Goal: Task Accomplishment & Management: Use online tool/utility

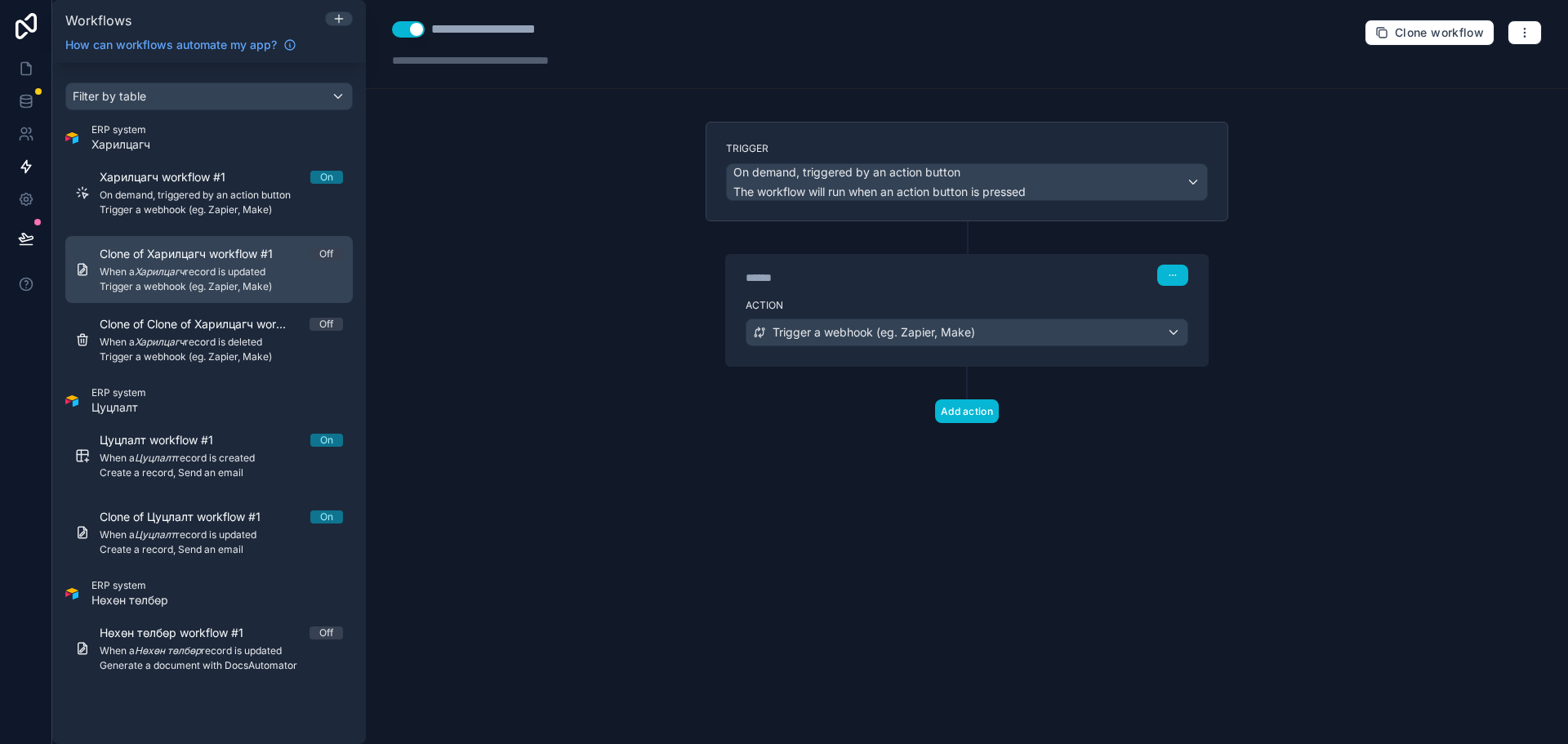
click at [233, 258] on span "Clone of Харилцагч workflow #1" at bounding box center [196, 254] width 193 height 16
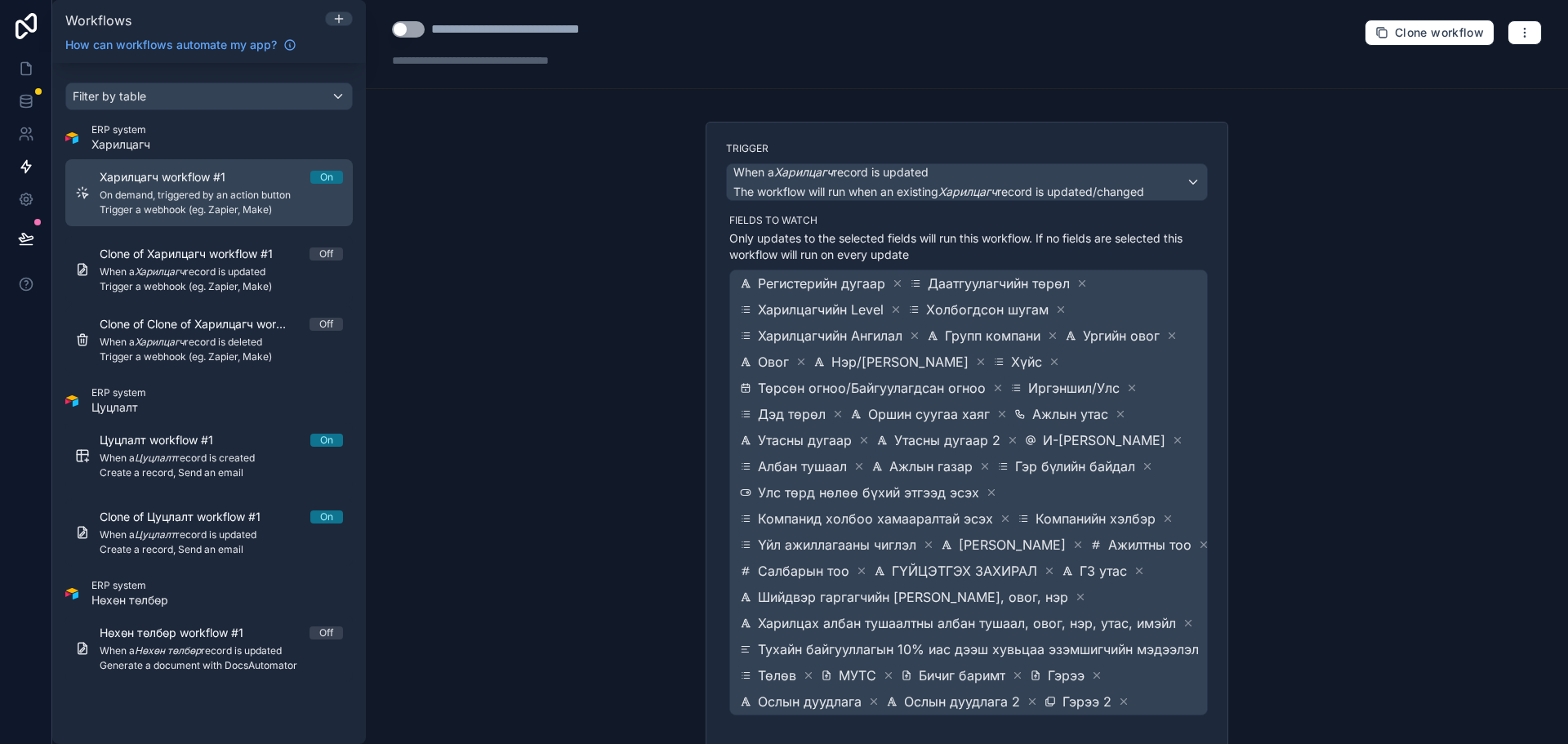
click at [242, 183] on span "Харилцагч workflow #1" at bounding box center [172, 177] width 145 height 16
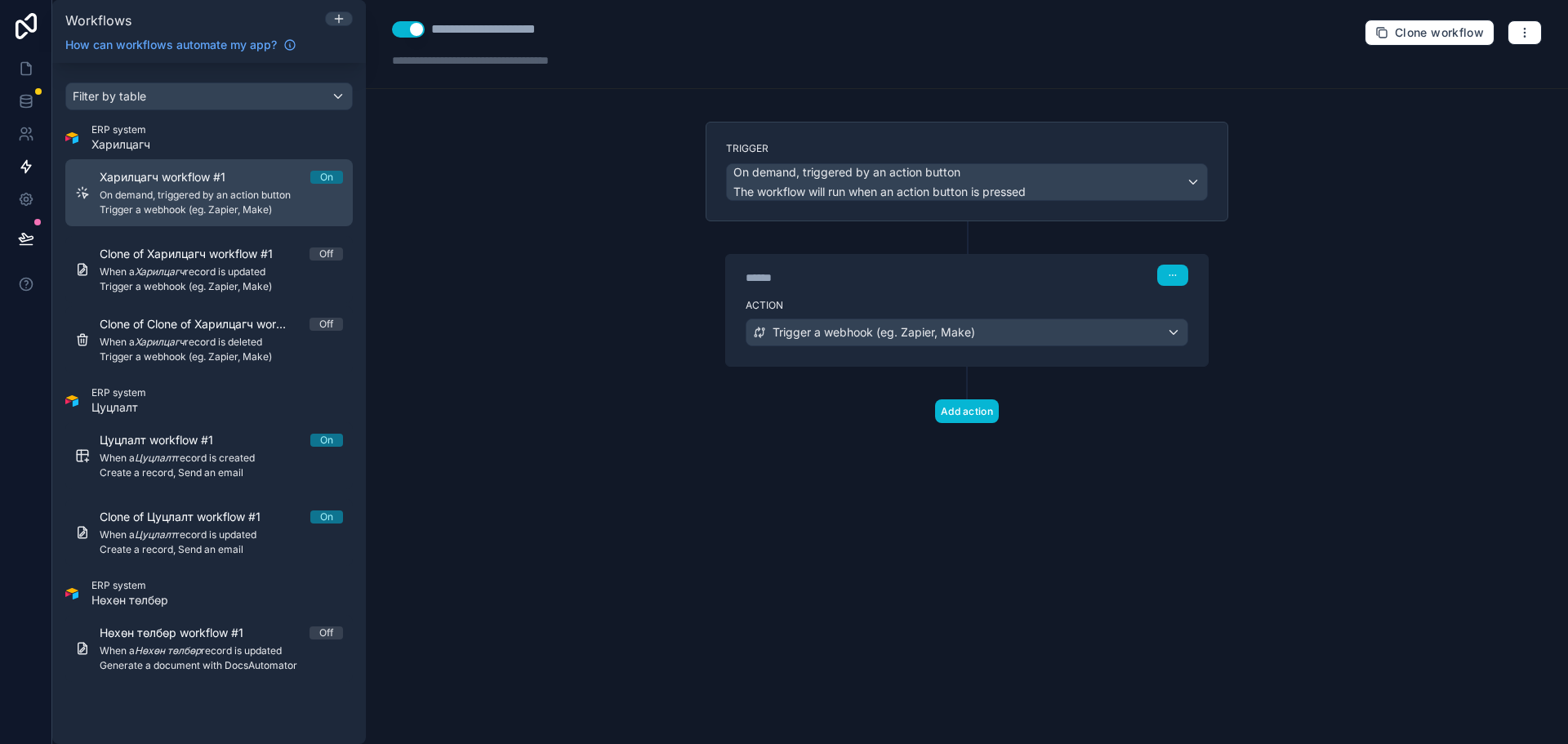
click at [224, 195] on span "On demand, triggered by an action button" at bounding box center [221, 195] width 243 height 13
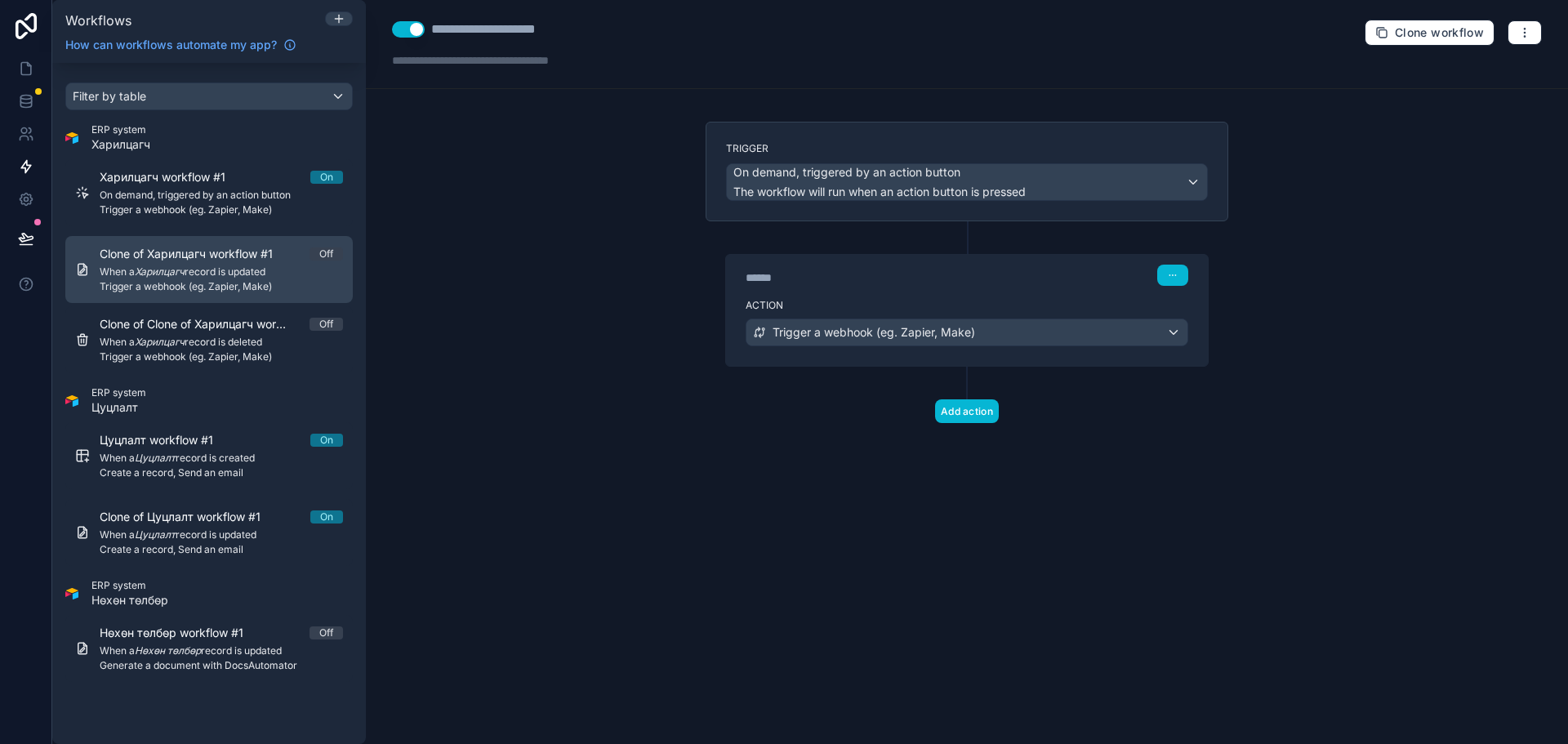
click at [215, 282] on span "Trigger a webhook (eg. Zapier, Make)" at bounding box center [221, 287] width 243 height 13
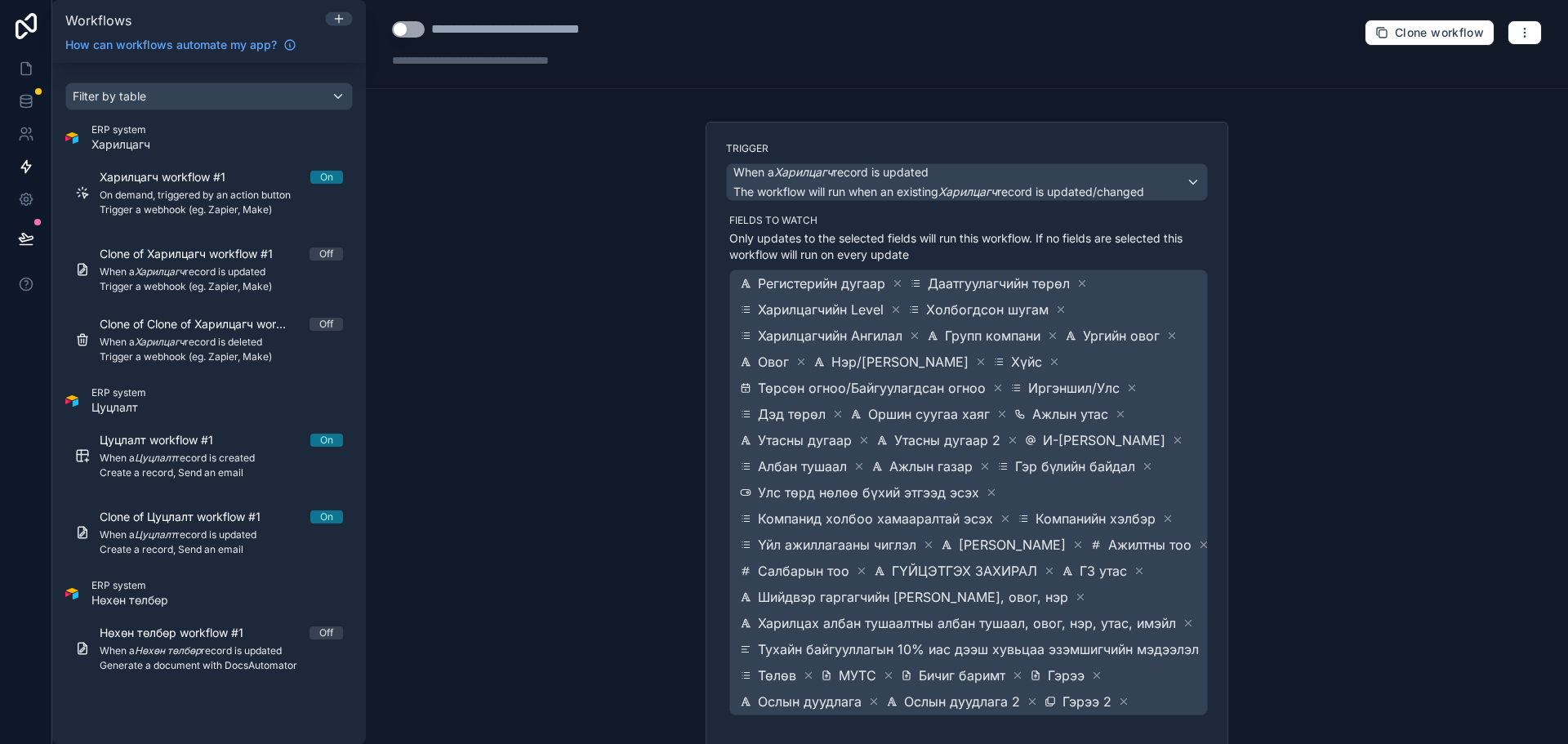
scroll to position [259, 0]
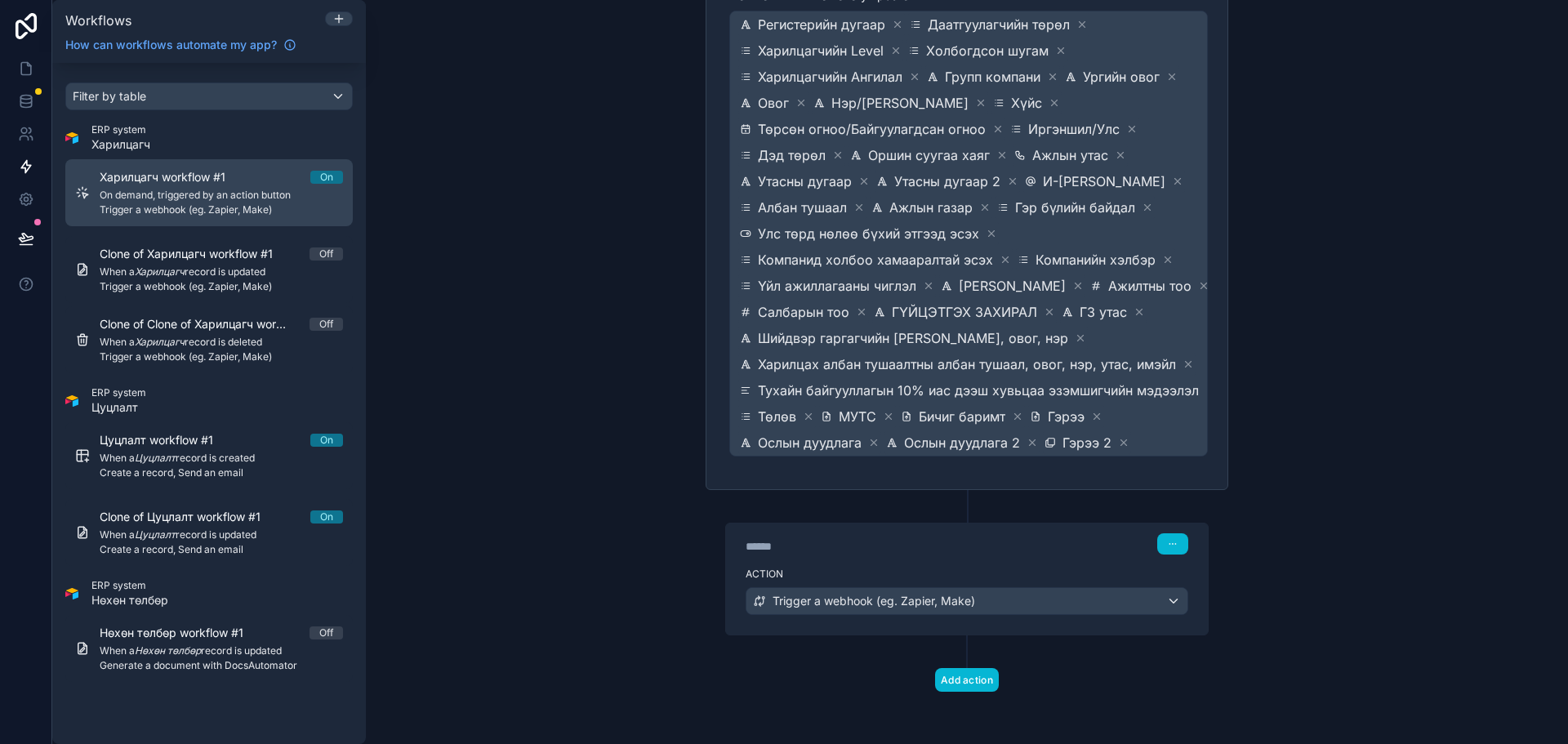
click at [207, 208] on span "Trigger a webhook (eg. Zapier, Make)" at bounding box center [221, 210] width 243 height 13
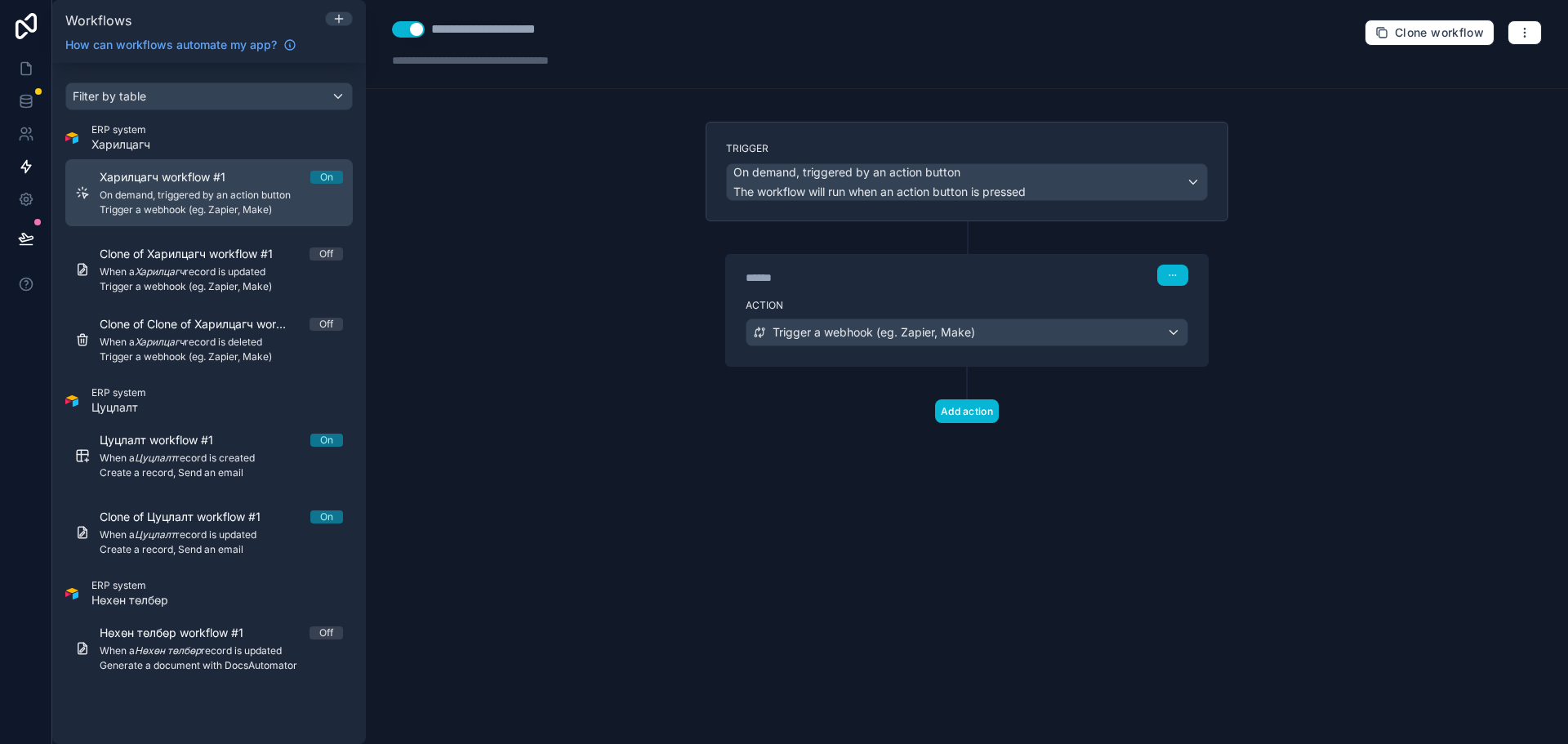
click at [183, 186] on div "Харилцагч workflow #1 On On demand, triggered by an action button Trigger a web…" at bounding box center [221, 193] width 243 height 47
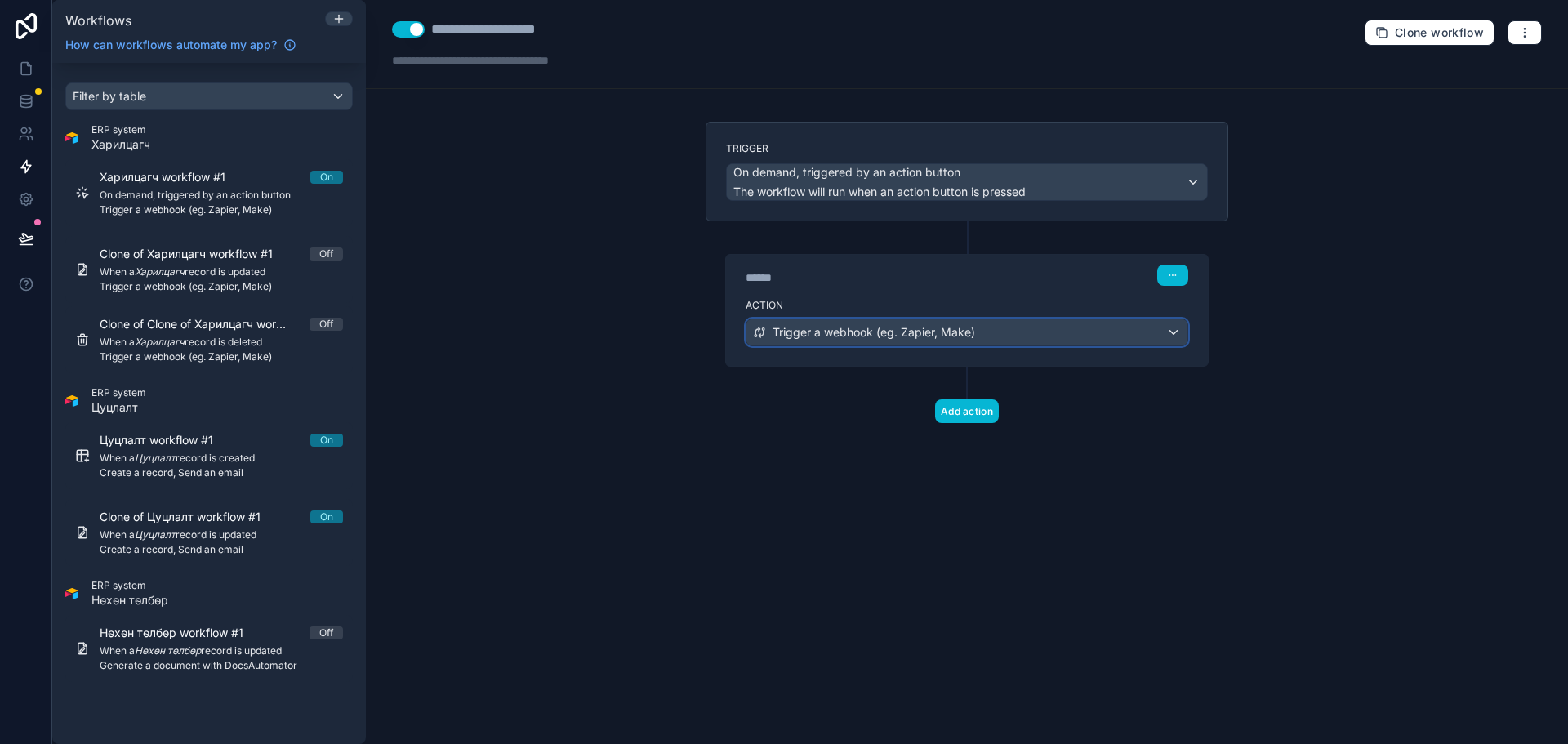
click at [975, 329] on div "Trigger a webhook (eg. Zapier, Make)" at bounding box center [967, 332] width 441 height 26
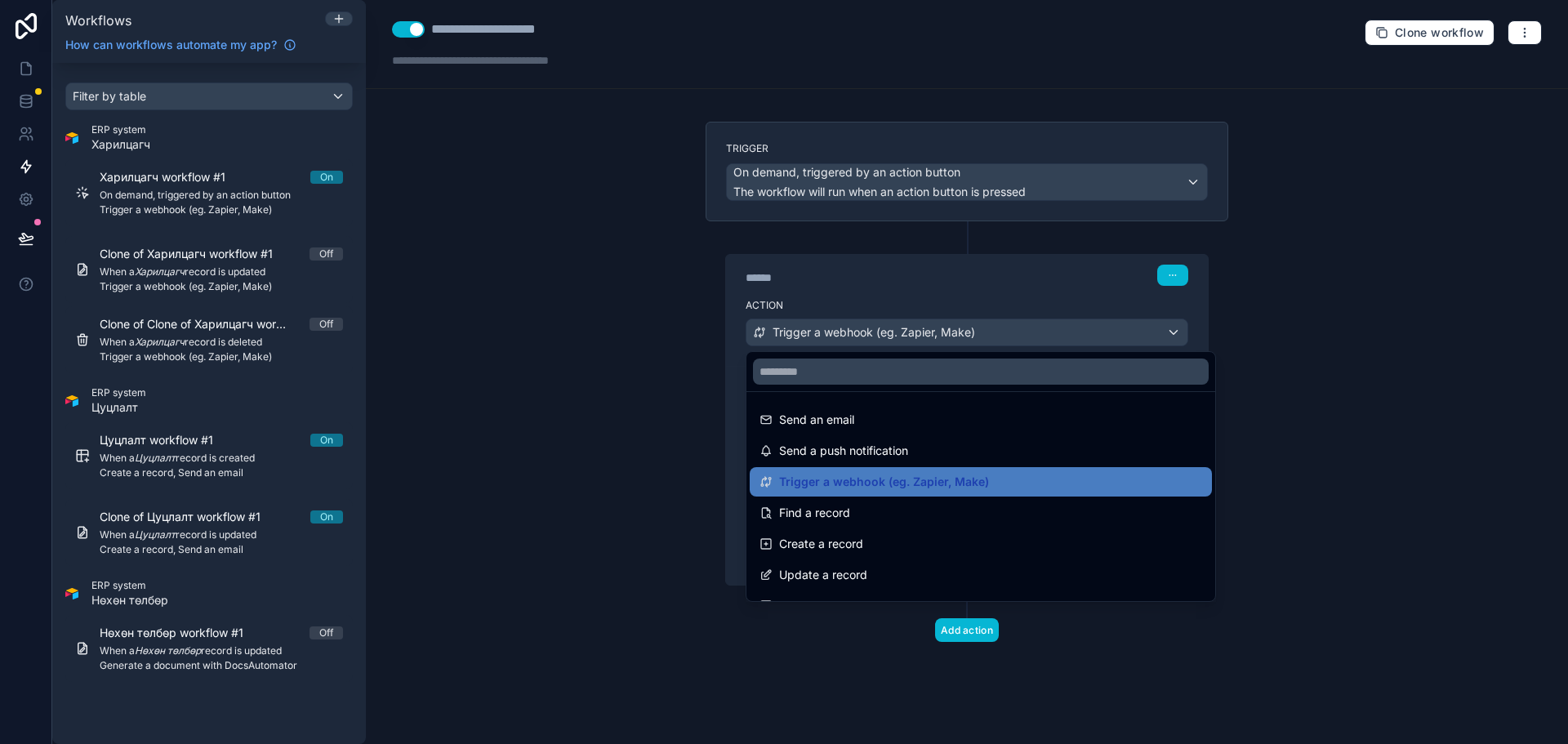
click at [1447, 312] on div at bounding box center [784, 372] width 1568 height 744
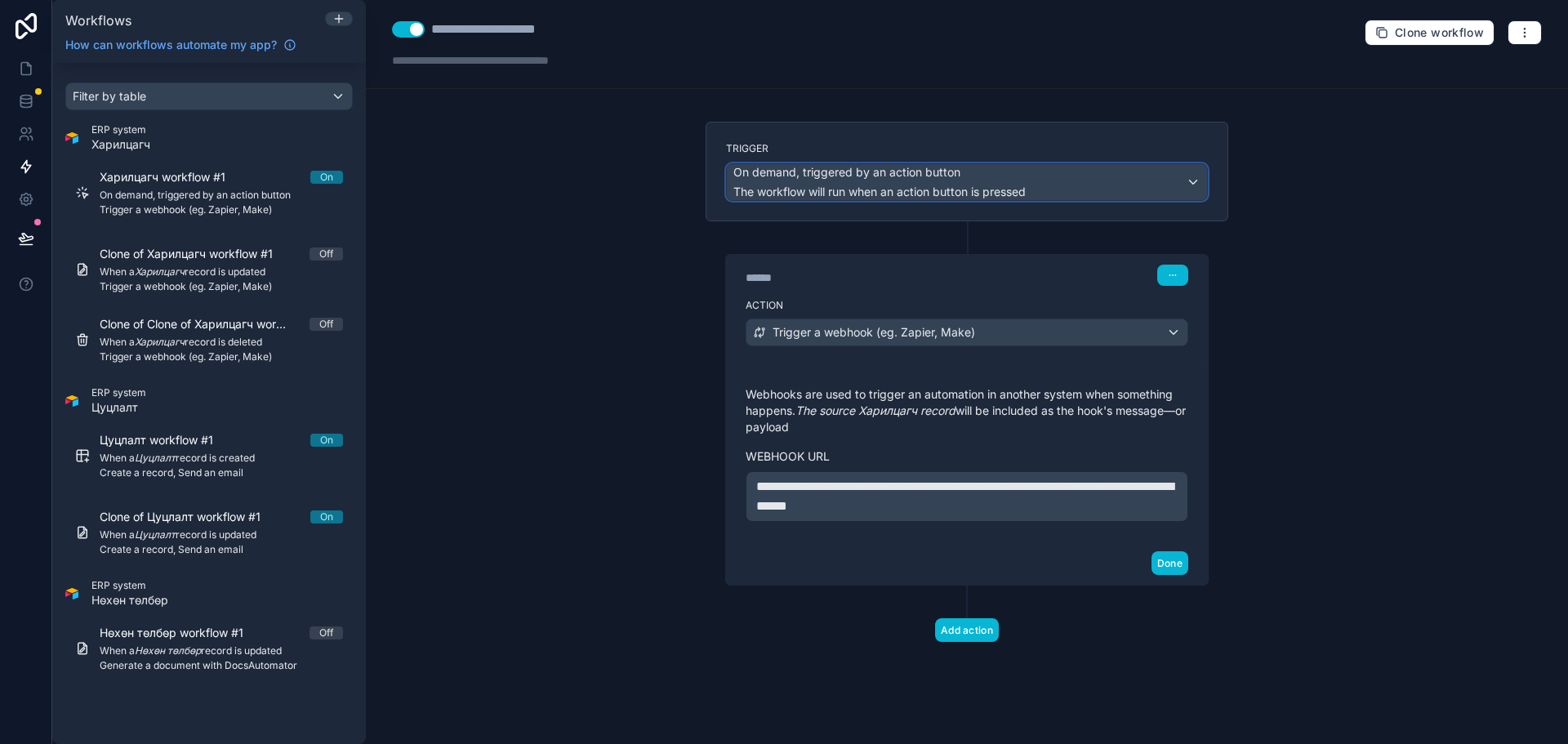
click at [871, 184] on span "The workflow will run when an action button is pressed" at bounding box center [880, 192] width 292 height 16
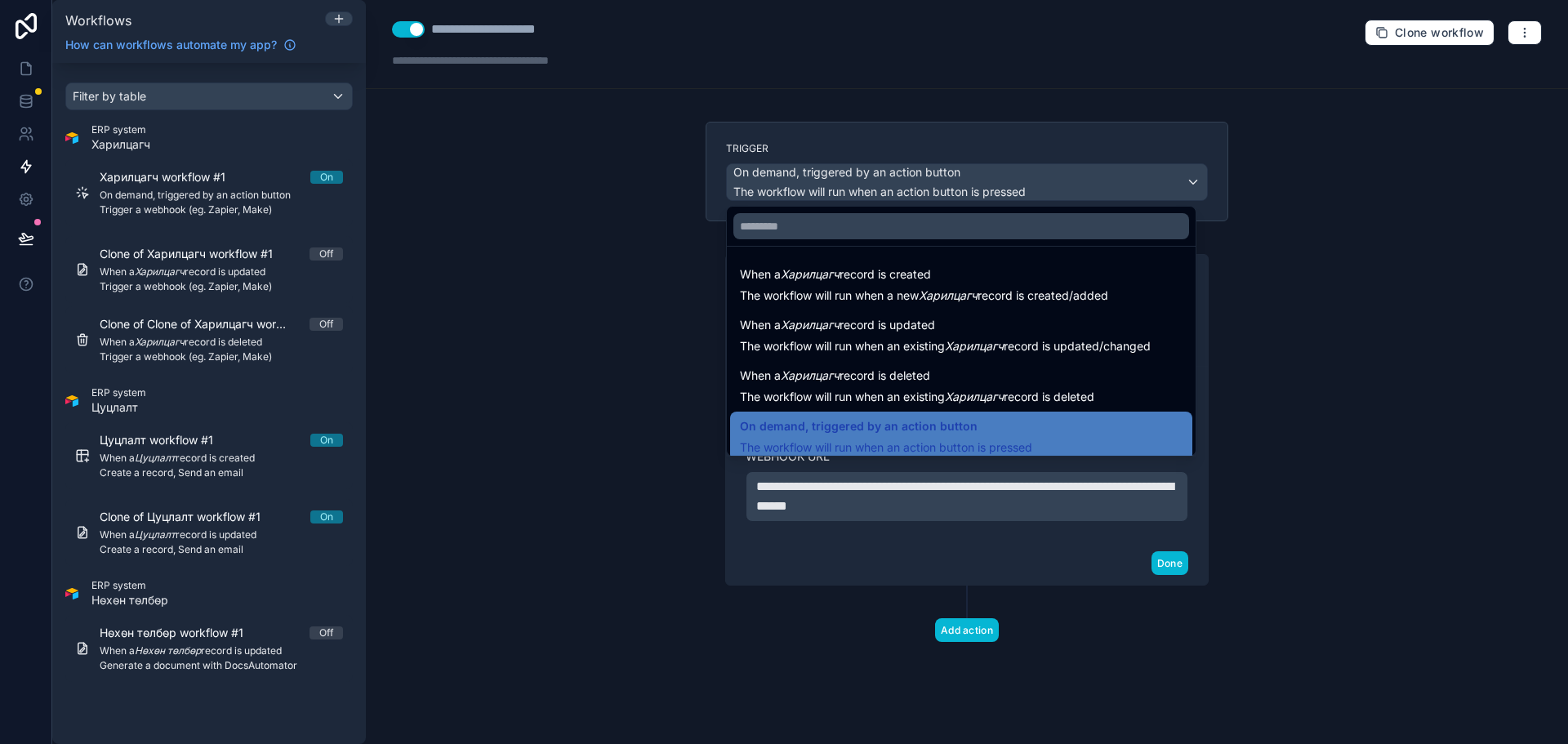
click at [1352, 256] on div at bounding box center [784, 372] width 1568 height 744
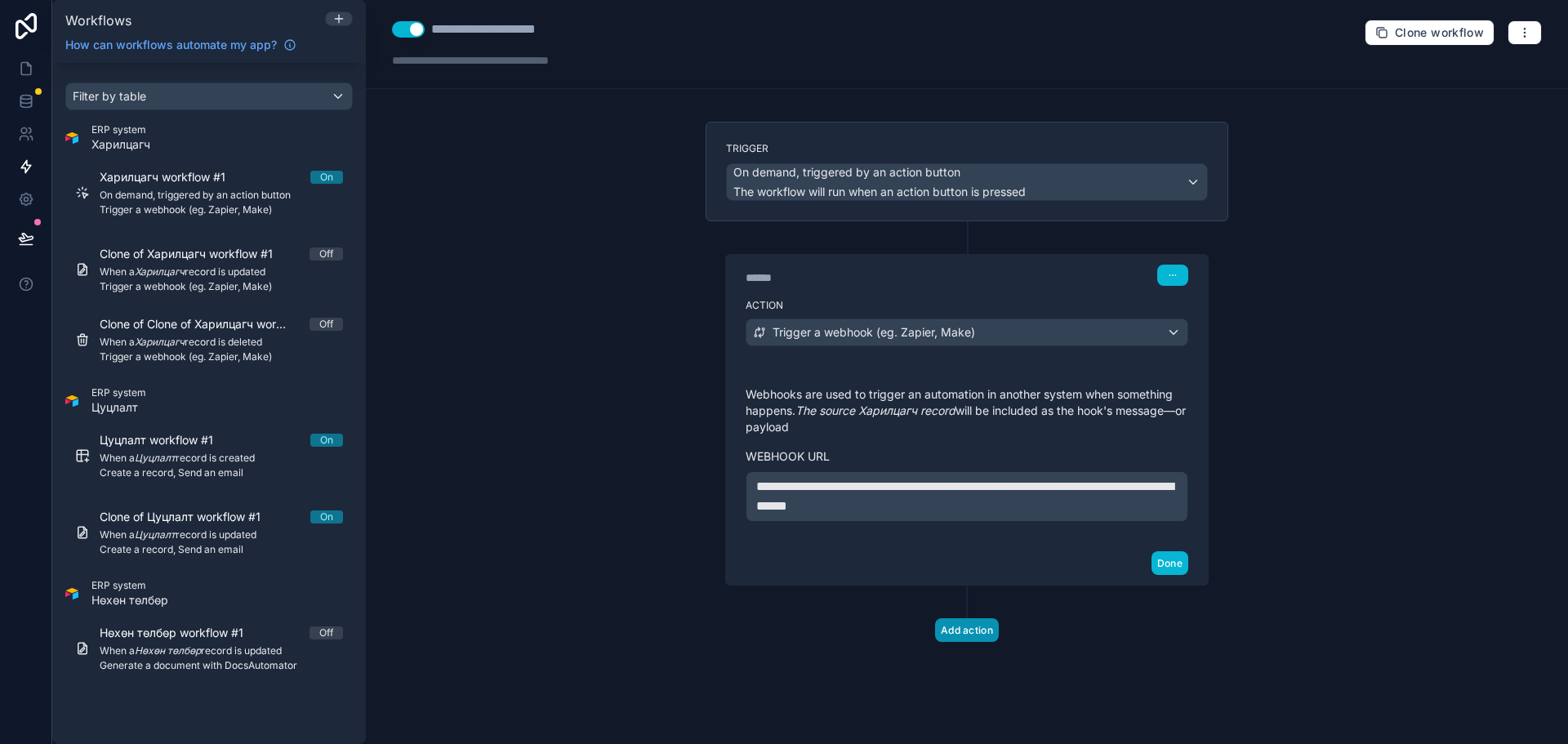
click at [978, 642] on button "Add action" at bounding box center [967, 630] width 64 height 24
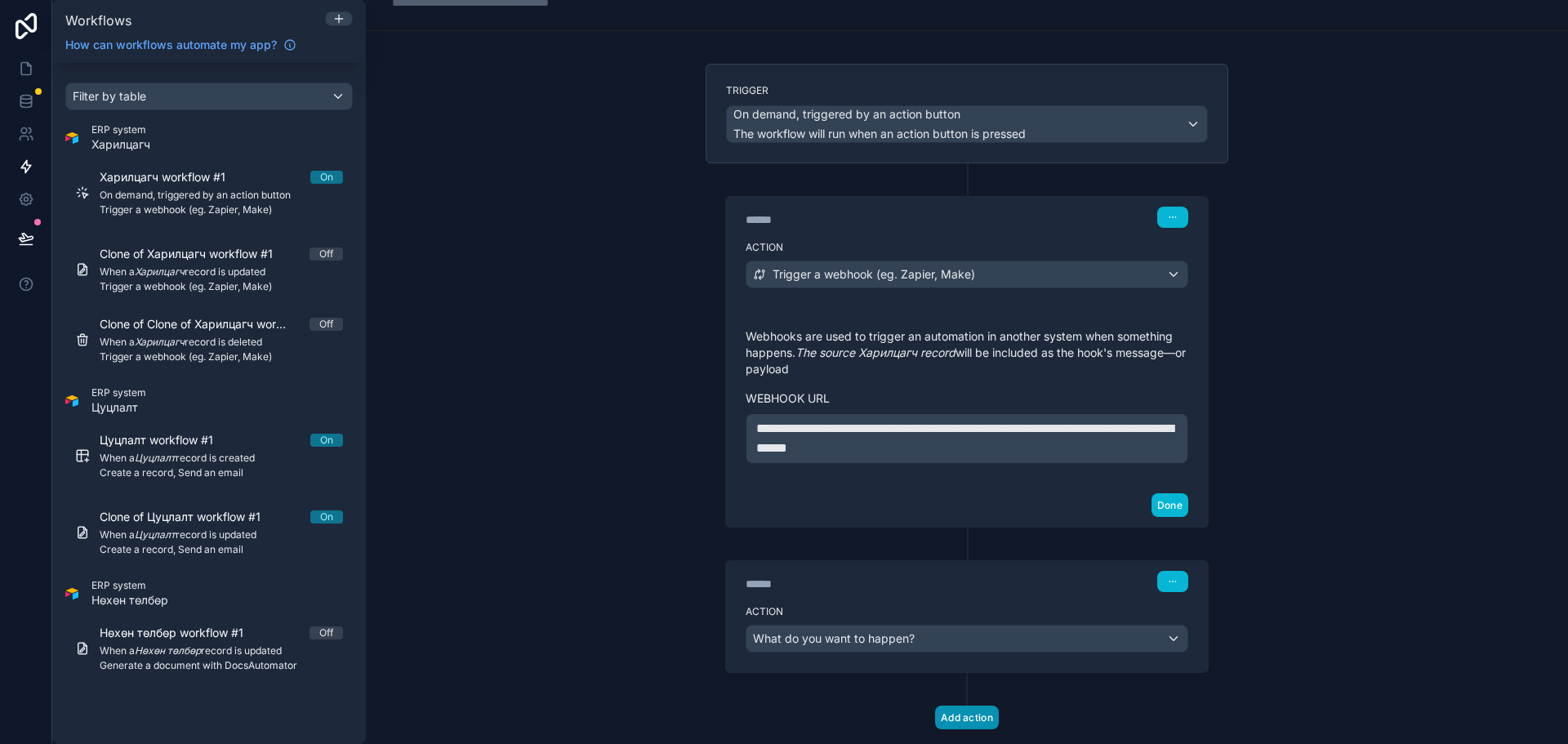
scroll to position [115, 0]
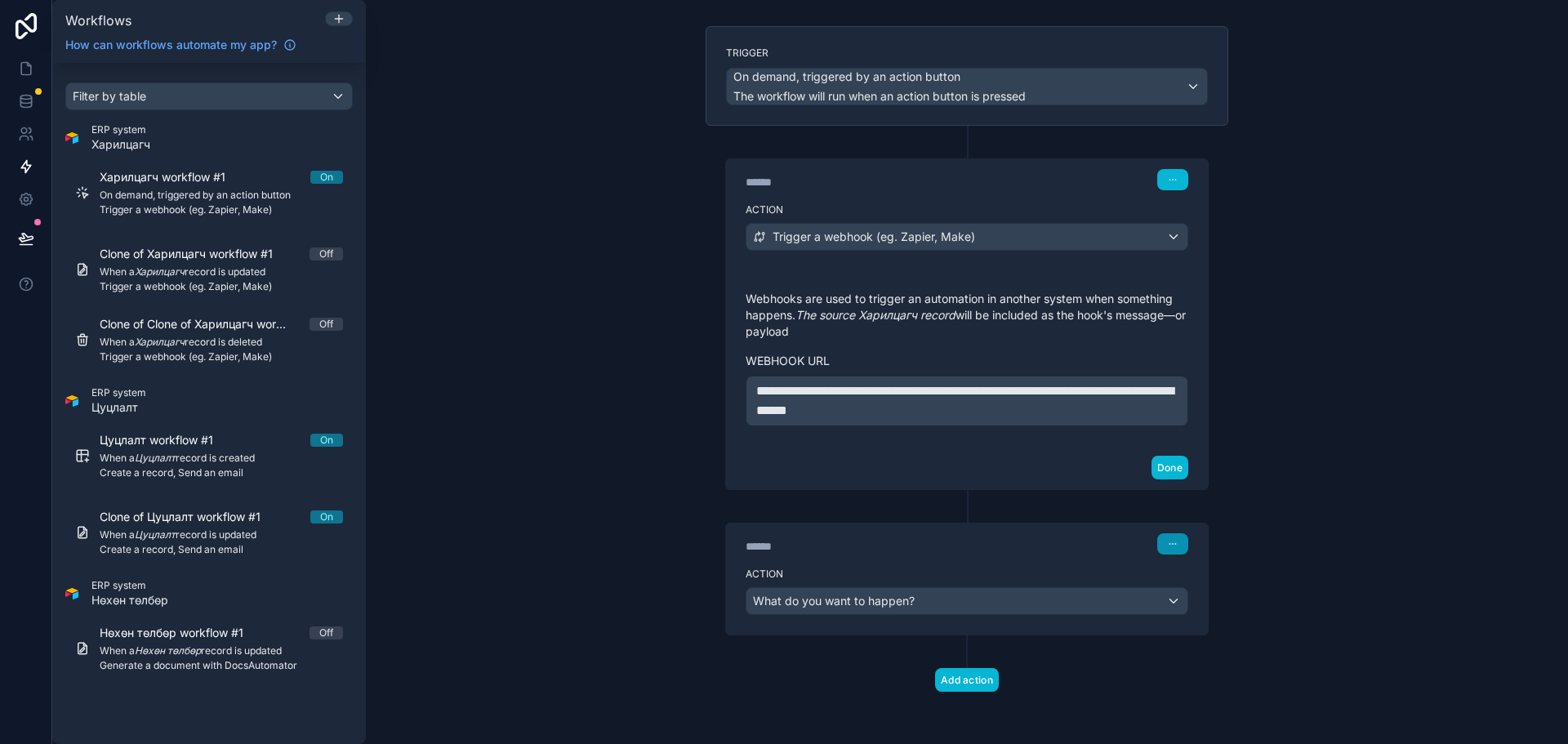
click at [1168, 542] on icon "button" at bounding box center [1173, 544] width 10 height 10
click at [1214, 608] on button "Delete" at bounding box center [1205, 607] width 112 height 26
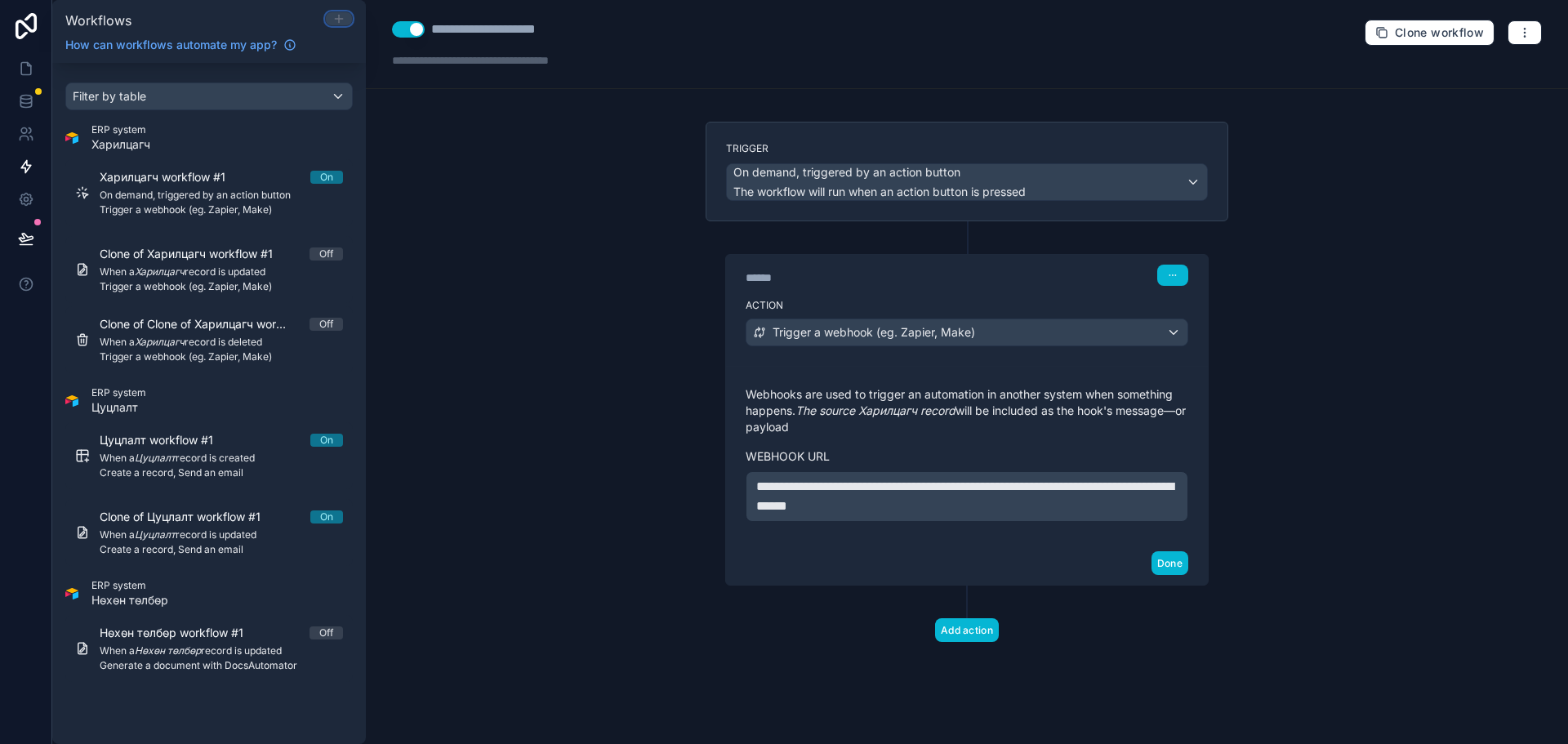
click at [340, 20] on icon at bounding box center [339, 19] width 13 height 13
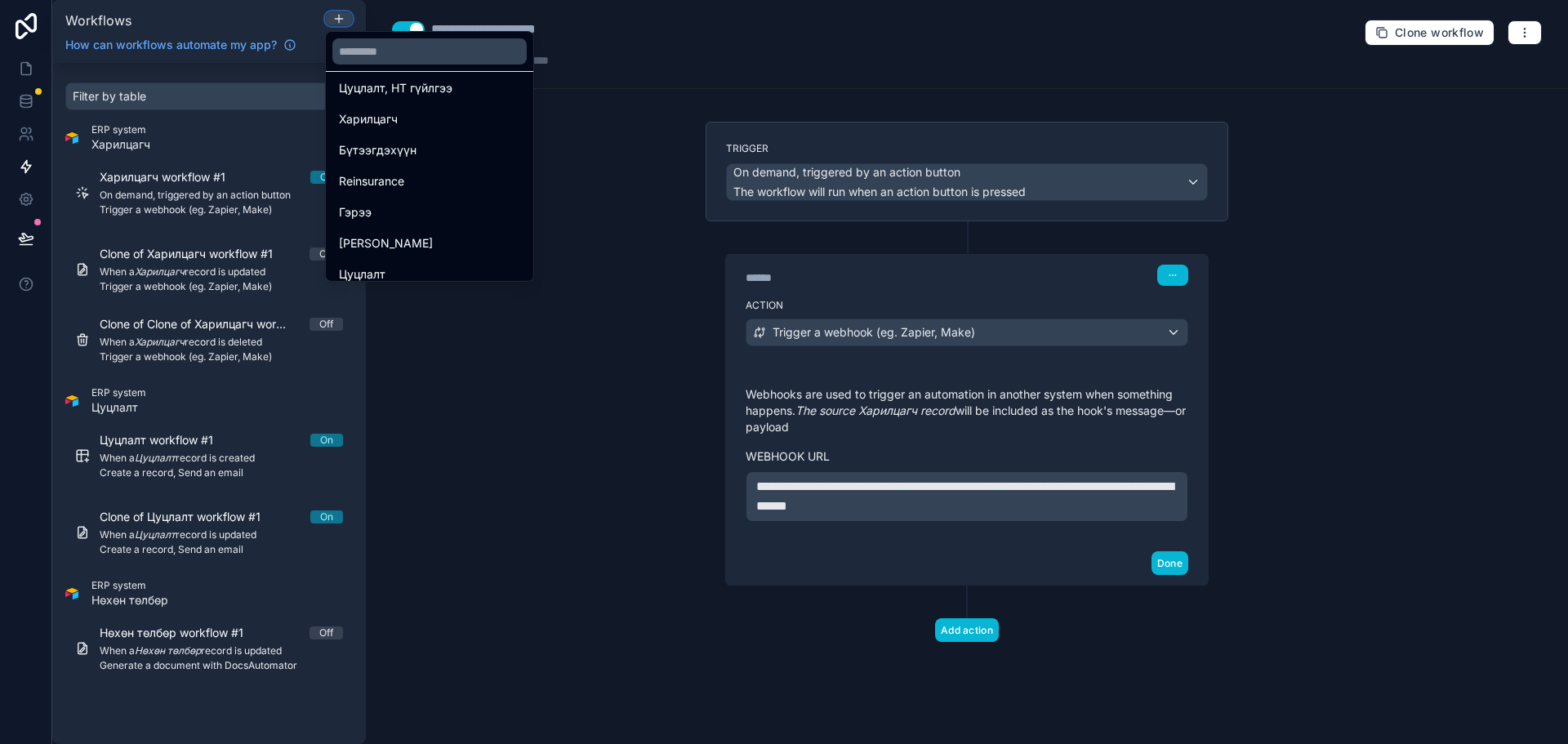
scroll to position [163, 0]
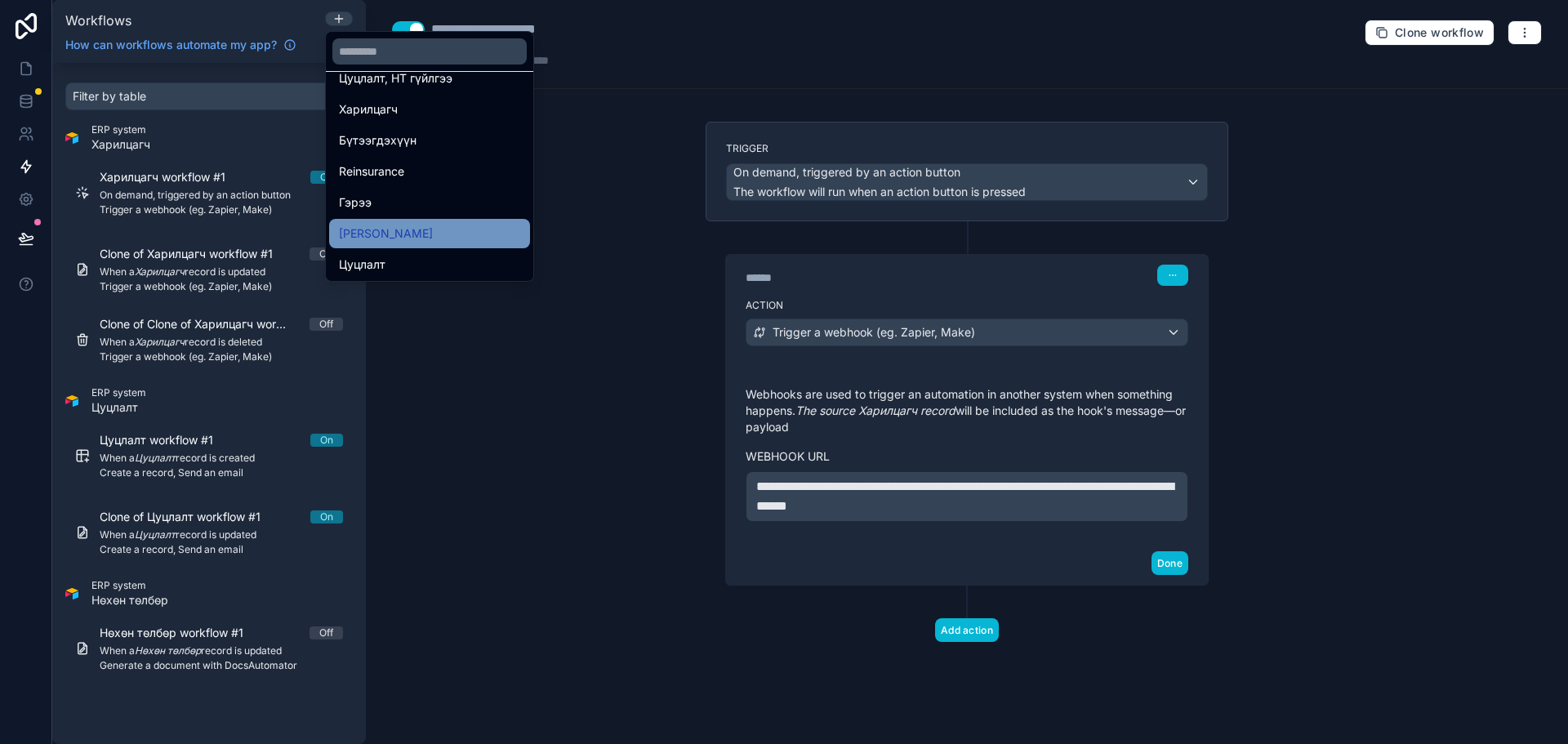
click at [416, 232] on span "[PERSON_NAME]" at bounding box center [385, 234] width 94 height 20
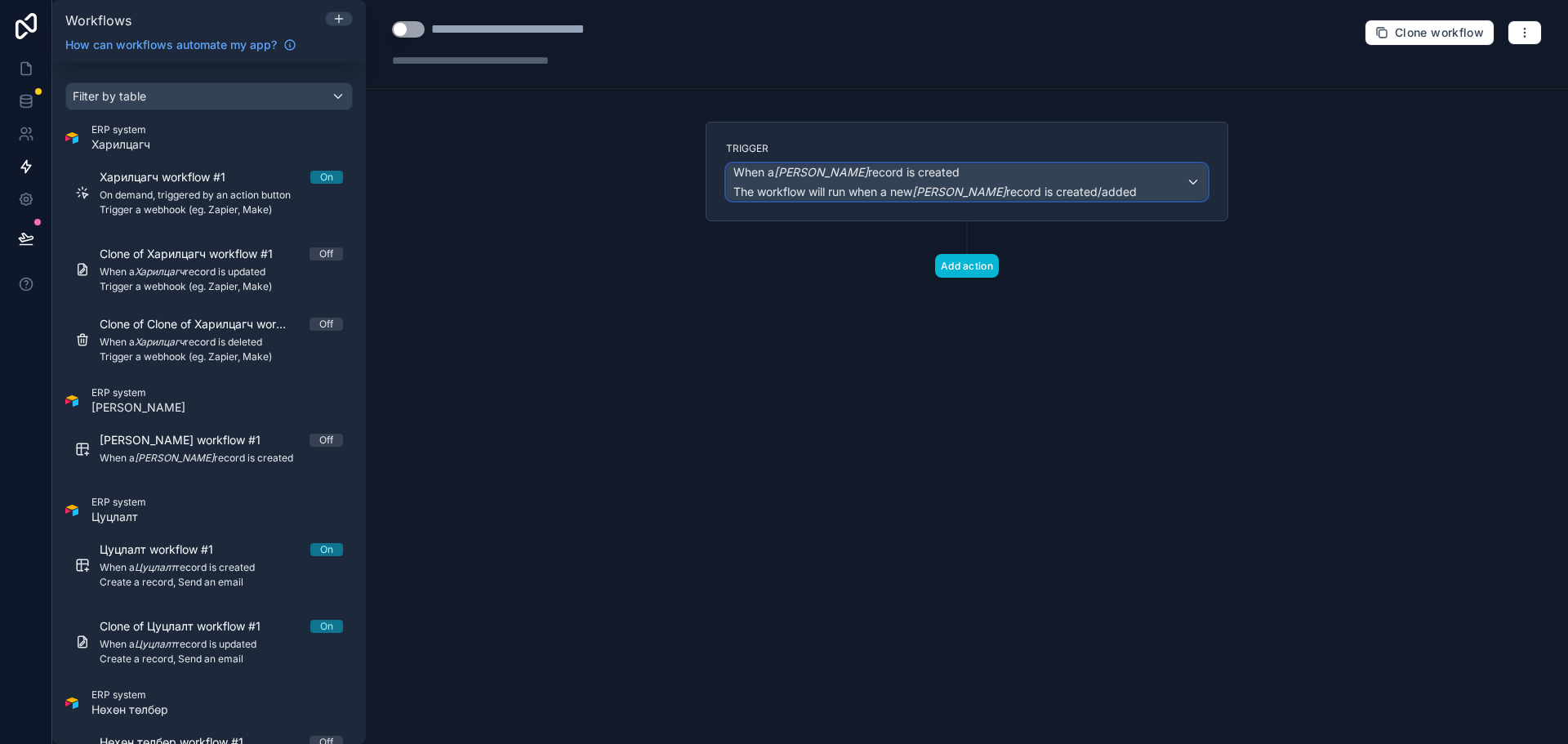
click at [899, 183] on div "When a [PERSON_NAME] record is created The workflow will run when a new Зүйлийн…" at bounding box center [935, 182] width 403 height 36
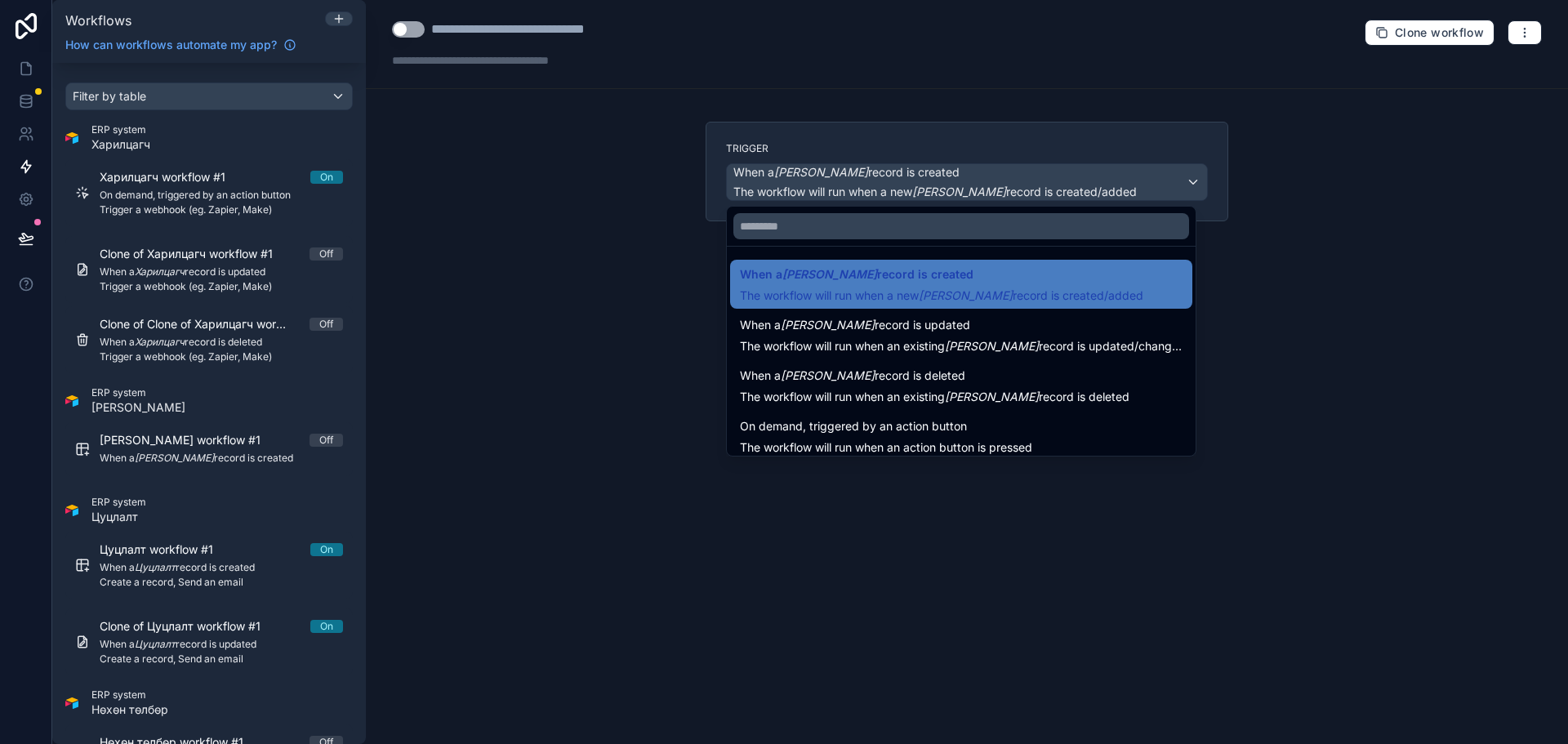
click at [899, 183] on div at bounding box center [784, 372] width 1568 height 744
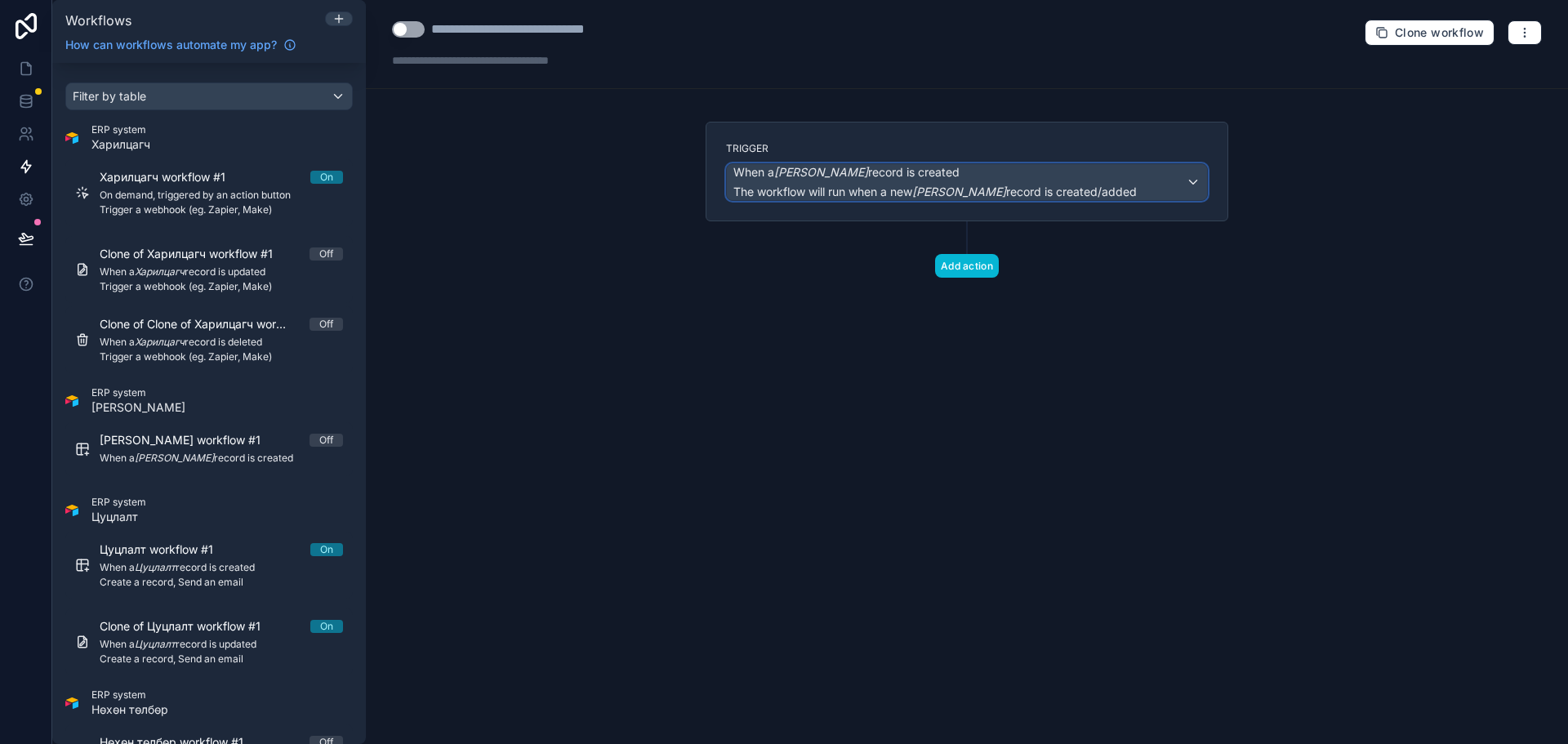
click at [982, 184] on span "The workflow will run when a new Зүйлийн дэлгэрэнгүй record is created/added" at bounding box center [935, 192] width 403 height 16
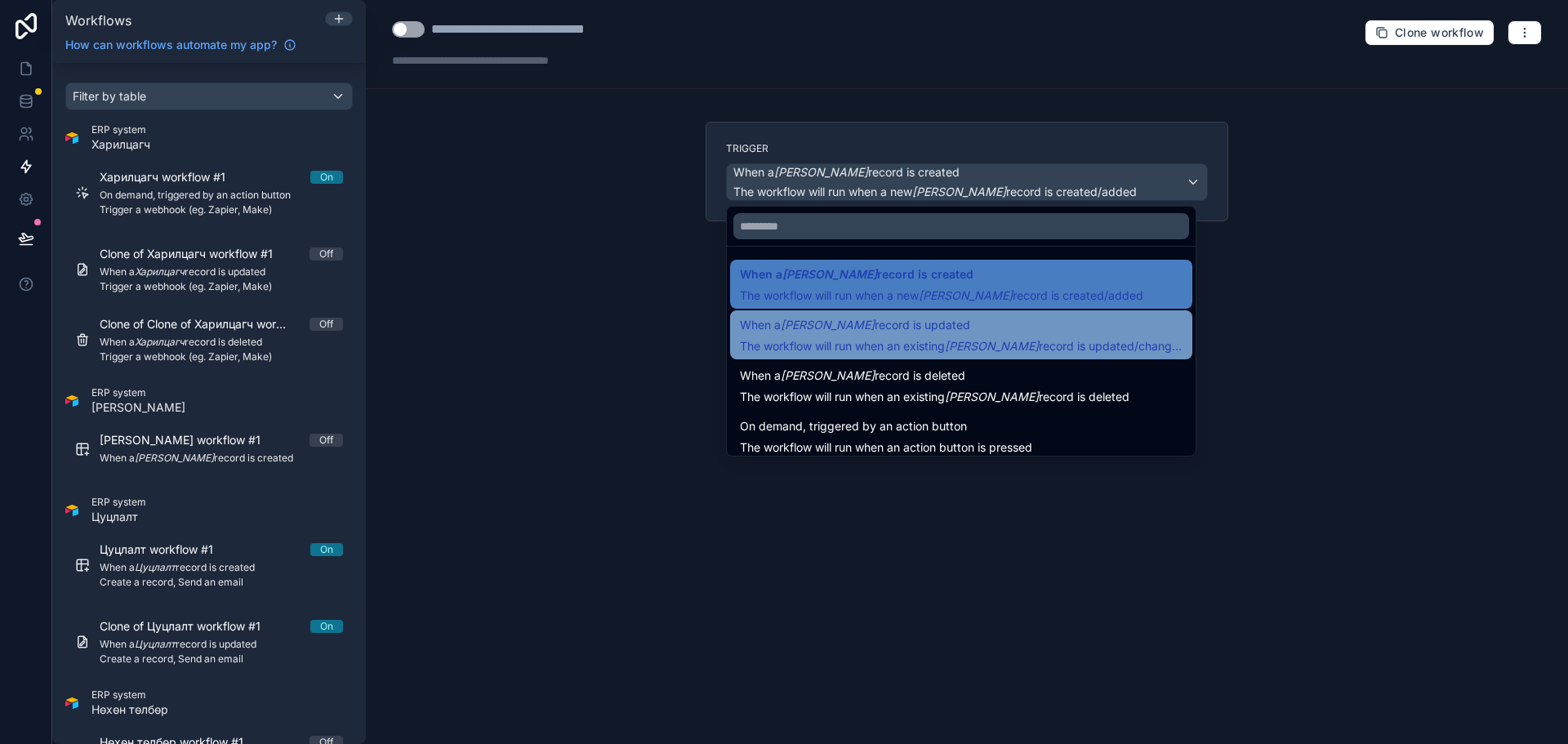
click at [957, 335] on div "When a [PERSON_NAME] record is updated The workflow will run when an existing З…" at bounding box center [961, 335] width 443 height 39
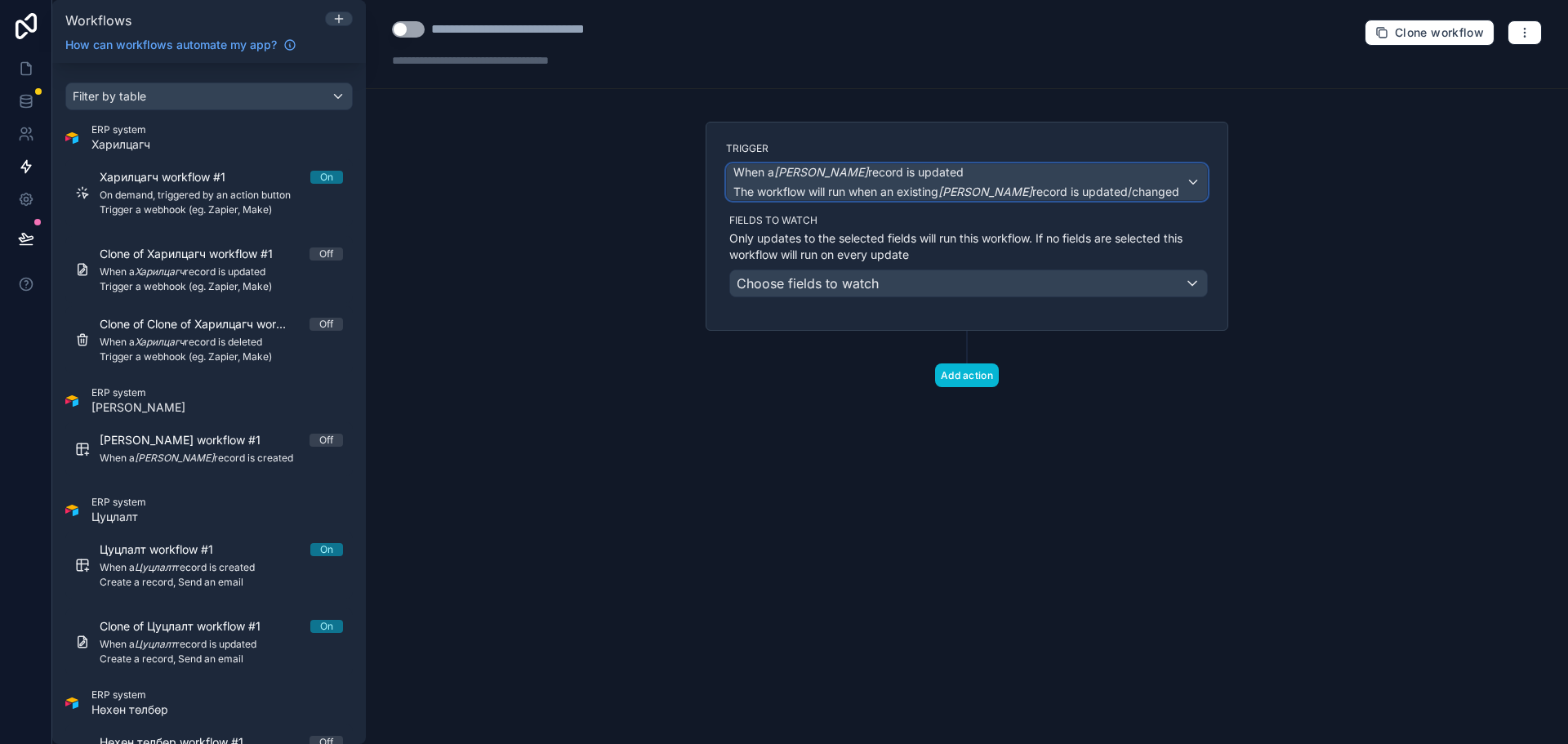
click at [1035, 174] on span "When a [PERSON_NAME] record is updated" at bounding box center [956, 172] width 446 height 16
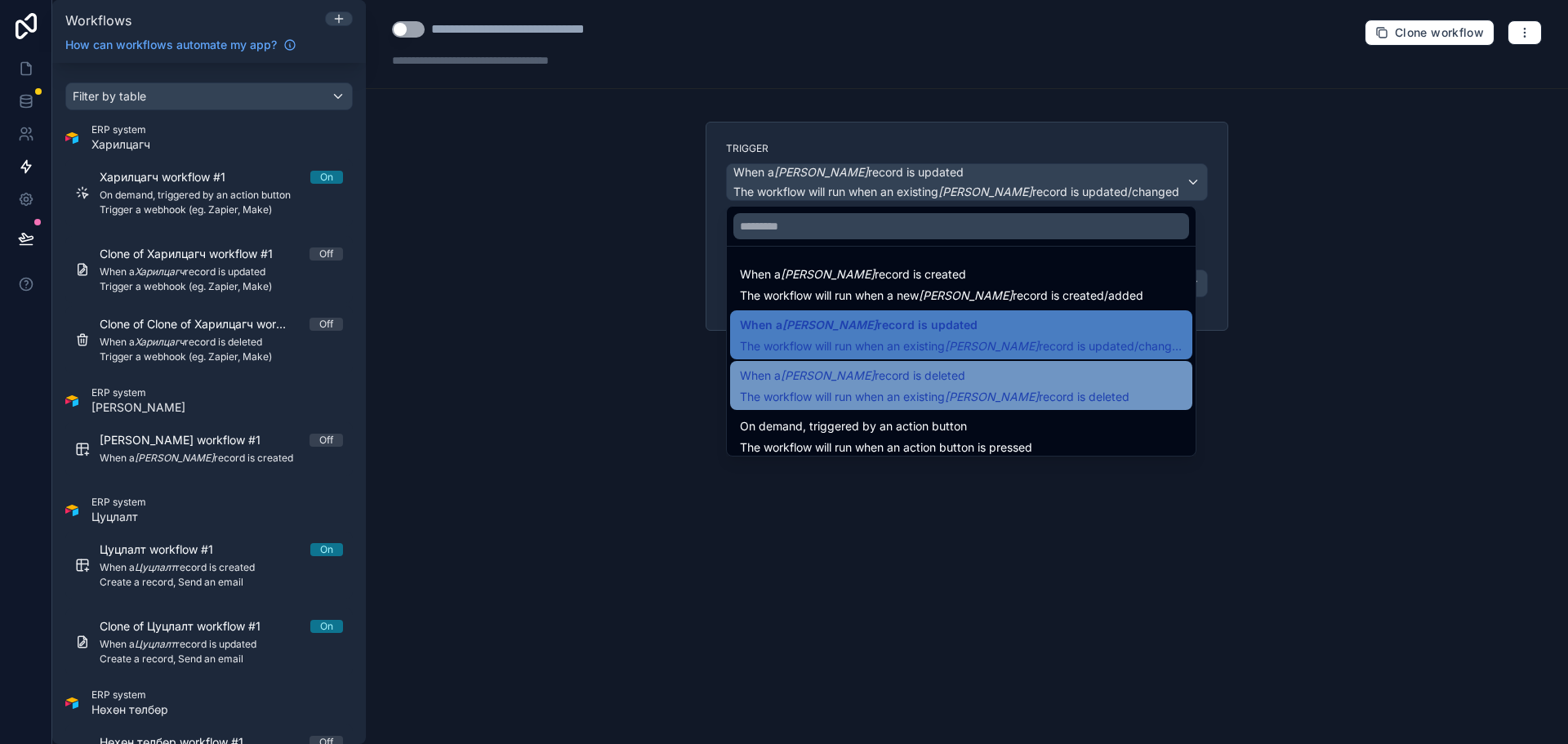
click at [951, 381] on span "When a [PERSON_NAME] record is deleted" at bounding box center [853, 376] width 225 height 20
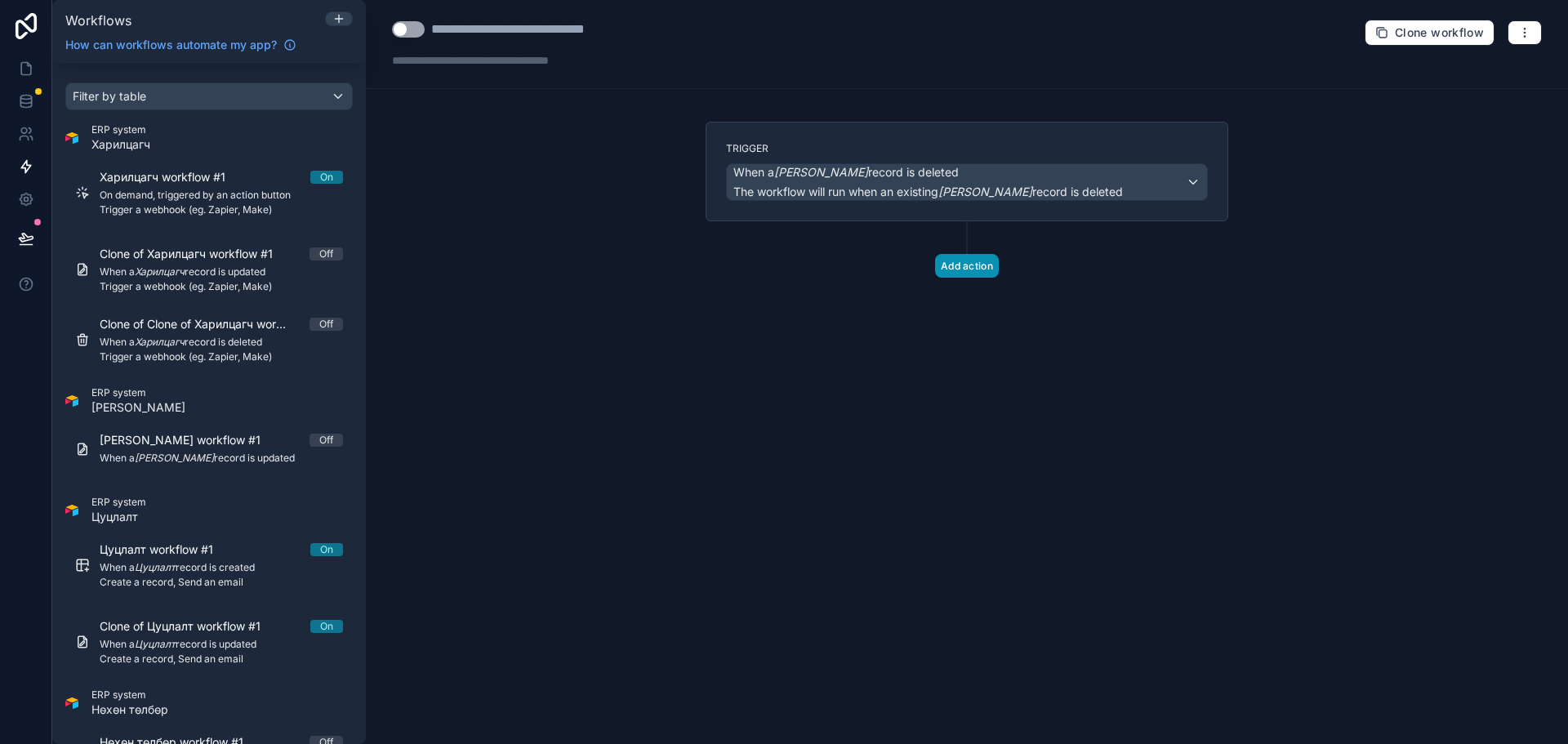
click at [955, 274] on button "Add action" at bounding box center [967, 265] width 64 height 24
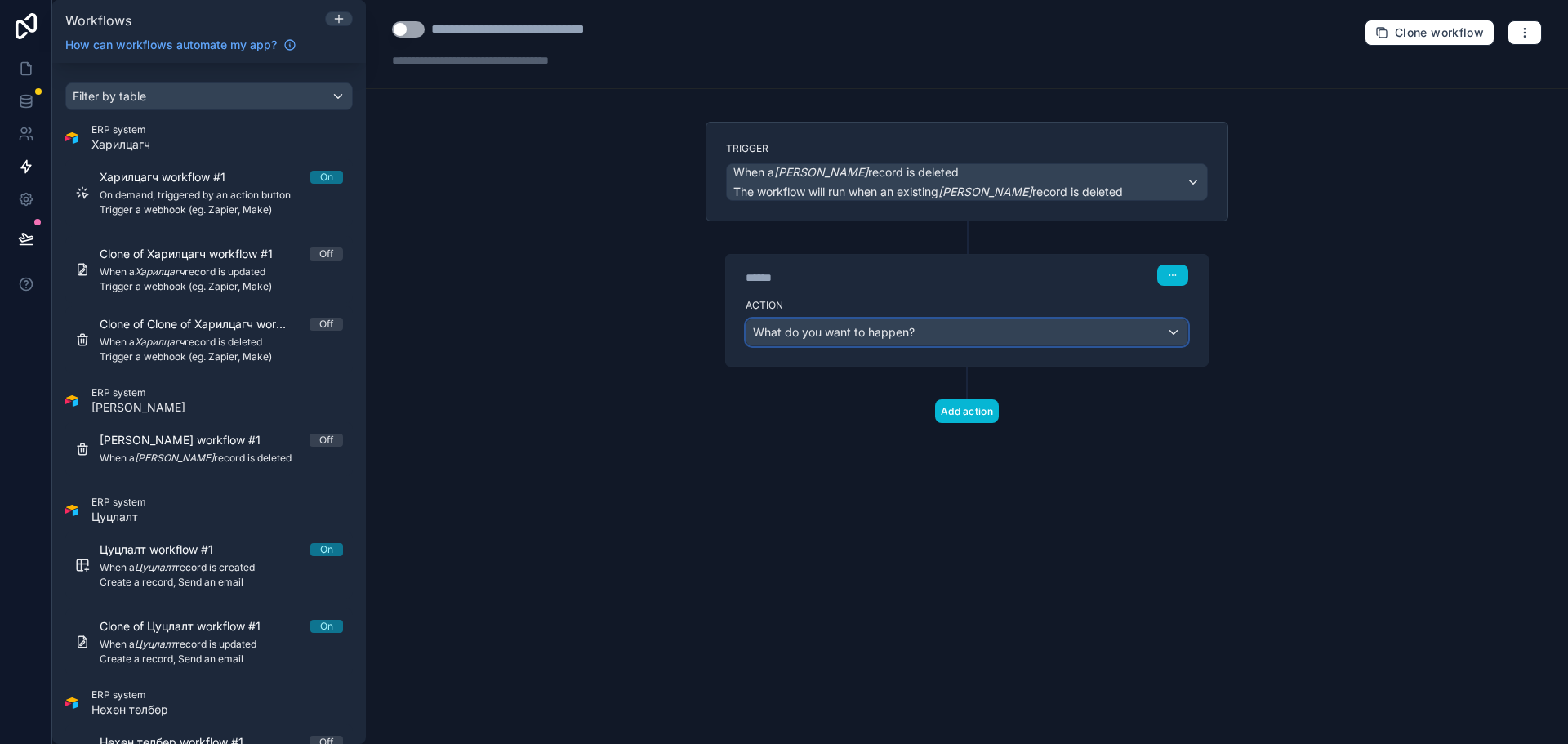
click at [910, 329] on span "What do you want to happen?" at bounding box center [834, 332] width 162 height 14
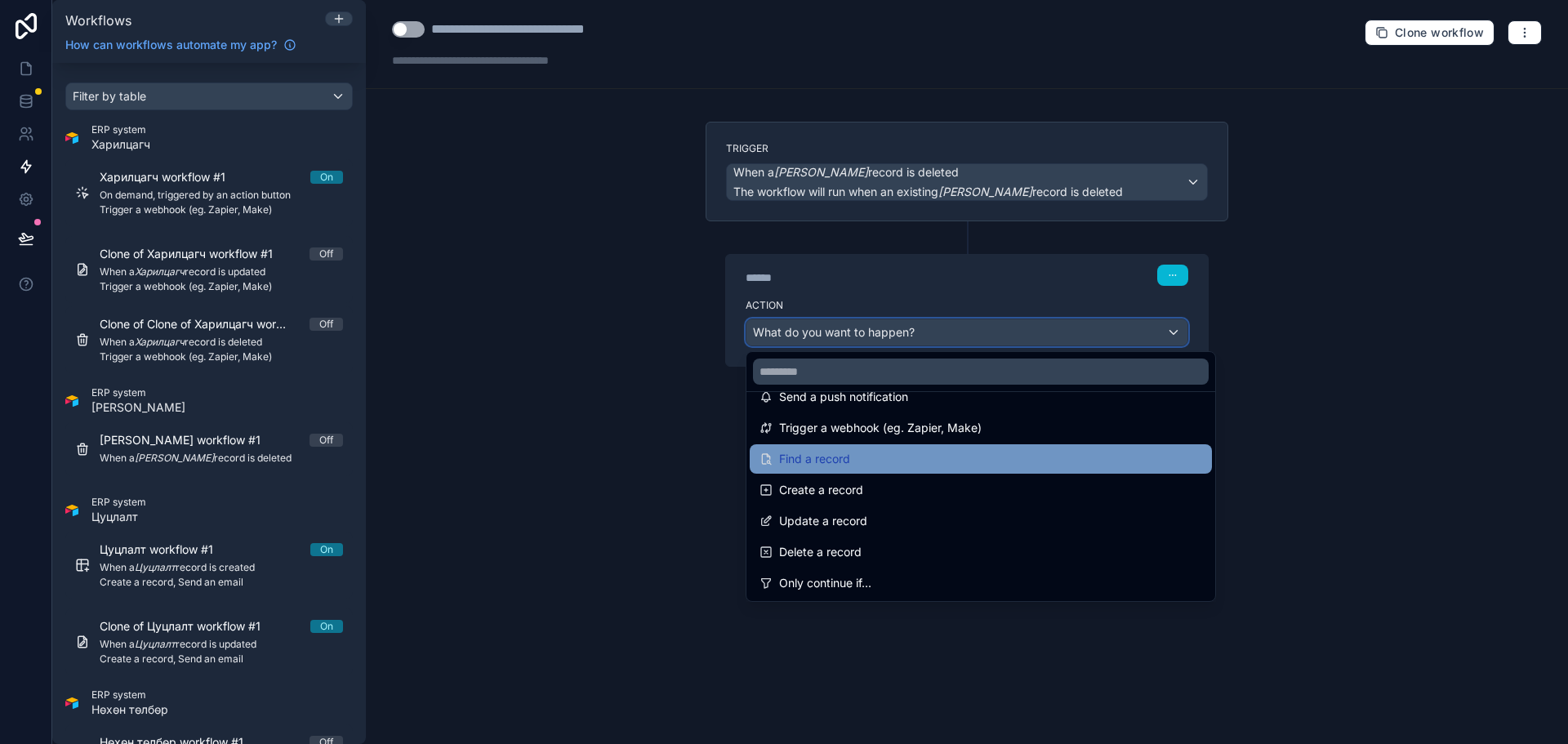
scroll to position [82, 0]
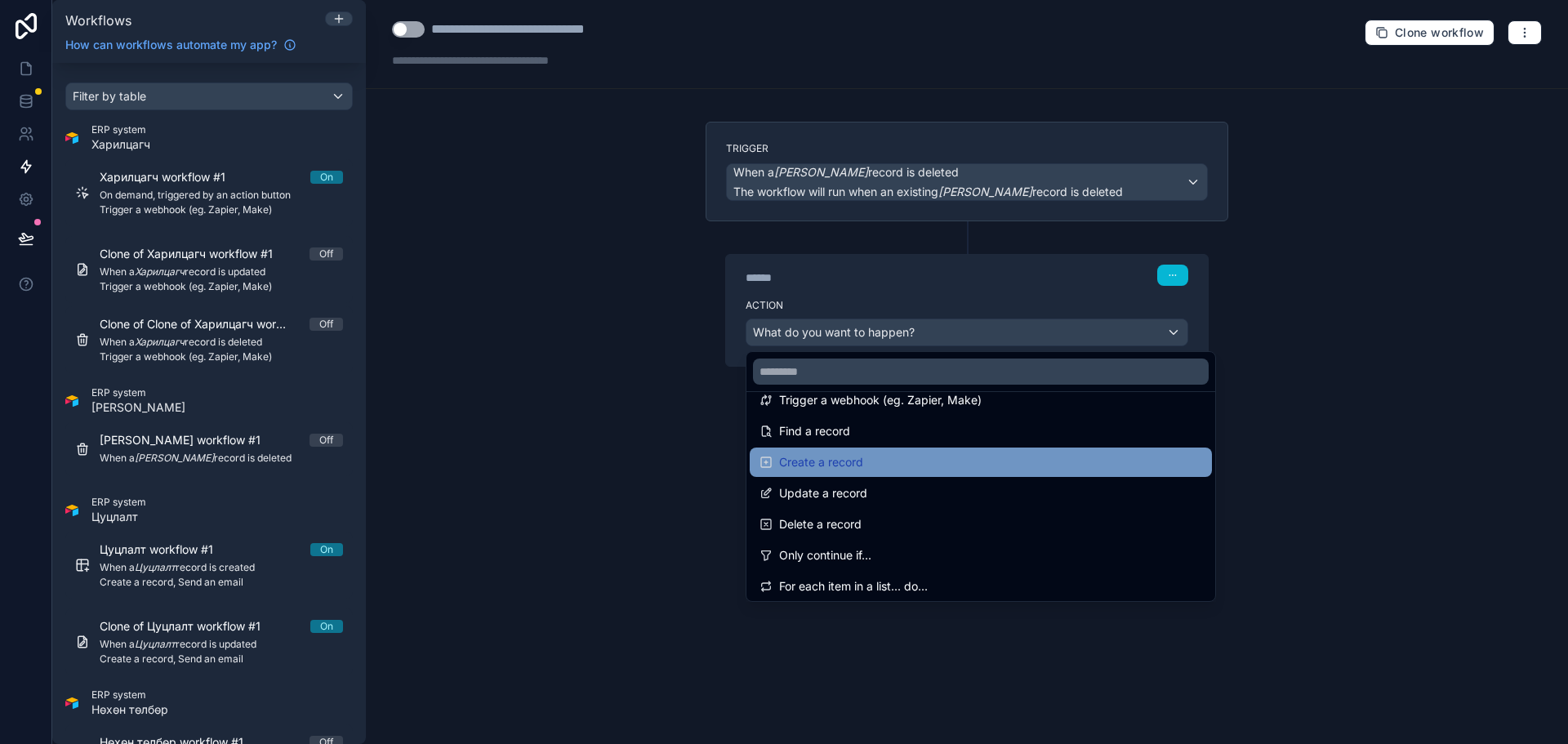
click at [884, 456] on div "Create a record" at bounding box center [981, 462] width 443 height 20
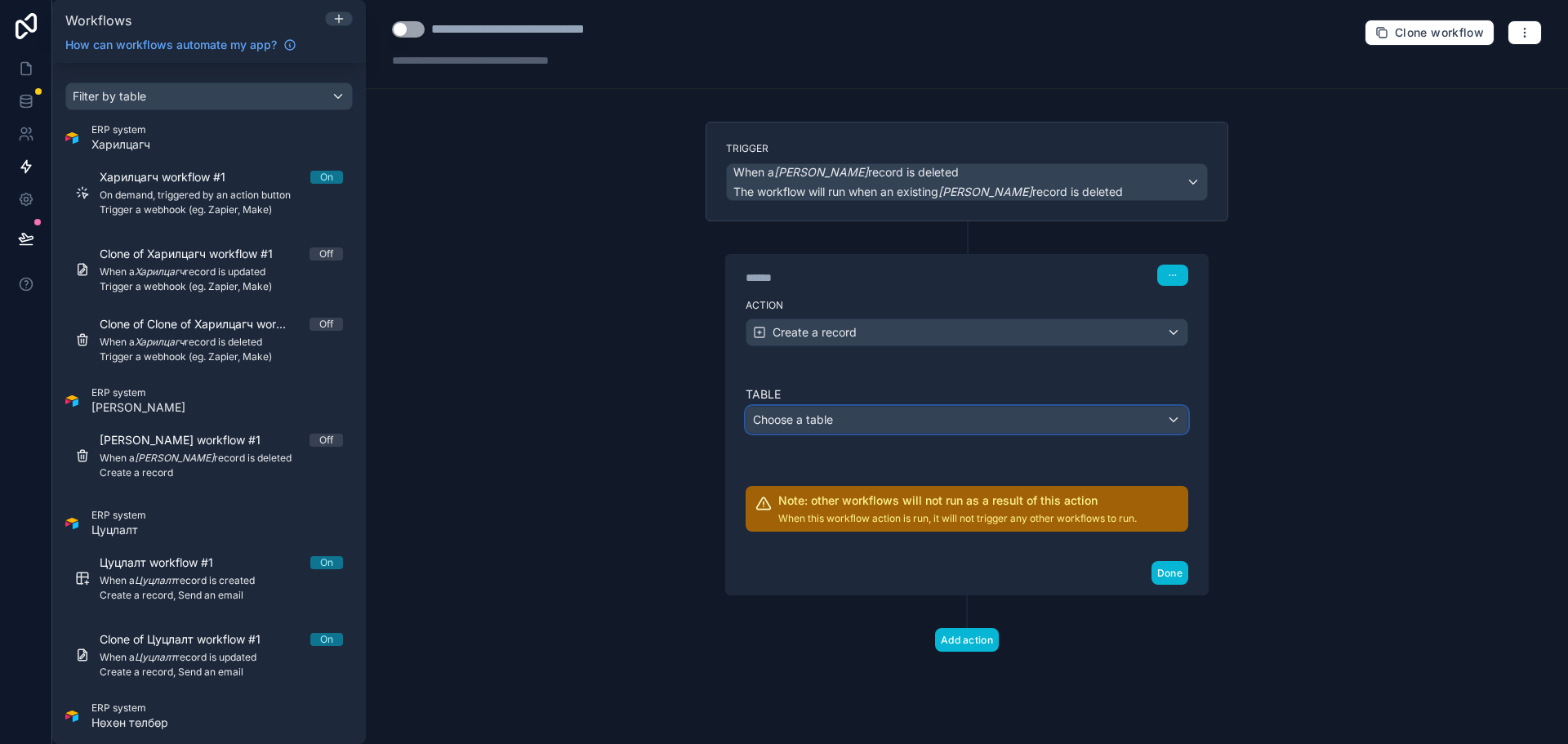
click at [863, 425] on div "Choose a table" at bounding box center [967, 420] width 441 height 26
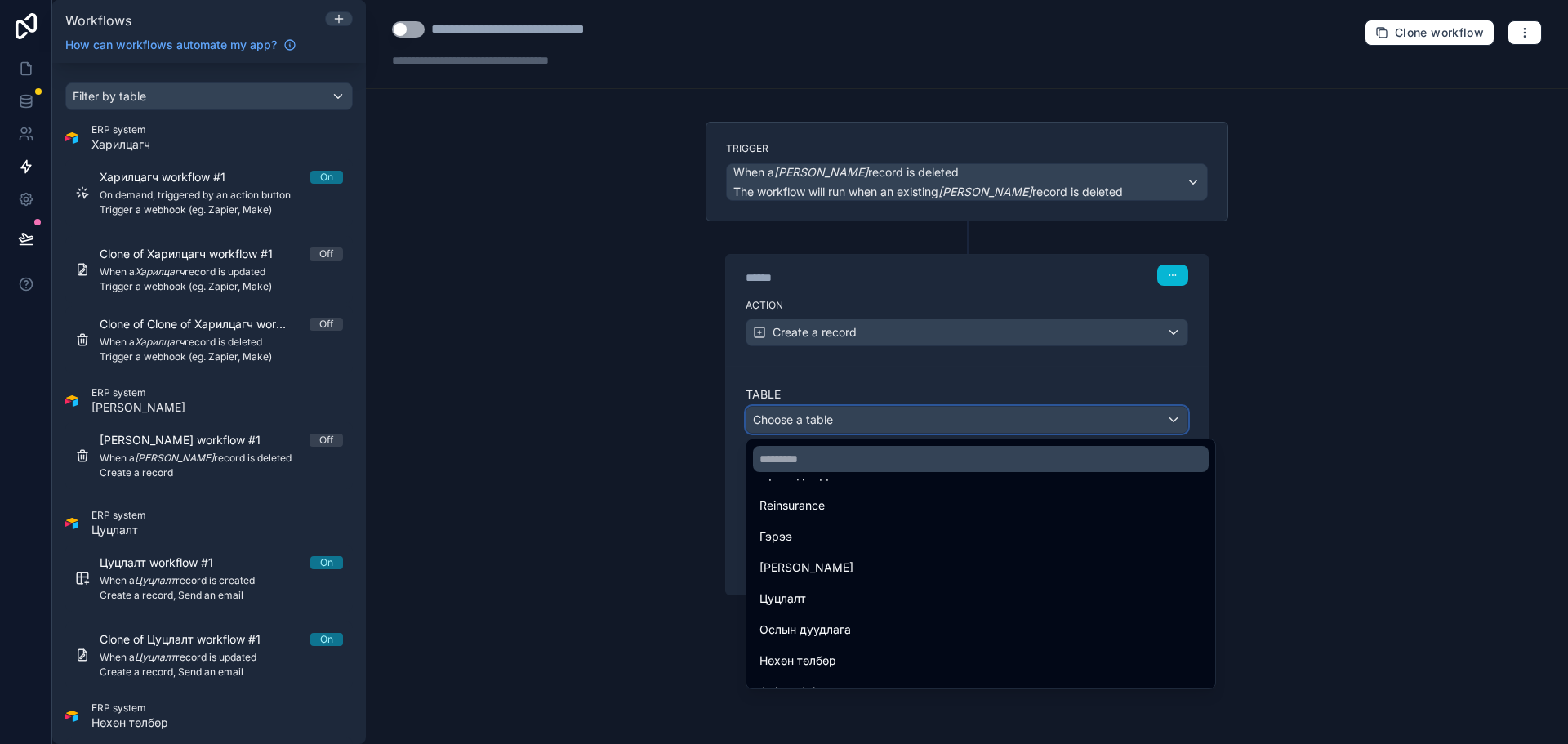
scroll to position [211, 0]
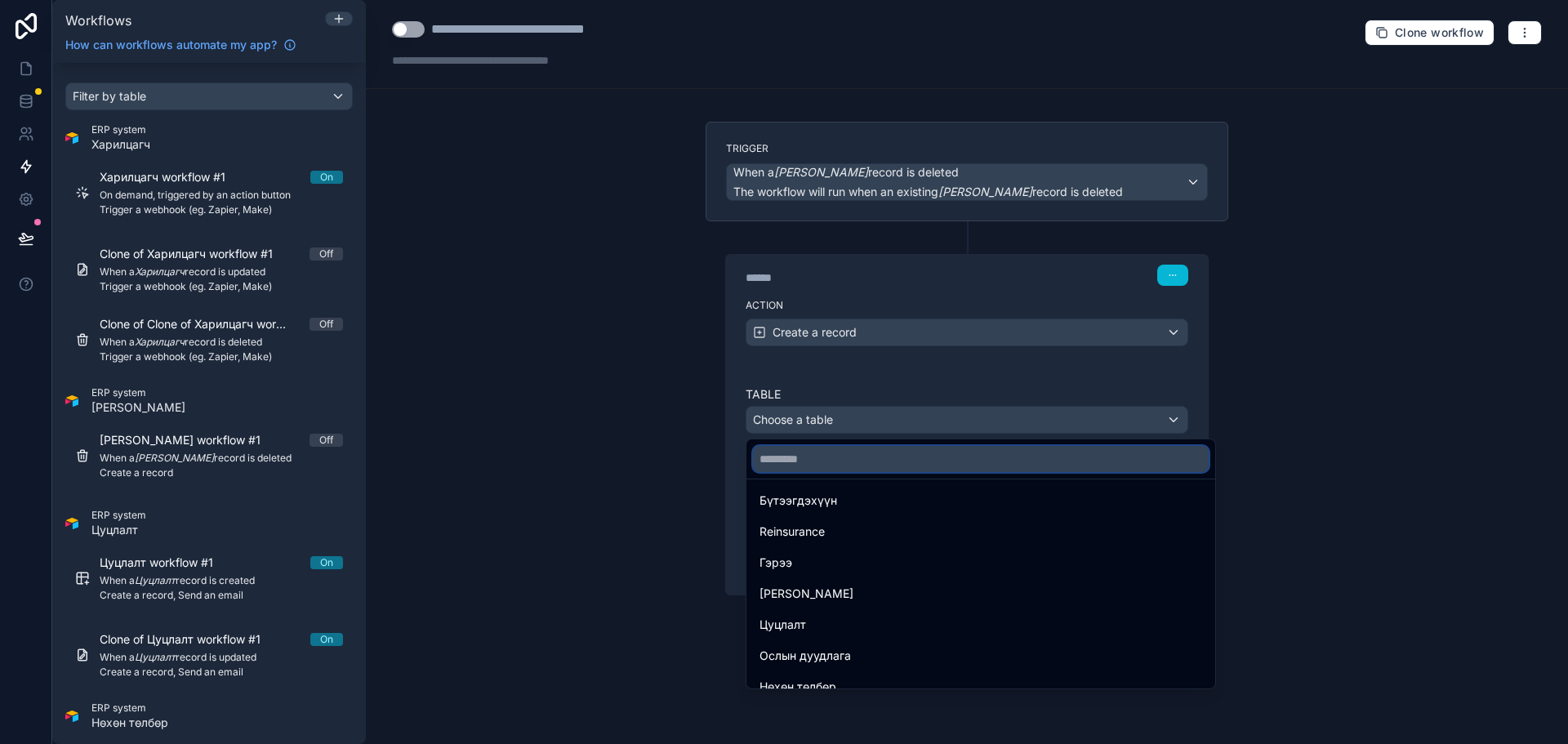
click at [861, 452] on input "text" at bounding box center [981, 459] width 456 height 26
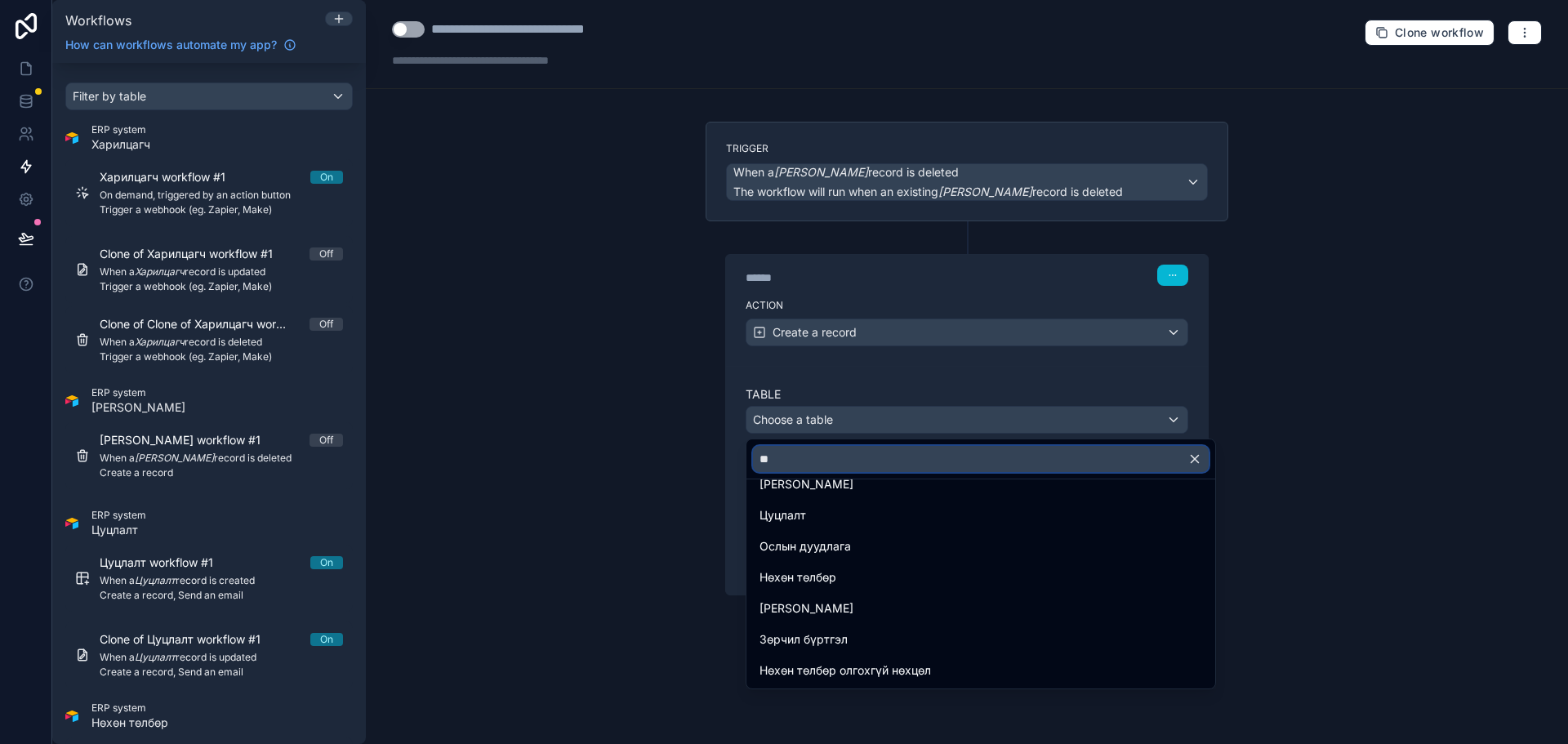
scroll to position [0, 0]
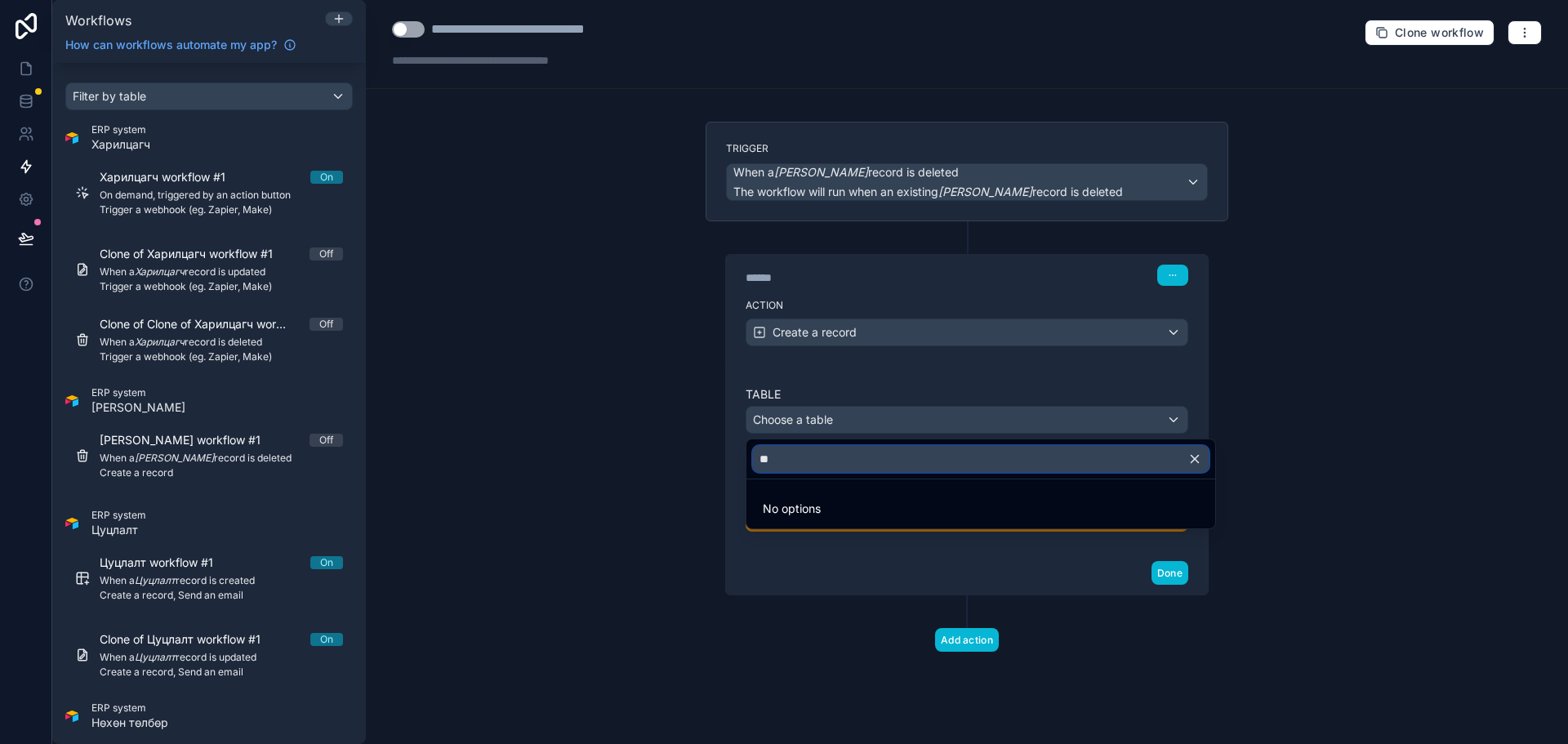
type input "*"
click at [777, 458] on input "***" at bounding box center [981, 459] width 456 height 26
type input "***"
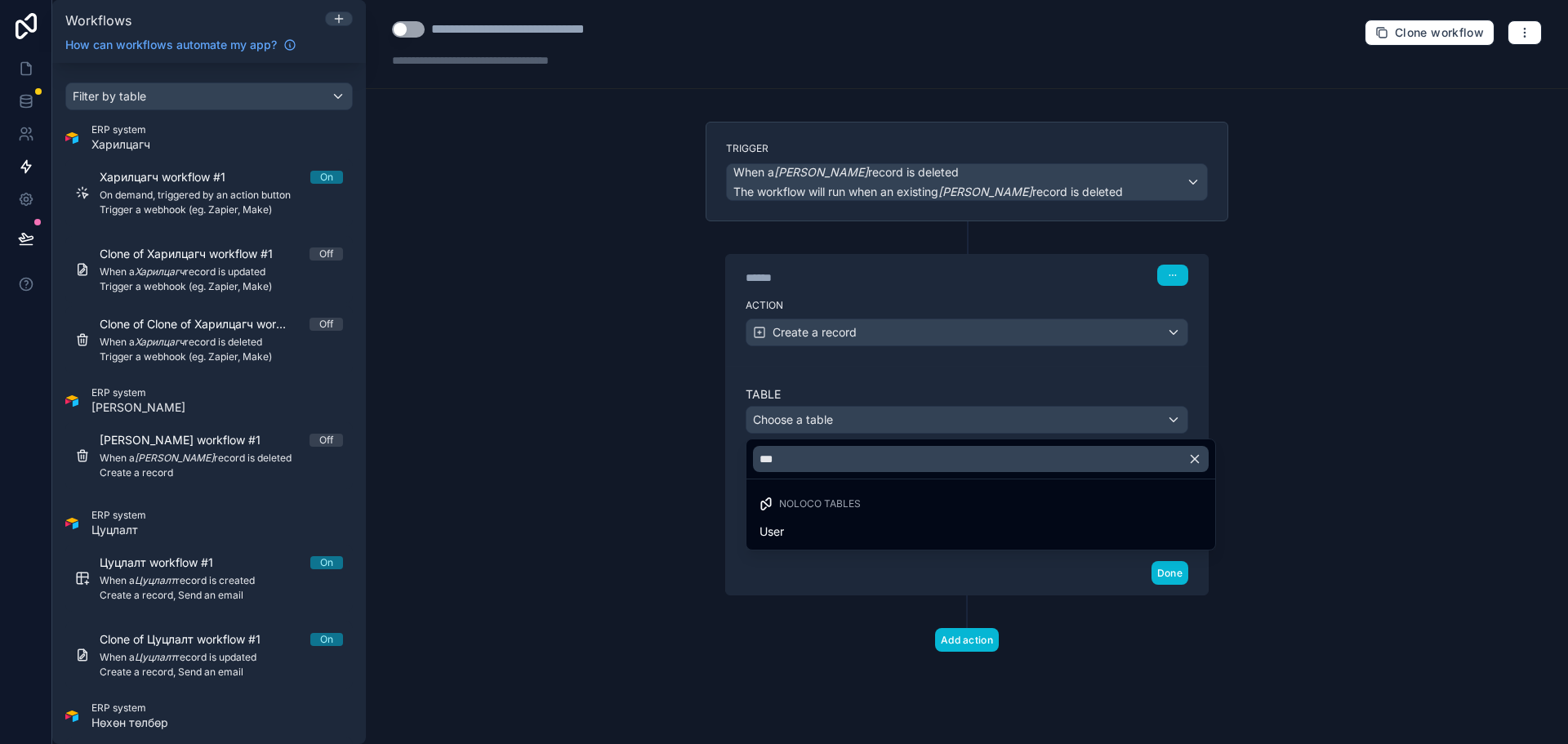
click at [571, 341] on div at bounding box center [784, 372] width 1568 height 744
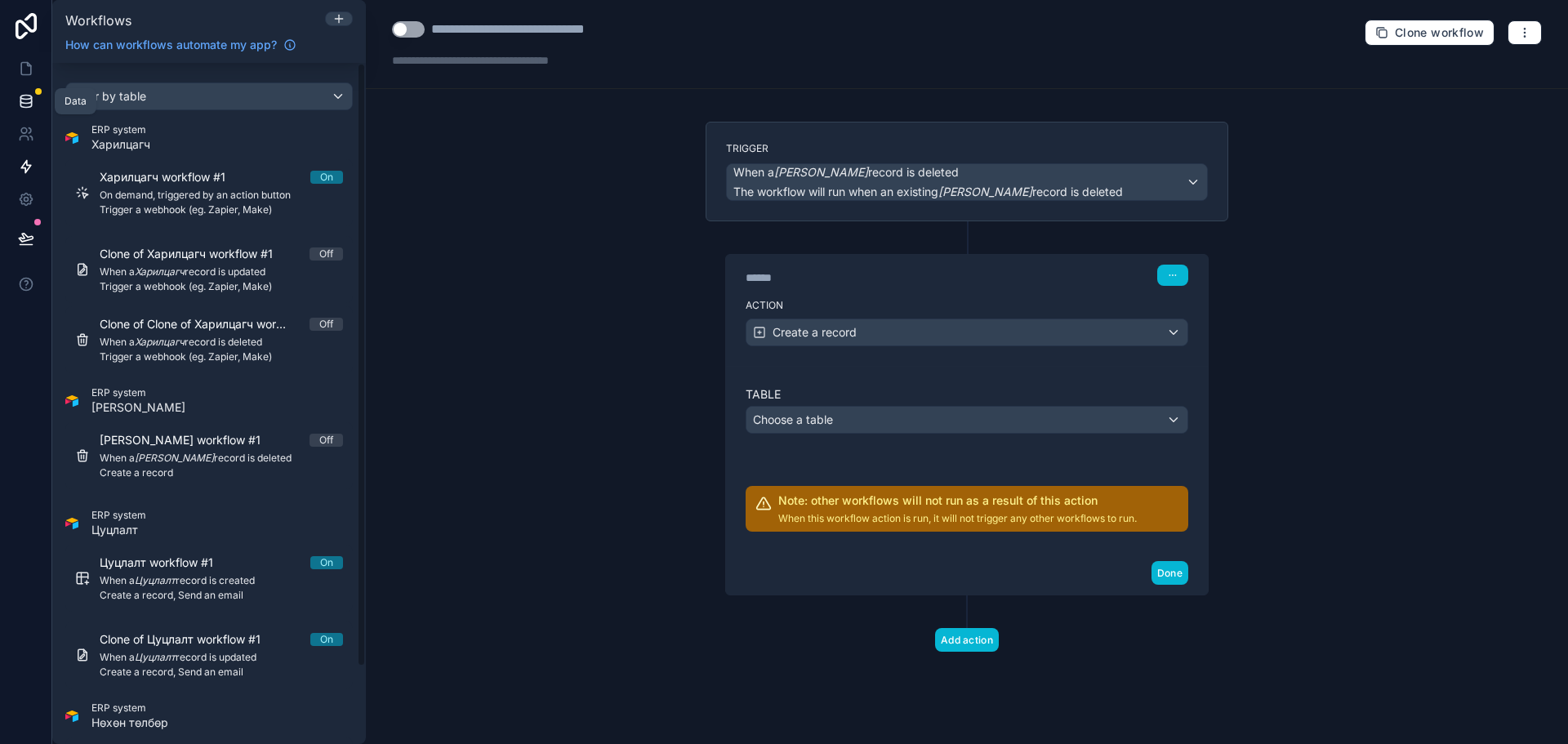
click at [28, 107] on icon at bounding box center [25, 105] width 11 height 7
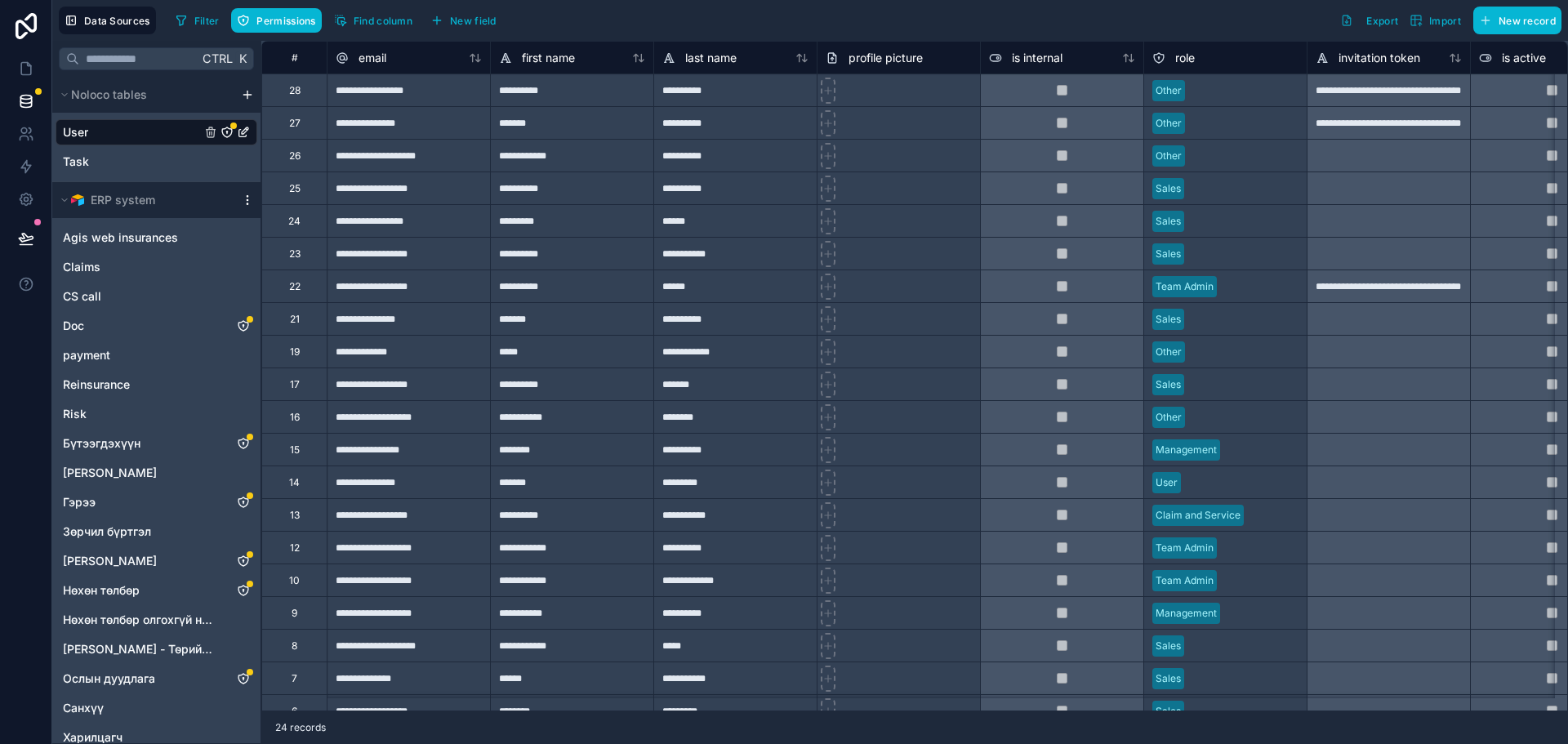
click at [246, 194] on icon "scrollable content" at bounding box center [247, 200] width 13 height 13
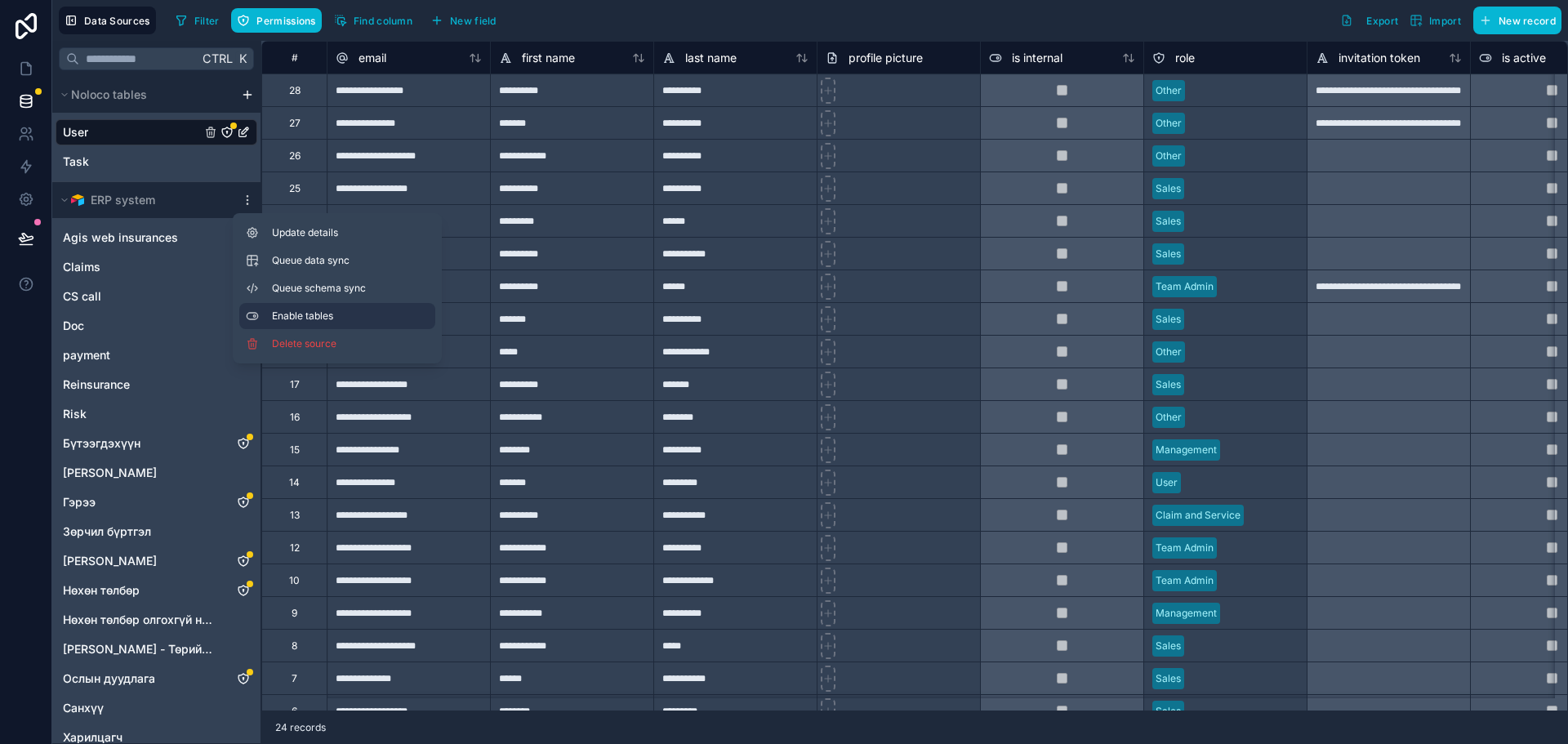
click at [332, 310] on span "Enable tables" at bounding box center [350, 316] width 157 height 13
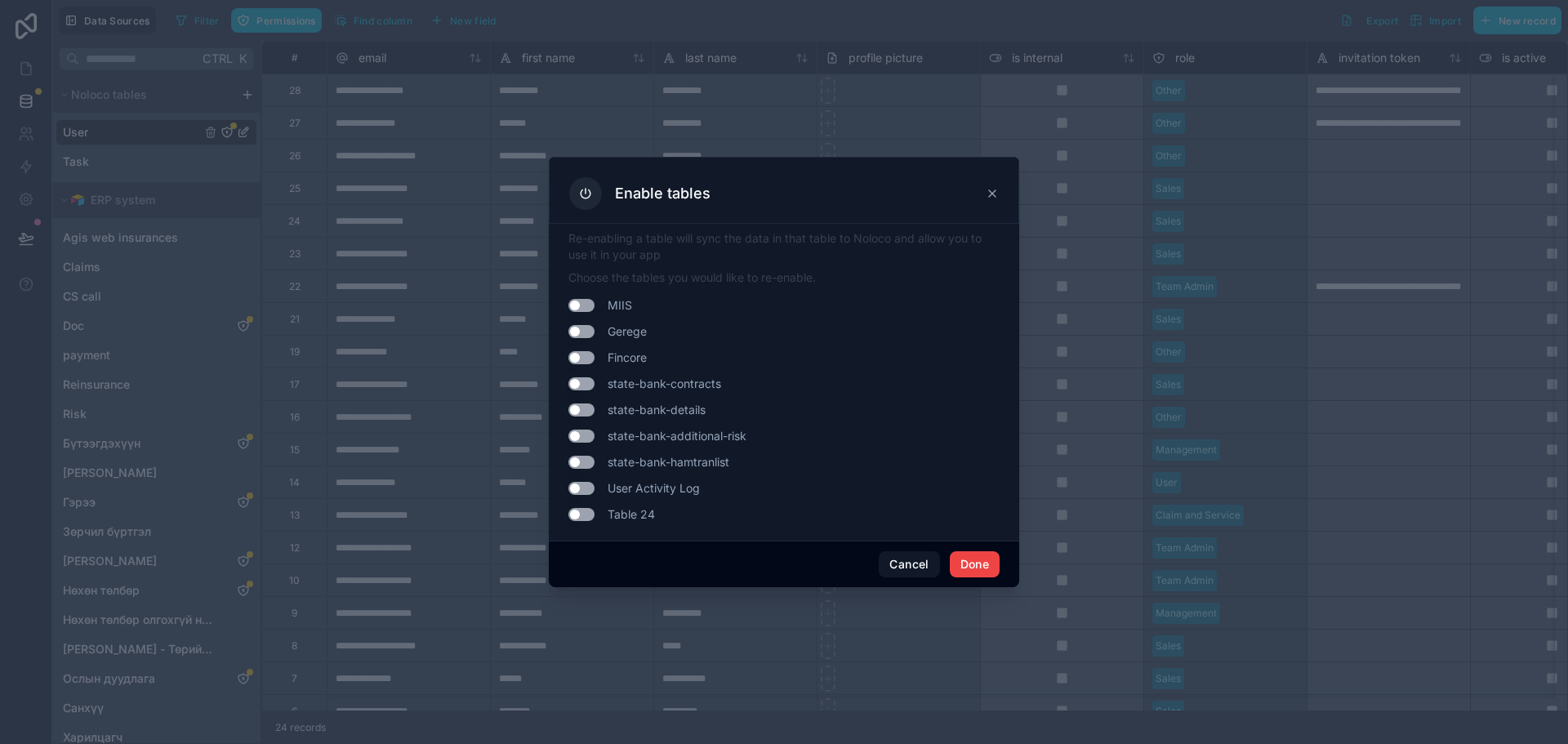
click at [581, 490] on button "Use setting" at bounding box center [581, 488] width 26 height 13
click at [976, 562] on button "Done" at bounding box center [974, 564] width 50 height 26
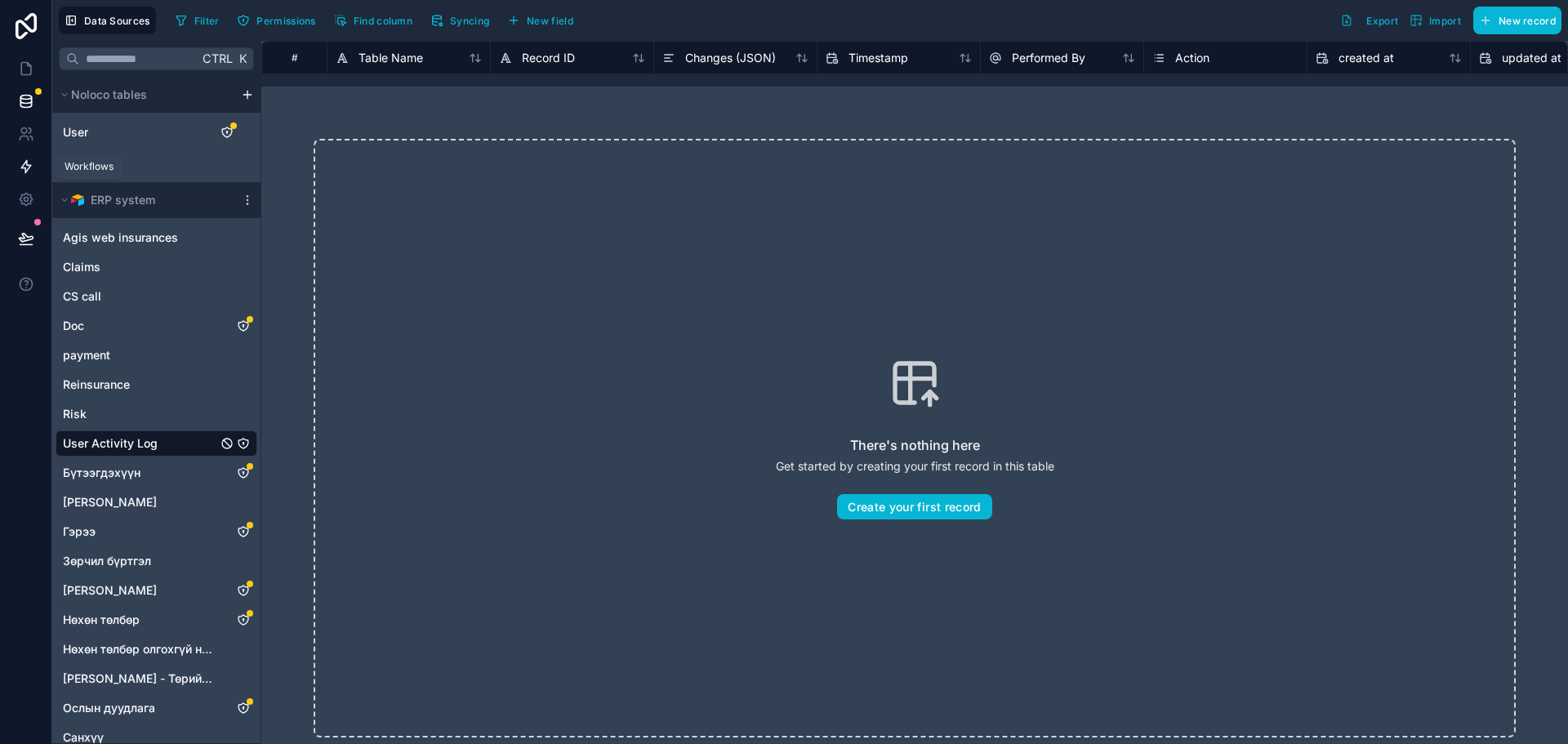
click at [38, 164] on link at bounding box center [25, 167] width 51 height 33
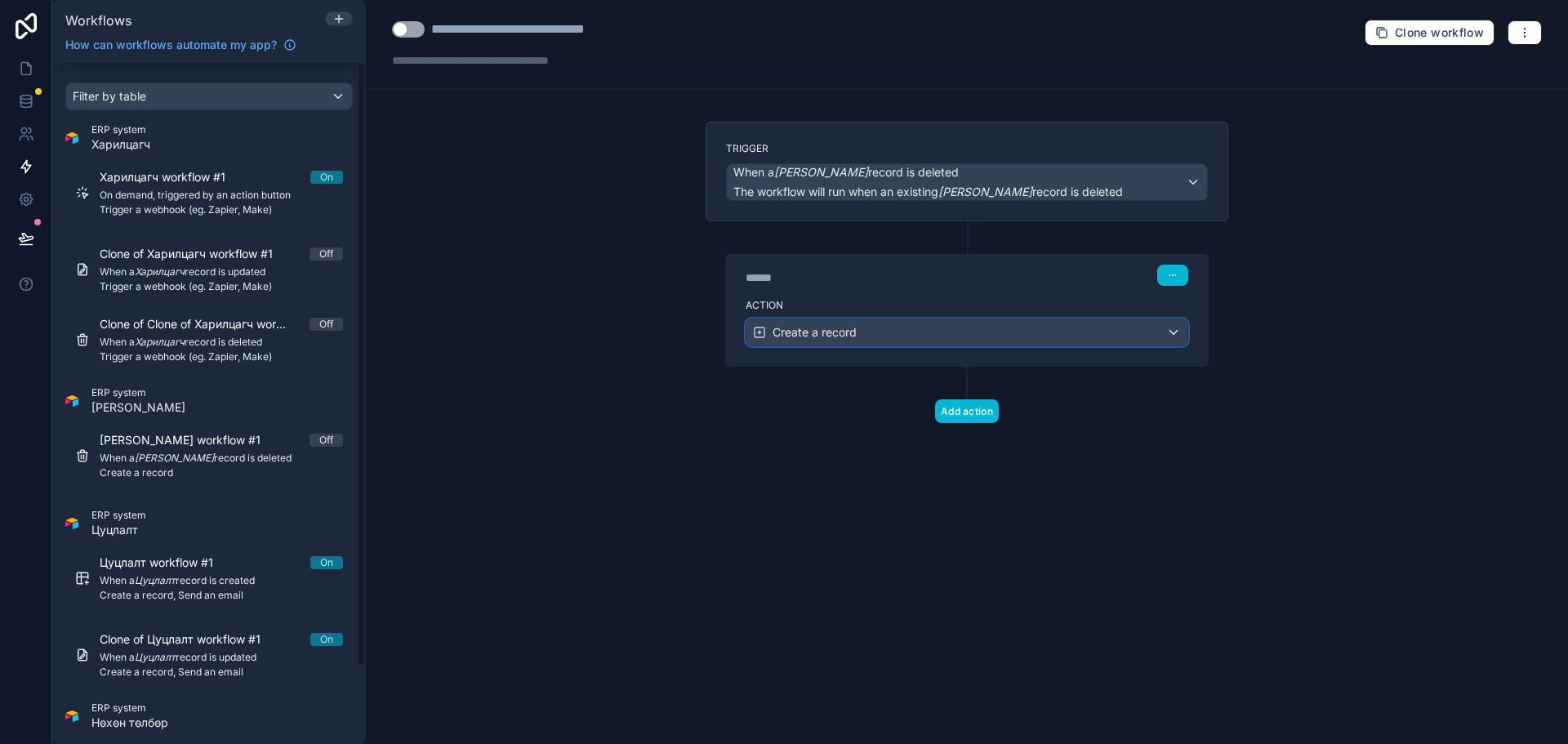
click at [900, 334] on div "Create a record" at bounding box center [967, 332] width 441 height 26
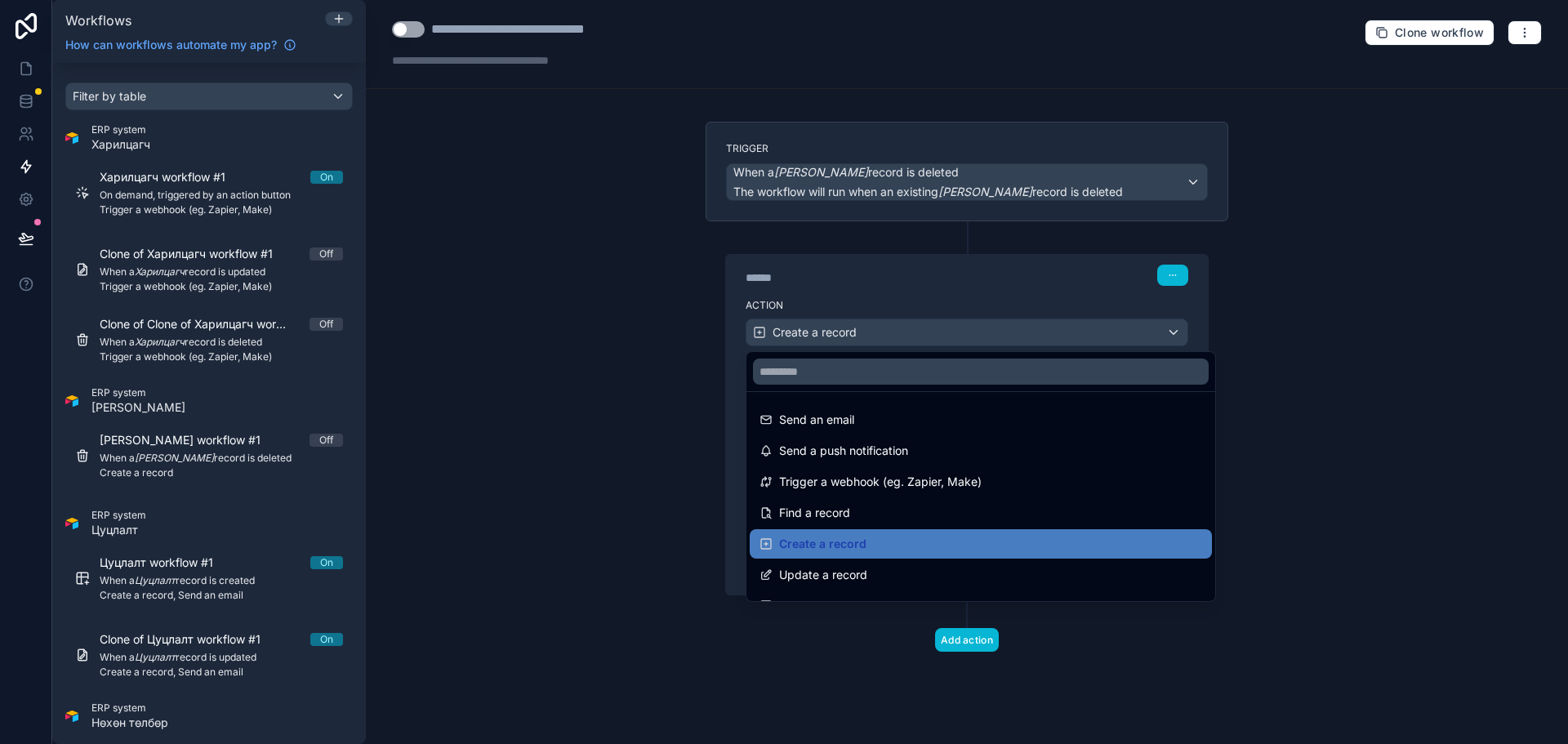
click at [900, 334] on div at bounding box center [784, 372] width 1568 height 744
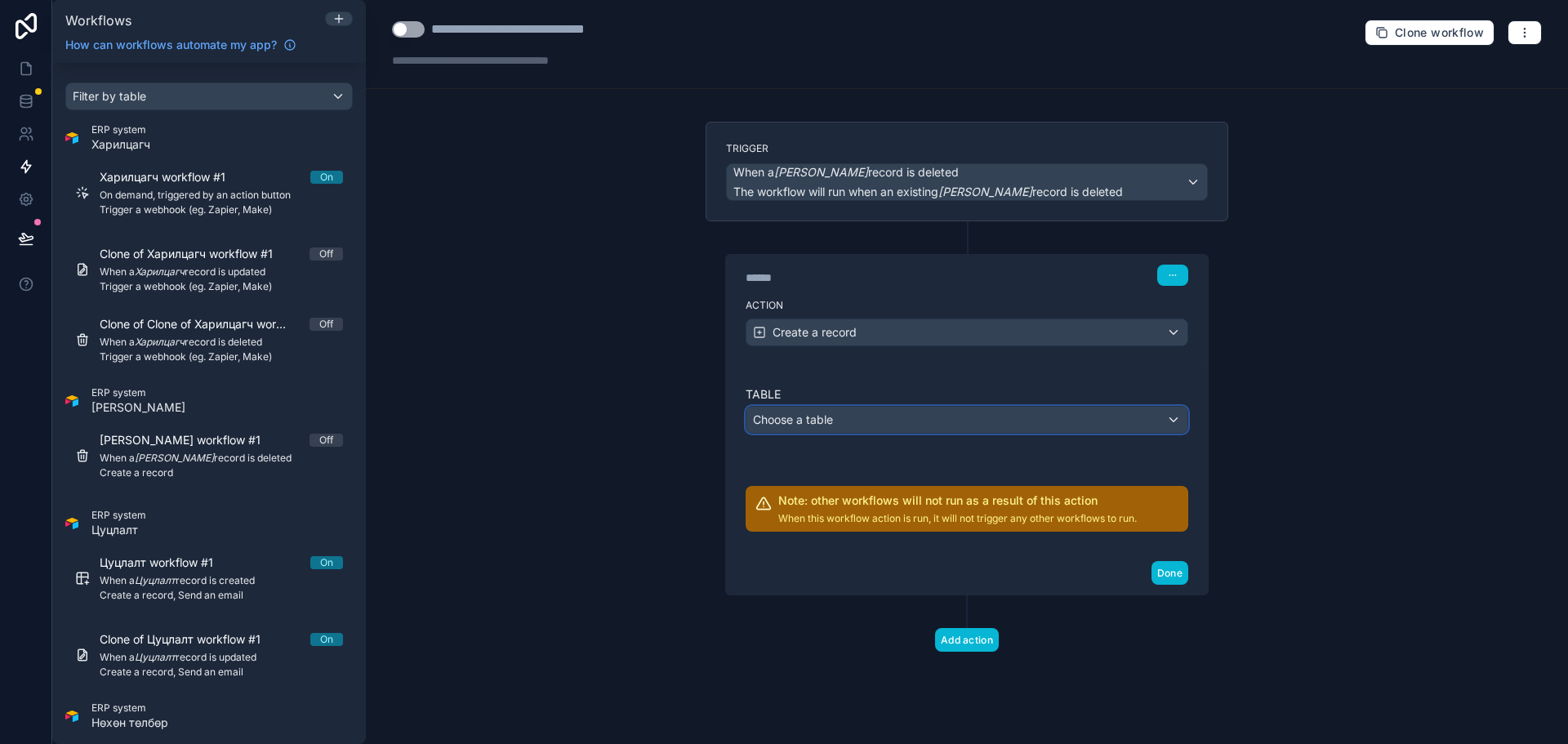
click at [890, 432] on div "Choose a table" at bounding box center [967, 420] width 441 height 26
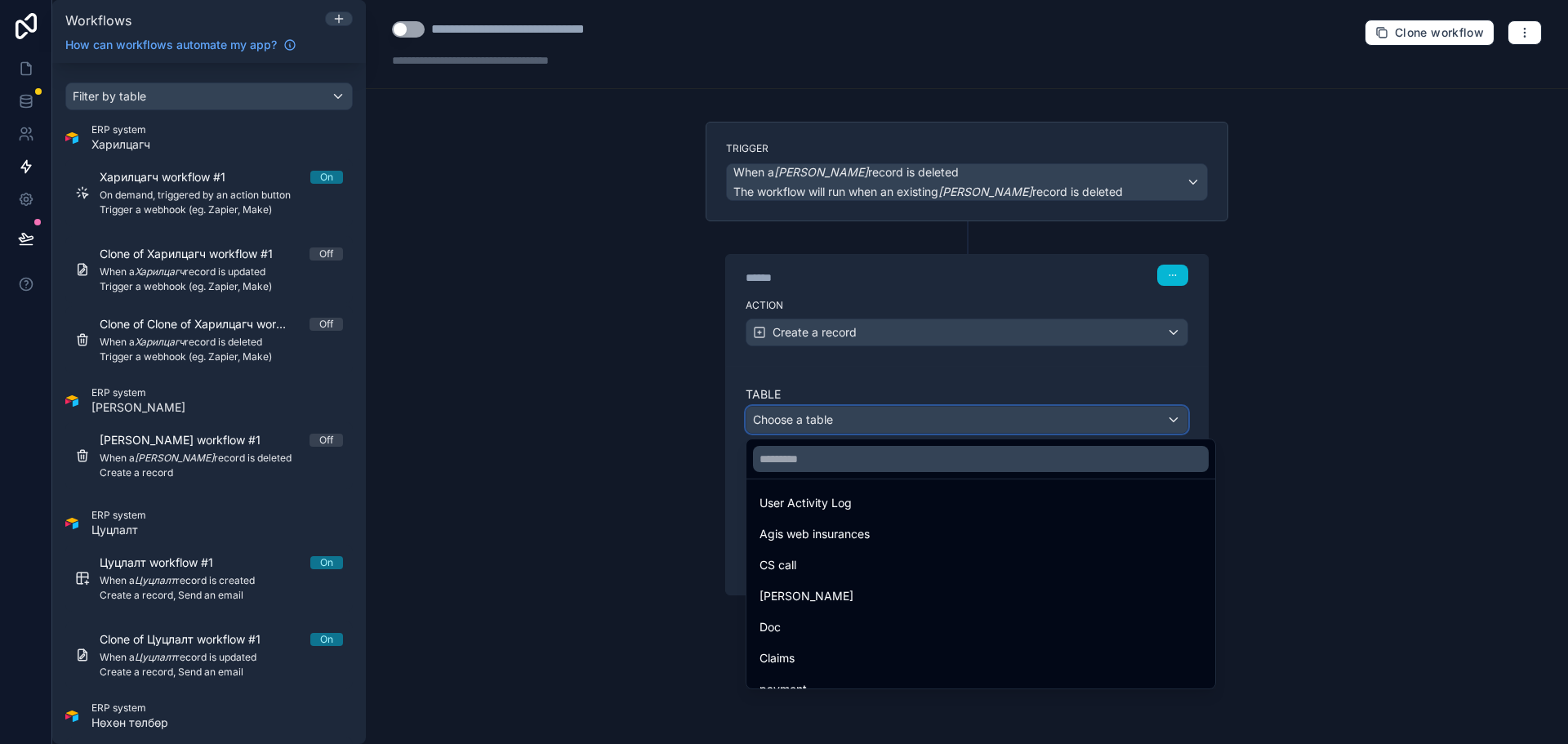
scroll to position [405, 0]
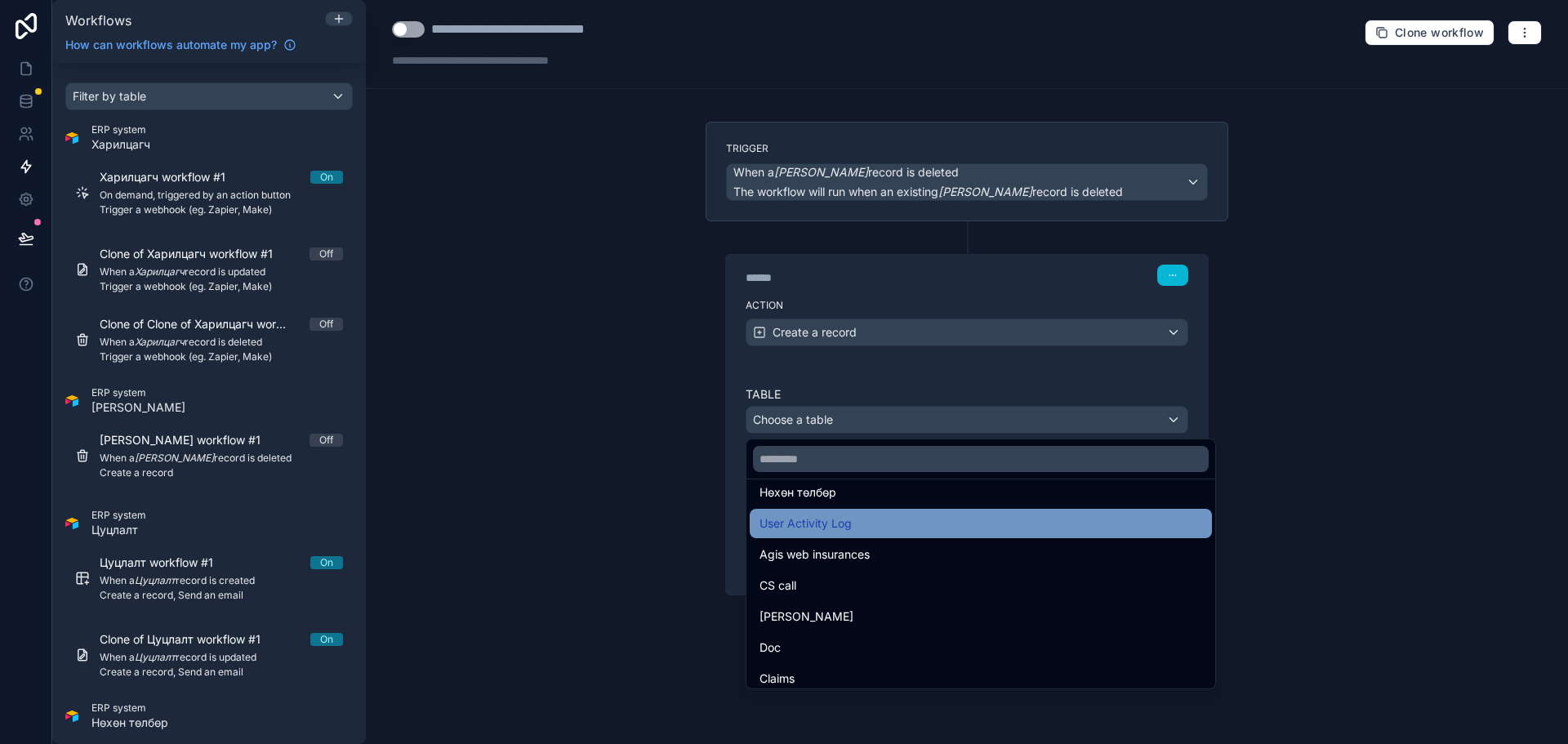
click at [861, 528] on div "User Activity Log" at bounding box center [981, 523] width 443 height 20
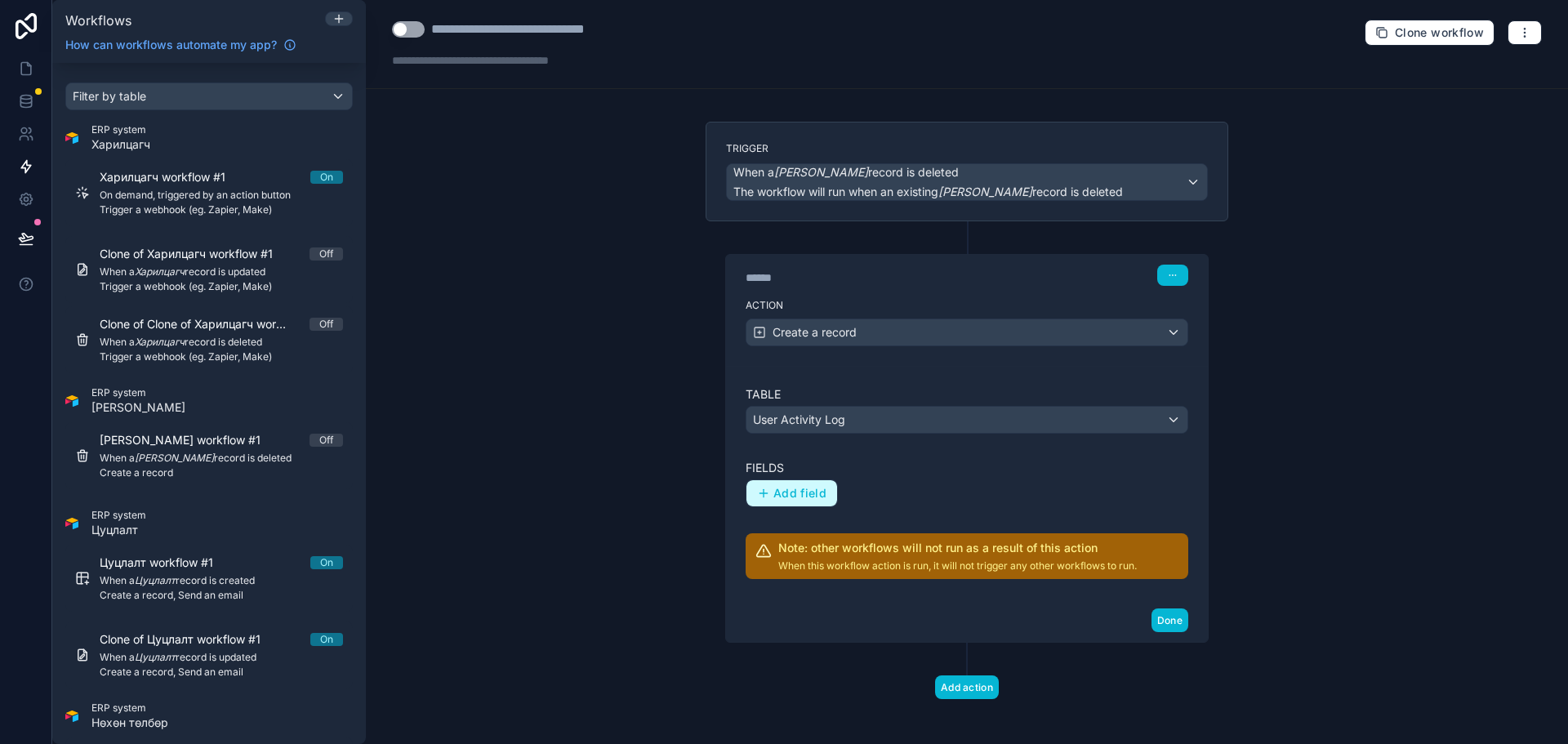
click at [804, 491] on span "Add field" at bounding box center [800, 493] width 53 height 15
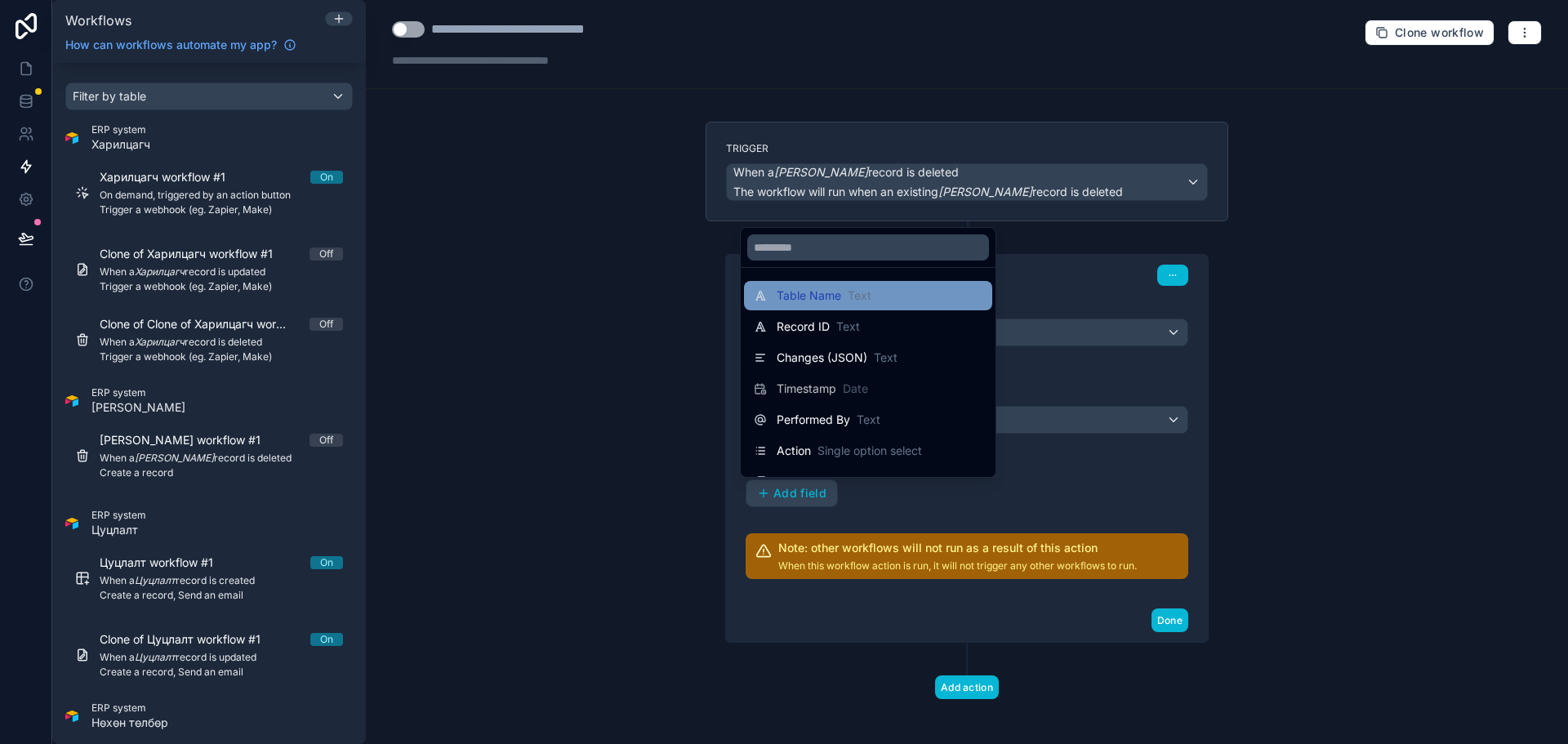
click at [827, 291] on span "Table Name" at bounding box center [808, 296] width 65 height 16
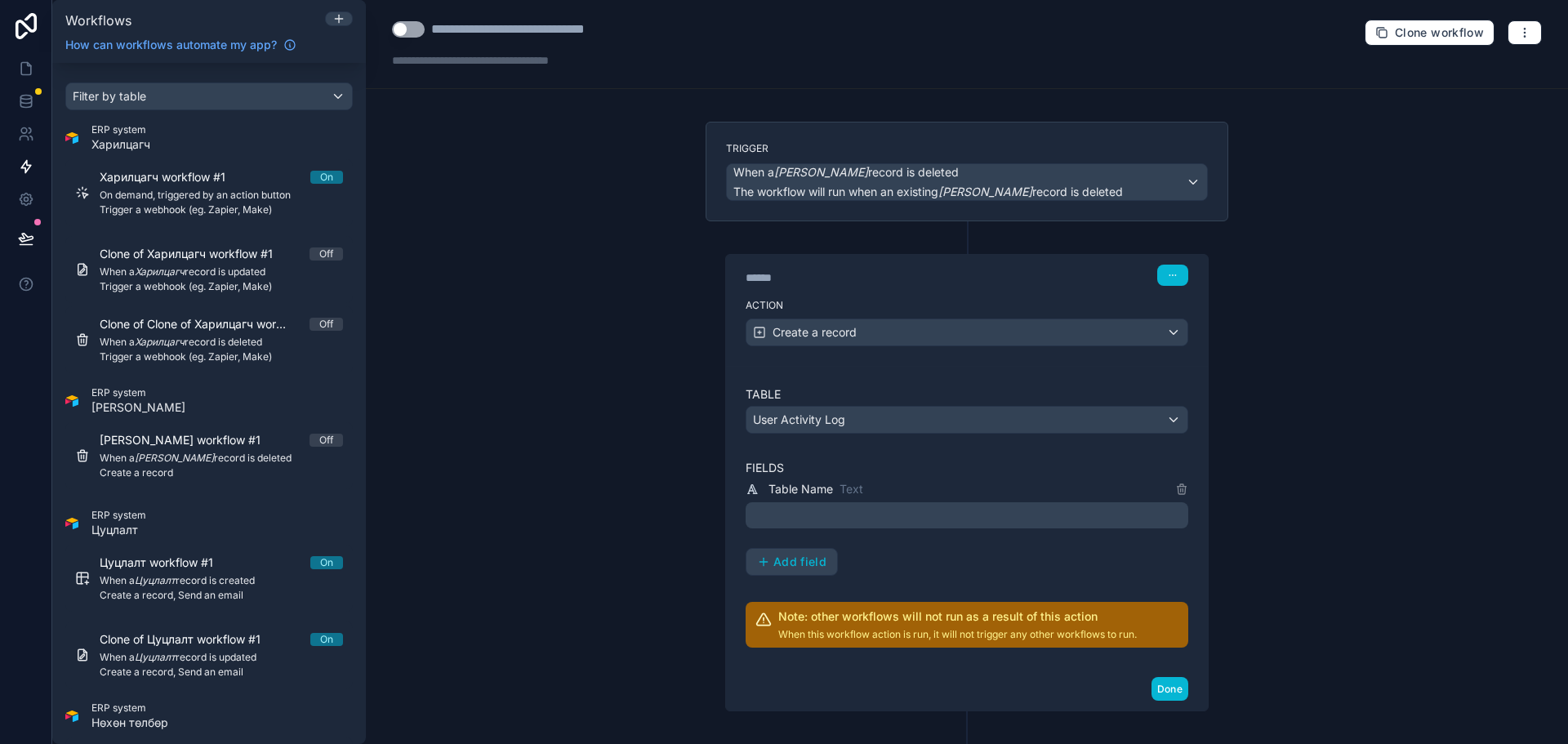
click at [863, 522] on p "﻿" at bounding box center [969, 515] width 433 height 20
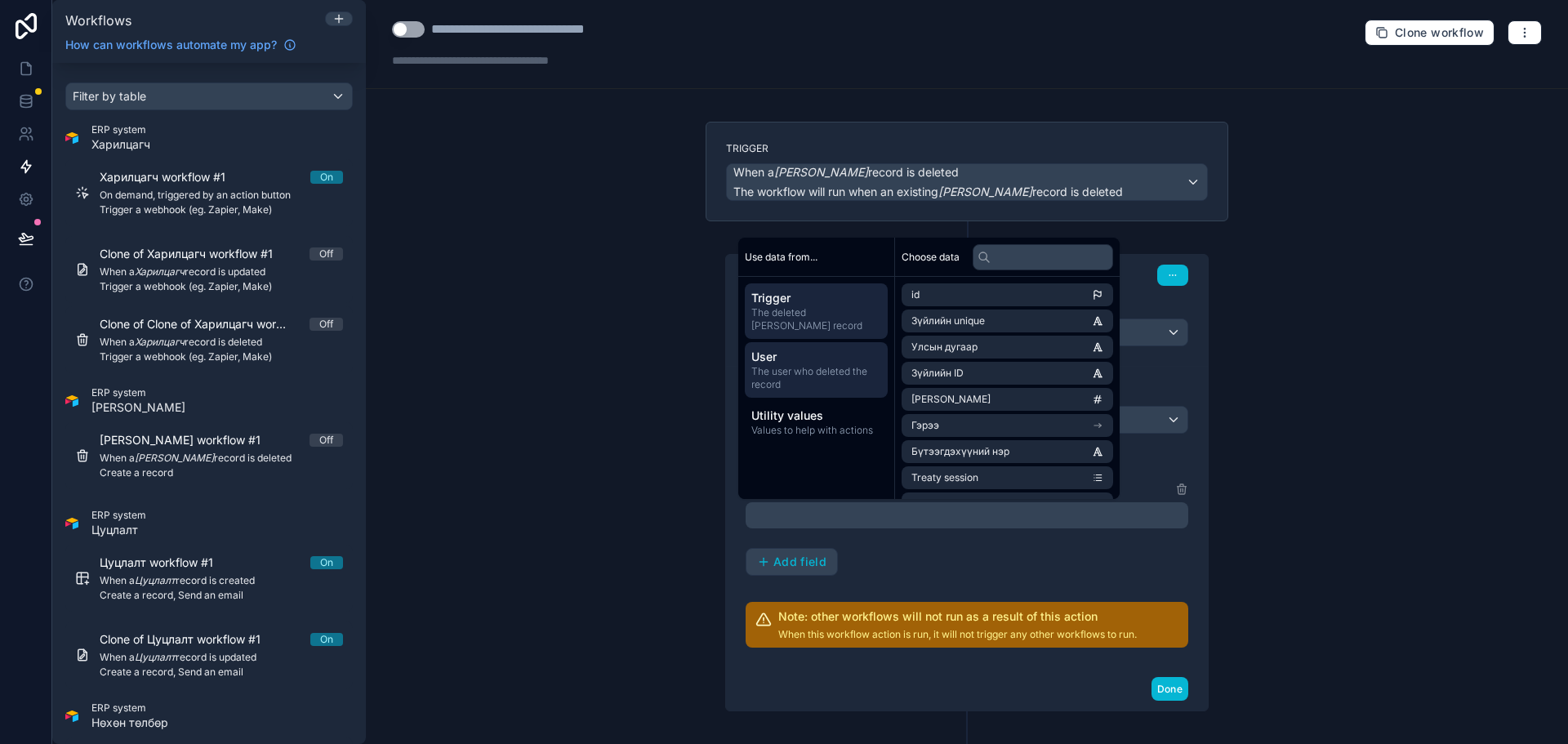
click at [827, 371] on span "The user who deleted the record" at bounding box center [816, 378] width 130 height 26
click at [826, 303] on span "Trigger" at bounding box center [816, 298] width 130 height 16
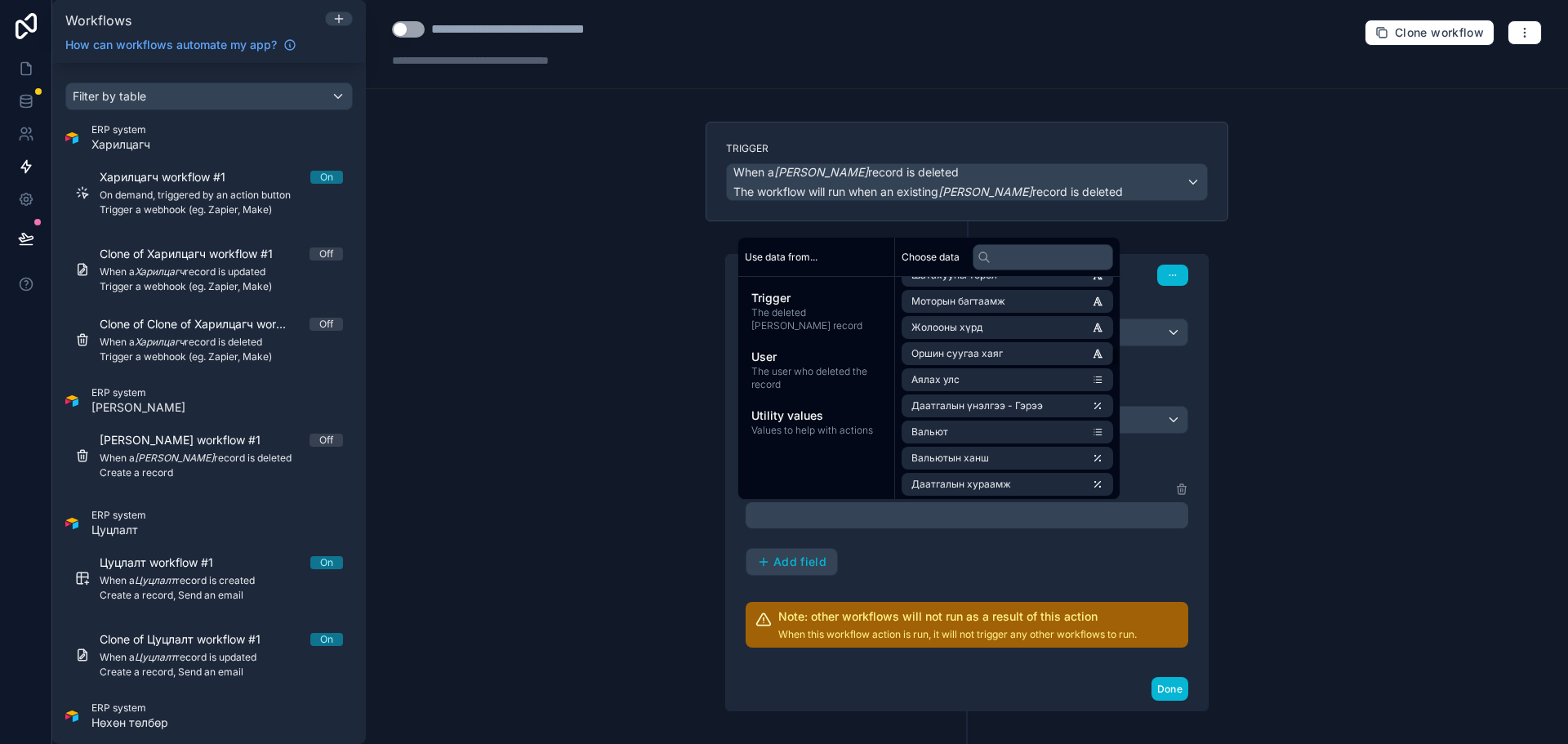
scroll to position [519, 0]
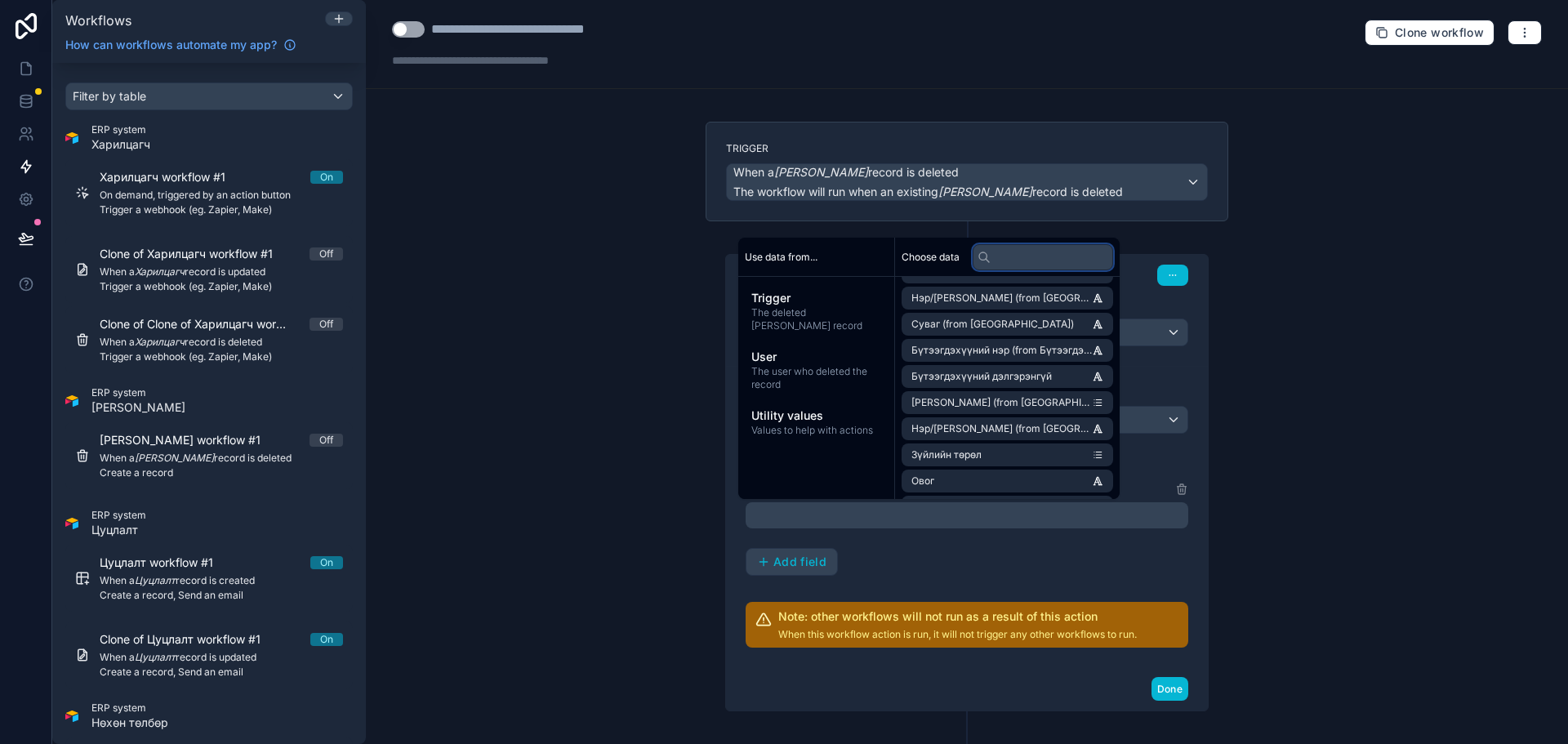
click at [1038, 253] on input "text" at bounding box center [1043, 257] width 140 height 26
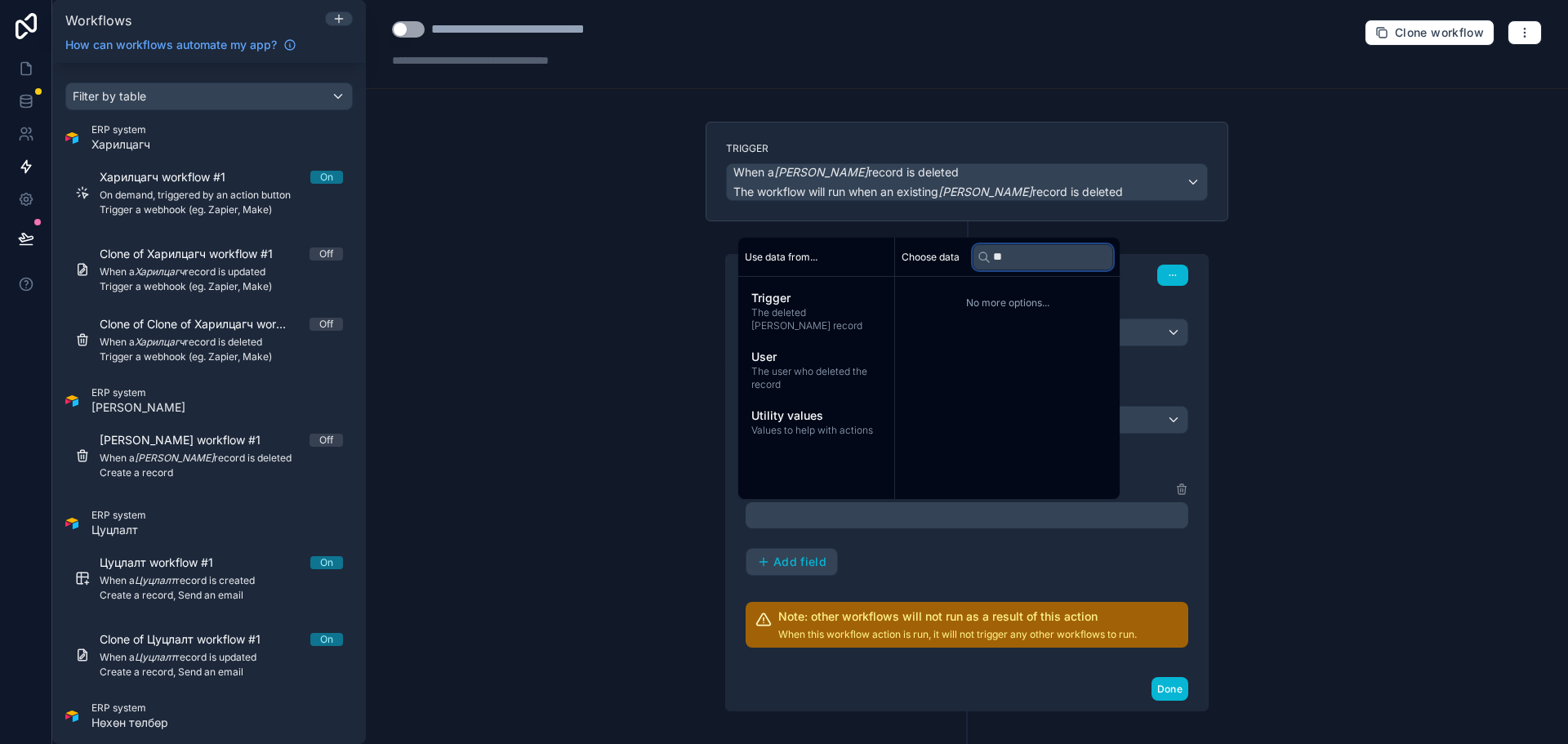
type input "*"
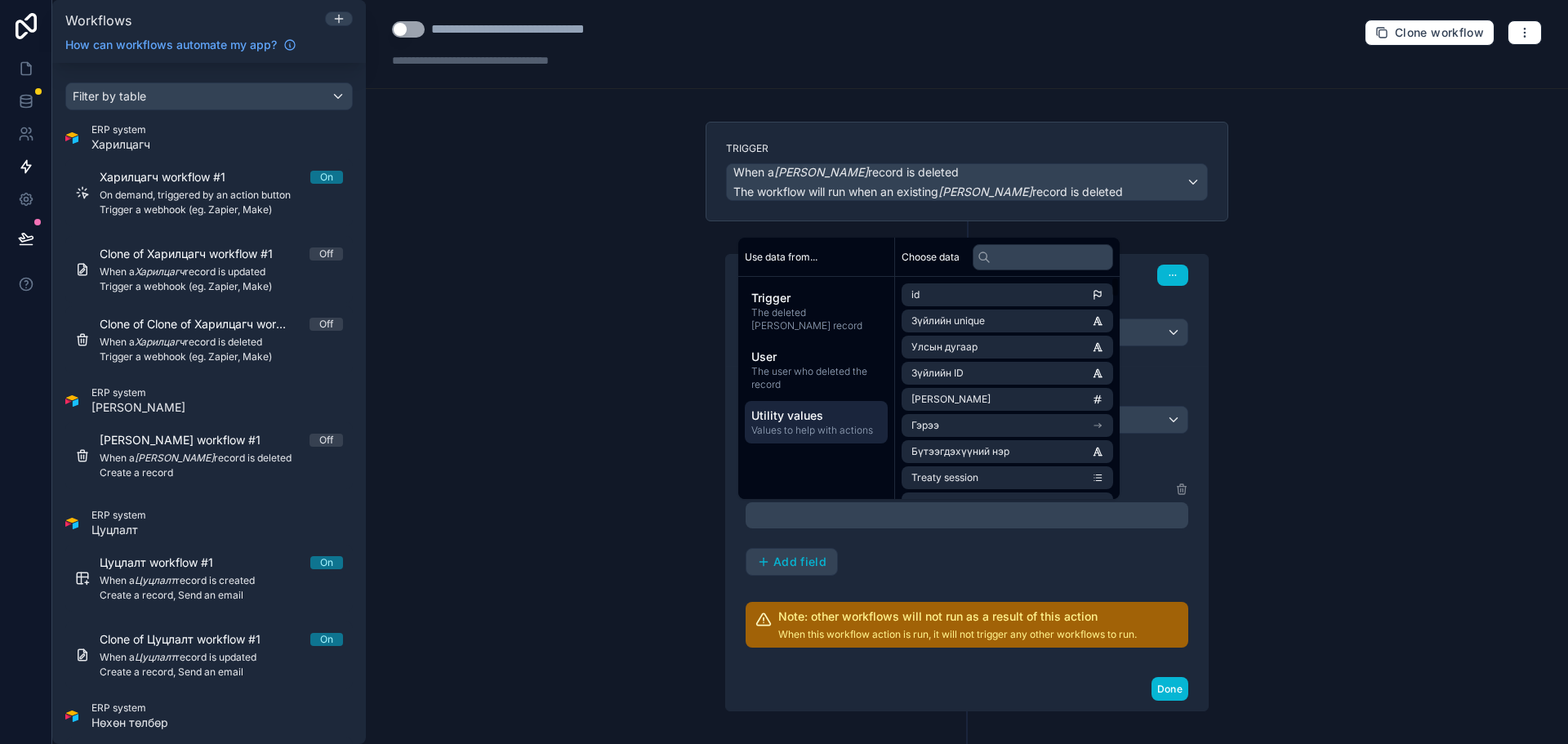
click at [799, 434] on span "Values to help with actions" at bounding box center [816, 430] width 130 height 13
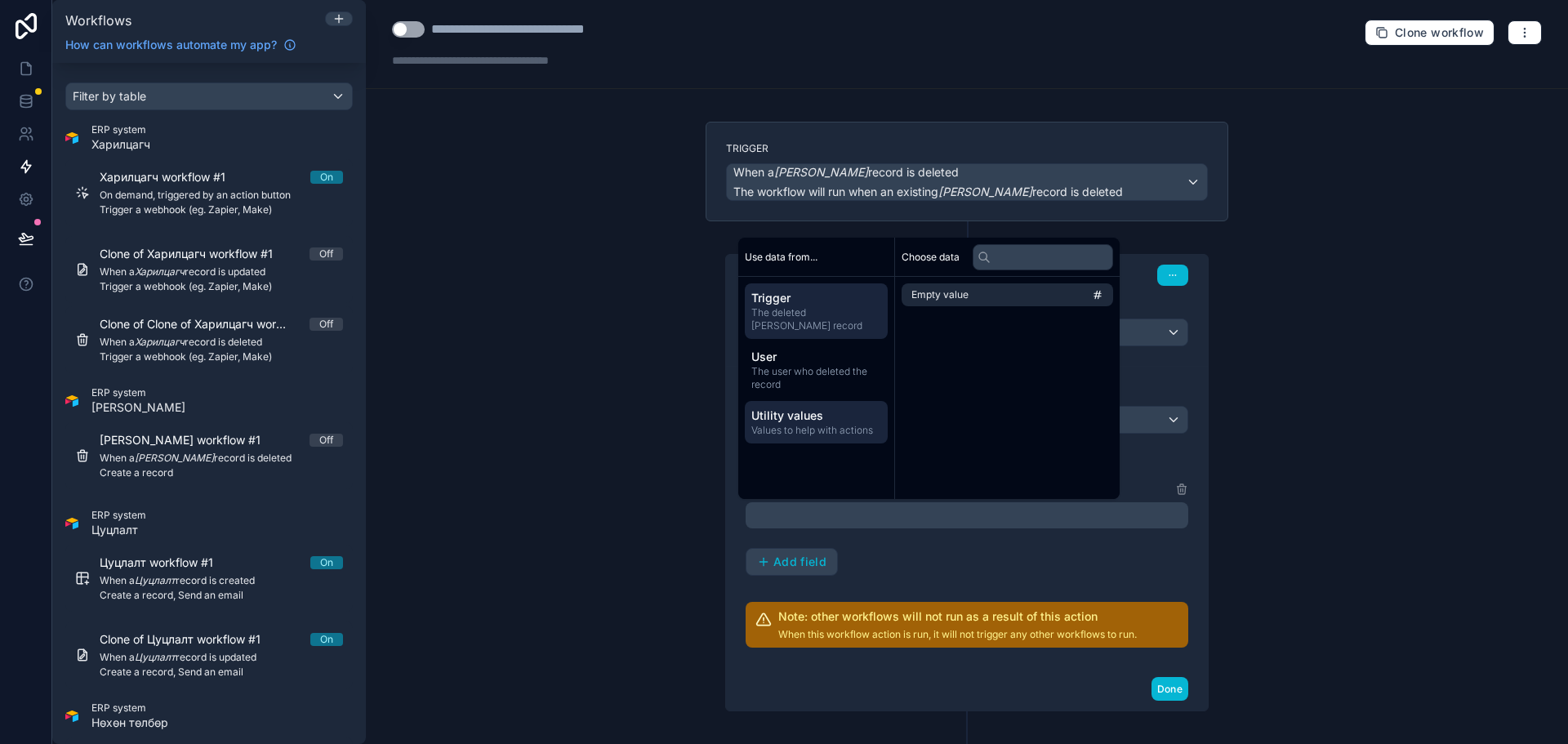
click at [820, 300] on span "Trigger" at bounding box center [816, 298] width 130 height 16
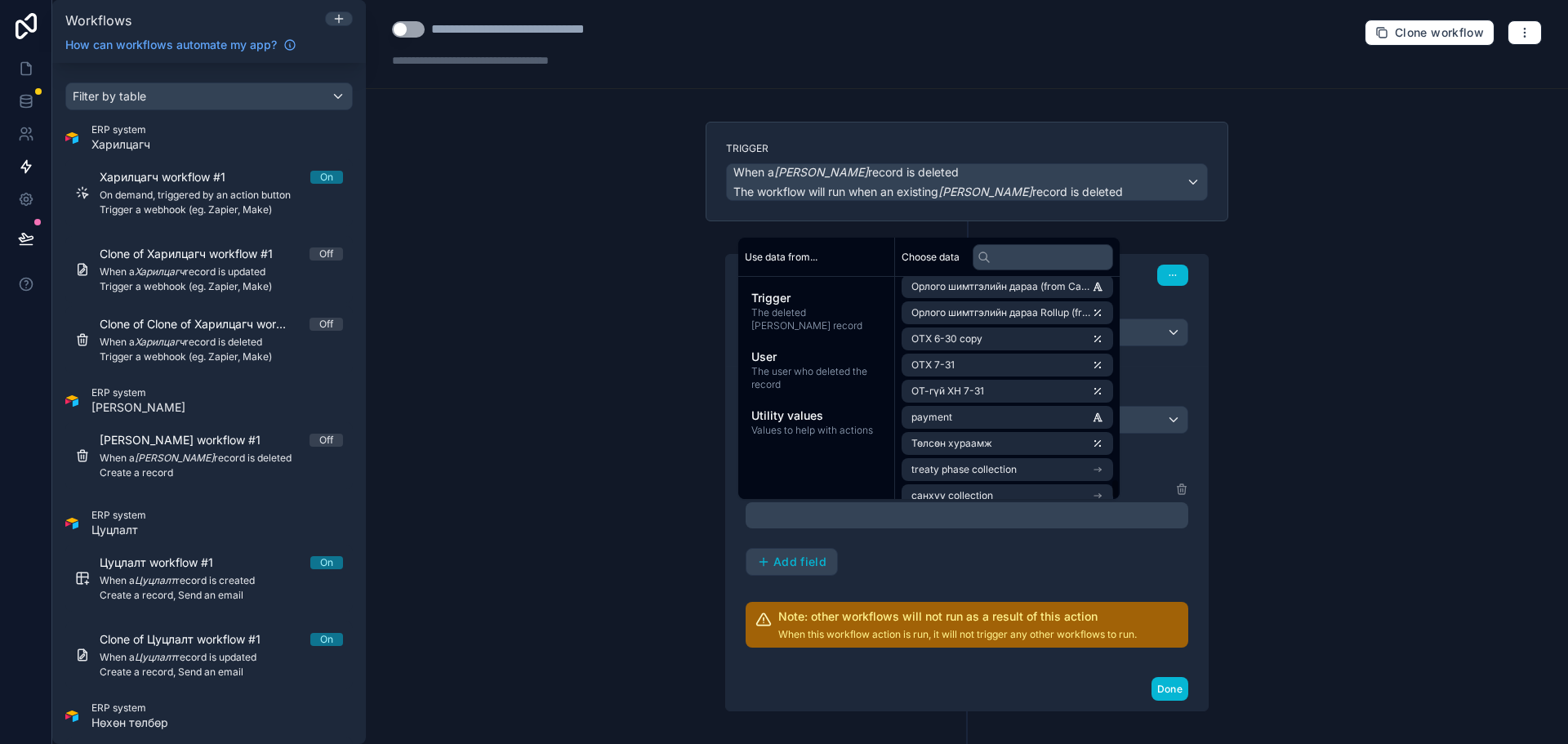
scroll to position [3133, 0]
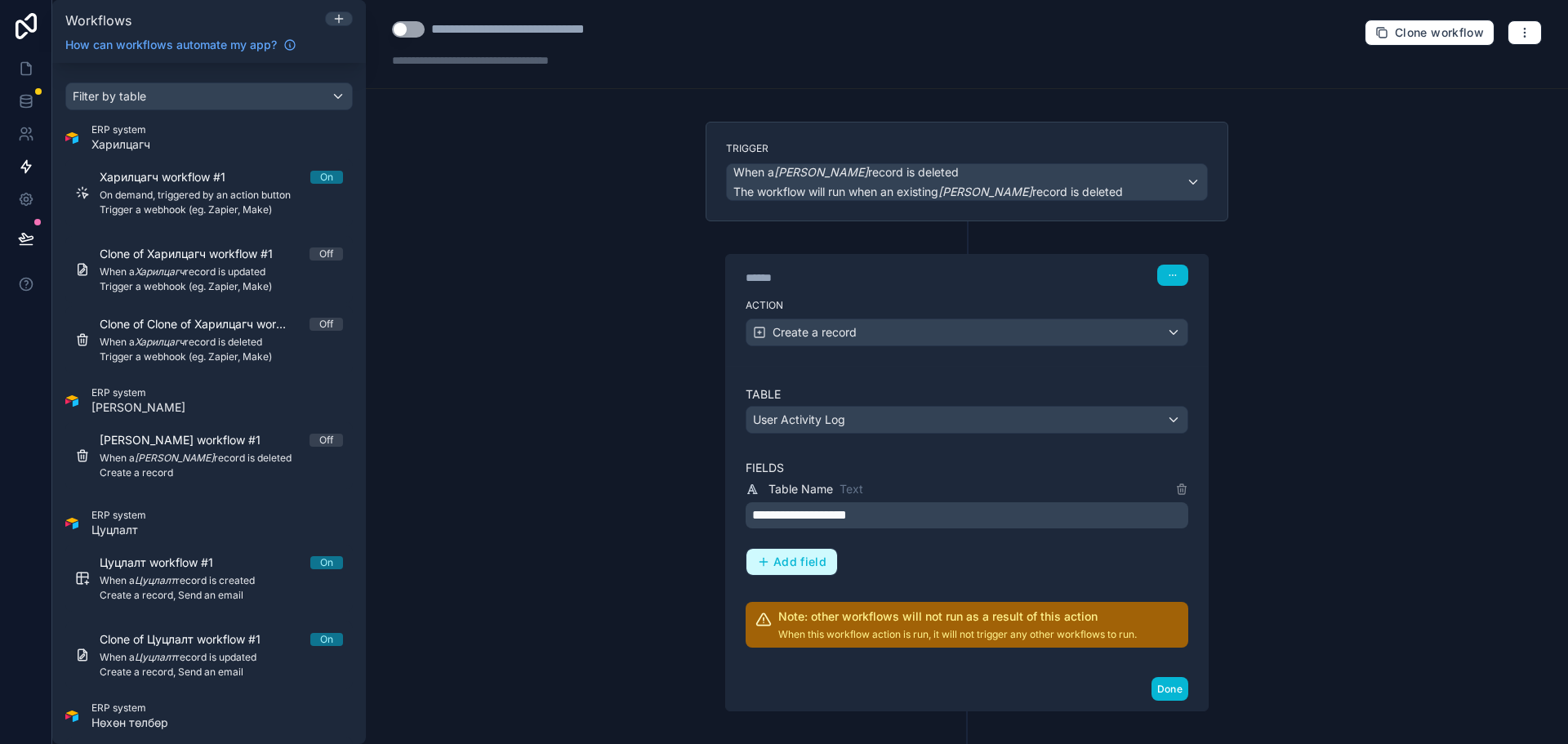
click at [790, 568] on span "Add field" at bounding box center [800, 562] width 53 height 15
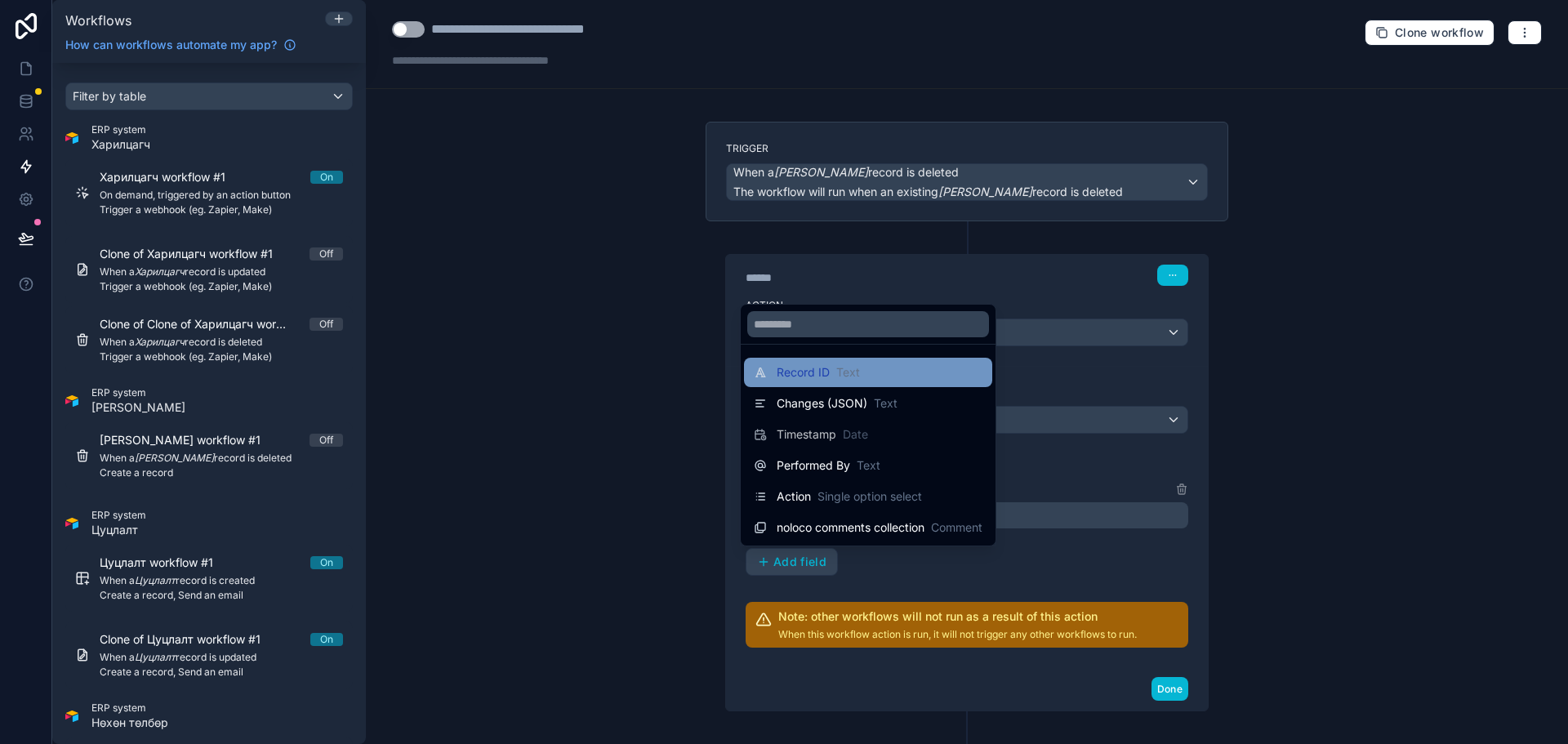
click at [866, 377] on div "Record ID Text" at bounding box center [868, 372] width 229 height 20
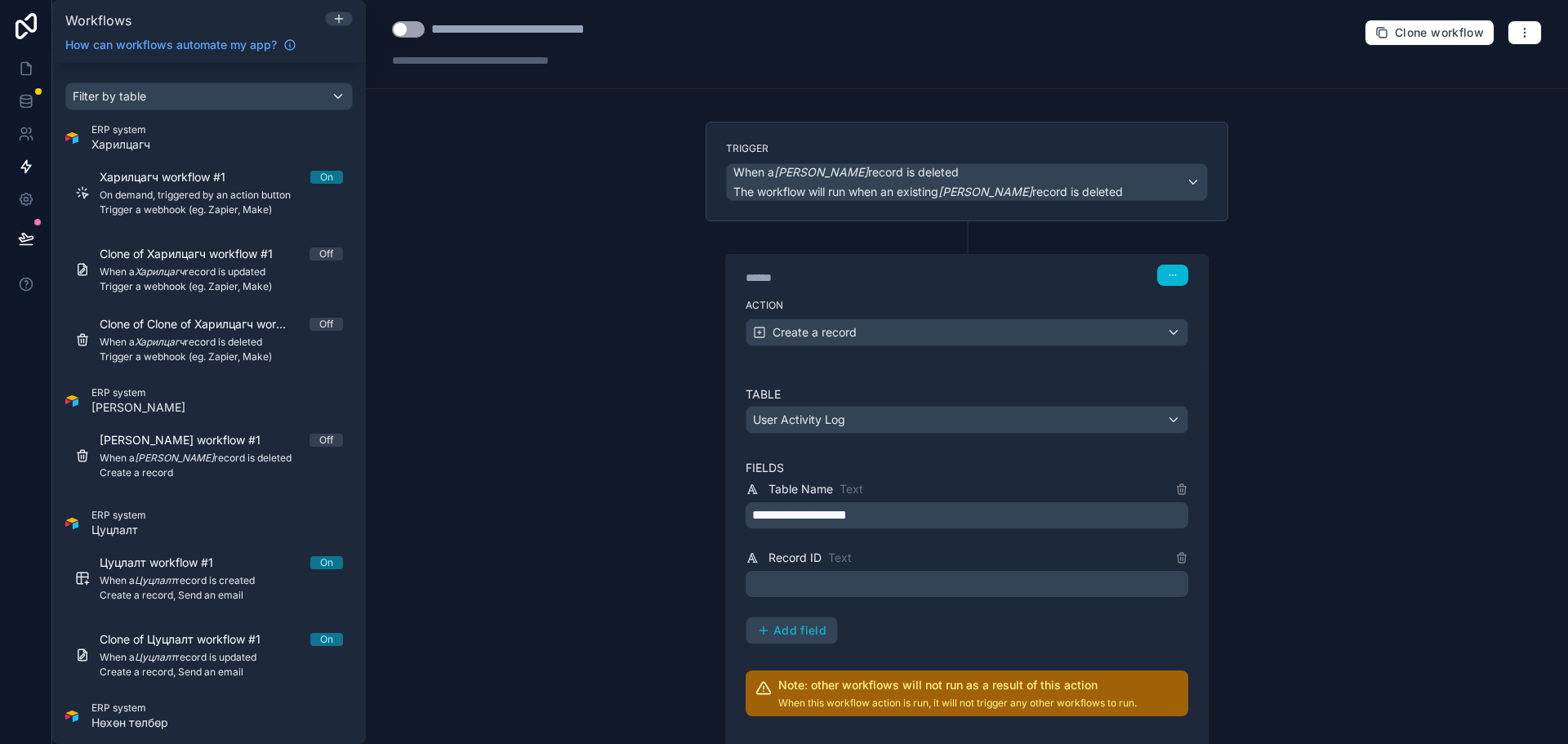
click at [836, 590] on p "﻿" at bounding box center [969, 584] width 433 height 20
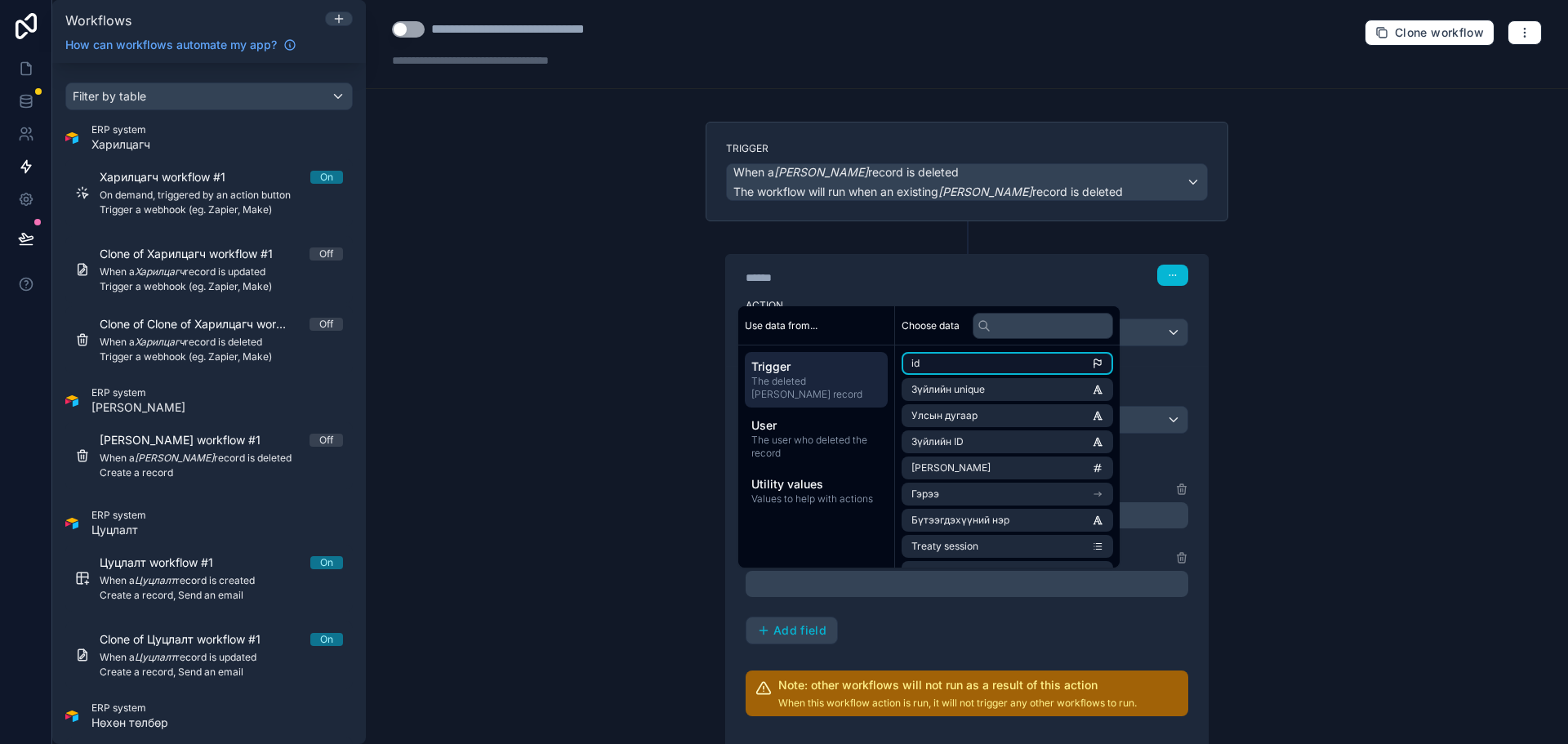
click at [996, 359] on li "id" at bounding box center [1007, 363] width 212 height 23
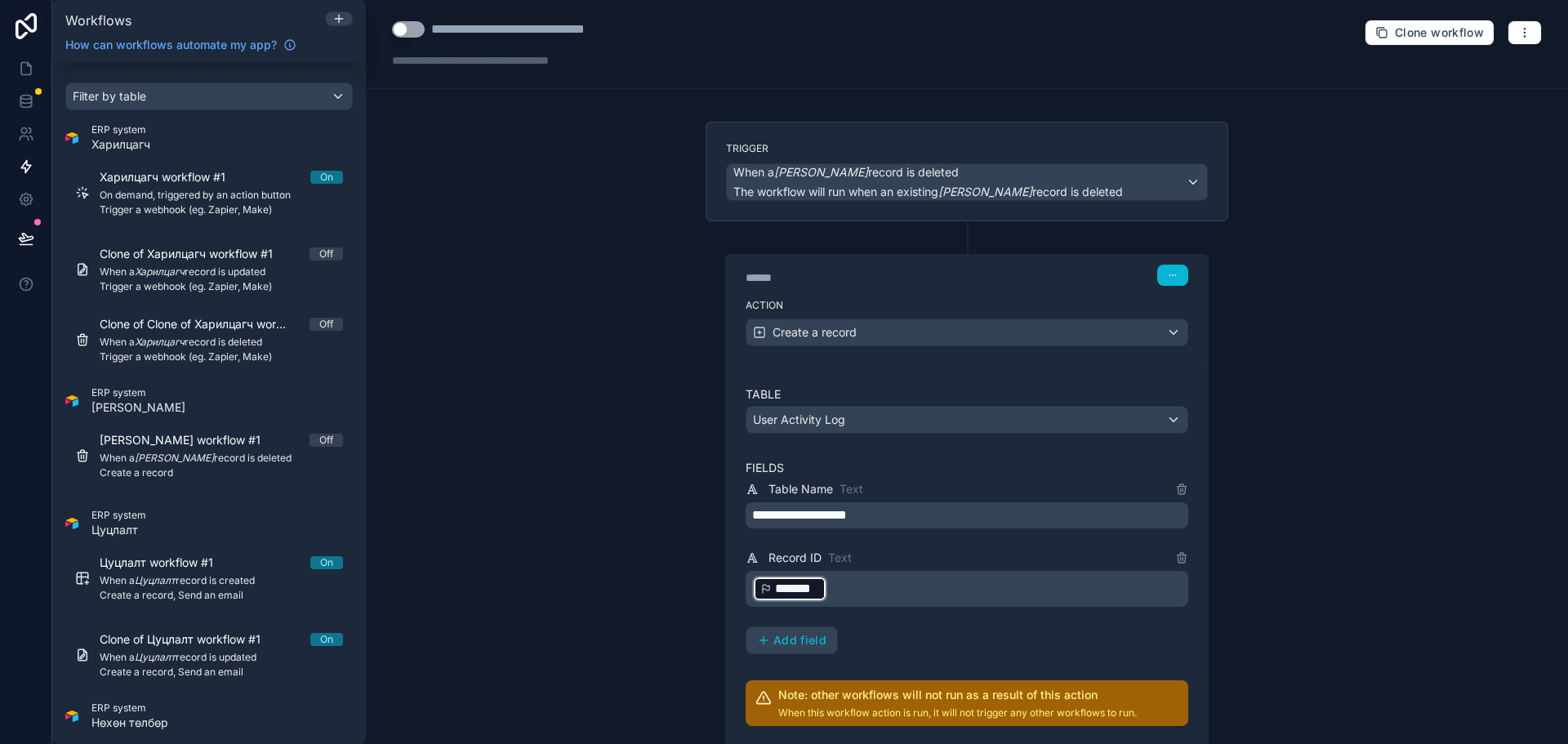
click at [968, 578] on p "﻿ ******* ﻿ ﻿" at bounding box center [969, 589] width 433 height 29
click at [773, 643] on span "Add field" at bounding box center [800, 640] width 53 height 15
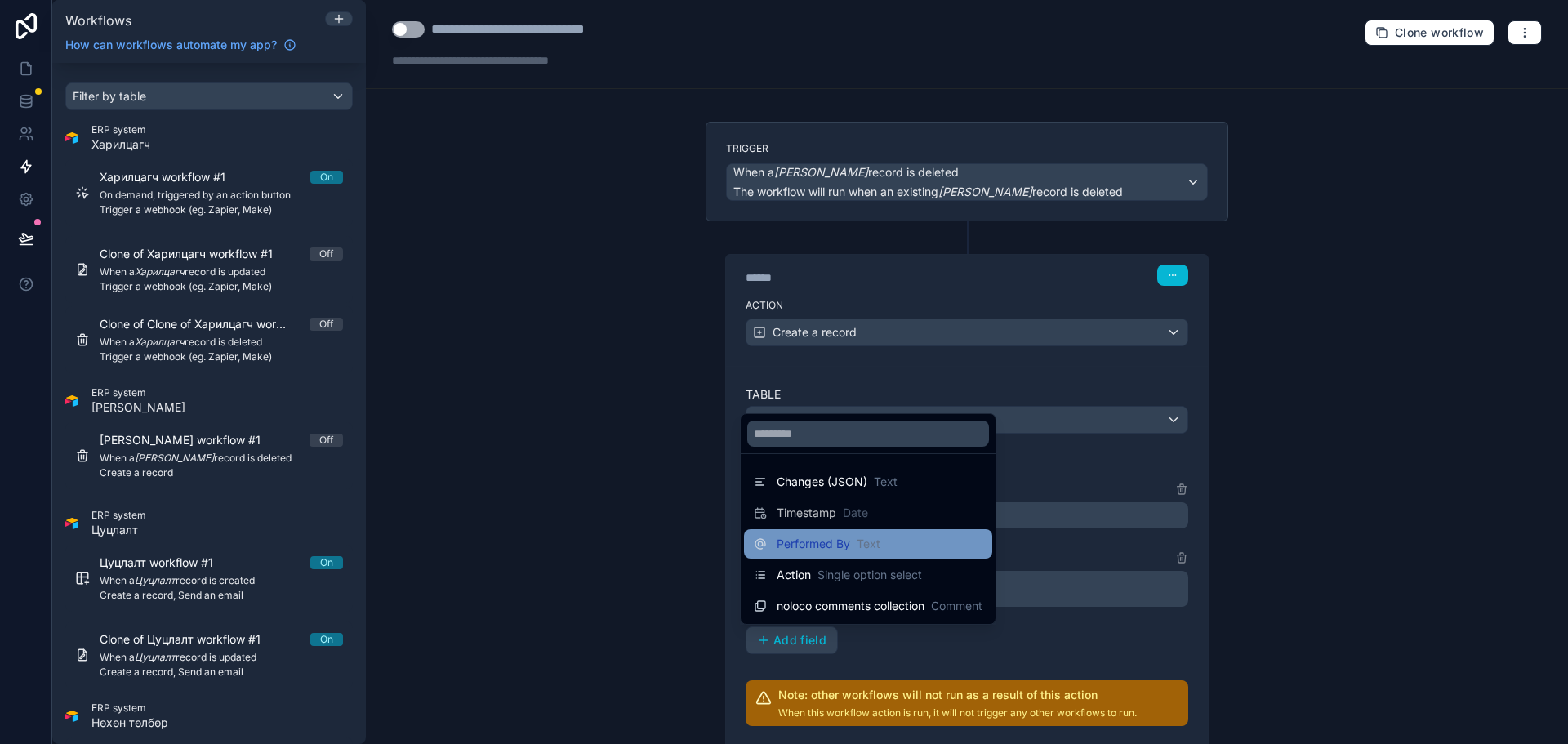
click at [862, 549] on span "Text" at bounding box center [868, 544] width 24 height 16
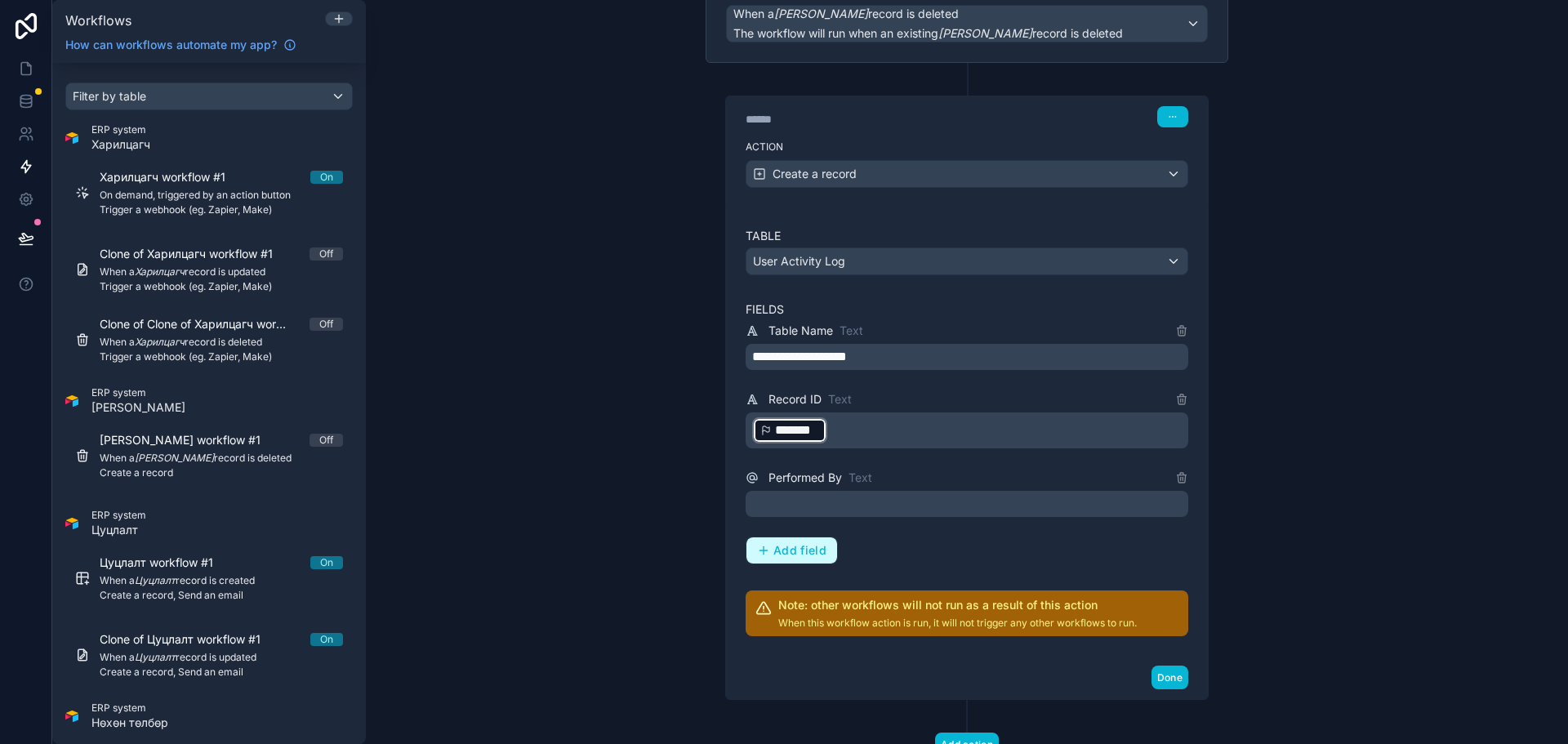
scroll to position [163, 0]
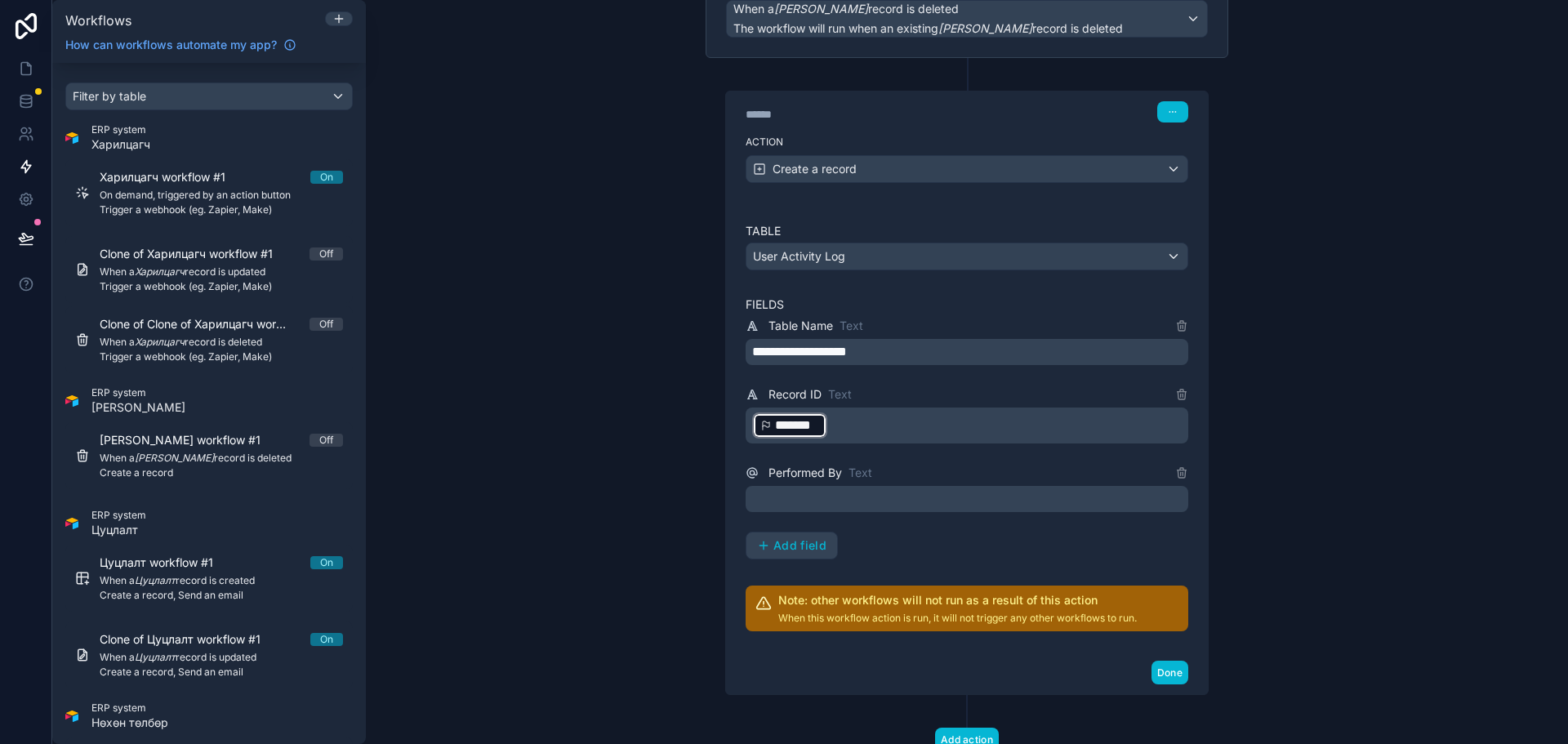
click at [804, 500] on p "﻿" at bounding box center [969, 499] width 433 height 20
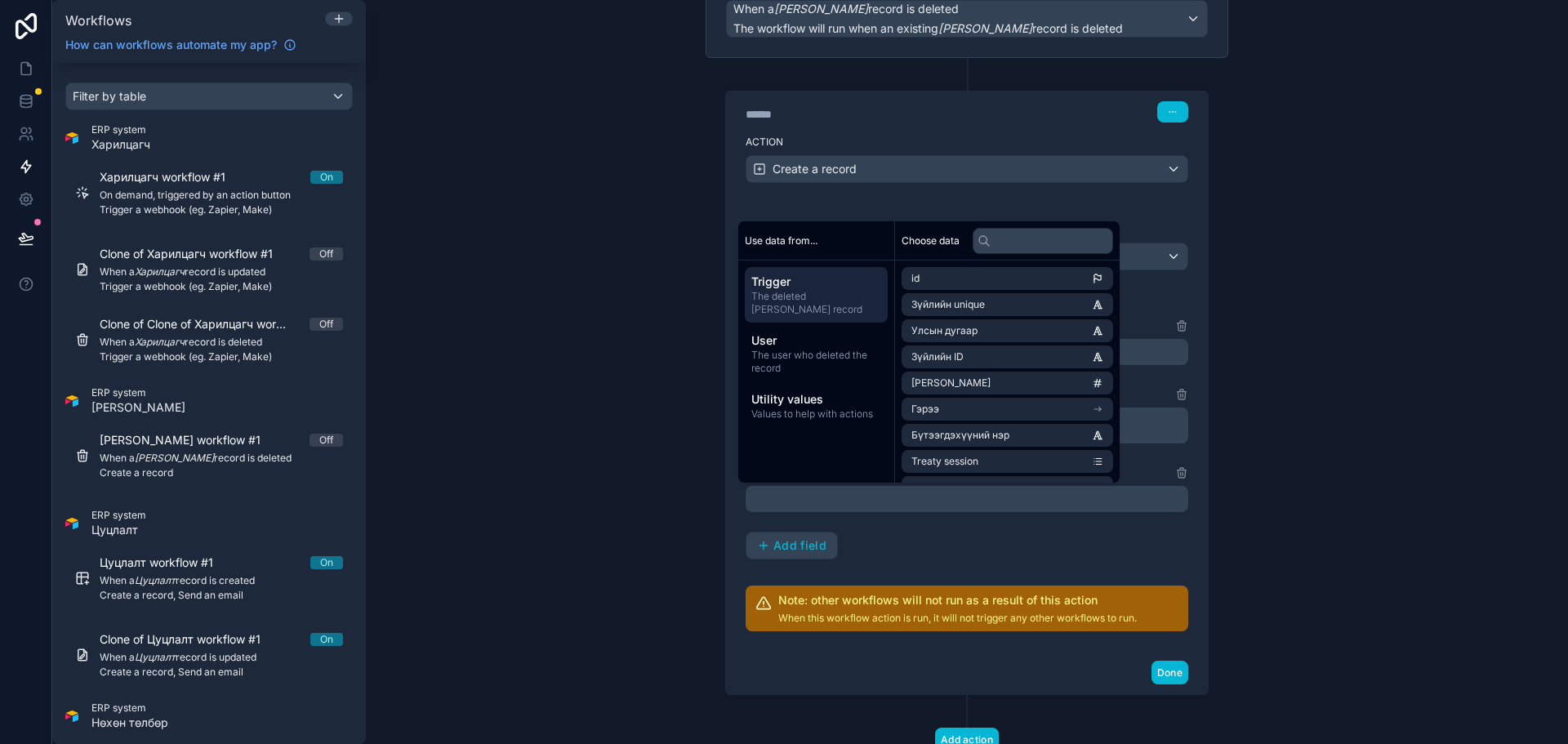
click at [804, 500] on p "﻿" at bounding box center [969, 499] width 433 height 20
click at [821, 359] on span "The user who deleted the record" at bounding box center [816, 362] width 130 height 26
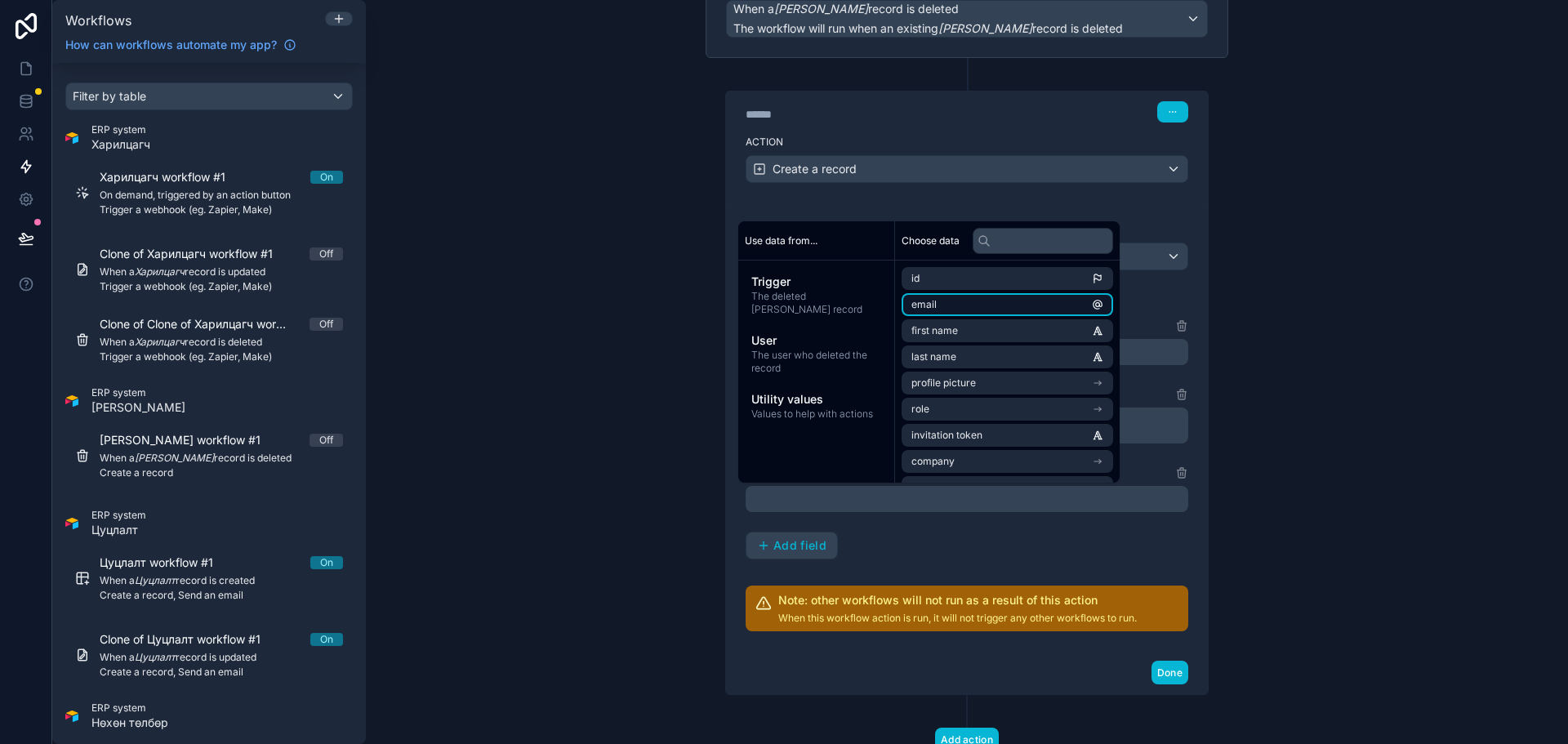
click at [953, 306] on li "email" at bounding box center [1007, 305] width 212 height 23
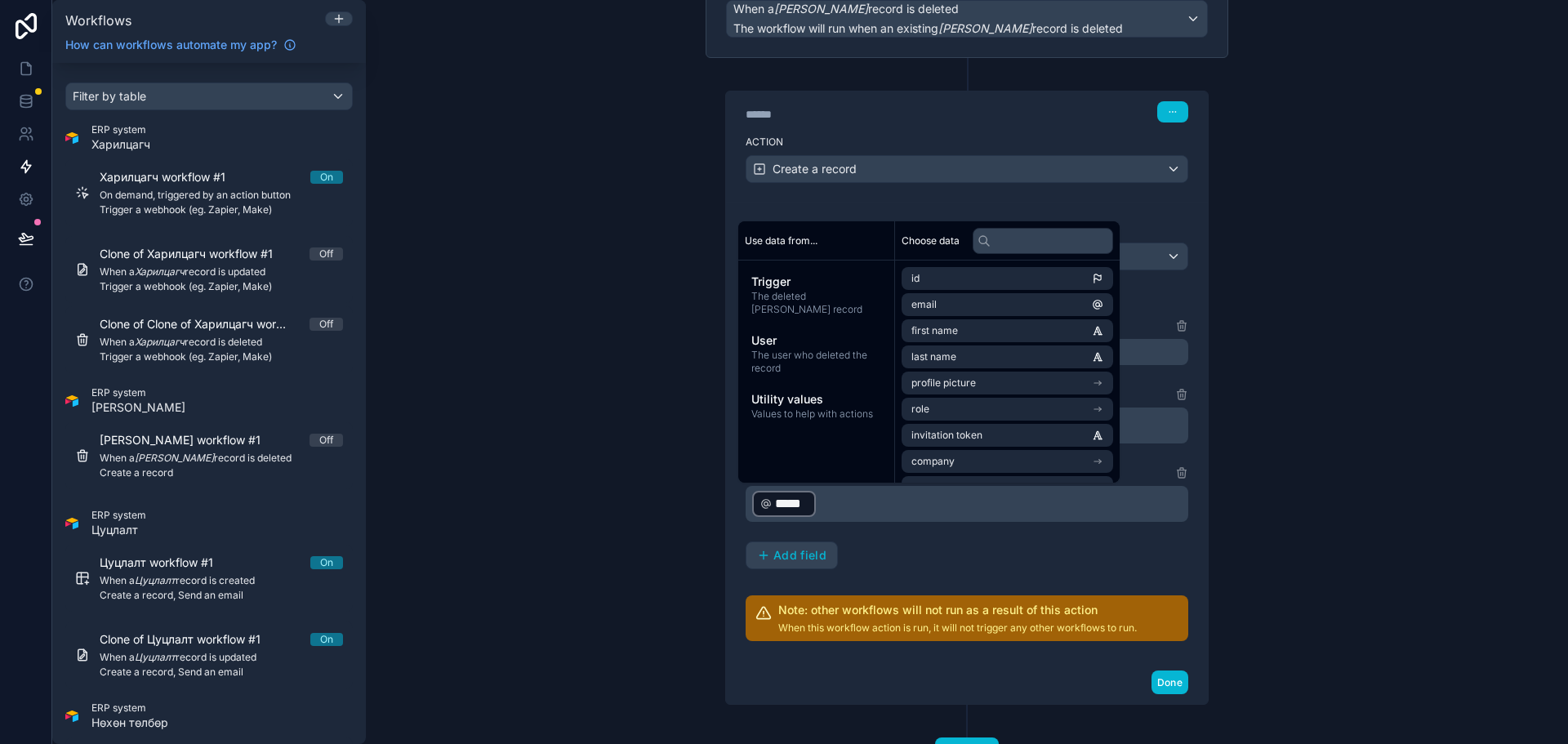
click at [930, 551] on div "**********" at bounding box center [967, 443] width 443 height 253
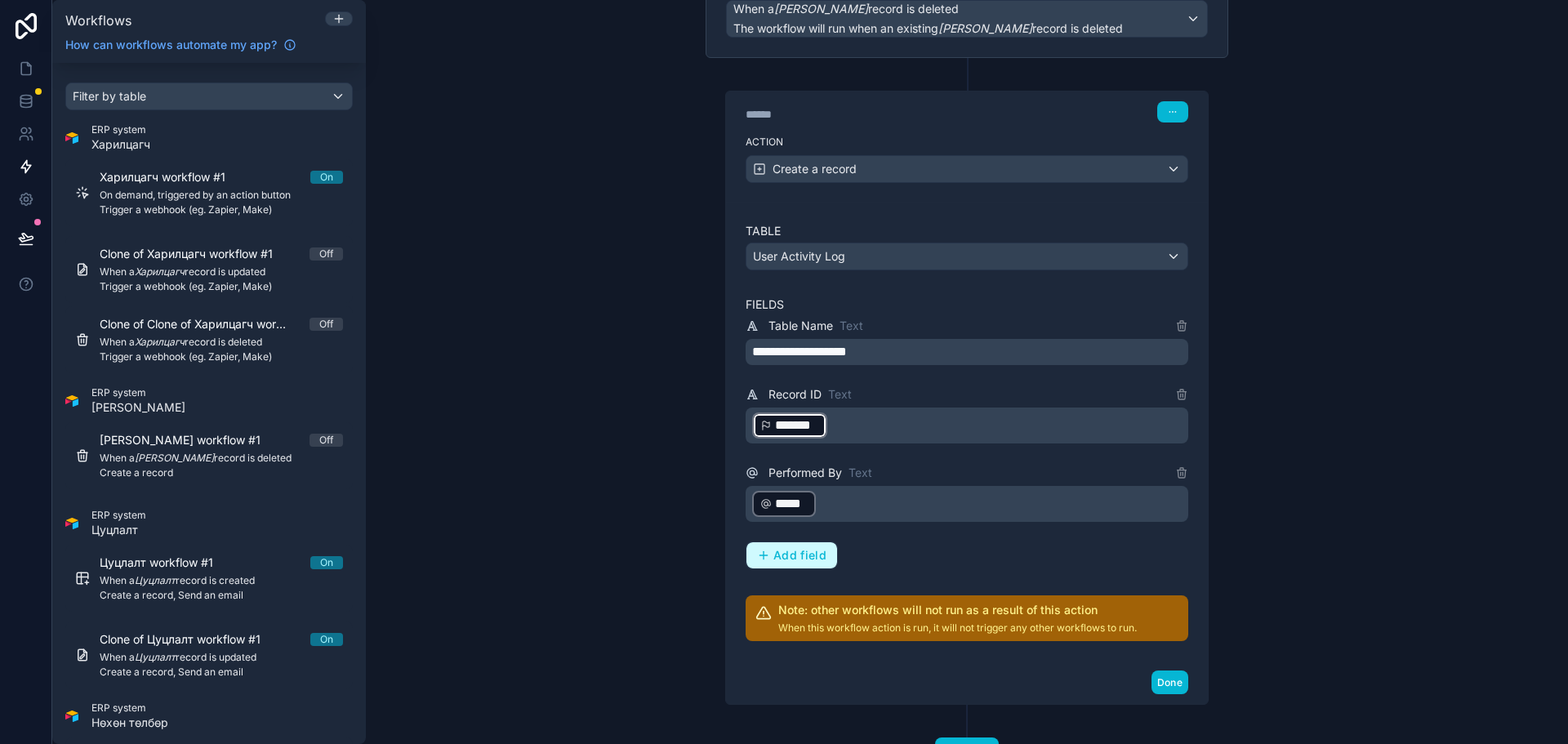
click at [782, 559] on span "Add field" at bounding box center [800, 555] width 53 height 15
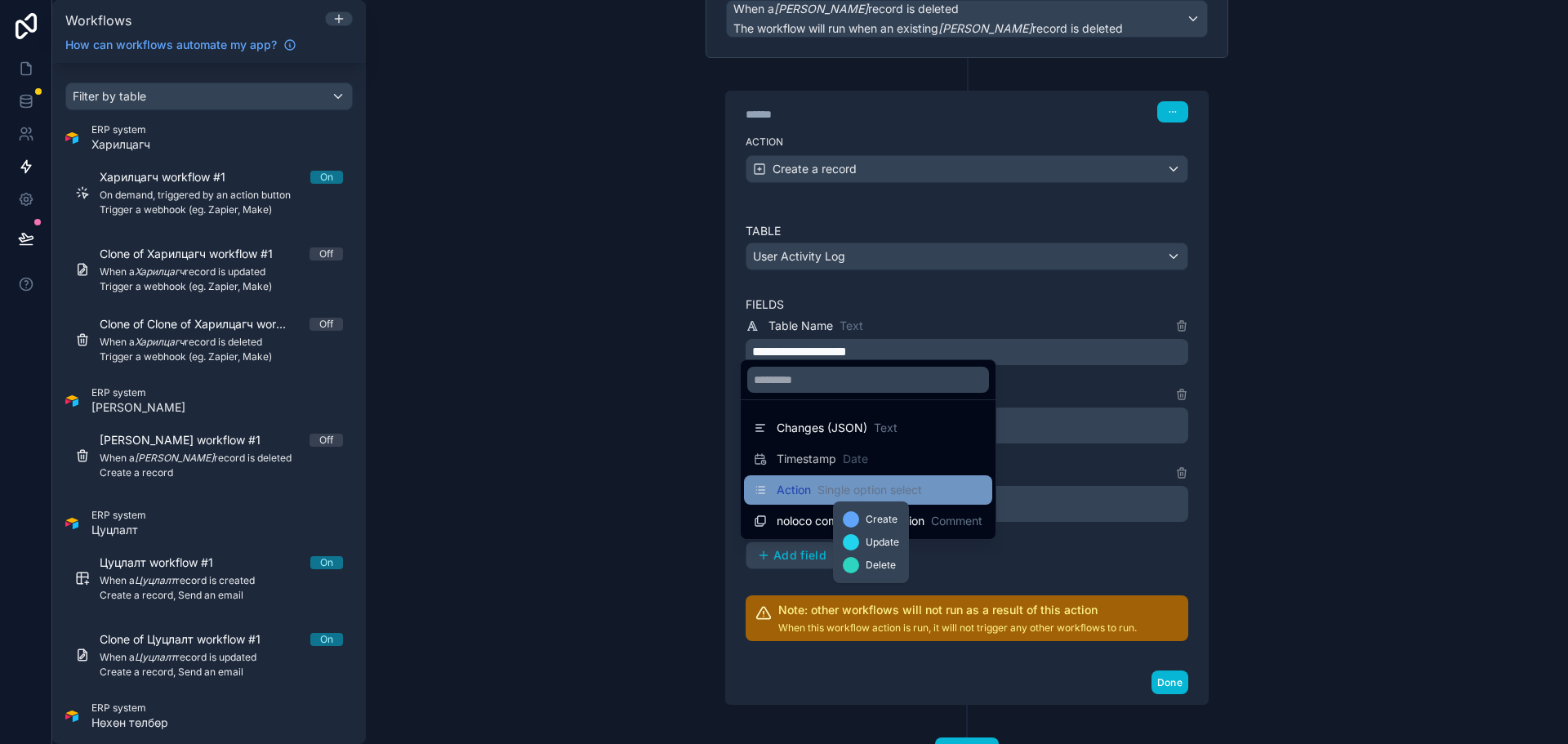
click at [866, 491] on span "Single option select" at bounding box center [870, 490] width 105 height 16
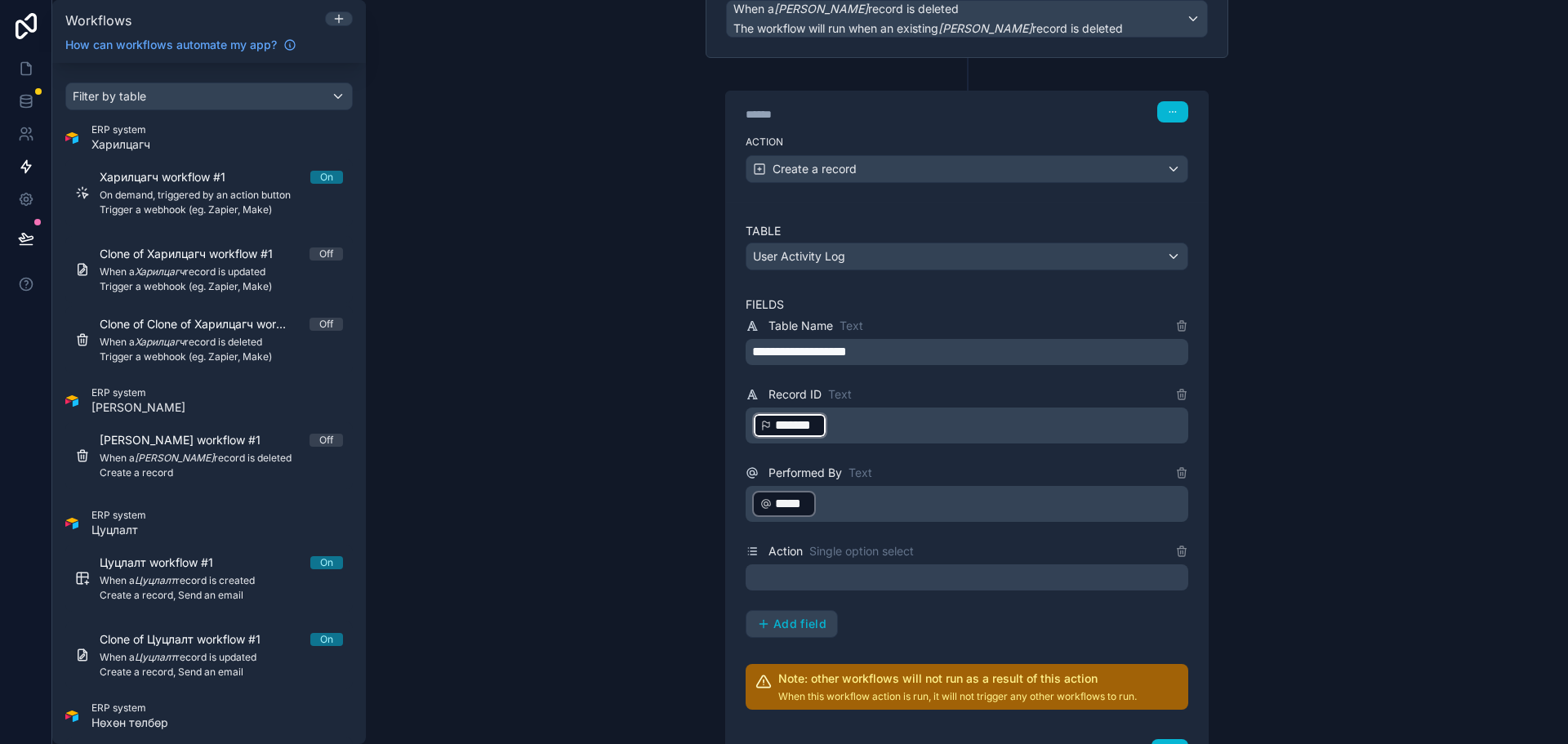
click at [821, 571] on div at bounding box center [967, 577] width 443 height 26
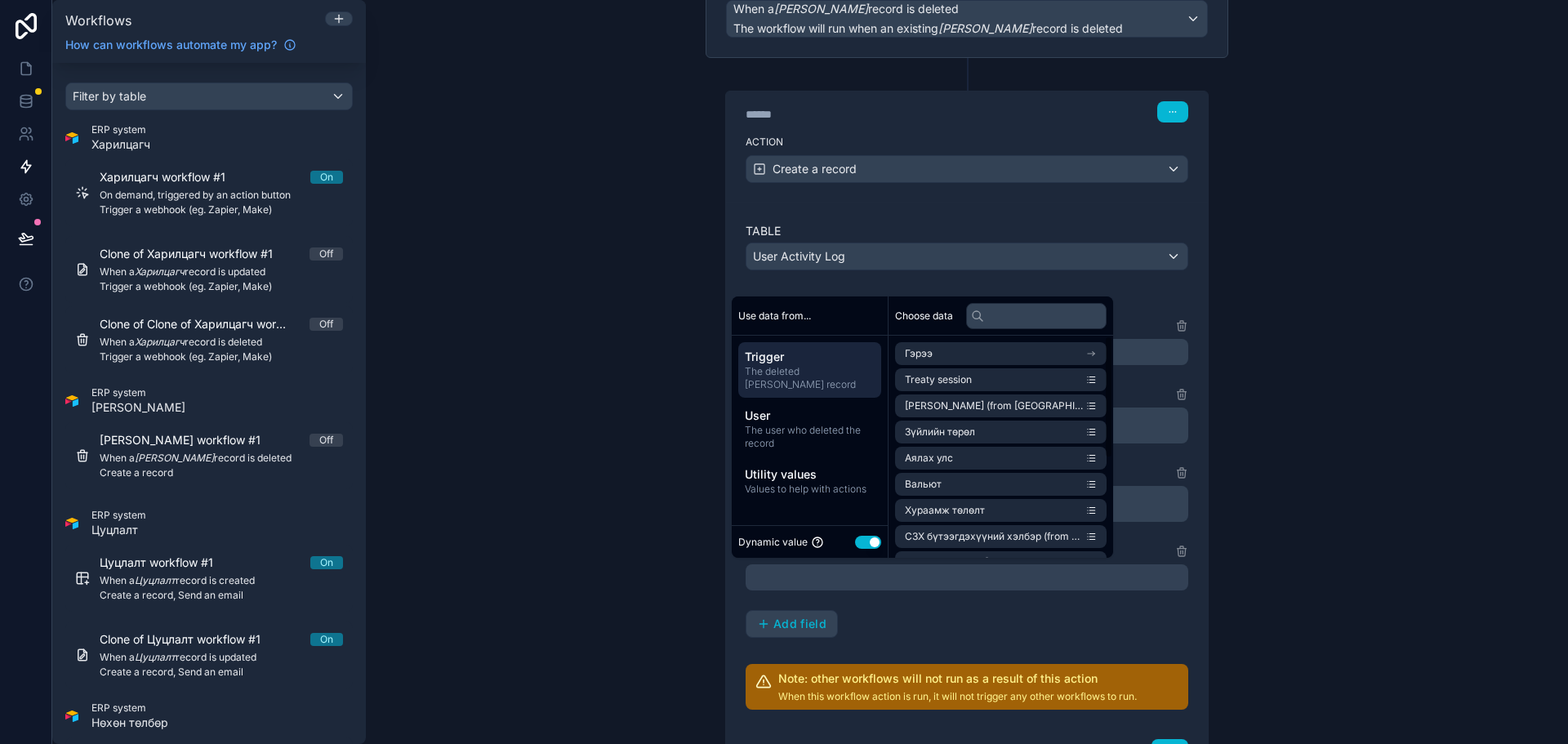
click at [879, 546] on button "Use setting" at bounding box center [868, 542] width 26 height 13
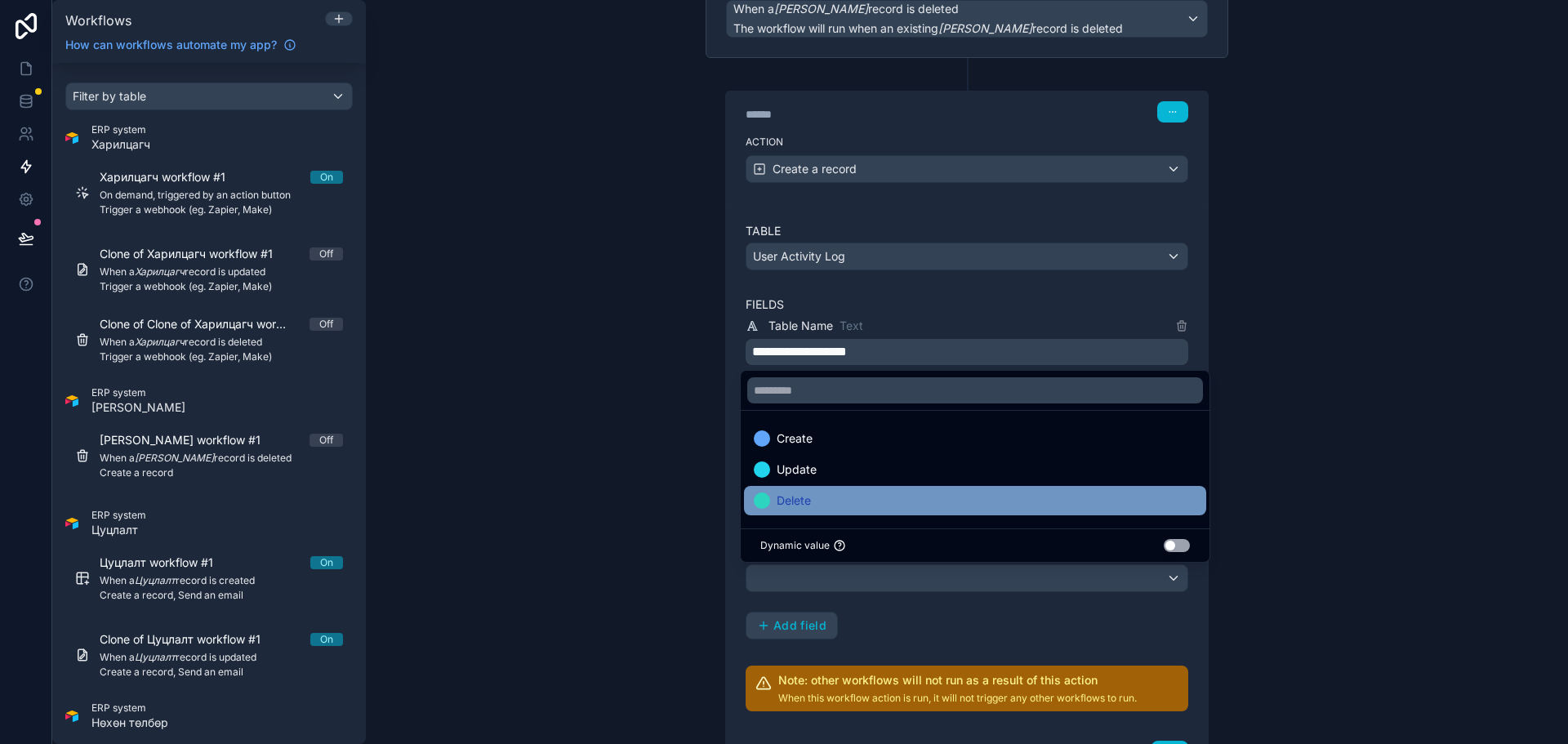
click at [823, 499] on div "Delete" at bounding box center [975, 501] width 443 height 20
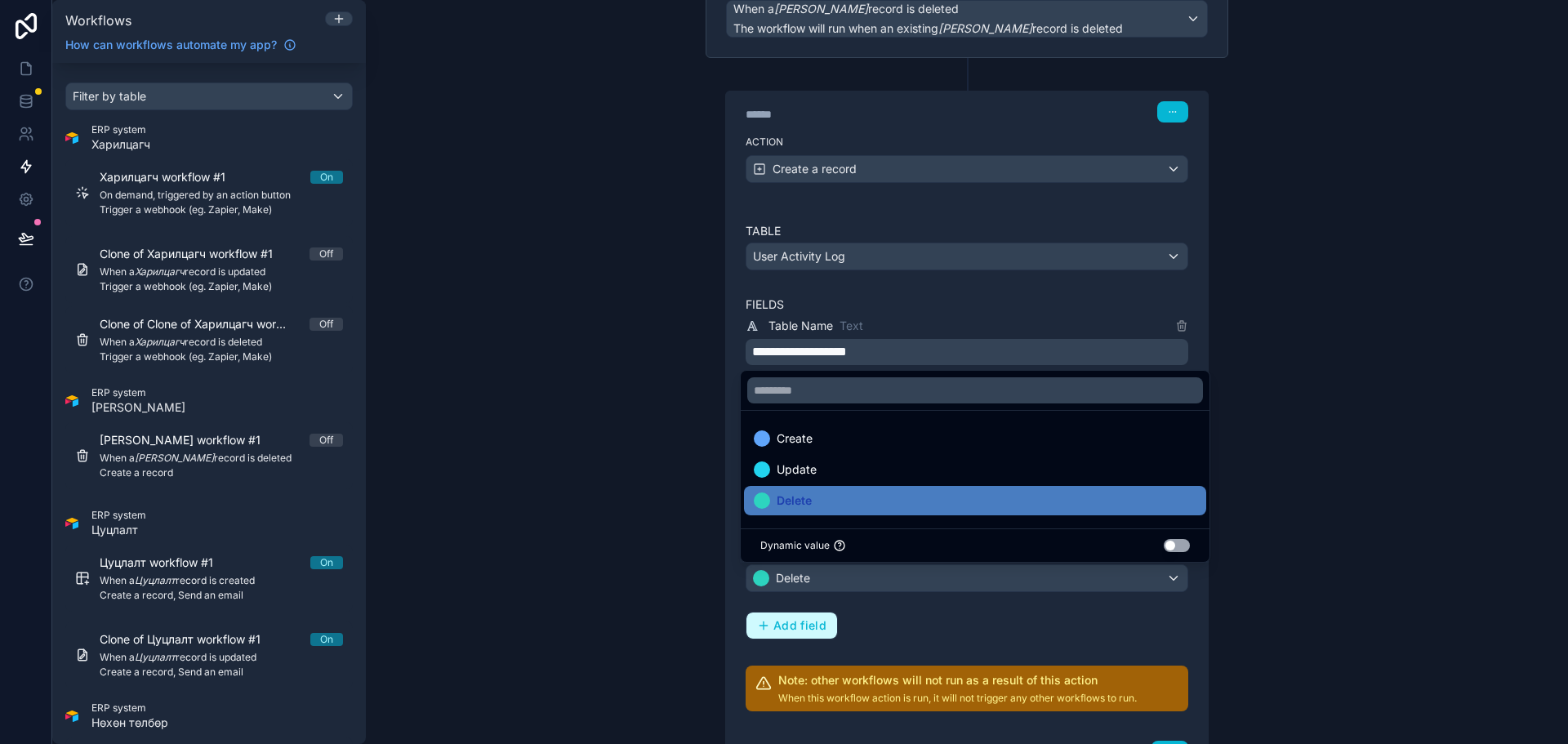
click at [804, 633] on button "Add field" at bounding box center [791, 626] width 91 height 26
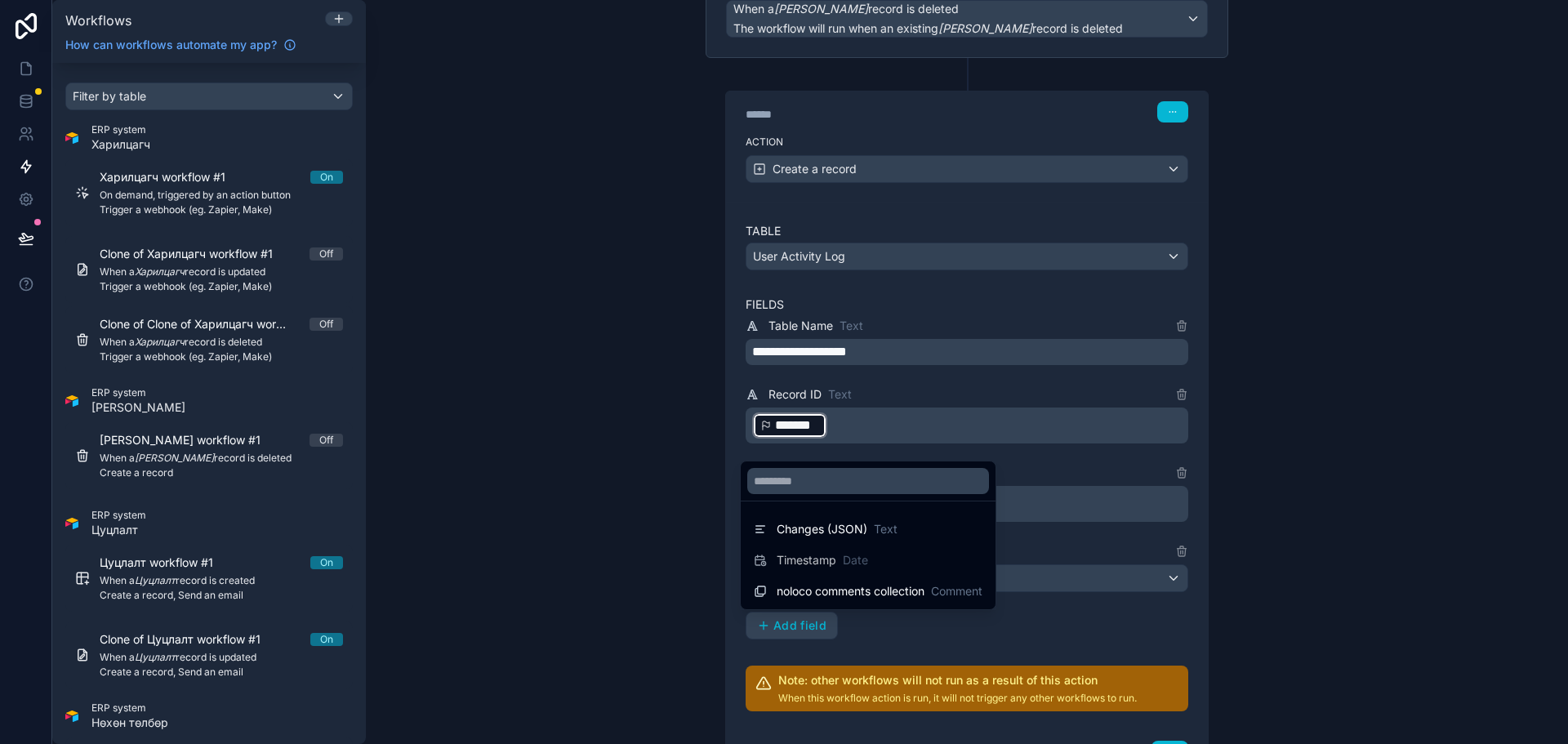
click at [920, 626] on div at bounding box center [784, 372] width 1568 height 744
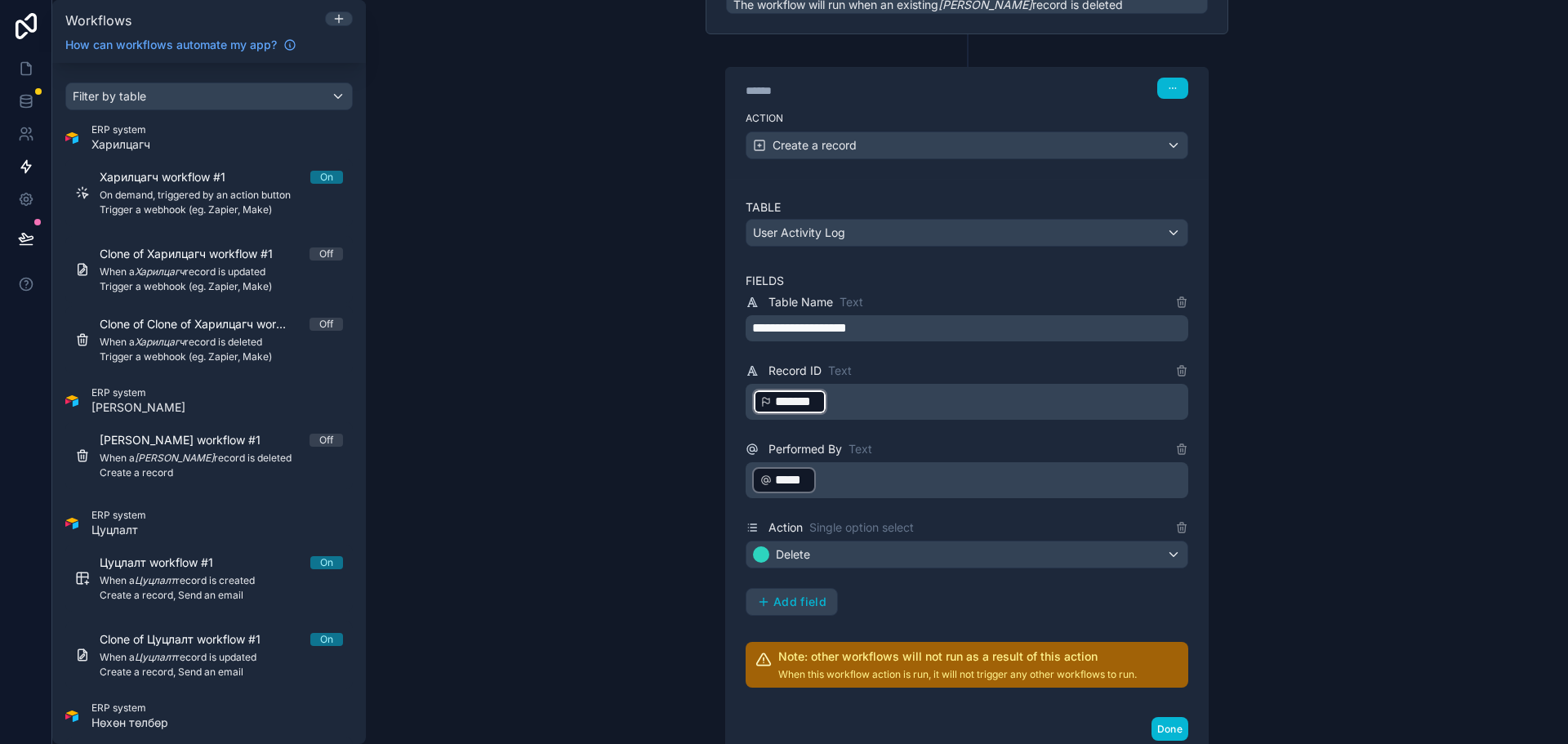
scroll to position [303, 0]
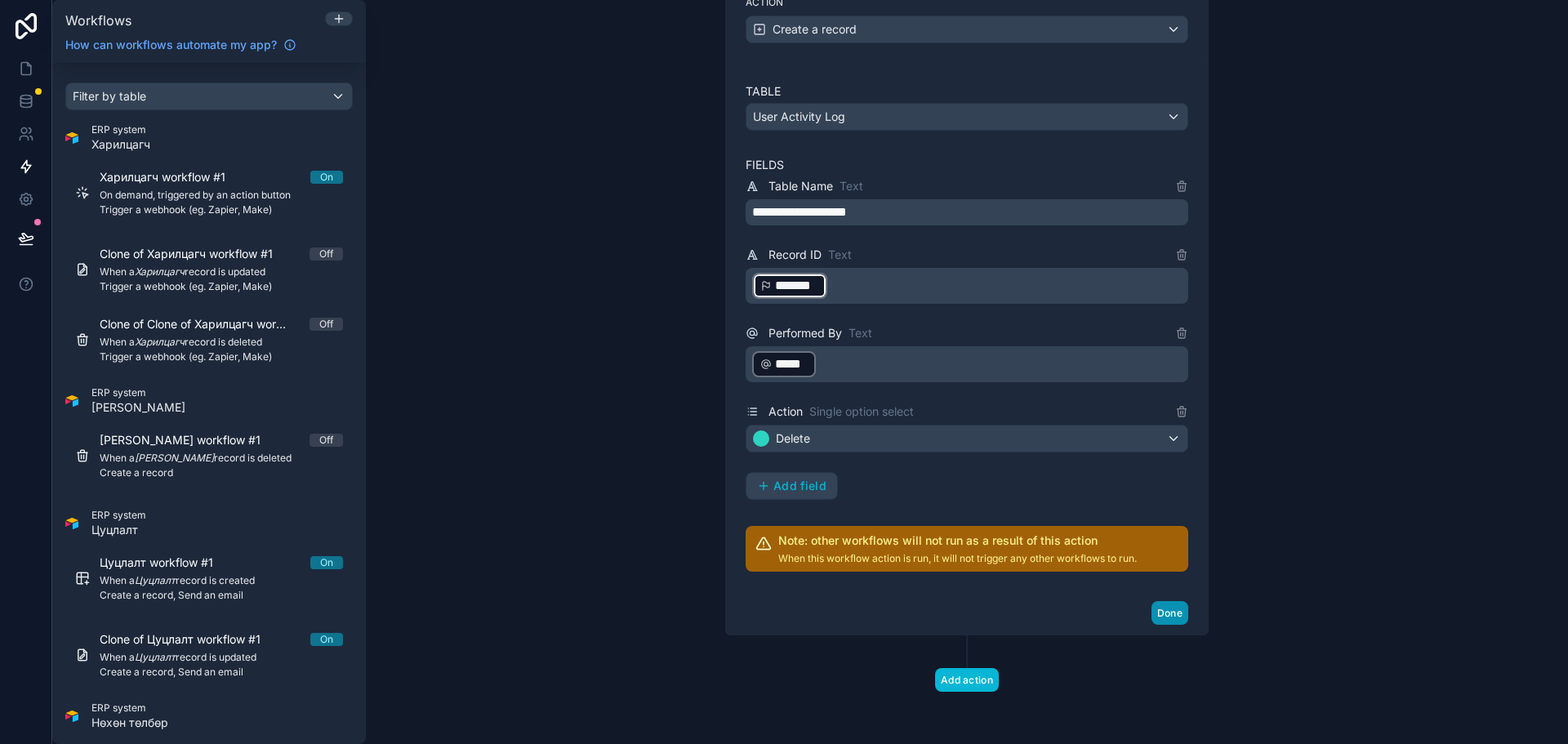
click at [1166, 609] on button "Done" at bounding box center [1169, 613] width 37 height 24
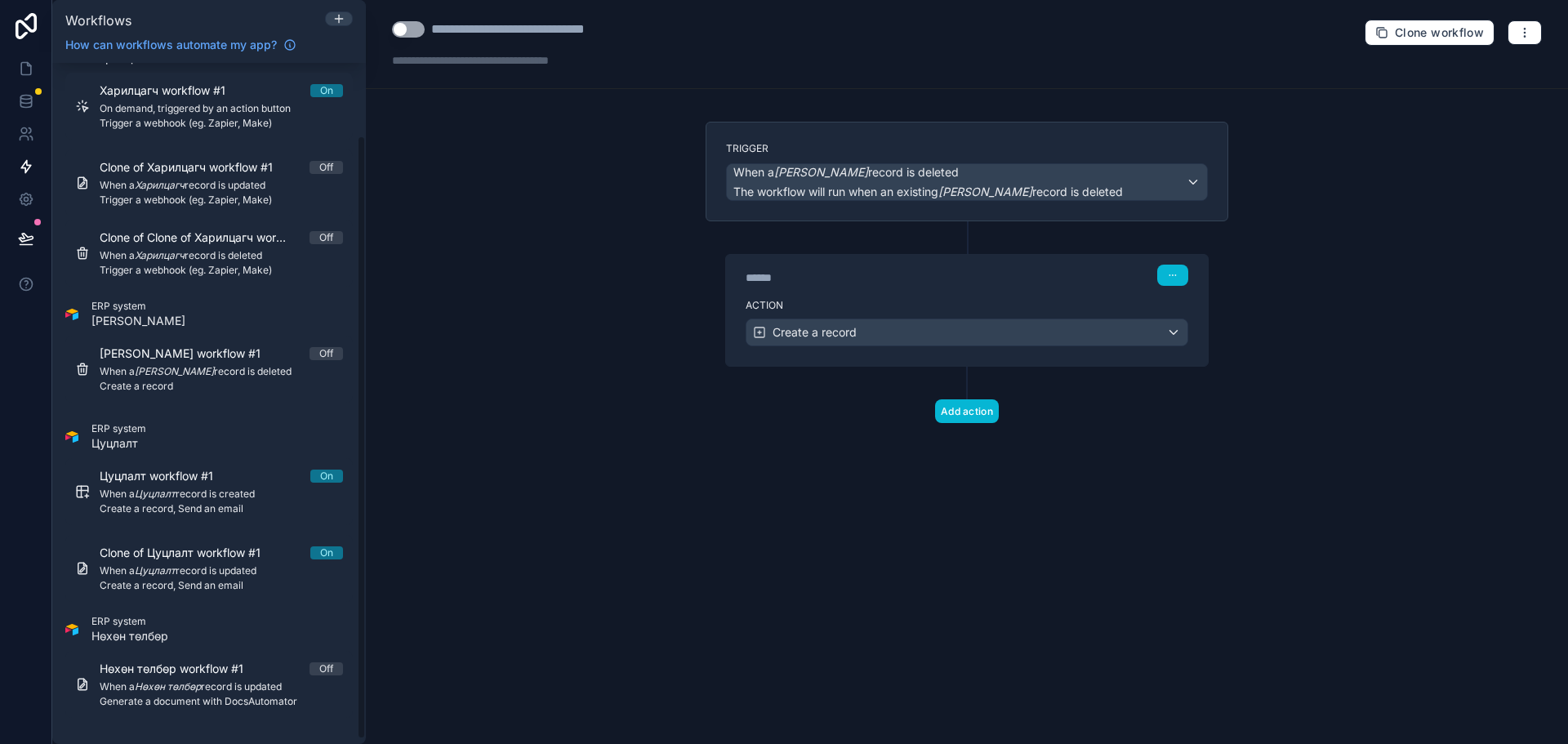
scroll to position [5, 0]
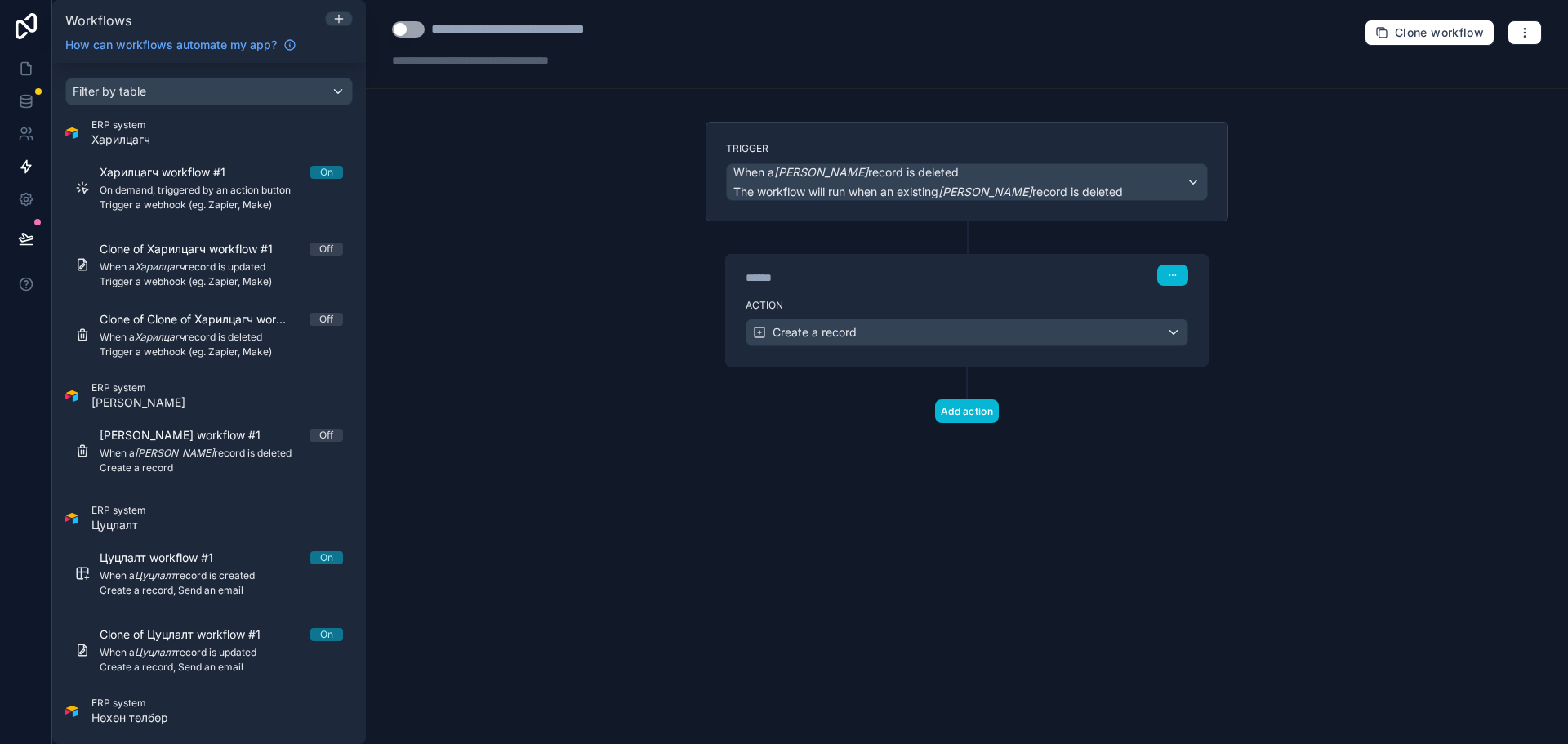
click at [413, 25] on button "Use setting" at bounding box center [408, 29] width 33 height 16
click at [965, 408] on button "Add action" at bounding box center [967, 411] width 64 height 24
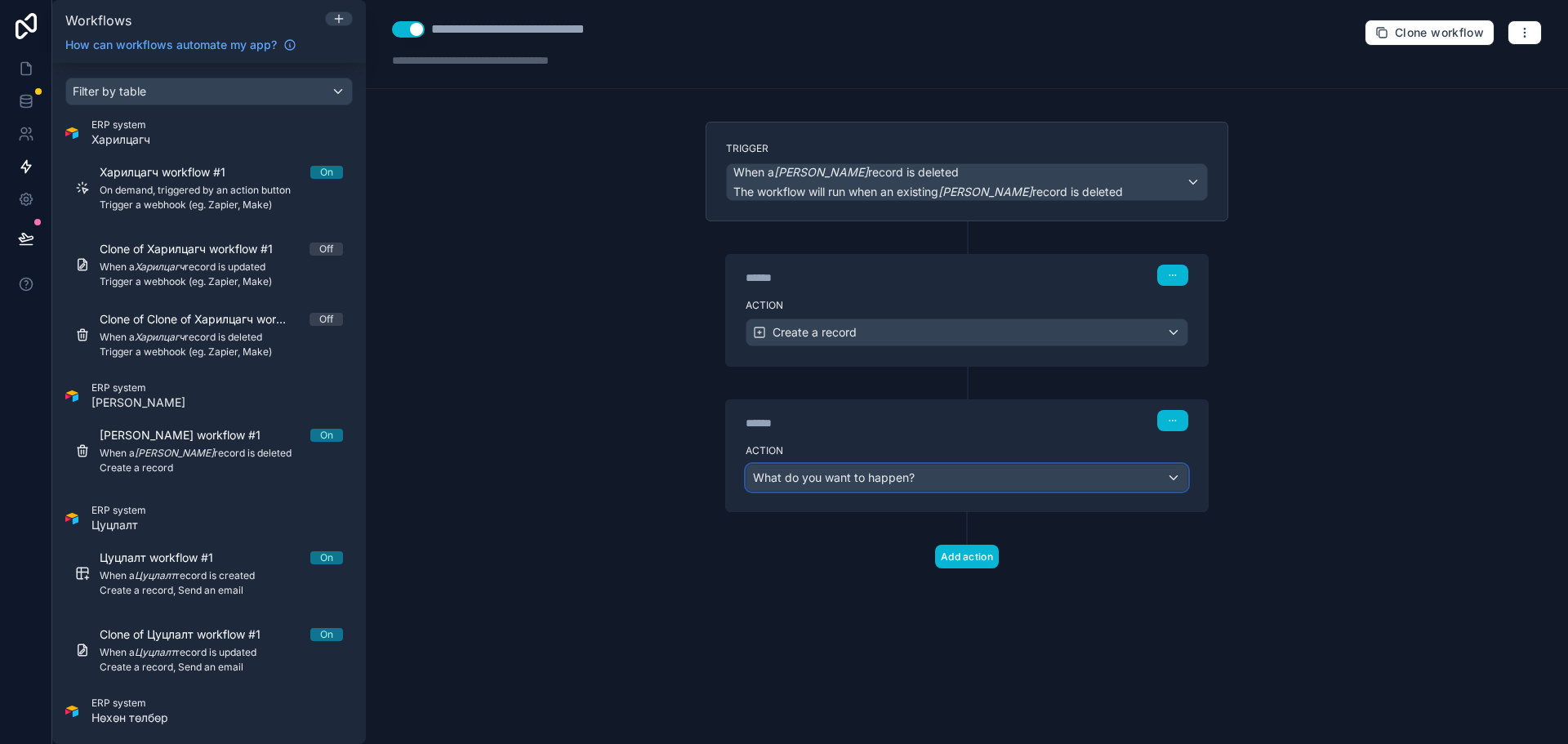
click at [926, 476] on div "What do you want to happen?" at bounding box center [967, 478] width 441 height 26
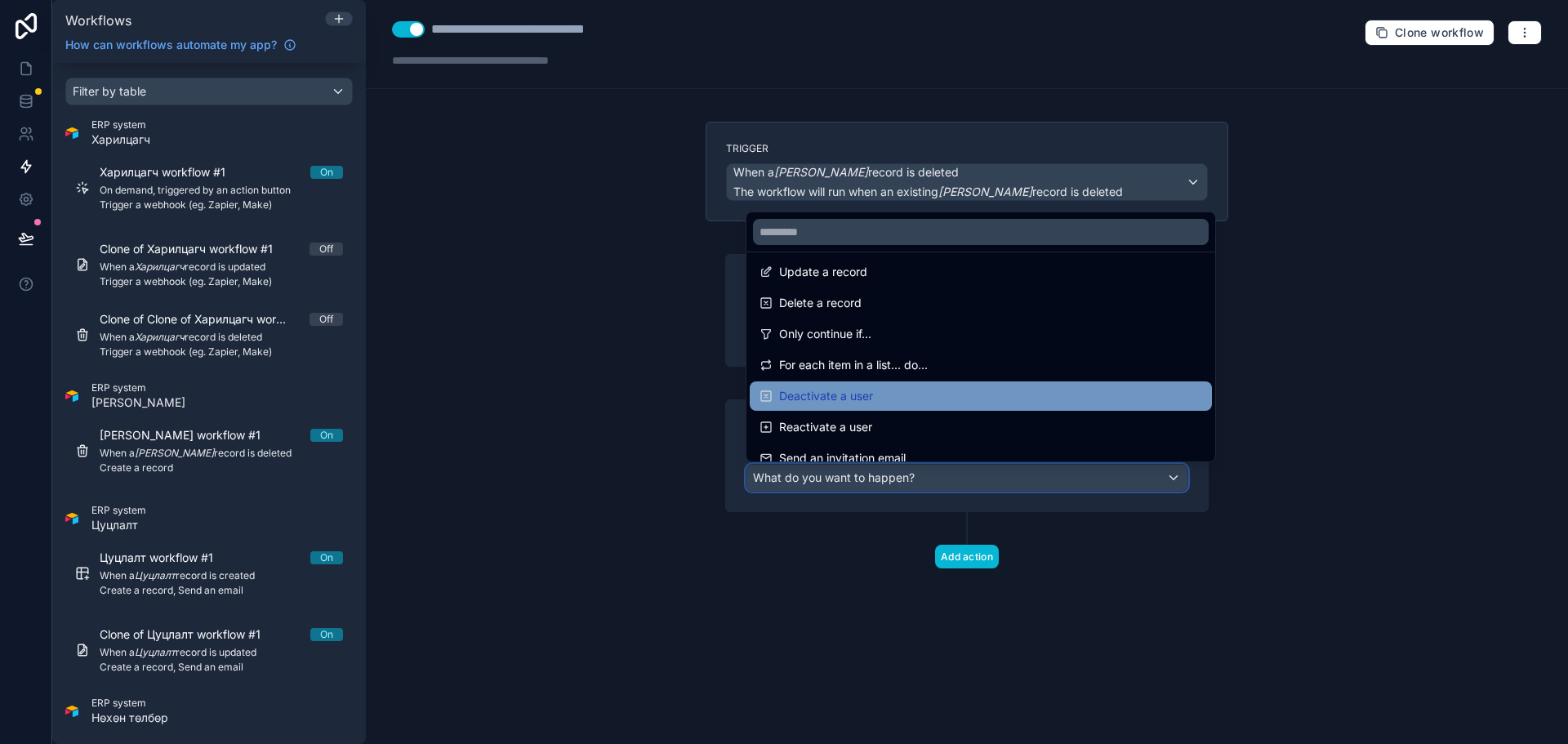
scroll to position [302, 0]
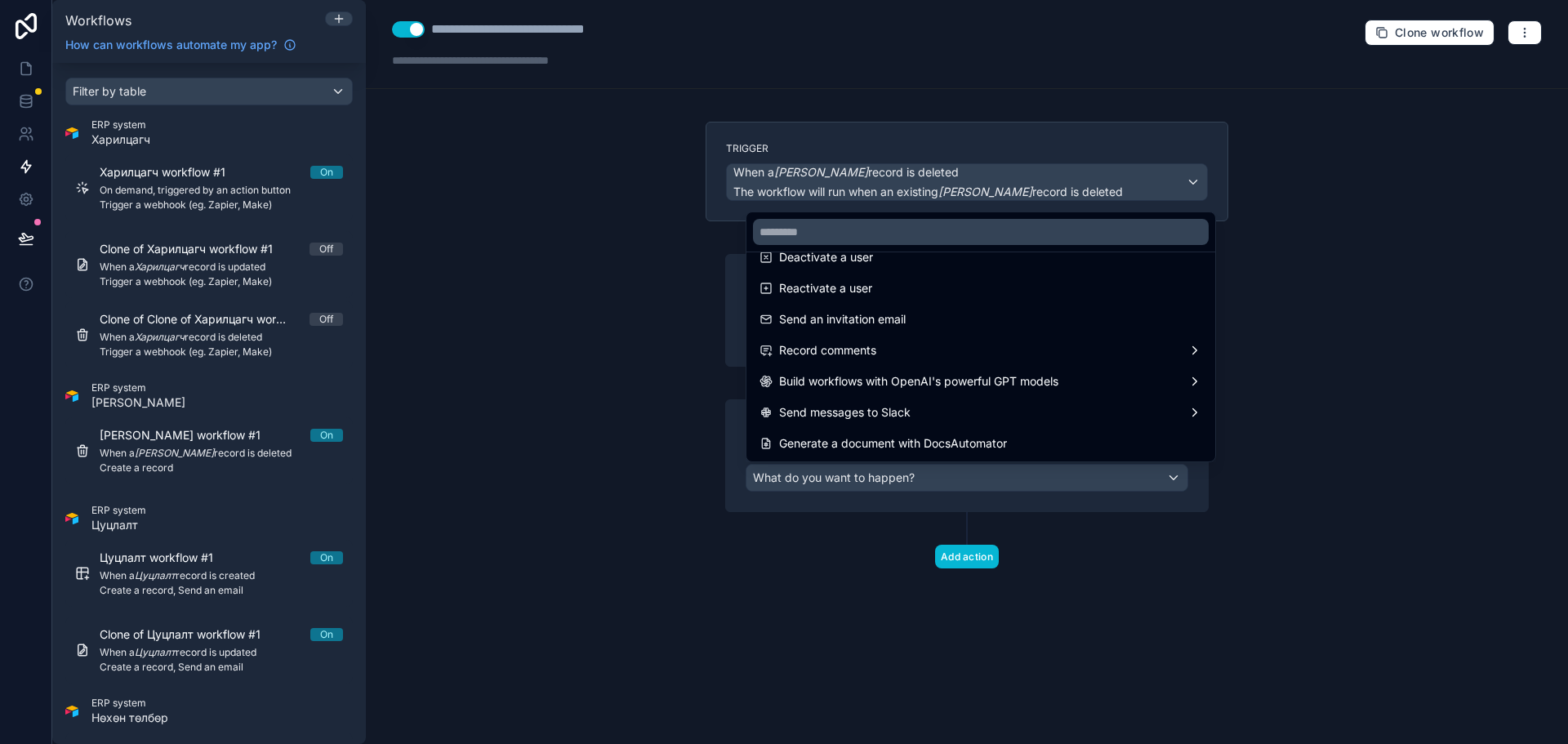
click at [852, 537] on div at bounding box center [784, 372] width 1568 height 744
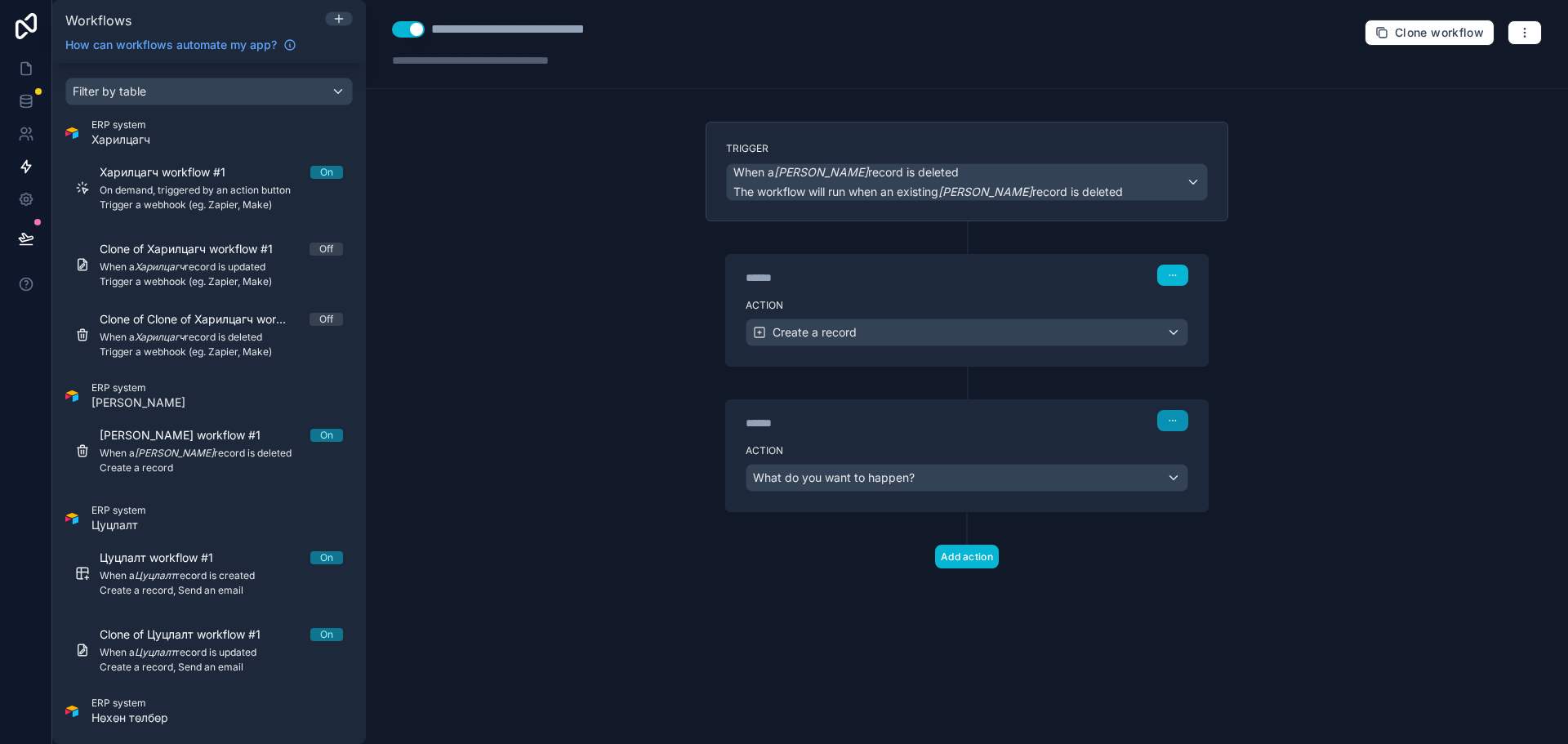
click at [1172, 418] on icon "button" at bounding box center [1173, 421] width 10 height 10
click at [1207, 490] on button "Delete" at bounding box center [1211, 483] width 112 height 26
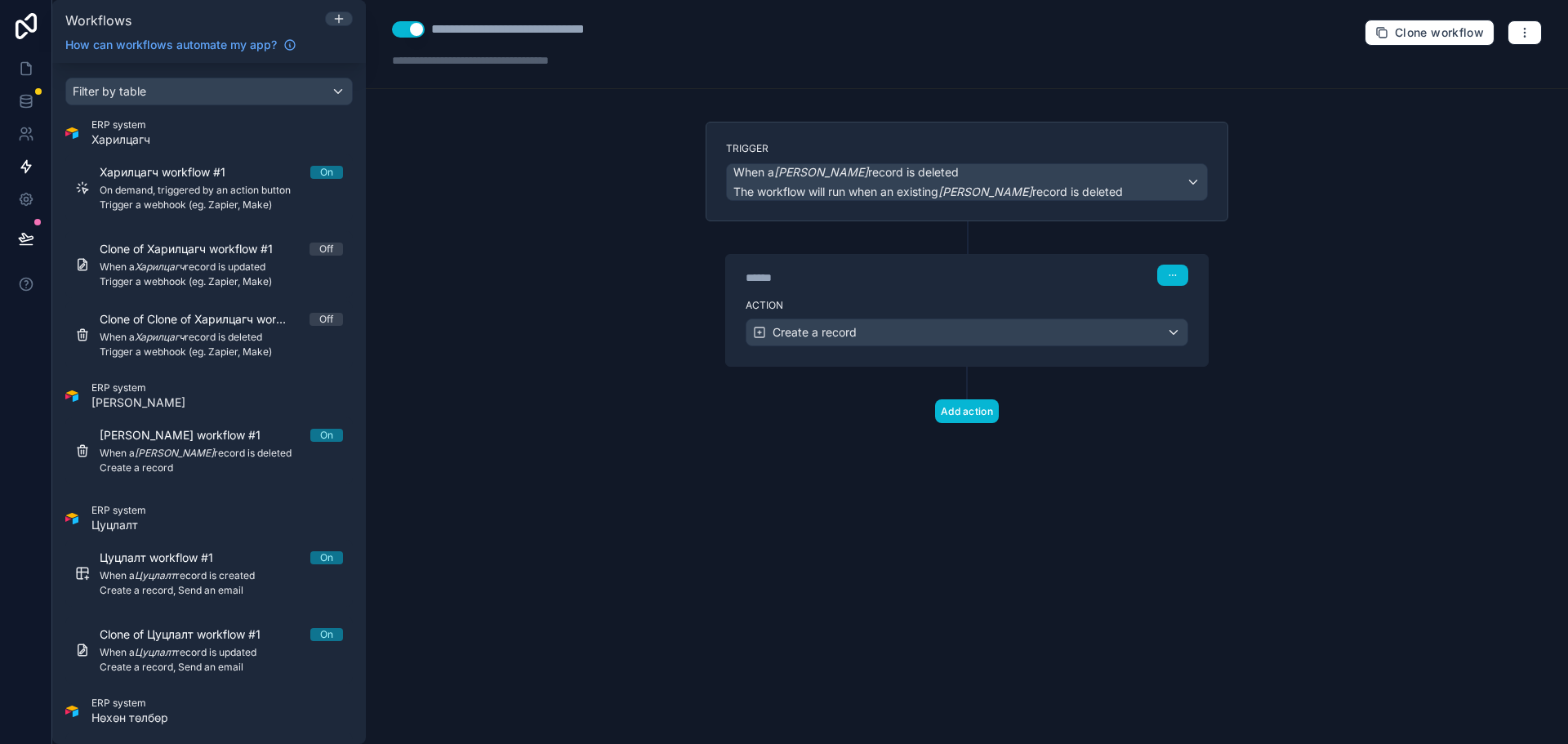
click at [845, 448] on div "Trigger When a [PERSON_NAME] record is deleted The workflow will run when an ex…" at bounding box center [967, 298] width 549 height 354
click at [602, 24] on div "**********" at bounding box center [545, 29] width 228 height 20
click at [1521, 35] on icon "button" at bounding box center [1525, 33] width 13 height 13
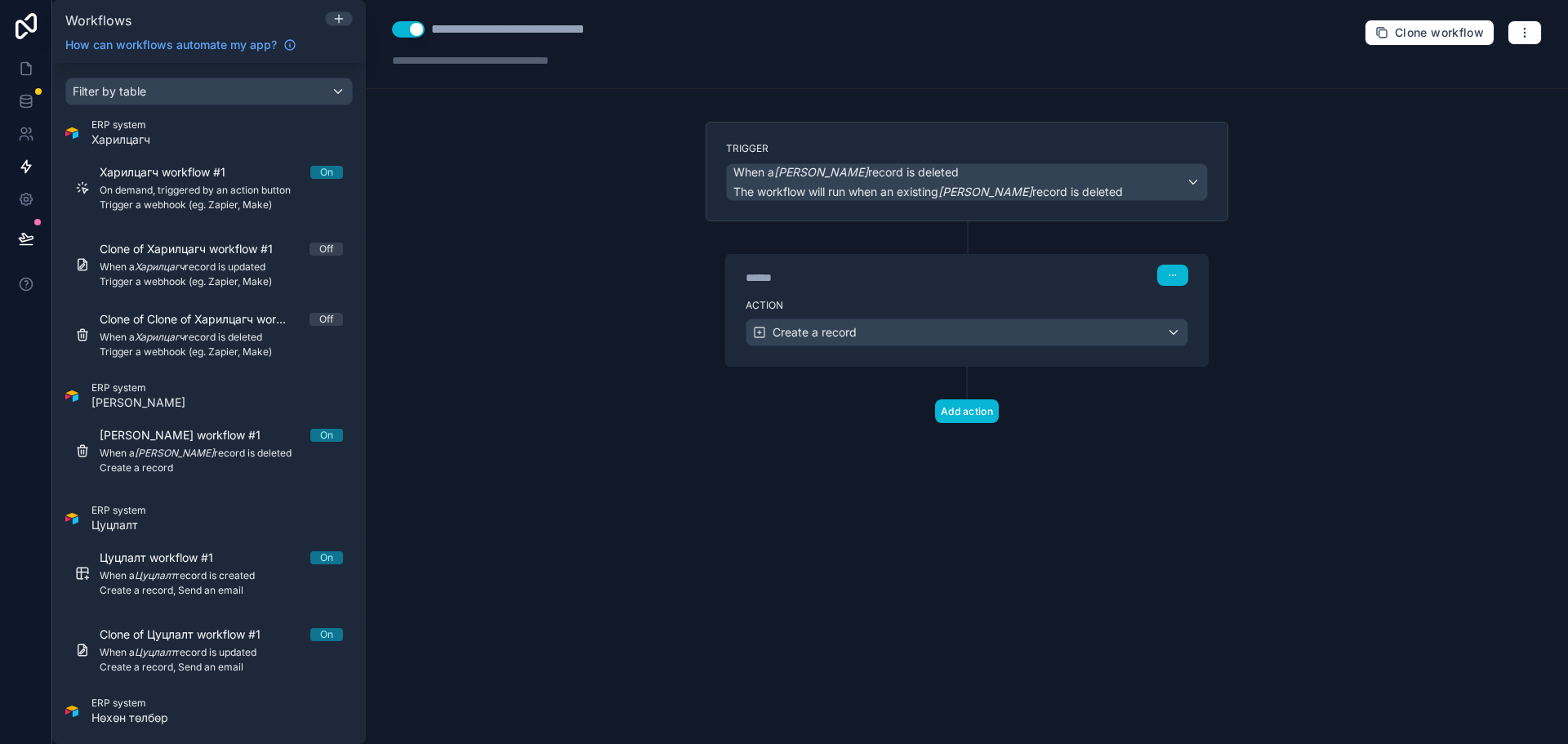
drag, startPoint x: 1439, startPoint y: 270, endPoint x: 857, endPoint y: 133, distance: 597.9
click at [1437, 271] on div "**********" at bounding box center [967, 372] width 1202 height 744
click at [523, 26] on div "**********" at bounding box center [545, 29] width 228 height 20
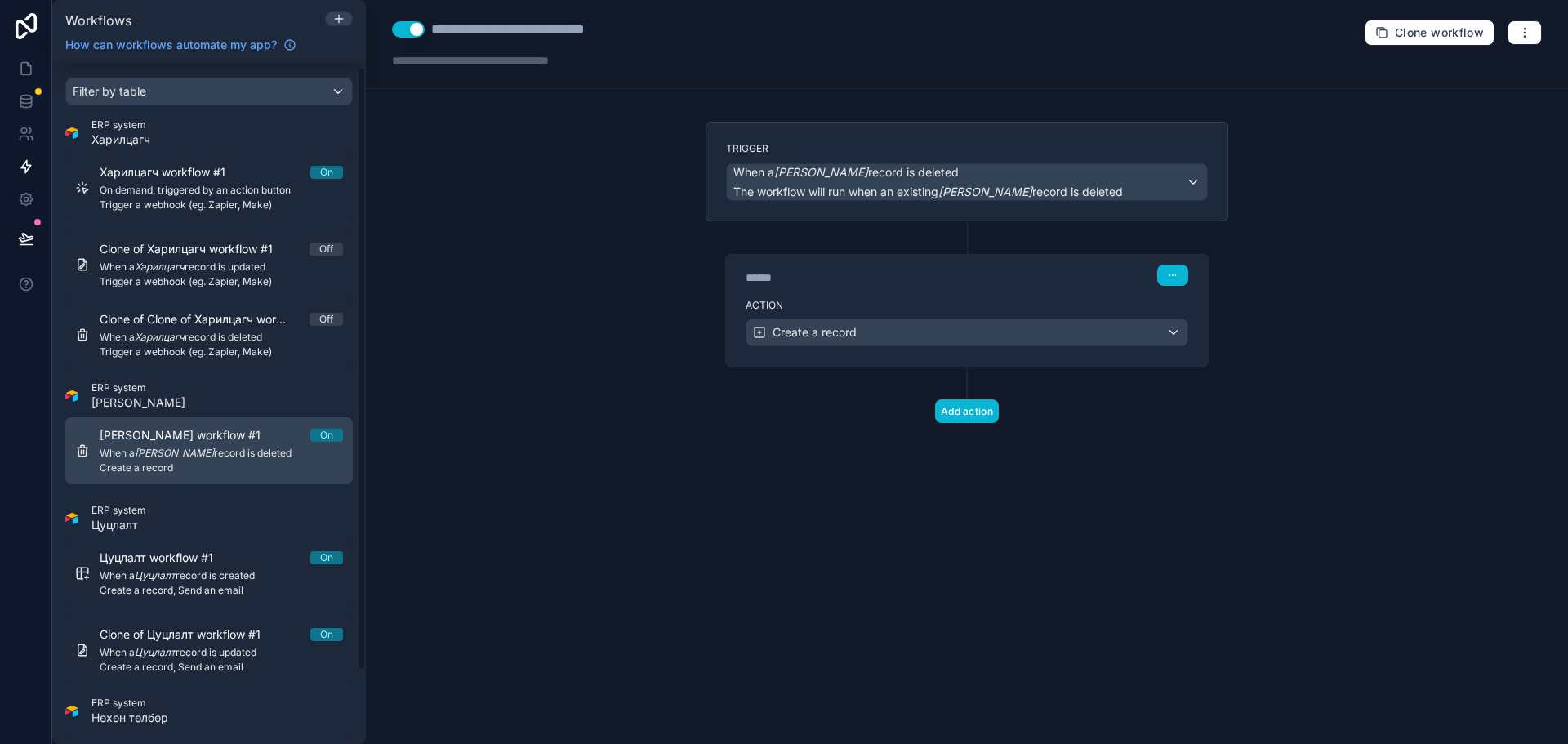
click at [321, 444] on div "[PERSON_NAME] workflow #1 On When a Зүйлийн дэлгэрэнгүй record is deleted Creat…" at bounding box center [221, 451] width 243 height 47
click at [256, 447] on span "When a [PERSON_NAME] record is deleted" at bounding box center [221, 453] width 243 height 13
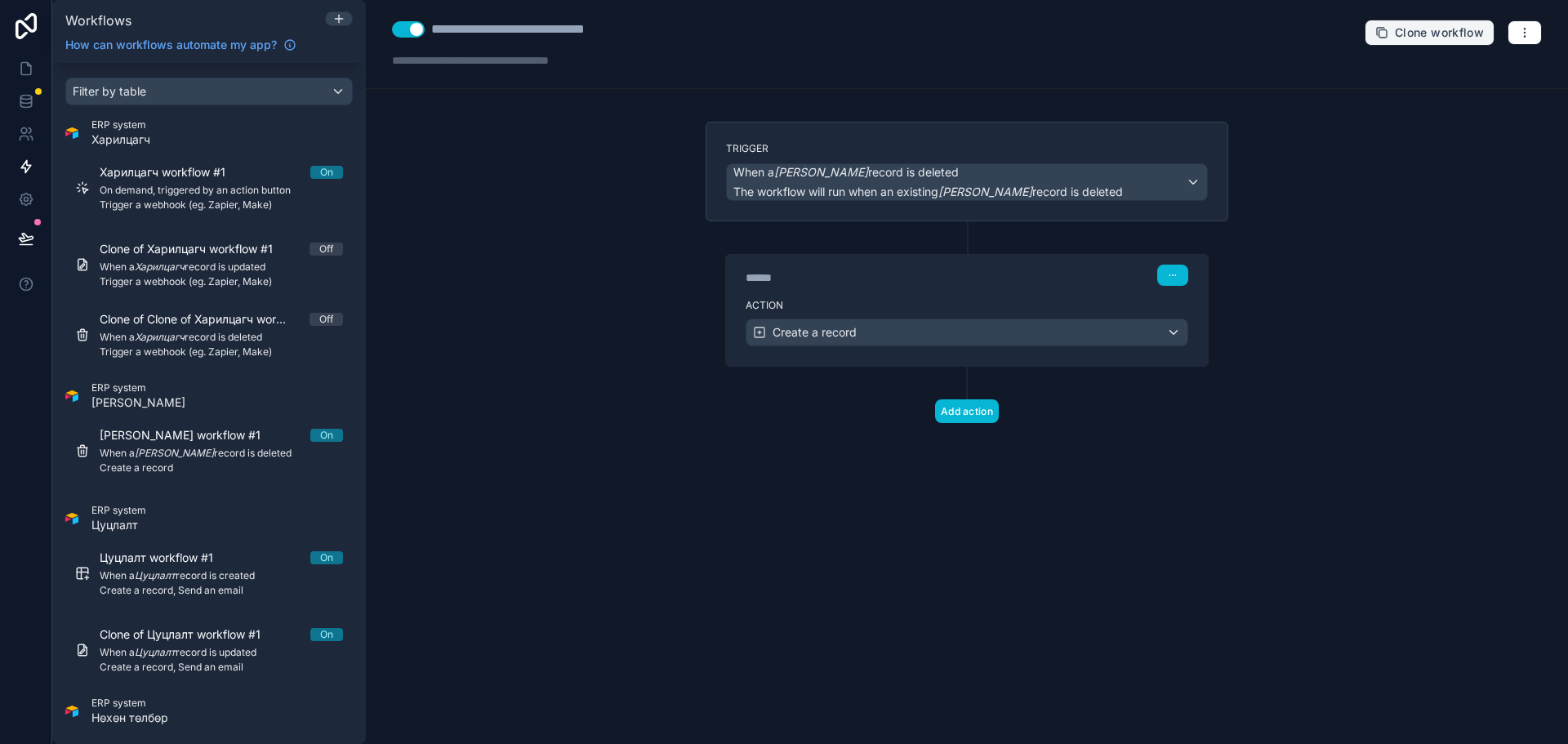
click at [1416, 33] on span "Clone workflow" at bounding box center [1439, 33] width 89 height 15
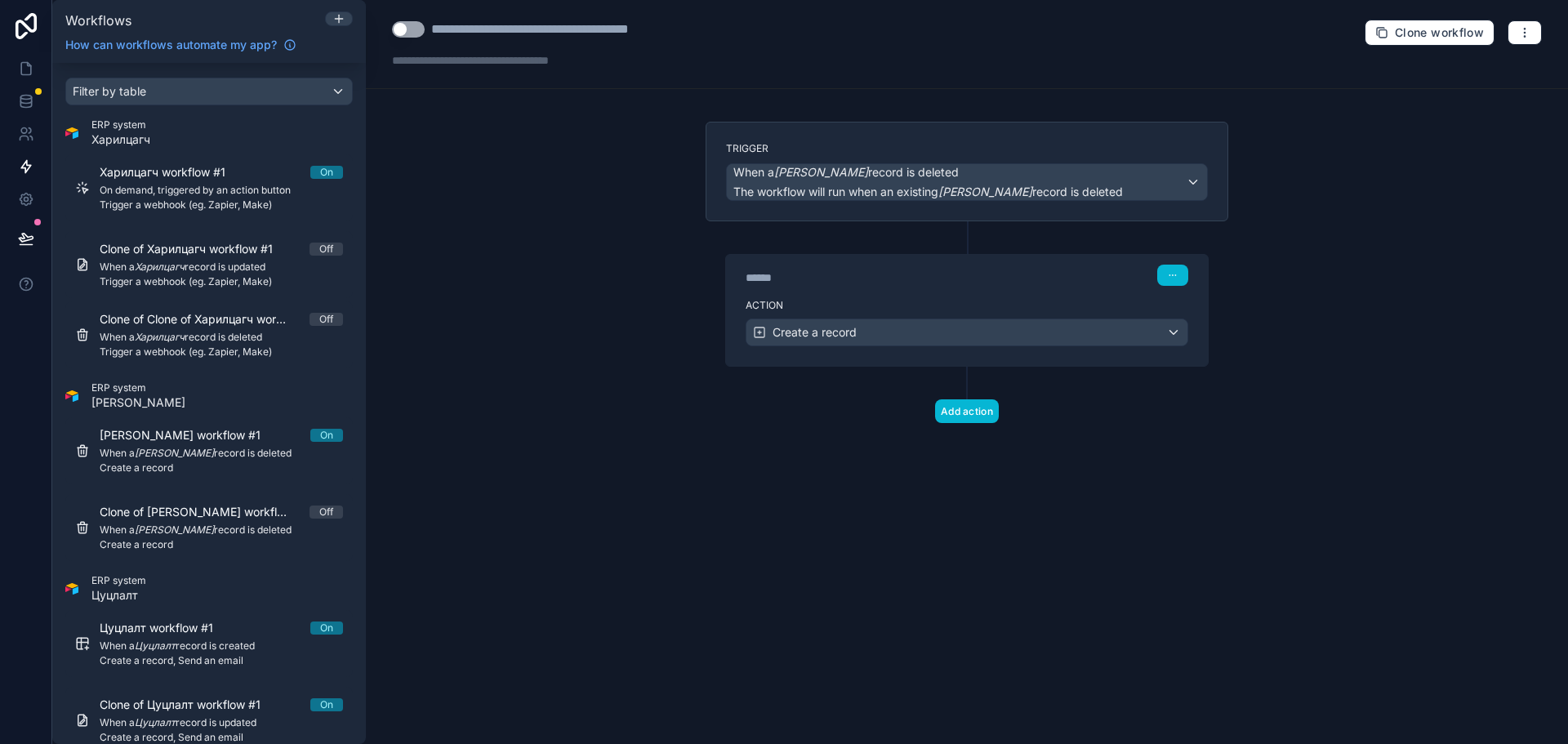
click at [528, 32] on div "**********" at bounding box center [573, 29] width 284 height 20
click at [446, 33] on div "**********" at bounding box center [573, 29] width 284 height 20
click at [695, 48] on div "**********" at bounding box center [554, 44] width 323 height 49
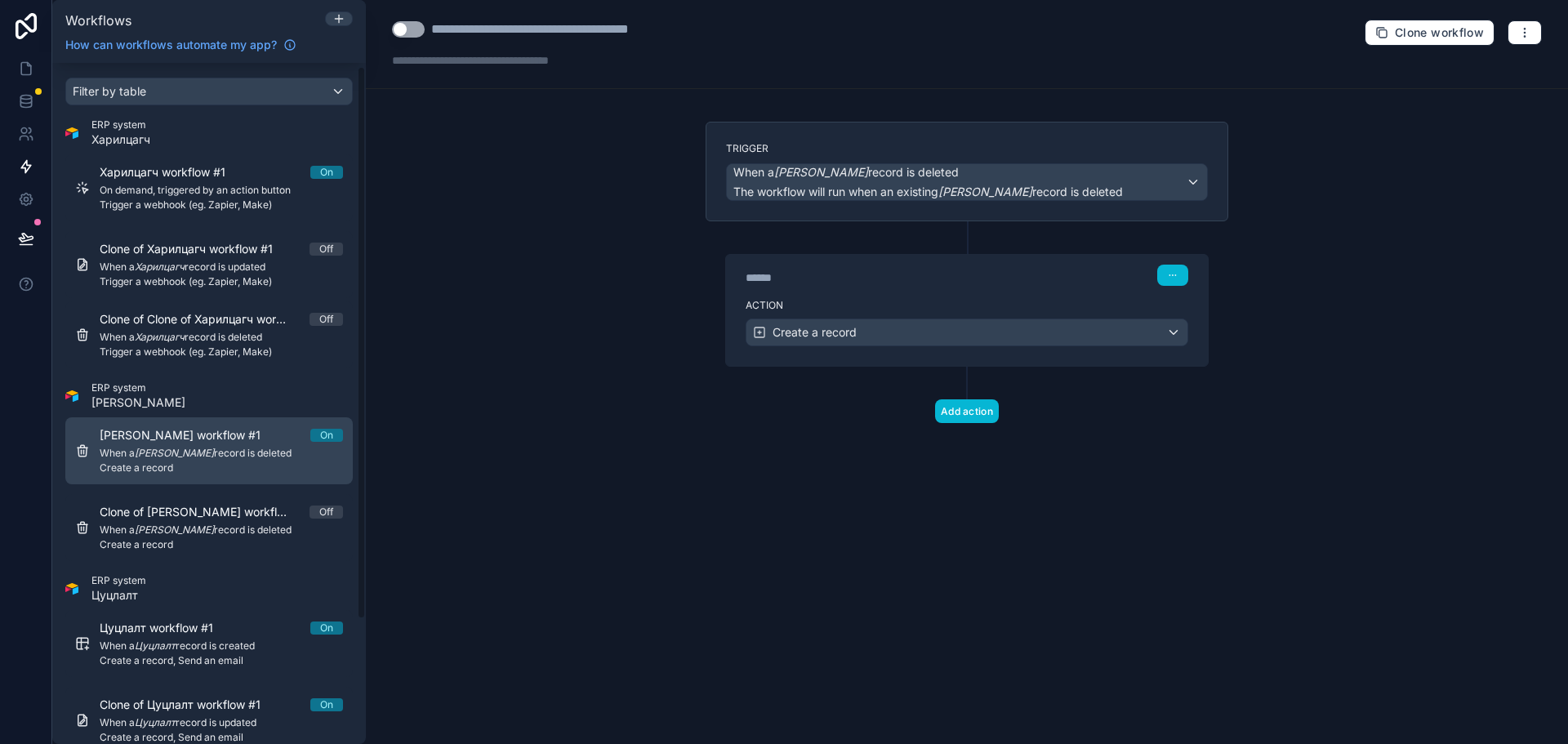
click at [184, 461] on div "[PERSON_NAME] workflow #1 On When a Зүйлийн дэлгэрэнгүй record is deleted Creat…" at bounding box center [221, 451] width 243 height 47
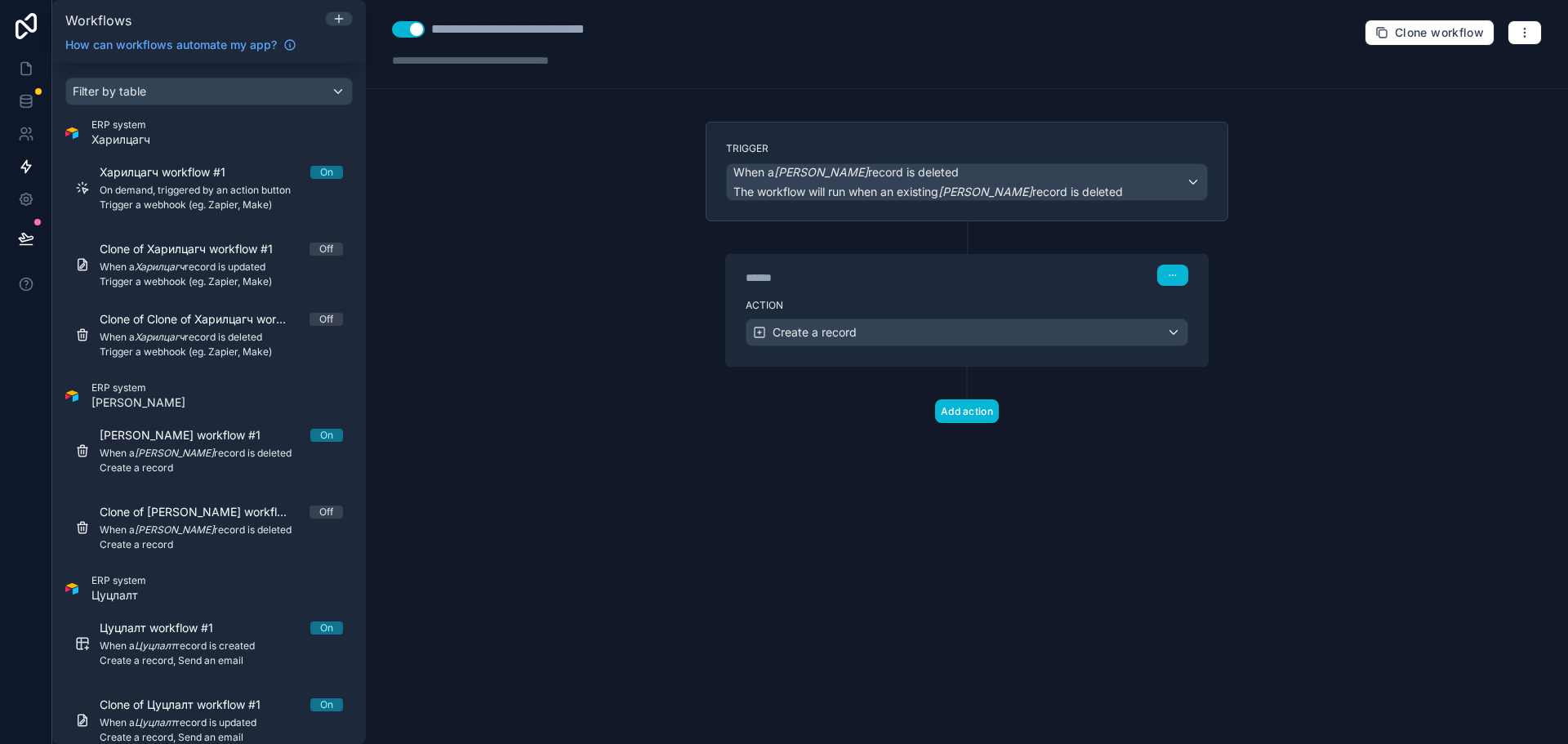
click at [552, 20] on div "**********" at bounding box center [545, 29] width 228 height 20
click at [1529, 20] on button "button" at bounding box center [1525, 33] width 34 height 25
click at [1503, 290] on div "**********" at bounding box center [967, 372] width 1202 height 744
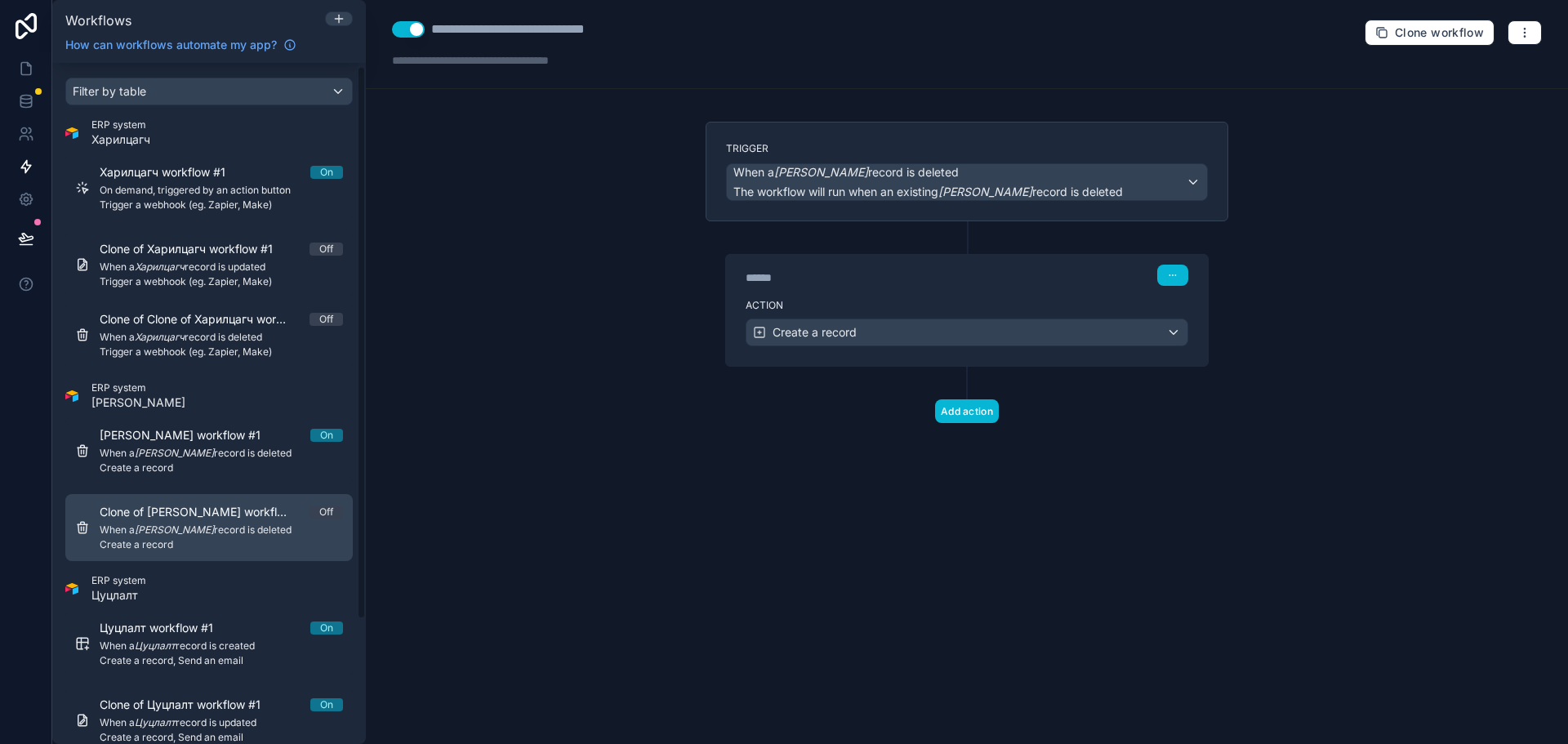
click at [176, 525] on em "[PERSON_NAME]" at bounding box center [174, 529] width 79 height 12
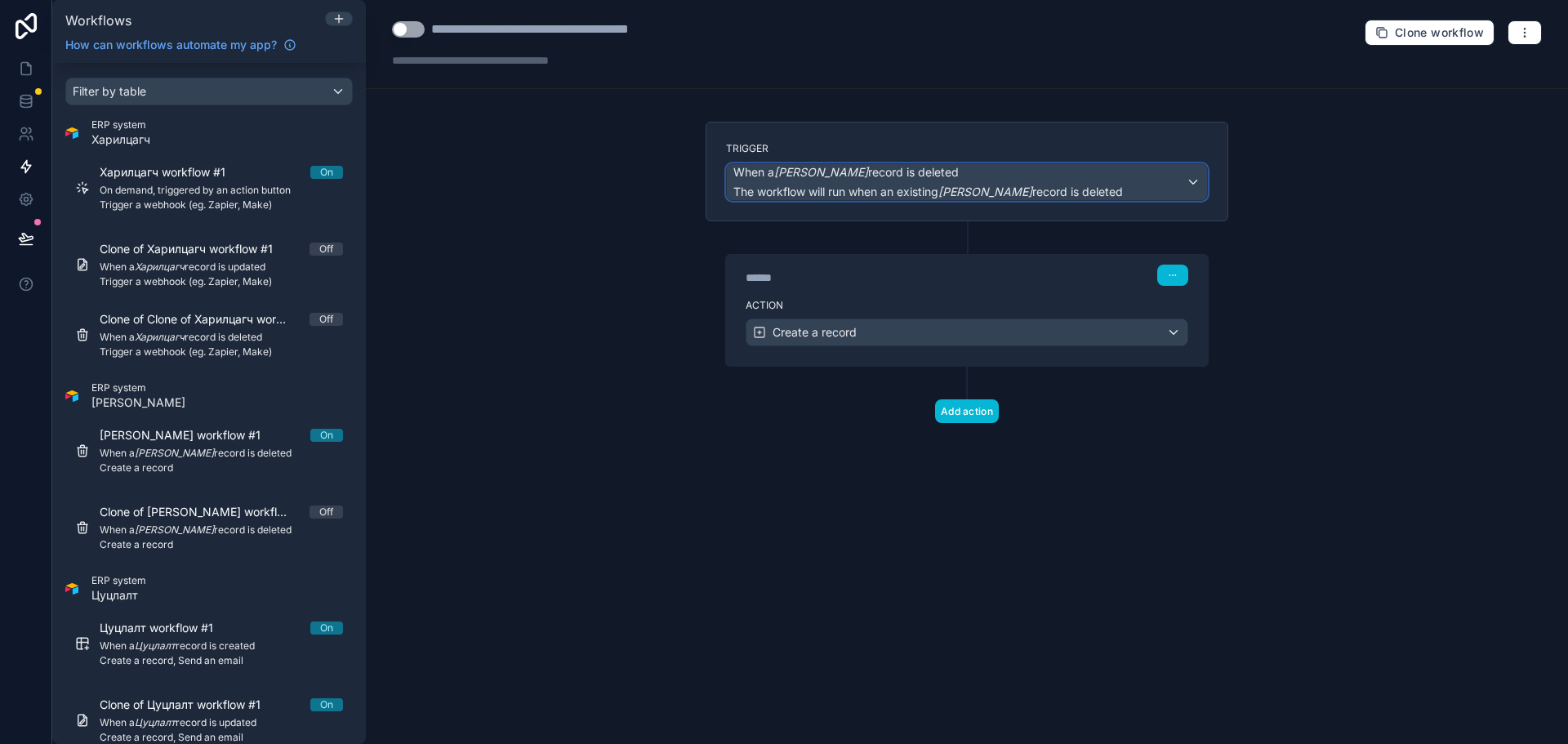
click at [1107, 185] on span "The workflow will run when an existing Зүйлийн дэлгэрэнгүй record is deleted" at bounding box center [928, 191] width 390 height 14
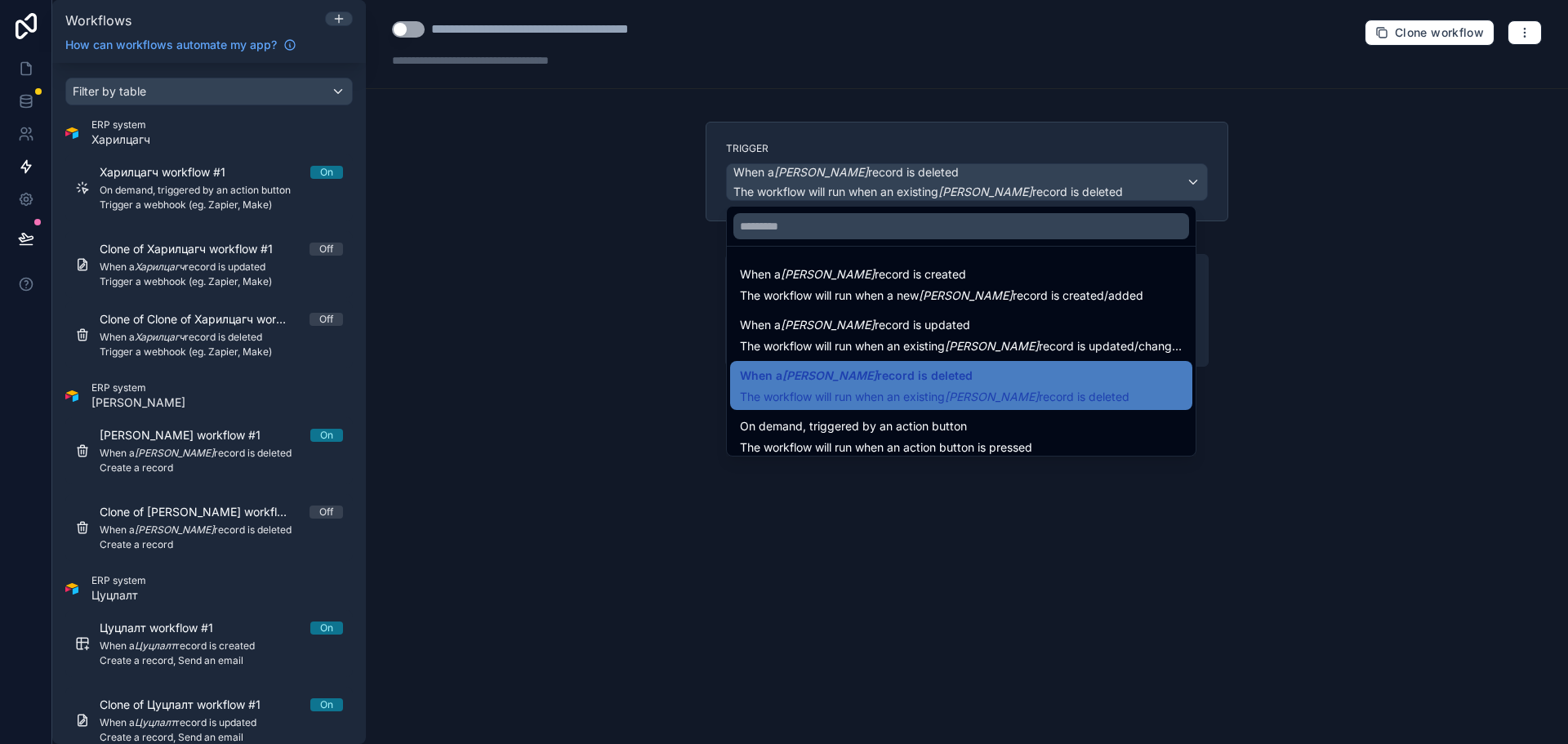
click at [1017, 322] on span "When a [PERSON_NAME] record is updated" at bounding box center [961, 325] width 443 height 20
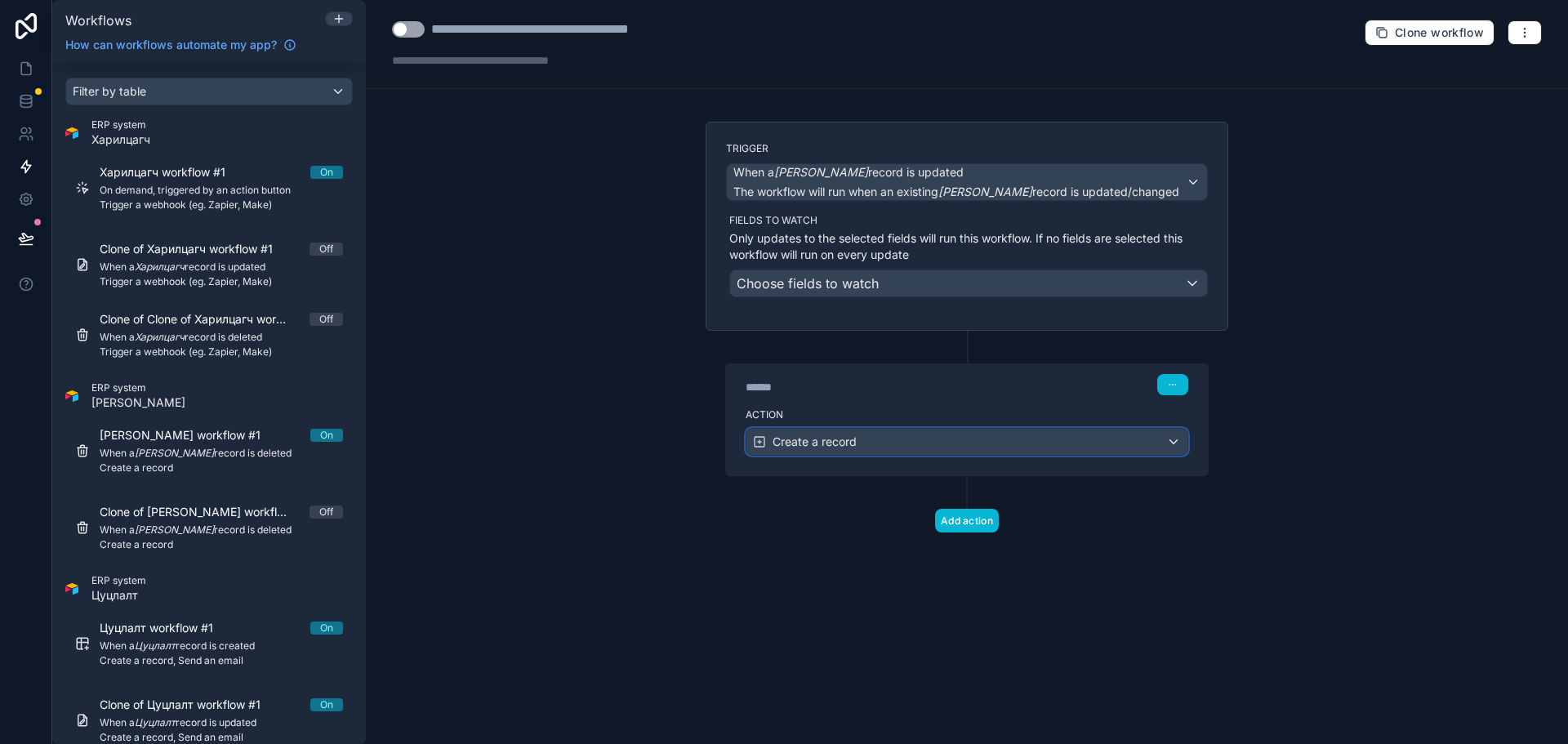
click at [956, 447] on div "Create a record" at bounding box center [967, 442] width 441 height 26
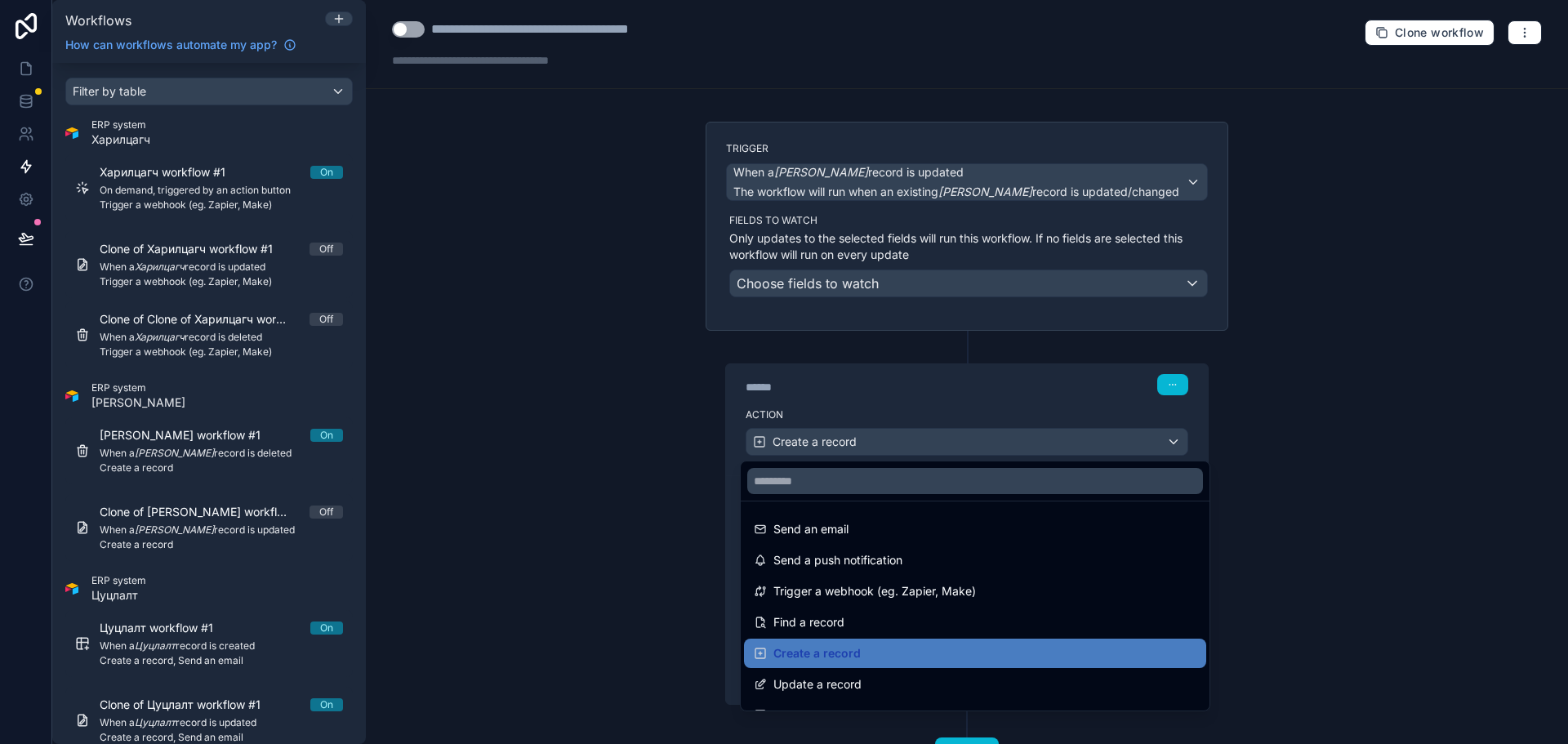
click at [981, 403] on div at bounding box center [784, 372] width 1568 height 744
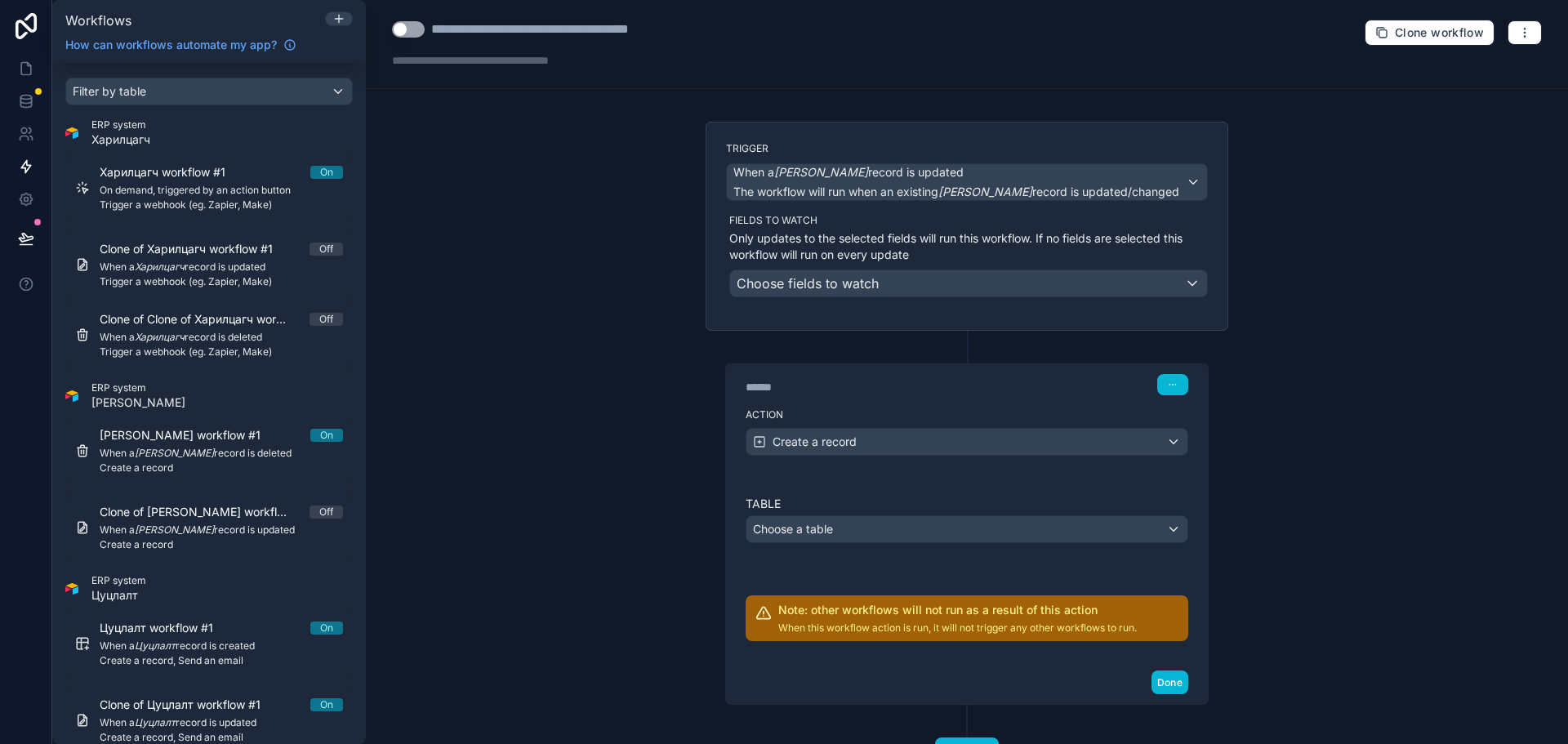
click at [901, 419] on label "Action" at bounding box center [967, 415] width 443 height 13
click at [955, 294] on div "Choose fields to watch" at bounding box center [969, 283] width 477 height 26
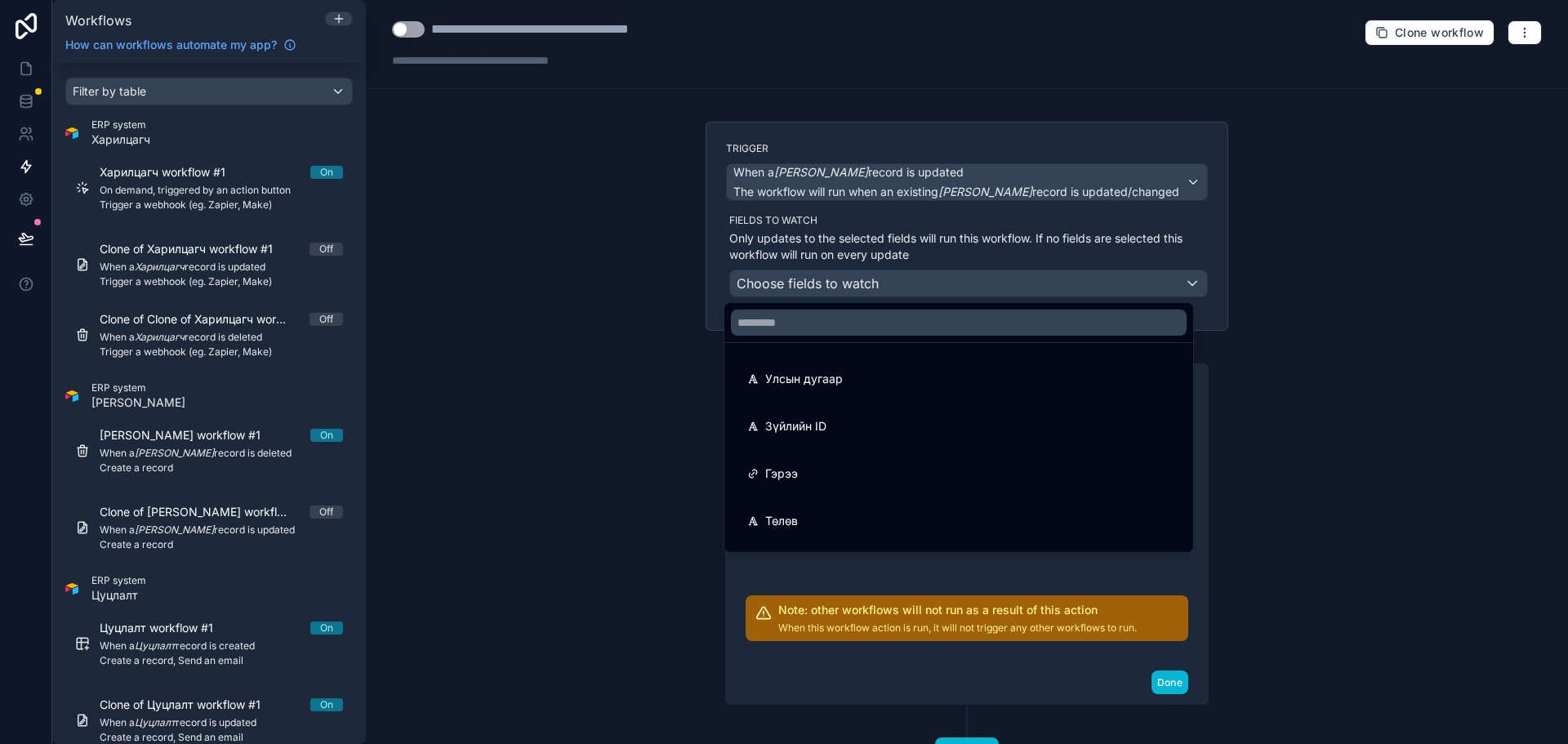
click at [959, 280] on div at bounding box center [784, 372] width 1568 height 744
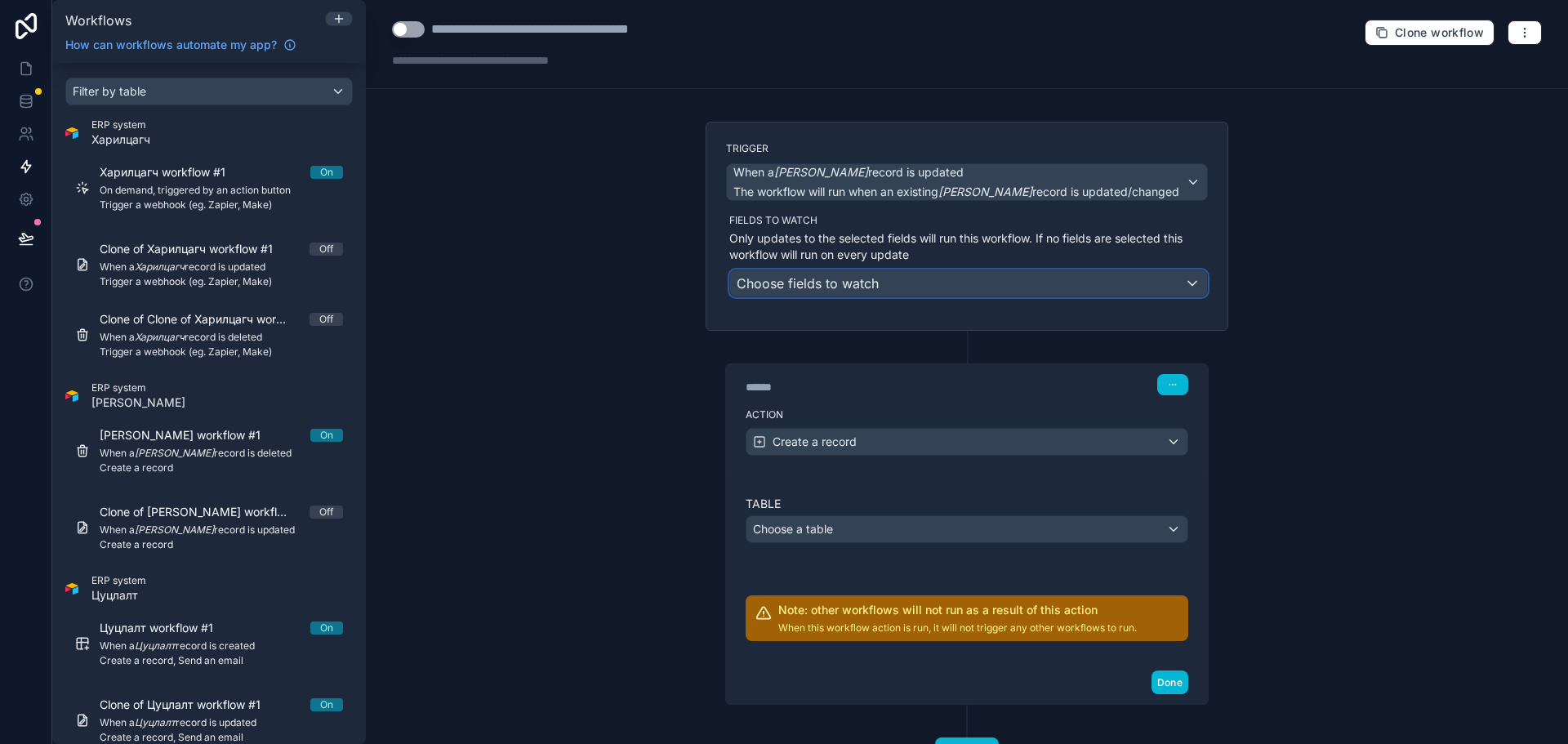
click at [960, 282] on div "Choose fields to watch" at bounding box center [969, 283] width 477 height 26
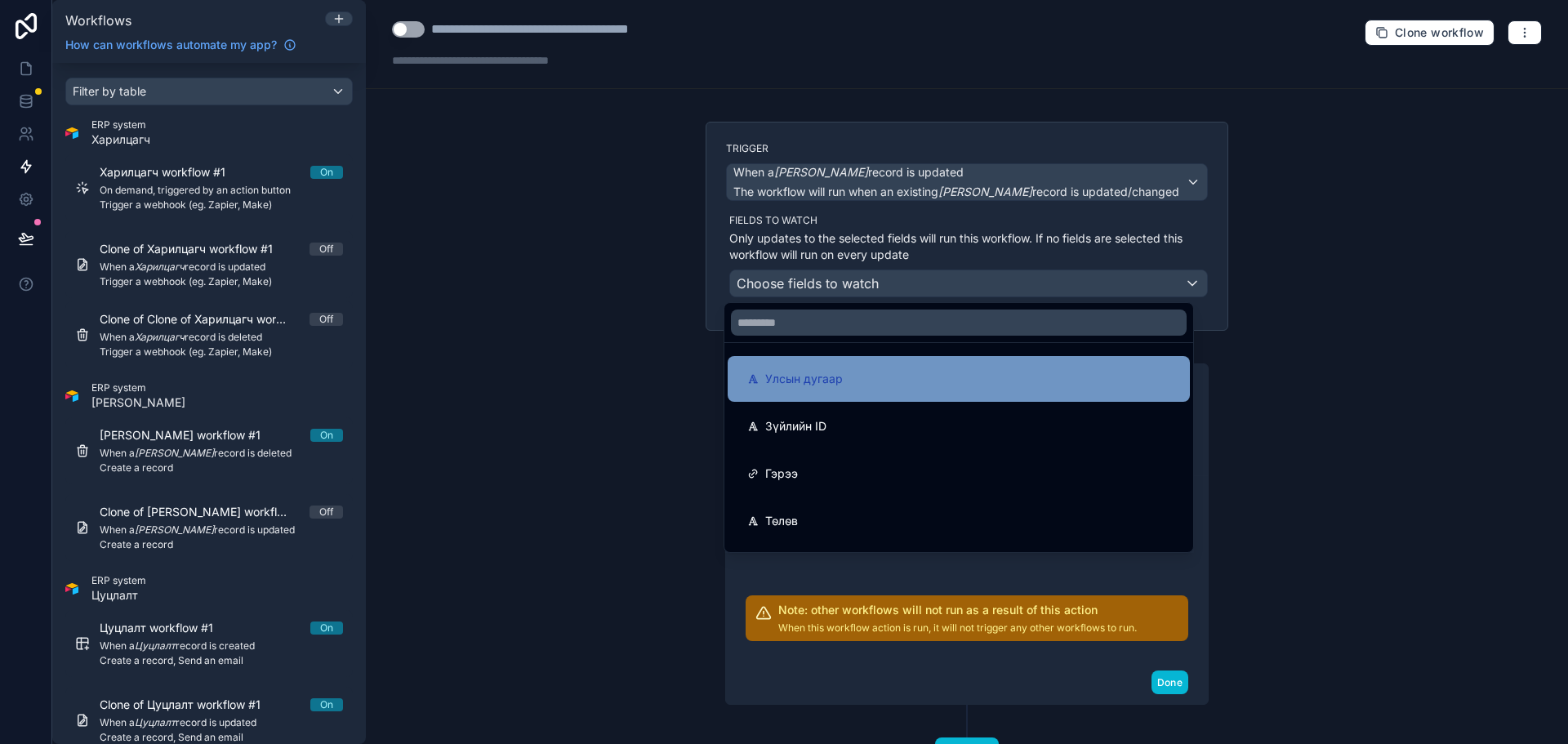
click at [890, 375] on div "Улсын дугаар" at bounding box center [959, 379] width 423 height 20
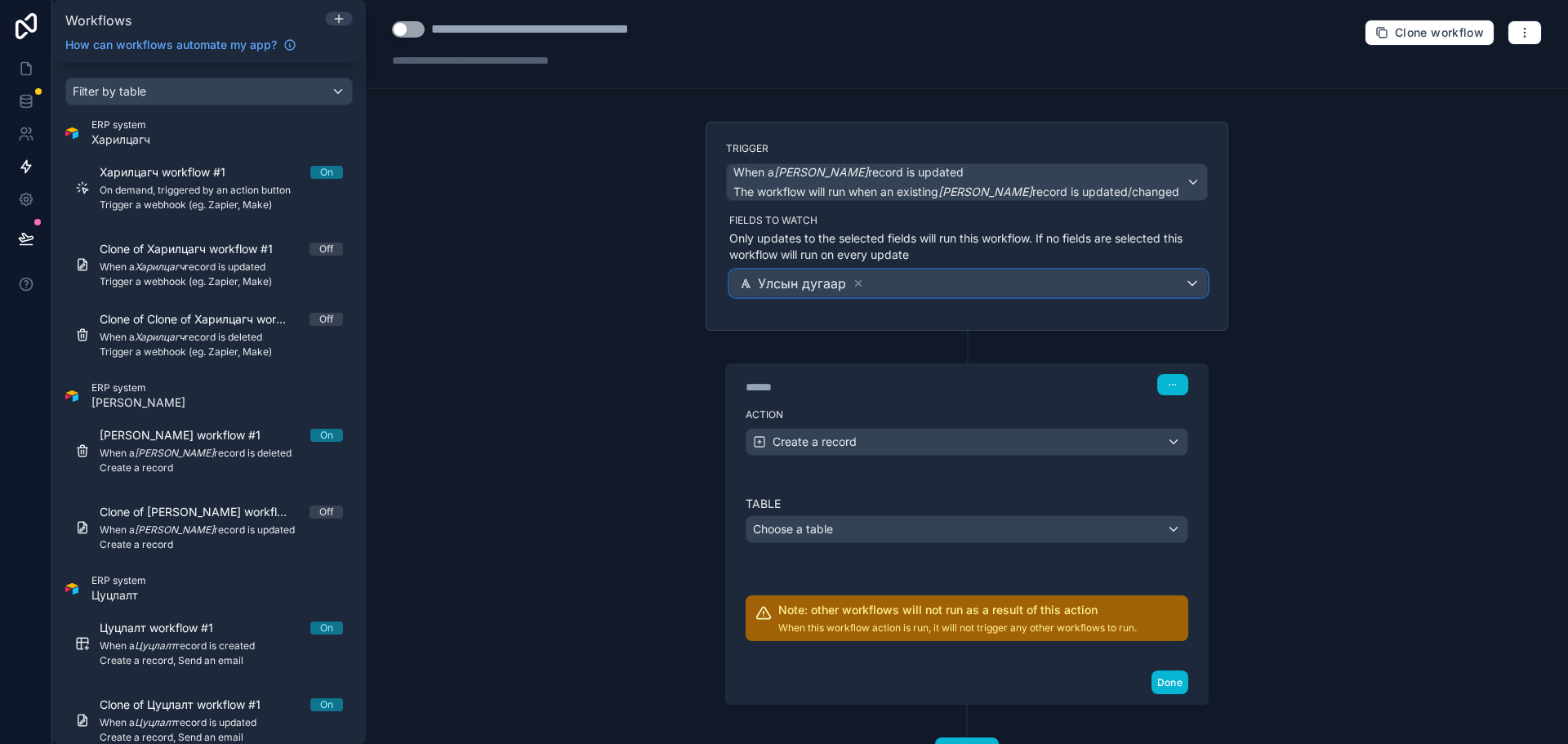
click at [924, 286] on div "Улсын дугаар" at bounding box center [969, 283] width 477 height 26
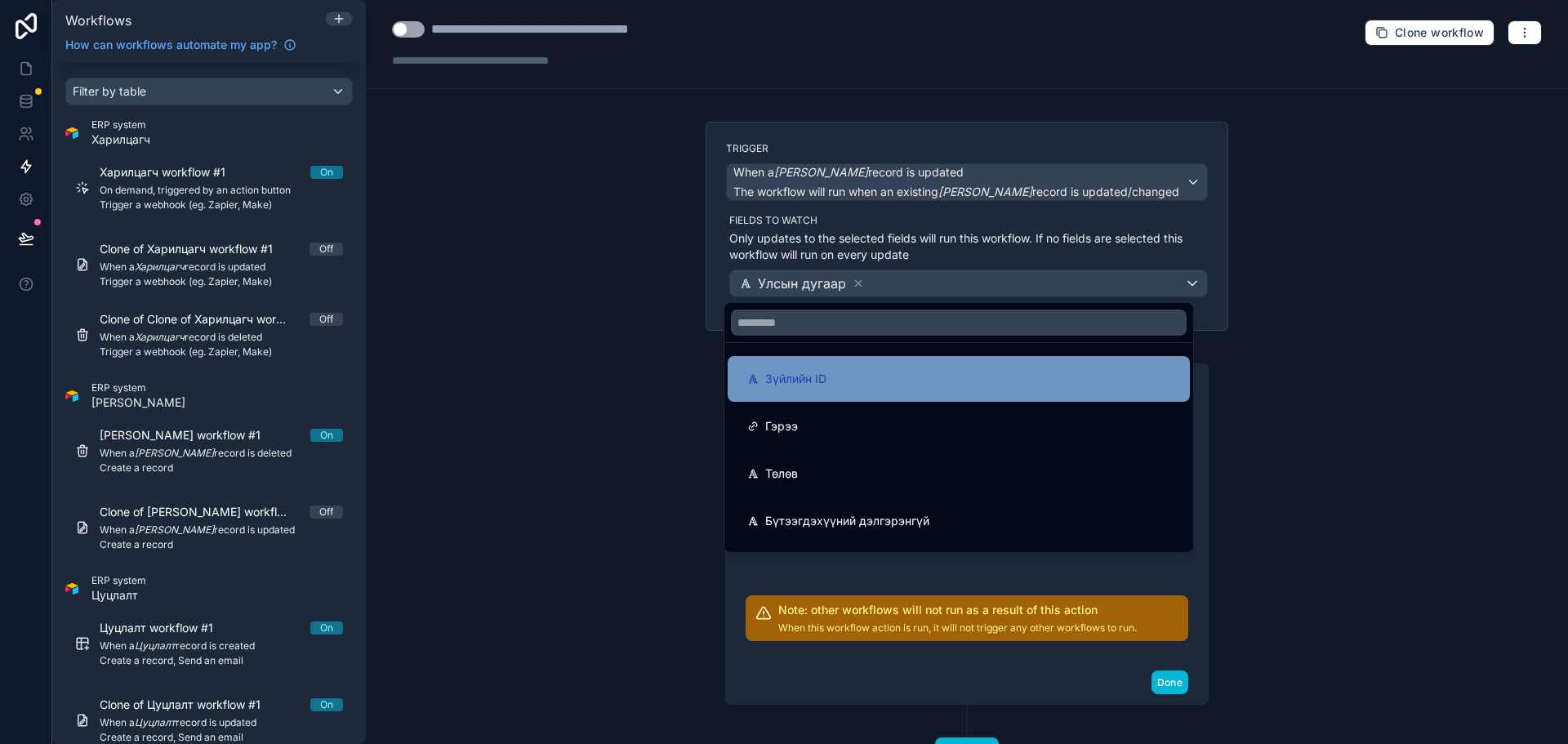
click at [906, 379] on div "Зүйлийн ID" at bounding box center [959, 379] width 423 height 20
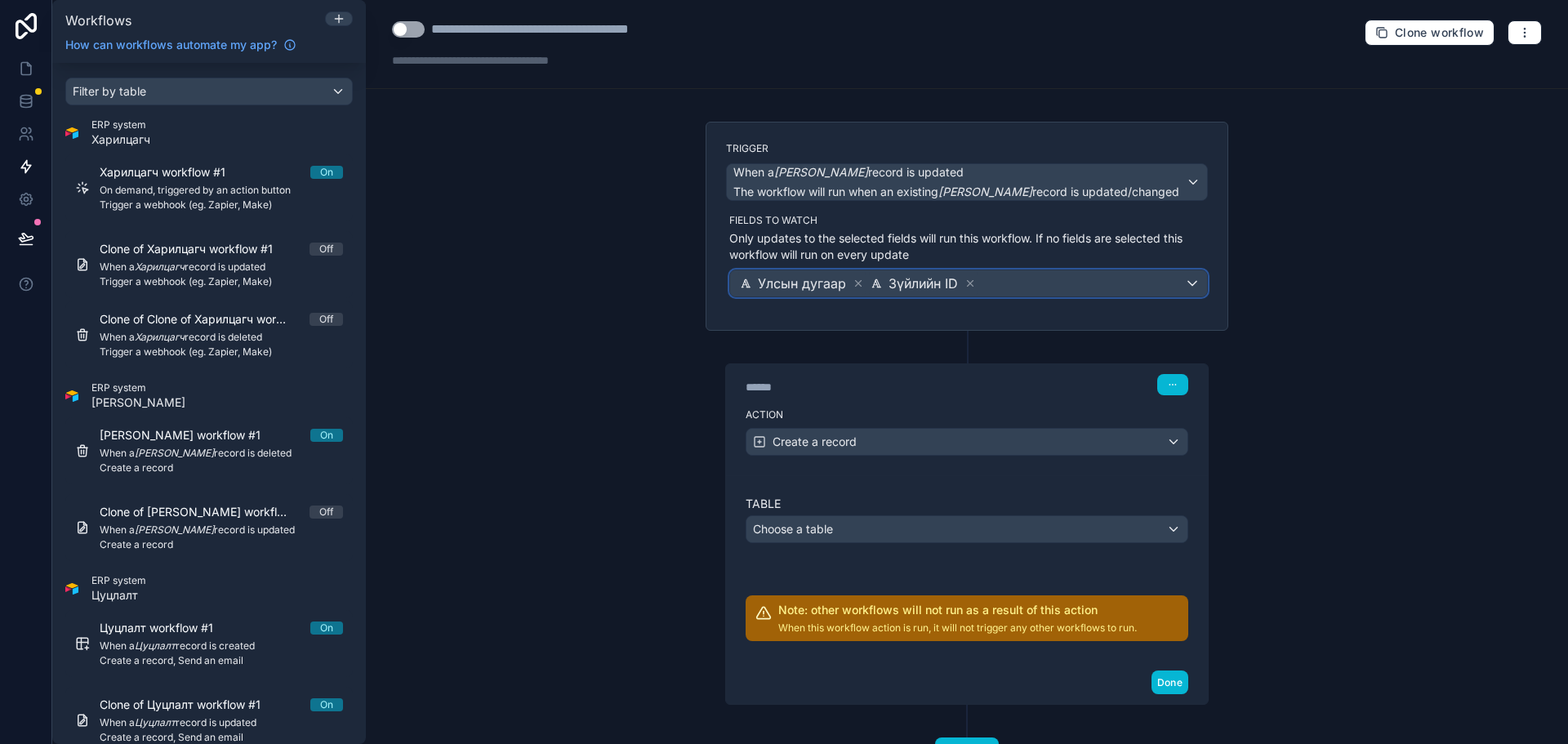
click at [1001, 290] on div "Улсын дугаар Зүйлийн ID" at bounding box center [969, 283] width 477 height 26
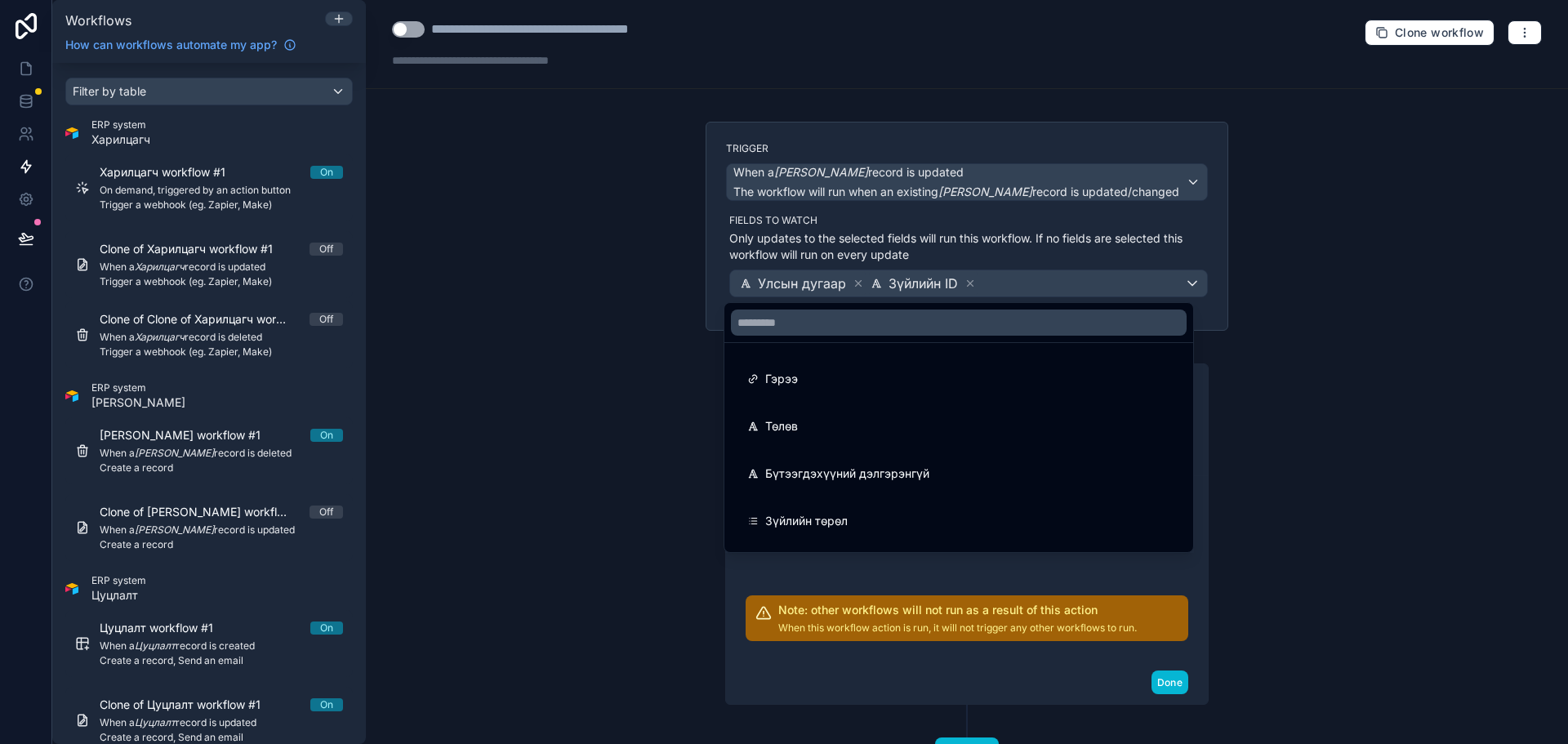
click at [948, 390] on div "Гэрээ" at bounding box center [959, 379] width 462 height 46
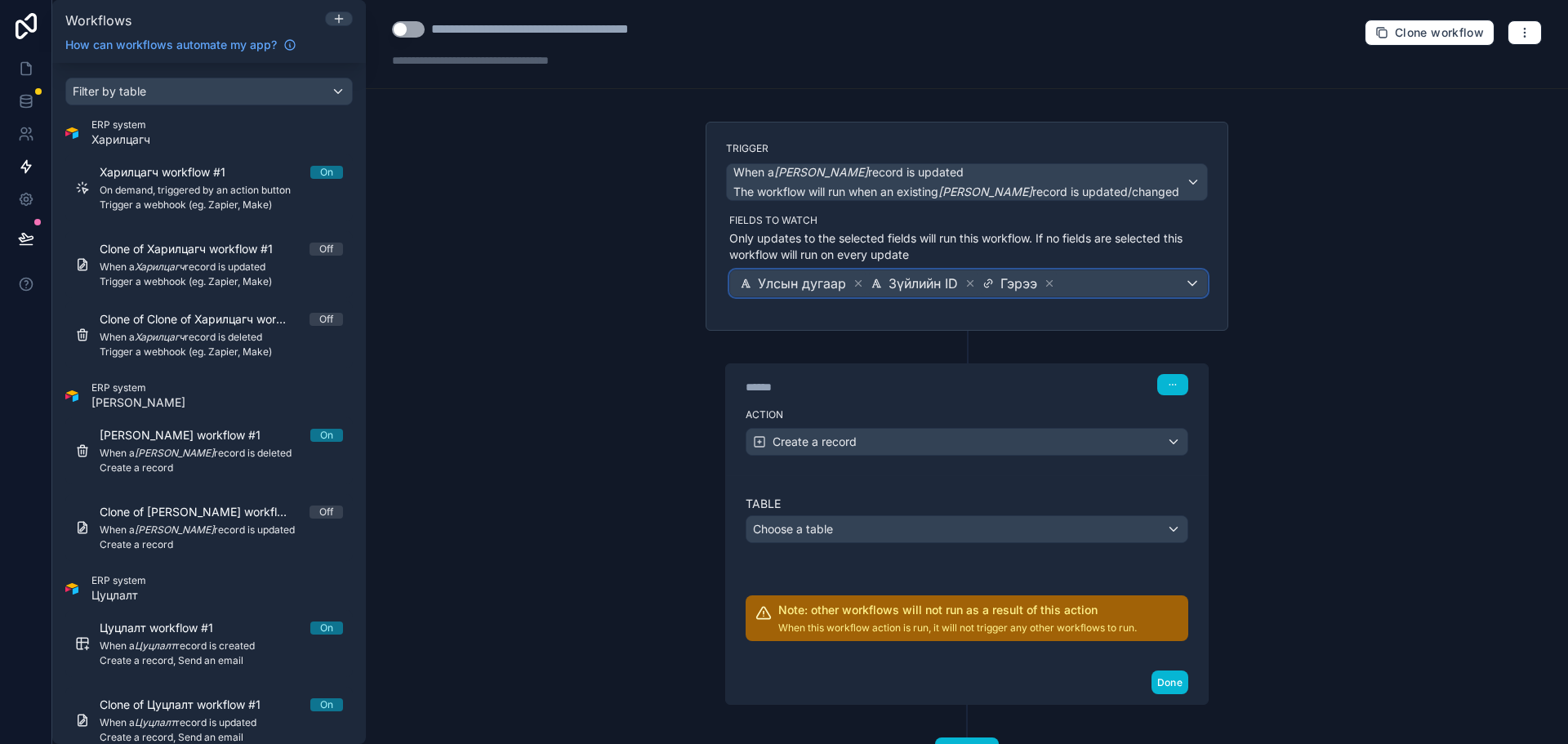
click at [1110, 290] on div "Улсын дугаар Зүйлийн ID Гэрээ" at bounding box center [969, 283] width 477 height 26
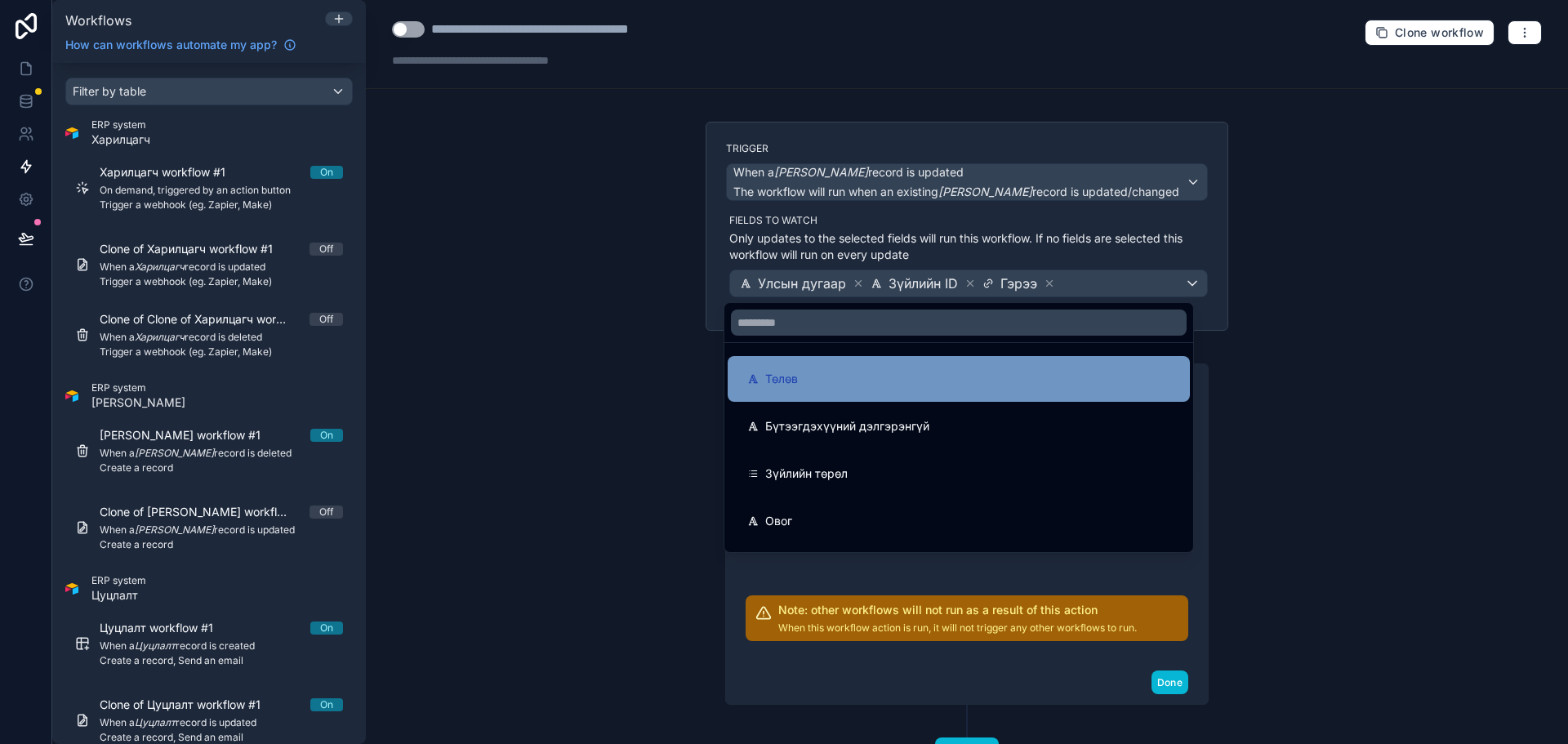
click at [954, 400] on div "Төлөв" at bounding box center [959, 379] width 462 height 46
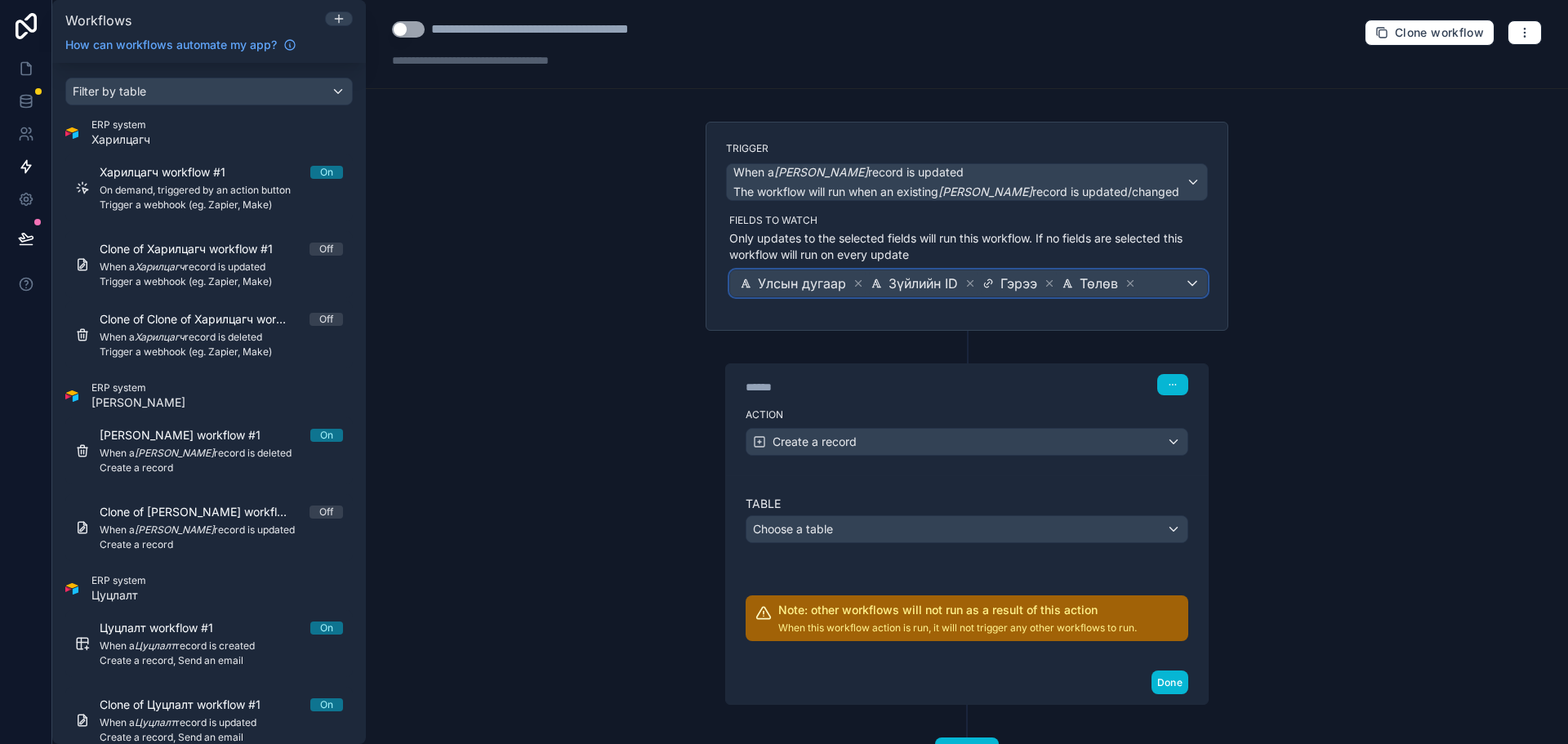
click at [1168, 279] on div "Улсын дугаар Зүйлийн ID [PERSON_NAME]" at bounding box center [969, 283] width 477 height 26
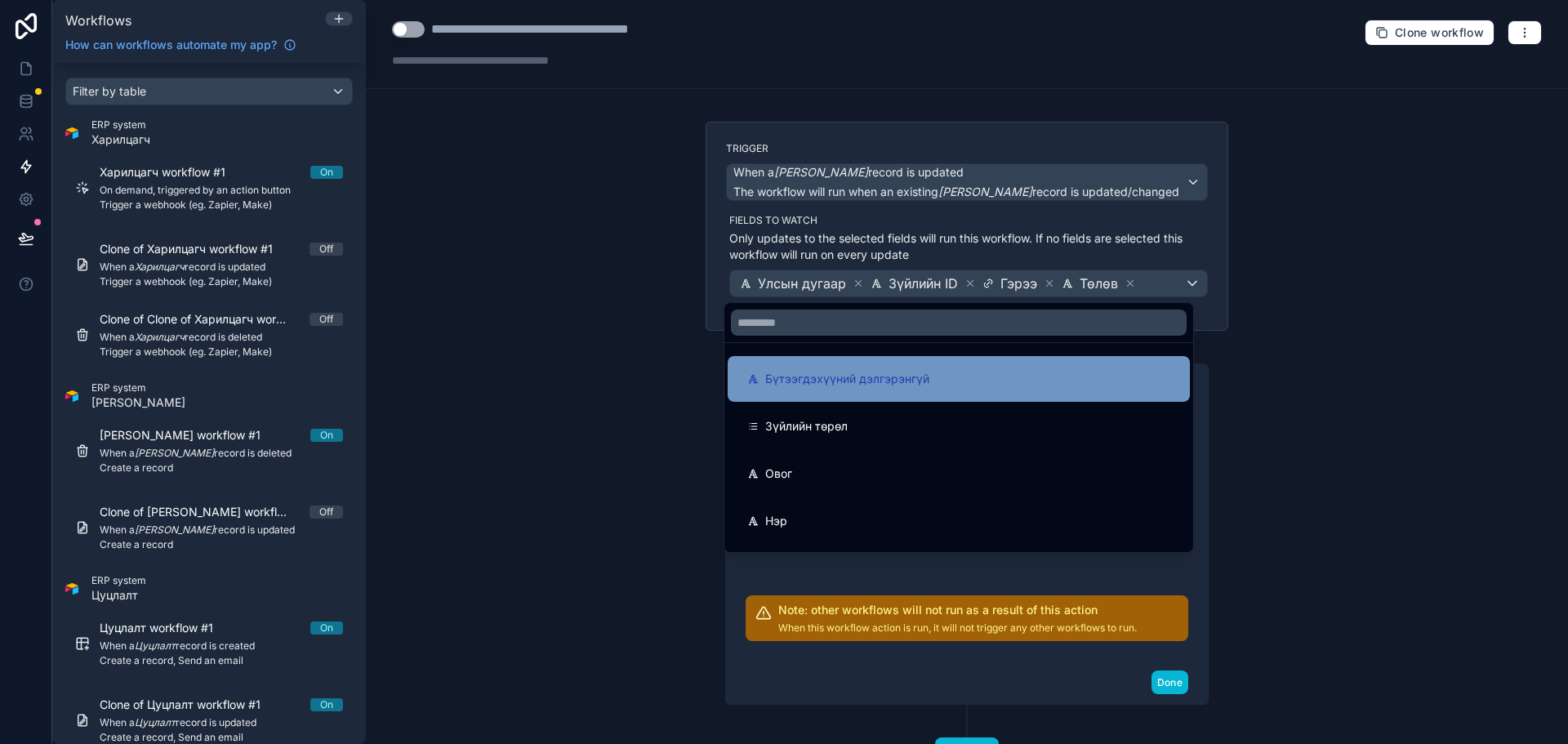
click at [987, 385] on div "Бүтээгдэхүүний дэлгэрэнгүй" at bounding box center [959, 379] width 423 height 20
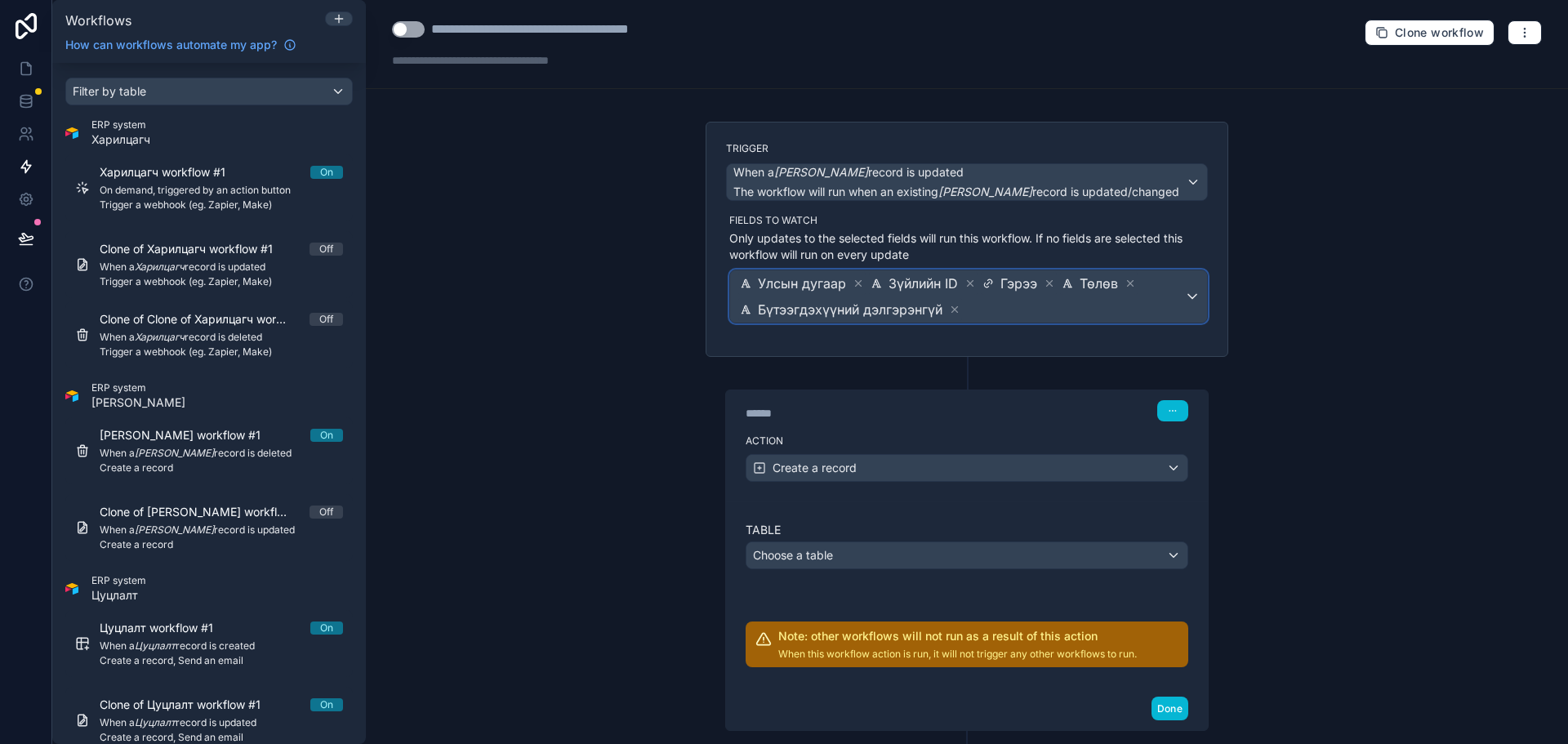
click at [1184, 278] on div "Улсын дугаар Зүйлийн ID Гэрээ Төлөв Бүтээгдэхүүний дэлгэрэнгүй" at bounding box center [969, 296] width 477 height 52
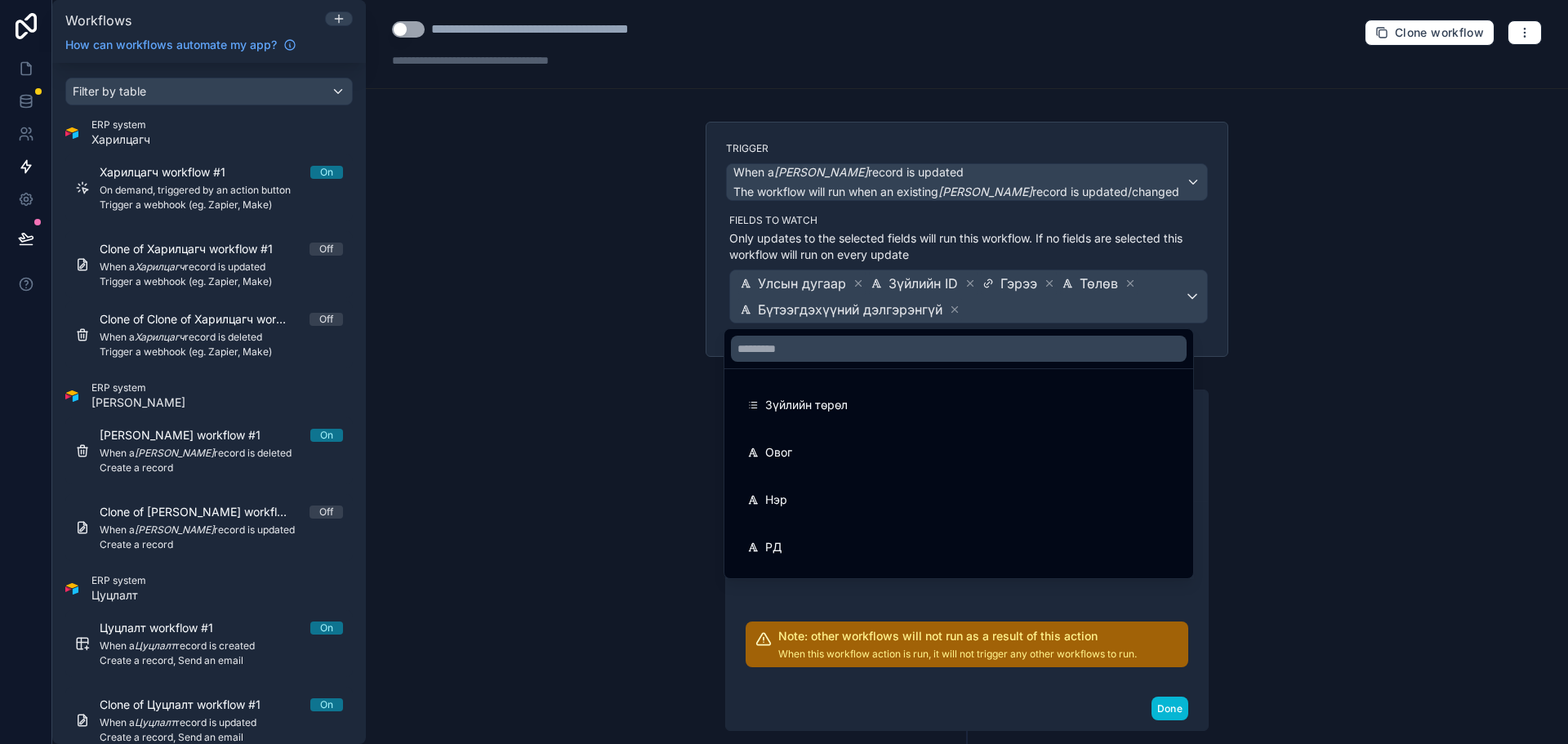
click at [1183, 279] on div at bounding box center [784, 372] width 1568 height 744
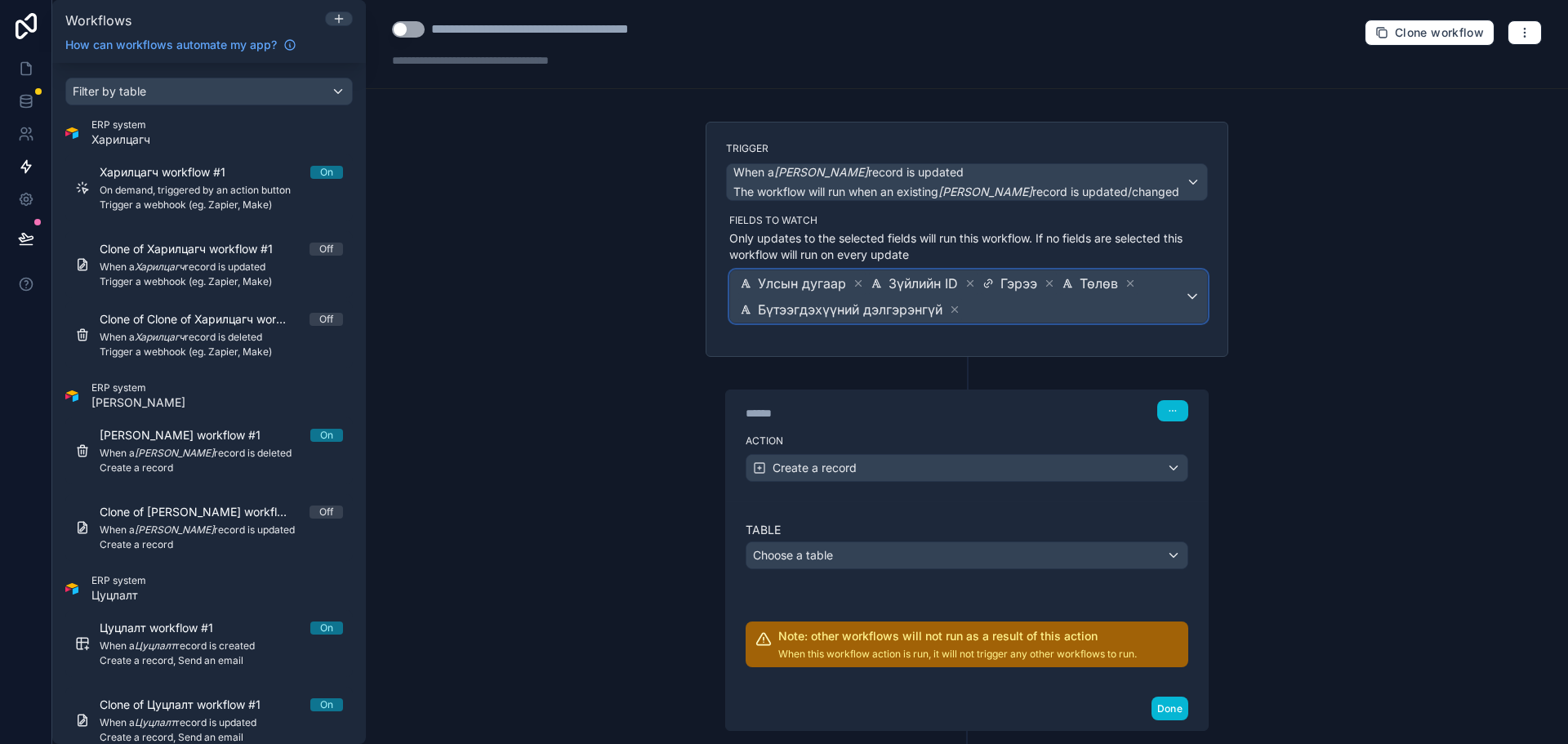
click at [1174, 294] on span "Улсын дугаар Зүйлийн ID Гэрээ Төлөв Бүтээгдэхүүний дэлгэрэнгүй" at bounding box center [960, 296] width 448 height 52
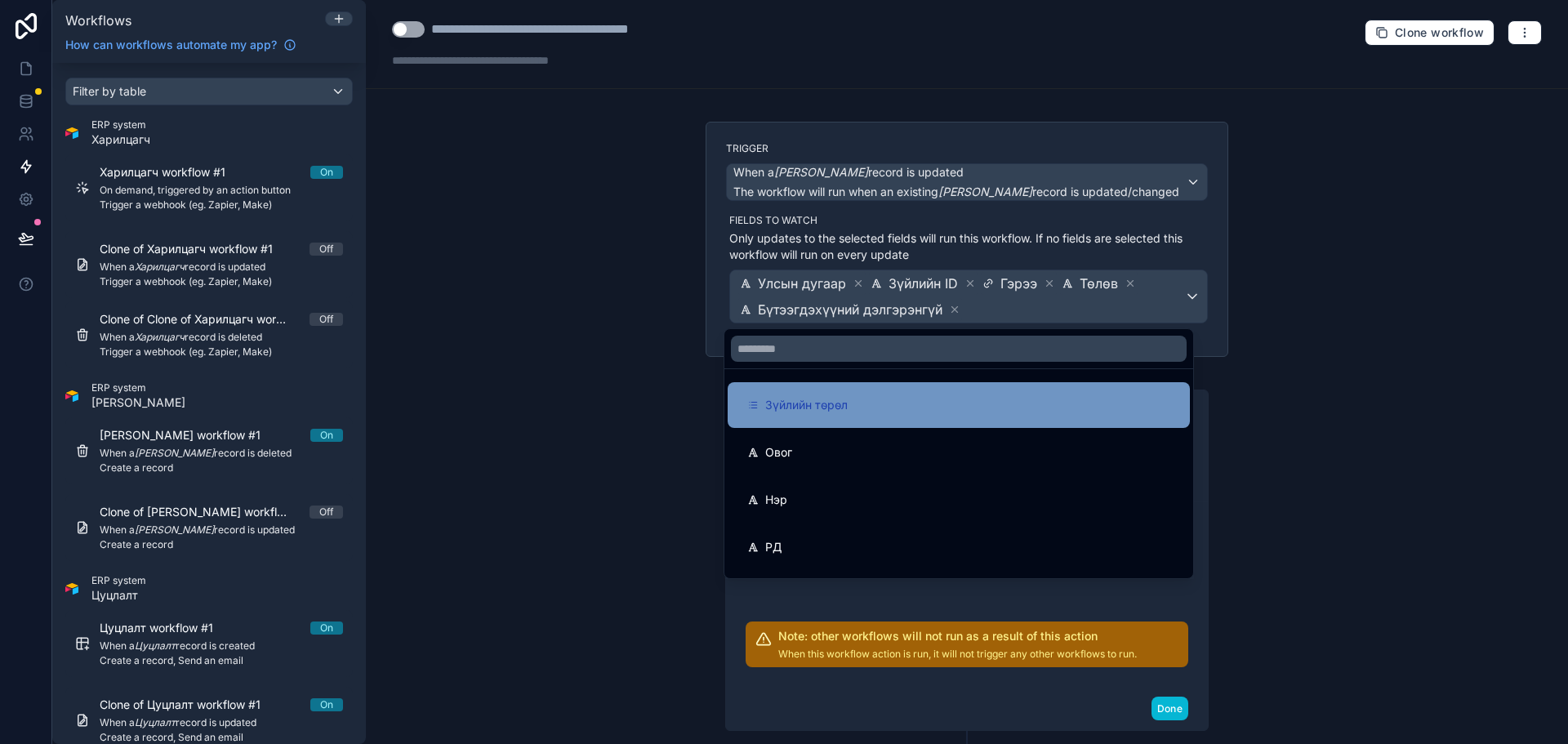
click at [905, 420] on div "Зүйлийн төрөл" at bounding box center [959, 405] width 462 height 46
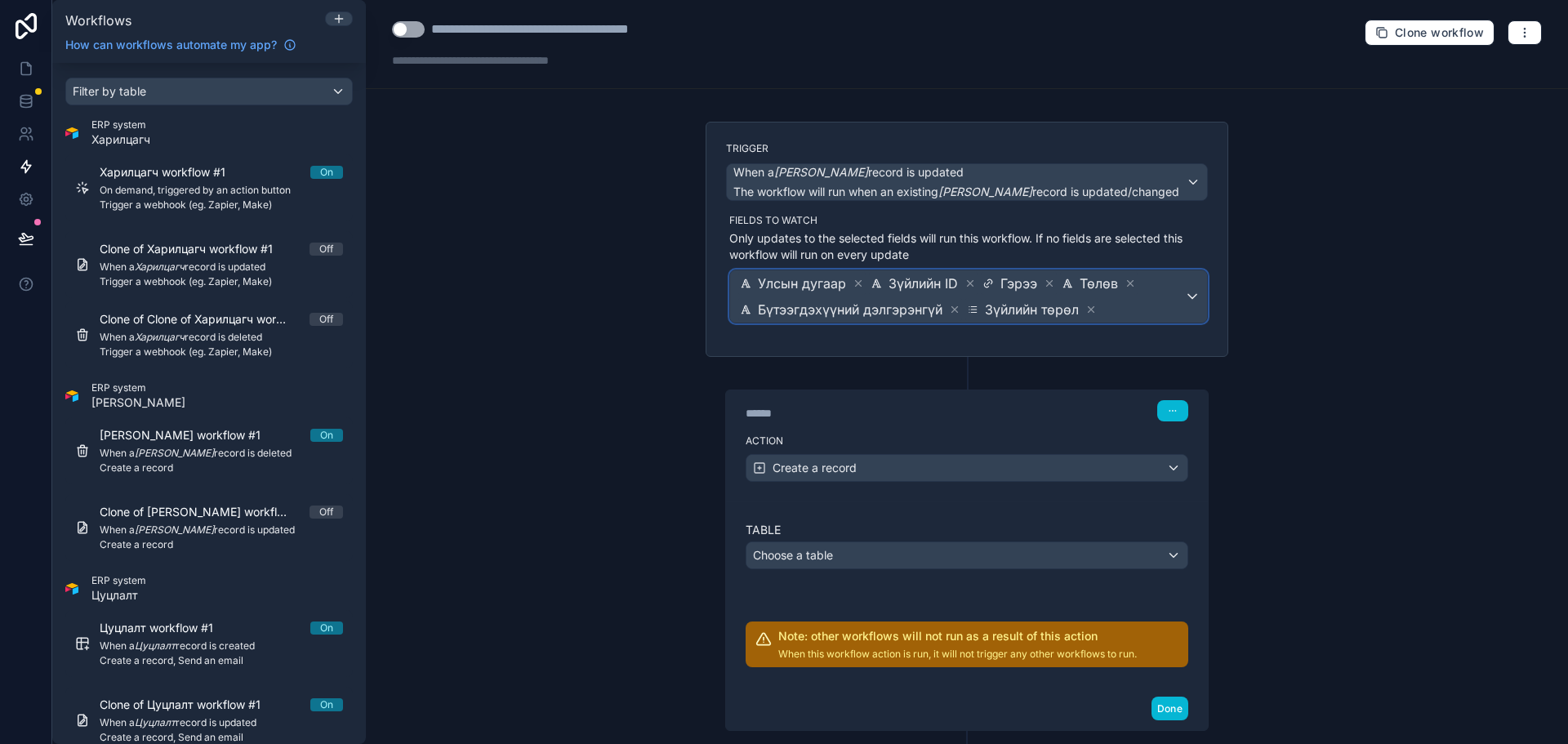
click at [1134, 305] on span "Улсын дугаар Зүйлийн ID Гэрээ Төлөв Бүтээгдэхүүний дэлгэрэнгүй Зүйлийн төрөл" at bounding box center [960, 296] width 448 height 52
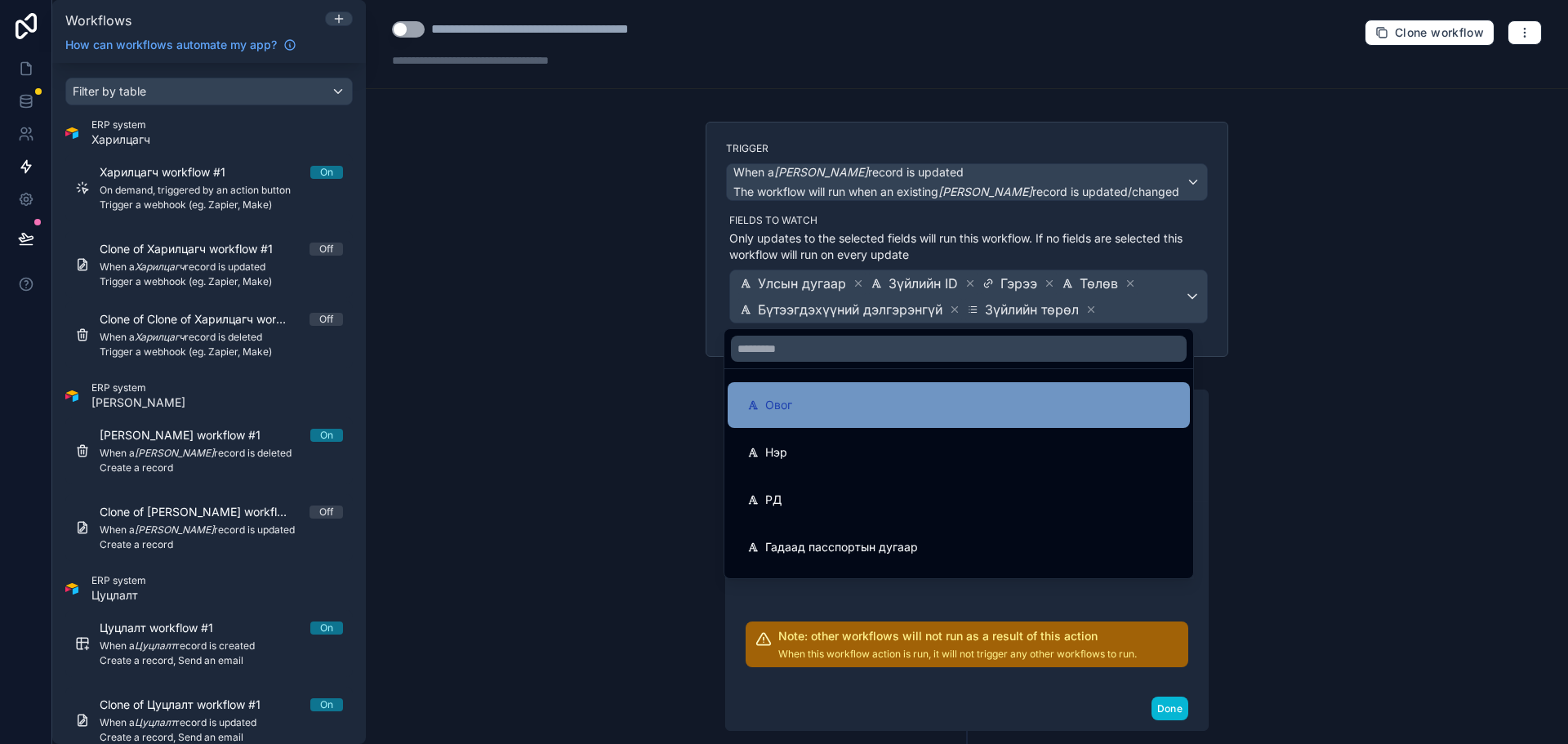
click at [906, 406] on div "Овог" at bounding box center [959, 405] width 423 height 20
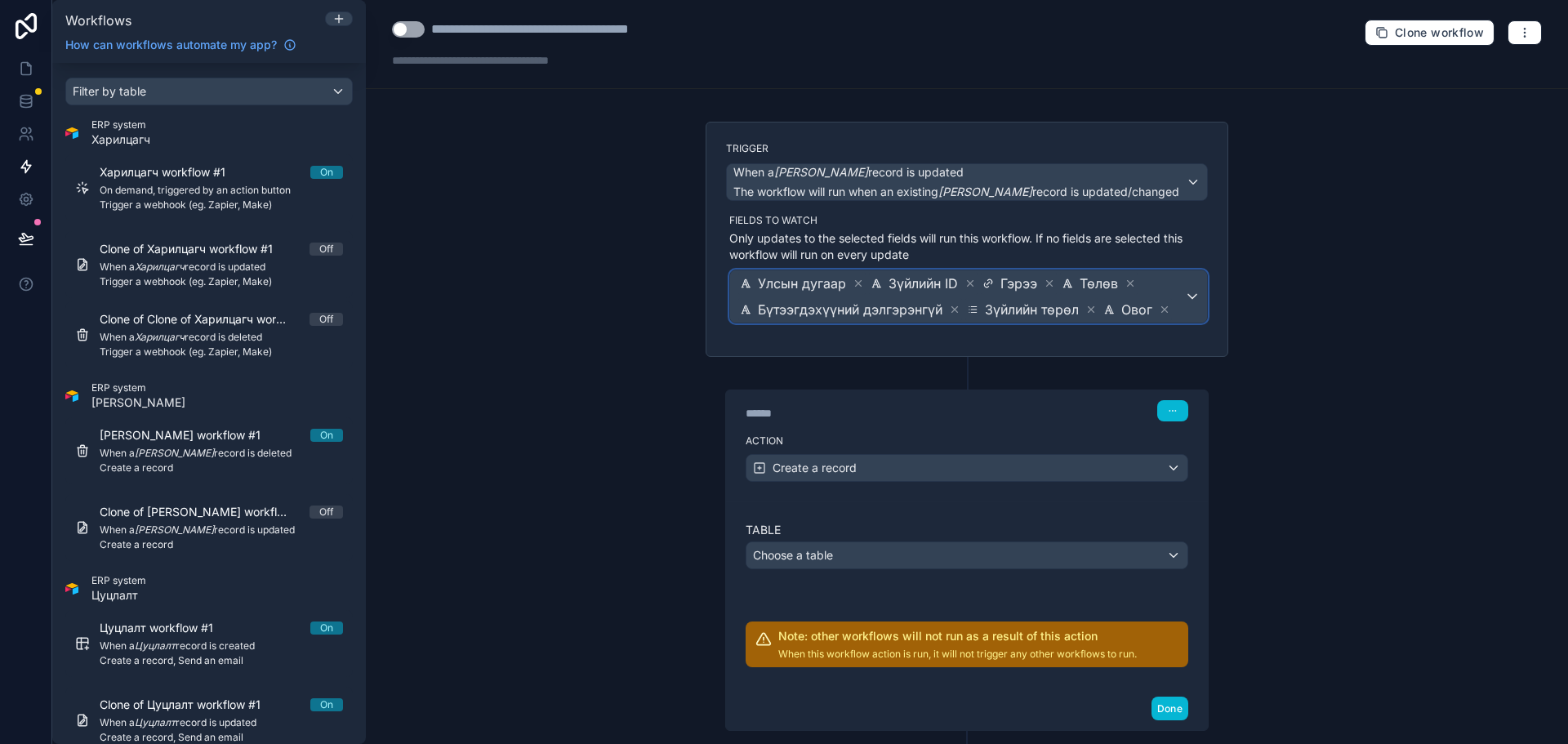
click at [1192, 311] on div "Улсын дугаар Зүйлийн ID Гэрээ Төлөв Бүтээгдэхүүний дэлгэрэнгүй Зүйлийн төрөл Ов…" at bounding box center [969, 296] width 477 height 52
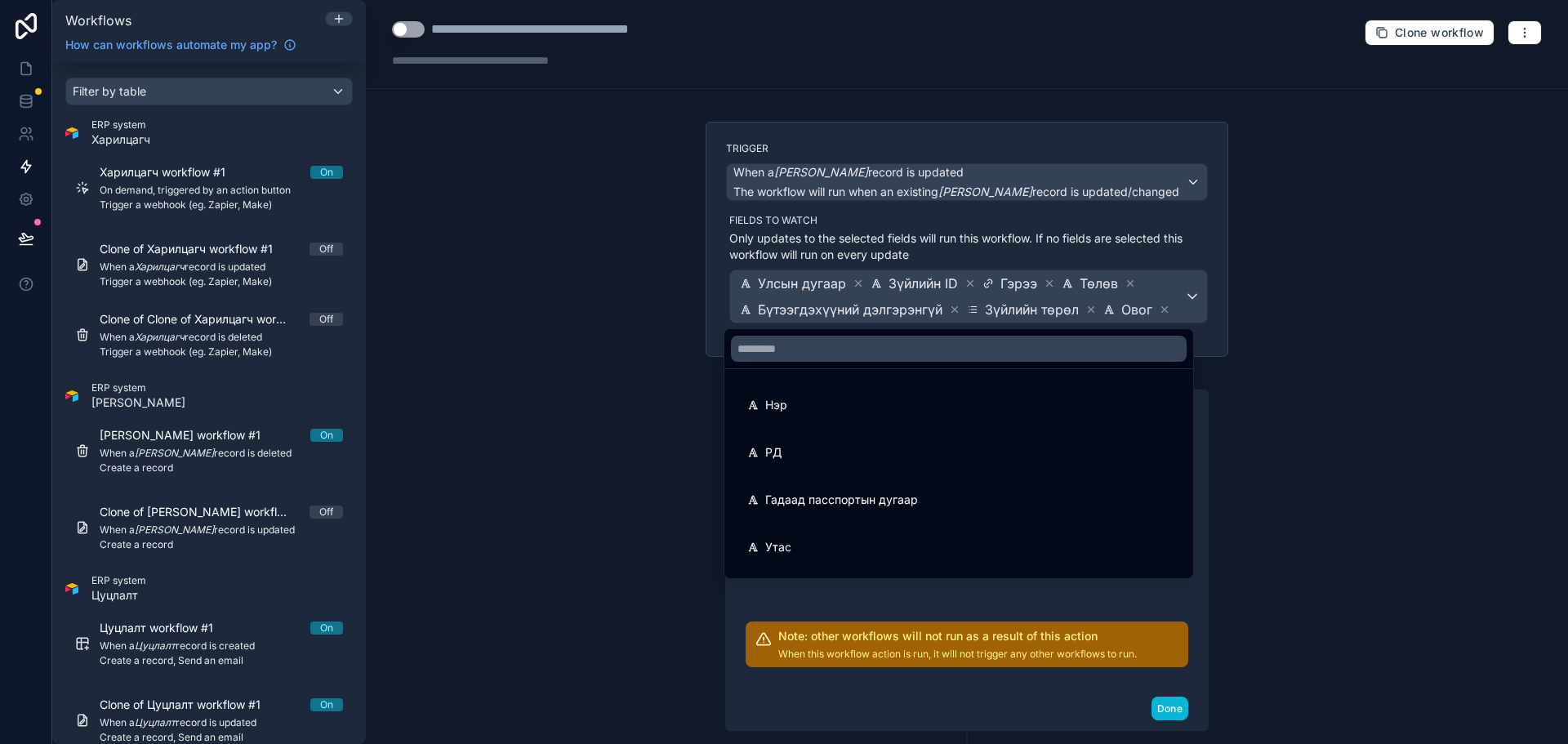
drag, startPoint x: 969, startPoint y: 415, endPoint x: 1031, endPoint y: 391, distance: 66.5
click at [969, 414] on div "Нэр" at bounding box center [959, 405] width 462 height 46
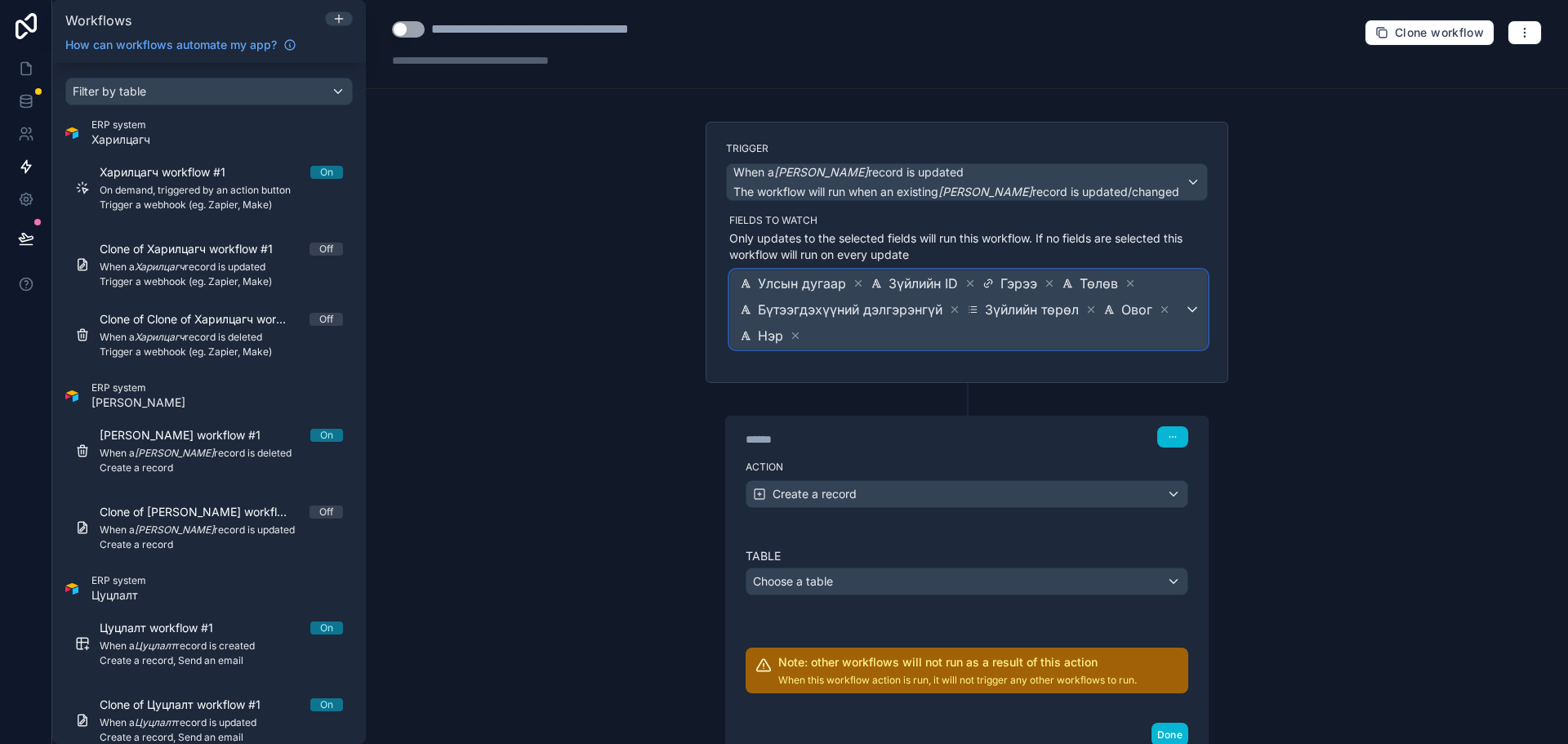
click at [1147, 323] on span "Улсын дугаар Зүйлийн ID Гэрээ Төлөв Бүтээгдэхүүний дэлгэрэнгүй Зүйлийн төрөл Ов…" at bounding box center [960, 310] width 448 height 78
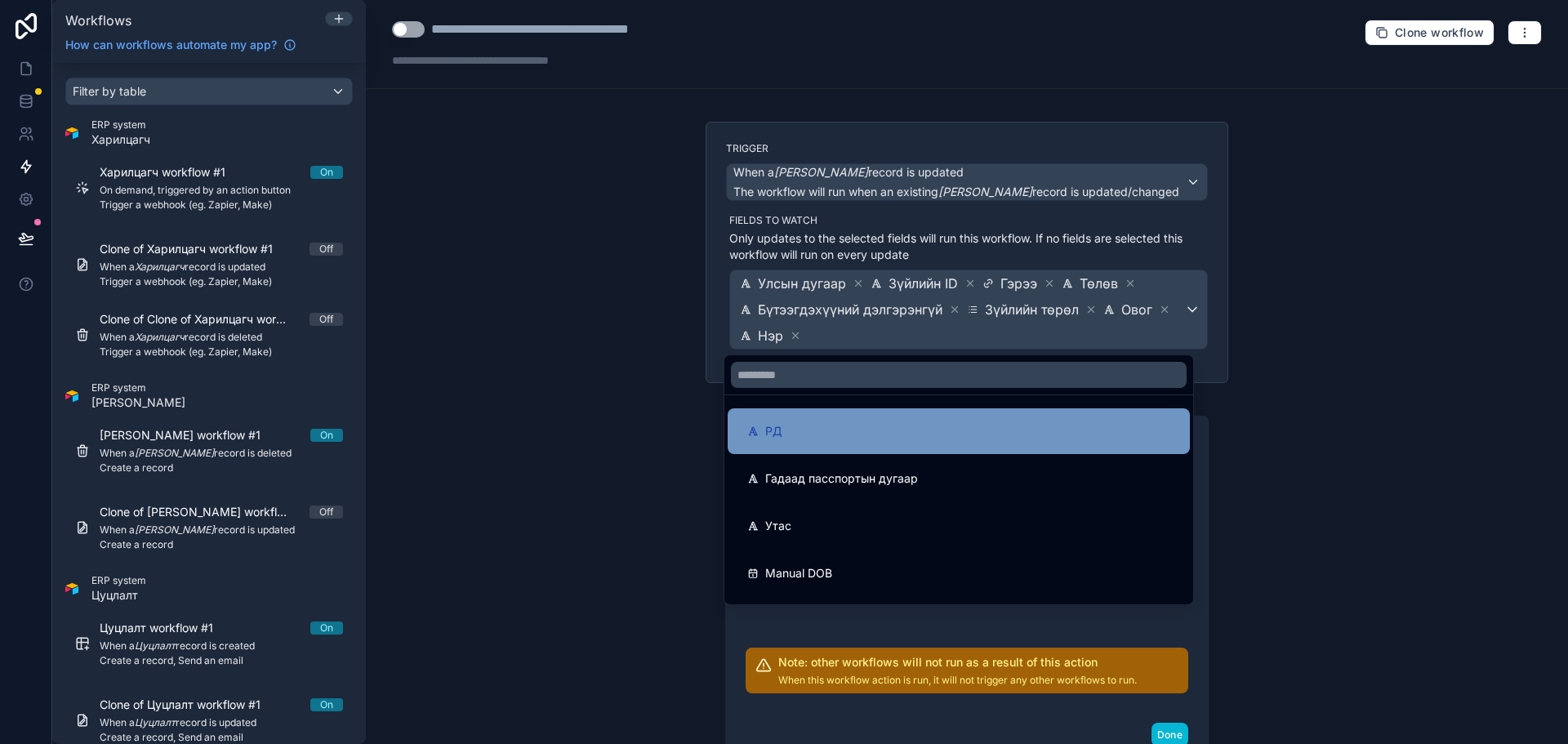
click at [935, 439] on div "РД" at bounding box center [959, 431] width 423 height 20
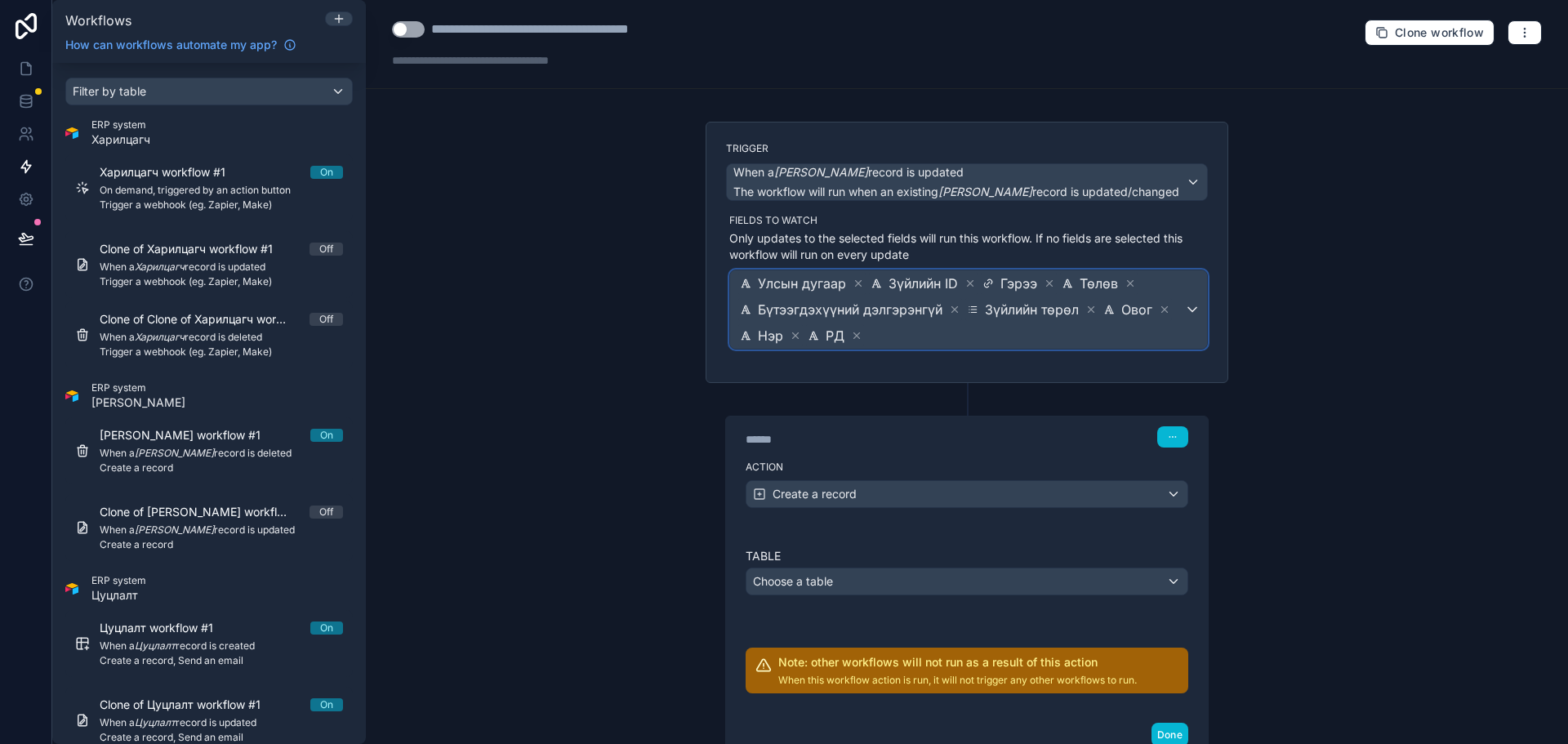
click at [1101, 339] on span "Улсын дугаар Зүйлийн ID Гэрээ Төлөв Бүтээгдэхүүний дэлгэрэнгүй Зүйлийн төрөл Ов…" at bounding box center [960, 310] width 448 height 78
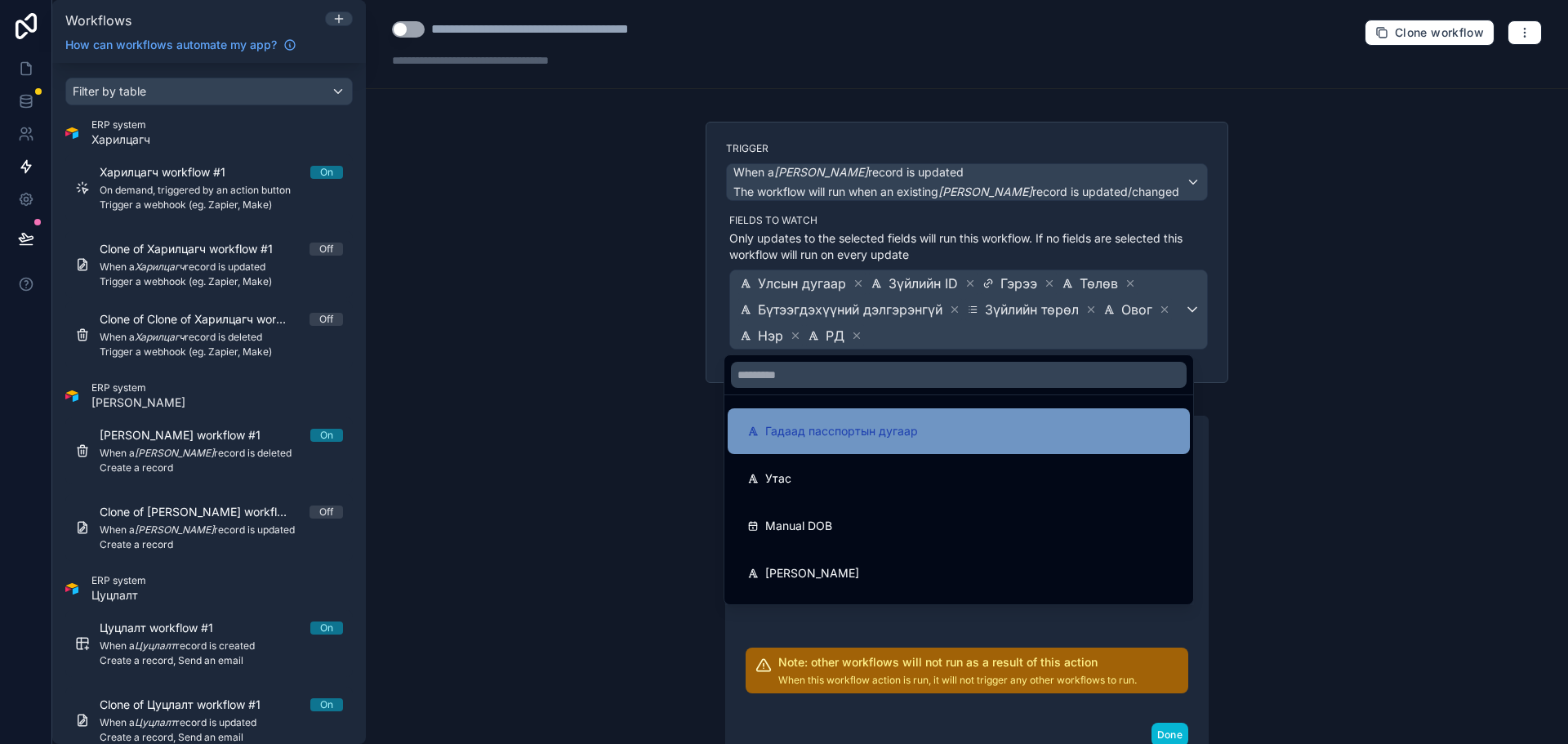
click at [925, 432] on div "Гадаад пасспортын дугаар" at bounding box center [959, 431] width 423 height 20
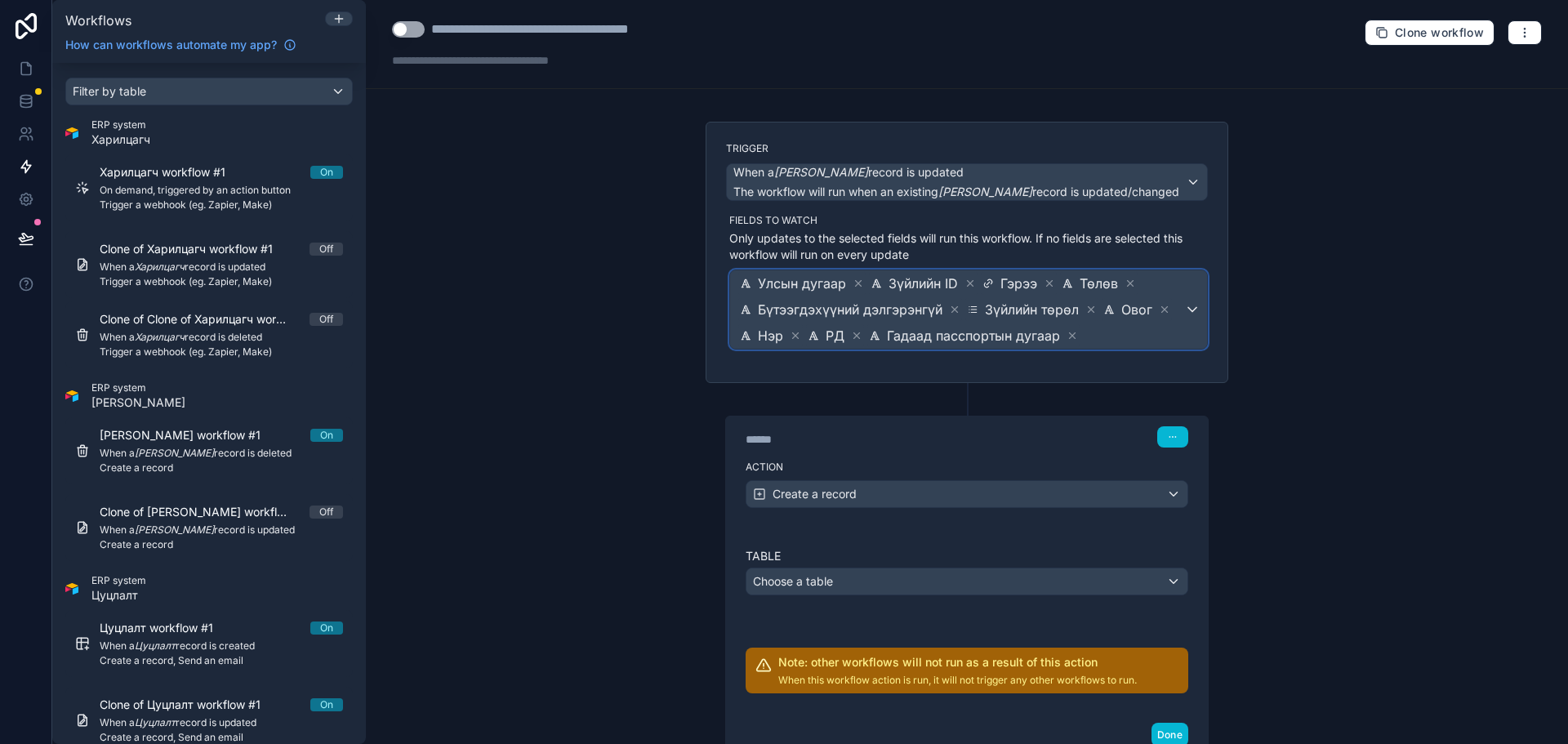
click at [1086, 336] on span "Улсын дугаар Зүйлийн ID Гэрээ Төлөв Бүтээгдэхүүний дэлгэрэнгүй Зүйлийн төрөл Ов…" at bounding box center [960, 310] width 448 height 78
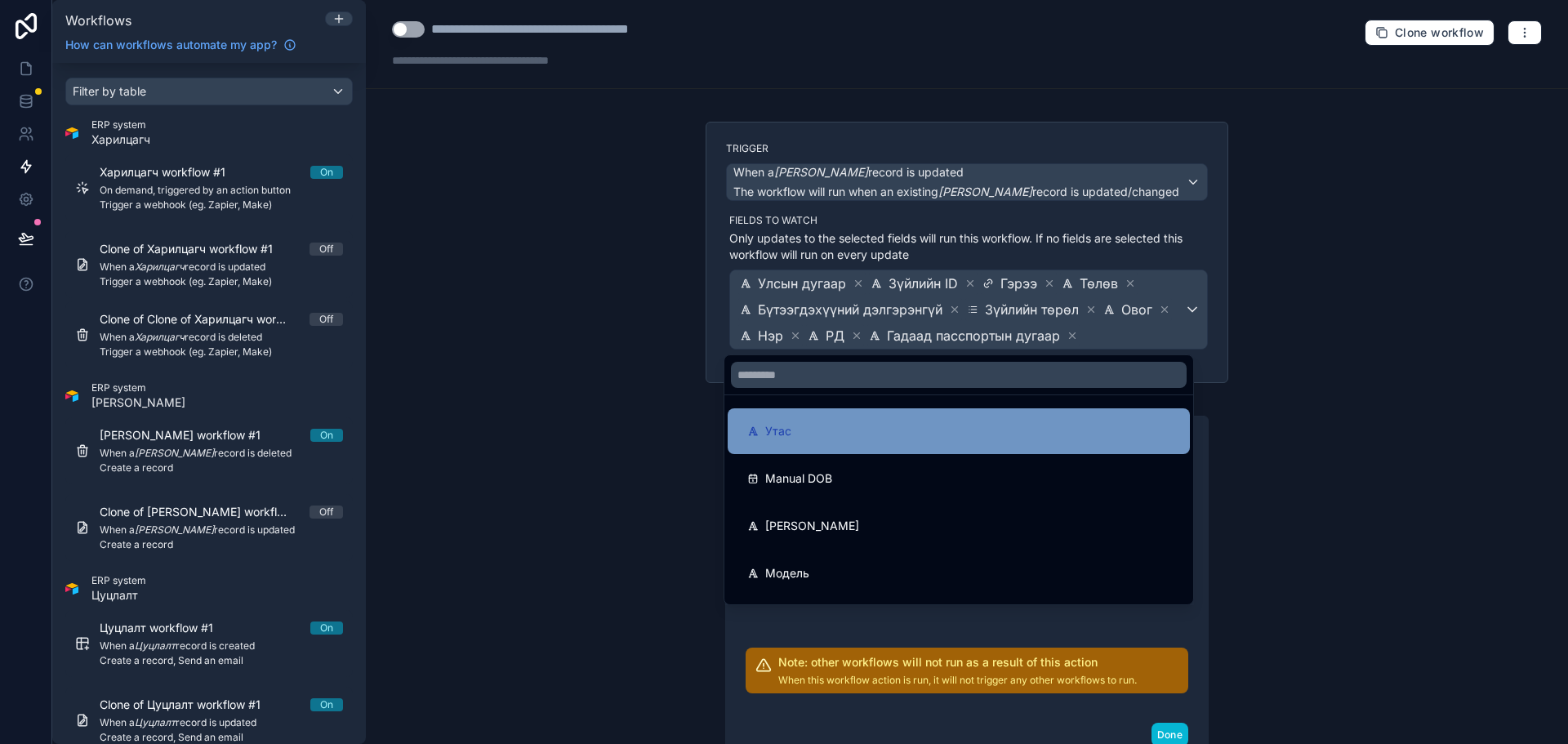
click at [923, 438] on div "Утас" at bounding box center [959, 431] width 423 height 20
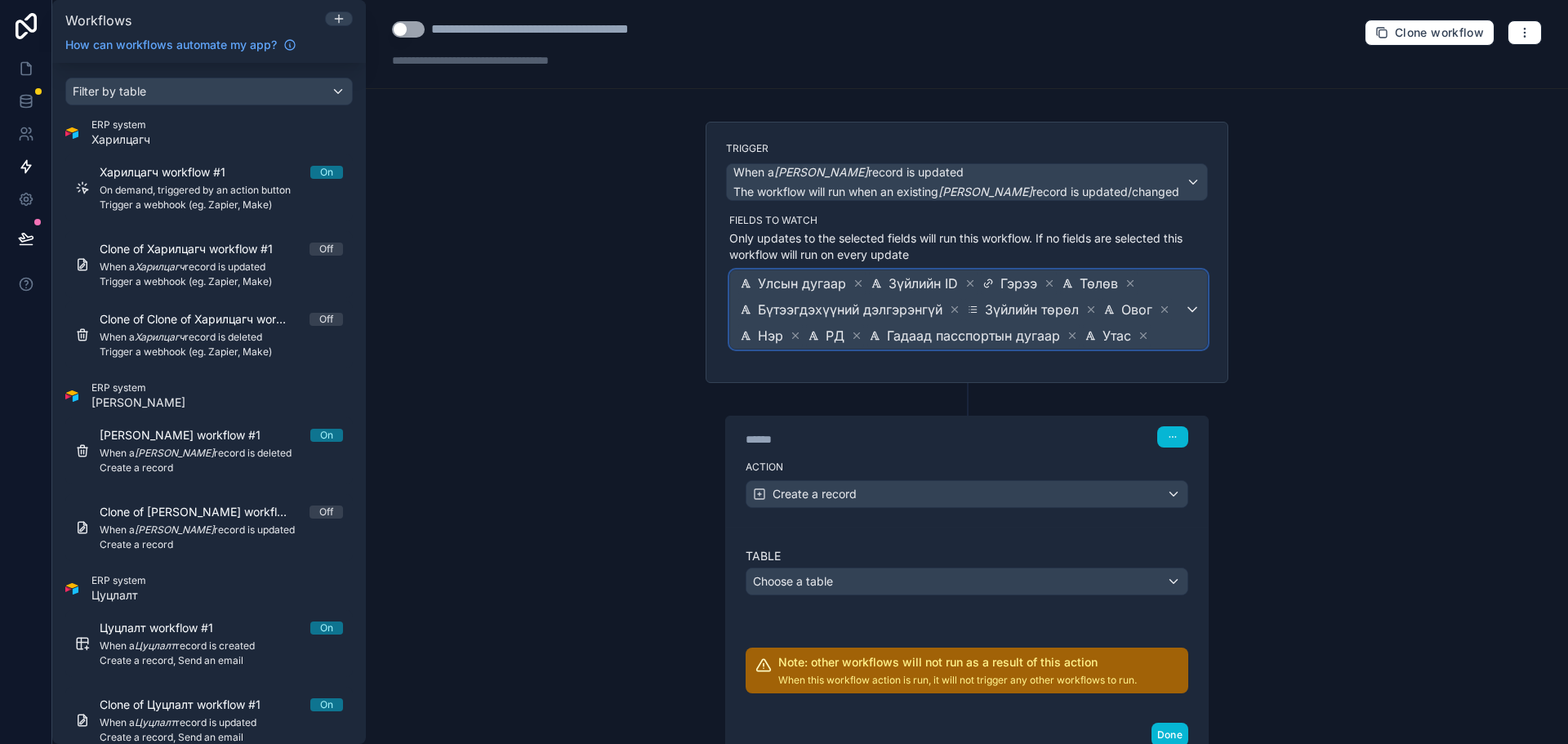
click at [1164, 339] on span "Улсын дугаар Зүйлийн ID Гэрээ Төлөв Бүтээгдэхүүний дэлгэрэнгүй Зүйлийн төрөл Ов…" at bounding box center [960, 310] width 448 height 78
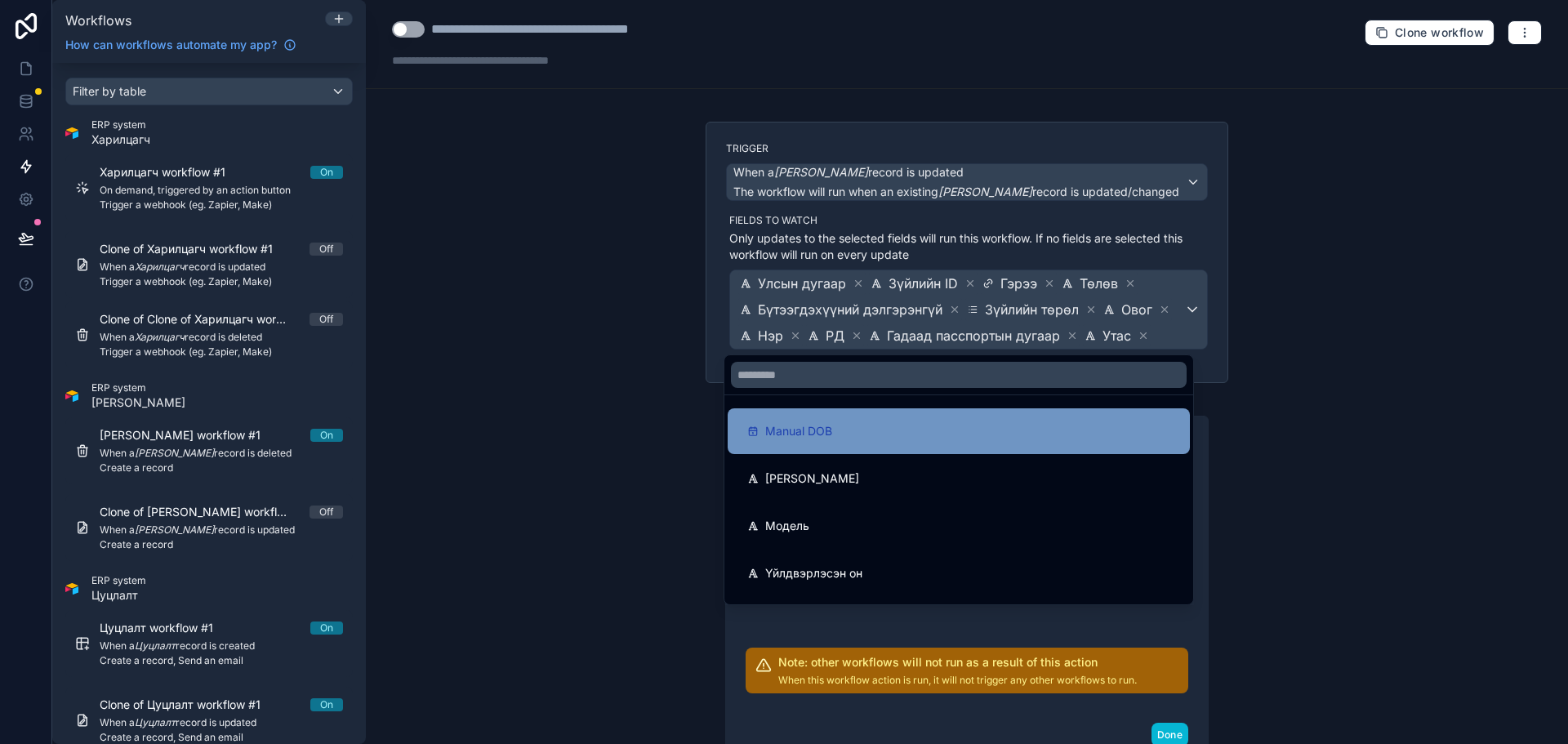
click at [862, 432] on div "Manual DOB" at bounding box center [959, 431] width 423 height 20
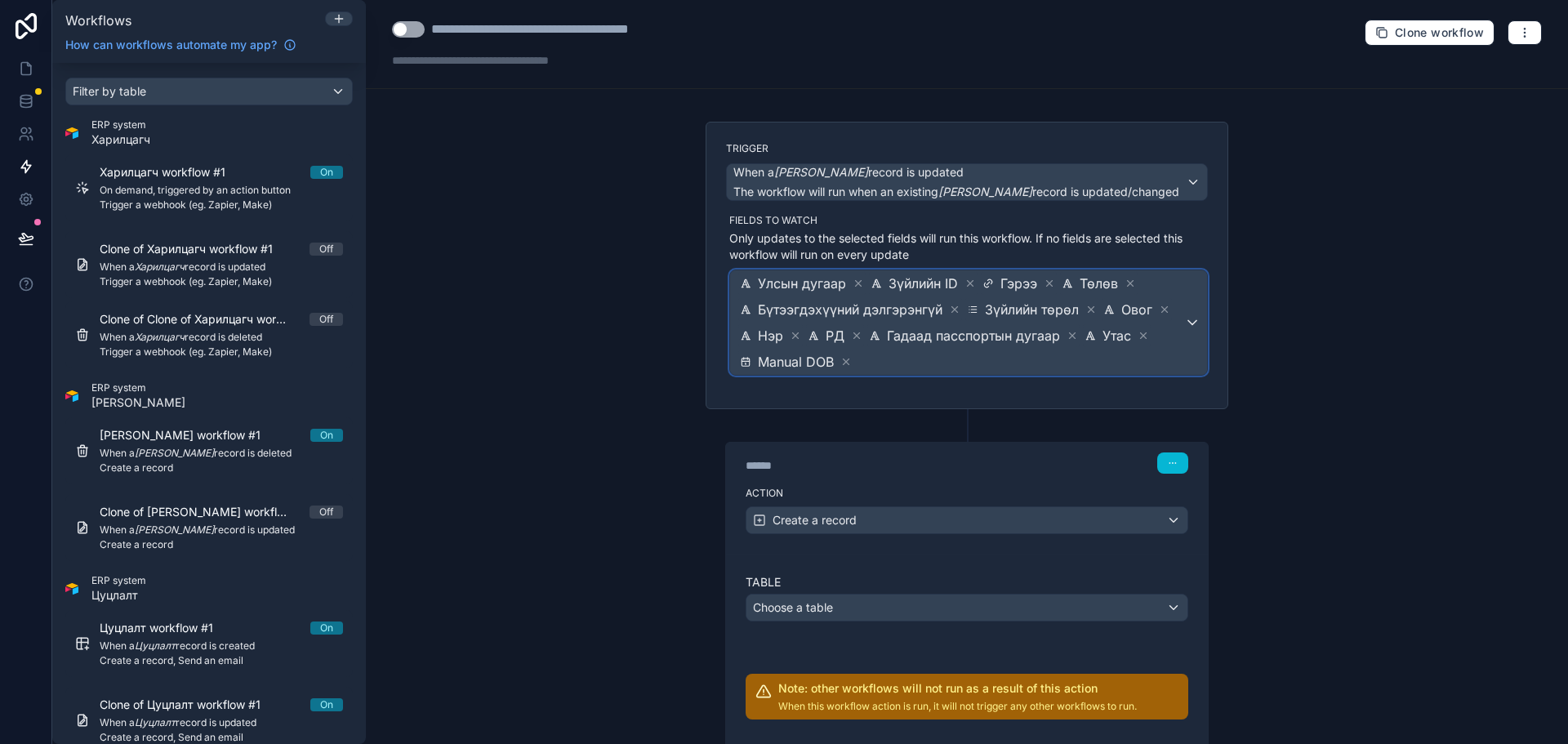
click at [1164, 345] on span "Улсын дугаар Зүйлийн ID Гэрээ Төлөв Бүтээгдэхүүний дэлгэрэнгүй Зүйлийн төрөл Ов…" at bounding box center [960, 323] width 448 height 105
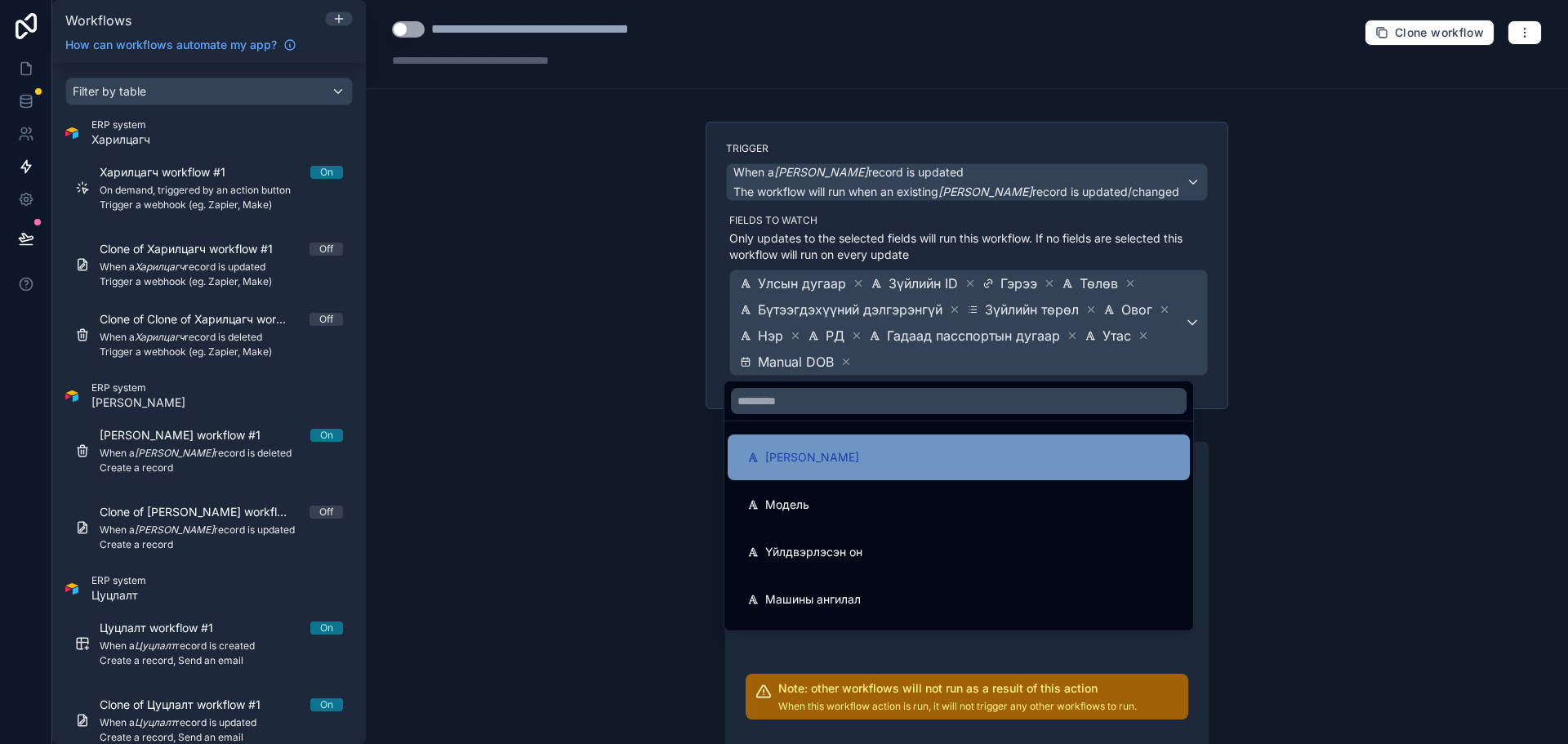
click at [926, 466] on div "[PERSON_NAME]" at bounding box center [959, 457] width 423 height 20
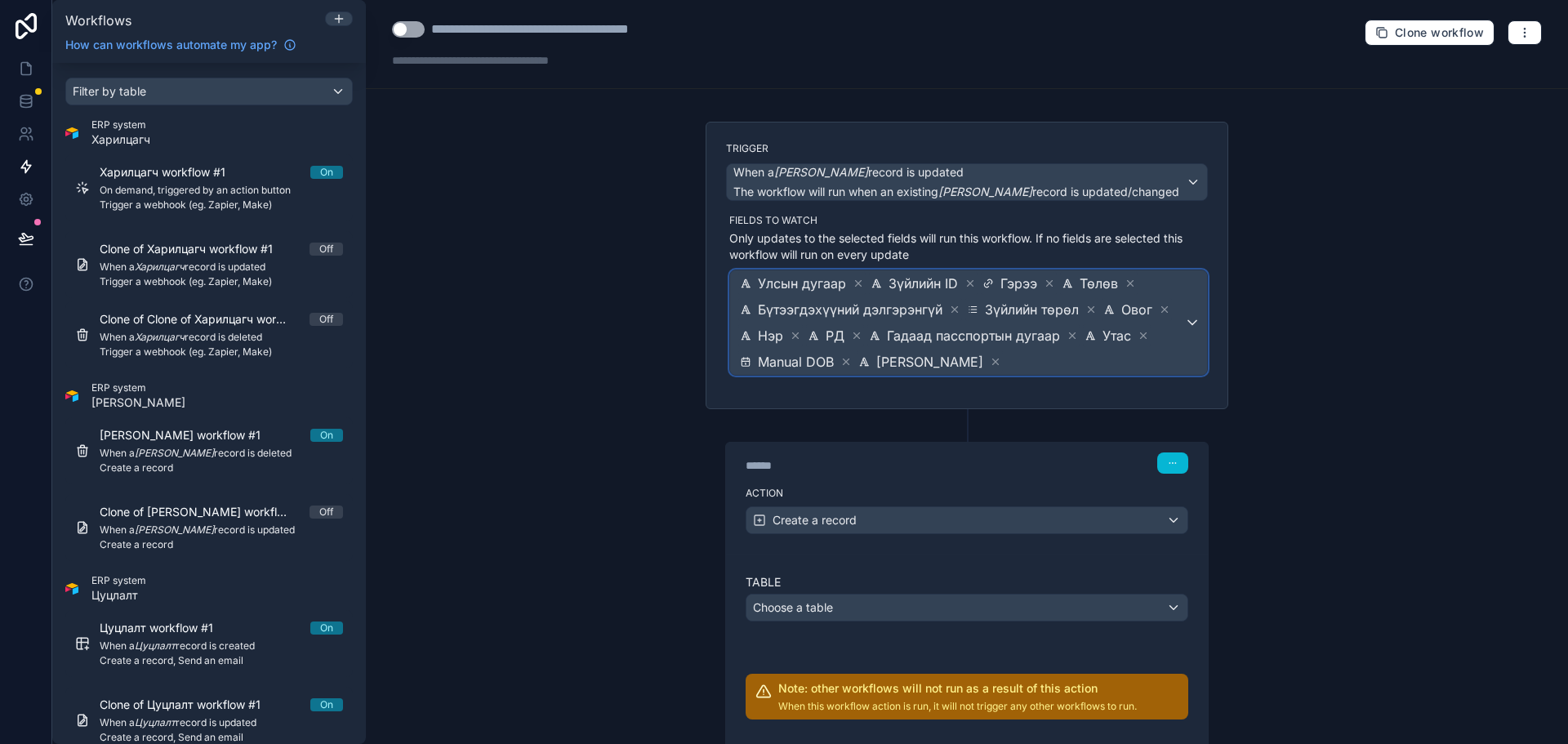
click at [1071, 372] on span "Улсын дугаар Зүйлийн ID Гэрээ Төлөв Бүтээгдэхүүний дэлгэрэнгүй Зүйлийн төрөл Ов…" at bounding box center [960, 323] width 448 height 105
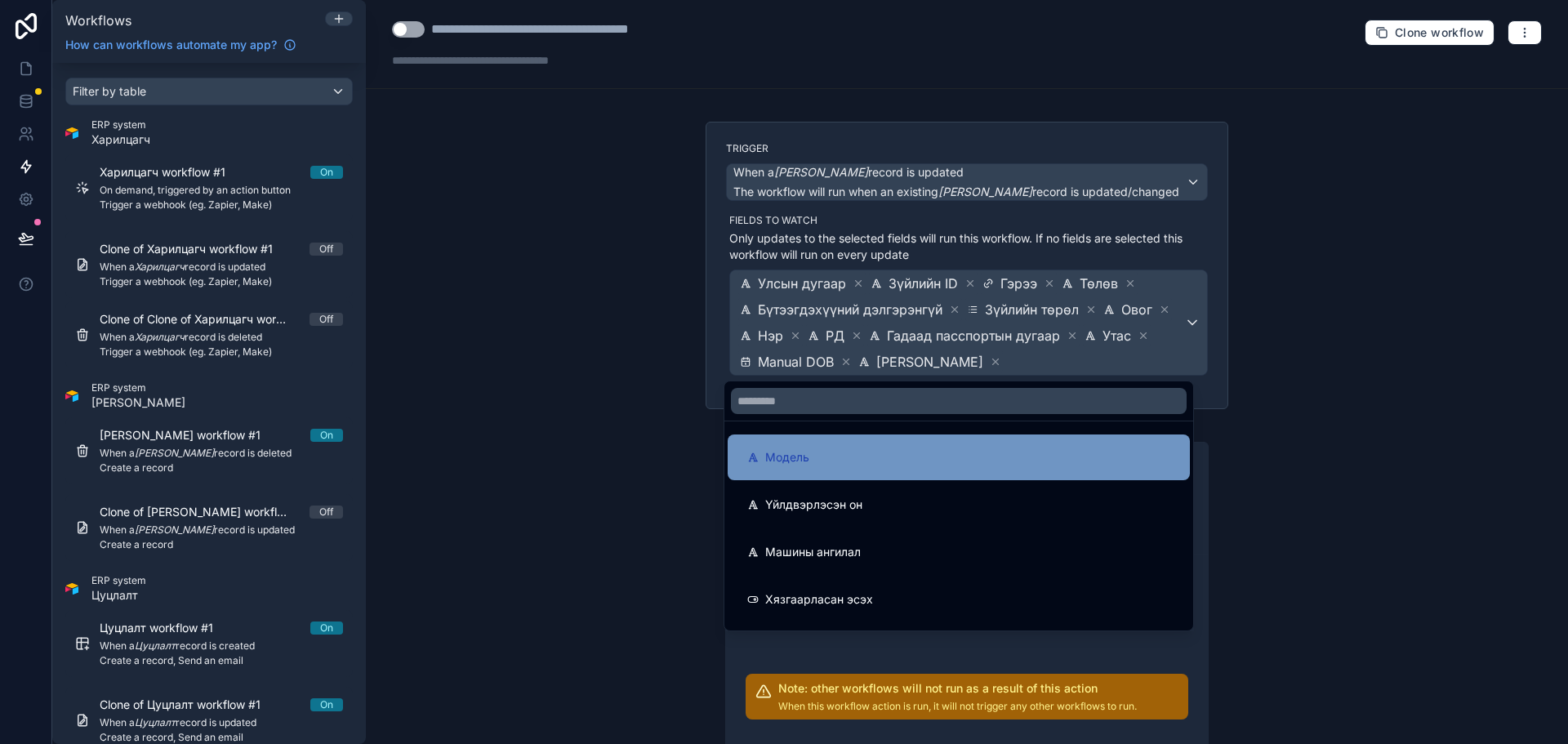
click at [937, 458] on div "Модель" at bounding box center [959, 457] width 423 height 20
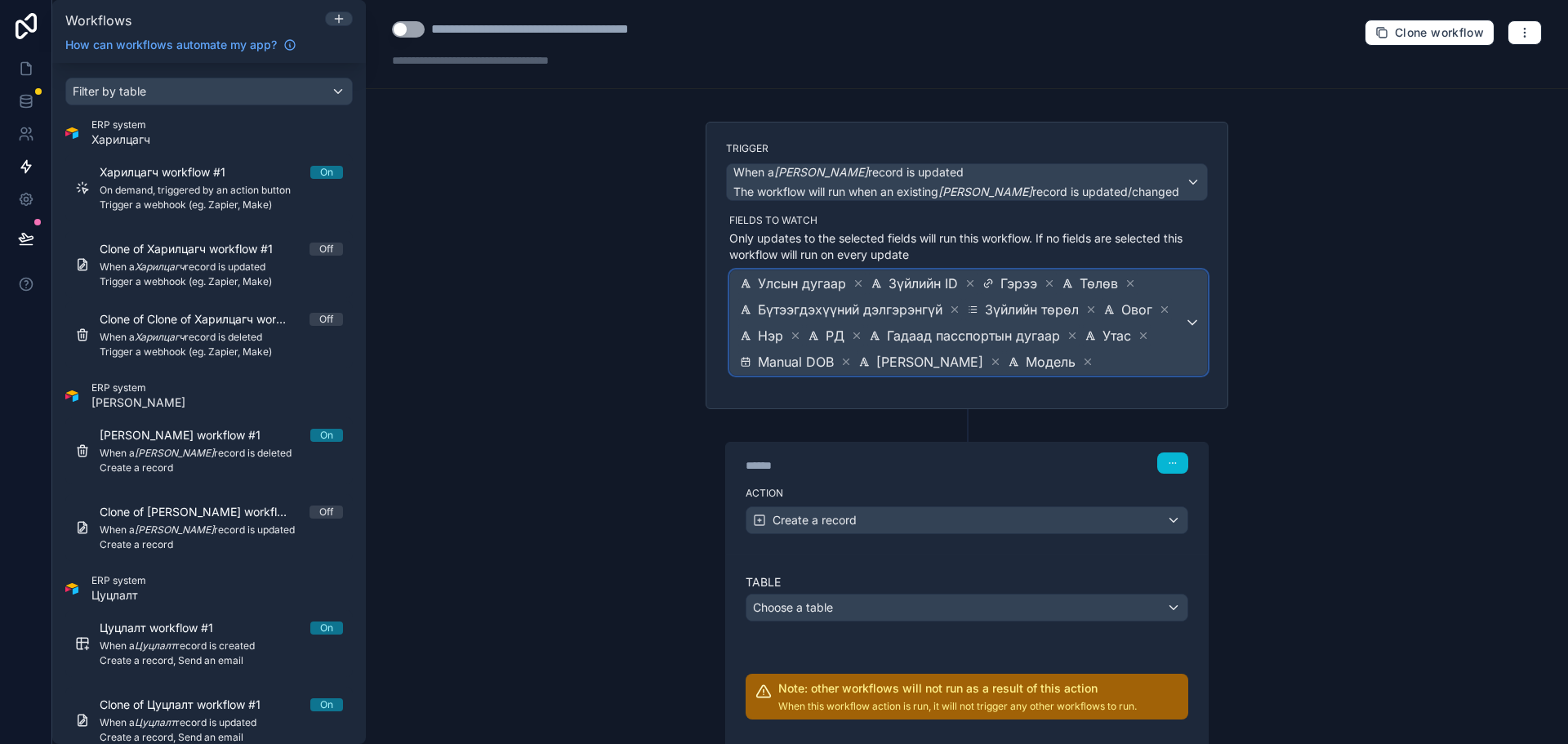
click at [1078, 372] on span "Улсын дугаар Зүйлийн ID Гэрээ Төлөв Бүтээгдэхүүний дэлгэрэнгүй Зүйлийн төрөл Ов…" at bounding box center [960, 323] width 448 height 105
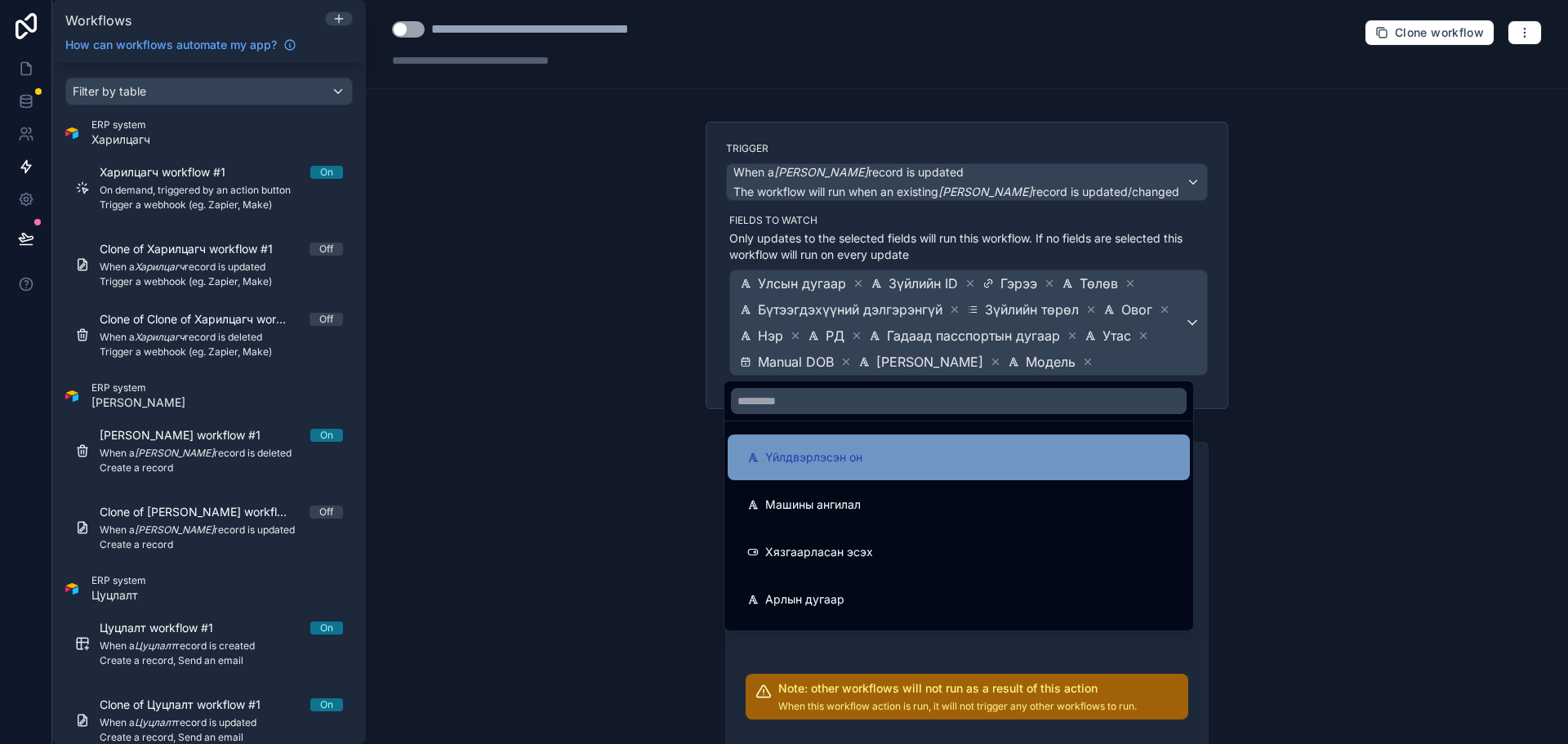
click at [973, 451] on div "Үйлдвэрлэсэн он" at bounding box center [959, 457] width 423 height 20
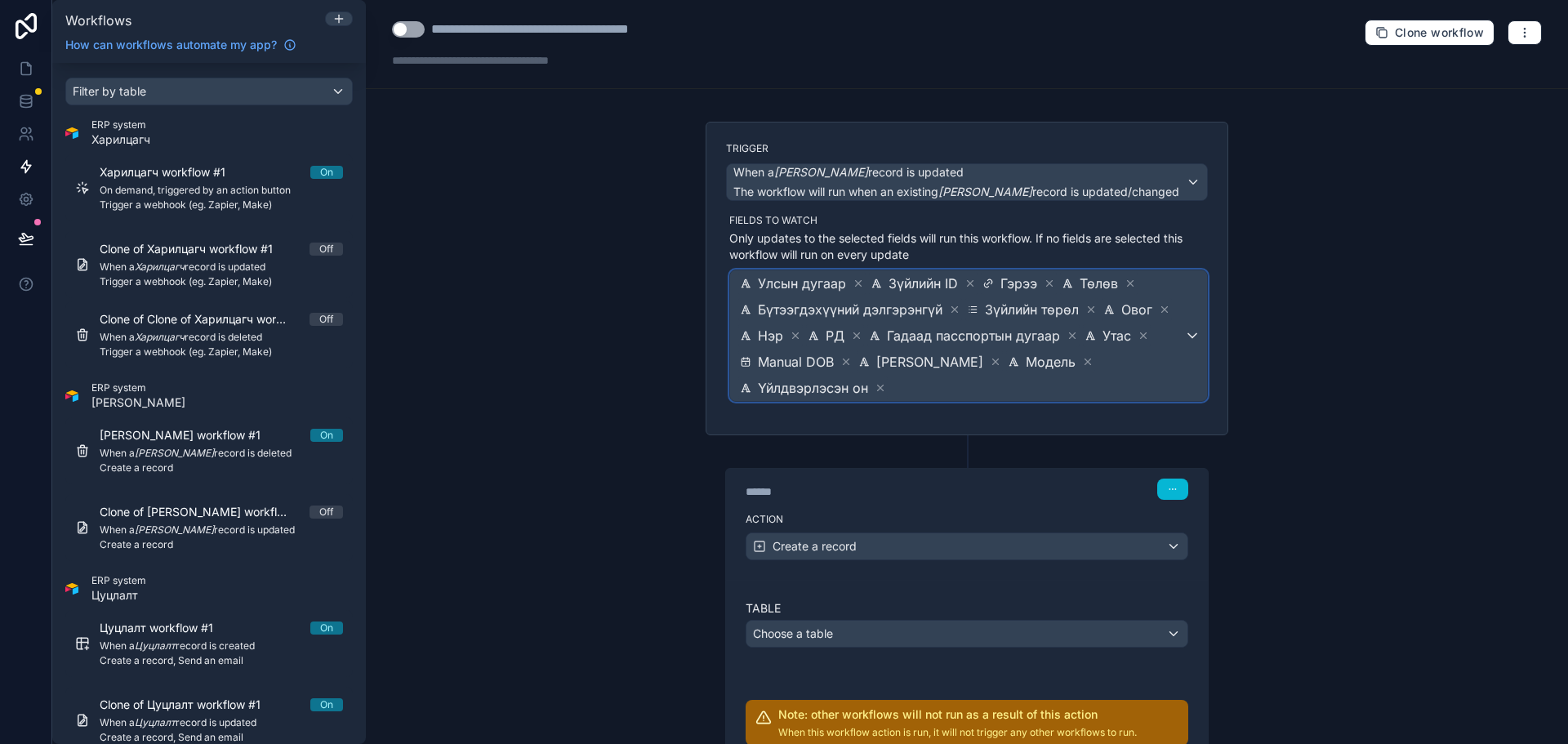
click at [1186, 363] on div "Улсын дугаар Зүйлийн ID Гэрээ Төлөв Бүтээгдэхүүний дэлгэрэнгүй Зүйлийн төрөл Ов…" at bounding box center [969, 336] width 477 height 131
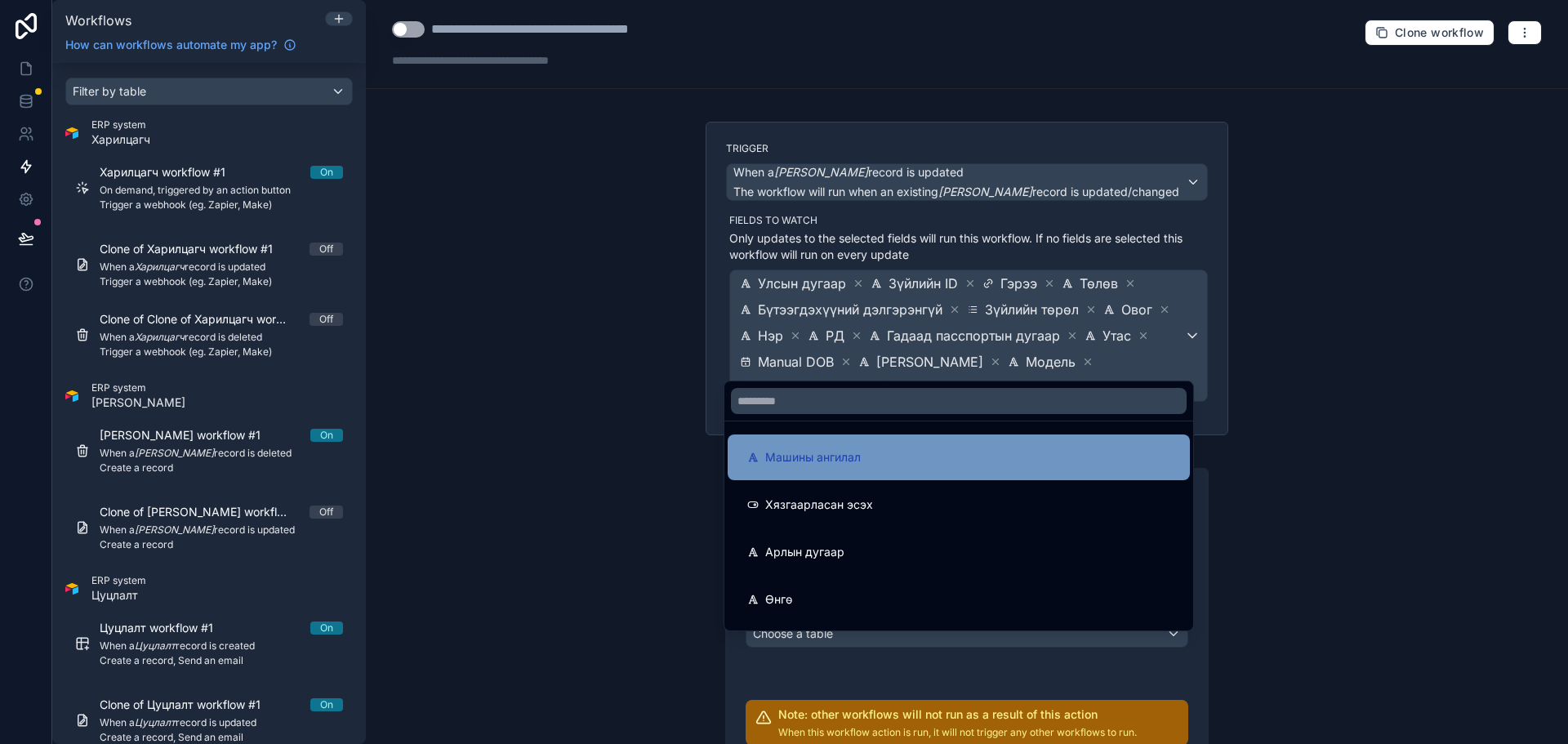
click at [976, 469] on div "Машины ангилал" at bounding box center [959, 457] width 462 height 46
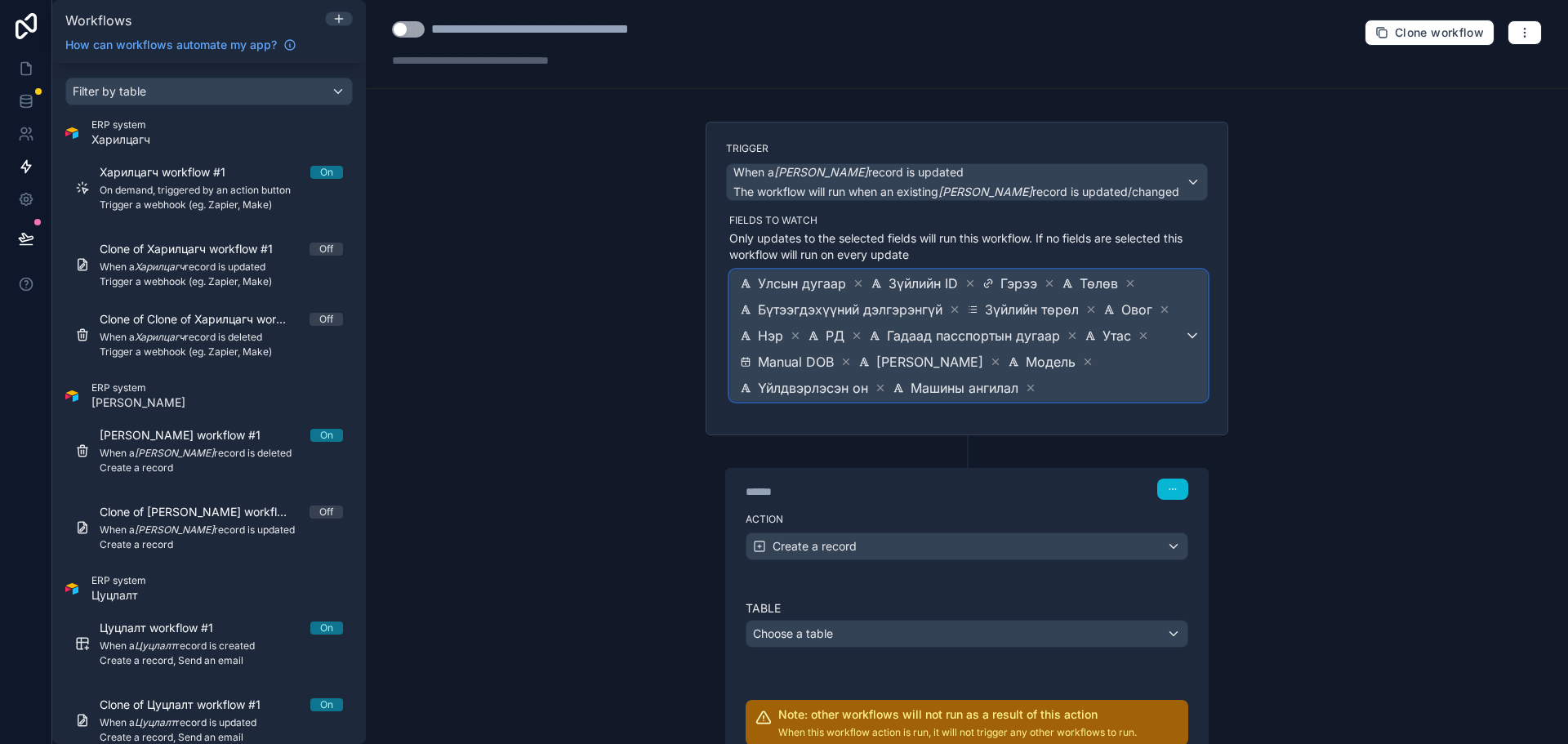
click at [1168, 383] on span "Улсын дугаар Зүйлийн ID Гэрээ Төлөв Бүтээгдэхүүний дэлгэрэнгүй Зүйлийн төрөл Ов…" at bounding box center [960, 336] width 448 height 131
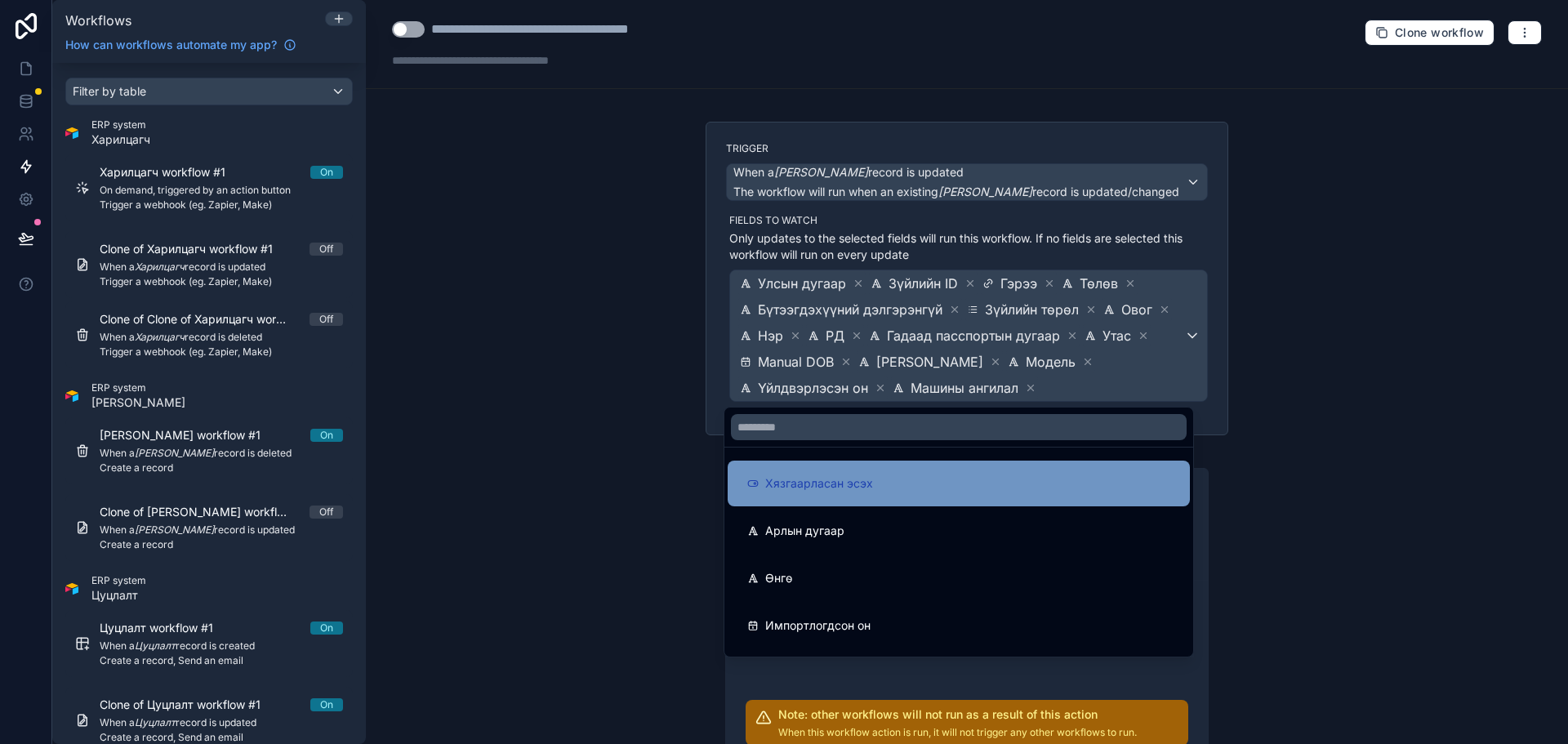
click at [1011, 482] on div "Хязгаарласан эсэх" at bounding box center [959, 483] width 423 height 20
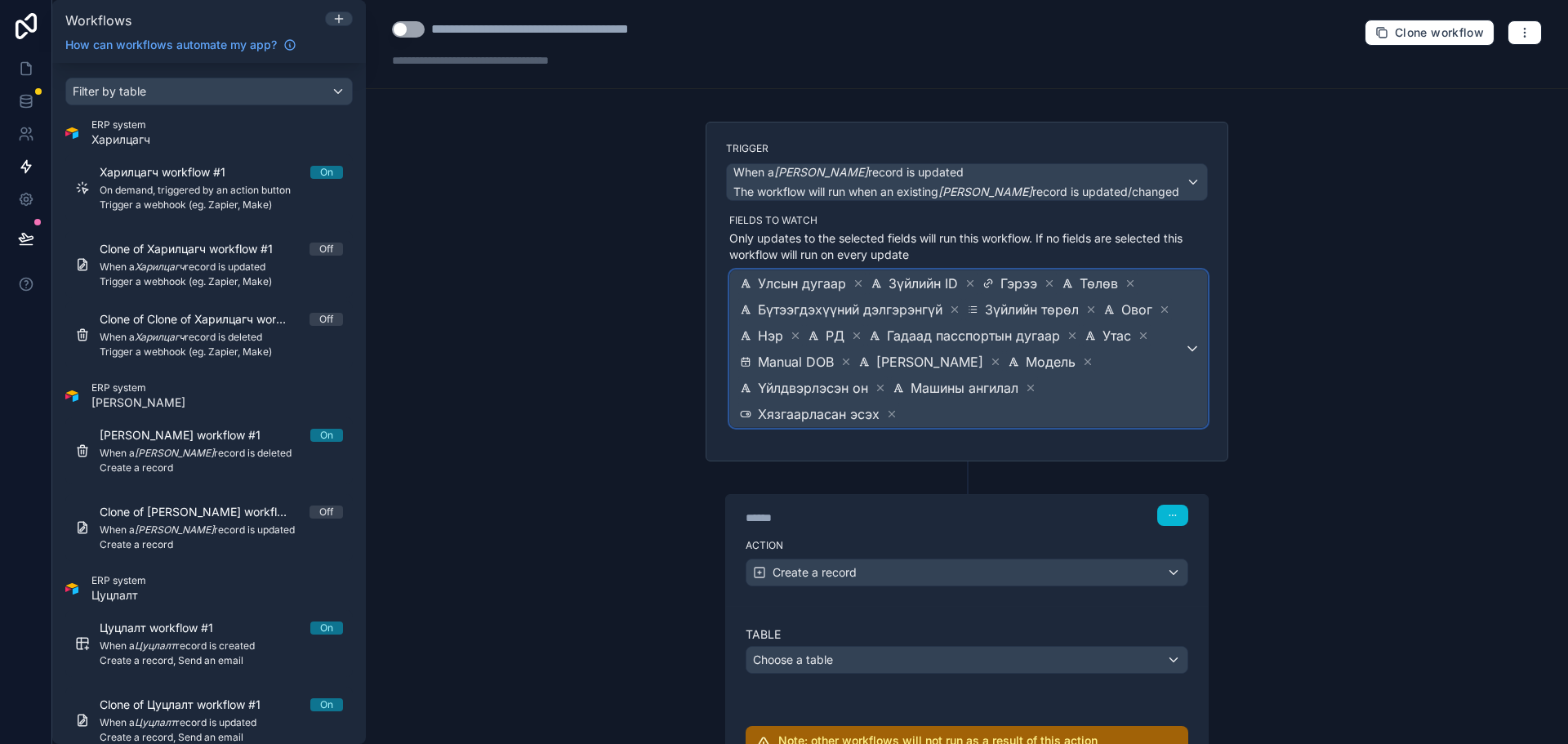
click at [1120, 396] on span "Улсын дугаар Зүйлийн ID Гэрээ Төлөв Бүтээгдэхүүний дэлгэрэнгүй Зүйлийн төрөл Ов…" at bounding box center [960, 349] width 448 height 157
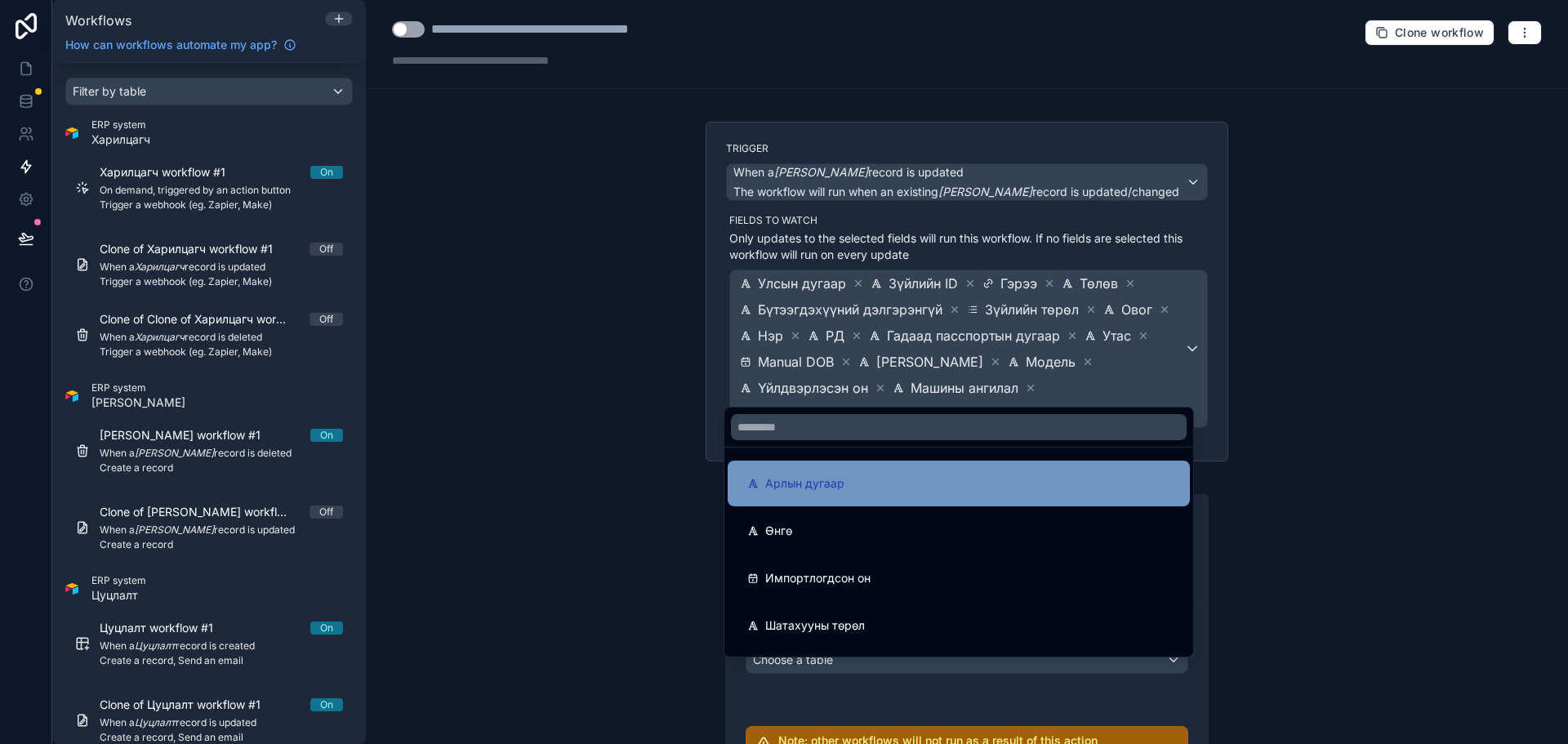
click at [998, 483] on div "Арлын дугаар" at bounding box center [959, 483] width 423 height 20
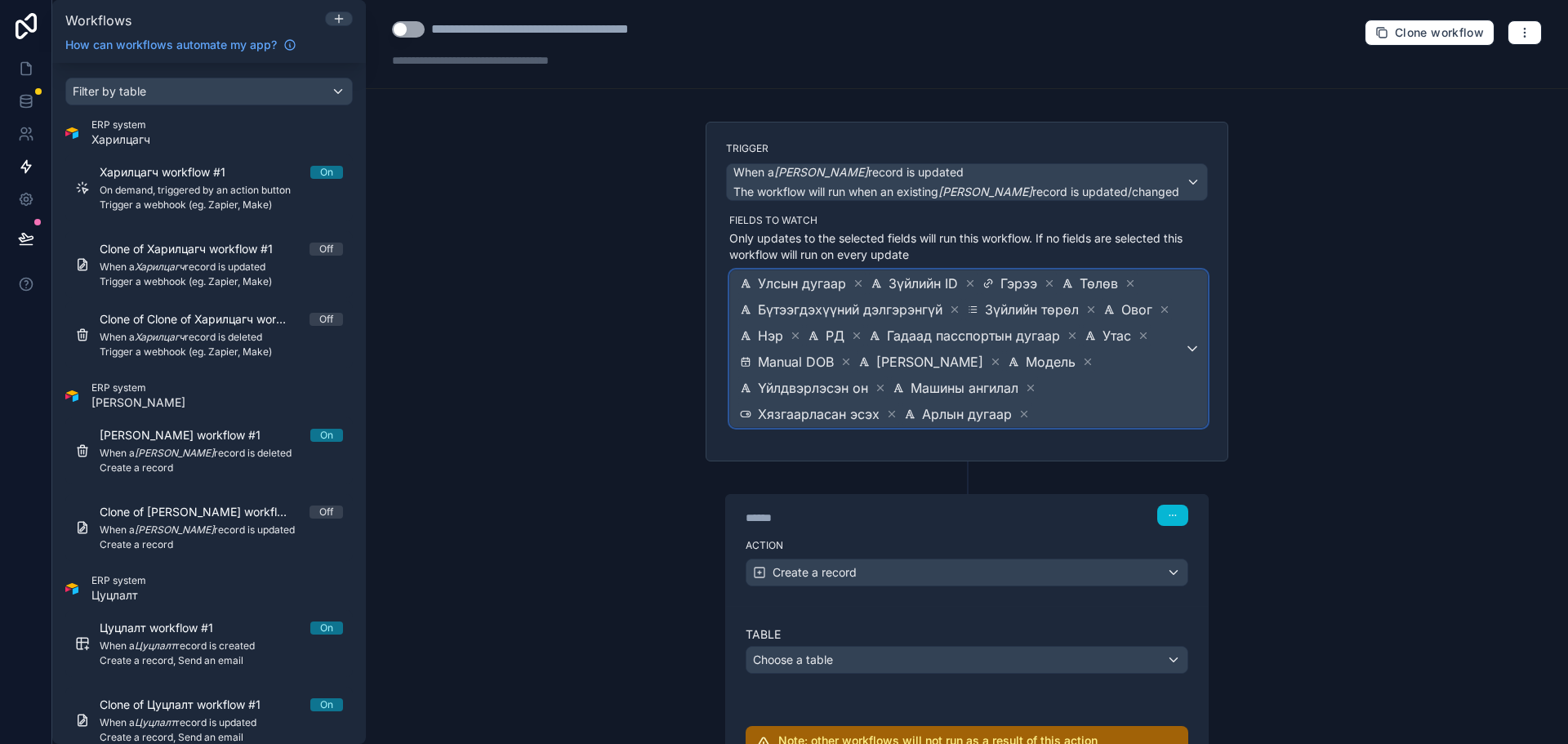
click at [1184, 395] on div "Улсын дугаар Зүйлийн ID Гэрээ Төлөв Бүтээгдэхүүний дэлгэрэнгүй Зүйлийн төрөл Ов…" at bounding box center [969, 349] width 477 height 157
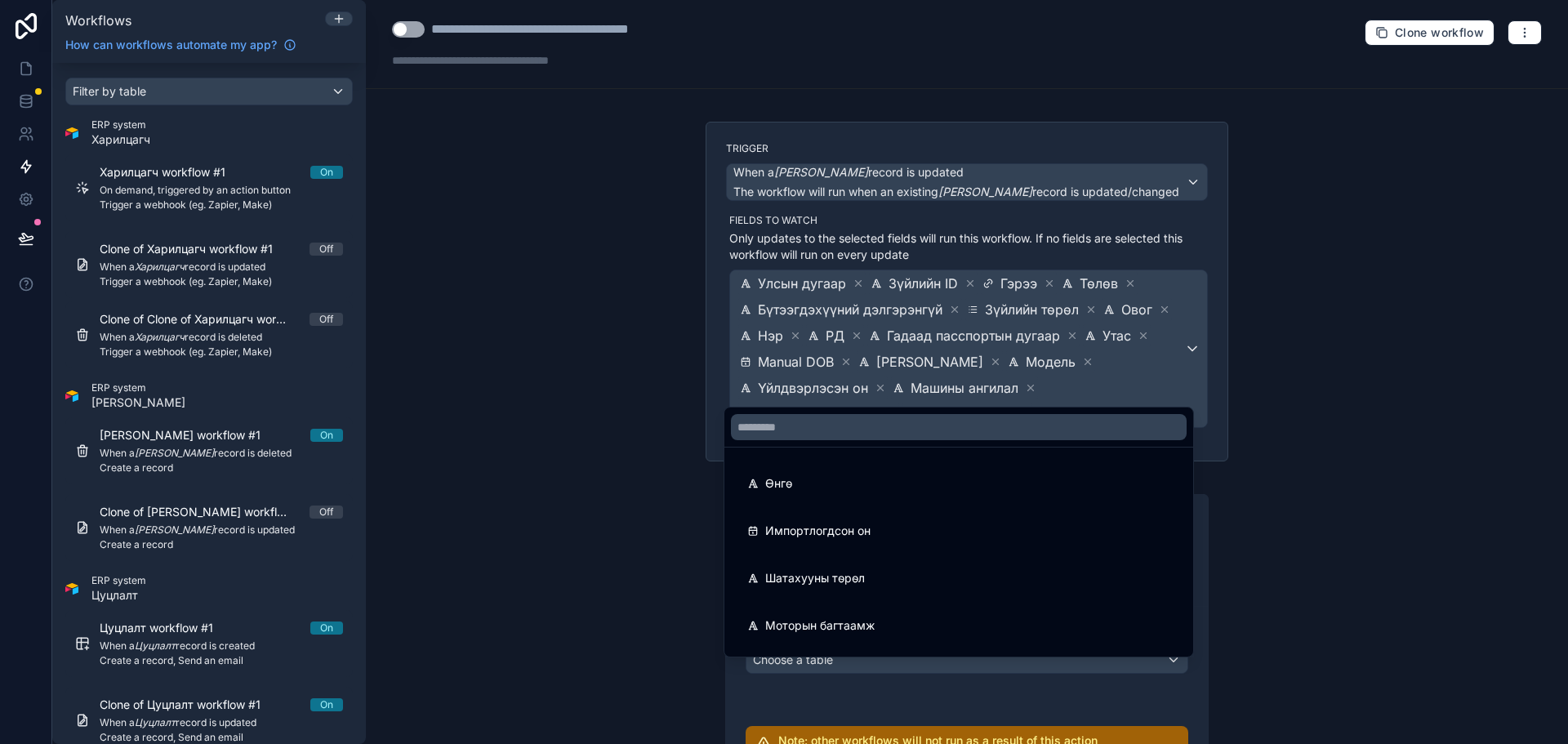
click at [961, 492] on div "Өнгө" at bounding box center [959, 483] width 423 height 20
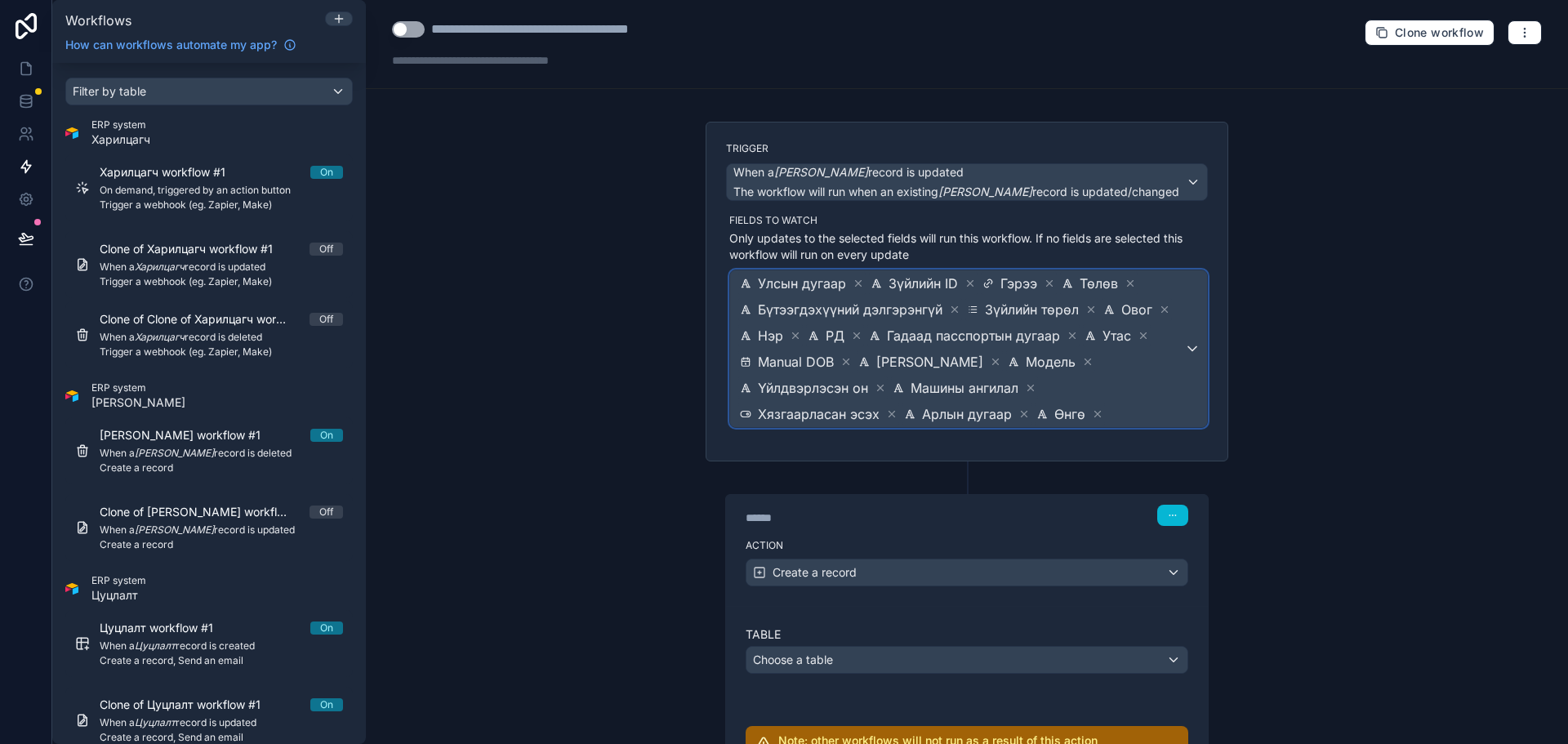
click at [1158, 413] on span "Улсын дугаар Зүйлийн ID Гэрээ Төлөв Бүтээгдэхүүний дэлгэрэнгүй Зүйлийн төрөл Ов…" at bounding box center [960, 349] width 448 height 157
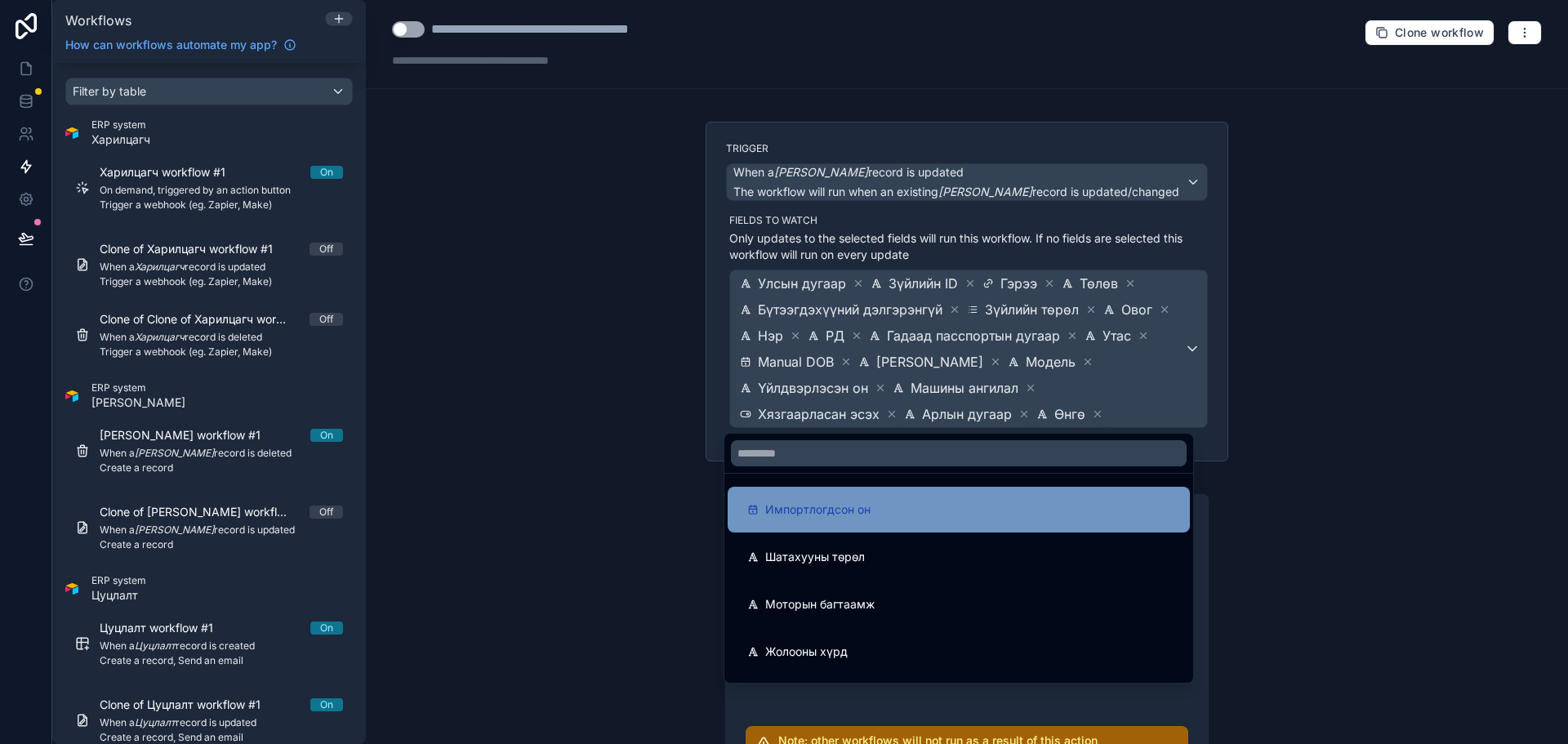
click at [988, 501] on div "Импортлогдсон он" at bounding box center [959, 510] width 423 height 20
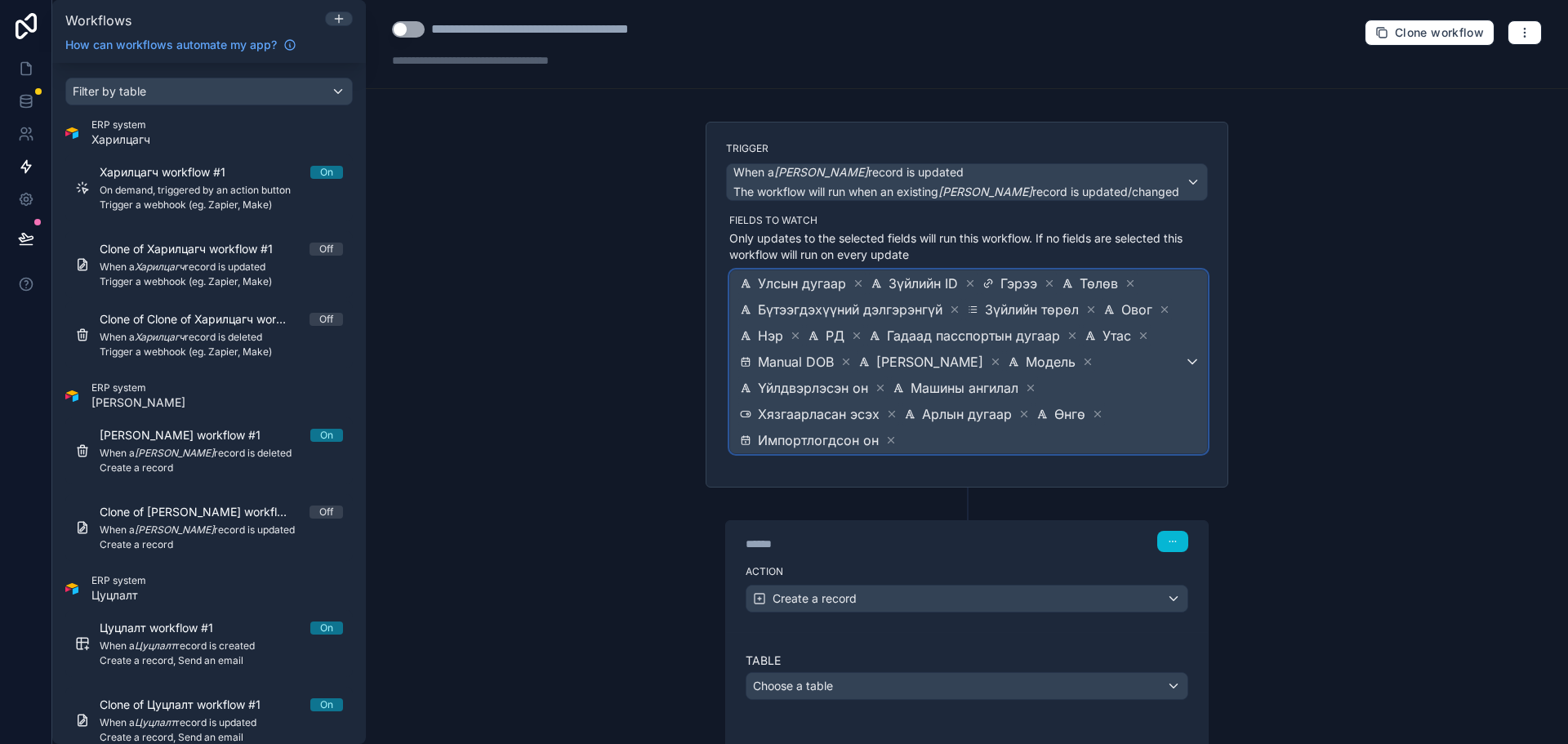
click at [1108, 415] on span "Улсын дугаар Зүйлийн ID Гэрээ Төлөв Бүтээгдэхүүний дэлгэрэнгүй Зүйлийн төрөл Ов…" at bounding box center [960, 362] width 448 height 183
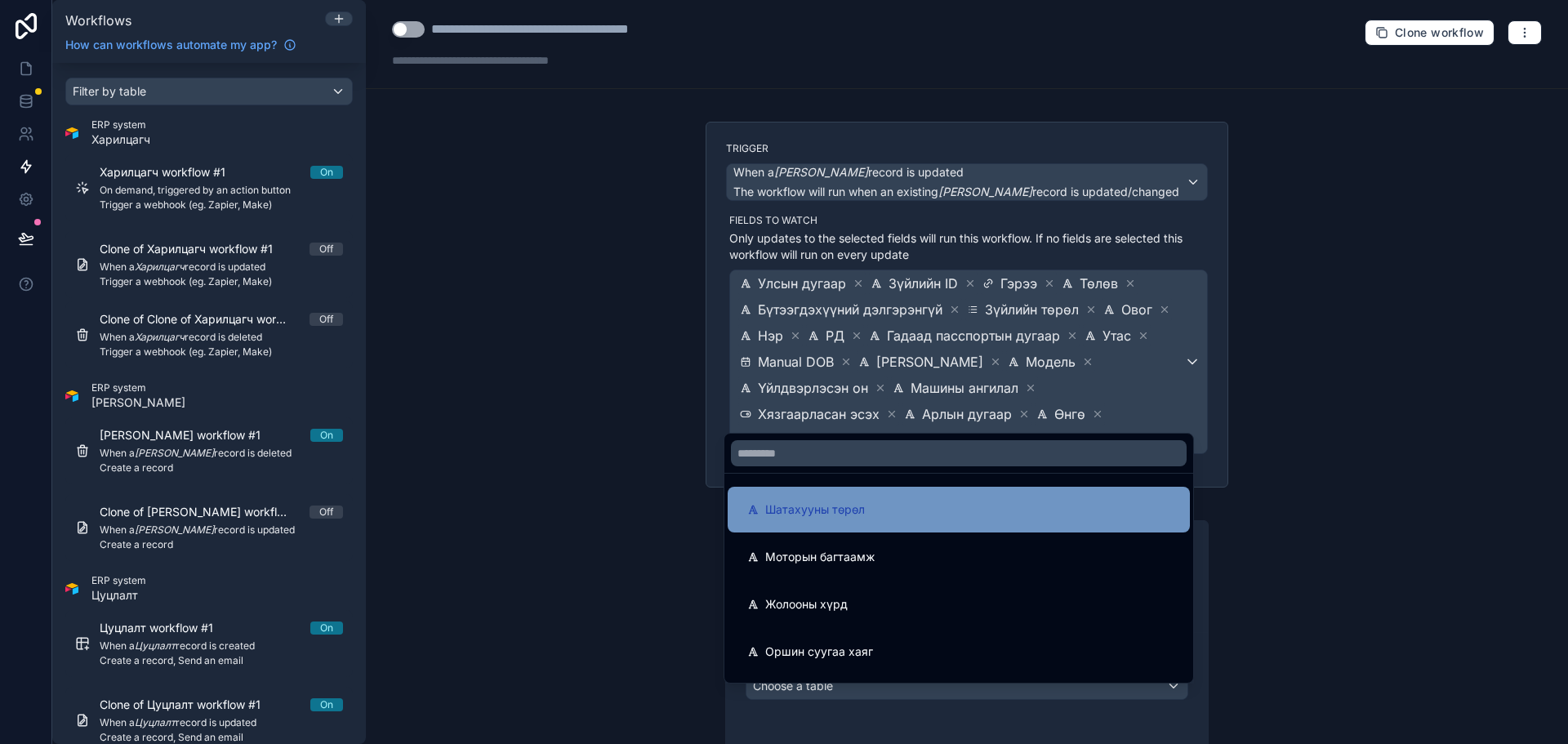
click at [999, 501] on div "Шатахууны төрөл" at bounding box center [959, 510] width 423 height 20
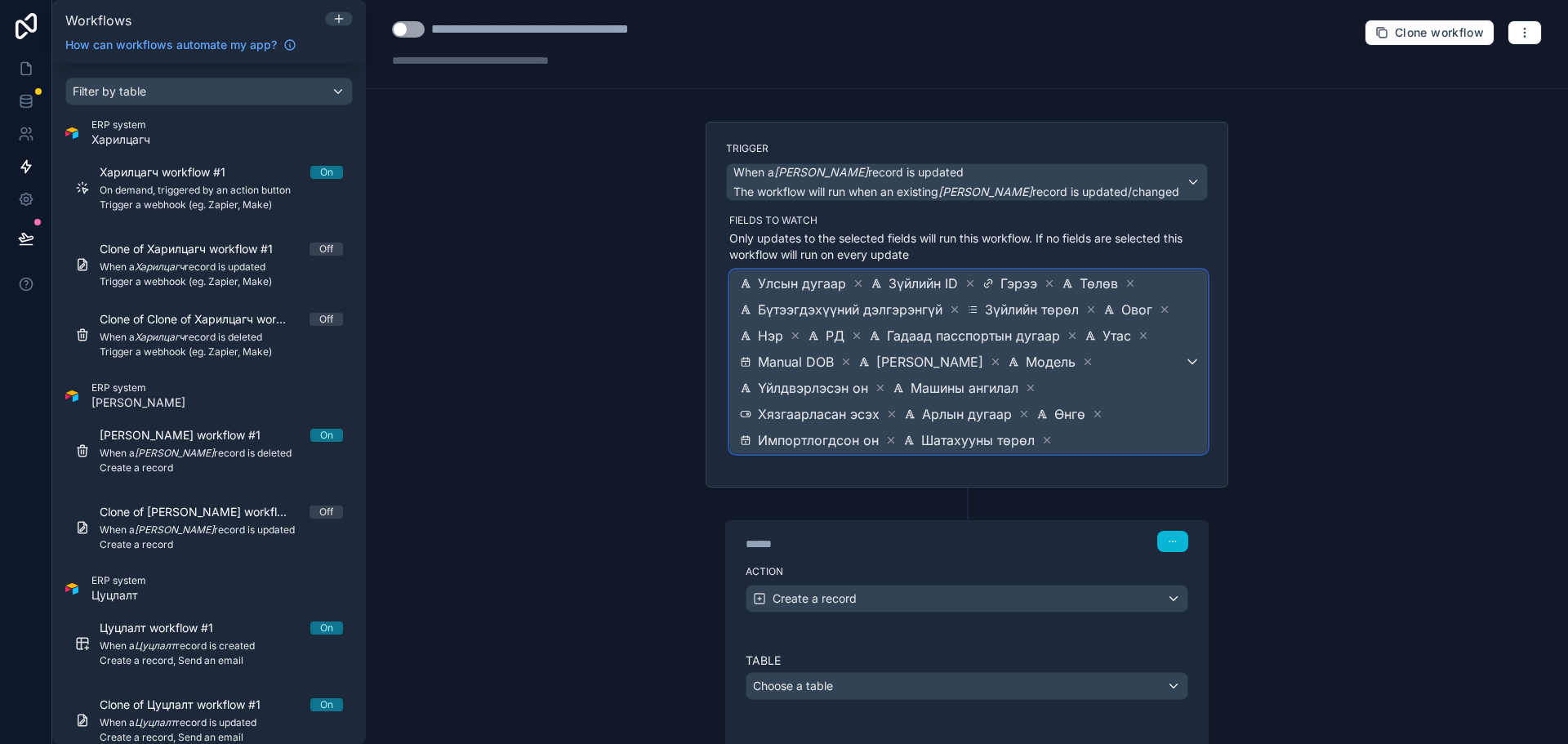
click at [1143, 420] on span "Улсын дугаар Зүйлийн ID Гэрээ Төлөв Бүтээгдэхүүний дэлгэрэнгүй Зүйлийн төрөл Ов…" at bounding box center [960, 362] width 448 height 183
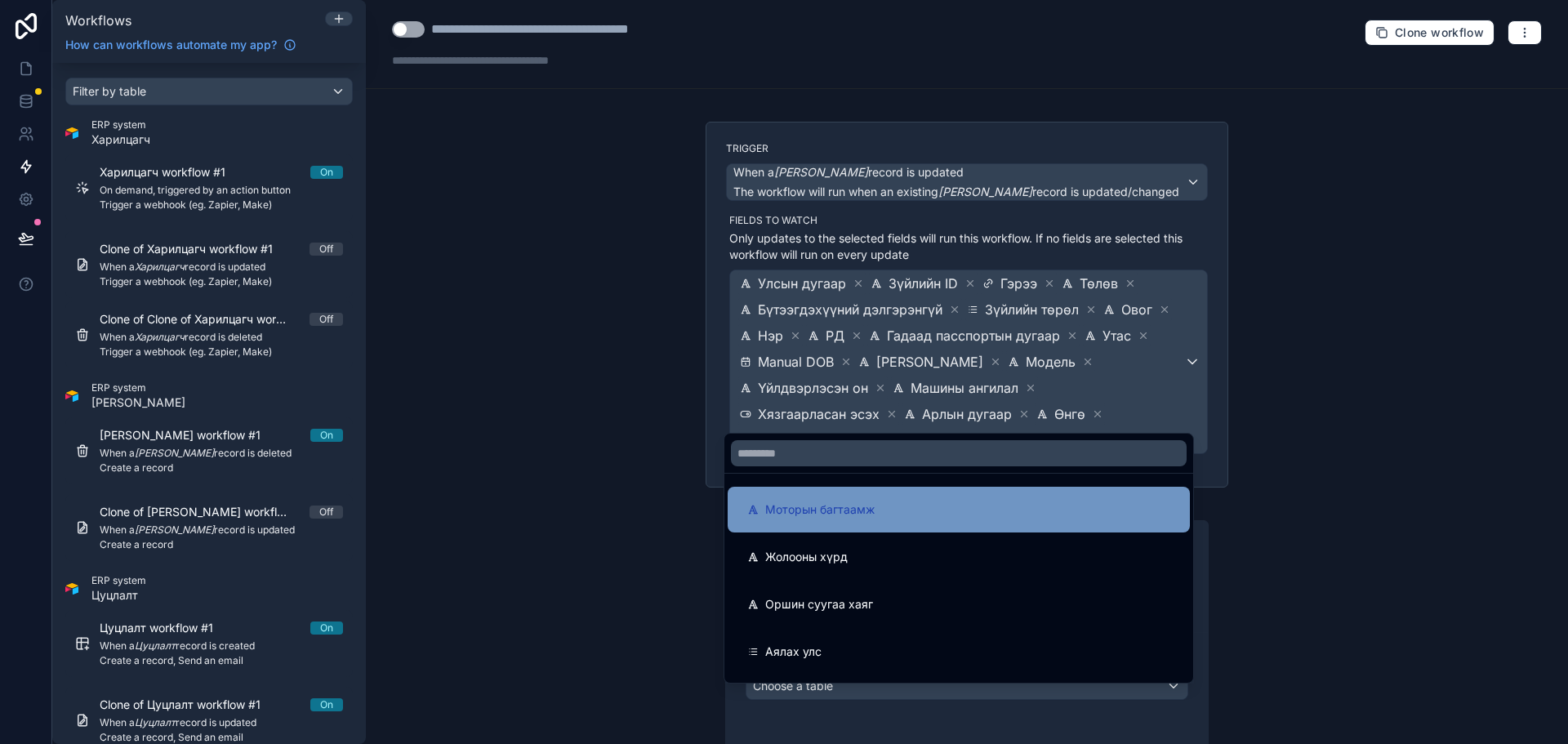
click at [998, 508] on div "Моторын багтаамж" at bounding box center [959, 510] width 423 height 20
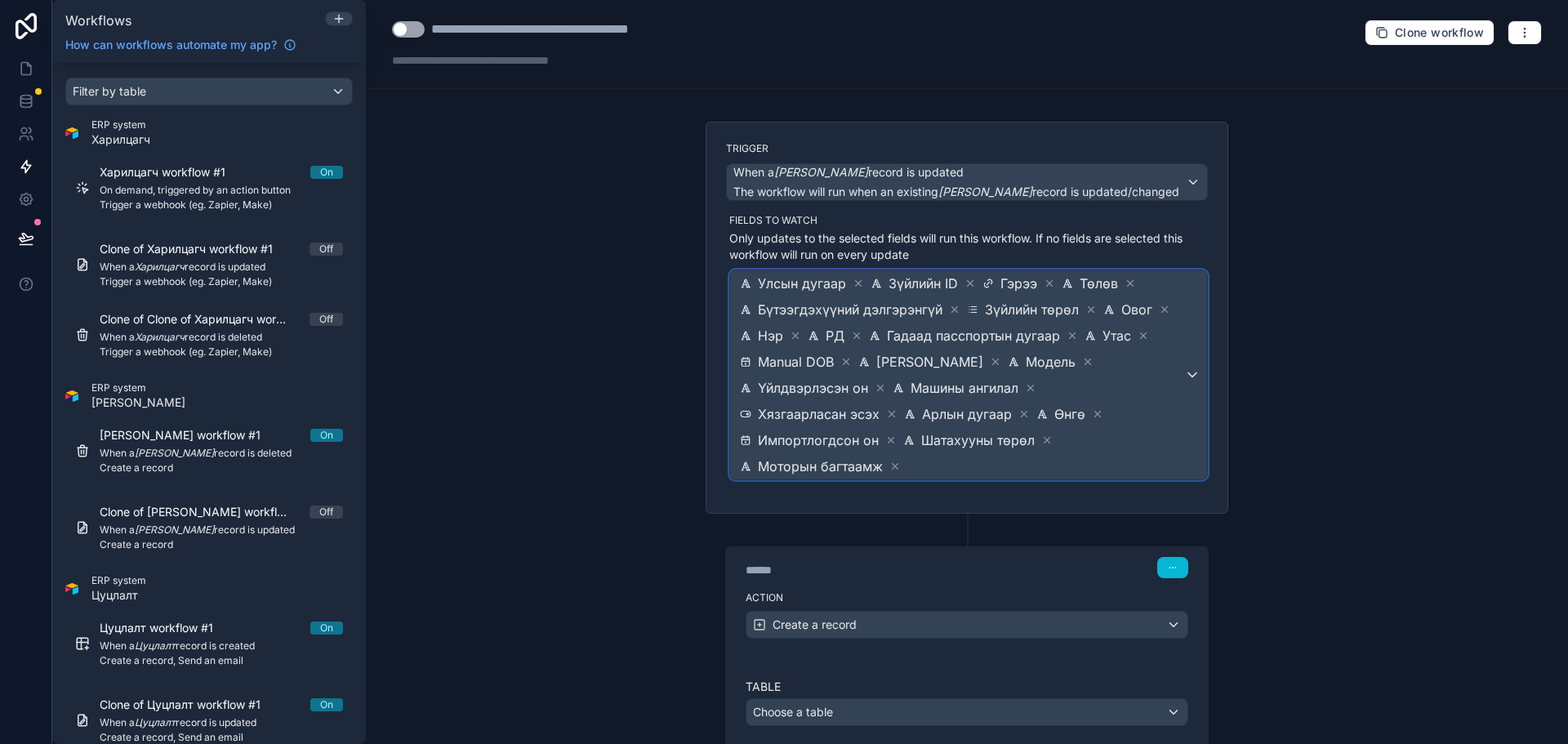
click at [1147, 417] on span "Улсын дугаар Зүйлийн ID Гэрээ Төлөв Бүтээгдэхүүний дэлгэрэнгүй Зүйлийн төрөл Ов…" at bounding box center [960, 375] width 448 height 209
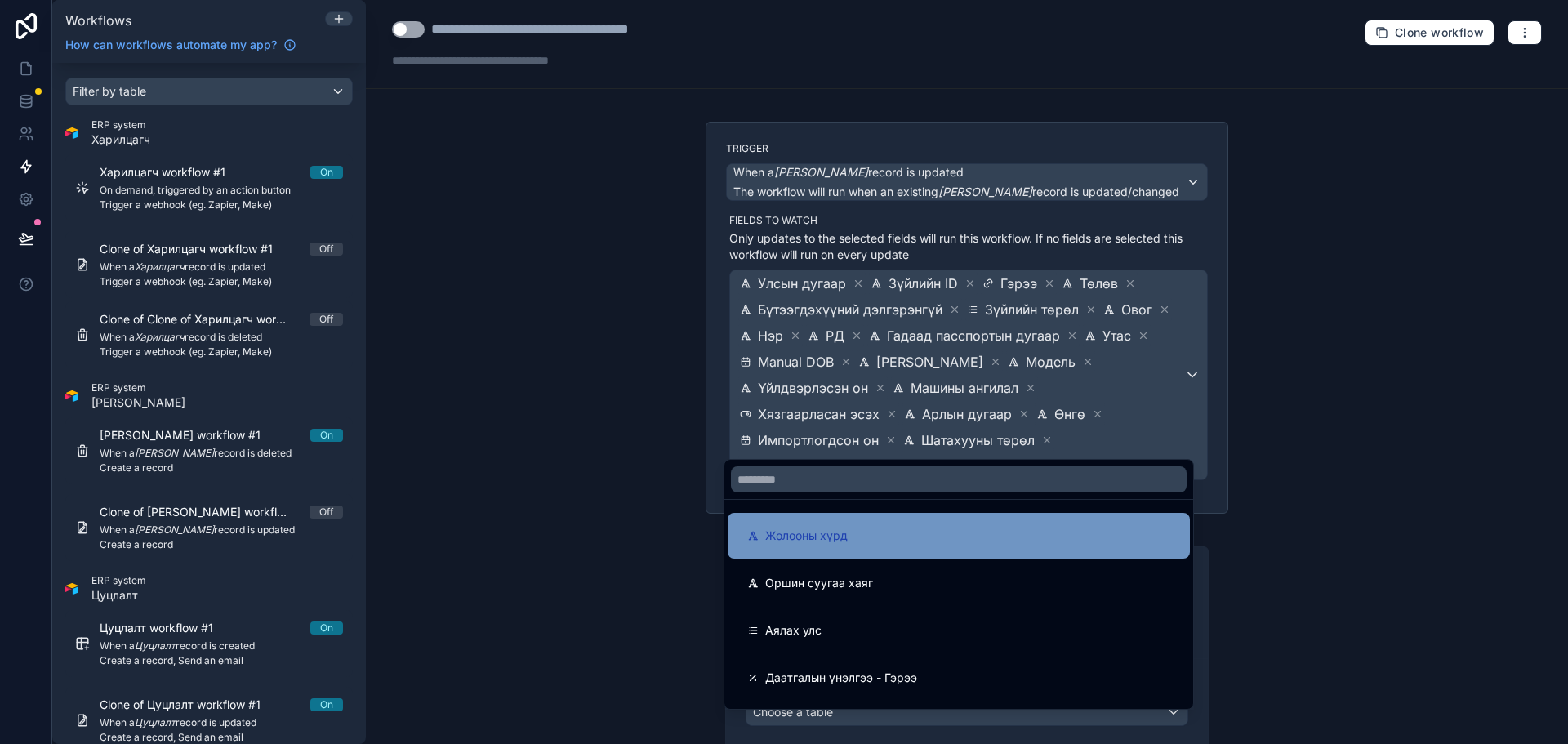
click at [956, 536] on div "Жолооны хүрд" at bounding box center [959, 536] width 423 height 20
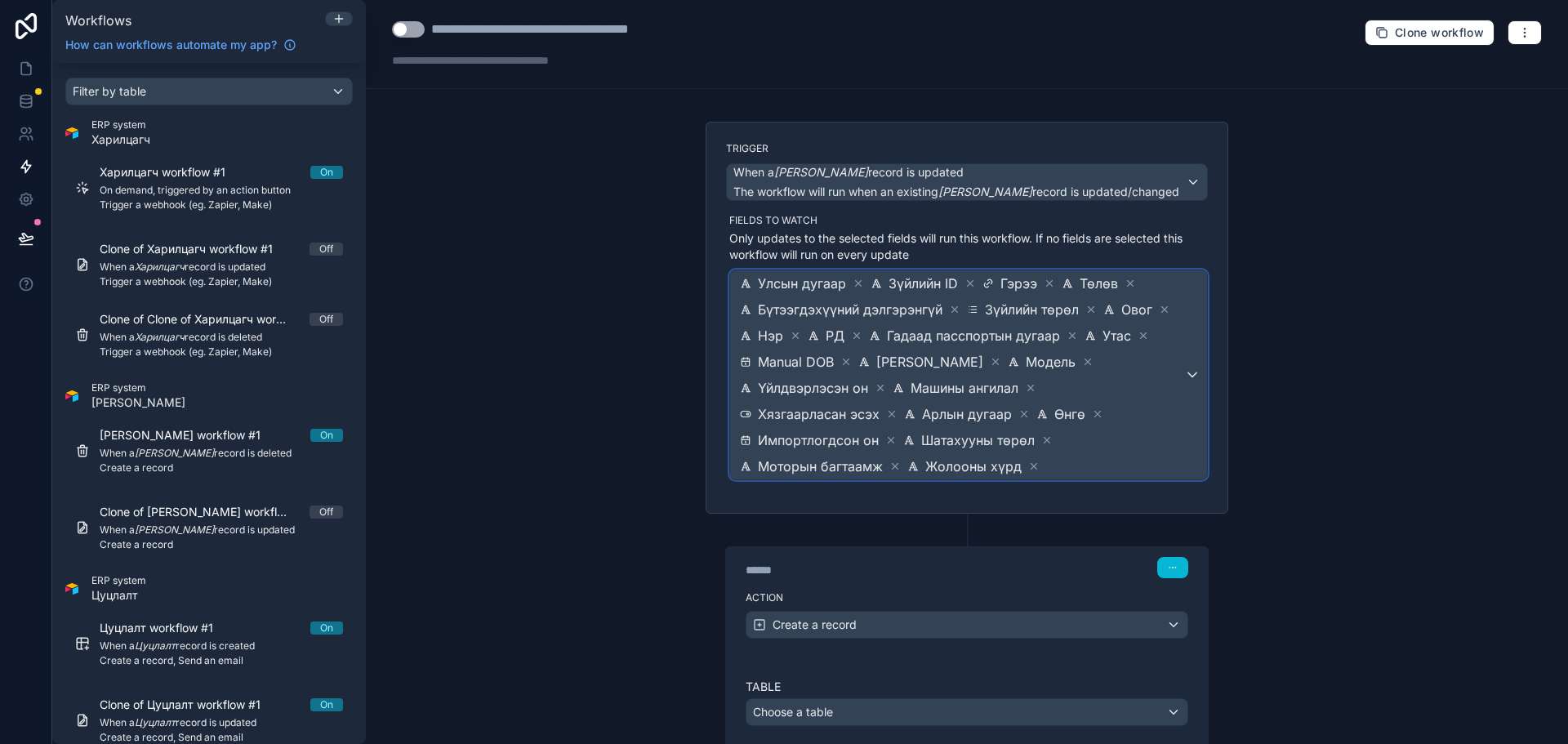
click at [1094, 443] on span "Улсын дугаар Зүйлийн ID Гэрээ Төлөв Бүтээгдэхүүний дэлгэрэнгүй Зүйлийн төрөл Ов…" at bounding box center [960, 375] width 448 height 209
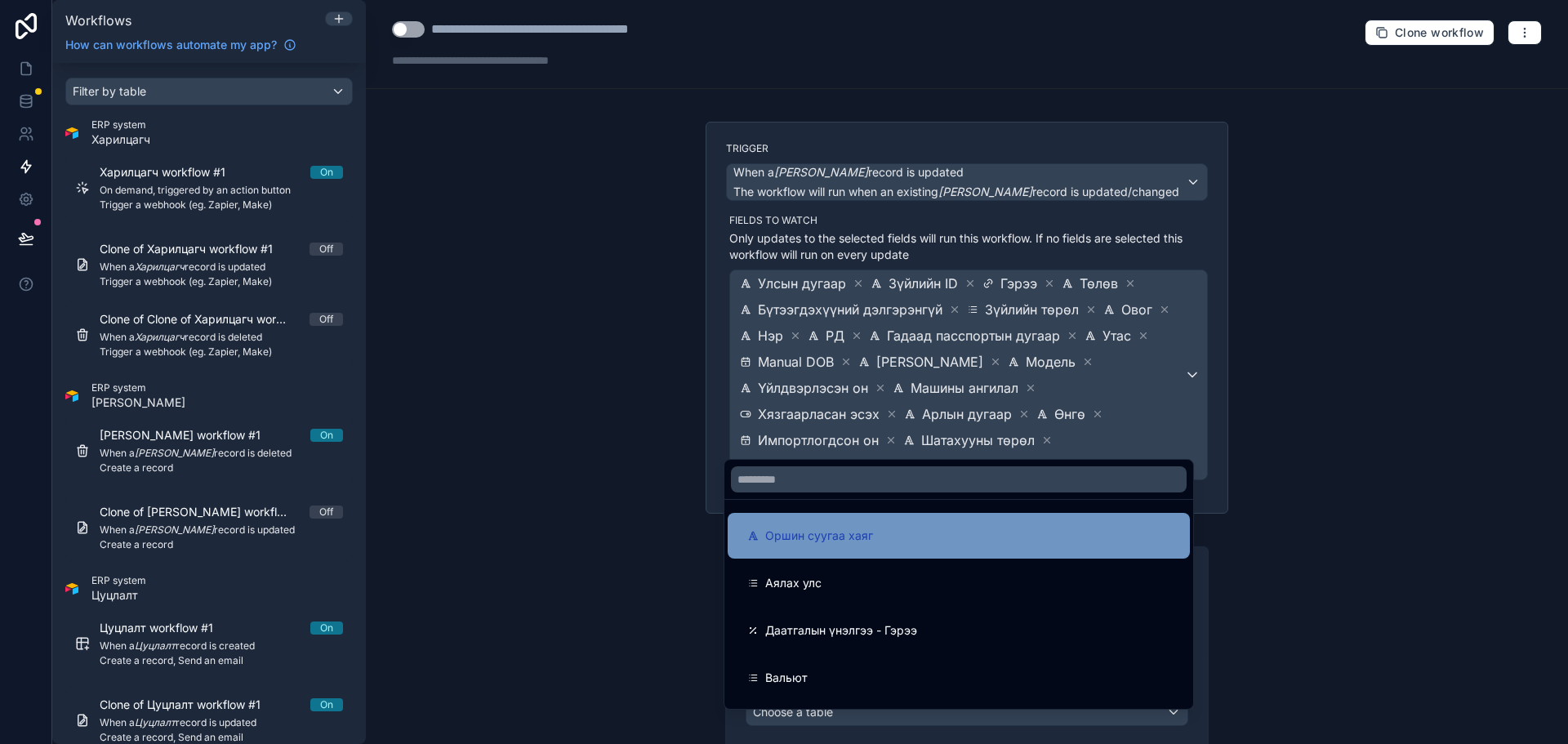
click at [995, 528] on div "Оршин суугаа хаяг" at bounding box center [959, 536] width 423 height 20
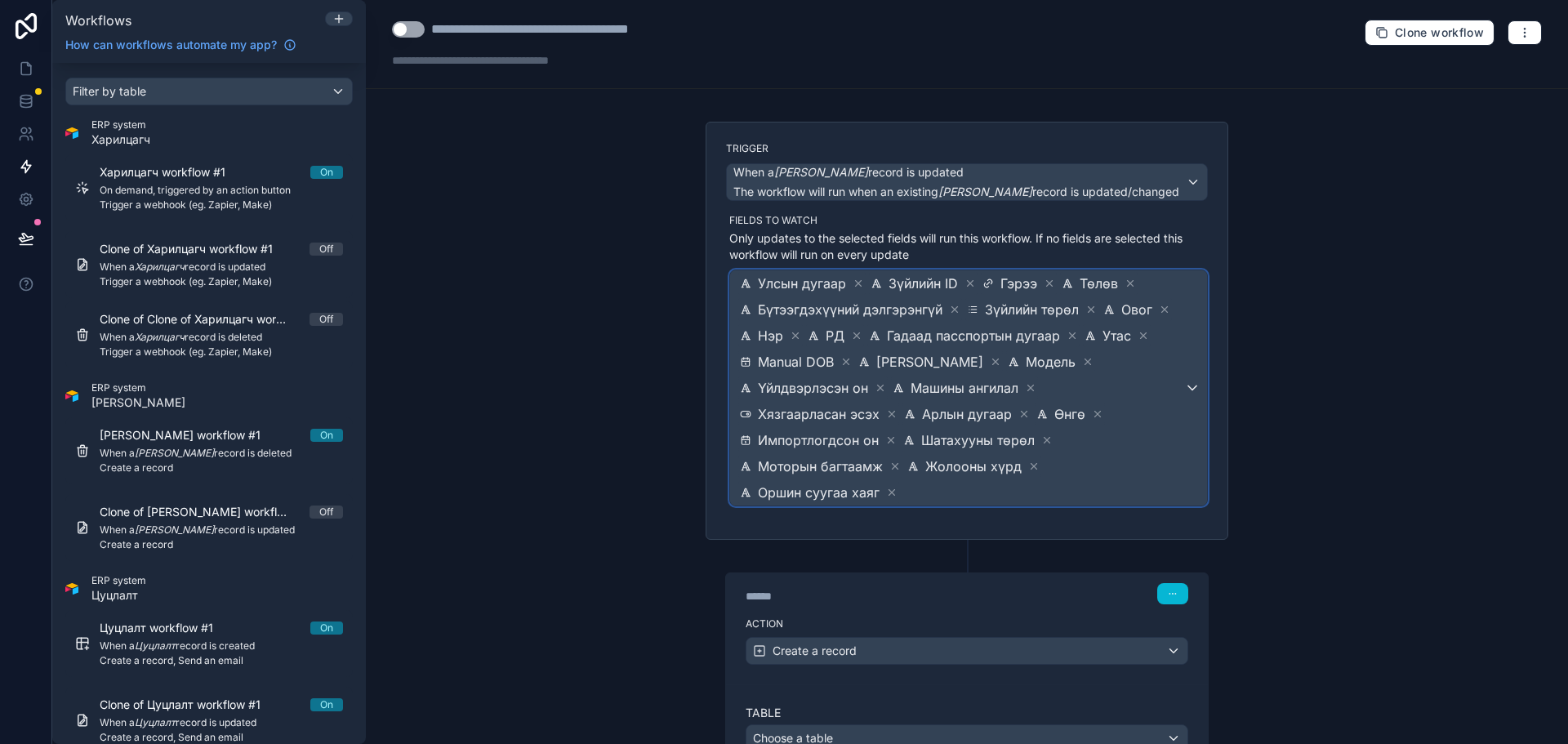
click at [1123, 447] on span "Улсын дугаар Зүйлийн ID Гэрээ Төлөв Бүтээгдэхүүний дэлгэрэнгүй Зүйлийн төрөл Ов…" at bounding box center [960, 388] width 448 height 235
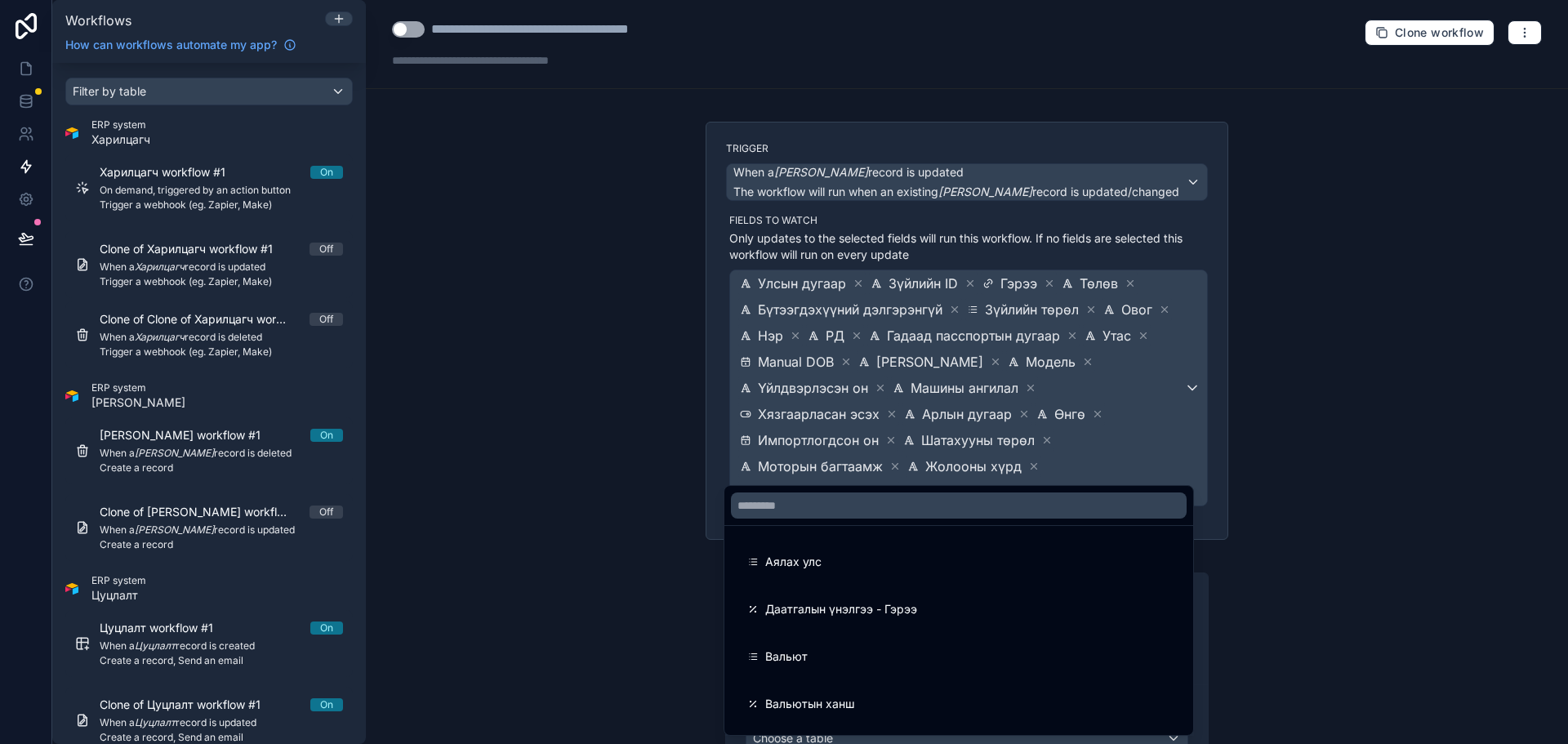
click at [955, 567] on div "Аялах улс" at bounding box center [959, 562] width 423 height 20
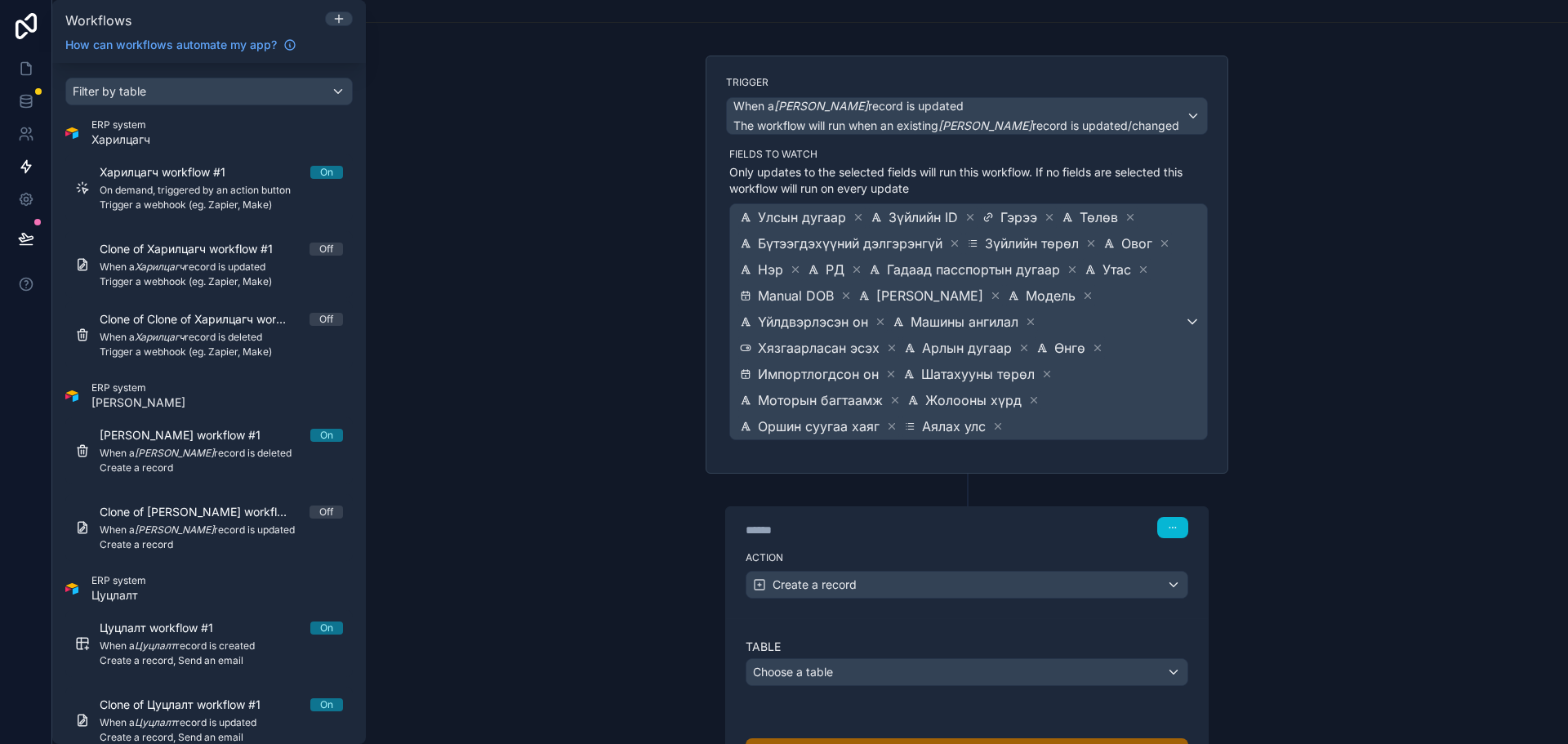
scroll to position [163, 0]
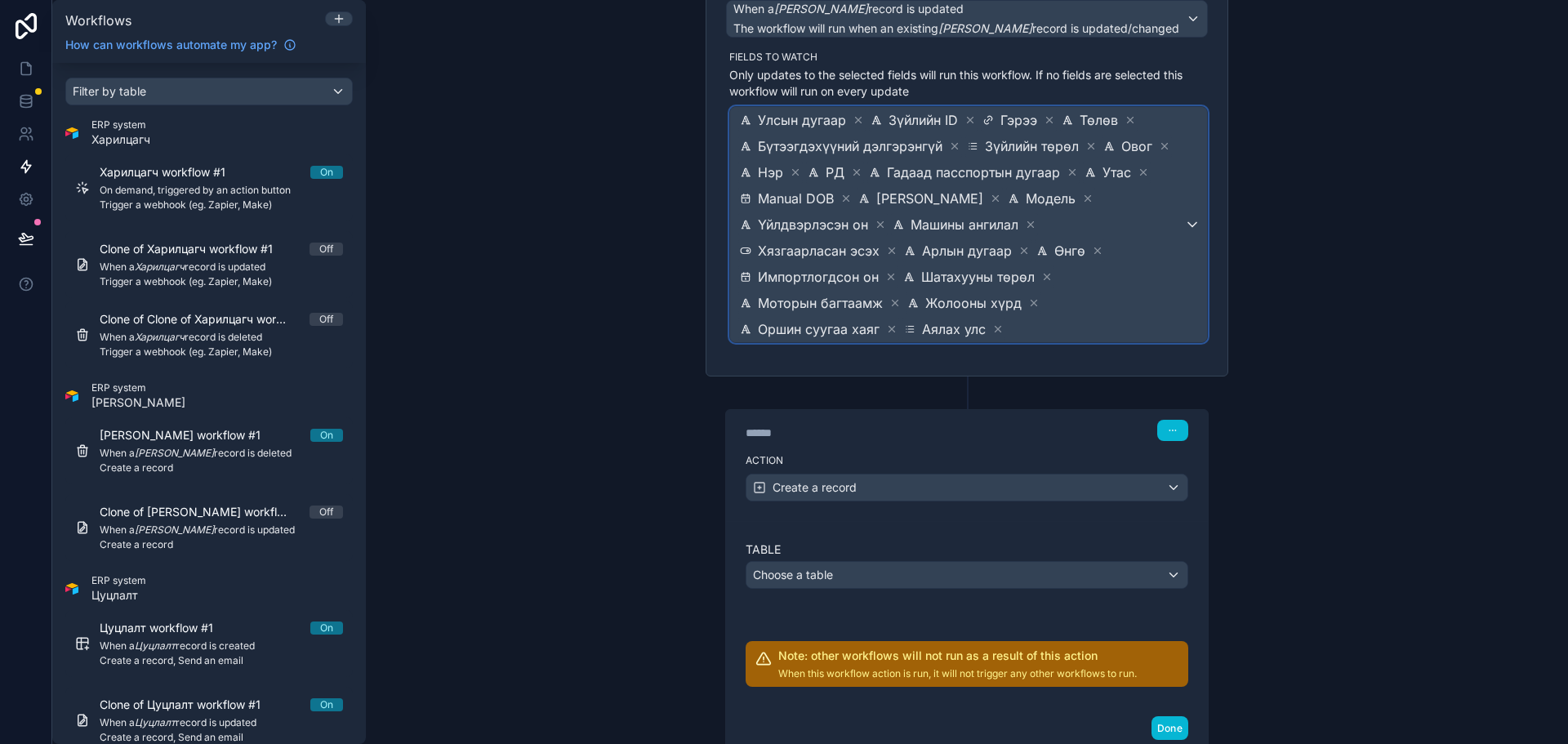
click at [1089, 304] on span "Улсын дугаар Зүйлийн ID Гэрээ Төлөв Бүтээгдэхүүний дэлгэрэнгүй Зүйлийн төрөл Ов…" at bounding box center [960, 225] width 448 height 235
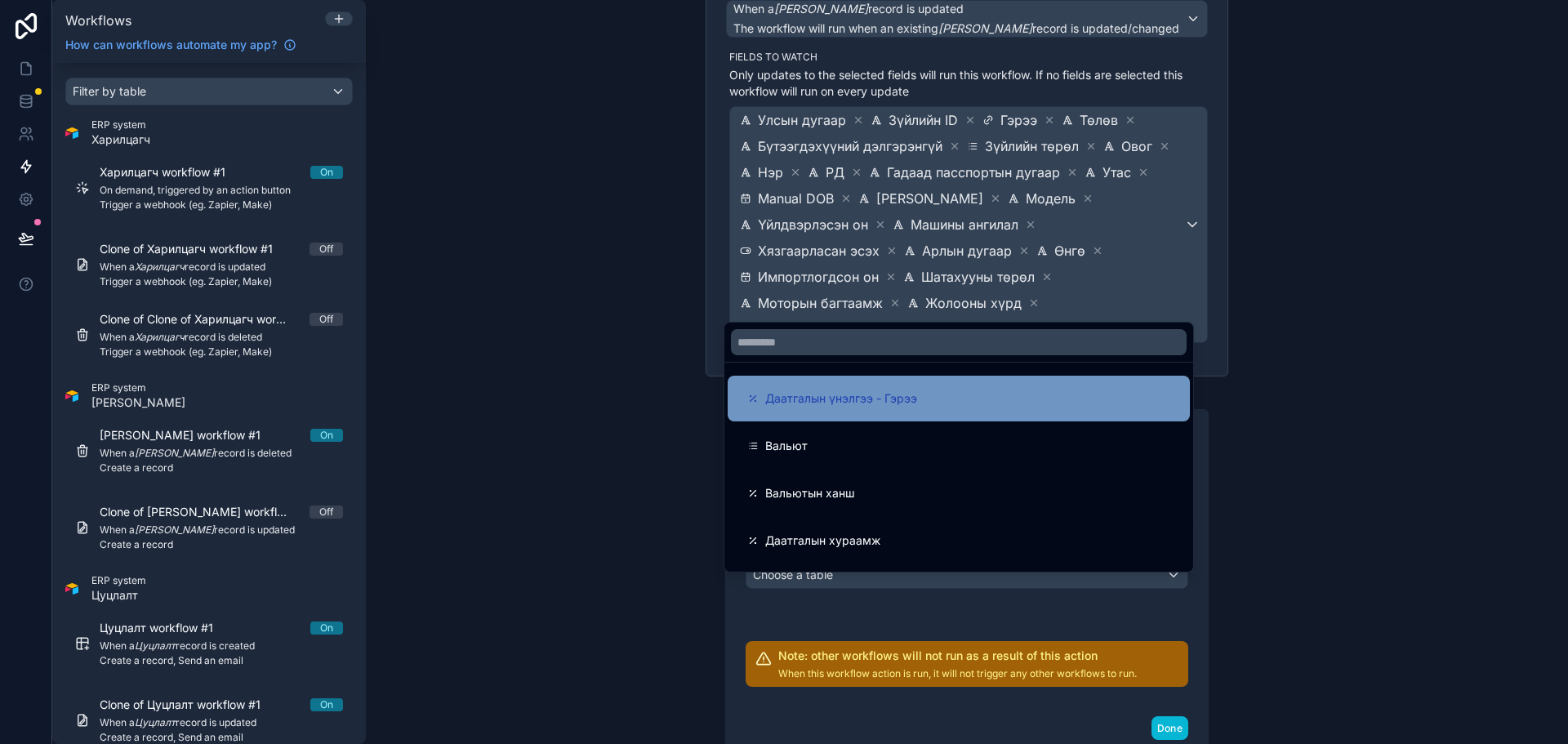
click at [1007, 413] on div "Даатгалын үнэлгээ - Гэрээ" at bounding box center [959, 399] width 462 height 46
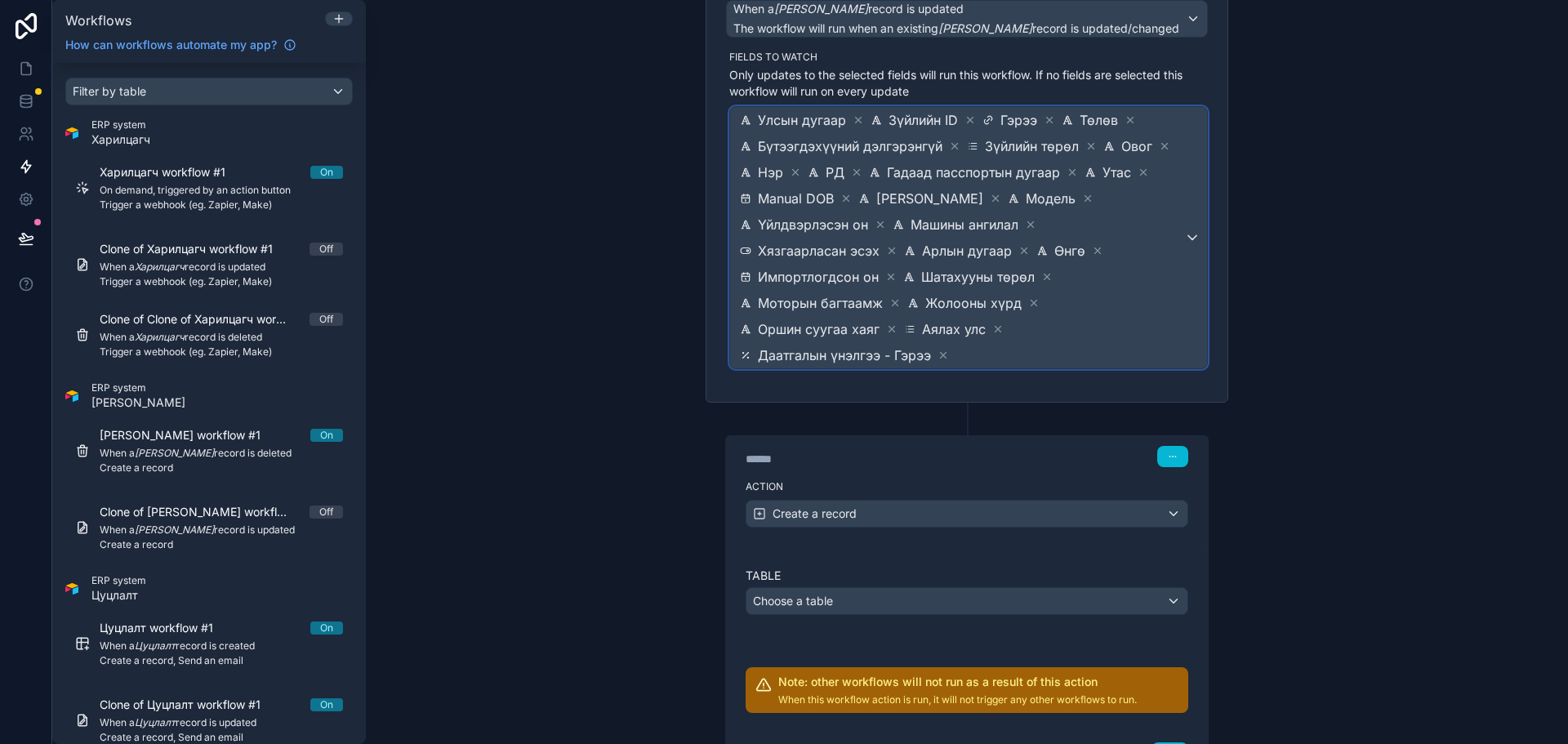
click at [1118, 293] on span "Улсын дугаар Зүйлийн ID Гэрээ Төлөв Бүтээгдэхүүний дэлгэрэнгүй Зүйлийн төрөл Ов…" at bounding box center [960, 238] width 448 height 261
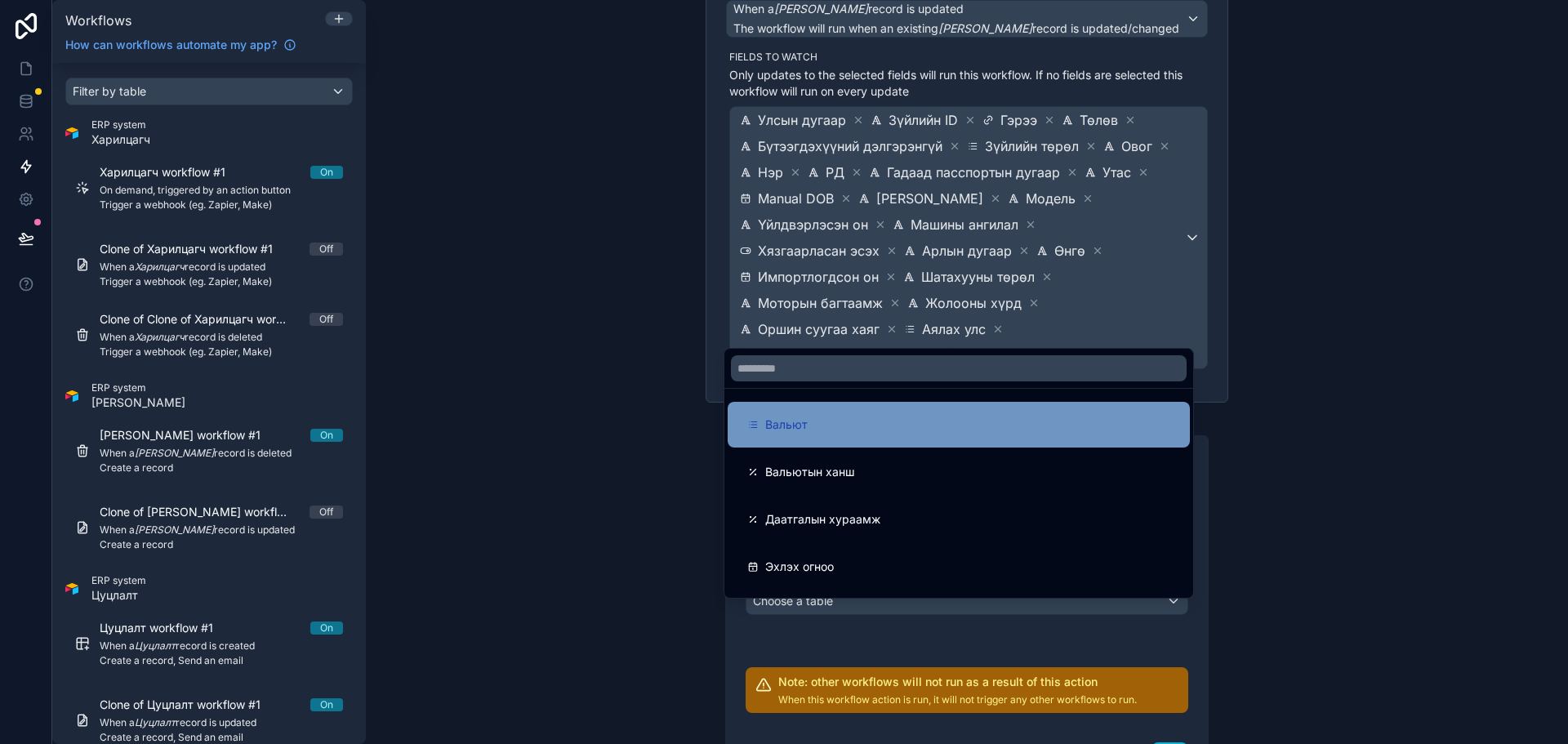
click at [951, 439] on div "Вальют" at bounding box center [959, 425] width 462 height 46
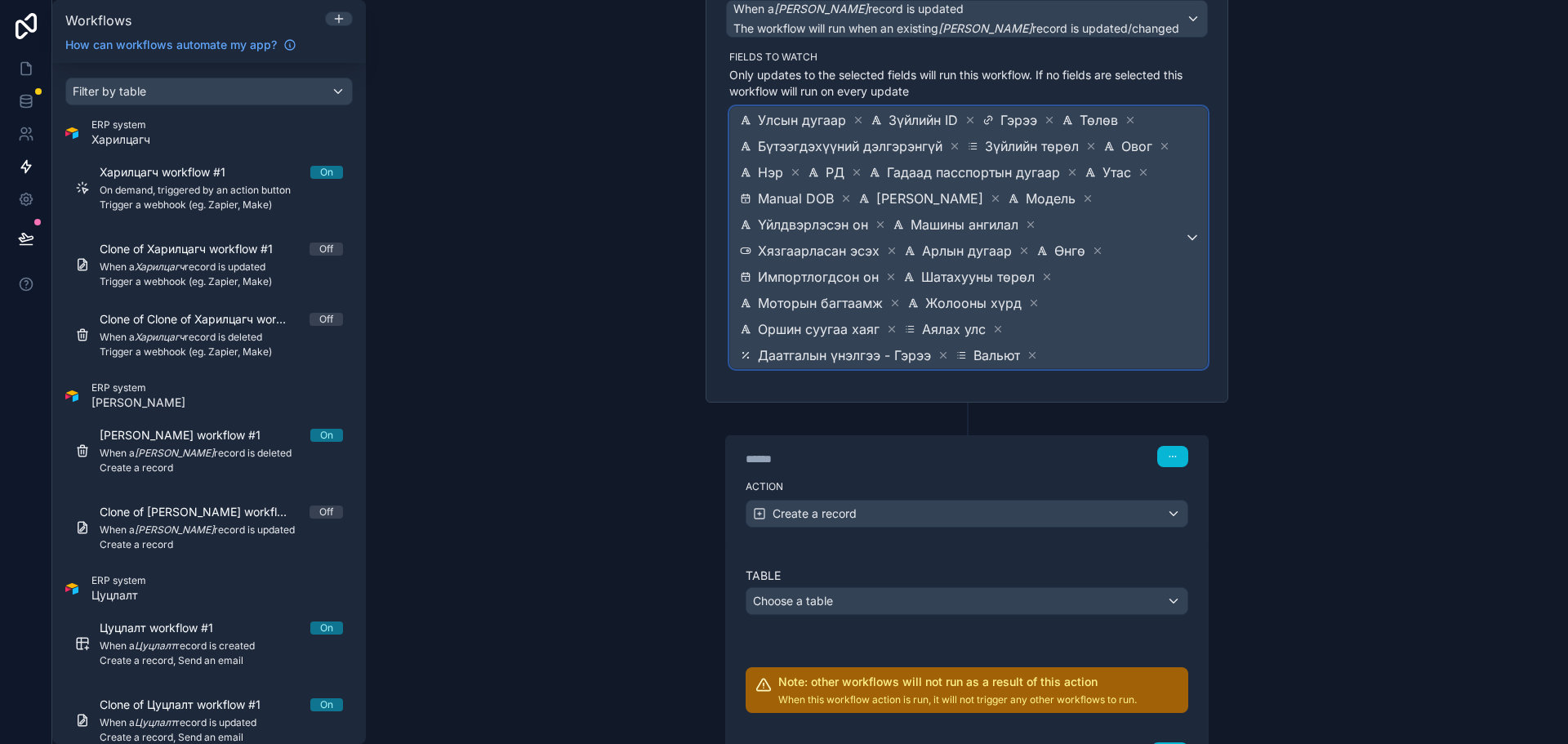
click at [1120, 325] on span "Улсын дугаар Зүйлийн ID Гэрээ Төлөв Бүтээгдэхүүний дэлгэрэнгүй Зүйлийн төрөл Ов…" at bounding box center [960, 238] width 448 height 261
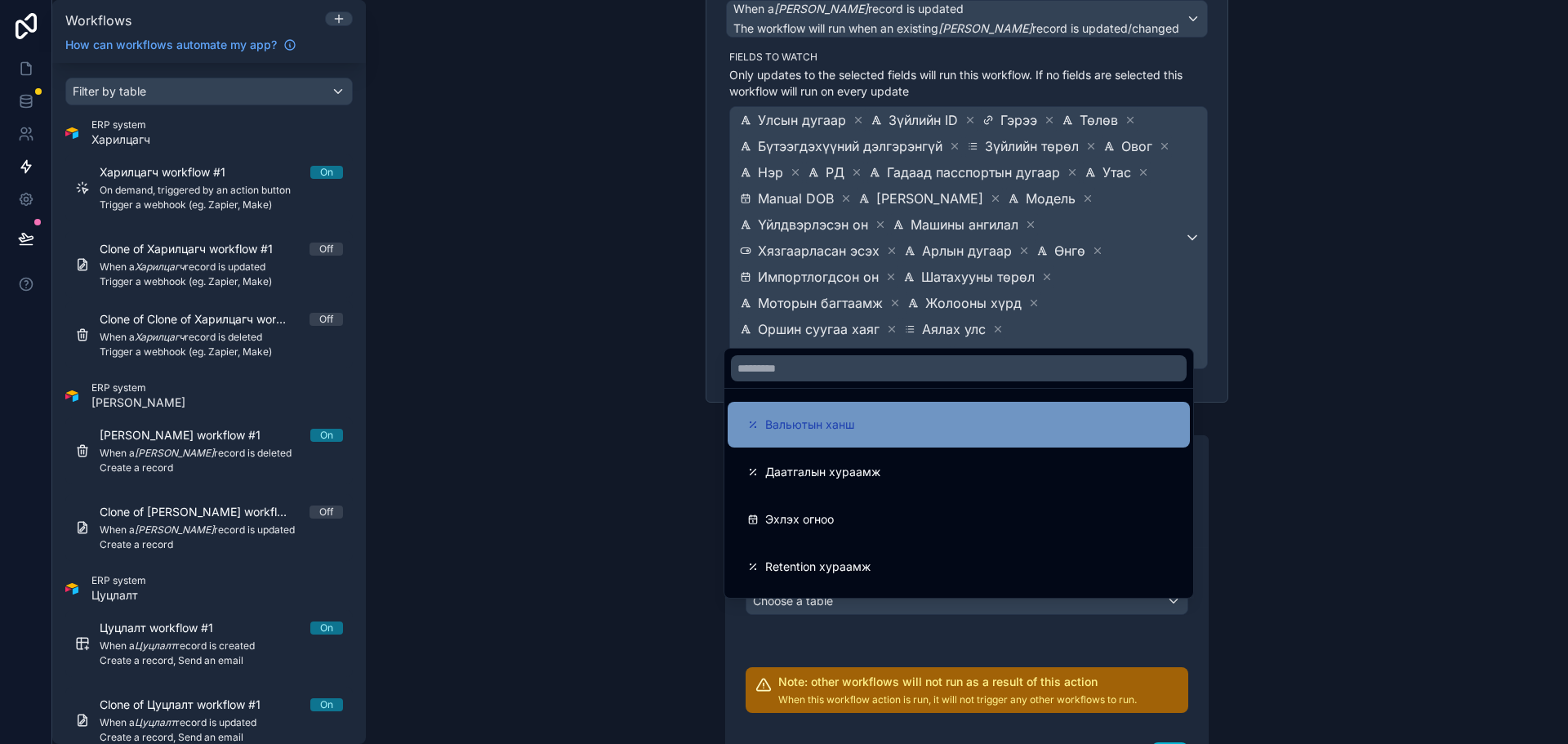
click at [967, 440] on div "Вальютын ханш" at bounding box center [959, 425] width 462 height 46
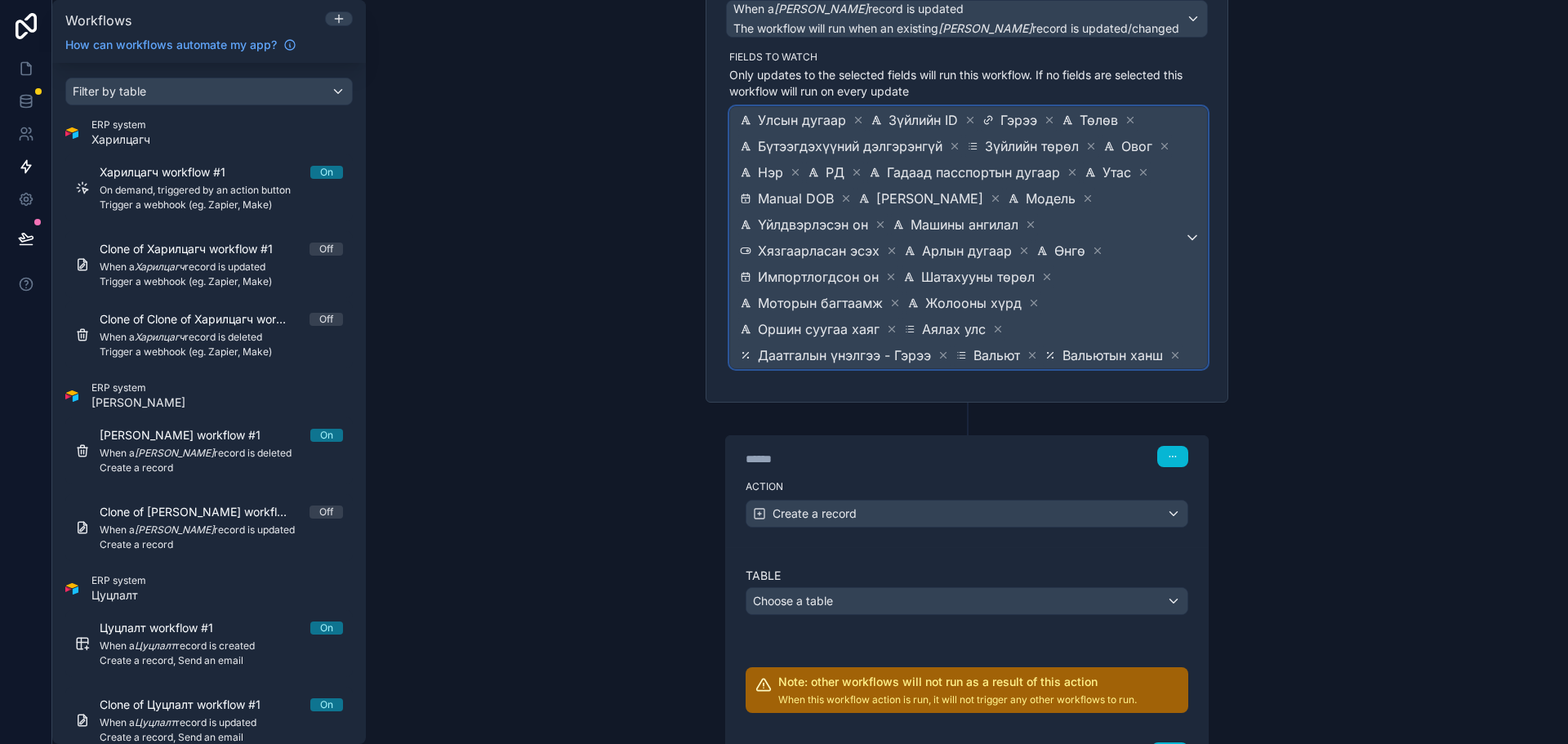
click at [1126, 326] on span "Улсын дугаар Зүйлийн ID Гэрээ Төлөв Бүтээгдэхүүний дэлгэрэнгүй Зүйлийн төрөл Ов…" at bounding box center [960, 238] width 448 height 261
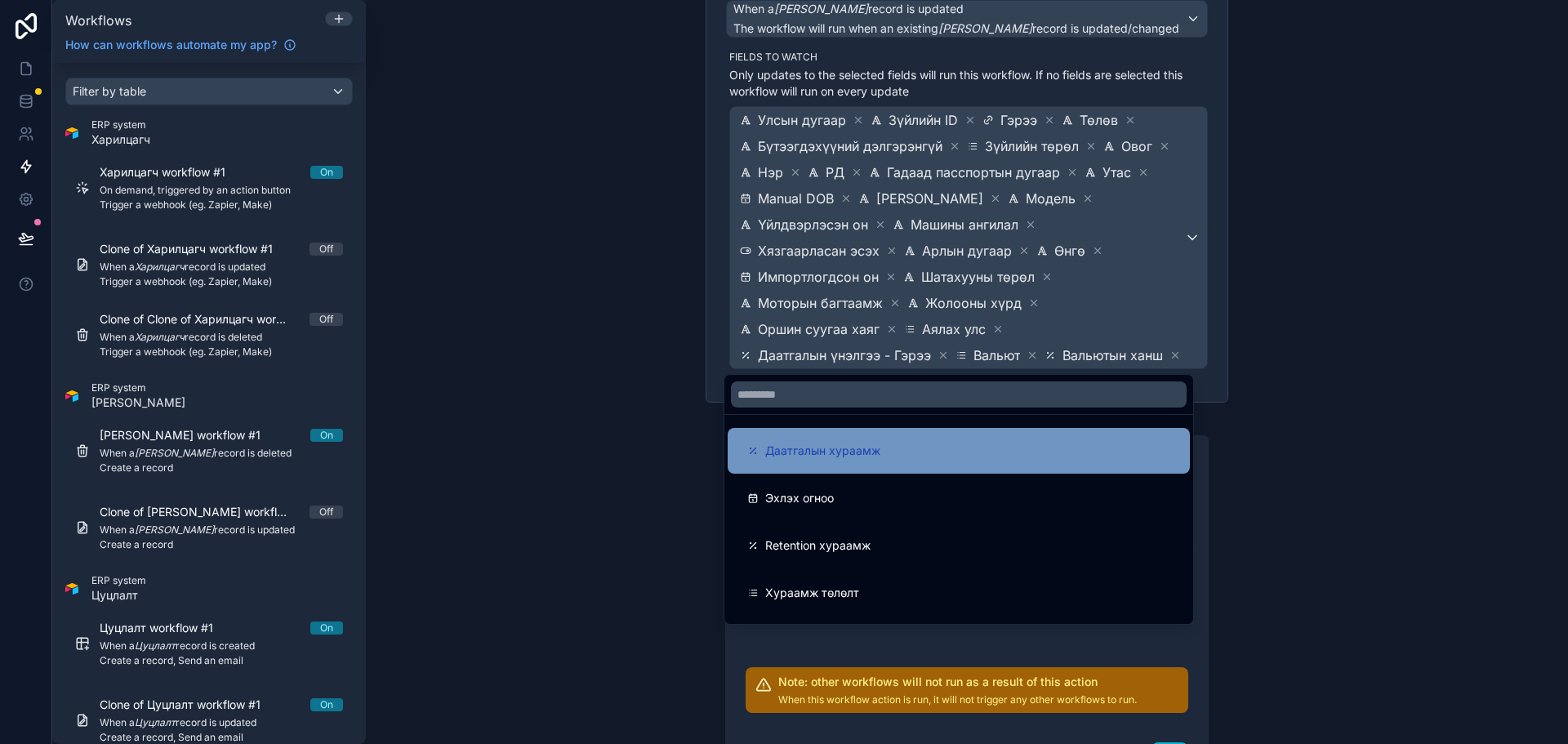
click at [955, 455] on div "Даатгалын хураамж" at bounding box center [959, 451] width 423 height 20
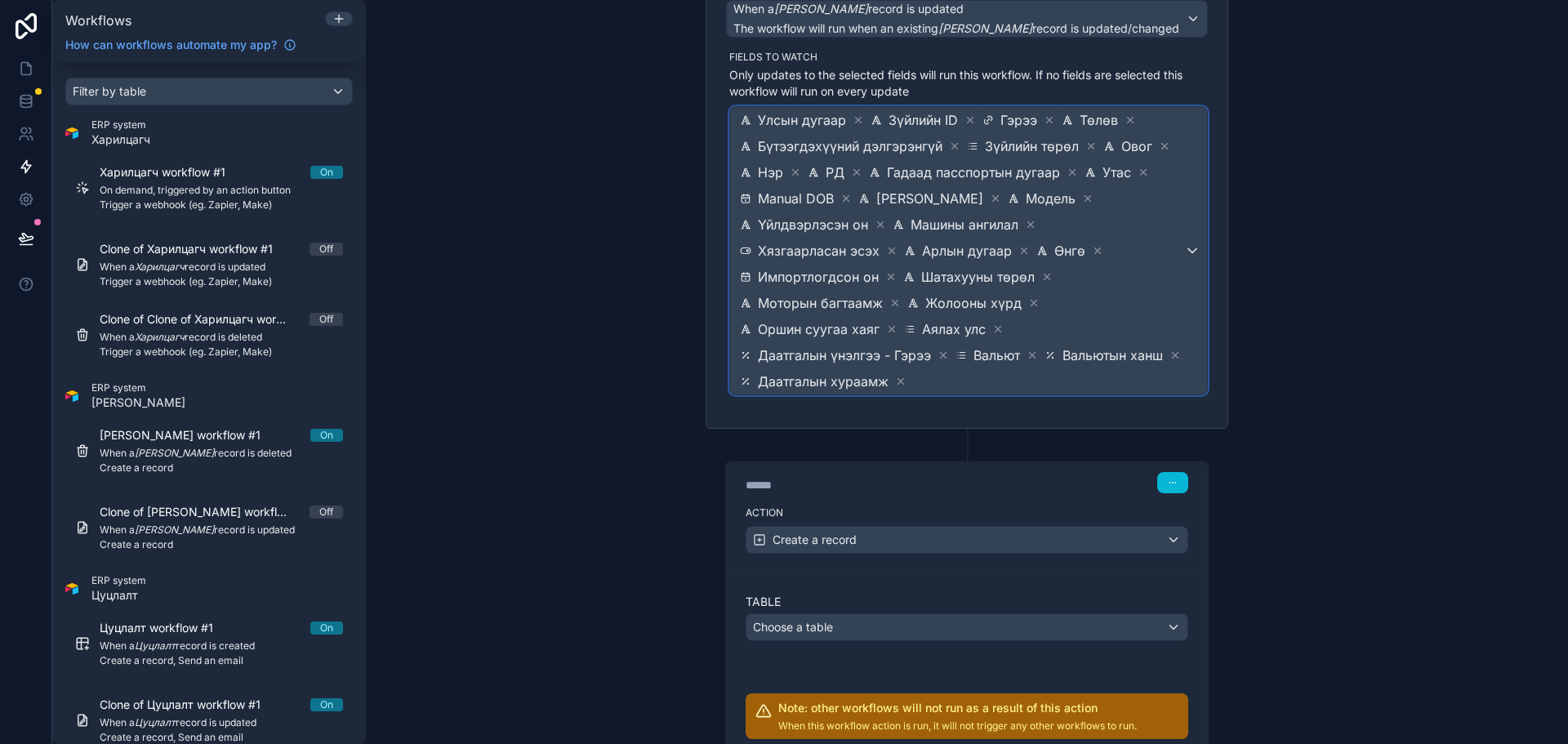
click at [1126, 333] on span "Улсын дугаар Зүйлийн ID Гэрээ Төлөв Бүтээгдэхүүний дэлгэрэнгүй Зүйлийн төрөл Ов…" at bounding box center [960, 251] width 448 height 287
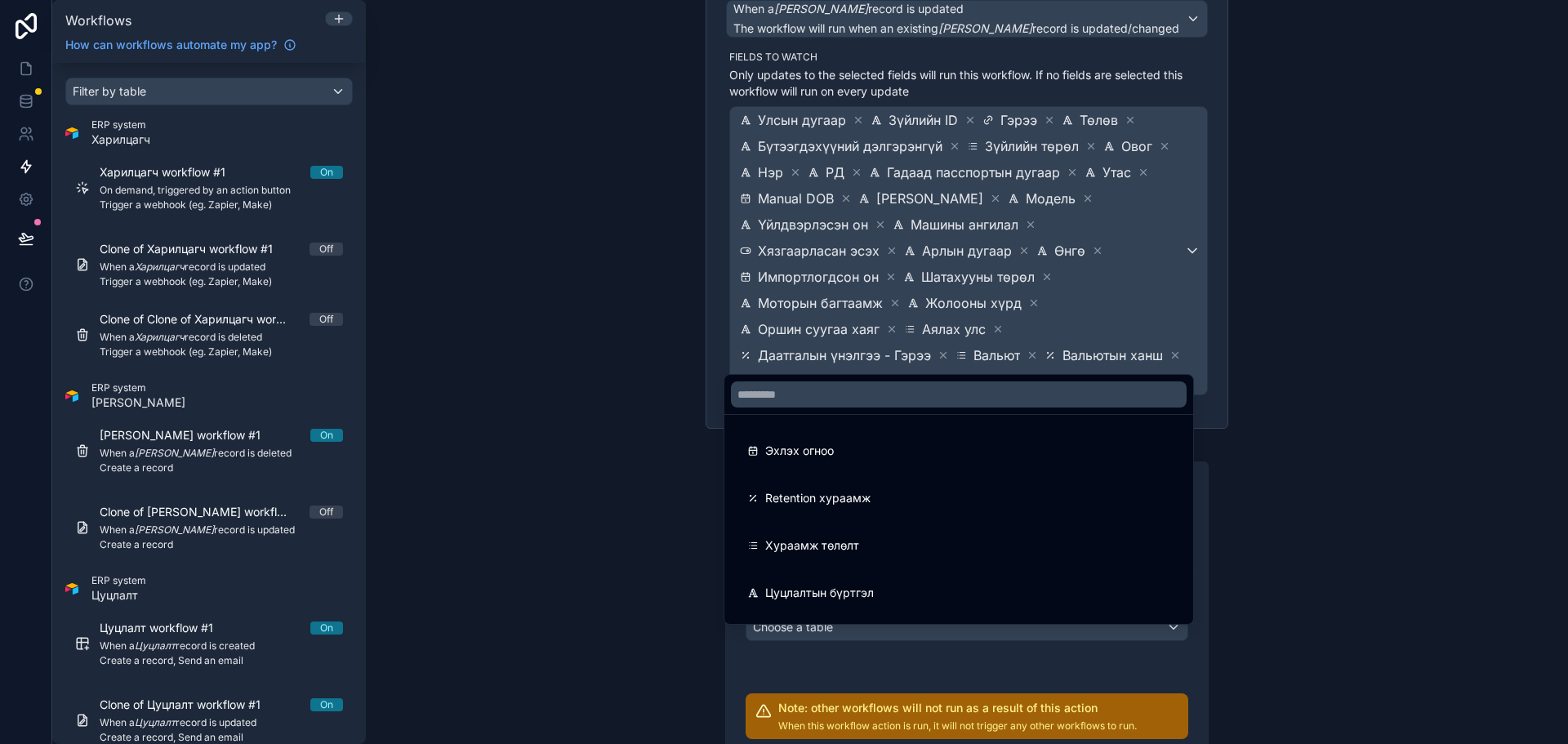
click at [1012, 455] on div "Эхлэх огноо" at bounding box center [959, 451] width 423 height 20
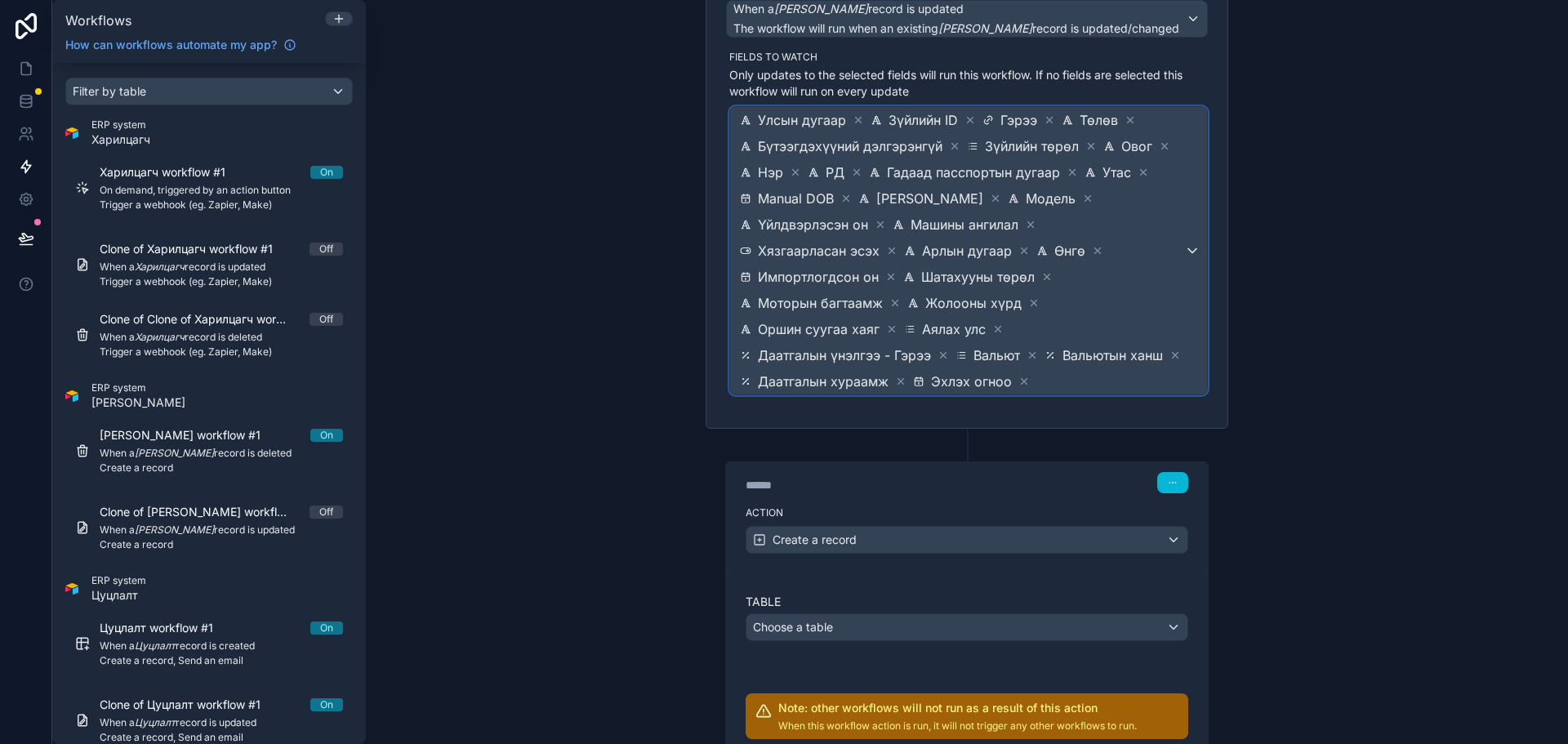
click at [1169, 314] on span "Улсын дугаар Зүйлийн ID Гэрээ Төлөв Бүтээгдэхүүний дэлгэрэнгүй Зүйлийн төрөл Ов…" at bounding box center [960, 251] width 448 height 287
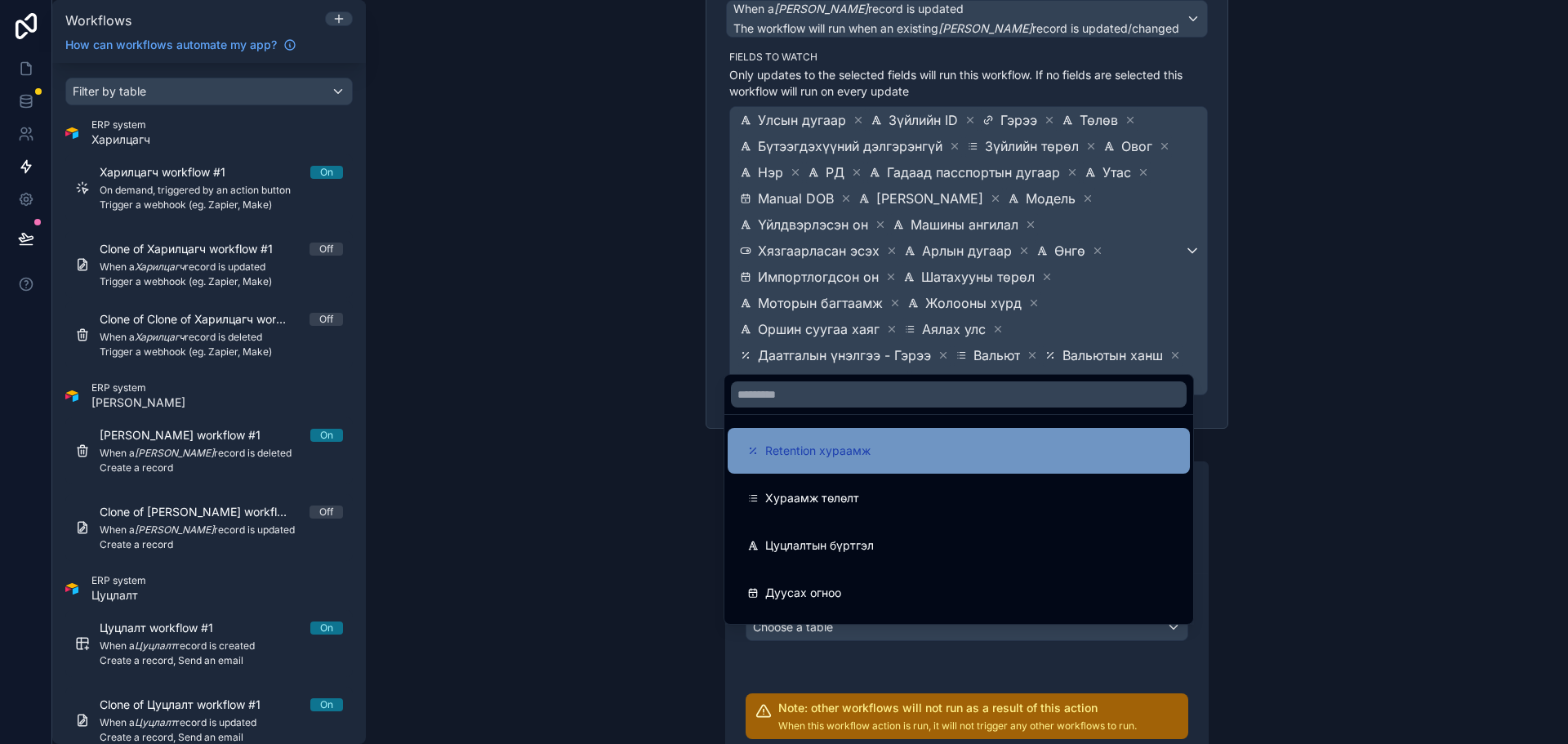
click at [985, 455] on div "Retention хураамж" at bounding box center [959, 451] width 423 height 20
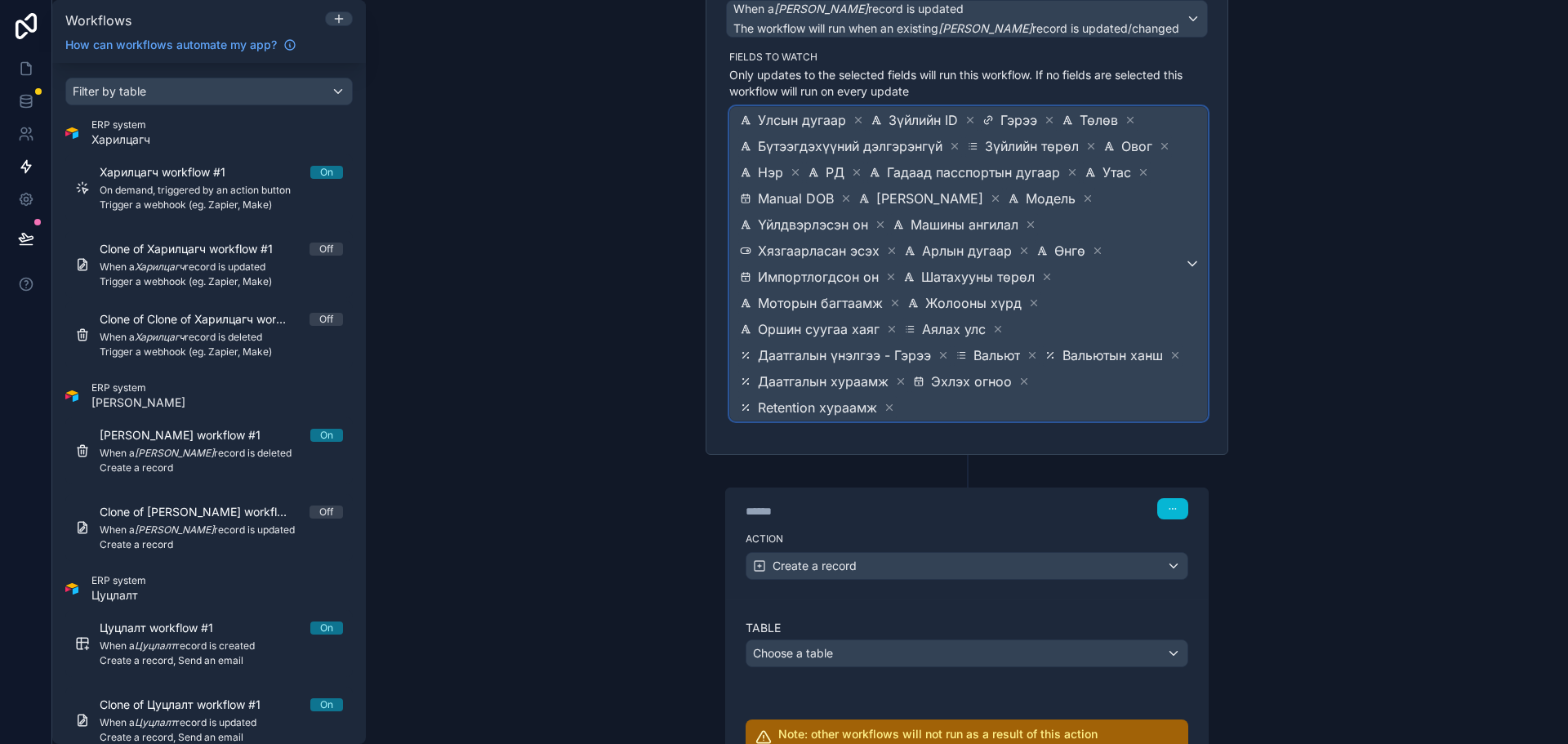
click at [1193, 303] on div "Улсын дугаар Зүйлийн ID Гэрээ Төлөв Бүтээгдэхүүний дэлгэрэнгүй Зүйлийн төрөл Ов…" at bounding box center [969, 264] width 477 height 314
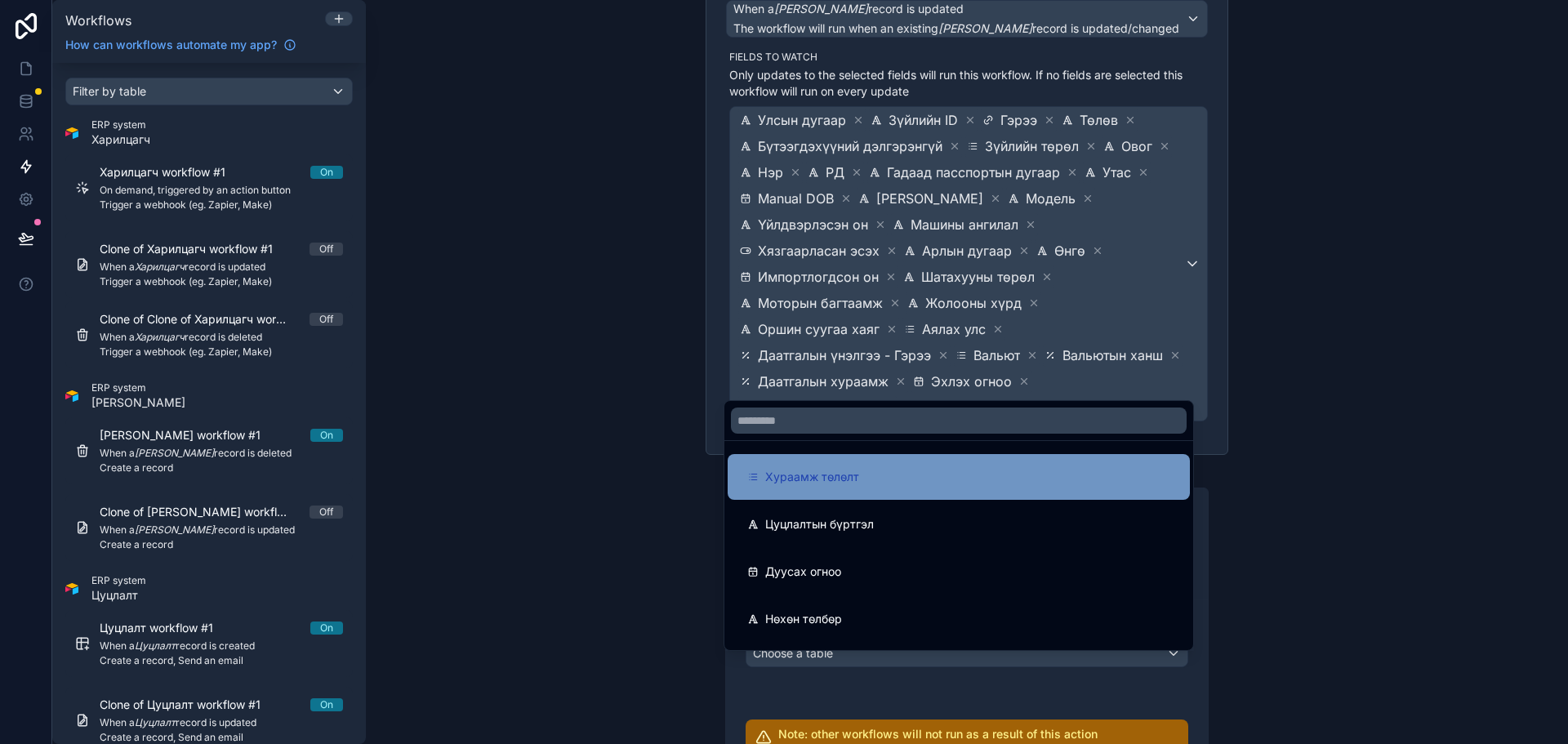
click at [1022, 472] on div "Хураамж төлөлт" at bounding box center [959, 477] width 423 height 20
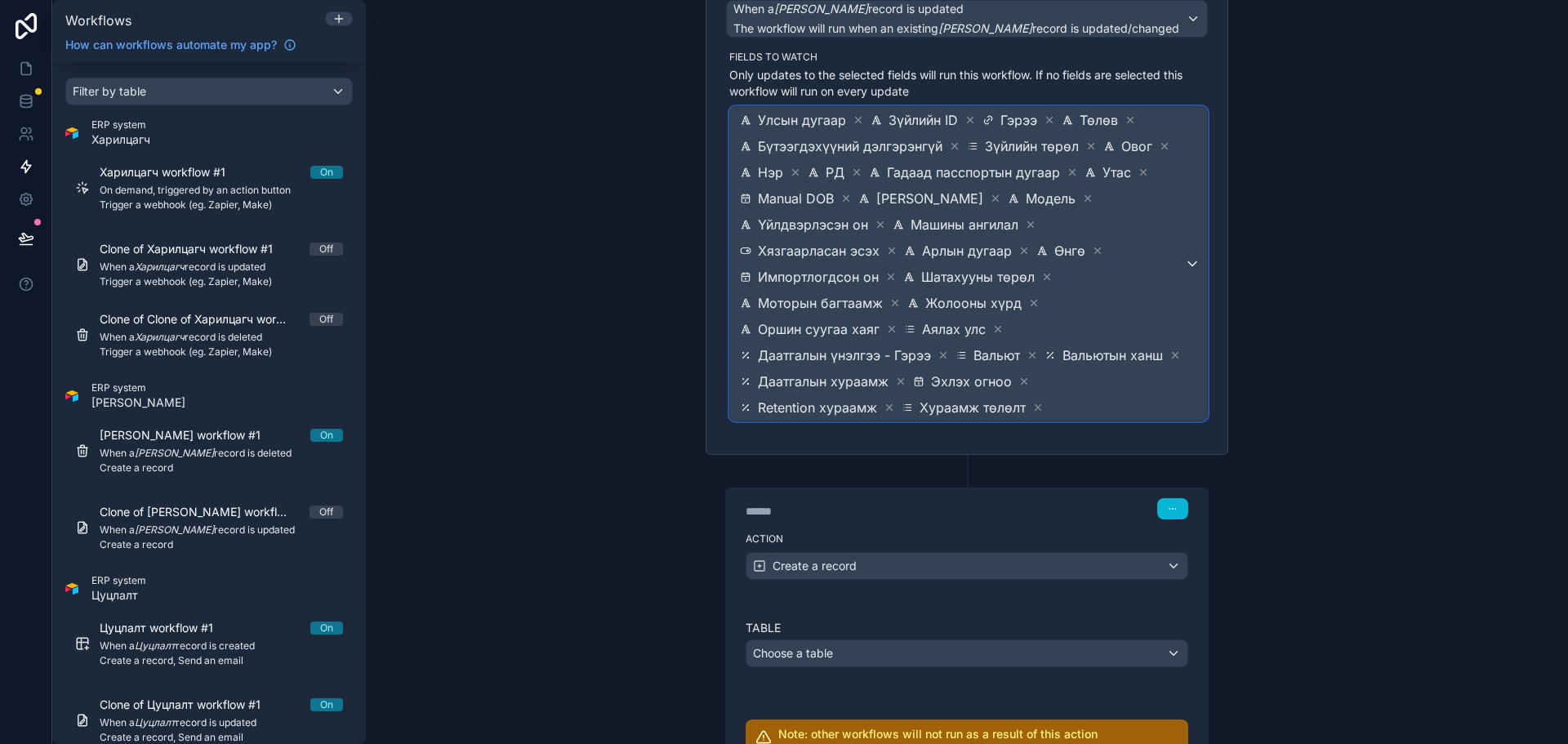
click at [1155, 299] on span "Улсын дугаар Зүйлийн ID Гэрээ Төлөв Бүтээгдэхүүний дэлгэрэнгүй Зүйлийн төрөл Ов…" at bounding box center [960, 264] width 448 height 314
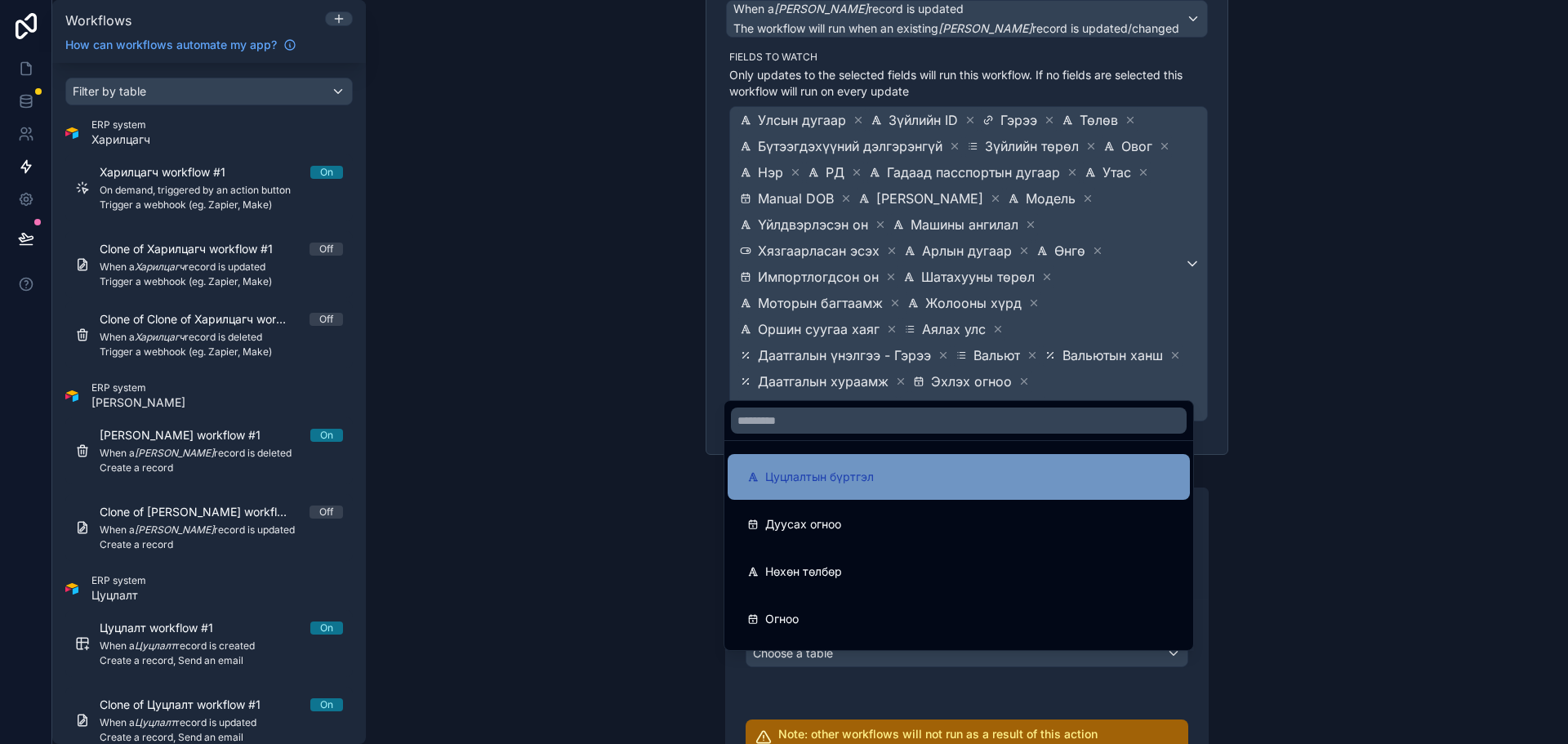
drag, startPoint x: 968, startPoint y: 474, endPoint x: 988, endPoint y: 458, distance: 25.6
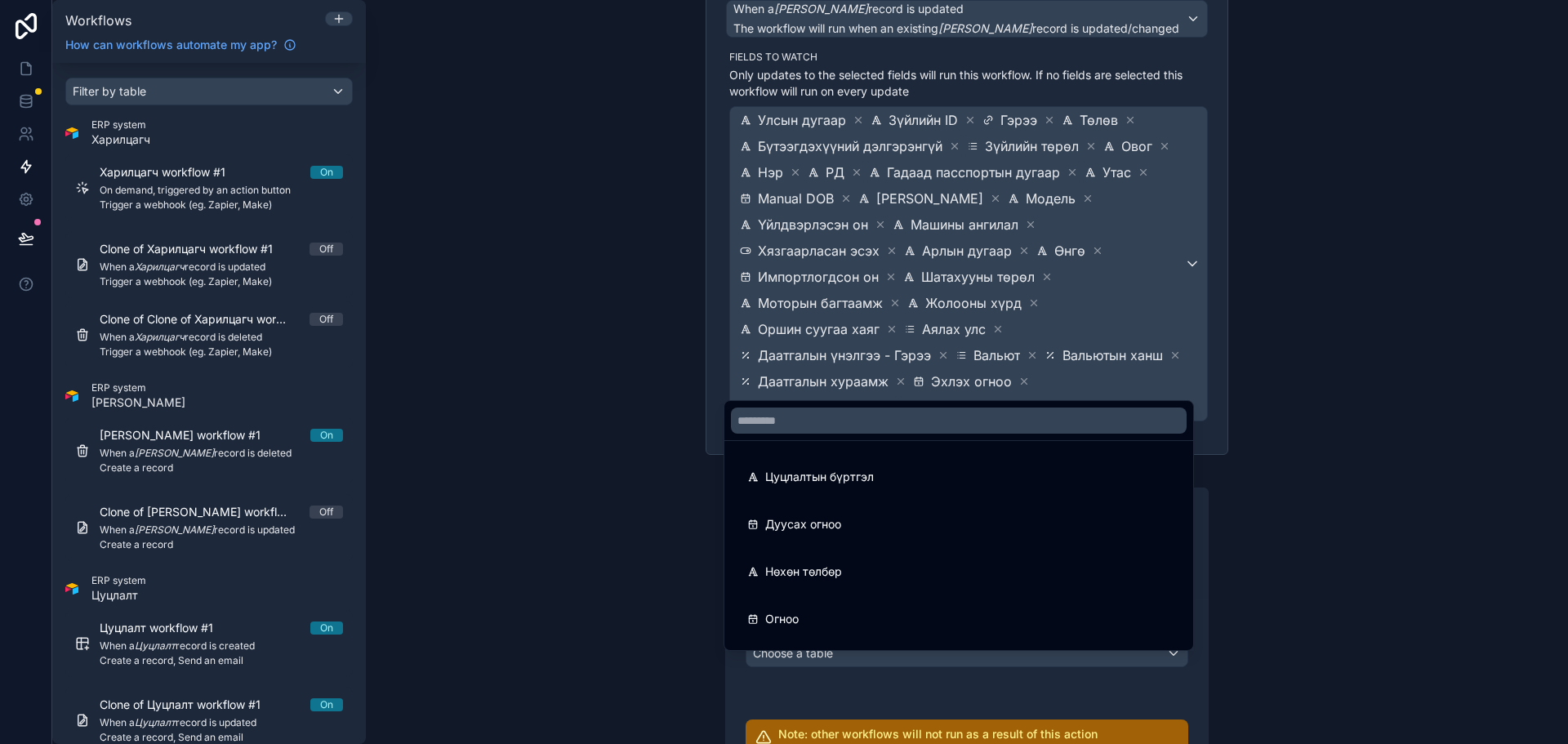
click at [967, 474] on div "Цуцлалтын бүртгэл" at bounding box center [959, 477] width 423 height 20
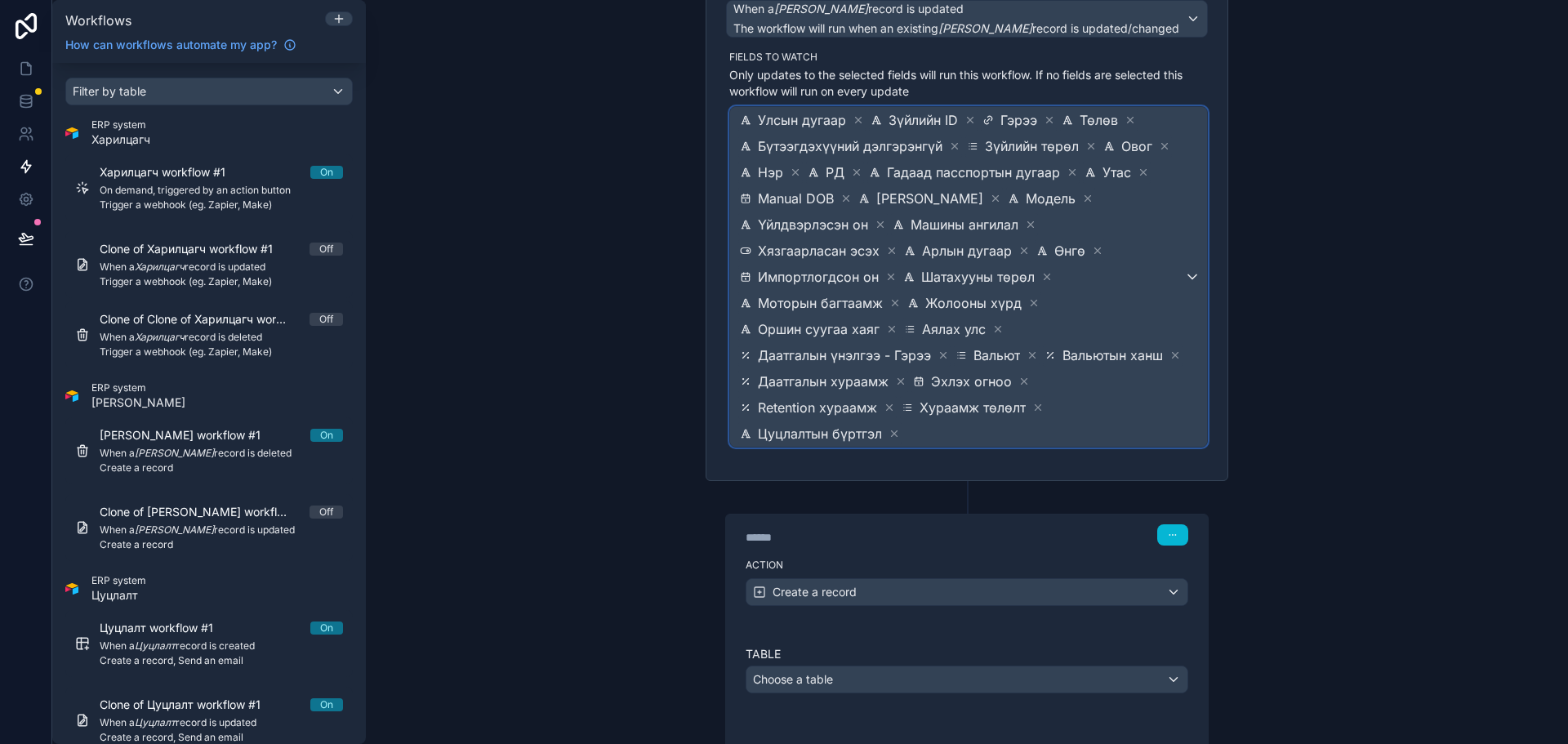
click at [1151, 307] on span "Улсын дугаар Зүйлийн ID Гэрээ Төлөв Бүтээгдэхүүний дэлгэрэнгүй Зүйлийн төрөл Ов…" at bounding box center [960, 277] width 448 height 340
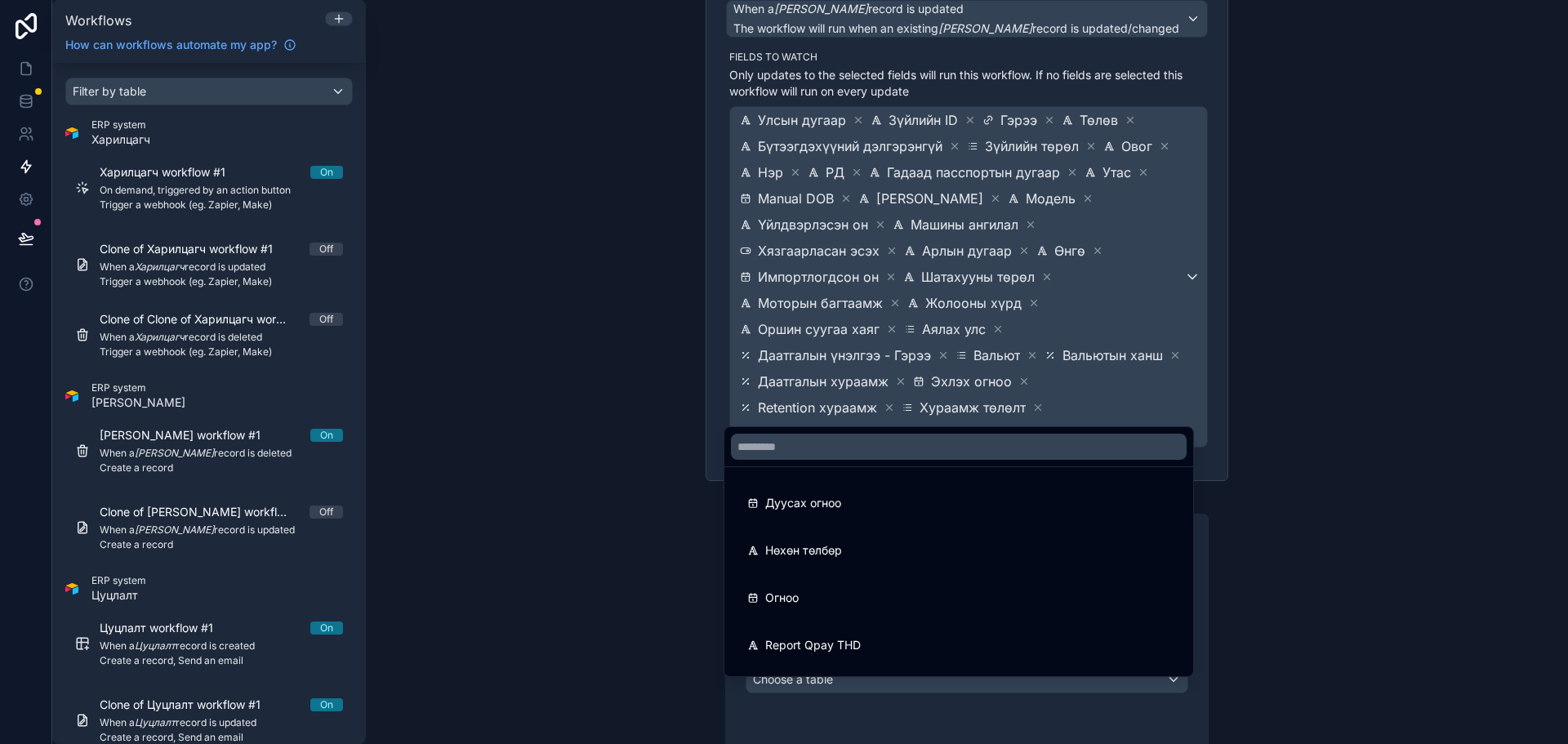
click at [960, 492] on div "Дуусах огноо" at bounding box center [959, 503] width 462 height 46
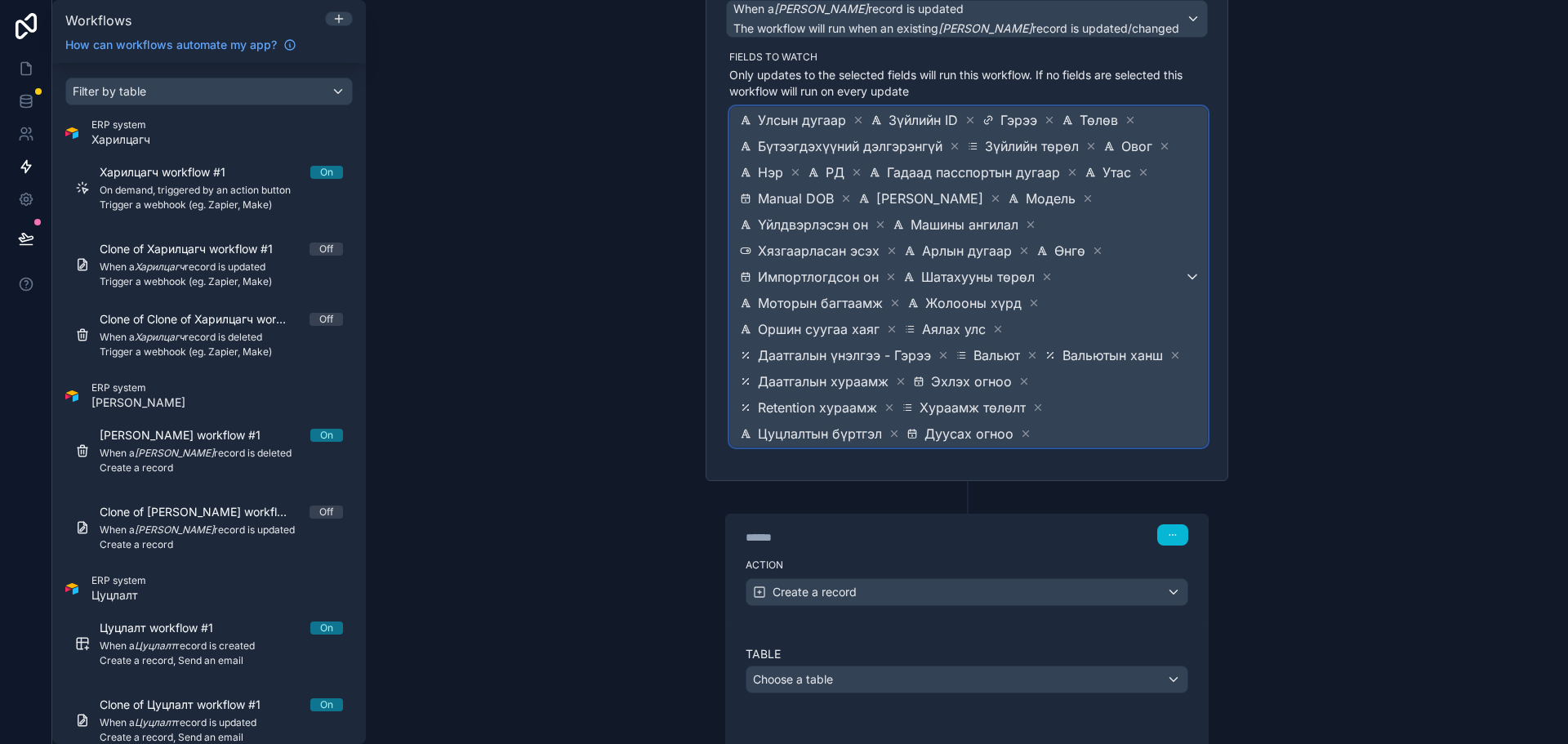
click at [1101, 415] on span "Улсын дугаар Зүйлийн ID Гэрээ Төлөв Бүтээгдэхүүний дэлгэрэнгүй Зүйлийн төрөл Ов…" at bounding box center [960, 277] width 448 height 340
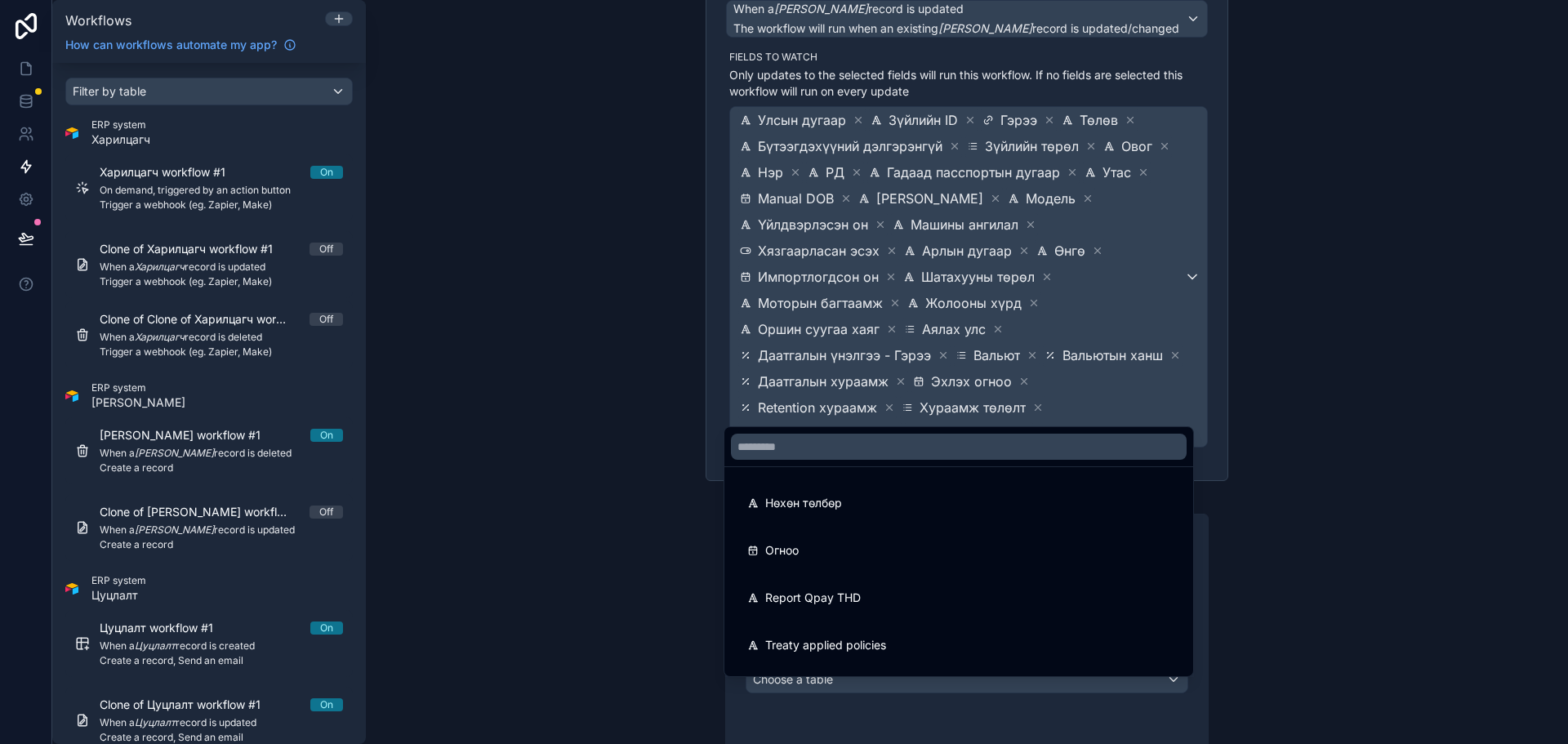
click at [947, 506] on div "Нөхөн төлбөр" at bounding box center [959, 503] width 423 height 20
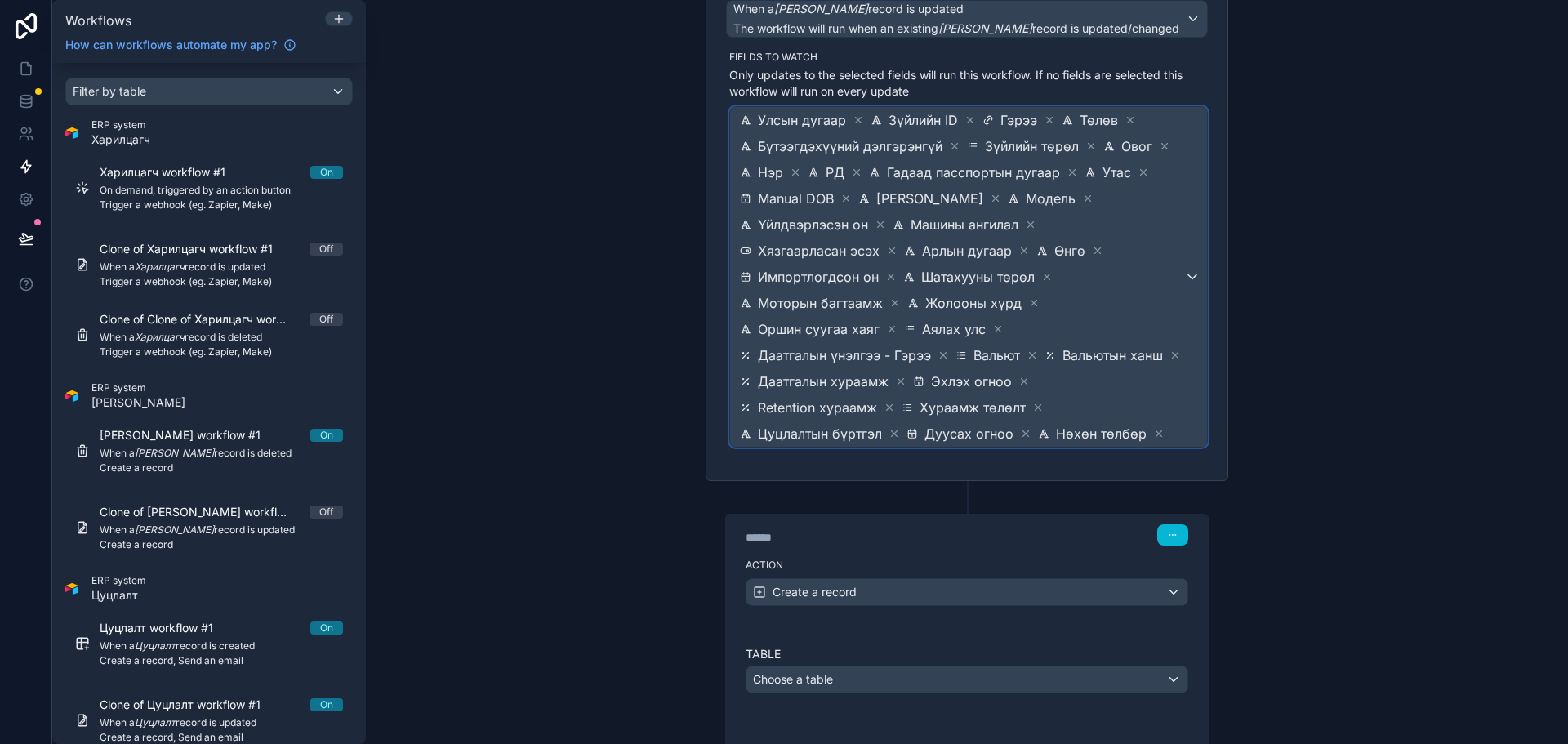
click at [1164, 381] on span "Улсын дугаар Зүйлийн ID Гэрээ Төлөв Бүтээгдэхүүний дэлгэрэнгүй Зүйлийн төрөл Ов…" at bounding box center [960, 277] width 448 height 340
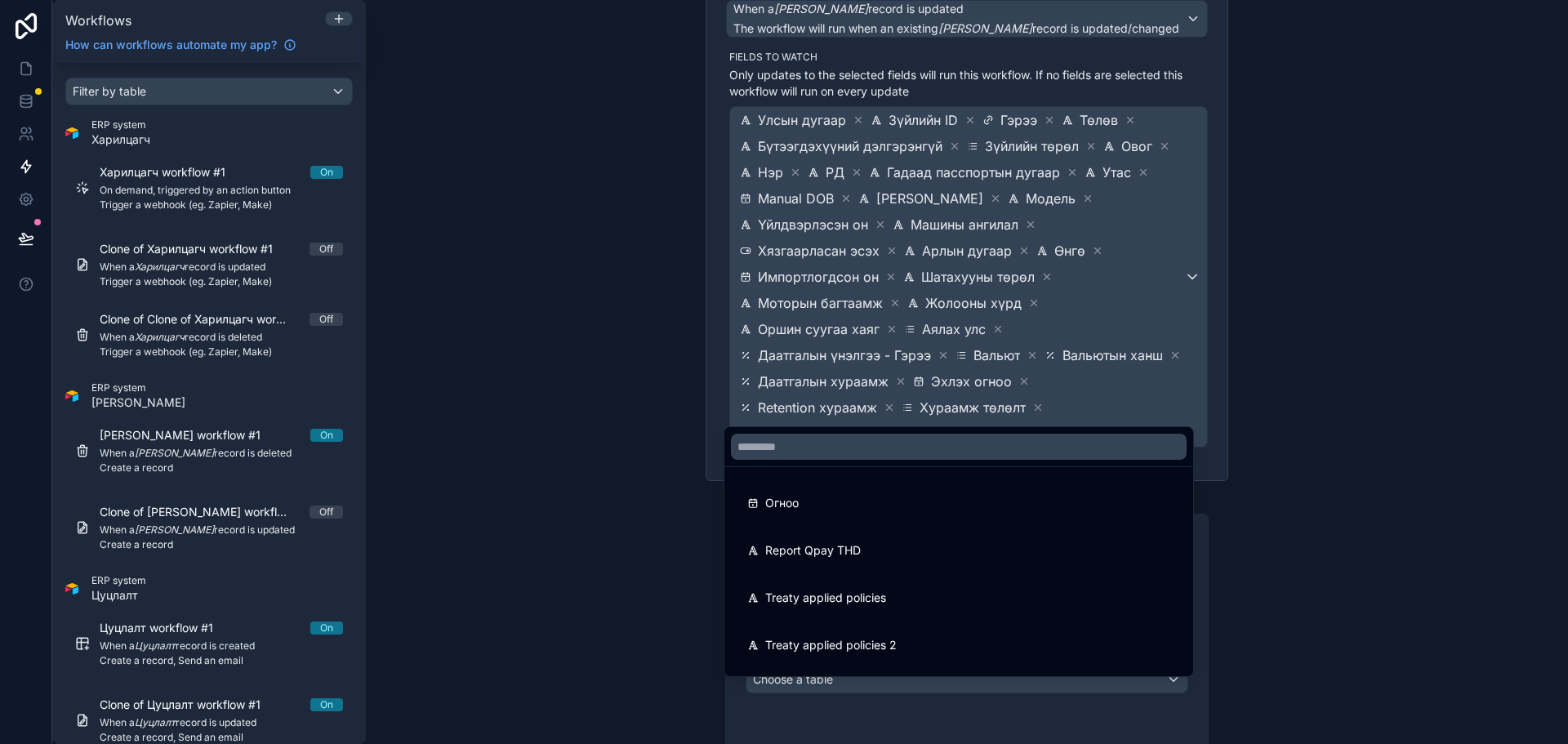
click at [993, 508] on div "Огноо" at bounding box center [959, 503] width 423 height 20
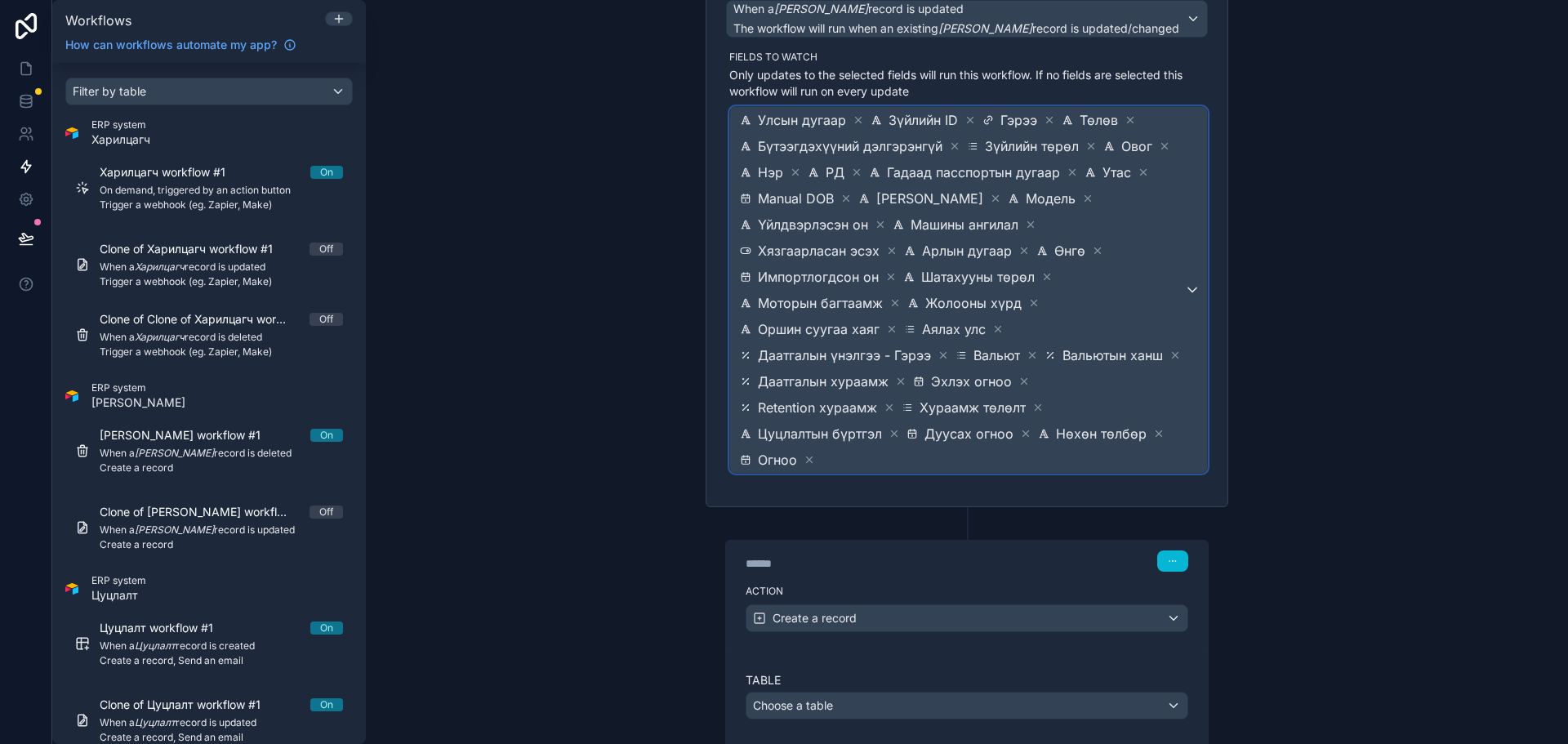
click at [1177, 390] on span "Улсын дугаар Зүйлийн ID Гэрээ Төлөв Бүтээгдэхүүний дэлгэрэнгүй Зүйлийн төрөл Ов…" at bounding box center [960, 290] width 448 height 366
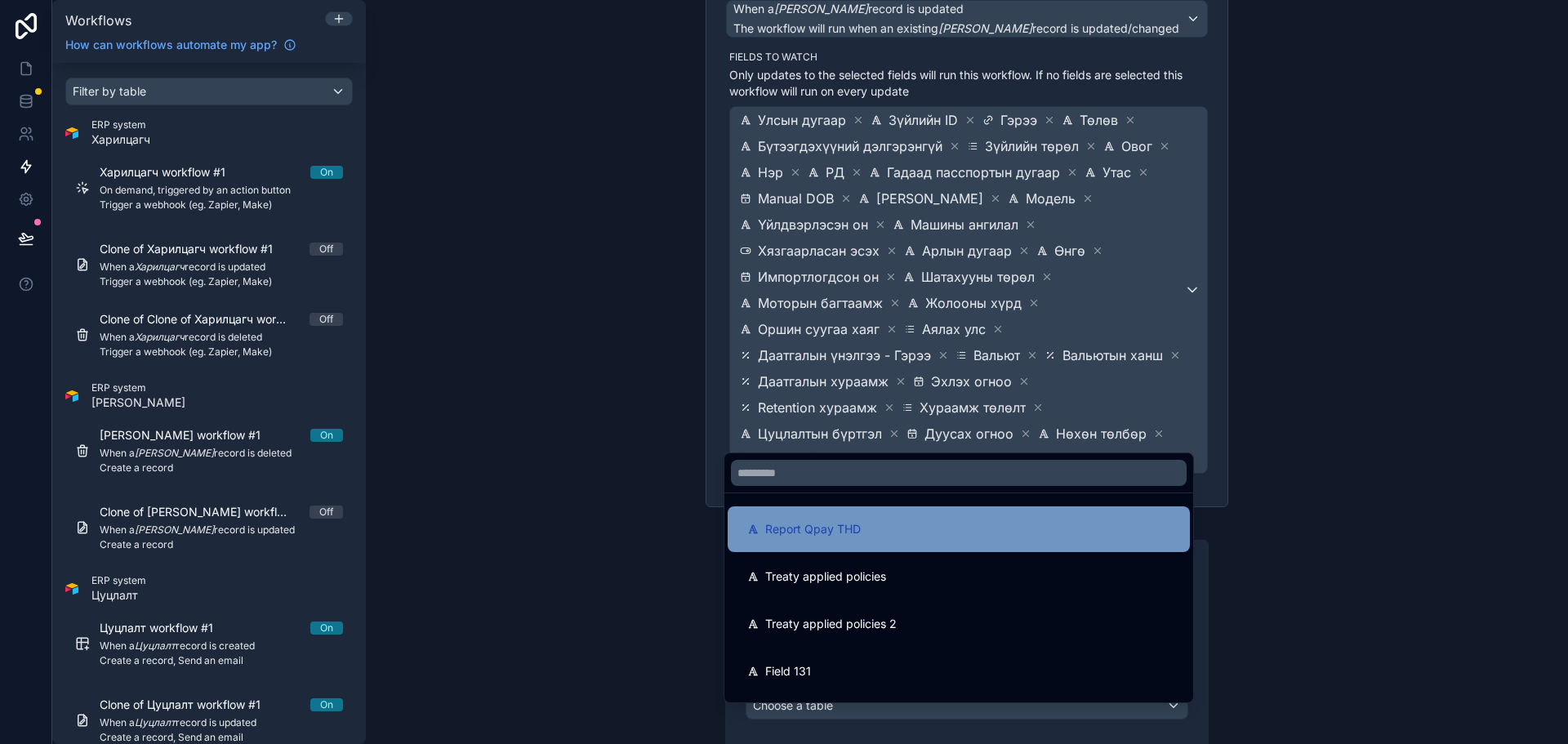
click at [970, 528] on div "Report Qpay THD" at bounding box center [959, 529] width 423 height 20
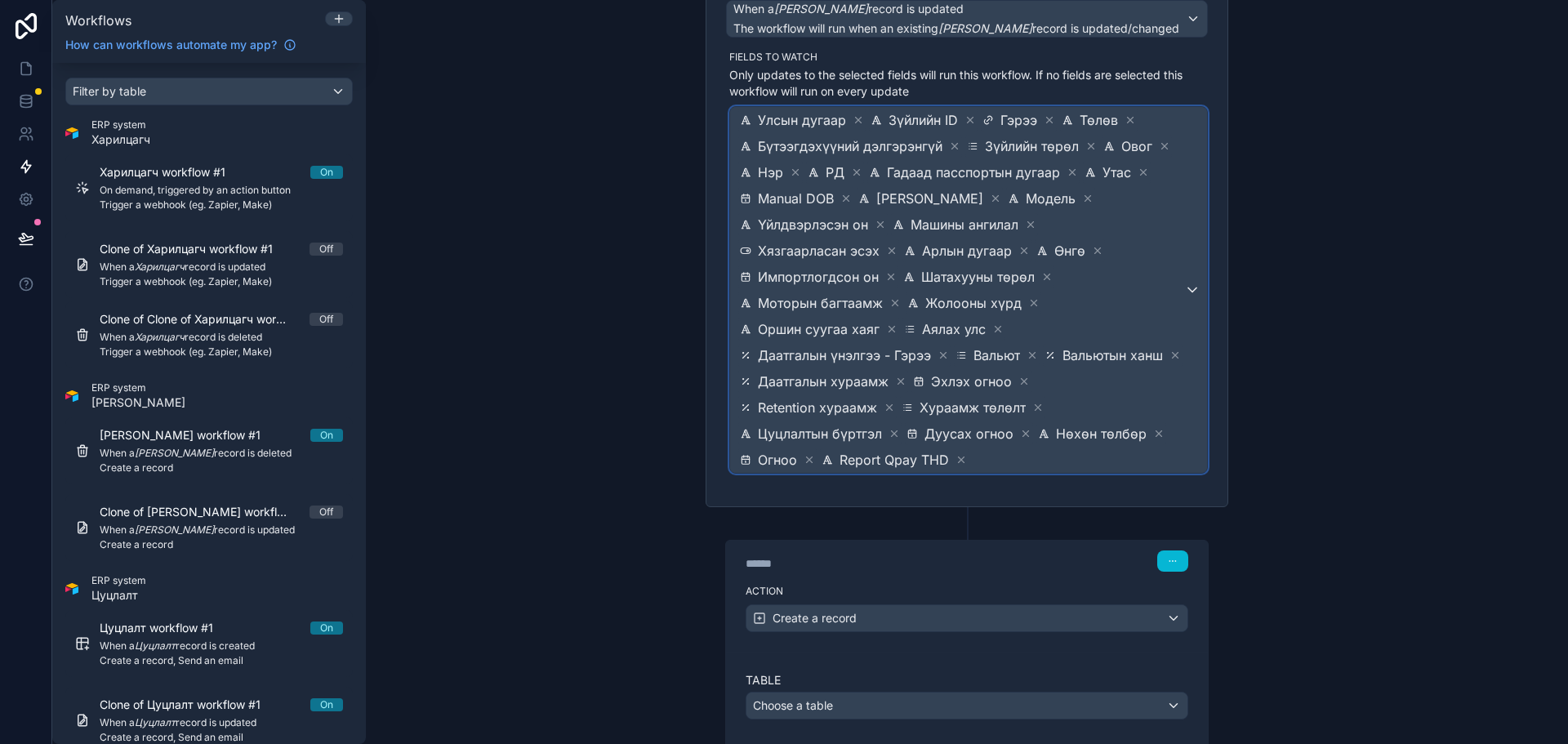
click at [1111, 430] on span "Улсын дугаар Зүйлийн ID Гэрээ Төлөв Бүтээгдэхүүний дэлгэрэнгүй Зүйлийн төрөл Ов…" at bounding box center [960, 290] width 448 height 366
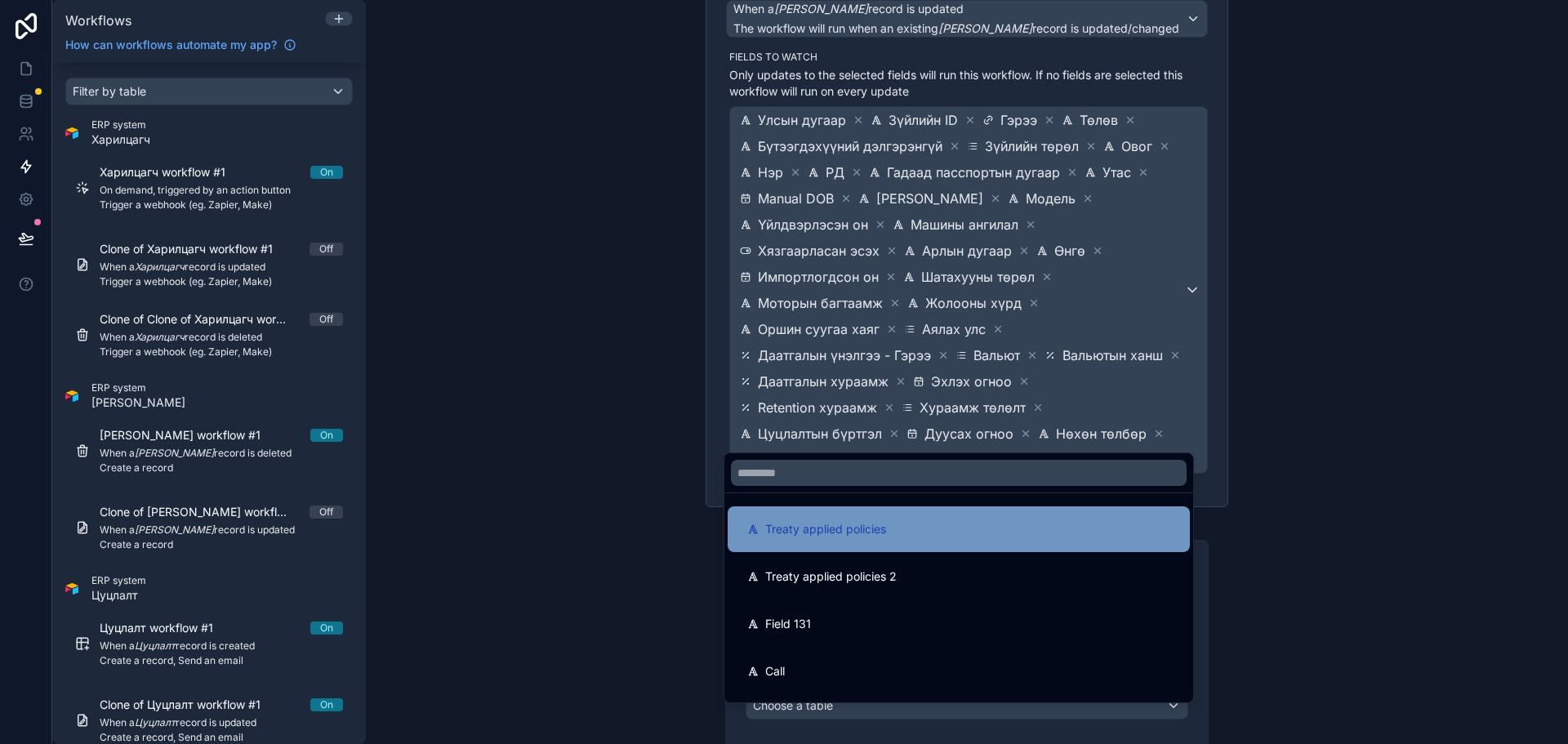
click at [989, 509] on div "Treaty applied policies" at bounding box center [959, 529] width 462 height 46
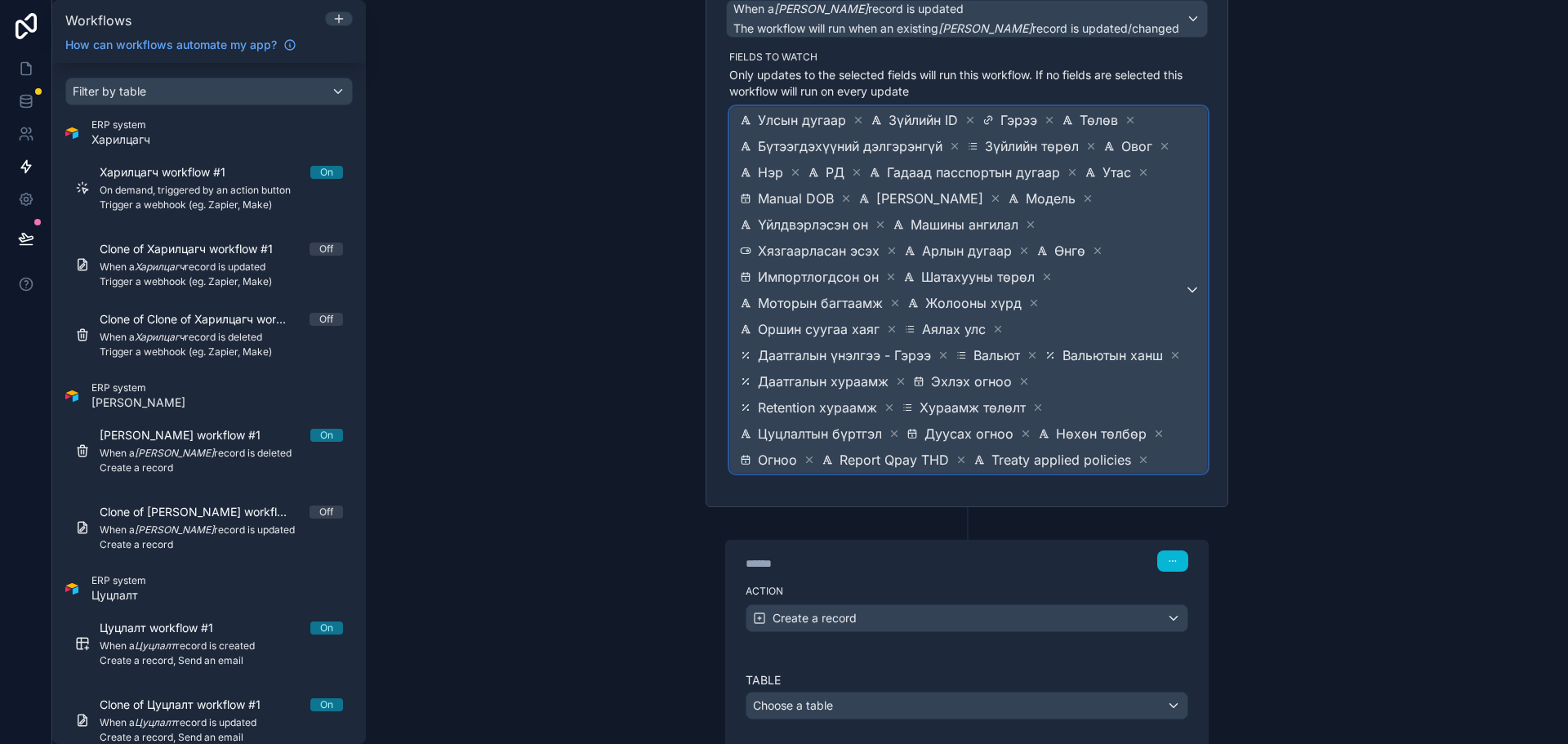
click at [1186, 433] on div "Улсын дугаар Зүйлийн ID Гэрээ Төлөв Бүтээгдэхүүний дэлгэрэнгүй Зүйлийн төрөл Ов…" at bounding box center [969, 290] width 477 height 366
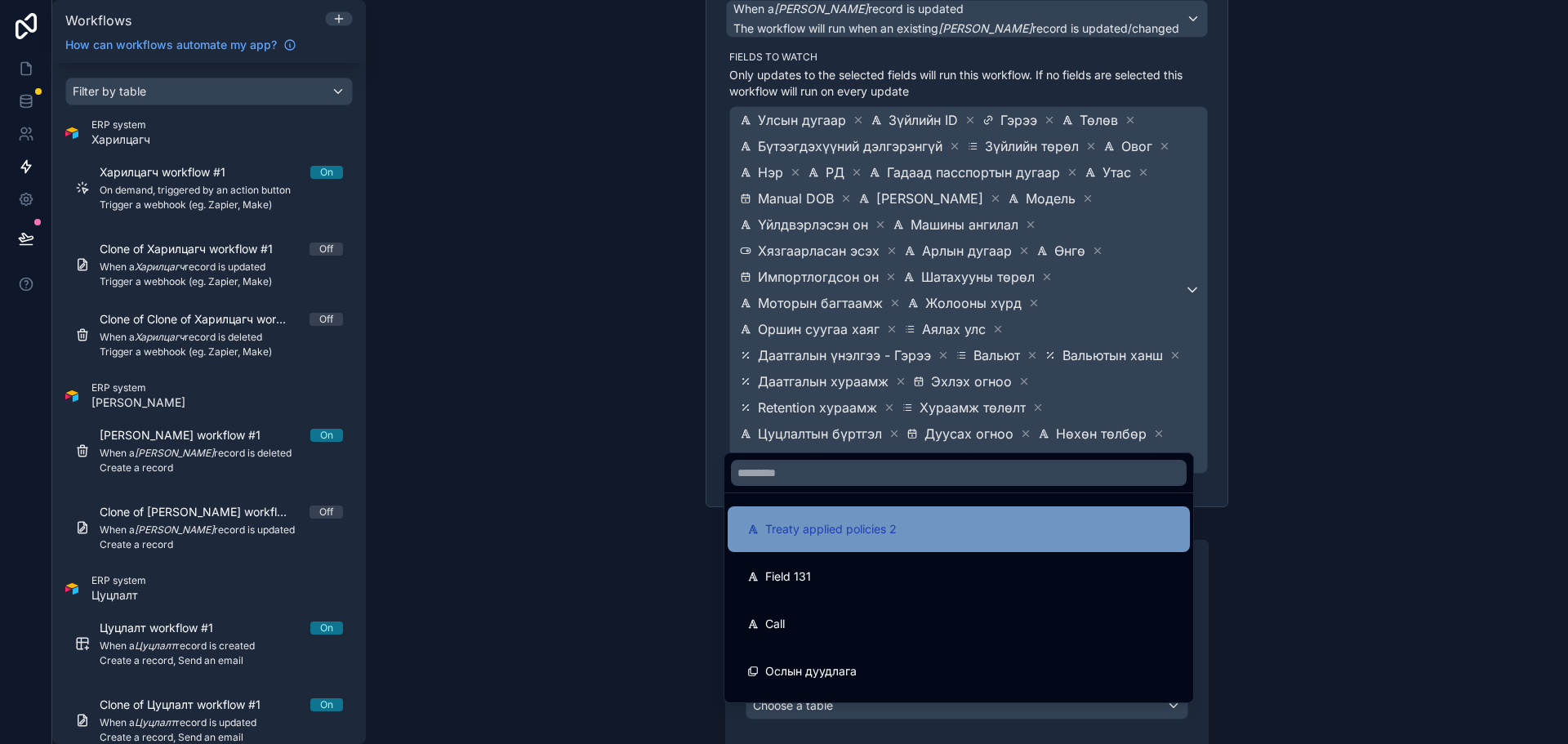
click at [1015, 534] on div "Treaty applied policies 2" at bounding box center [959, 529] width 423 height 20
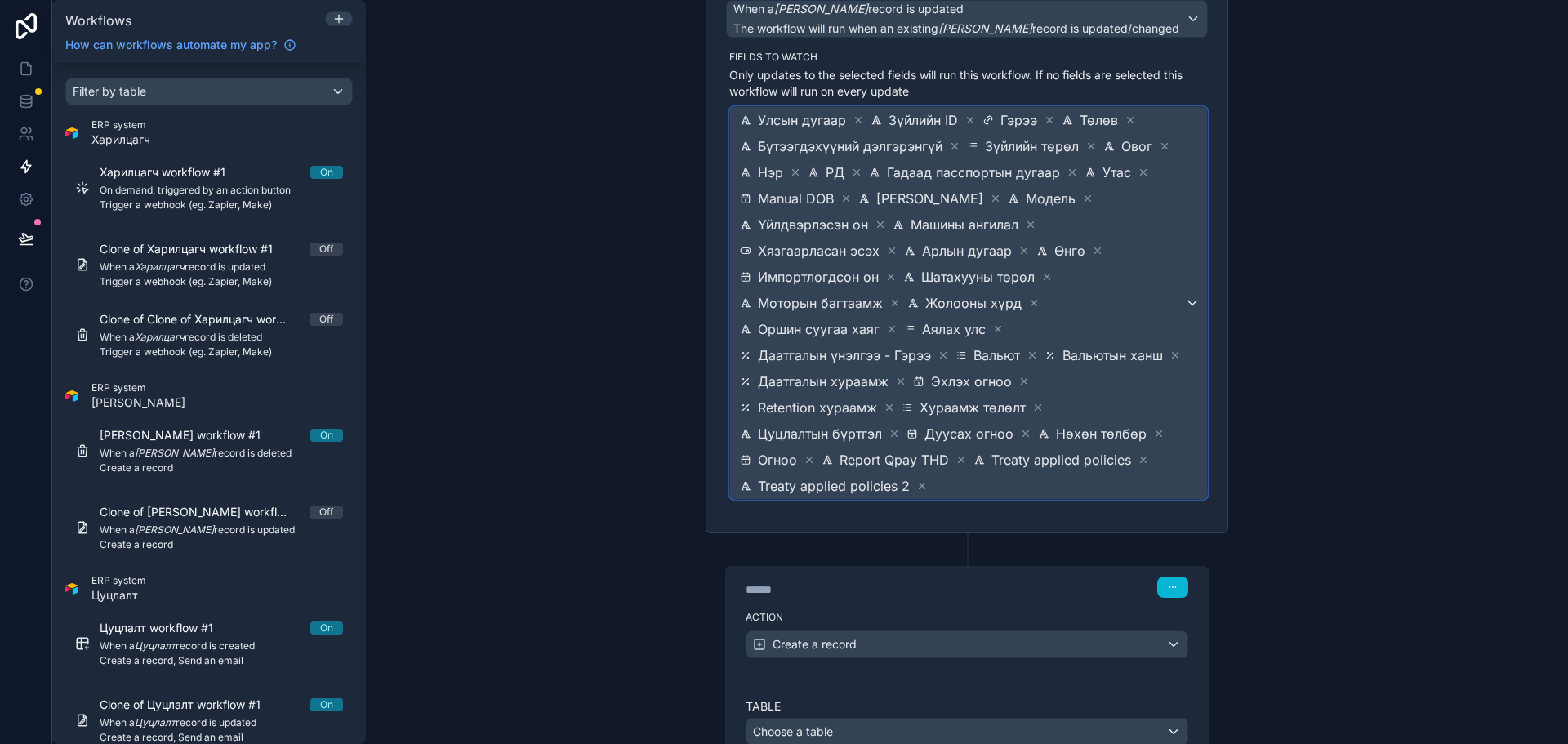
click at [1147, 457] on span "Улсын дугаар Зүйлийн ID Гэрээ Төлөв Бүтээгдэхүүний дэлгэрэнгүй Зүйлийн төрөл Ов…" at bounding box center [960, 303] width 448 height 392
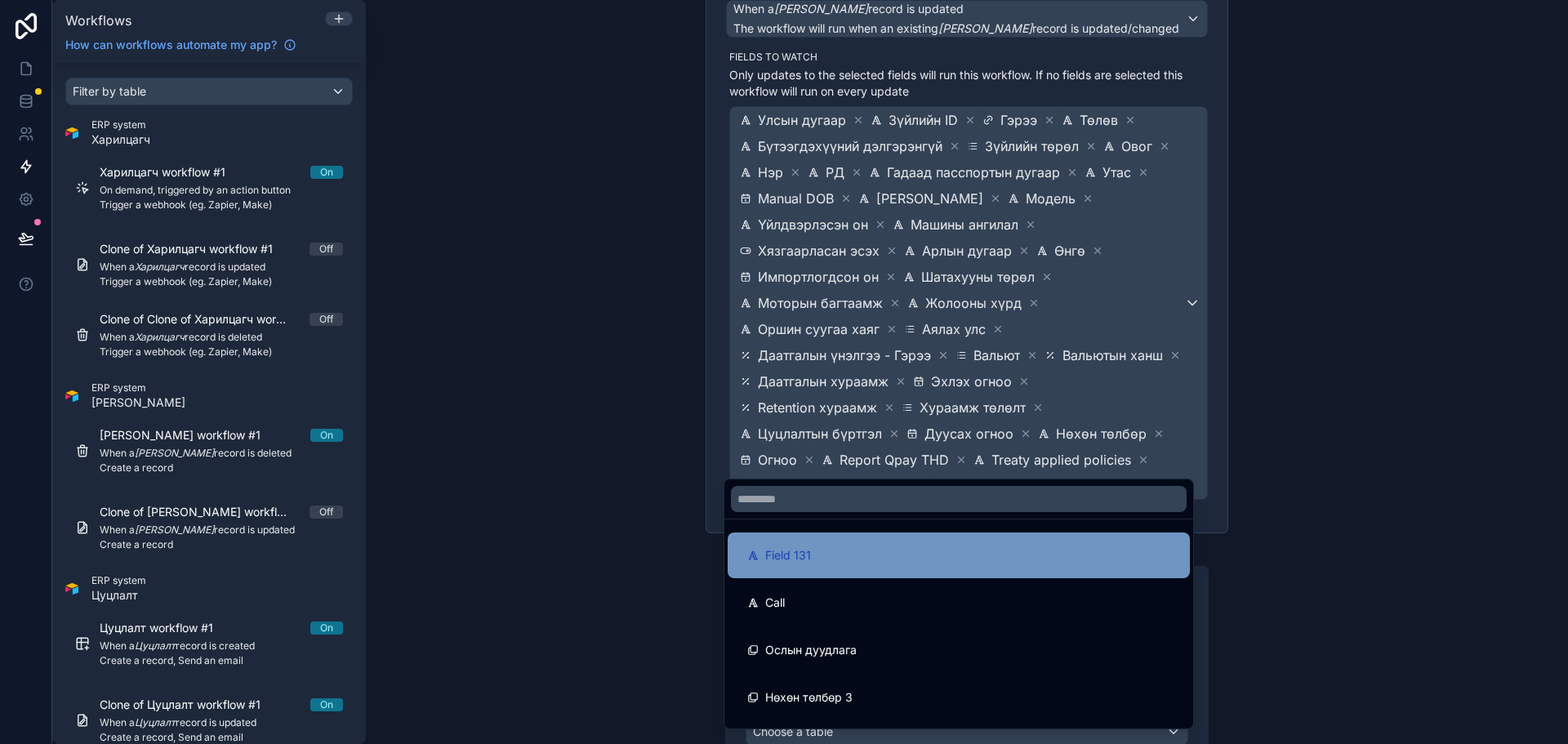
click at [957, 559] on div "Field 131" at bounding box center [959, 555] width 423 height 20
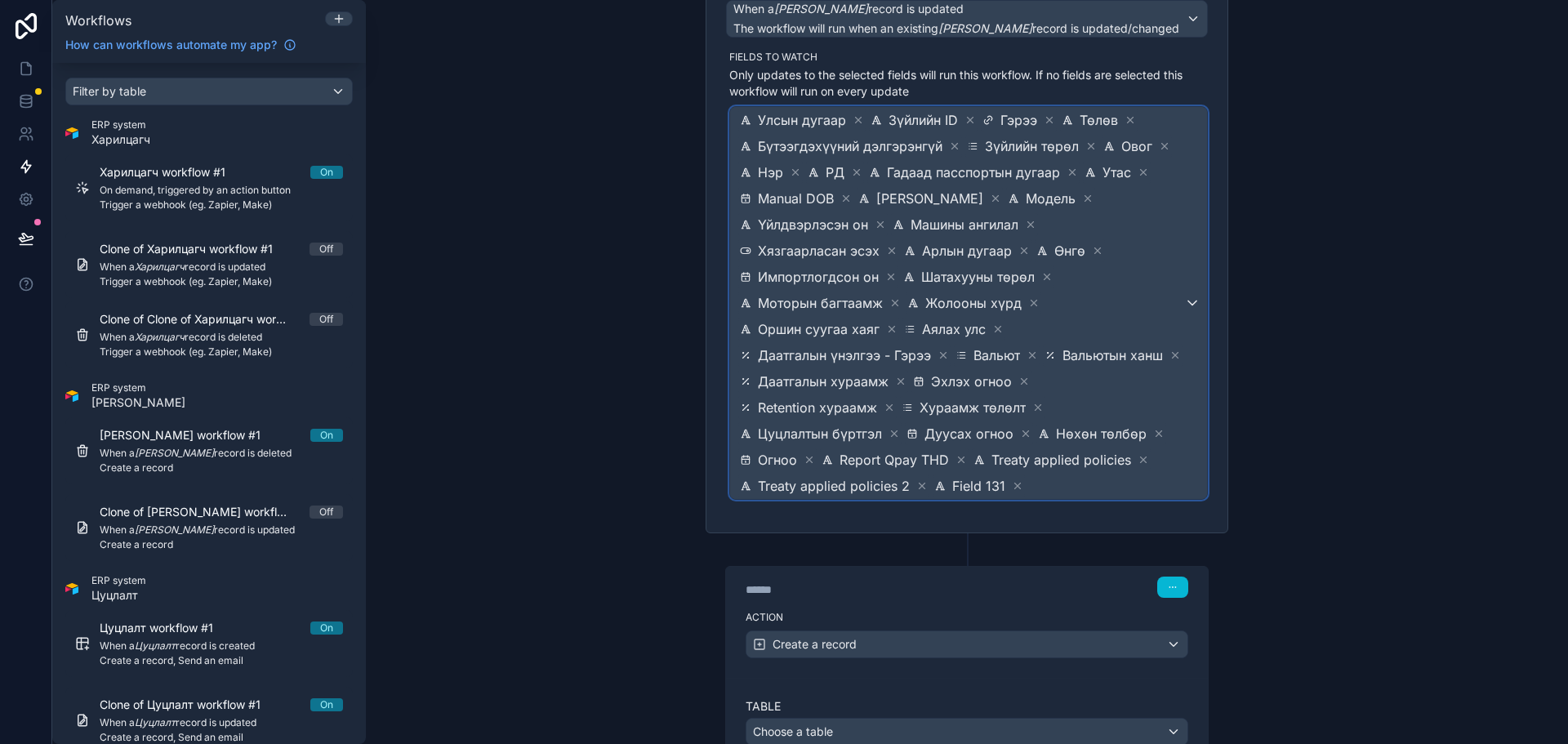
click at [1138, 463] on span "Улсын дугаар Зүйлийн ID Гэрээ Төлөв Бүтээгдэхүүний дэлгэрэнгүй Зүйлийн төрөл Ов…" at bounding box center [960, 303] width 448 height 392
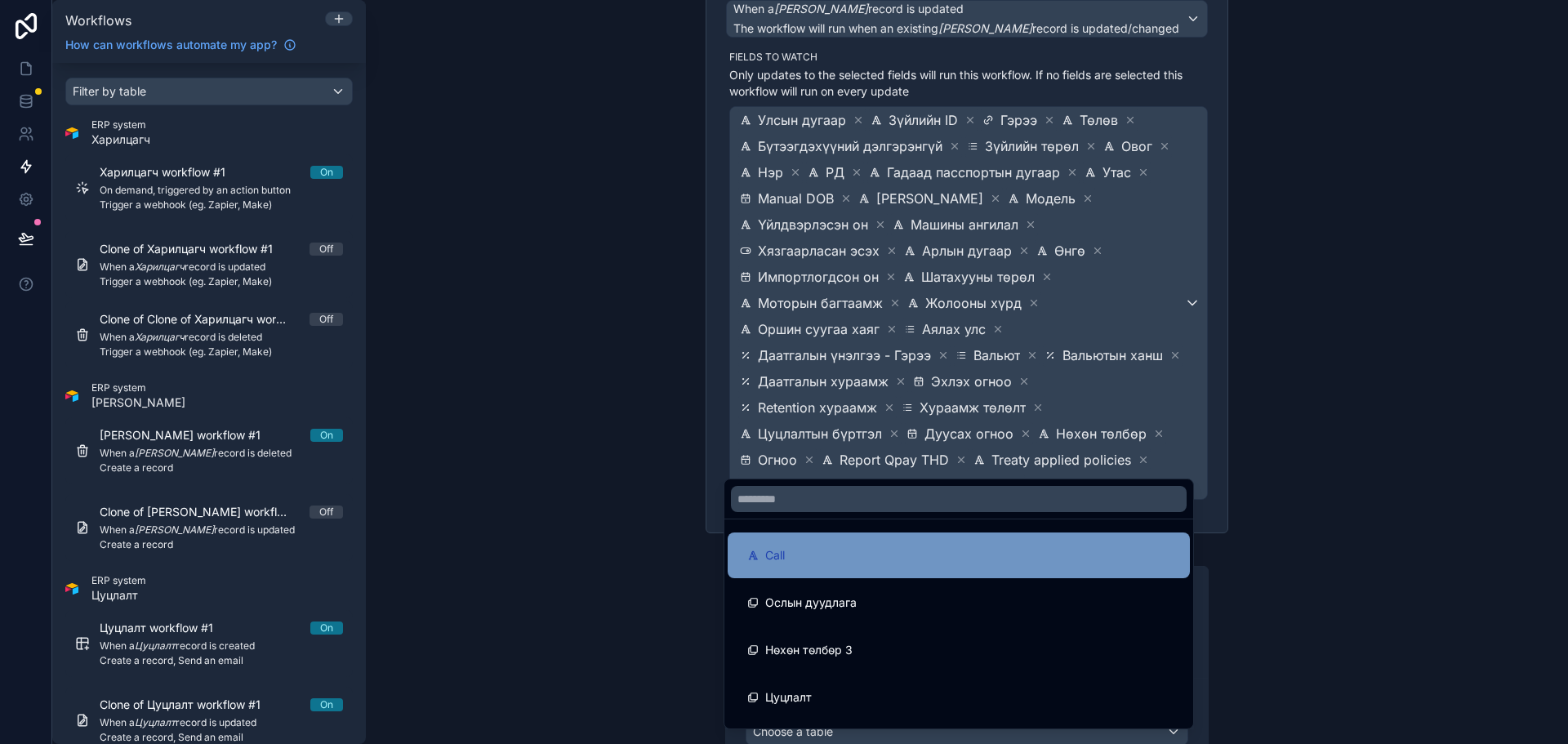
click at [950, 550] on div "Call" at bounding box center [959, 555] width 423 height 20
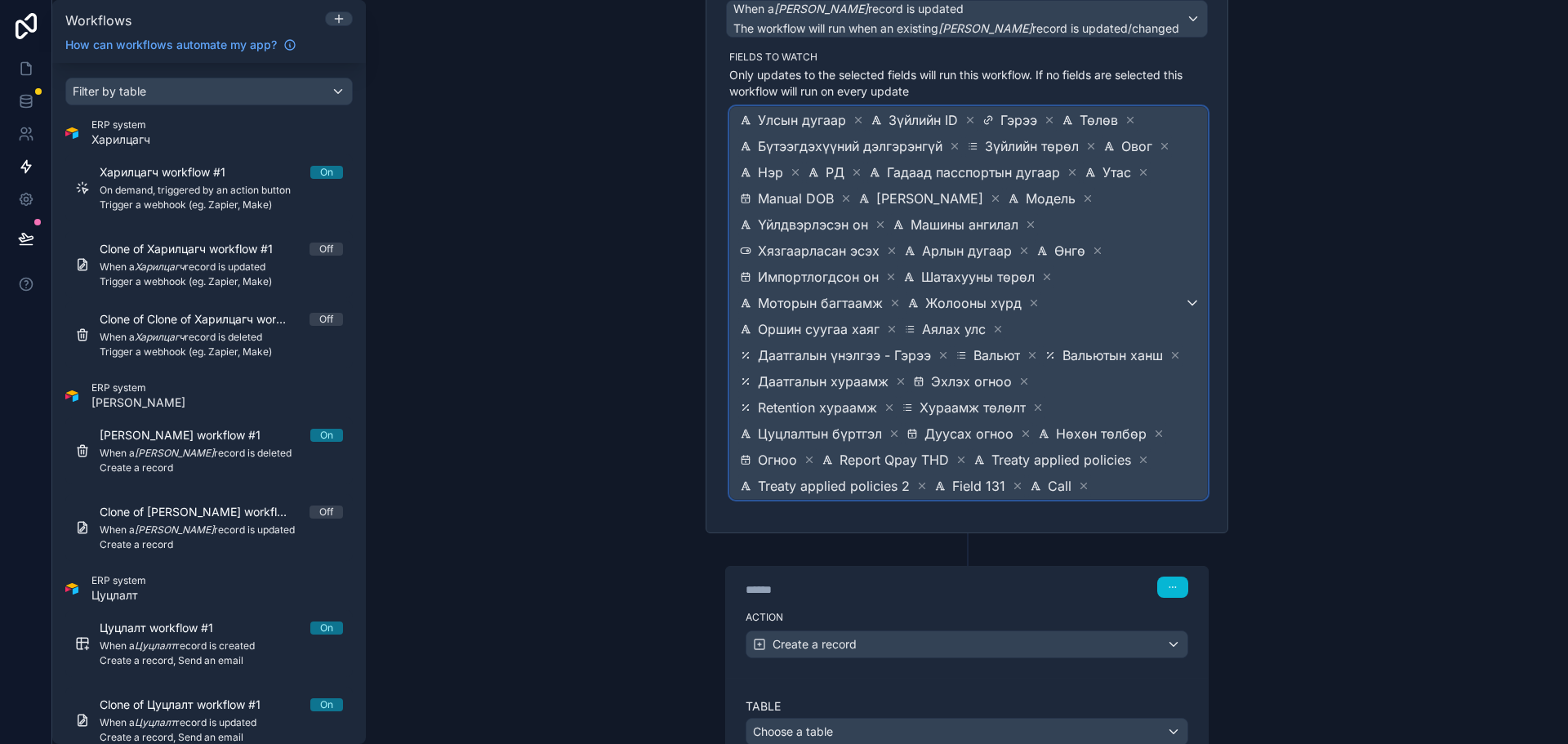
click at [1143, 457] on span "Улсын дугаар Зүйлийн ID Гэрээ Төлөв Бүтээгдэхүүний дэлгэрэнгүй Зүйлийн төрөл Ов…" at bounding box center [960, 303] width 448 height 392
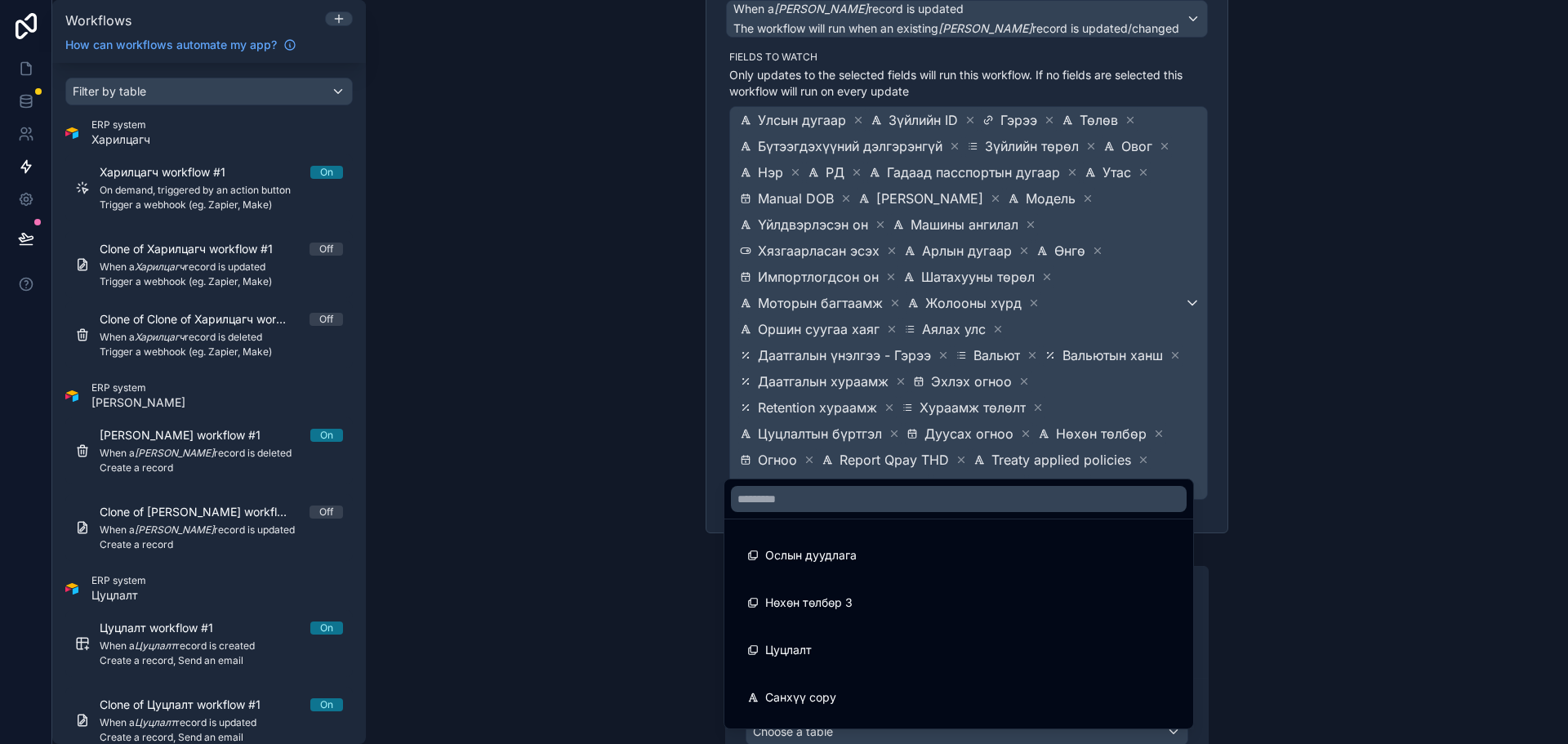
drag, startPoint x: 969, startPoint y: 565, endPoint x: 1141, endPoint y: 494, distance: 186.1
click at [969, 564] on div "Ослын дуудлага" at bounding box center [959, 555] width 462 height 46
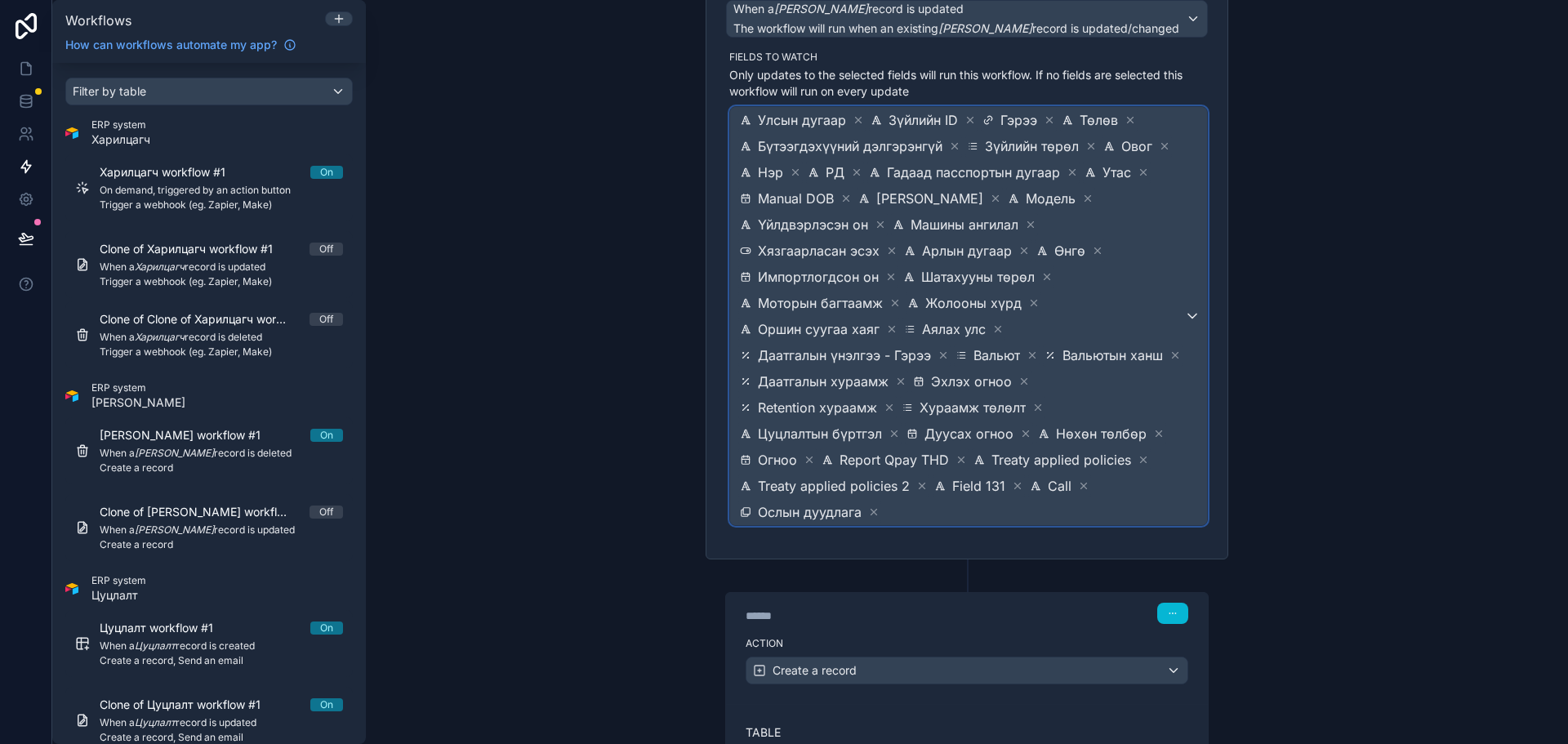
click at [1166, 466] on span "Улсын дугаар Зүйлийн ID Гэрээ Төлөв Бүтээгдэхүүний дэлгэрэнгүй Зүйлийн төрөл Ов…" at bounding box center [960, 316] width 448 height 418
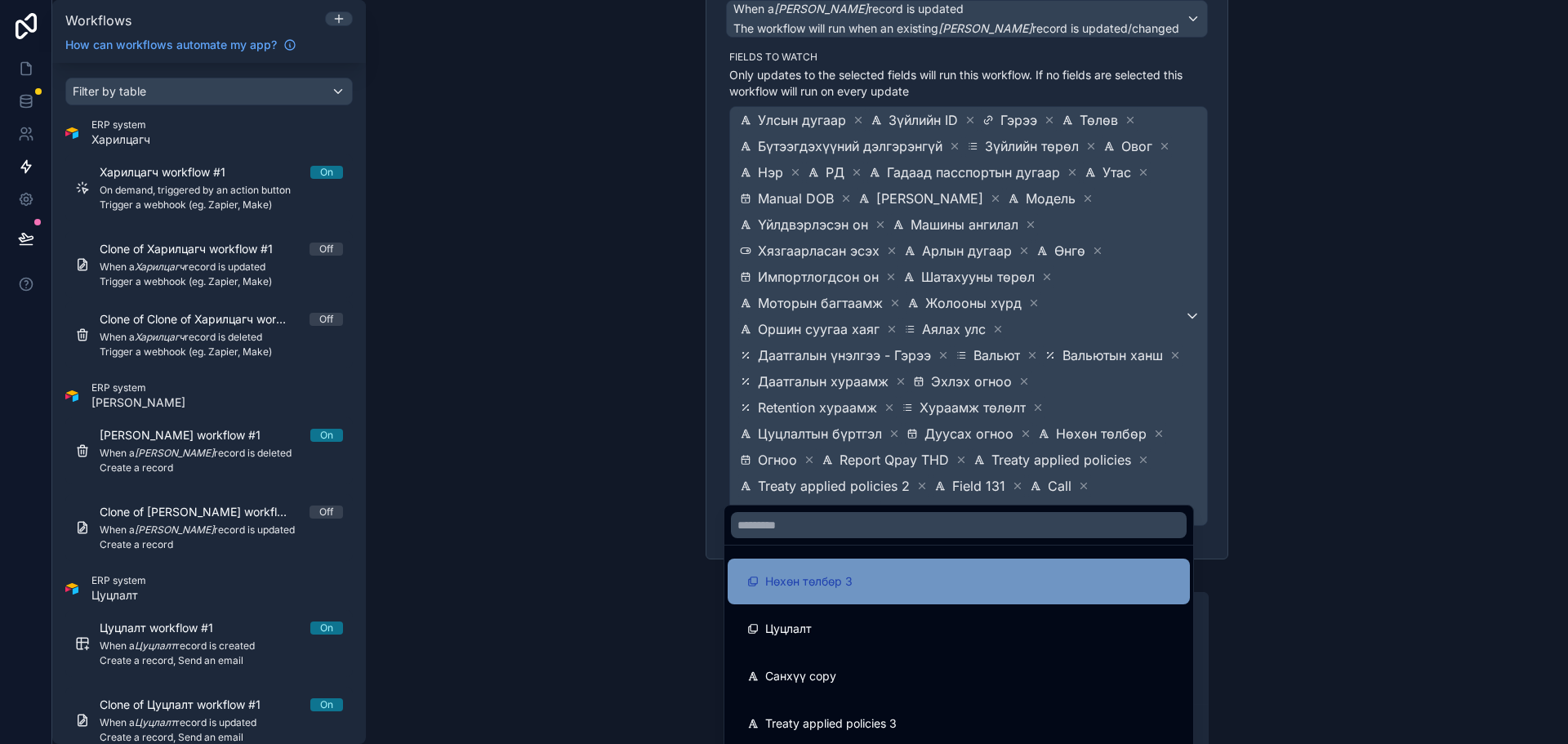
click at [999, 581] on div "Нөхөн төлбөр 3" at bounding box center [959, 581] width 423 height 20
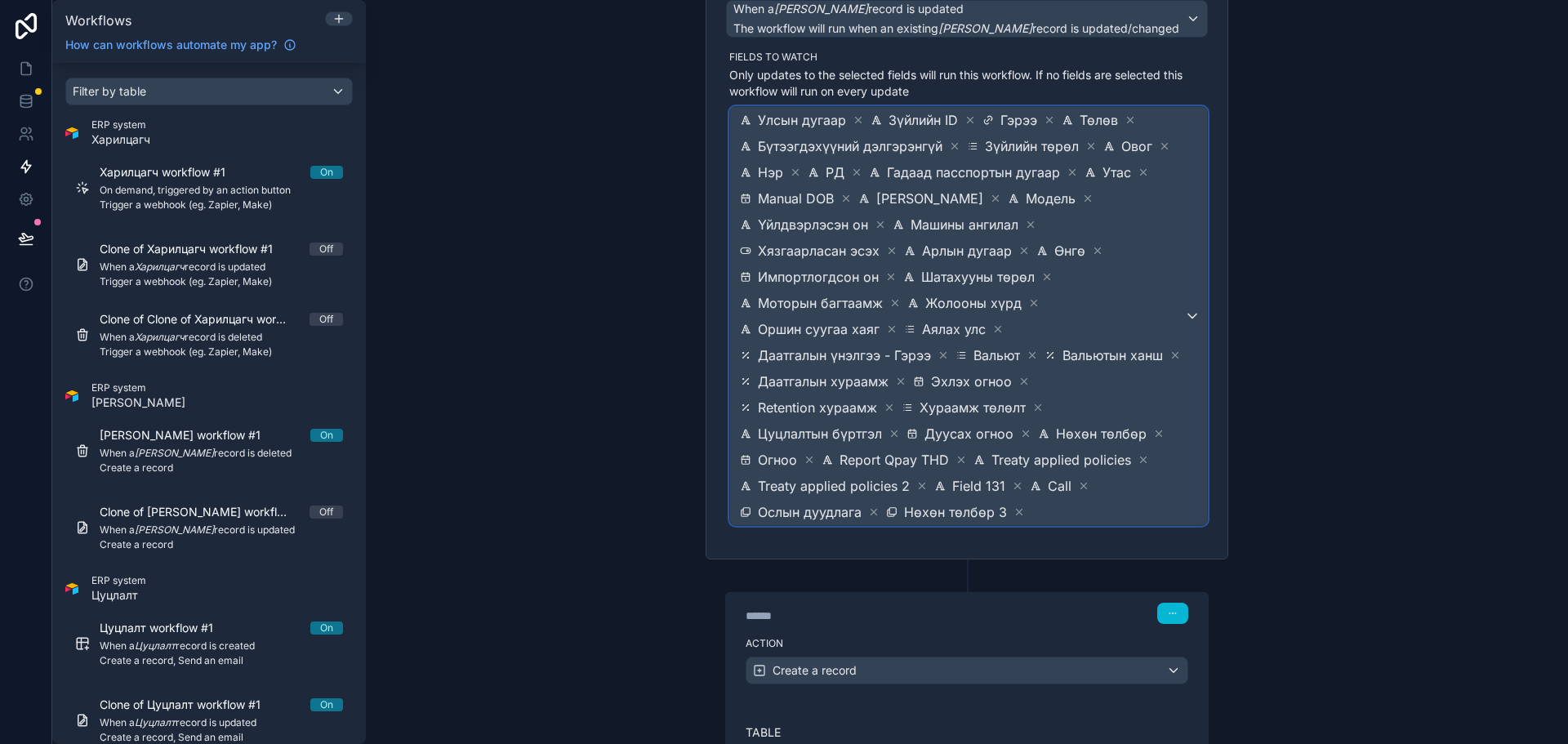
click at [1159, 485] on span "Улсын дугаар Зүйлийн ID Гэрээ Төлөв Бүтээгдэхүүний дэлгэрэнгүй Зүйлийн төрөл Ов…" at bounding box center [960, 316] width 448 height 418
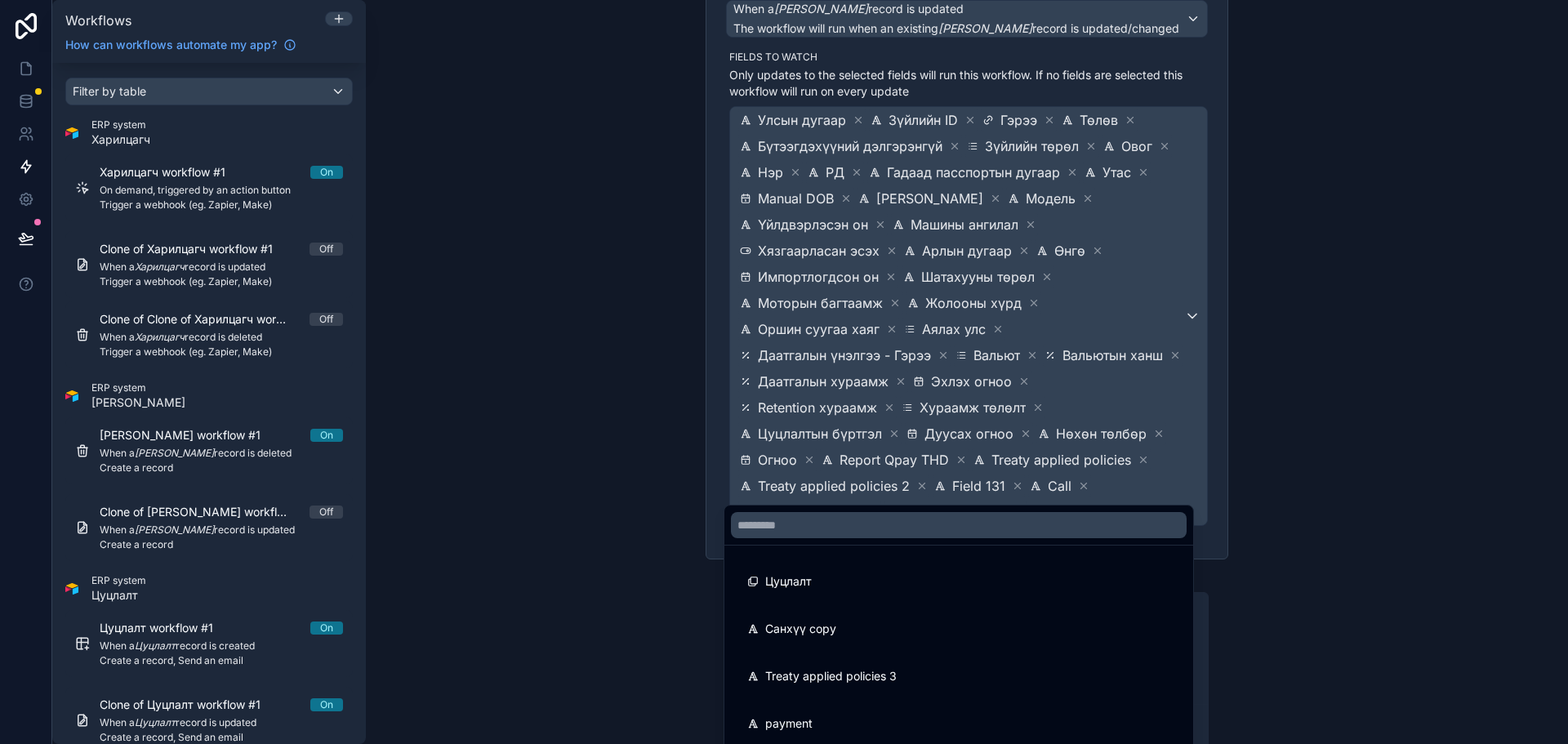
click at [1012, 490] on div at bounding box center [784, 372] width 1568 height 744
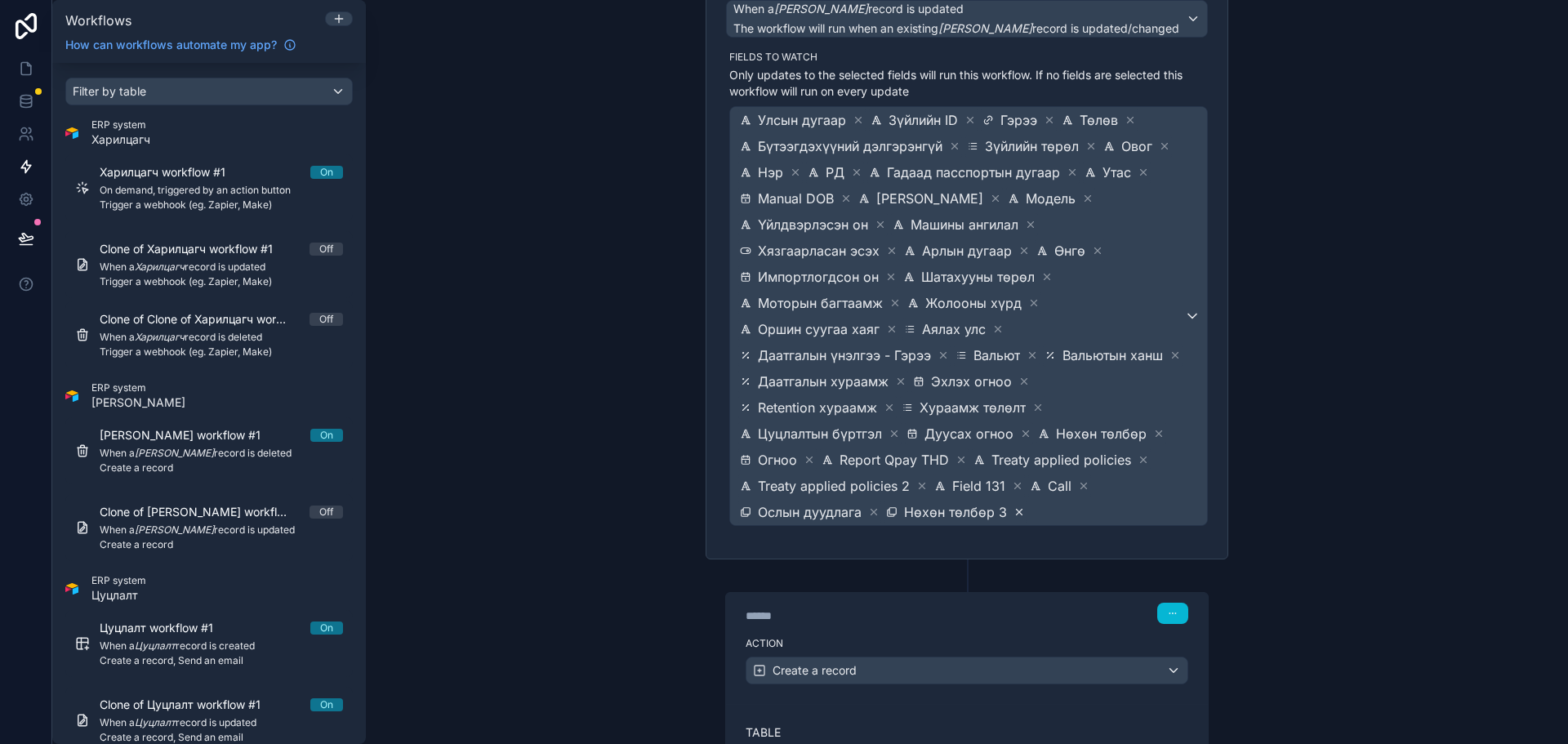
click at [1013, 506] on icon at bounding box center [1019, 512] width 11 height 11
click at [1033, 486] on span "Улсын дугаар Зүйлийн ID Гэрээ Төлөв Бүтээгдэхүүний дэлгэрэнгүй Зүйлийн төрөл Ов…" at bounding box center [960, 316] width 448 height 418
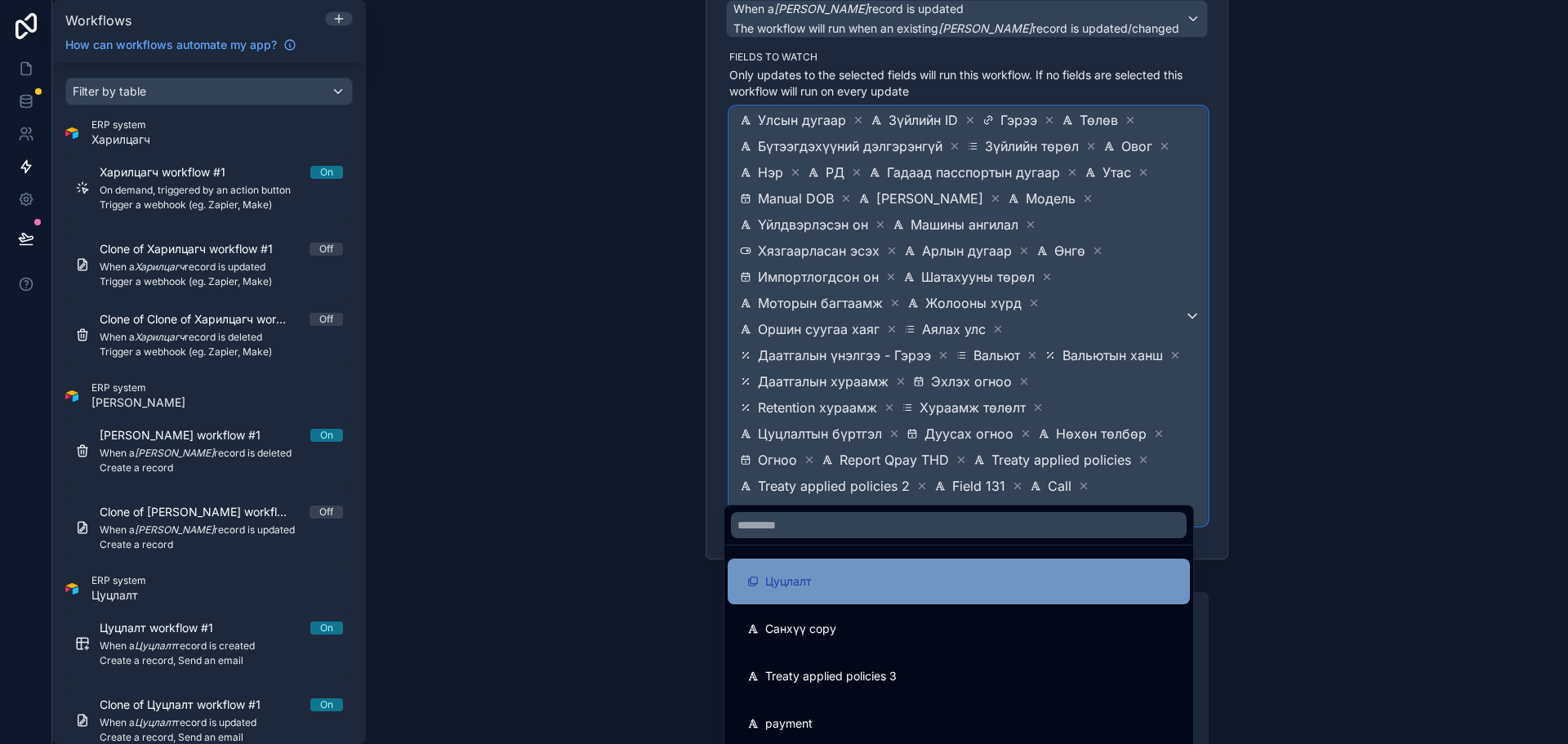
scroll to position [90, 0]
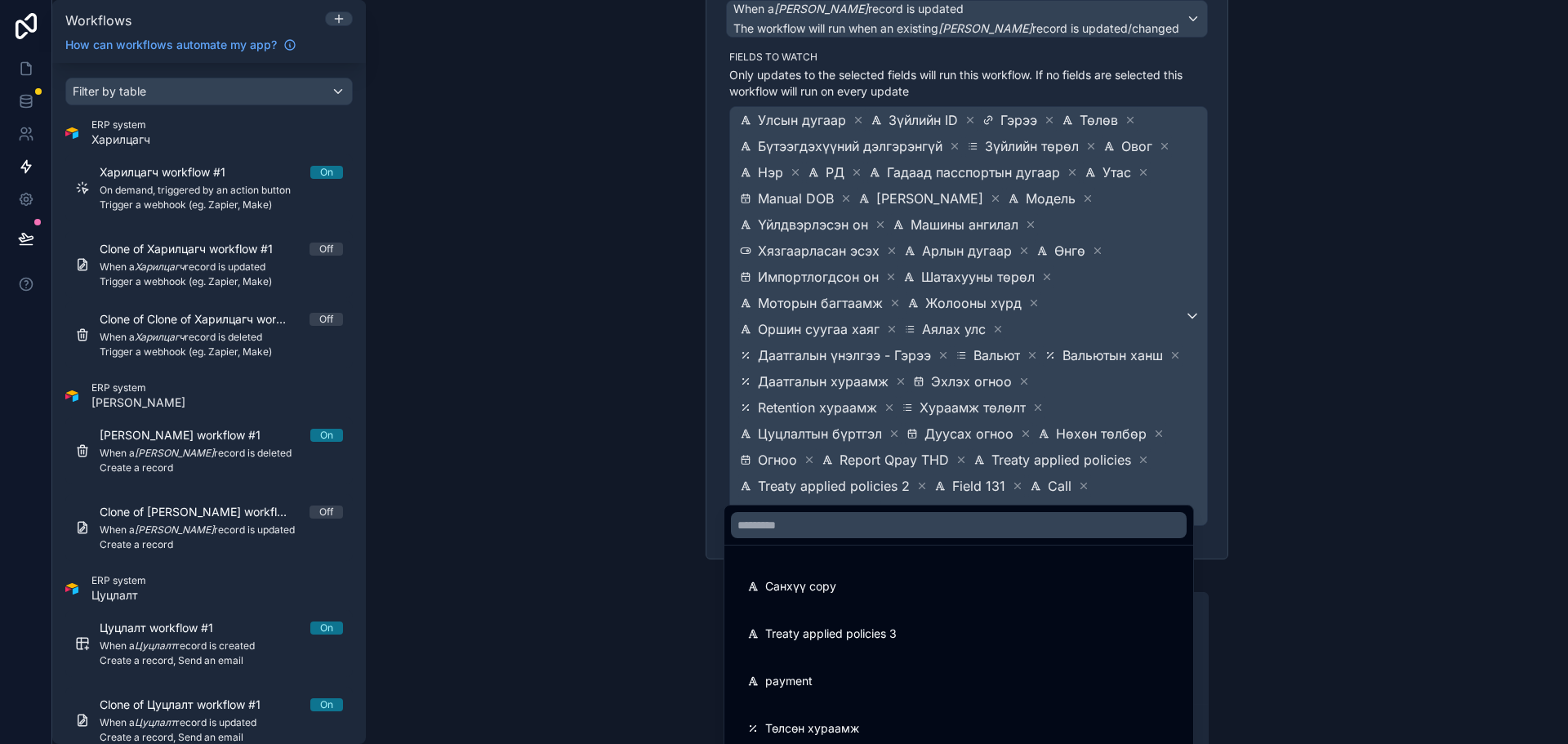
click at [1376, 466] on div at bounding box center [784, 372] width 1568 height 744
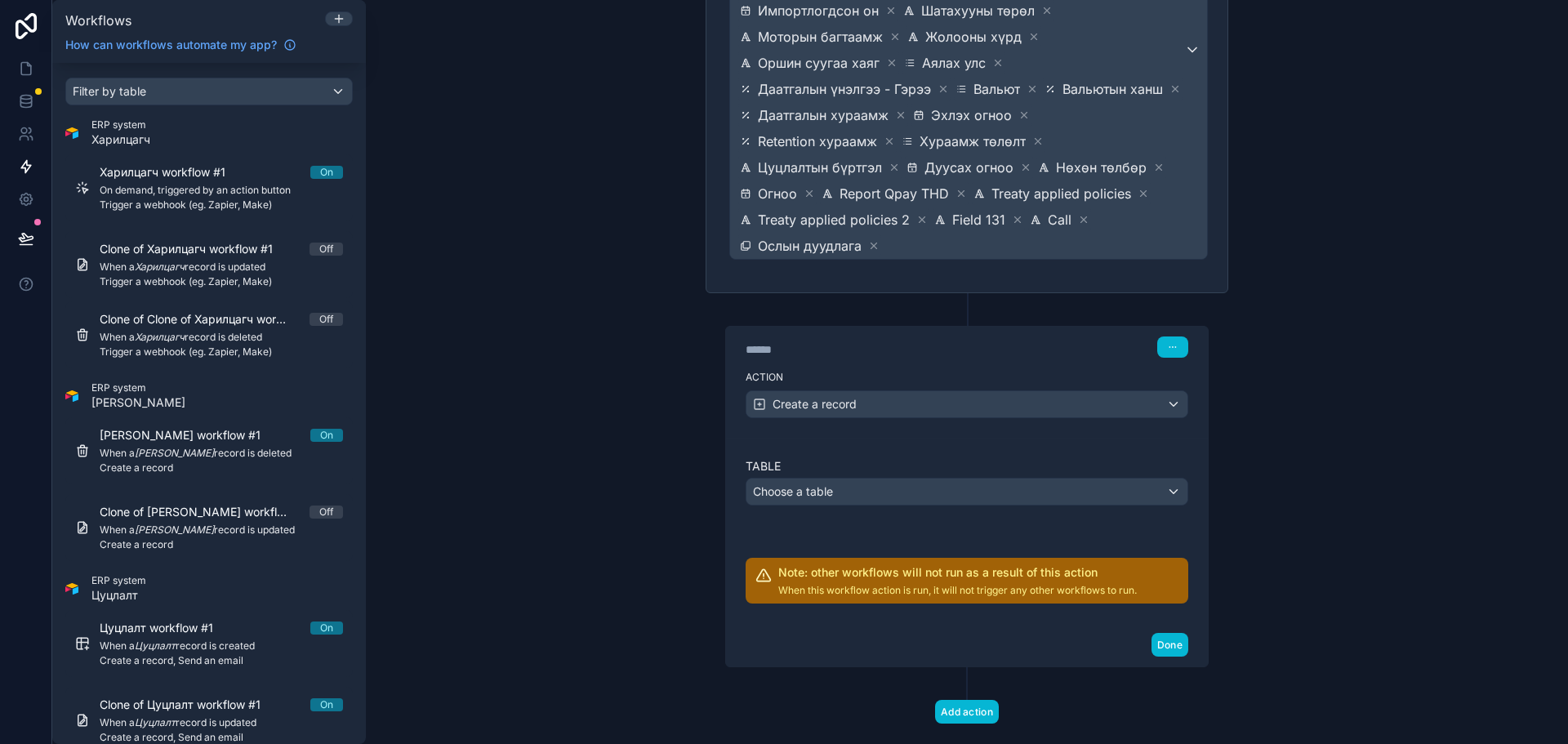
scroll to position [435, 0]
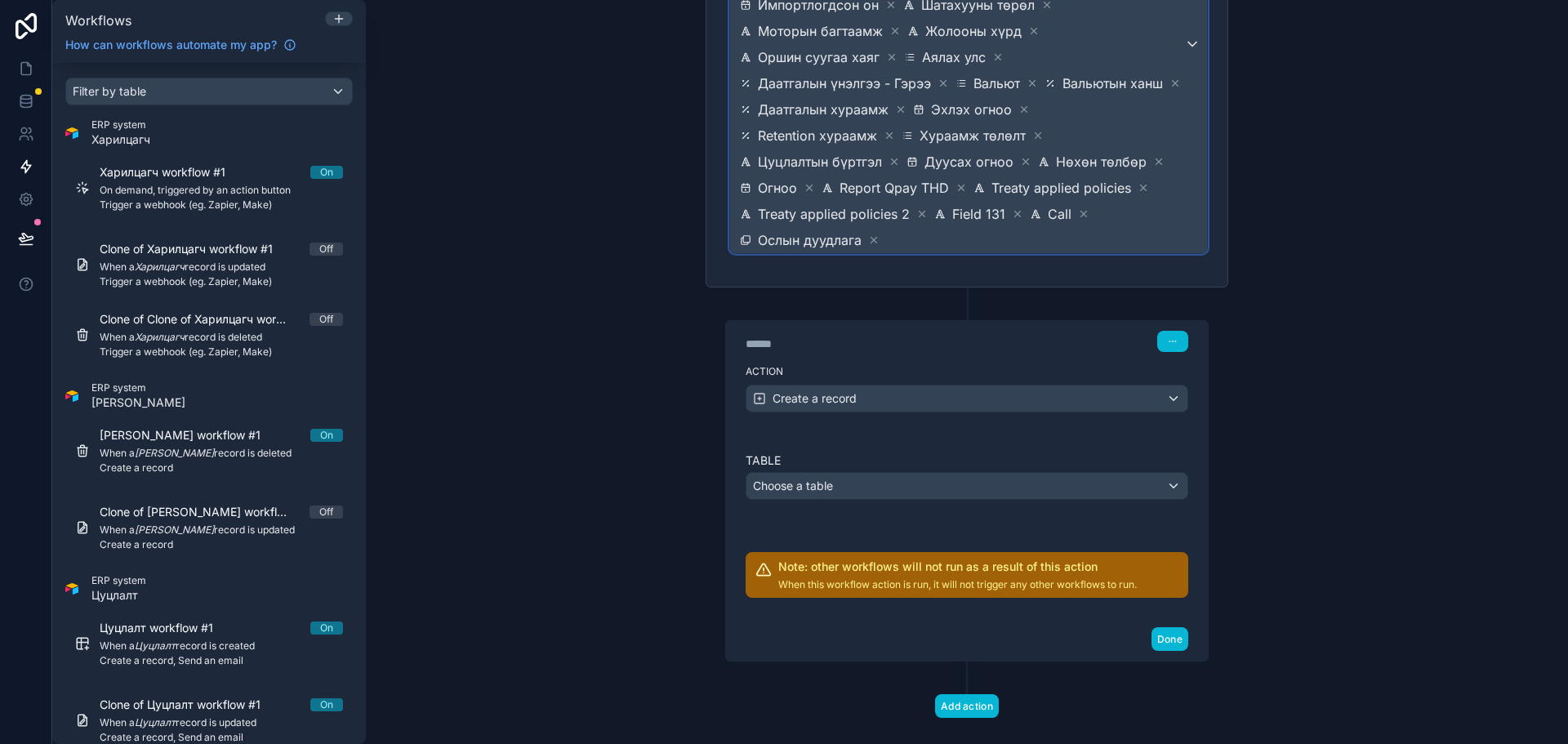
click at [962, 221] on span "Улсын дугаар Зүйлийн ID Гэрээ Төлөв Бүтээгдэхүүний дэлгэрэнгүй Зүйлийн төрөл Ов…" at bounding box center [960, 44] width 448 height 418
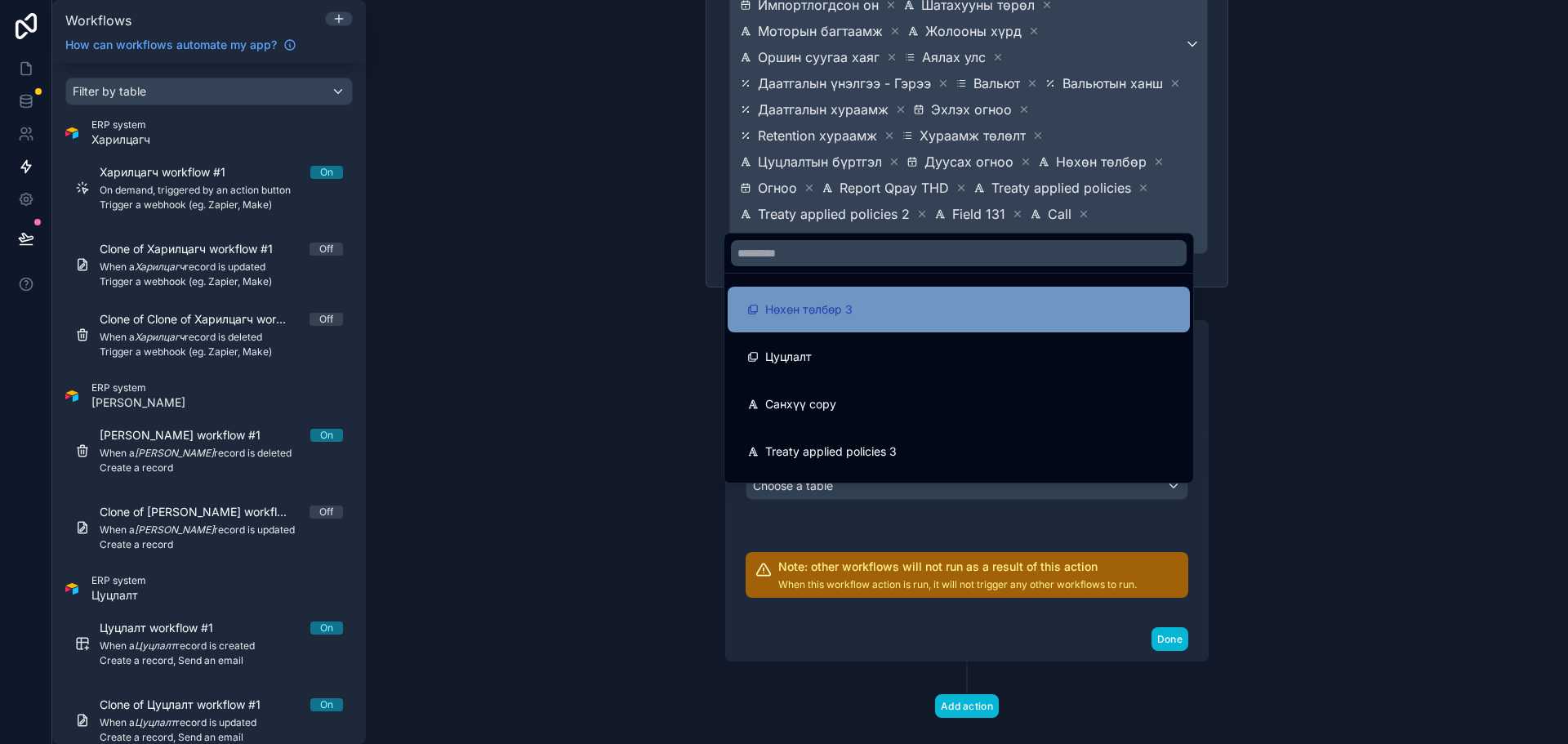
click at [915, 313] on div "Нөхөн төлбөр 3" at bounding box center [959, 310] width 423 height 20
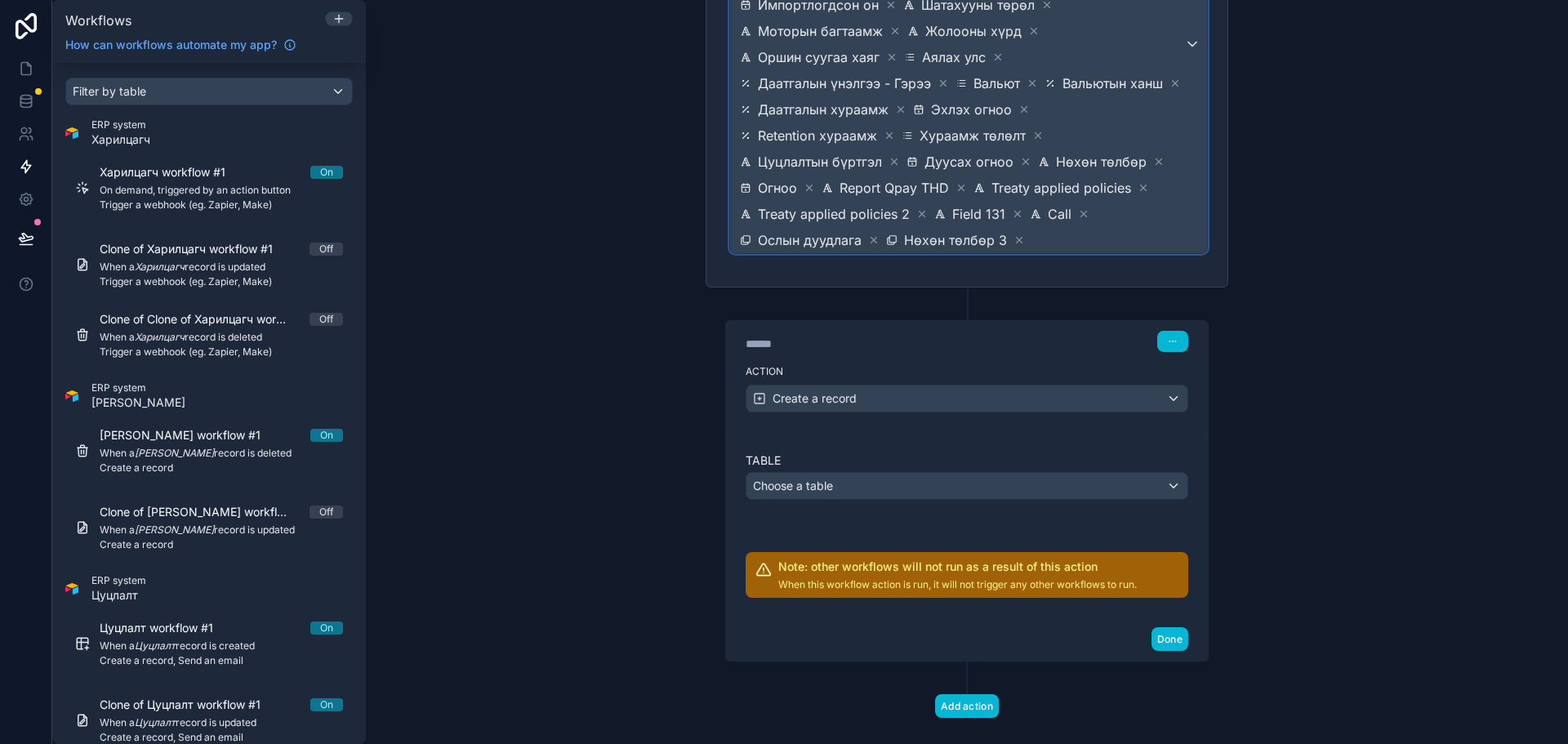
click at [1067, 214] on span "Улсын дугаар Зүйлийн ID Гэрээ Төлөв Бүтээгдэхүүний дэлгэрэнгүй Зүйлийн төрөл Ов…" at bounding box center [960, 44] width 448 height 418
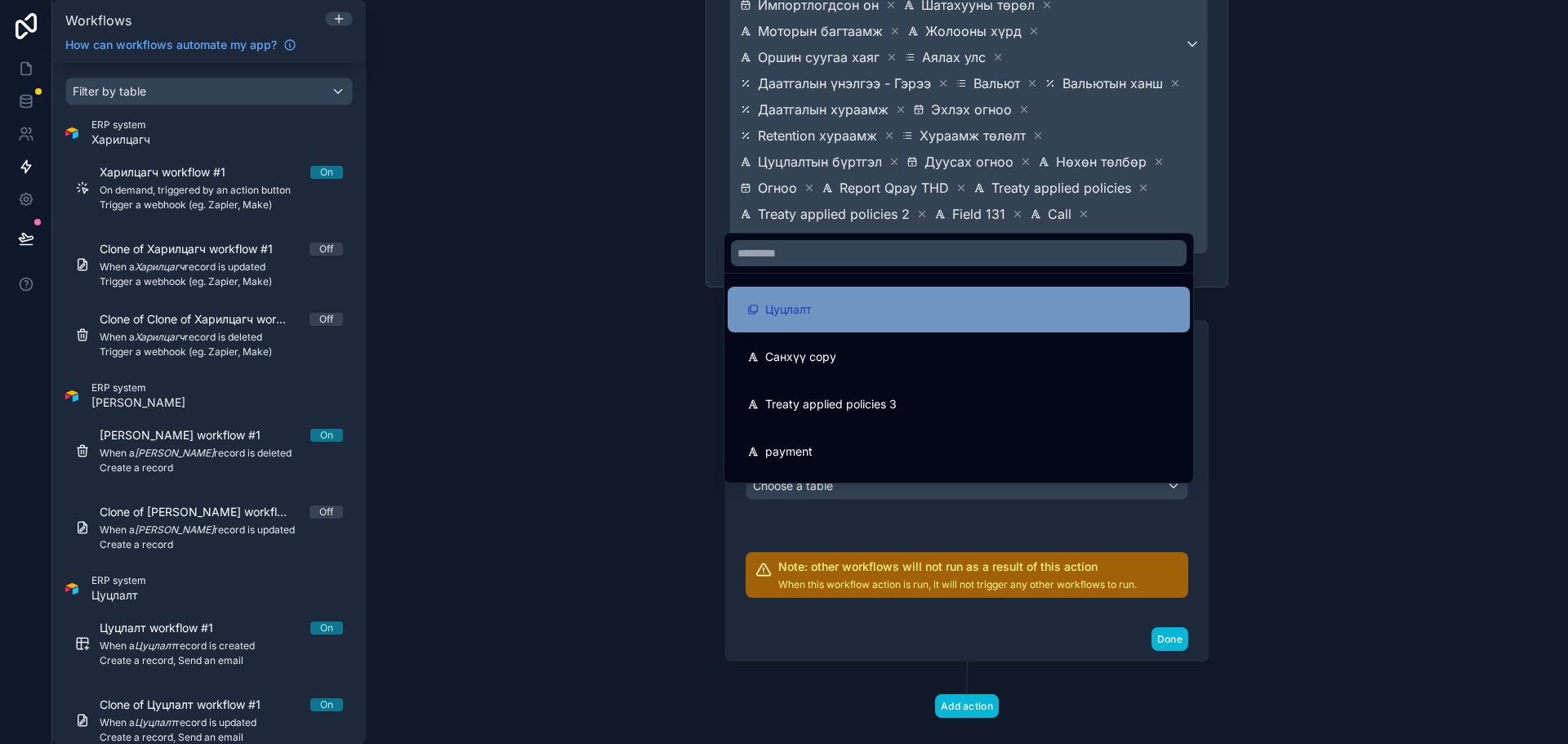
click at [1031, 317] on div "Цуцлалт" at bounding box center [959, 310] width 423 height 20
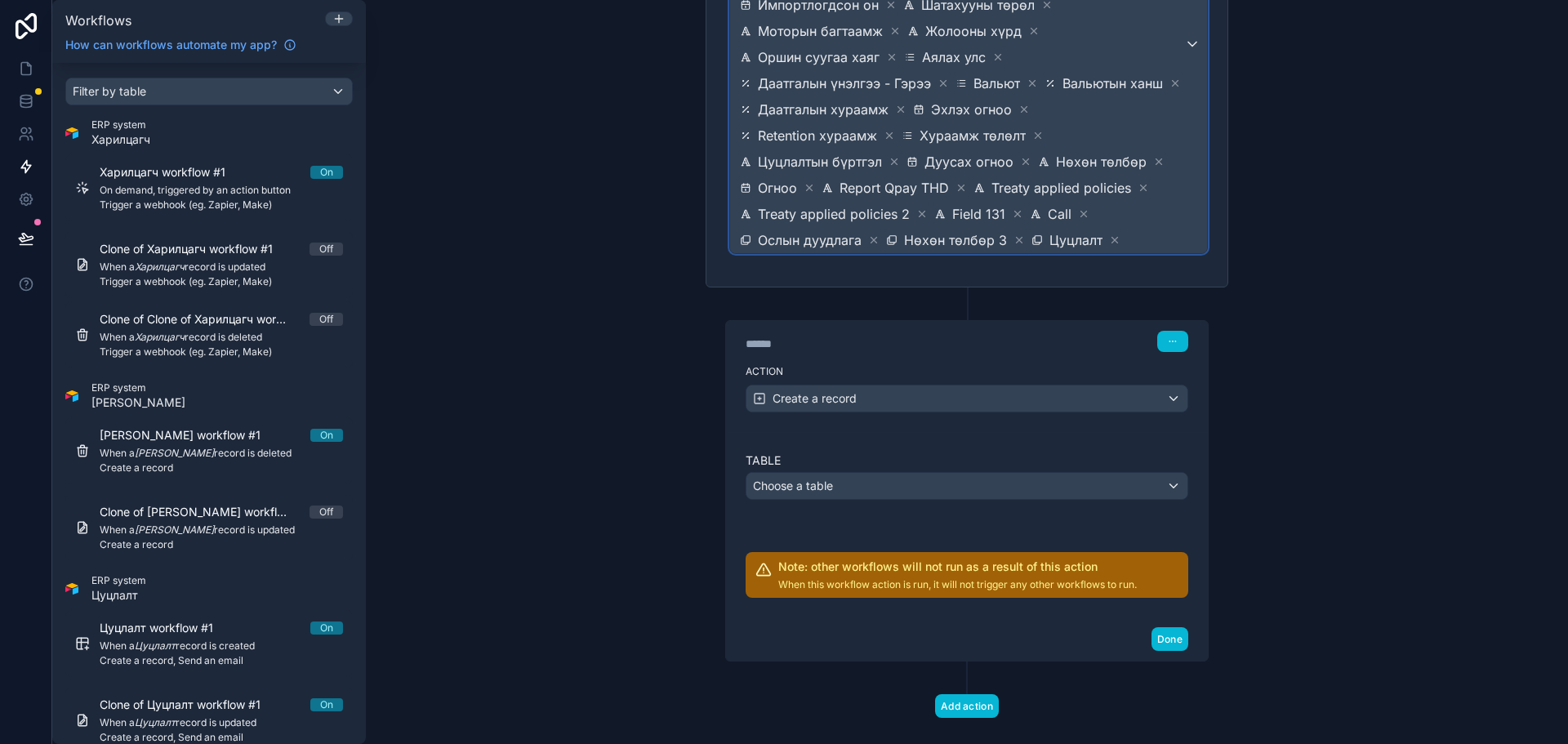
click at [1140, 215] on span "Улсын дугаар Зүйлийн ID Гэрээ Төлөв Бүтээгдэхүүний дэлгэрэнгүй Зүйлийн төрөл Ов…" at bounding box center [960, 44] width 448 height 418
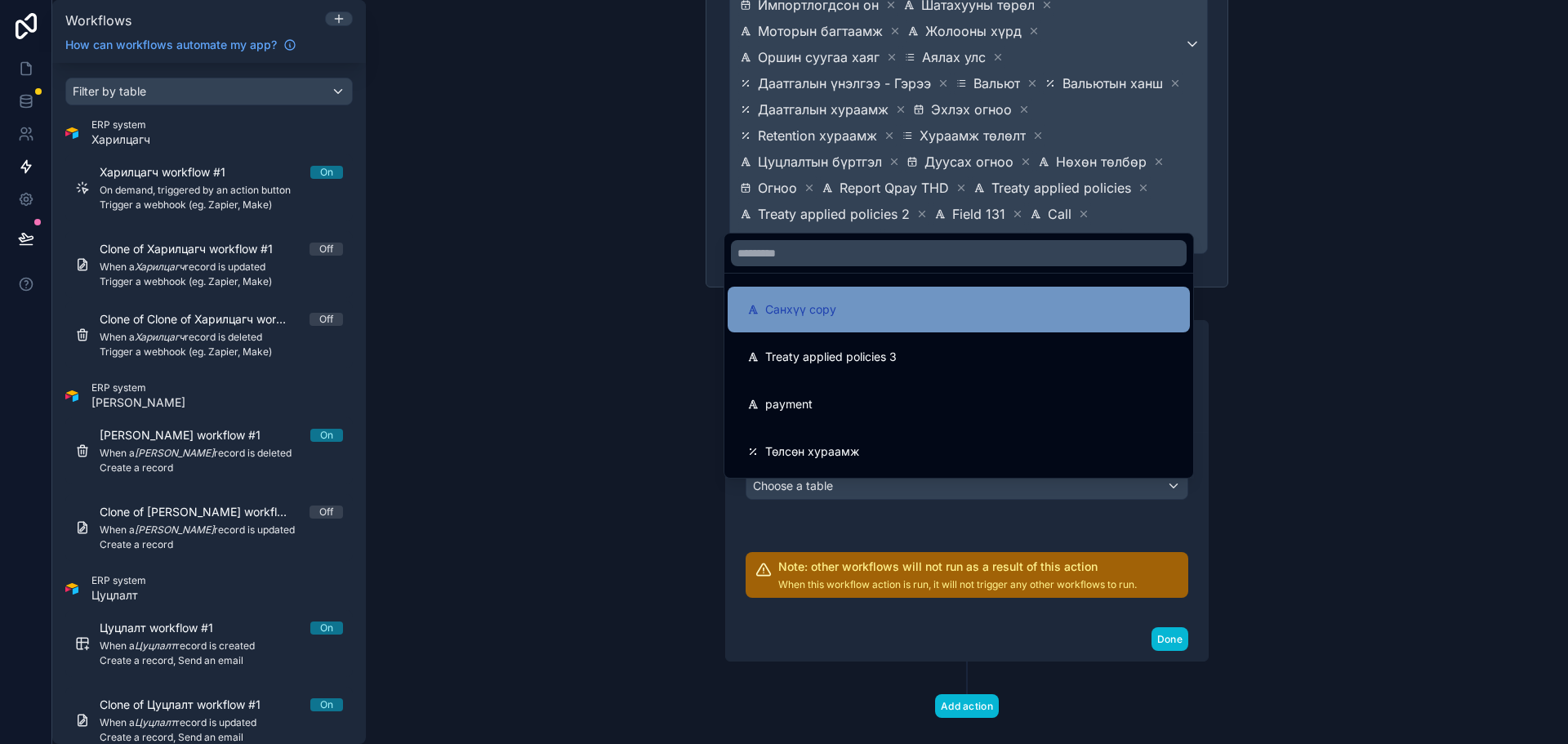
click at [964, 310] on div "Санхүү copy" at bounding box center [959, 310] width 423 height 20
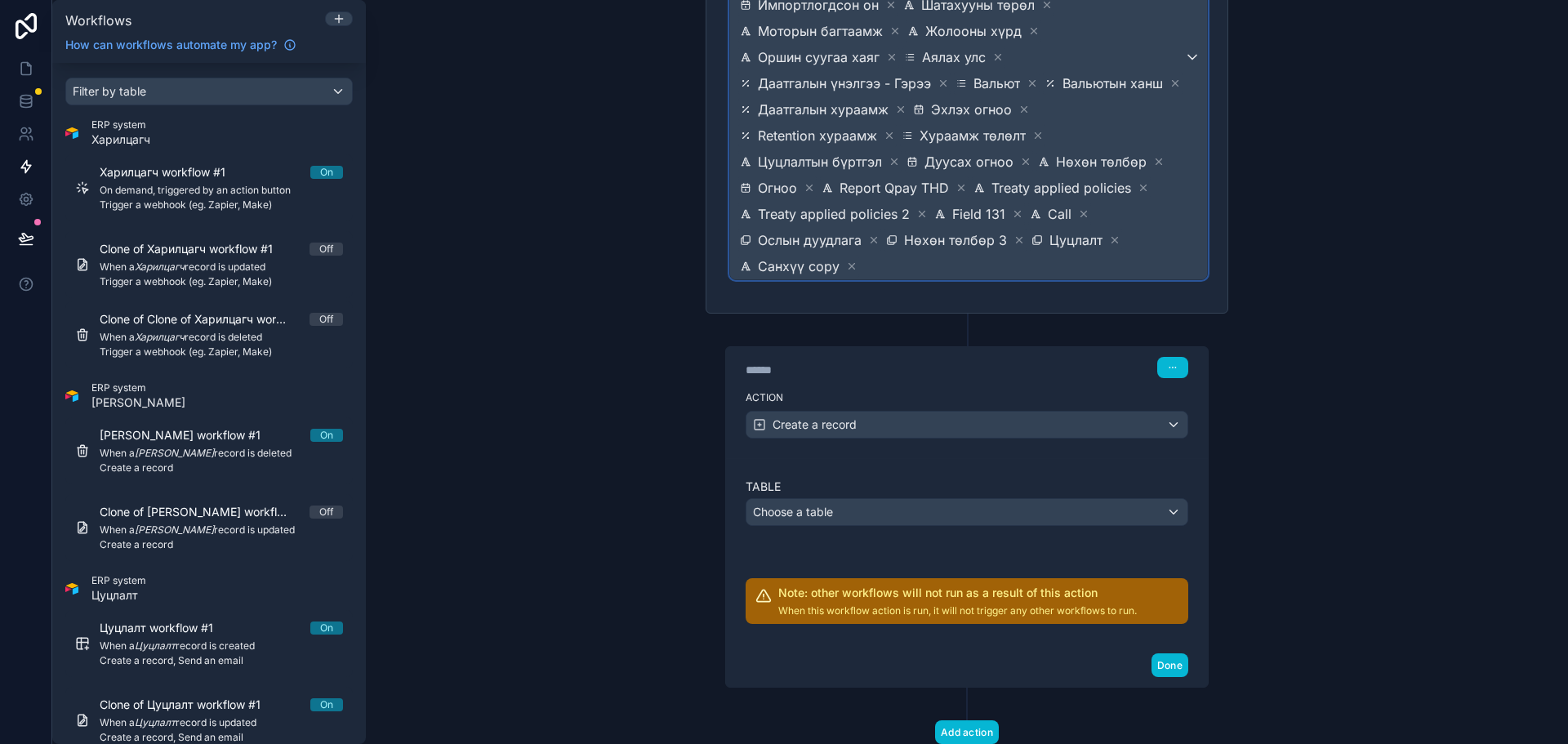
click at [1176, 211] on span "Улсын дугаар Зүйлийн ID Гэрээ Төлөв Бүтээгдэхүүний дэлгэрэнгүй Зүйлийн төрөл Ов…" at bounding box center [960, 57] width 448 height 444
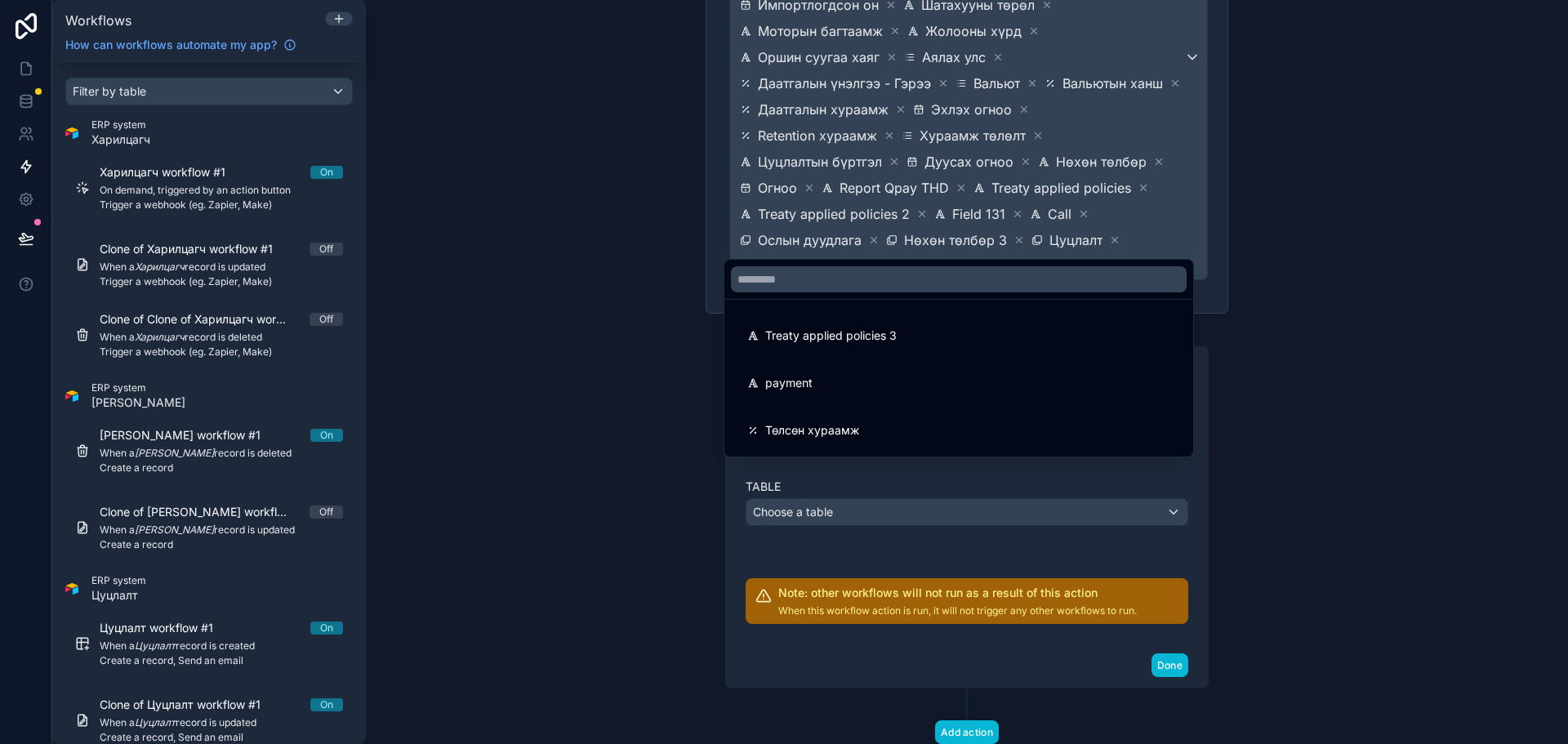
click at [960, 300] on ul "Treaty applied policies 3 payment Төлсөн хураамж" at bounding box center [959, 378] width 469 height 157
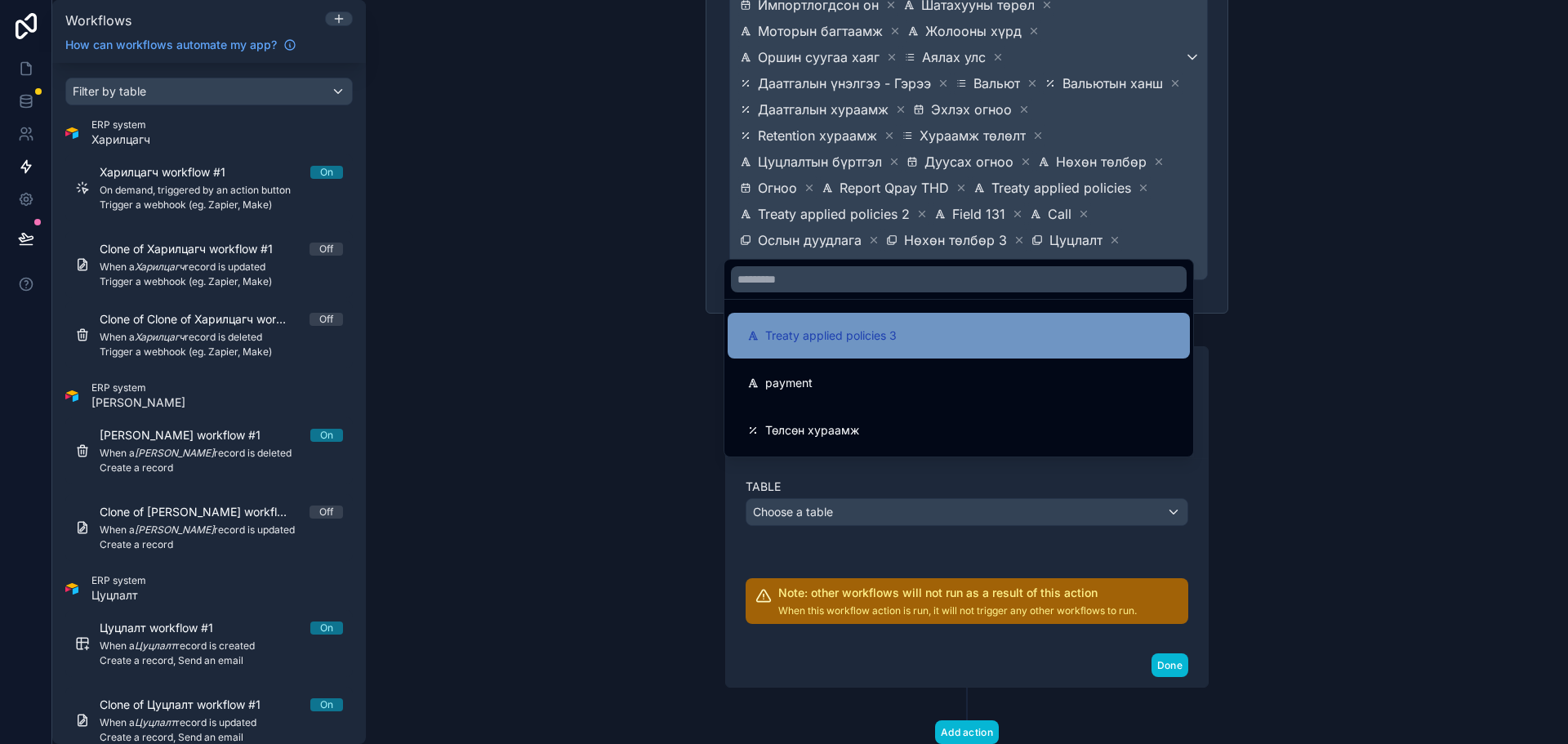
click at [956, 335] on div "Treaty applied policies 3" at bounding box center [959, 336] width 423 height 20
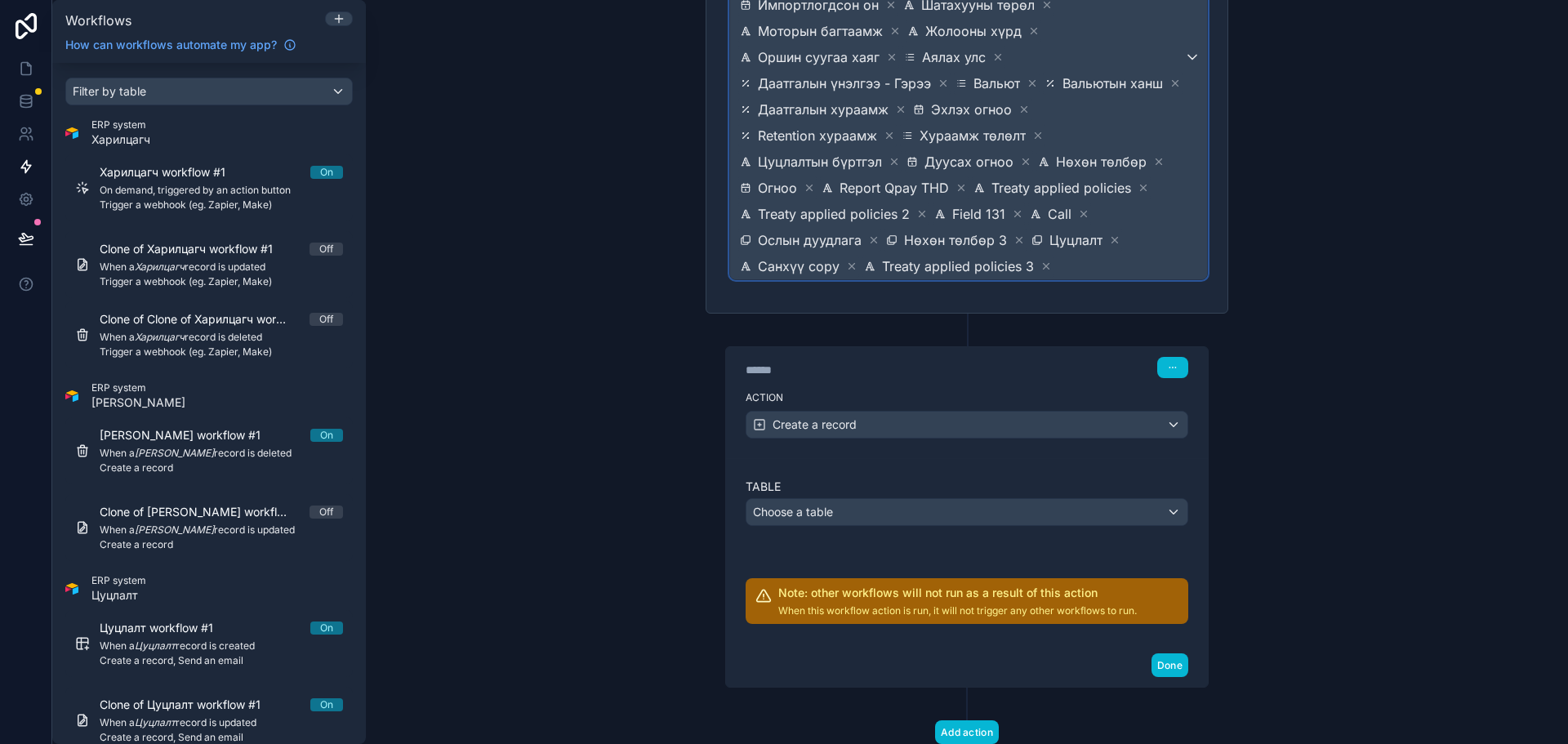
click at [1060, 236] on span "Улсын дугаар Зүйлийн ID Гэрээ Төлөв Бүтээгдэхүүний дэлгэрэнгүй Зүйлийн төрөл Ов…" at bounding box center [960, 57] width 448 height 444
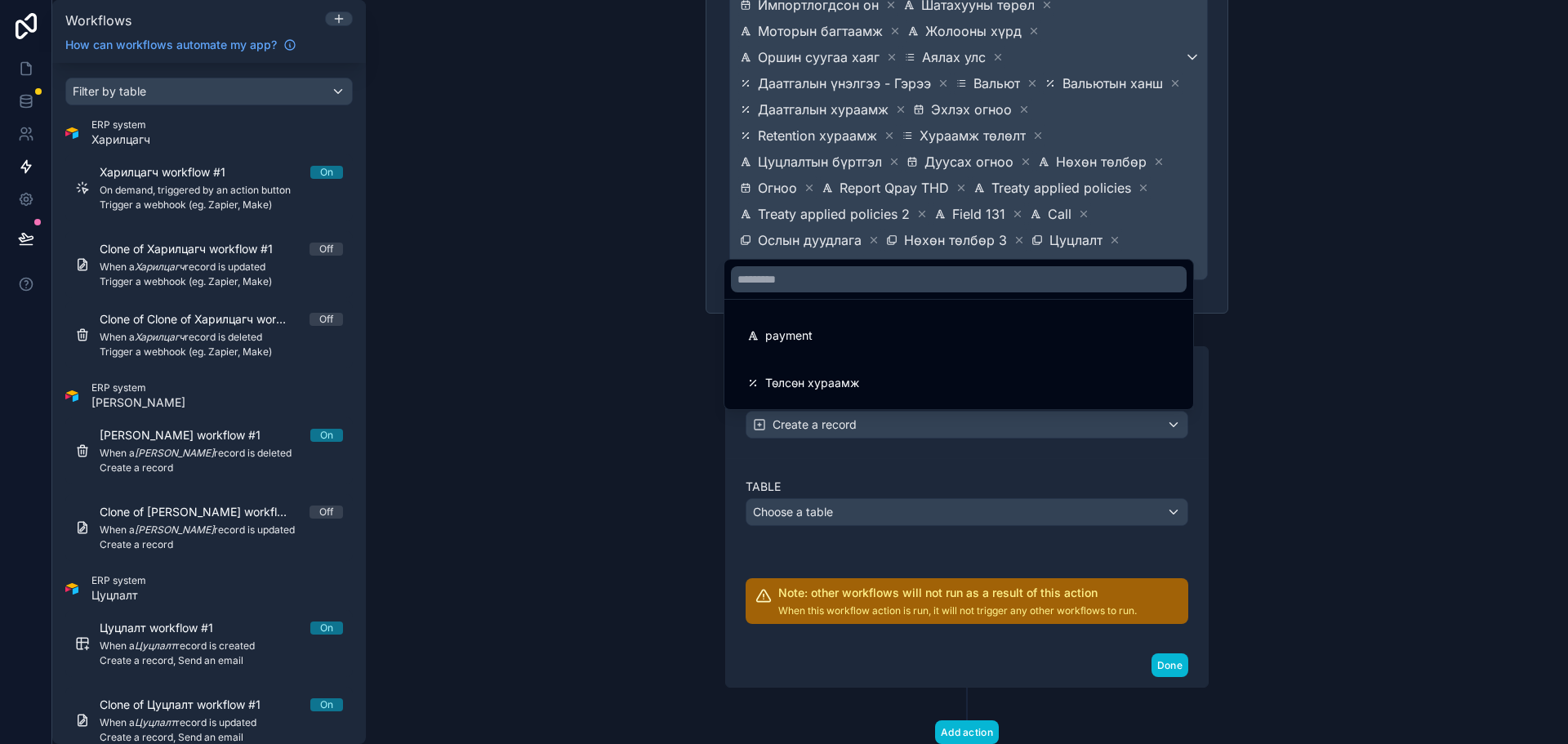
drag, startPoint x: 975, startPoint y: 344, endPoint x: 1123, endPoint y: 260, distance: 170.2
click at [976, 343] on div "payment" at bounding box center [959, 336] width 423 height 20
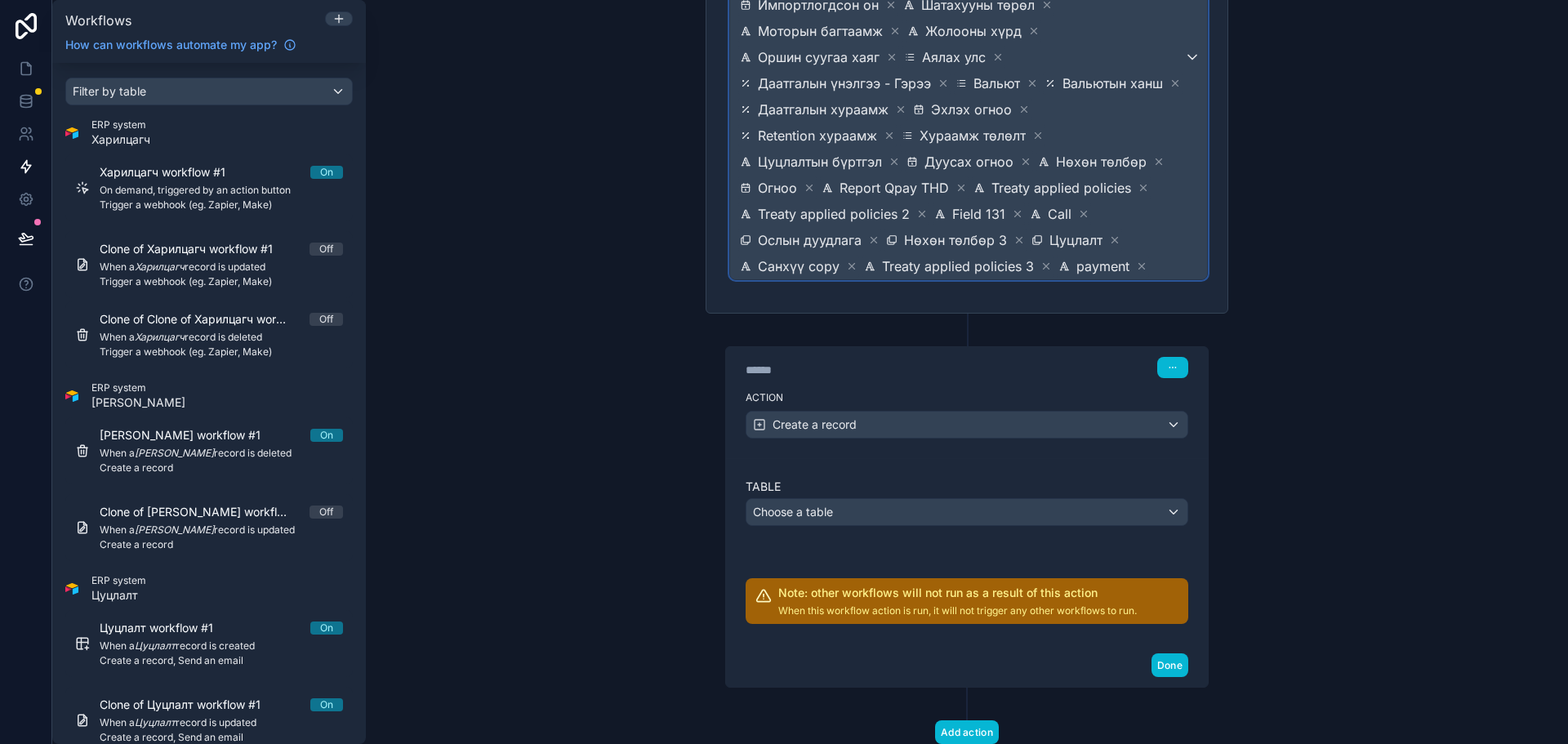
click at [1171, 237] on span "Улсын дугаар Зүйлийн ID Гэрээ Төлөв Бүтээгдэхүүний дэлгэрэнгүй Зүйлийн төрөл Ов…" at bounding box center [960, 57] width 448 height 444
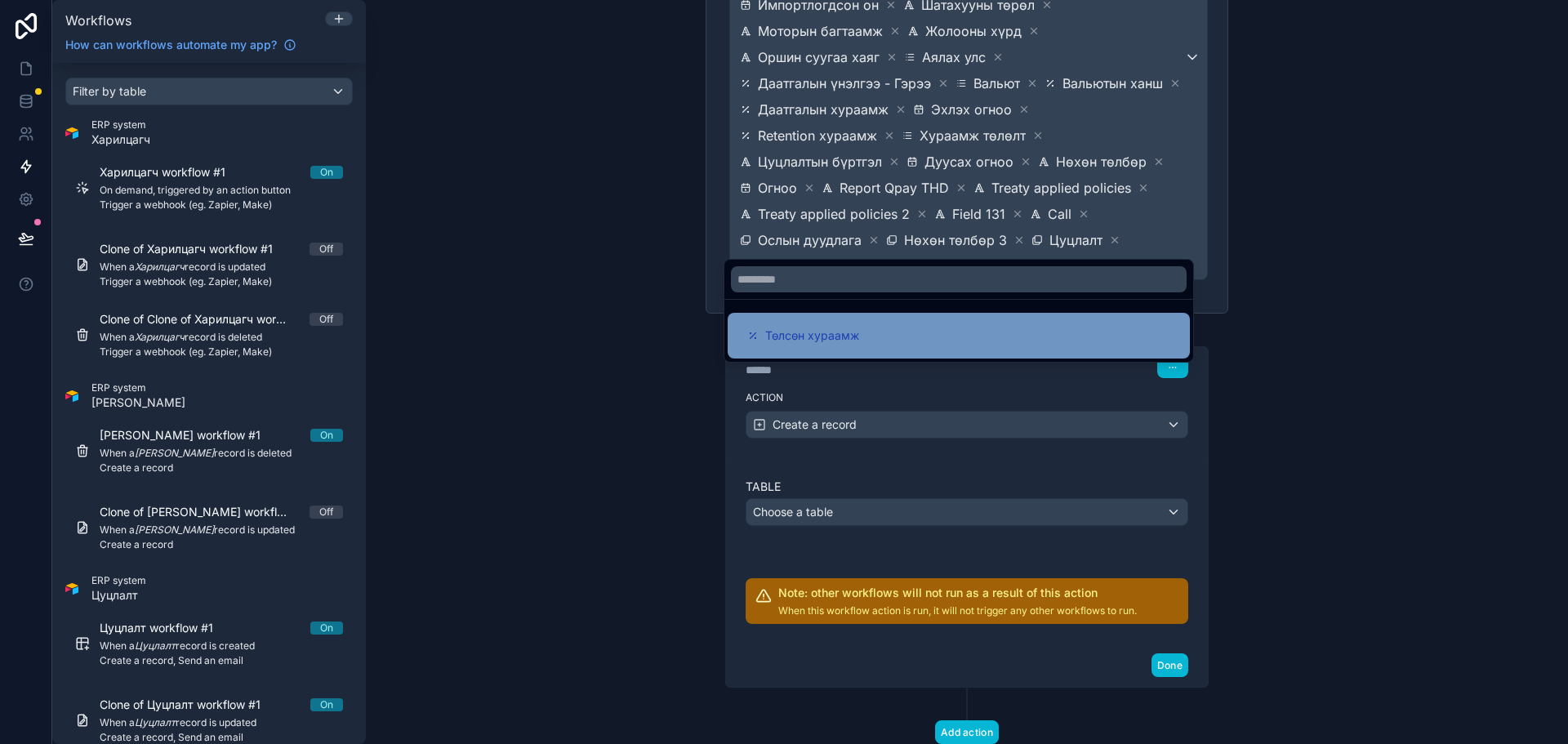
click at [1000, 323] on div "Төлсөн хураамж" at bounding box center [959, 336] width 462 height 46
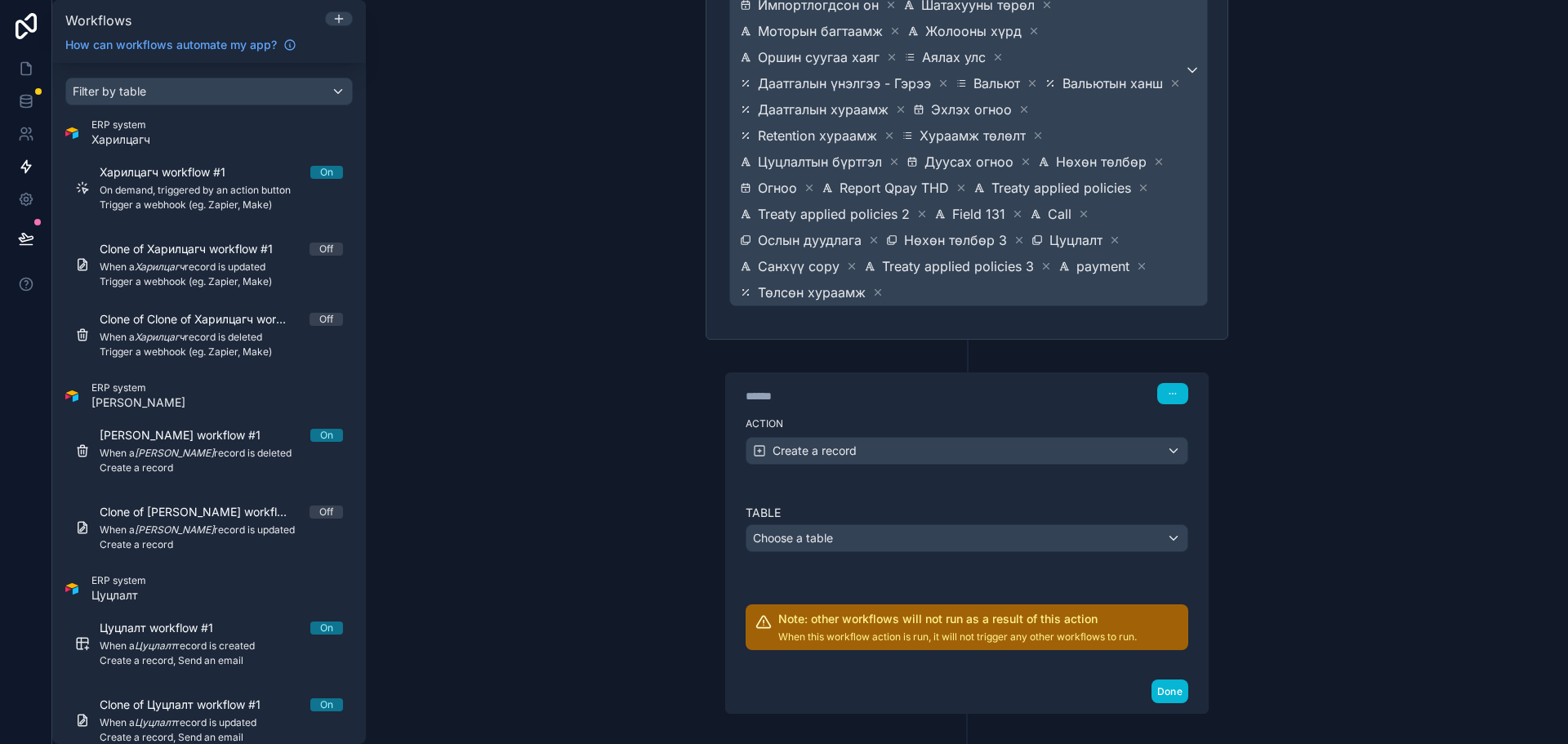
click at [1247, 332] on div "**********" at bounding box center [967, 372] width 1202 height 744
click at [929, 438] on div "Create a record" at bounding box center [967, 451] width 441 height 26
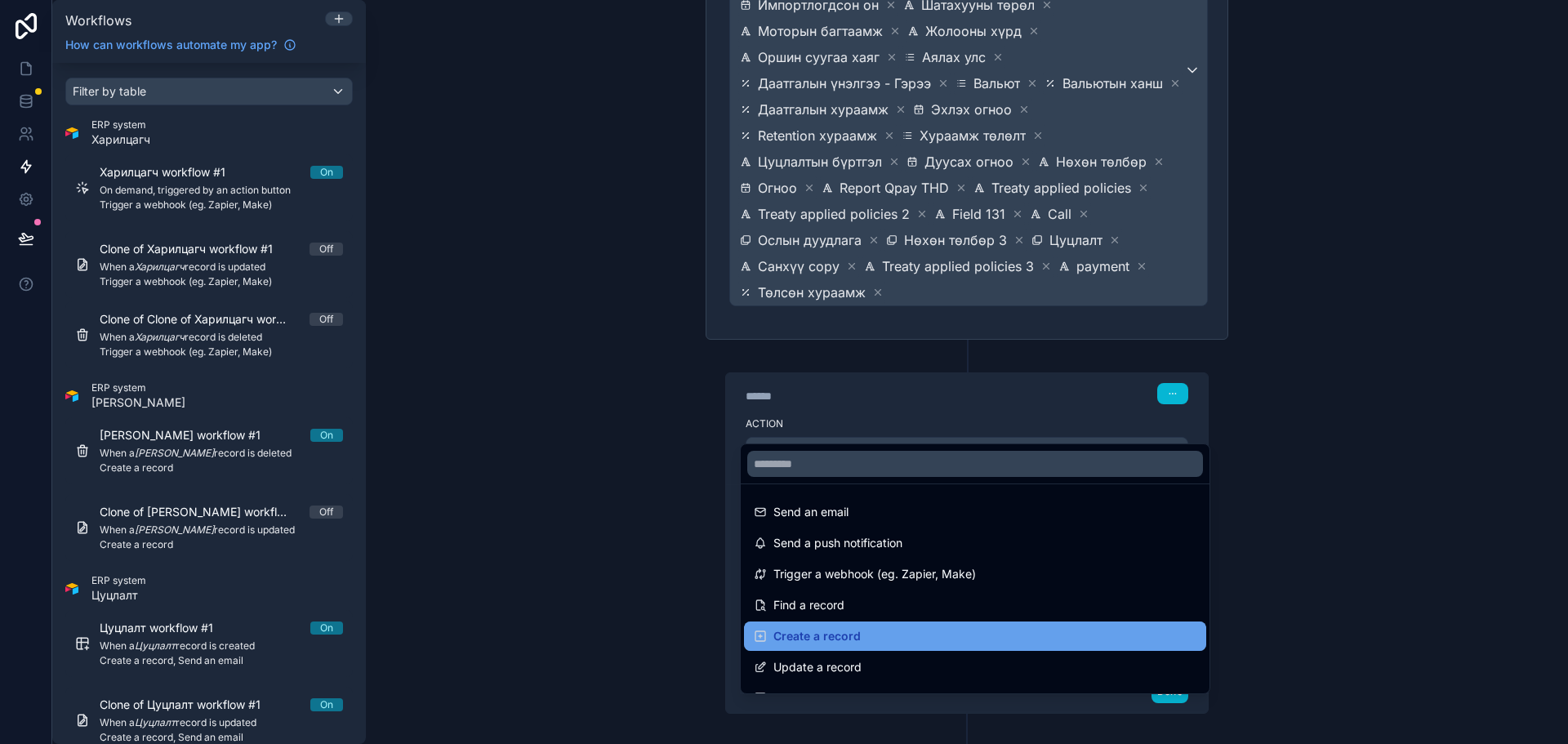
click at [858, 649] on div "Create a record" at bounding box center [975, 636] width 462 height 29
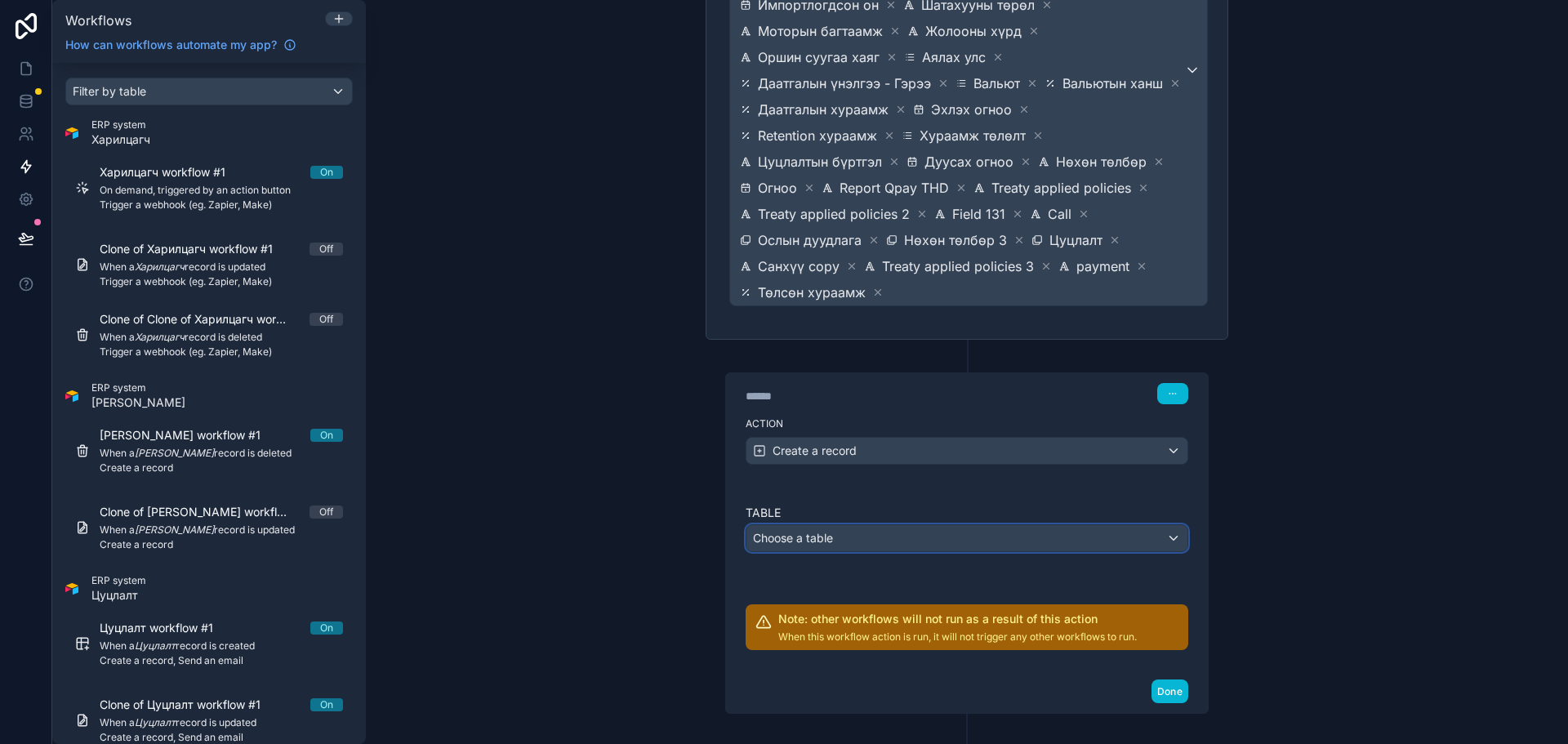
click at [919, 525] on div "Choose a table" at bounding box center [967, 538] width 441 height 26
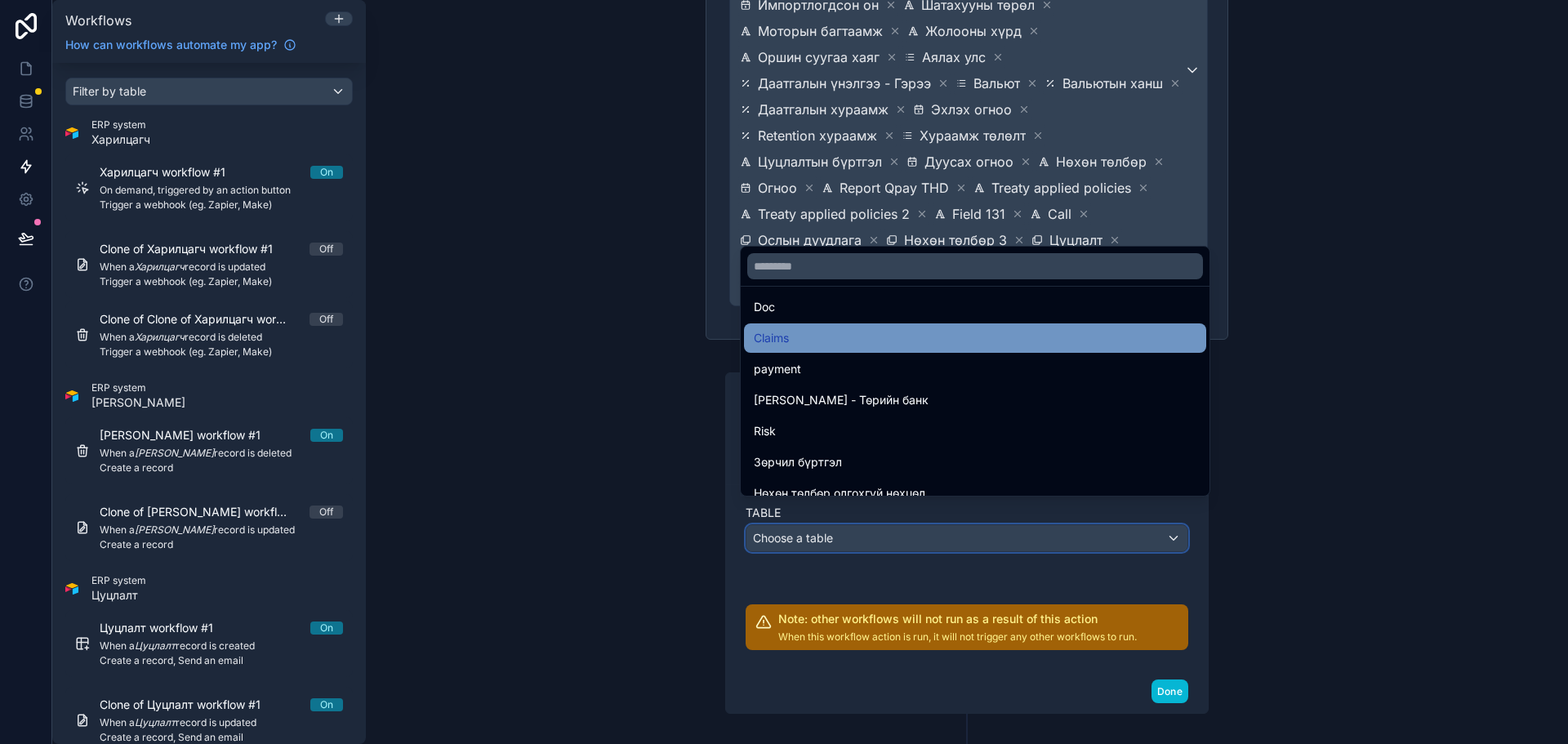
scroll to position [568, 0]
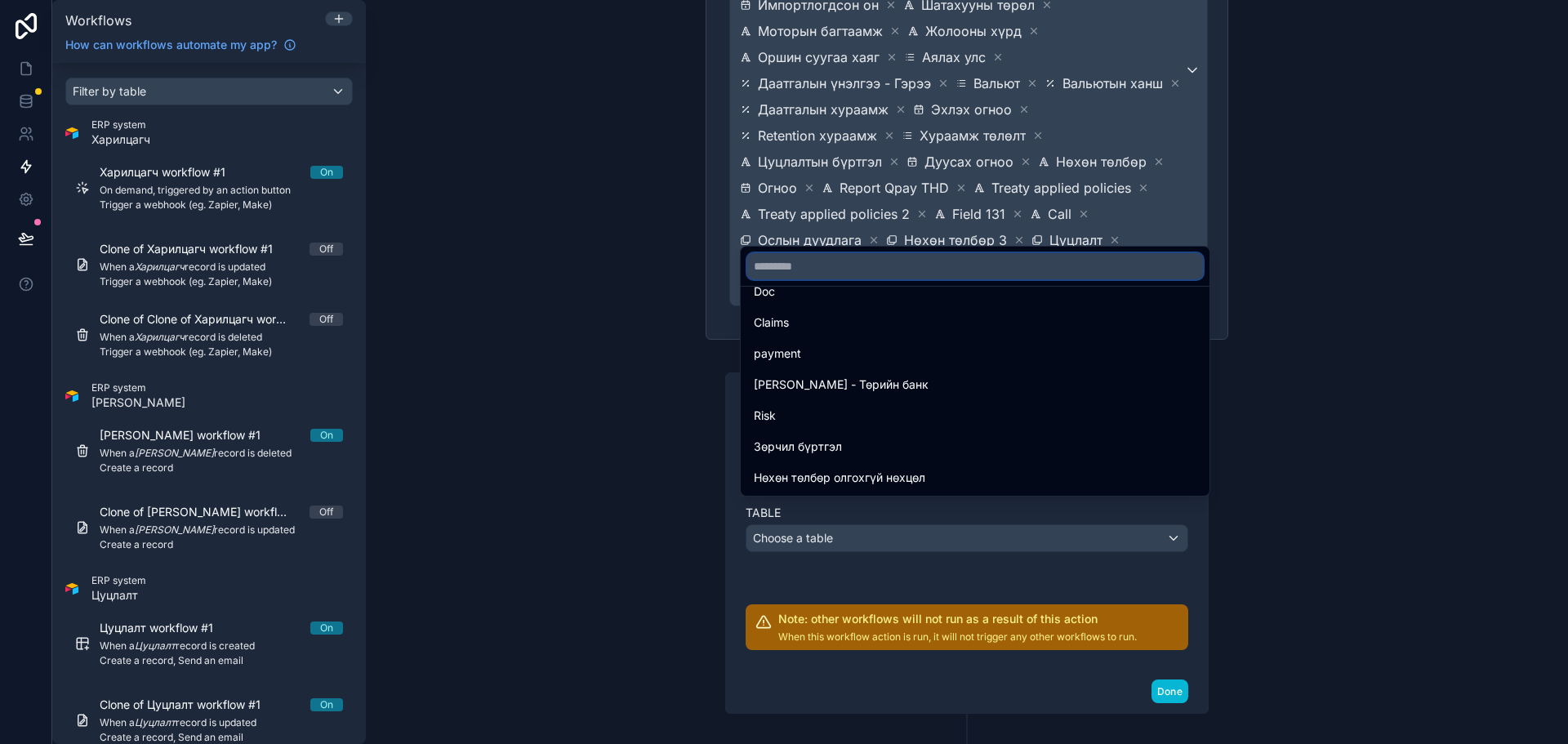
click at [899, 271] on input "text" at bounding box center [975, 266] width 456 height 26
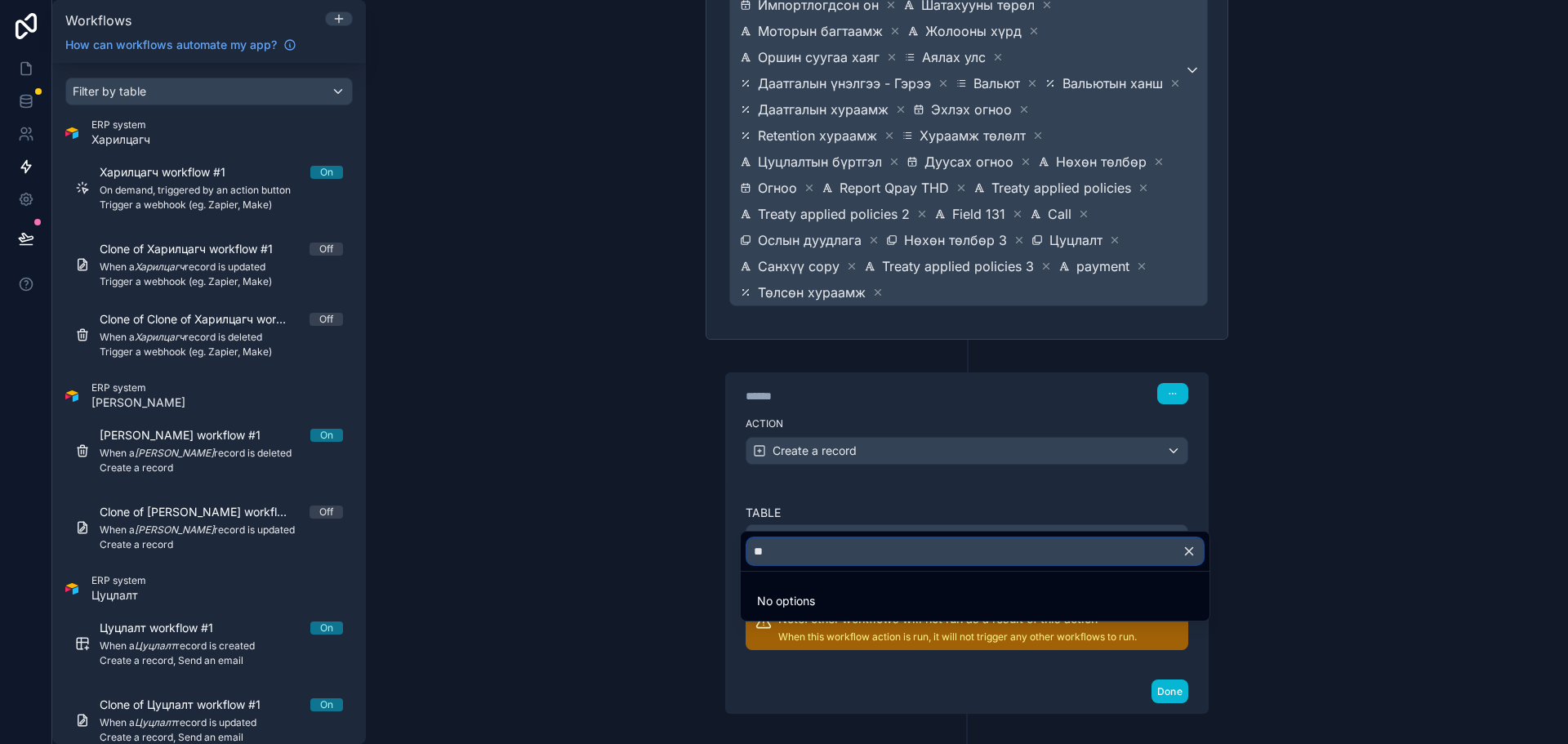
scroll to position [0, 0]
type input "*"
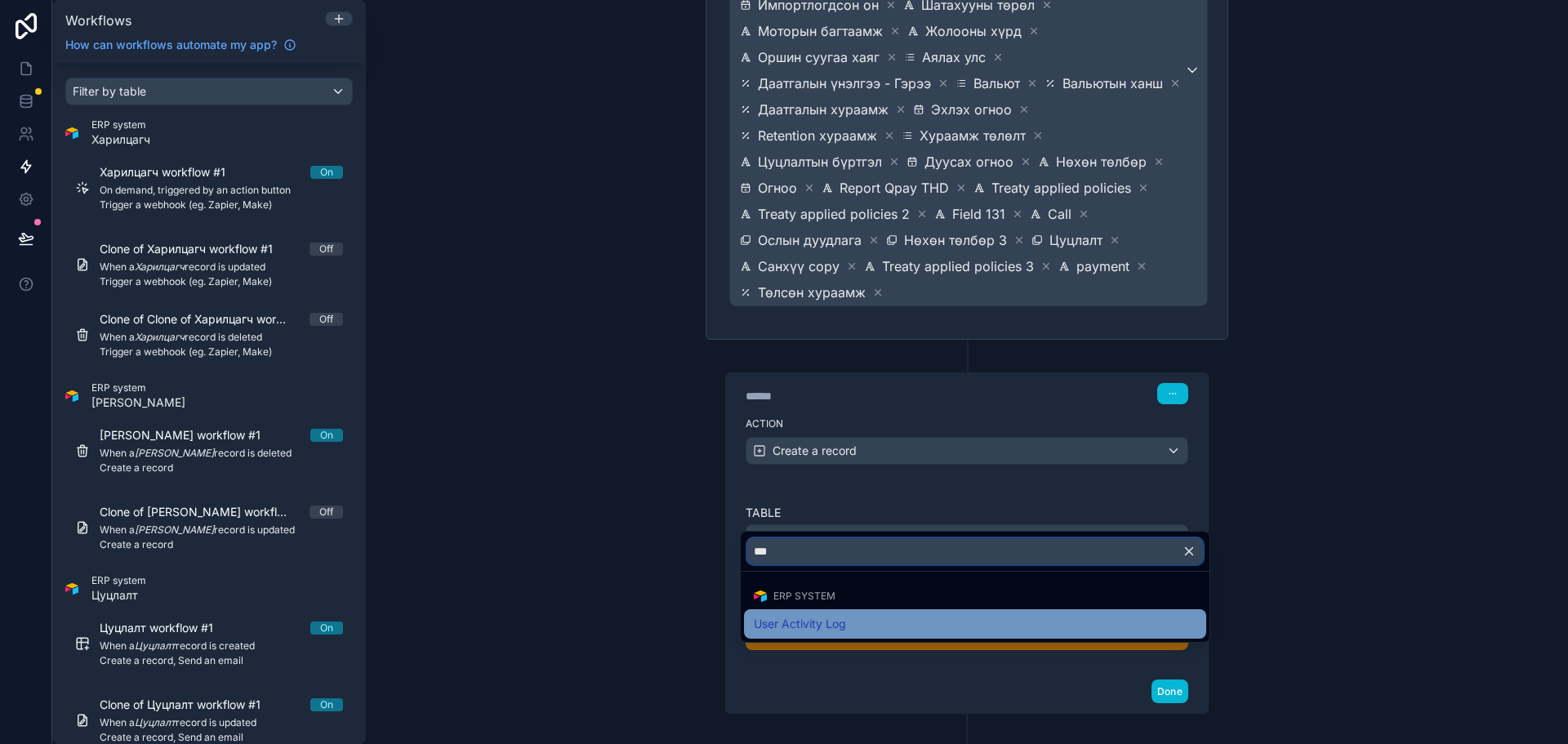
type input "***"
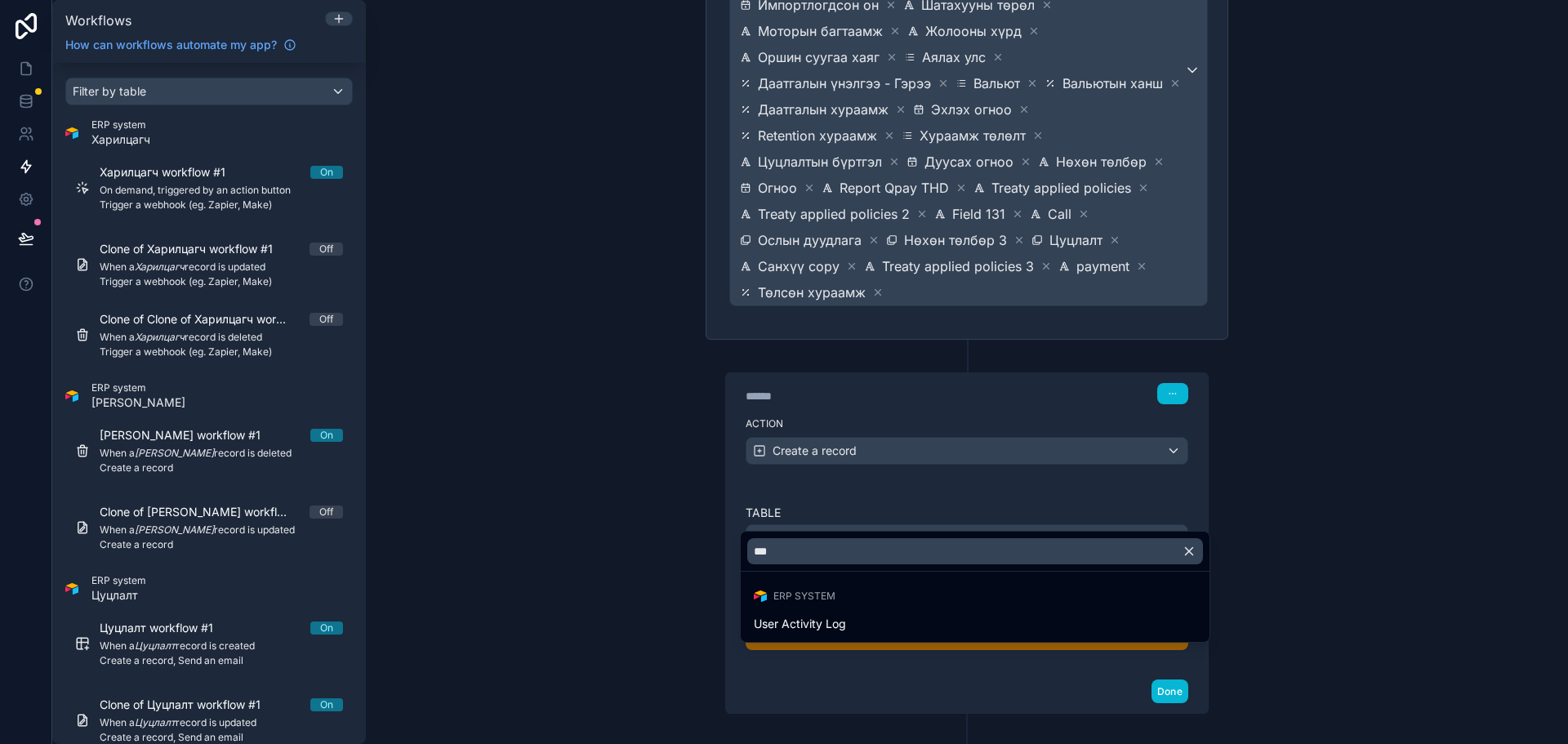
click at [858, 631] on div "User Activity Log" at bounding box center [975, 624] width 443 height 20
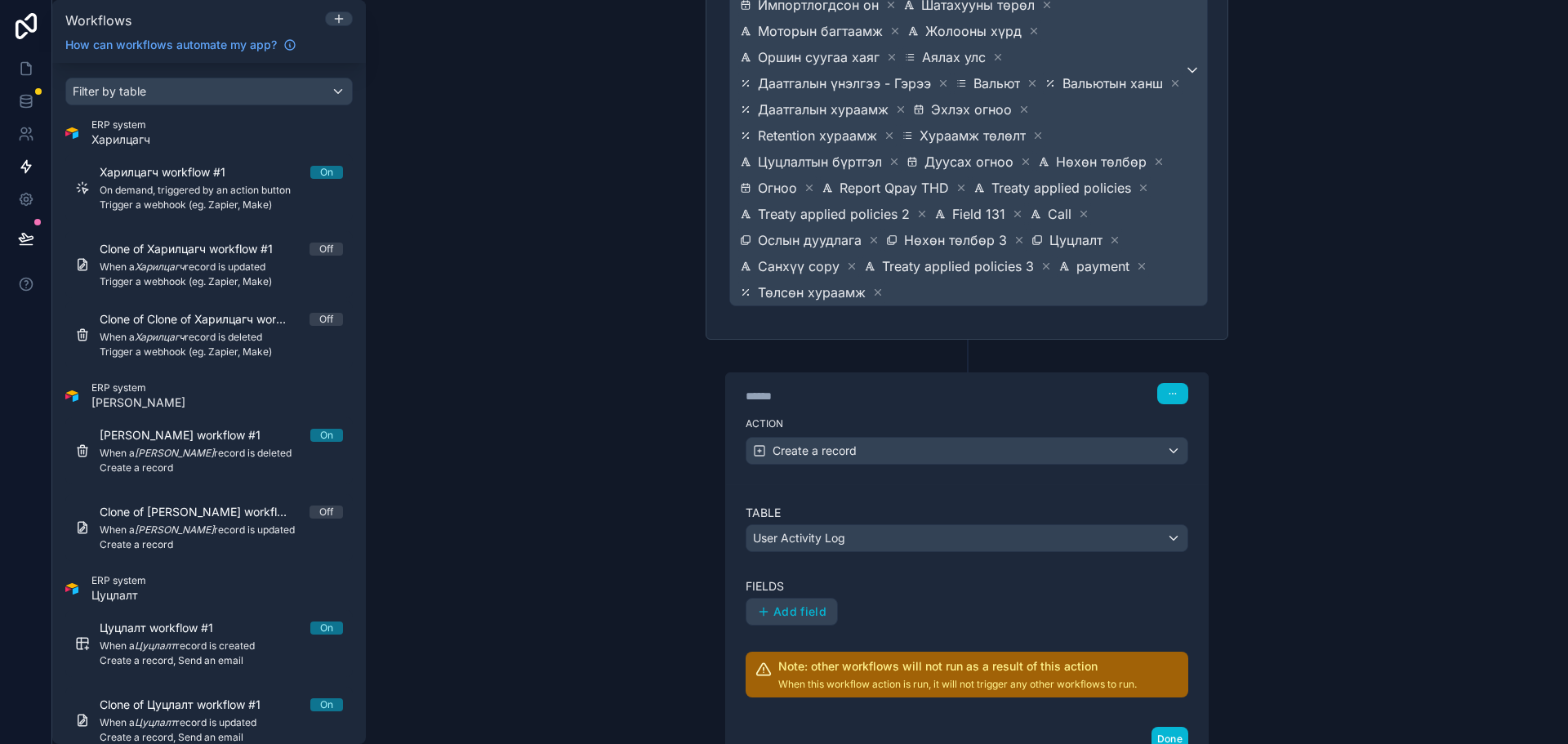
scroll to position [535, 0]
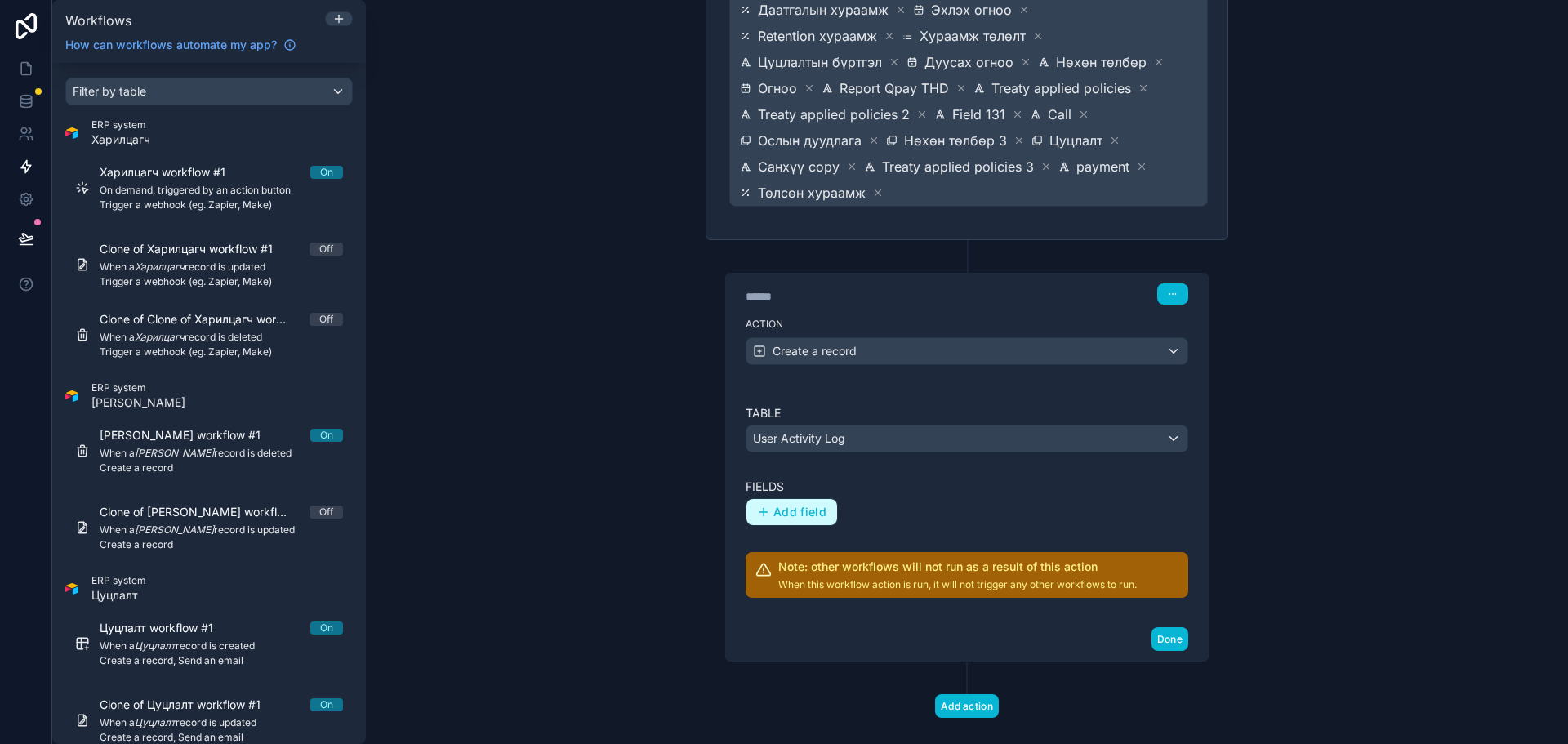
click at [791, 505] on span "Add field" at bounding box center [800, 512] width 53 height 15
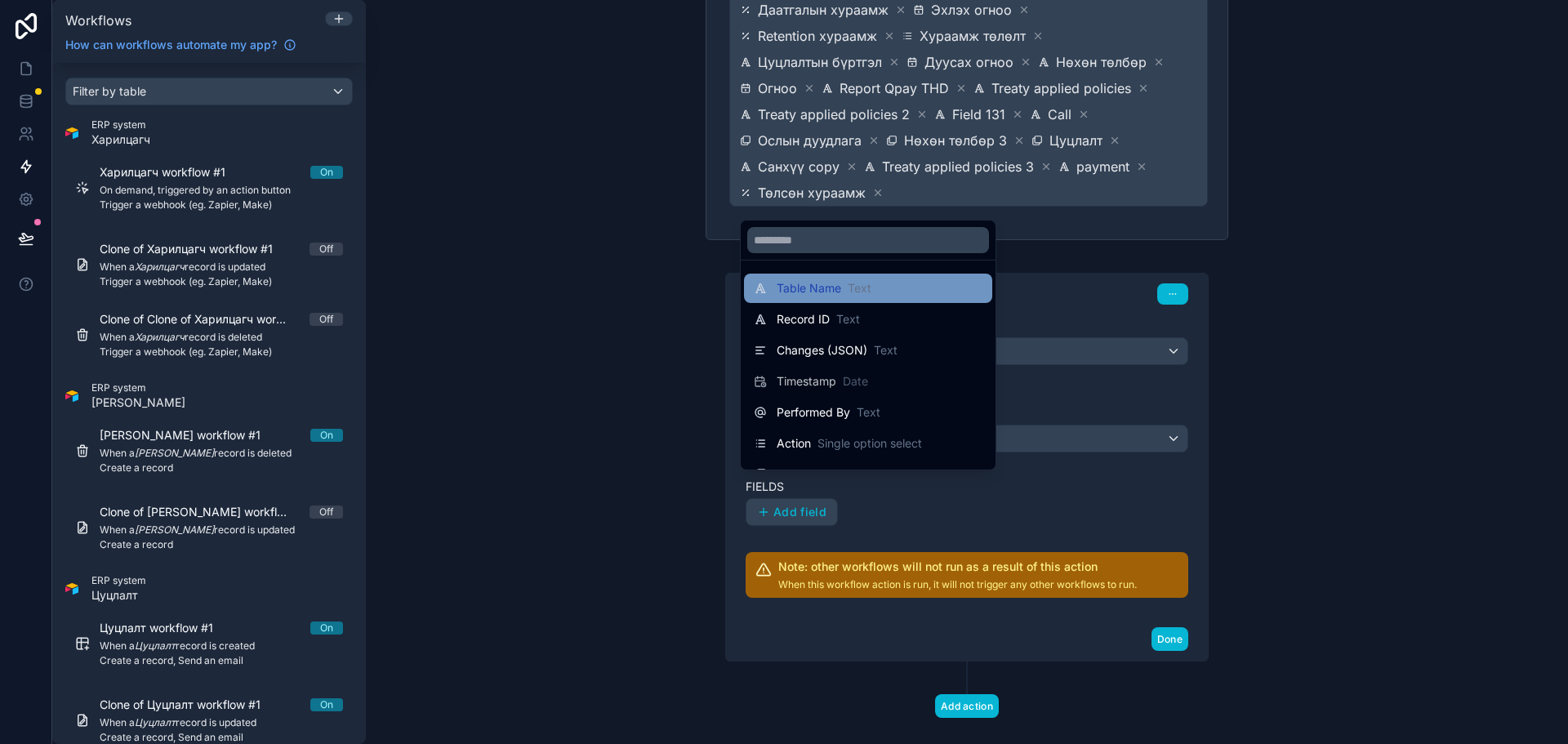
click at [836, 299] on div "Table Name Text" at bounding box center [868, 288] width 248 height 29
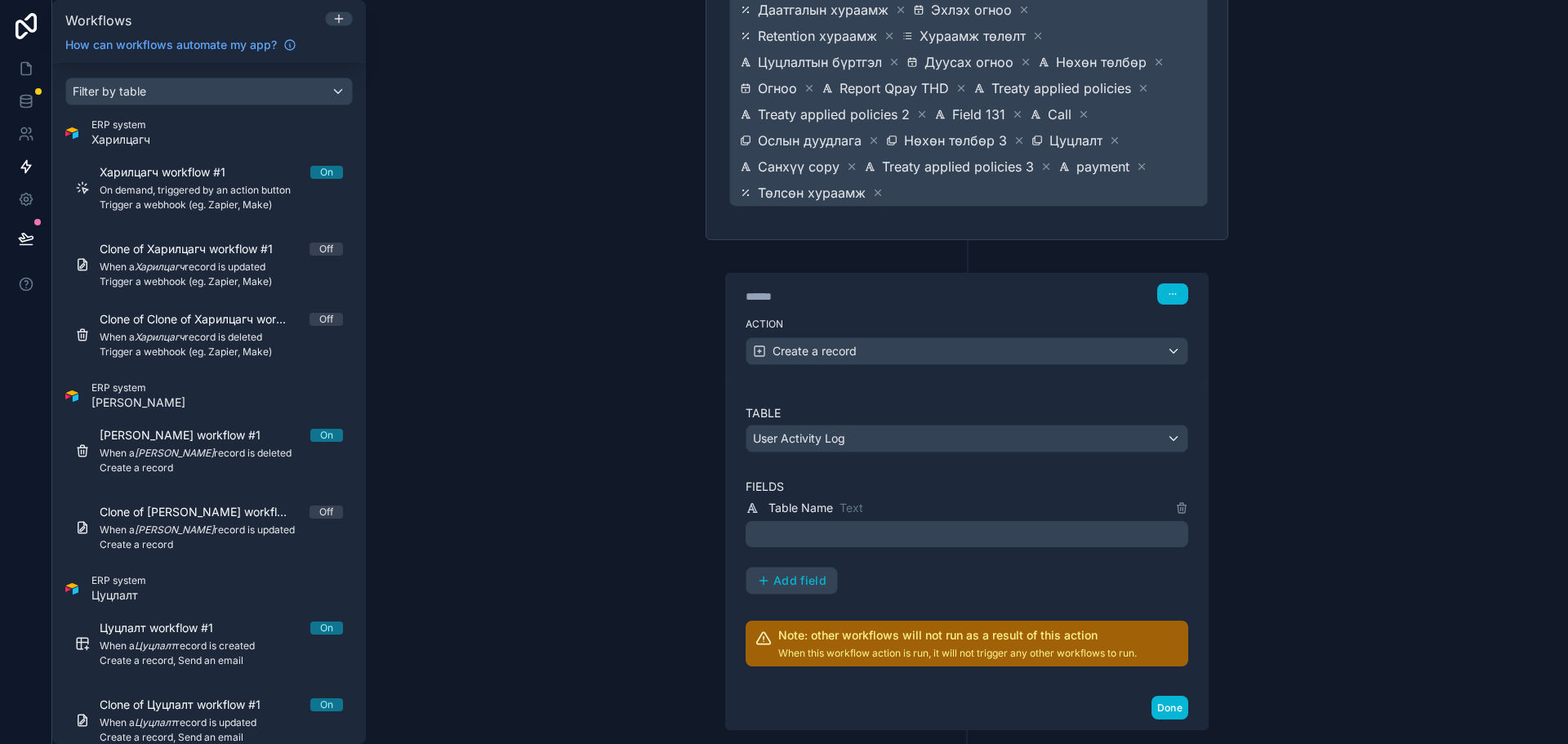
click at [834, 498] on div "Table Name Text ﻿" at bounding box center [967, 523] width 443 height 49
click at [832, 524] on p "﻿" at bounding box center [969, 534] width 433 height 20
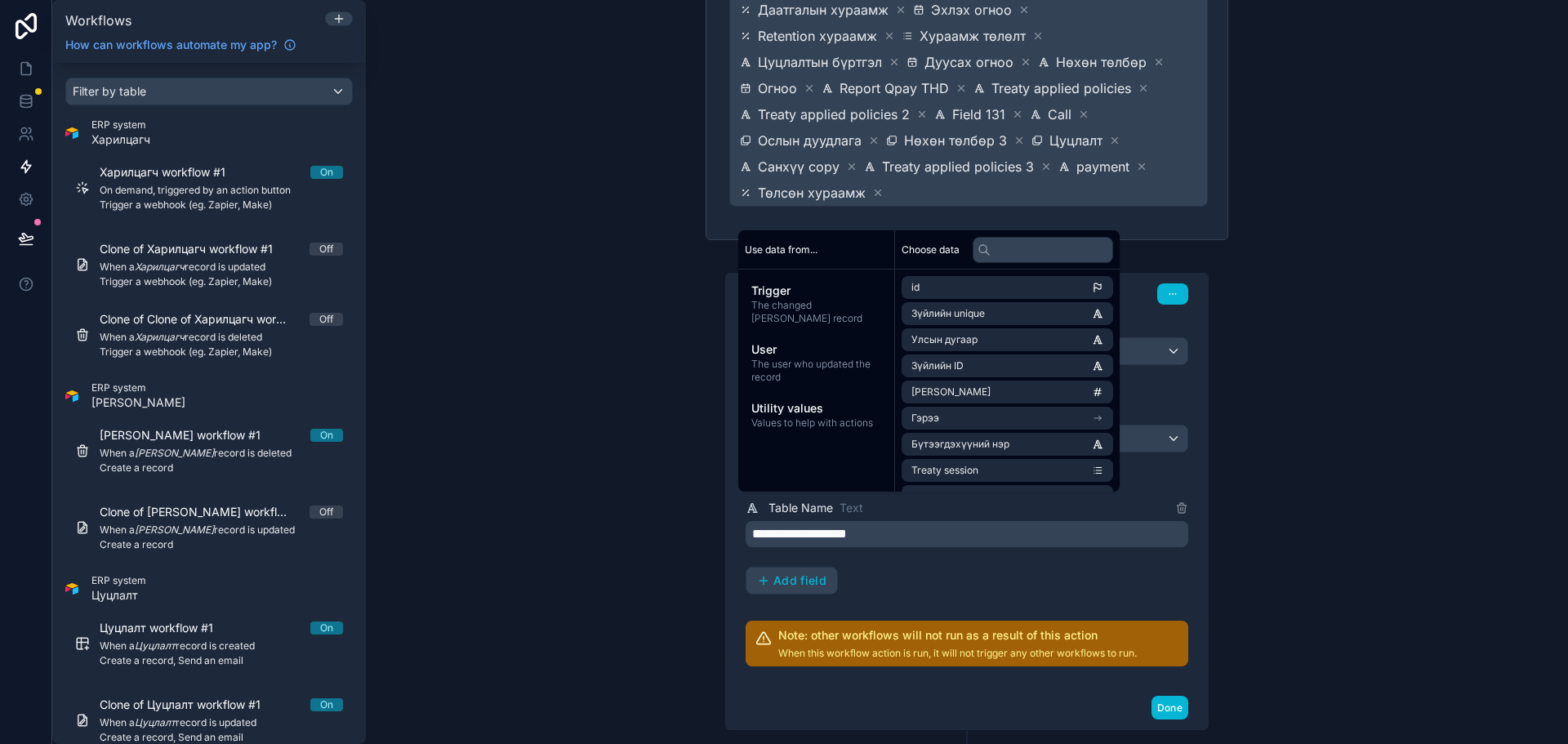
drag, startPoint x: 1013, startPoint y: 556, endPoint x: 968, endPoint y: 565, distance: 45.9
click at [1013, 556] on div "**********" at bounding box center [967, 546] width 443 height 96
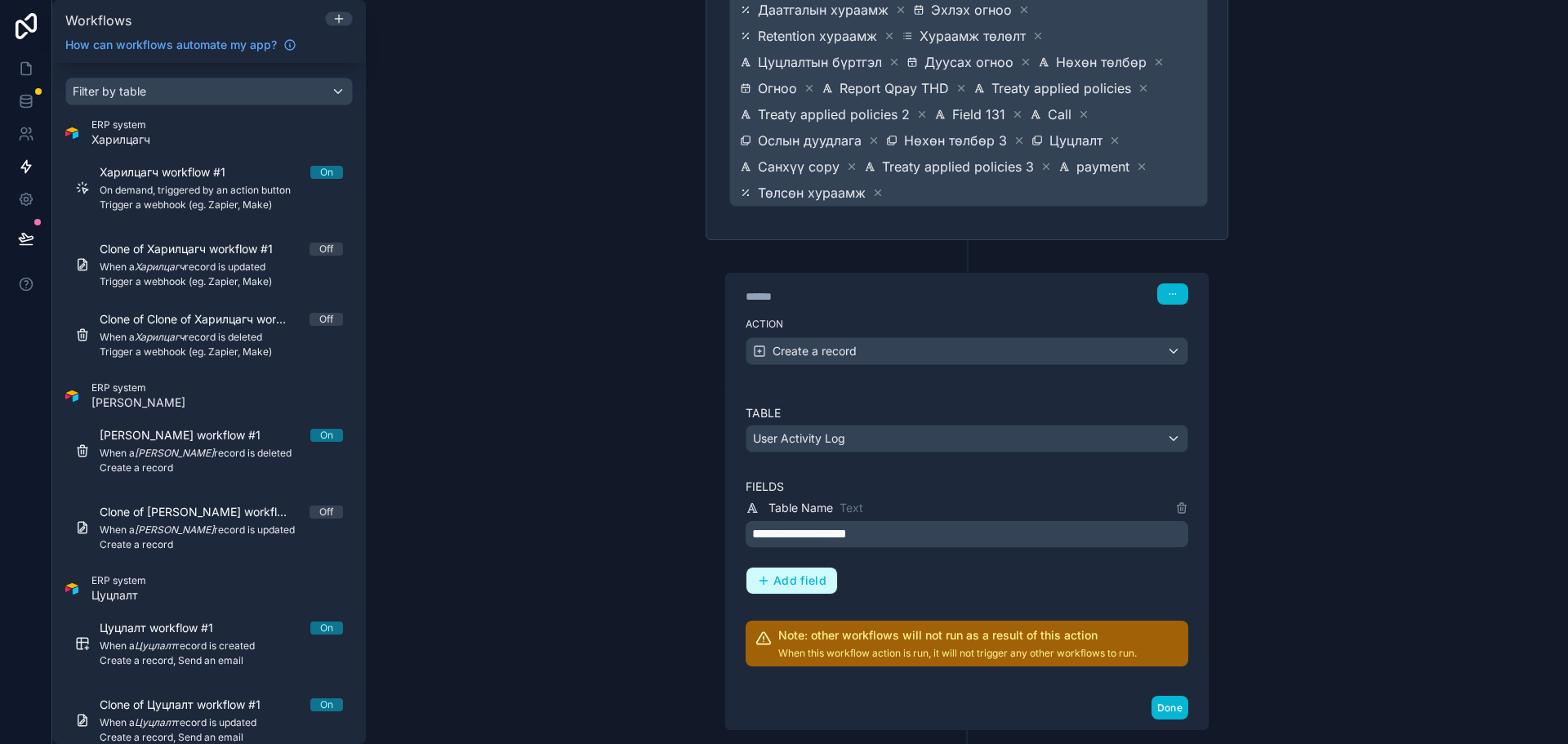
click at [755, 568] on button "Add field" at bounding box center [791, 581] width 91 height 26
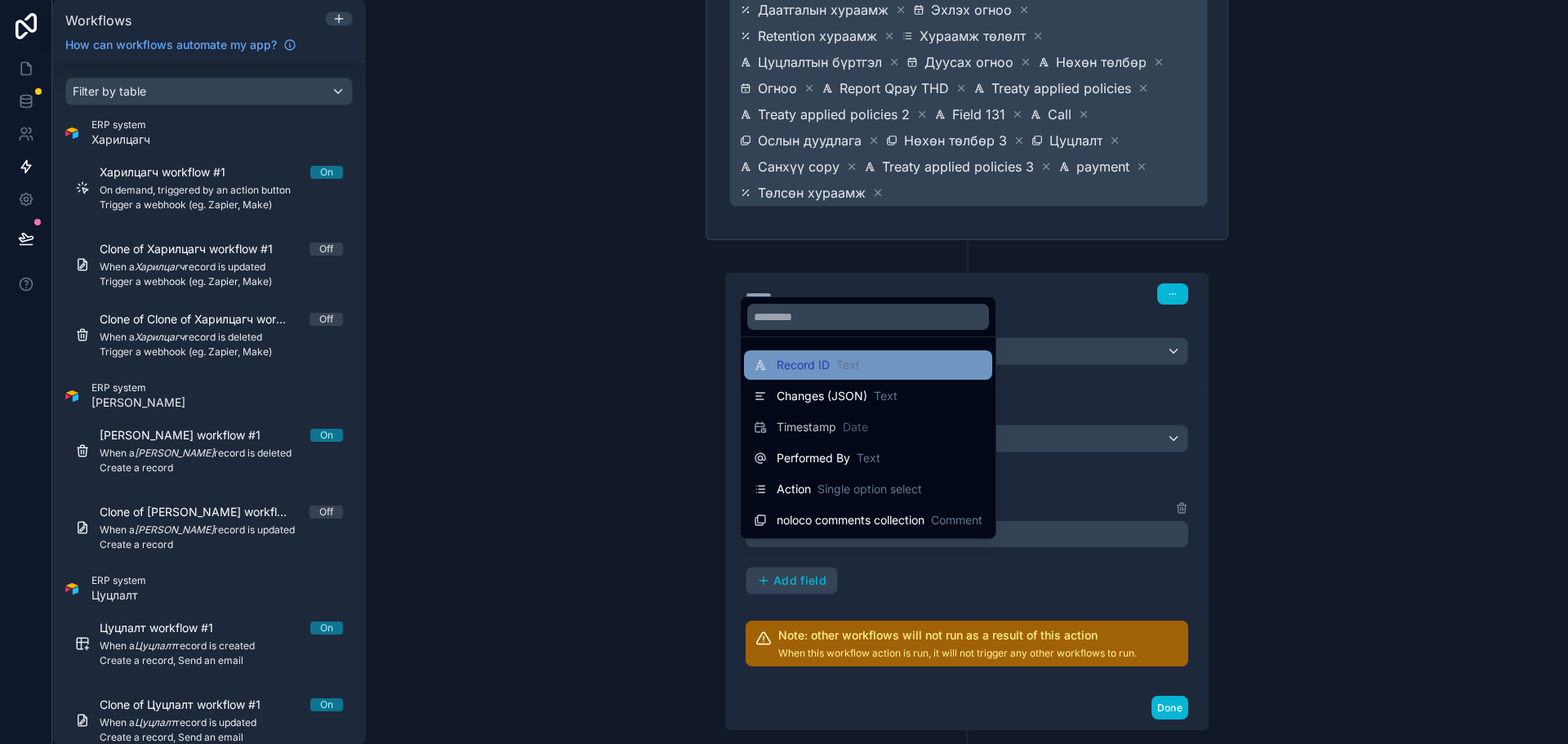
click at [828, 366] on span "Record ID" at bounding box center [803, 365] width 53 height 16
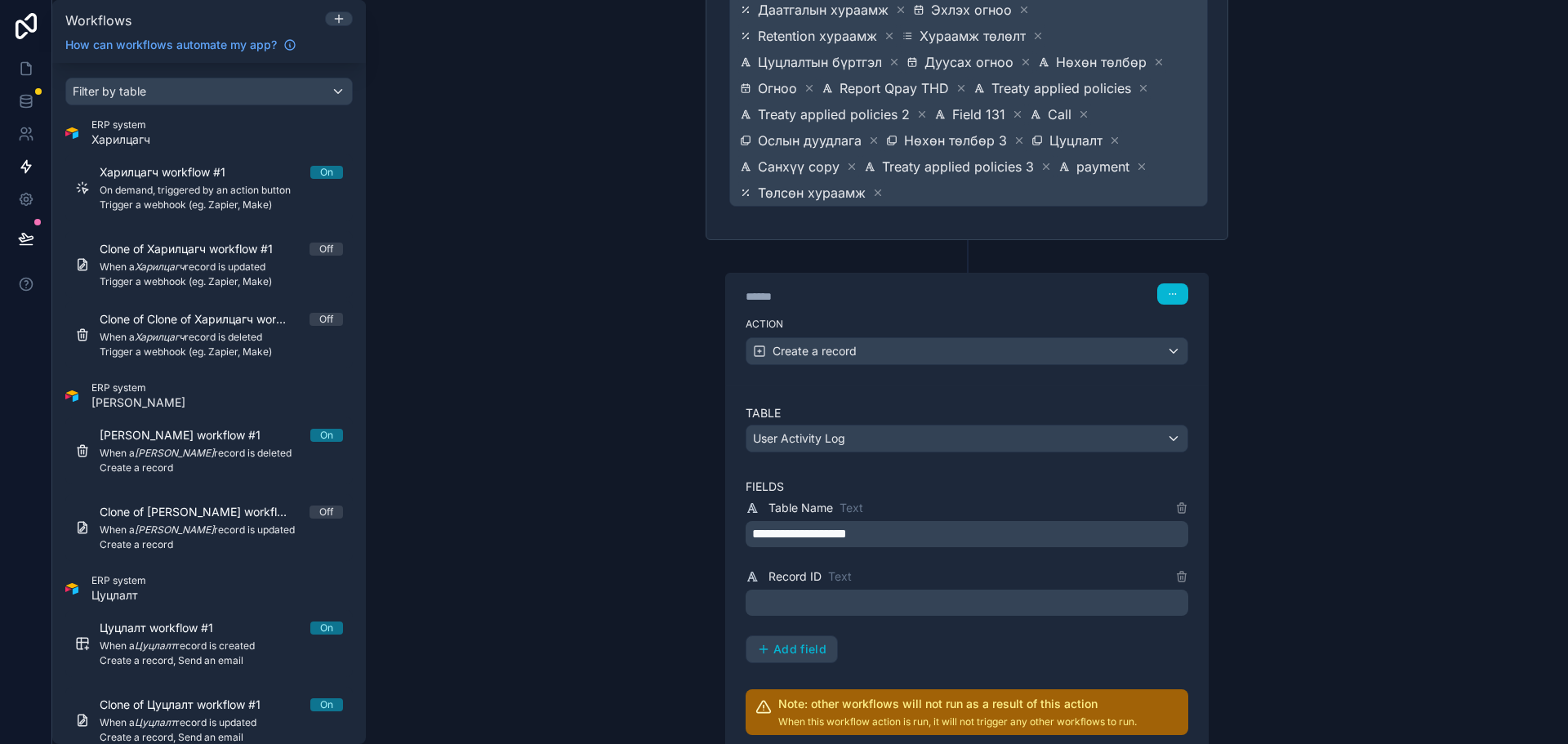
click at [798, 593] on p "﻿" at bounding box center [969, 603] width 433 height 20
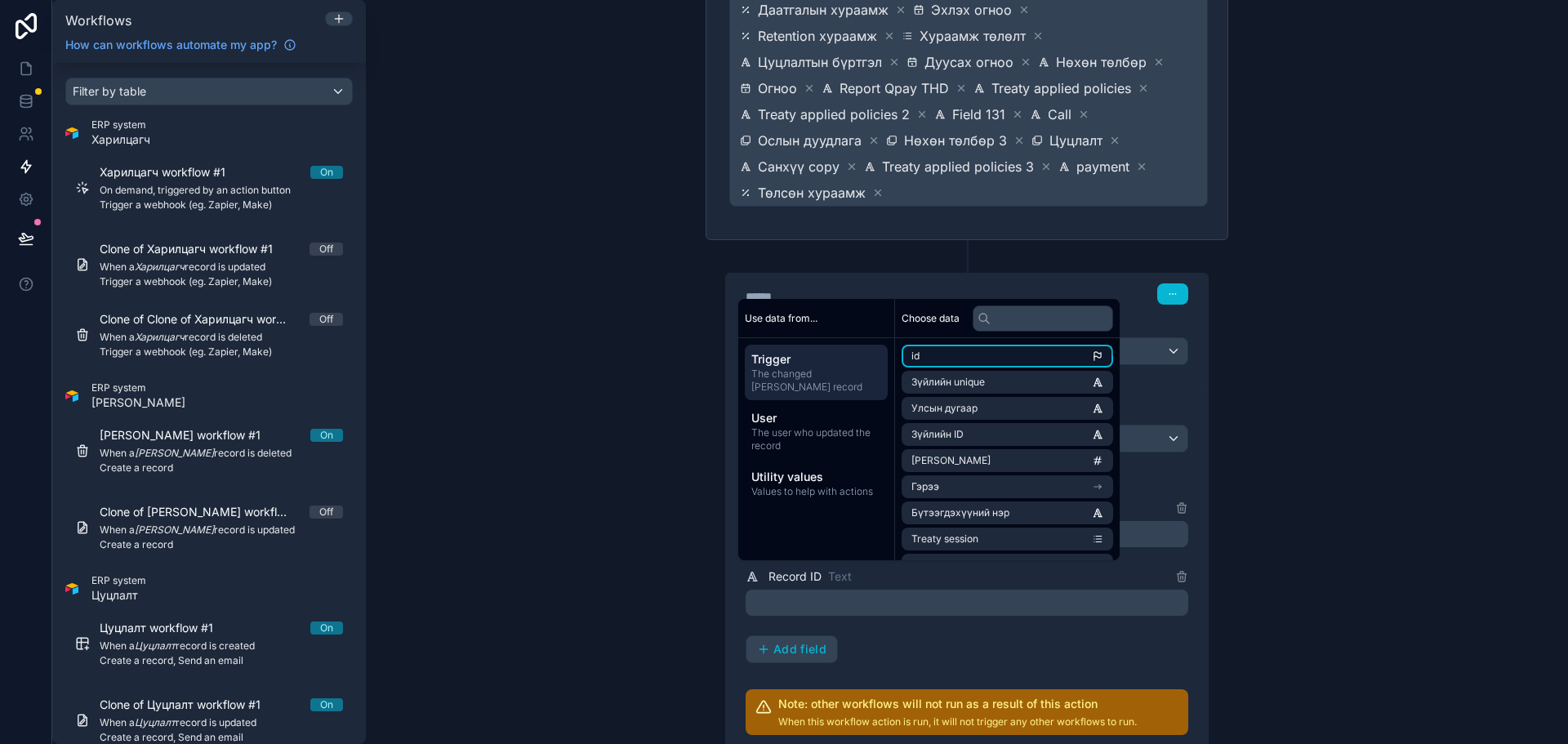
click at [1052, 346] on li "id" at bounding box center [1007, 356] width 212 height 23
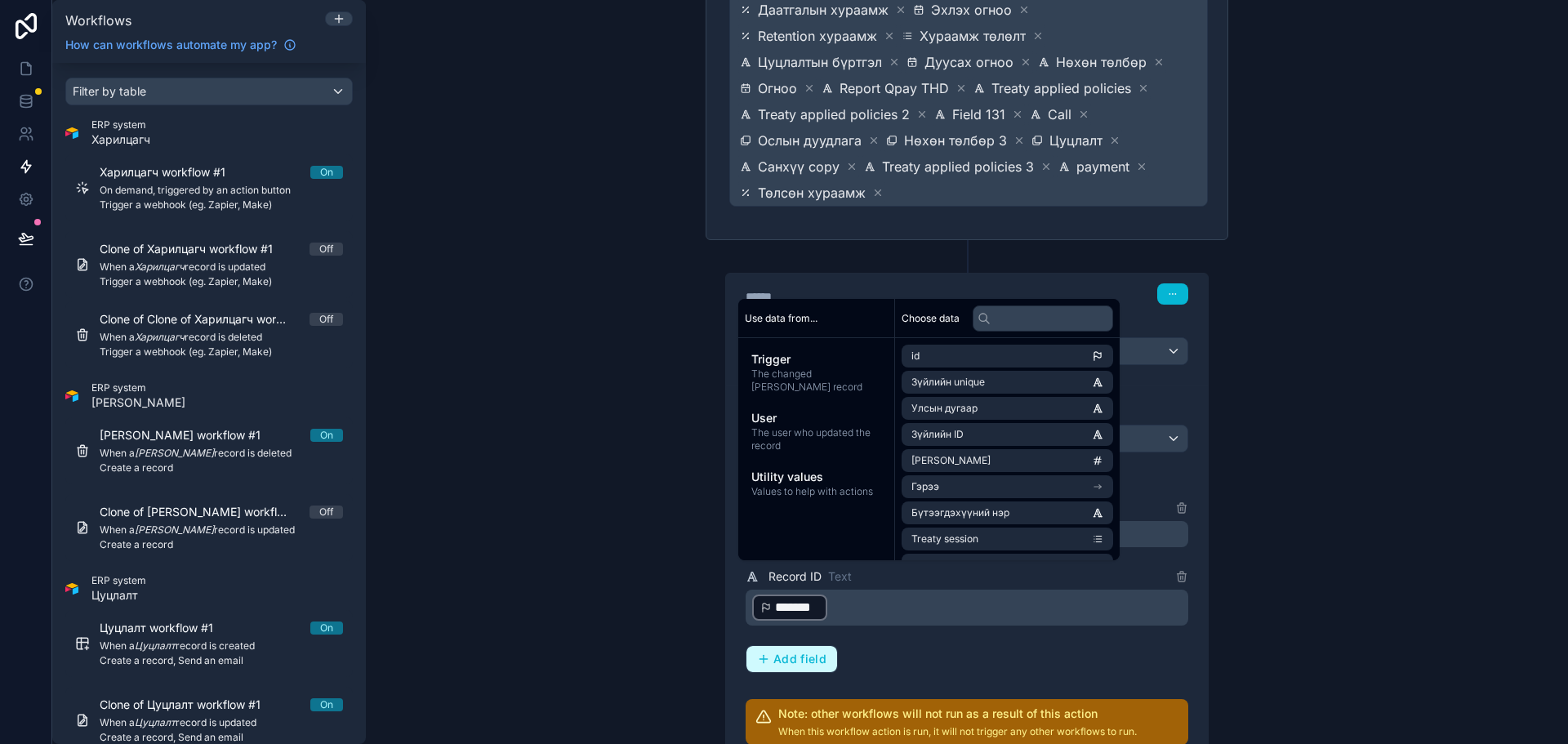
click at [818, 652] on span "Add field" at bounding box center [800, 659] width 53 height 15
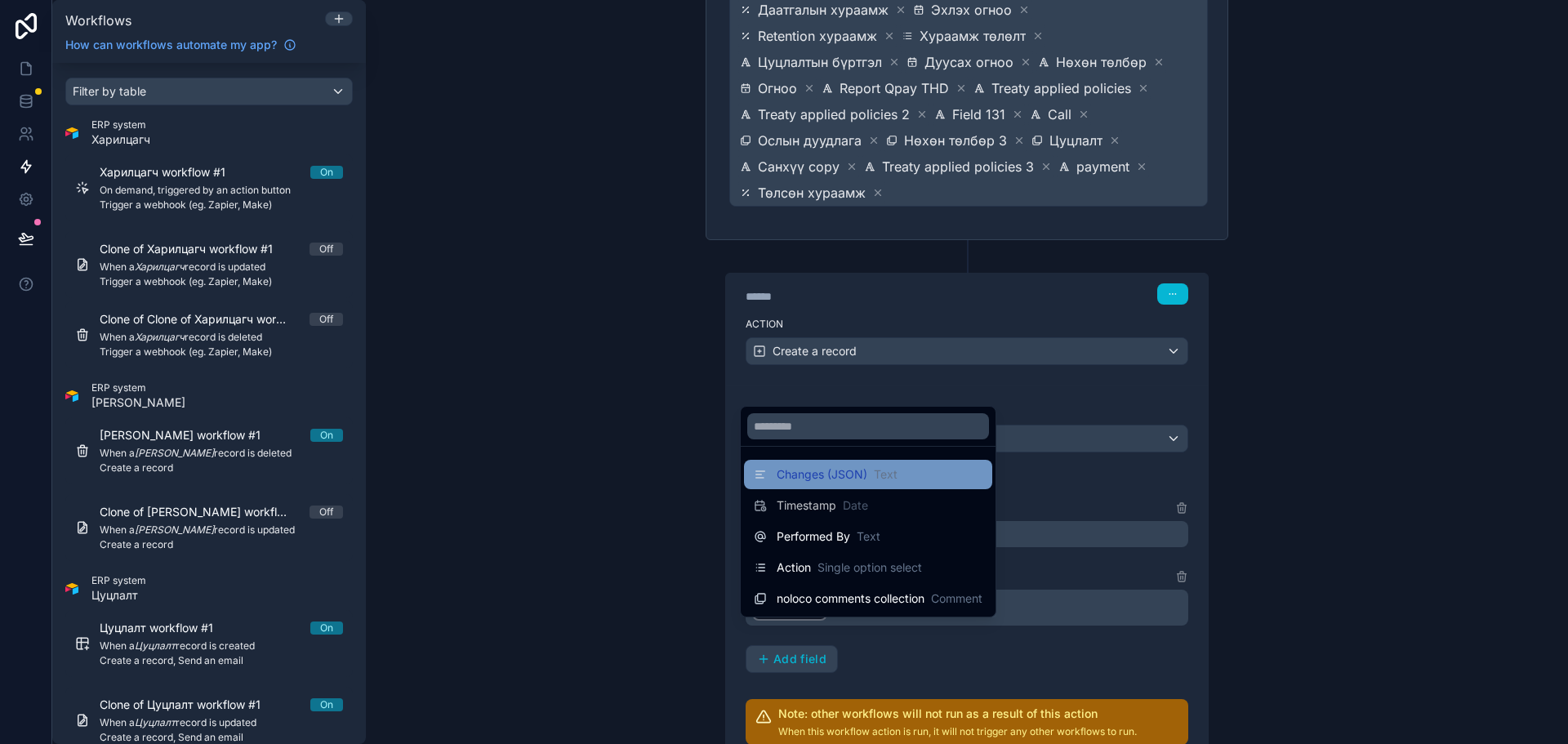
click at [906, 485] on div "Changes (JSON) Text" at bounding box center [868, 474] width 248 height 29
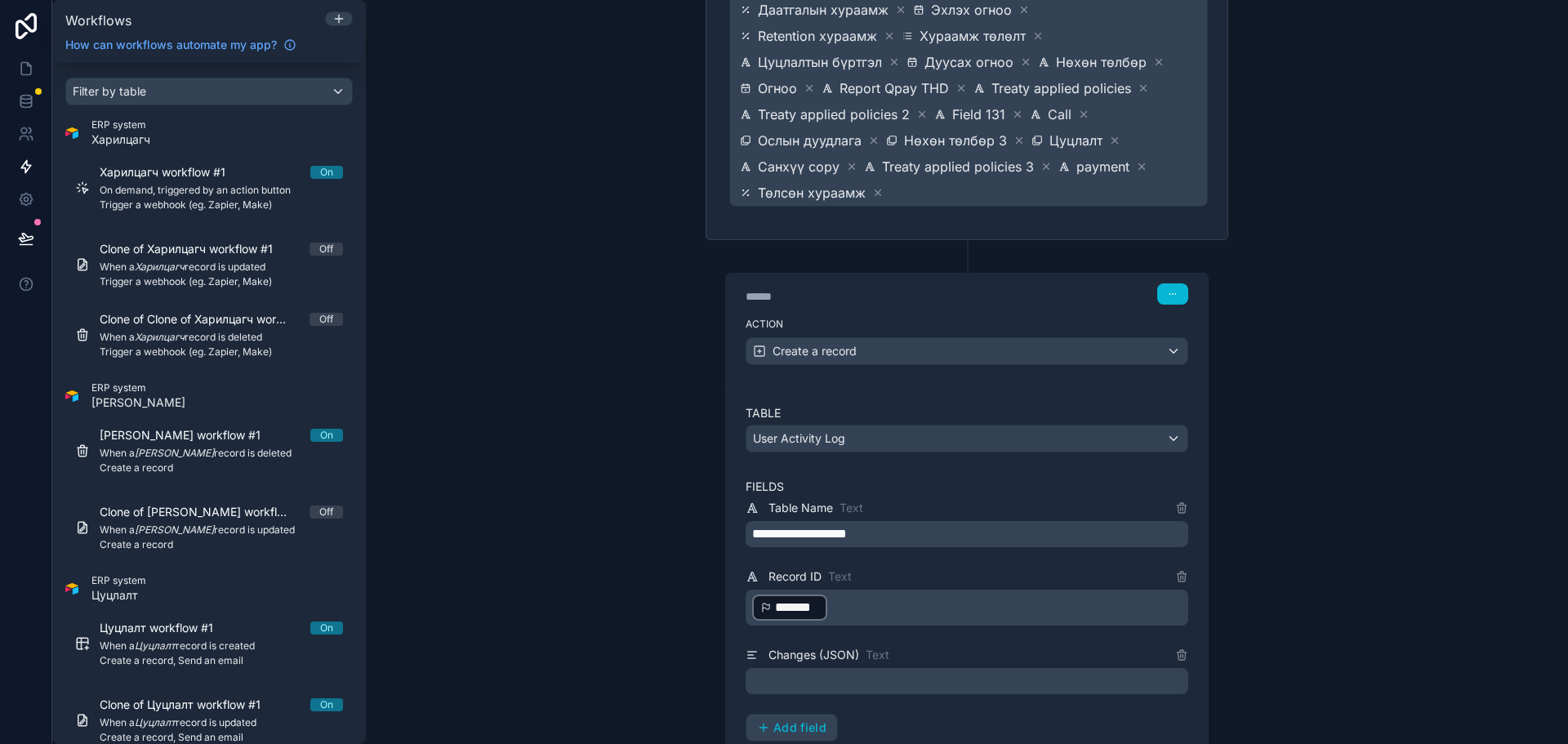
click at [867, 671] on p "﻿" at bounding box center [969, 681] width 433 height 20
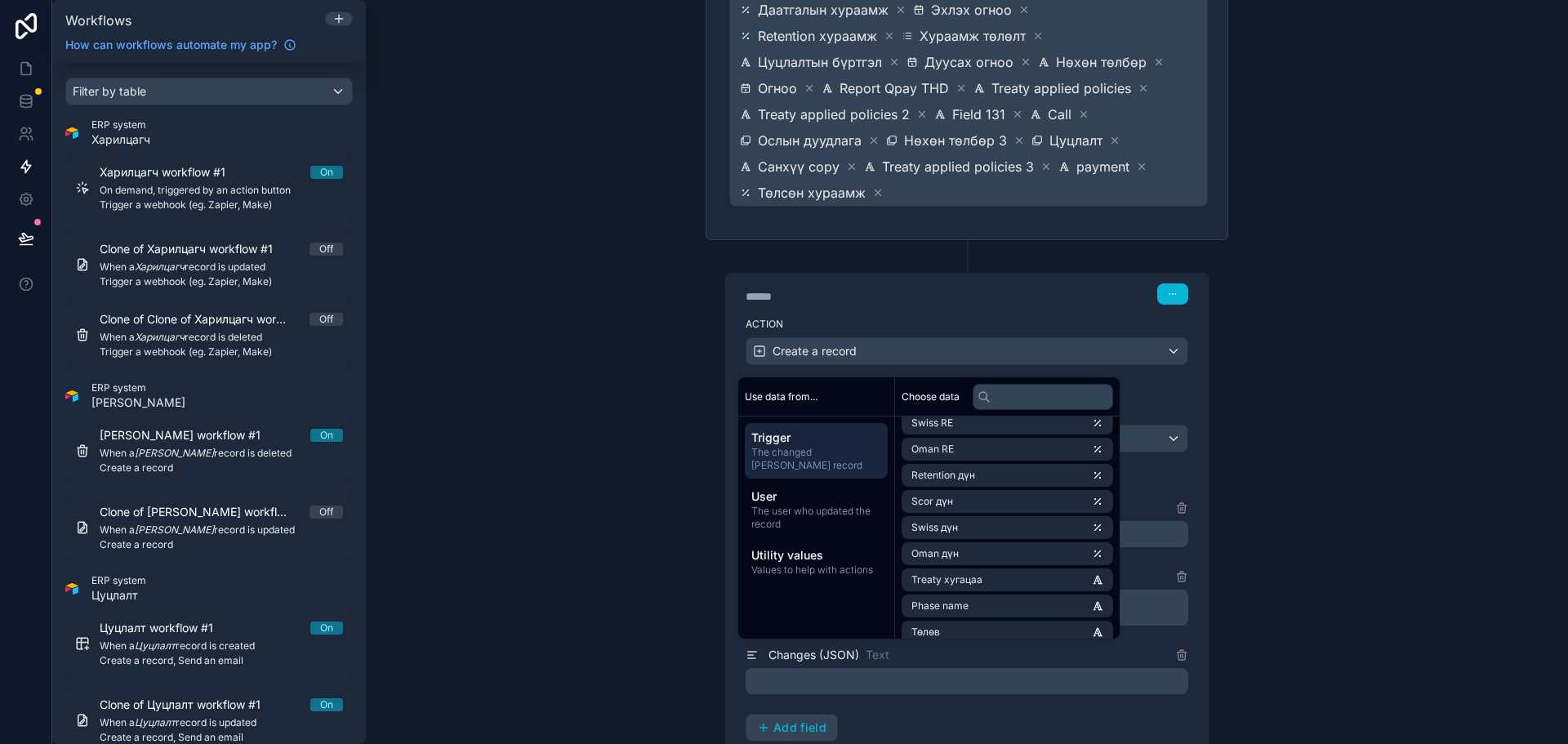
scroll to position [0, 0]
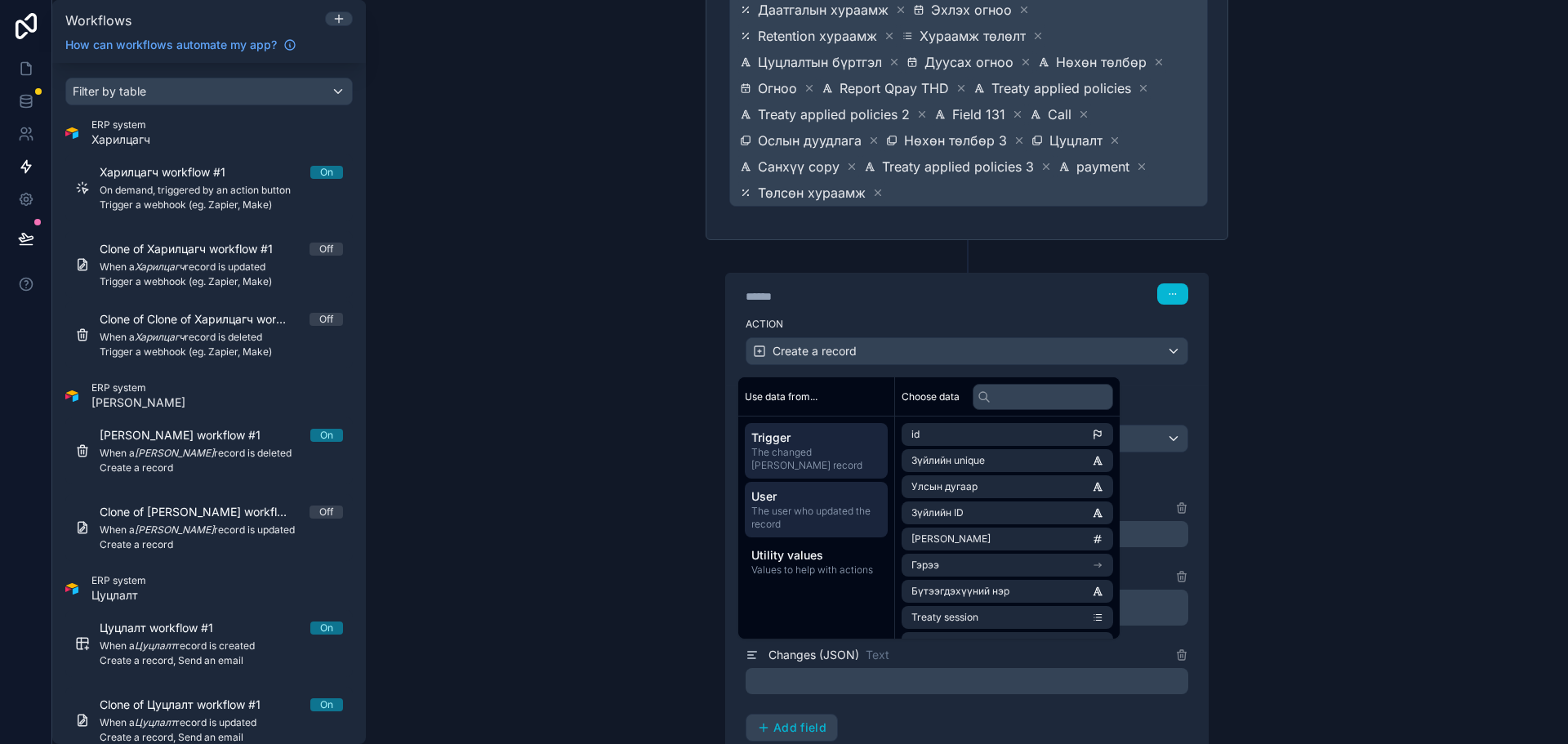
click at [857, 525] on span "The user who updated the record" at bounding box center [816, 518] width 130 height 26
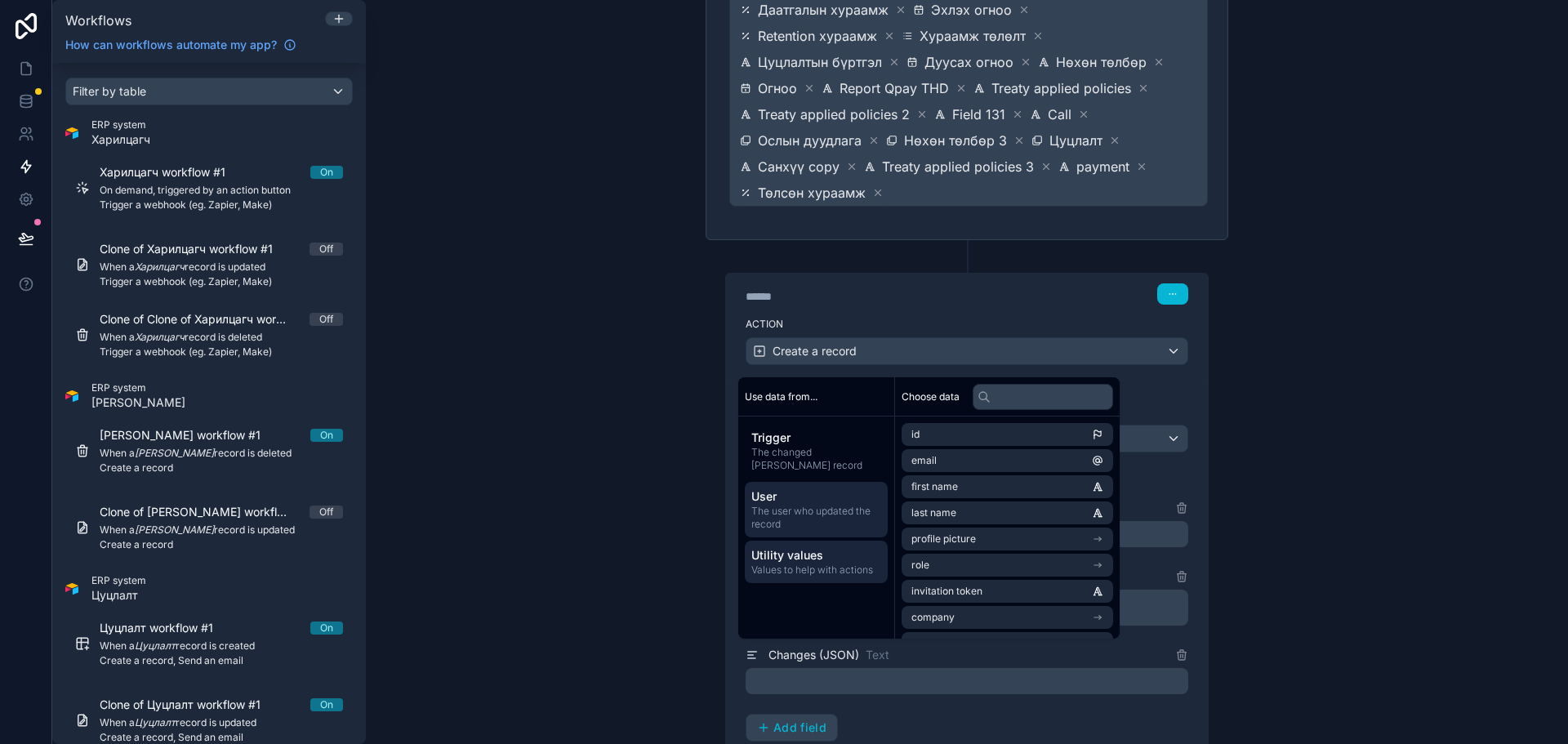
click at [837, 575] on span "Values to help with actions" at bounding box center [816, 570] width 130 height 13
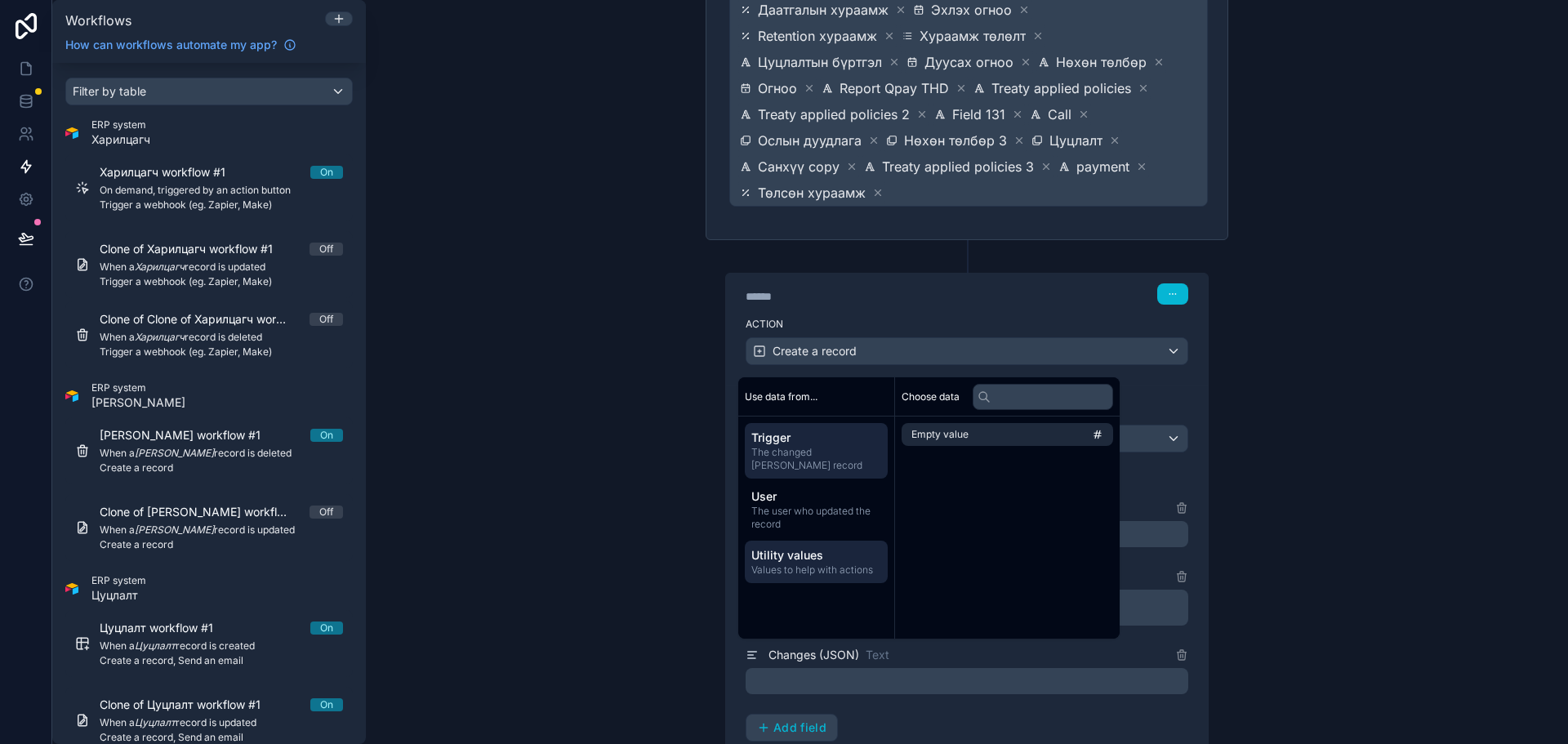
click at [799, 451] on span "The changed [PERSON_NAME] record" at bounding box center [816, 459] width 130 height 26
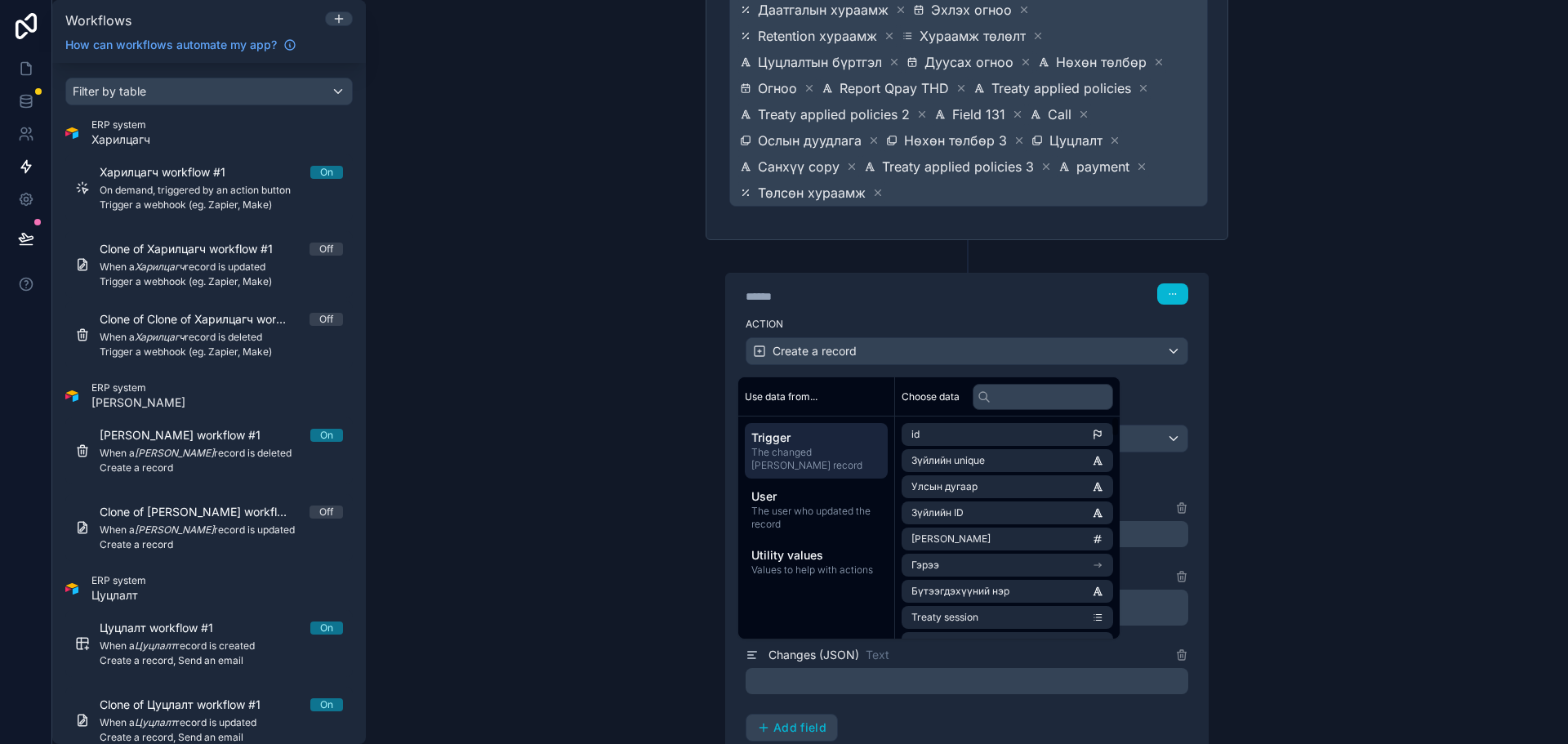
click at [1342, 574] on div "**********" at bounding box center [967, 372] width 1202 height 744
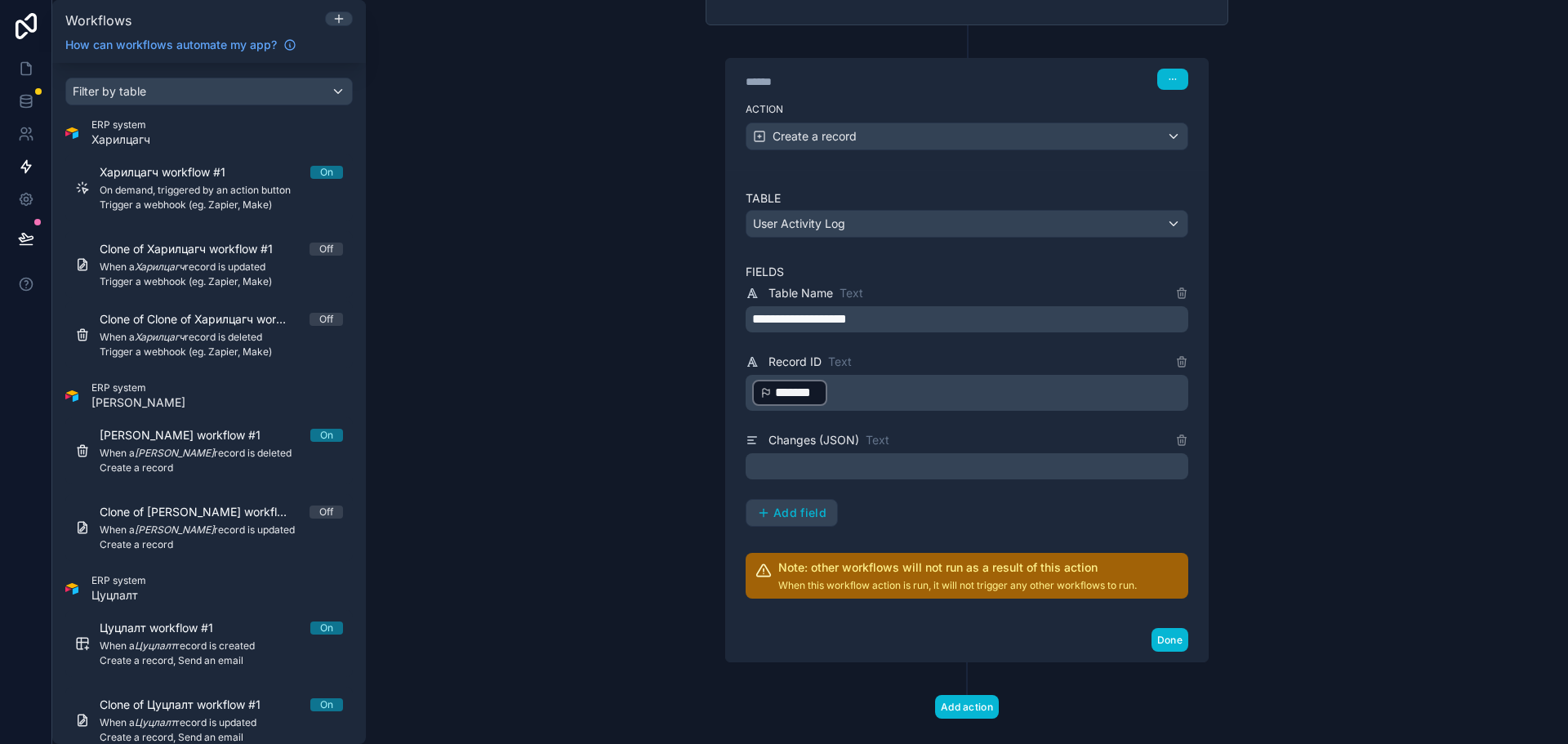
scroll to position [751, 0]
click at [798, 505] on span "Add field" at bounding box center [800, 512] width 53 height 15
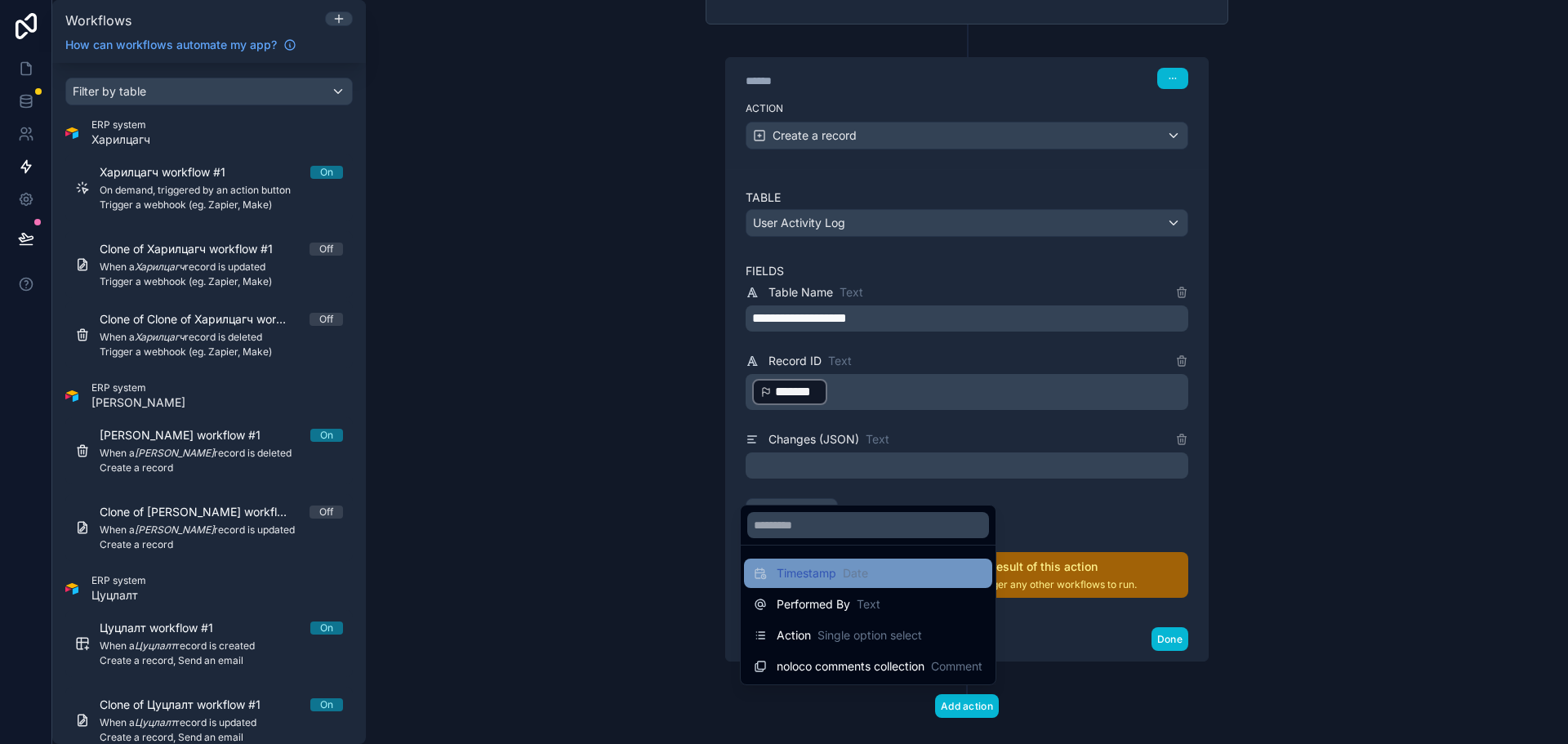
click at [872, 581] on div "Timestamp Date" at bounding box center [868, 573] width 229 height 20
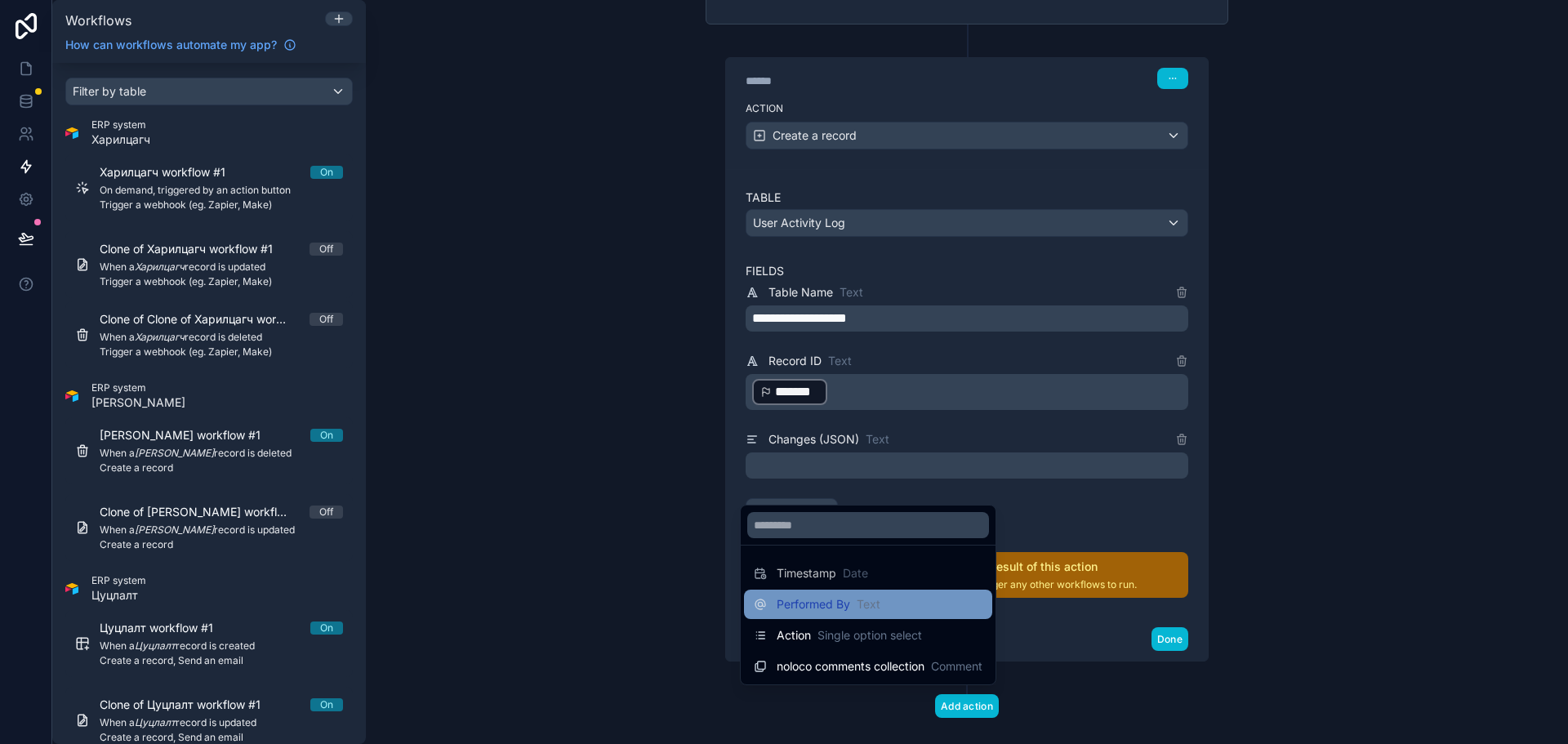
click at [875, 605] on span "Text" at bounding box center [868, 604] width 24 height 16
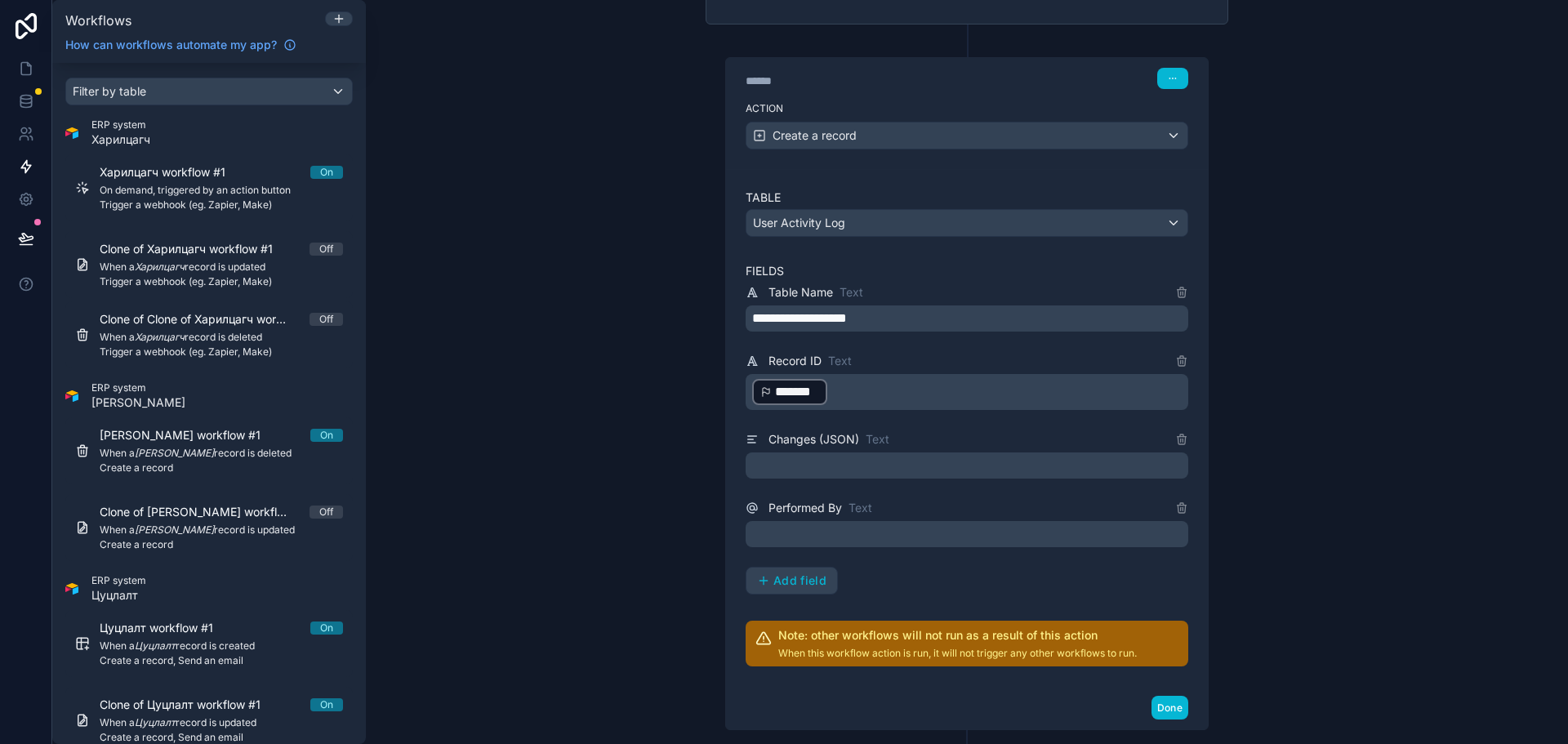
click at [942, 521] on div "﻿" at bounding box center [967, 534] width 443 height 26
click at [943, 524] on p "﻿" at bounding box center [969, 534] width 433 height 20
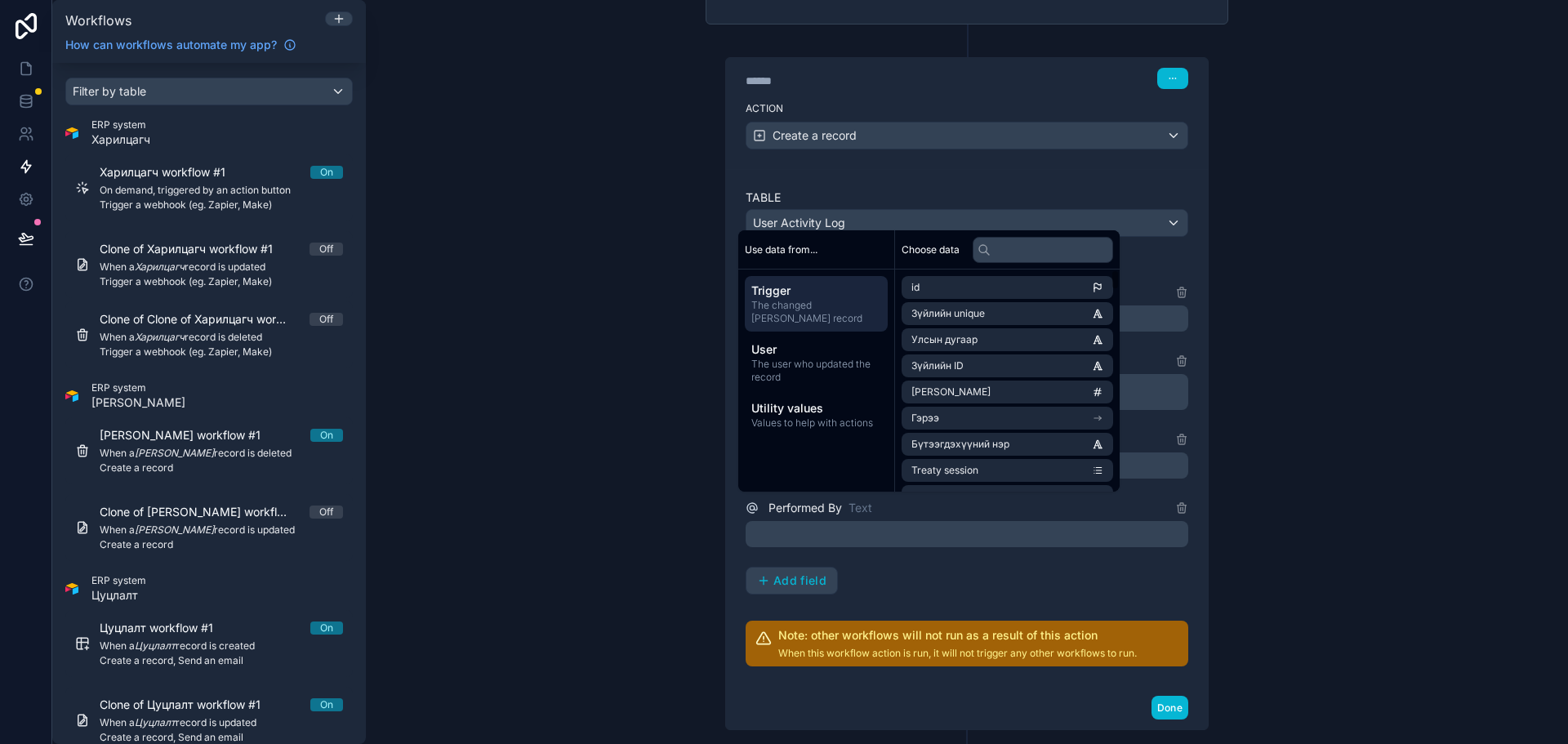
click at [989, 529] on div "**********" at bounding box center [967, 439] width 443 height 312
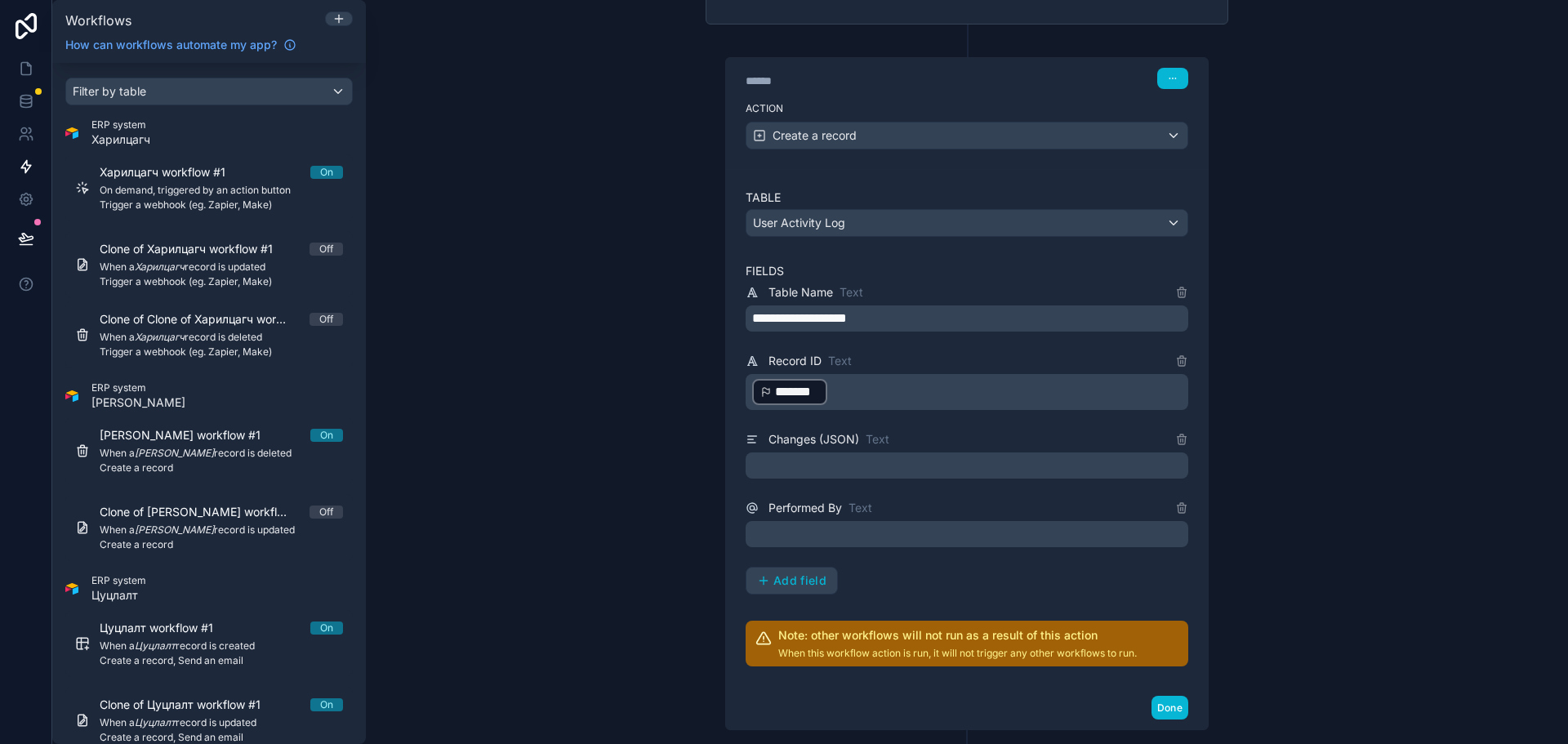
click at [862, 524] on p "﻿" at bounding box center [969, 534] width 433 height 20
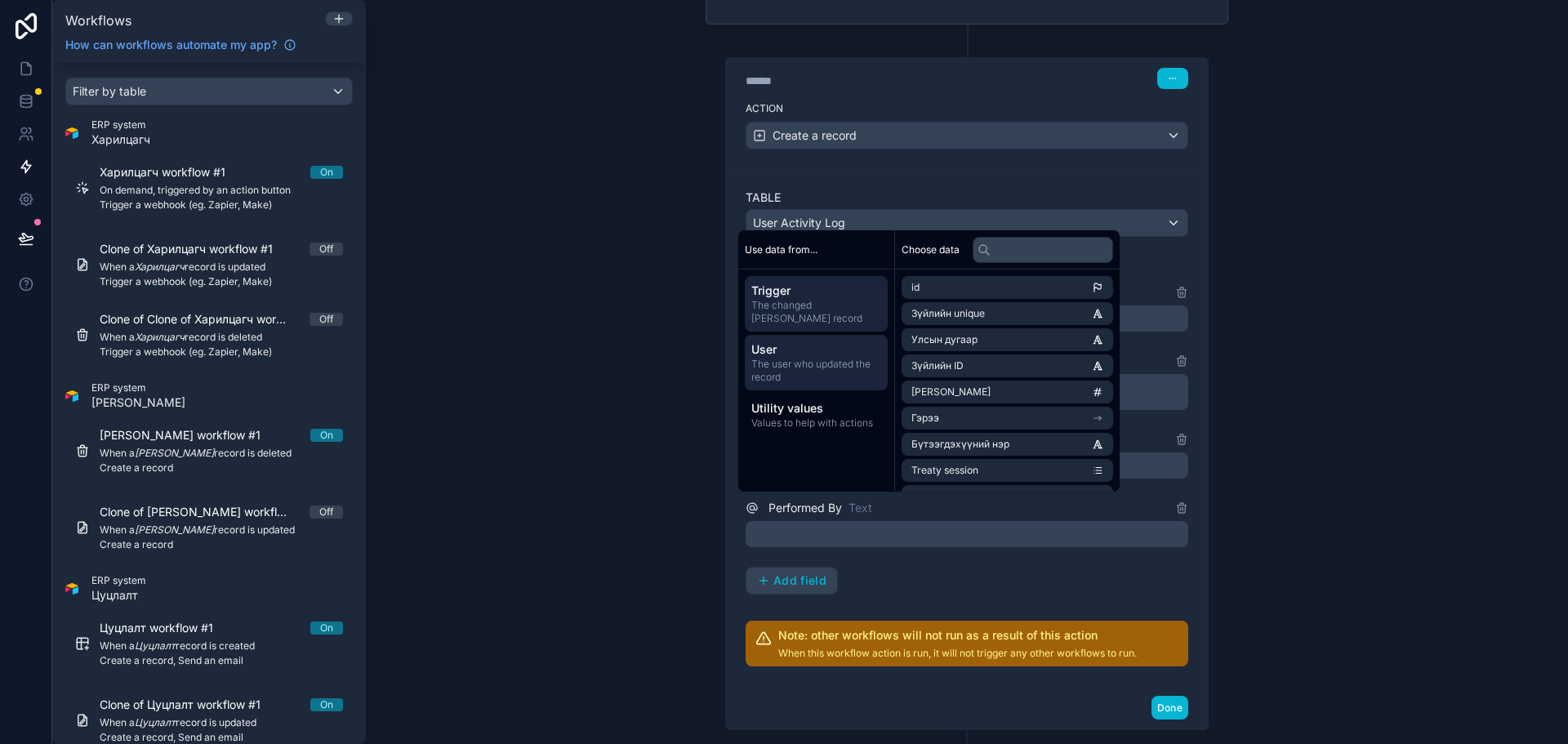
click at [808, 368] on span "The user who updated the record" at bounding box center [816, 371] width 130 height 26
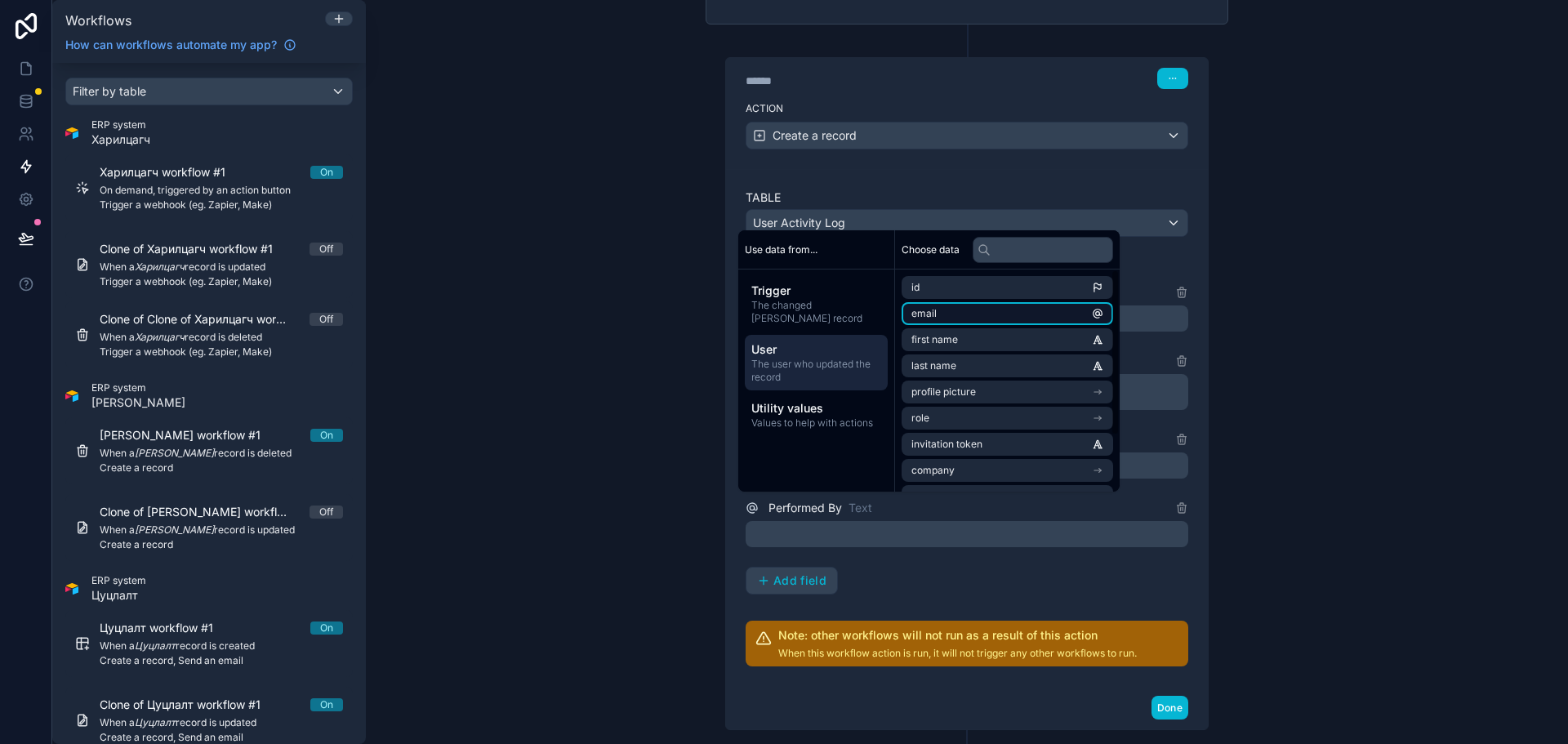
click at [982, 318] on li "email" at bounding box center [1007, 314] width 212 height 23
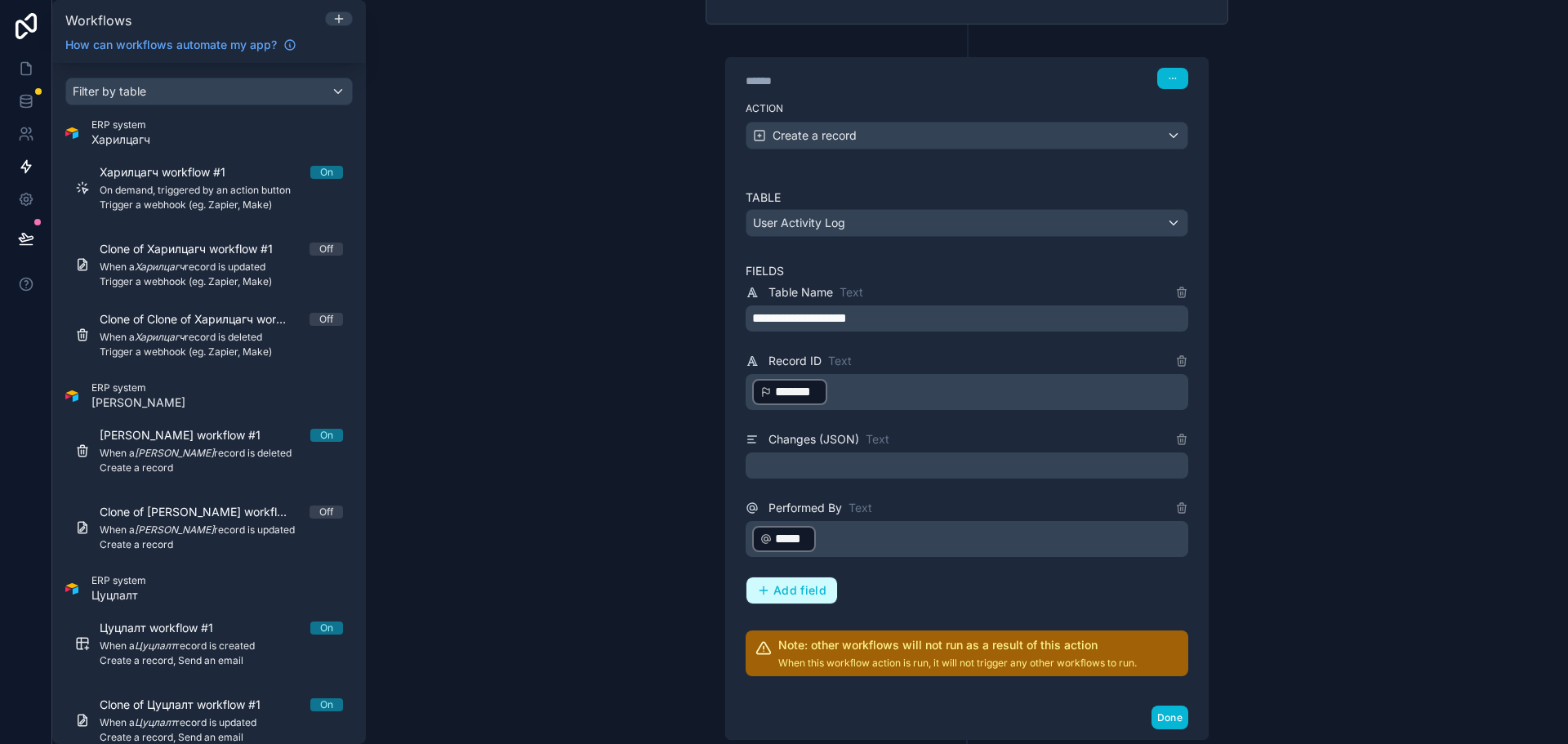
click at [788, 583] on span "Add field" at bounding box center [800, 590] width 53 height 15
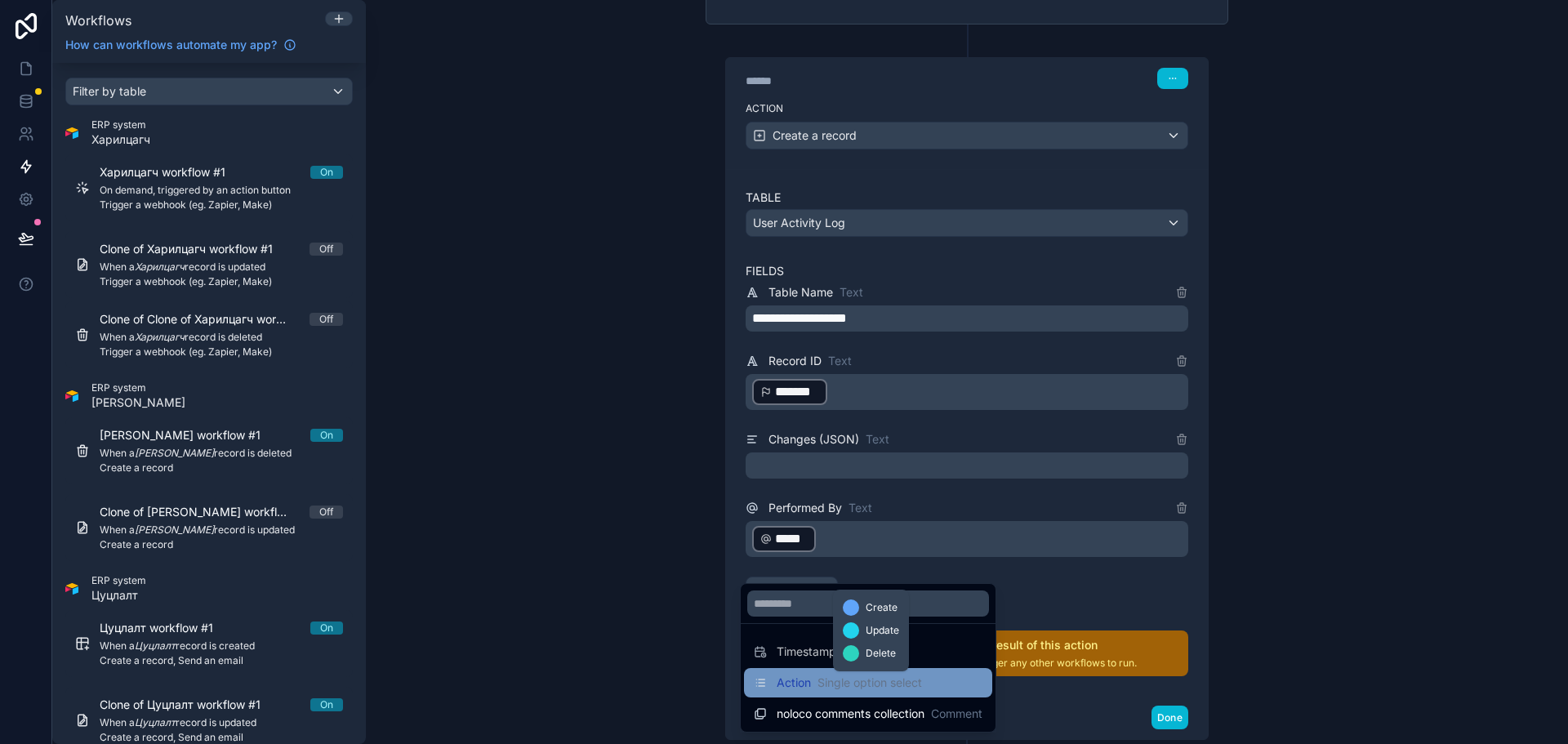
click at [834, 680] on span "Single option select" at bounding box center [870, 683] width 105 height 16
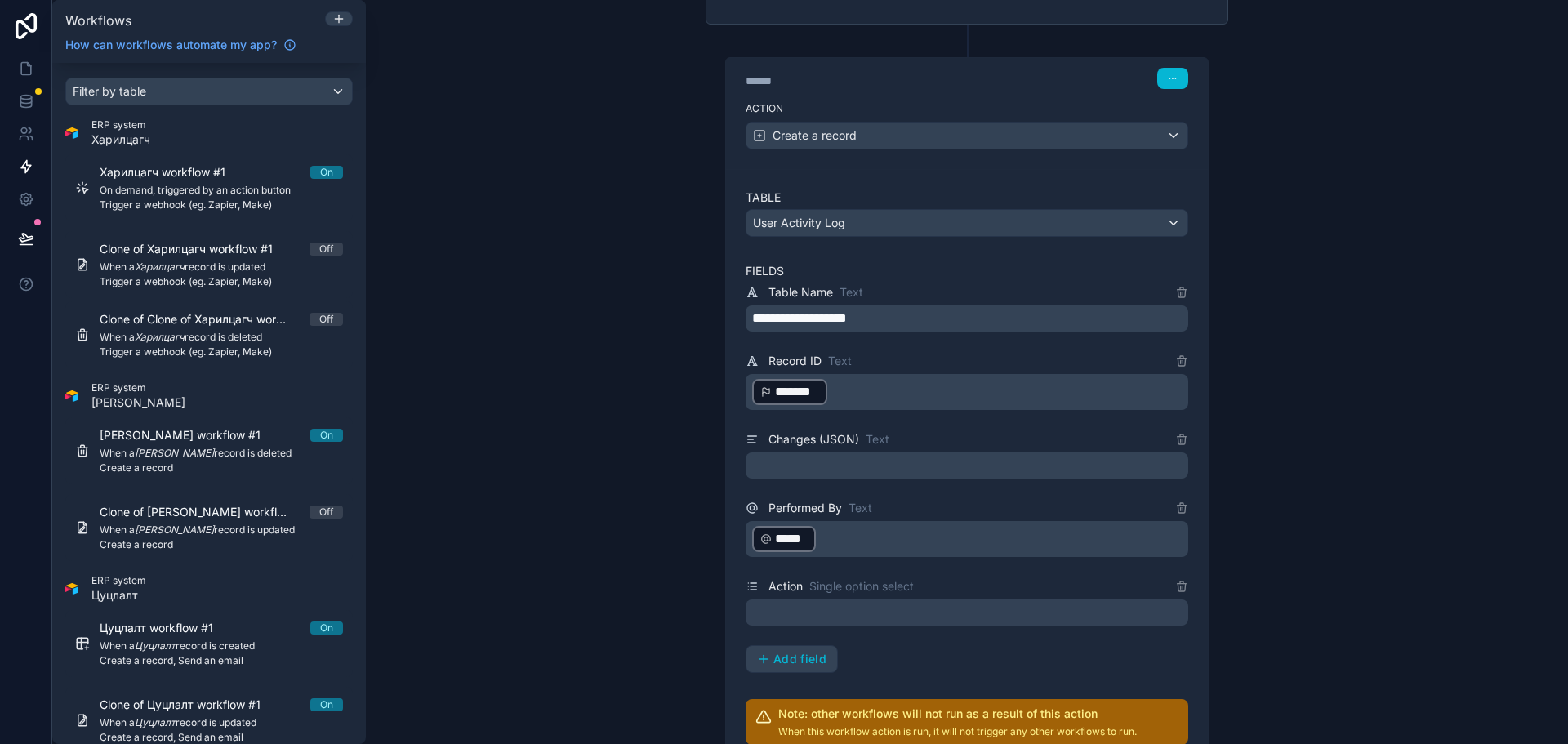
click at [835, 599] on div at bounding box center [967, 613] width 443 height 26
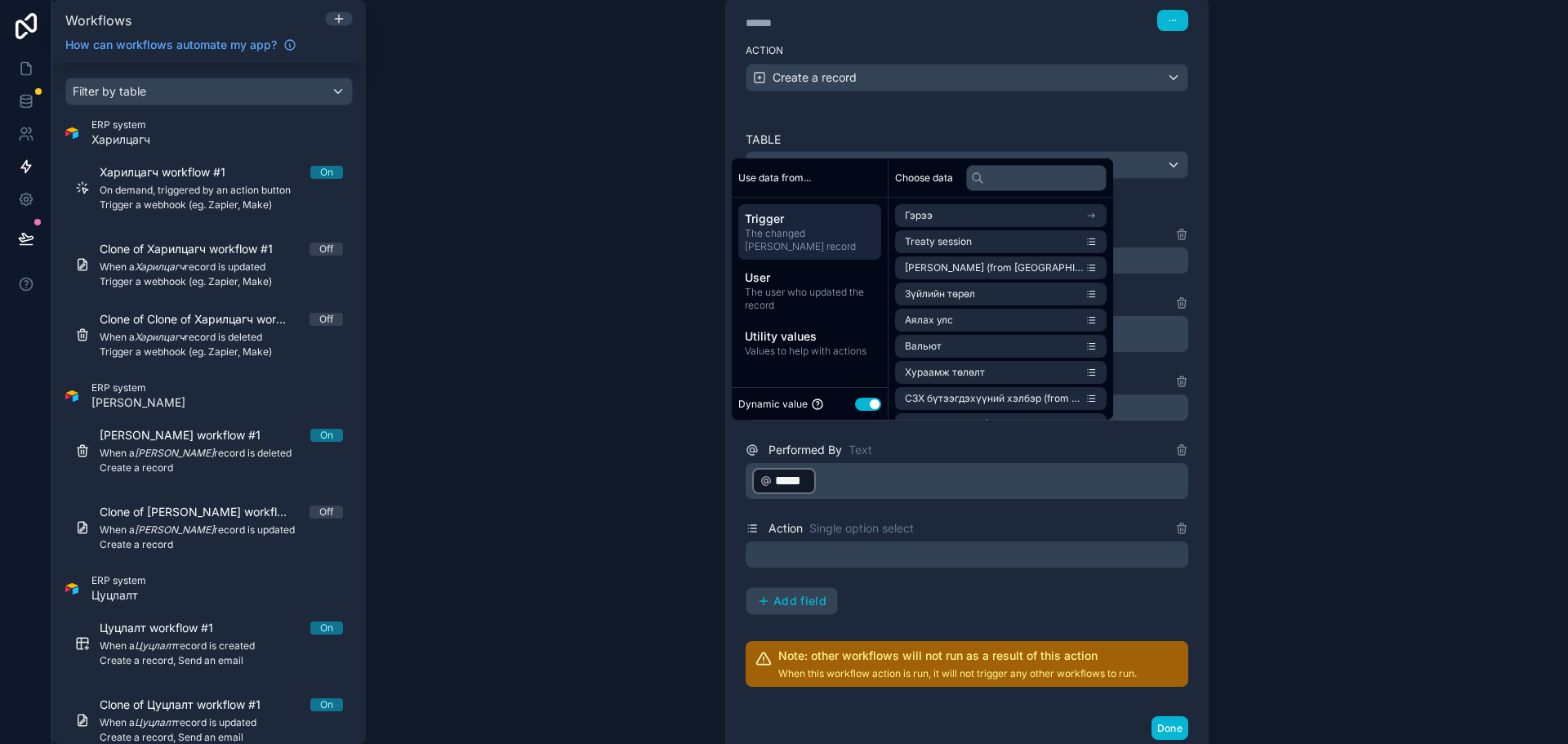
scroll to position [898, 0]
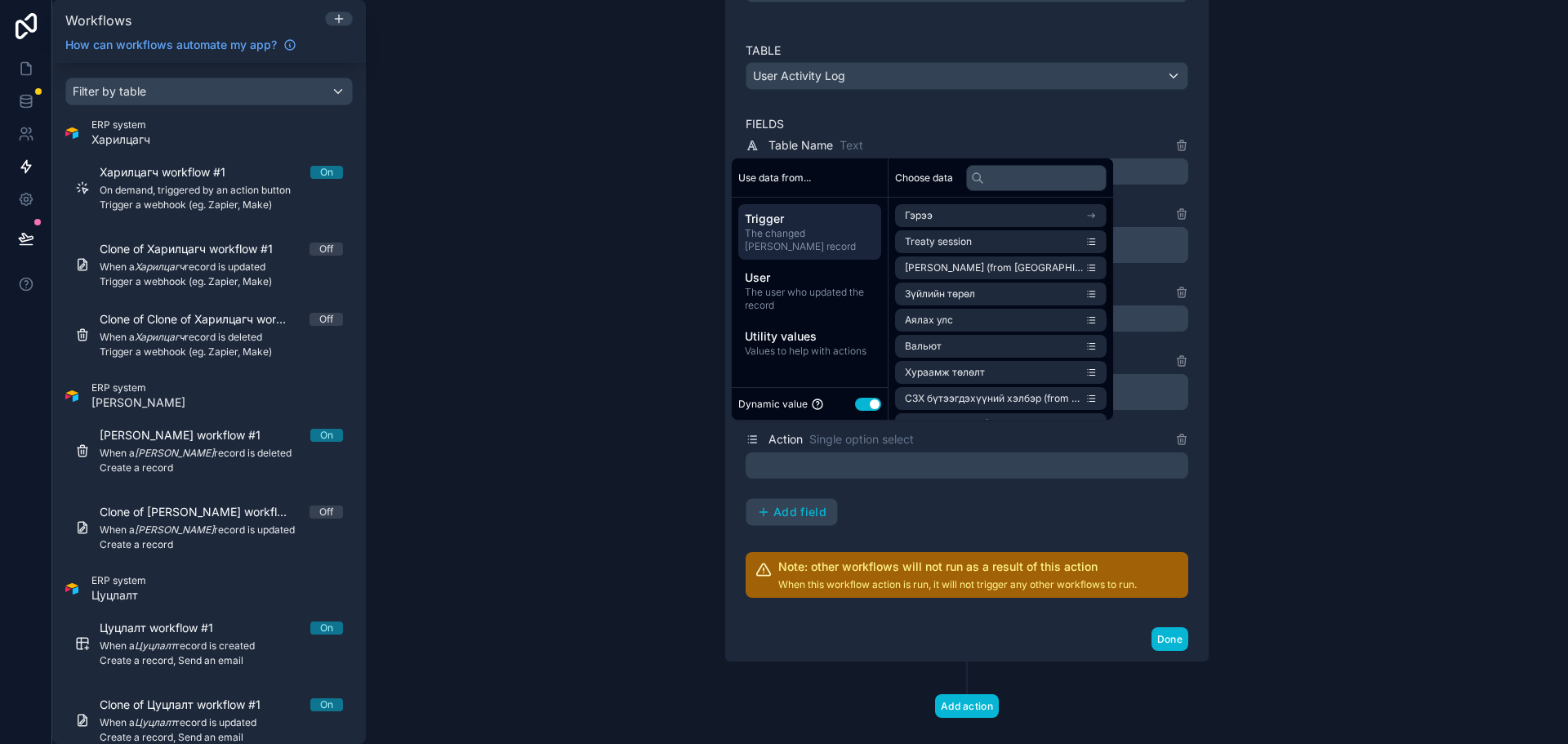
click at [879, 393] on div "Dynamic value Use setting" at bounding box center [809, 403] width 156 height 33
click at [870, 405] on button "Use setting" at bounding box center [868, 404] width 26 height 13
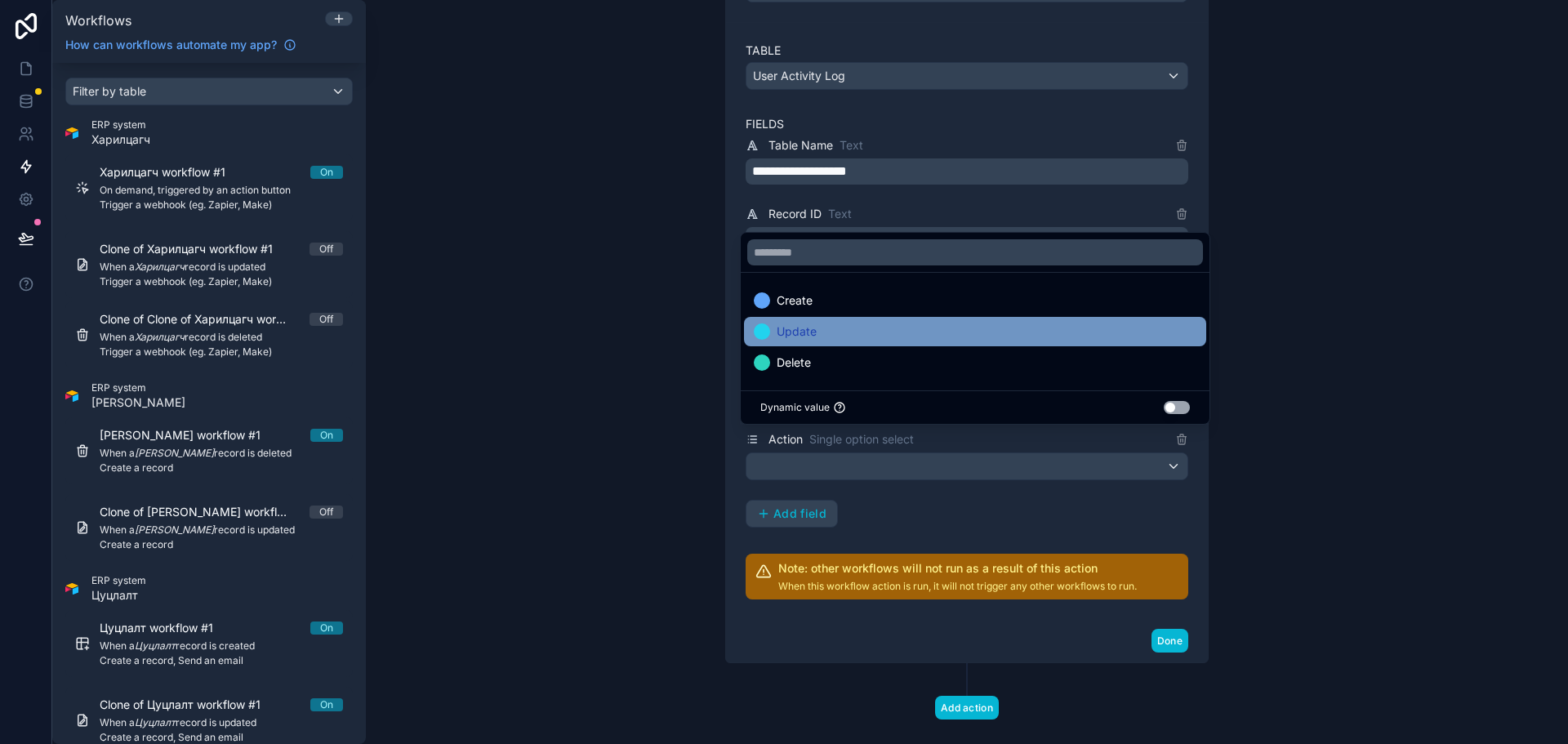
click at [804, 332] on span "Update" at bounding box center [796, 332] width 40 height 20
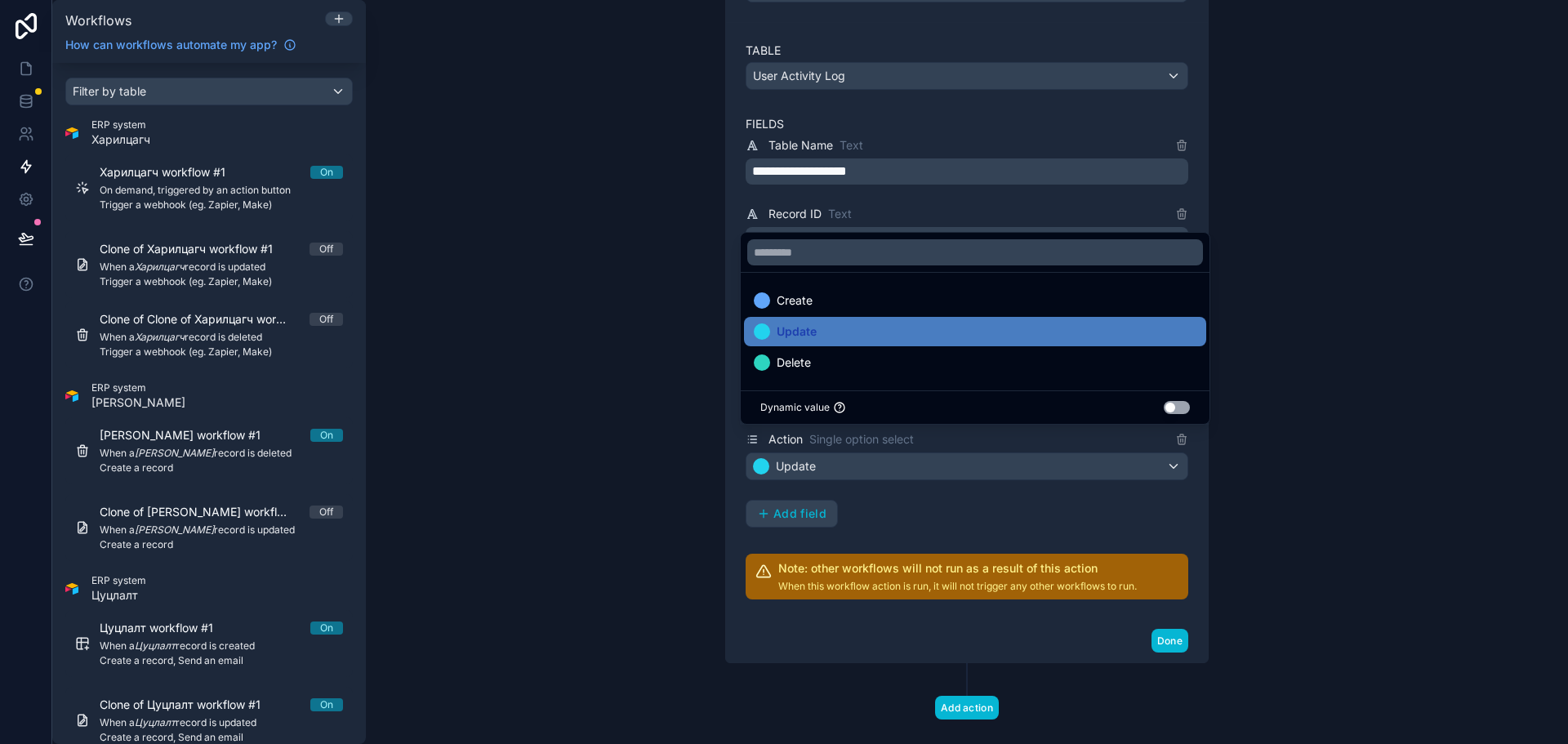
click at [882, 470] on div "**********" at bounding box center [967, 332] width 443 height 392
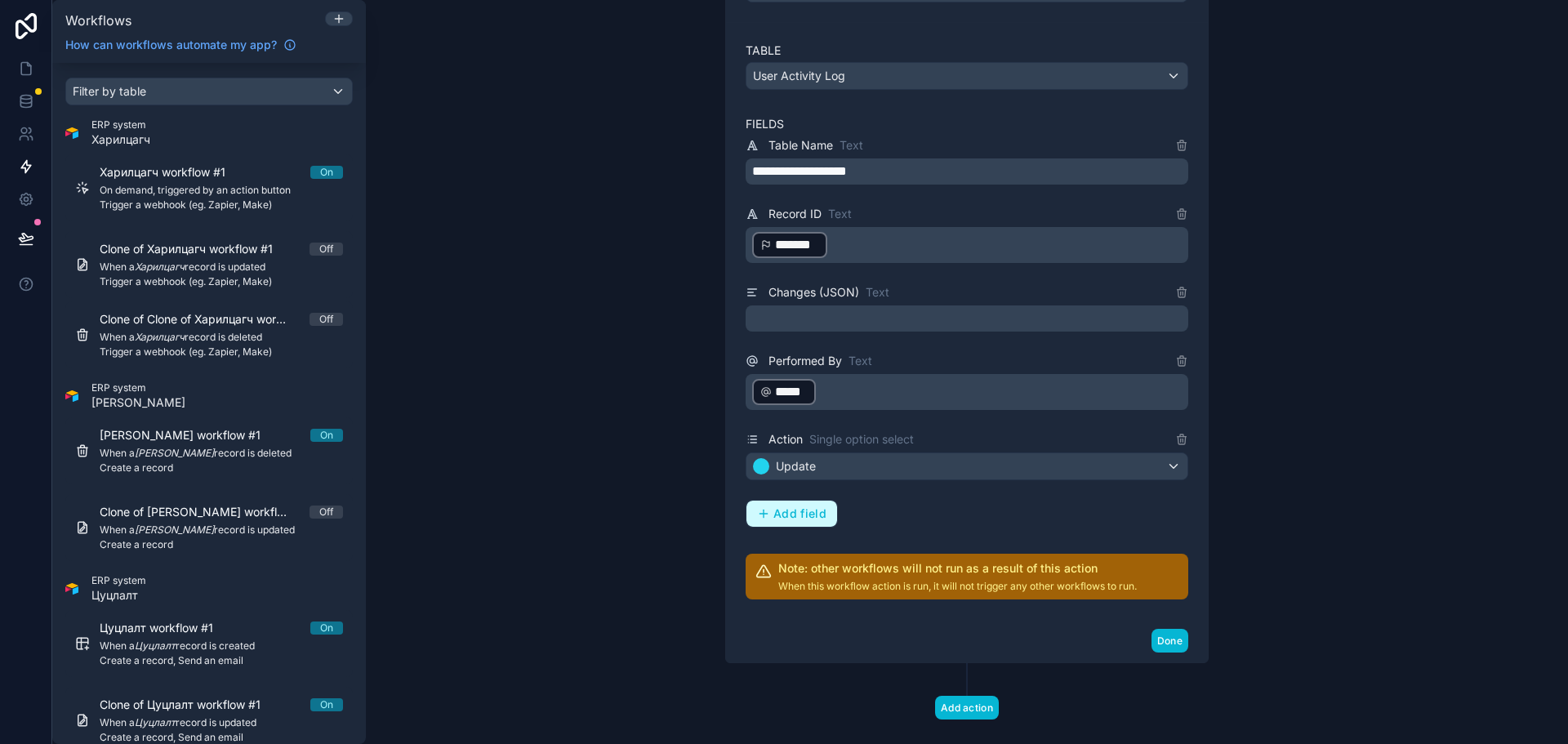
click at [813, 506] on span "Add field" at bounding box center [800, 514] width 53 height 15
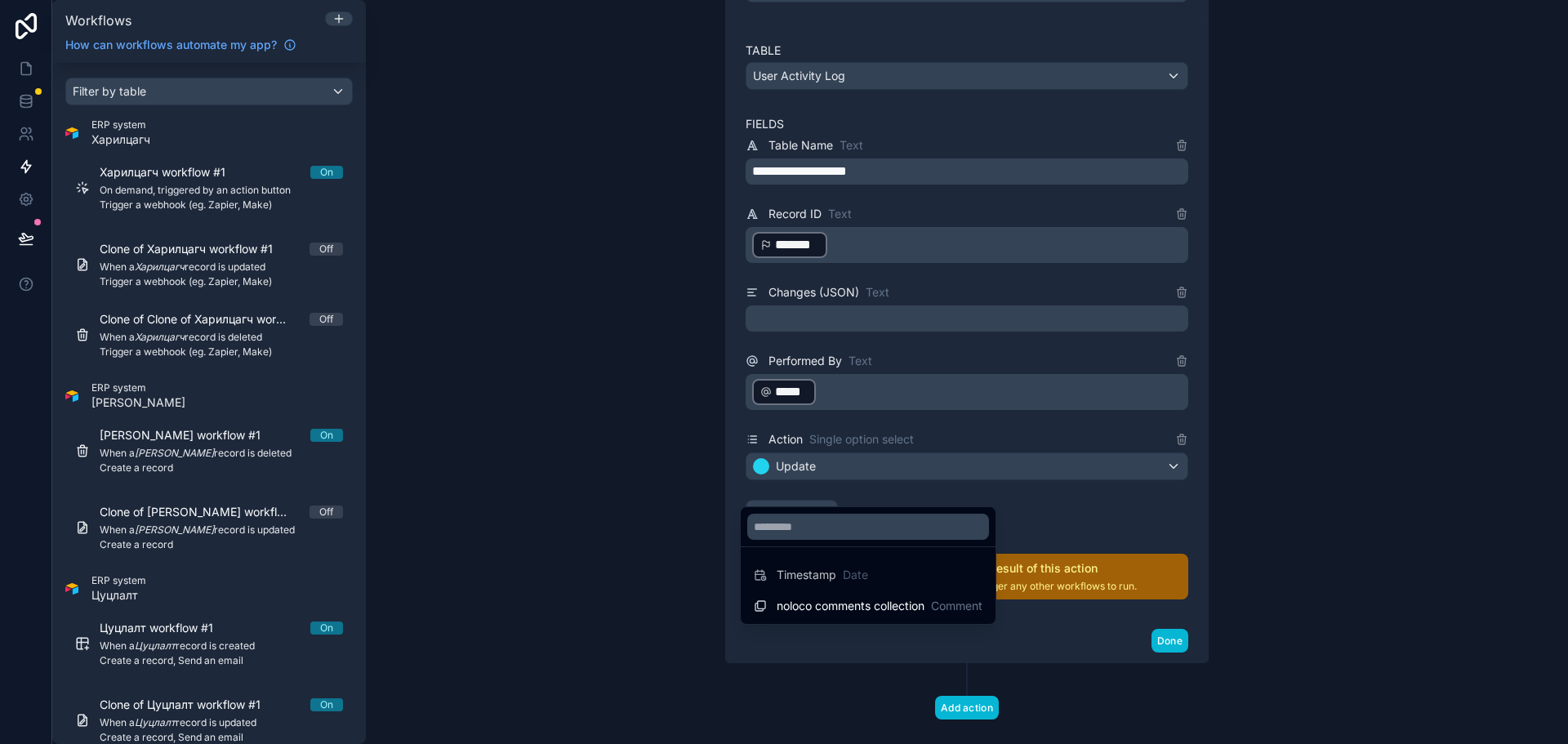
click at [1152, 470] on div at bounding box center [784, 372] width 1568 height 744
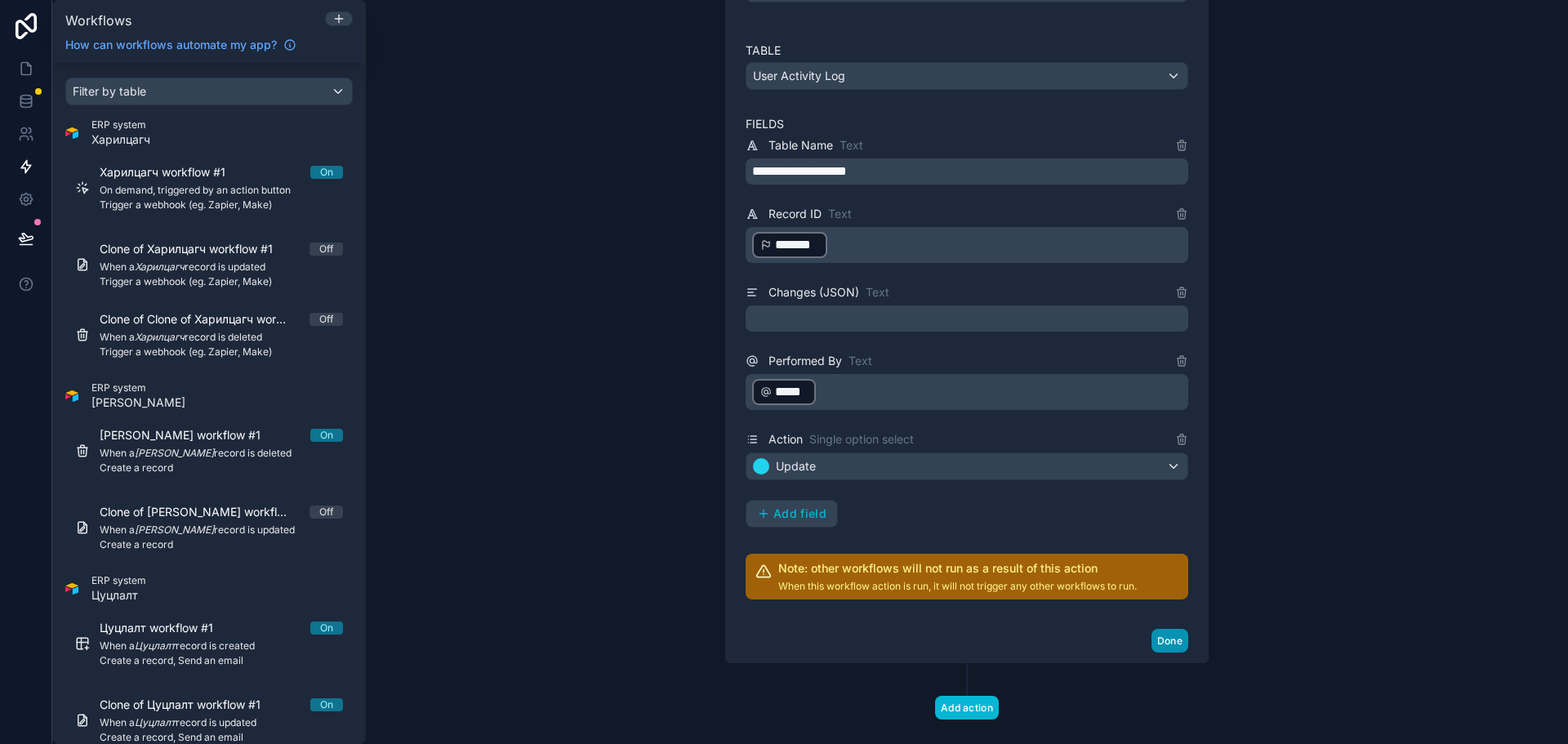
click at [1156, 629] on button "Done" at bounding box center [1169, 640] width 37 height 24
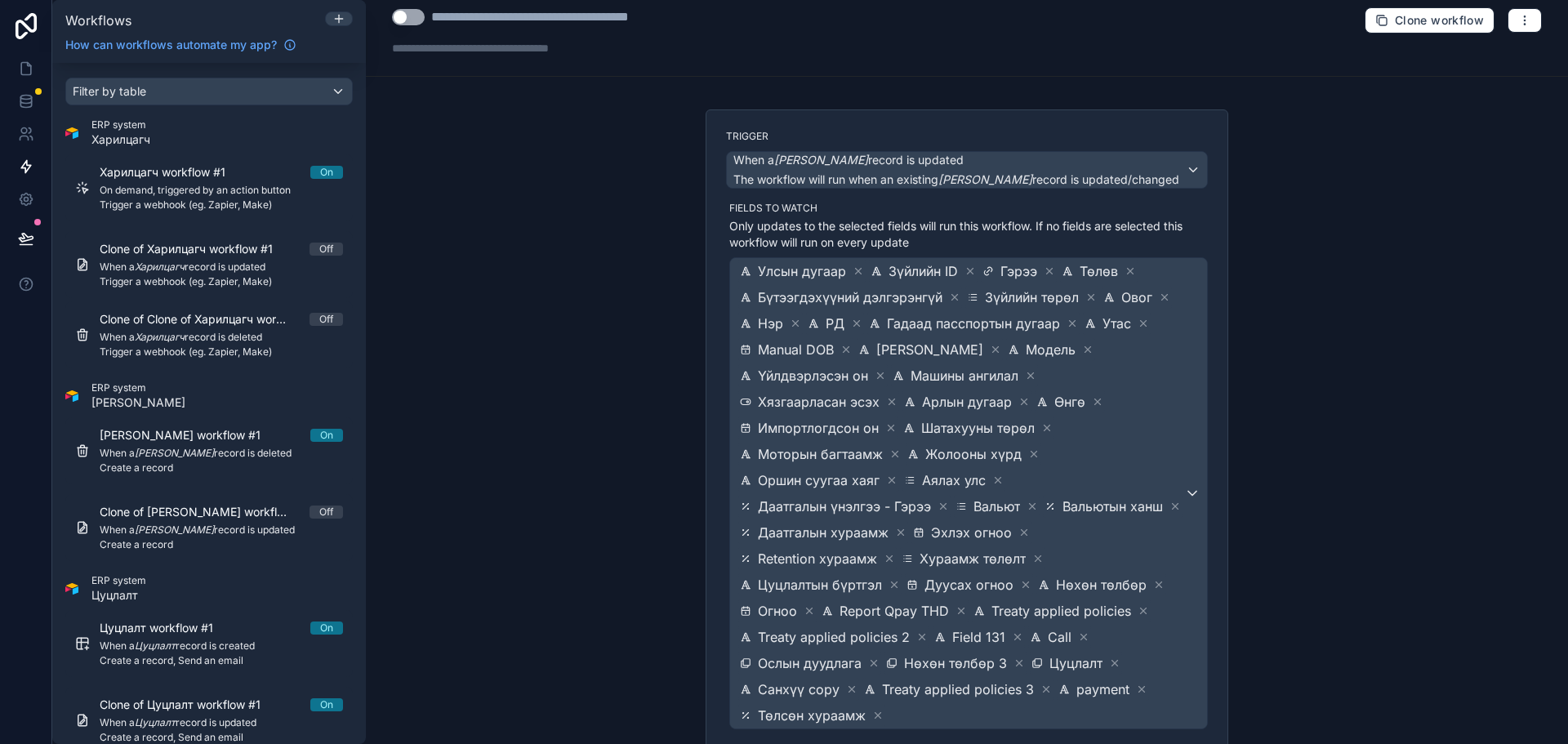
scroll to position [0, 0]
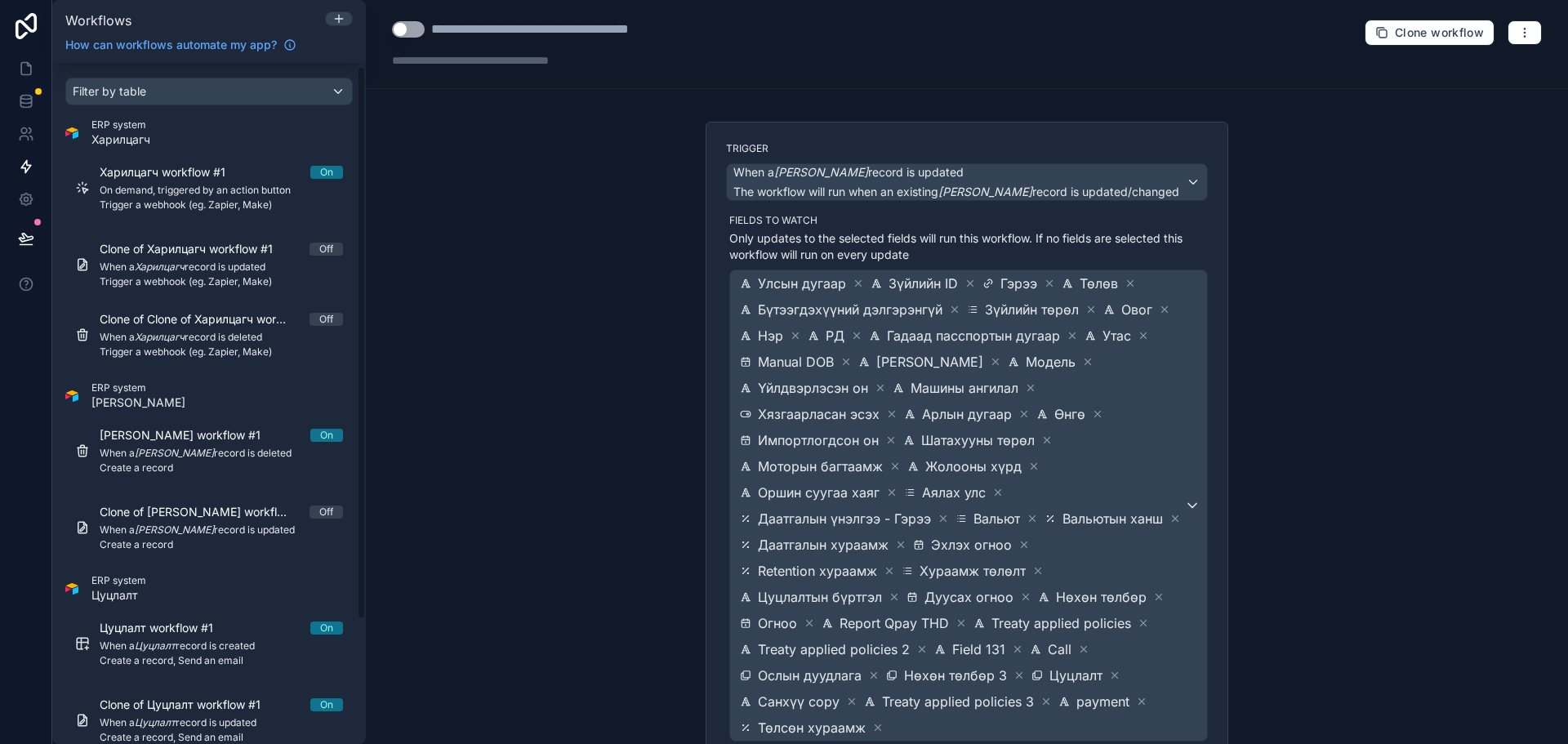
click at [411, 28] on button "Use setting" at bounding box center [408, 29] width 33 height 16
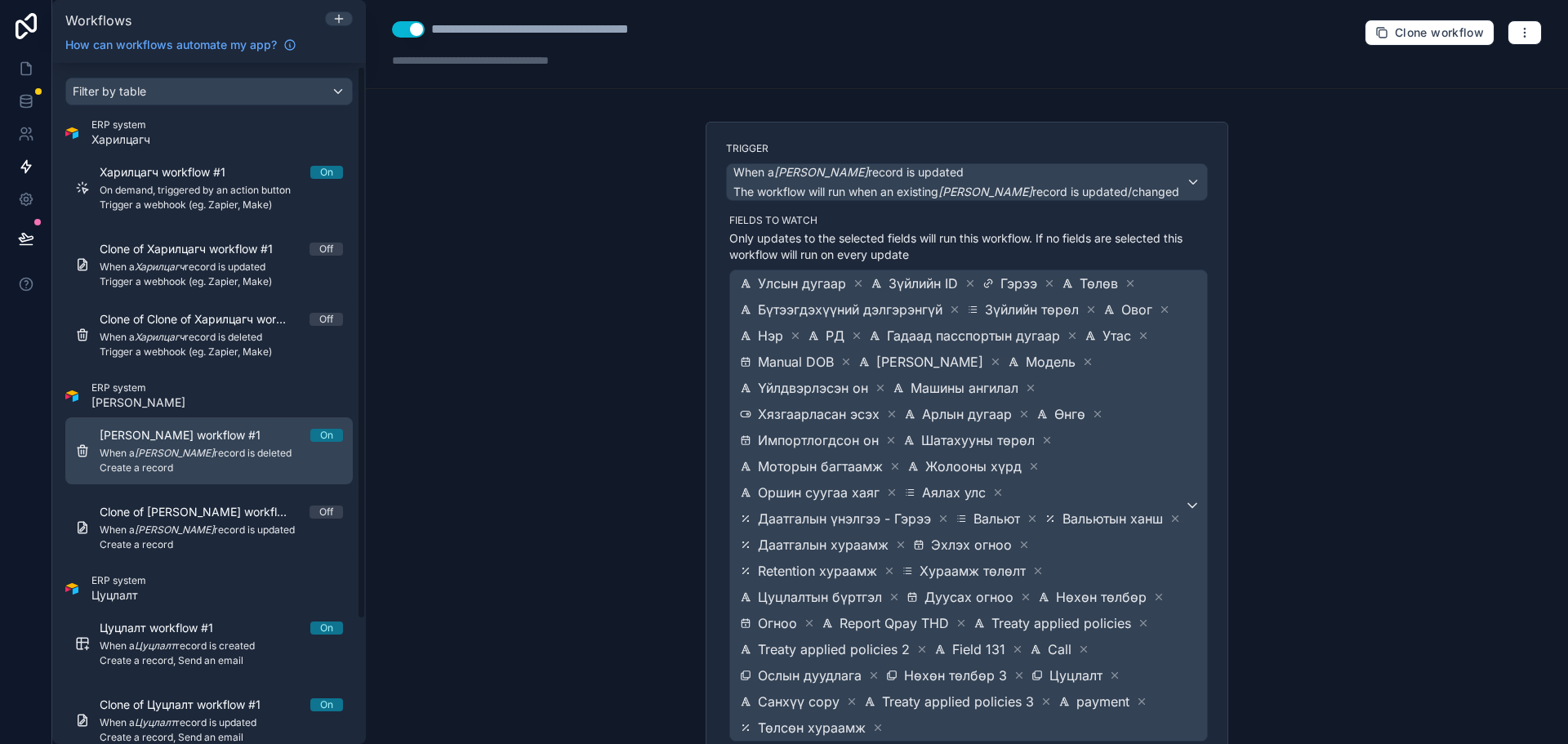
click at [256, 460] on div "[PERSON_NAME] workflow #1 On When a Зүйлийн дэлгэрэнгүй record is deleted Creat…" at bounding box center [221, 451] width 243 height 47
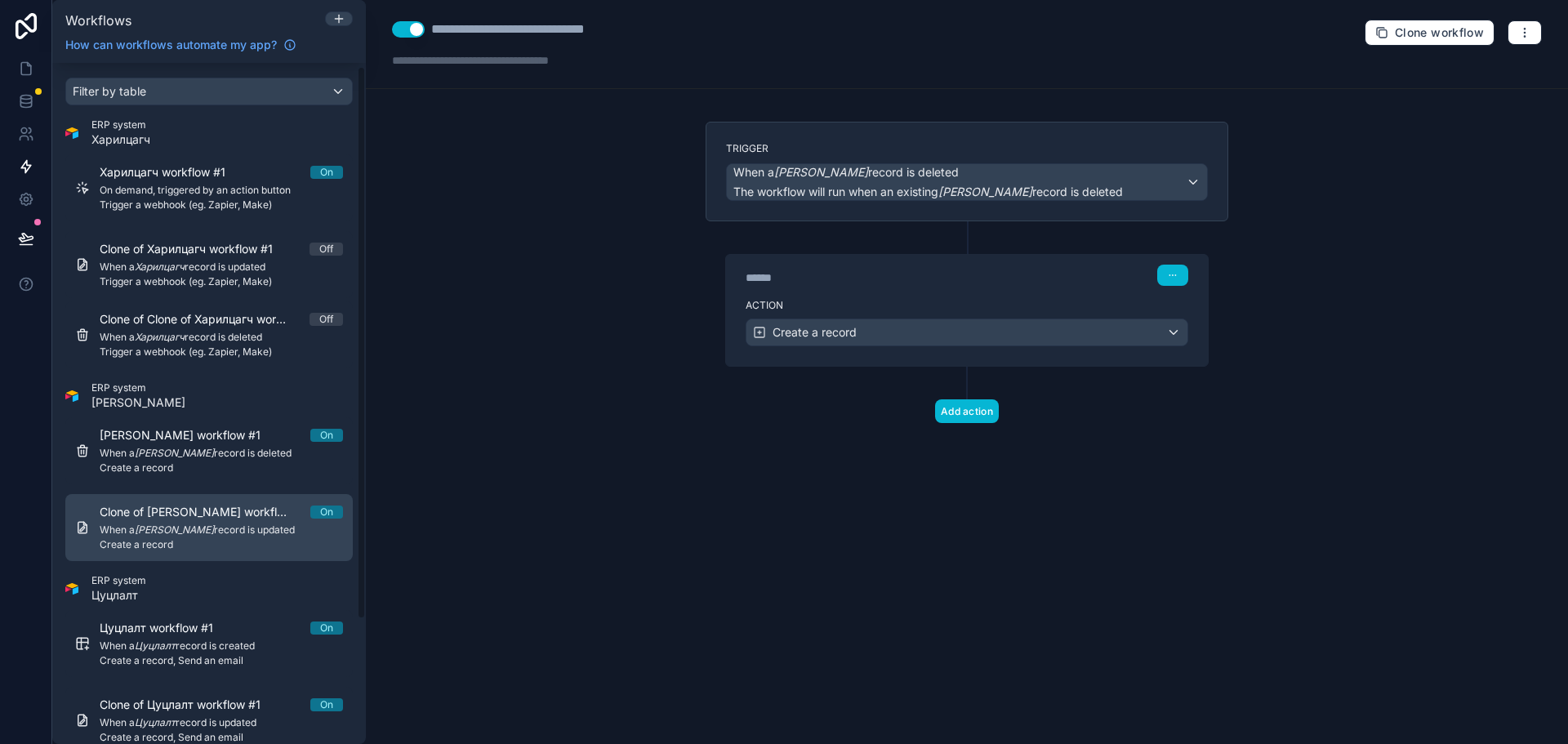
click at [214, 533] on em "[PERSON_NAME]" at bounding box center [174, 529] width 79 height 12
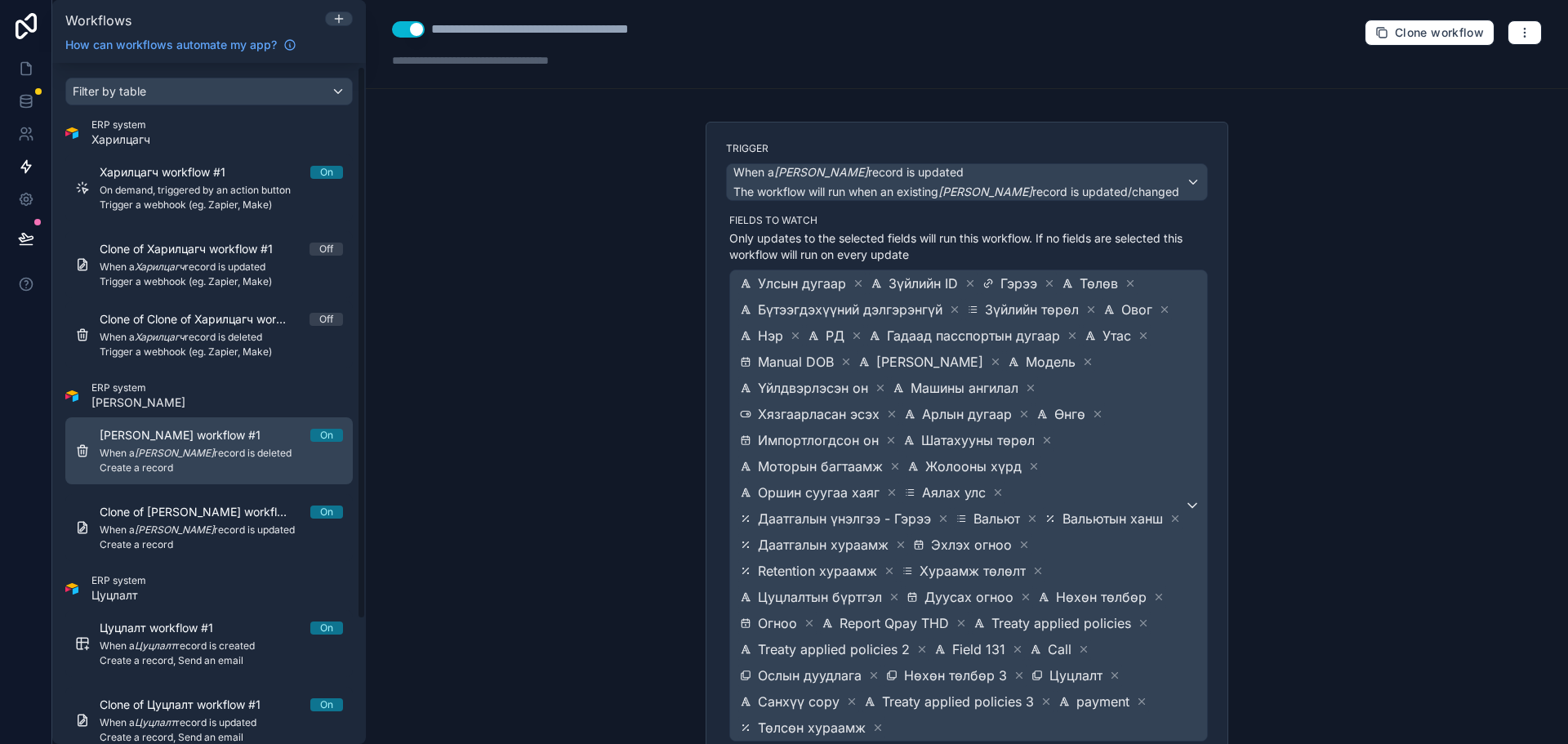
click at [237, 460] on div "[PERSON_NAME] workflow #1 On When a Зүйлийн дэлгэрэнгүй record is deleted Creat…" at bounding box center [221, 451] width 243 height 47
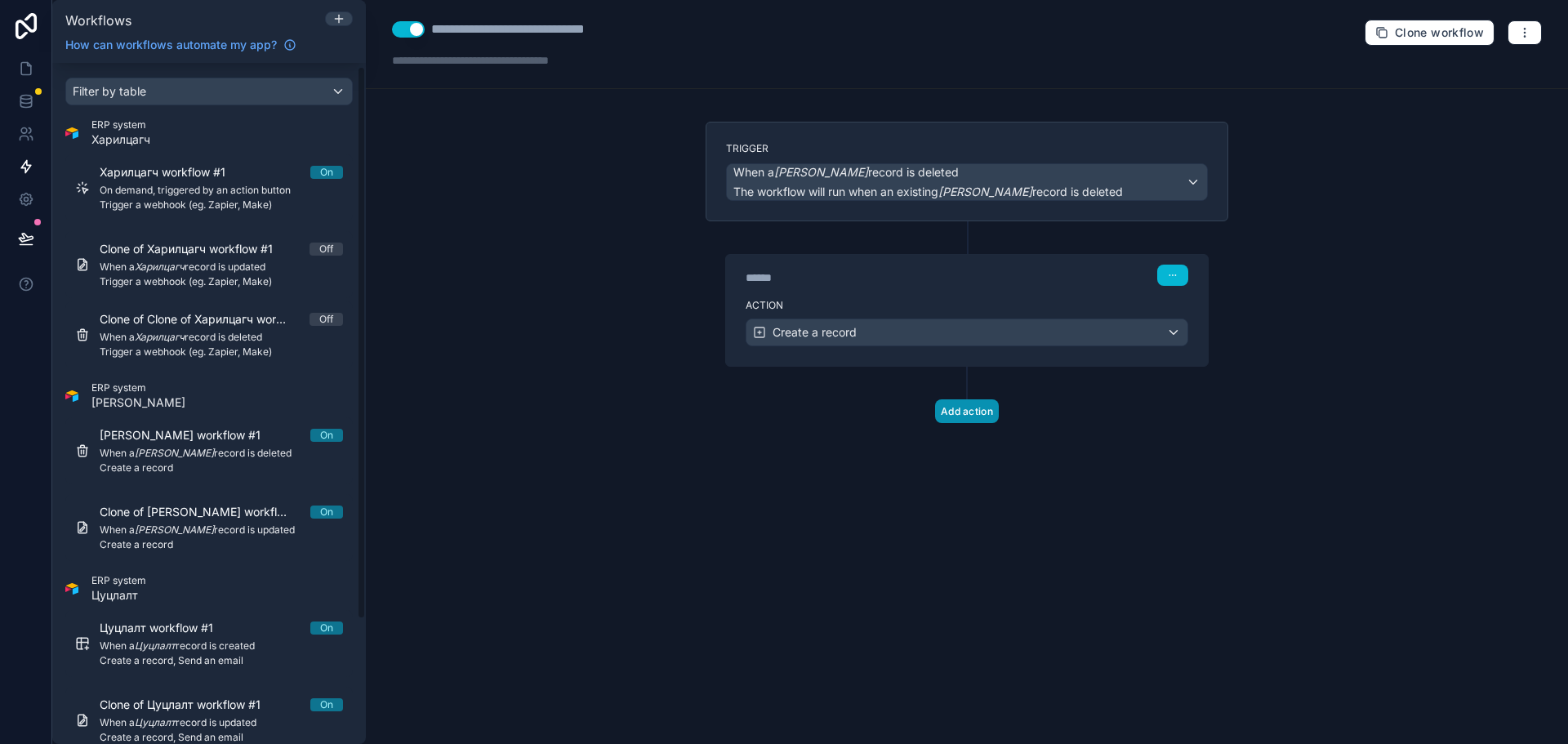
click at [949, 416] on button "Add action" at bounding box center [967, 411] width 64 height 24
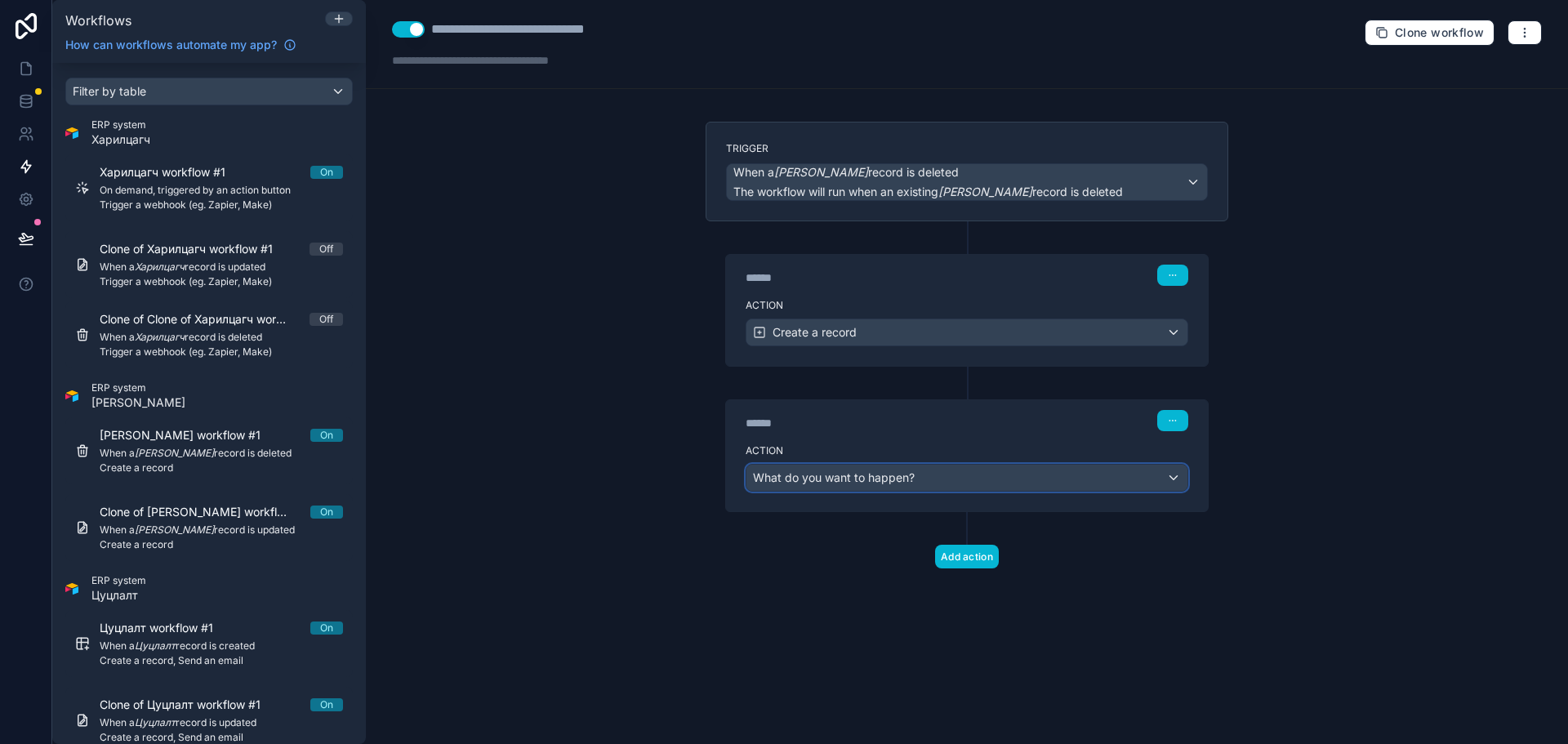
click at [873, 471] on span "What do you want to happen?" at bounding box center [834, 477] width 162 height 14
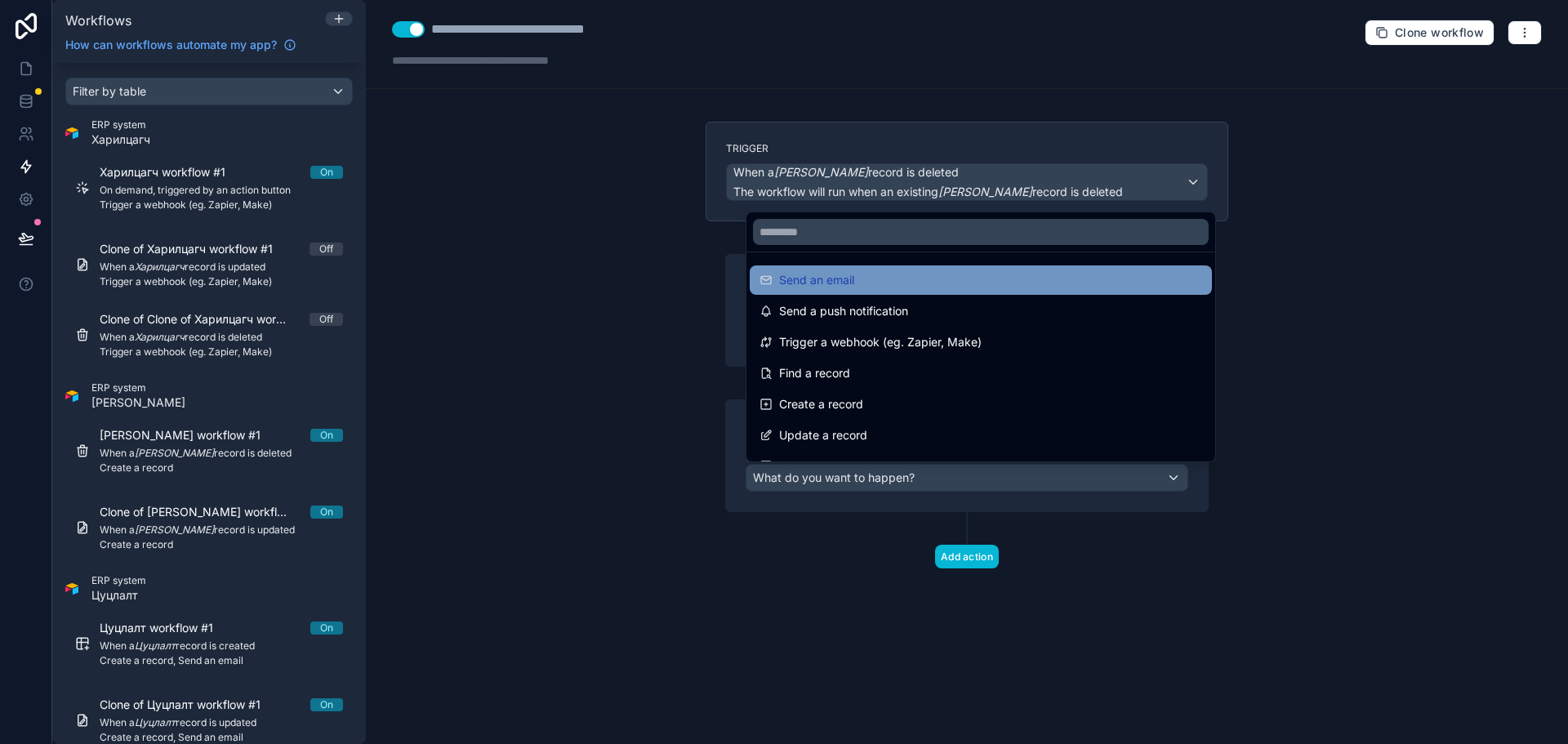
click at [851, 283] on span "Send an email" at bounding box center [817, 280] width 75 height 20
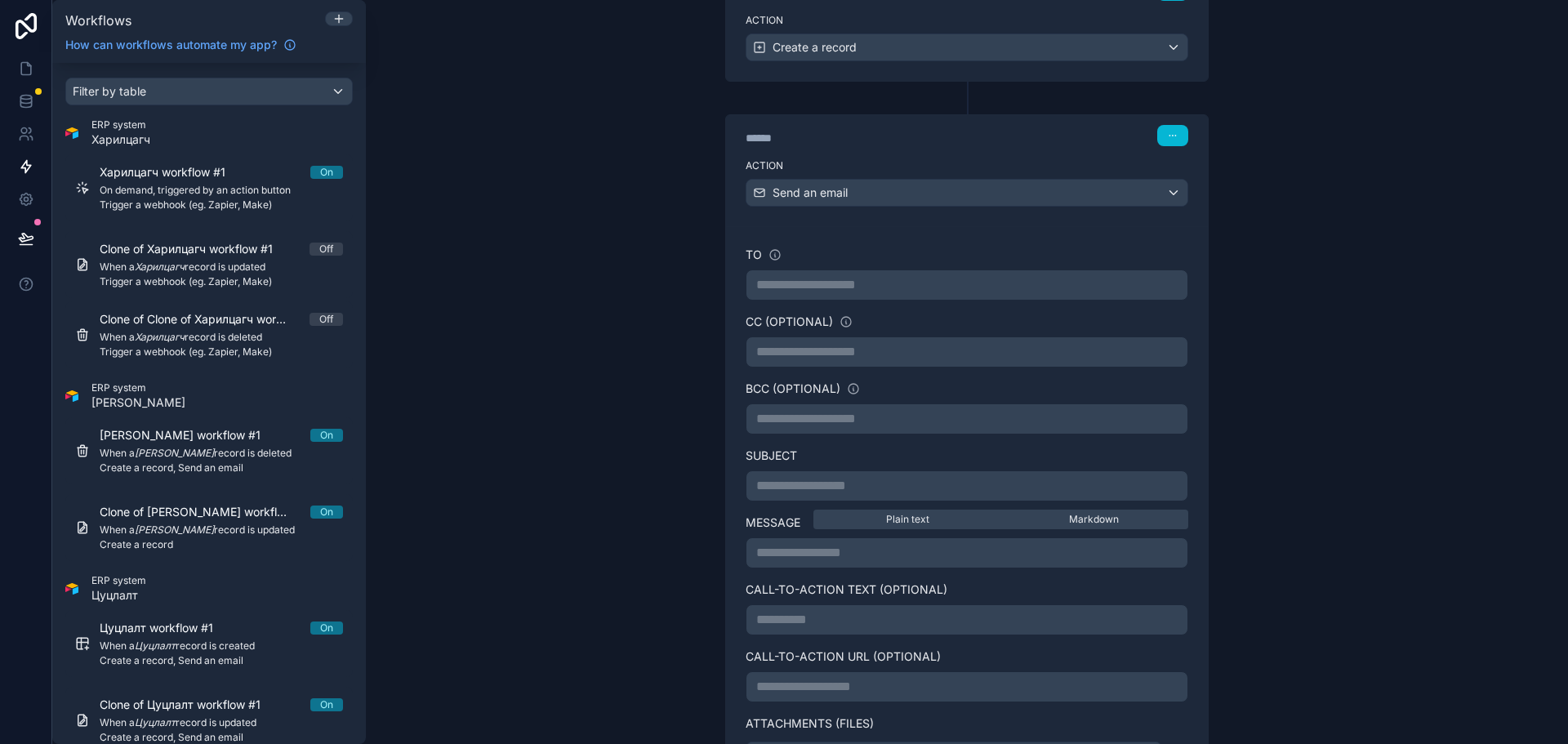
scroll to position [327, 0]
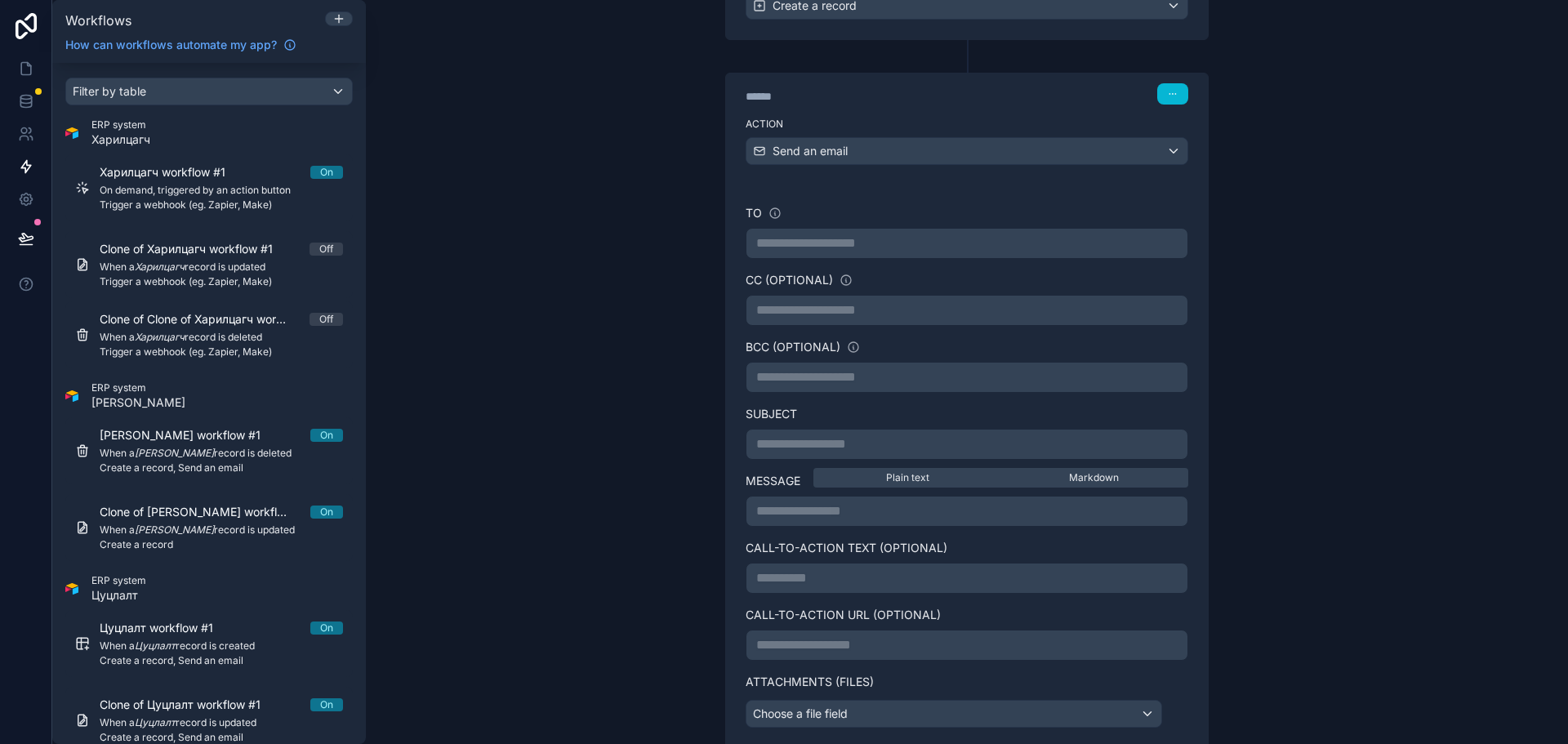
click at [912, 247] on p "**********" at bounding box center [967, 243] width 421 height 20
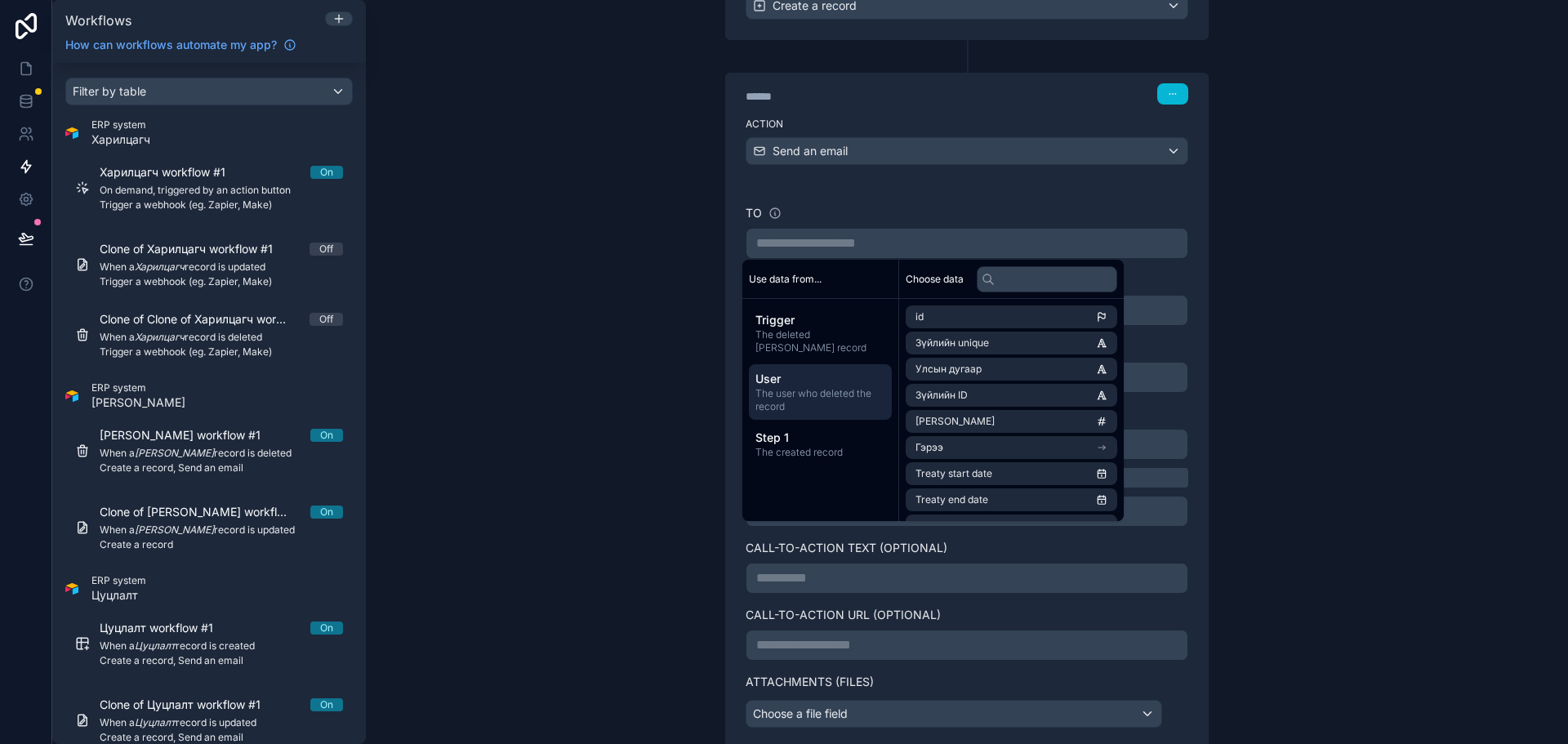
click at [819, 395] on span "The user who deleted the record" at bounding box center [820, 400] width 130 height 26
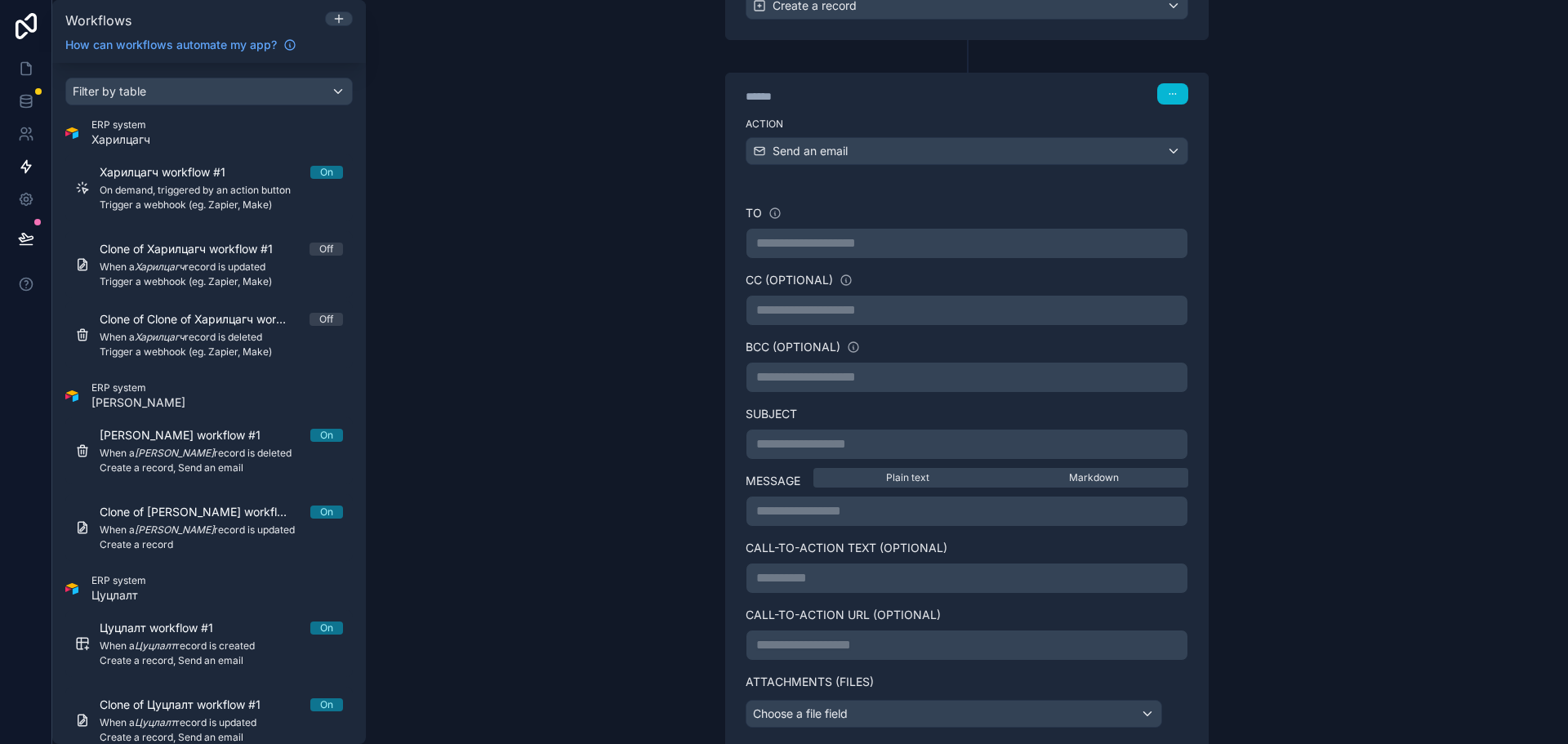
click at [875, 234] on p "**********" at bounding box center [967, 243] width 421 height 20
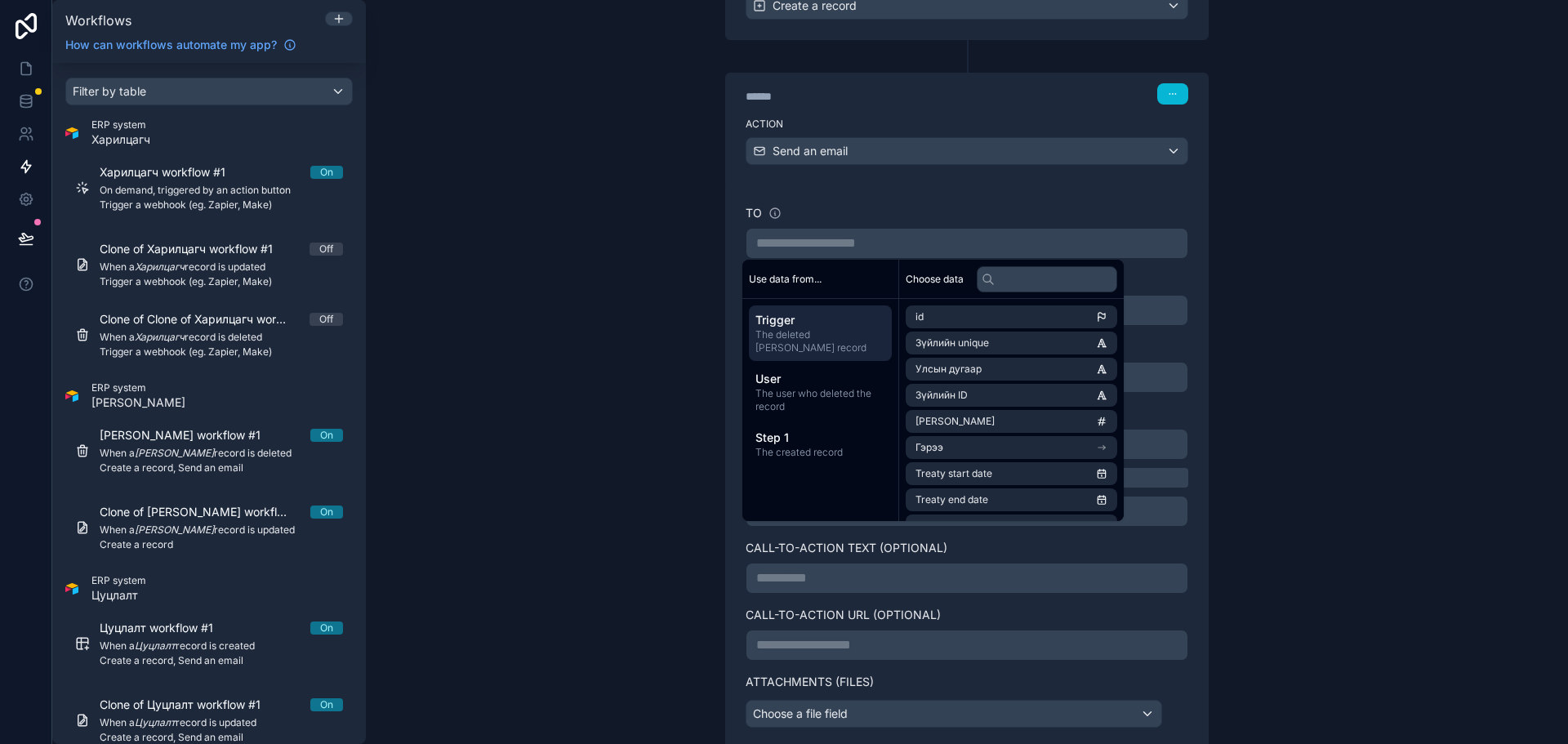
click at [1027, 202] on div "**********" at bounding box center [967, 466] width 482 height 563
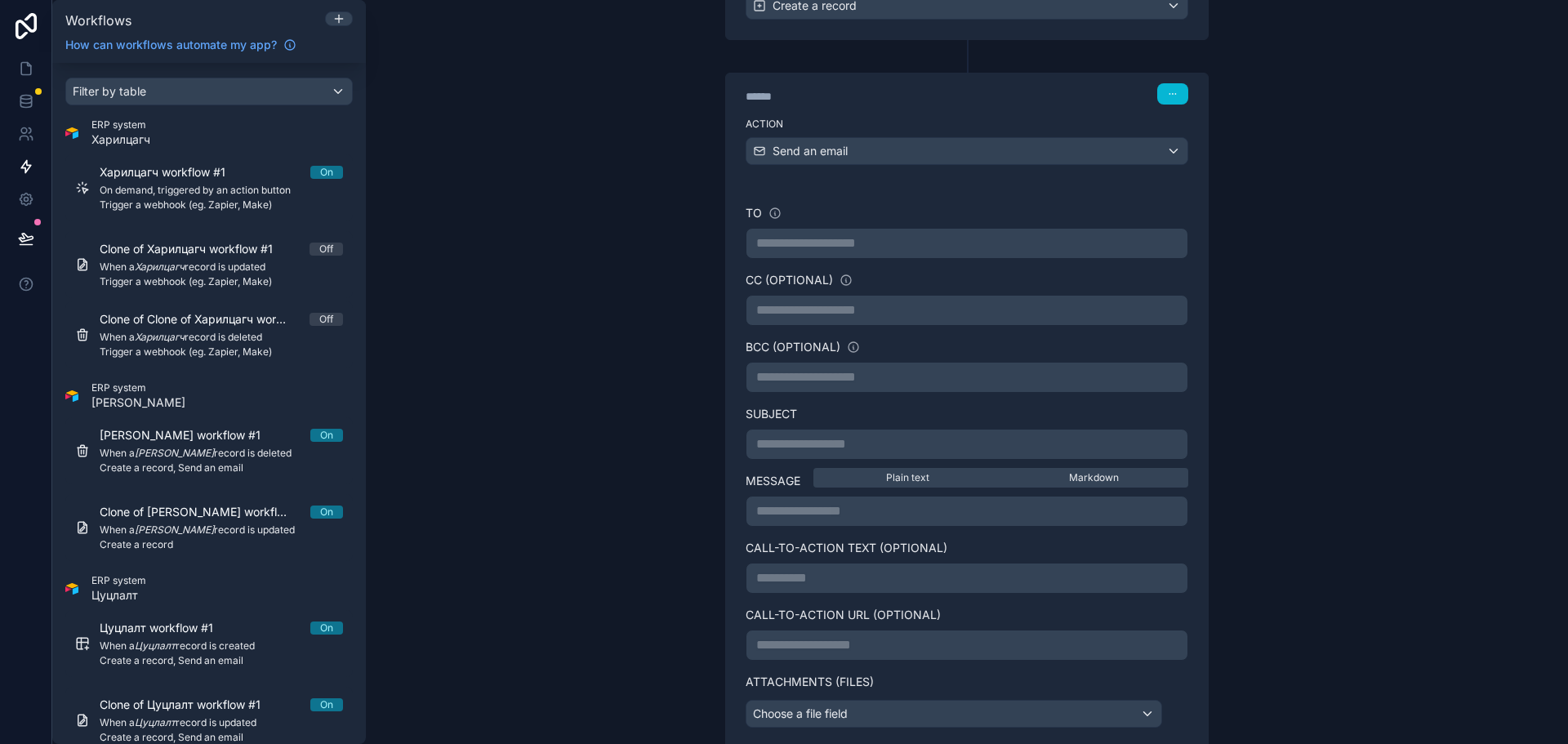
click at [997, 252] on p "**********" at bounding box center [967, 243] width 421 height 20
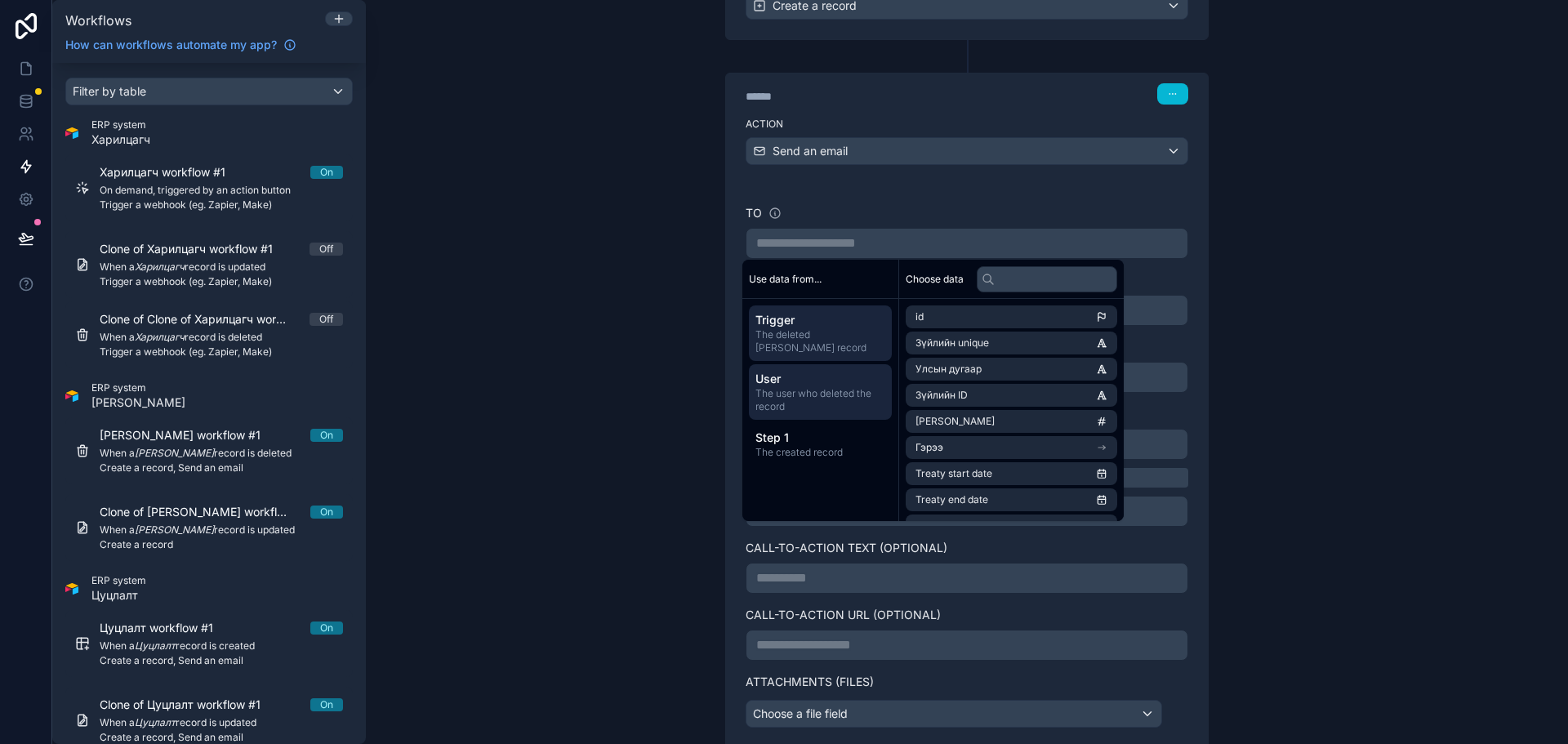
click at [795, 401] on span "The user who deleted the record" at bounding box center [820, 400] width 130 height 26
click at [1007, 336] on li "email" at bounding box center [1011, 343] width 212 height 23
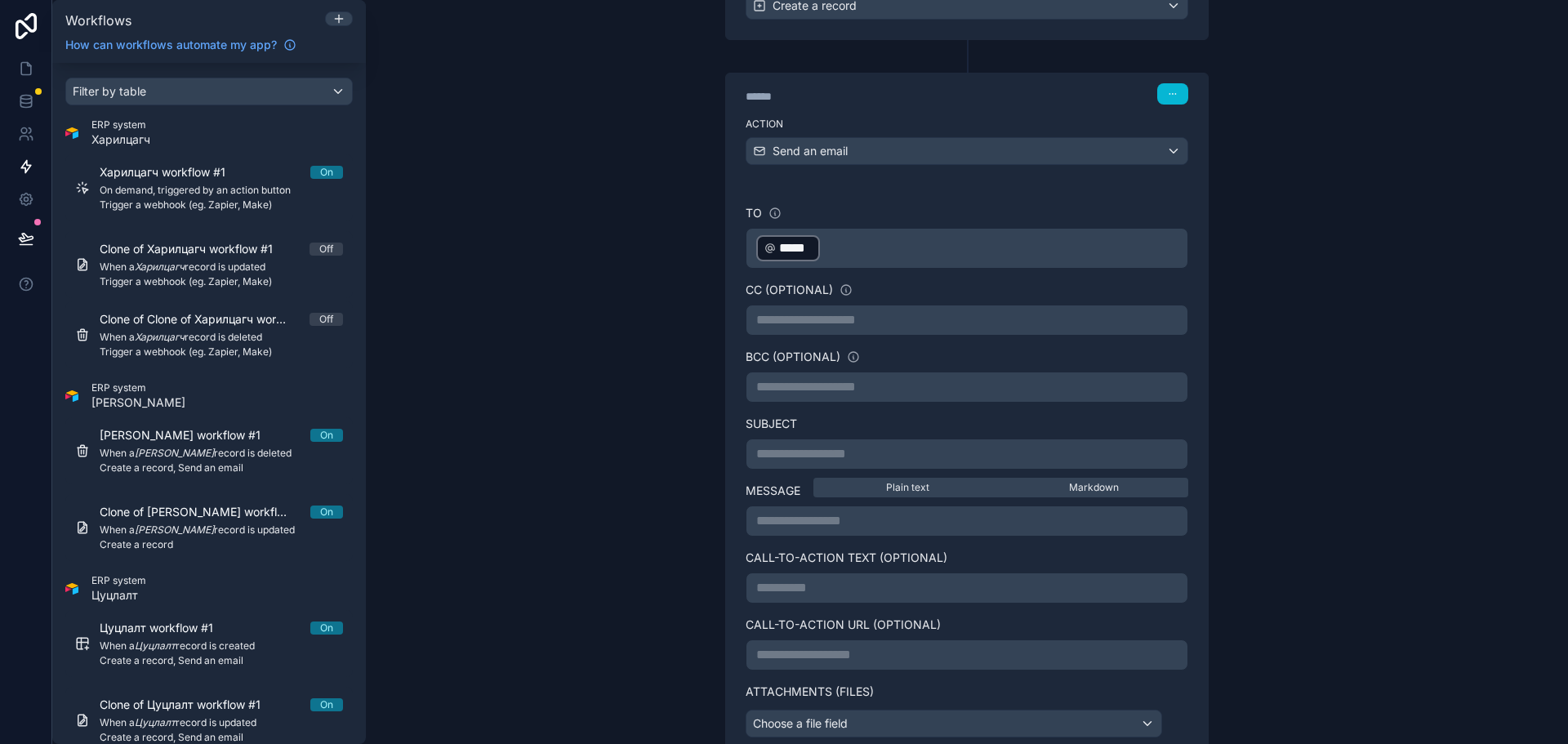
click at [951, 198] on div "**********" at bounding box center [967, 470] width 482 height 572
click at [910, 321] on p "**********" at bounding box center [967, 320] width 421 height 20
click at [862, 380] on p "**********" at bounding box center [967, 387] width 421 height 20
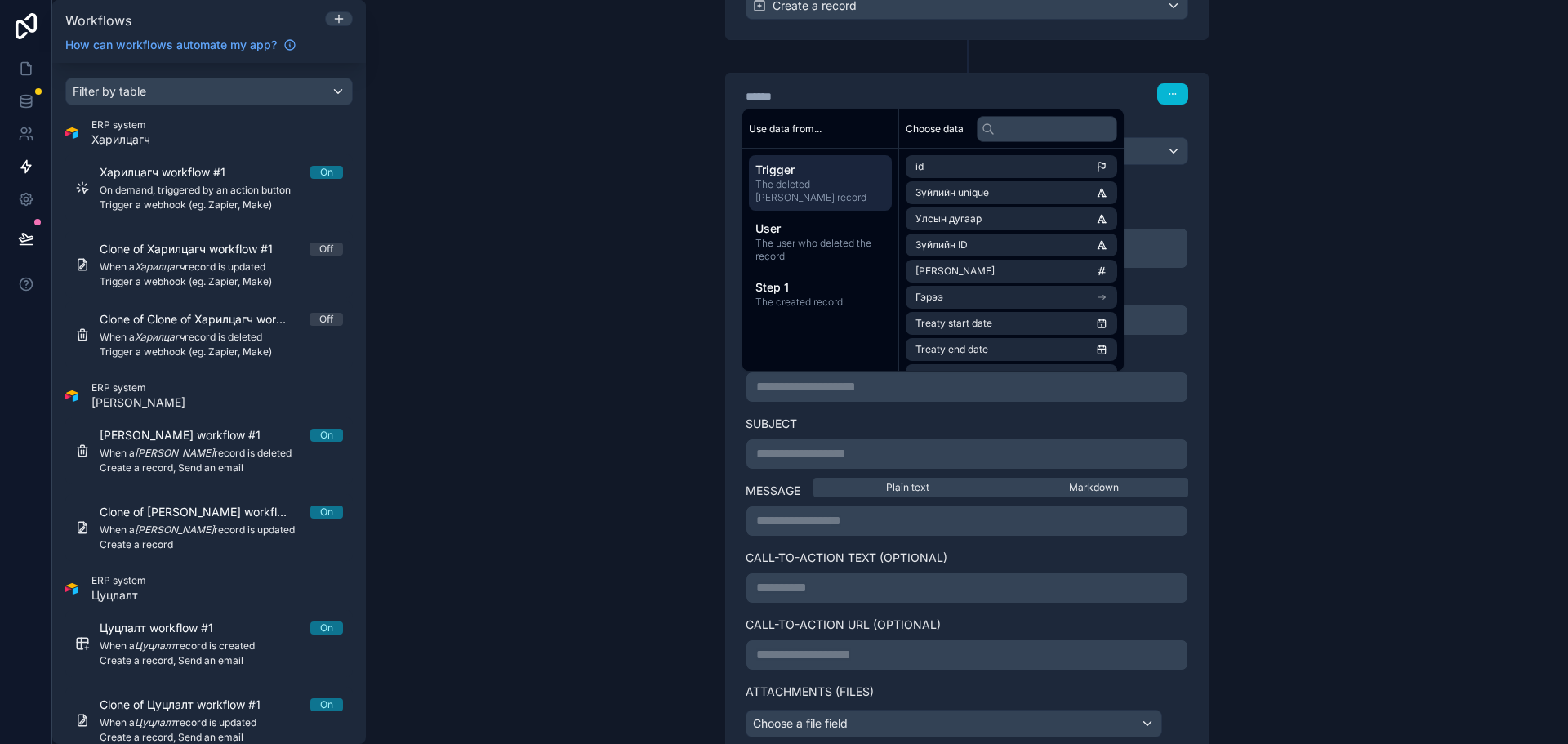
click at [870, 467] on div "**********" at bounding box center [967, 454] width 443 height 31
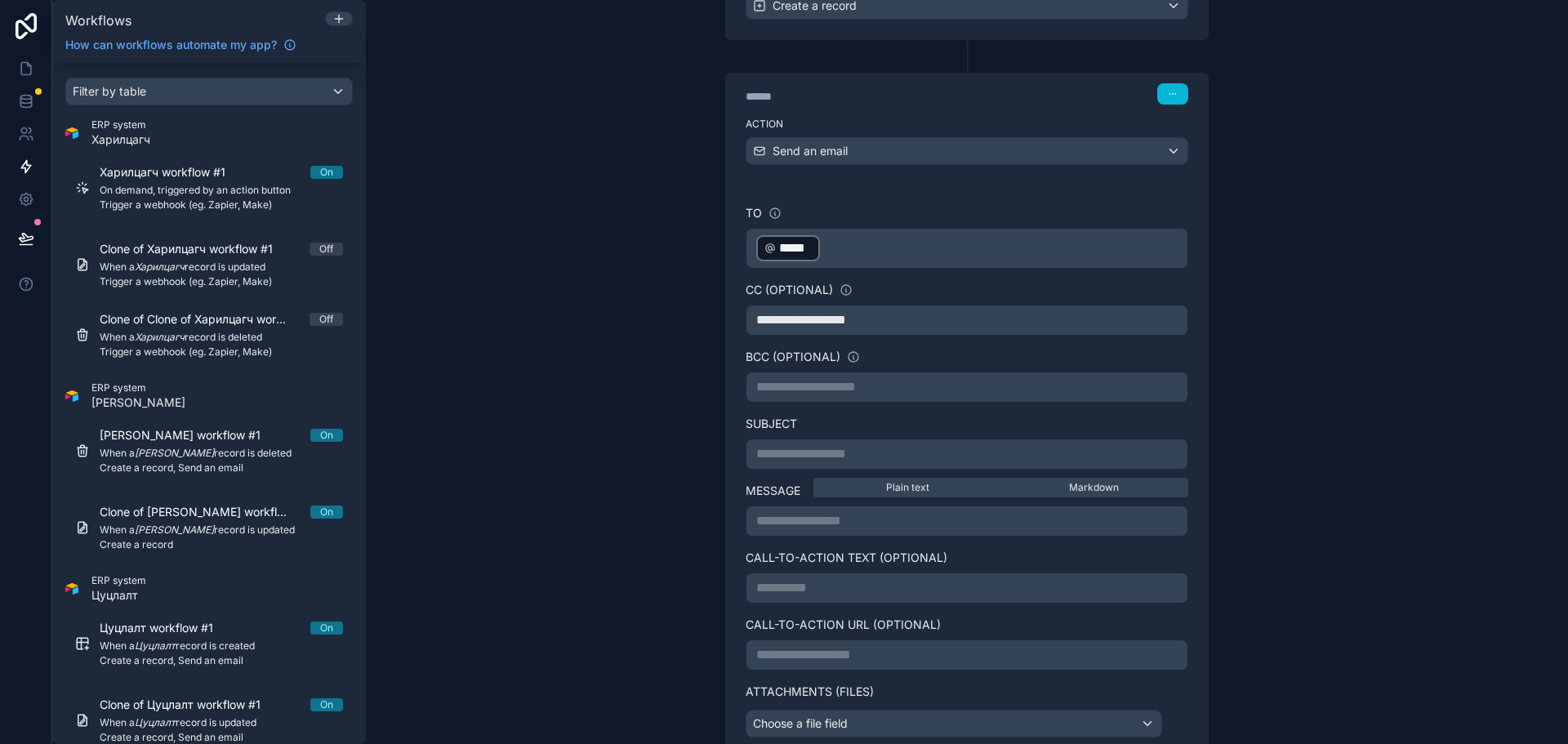
click at [879, 457] on p "**********" at bounding box center [967, 454] width 421 height 20
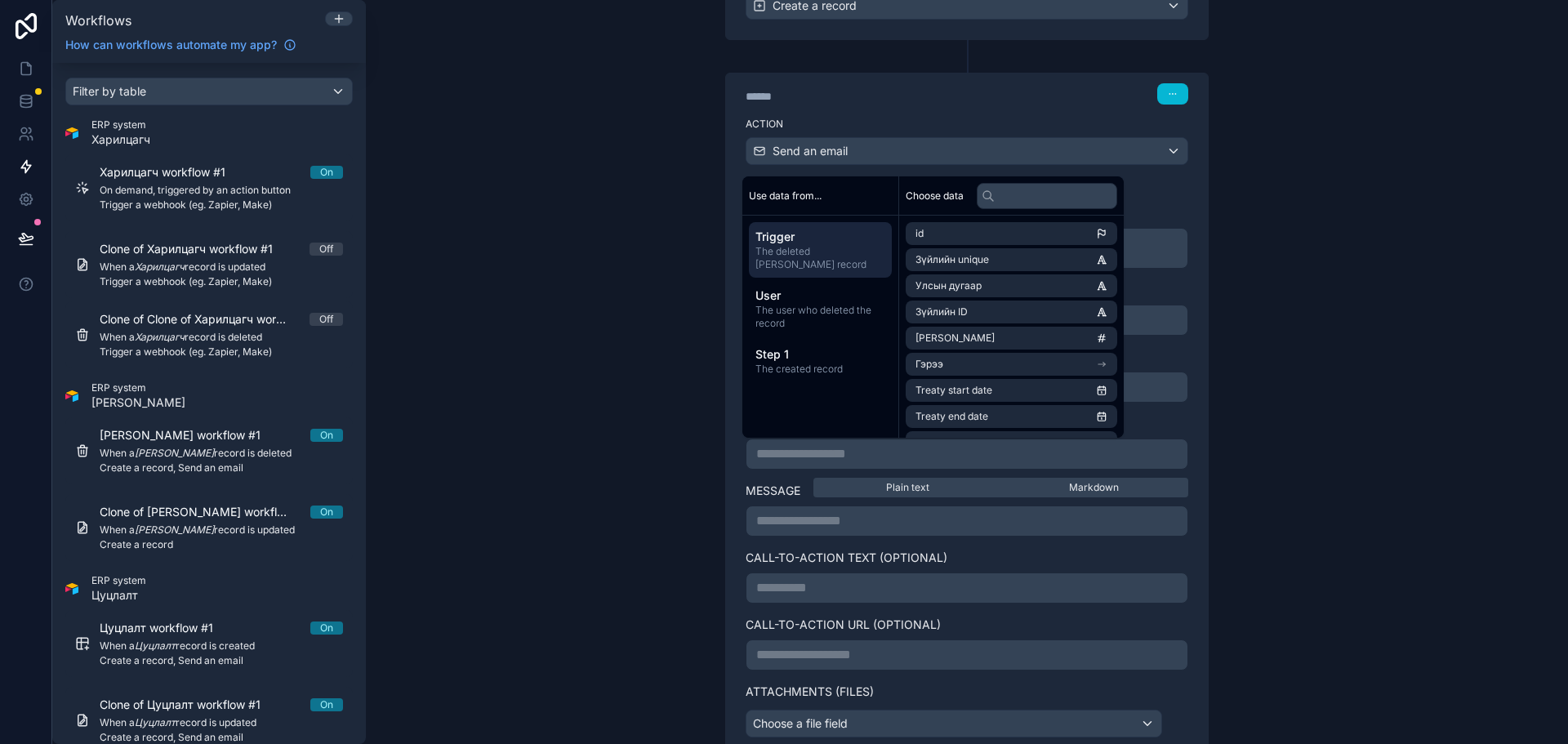
click at [618, 282] on div "**********" at bounding box center [967, 372] width 1202 height 744
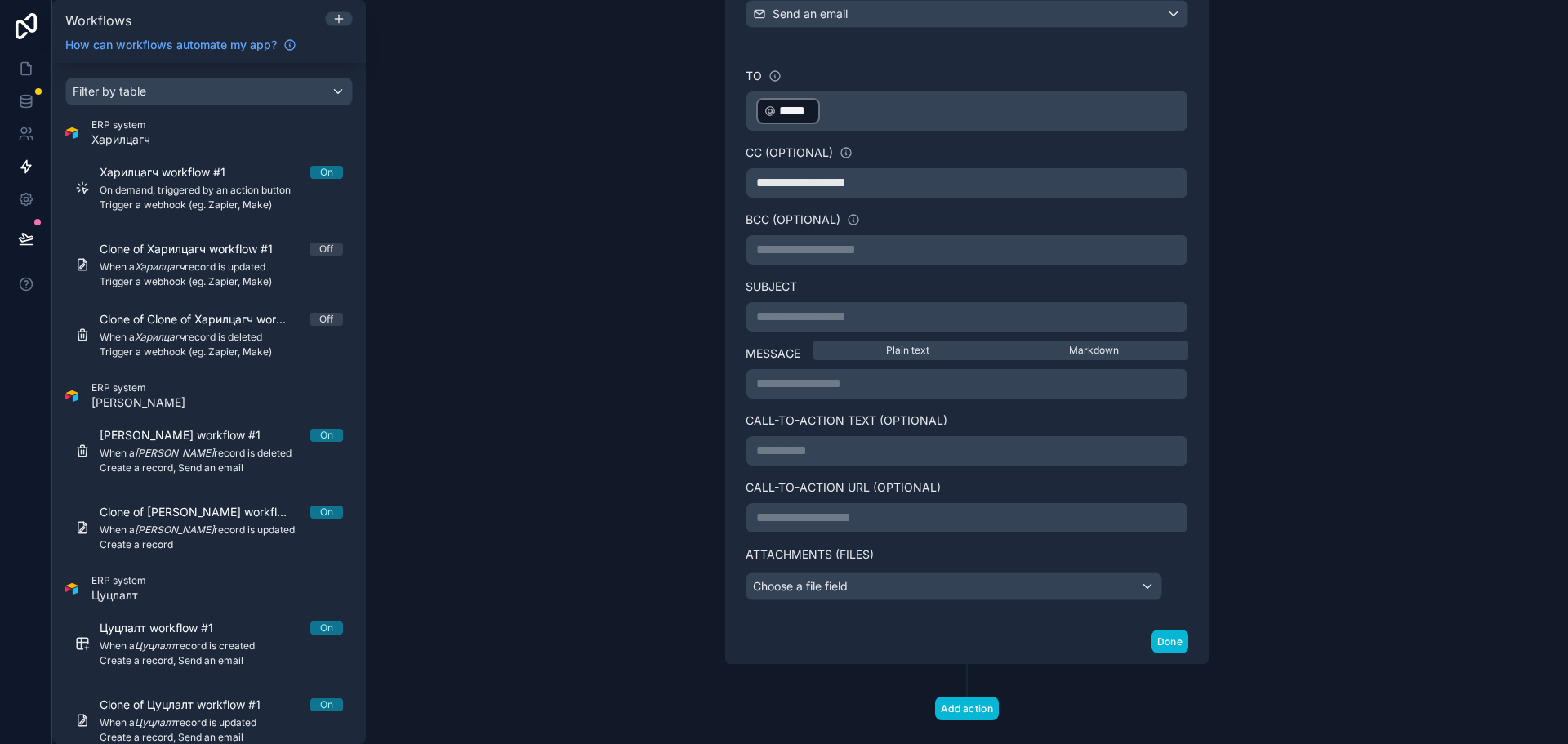
scroll to position [490, 0]
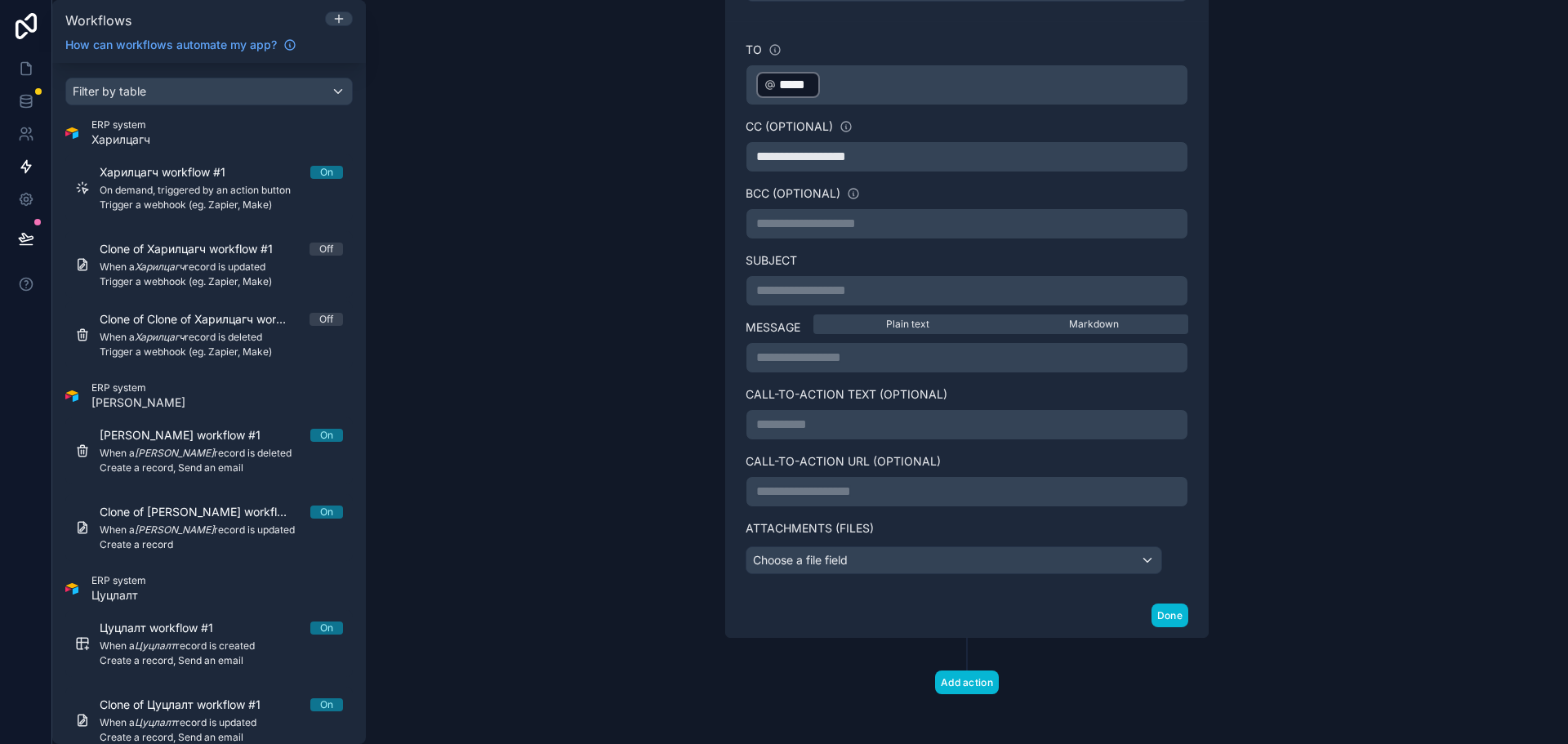
click at [866, 292] on p "**********" at bounding box center [967, 291] width 421 height 20
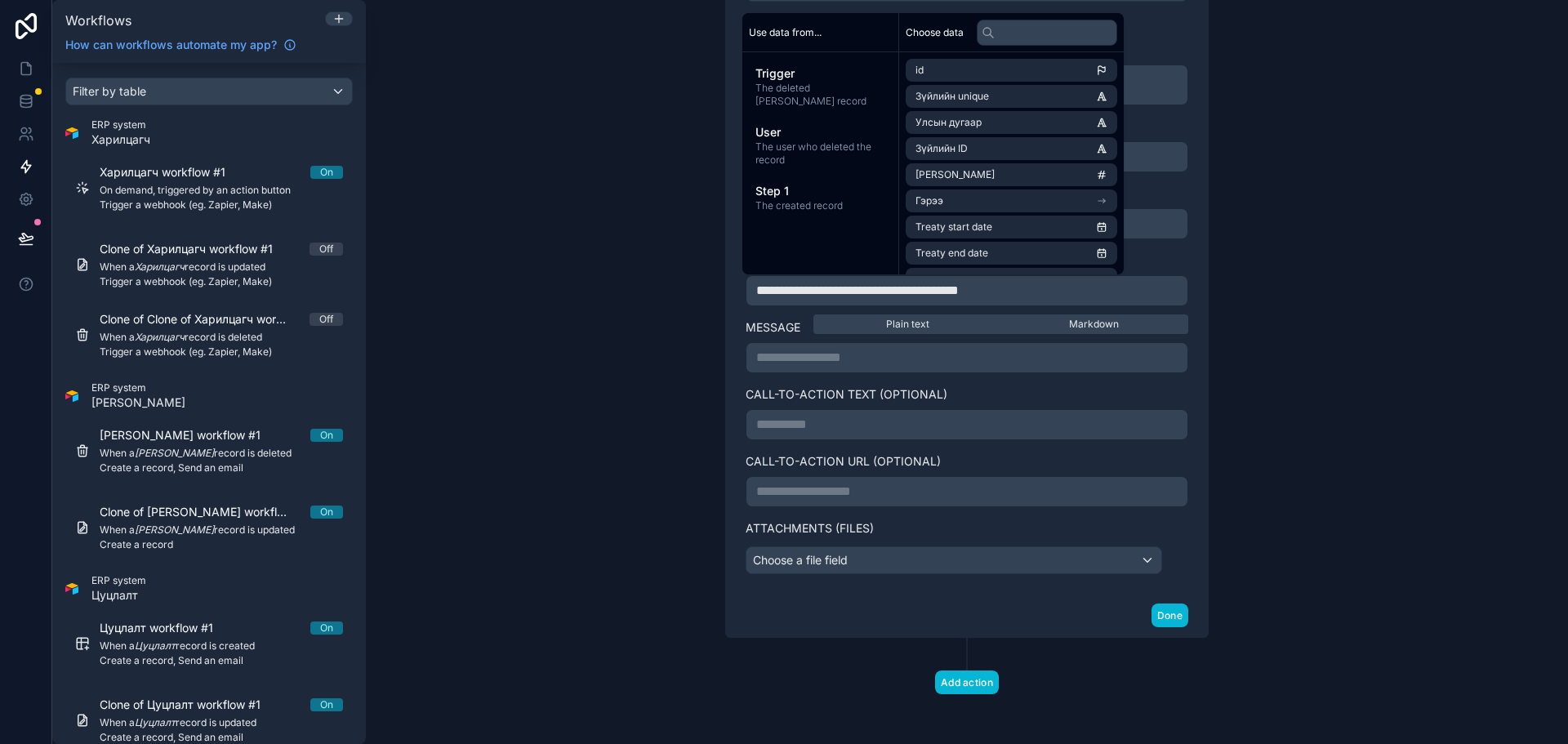
click at [913, 356] on p "**********" at bounding box center [967, 358] width 421 height 20
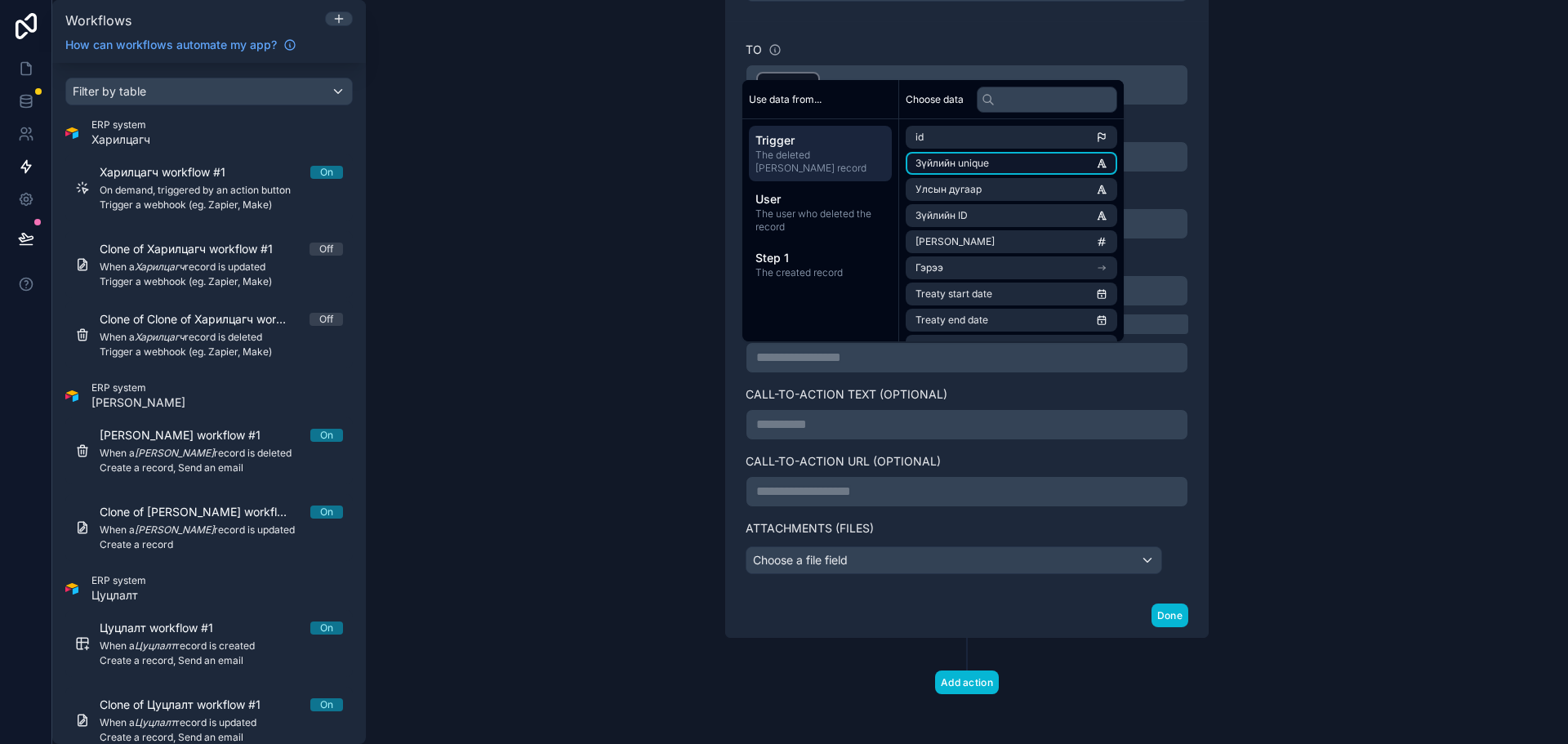
click at [1005, 157] on li "Зүйлийн unique" at bounding box center [1011, 163] width 212 height 23
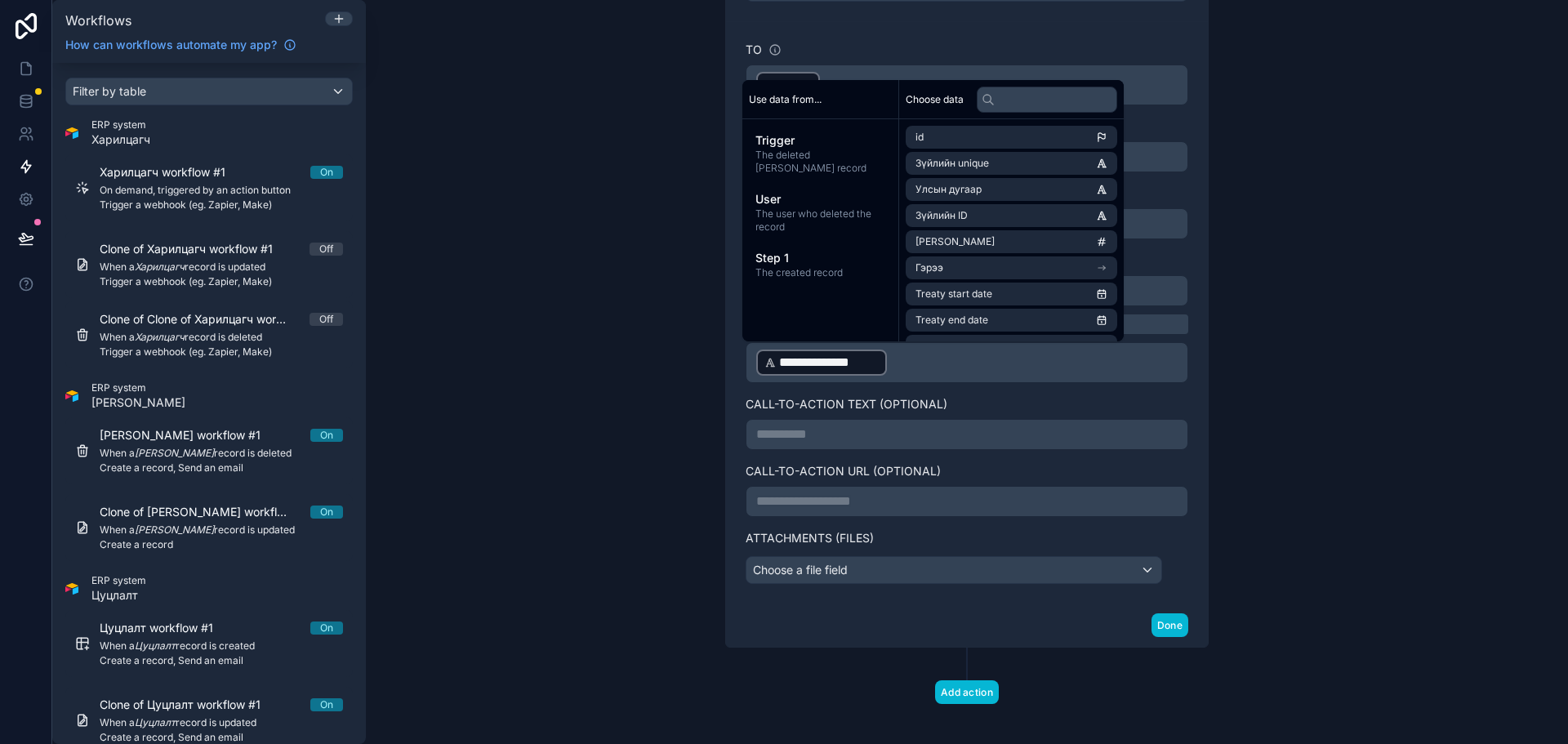
click at [971, 368] on p "**********" at bounding box center [967, 363] width 421 height 29
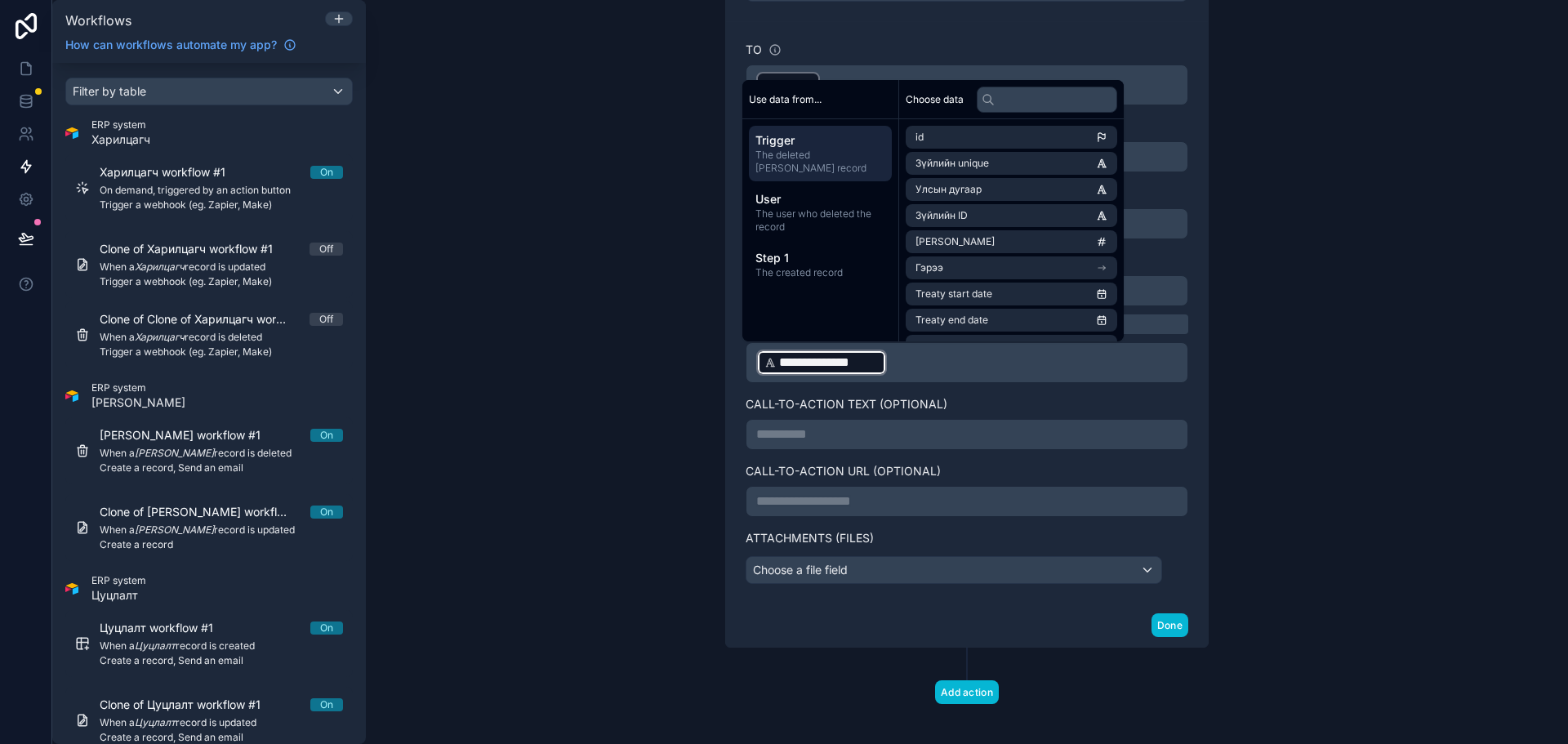
click at [988, 361] on p "**********" at bounding box center [967, 363] width 421 height 29
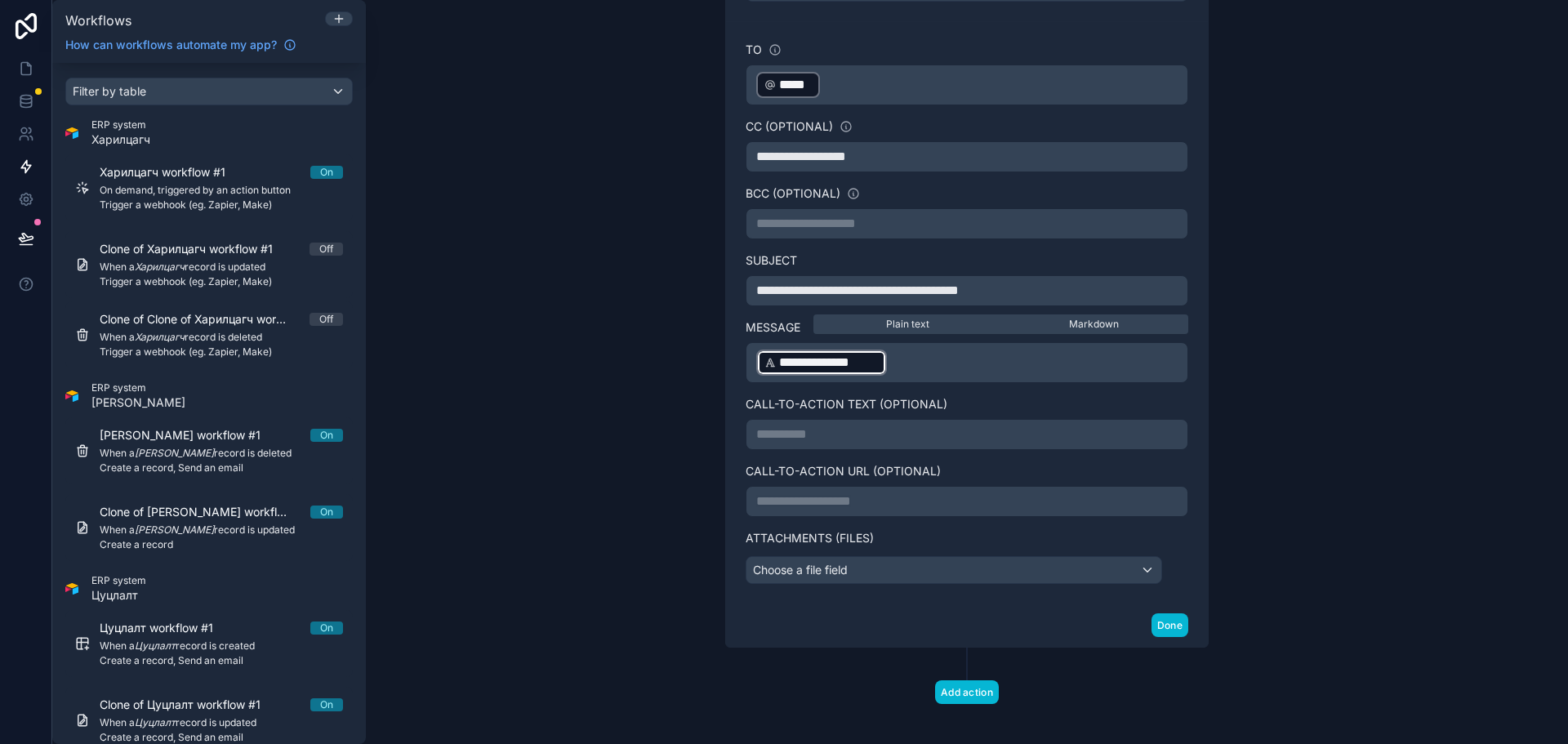
click at [1001, 362] on p "**********" at bounding box center [967, 363] width 421 height 29
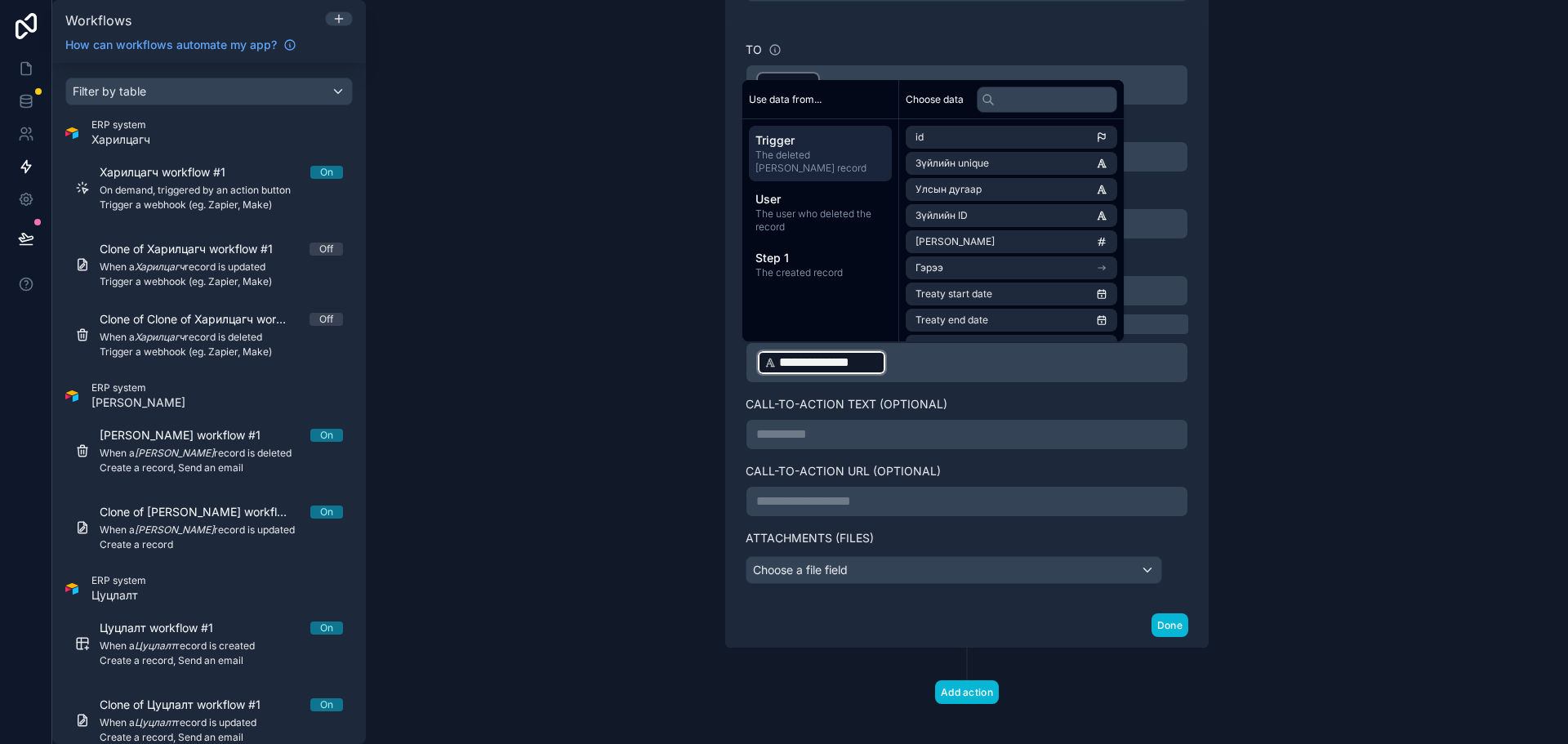
scroll to position [502, 0]
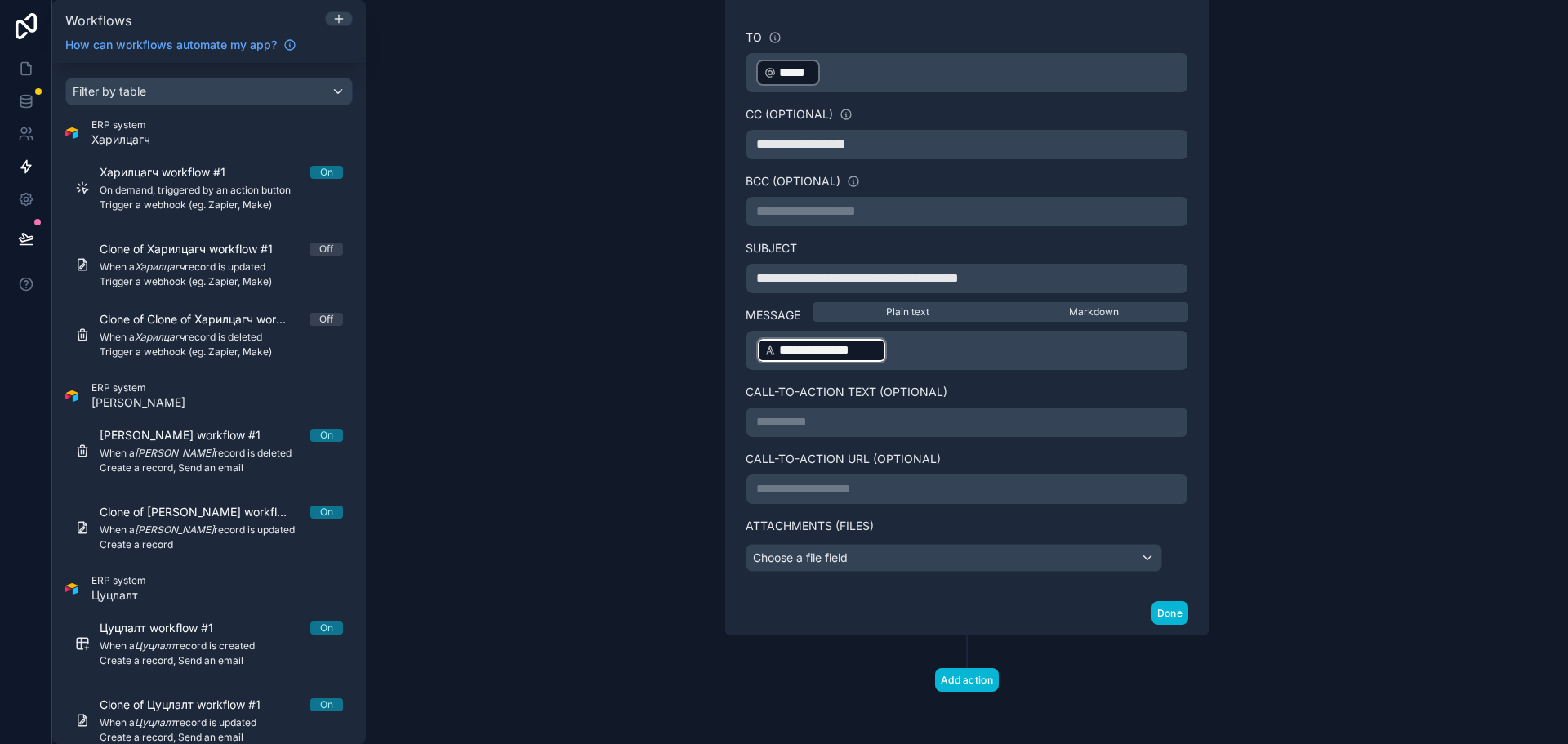
click at [988, 363] on p "**********" at bounding box center [967, 350] width 421 height 29
click at [1009, 360] on p "**********" at bounding box center [967, 350] width 421 height 29
click at [898, 341] on p "**********" at bounding box center [967, 350] width 421 height 29
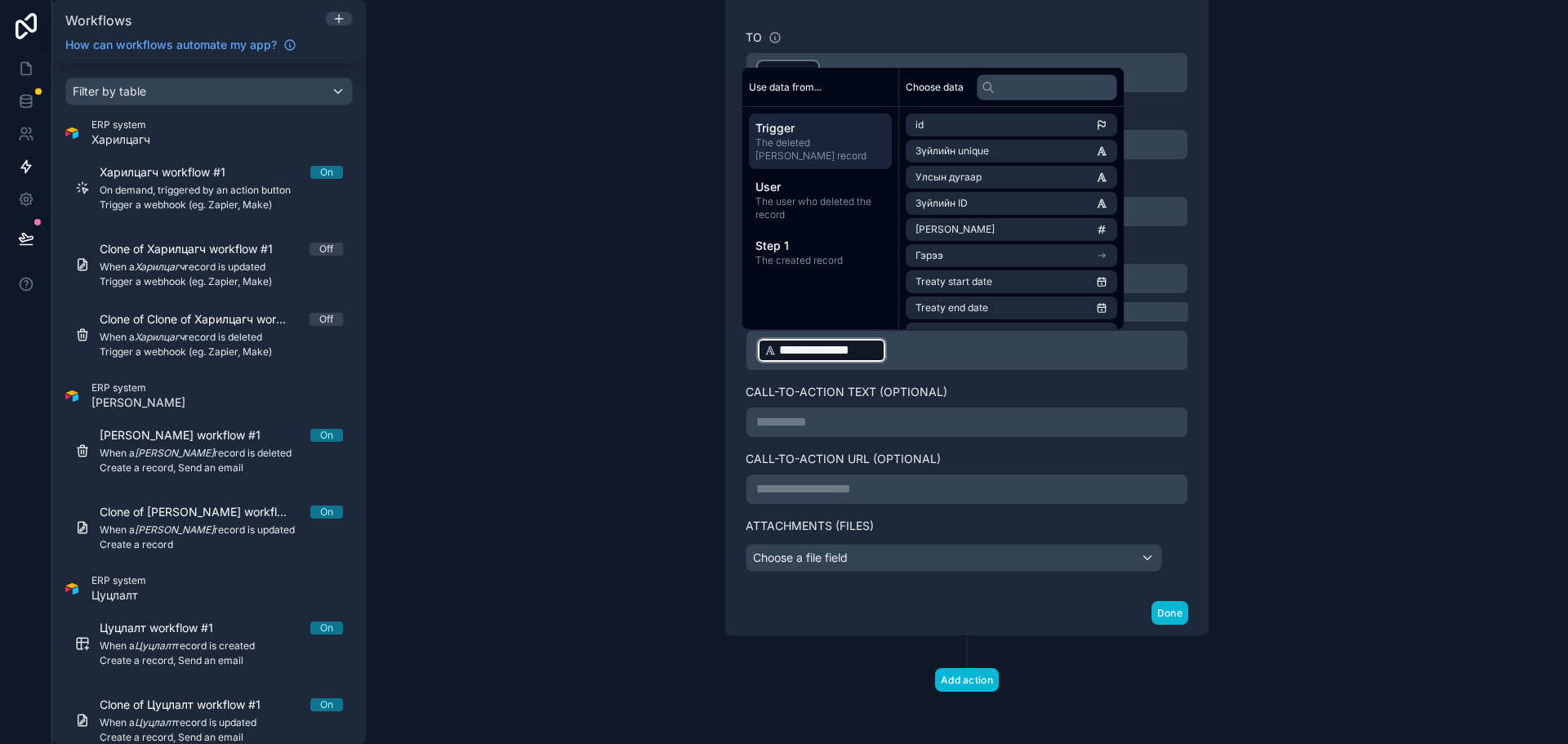
scroll to position [492, 0]
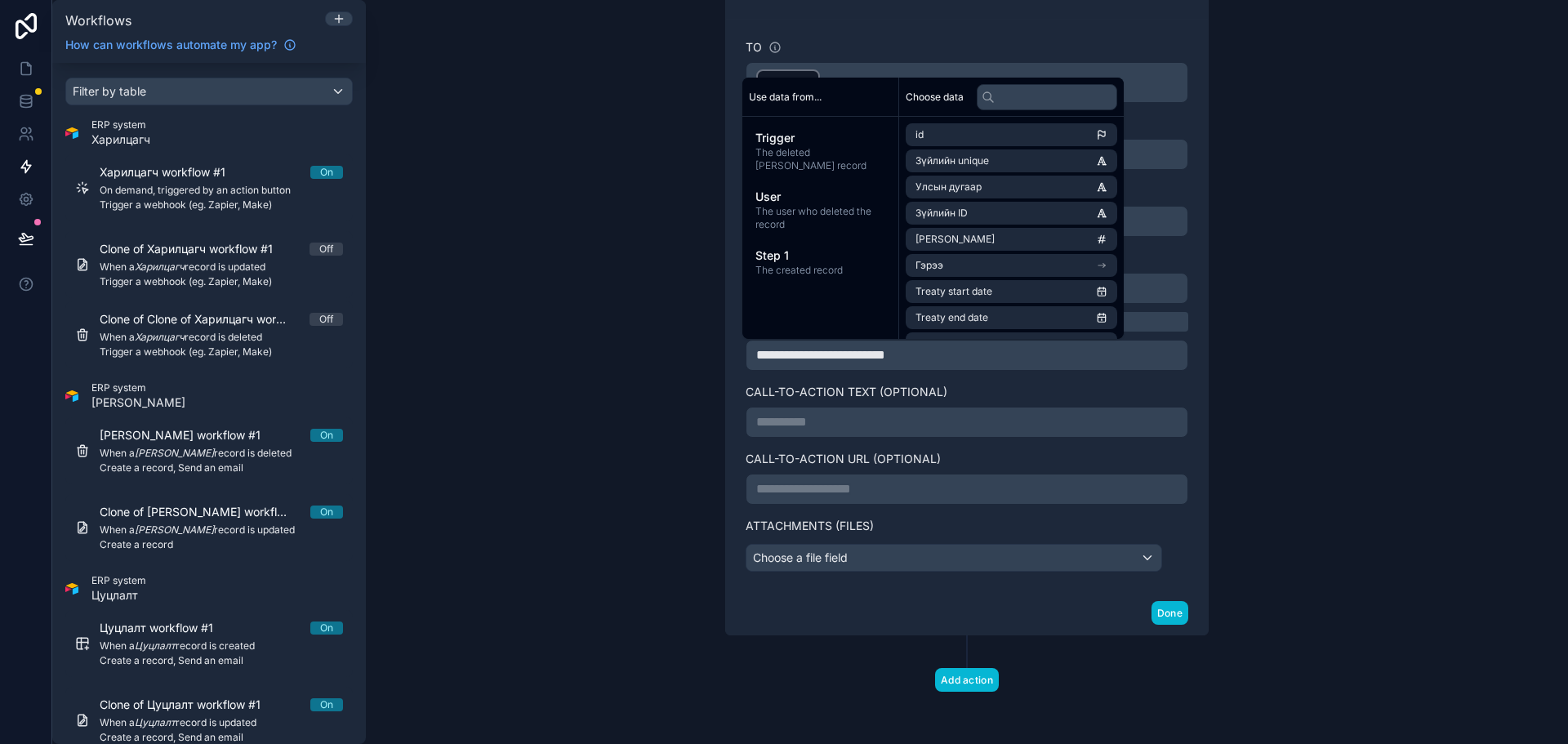
click at [822, 360] on span at bounding box center [821, 354] width 129 height 12
click at [991, 158] on li "Зүйлийн unique" at bounding box center [1011, 161] width 212 height 23
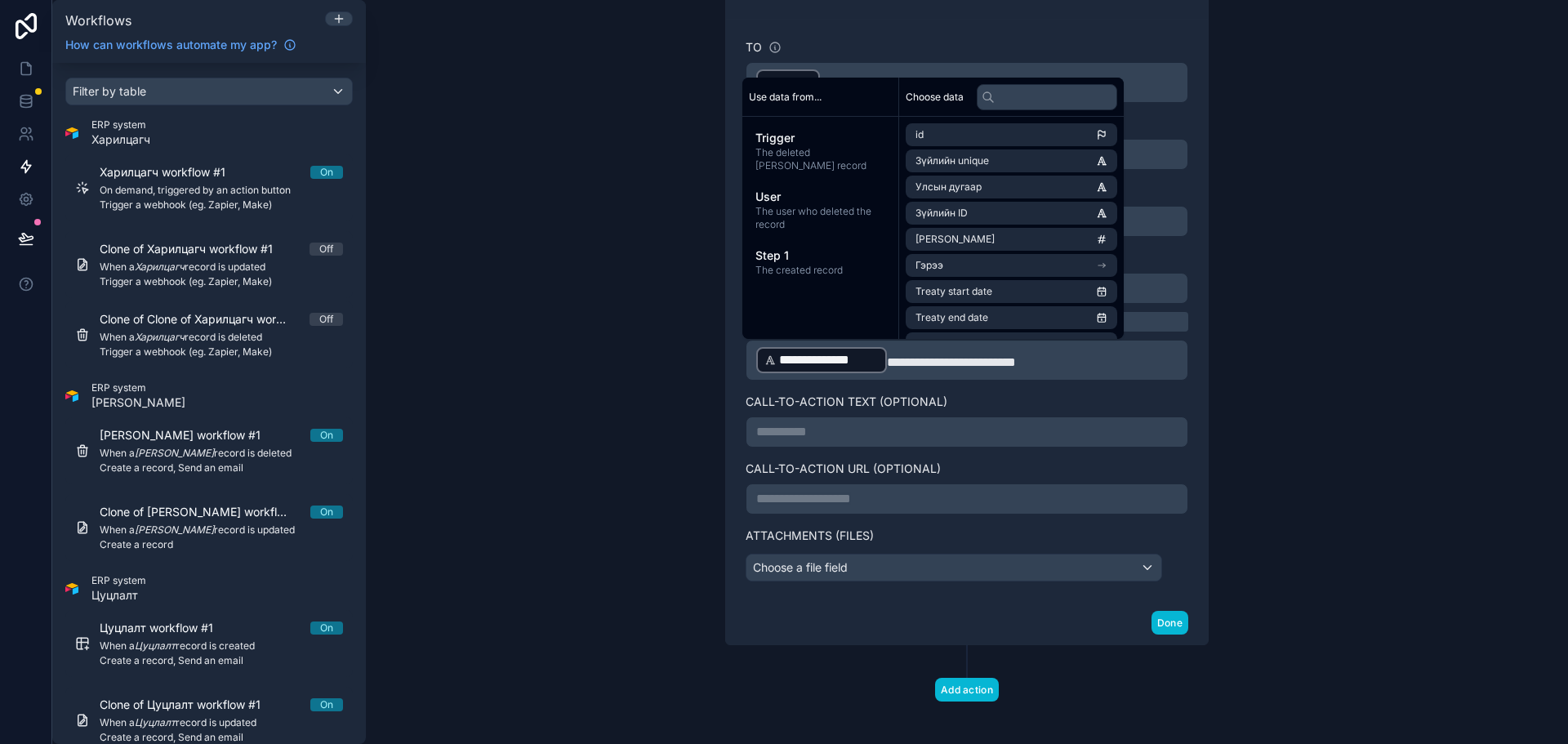
click at [929, 359] on span at bounding box center [951, 362] width 129 height 12
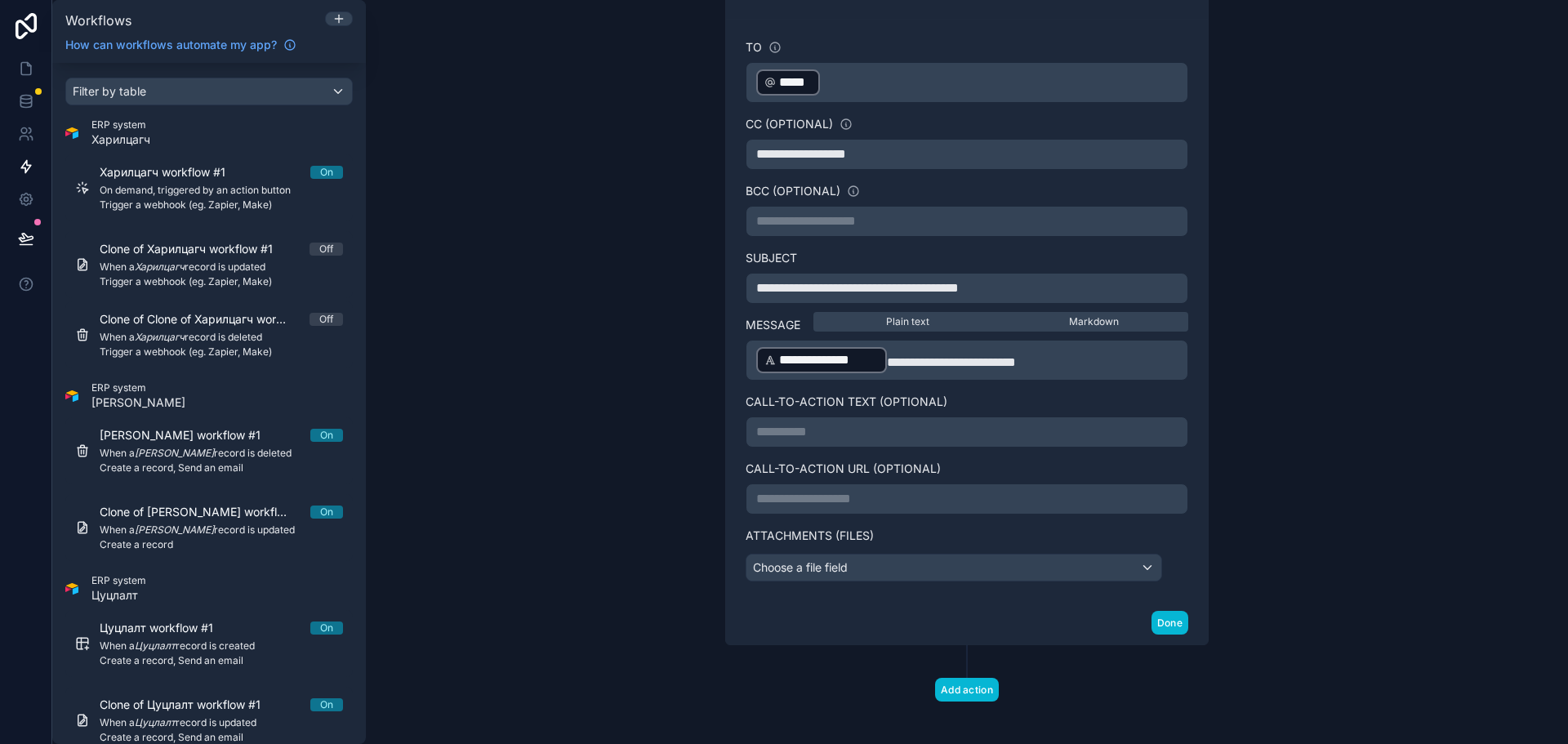
drag, startPoint x: 884, startPoint y: 360, endPoint x: 893, endPoint y: 363, distance: 9.5
click at [887, 359] on span at bounding box center [951, 362] width 129 height 12
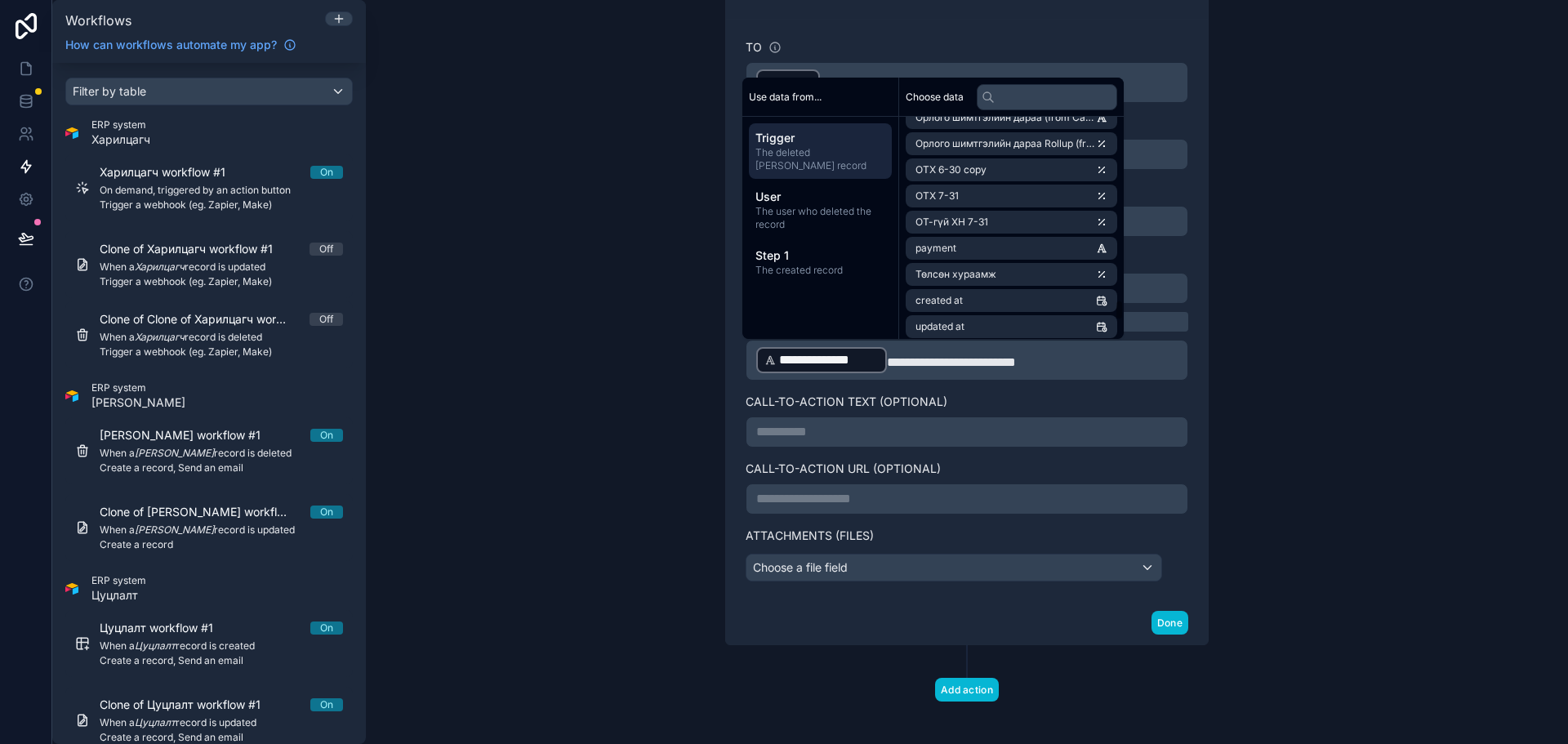
scroll to position [3577, 0]
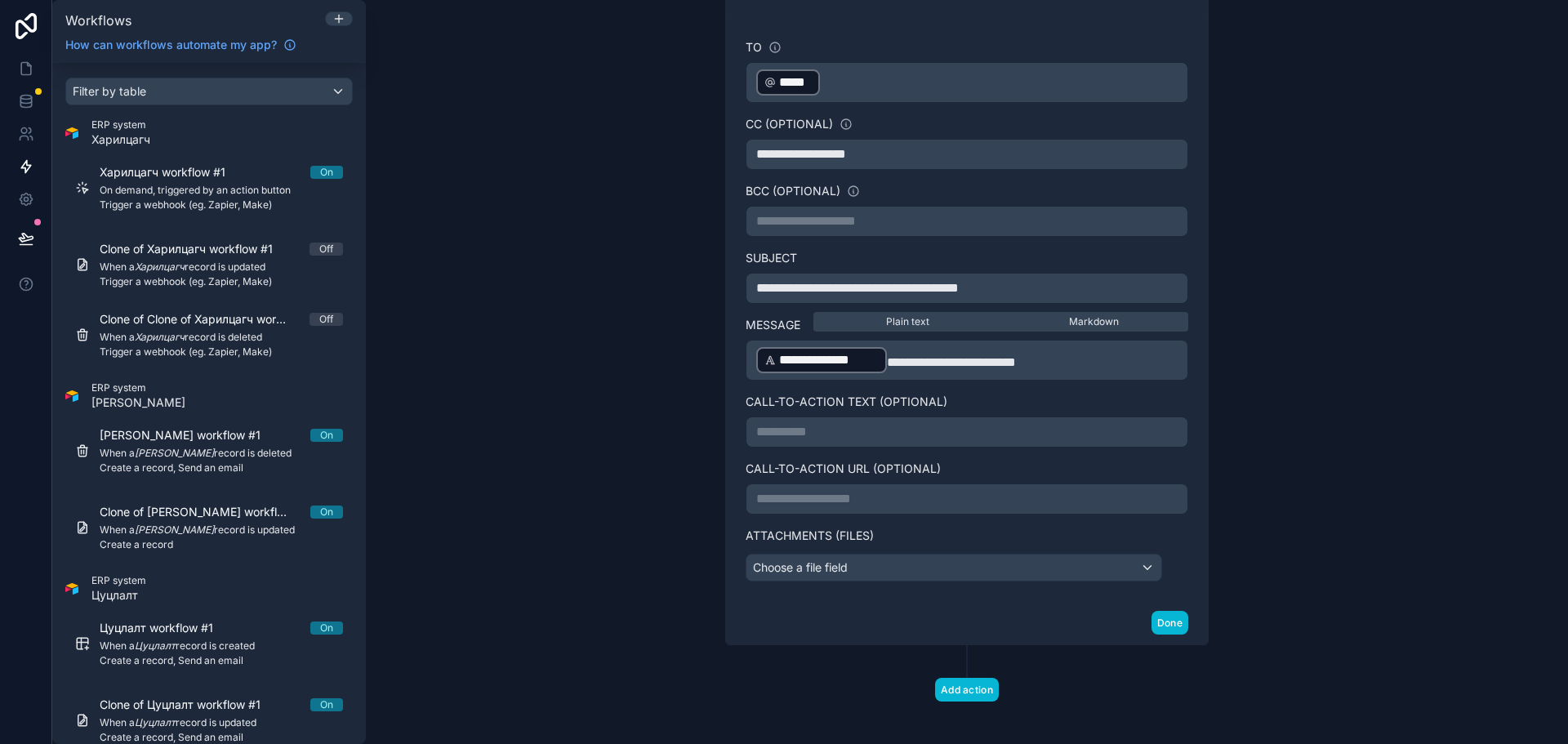
click at [927, 443] on div "**********" at bounding box center [967, 432] width 443 height 31
click at [933, 439] on p "**********" at bounding box center [967, 432] width 421 height 20
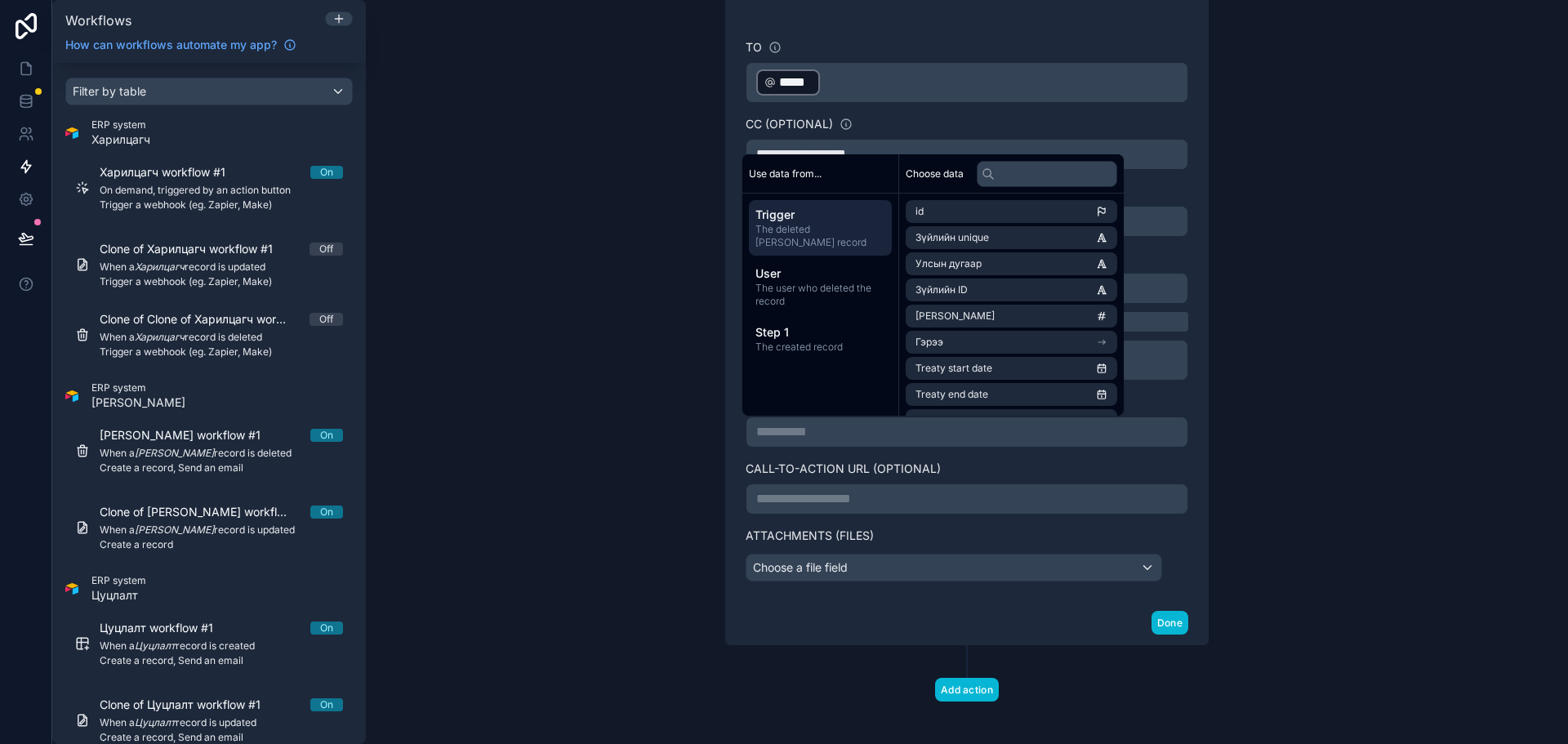
click at [820, 213] on span "Trigger" at bounding box center [820, 215] width 130 height 16
click at [966, 212] on li "id" at bounding box center [1011, 212] width 212 height 23
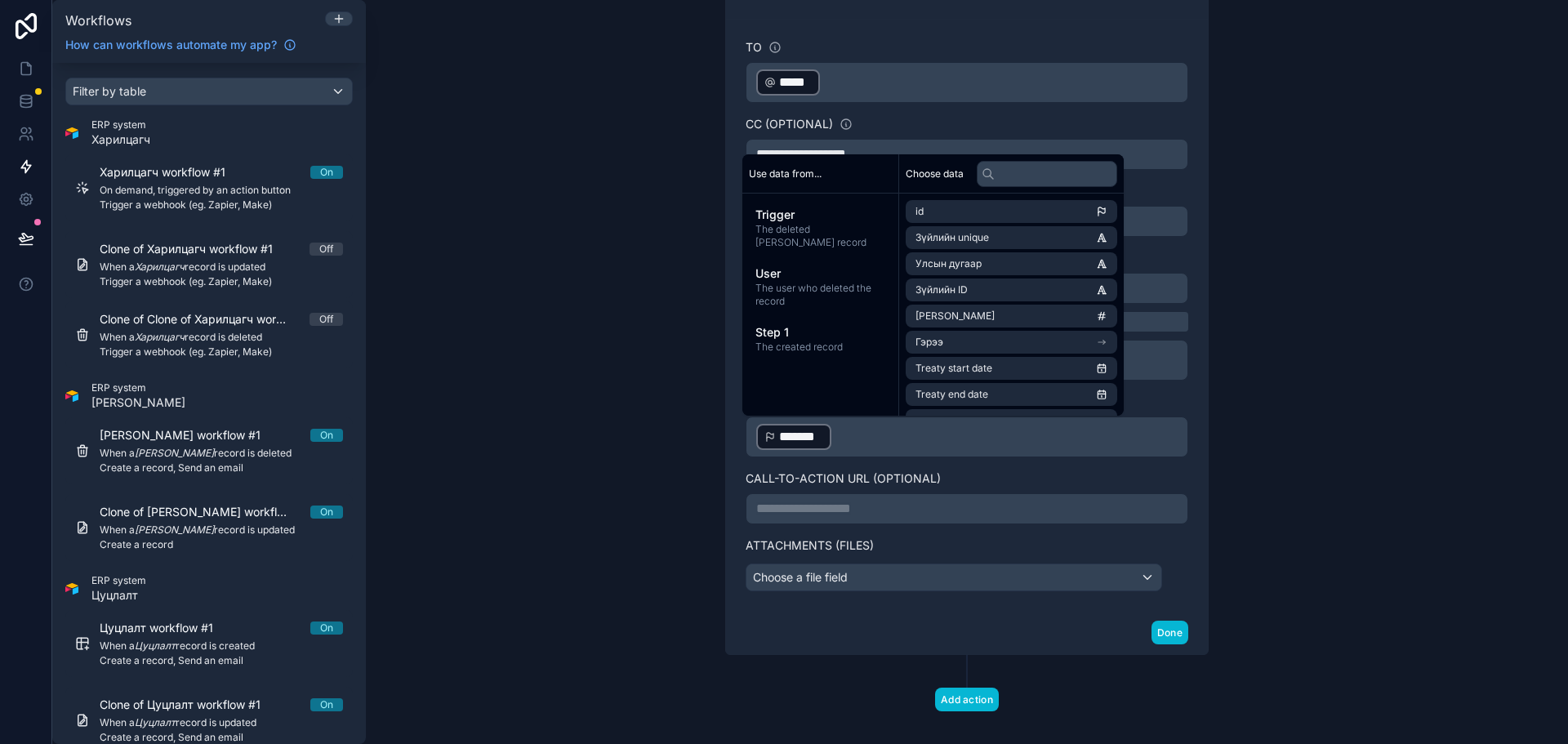
click at [934, 450] on p "﻿ ******* ﻿ ﻿" at bounding box center [967, 437] width 421 height 29
click at [1305, 464] on div "**********" at bounding box center [967, 372] width 1202 height 744
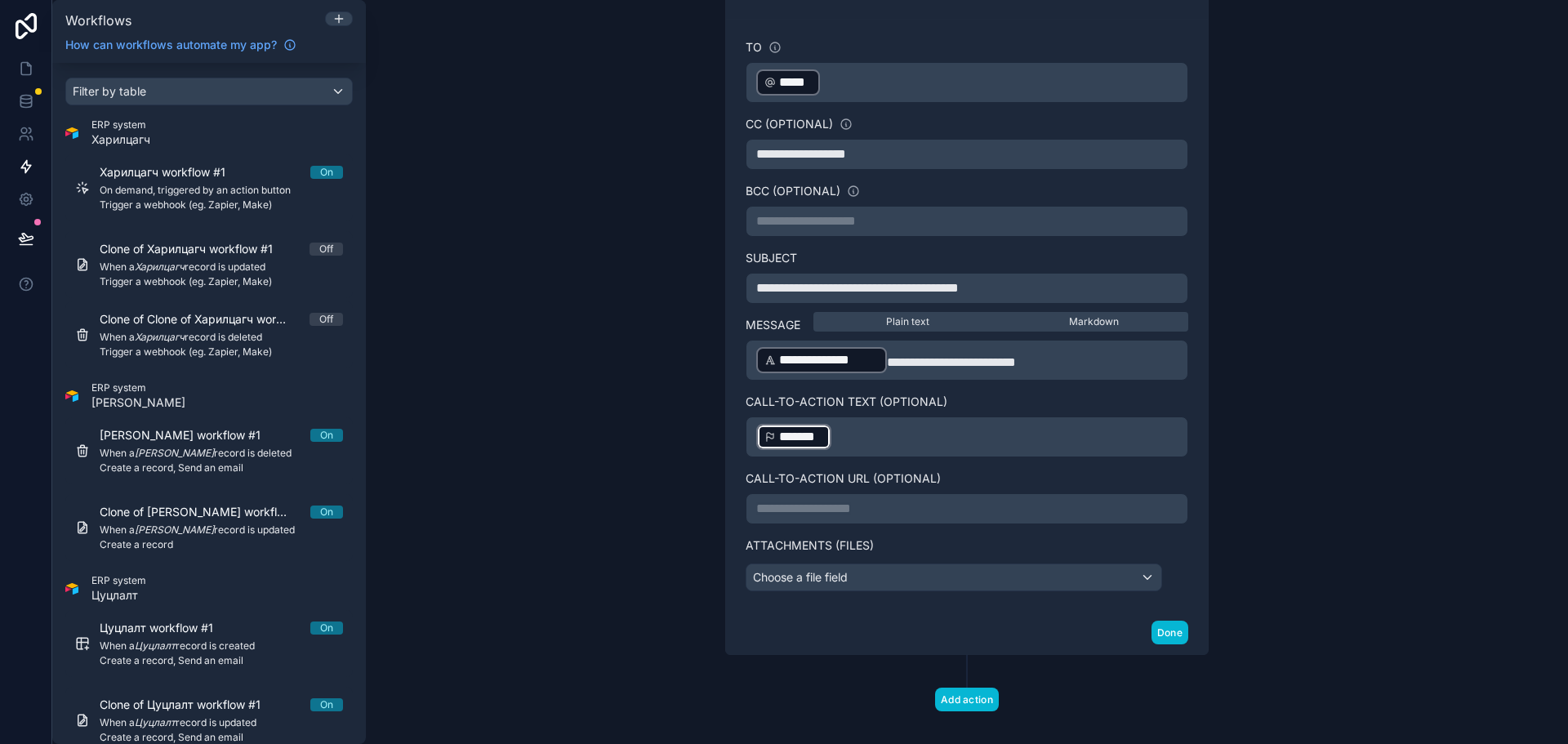
click at [982, 449] on p "﻿ ******* ﻿ ﻿" at bounding box center [967, 437] width 421 height 29
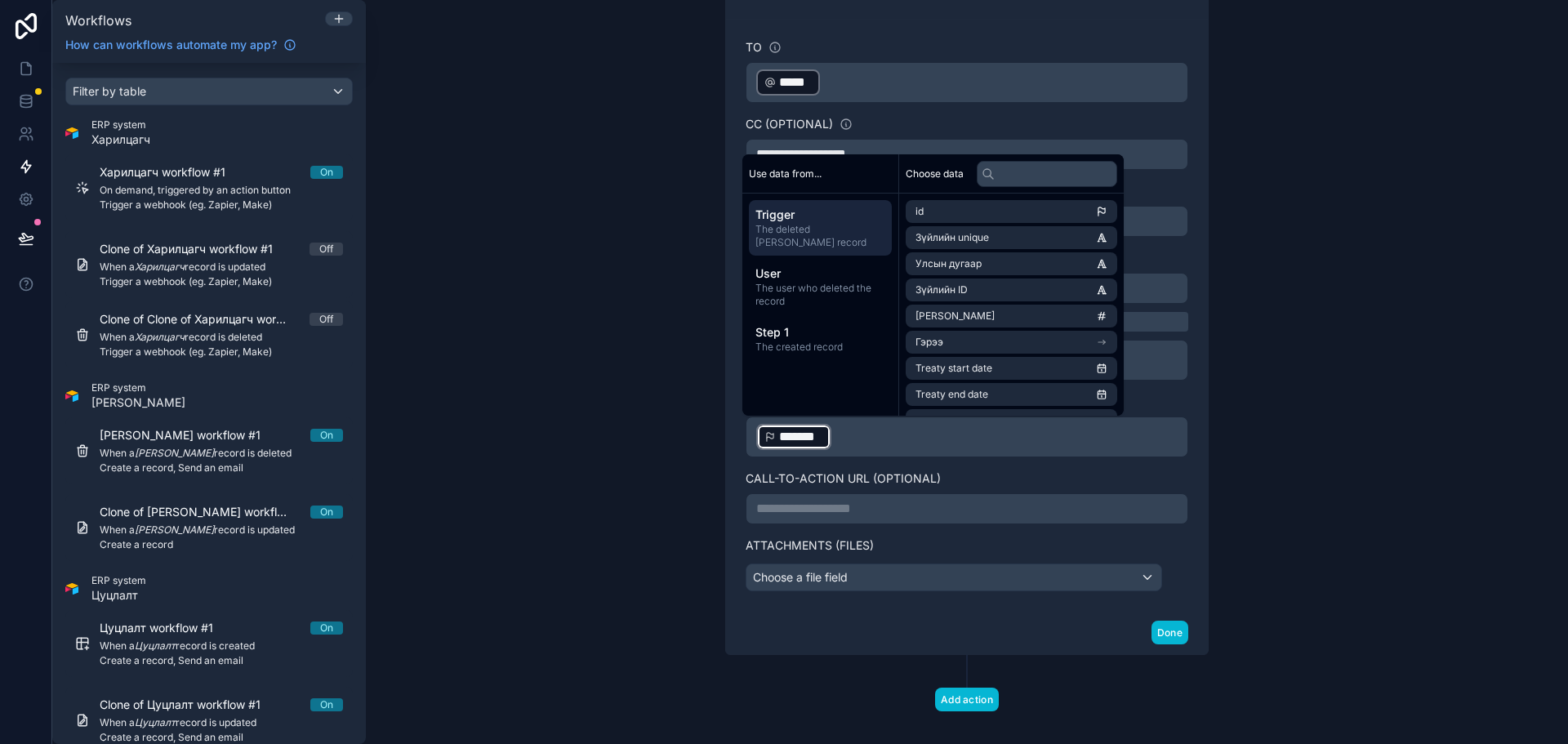
click at [853, 445] on p "﻿ ******* ﻿ ﻿" at bounding box center [967, 437] width 421 height 29
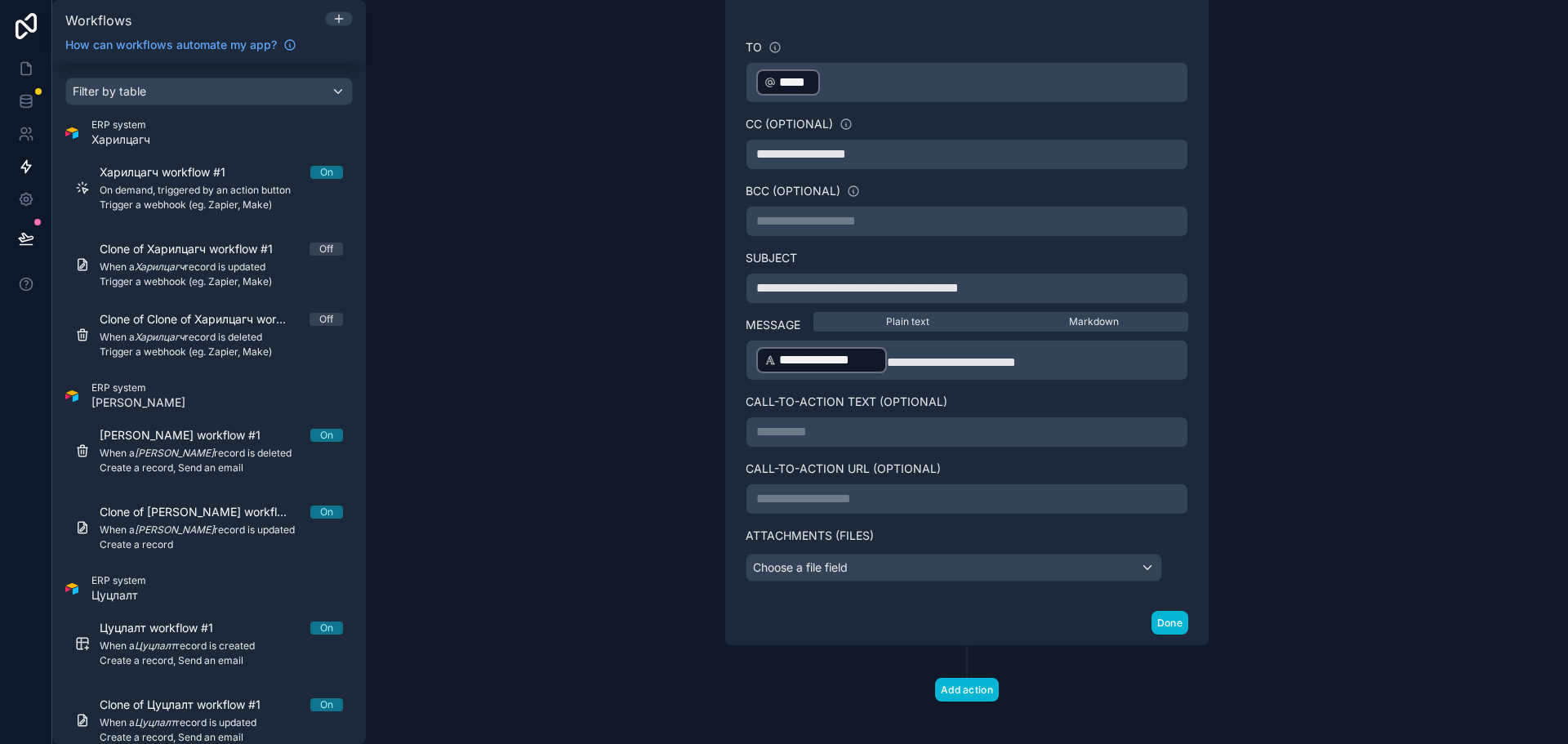
click at [853, 496] on p "**********" at bounding box center [967, 499] width 421 height 20
click at [889, 576] on div "Choose a file field" at bounding box center [954, 568] width 415 height 26
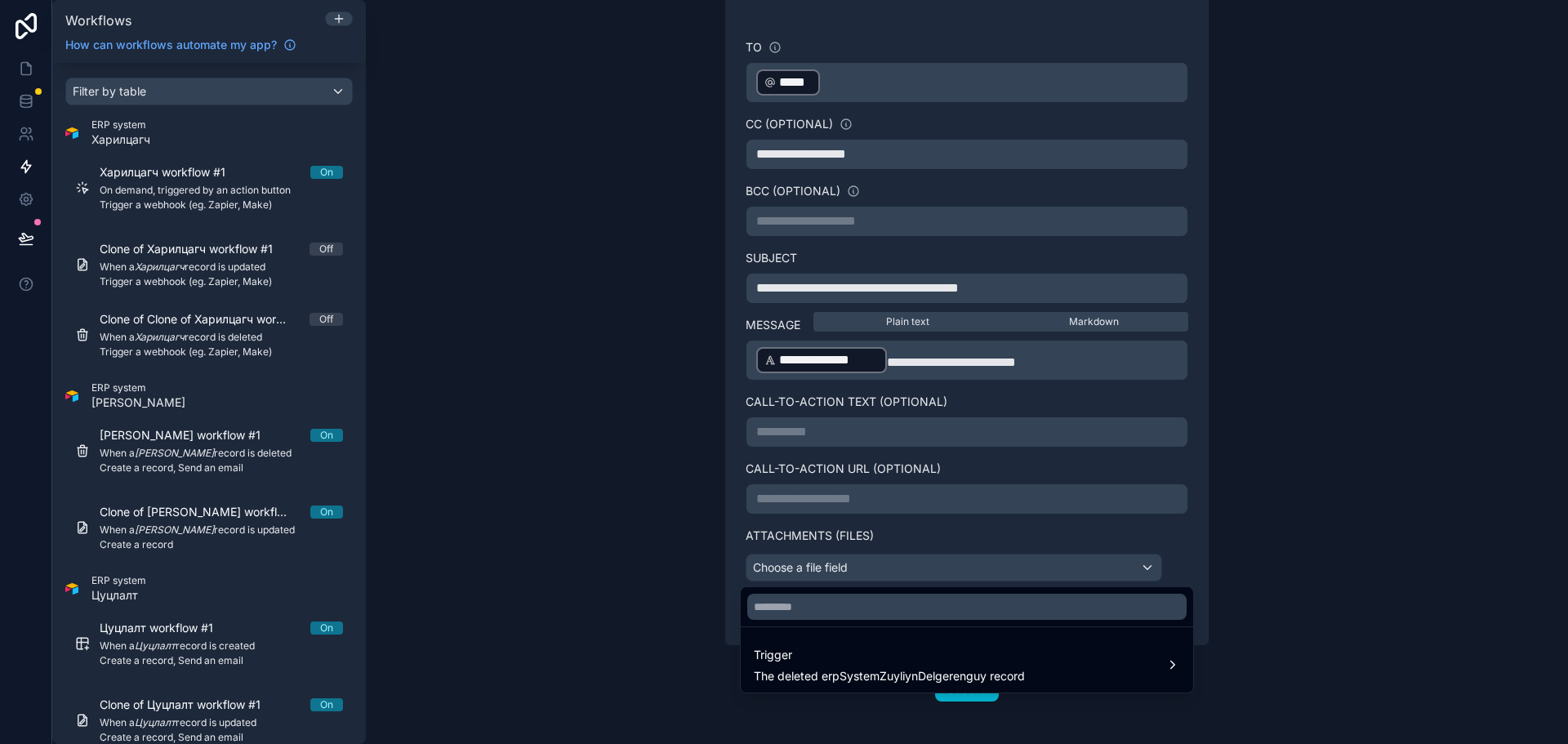
click at [889, 576] on div at bounding box center [784, 372] width 1568 height 744
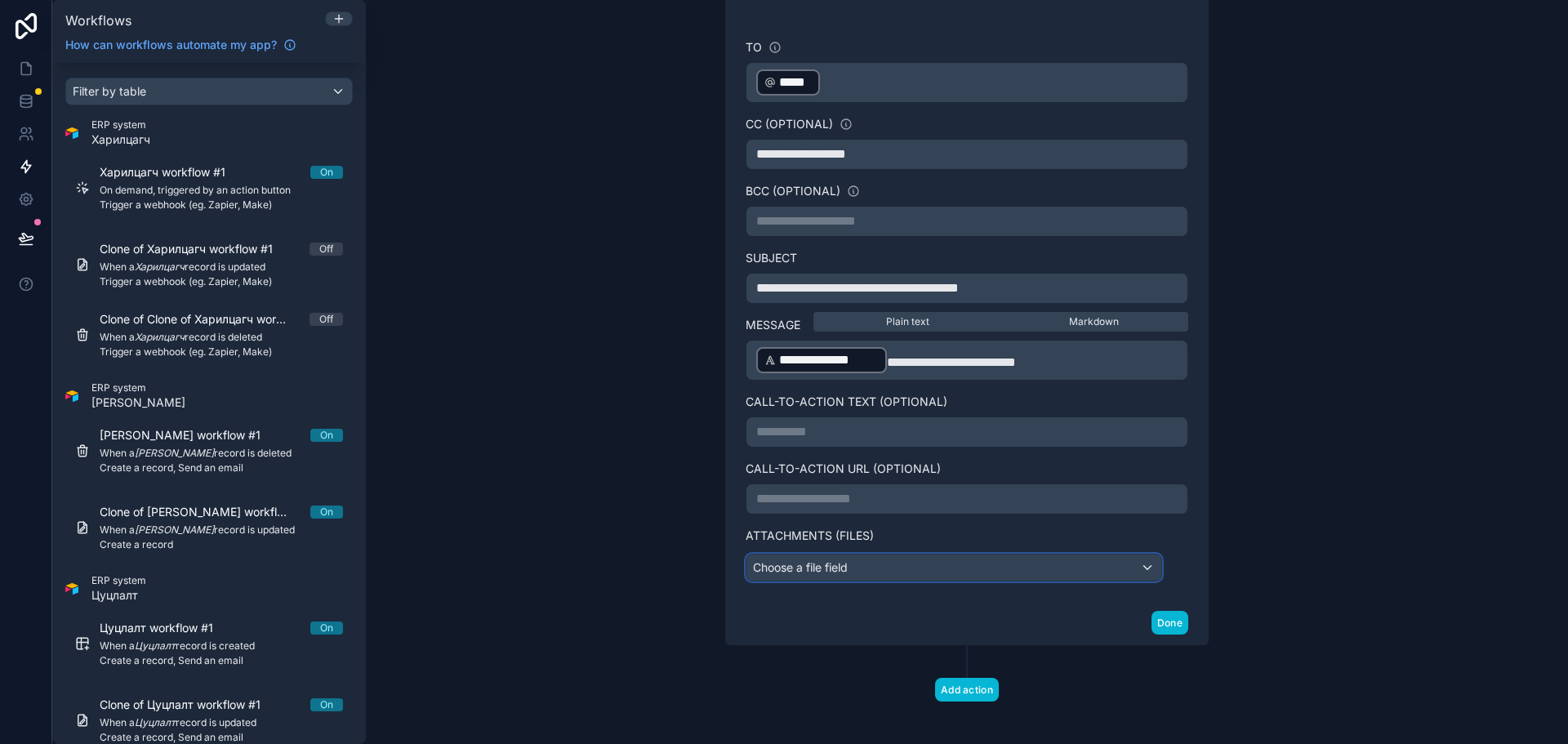
click at [889, 576] on div "Choose a file field" at bounding box center [954, 568] width 415 height 26
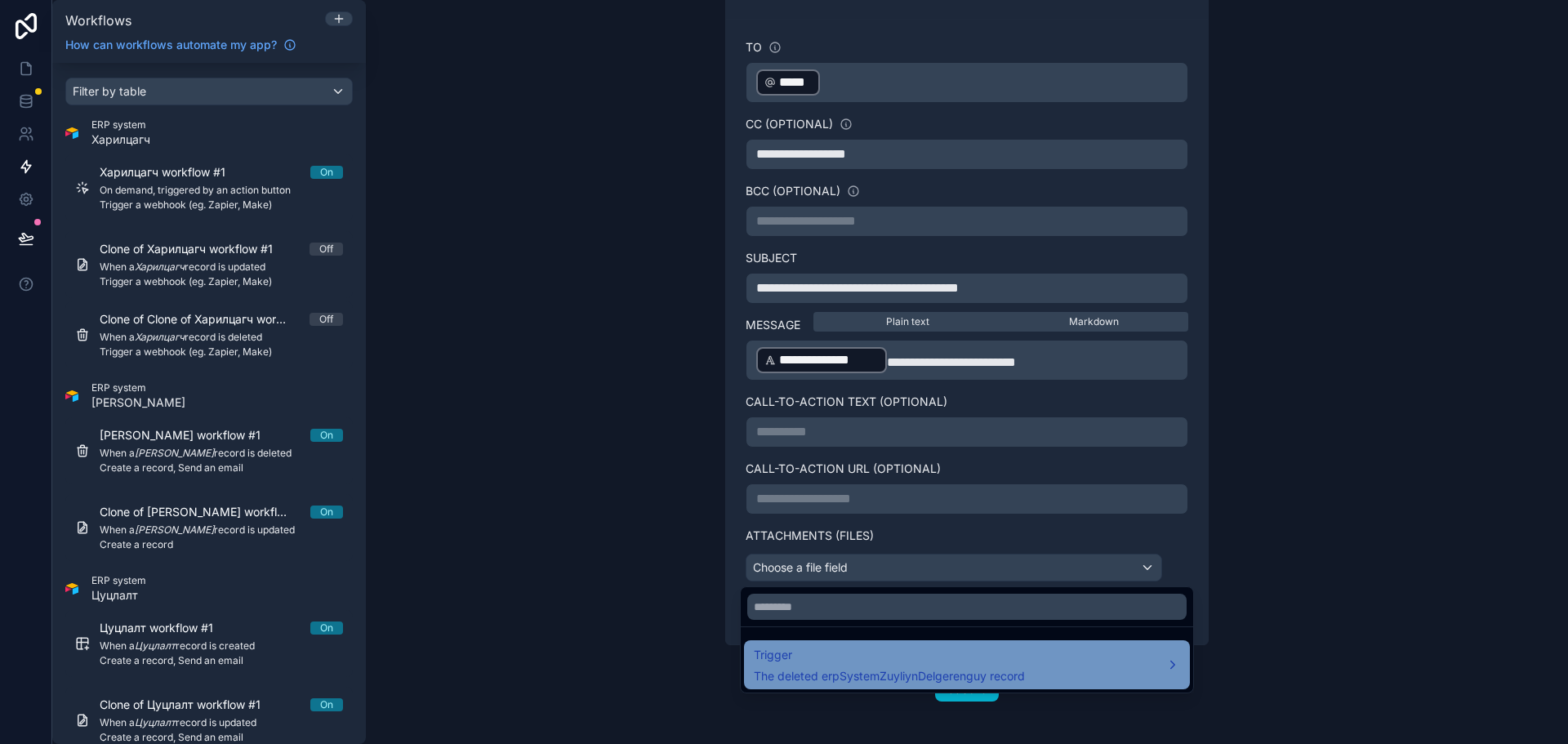
click at [960, 662] on span "Trigger" at bounding box center [889, 655] width 271 height 20
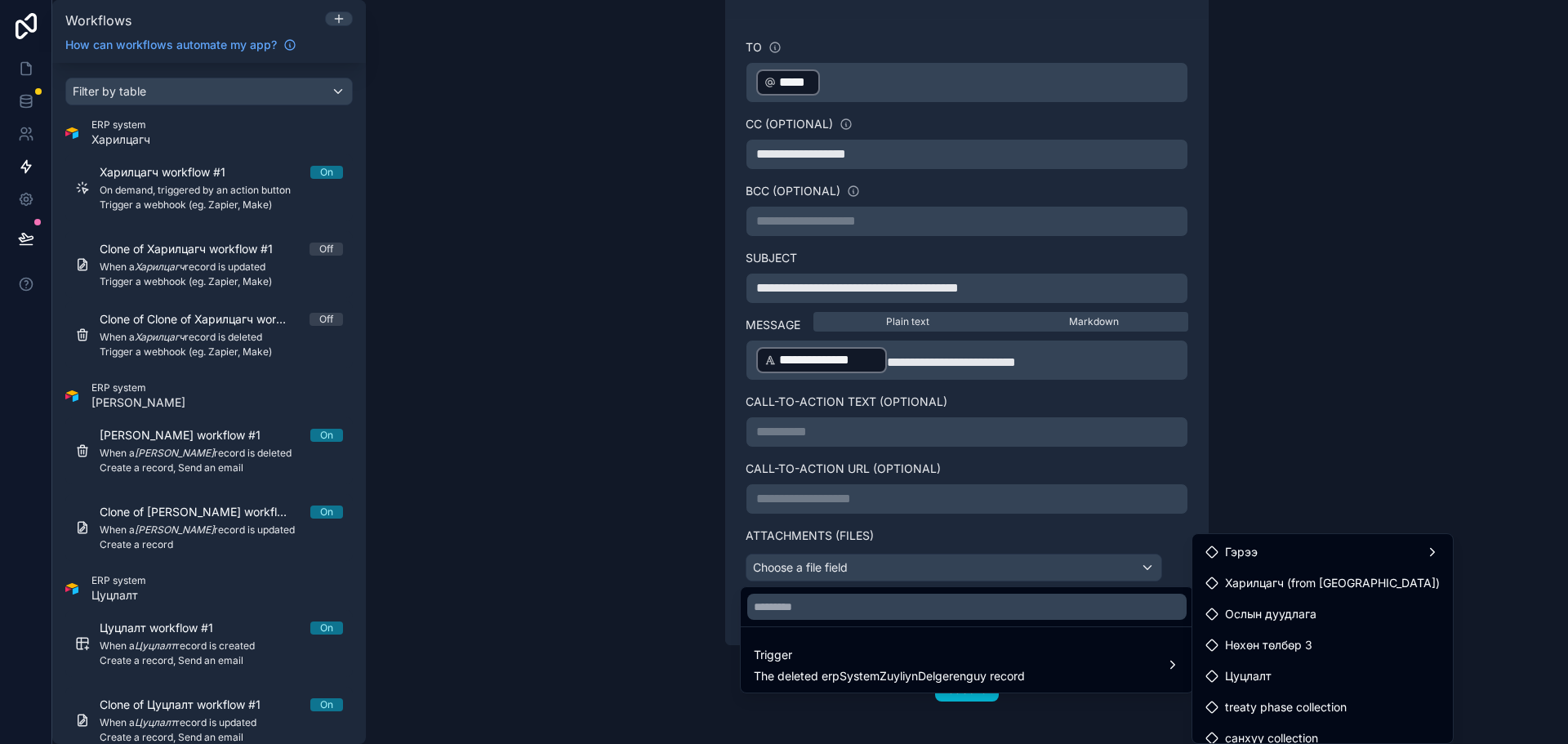
drag, startPoint x: 1295, startPoint y: 443, endPoint x: 1231, endPoint y: 492, distance: 80.6
click at [1296, 442] on div at bounding box center [784, 372] width 1568 height 744
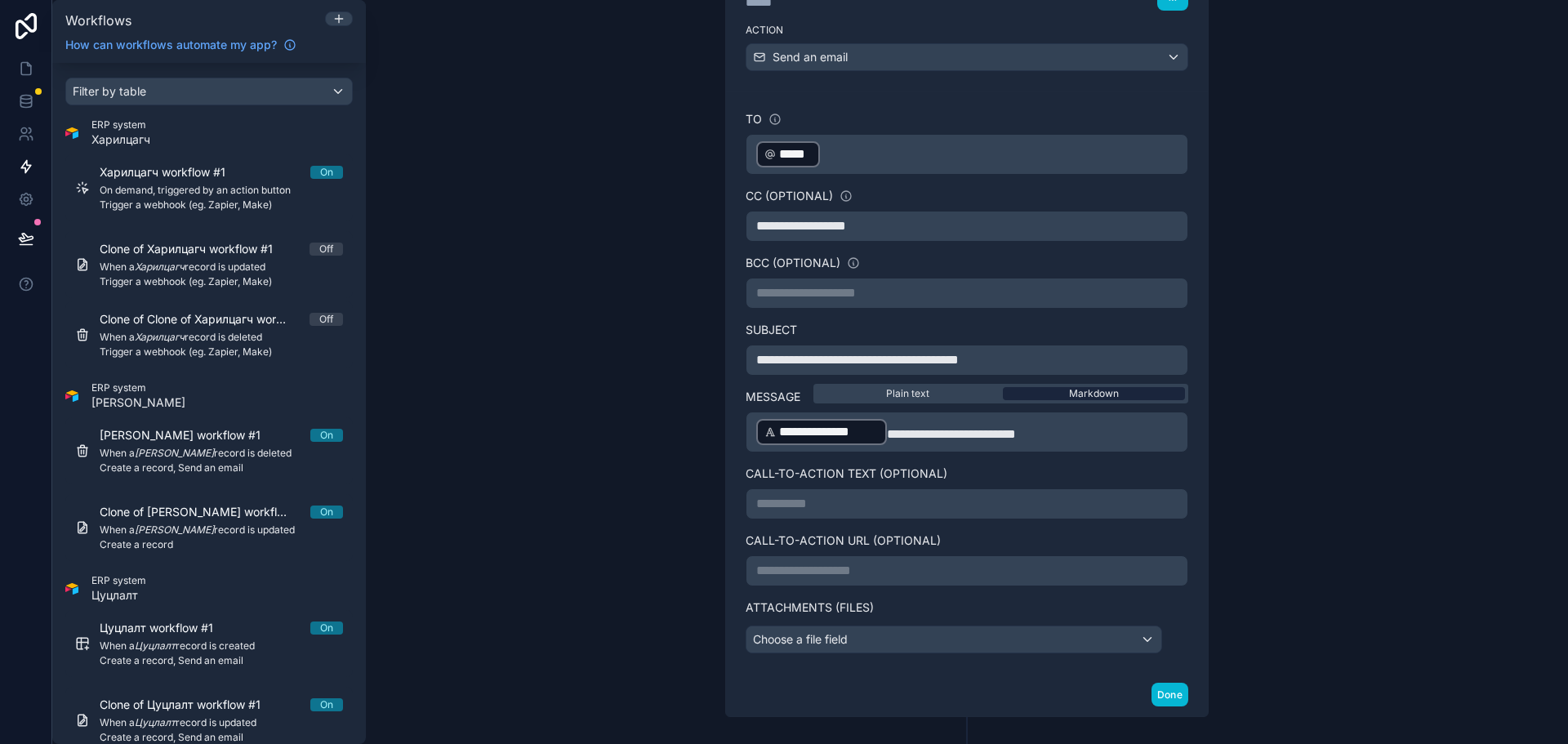
scroll to position [0, 0]
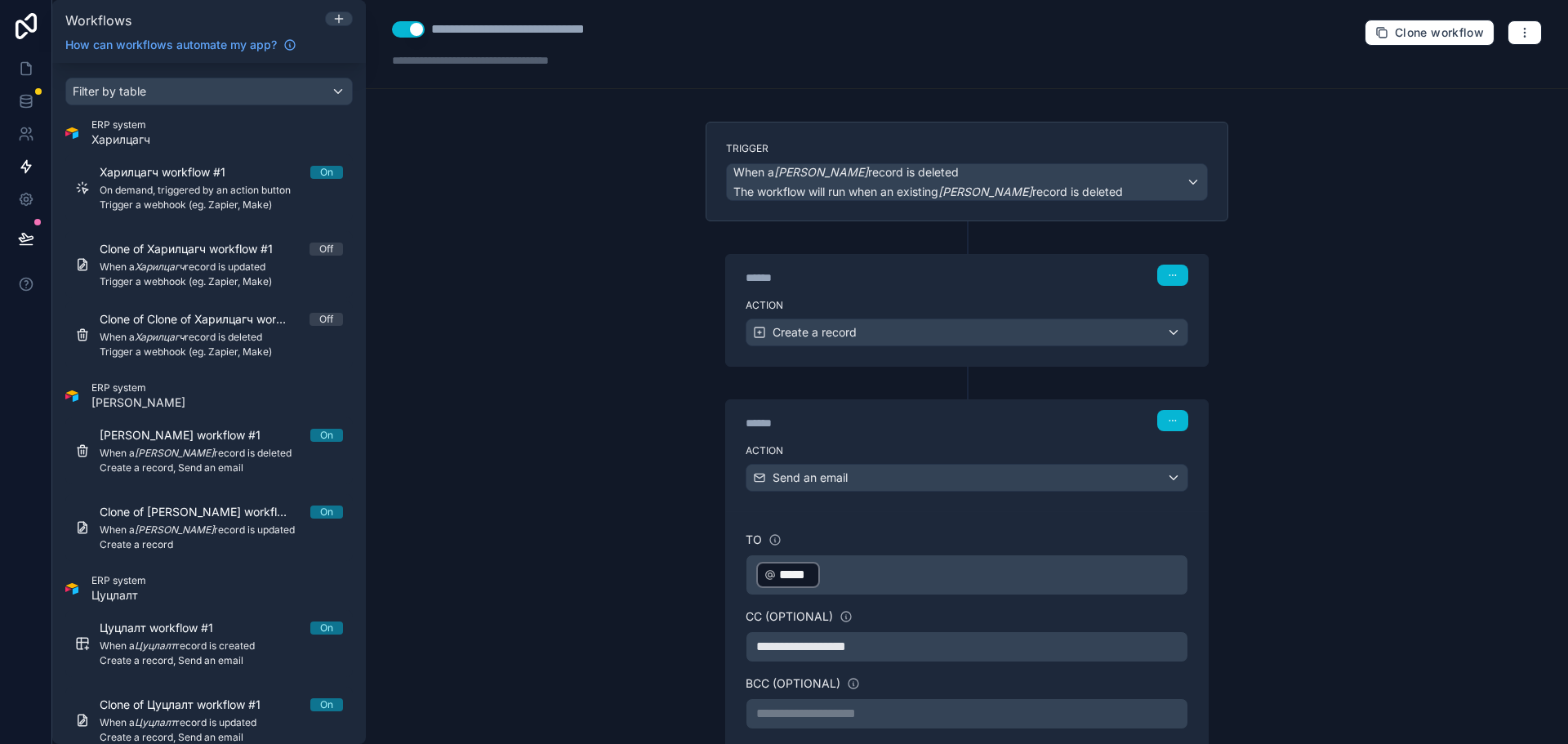
click at [977, 256] on div "****** Step 1" at bounding box center [967, 274] width 482 height 38
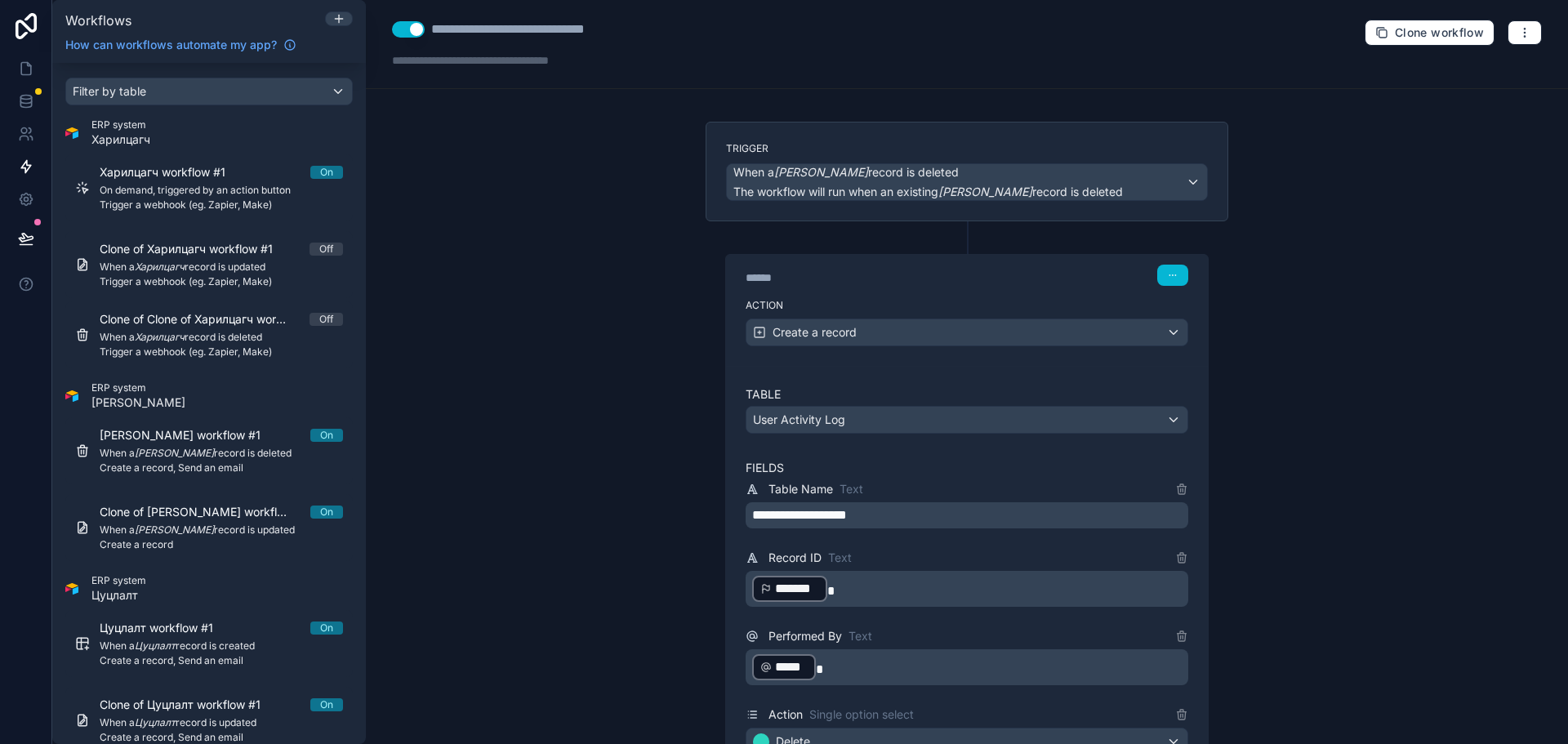
click at [942, 283] on div "******" at bounding box center [868, 278] width 245 height 16
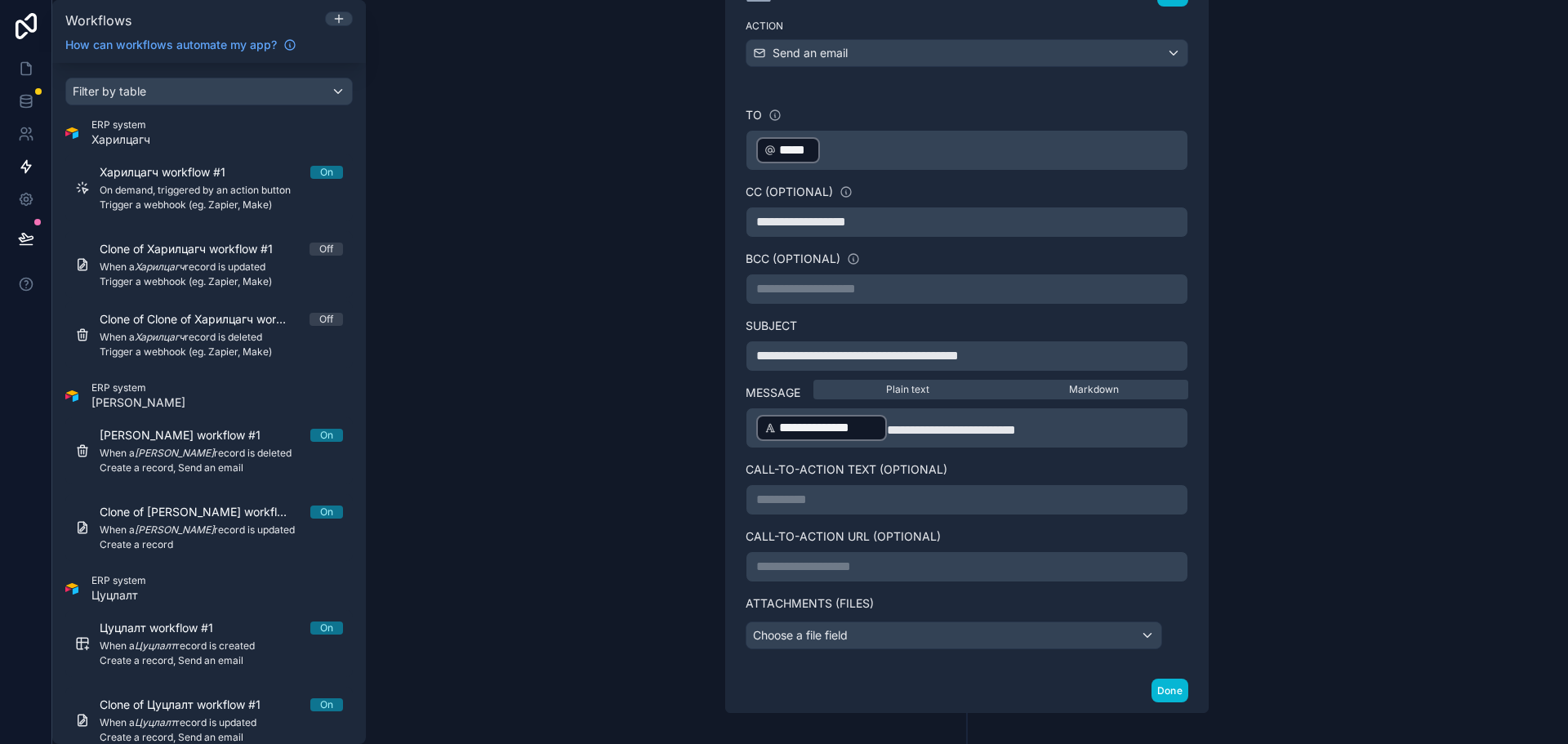
scroll to position [1074, 0]
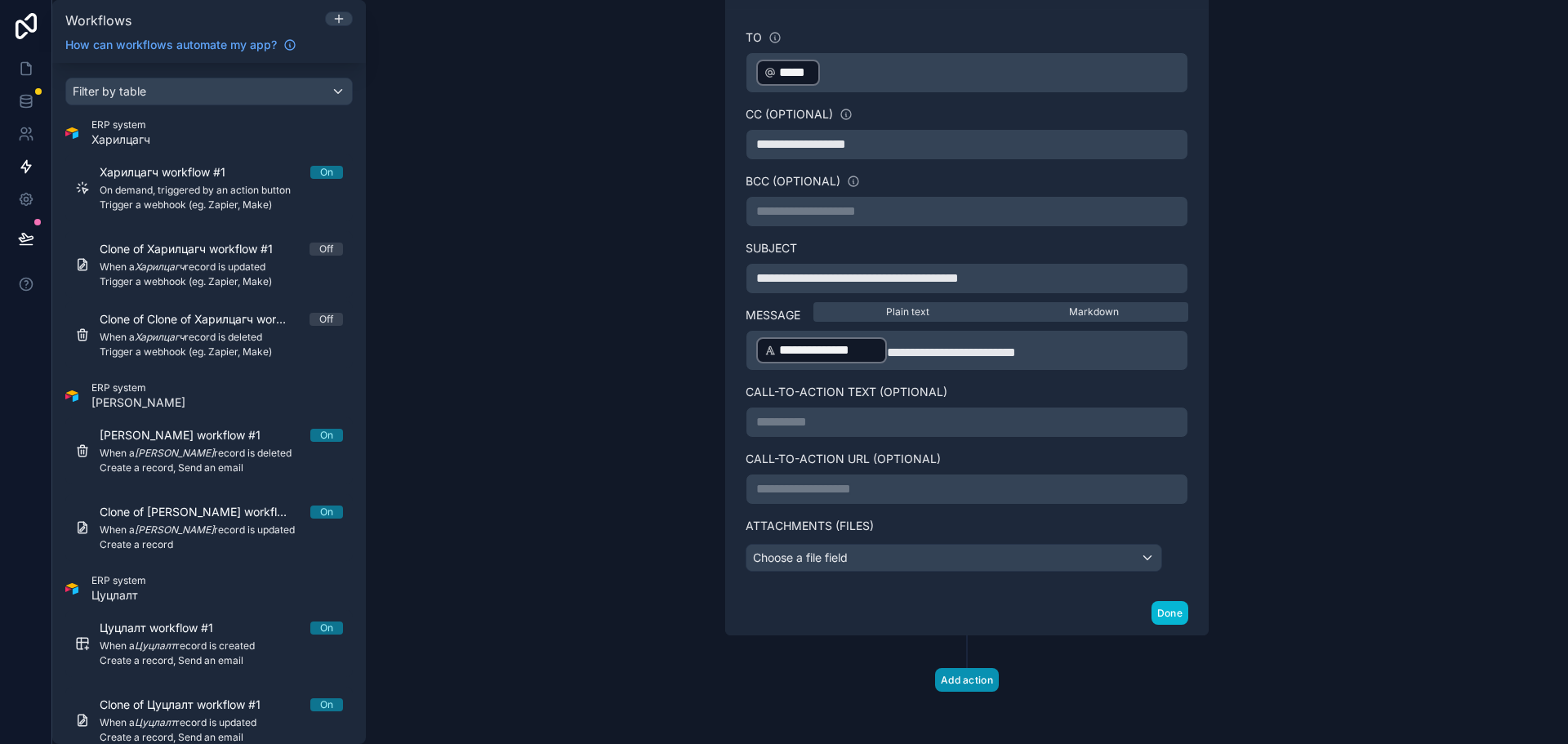
click at [982, 681] on button "Add action" at bounding box center [967, 679] width 64 height 24
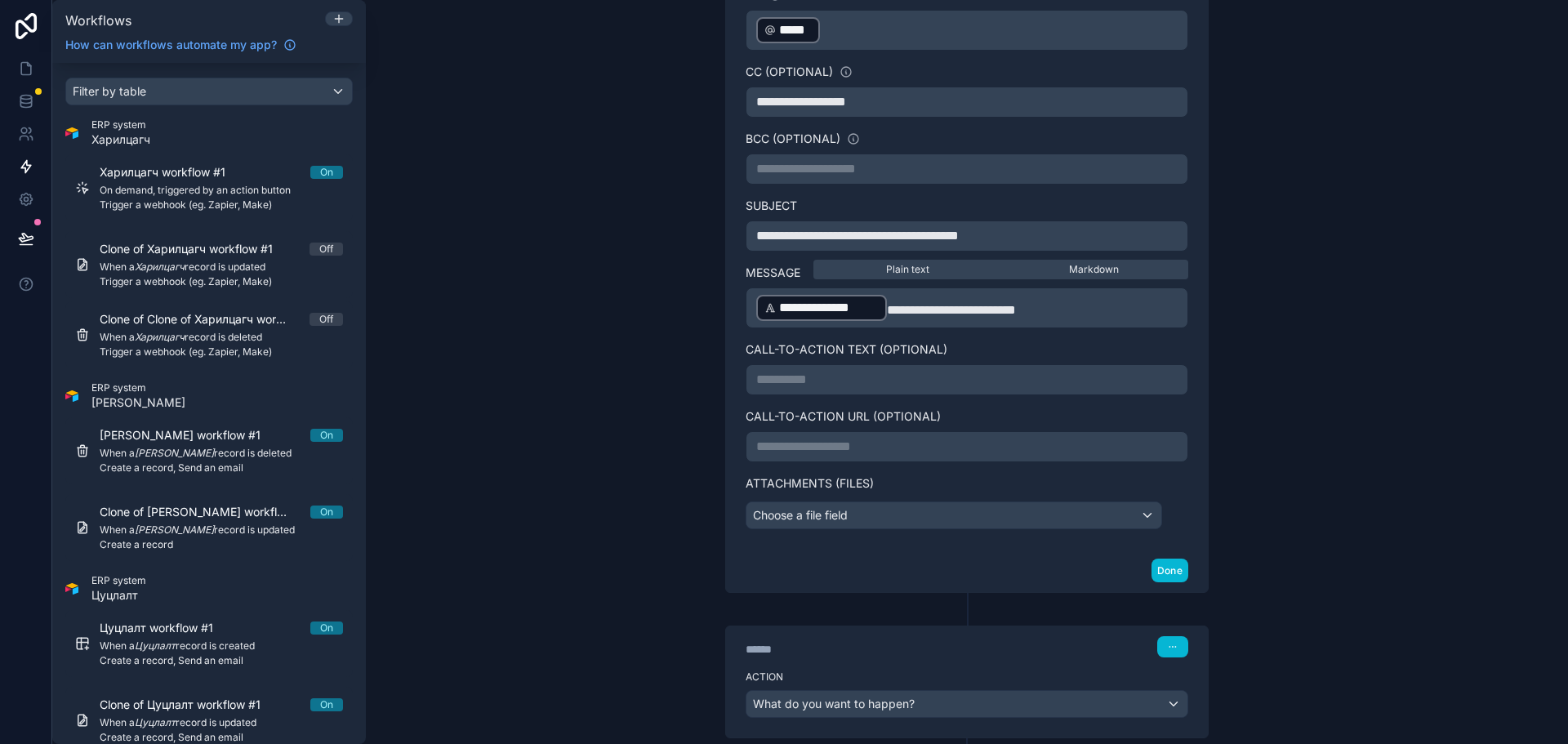
scroll to position [1156, 0]
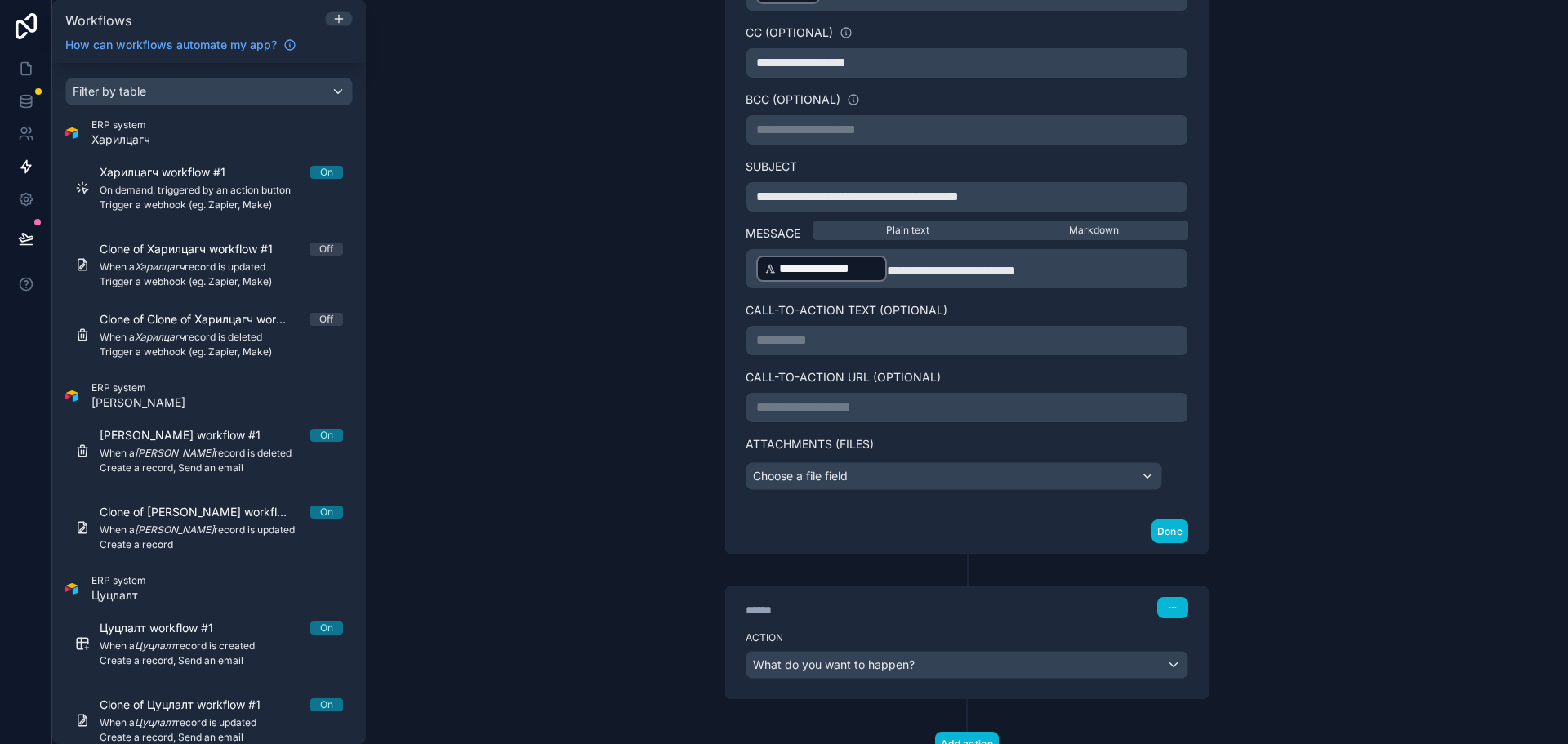
click at [962, 603] on div "******" at bounding box center [868, 610] width 245 height 16
drag, startPoint x: 1056, startPoint y: 609, endPoint x: 1192, endPoint y: 608, distance: 136.0
click at [1071, 595] on div "****** Step 3" at bounding box center [967, 606] width 482 height 38
click at [1169, 608] on icon "button" at bounding box center [1173, 608] width 10 height 10
click at [1058, 608] on div "****** Step 3" at bounding box center [967, 608] width 443 height 21
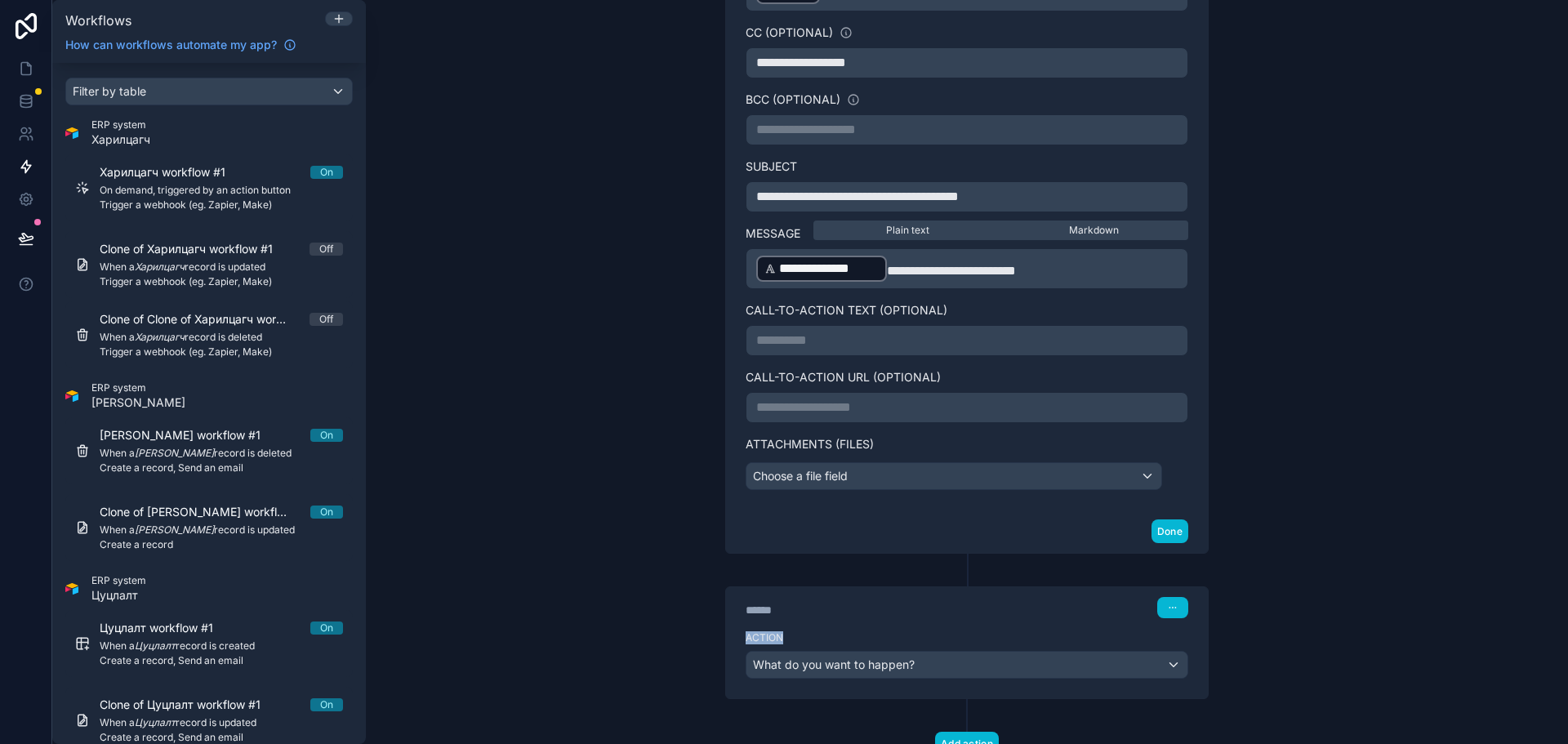
drag, startPoint x: 1064, startPoint y: 634, endPoint x: 1092, endPoint y: 588, distance: 53.9
click at [1091, 587] on div "****** Step 3 Action What do you want to happen?" at bounding box center [967, 643] width 482 height 111
click at [987, 625] on div "Action What do you want to happen?" at bounding box center [967, 662] width 482 height 74
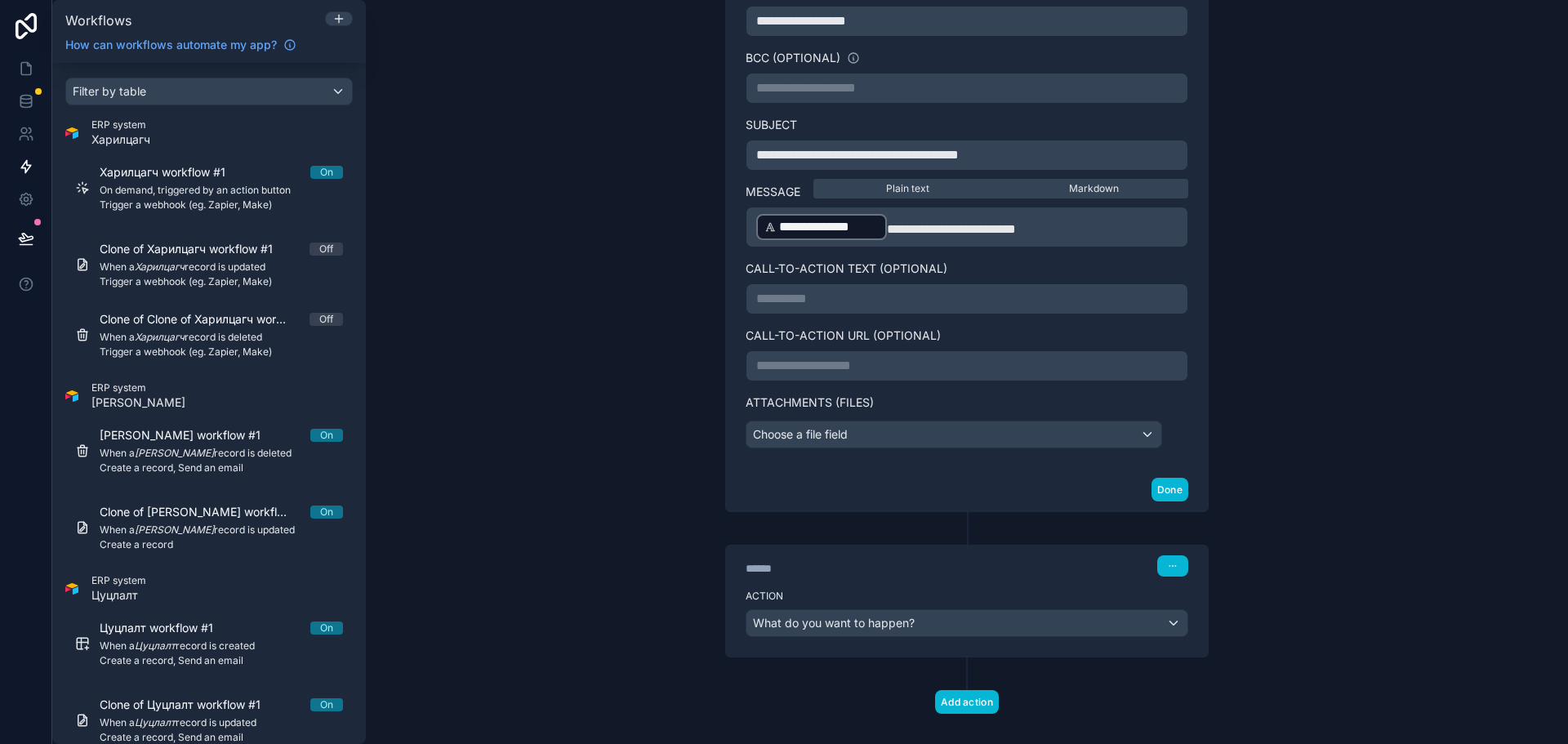
scroll to position [1219, 0]
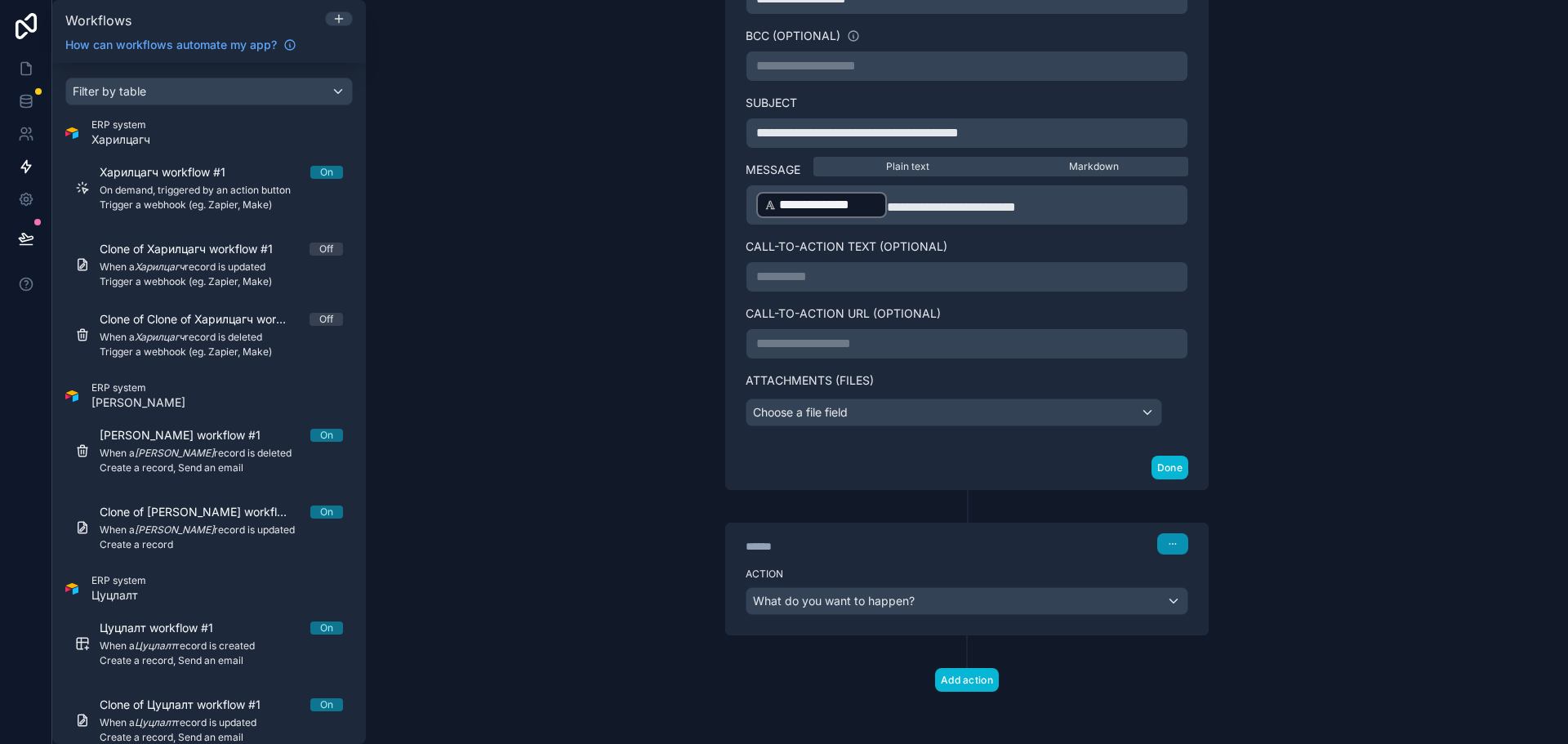
click at [1168, 547] on icon "button" at bounding box center [1173, 544] width 10 height 10
click at [1213, 606] on button "Delete" at bounding box center [1205, 607] width 112 height 26
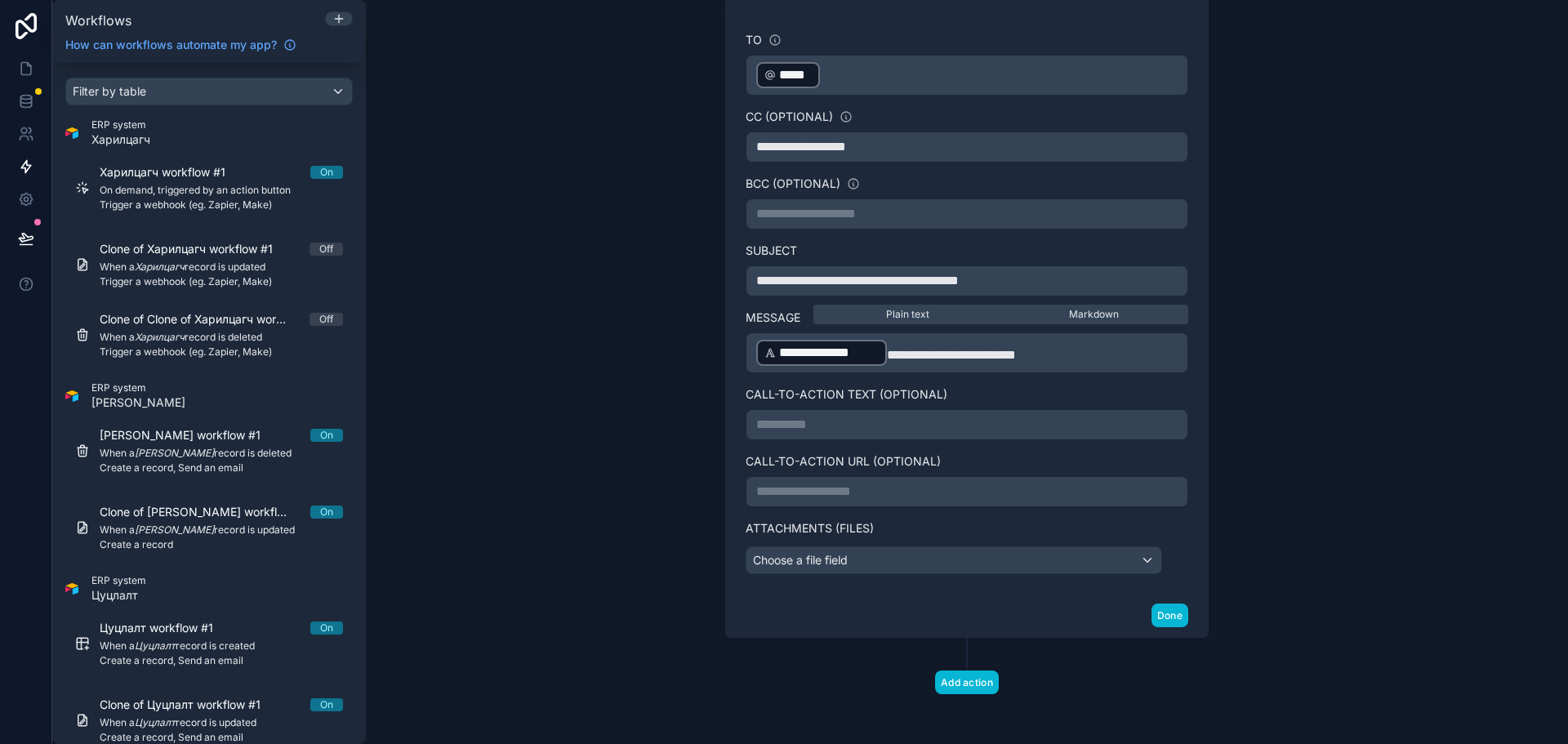
scroll to position [1074, 0]
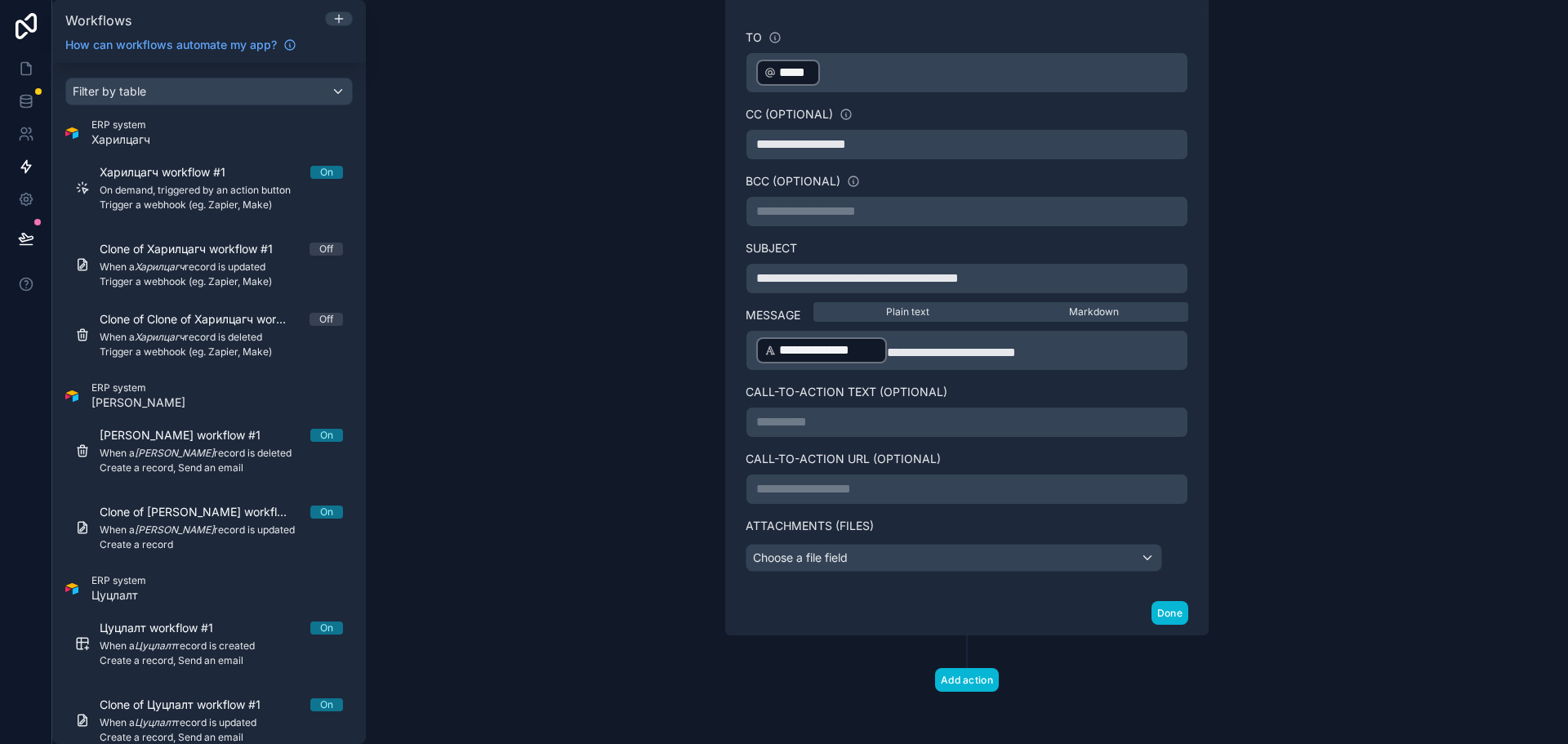
click at [1185, 668] on div "Add action" at bounding box center [967, 663] width 523 height 56
click at [1172, 608] on button "Done" at bounding box center [1169, 613] width 37 height 24
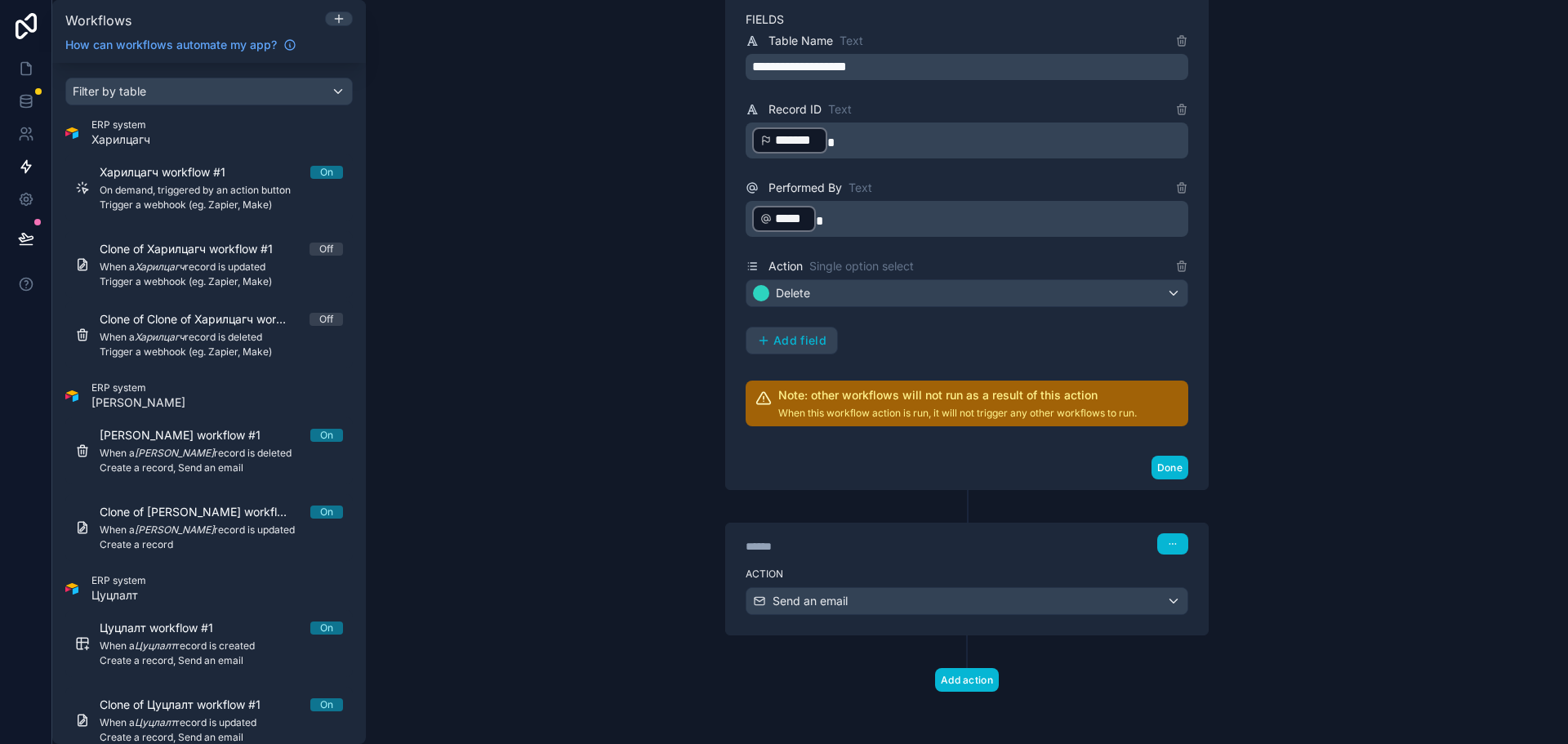
scroll to position [40, 0]
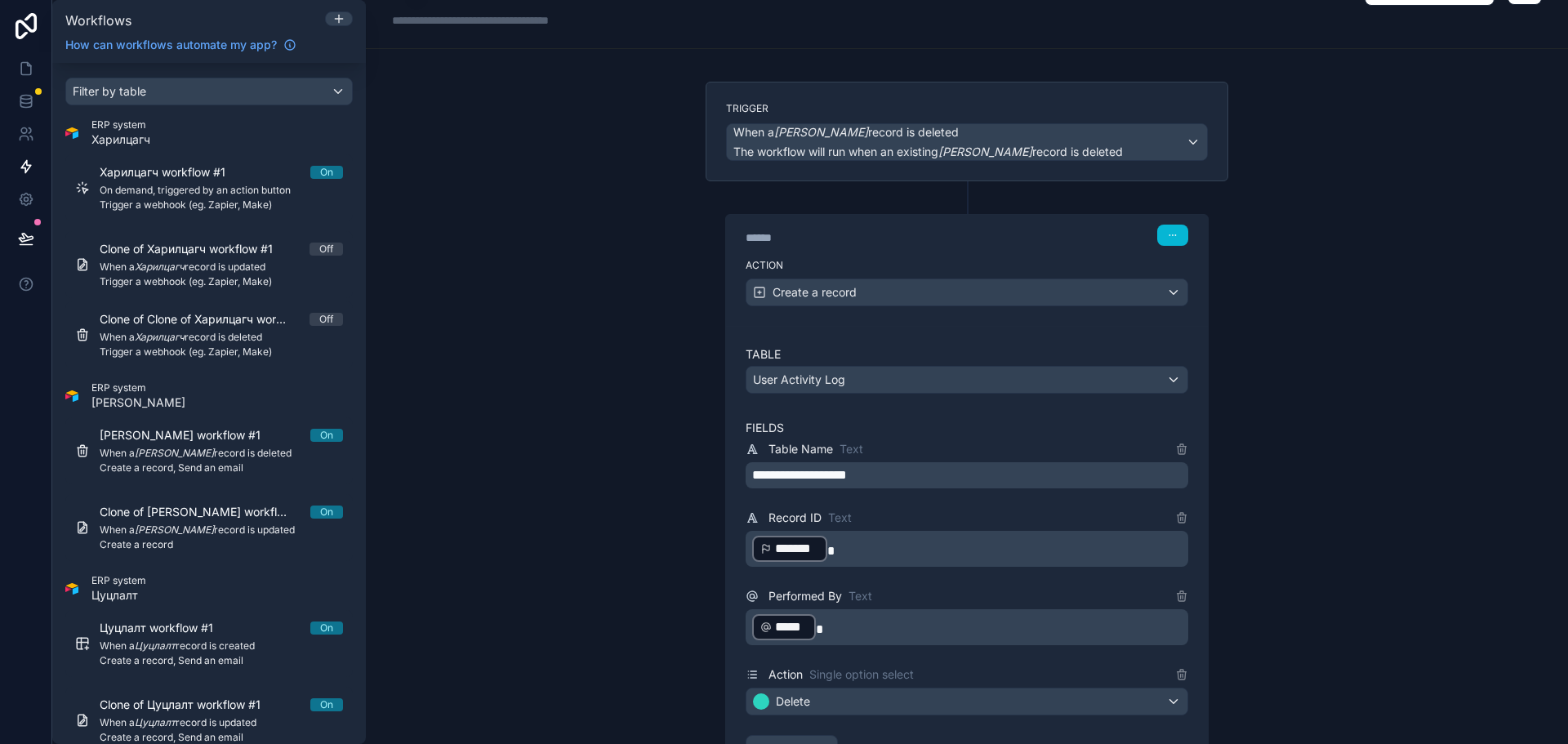
click at [1373, 392] on div "**********" at bounding box center [967, 372] width 1202 height 744
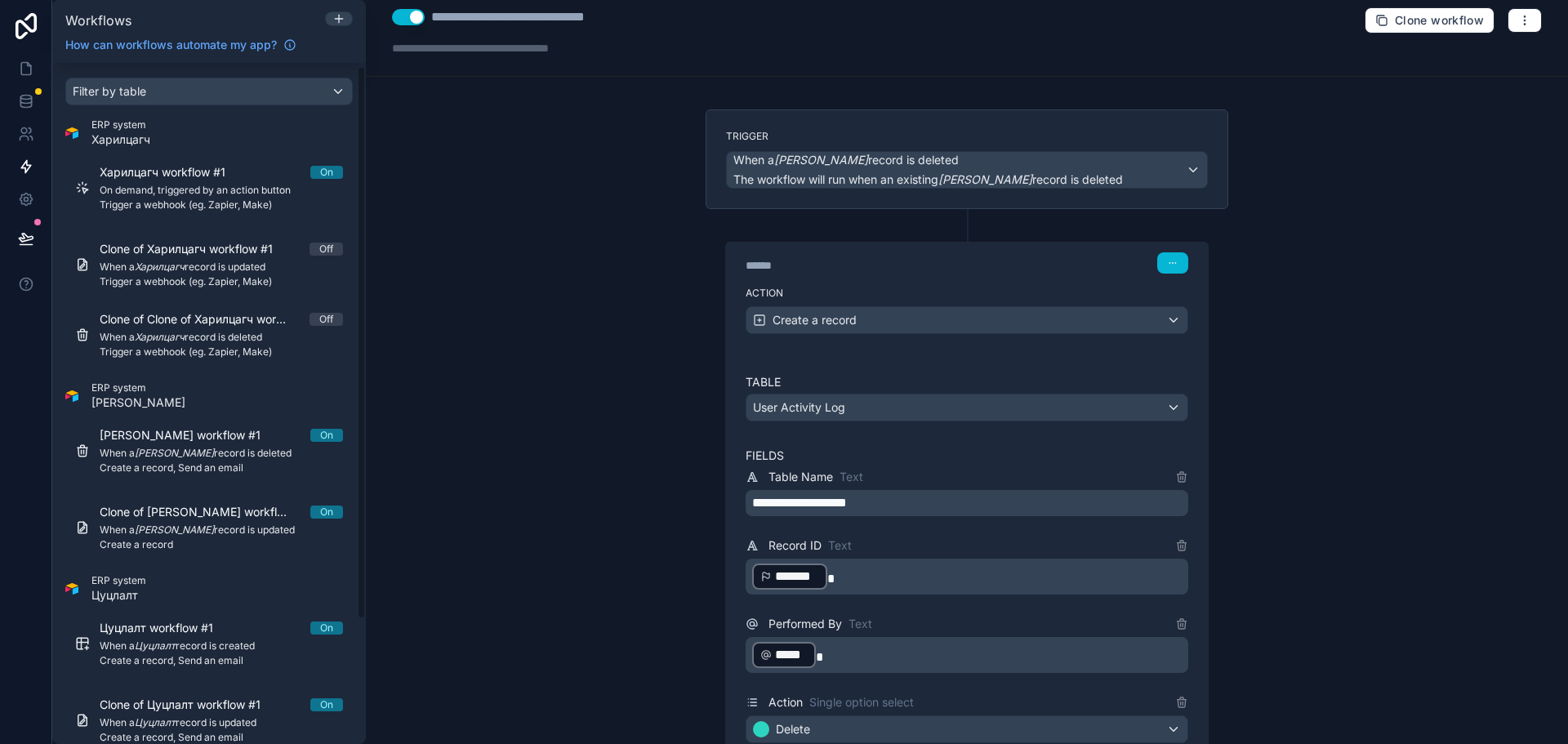
scroll to position [0, 0]
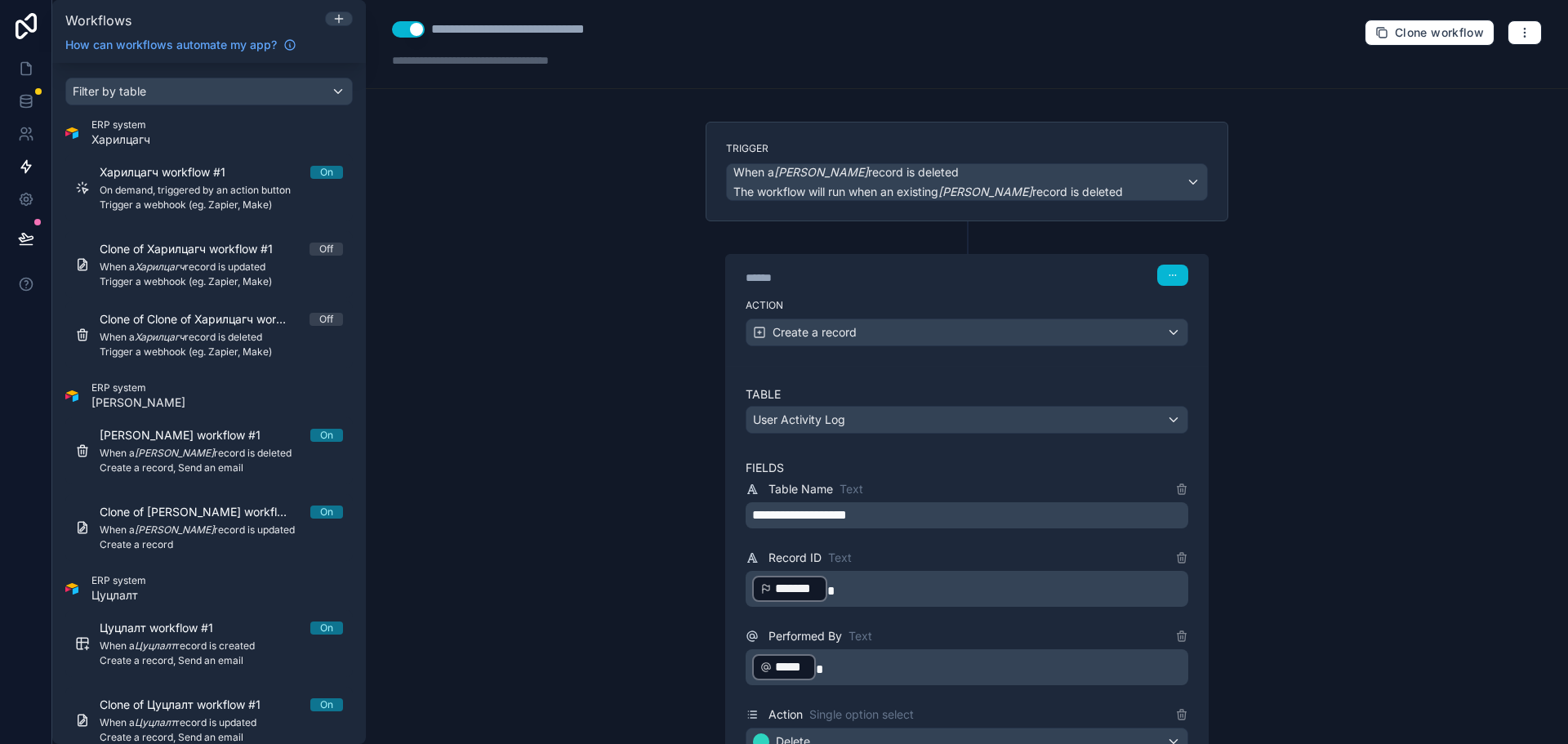
click at [495, 346] on div "**********" at bounding box center [967, 372] width 1202 height 744
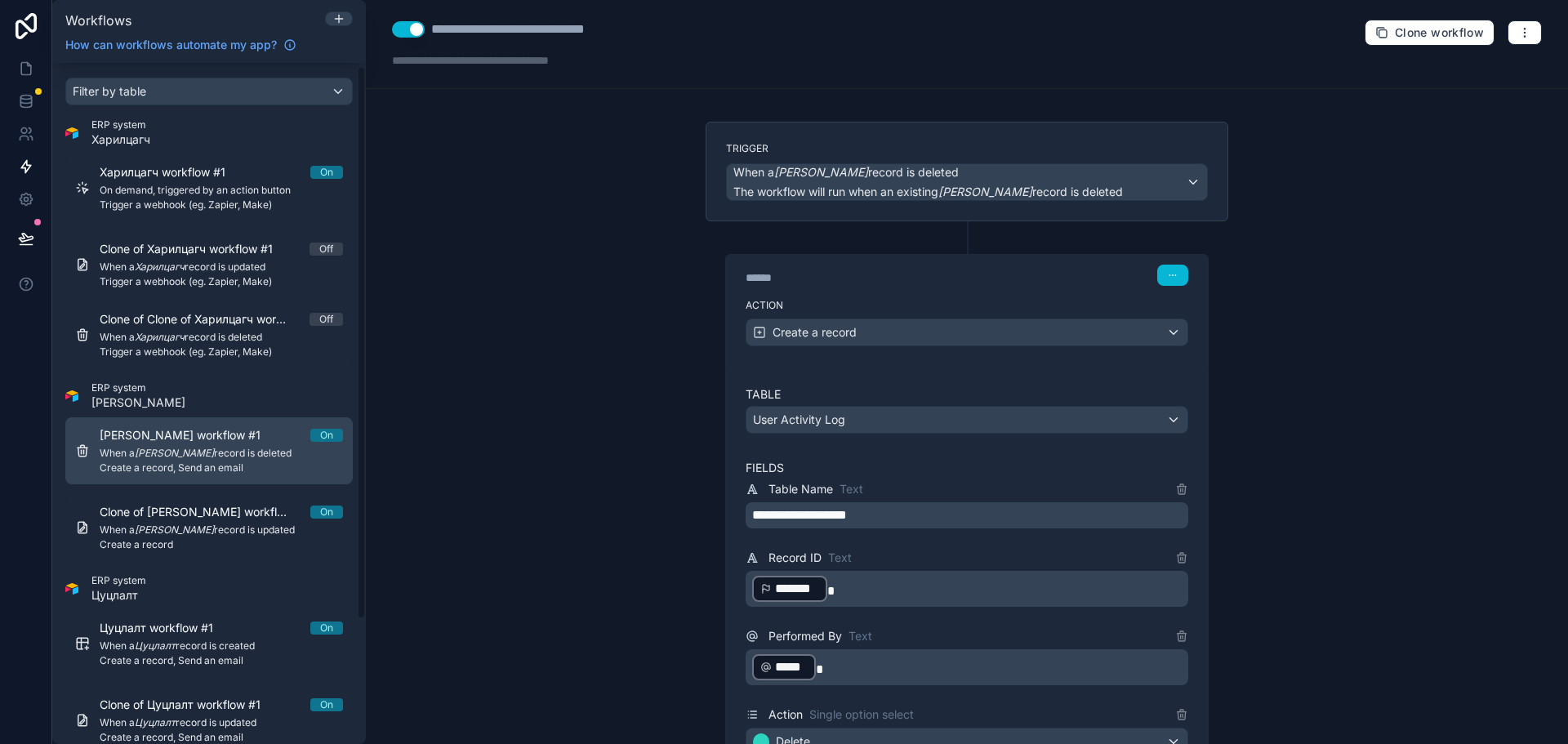
click at [219, 440] on span "[PERSON_NAME] workflow #1" at bounding box center [189, 435] width 180 height 16
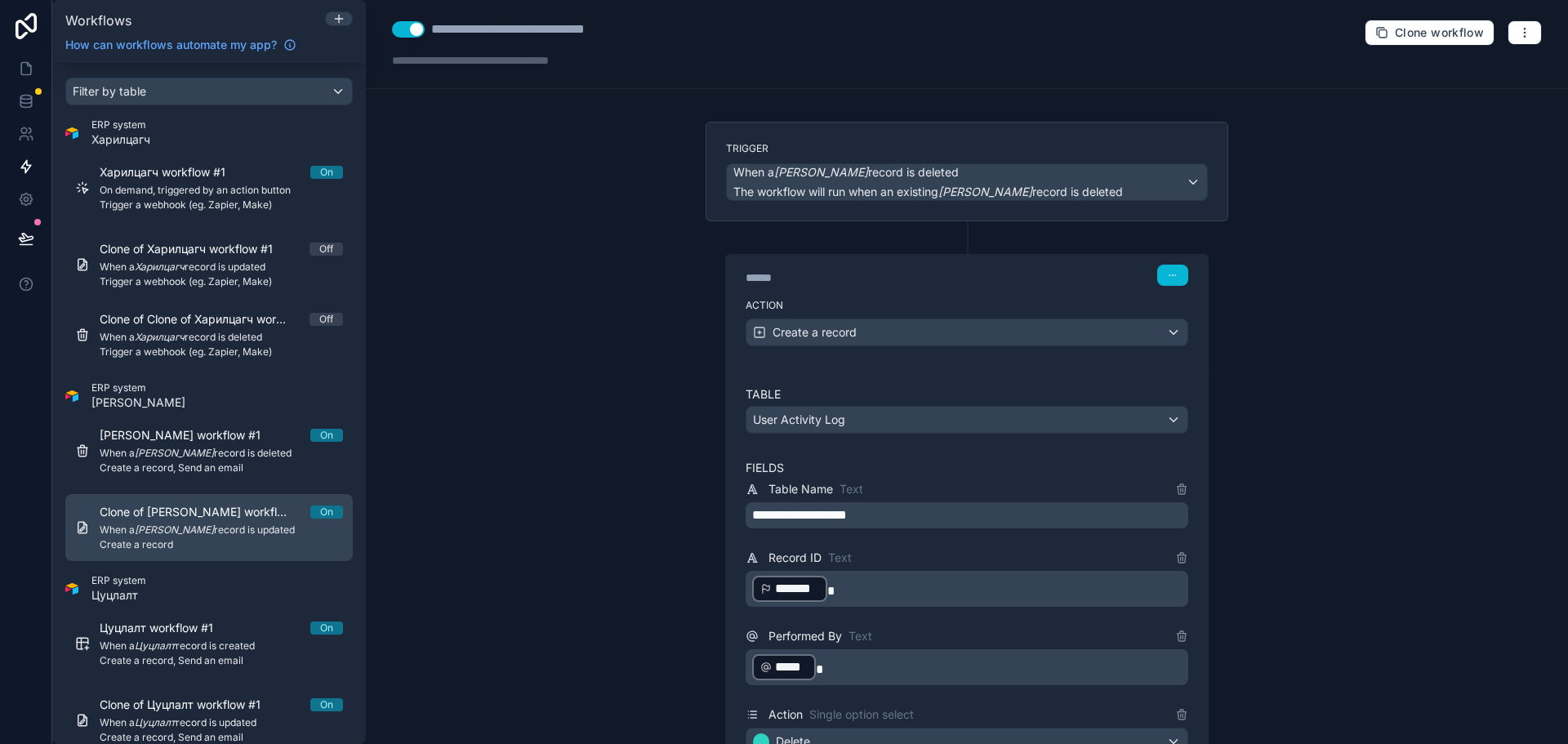
click at [234, 539] on span "Create a record" at bounding box center [221, 545] width 243 height 13
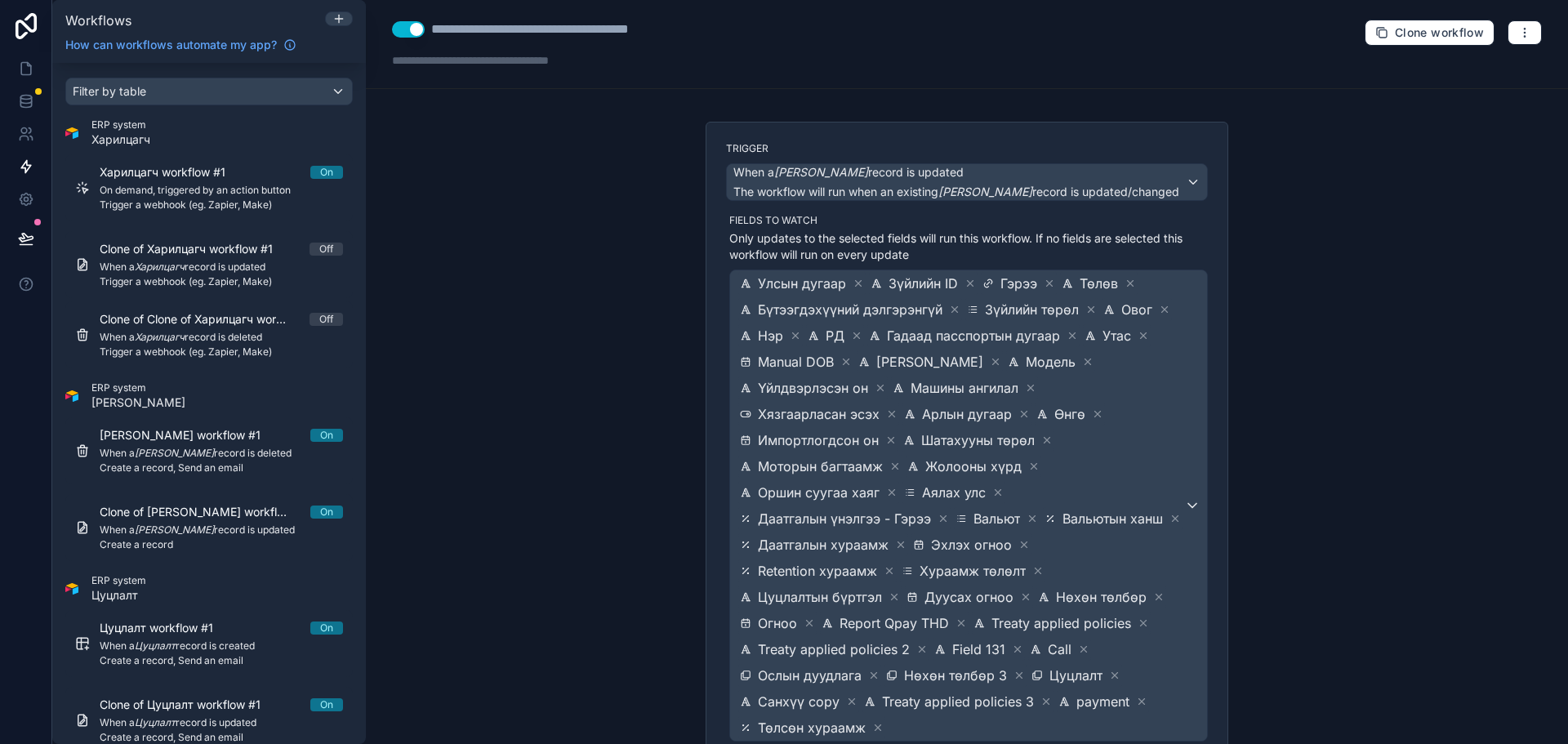
scroll to position [259, 0]
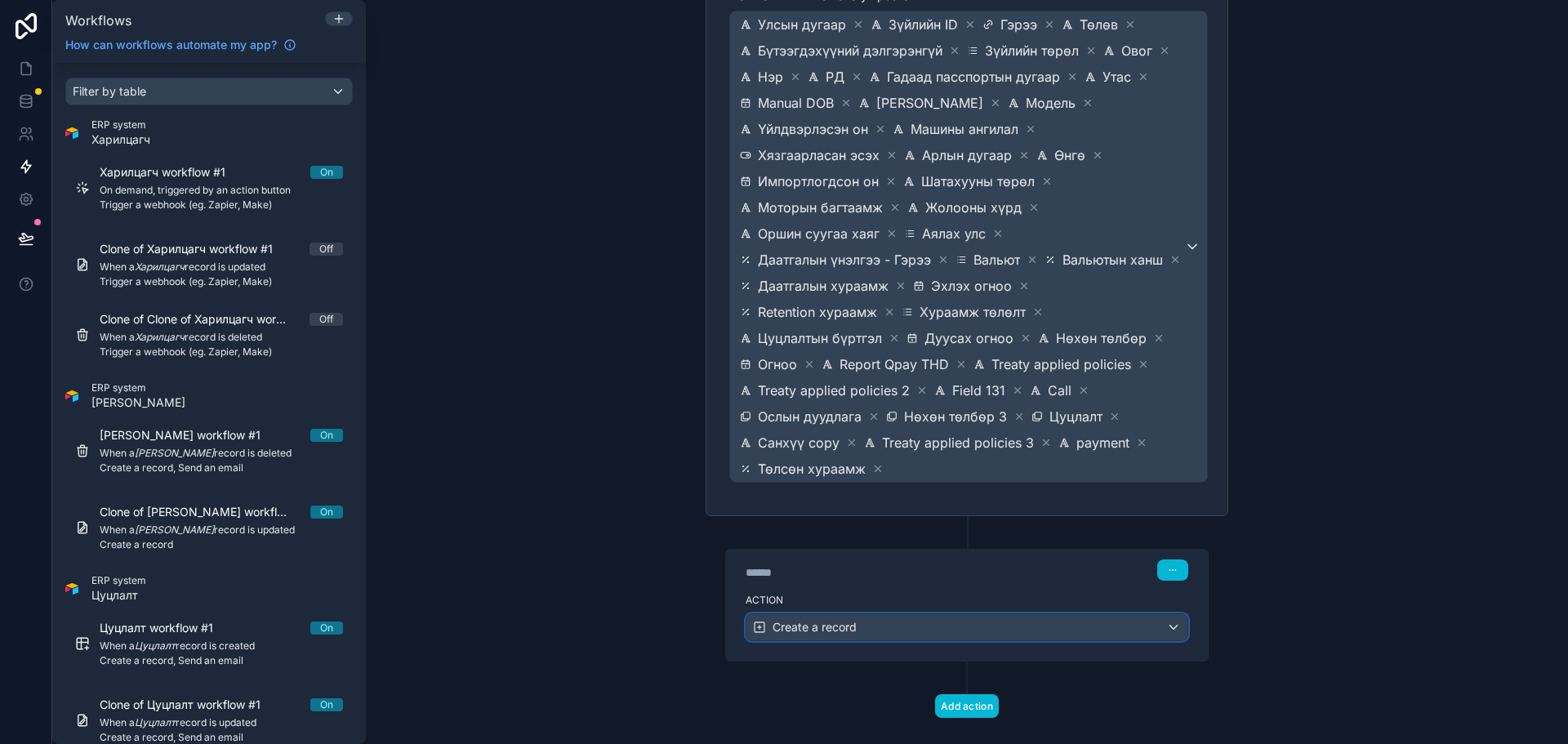
click at [920, 614] on div "Create a record" at bounding box center [967, 627] width 441 height 26
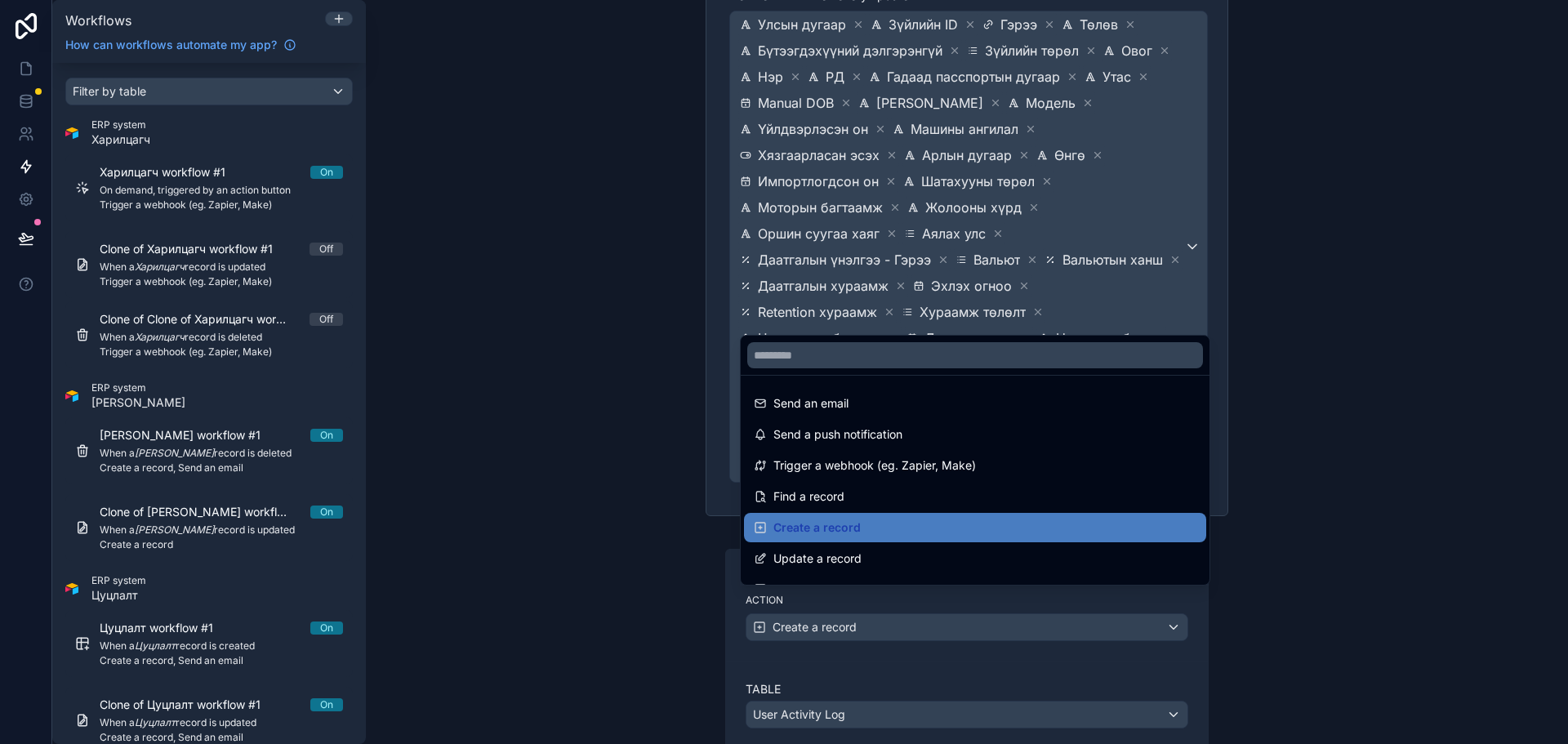
click at [917, 604] on div at bounding box center [784, 372] width 1568 height 744
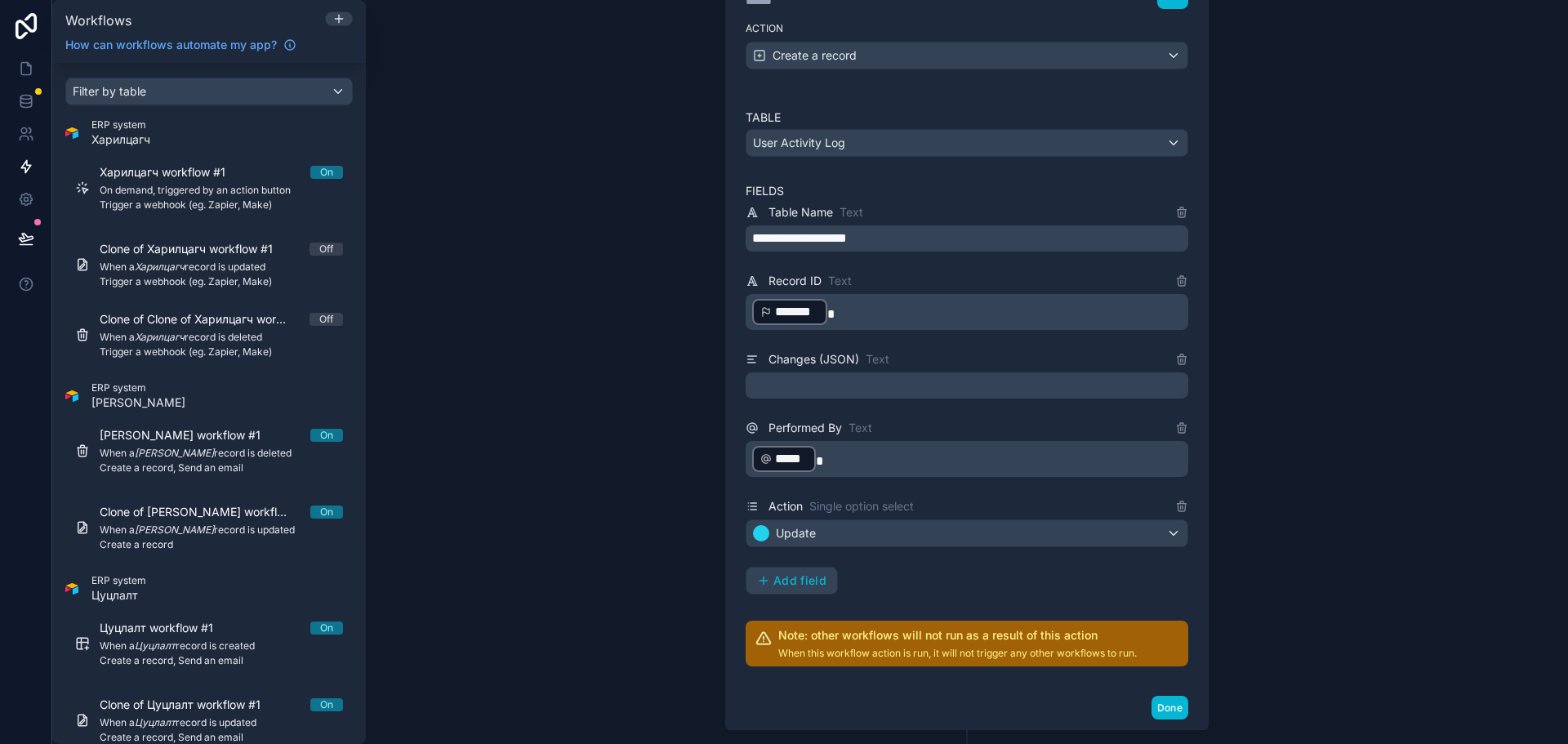
scroll to position [899, 0]
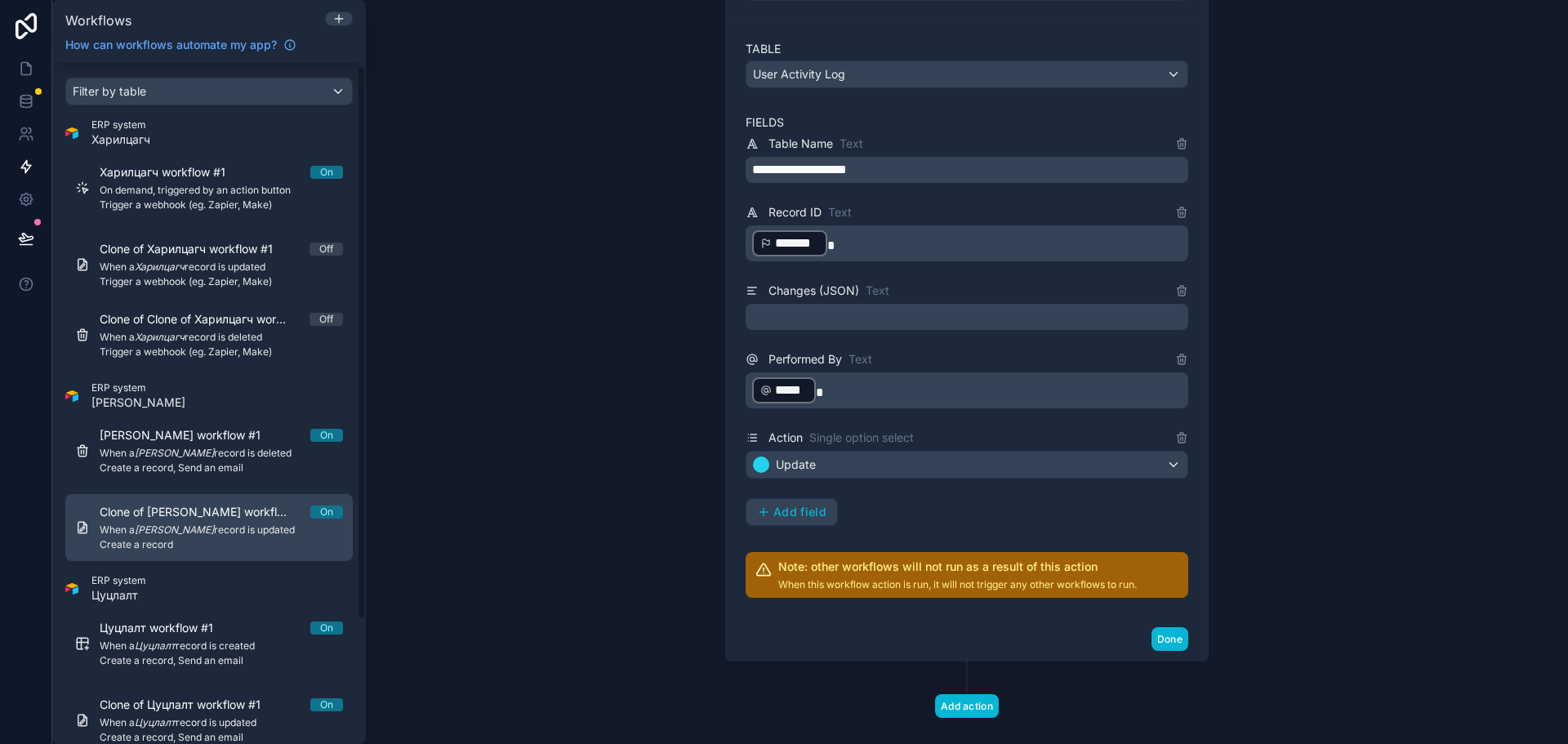
click at [181, 528] on em "[PERSON_NAME]" at bounding box center [174, 529] width 79 height 12
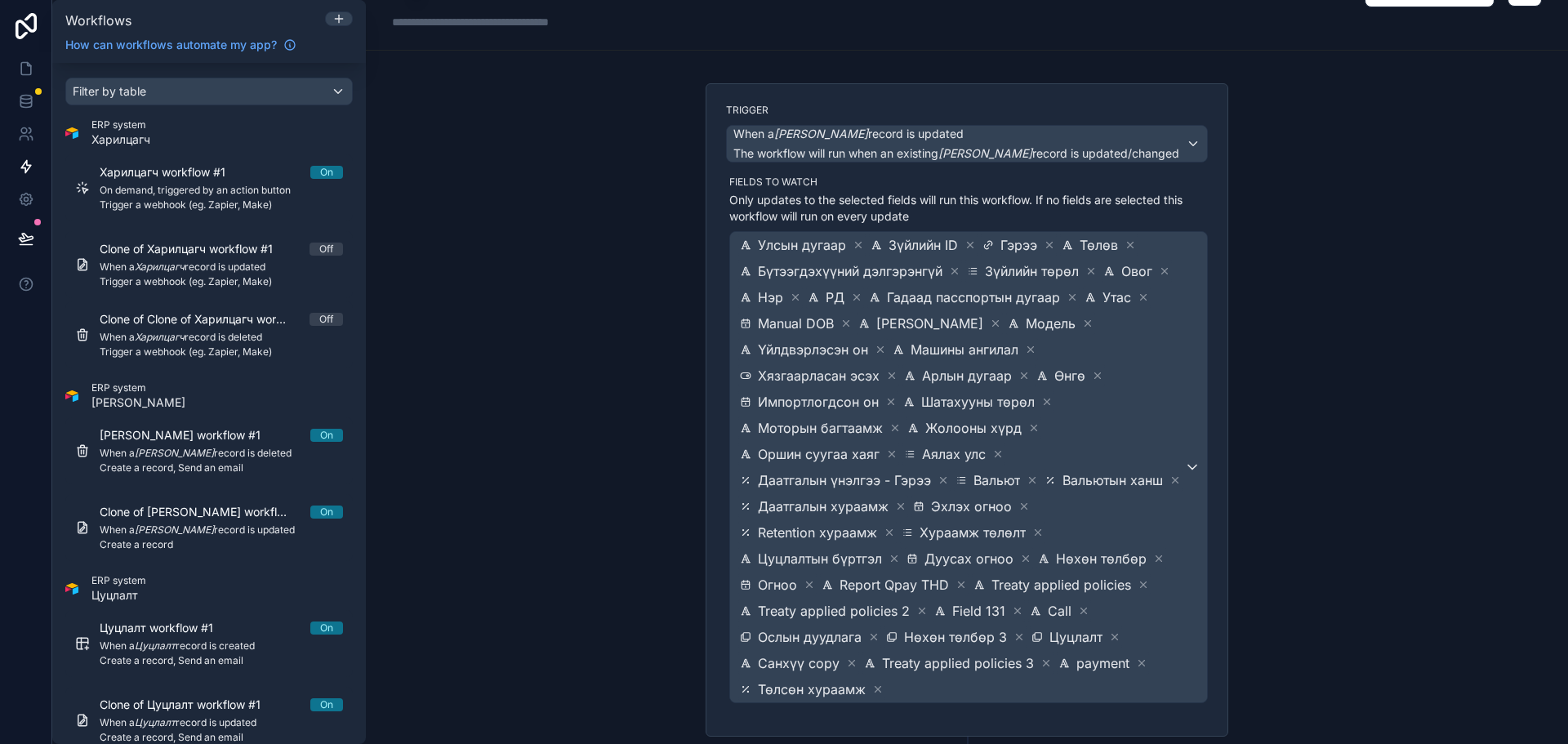
scroll to position [0, 0]
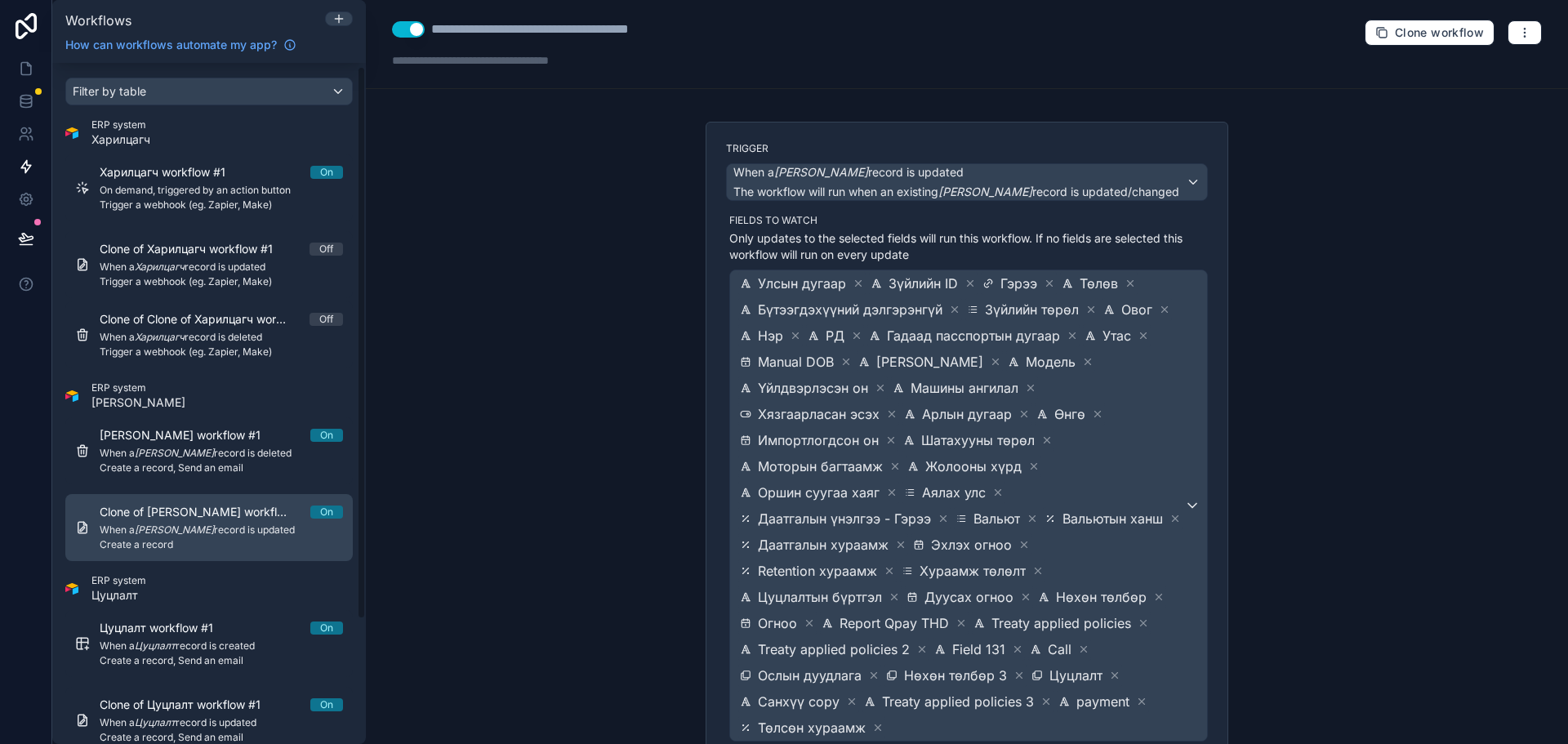
click at [279, 536] on span "When a [PERSON_NAME] record is updated" at bounding box center [221, 530] width 243 height 13
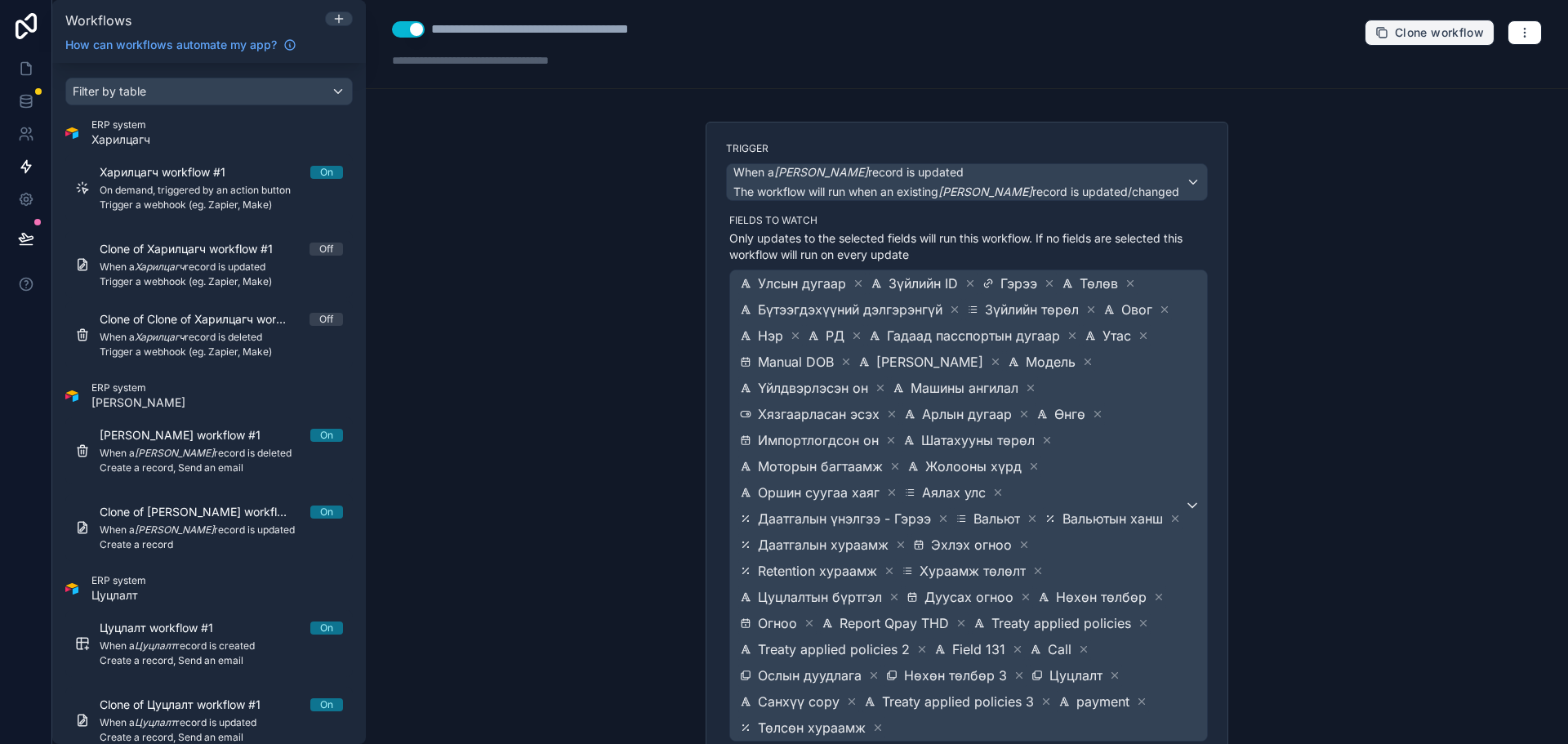
click at [1396, 39] on span "Clone workflow" at bounding box center [1439, 33] width 89 height 15
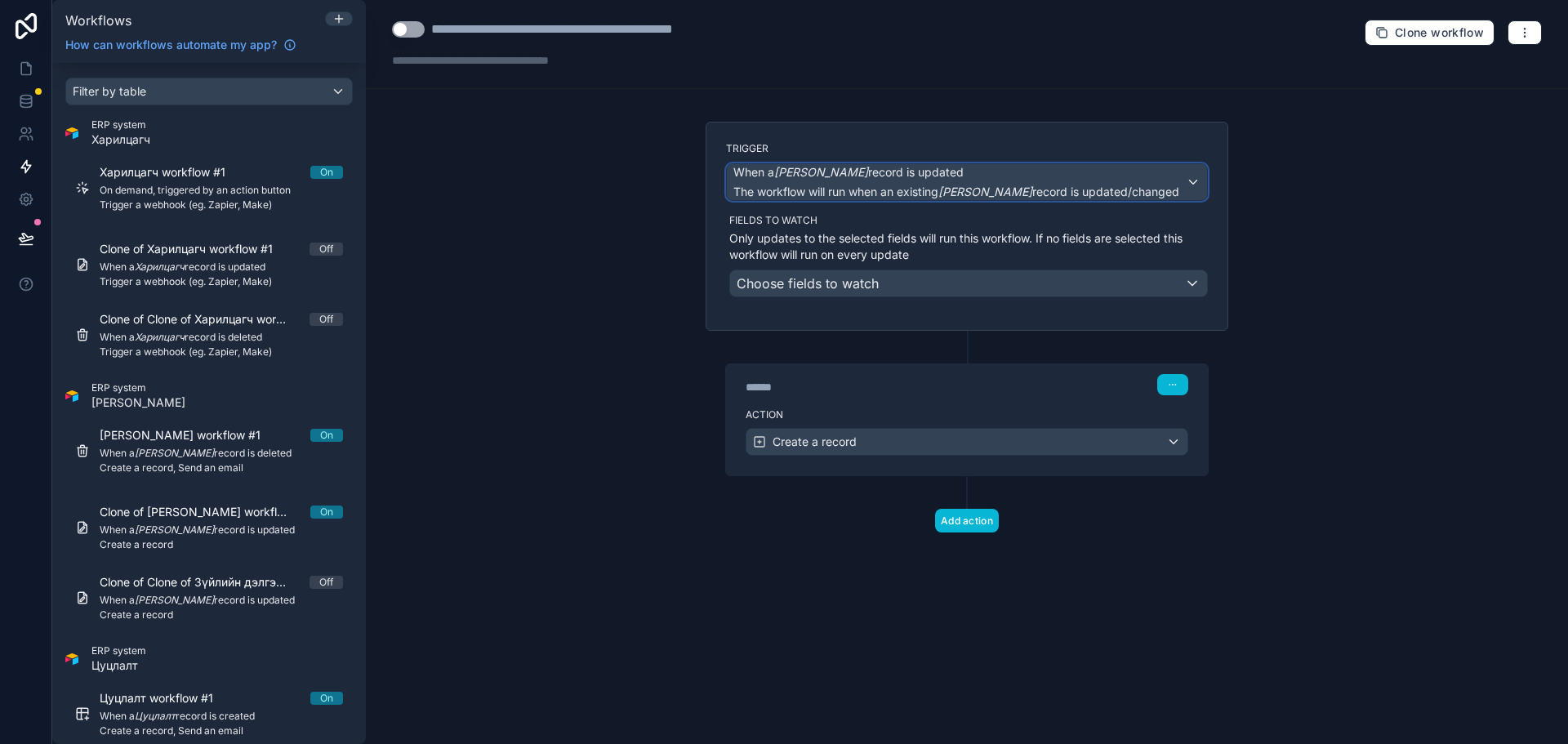
click at [1120, 164] on span "When a [PERSON_NAME] record is updated" at bounding box center [956, 172] width 446 height 16
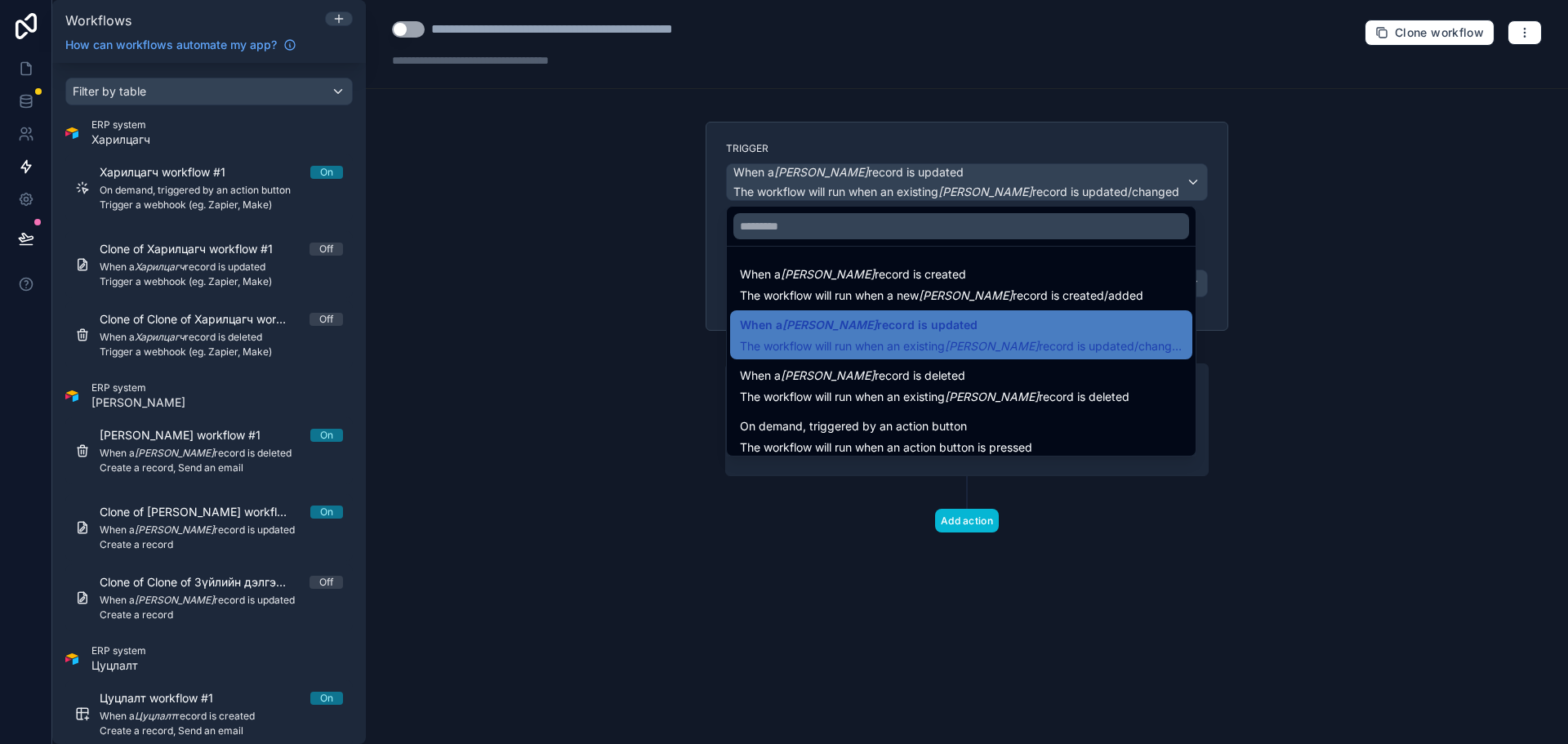
click at [525, 423] on div at bounding box center [784, 372] width 1568 height 744
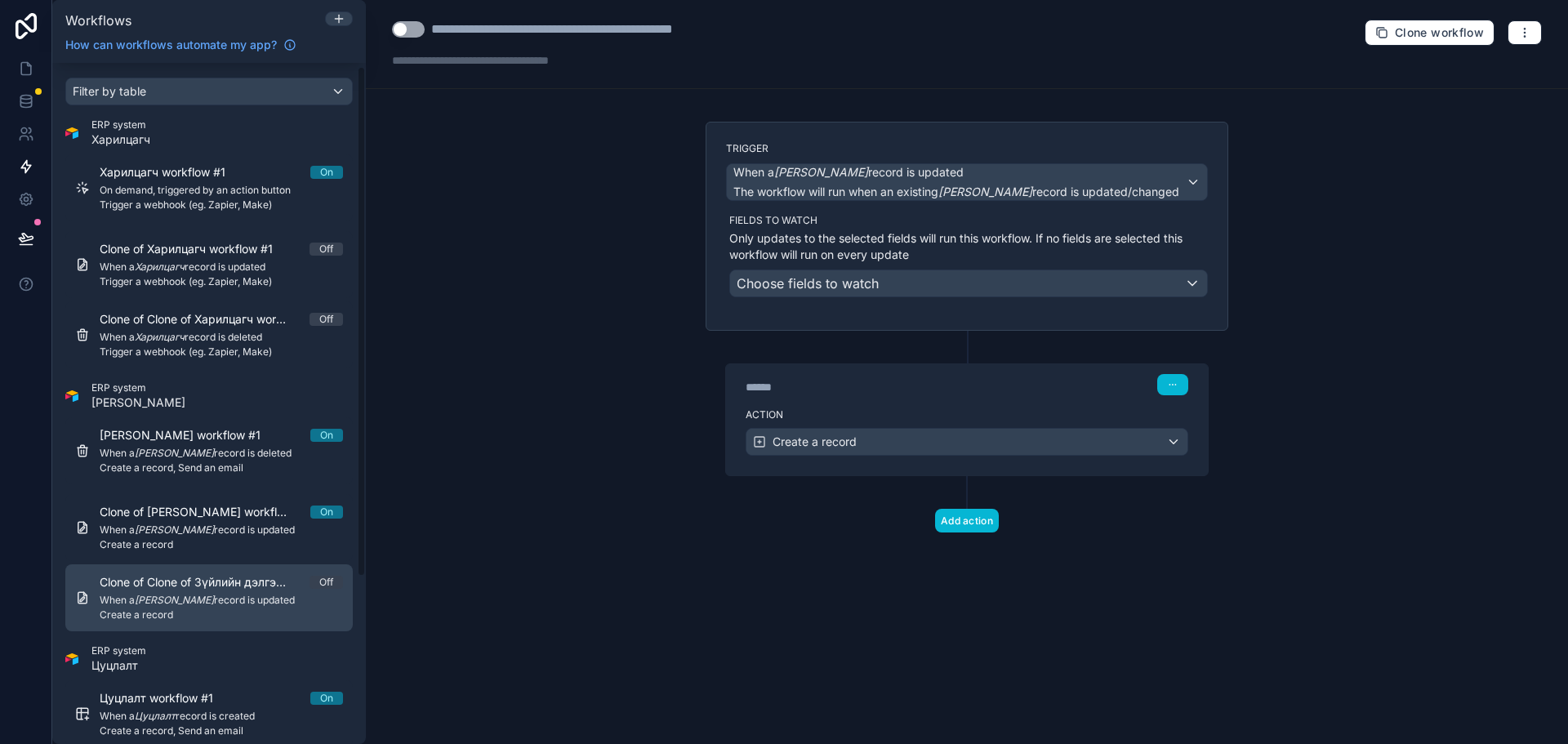
click at [218, 608] on div "Clone of Clone of [PERSON_NAME] workflow #1 Off When a Зүйлийн дэлгэрэнгүй reco…" at bounding box center [221, 598] width 243 height 47
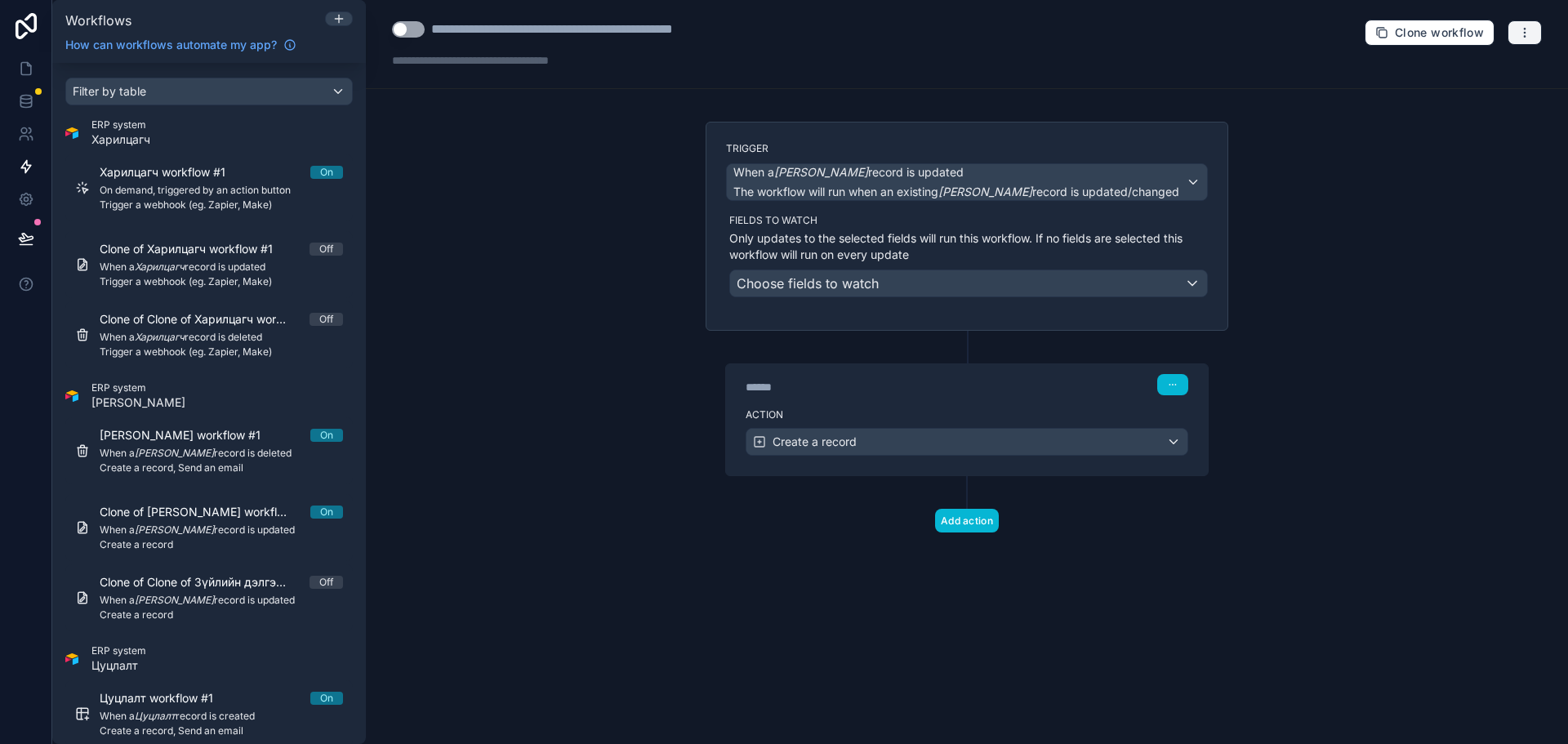
click at [1535, 29] on button "button" at bounding box center [1525, 33] width 34 height 25
click at [1490, 124] on span "Delete workflow" at bounding box center [1481, 123] width 78 height 13
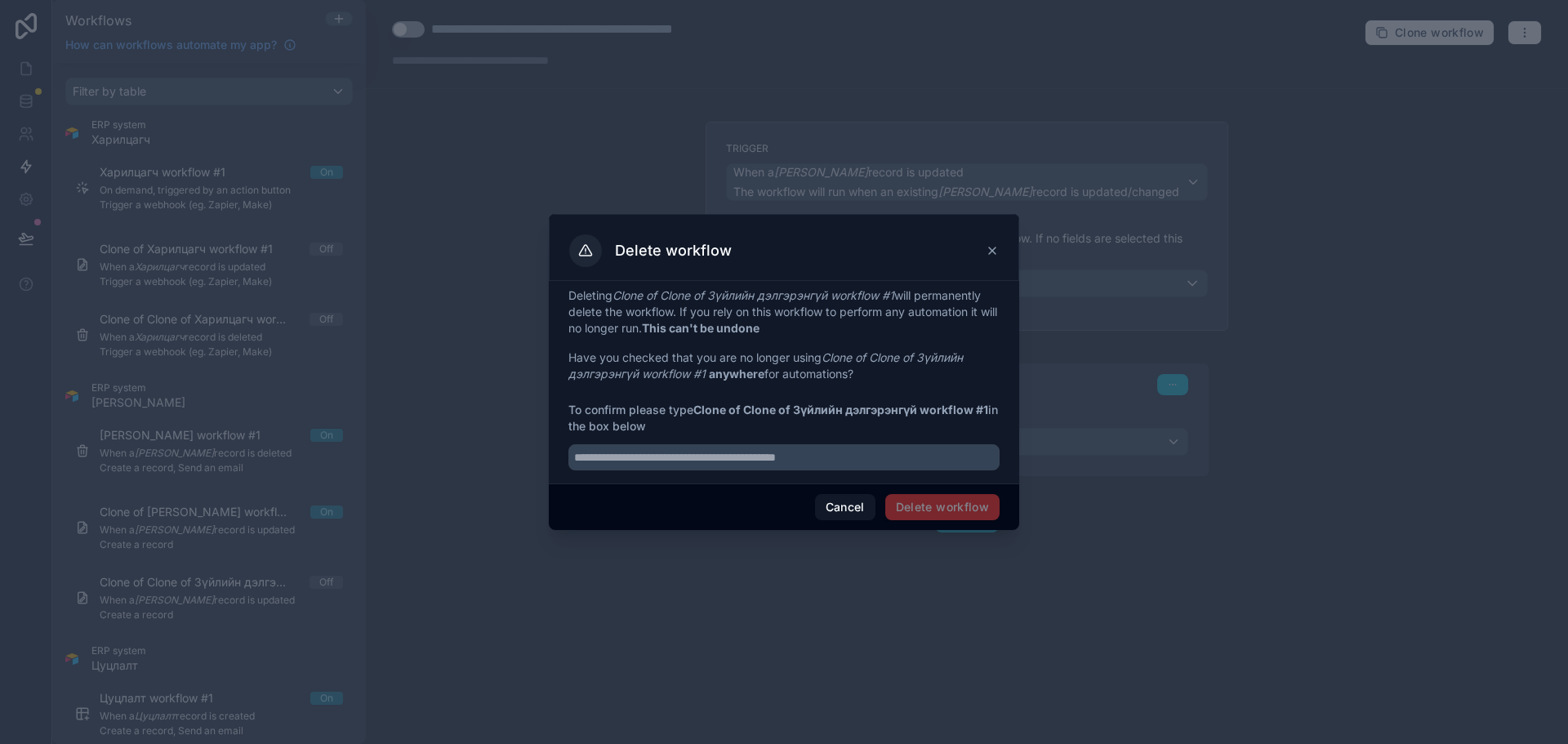
click at [806, 472] on div "Deleting Clone of Clone of Зүйлийн дэлгэрэнгүй workflow #1 will permanently del…" at bounding box center [784, 382] width 470 height 203
drag, startPoint x: 697, startPoint y: 408, endPoint x: 1004, endPoint y: 408, distance: 307.0
click at [1004, 408] on div "Deleting Clone of Clone of Зүйлийн дэлгэрэнгүй workflow #1 will permanently del…" at bounding box center [784, 382] width 470 height 203
copy strong "Clone of Clone of Зүйлийн дэлгэрэнгүй workflow #1"
click at [233, 581] on div at bounding box center [784, 372] width 1568 height 744
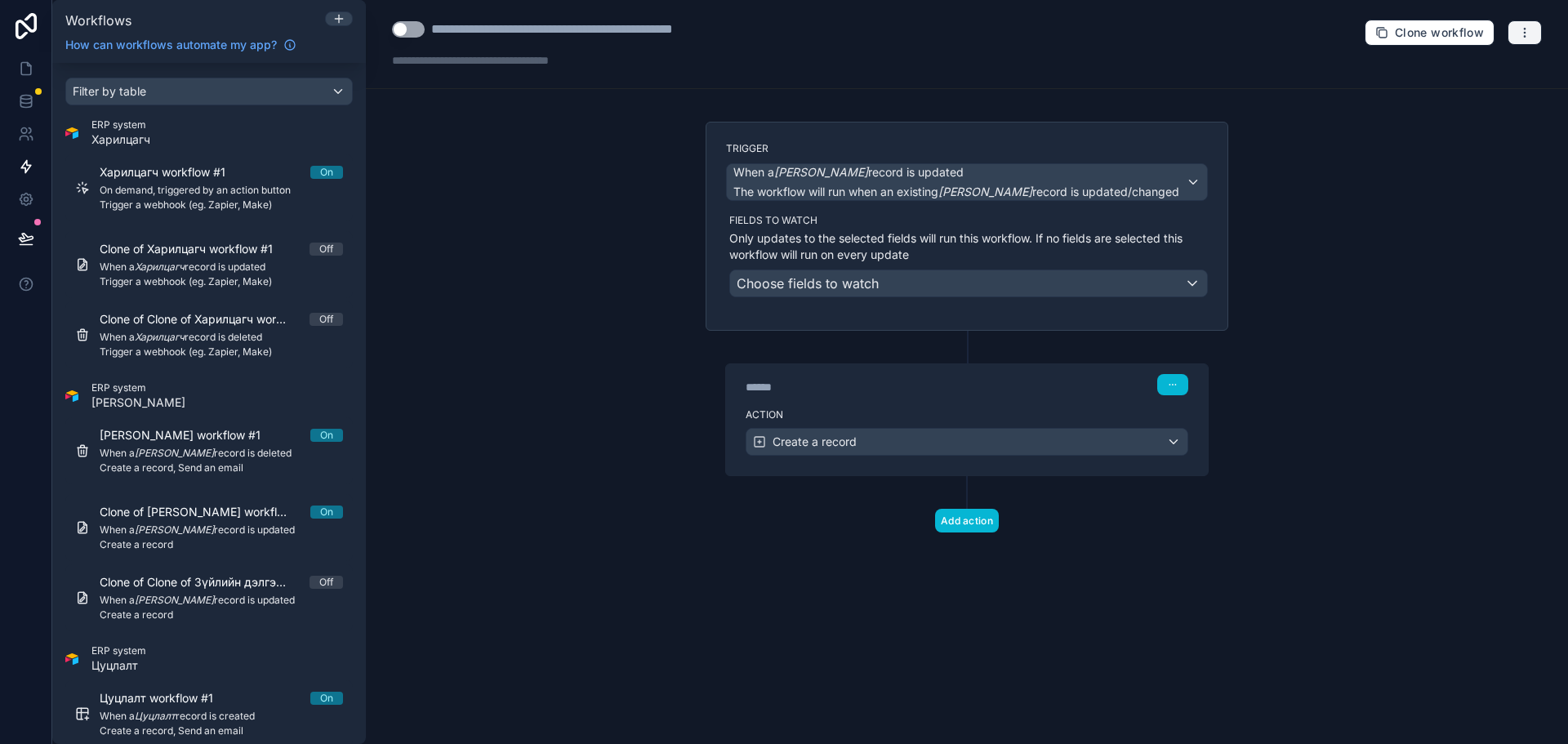
click at [1526, 26] on icon "button" at bounding box center [1525, 33] width 13 height 13
click at [1493, 118] on span "Delete workflow" at bounding box center [1481, 123] width 78 height 13
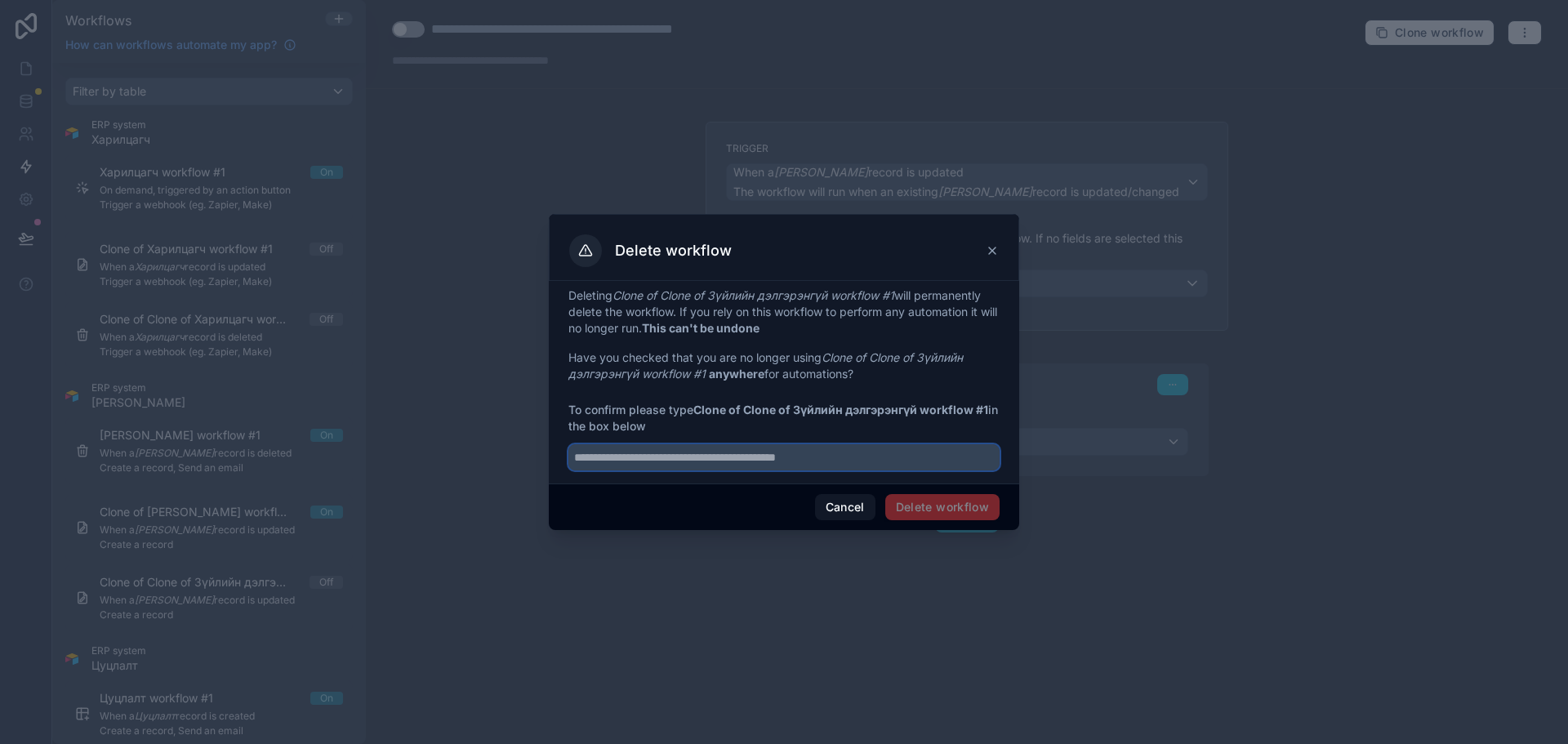
click at [709, 460] on input "text" at bounding box center [784, 457] width 431 height 26
paste input "**********"
type input "**********"
click at [945, 506] on button "Delete workflow" at bounding box center [942, 507] width 114 height 26
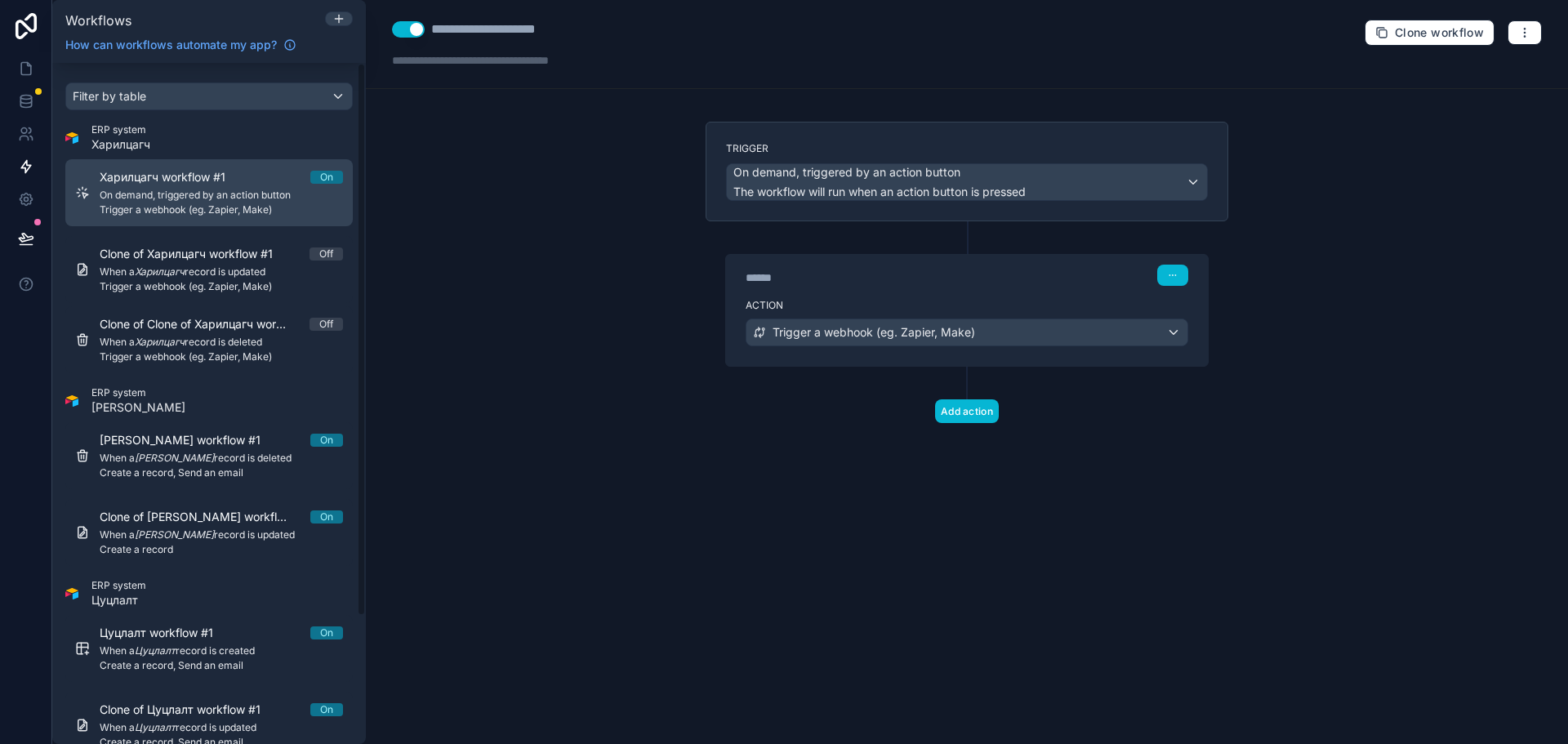
click at [200, 197] on span "On demand, triggered by an action button" at bounding box center [221, 195] width 243 height 13
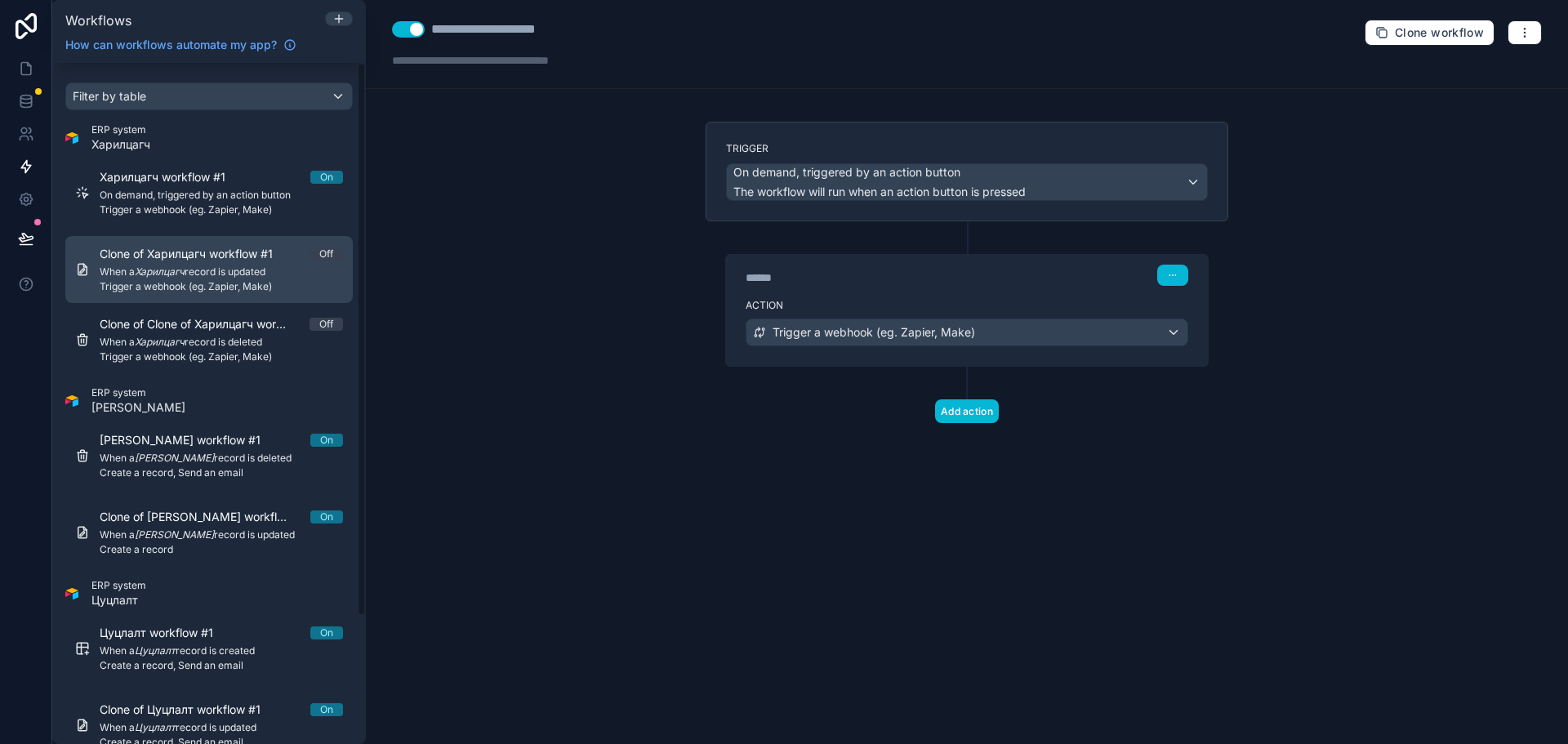
click at [252, 292] on span "Trigger a webhook (eg. Zapier, Make)" at bounding box center [221, 287] width 243 height 13
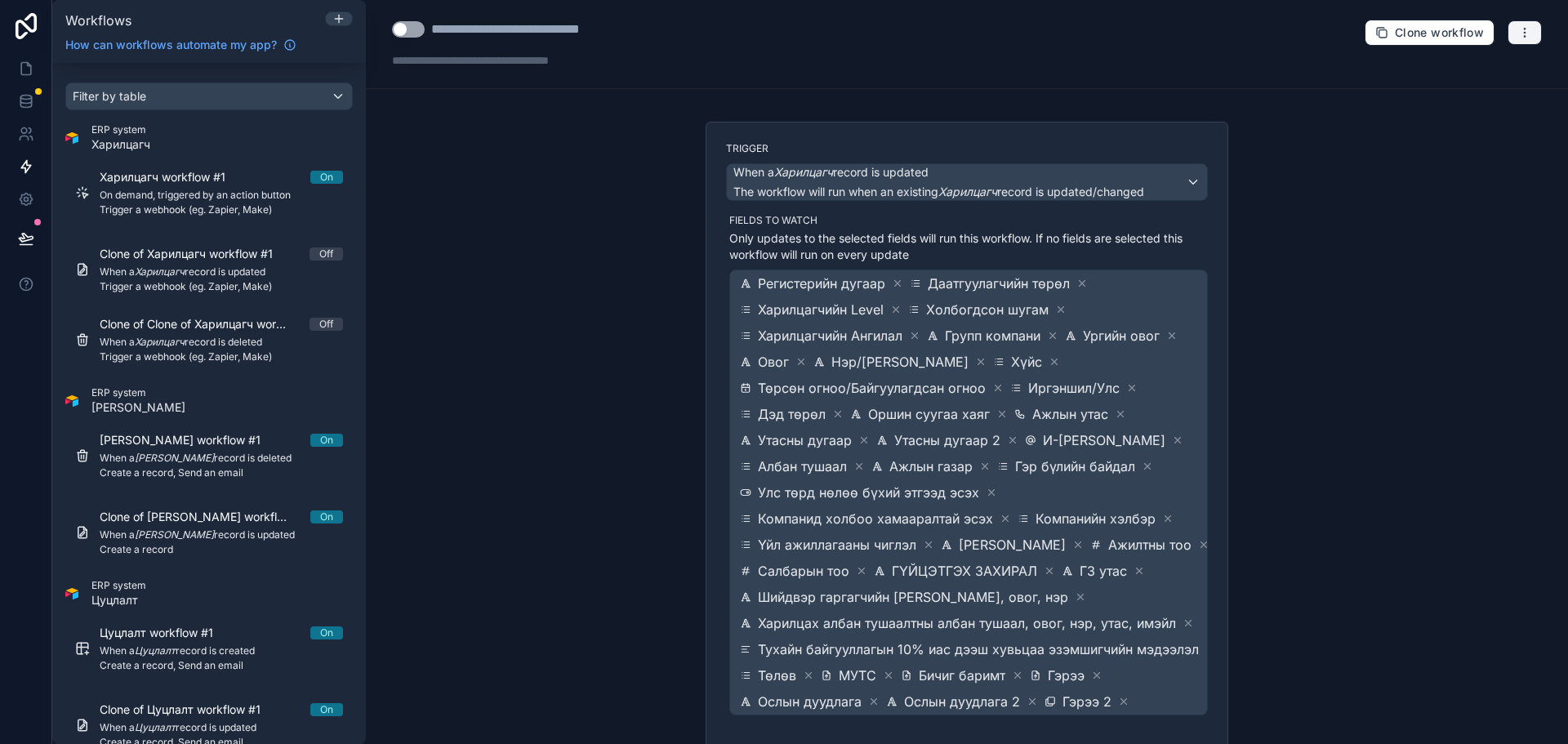
click at [1518, 34] on icon "button" at bounding box center [1525, 33] width 13 height 13
click at [1469, 125] on span "Delete workflow" at bounding box center [1469, 123] width 78 height 13
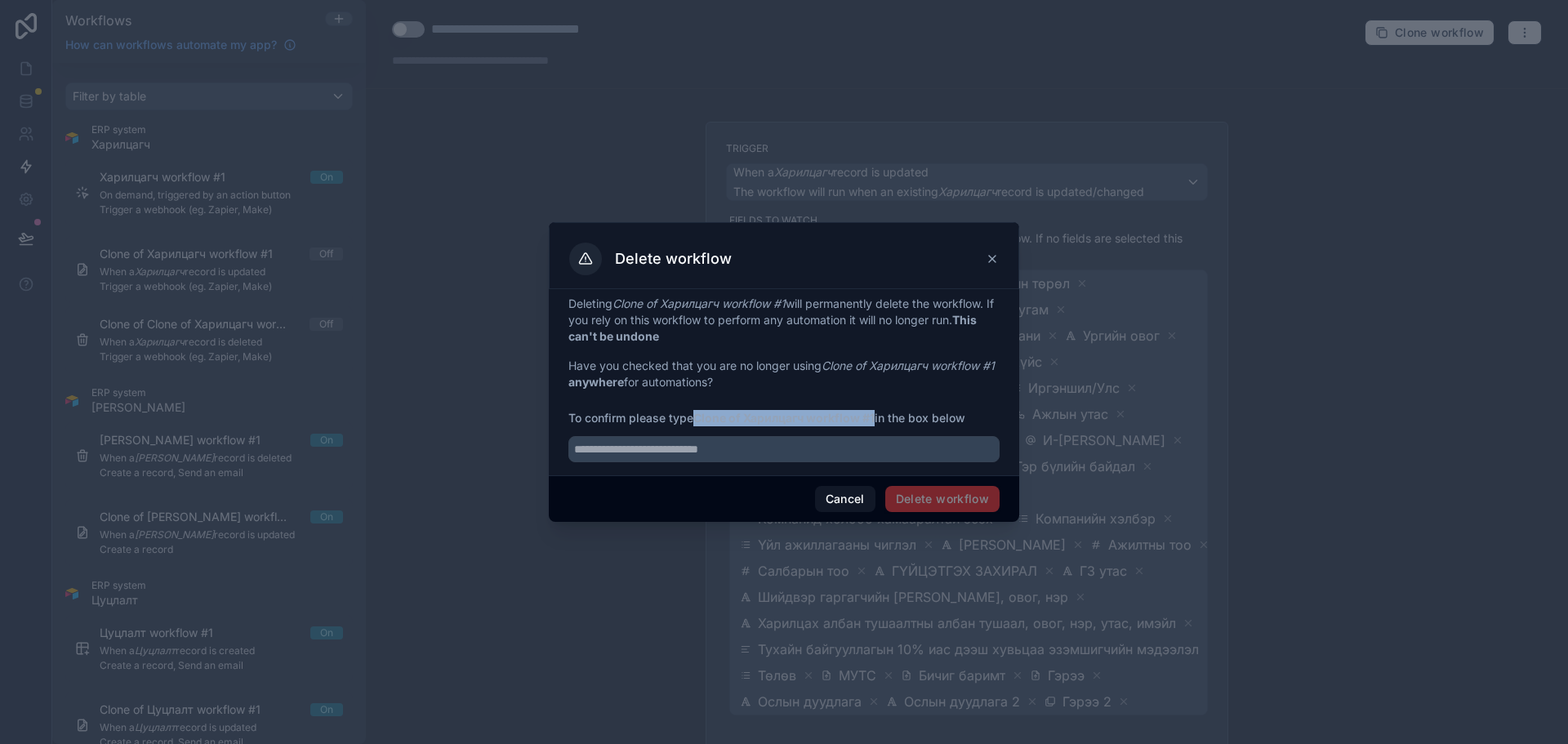
drag, startPoint x: 697, startPoint y: 417, endPoint x: 879, endPoint y: 423, distance: 182.1
click at [879, 423] on span "To confirm please type Clone of Харилцагч workflow #1 in the box below" at bounding box center [784, 418] width 431 height 16
copy strong "Clone of Харилцагч workflow #1"
click at [807, 449] on input "text" at bounding box center [784, 449] width 431 height 26
paste input "**********"
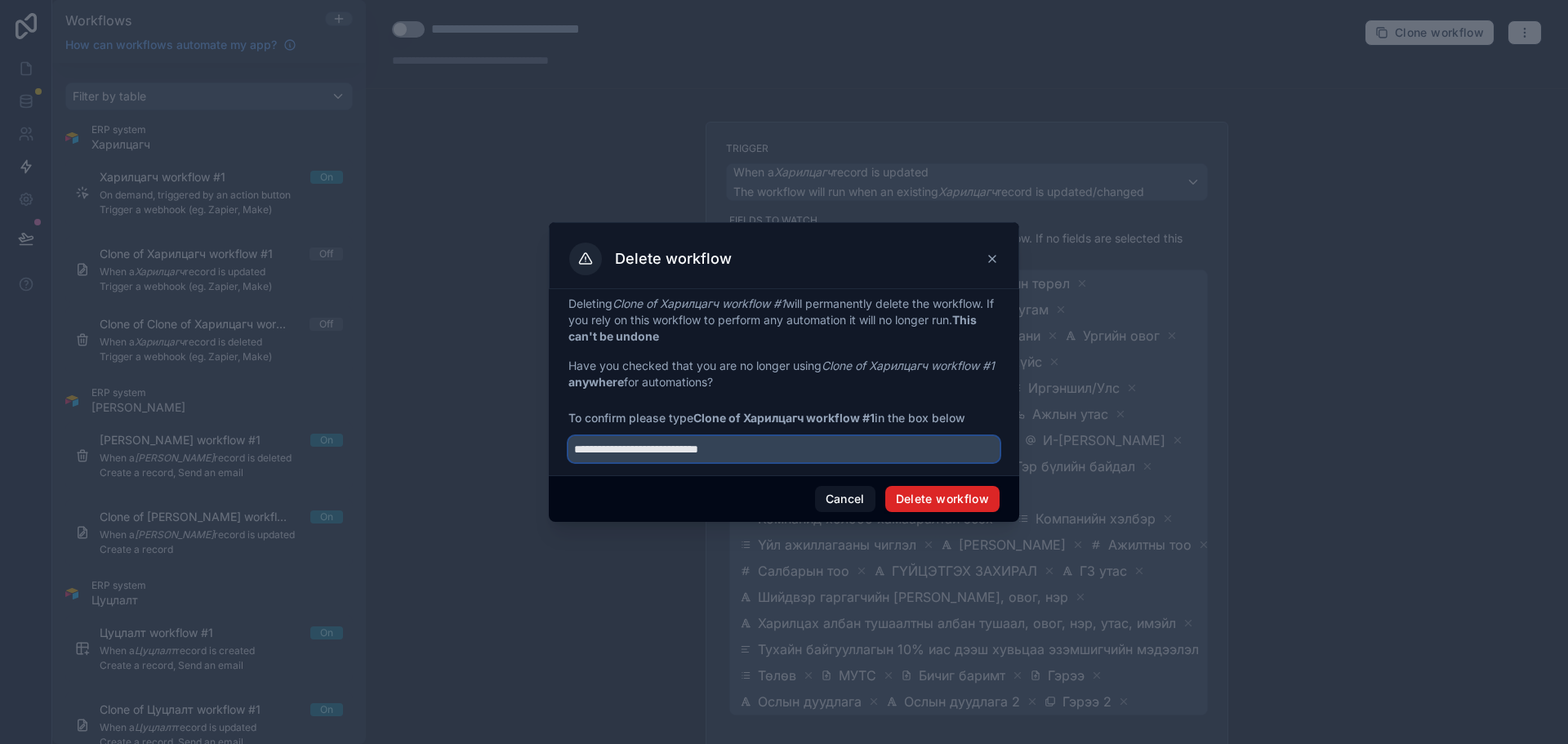
type input "**********"
click at [956, 508] on button "Delete workflow" at bounding box center [942, 499] width 114 height 26
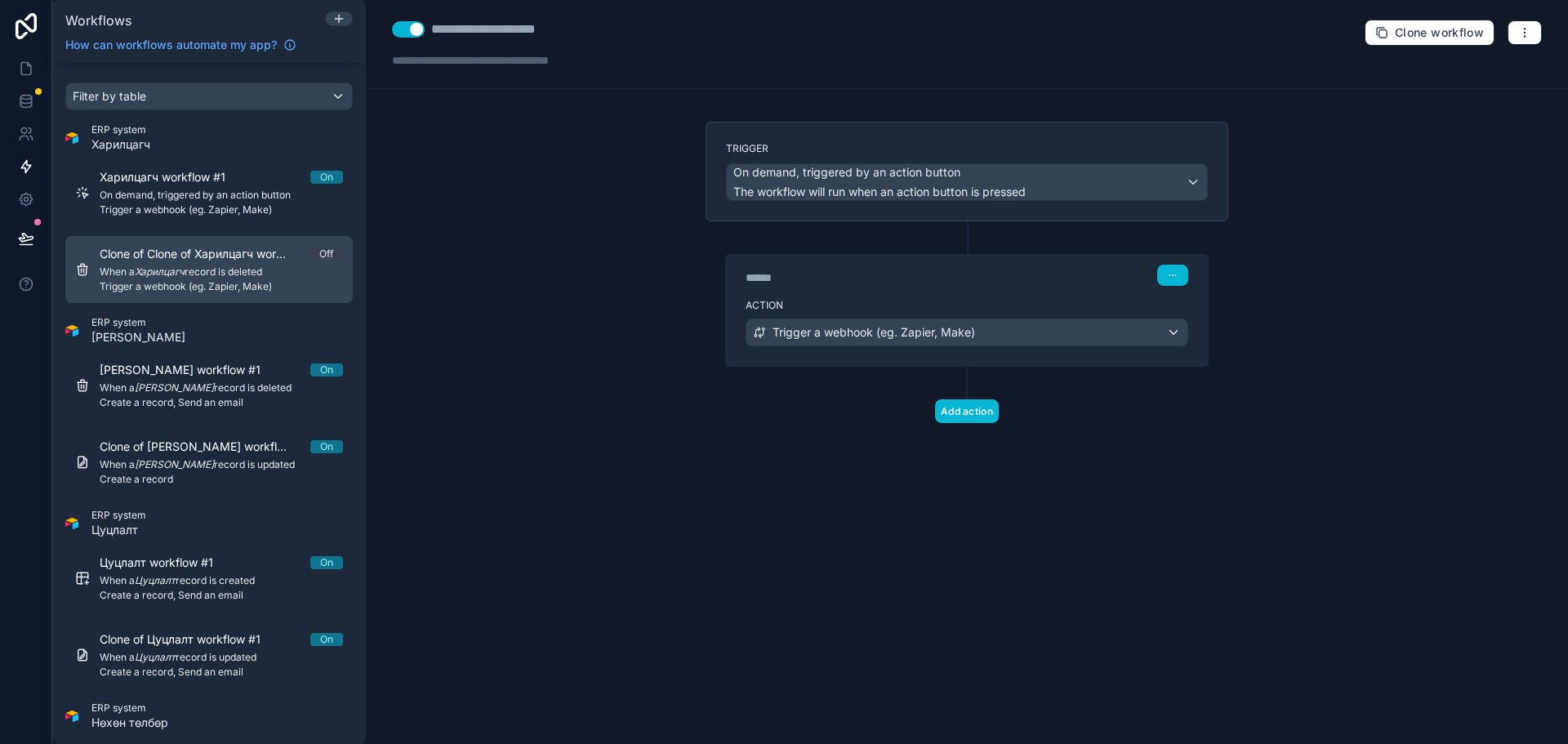
click at [241, 277] on span "When a Харилцагч record is deleted" at bounding box center [221, 272] width 243 height 13
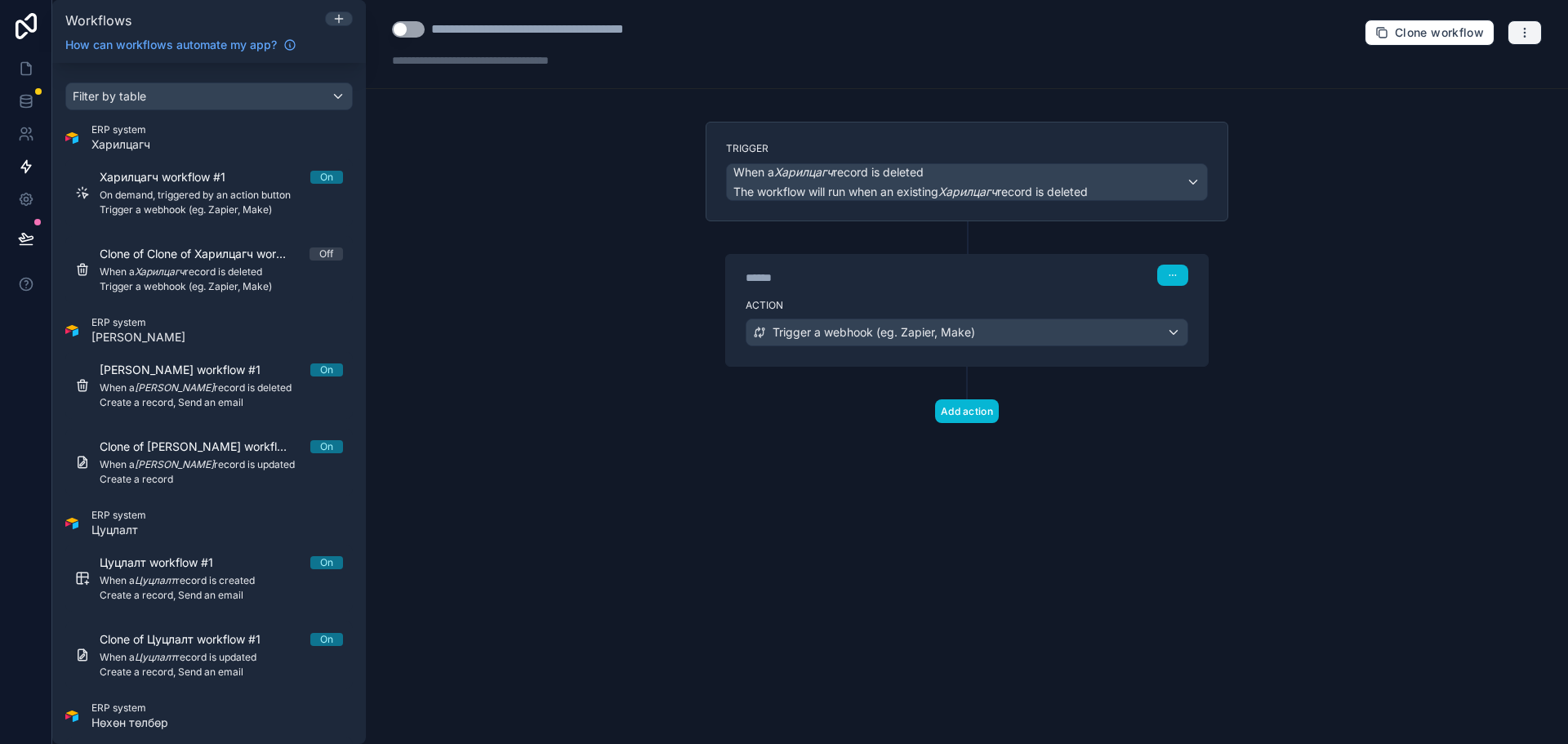
click at [1540, 28] on button "button" at bounding box center [1525, 33] width 34 height 25
click at [1476, 123] on span "Delete workflow" at bounding box center [1481, 123] width 78 height 13
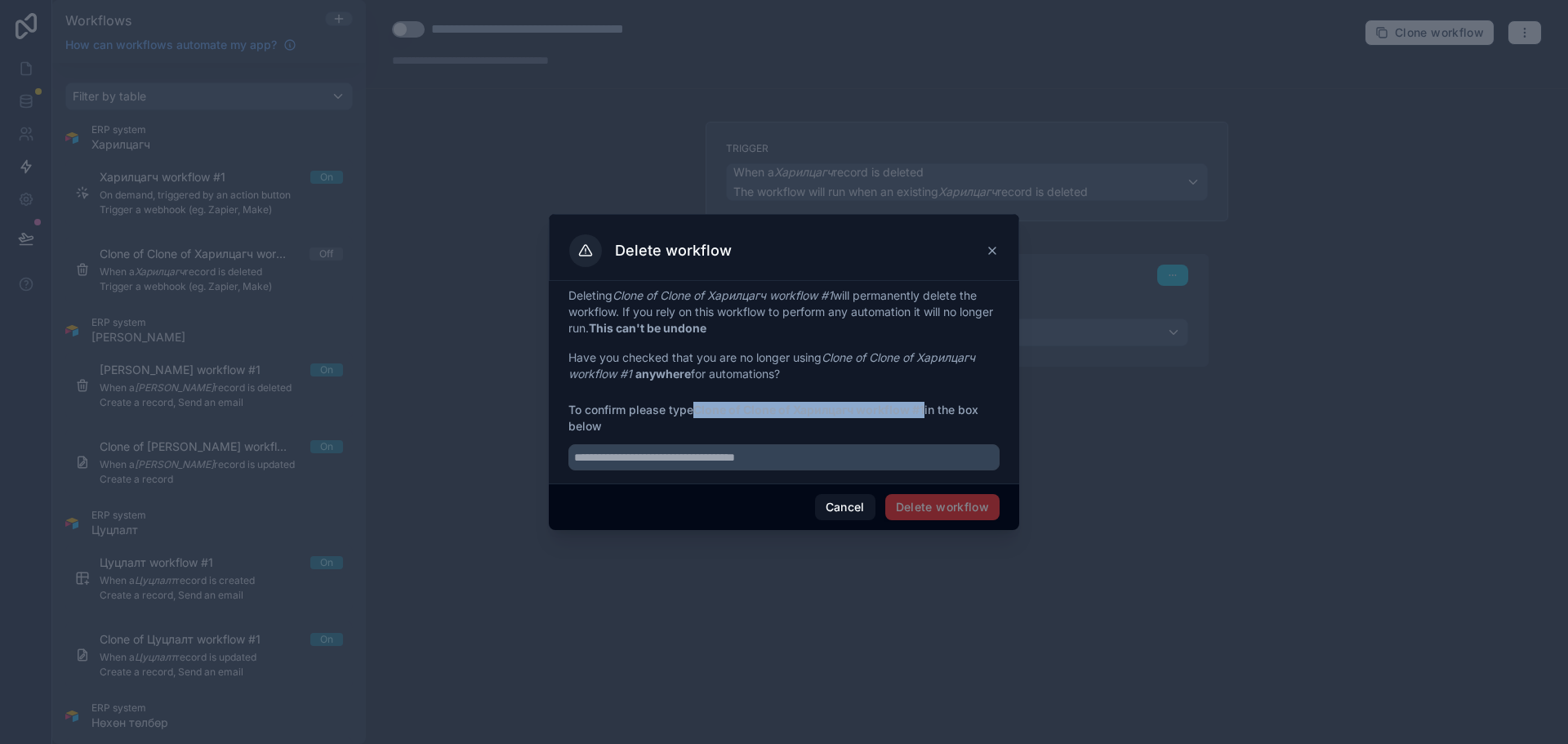
drag, startPoint x: 697, startPoint y: 412, endPoint x: 929, endPoint y: 413, distance: 232.0
click at [929, 413] on span "To confirm please type Clone of Clone of Харилцагч workflow #1 in the box below" at bounding box center [784, 418] width 431 height 33
copy strong "Clone of Clone of Харилцагч workflow #1"
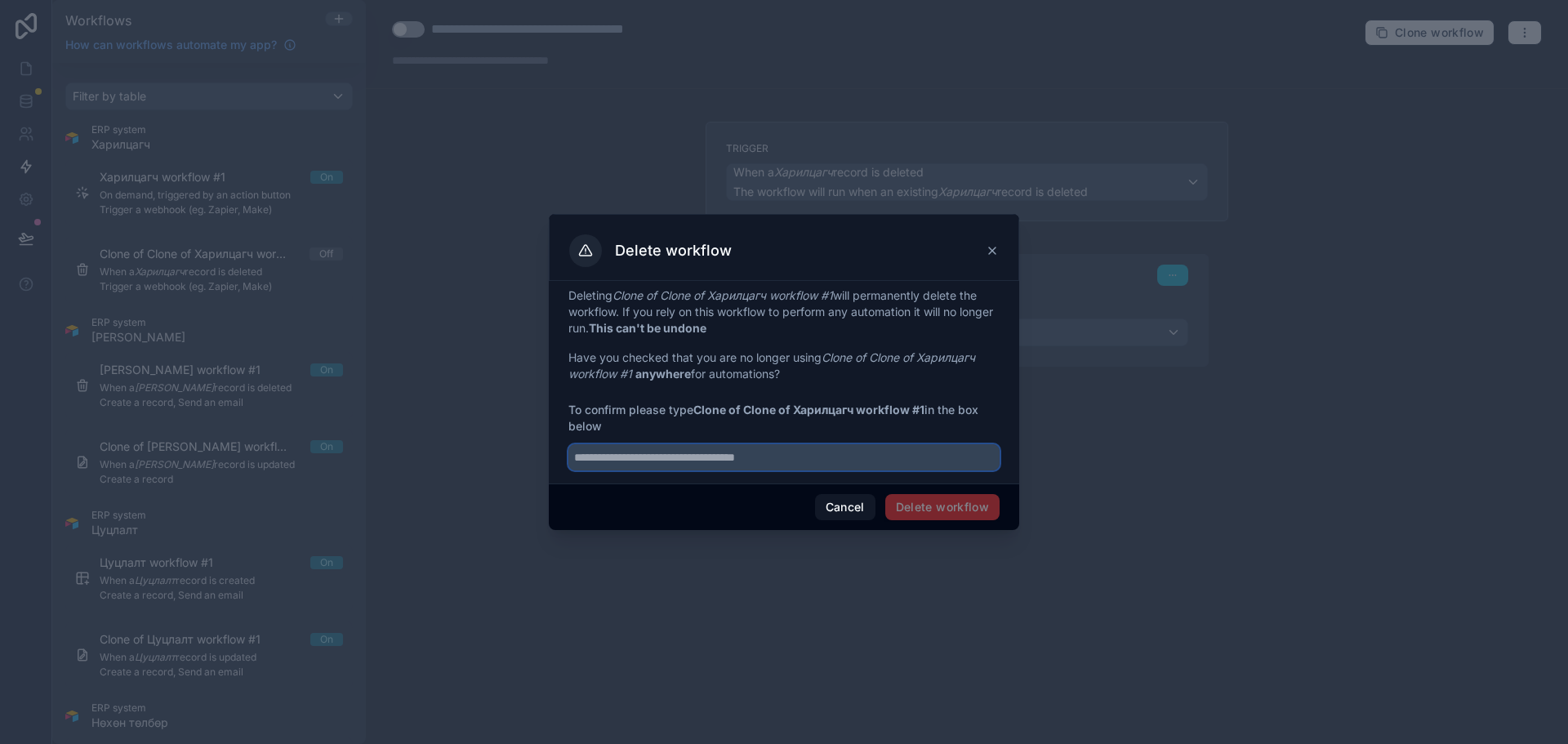
click at [715, 454] on input "text" at bounding box center [784, 457] width 431 height 26
paste input "**********"
type input "**********"
click at [970, 508] on button "Delete workflow" at bounding box center [942, 507] width 114 height 26
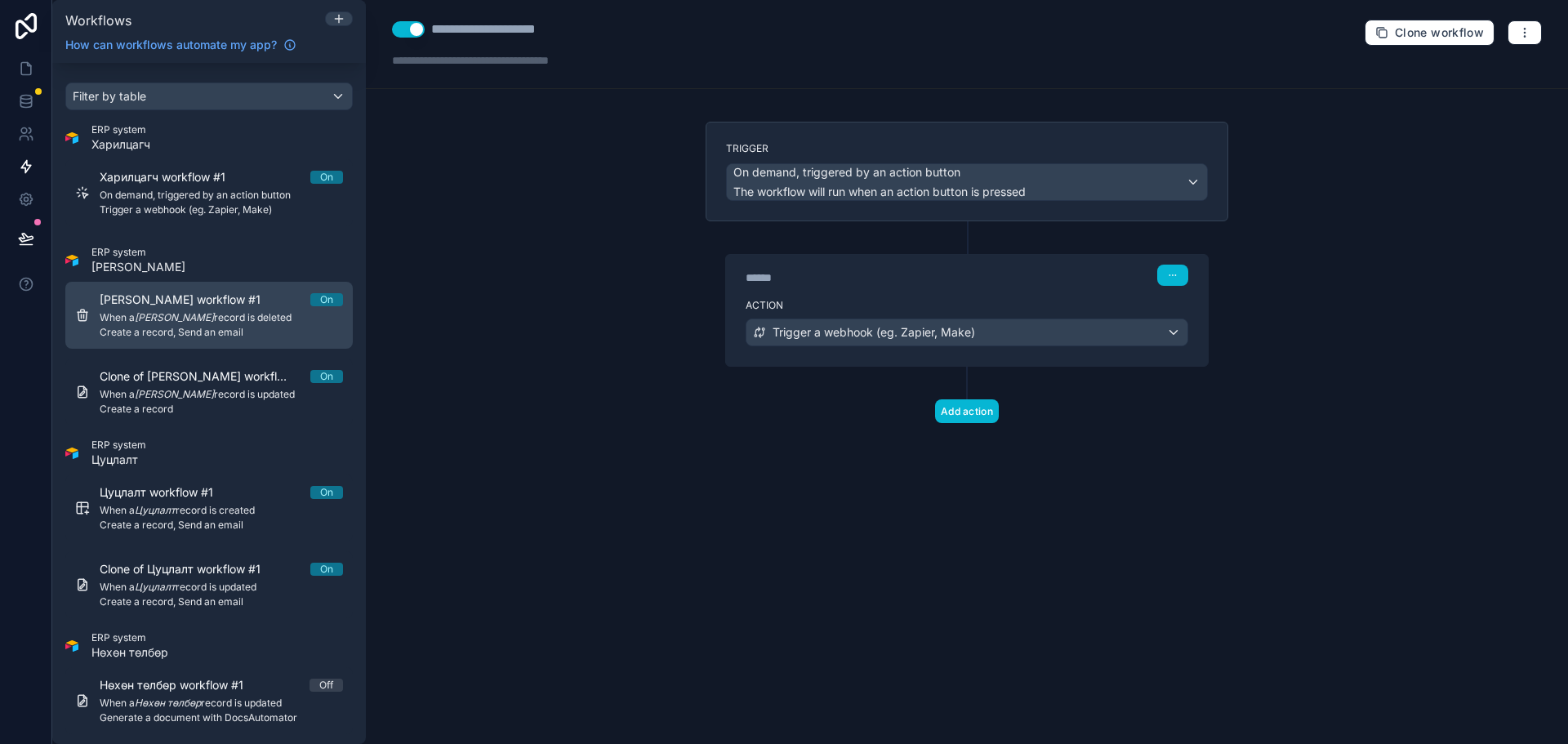
click at [193, 297] on span "[PERSON_NAME] workflow #1" at bounding box center [189, 300] width 180 height 16
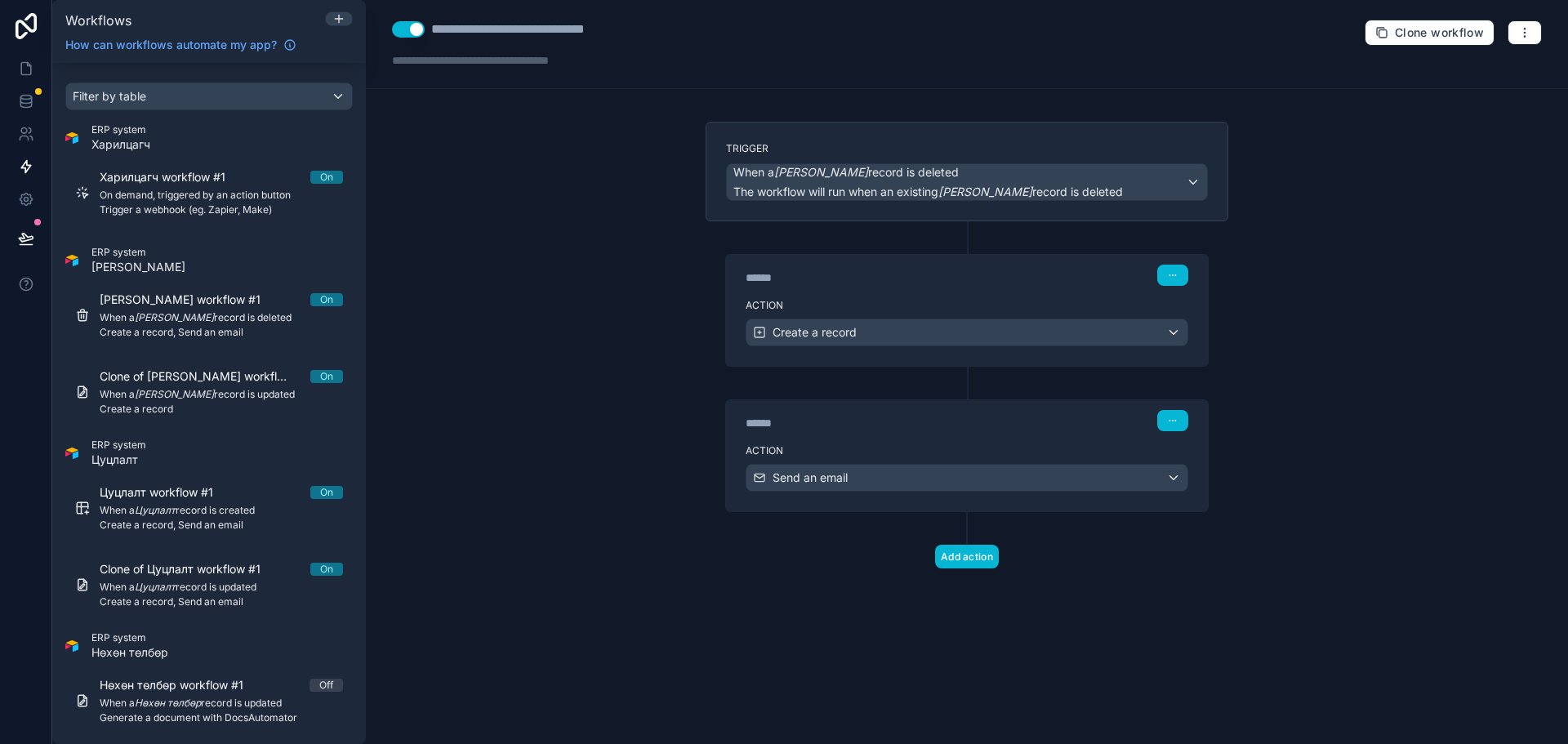
click at [891, 280] on div "******" at bounding box center [868, 278] width 245 height 16
click at [1074, 305] on label "Action" at bounding box center [967, 305] width 443 height 13
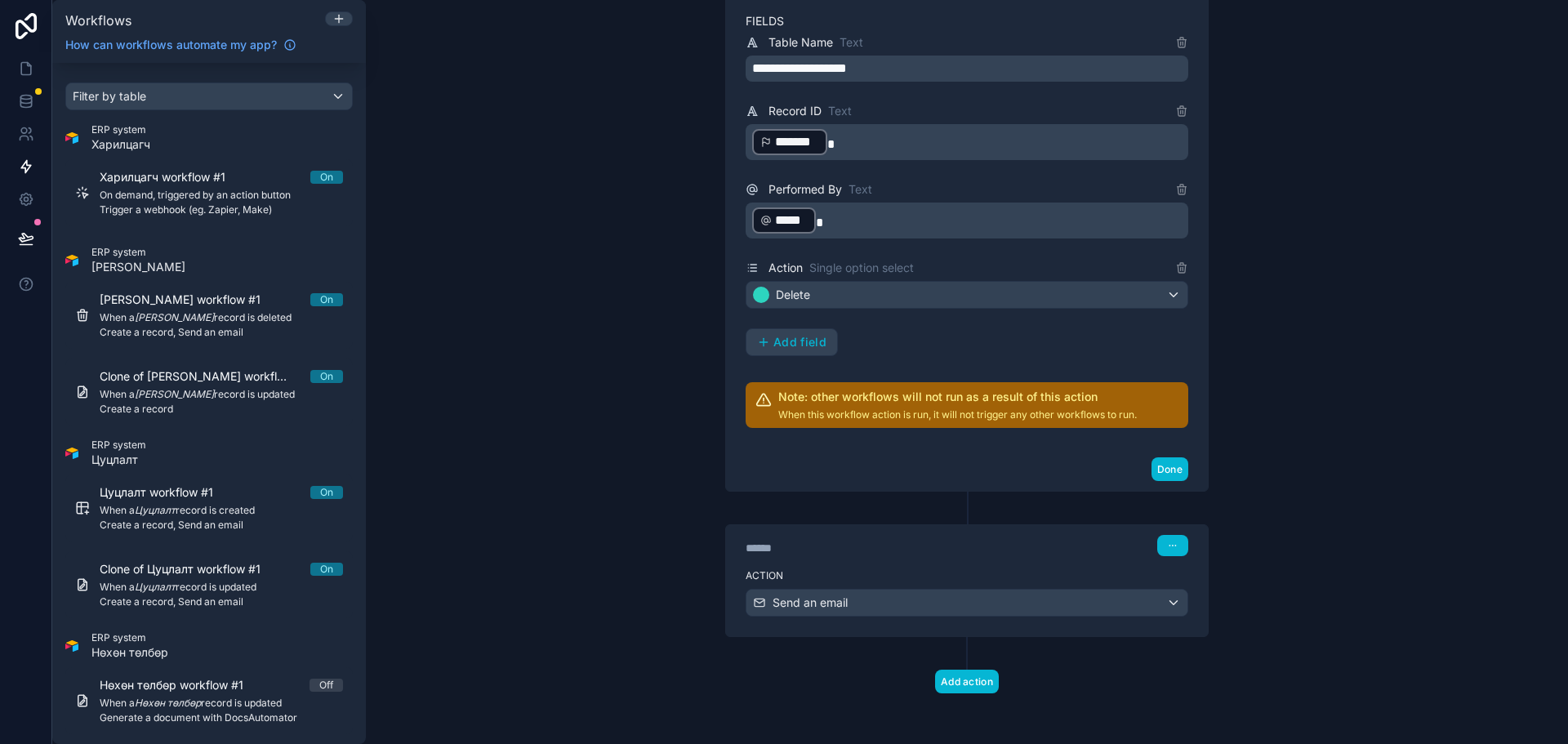
scroll to position [448, 0]
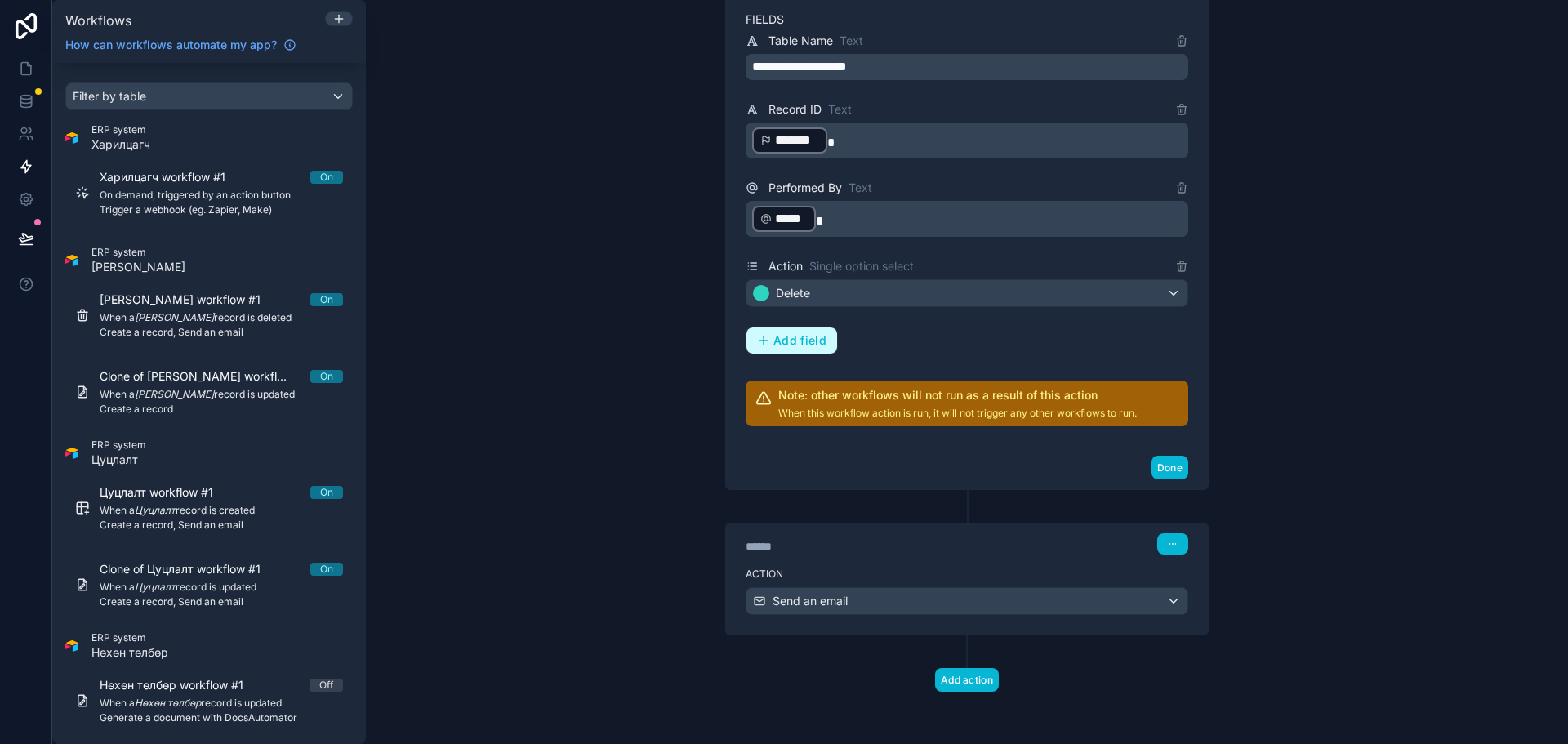
click at [773, 336] on span "Add field" at bounding box center [800, 341] width 53 height 15
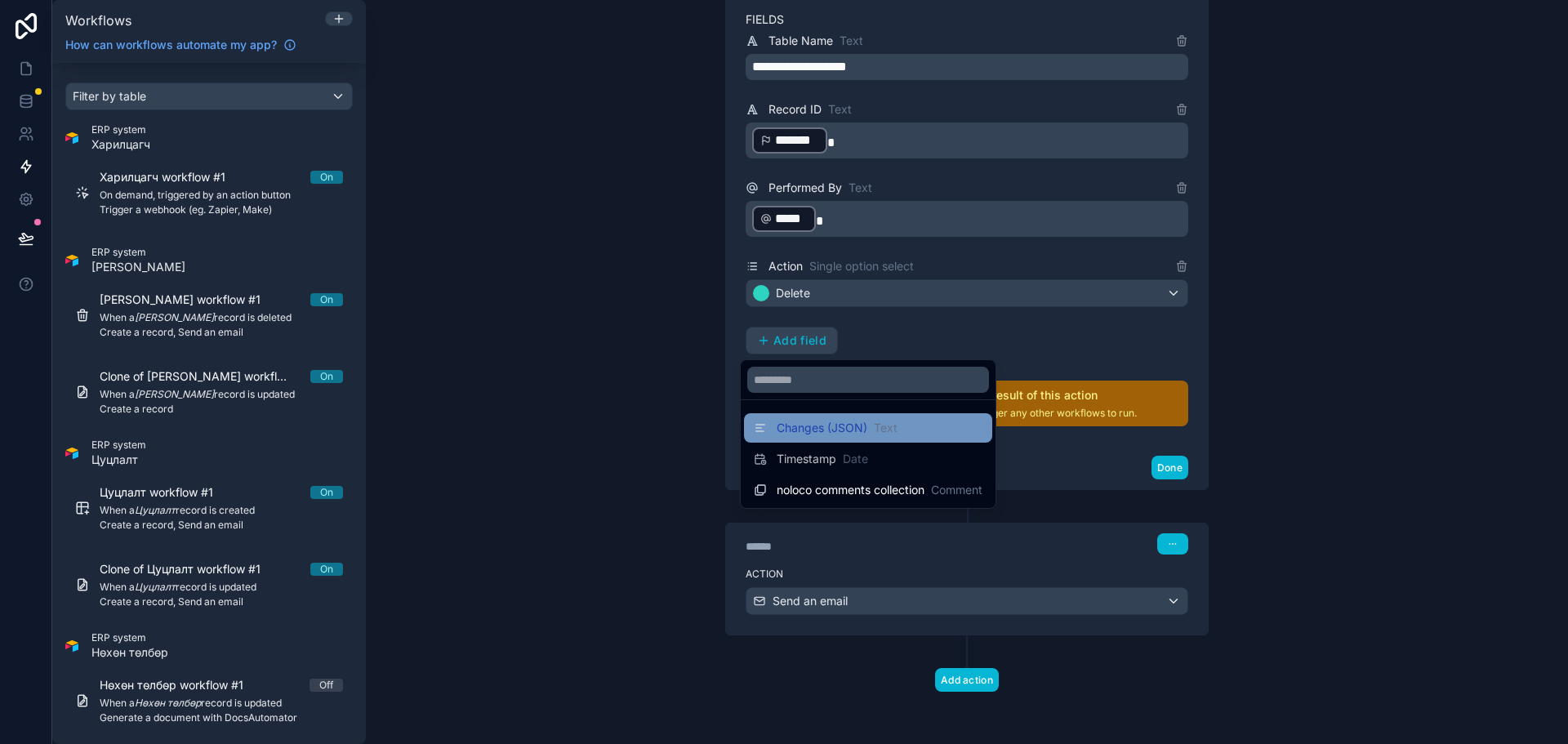
click at [858, 427] on span "Changes (JSON)" at bounding box center [822, 428] width 91 height 16
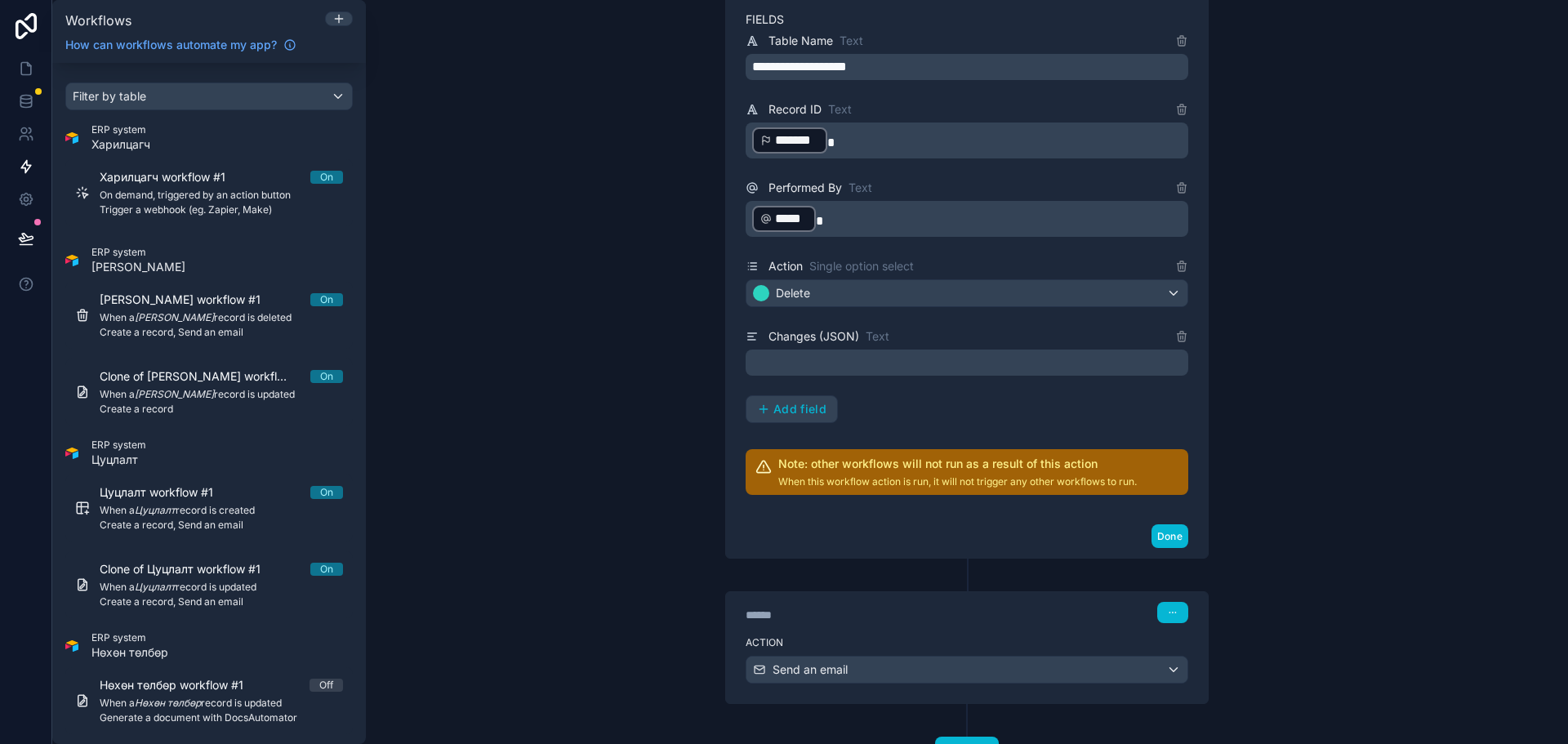
click at [879, 364] on p "﻿" at bounding box center [969, 363] width 433 height 20
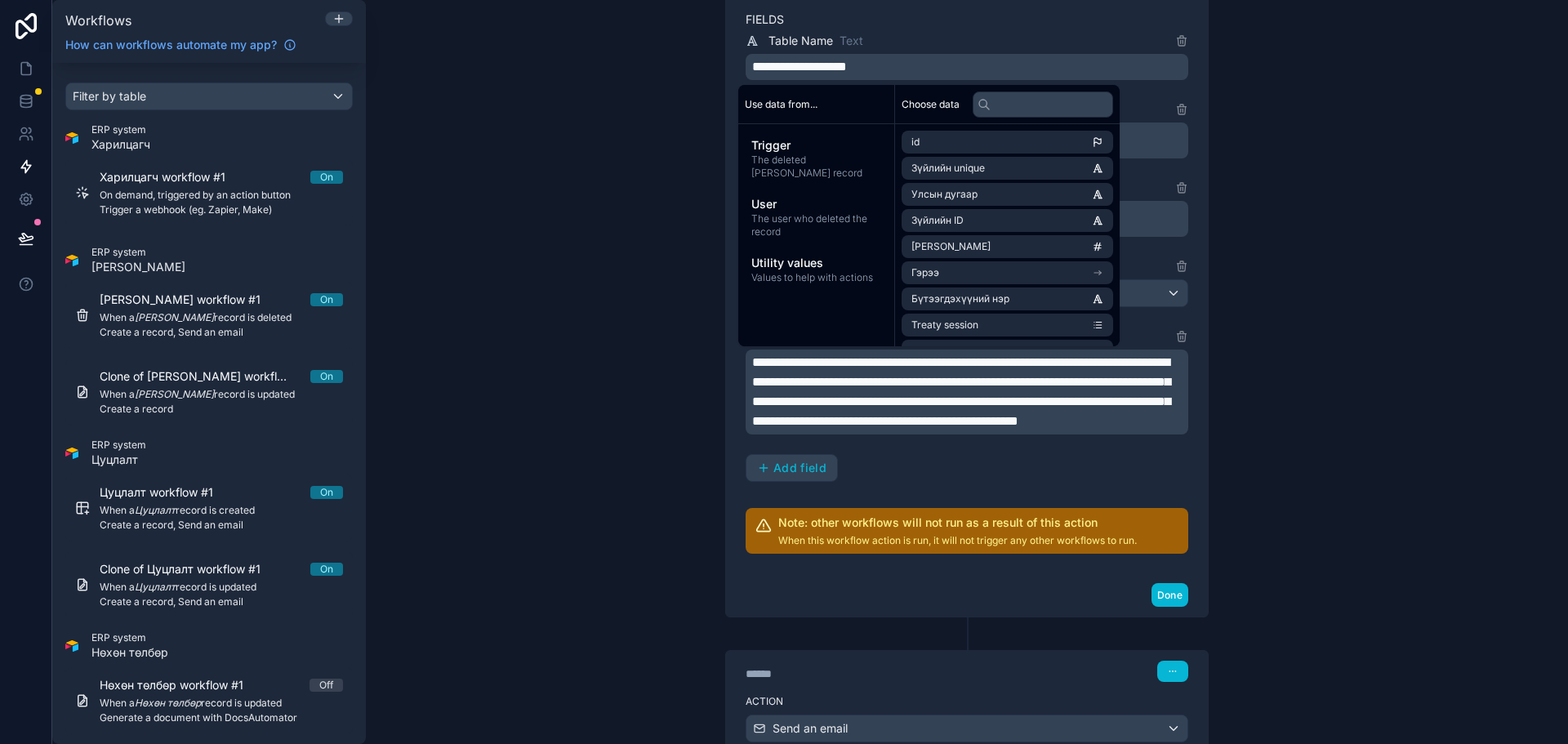
click at [949, 360] on span "**********" at bounding box center [961, 391] width 418 height 71
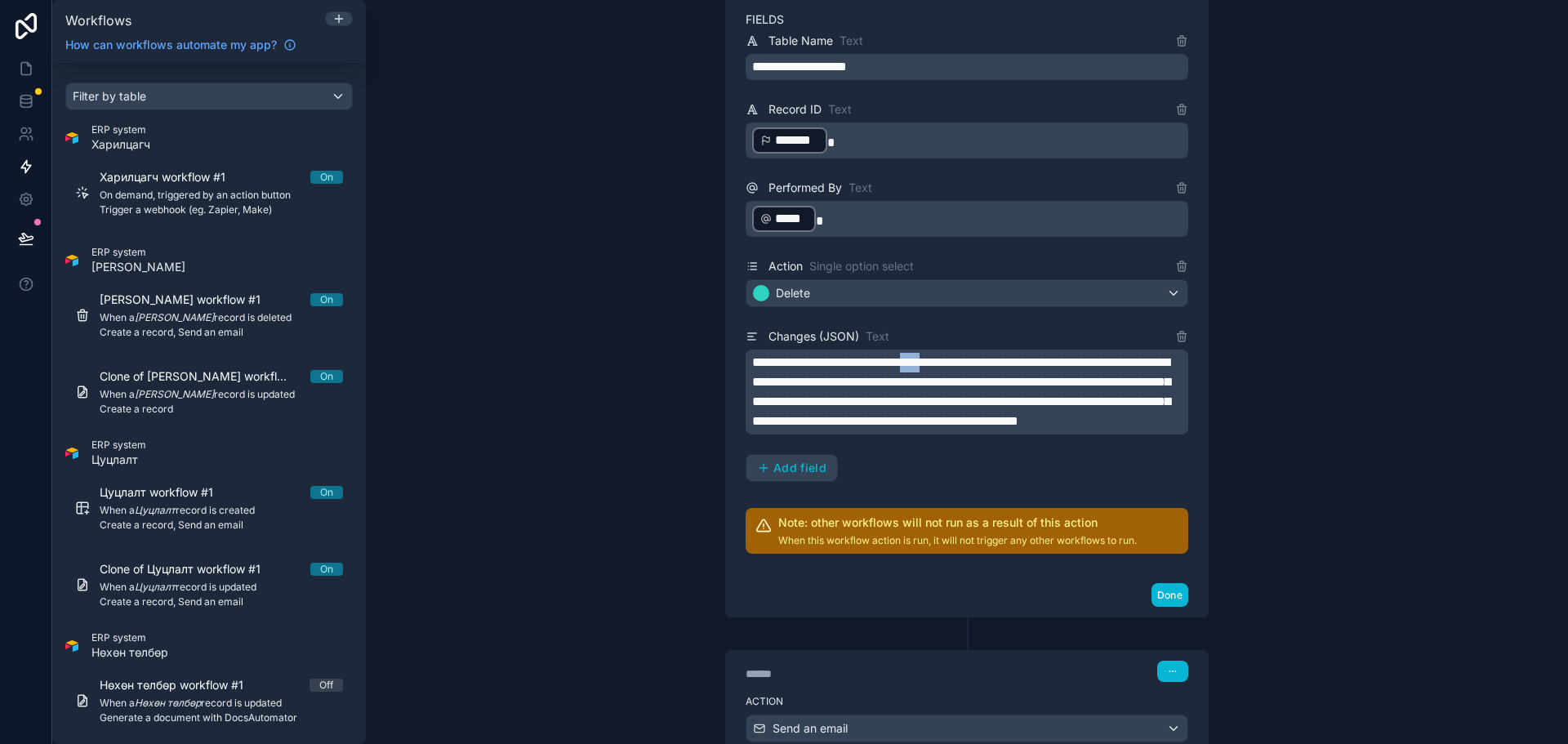
click at [949, 360] on span "**********" at bounding box center [961, 391] width 418 height 71
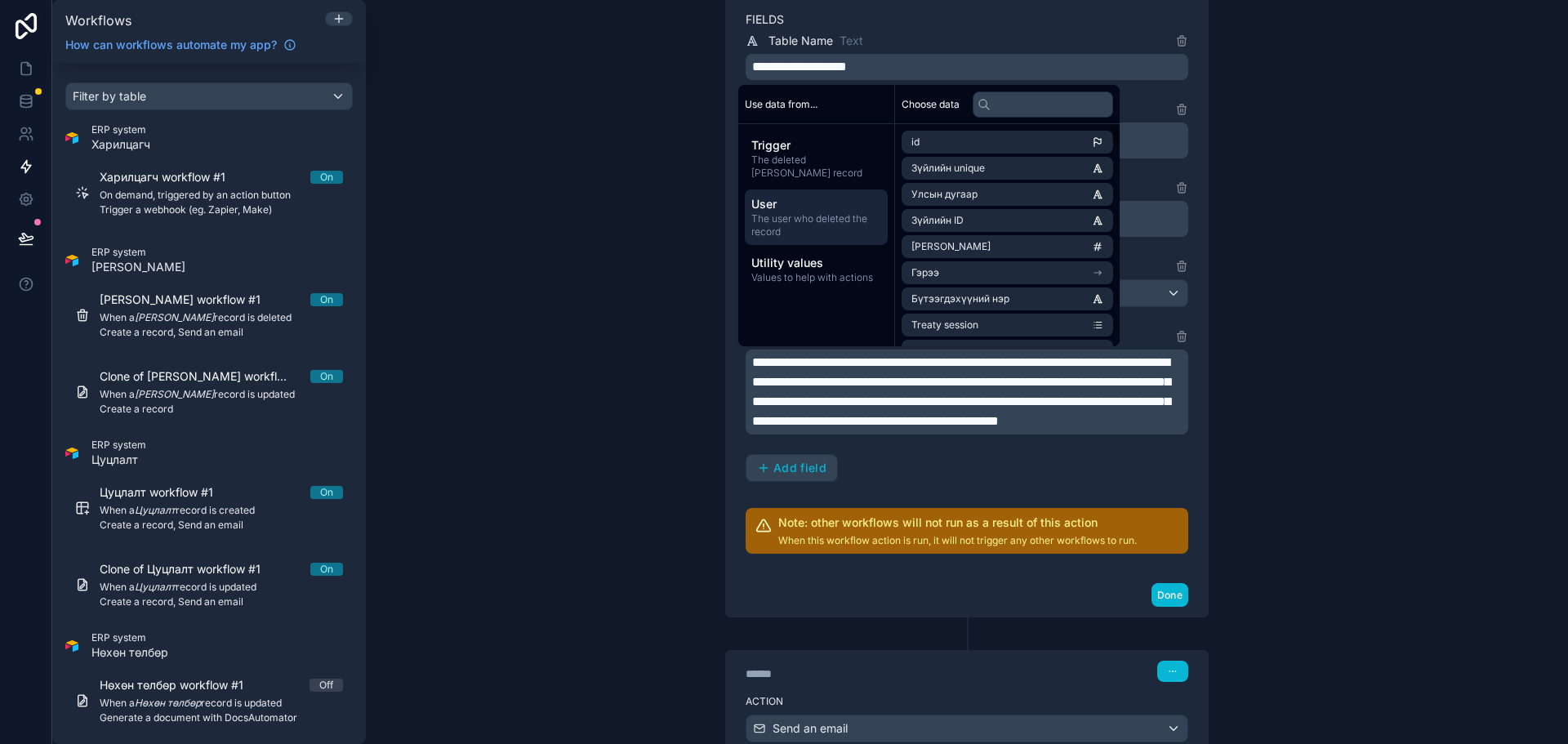
click at [800, 212] on span "User" at bounding box center [816, 204] width 130 height 16
click at [969, 196] on li "first name" at bounding box center [1007, 194] width 212 height 23
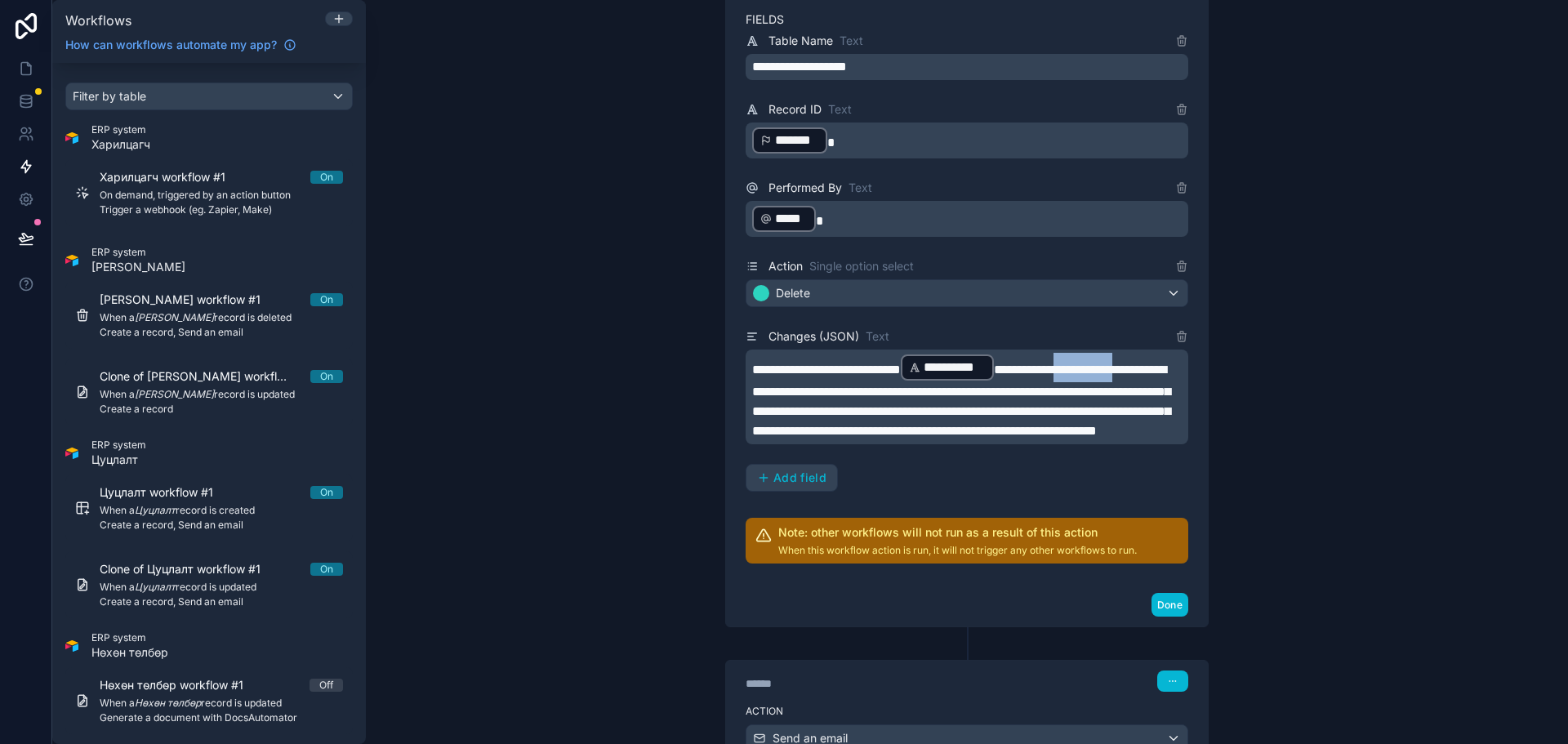
drag, startPoint x: 807, startPoint y: 390, endPoint x: 896, endPoint y: 391, distance: 89.0
click at [896, 391] on span "**********" at bounding box center [961, 400] width 418 height 74
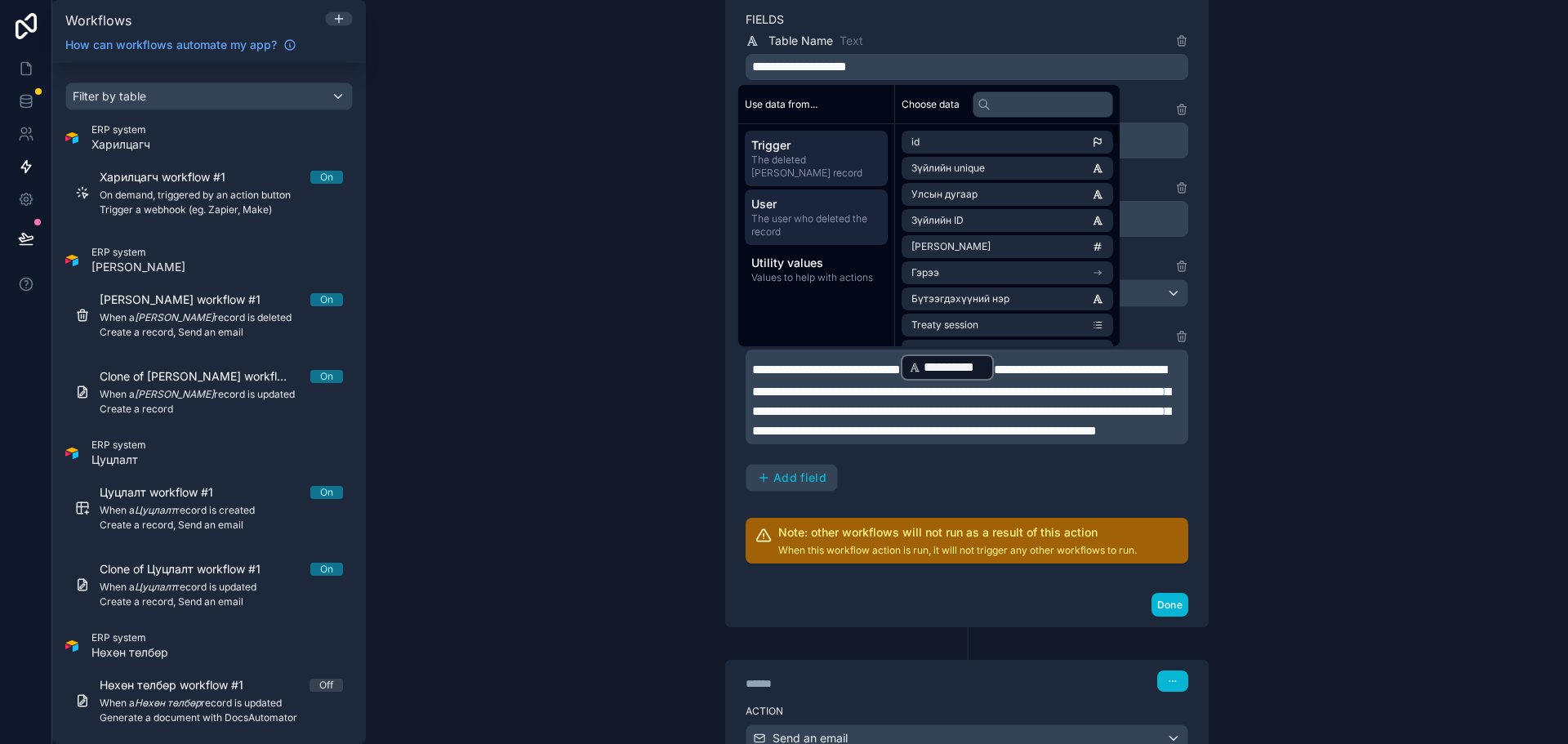
click at [814, 211] on span "User" at bounding box center [816, 204] width 130 height 16
click at [968, 172] on li "email" at bounding box center [1007, 168] width 212 height 23
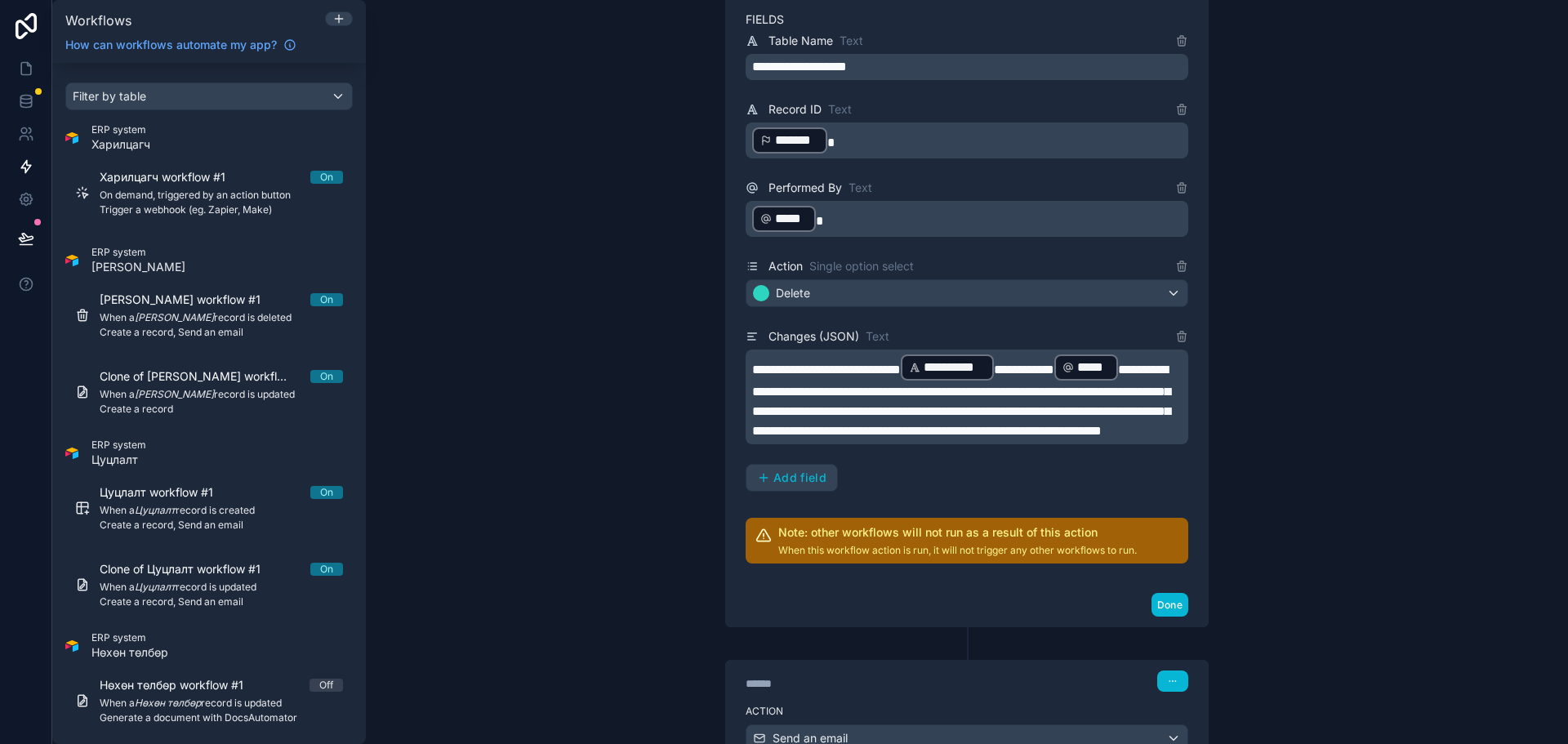
click at [816, 393] on span "**********" at bounding box center [961, 400] width 418 height 74
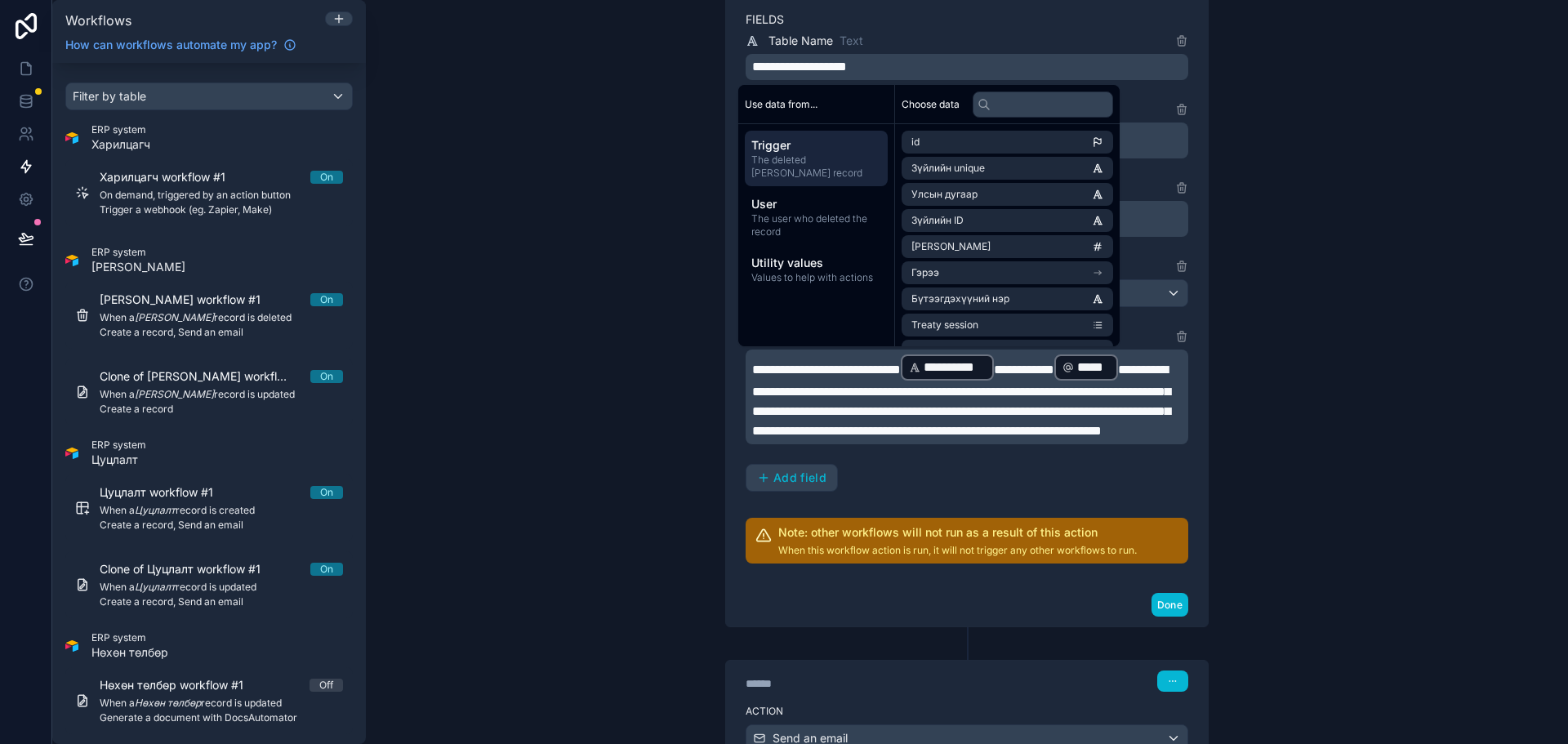
click at [851, 390] on span "**********" at bounding box center [961, 400] width 418 height 74
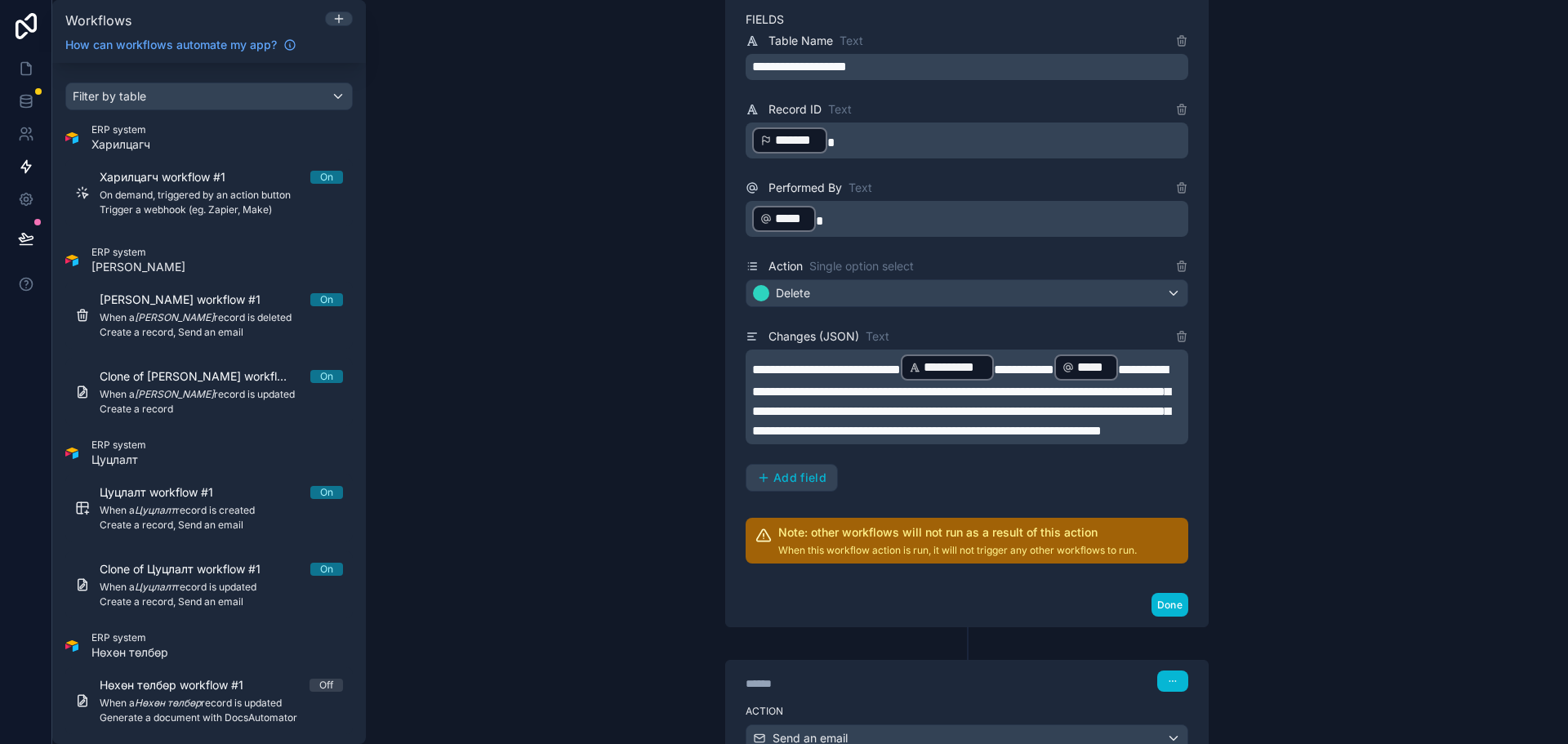
click at [866, 392] on span "**********" at bounding box center [961, 400] width 418 height 74
drag, startPoint x: 812, startPoint y: 394, endPoint x: 852, endPoint y: 393, distance: 40.0
click at [852, 393] on span "**********" at bounding box center [961, 400] width 418 height 74
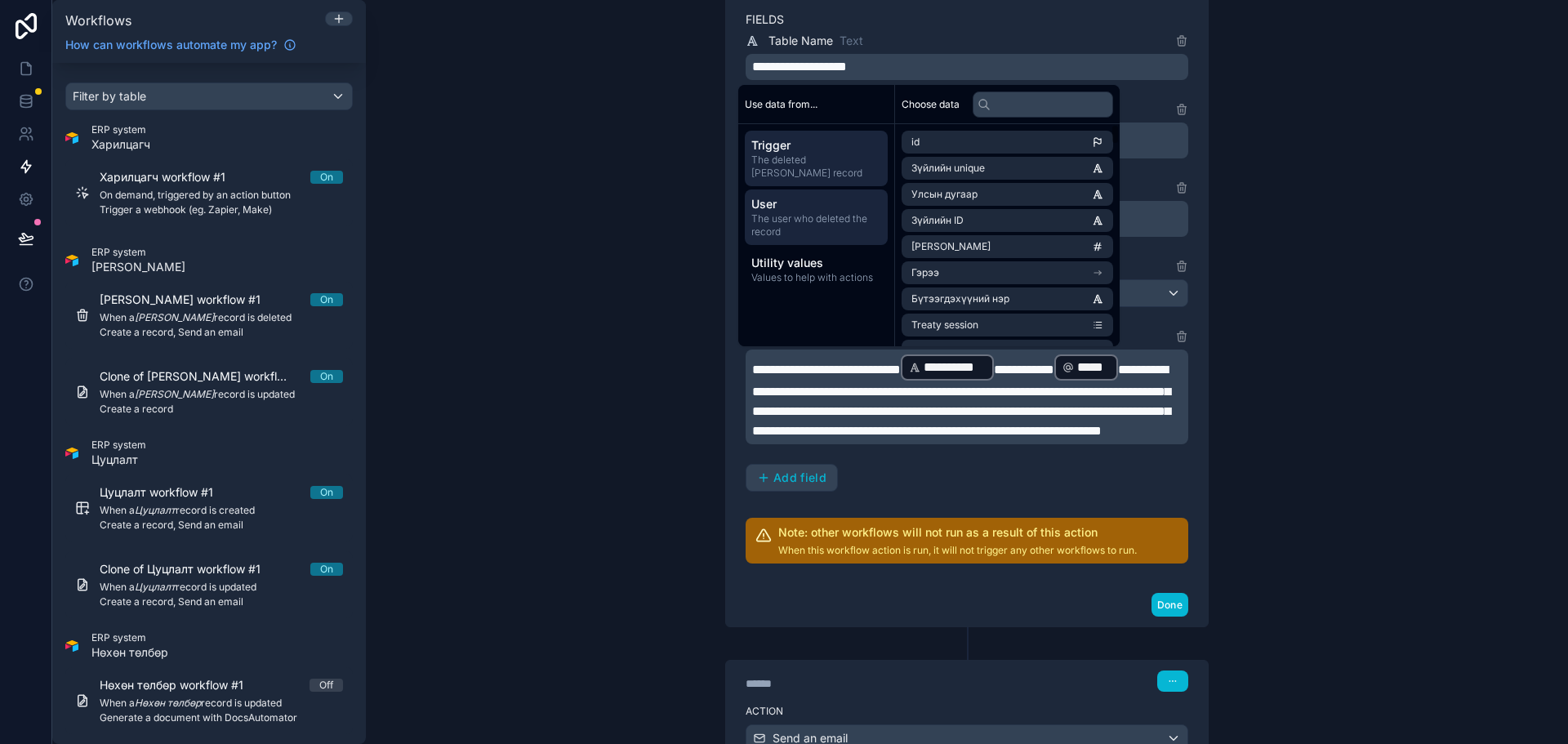
click at [821, 213] on span "The user who deleted the record" at bounding box center [816, 225] width 130 height 26
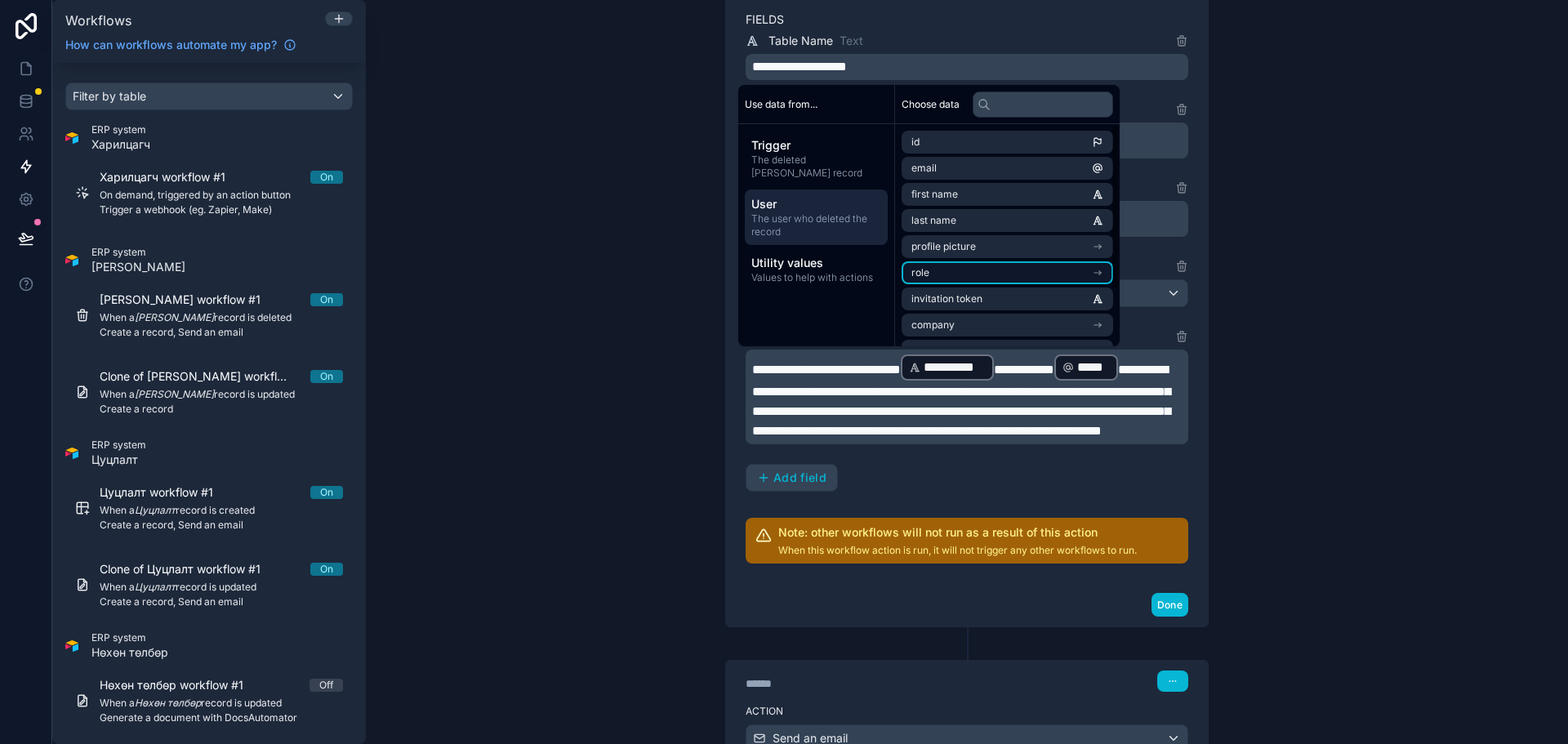
scroll to position [75, 0]
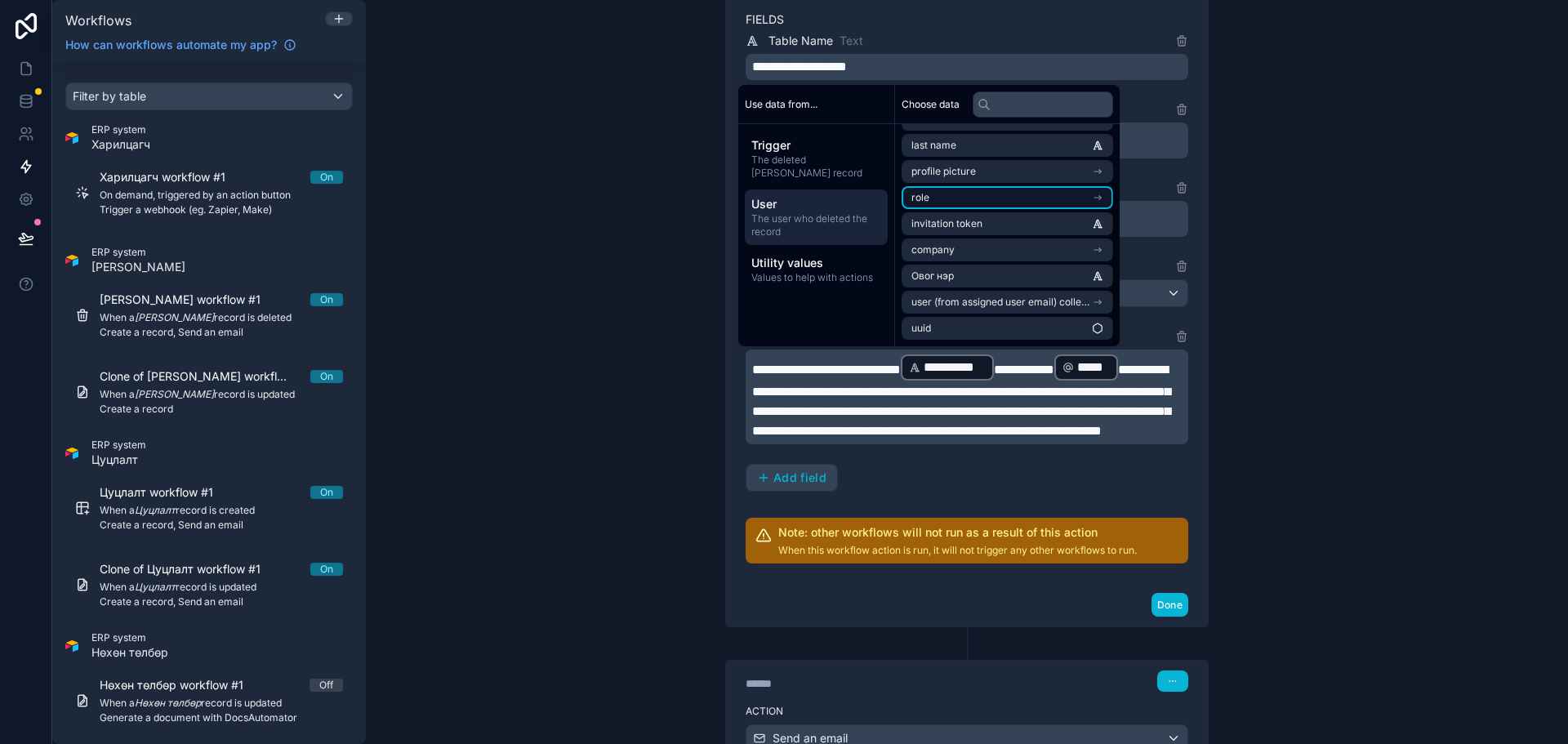
click at [999, 198] on li "role" at bounding box center [1007, 198] width 212 height 23
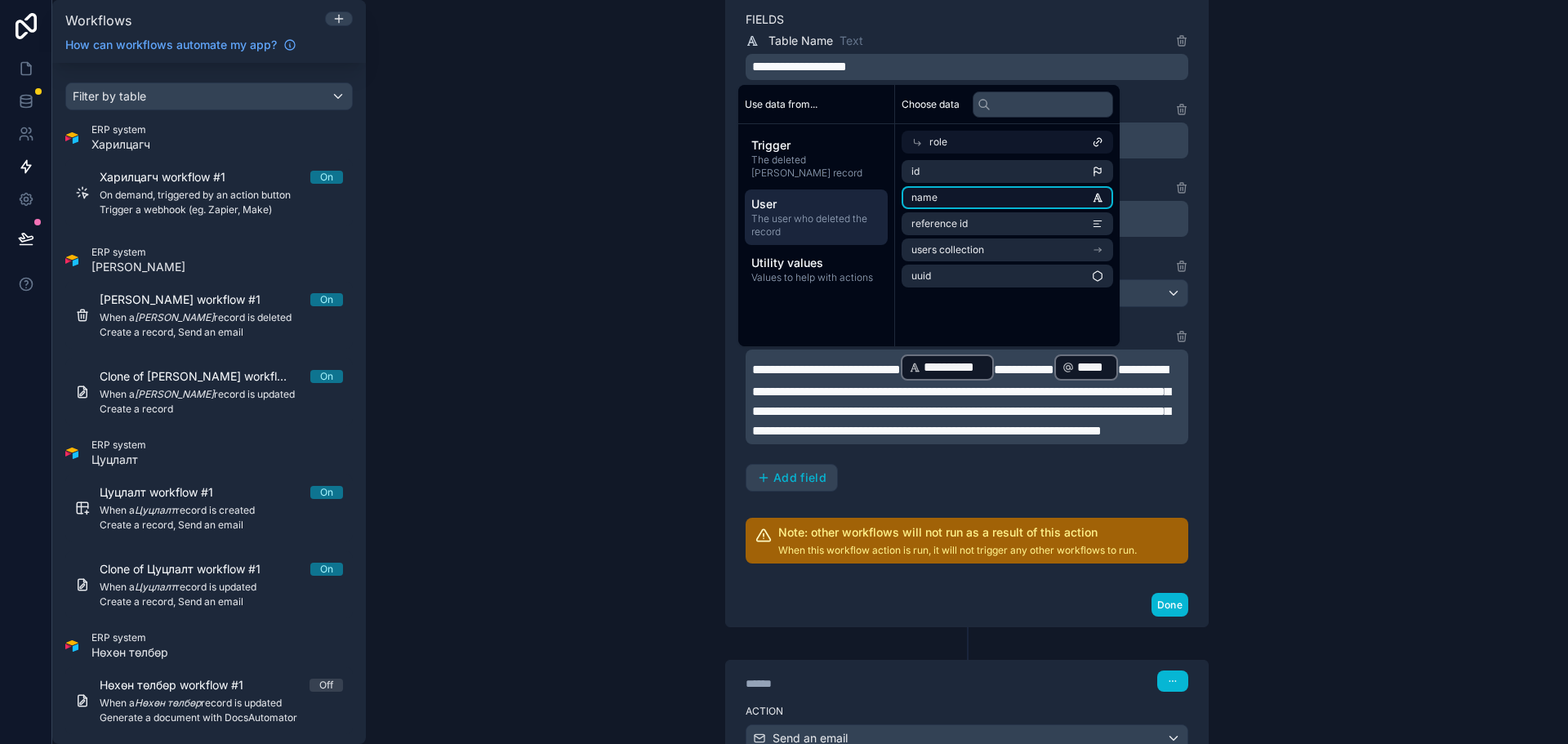
click at [990, 195] on li "name" at bounding box center [1007, 198] width 212 height 23
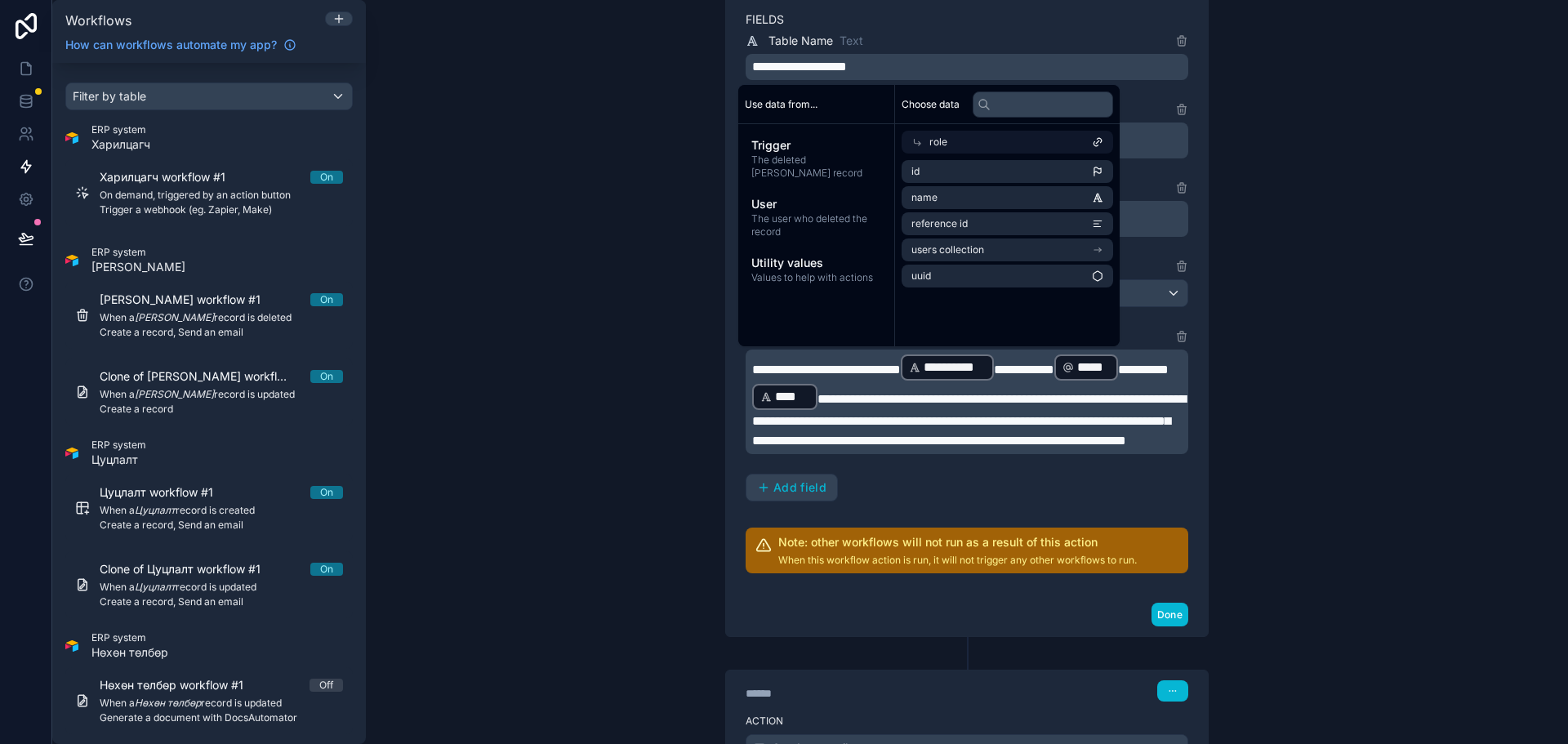
click at [911, 396] on span "**********" at bounding box center [969, 420] width 434 height 54
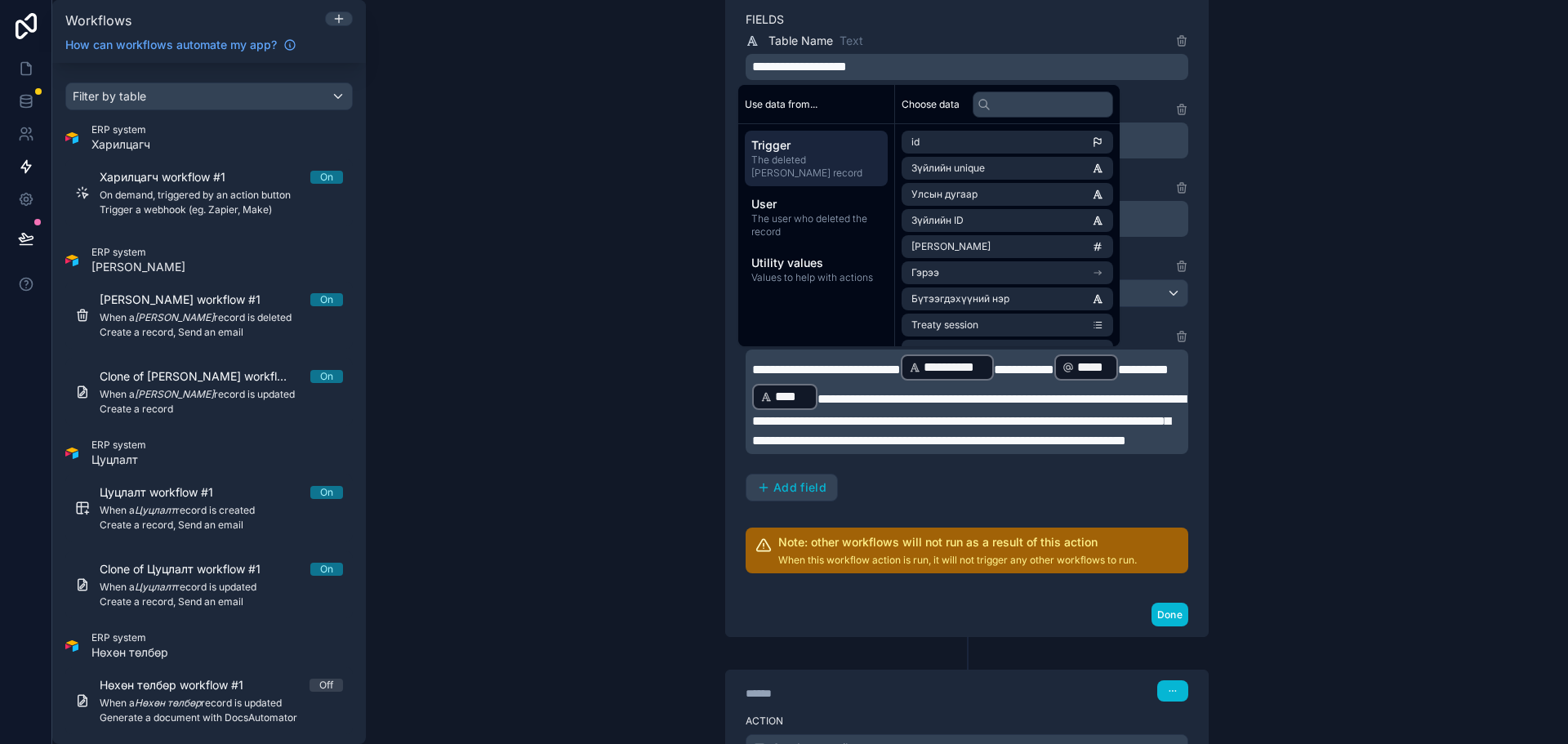
click at [967, 402] on span "**********" at bounding box center [969, 420] width 434 height 54
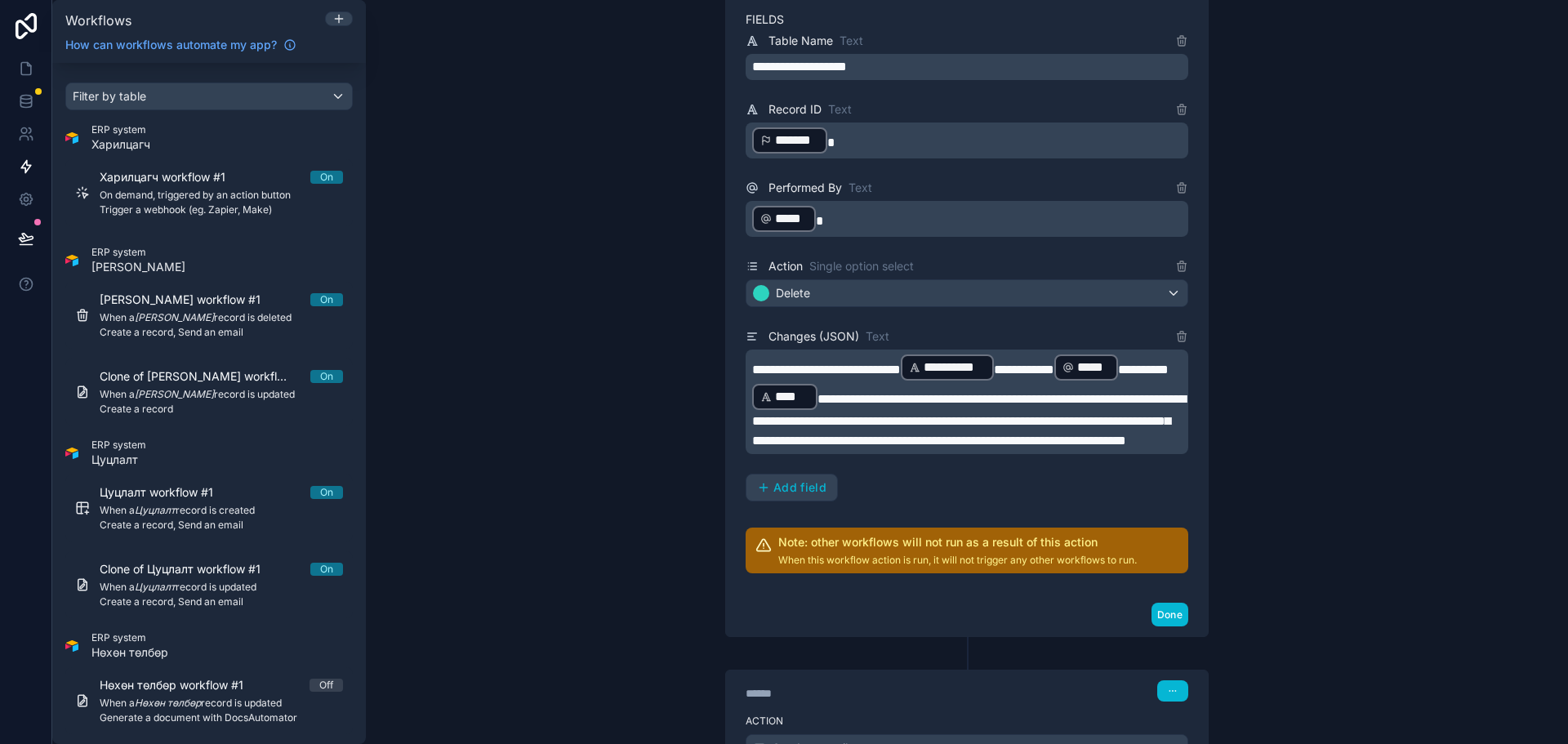
click at [988, 398] on span "**********" at bounding box center [969, 420] width 434 height 54
drag, startPoint x: 986, startPoint y: 398, endPoint x: 786, endPoint y: 425, distance: 201.8
click at [786, 425] on span "**********" at bounding box center [969, 420] width 434 height 54
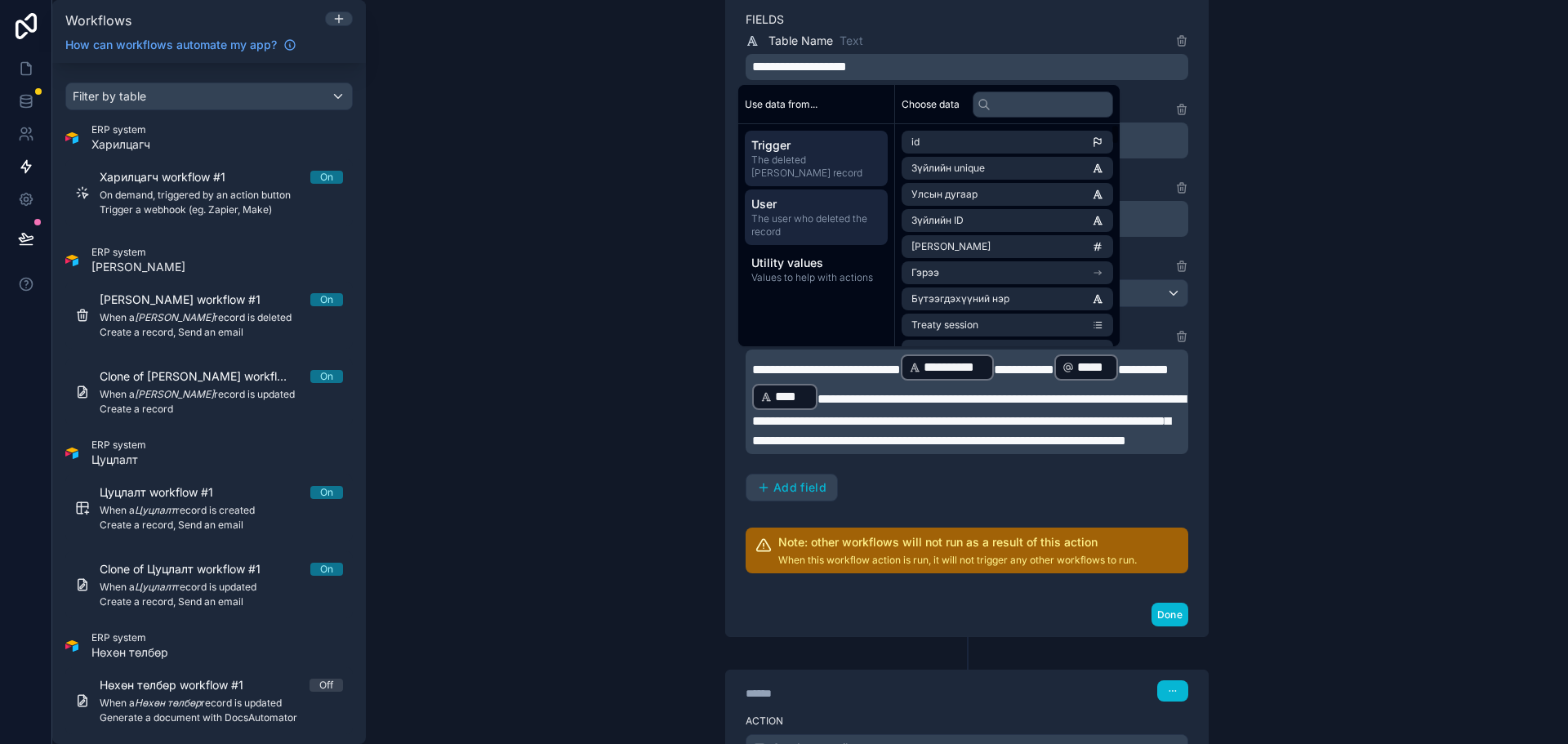
click at [862, 212] on span "User" at bounding box center [816, 204] width 130 height 16
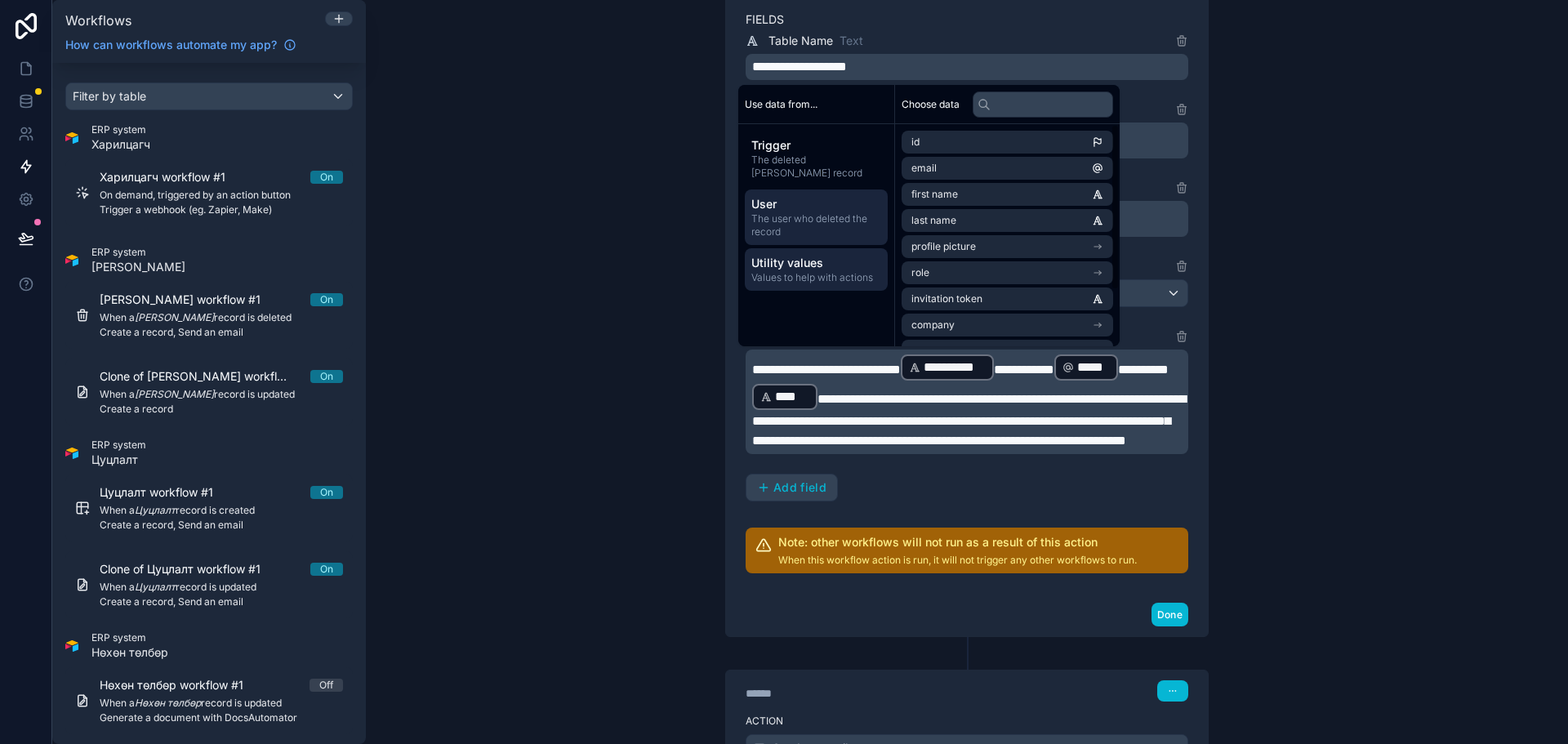
click at [844, 273] on span "Values to help with actions" at bounding box center [816, 278] width 130 height 13
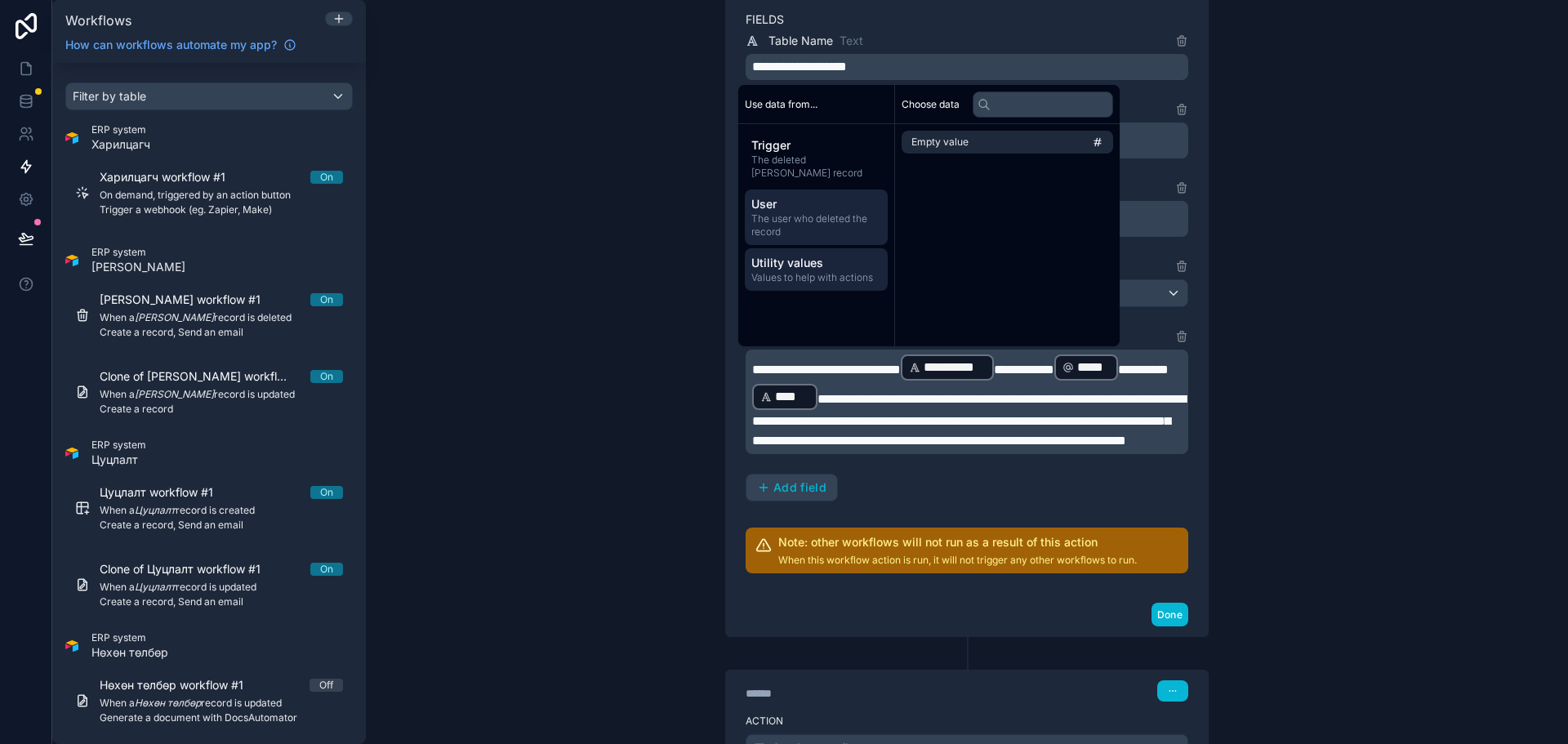
click at [834, 205] on span "User" at bounding box center [816, 204] width 130 height 16
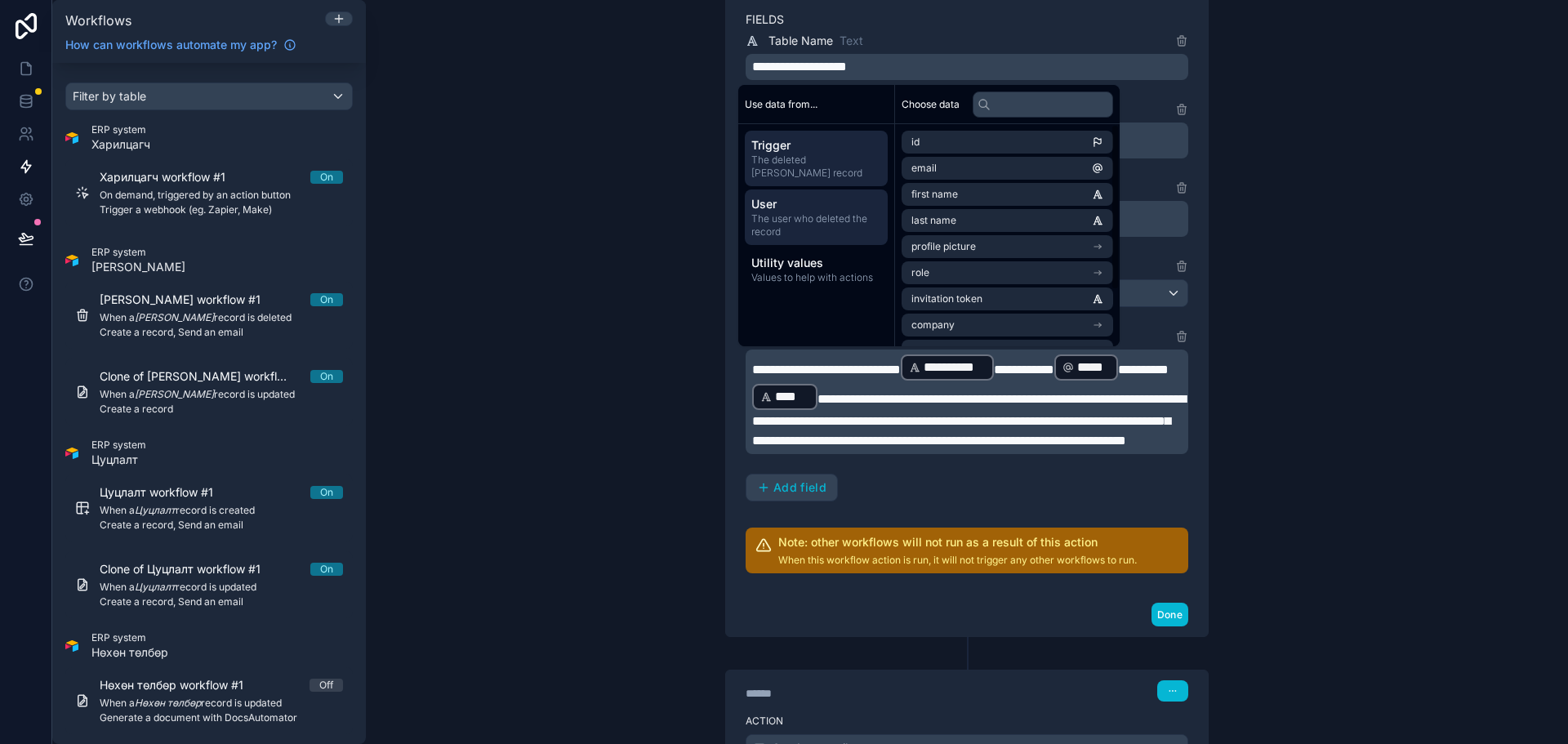
click at [836, 163] on span "The deleted [PERSON_NAME] record" at bounding box center [816, 167] width 130 height 26
click at [812, 238] on div "User The user who deleted the record" at bounding box center [816, 217] width 143 height 56
click at [826, 271] on span "Values to help with actions" at bounding box center [816, 278] width 130 height 13
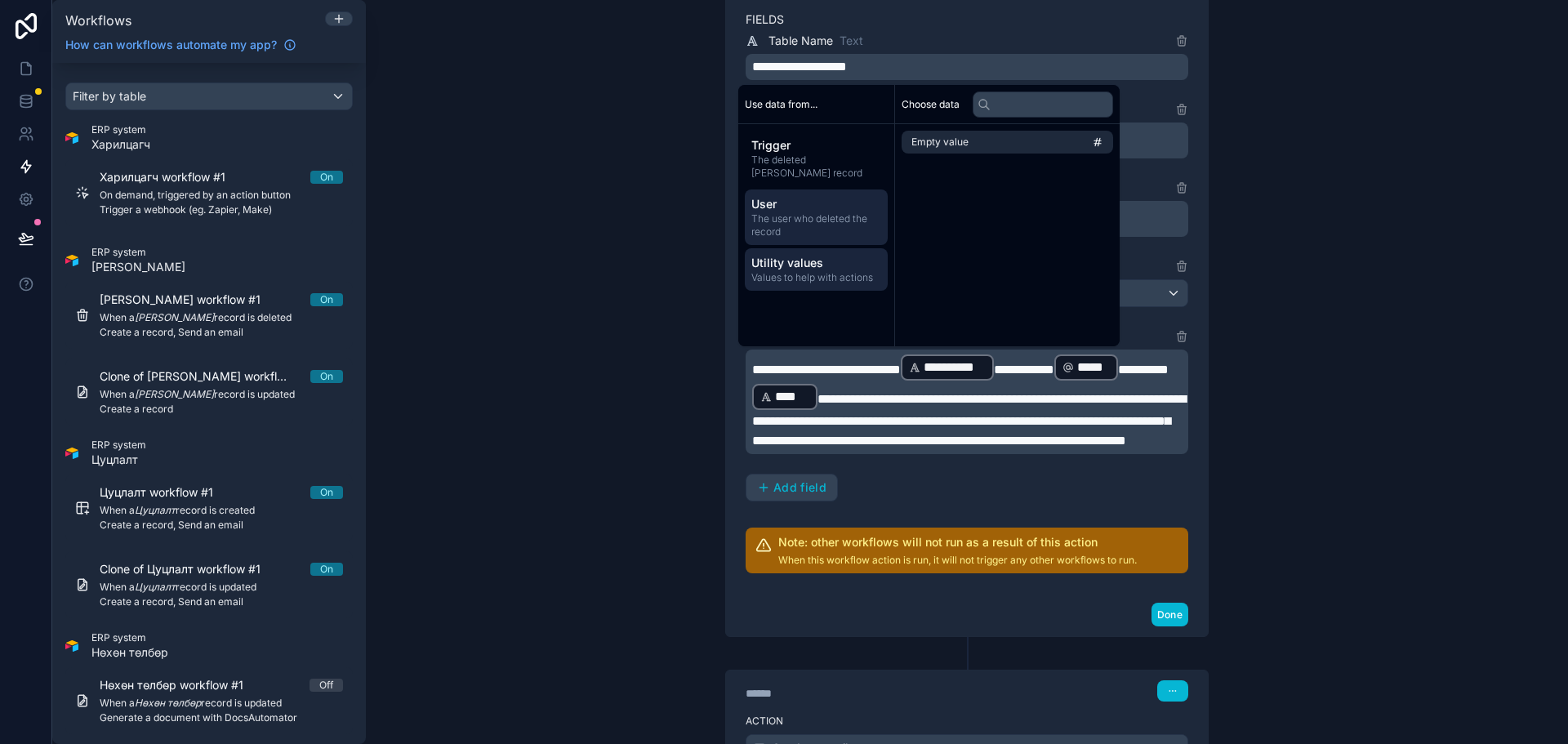
click at [797, 219] on span "The user who deleted the record" at bounding box center [816, 225] width 130 height 26
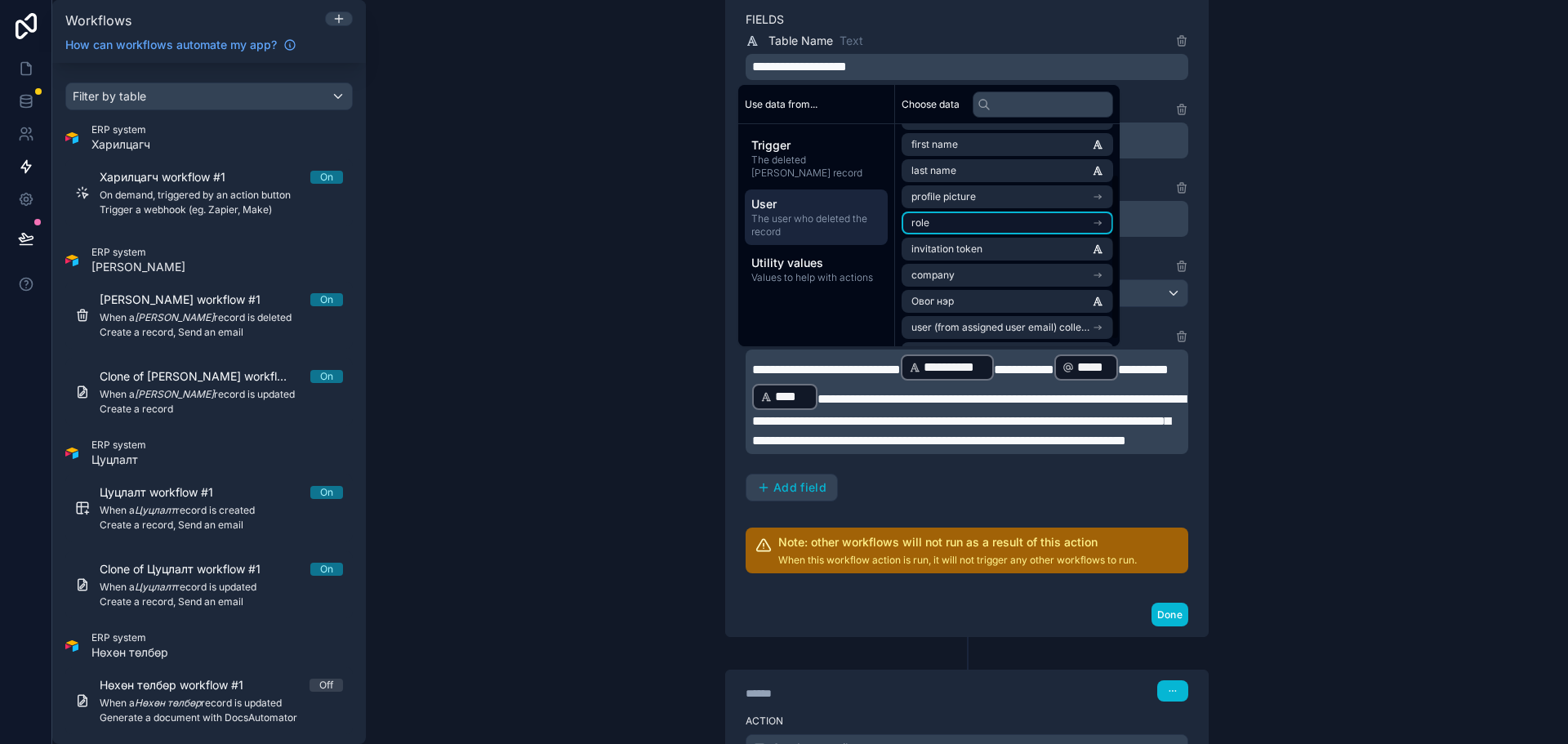
scroll to position [75, 0]
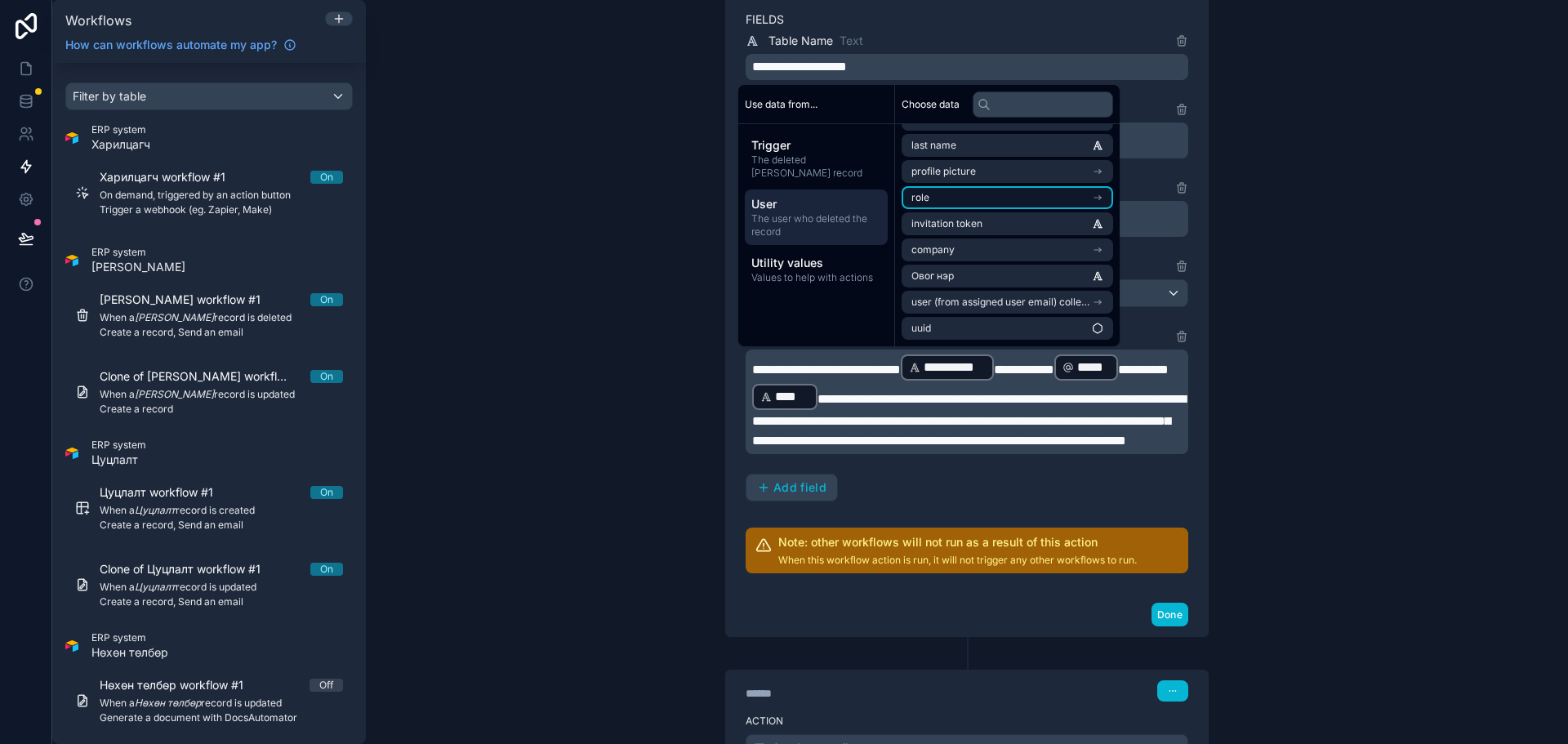
click at [997, 198] on li "role" at bounding box center [1007, 198] width 212 height 23
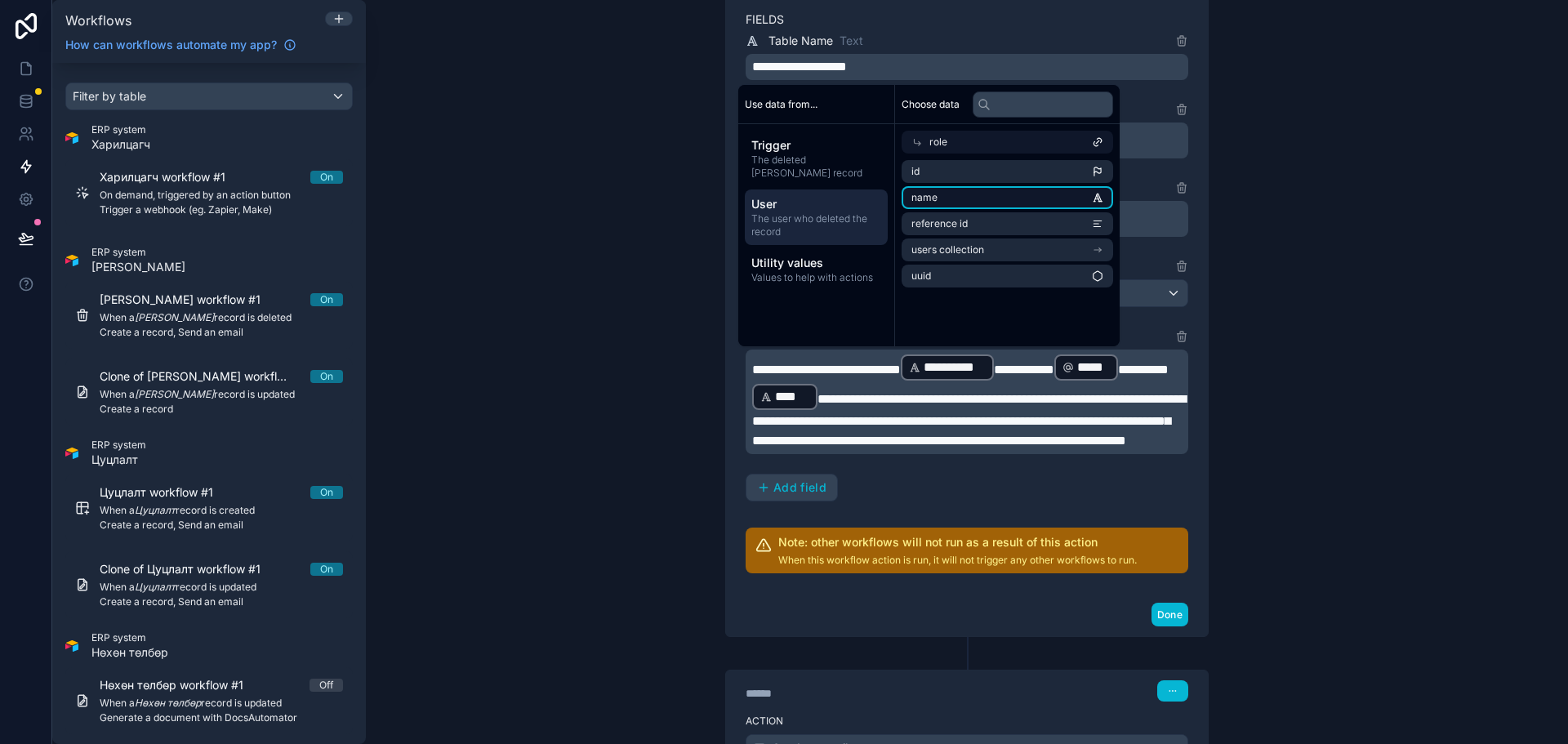
click at [982, 194] on li "name" at bounding box center [1007, 198] width 212 height 23
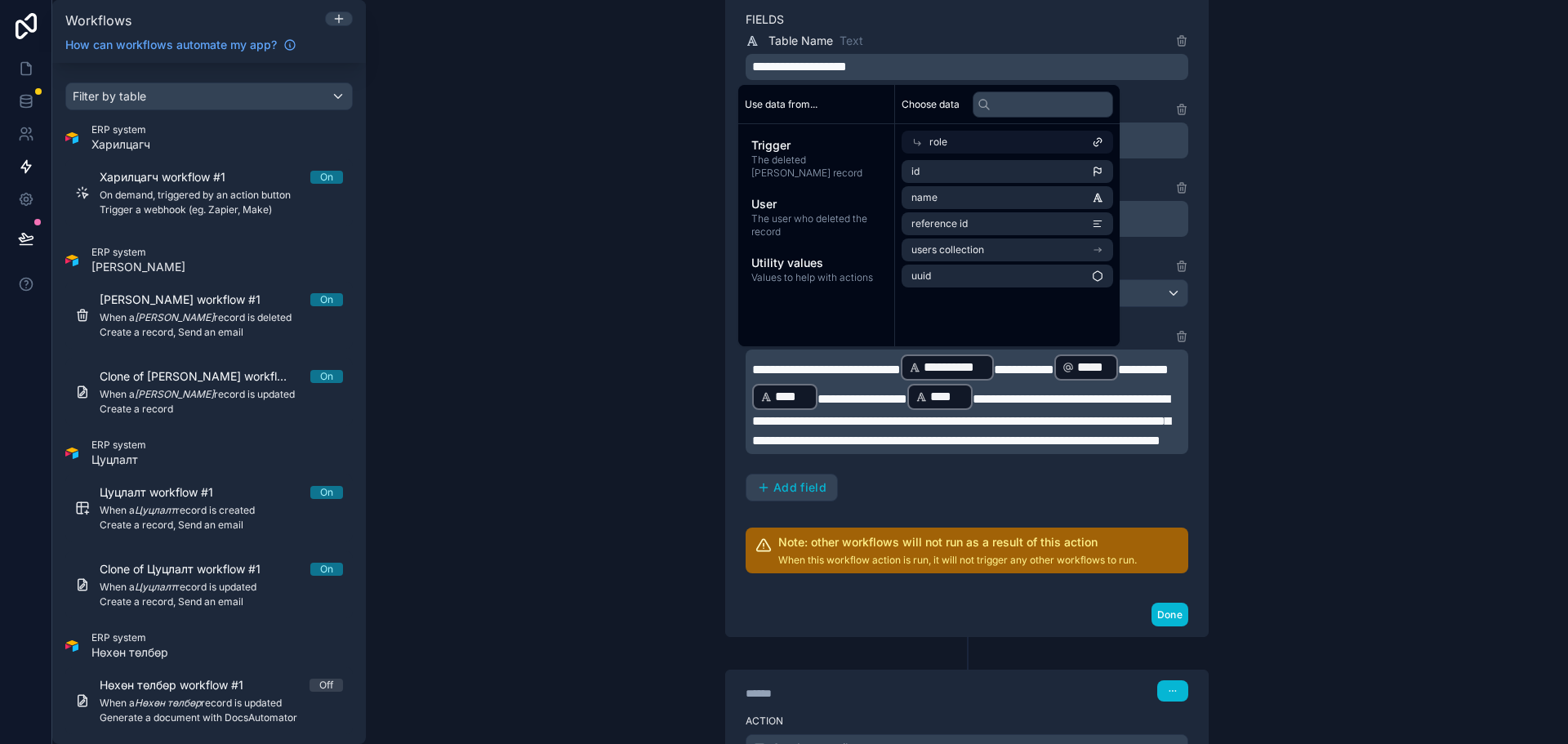
click at [1101, 392] on p "**********" at bounding box center [969, 402] width 433 height 98
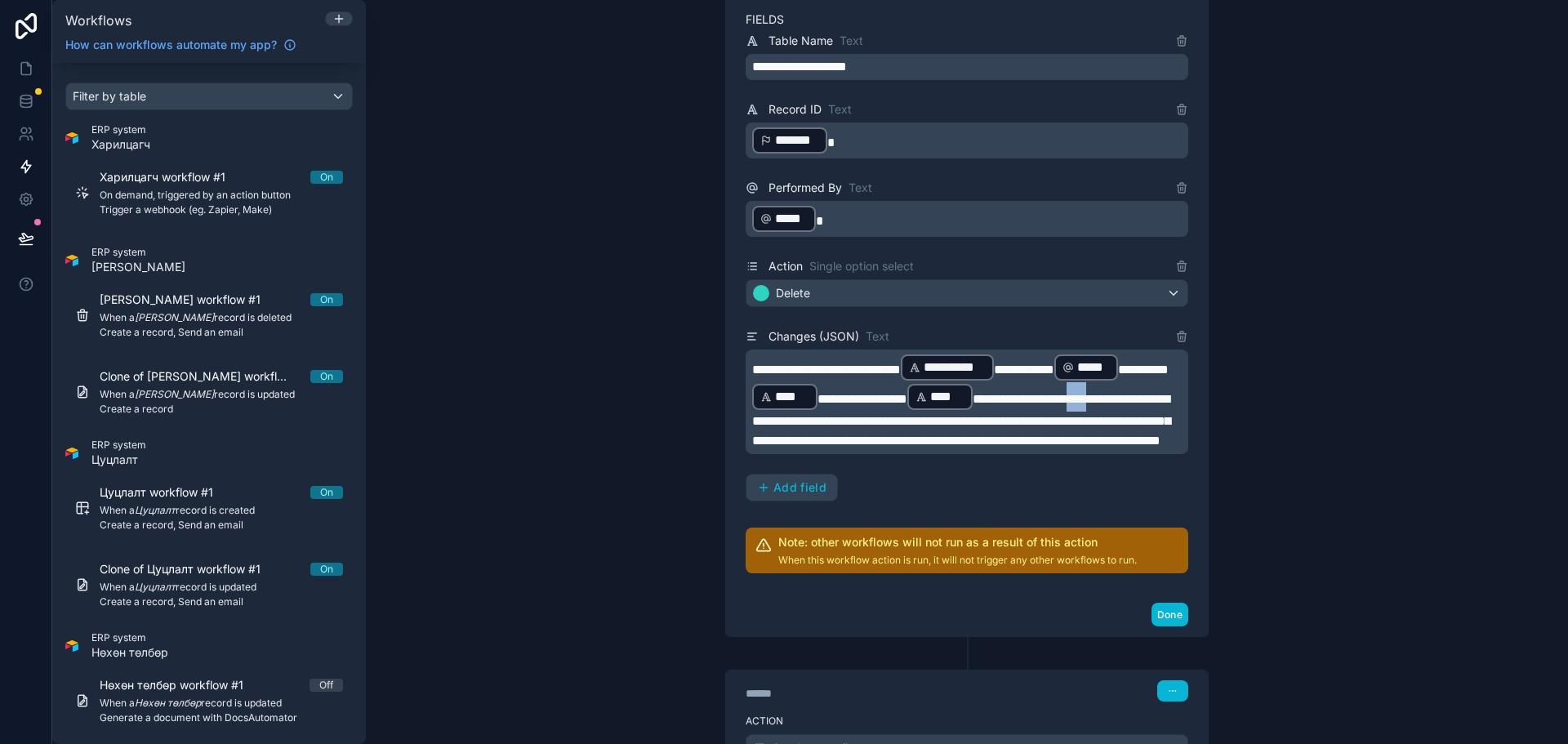
drag, startPoint x: 860, startPoint y: 421, endPoint x: 894, endPoint y: 417, distance: 34.2
click at [894, 417] on span "**********" at bounding box center [961, 420] width 418 height 54
click at [876, 424] on span "**********" at bounding box center [961, 420] width 418 height 54
drag, startPoint x: 858, startPoint y: 422, endPoint x: 989, endPoint y: 425, distance: 131.0
click at [989, 425] on span "**********" at bounding box center [961, 420] width 418 height 54
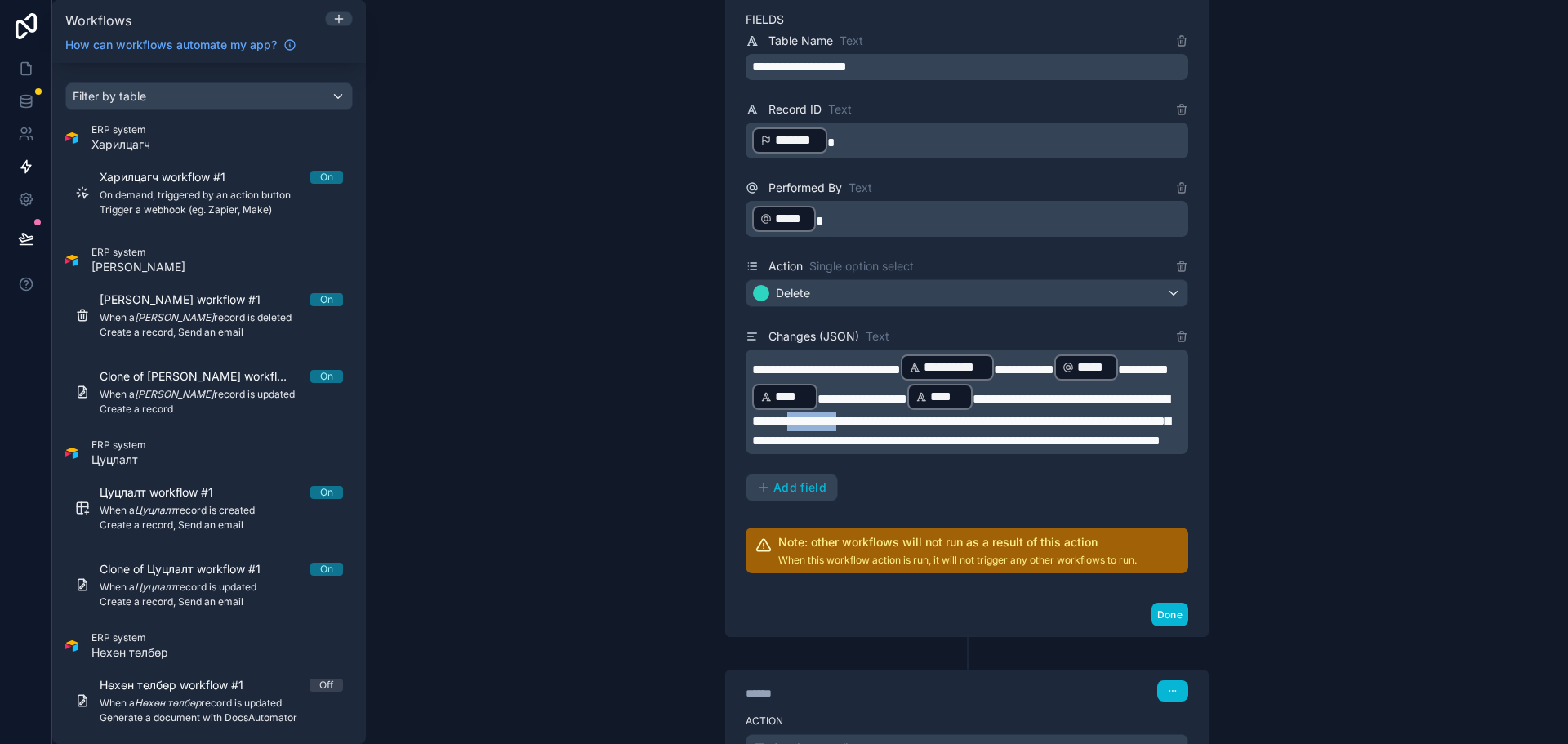
drag, startPoint x: 887, startPoint y: 440, endPoint x: 960, endPoint y: 447, distance: 73.3
click at [960, 447] on span "**********" at bounding box center [961, 420] width 418 height 54
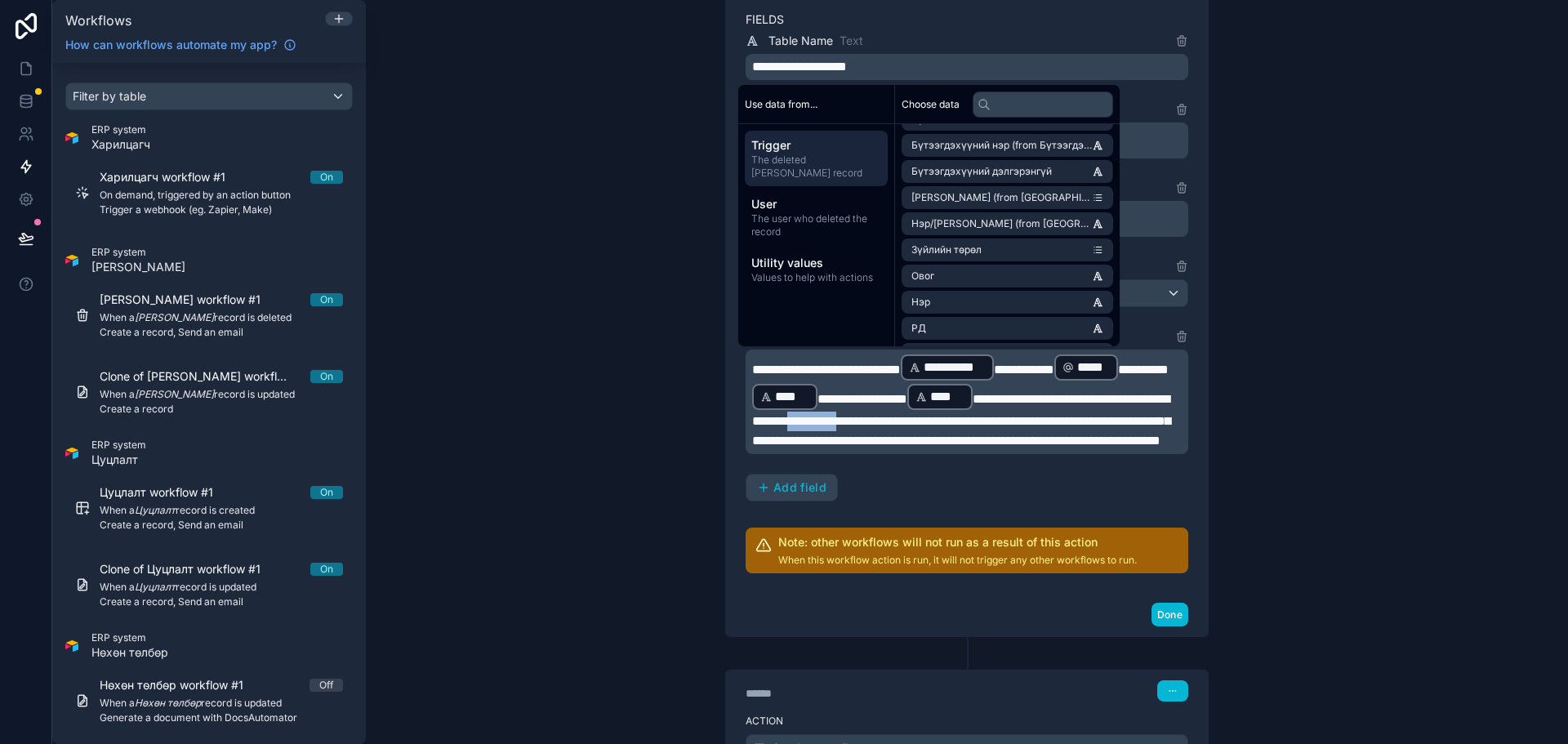
scroll to position [653, 0]
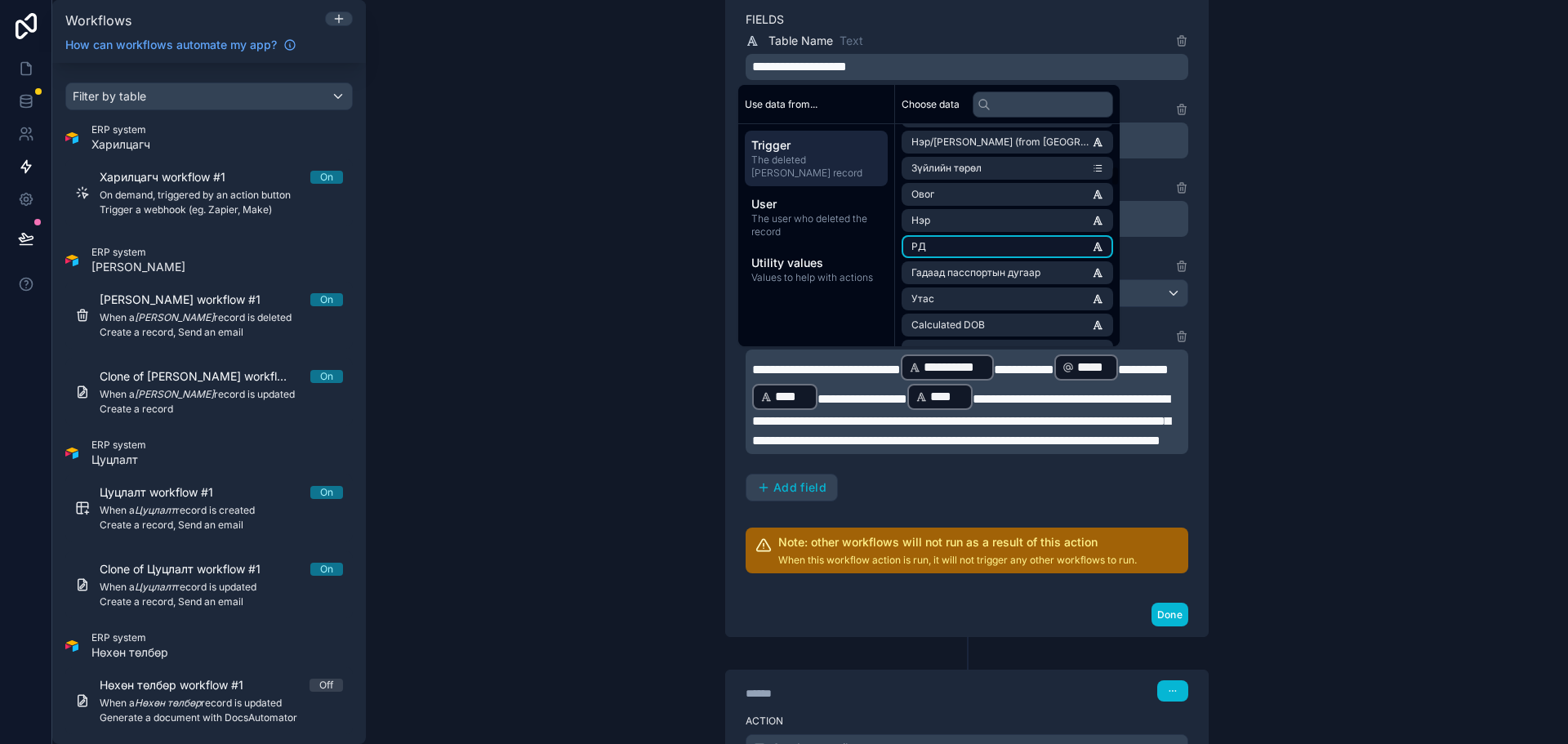
click at [994, 246] on li "РД" at bounding box center [1007, 247] width 212 height 23
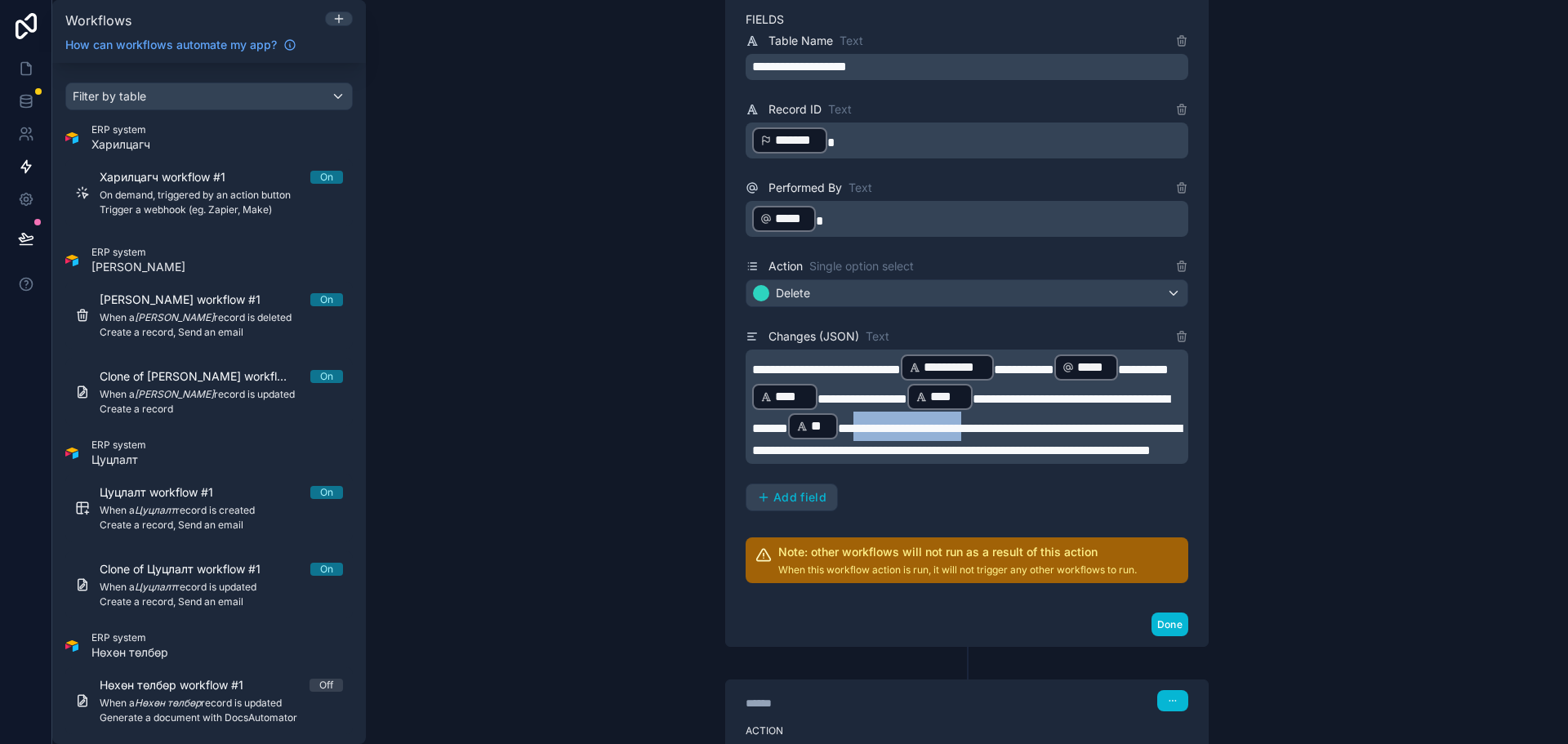
drag, startPoint x: 761, startPoint y: 451, endPoint x: 911, endPoint y: 455, distance: 150.1
click at [911, 455] on span "**********" at bounding box center [967, 439] width 430 height 34
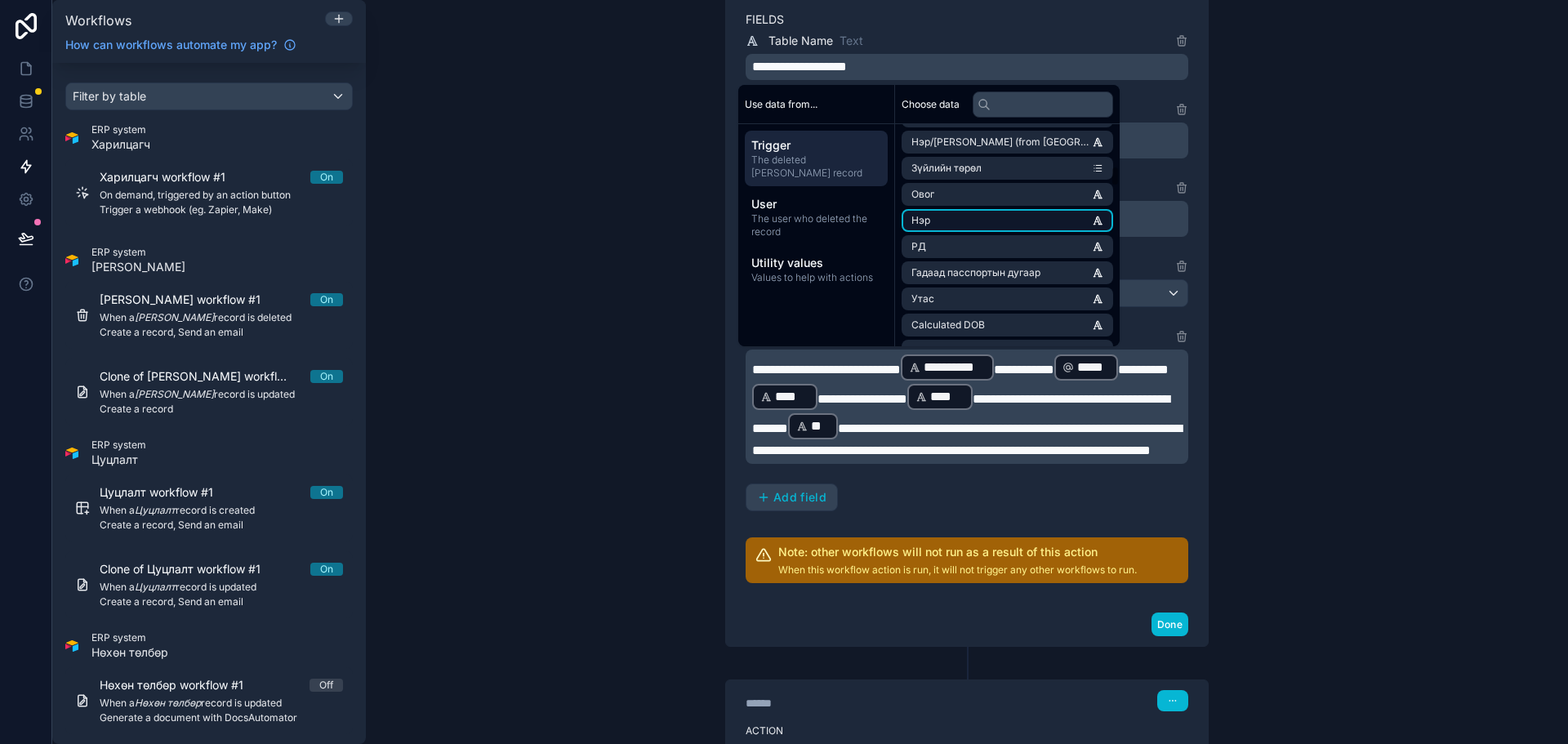
click at [973, 219] on li "Нэр" at bounding box center [1007, 221] width 212 height 23
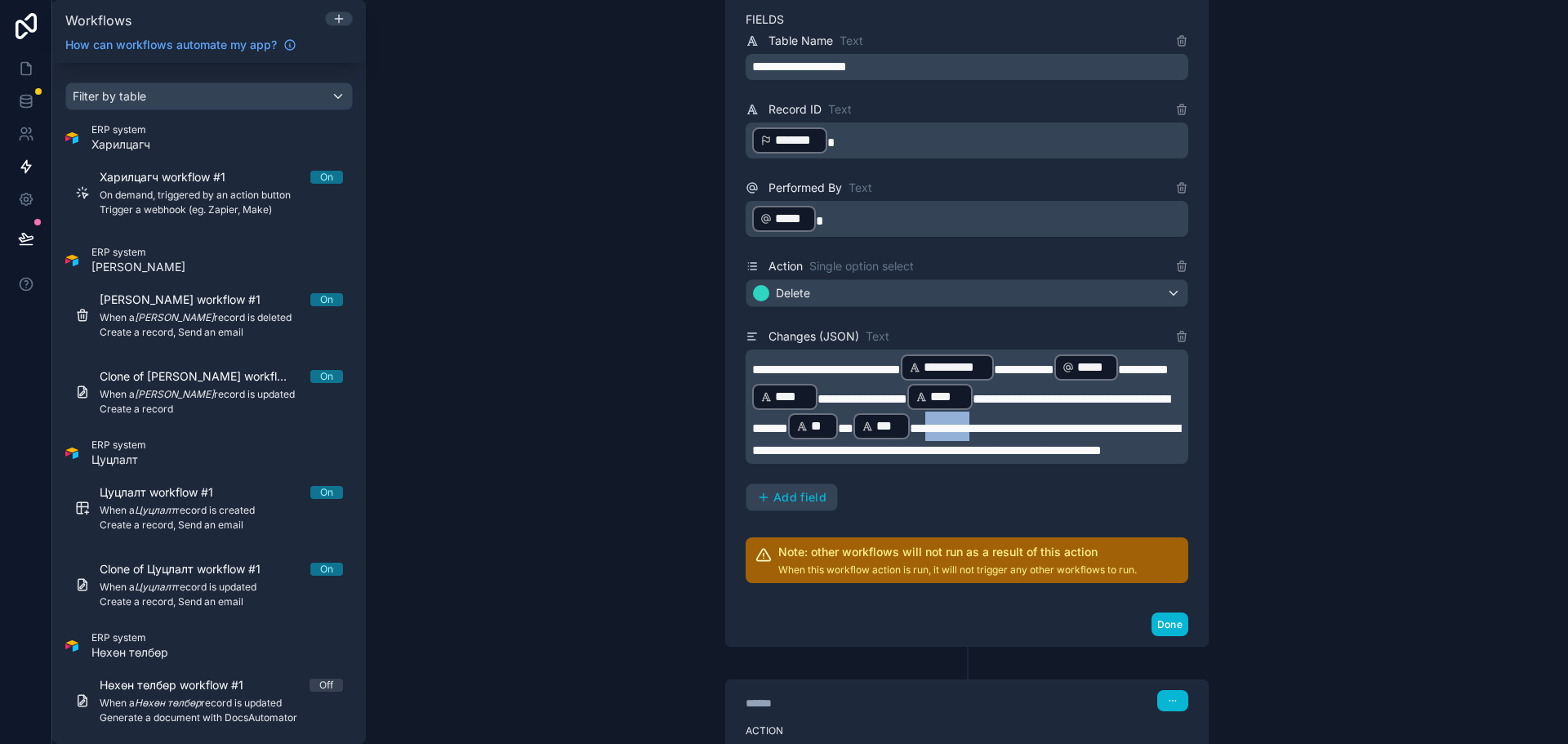
drag, startPoint x: 763, startPoint y: 452, endPoint x: 834, endPoint y: 456, distance: 71.1
click at [834, 456] on span "**********" at bounding box center [966, 439] width 428 height 34
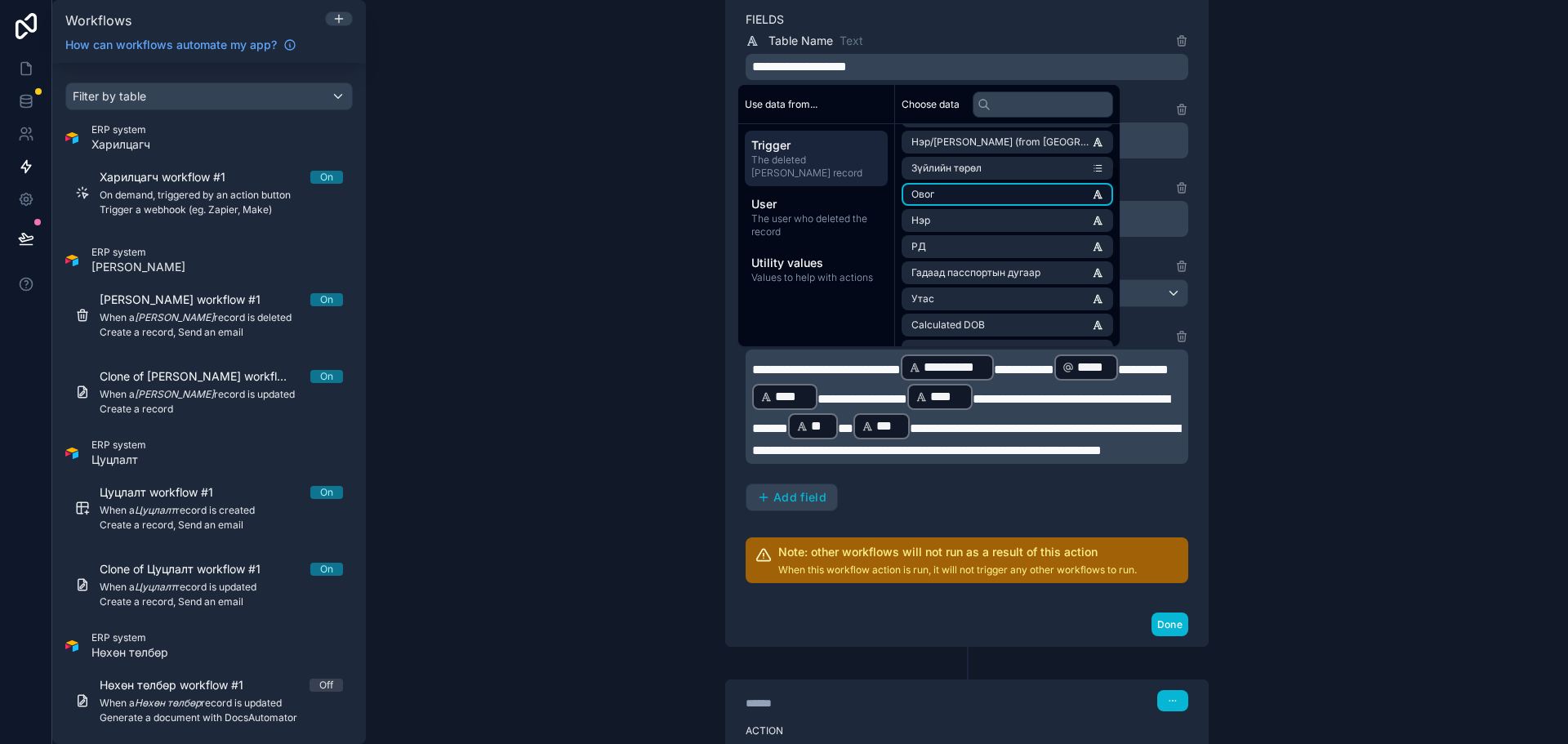
click at [964, 188] on li "Овог" at bounding box center [1007, 194] width 212 height 23
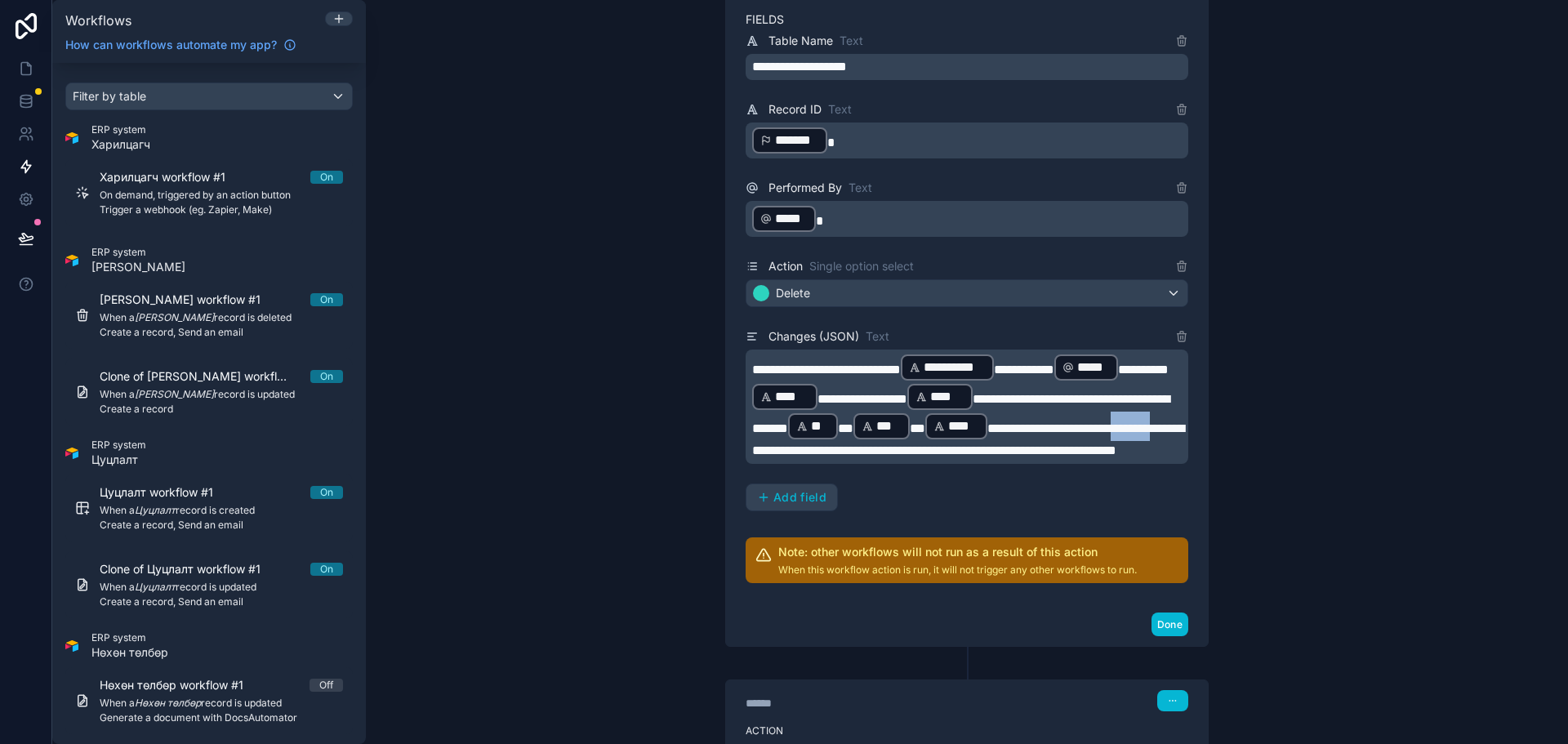
drag, startPoint x: 906, startPoint y: 479, endPoint x: 968, endPoint y: 477, distance: 62.0
click at [968, 457] on span "**********" at bounding box center [968, 439] width 432 height 34
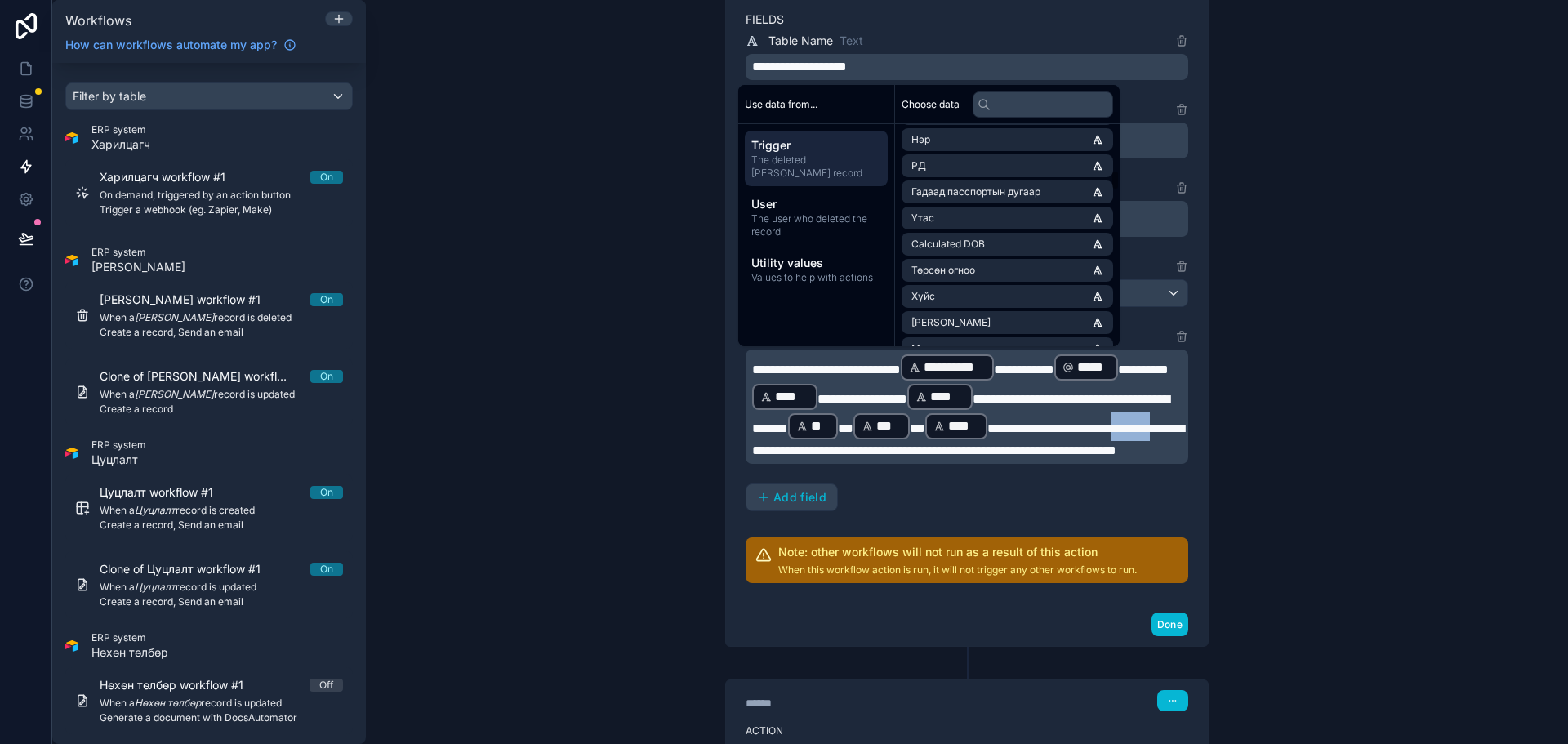
scroll to position [735, 0]
click at [1033, 114] on input "text" at bounding box center [1043, 105] width 140 height 26
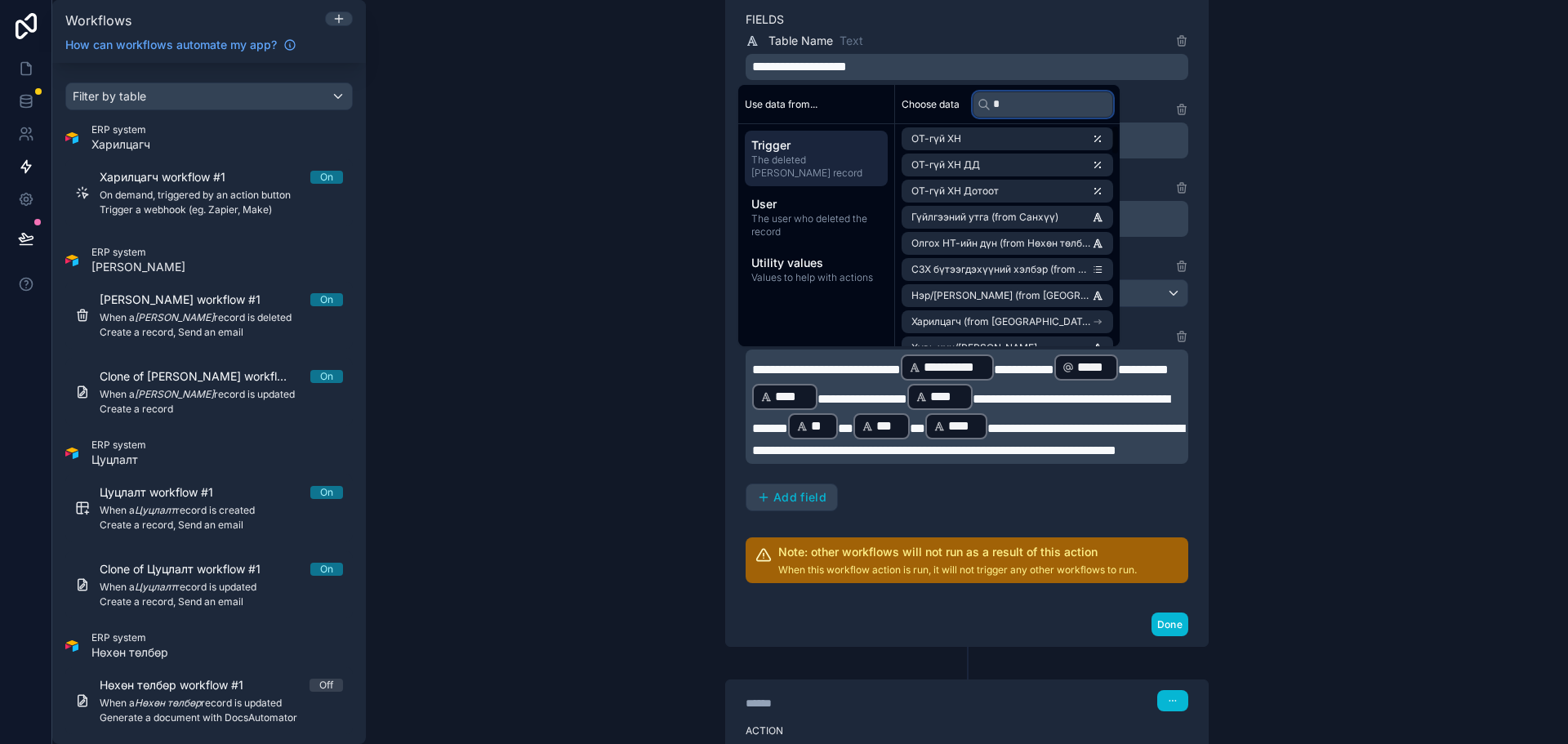
scroll to position [0, 0]
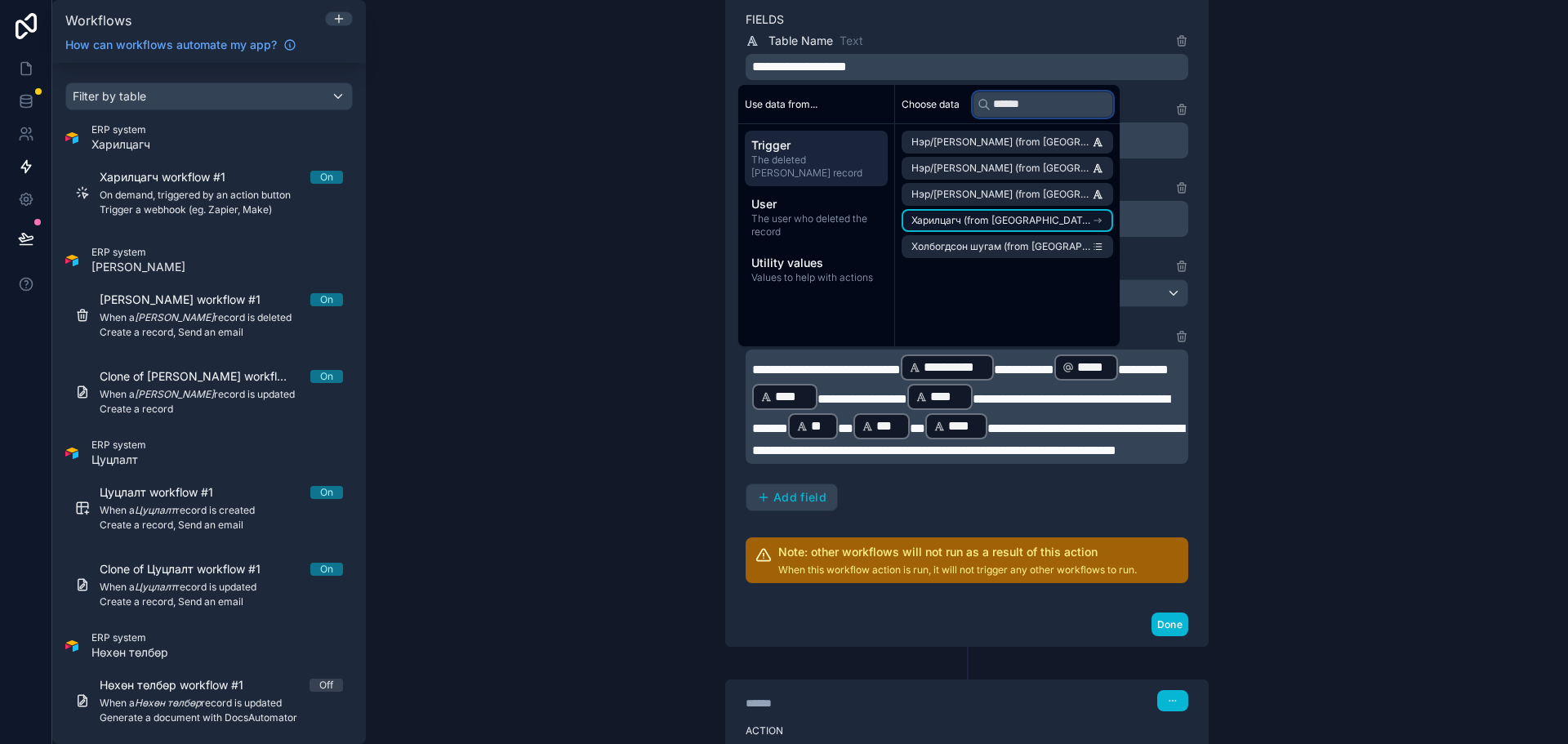
type input "******"
click at [987, 216] on span "Харилцагч (from [GEOGRAPHIC_DATA])" at bounding box center [1001, 221] width 180 height 13
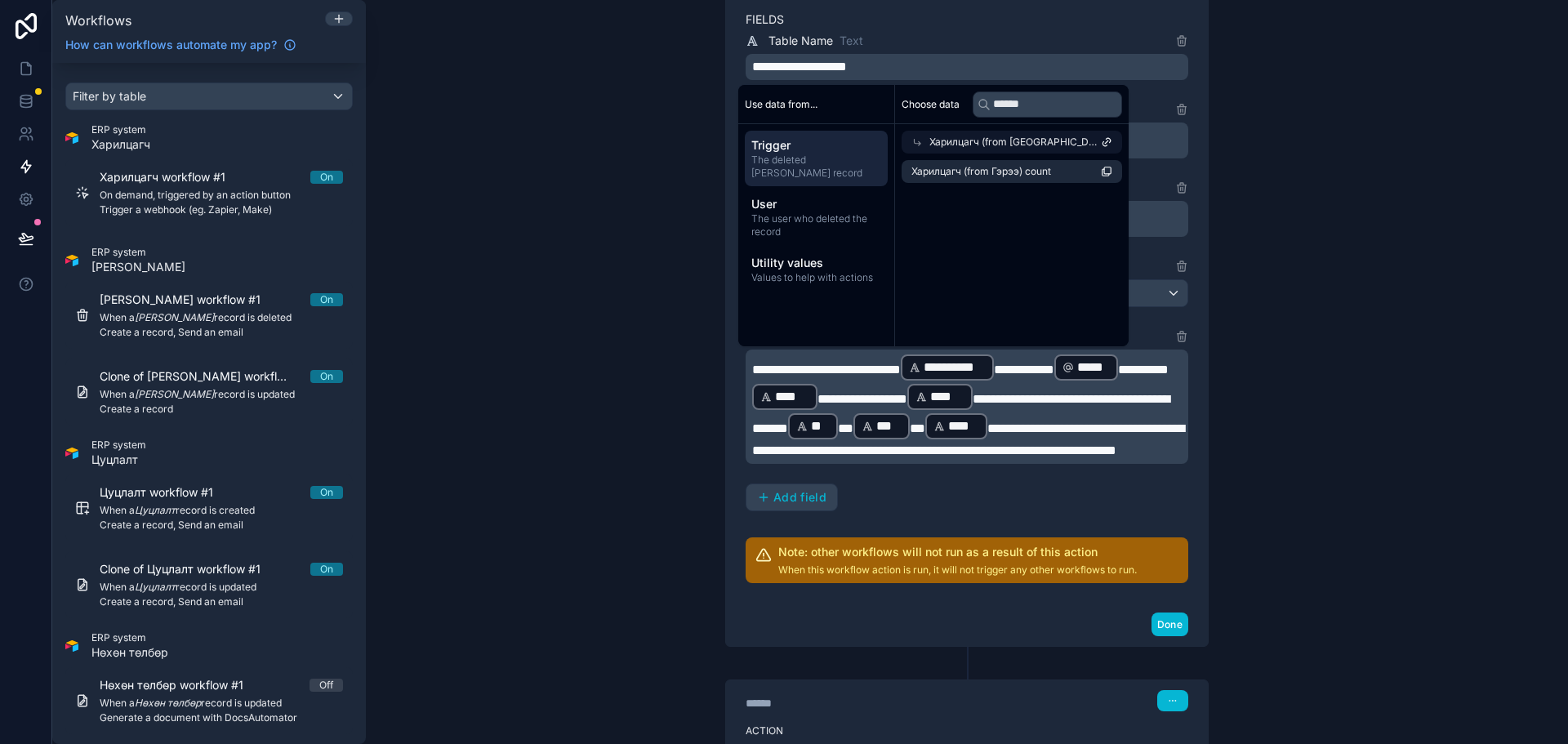
click at [1009, 139] on span "Харилцагч (from [GEOGRAPHIC_DATA])" at bounding box center [1015, 142] width 172 height 13
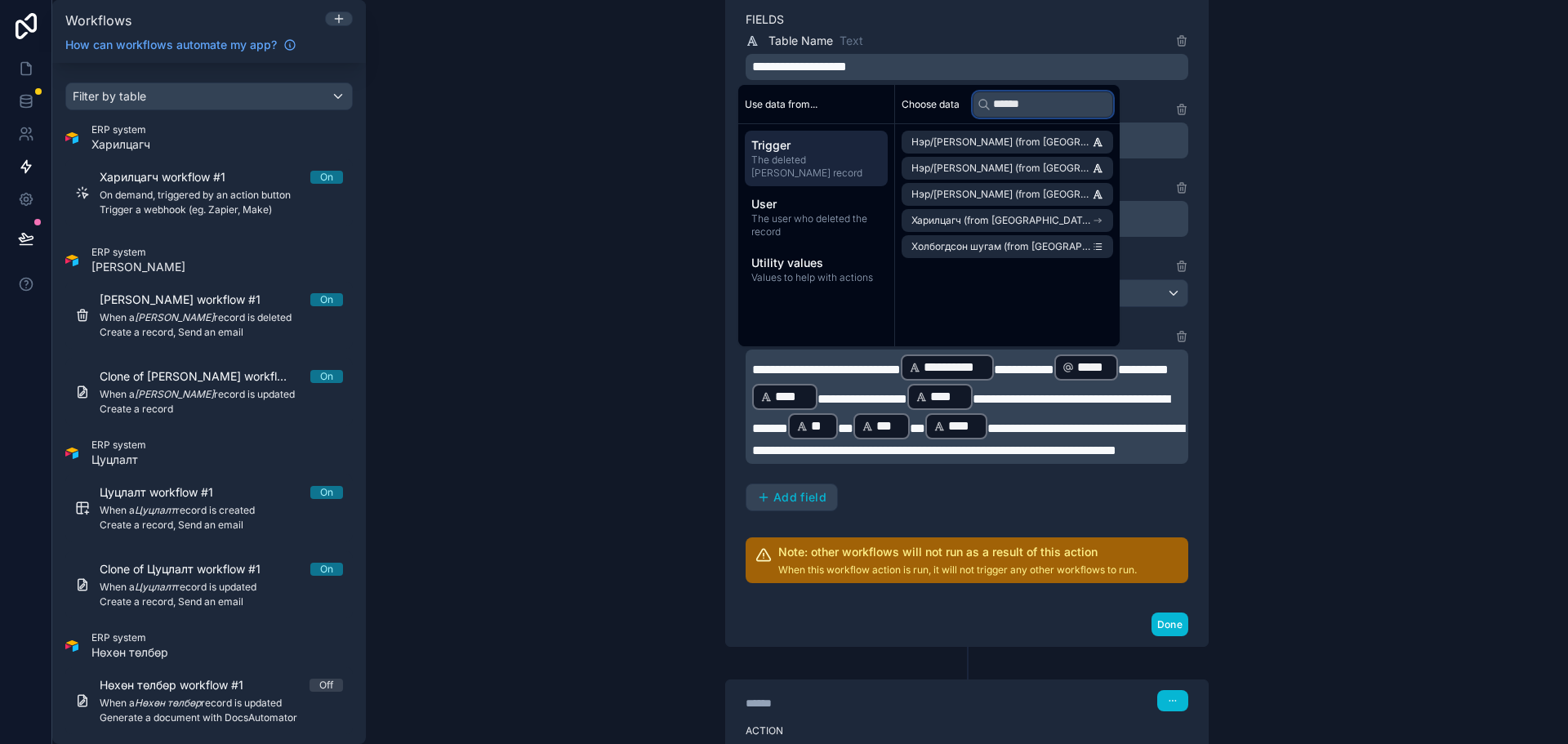
click at [1050, 103] on input "******" at bounding box center [1043, 105] width 140 height 26
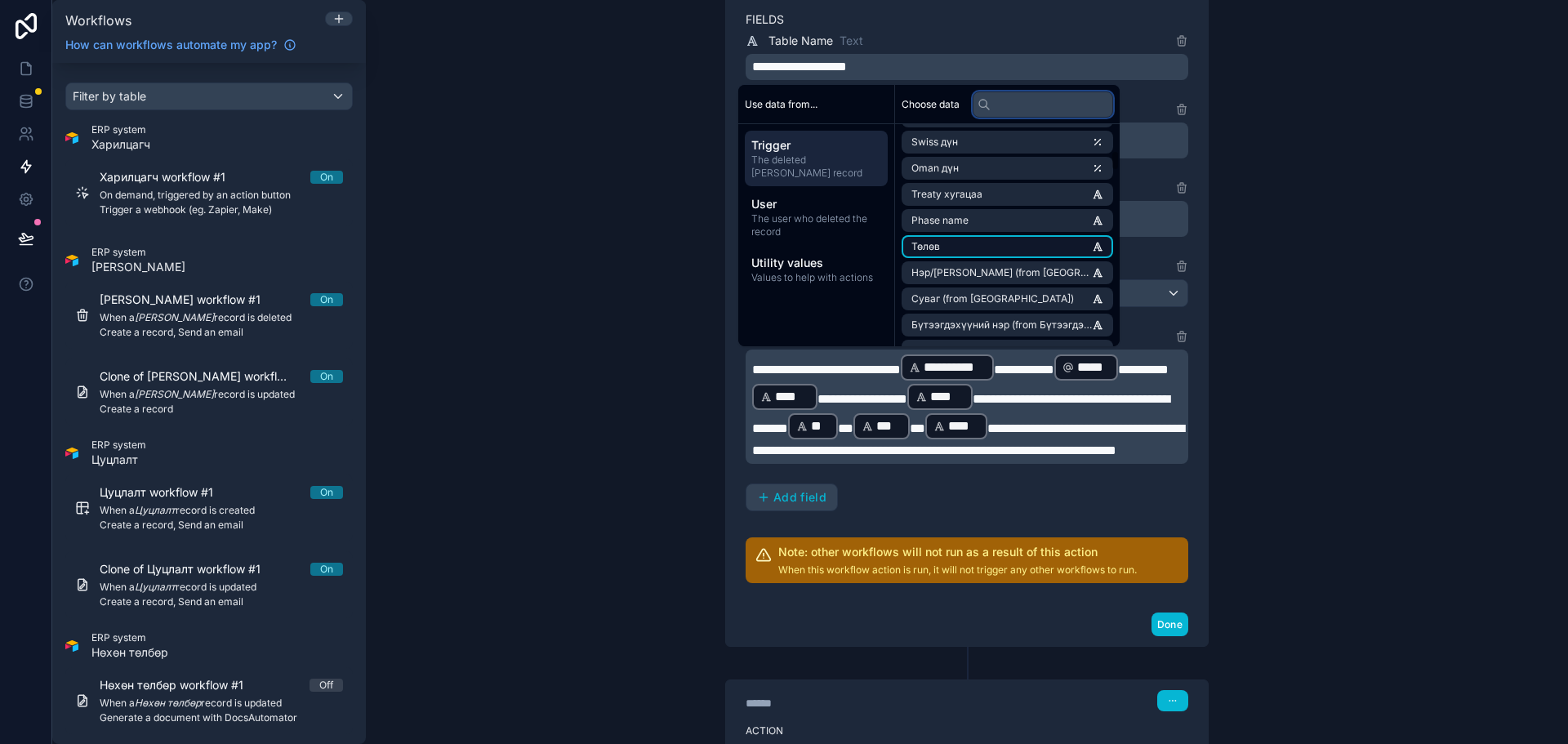
scroll to position [408, 0]
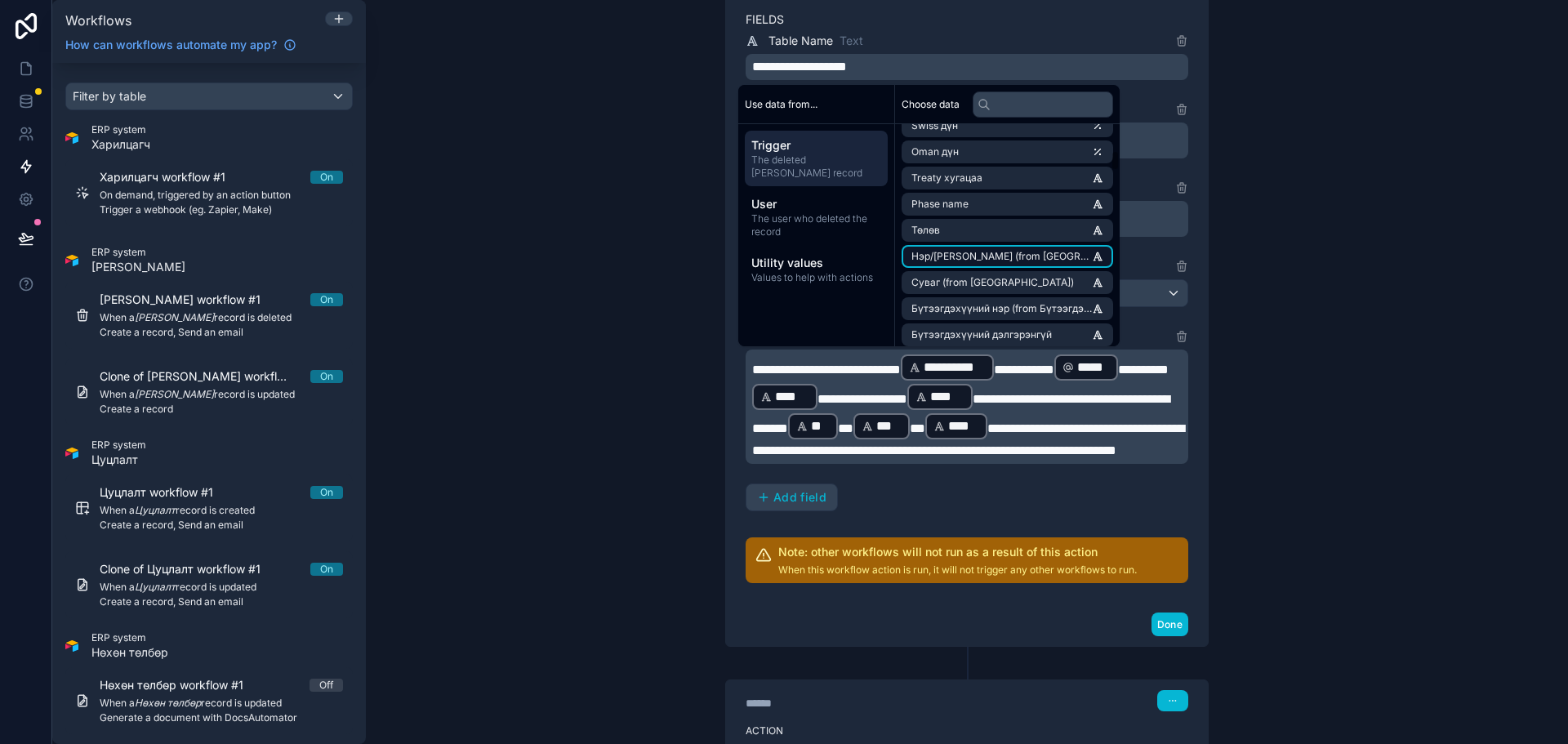
click at [1000, 257] on span "Нэр/[PERSON_NAME] (from [GEOGRAPHIC_DATA]) (from [GEOGRAPHIC_DATA])" at bounding box center [1001, 256] width 180 height 13
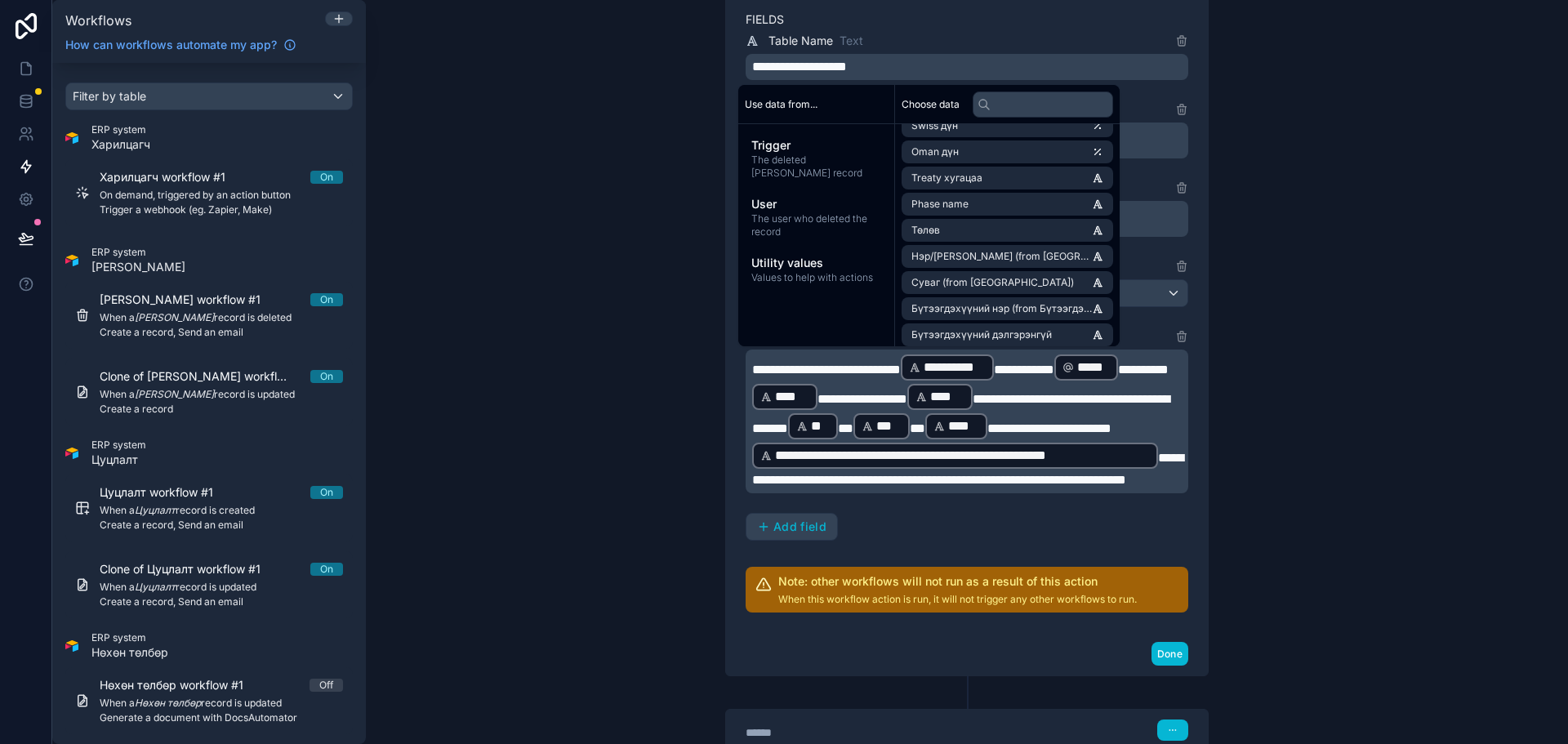
click at [810, 486] on span "**********" at bounding box center [968, 469] width 431 height 34
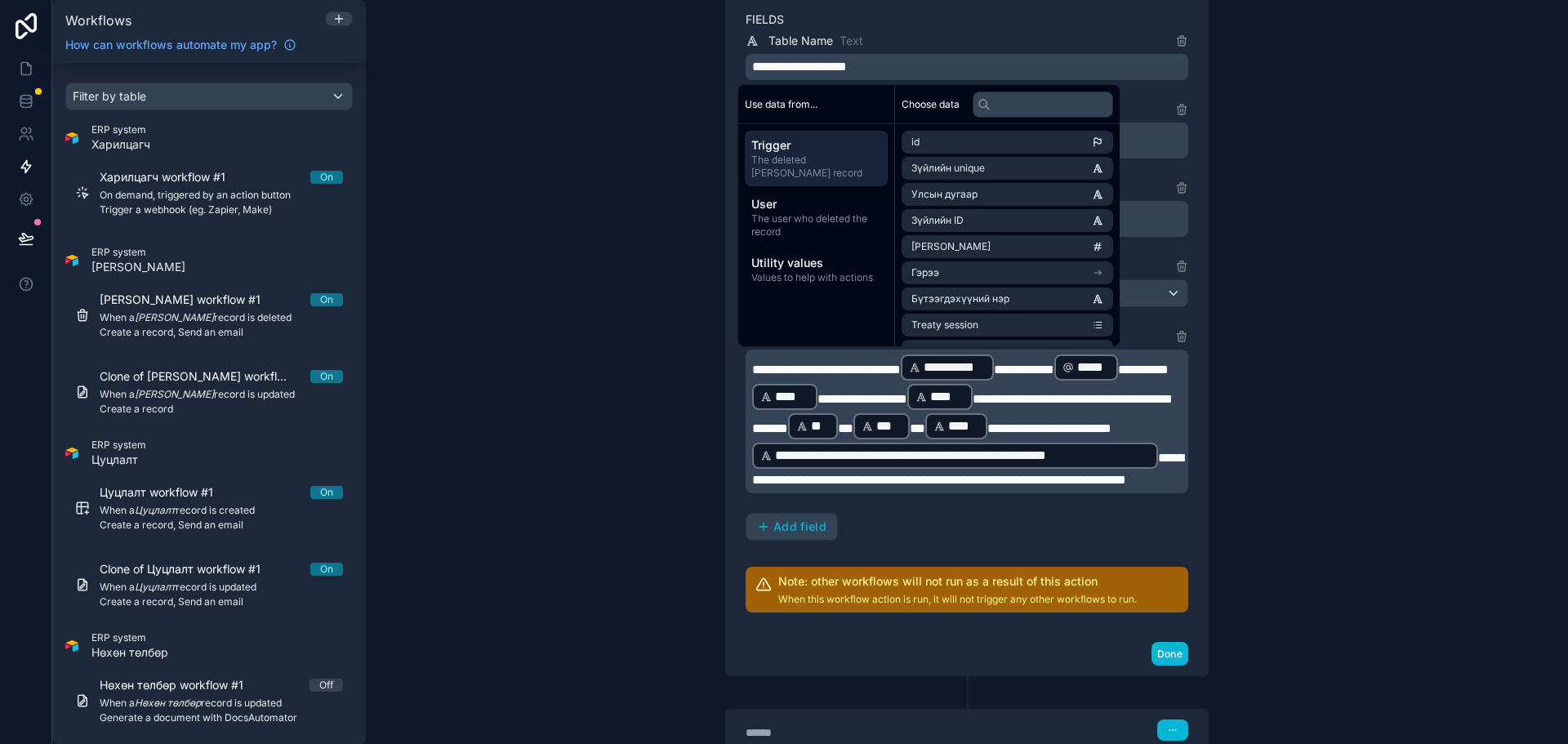
click at [858, 486] on span "**********" at bounding box center [968, 469] width 431 height 34
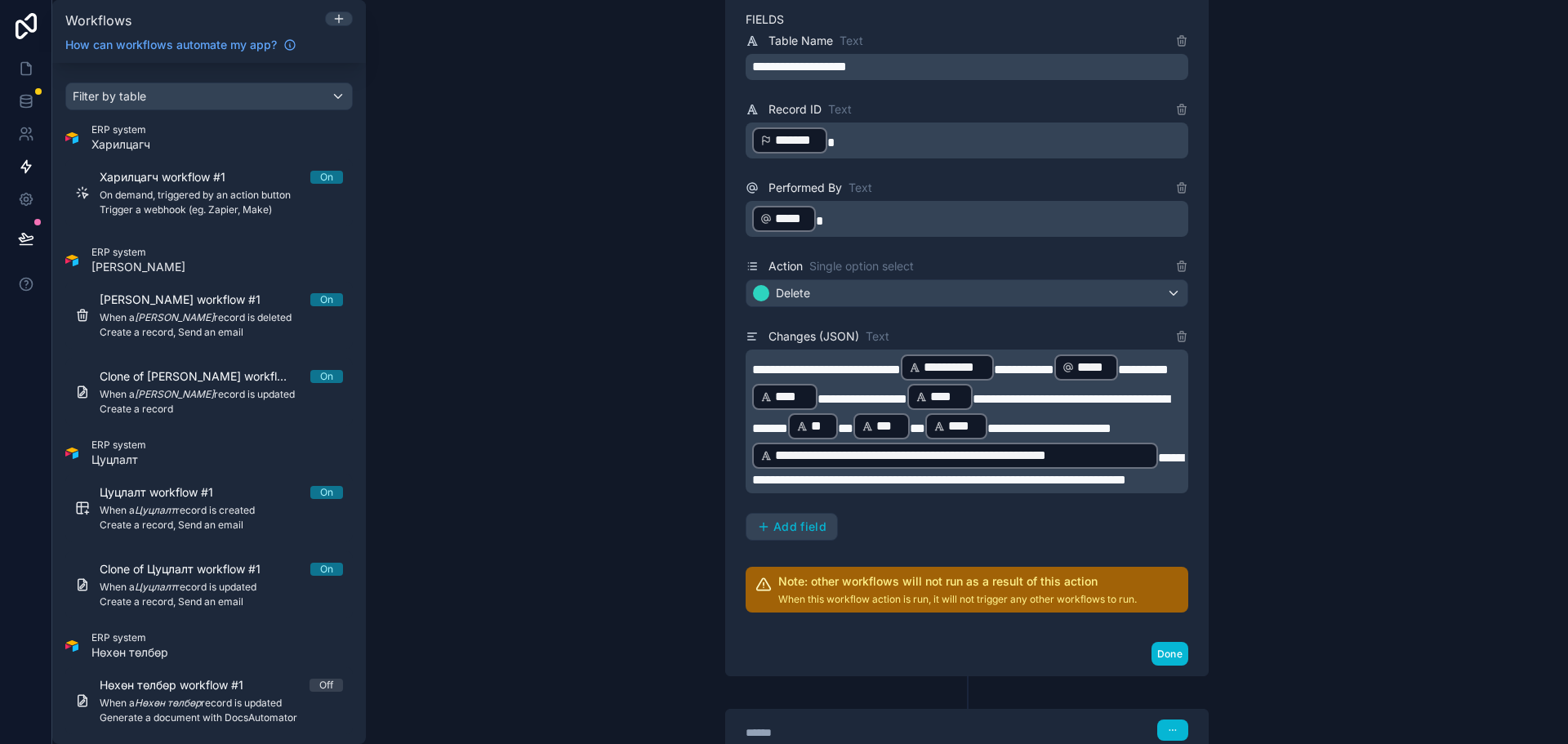
click at [844, 486] on span "**********" at bounding box center [968, 469] width 431 height 34
drag, startPoint x: 841, startPoint y: 510, endPoint x: 1004, endPoint y: 515, distance: 163.1
click at [1004, 486] on span "**********" at bounding box center [968, 469] width 431 height 34
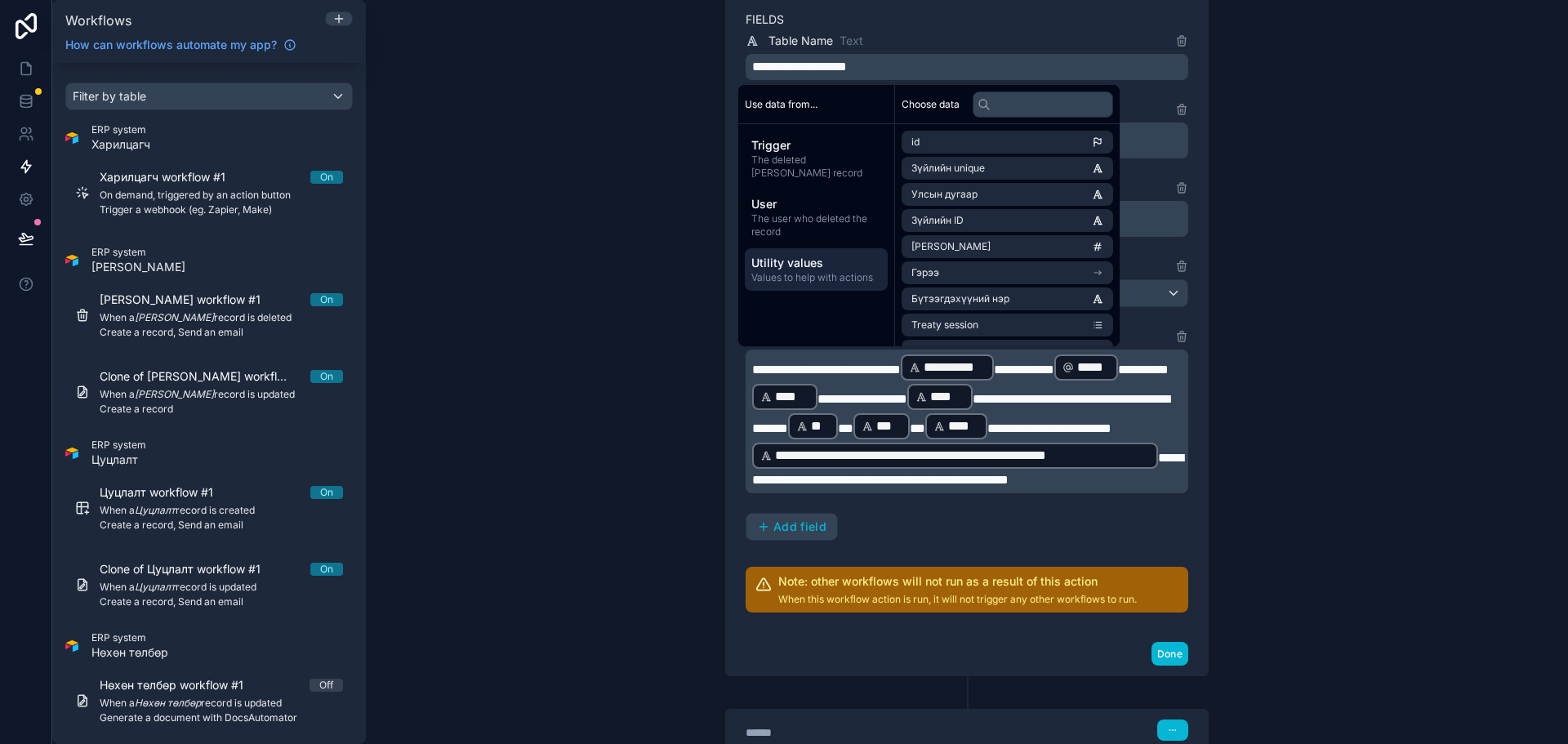
click at [791, 278] on span "Values to help with actions" at bounding box center [816, 278] width 130 height 13
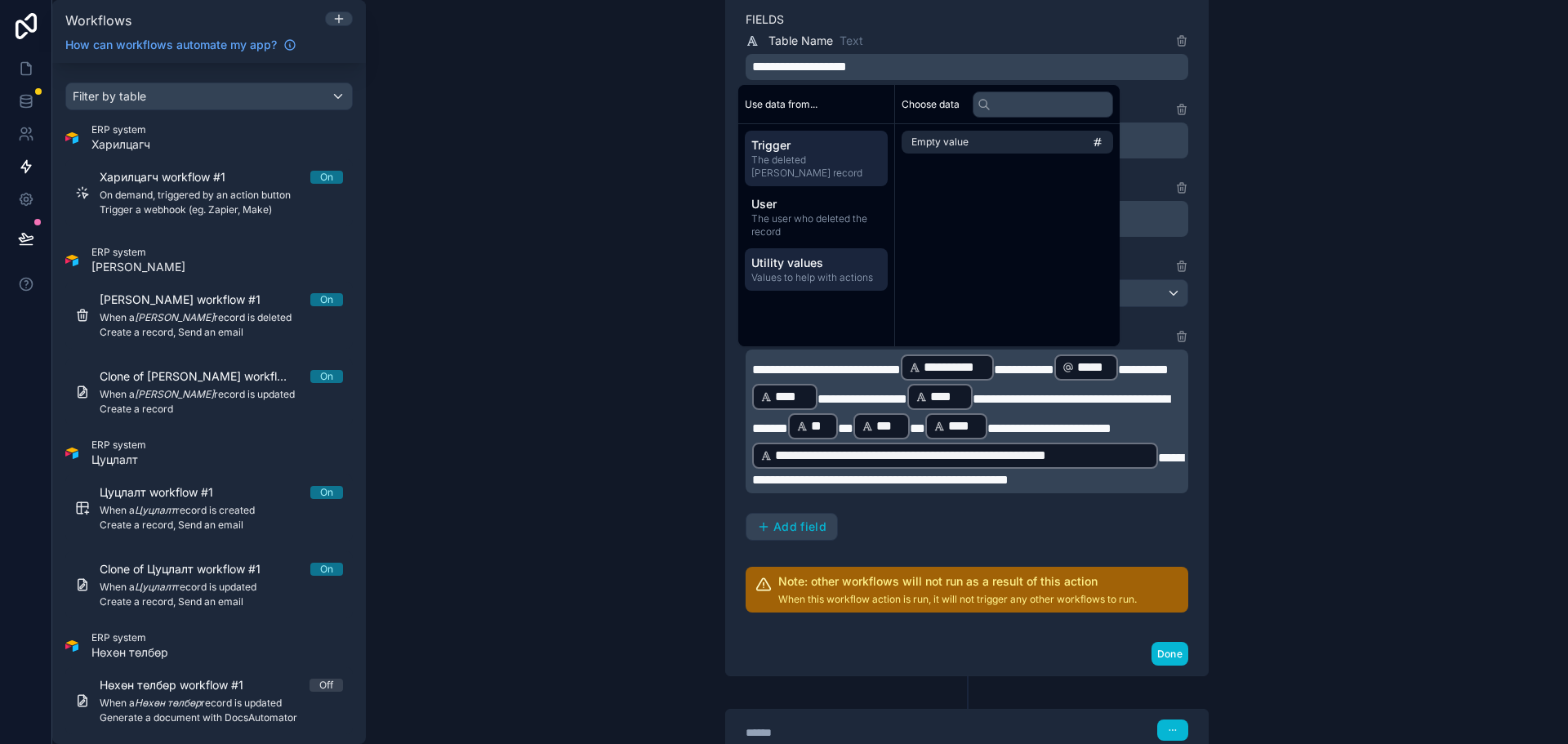
click at [825, 136] on div "Trigger The deleted [PERSON_NAME] record" at bounding box center [816, 158] width 143 height 56
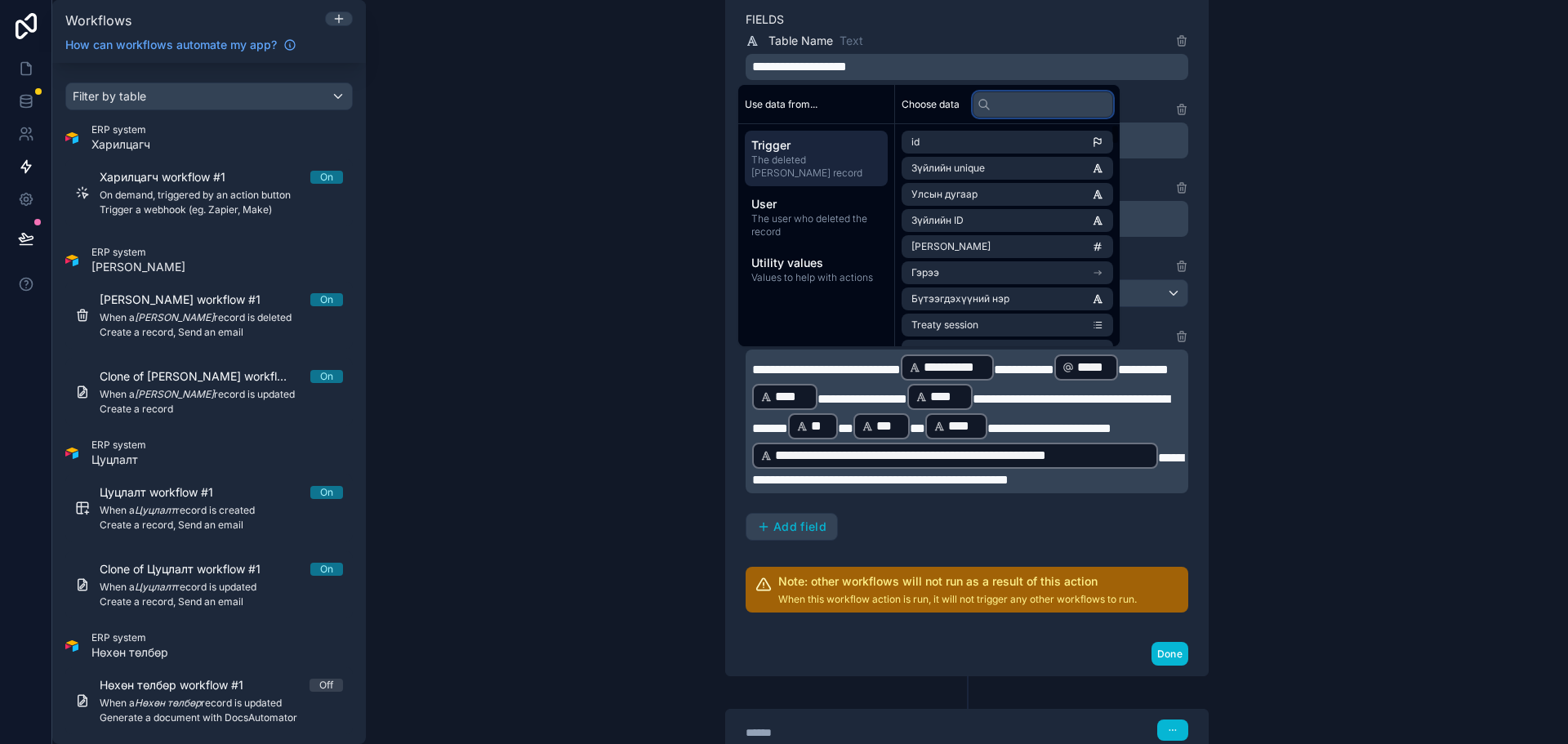
click at [1051, 100] on input "text" at bounding box center [1043, 105] width 140 height 26
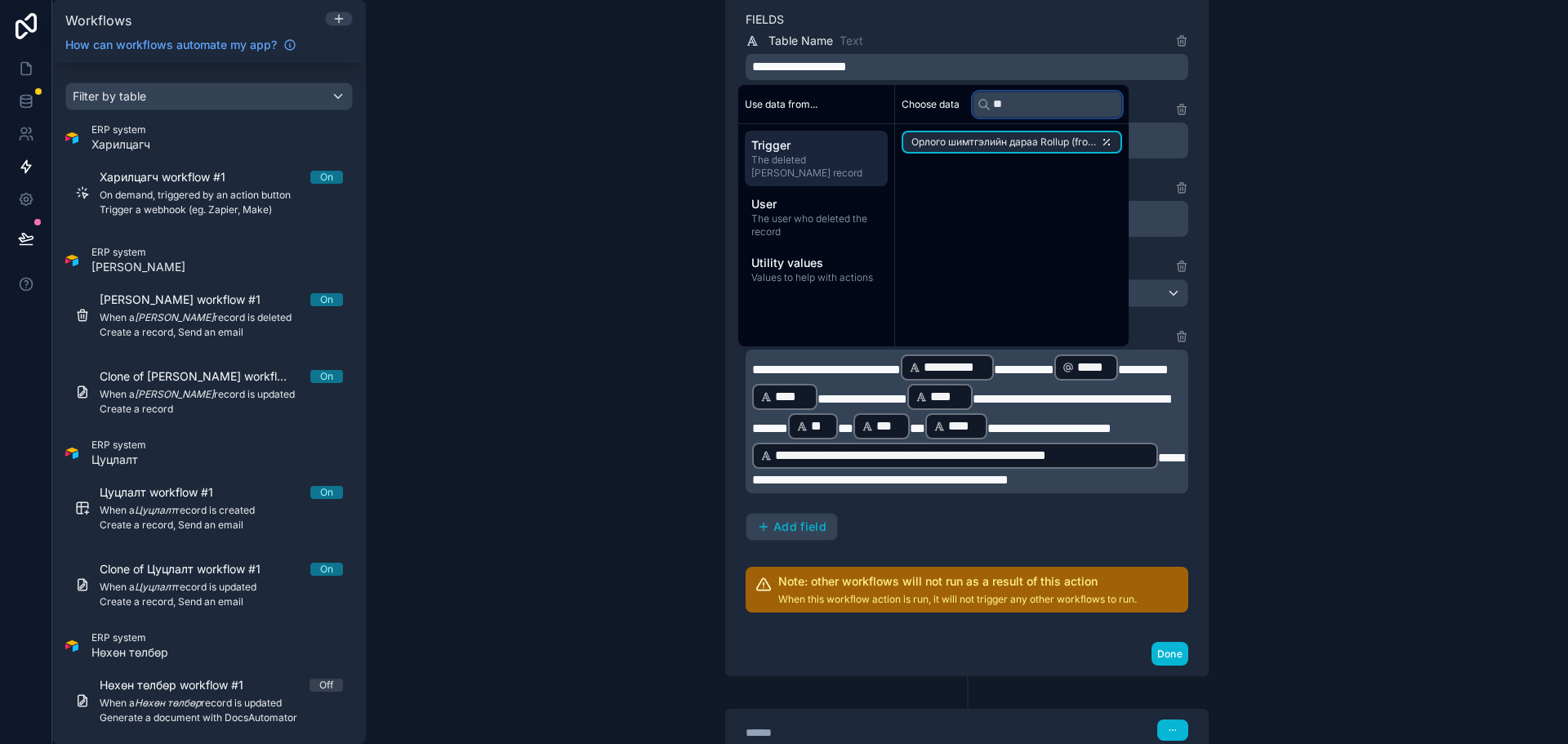
type input "*"
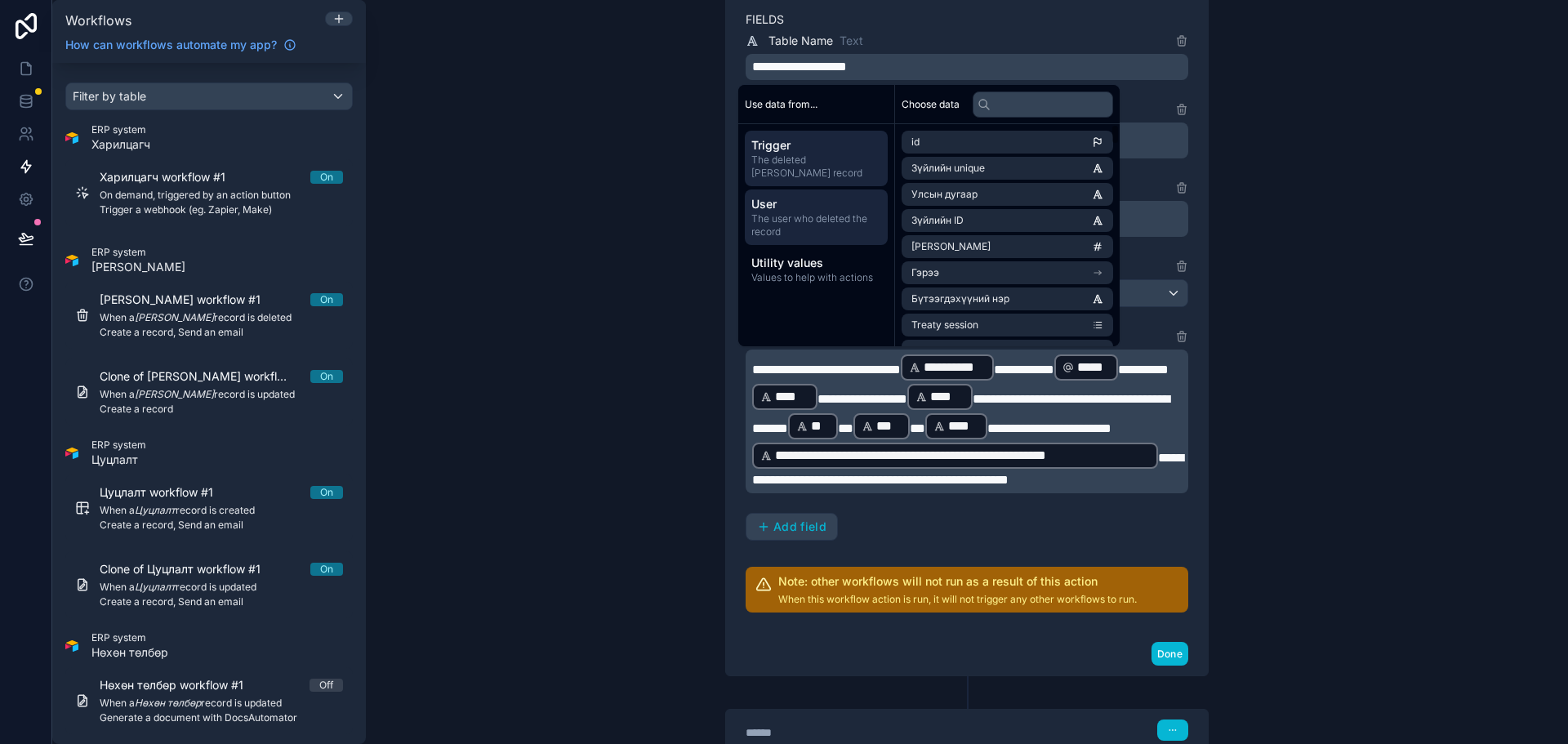
click at [813, 214] on span "The user who deleted the record" at bounding box center [816, 225] width 130 height 26
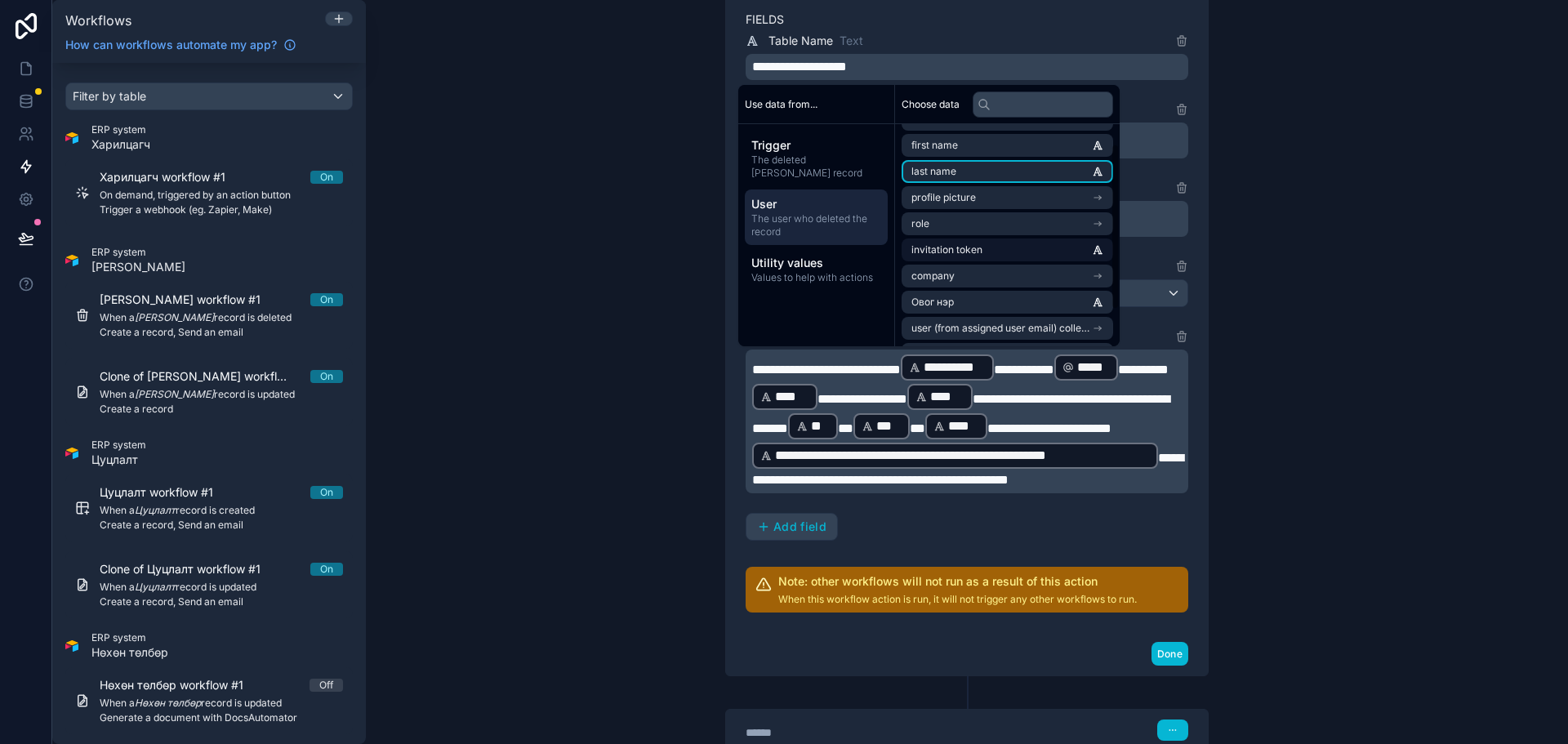
scroll to position [75, 0]
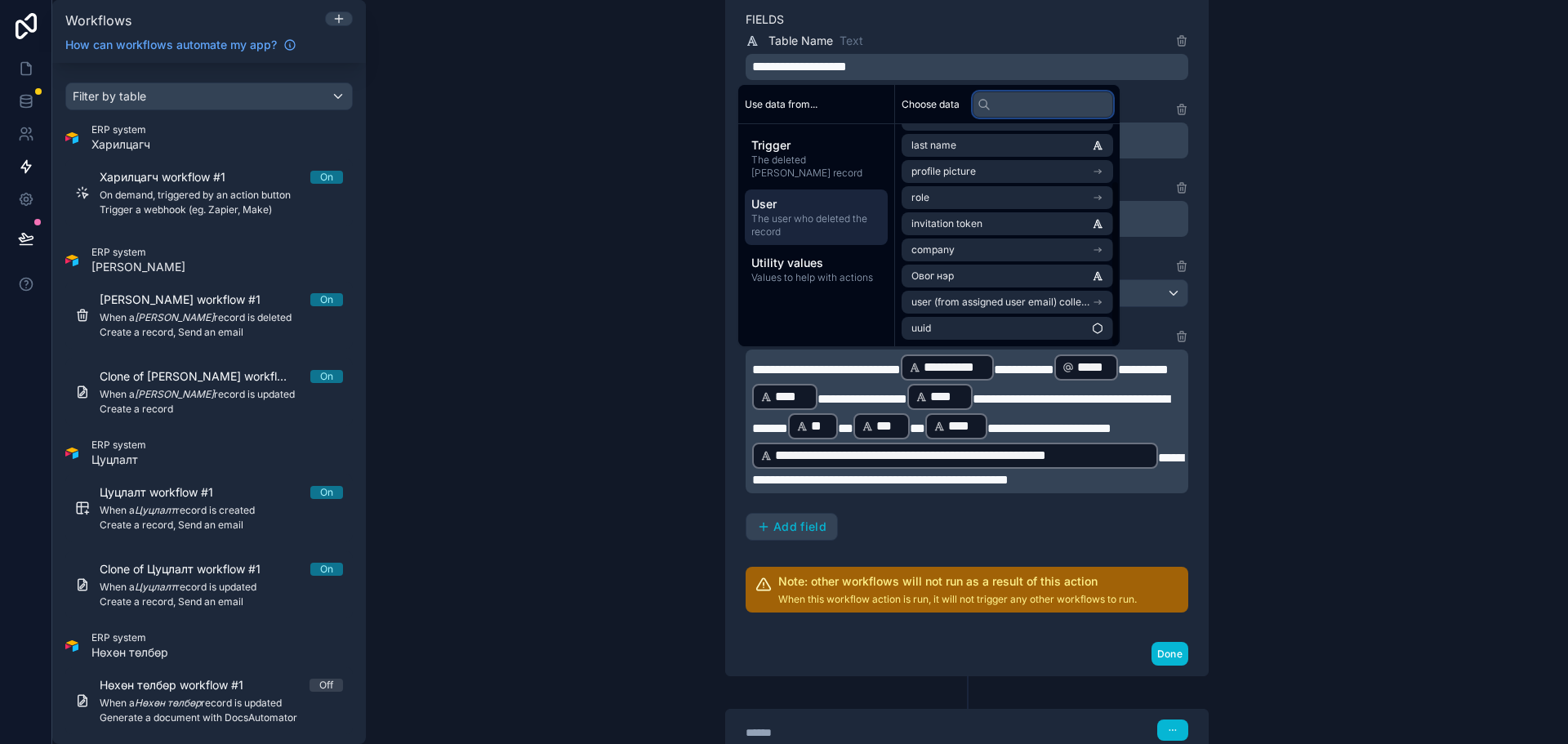
click at [1006, 102] on input "text" at bounding box center [1043, 105] width 140 height 26
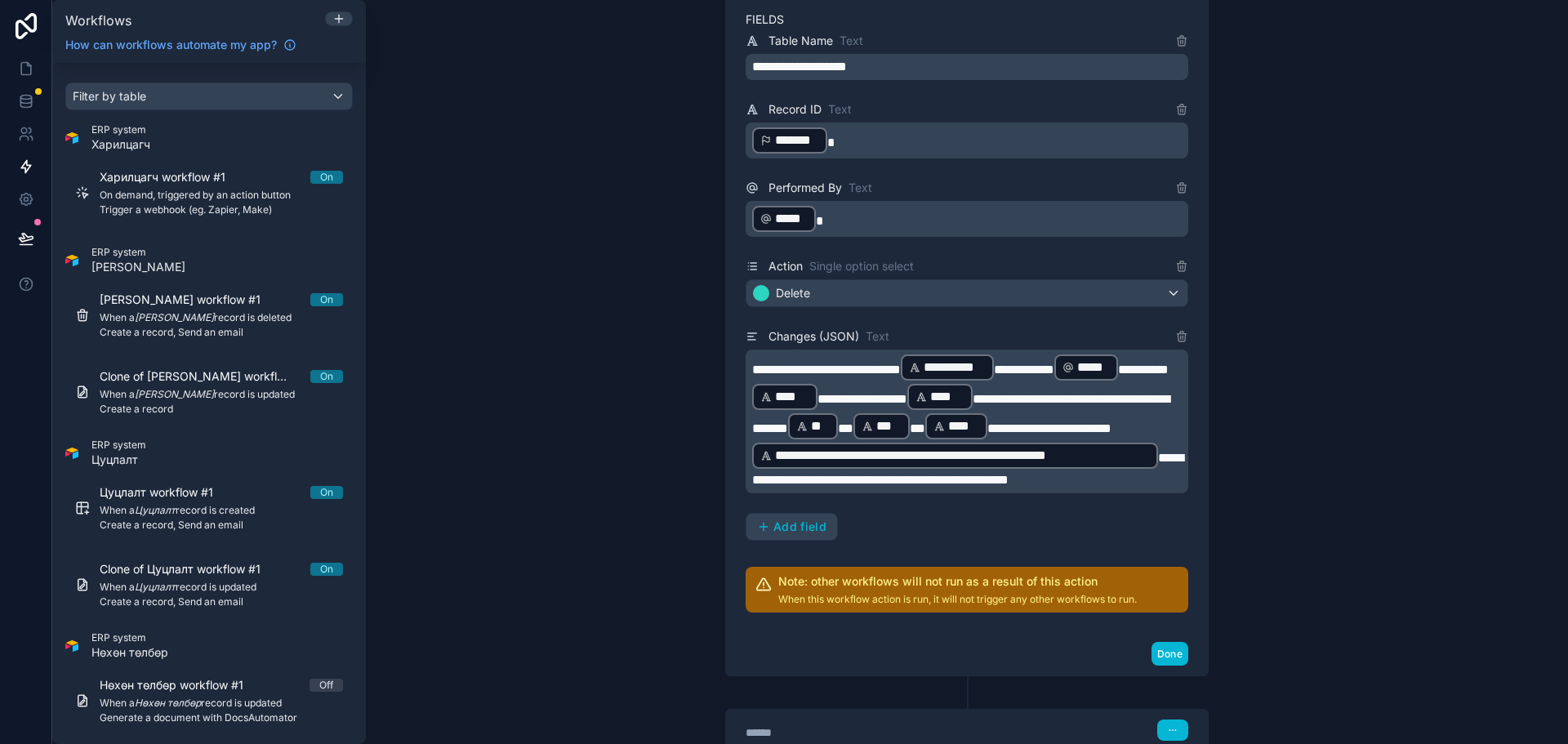
click at [1177, 490] on p "**********" at bounding box center [969, 421] width 433 height 137
click at [752, 486] on span "**********" at bounding box center [968, 469] width 431 height 34
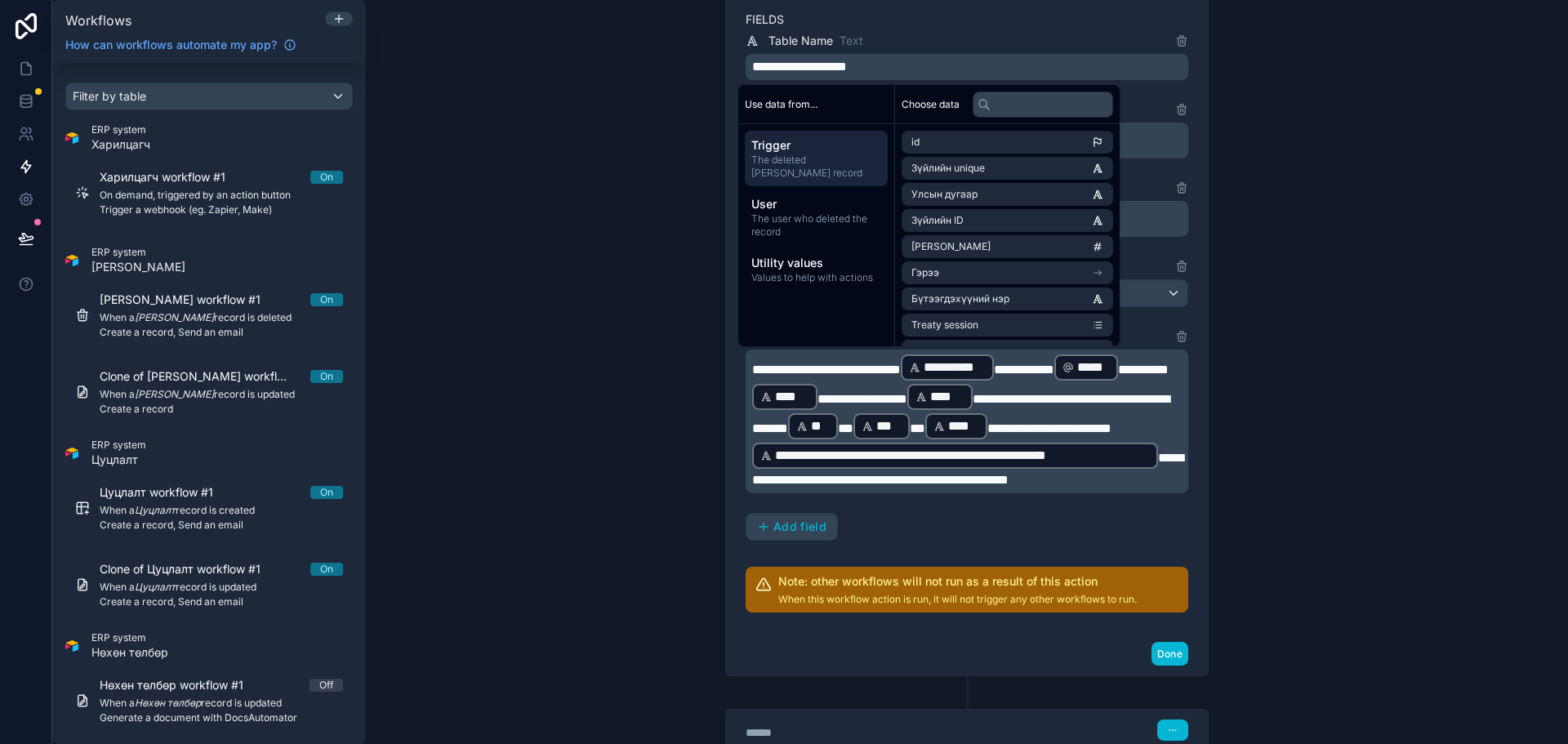
click at [810, 113] on div "Use data from..." at bounding box center [816, 105] width 156 height 39
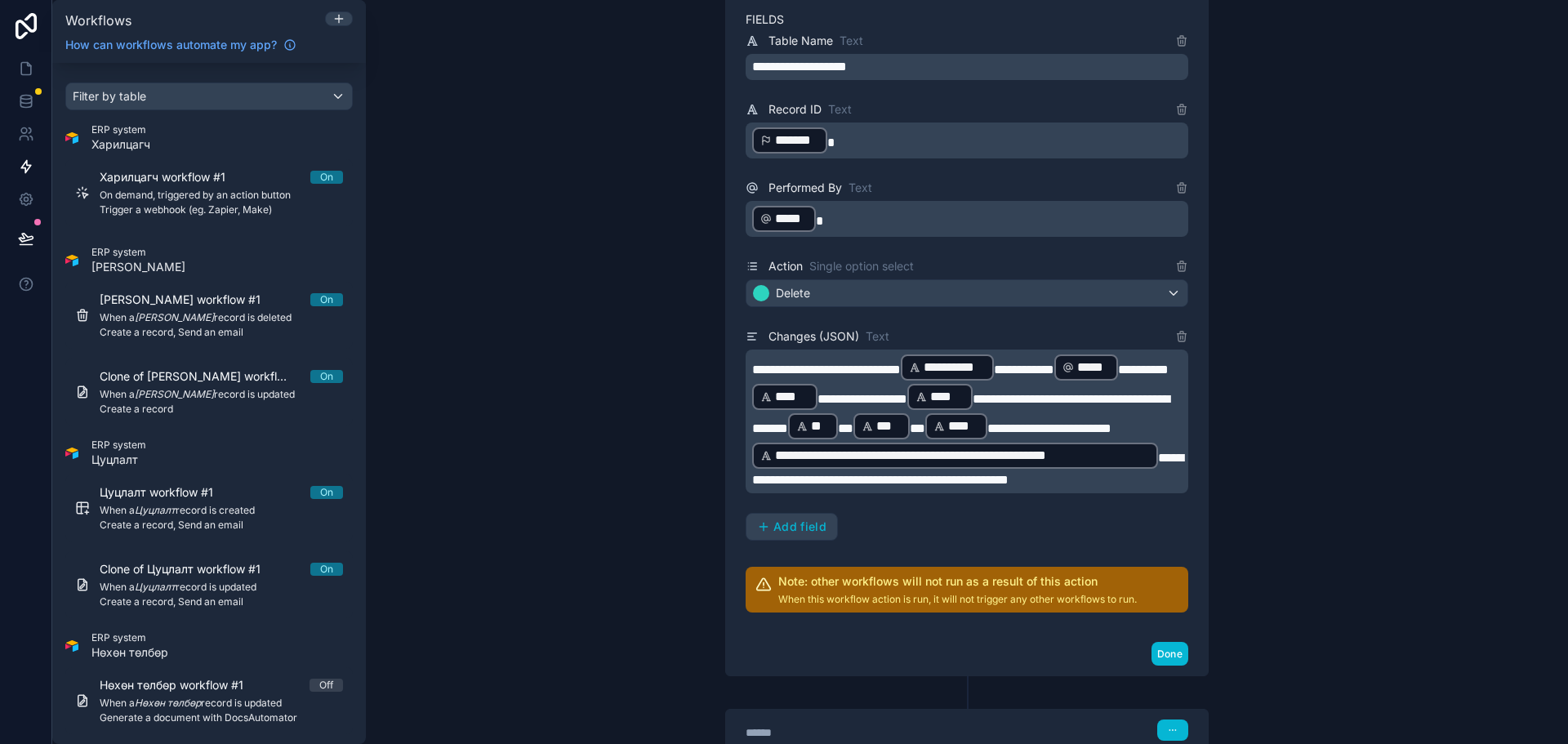
click at [758, 486] on span "**********" at bounding box center [968, 469] width 431 height 34
click at [832, 486] on span "**********" at bounding box center [968, 469] width 431 height 34
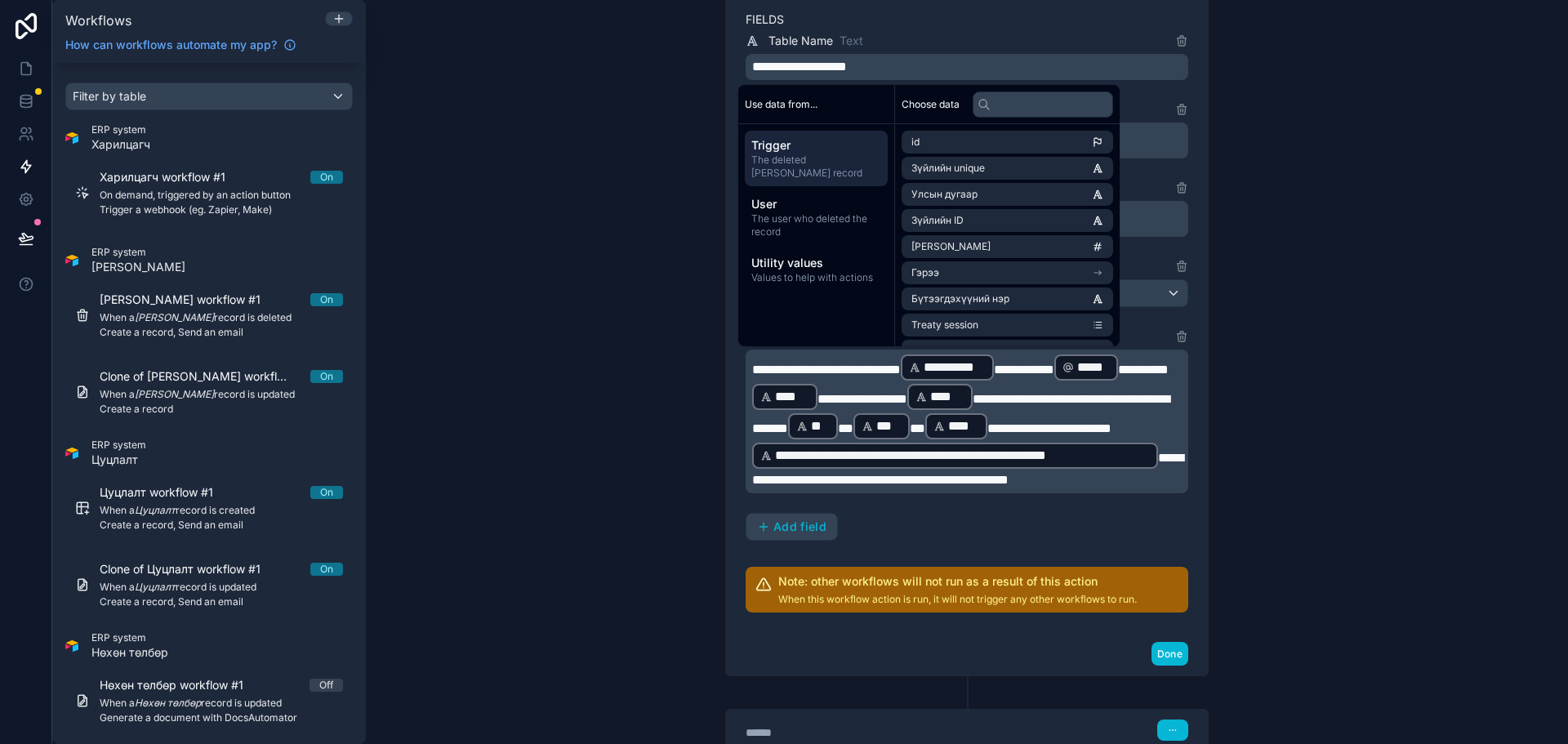
click at [1152, 490] on p "**********" at bounding box center [969, 421] width 433 height 137
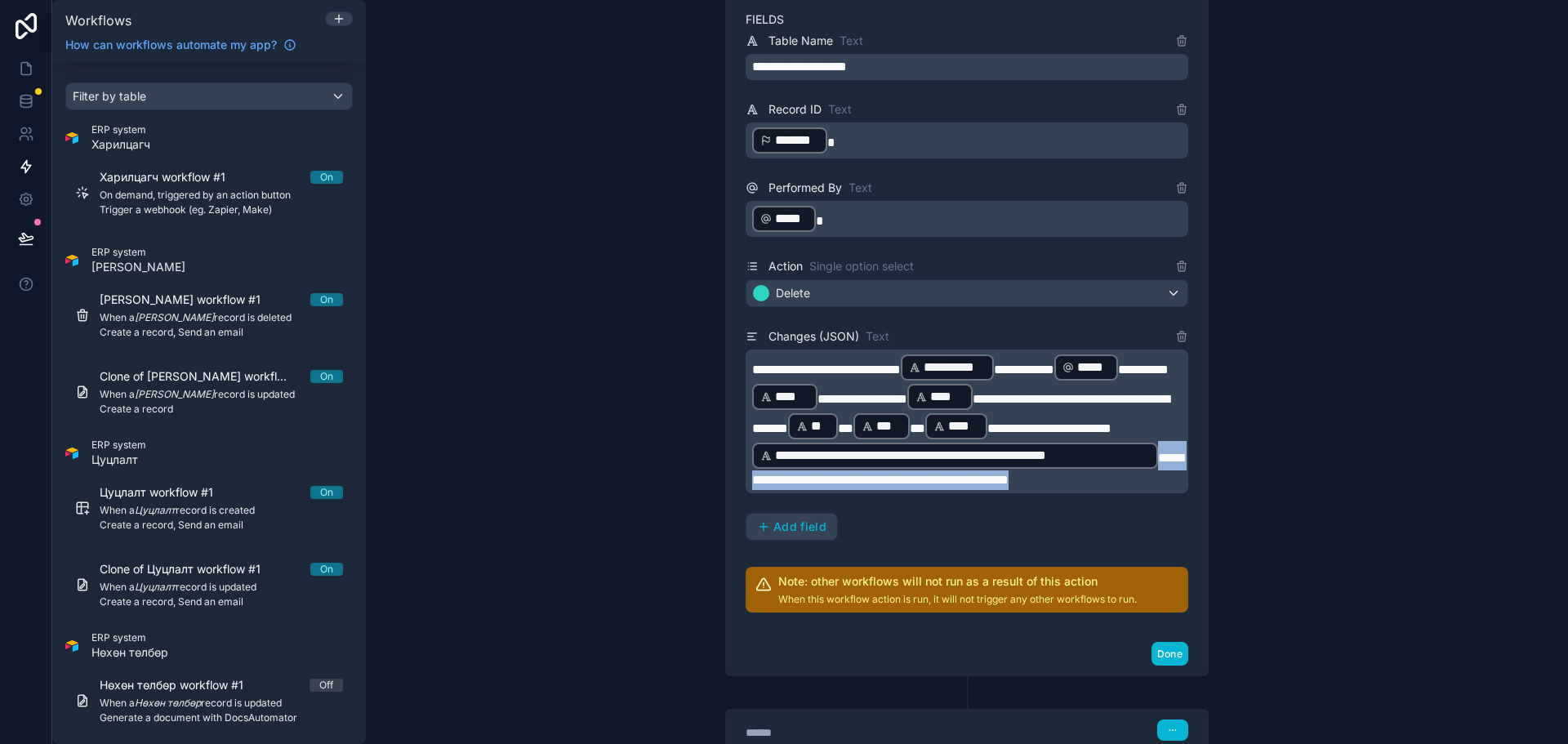
drag, startPoint x: 1143, startPoint y: 509, endPoint x: 735, endPoint y: 519, distance: 408.1
click at [735, 519] on div "**********" at bounding box center [967, 274] width 482 height 715
drag, startPoint x: 732, startPoint y: 514, endPoint x: 749, endPoint y: 511, distance: 17.3
click at [749, 511] on div "**********" at bounding box center [967, 274] width 482 height 715
click at [752, 486] on span "**********" at bounding box center [968, 469] width 431 height 34
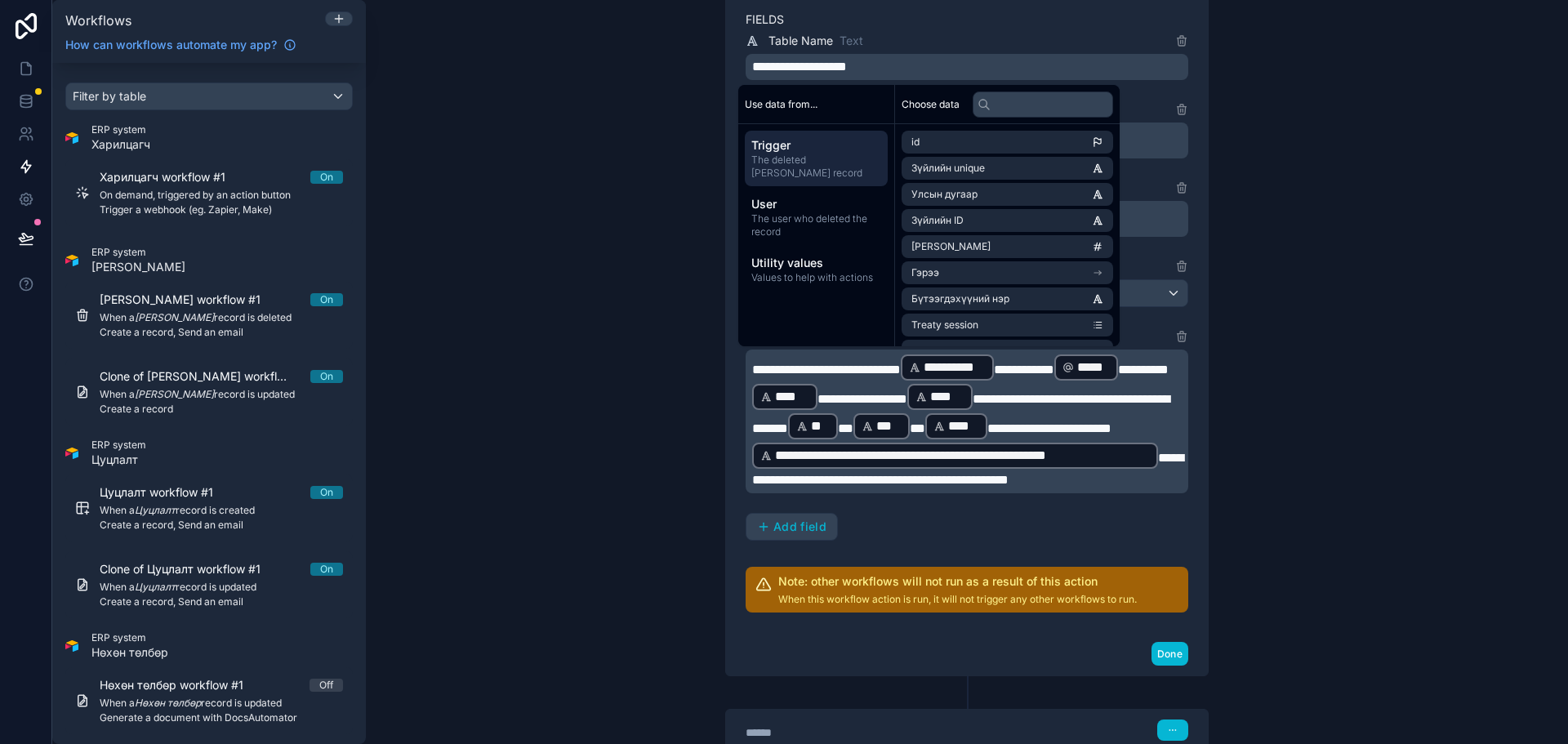
click at [1102, 486] on span "**********" at bounding box center [968, 469] width 431 height 34
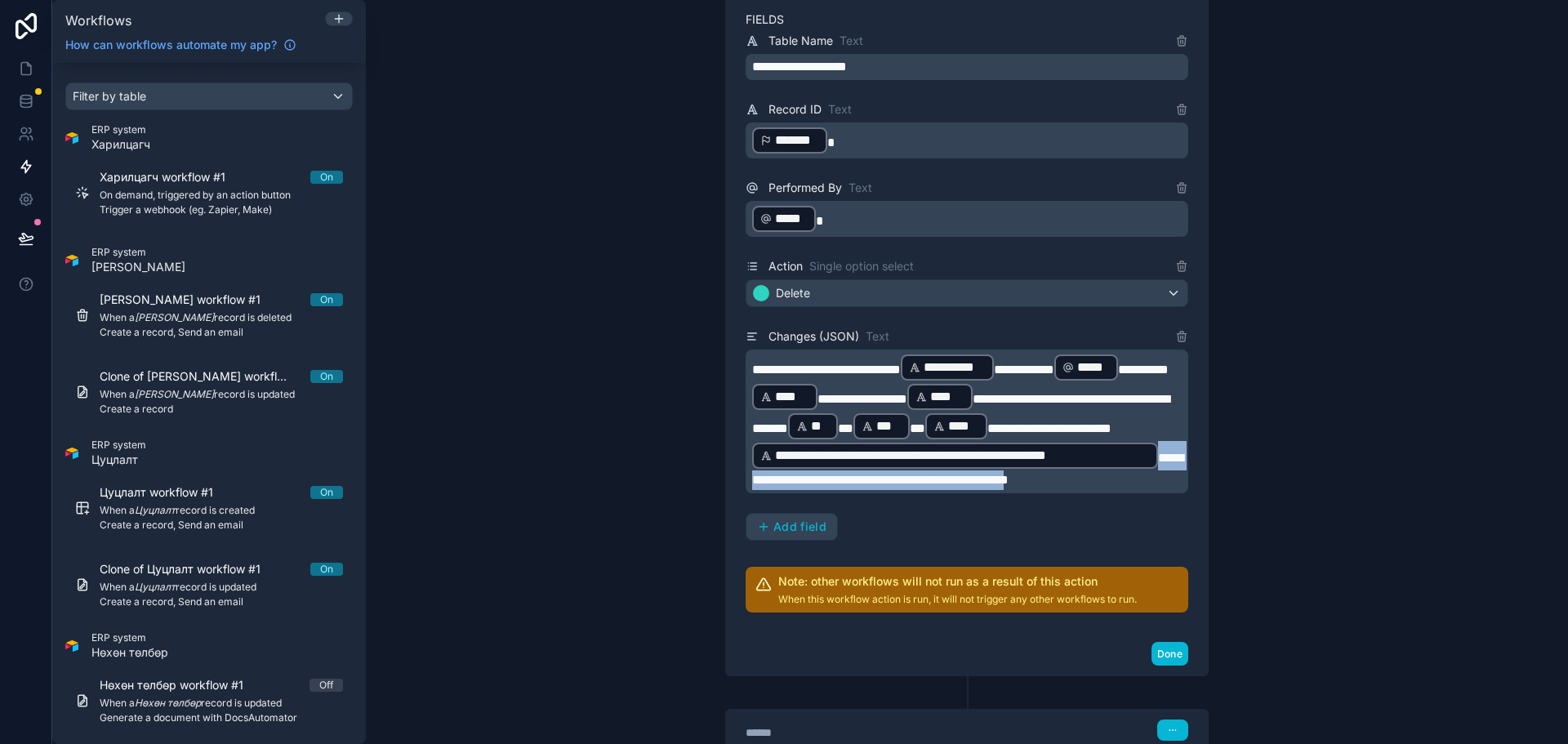
drag, startPoint x: 1102, startPoint y: 507, endPoint x: 729, endPoint y: 515, distance: 373.1
click at [729, 515] on div "**********" at bounding box center [967, 274] width 482 height 715
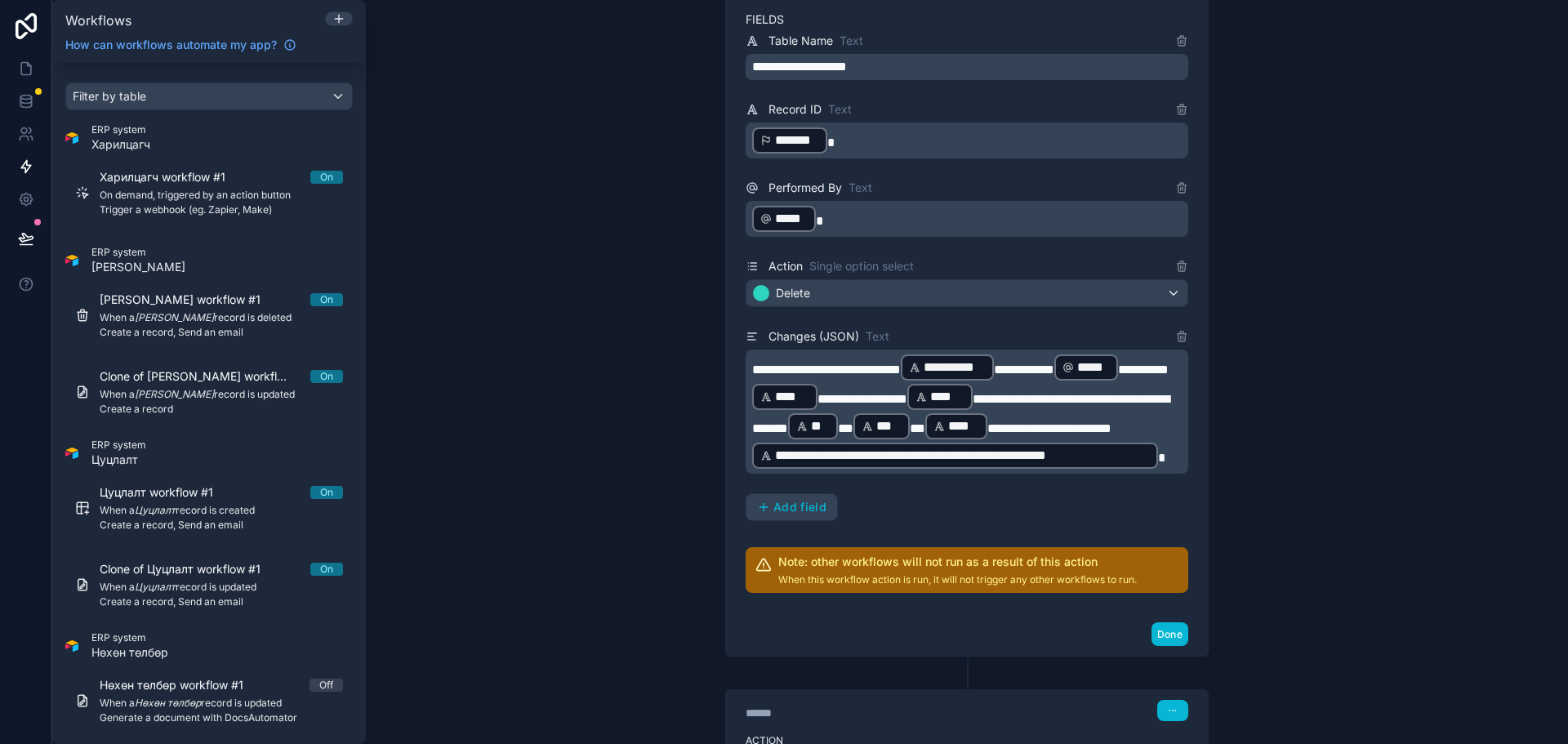
click at [1183, 481] on div "**********" at bounding box center [967, 265] width 482 height 695
click at [1164, 646] on button "Done" at bounding box center [1169, 634] width 37 height 24
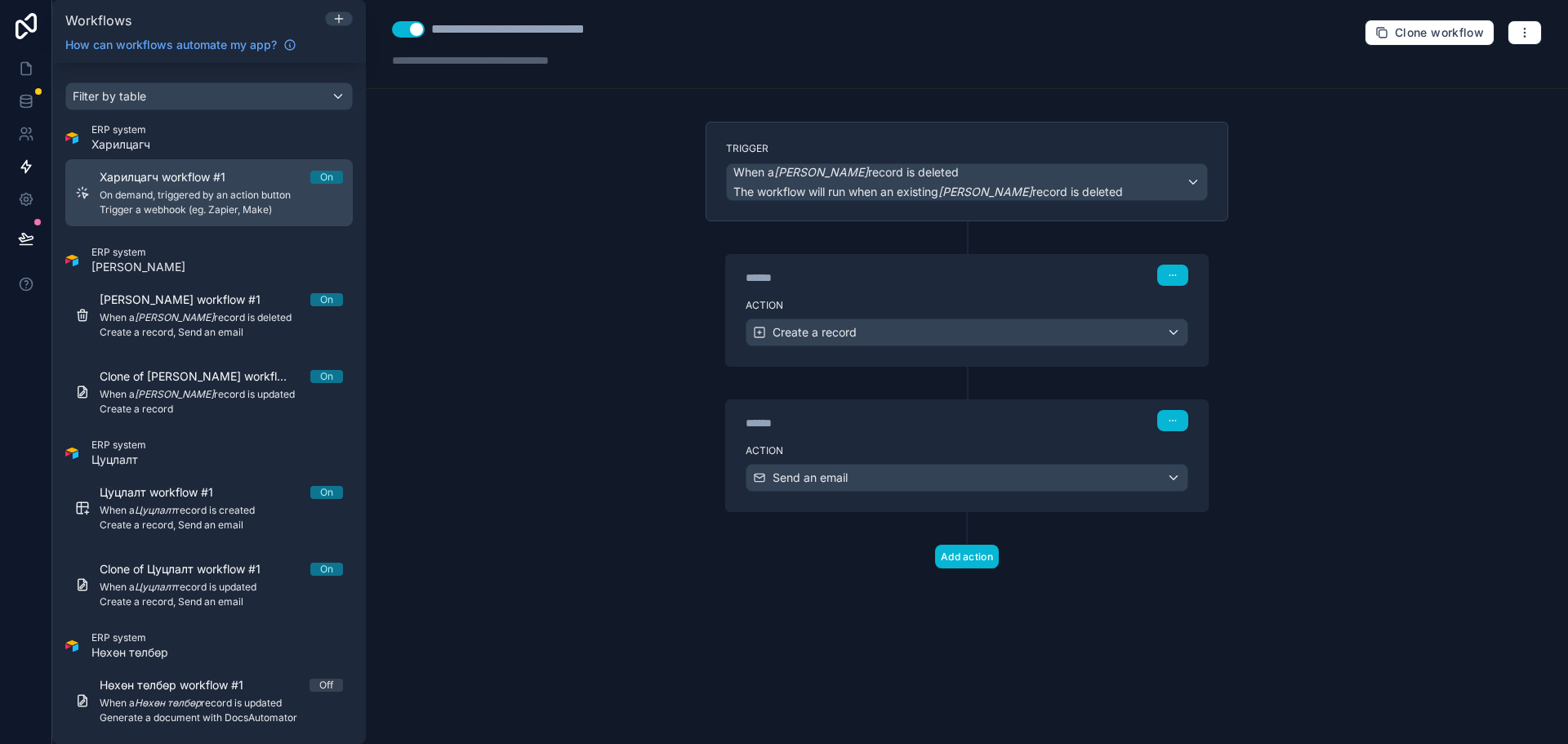
click at [266, 203] on span "Trigger a webhook (eg. Zapier, Make)" at bounding box center [221, 210] width 243 height 13
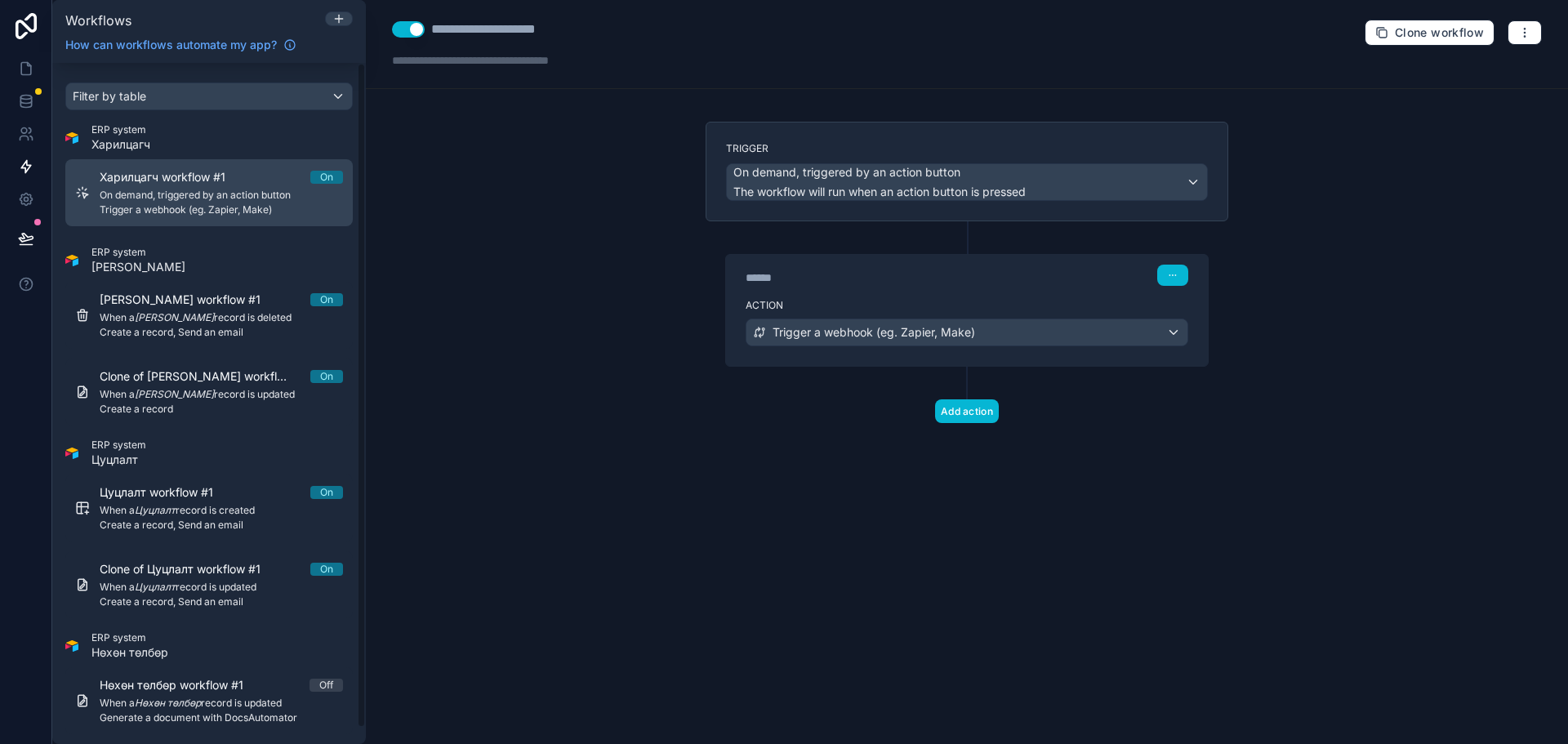
click at [206, 214] on span "Trigger a webhook (eg. Zapier, Make)" at bounding box center [221, 210] width 243 height 13
click at [224, 203] on div "Харилцагч workflow #1 On On demand, triggered by an action button Trigger a web…" at bounding box center [221, 193] width 243 height 47
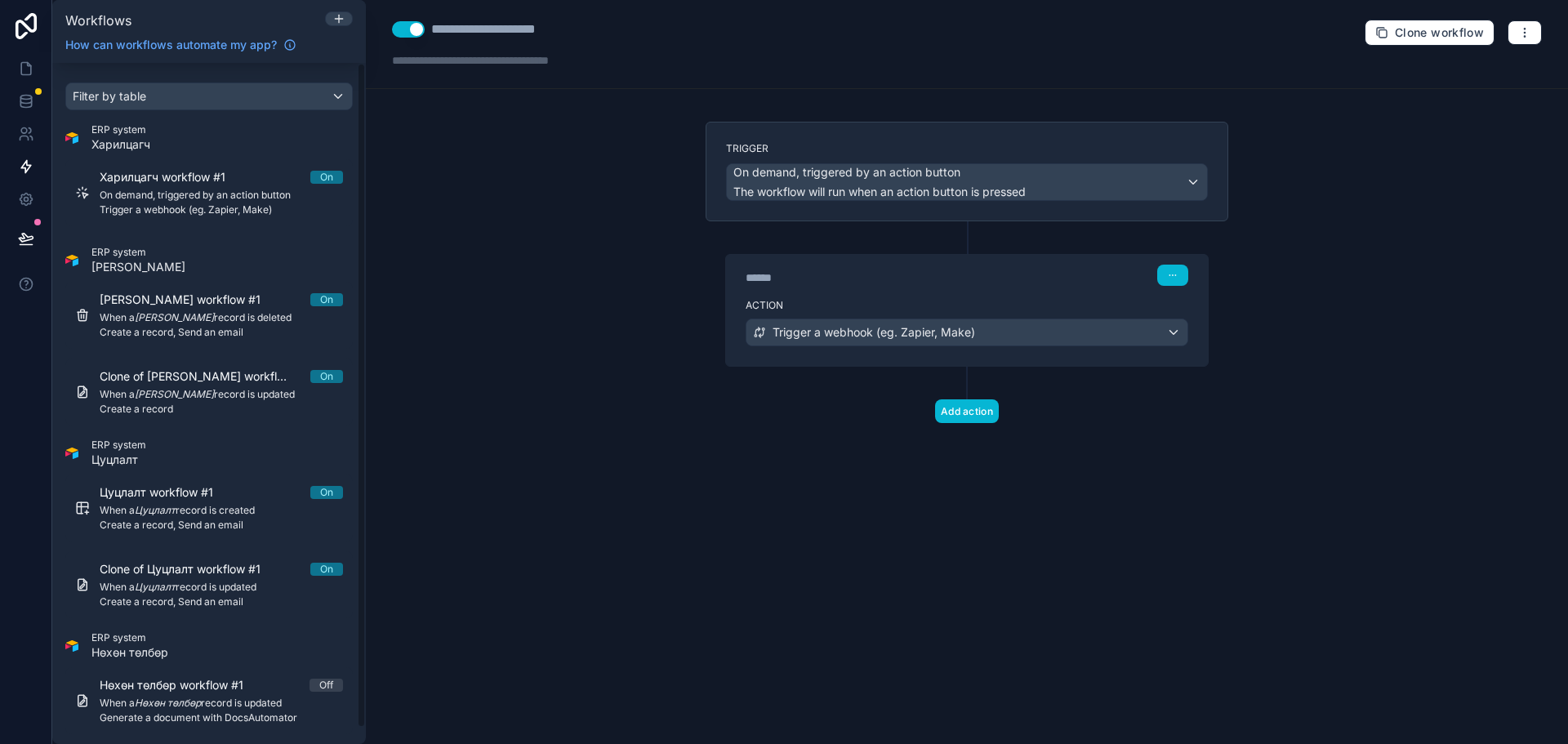
click at [459, 499] on div "**********" at bounding box center [967, 372] width 1202 height 744
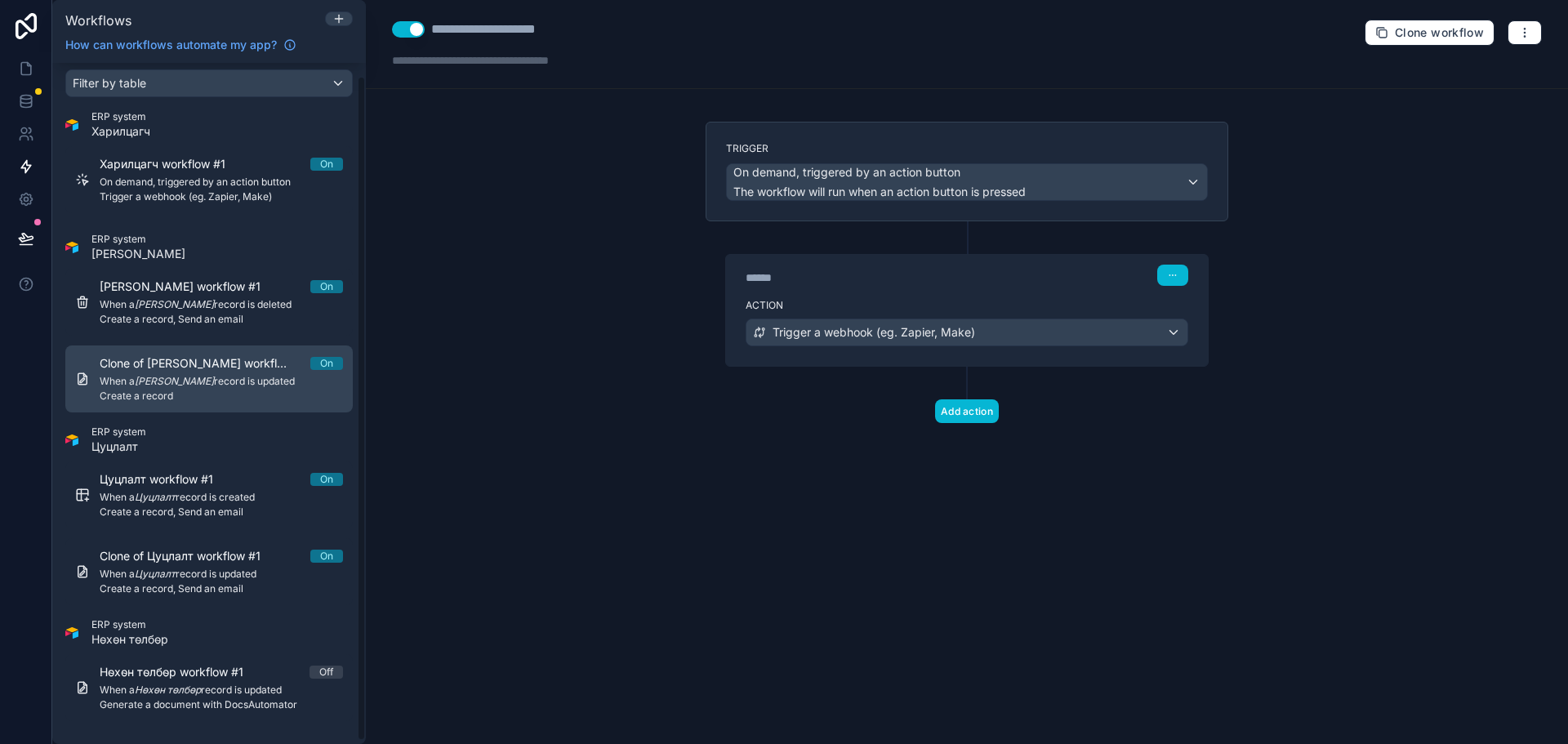
scroll to position [16, 0]
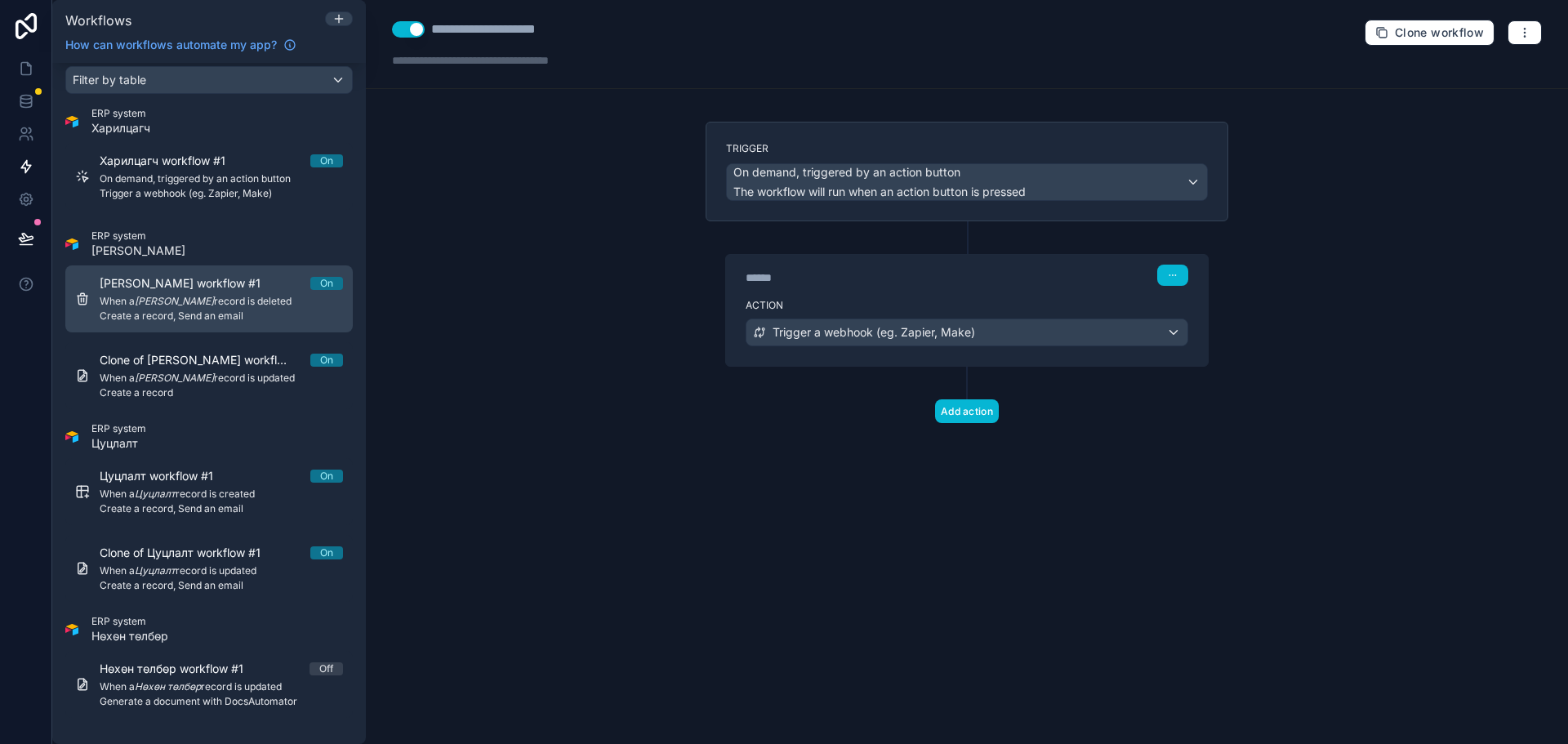
click at [249, 301] on span "When a [PERSON_NAME] record is deleted" at bounding box center [221, 301] width 243 height 13
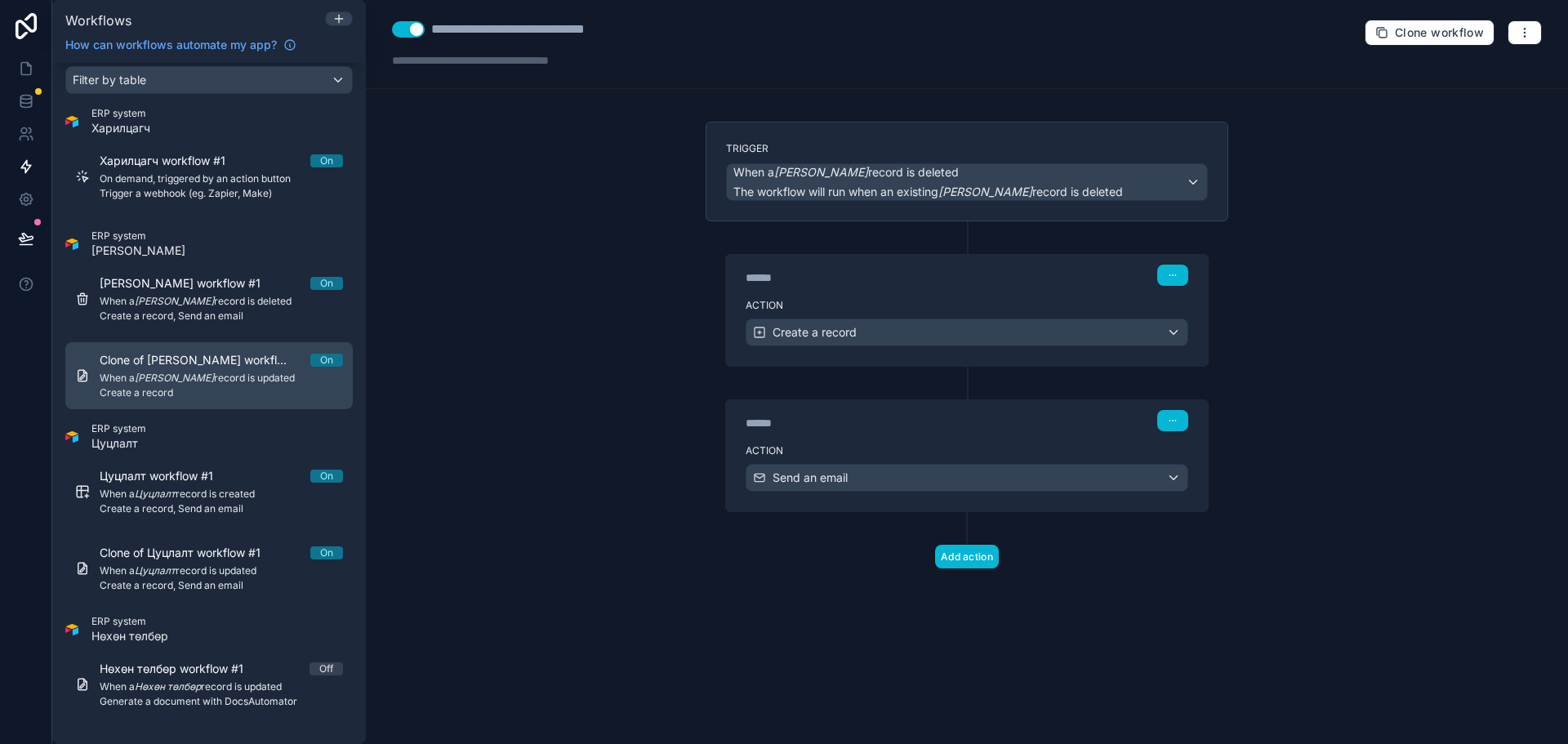
click at [257, 364] on span "Clone of [PERSON_NAME] workflow #1" at bounding box center [205, 360] width 211 height 16
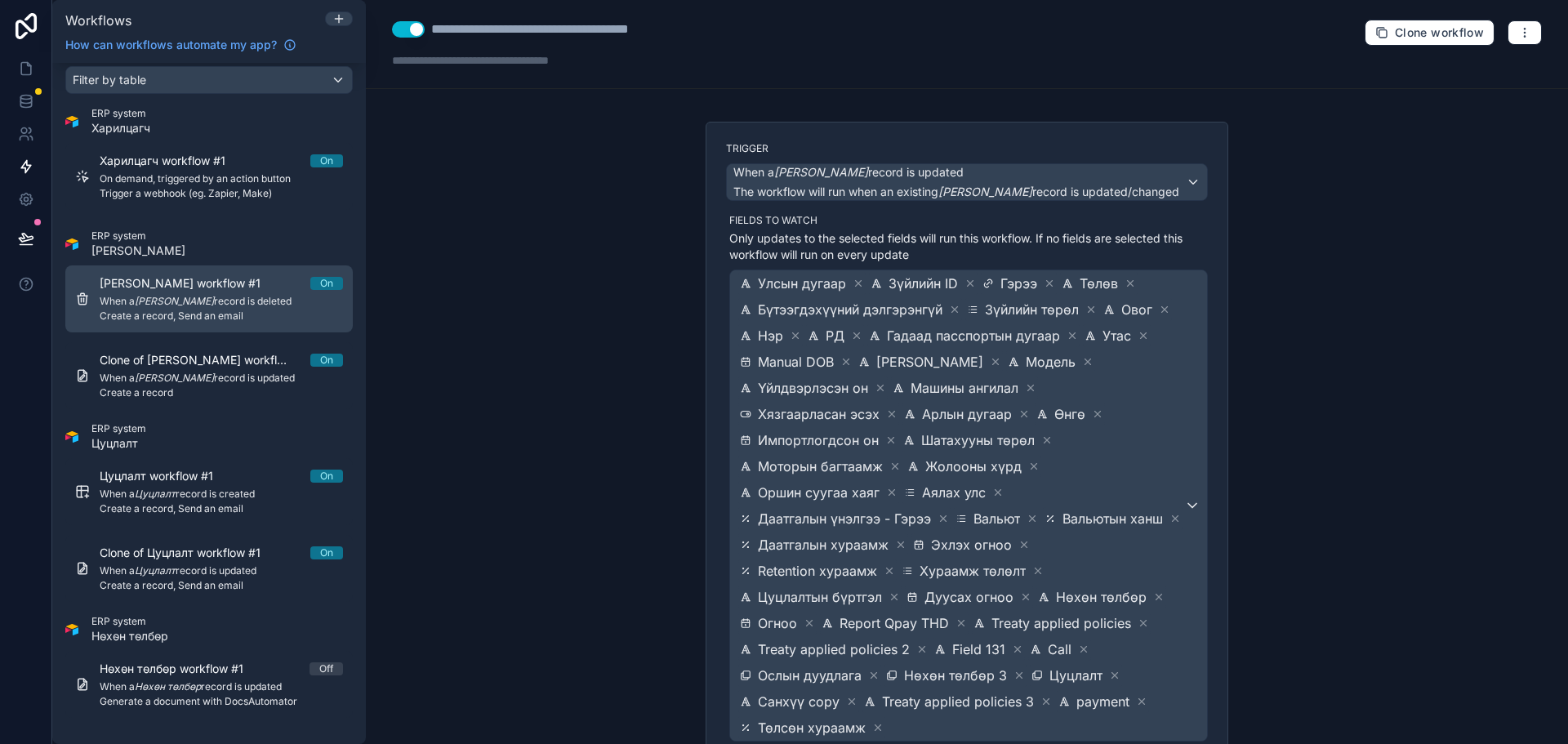
click at [243, 319] on span "Create a record, Send an email" at bounding box center [221, 316] width 243 height 13
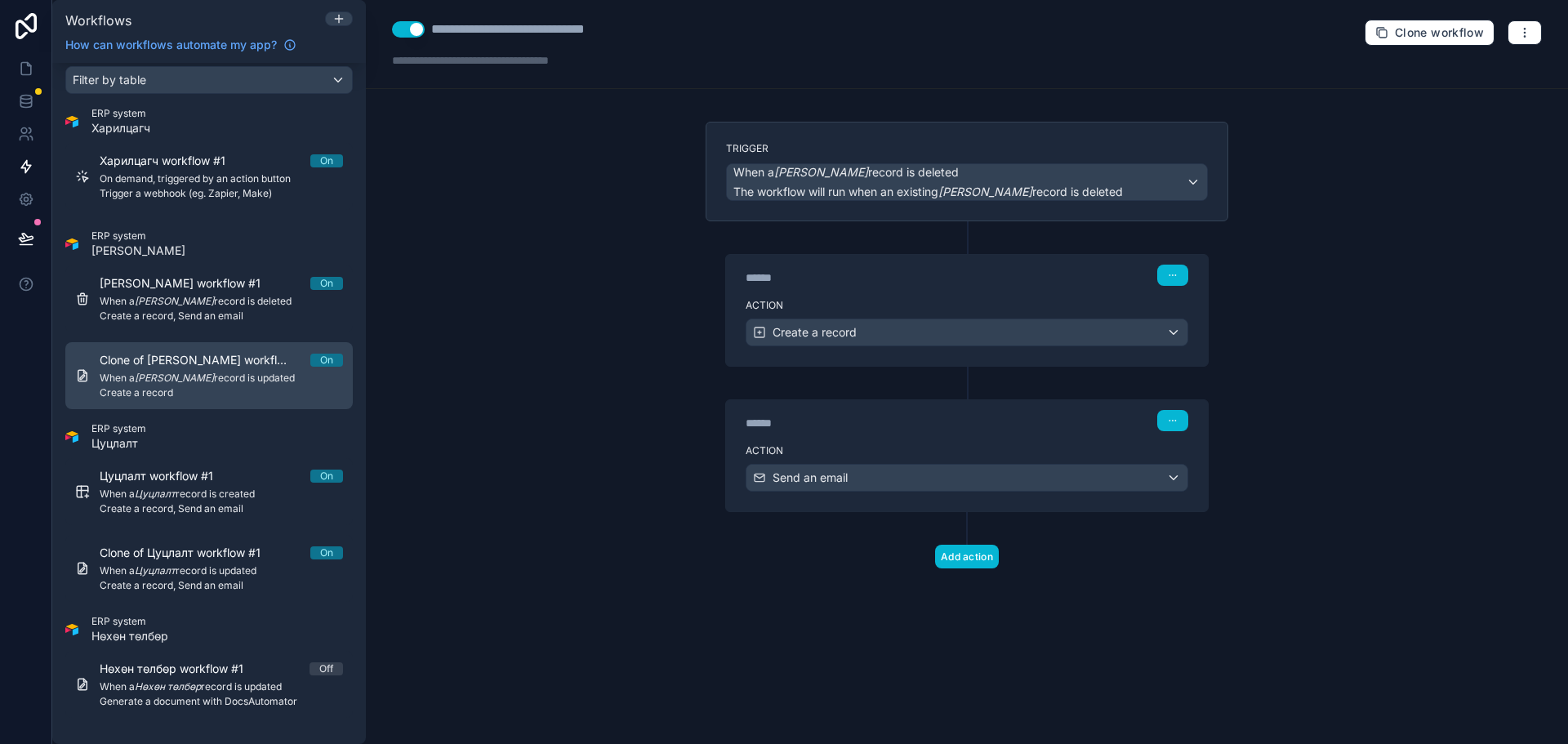
click at [214, 374] on em "[PERSON_NAME]" at bounding box center [174, 377] width 79 height 12
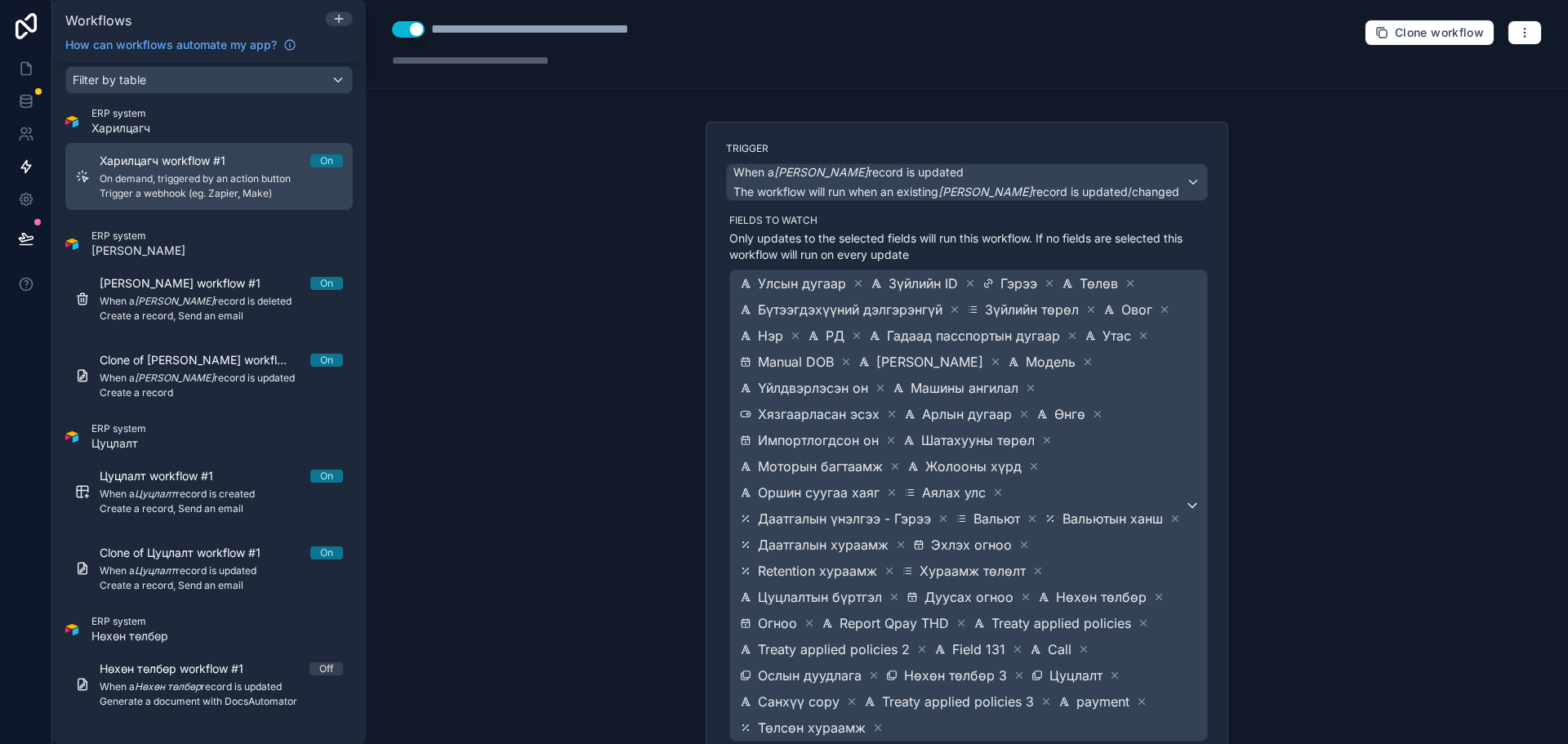
click at [256, 147] on link "Харилцагч workflow #1 On On demand, triggered by an action button Trigger a web…" at bounding box center [209, 176] width 287 height 67
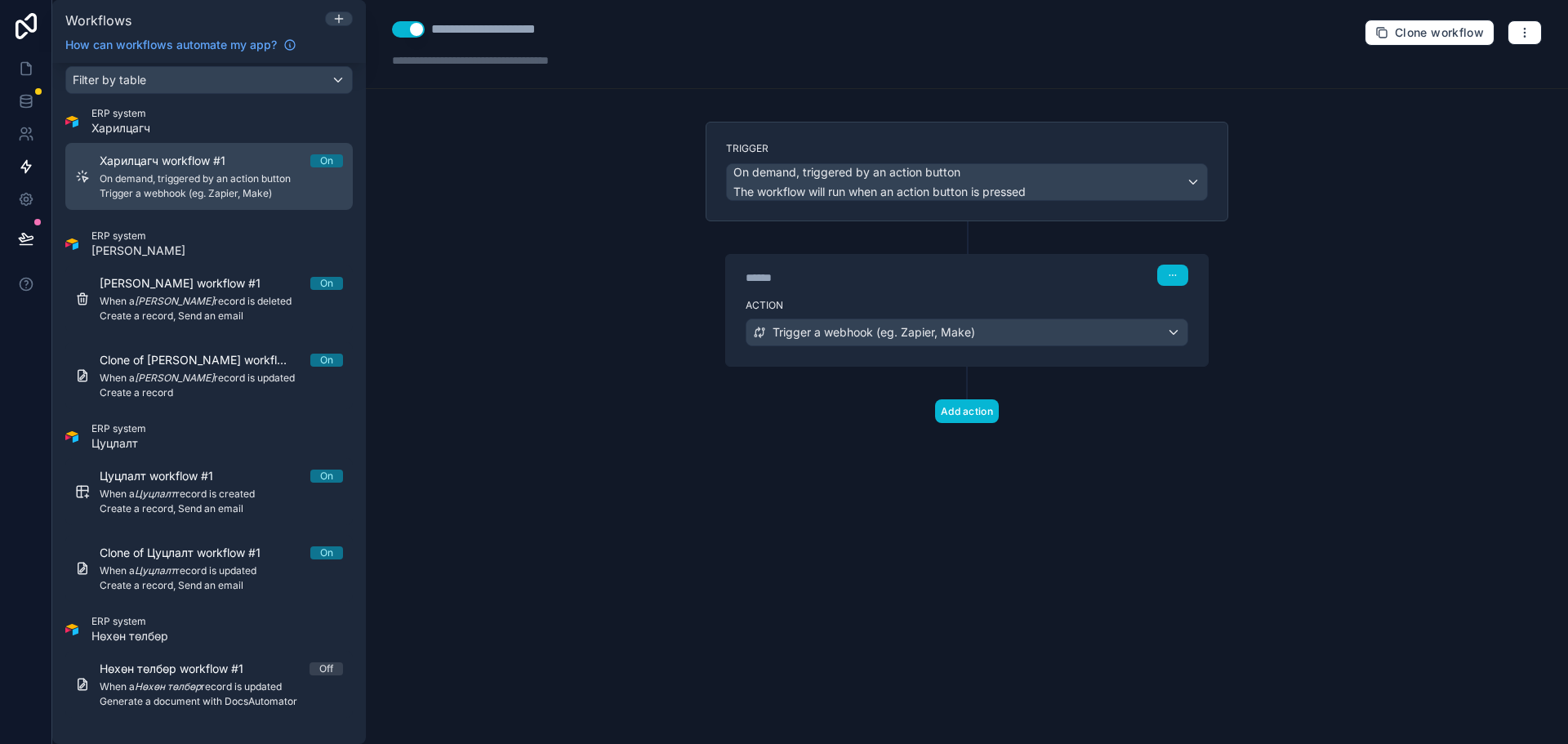
click at [248, 178] on span "On demand, triggered by an action button" at bounding box center [221, 179] width 243 height 13
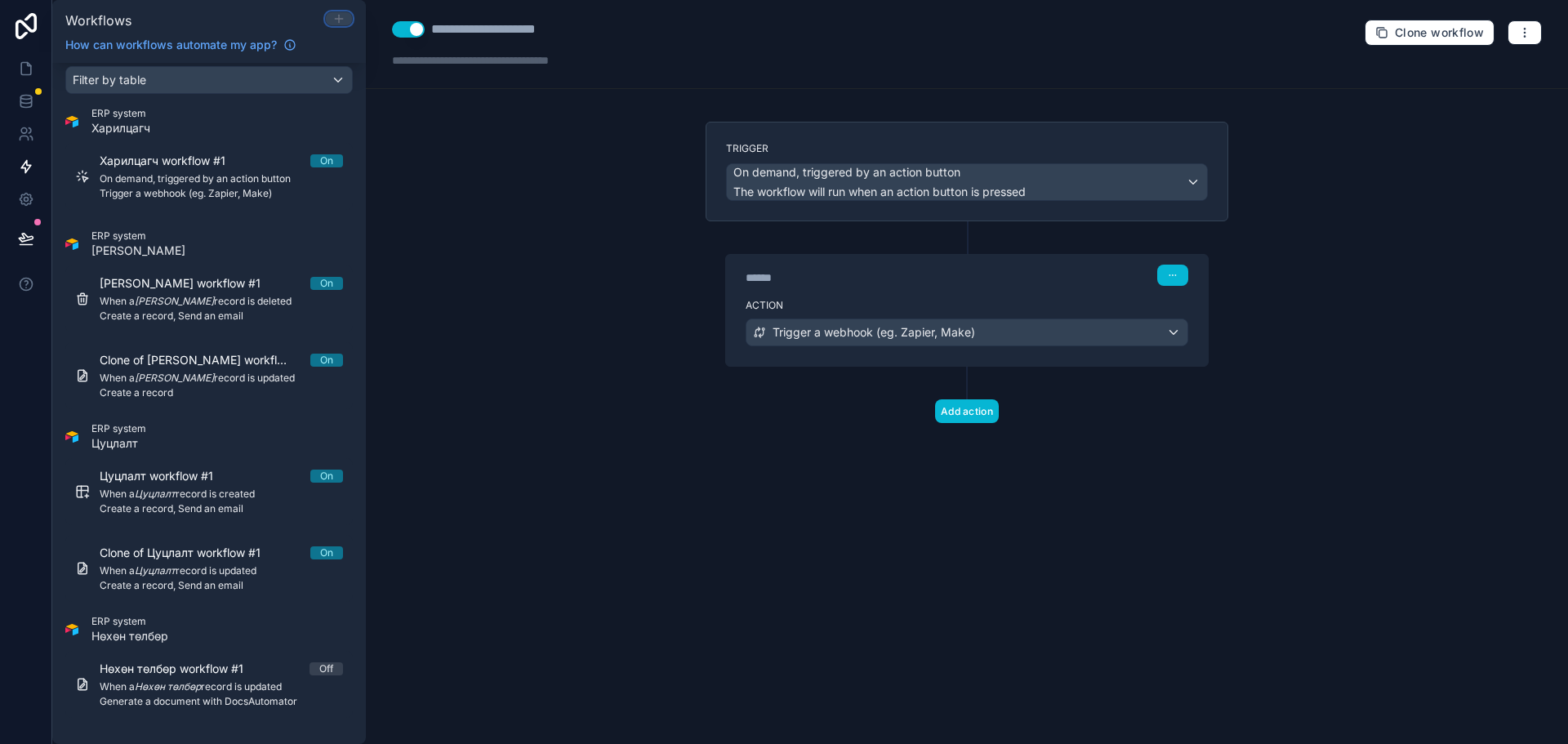
click at [334, 22] on icon at bounding box center [339, 19] width 13 height 13
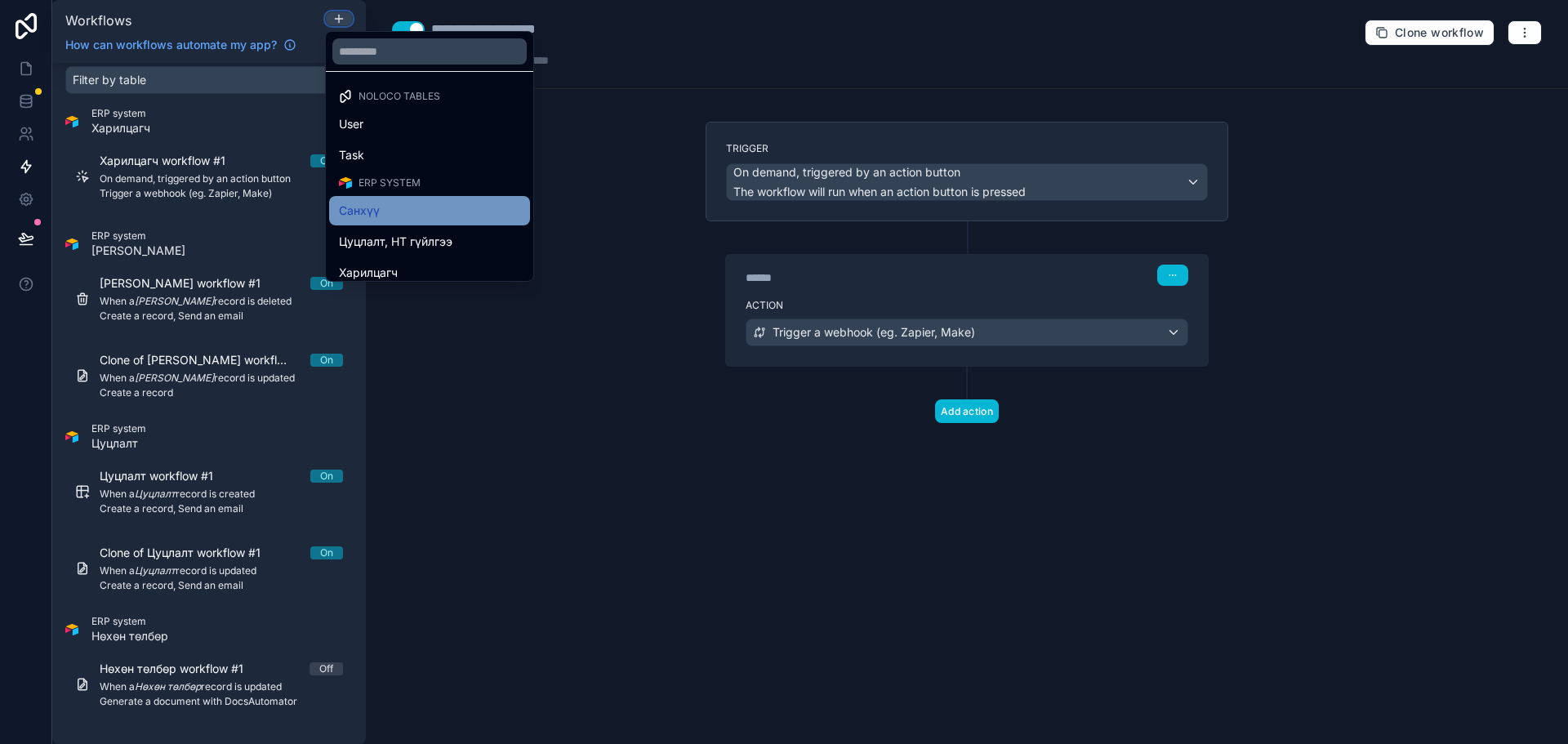
scroll to position [82, 0]
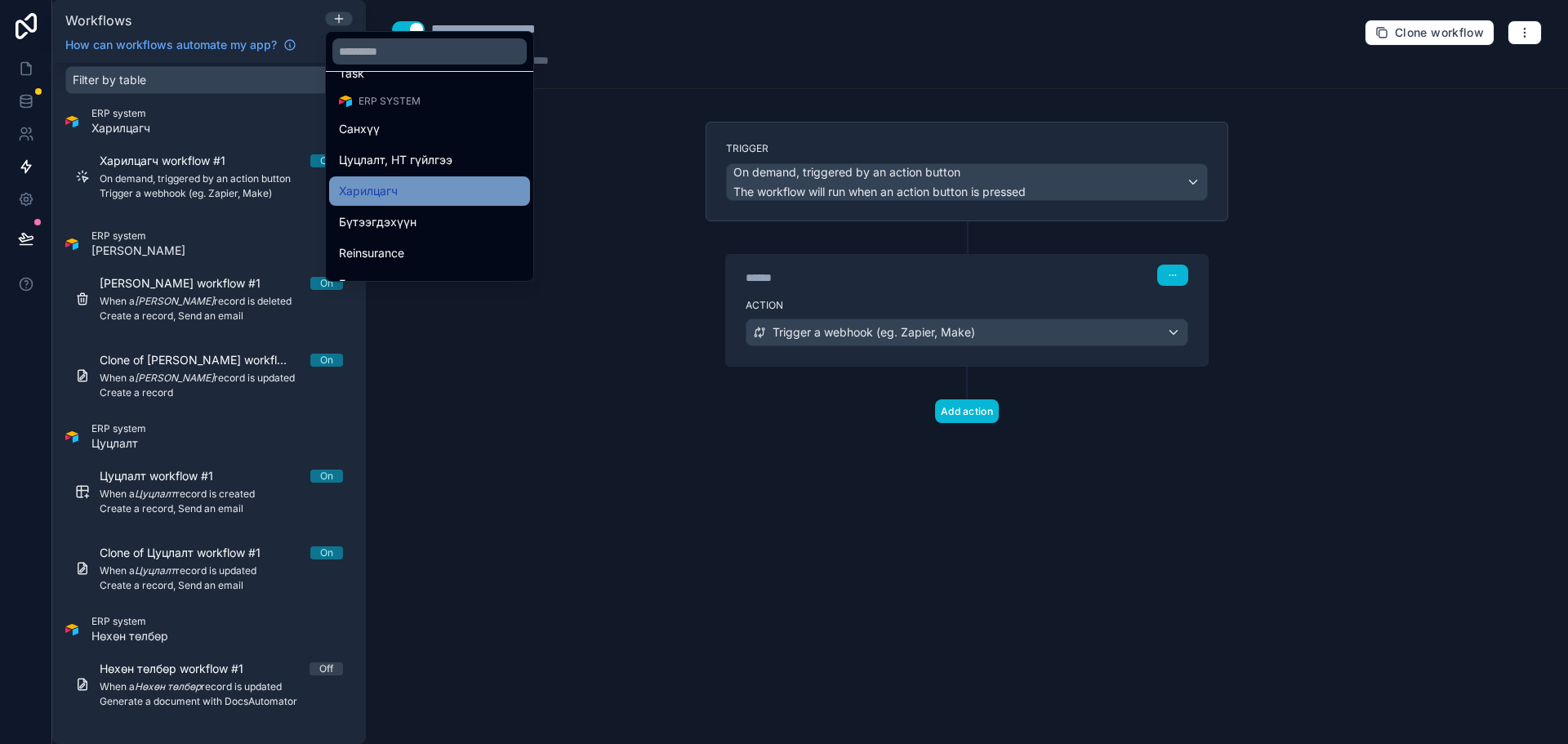
click at [368, 183] on span "Харилцагч" at bounding box center [368, 191] width 59 height 20
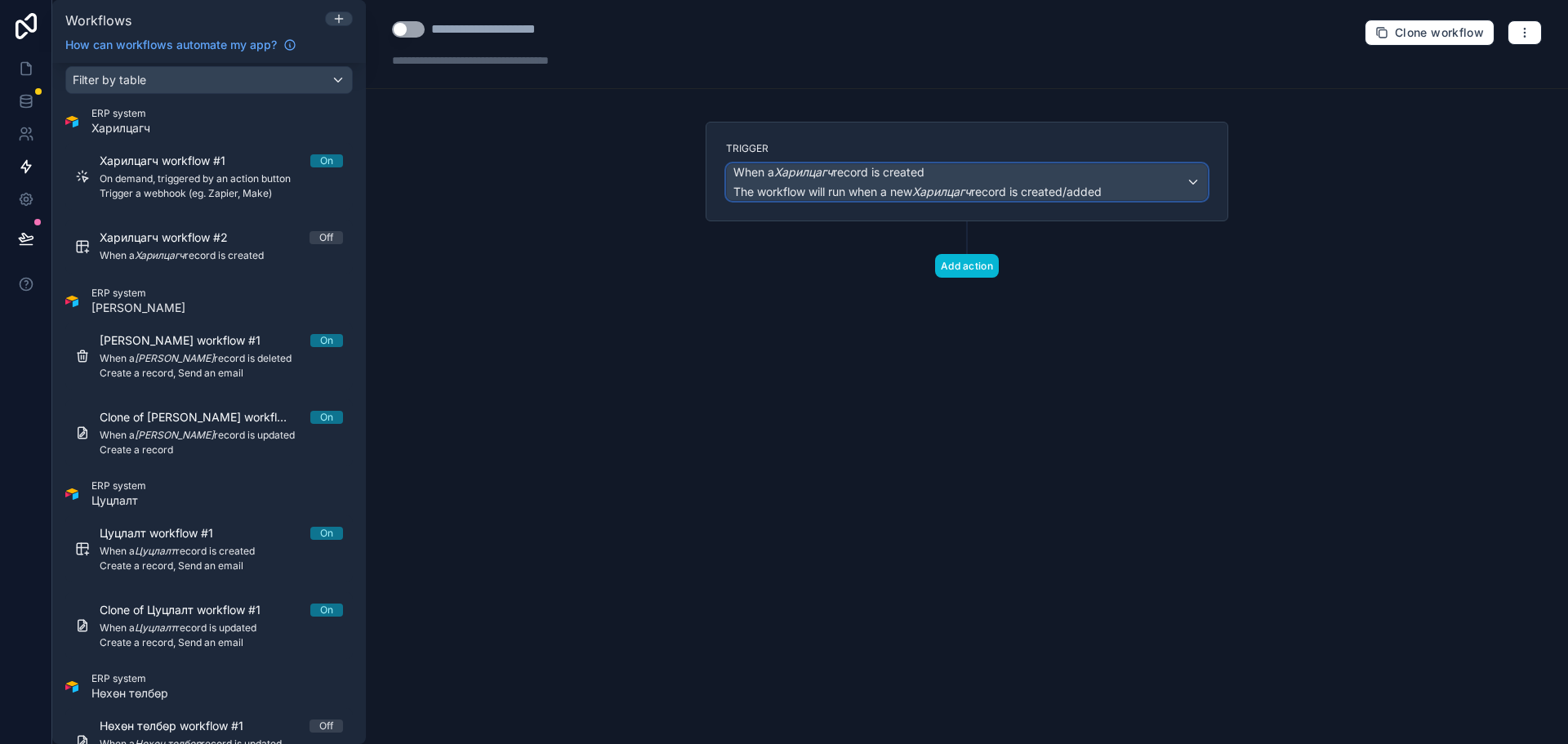
click at [981, 185] on span "The workflow will run when a new Харилцагч record is created/added" at bounding box center [917, 191] width 368 height 14
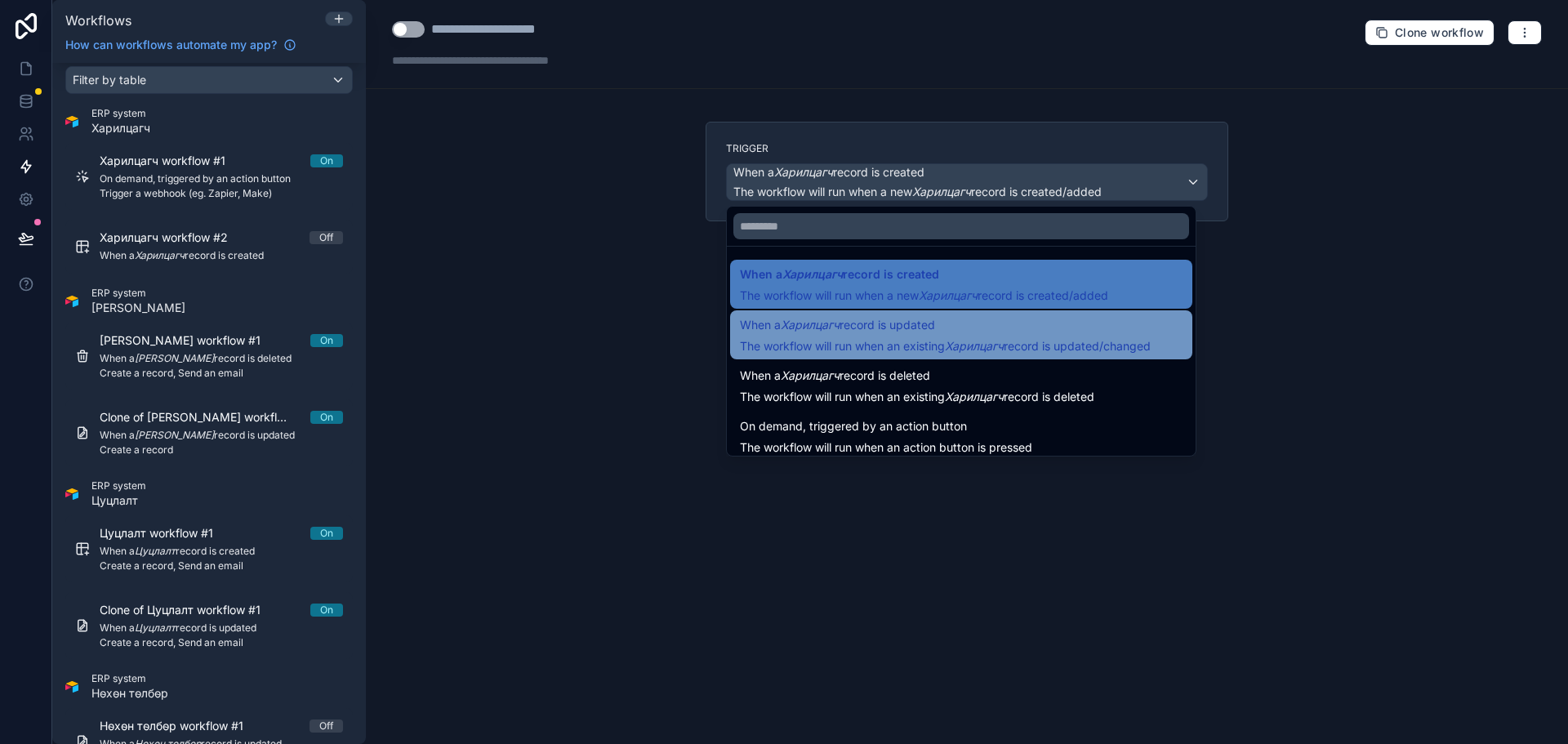
click at [974, 336] on div "When a Харилцагч record is updated The workflow will run when an existing Харил…" at bounding box center [945, 335] width 411 height 39
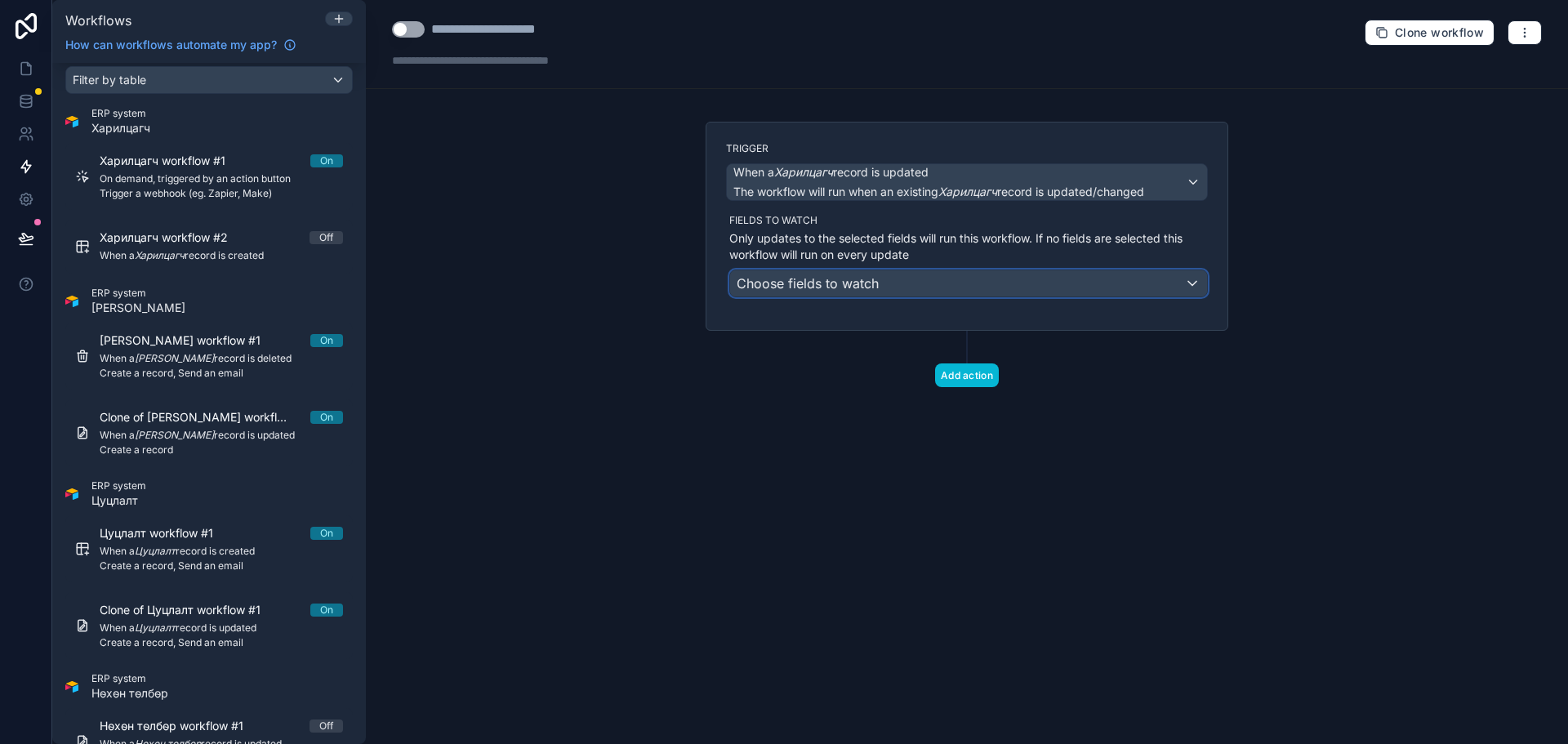
click at [915, 277] on div "Choose fields to watch" at bounding box center [969, 283] width 477 height 26
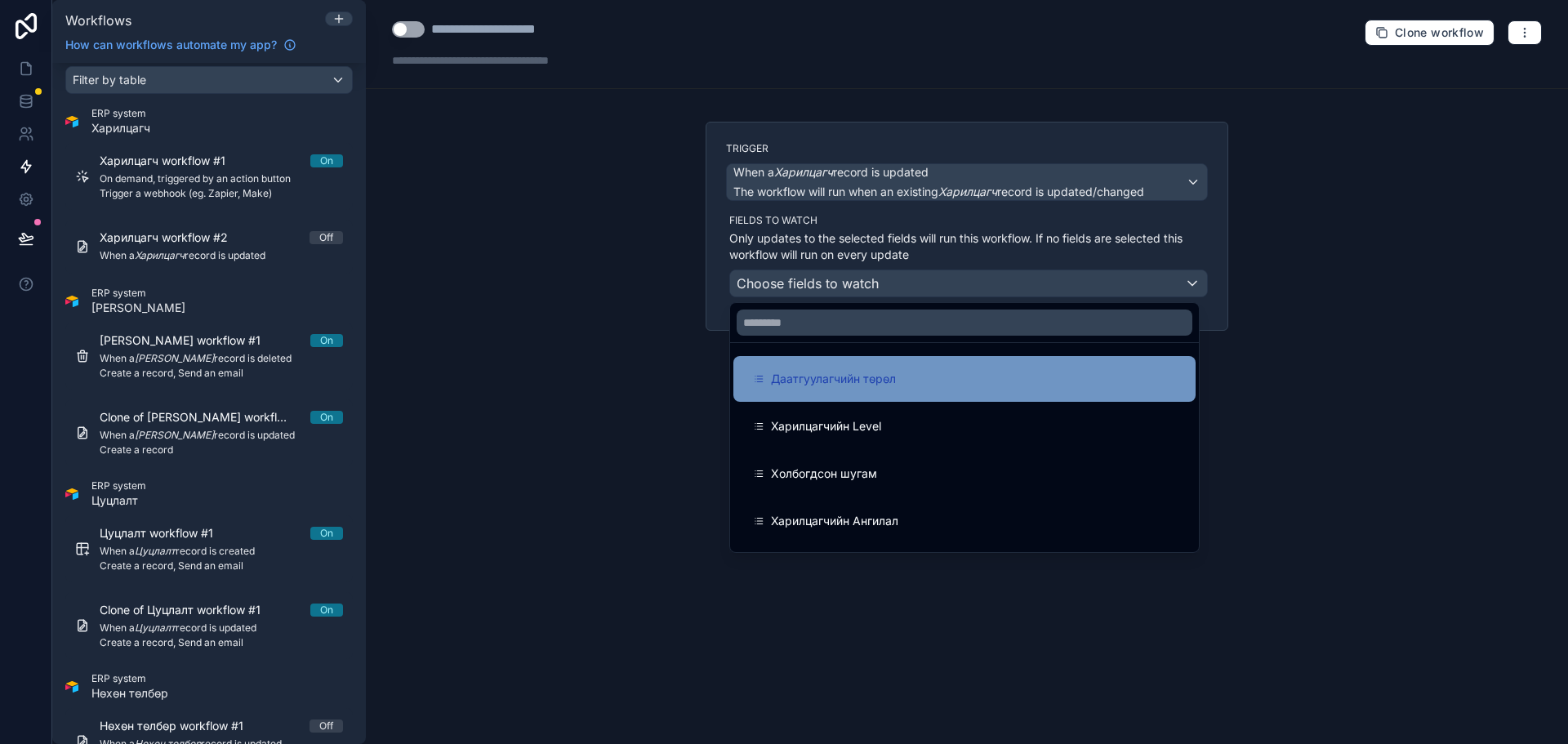
click at [898, 383] on div "Даатгуулагчийн төрөл" at bounding box center [964, 379] width 423 height 20
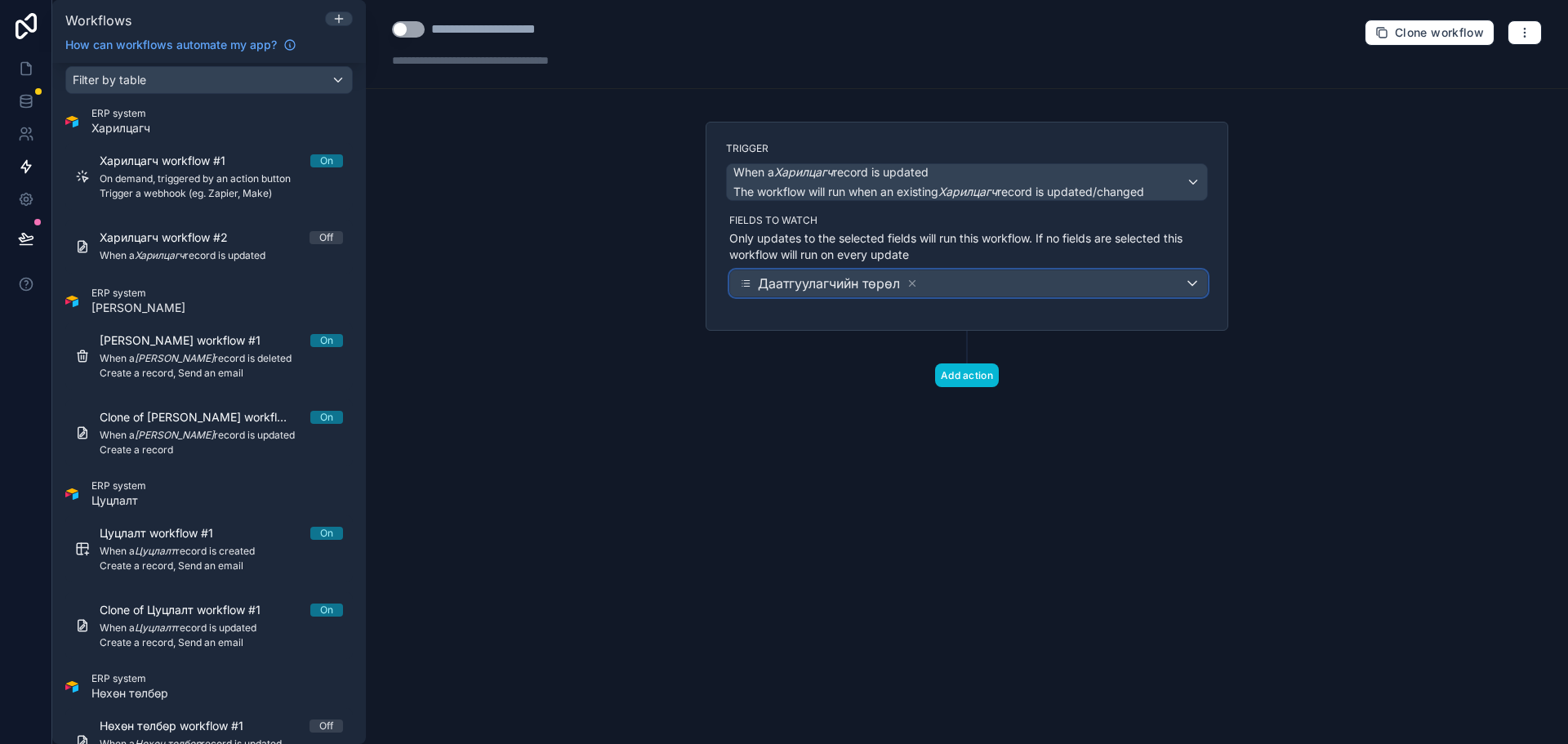
click at [974, 285] on div "Даатгуулагчийн төрөл" at bounding box center [969, 283] width 477 height 26
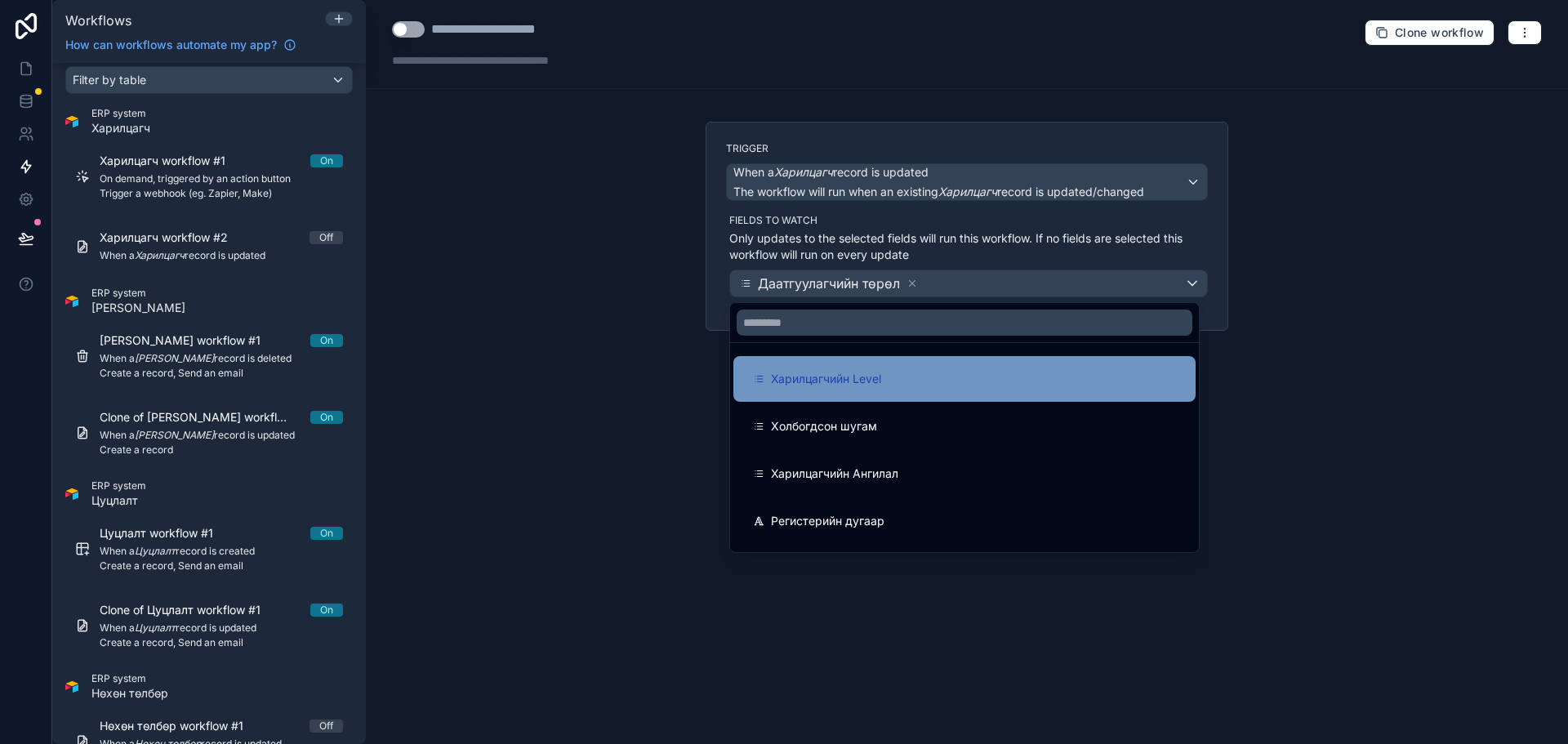
click at [959, 379] on div "Харилцагчийн Level" at bounding box center [964, 379] width 423 height 20
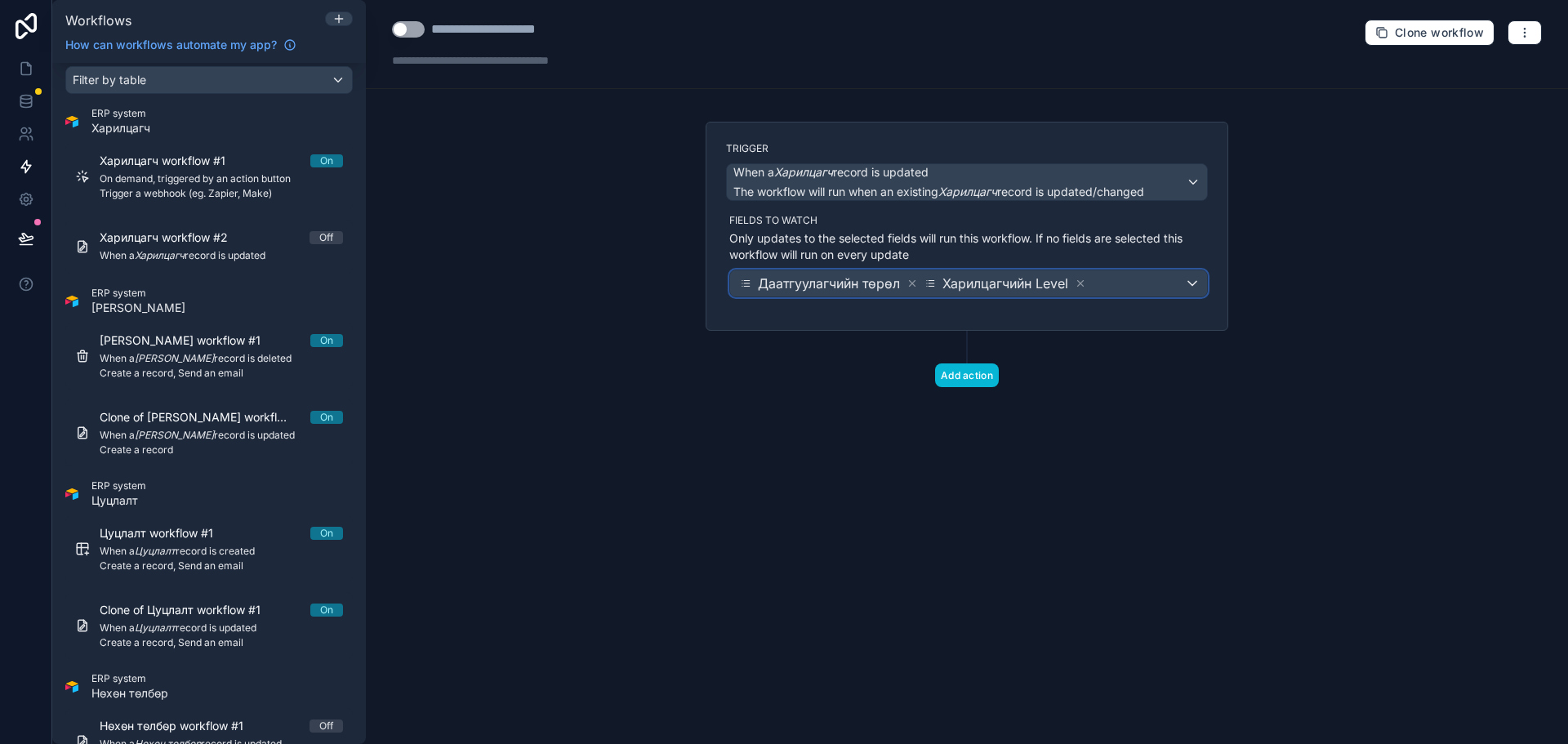
click at [1116, 280] on div "Даатгуулагчийн төрөл Харилцагчийн Level" at bounding box center [969, 283] width 477 height 26
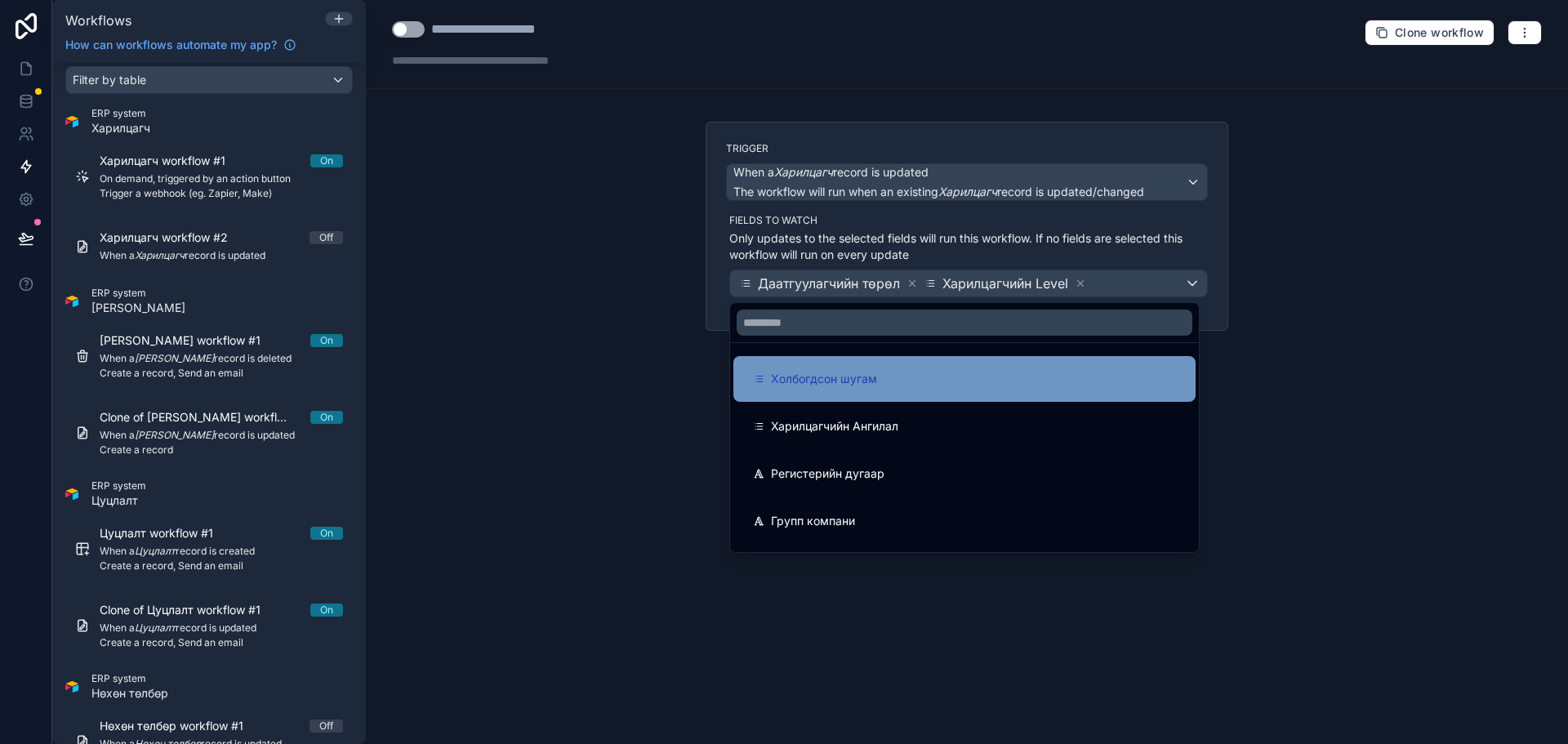
click at [957, 390] on div "Холбогдсон шугам" at bounding box center [964, 379] width 462 height 46
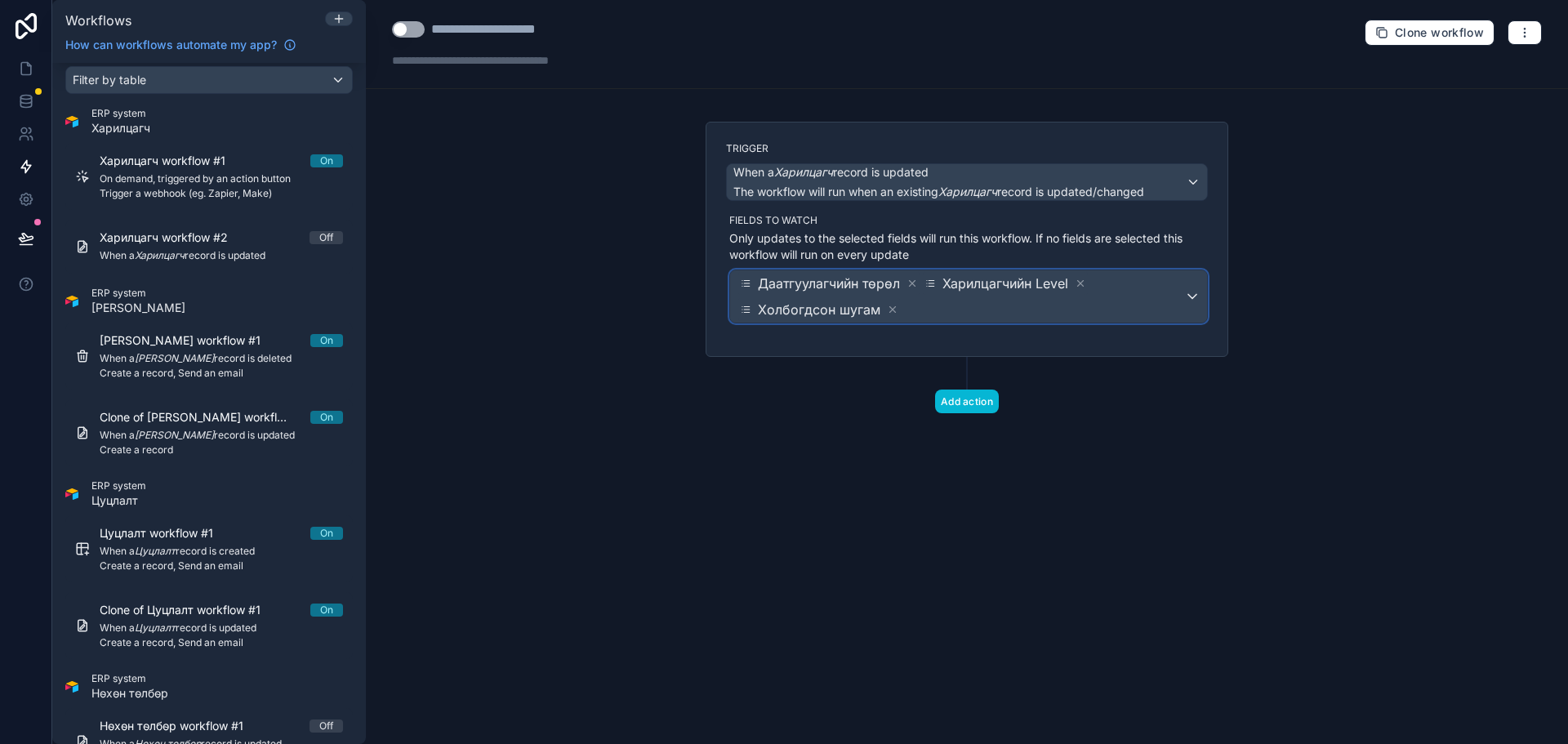
click at [1139, 286] on span "Даатгуулагчийн төрөл Харилцагчийн Level Холбогдсон шугам" at bounding box center [960, 296] width 448 height 52
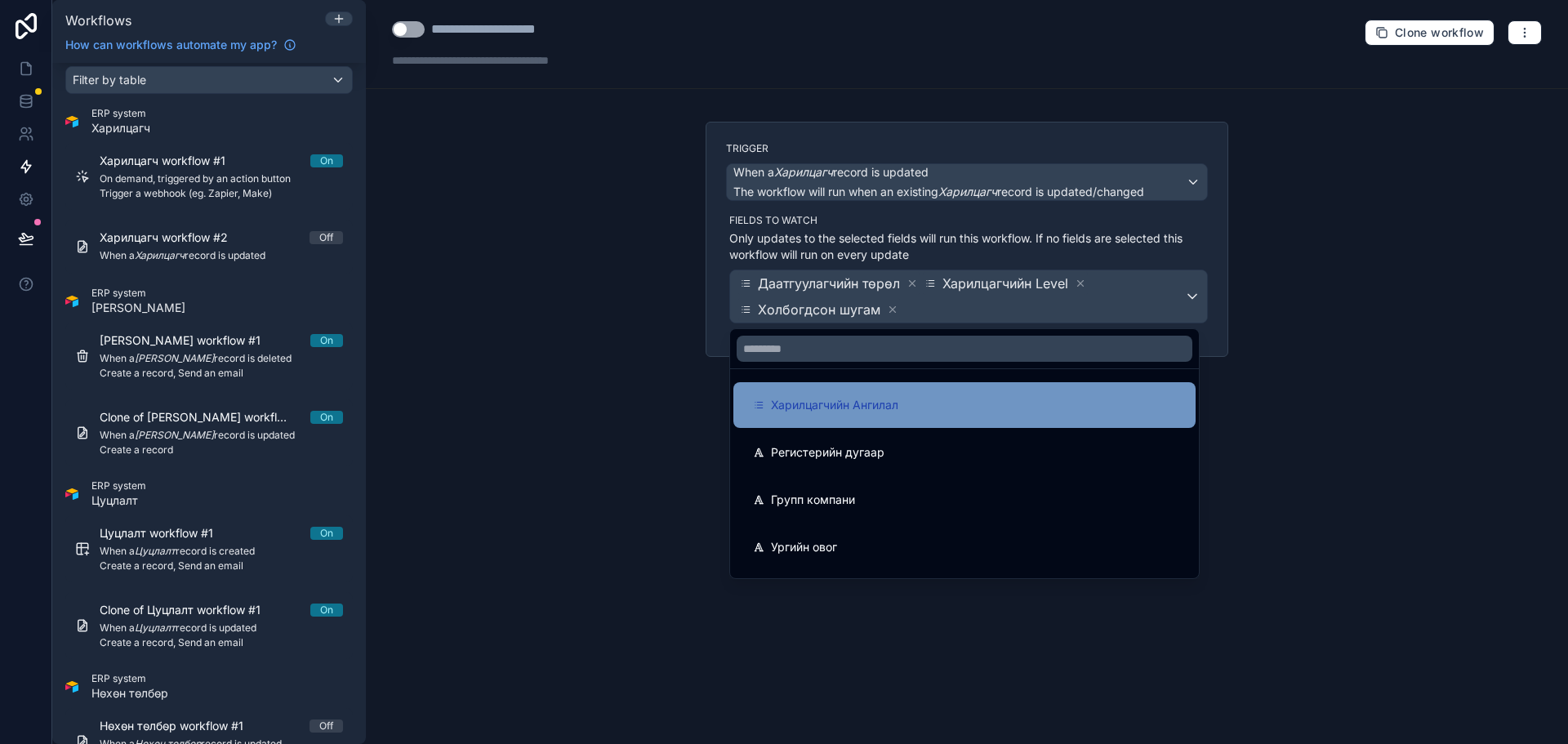
click at [990, 403] on div "Харилцагчийн Ангилал" at bounding box center [964, 405] width 423 height 20
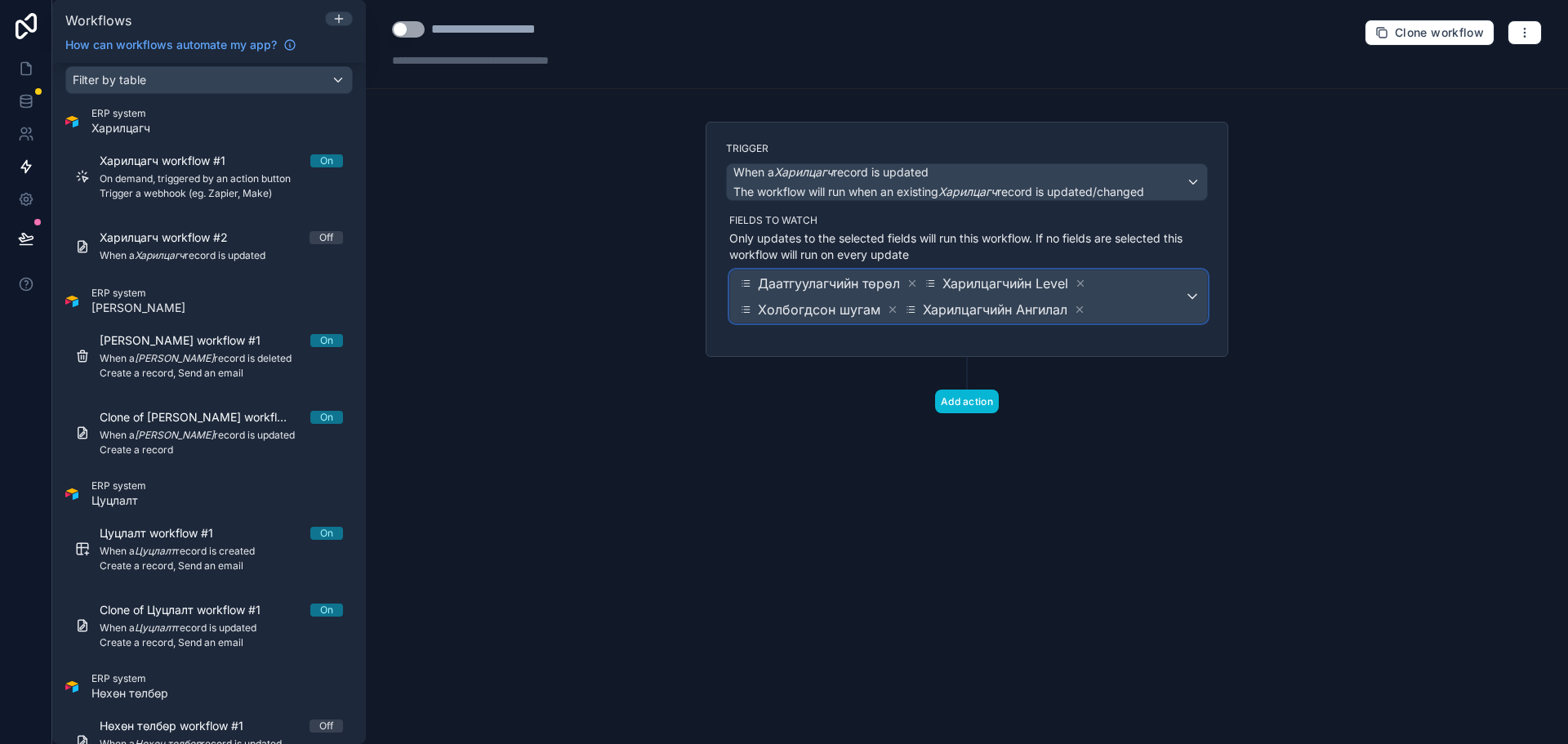
click at [1156, 314] on span "Даатгуулагчийн төрөл Харилцагчийн Level Холбогдсон шугам Харилцагчийн Ангилал" at bounding box center [960, 296] width 448 height 52
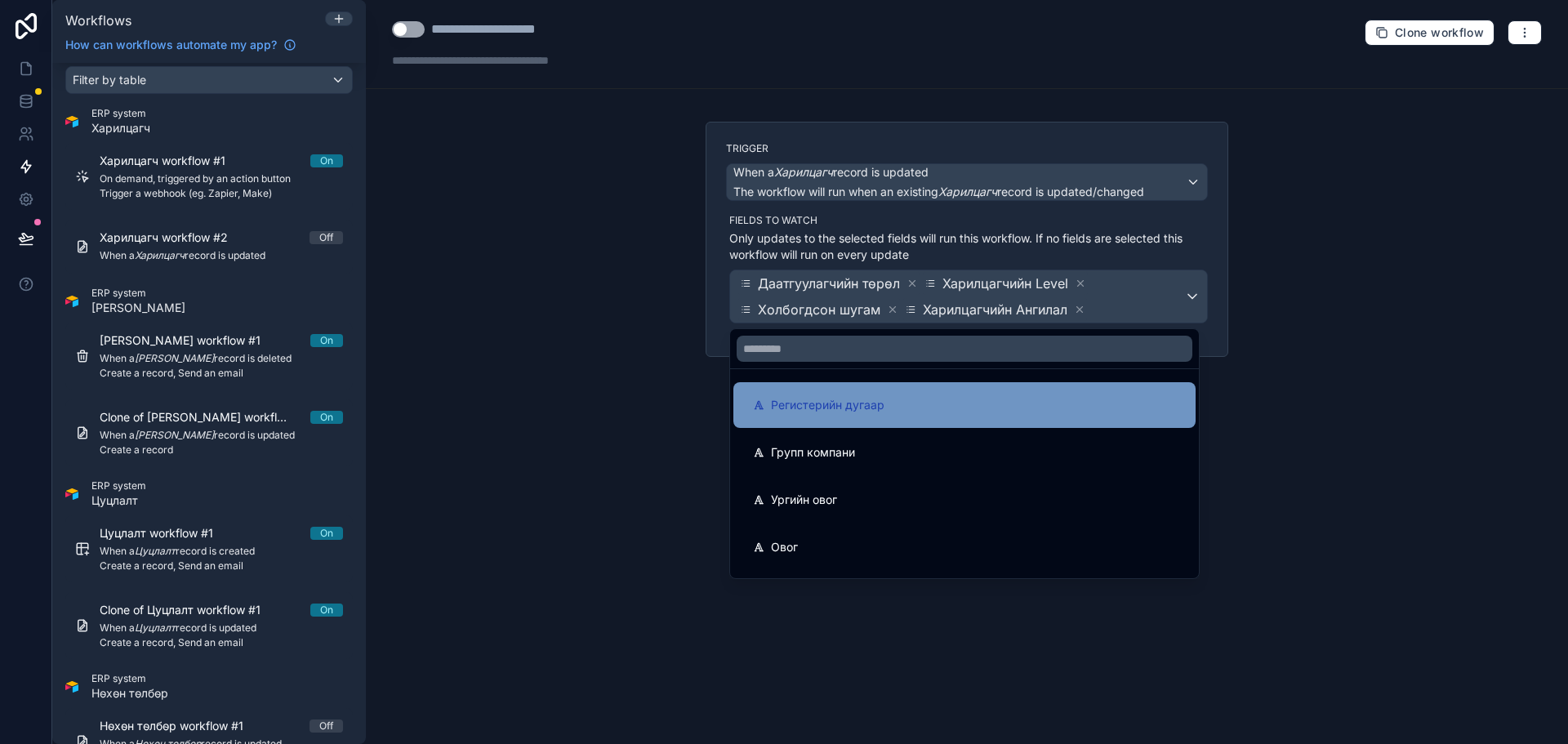
click at [1041, 405] on div "Регистерийн дугаар" at bounding box center [964, 405] width 423 height 20
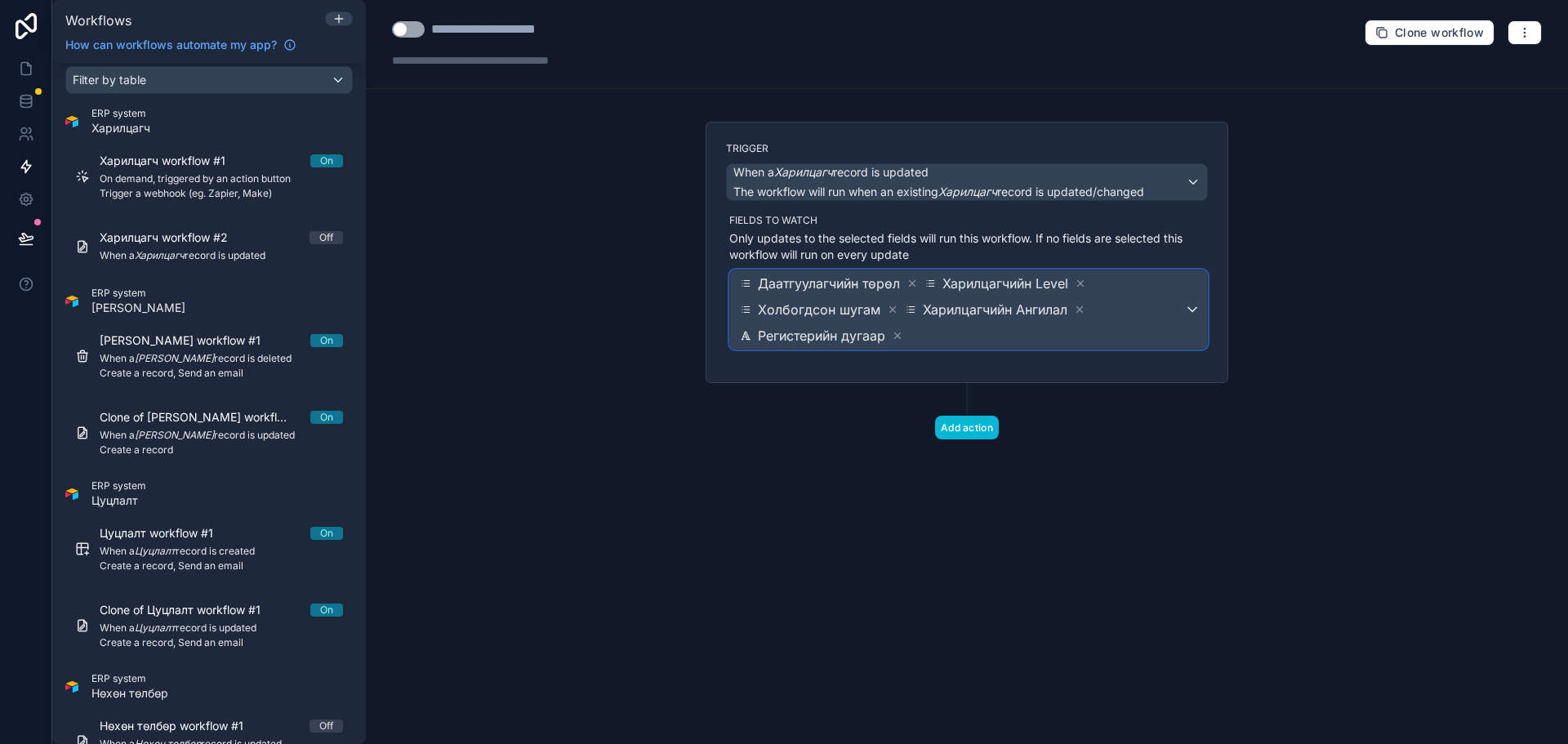
click at [1173, 296] on span "Даатгуулагчийн төрөл Харилцагчийн Level Холбогдсон шугам Харилцагчийн Ангилал Р…" at bounding box center [960, 310] width 448 height 78
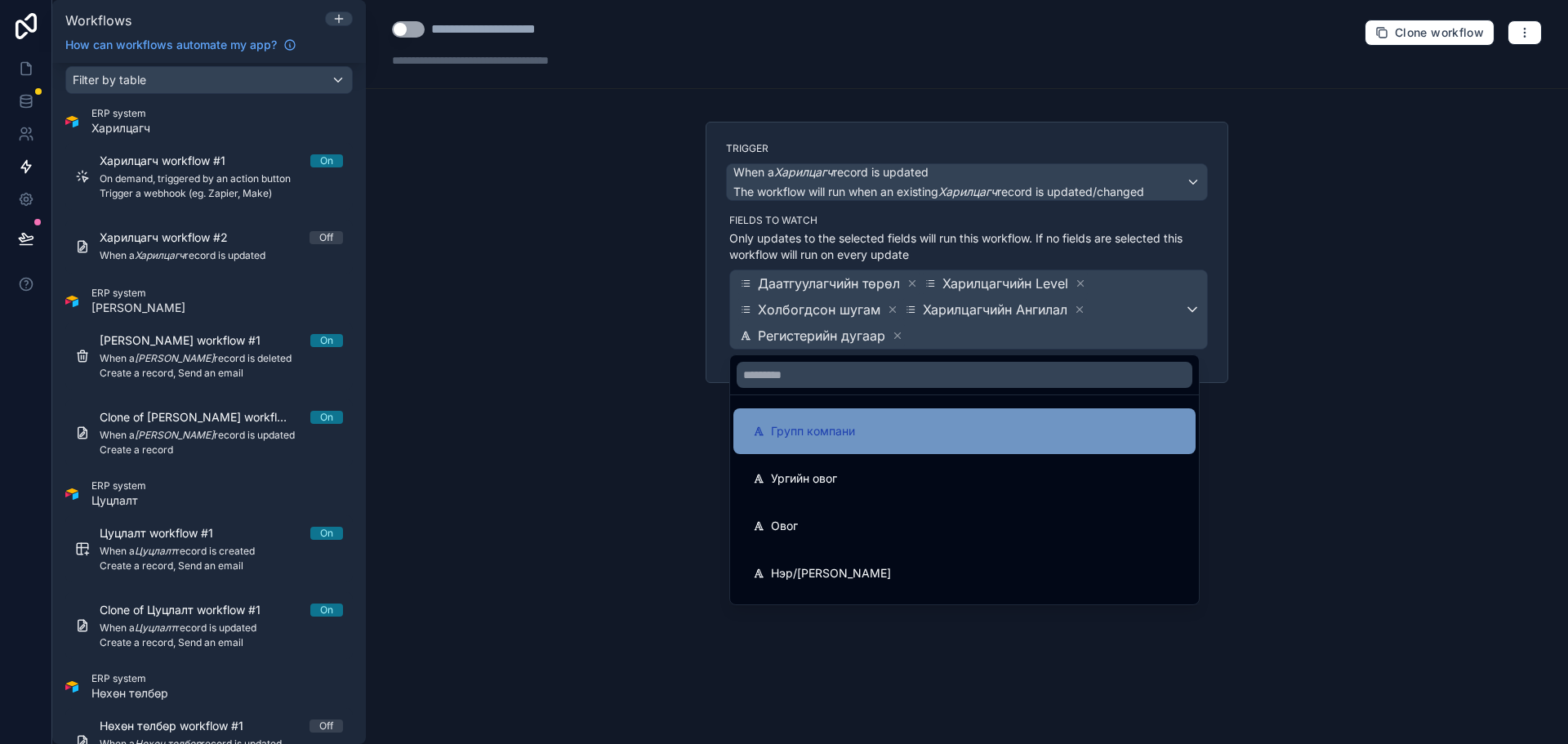
click at [981, 430] on div "Групп компани" at bounding box center [964, 431] width 423 height 20
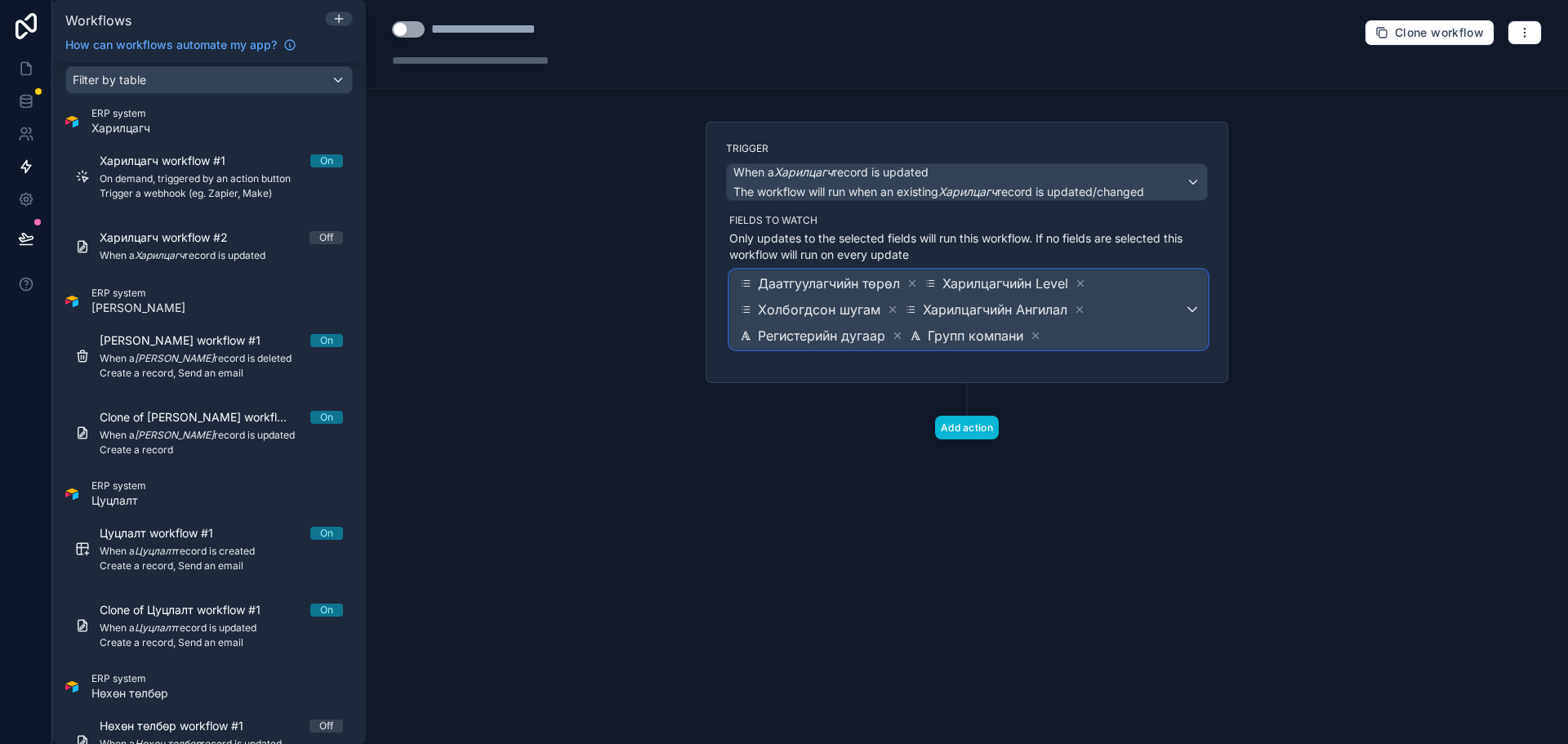
click at [1134, 315] on span "Даатгуулагчийн төрөл Харилцагчийн Level Холбогдсон шугам Харилцагчийн Ангилал Р…" at bounding box center [960, 310] width 448 height 78
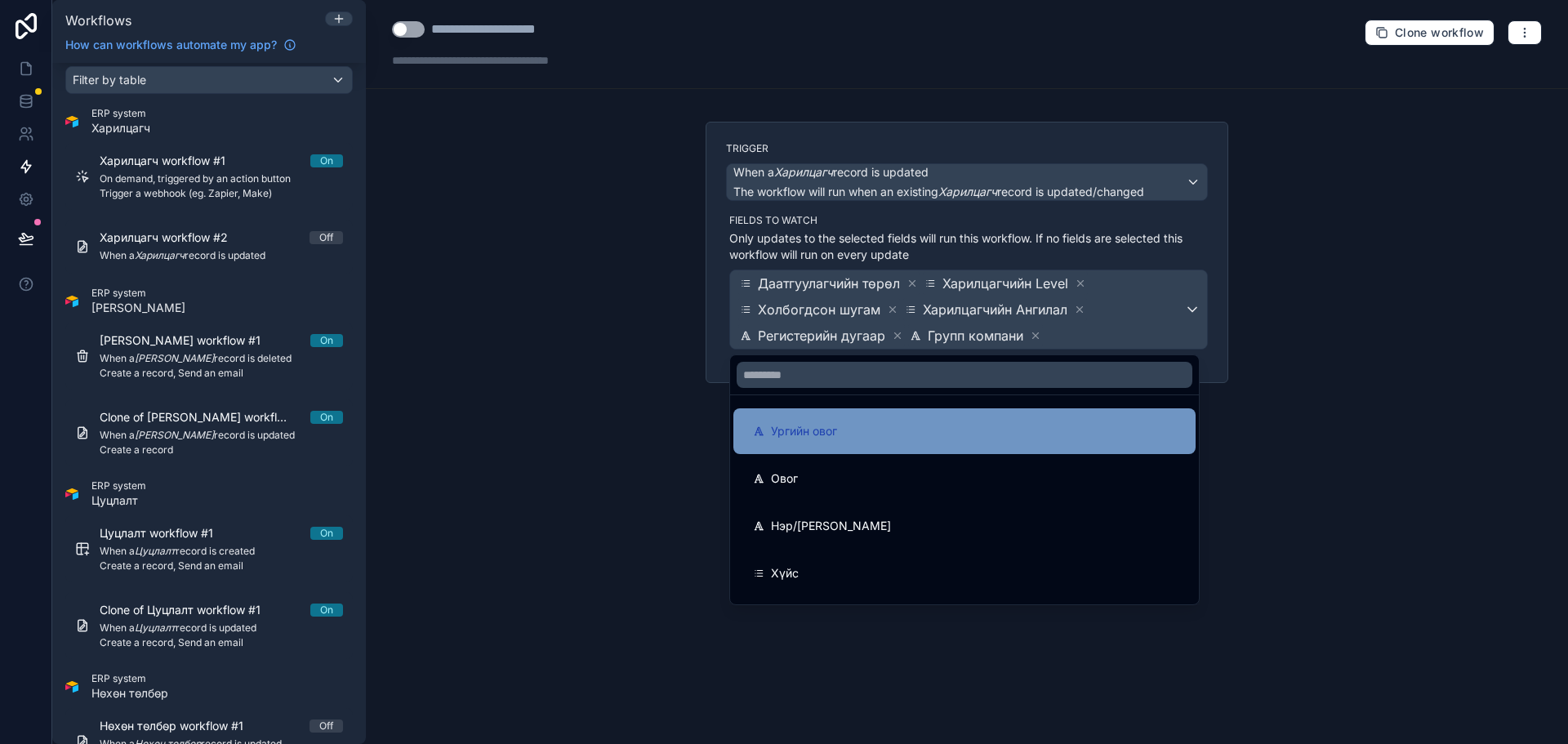
click at [1036, 424] on div "Ургийн овог" at bounding box center [964, 431] width 423 height 20
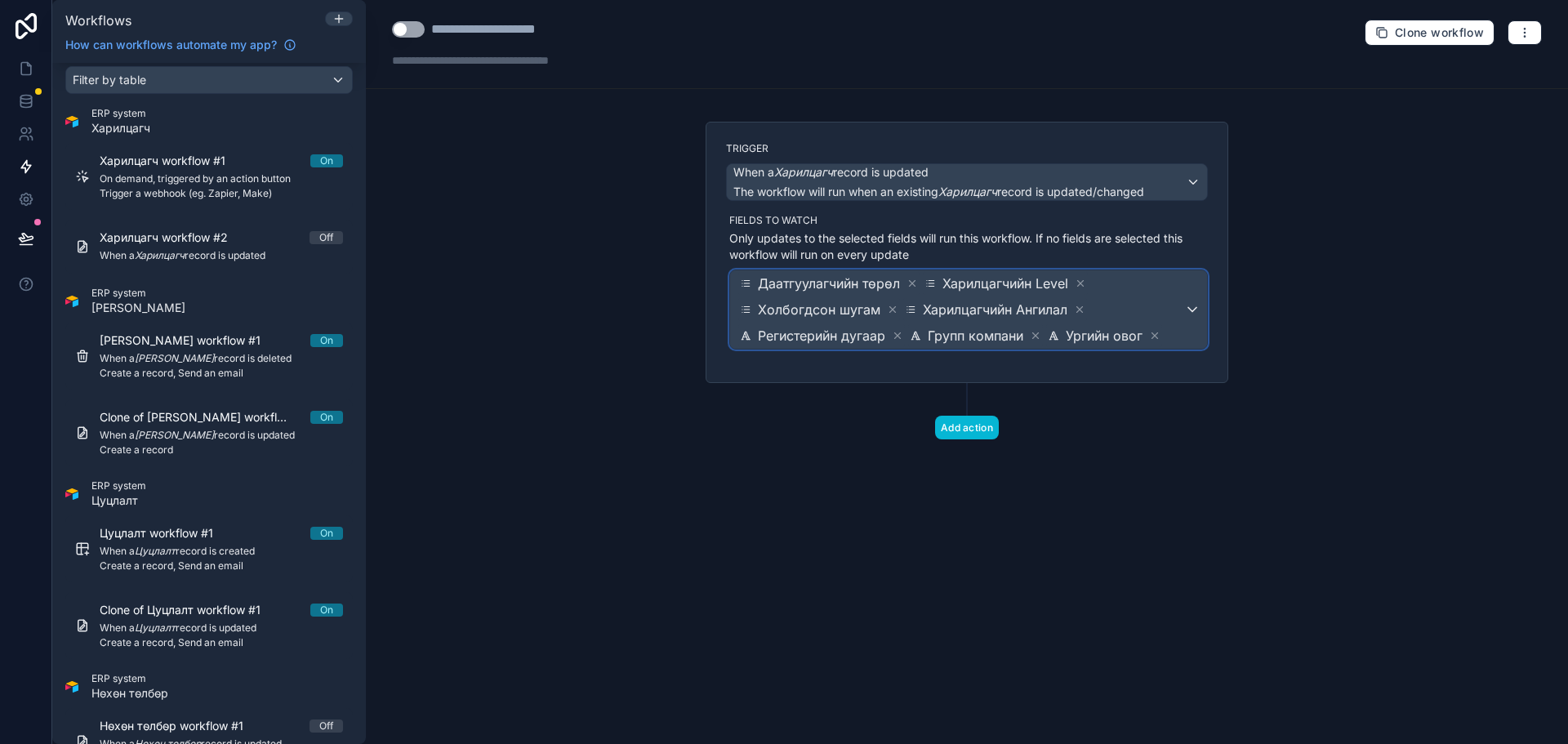
click at [1147, 324] on div "Ургийн овог" at bounding box center [1104, 336] width 116 height 23
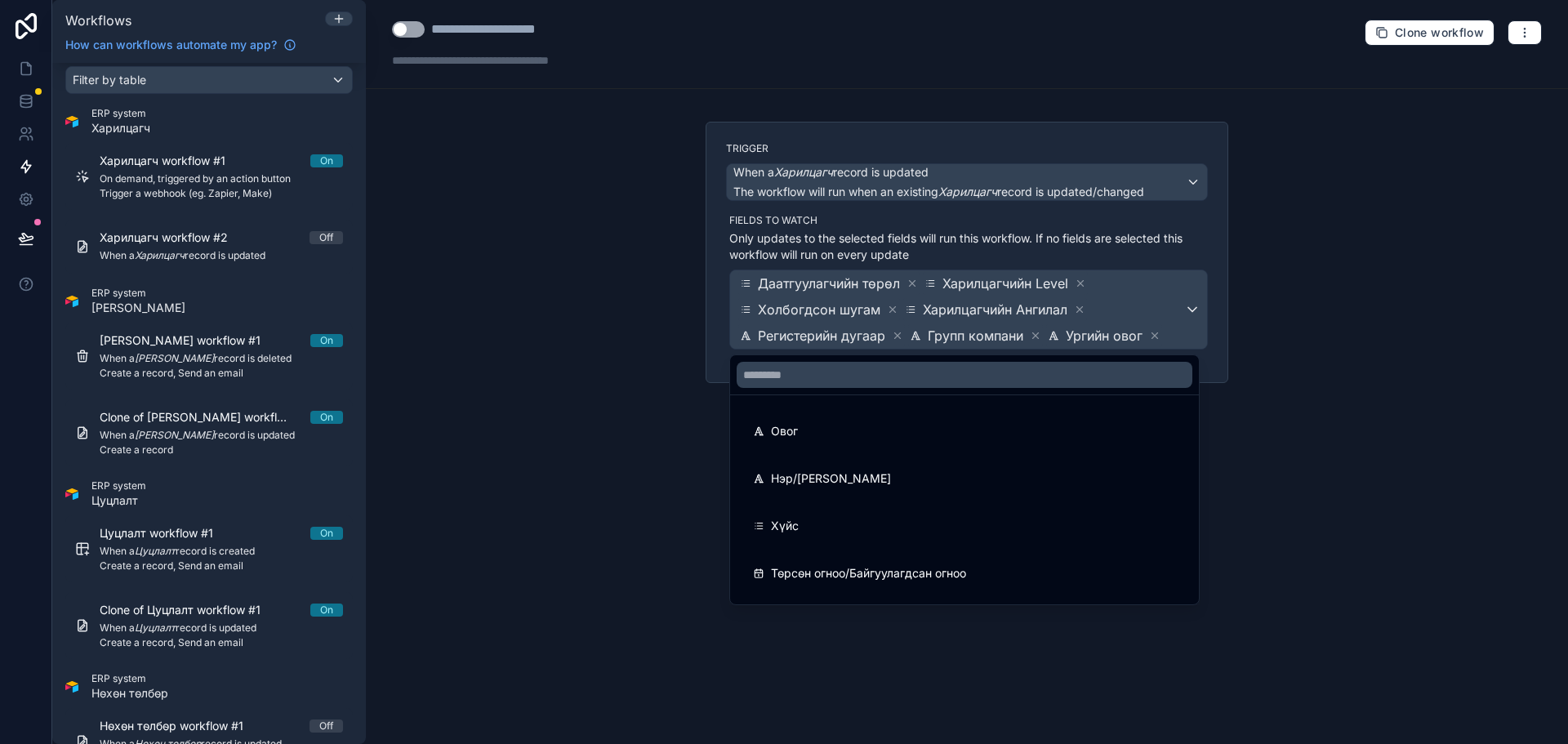
click at [1026, 415] on div "Овог" at bounding box center [964, 431] width 462 height 46
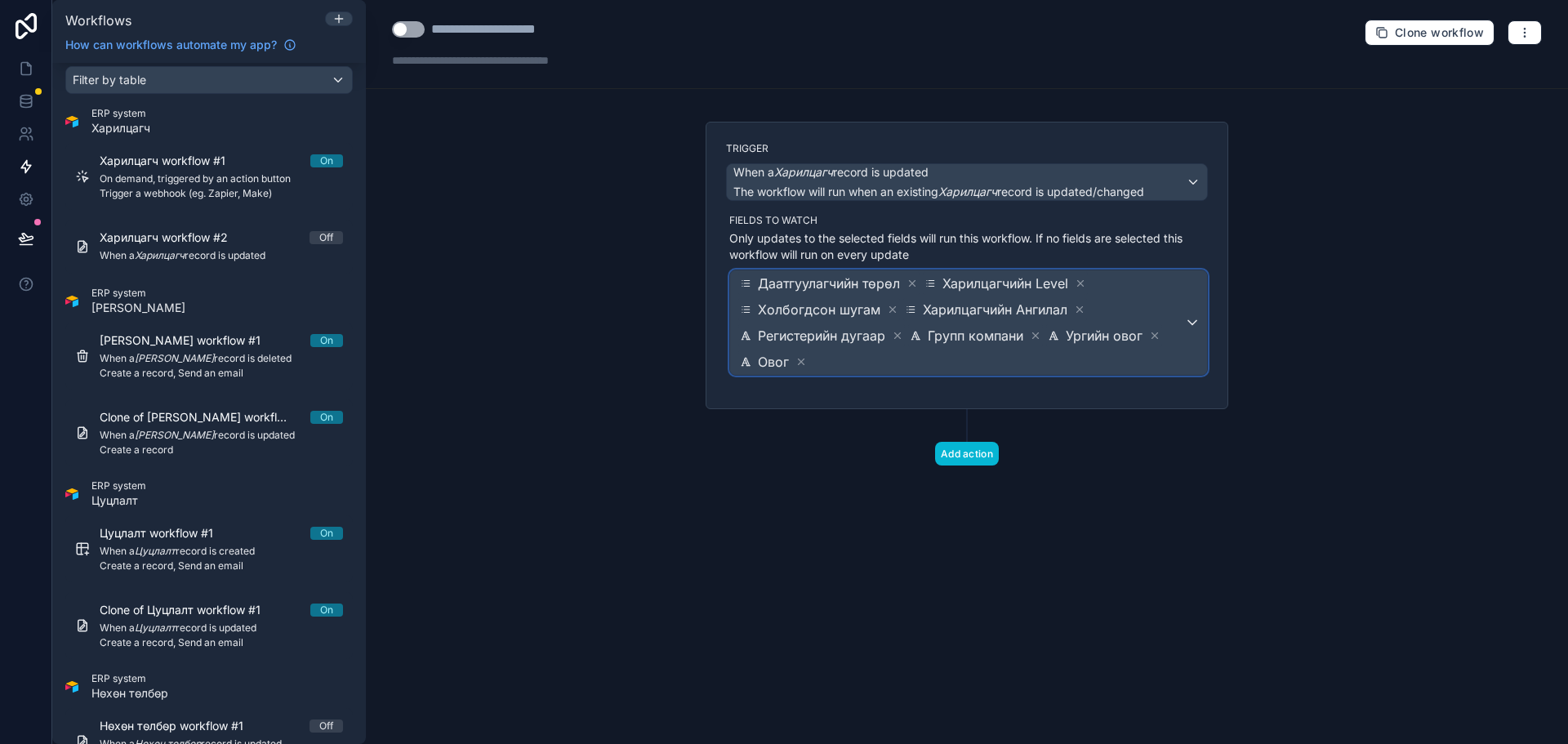
click at [1182, 320] on span "Даатгуулагчийн төрөл Харилцагчийн Level Холбогдсон шугам Харилцагчийн Ангилал Р…" at bounding box center [960, 323] width 448 height 105
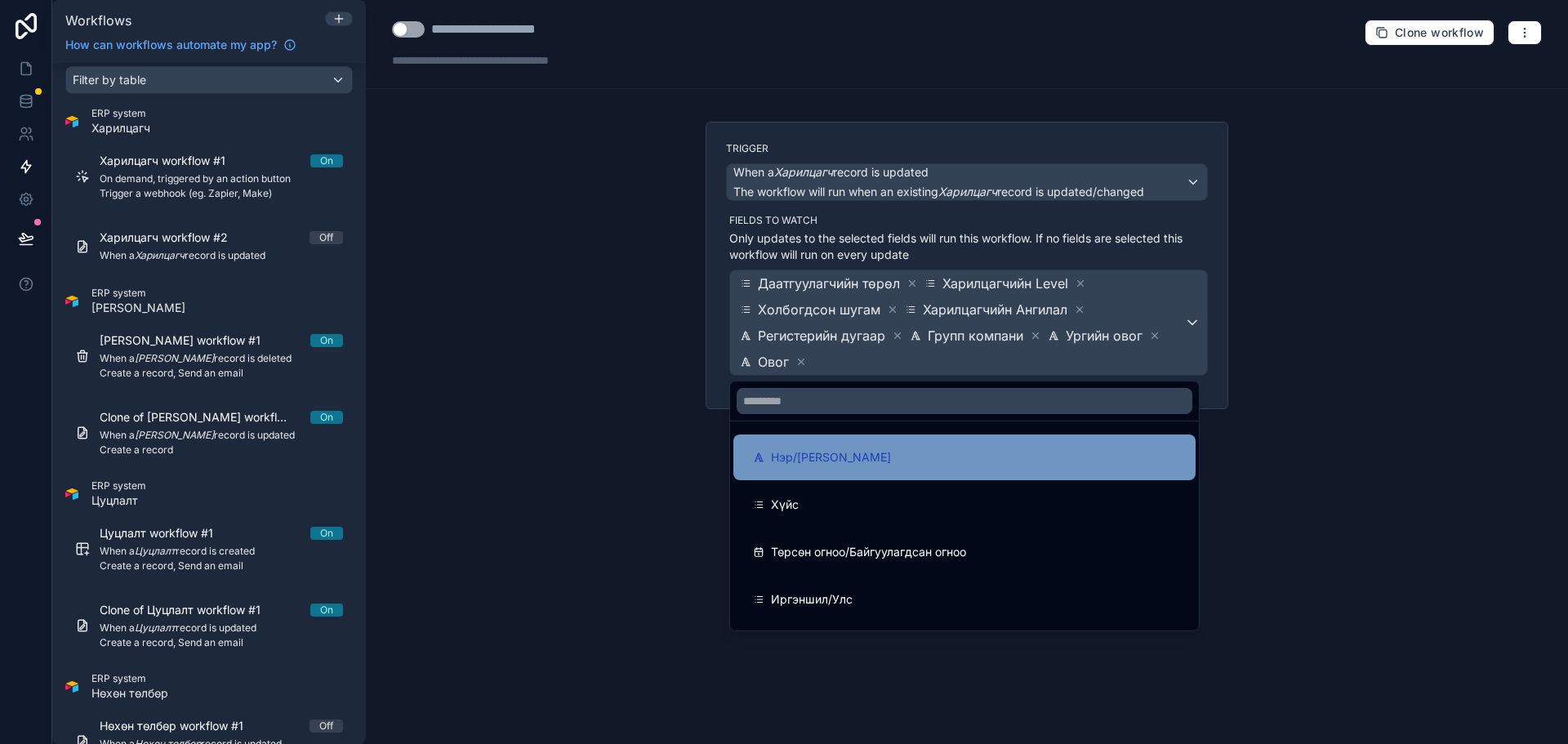
click at [879, 454] on span "Нэр/[PERSON_NAME]" at bounding box center [831, 457] width 120 height 20
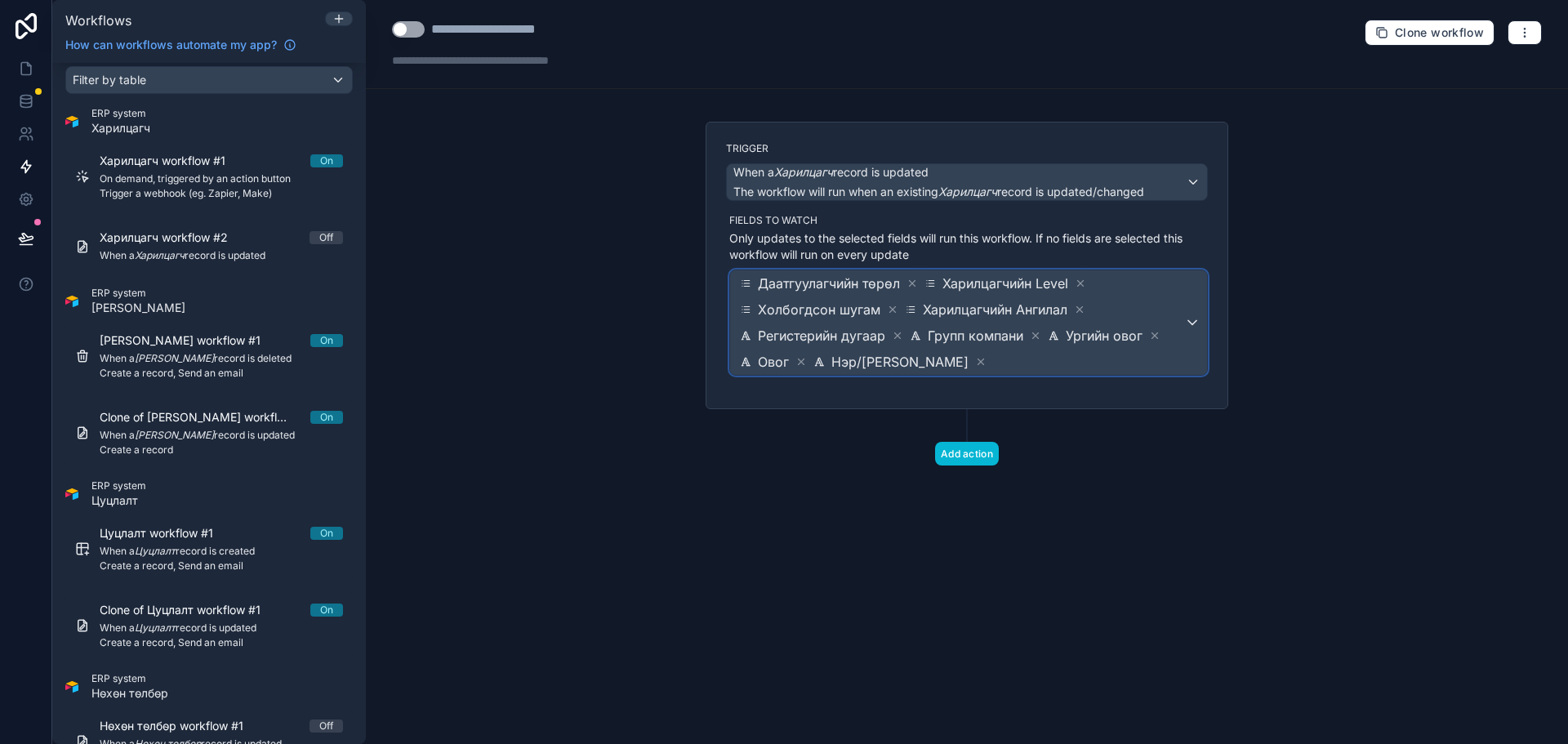
click at [1107, 362] on span "Даатгуулагчийн төрөл Харилцагчийн Level Холбогдсон шугам Харилцагчийн Ангилал Р…" at bounding box center [960, 323] width 448 height 105
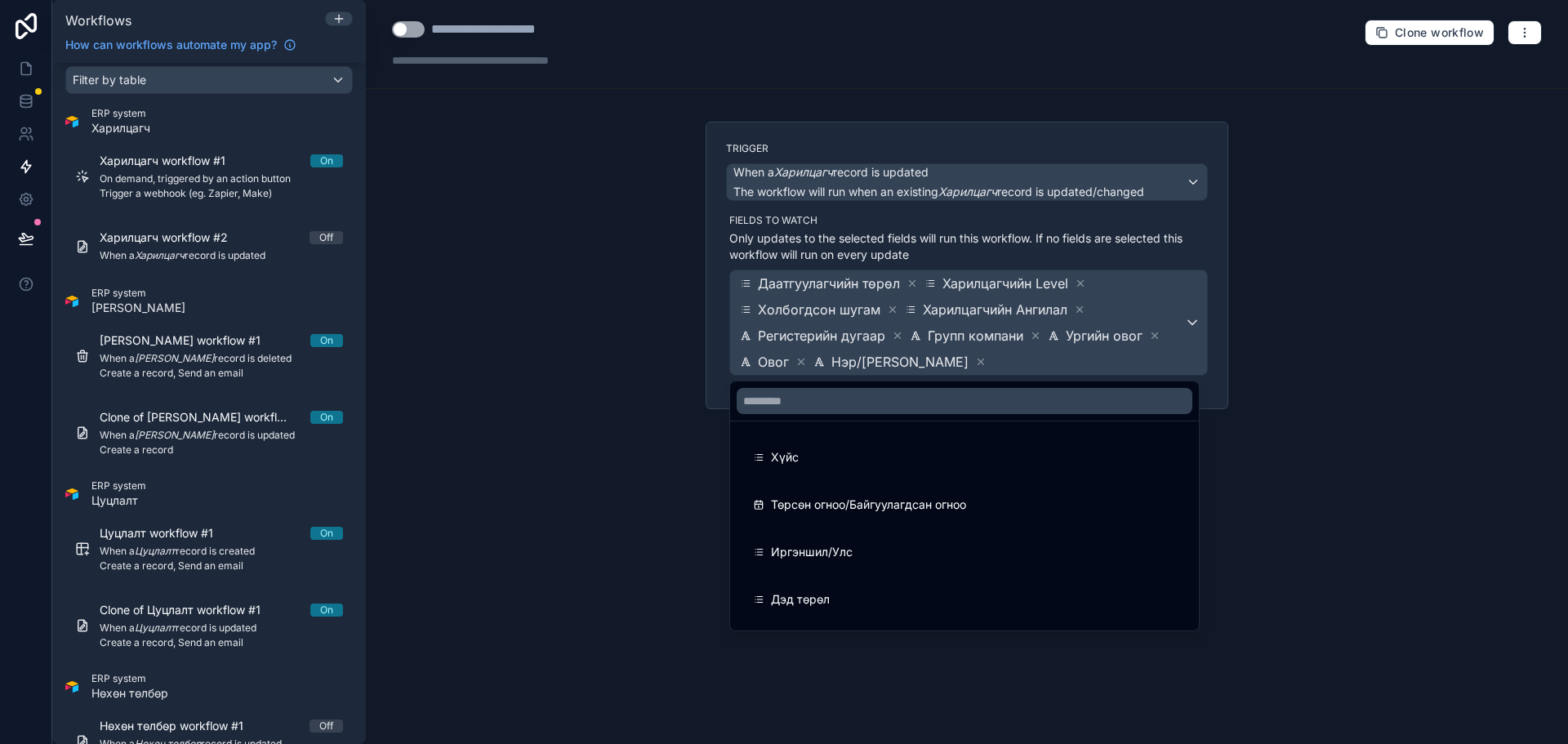
click at [913, 470] on div "Хүйс" at bounding box center [964, 457] width 462 height 46
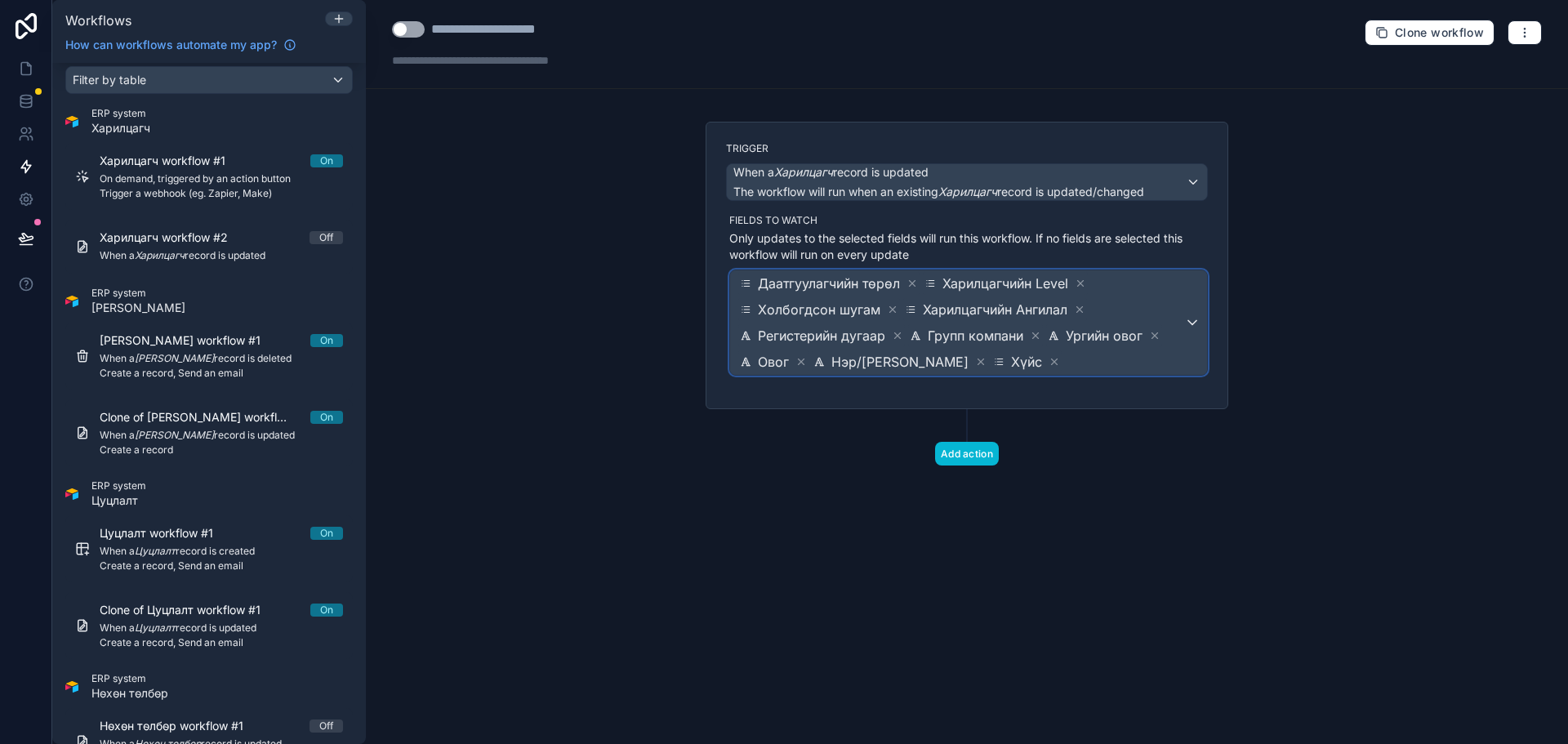
click at [1139, 357] on span "Даатгуулагчийн төрөл Харилцагчийн Level Холбогдсон шугам Харилцагчийн Ангилал Р…" at bounding box center [960, 323] width 448 height 105
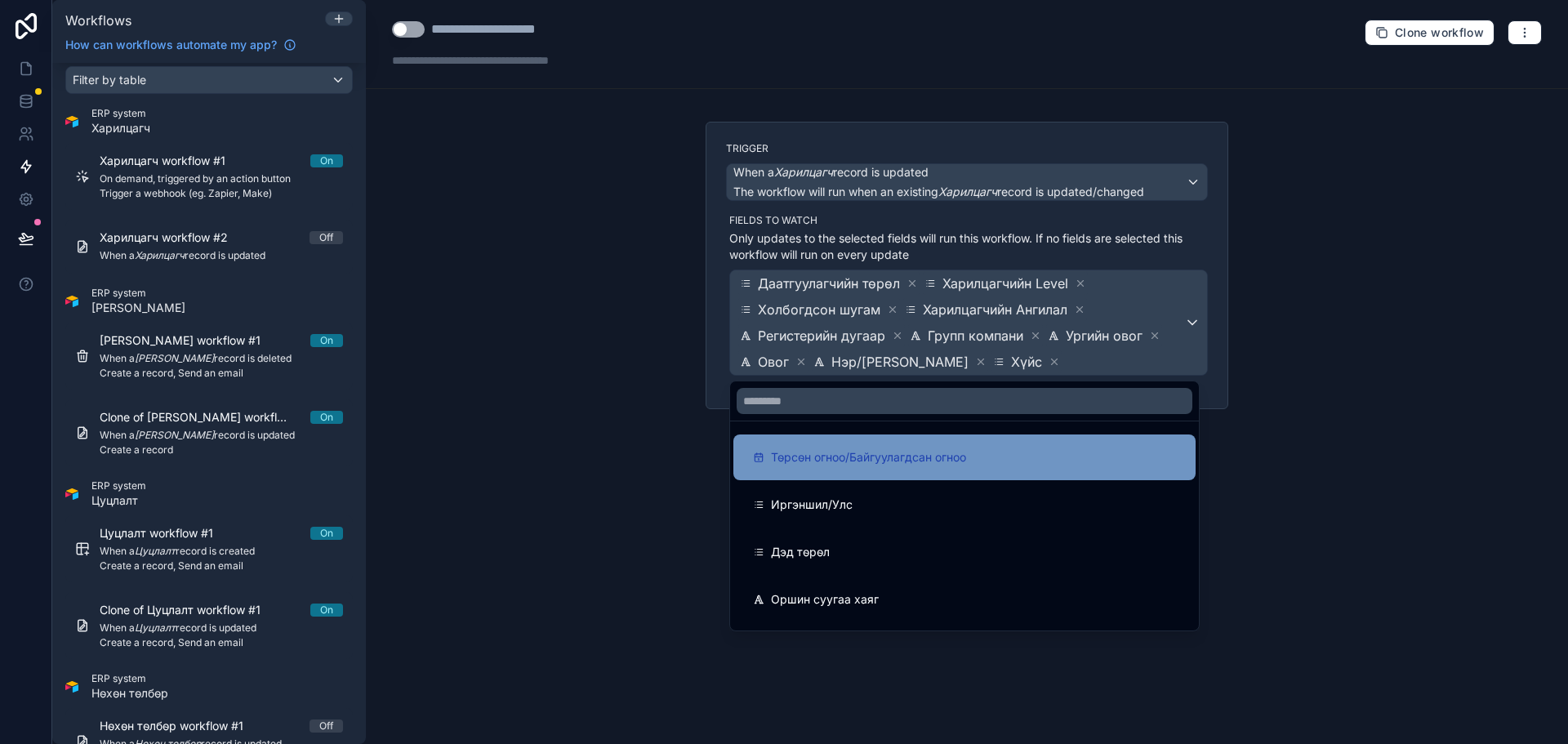
click at [955, 450] on span "Төрсөн огноо/Байгуулагдсан огноо" at bounding box center [868, 457] width 195 height 20
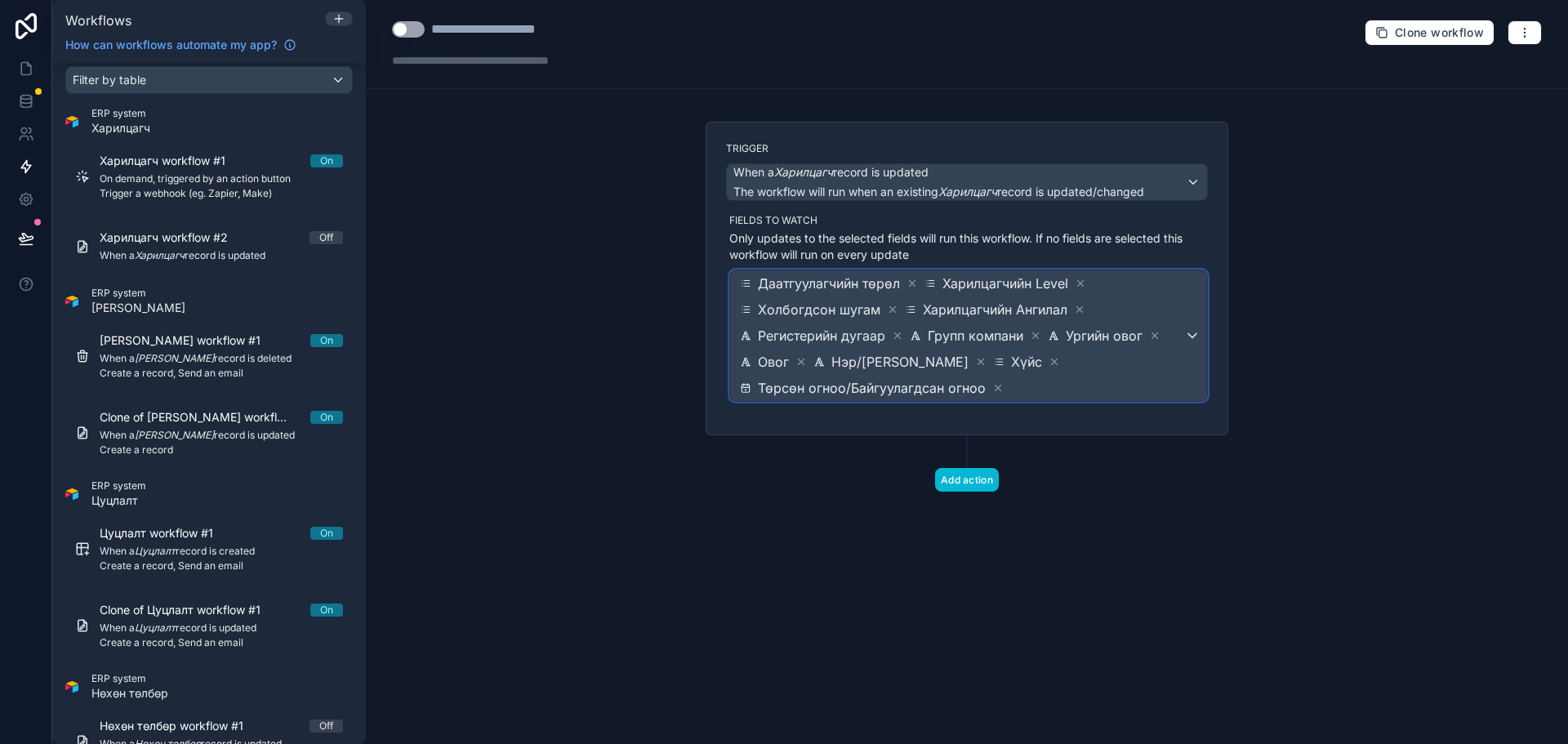
click at [1150, 368] on span "Даатгуулагчийн төрөл Харилцагчийн Level Холбогдсон шугам Харилцагчийн Ангилал Р…" at bounding box center [960, 336] width 448 height 131
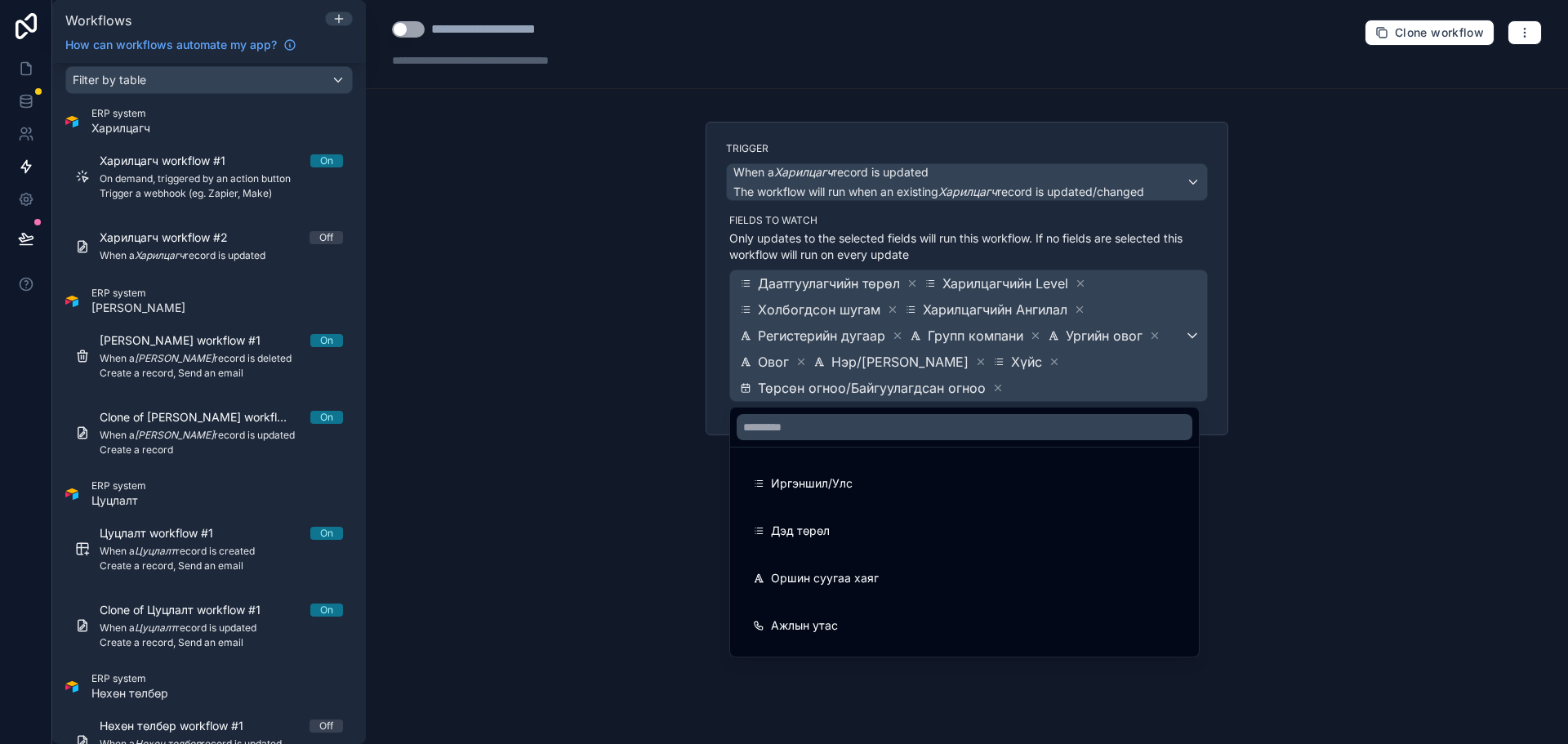
click at [936, 481] on div "Иргэншил/Улс" at bounding box center [964, 483] width 423 height 20
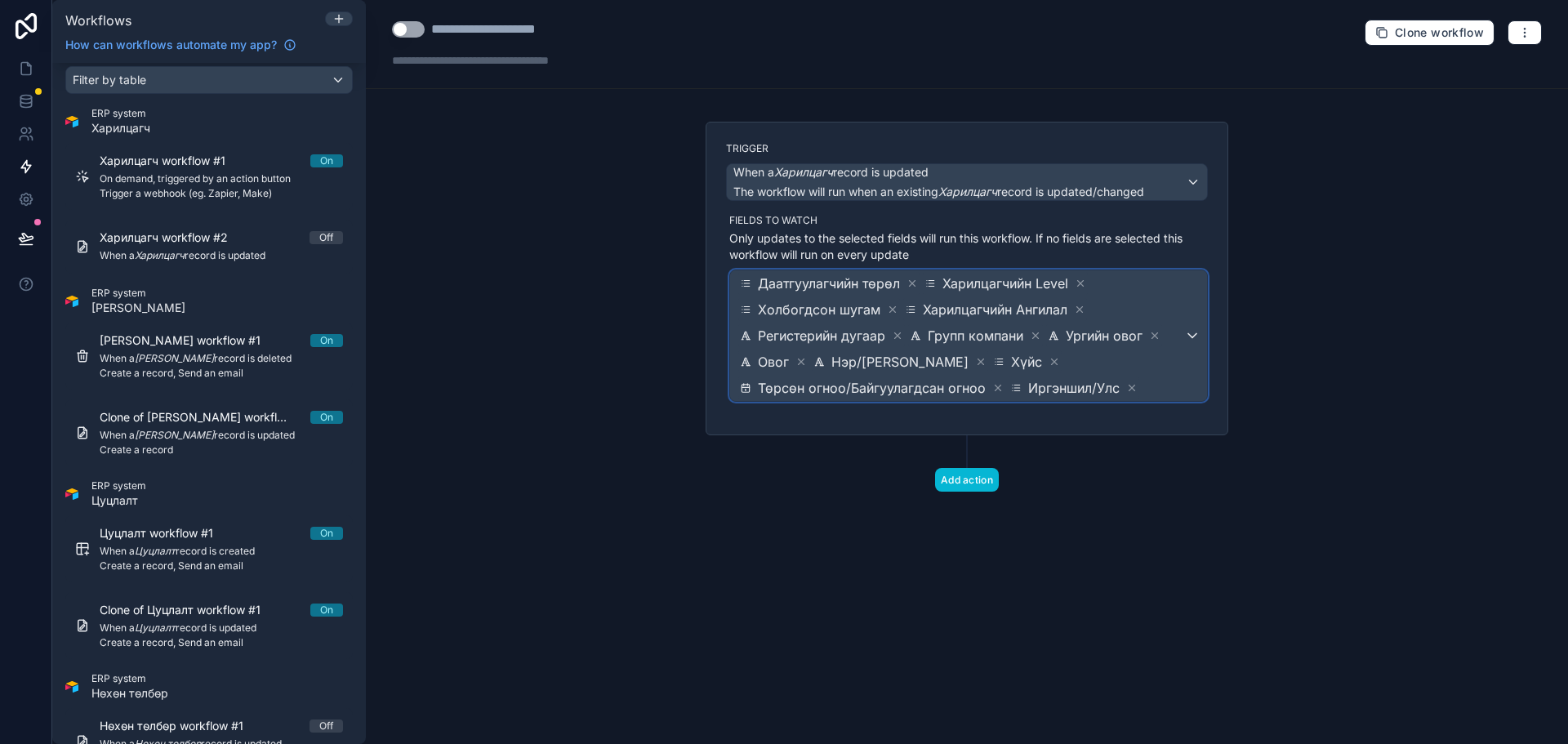
click at [1167, 366] on span "Даатгуулагчийн төрөл Харилцагчийн Level Холбогдсон шугам Харилцагчийн Ангилал Р…" at bounding box center [960, 336] width 448 height 131
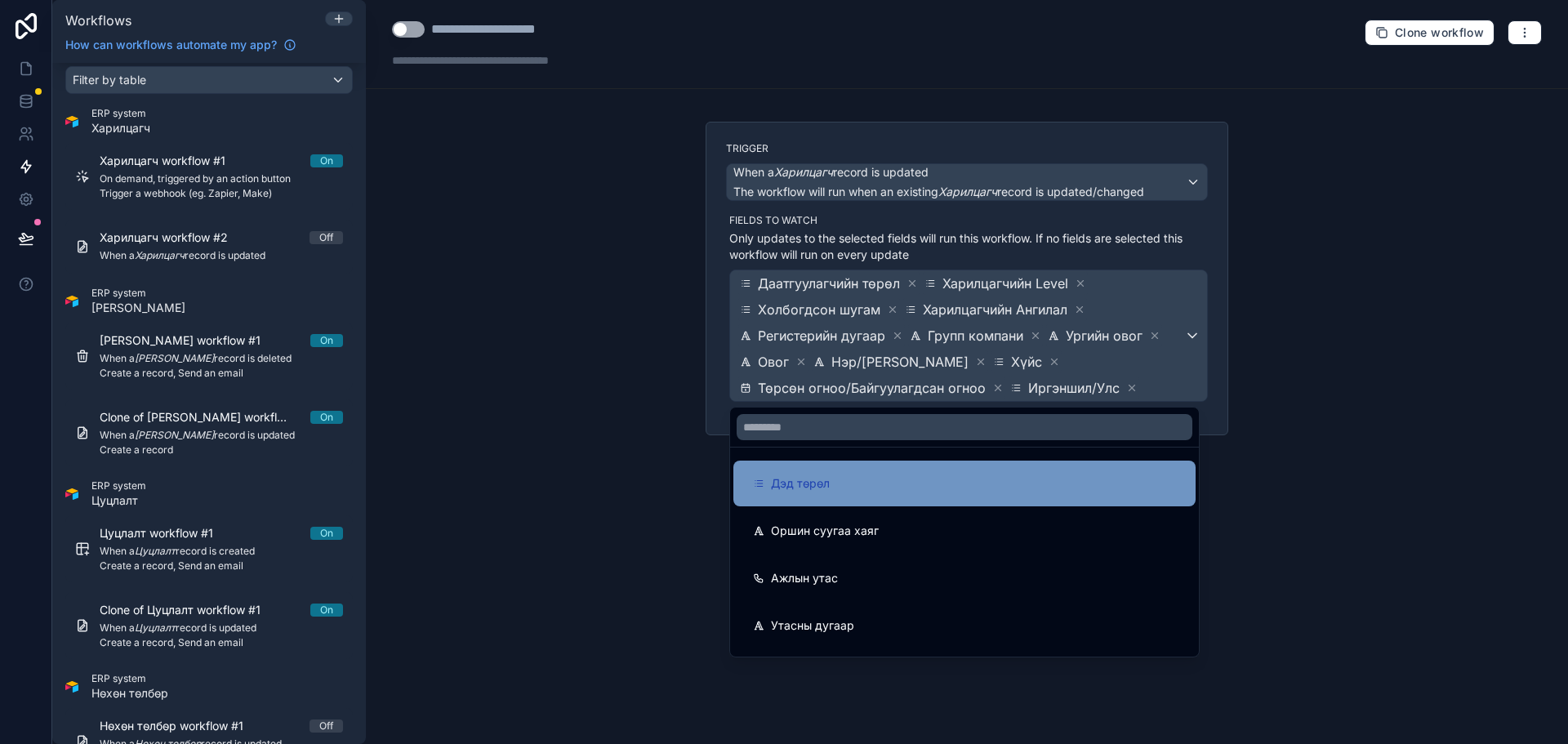
click at [973, 476] on div "Дэд төрөл" at bounding box center [964, 483] width 423 height 20
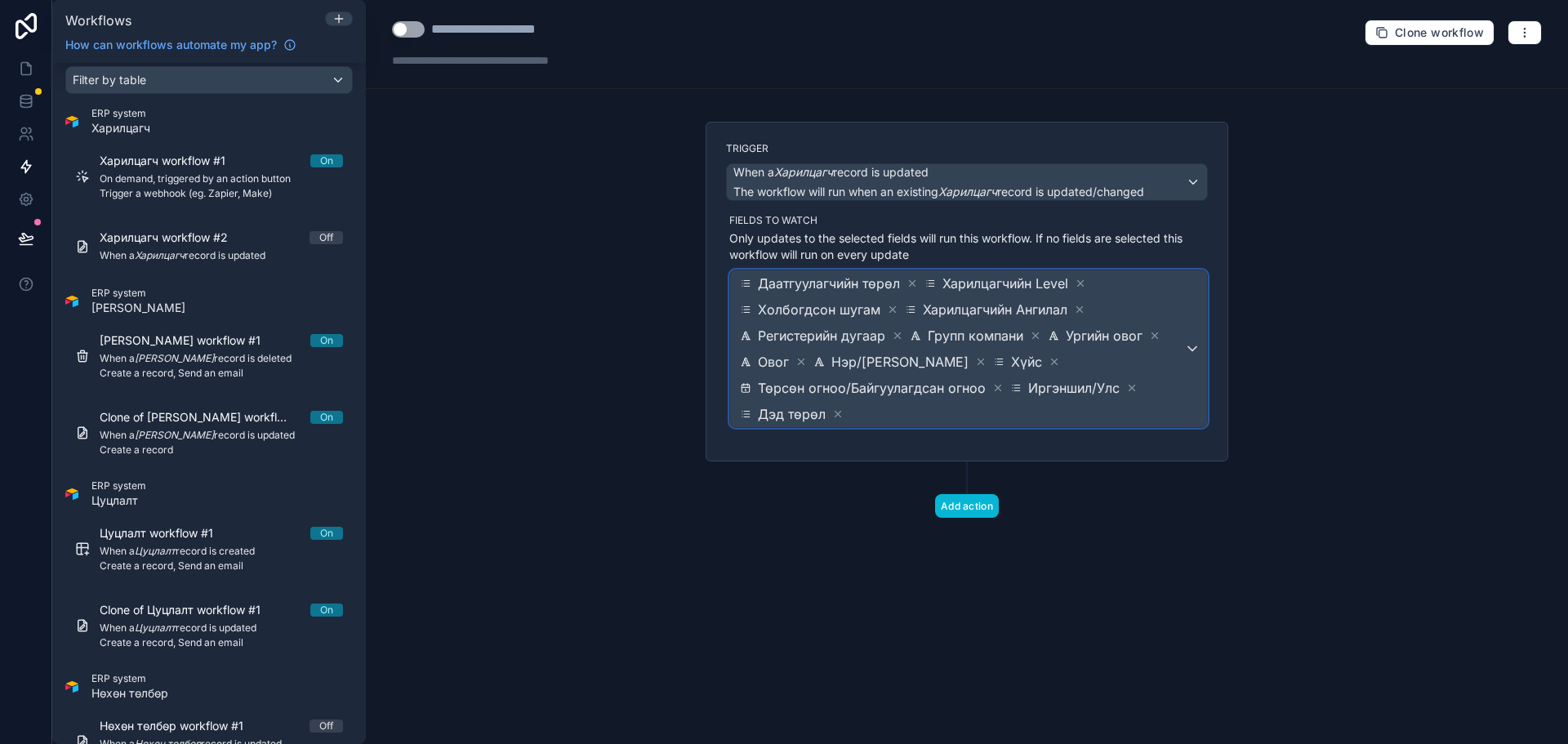
click at [1161, 379] on span "Даатгуулагчийн төрөл Харилцагчийн Level Холбогдсон шугам Харилцагчийн Ангилал Р…" at bounding box center [960, 349] width 448 height 157
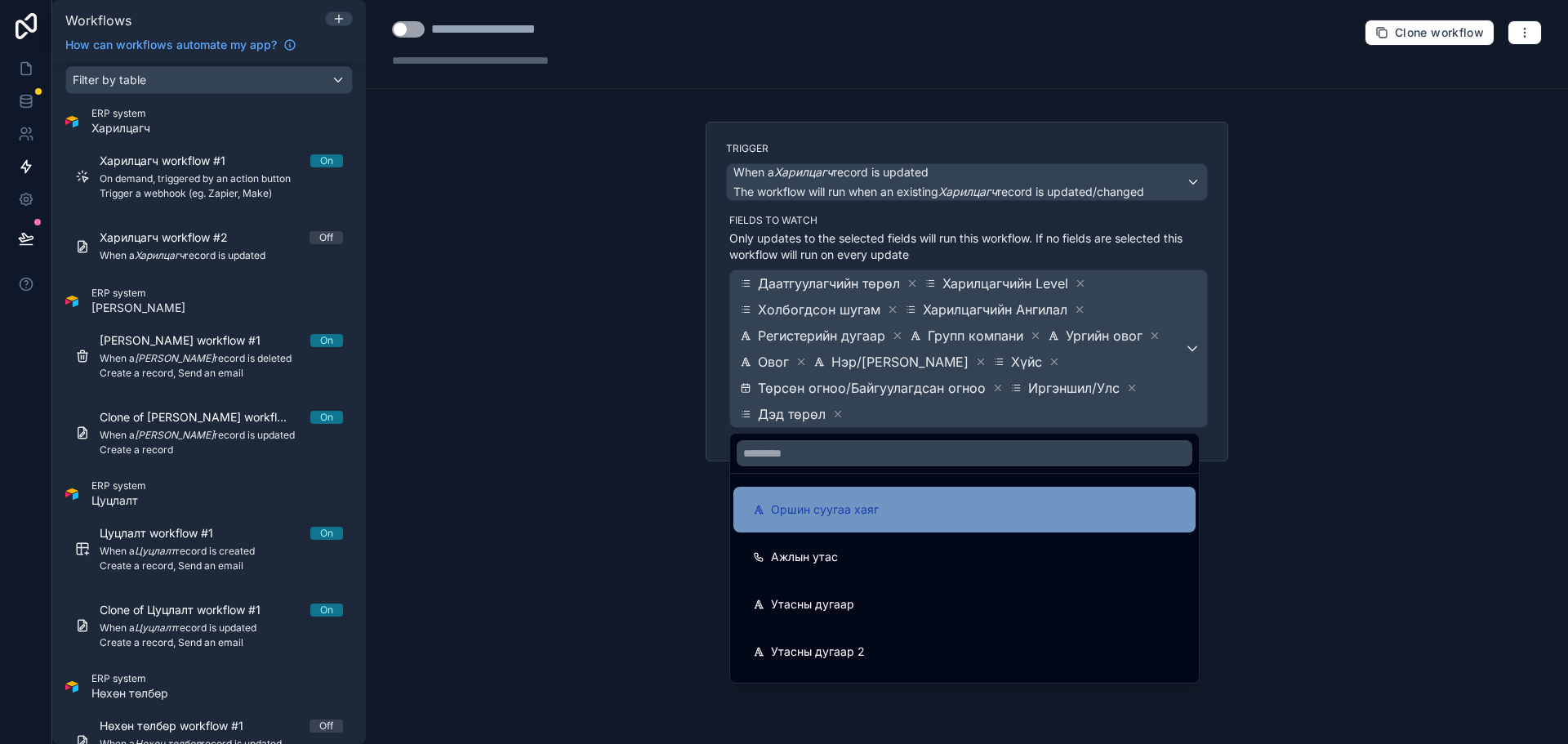
click at [935, 504] on div "Оршин суугаа хаяг" at bounding box center [964, 510] width 423 height 20
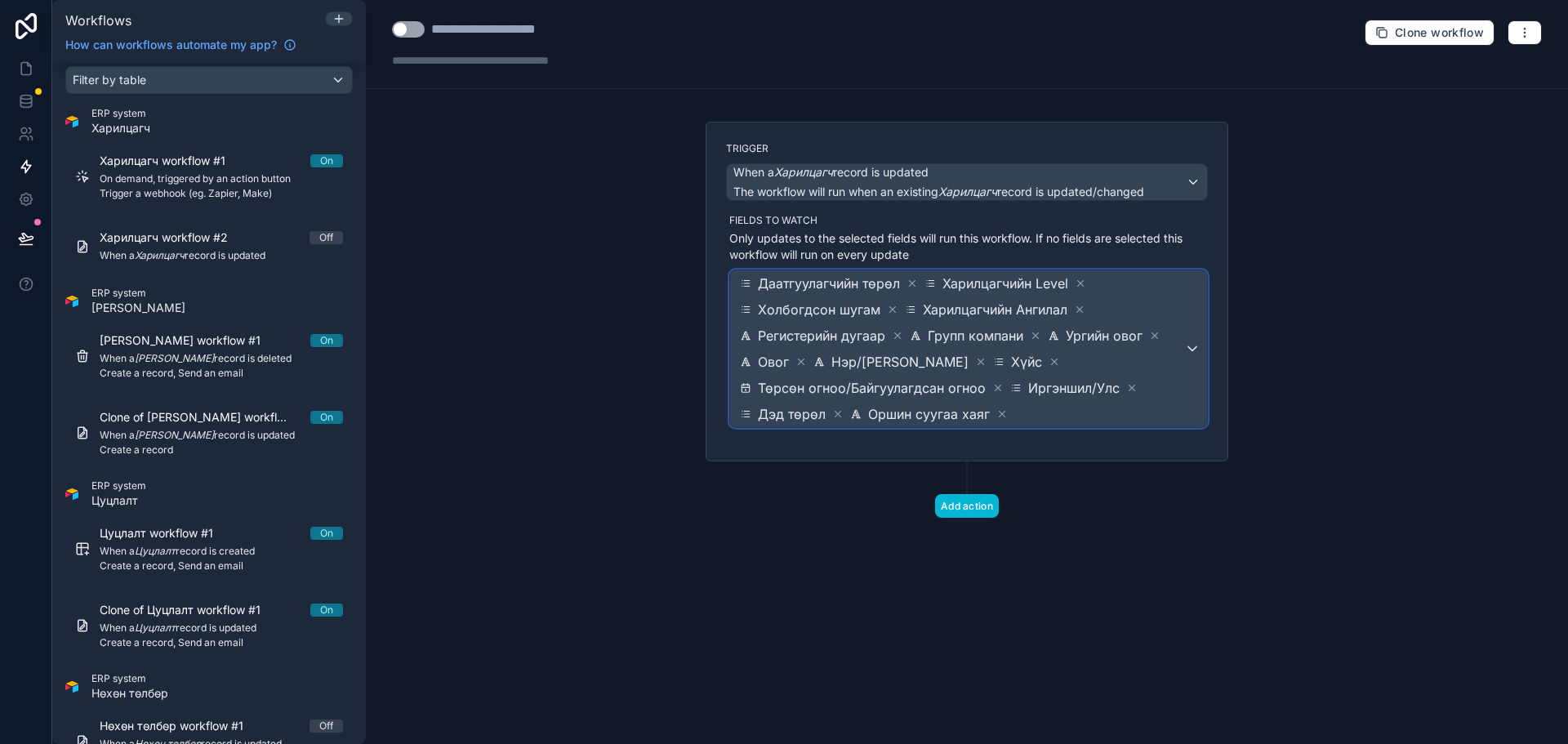
click at [1146, 411] on span "Даатгуулагчийн төрөл Харилцагчийн Level Холбогдсон шугам Харилцагчийн Ангилал Р…" at bounding box center [960, 349] width 448 height 157
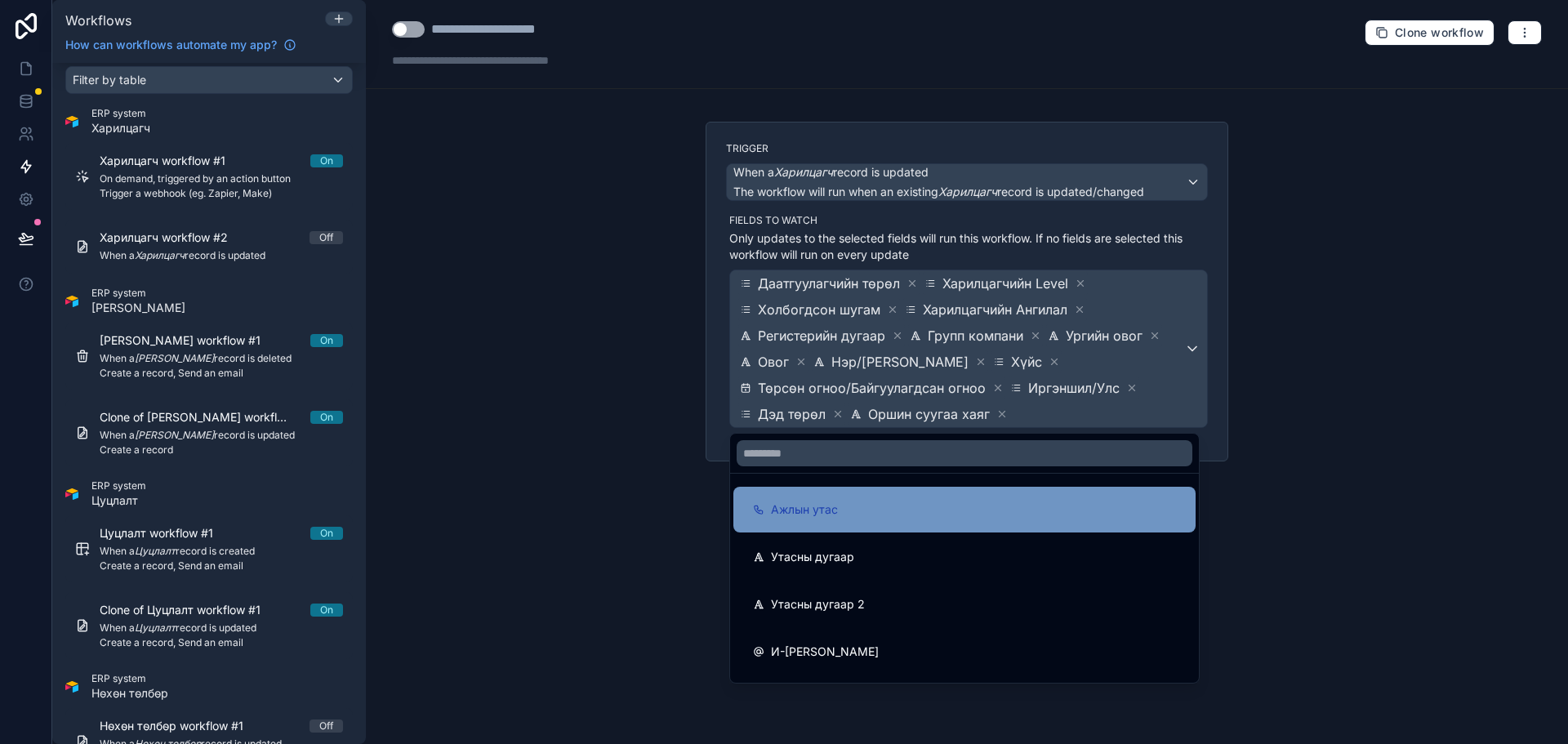
click at [1005, 501] on div "Ажлын утас" at bounding box center [964, 510] width 423 height 20
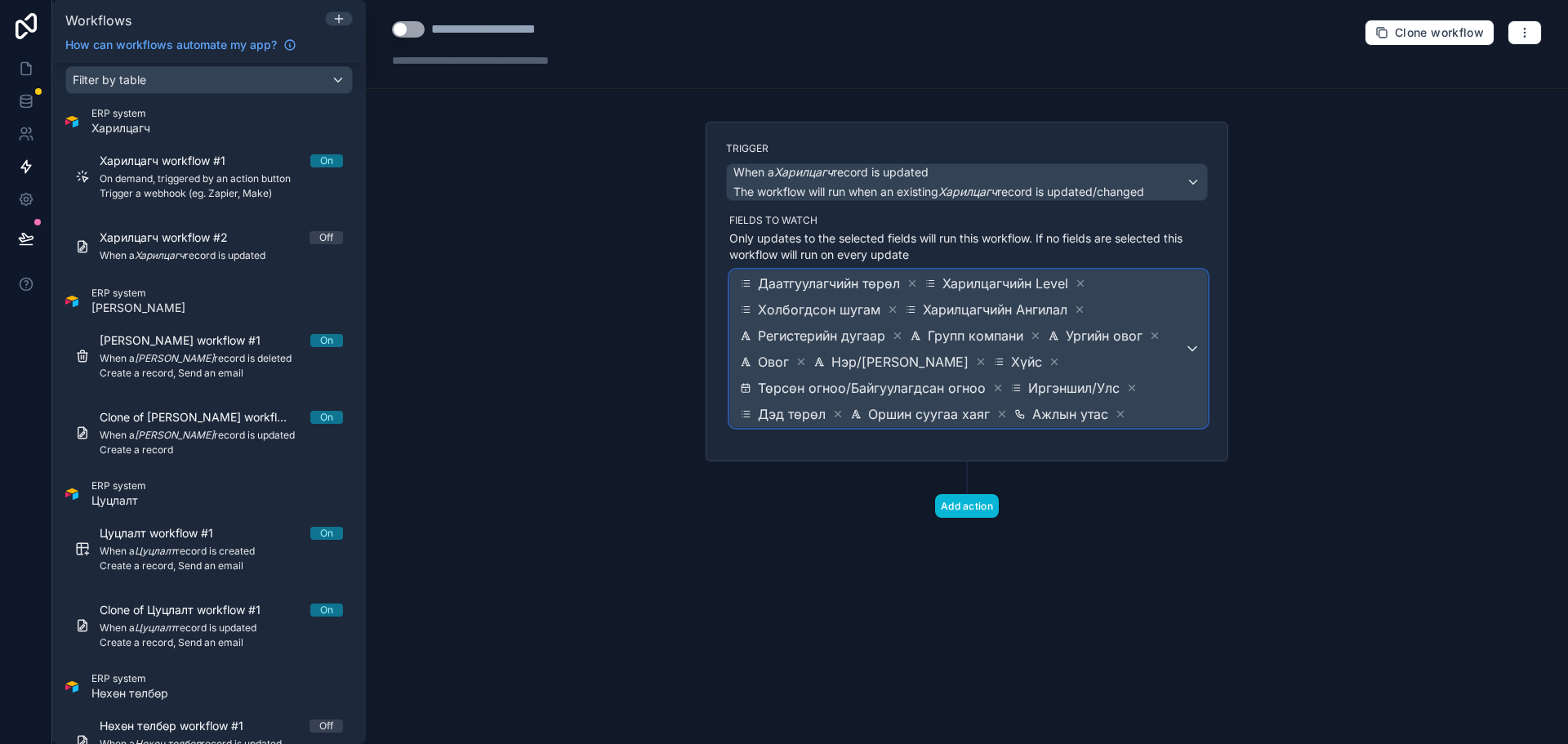
click at [1183, 394] on span "Даатгуулагчийн төрөл Харилцагчийн Level Холбогдсон шугам Харилцагчийн Ангилал Р…" at bounding box center [960, 349] width 448 height 157
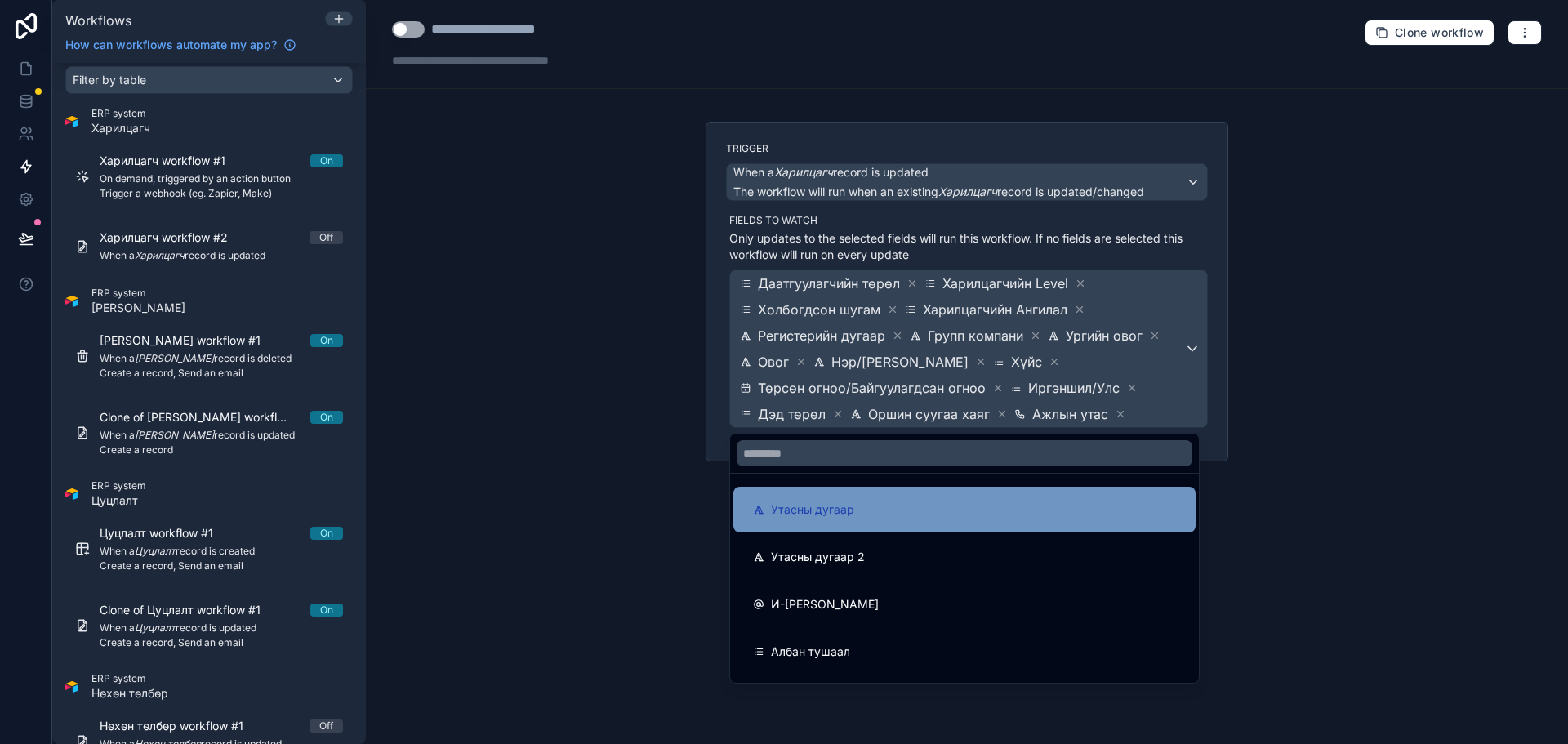
click at [1087, 504] on div "Утасны дугаар" at bounding box center [964, 510] width 423 height 20
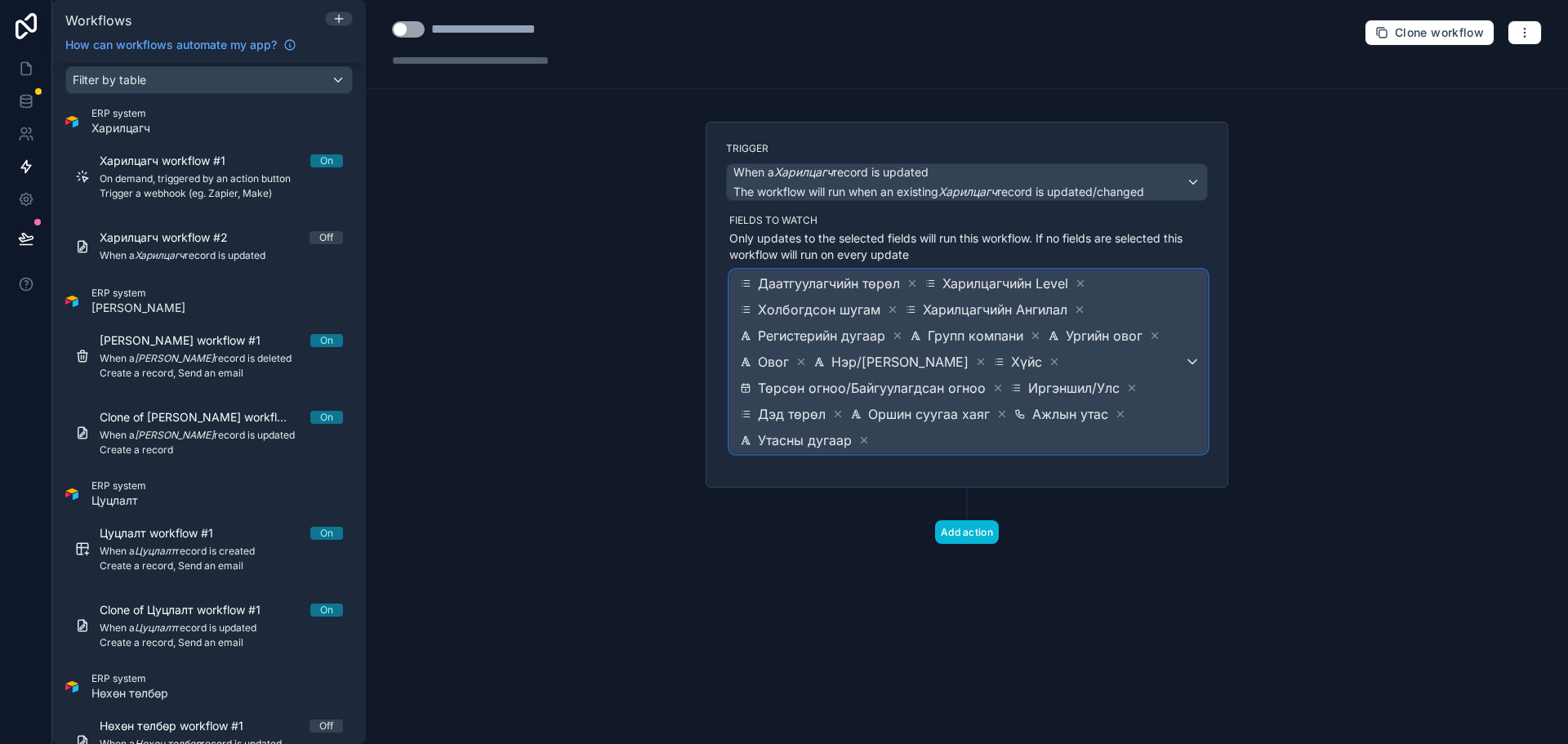
click at [1178, 417] on span "Даатгуулагчийн төрөл Харилцагчийн Level Холбогдсон шугам Харилцагчийн Ангилал Р…" at bounding box center [960, 362] width 448 height 183
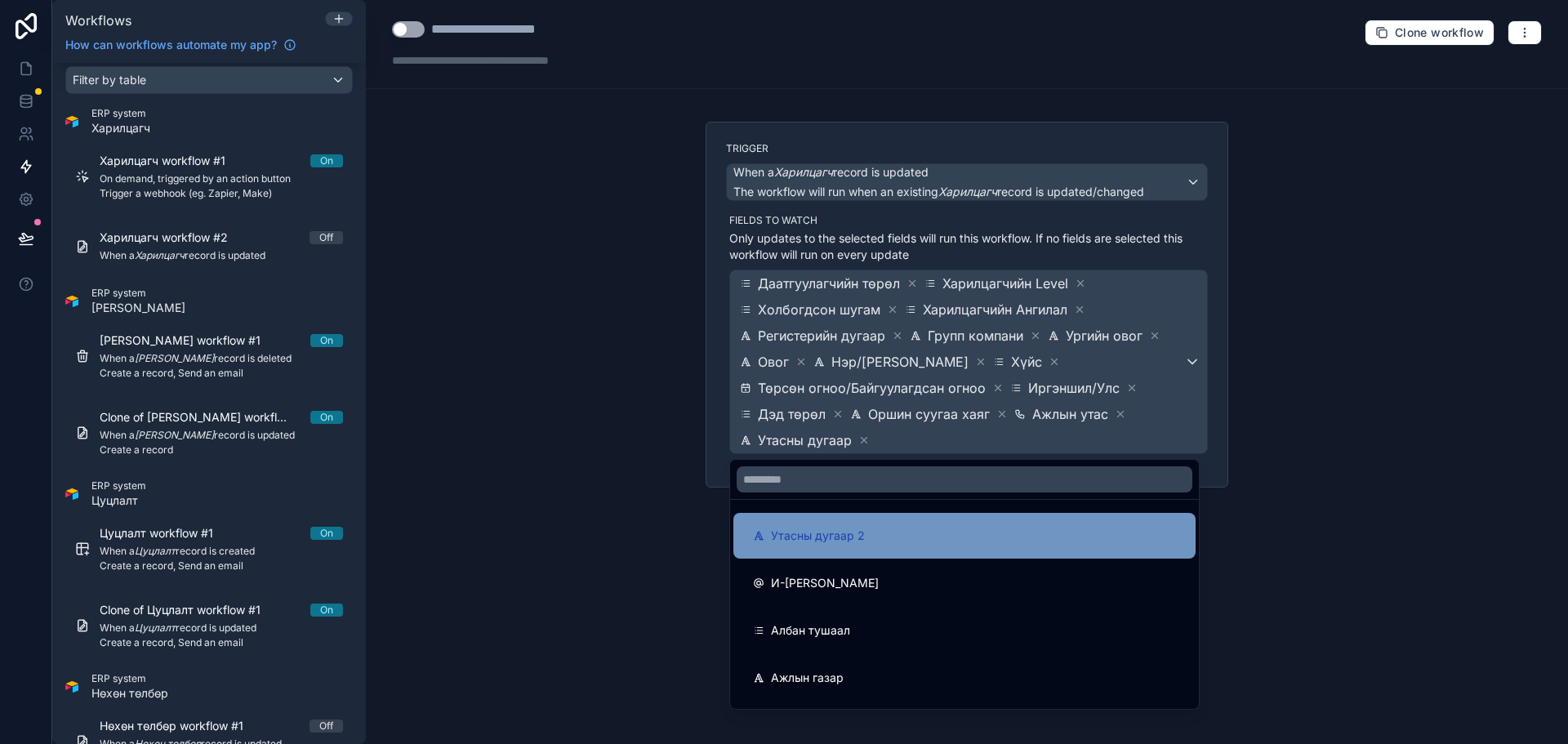
click at [992, 534] on div "Утасны дугаар 2" at bounding box center [964, 536] width 423 height 20
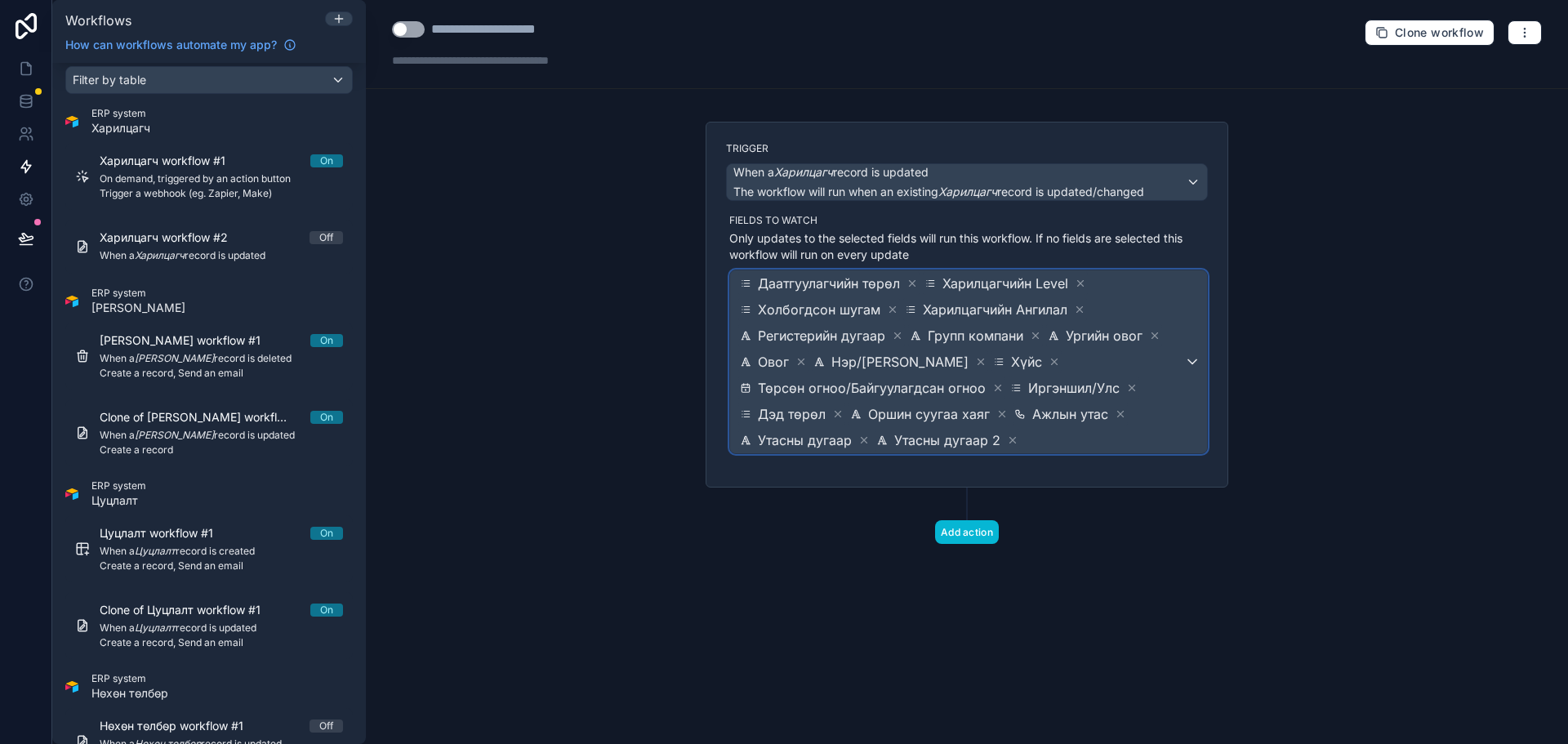
click at [1115, 427] on span "Даатгуулагчийн төрөл Харилцагчийн Level Холбогдсон шугам Харилцагчийн Ангилал Р…" at bounding box center [960, 362] width 448 height 183
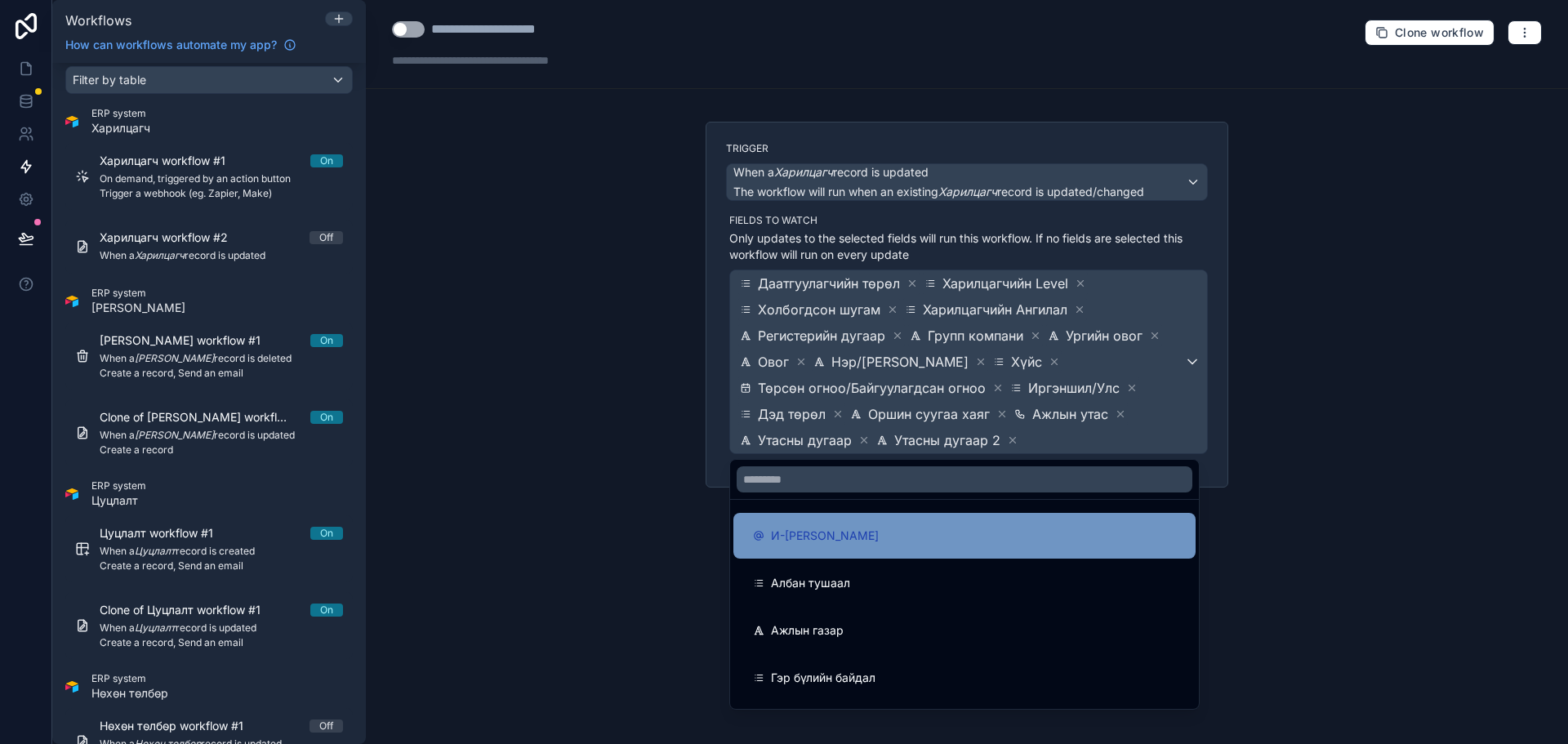
click at [971, 544] on div "И-[PERSON_NAME]" at bounding box center [964, 536] width 423 height 20
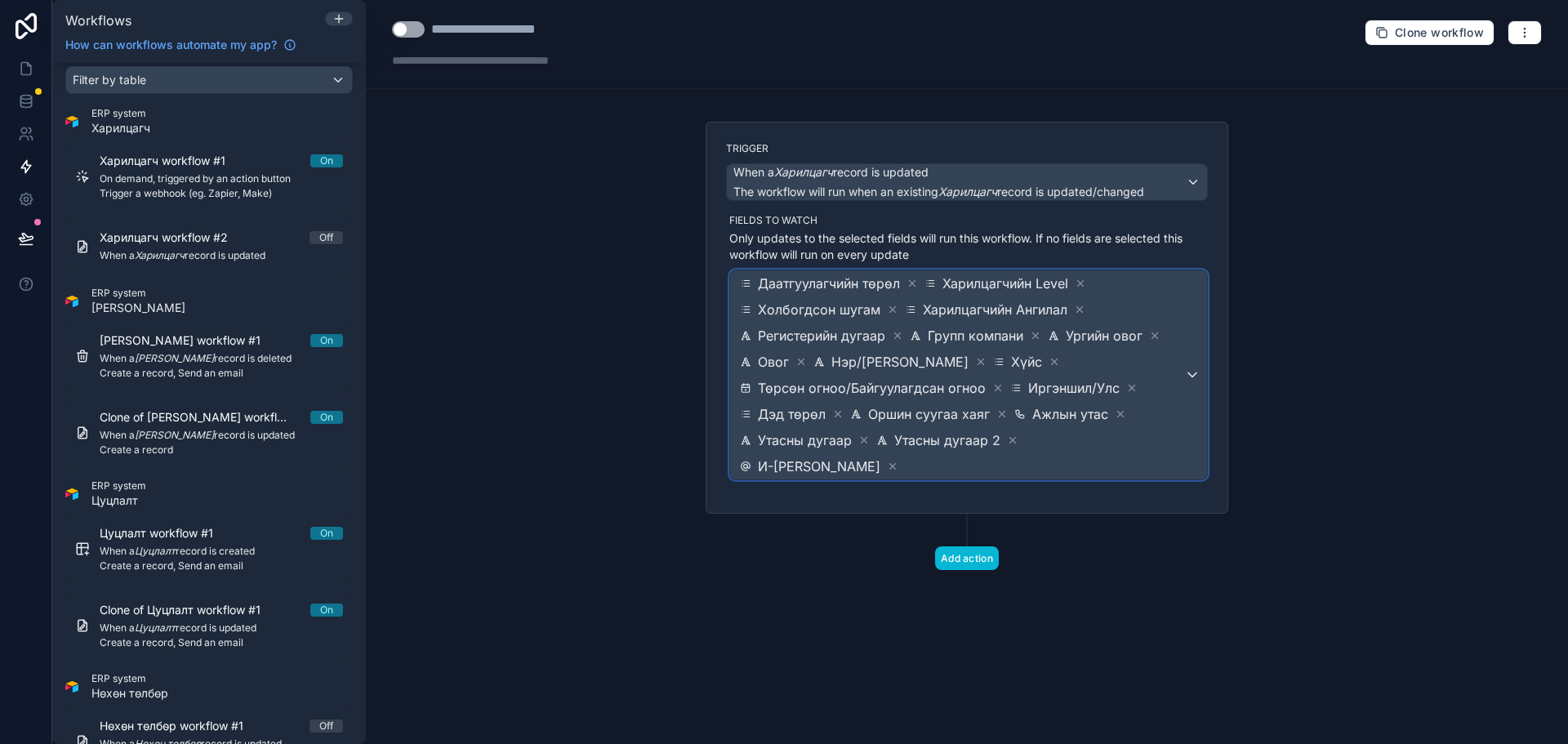
click at [1163, 429] on span "Даатгуулагчийн төрөл Харилцагчийн Level Холбогдсон шугам Харилцагчийн Ангилал Р…" at bounding box center [960, 375] width 448 height 209
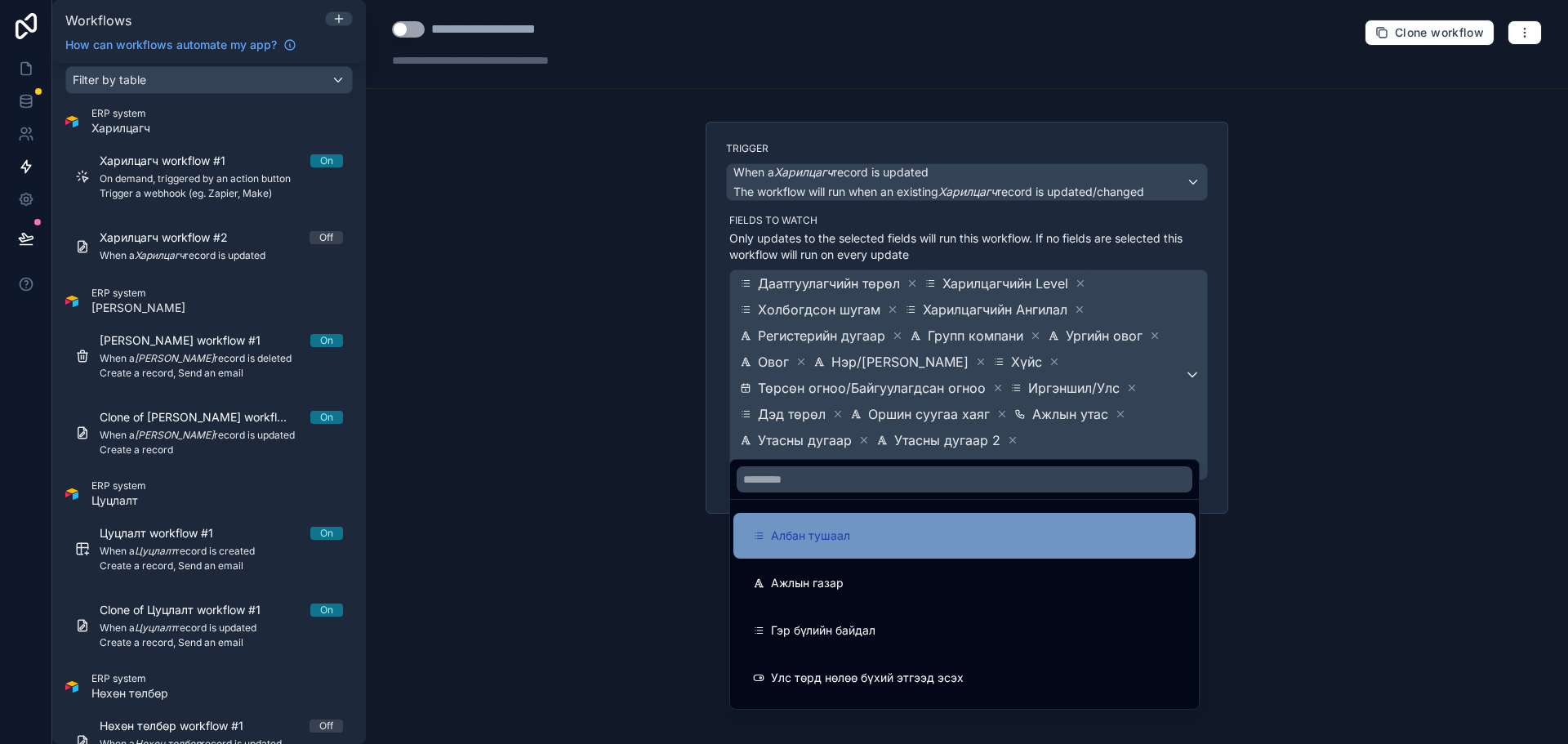
click at [1023, 544] on div "Албан тушаал" at bounding box center [964, 536] width 423 height 20
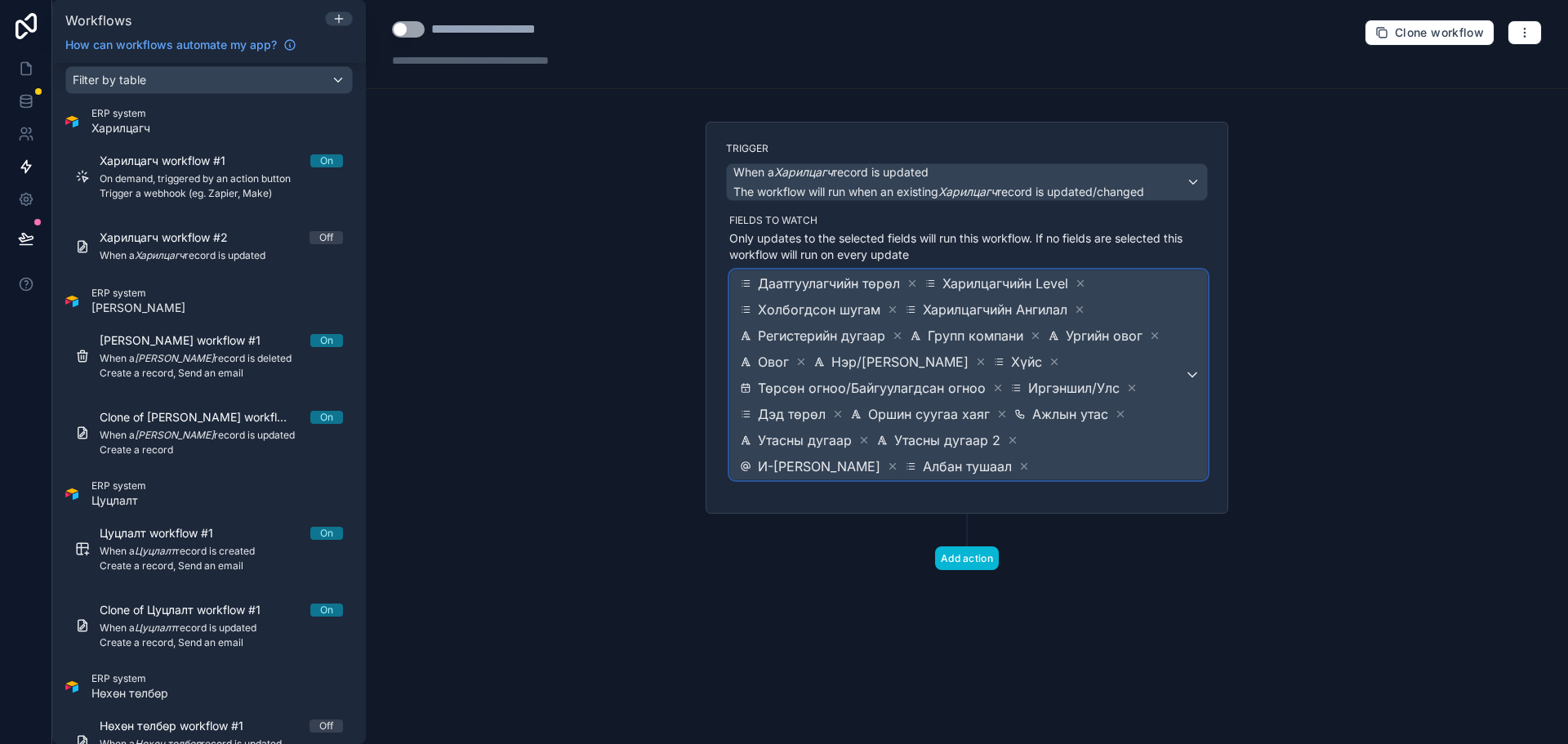
click at [1160, 442] on span "Даатгуулагчийн төрөл Харилцагчийн Level Холбогдсон шугам Харилцагчийн Ангилал Р…" at bounding box center [960, 375] width 448 height 209
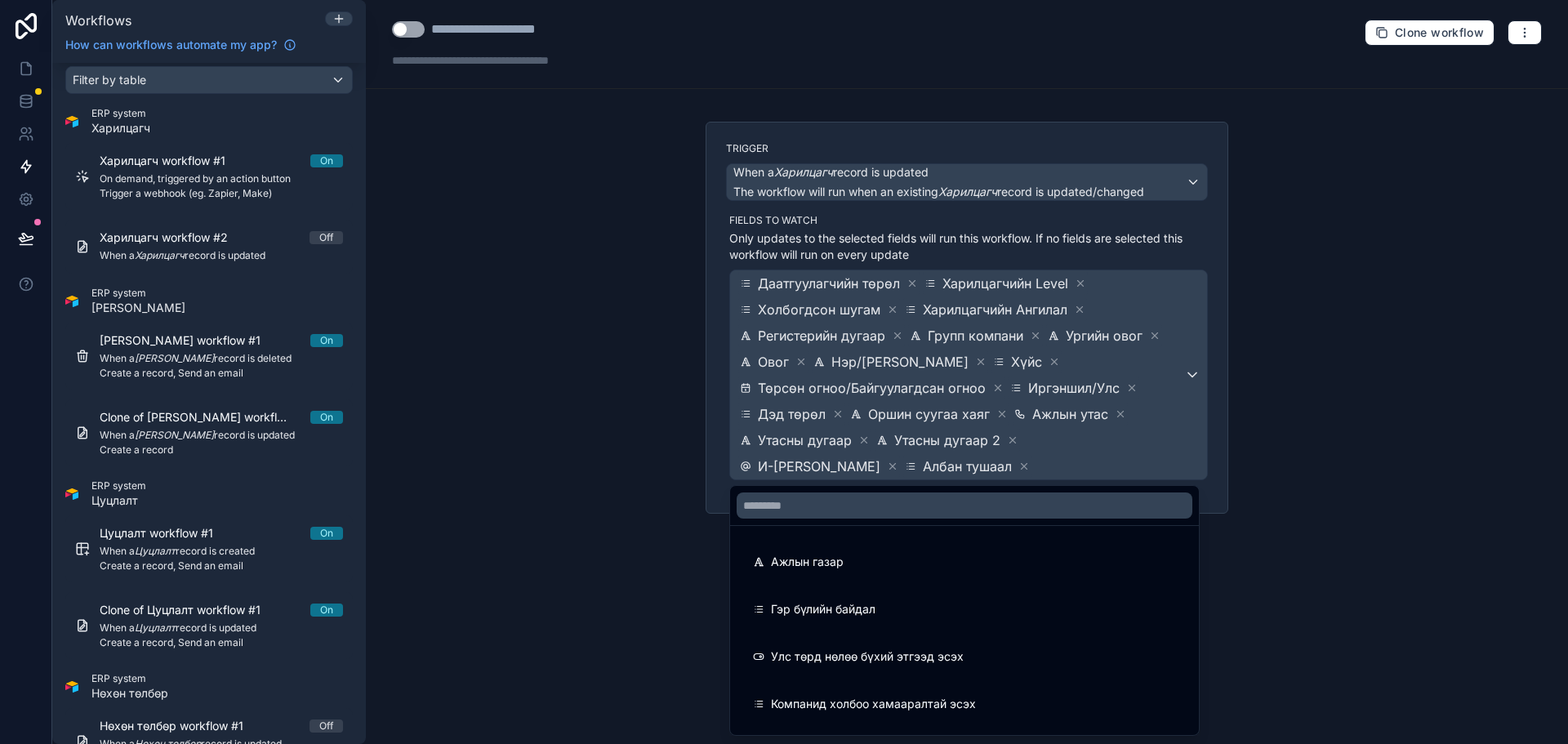
click at [987, 566] on div "Ажлын газар" at bounding box center [964, 562] width 423 height 20
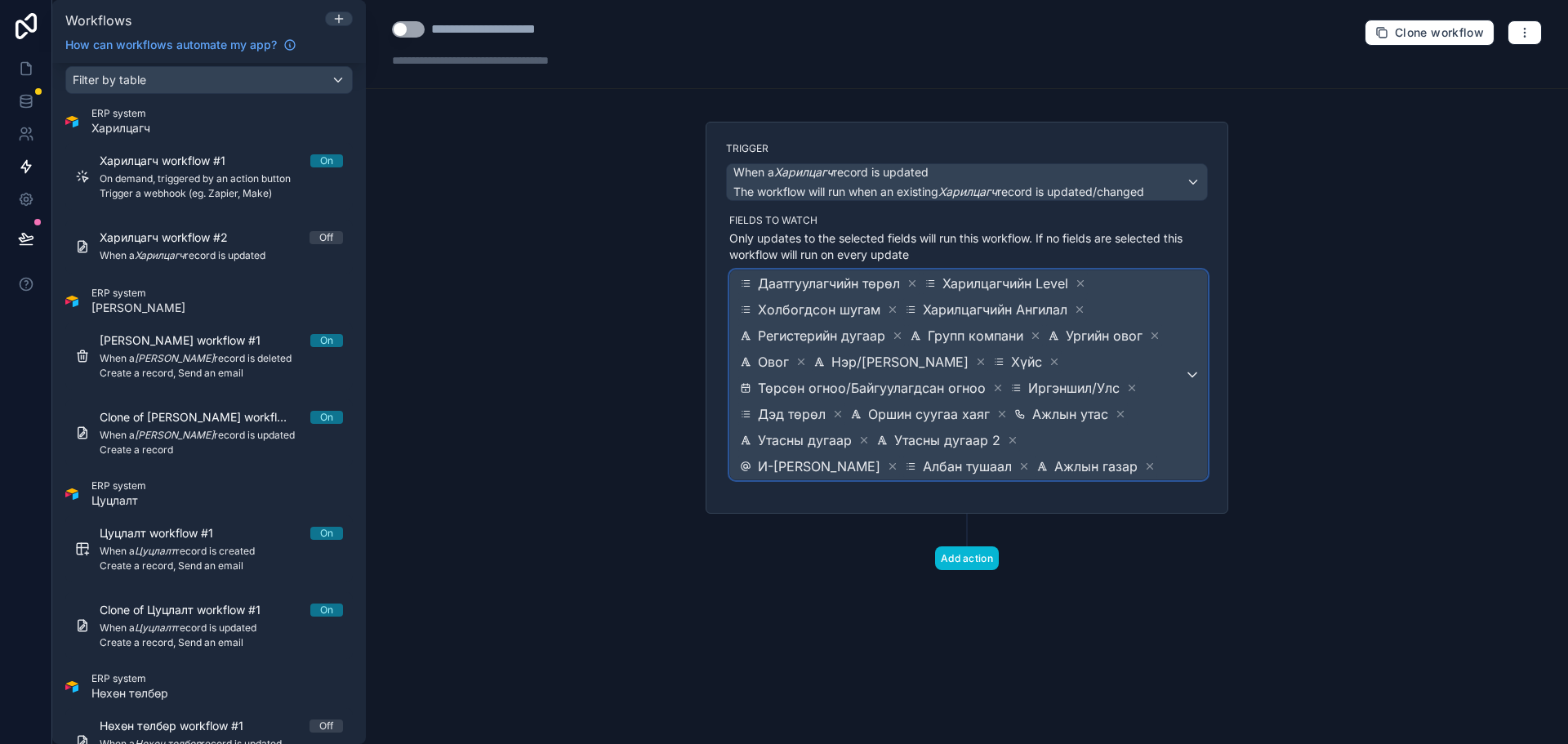
click at [1161, 448] on span "Даатгуулагчийн төрөл Харилцагчийн Level Холбогдсон шугам Харилцагчийн Ангилал Р…" at bounding box center [960, 375] width 448 height 209
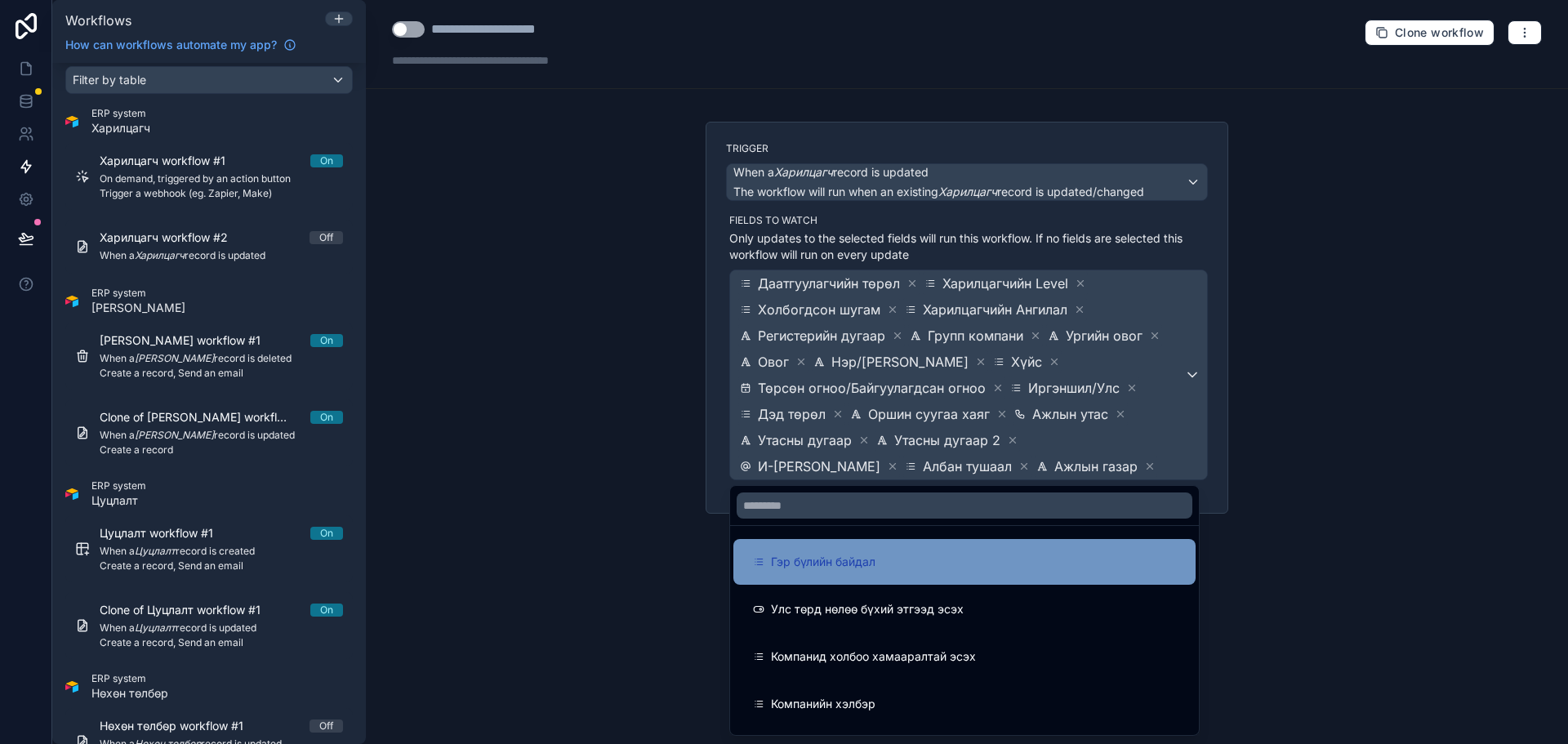
click at [1058, 557] on div "Гэр бүлийн байдал" at bounding box center [964, 562] width 423 height 20
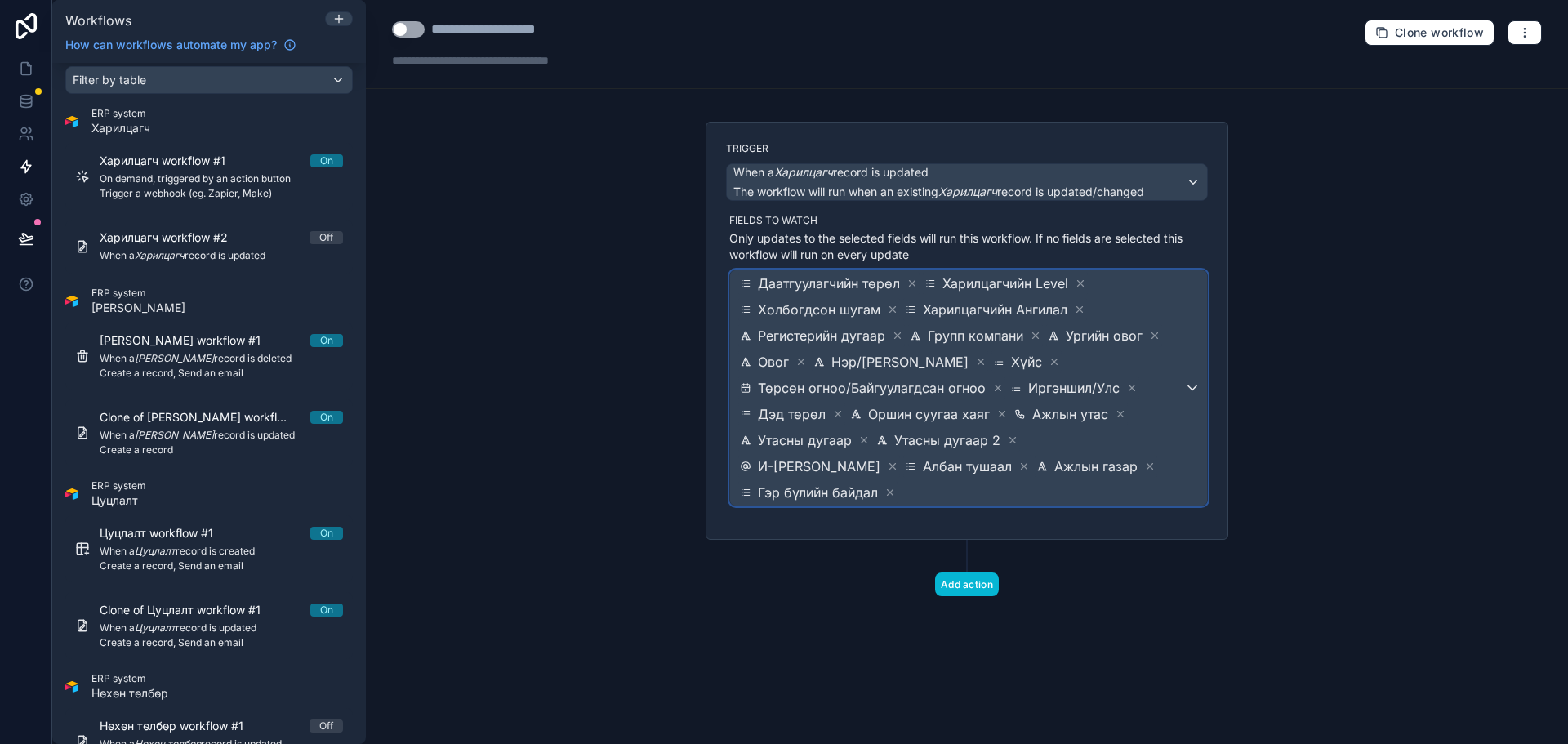
click at [1184, 467] on div "Даатгуулагчийн төрөл Харилцагчийн Level Холбогдсон шугам Харилцагчийн Ангилал Р…" at bounding box center [969, 388] width 477 height 235
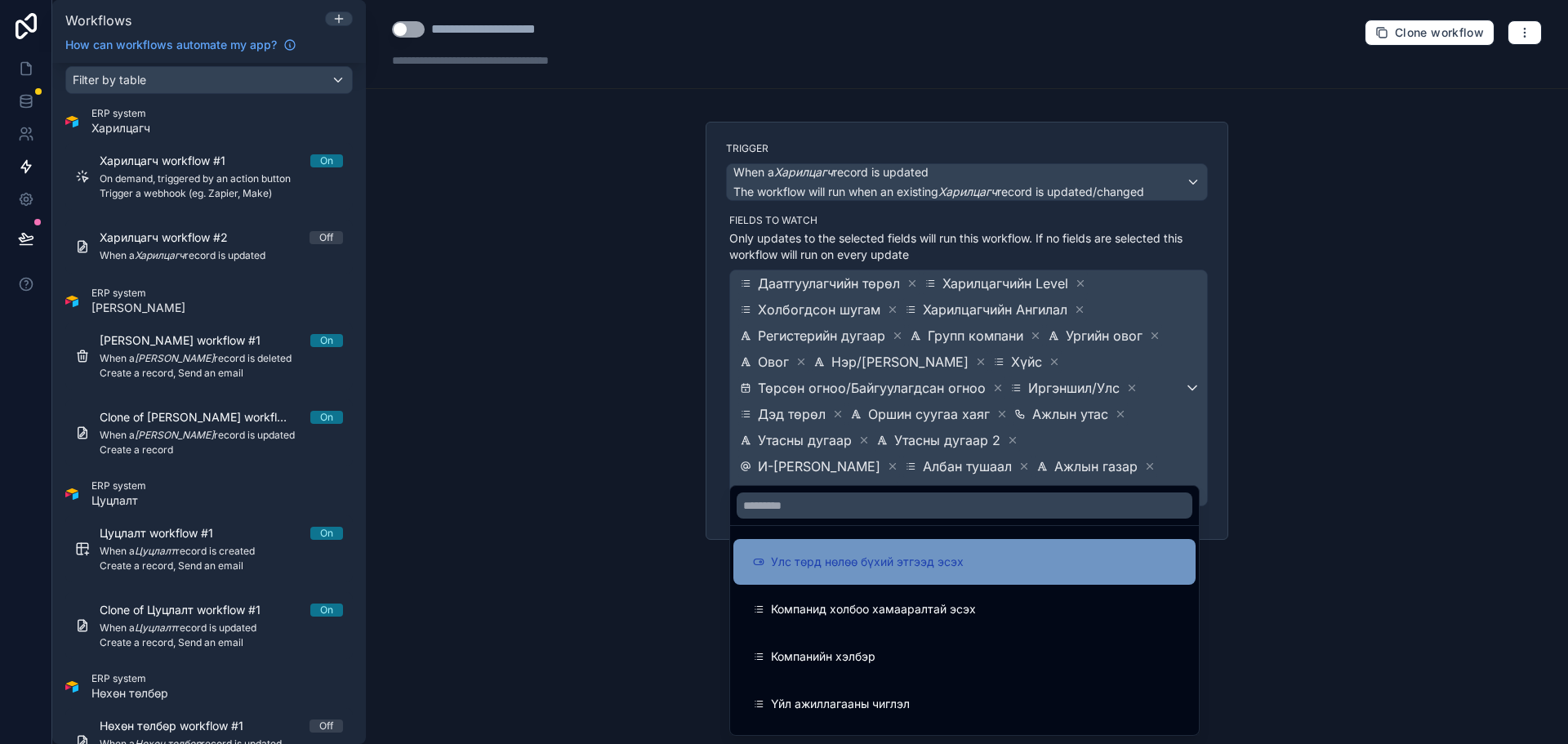
click at [1084, 564] on div "Улс төрд нөлөө бүхий этгээд эсэх" at bounding box center [964, 562] width 423 height 20
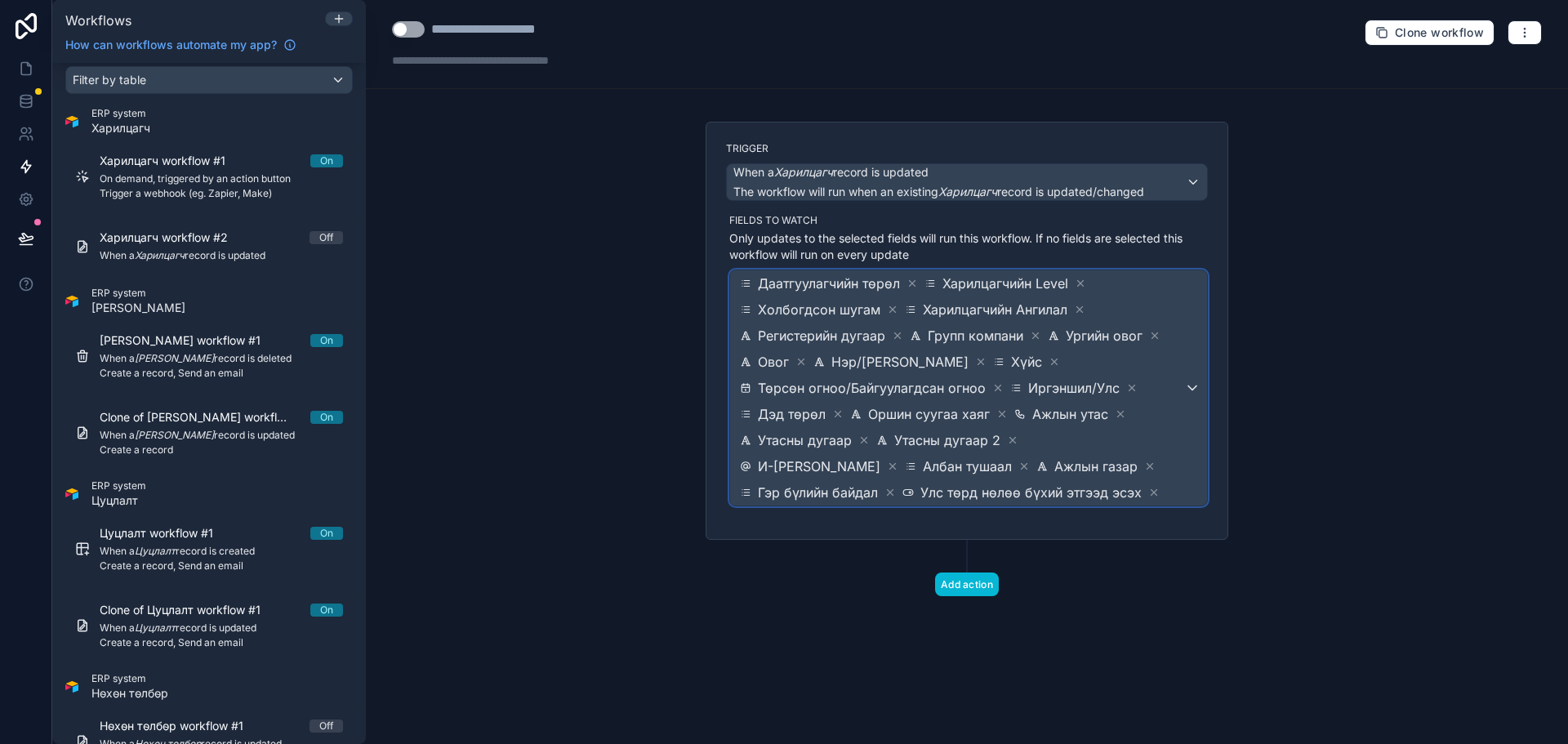
click at [1188, 443] on div "Даатгуулагчийн төрөл Харилцагчийн Level Холбогдсон шугам Харилцагчийн Ангилал Р…" at bounding box center [969, 388] width 477 height 235
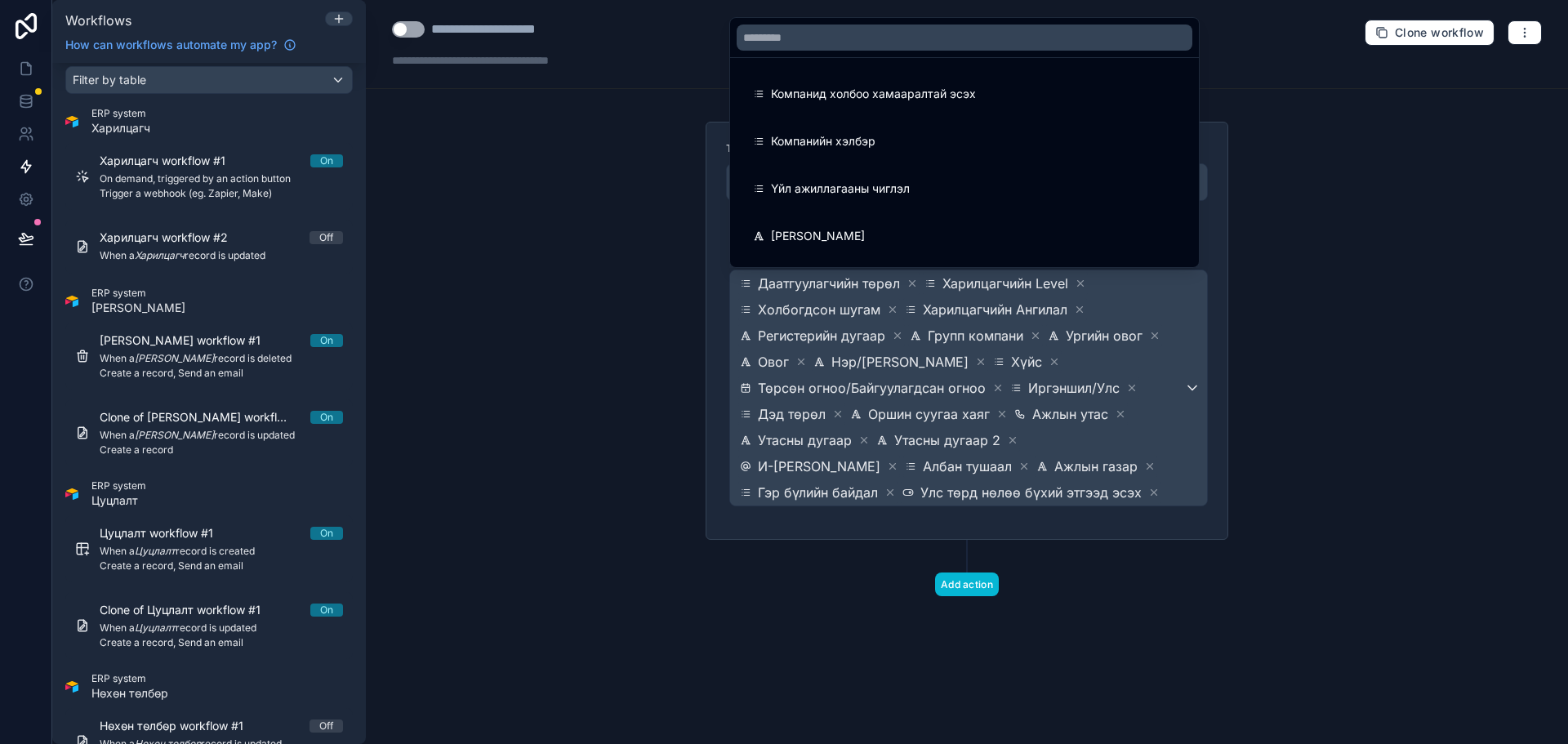
click at [906, 114] on div "Компанид холбоо хамааралтай эсэх" at bounding box center [964, 94] width 462 height 46
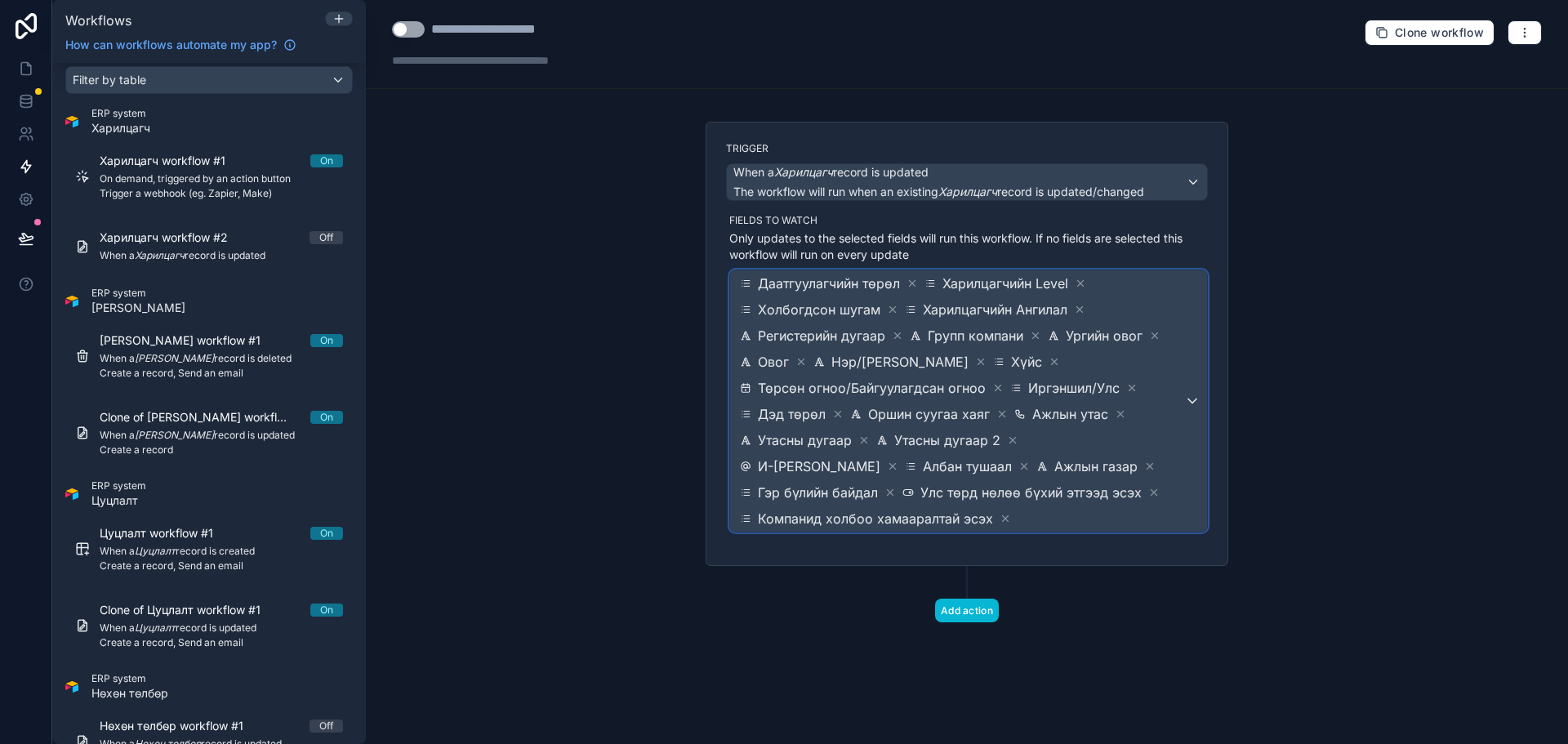
click at [1139, 510] on span "Даатгуулагчийн төрөл Харилцагчийн Level Холбогдсон шугам Харилцагчийн Ангилал Р…" at bounding box center [960, 401] width 448 height 261
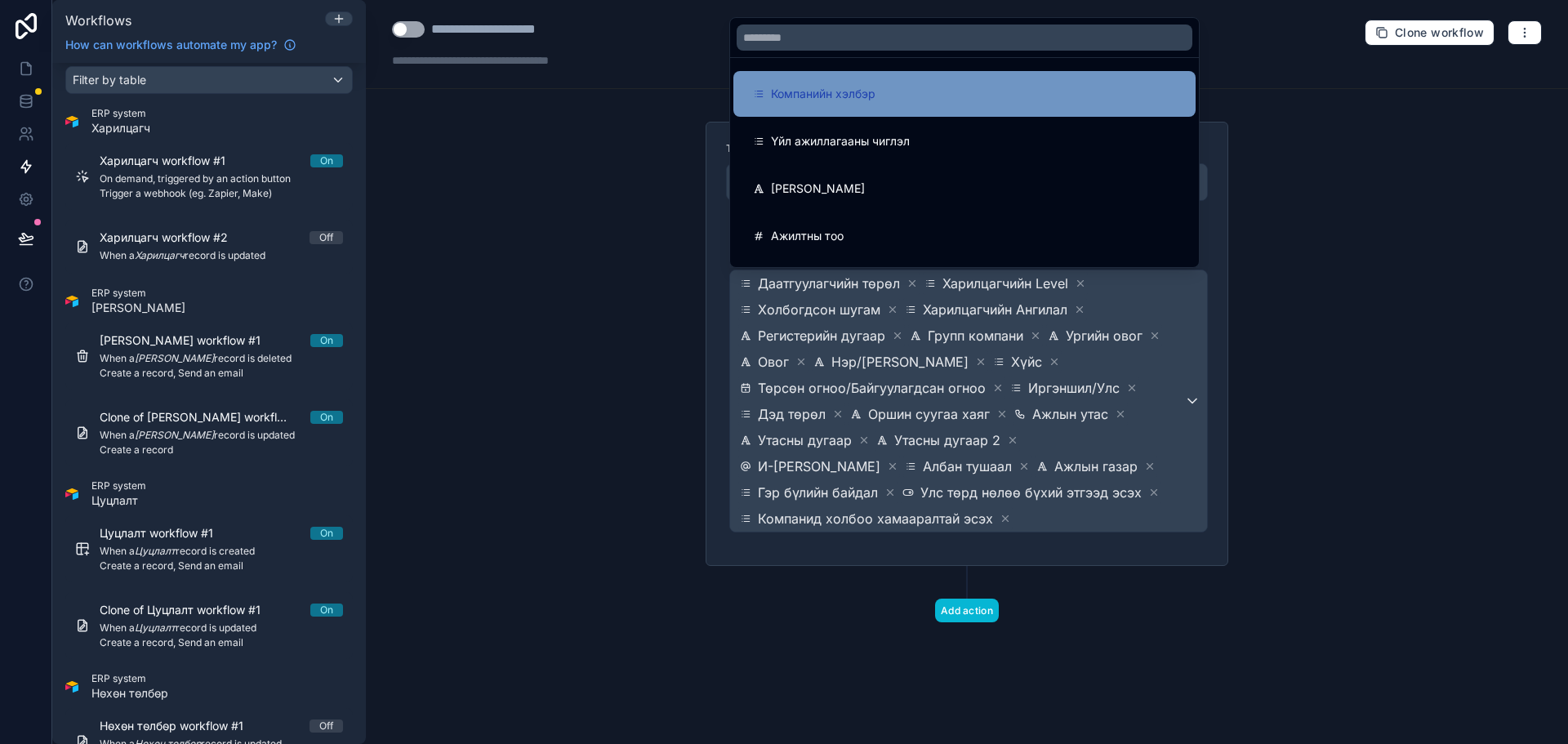
click at [924, 101] on div "Компанийн хэлбэр" at bounding box center [964, 94] width 423 height 20
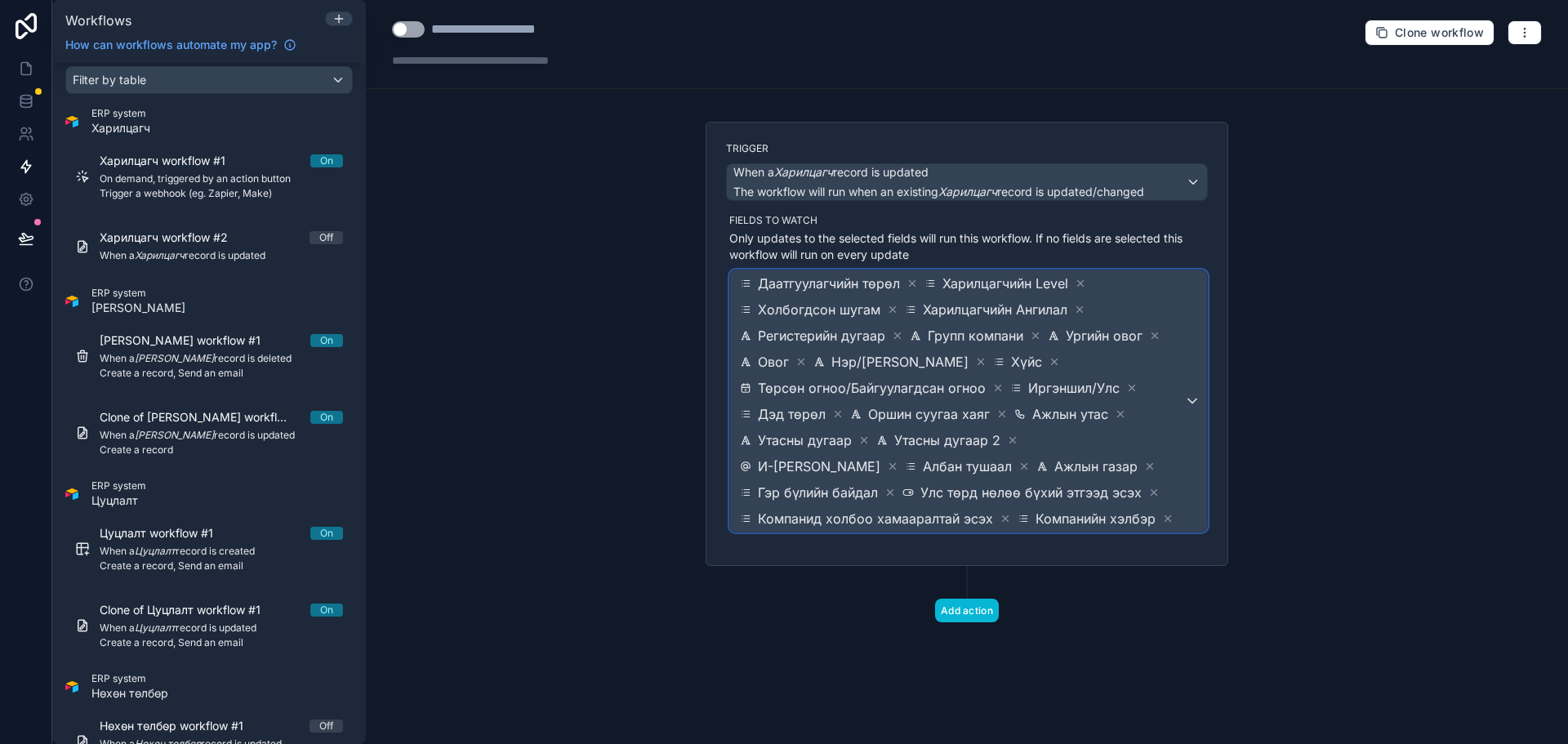
click at [1125, 492] on span "Даатгуулагчийн төрөл Харилцагчийн Level Холбогдсон шугам Харилцагчийн Ангилал Р…" at bounding box center [960, 401] width 448 height 261
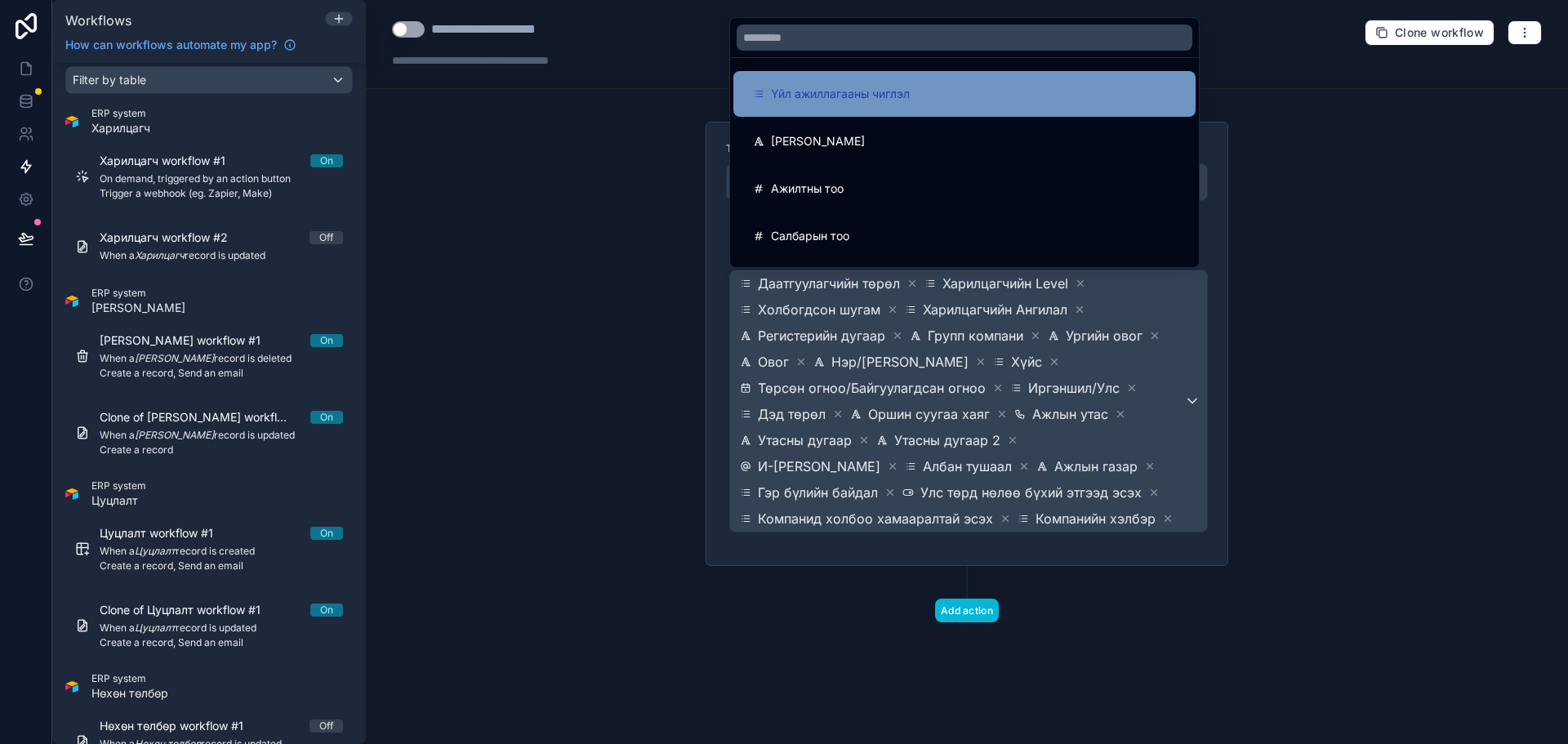
click at [898, 105] on div "Үйл ажиллагааны чиглэл" at bounding box center [964, 94] width 462 height 46
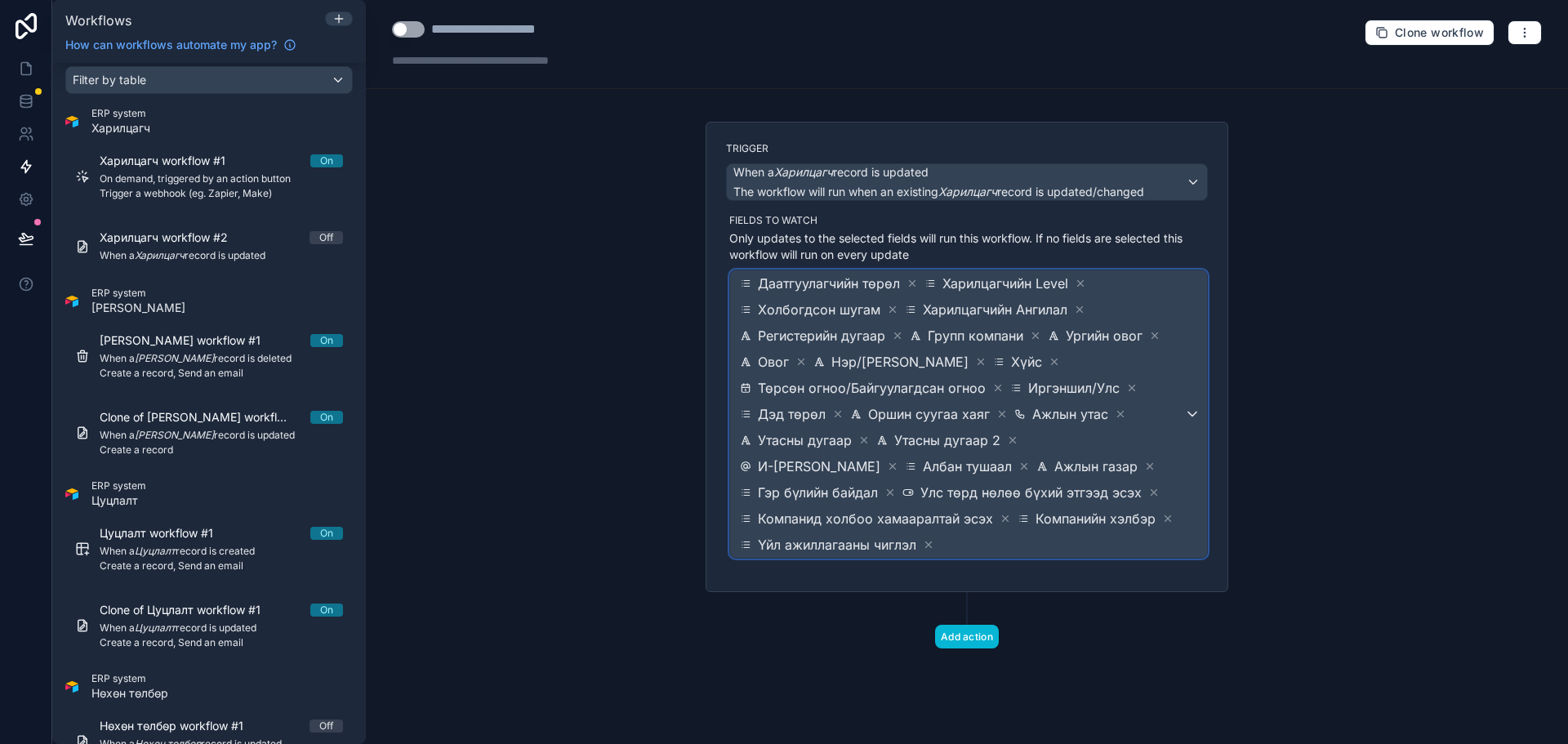
click at [1119, 497] on span "Даатгуулагчийн төрөл Харилцагчийн Level Холбогдсон шугам Харилцагчийн Ангилал Р…" at bounding box center [960, 414] width 448 height 287
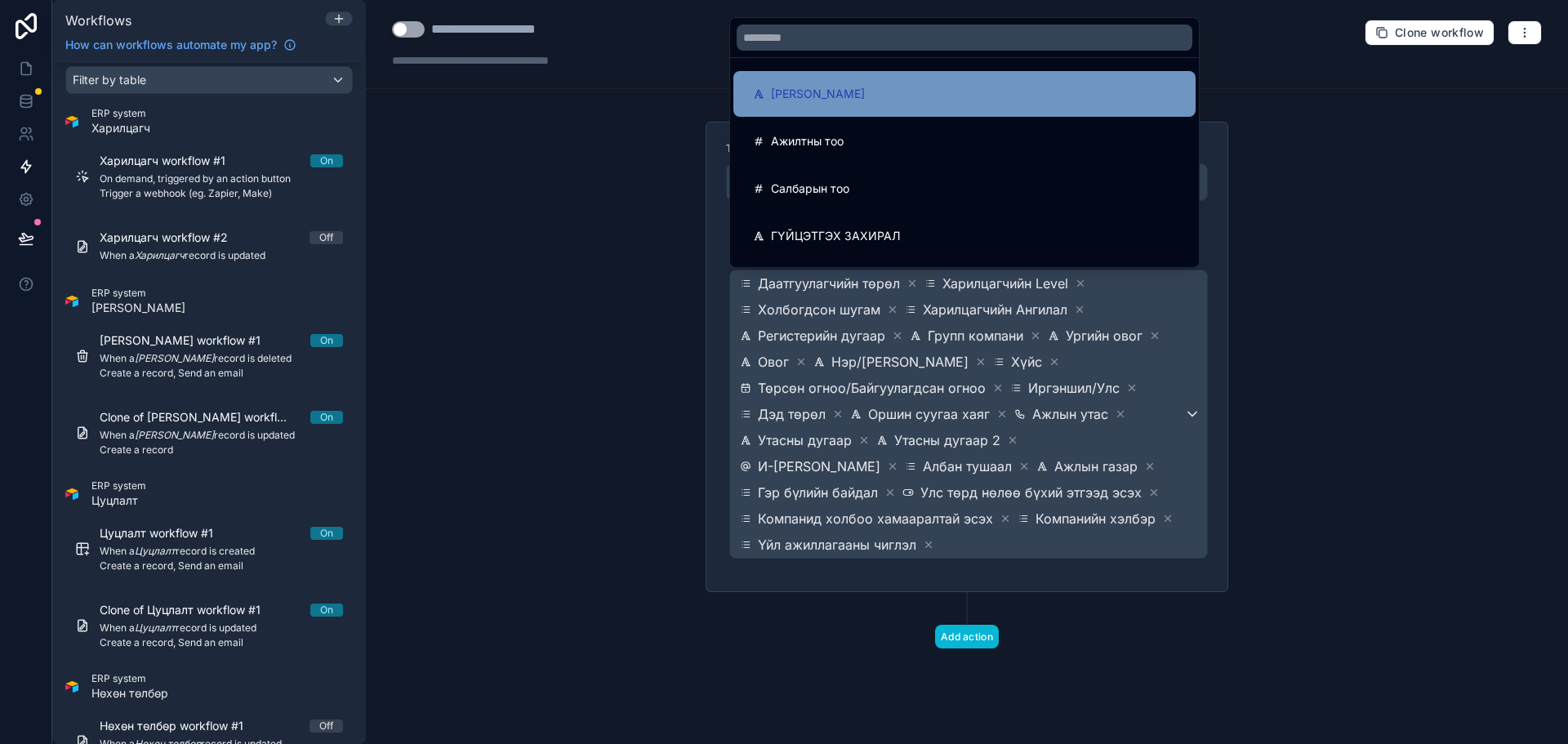
click at [865, 84] on div "[PERSON_NAME]" at bounding box center [964, 94] width 423 height 20
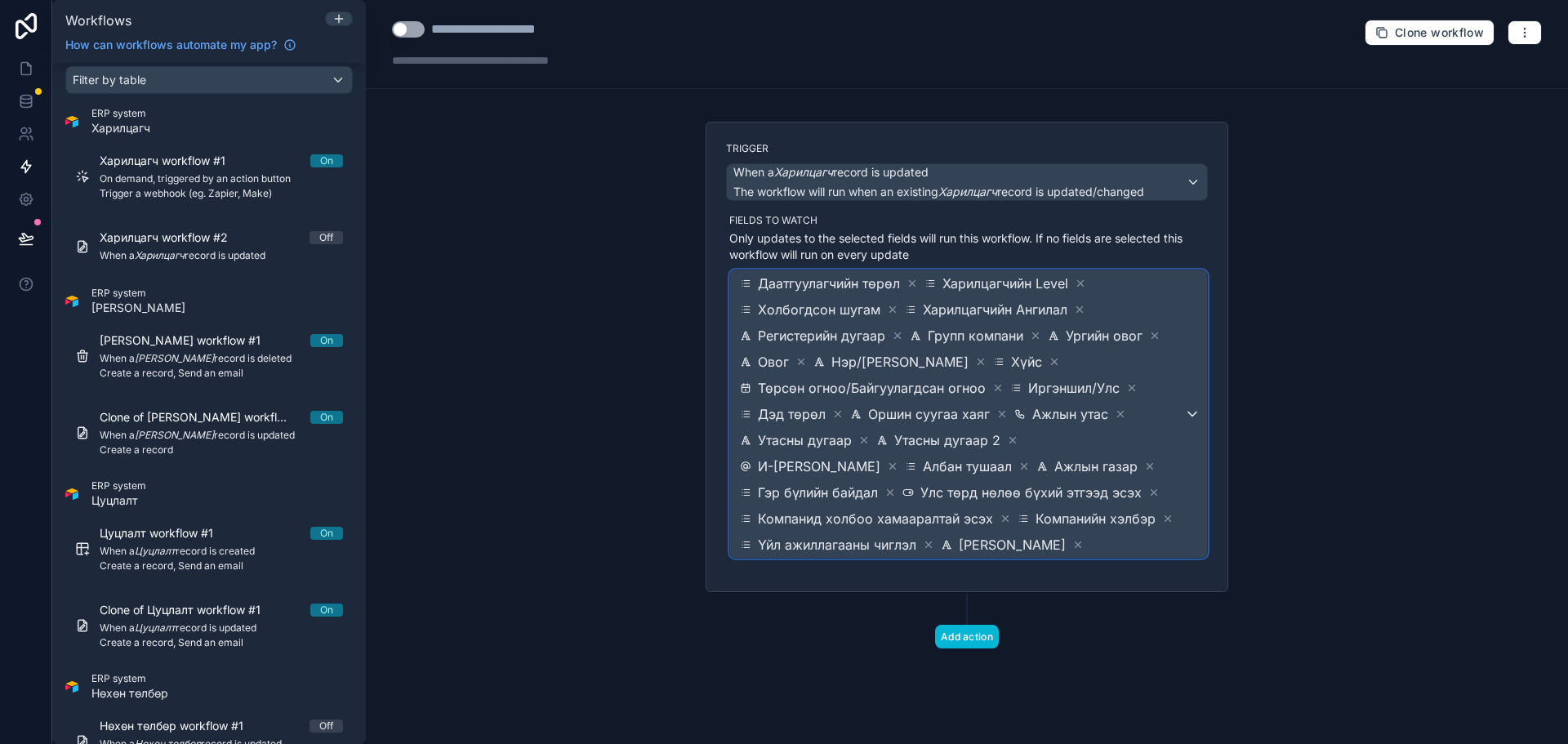
click at [1116, 546] on span "Даатгуулагчийн төрөл Харилцагчийн Level Холбогдсон шугам Харилцагчийн Ангилал Р…" at bounding box center [960, 414] width 448 height 287
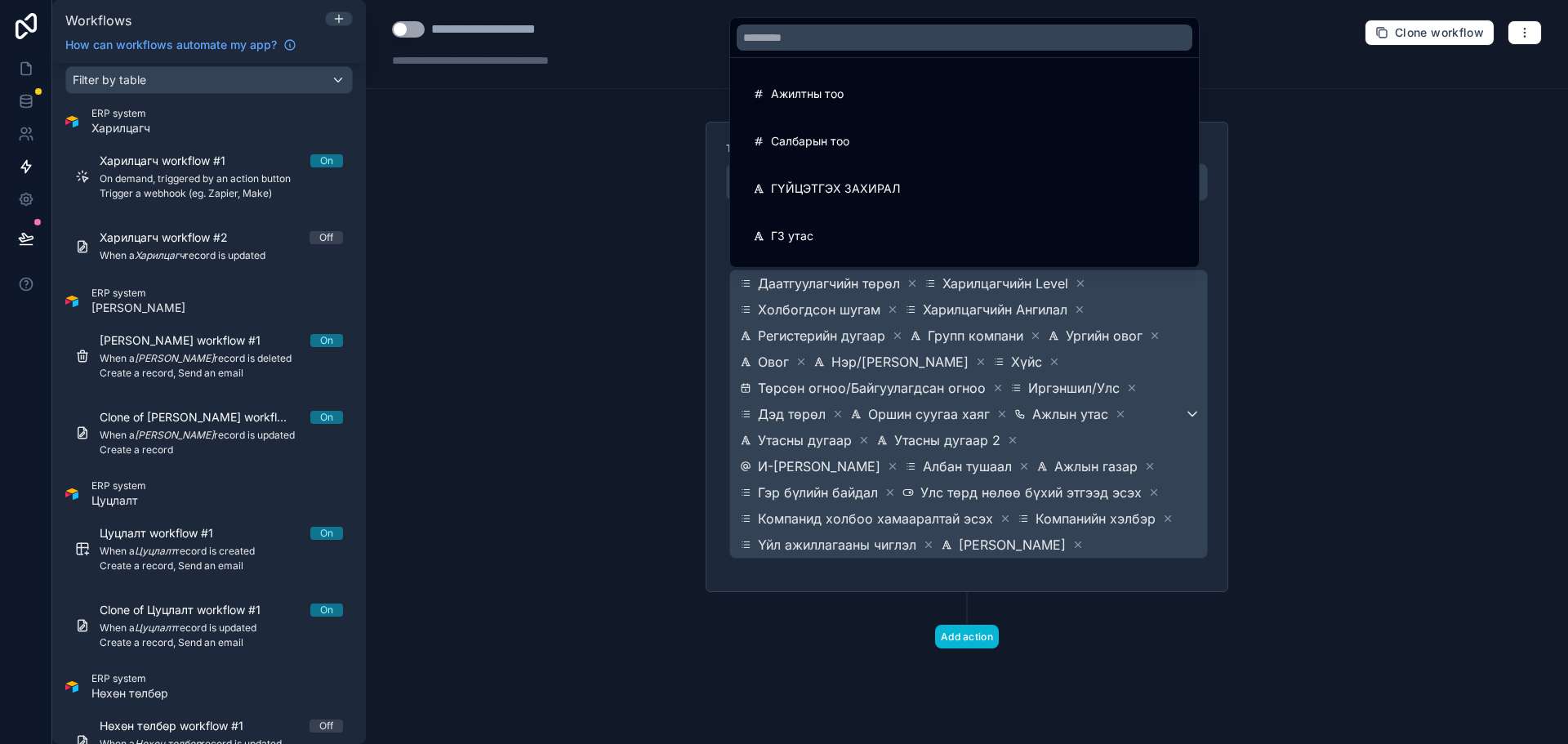
click at [889, 106] on div "Ажилтны тоо" at bounding box center [964, 94] width 462 height 46
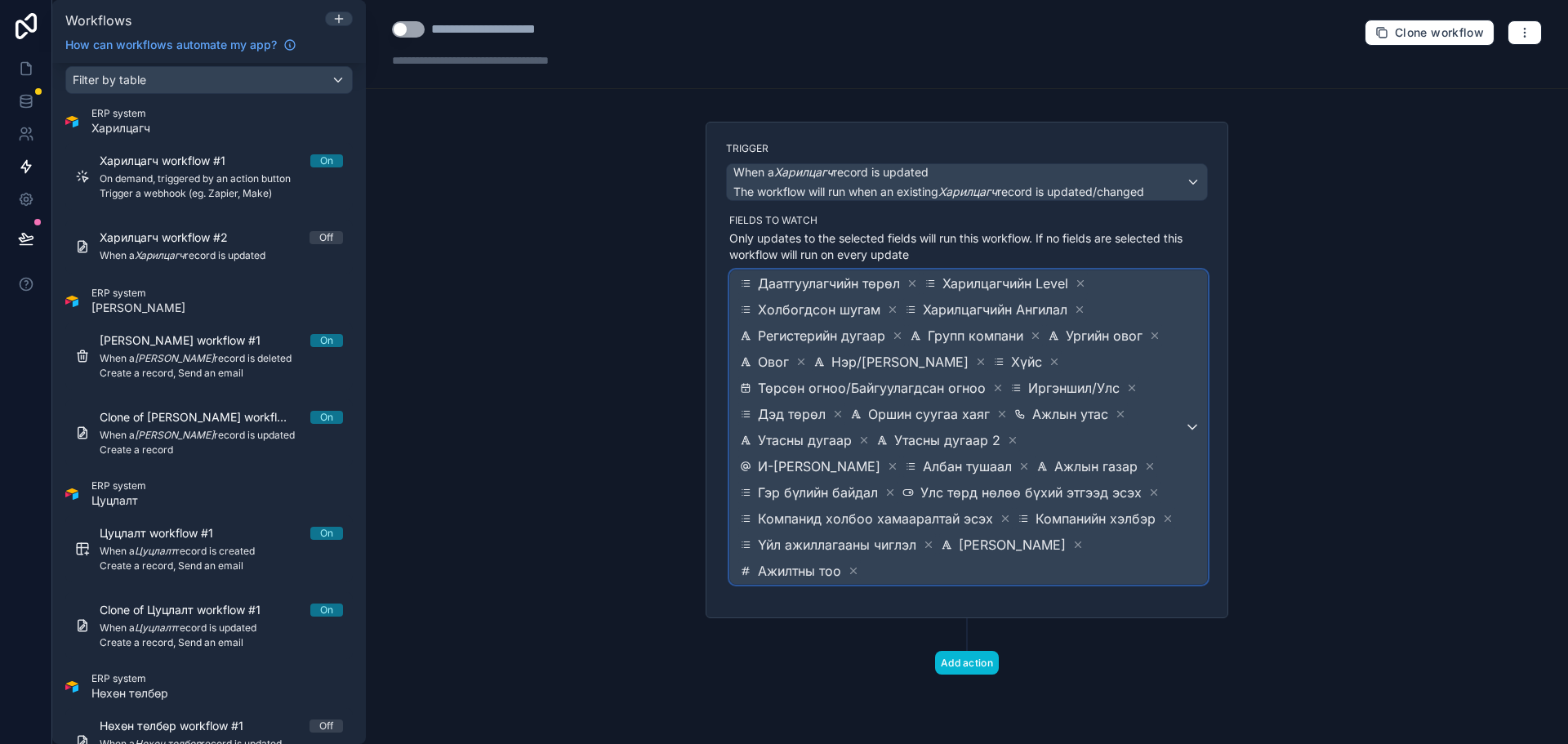
click at [1126, 493] on span "Даатгуулагчийн төрөл Харилцагчийн Level Холбогдсон шугам Харилцагчийн Ангилал Р…" at bounding box center [960, 427] width 448 height 314
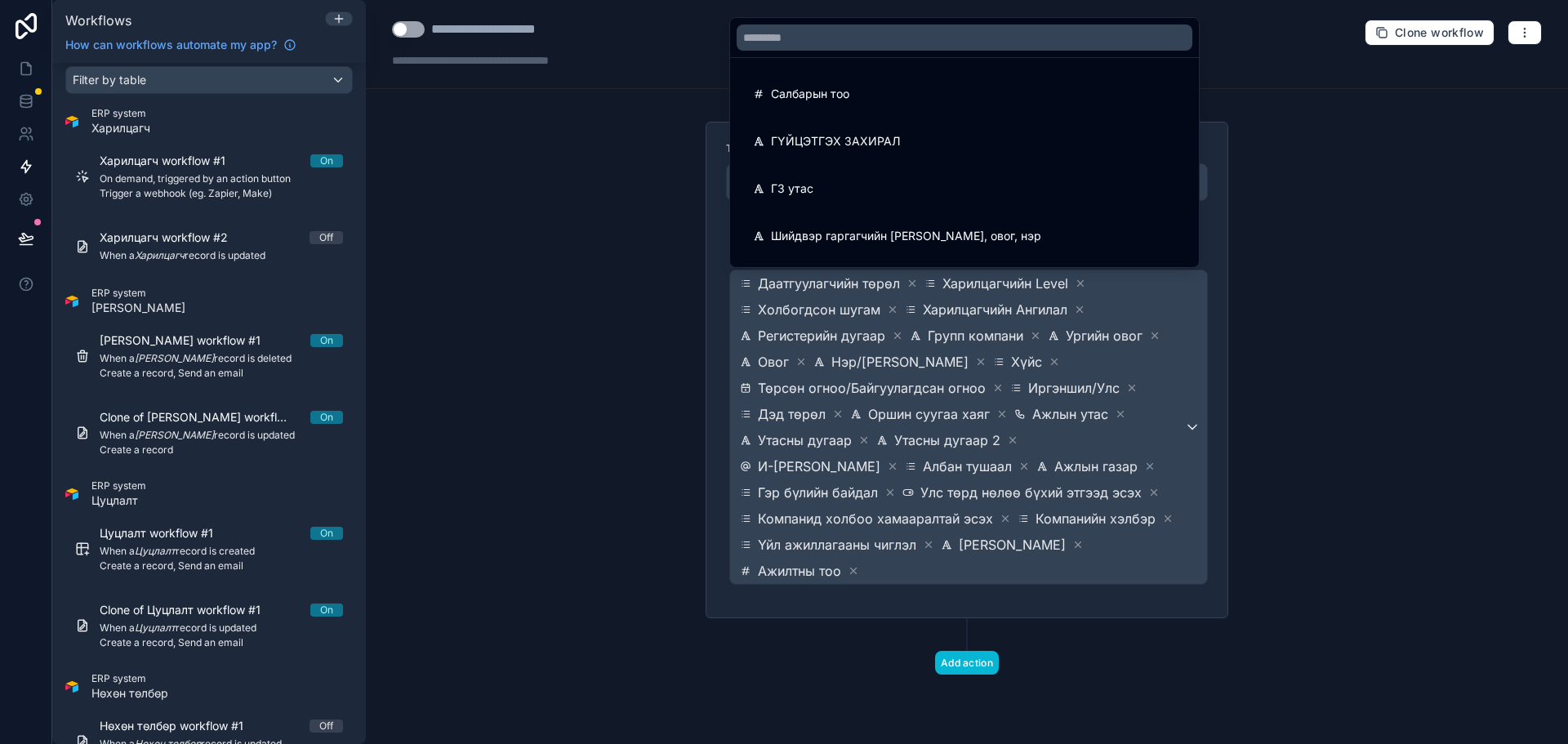
click at [933, 88] on div "Салбарын тоо" at bounding box center [964, 94] width 423 height 20
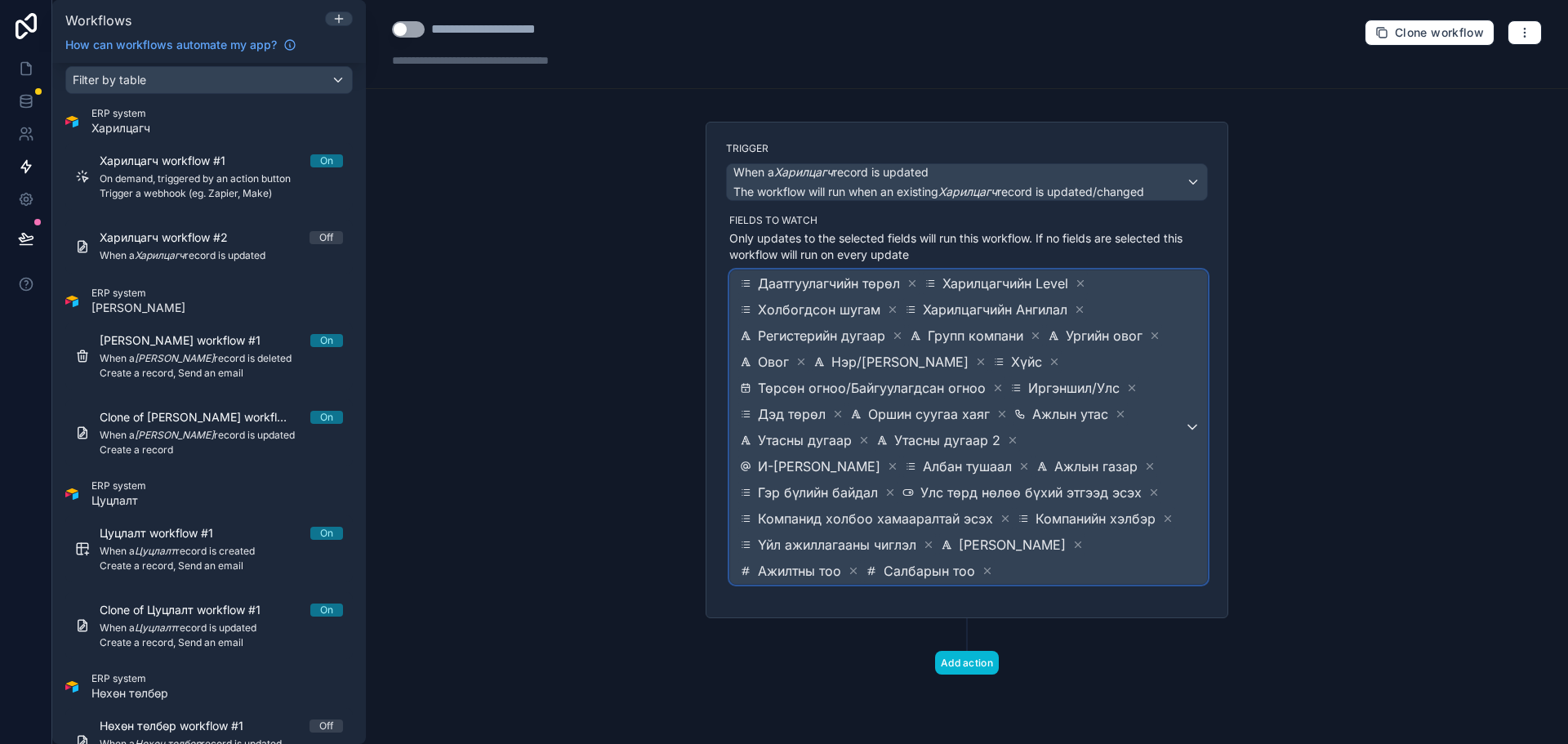
click at [1108, 577] on span "Даатгуулагчийн төрөл Харилцагчийн Level Холбогдсон шугам Харилцагчийн Ангилал Р…" at bounding box center [960, 427] width 448 height 314
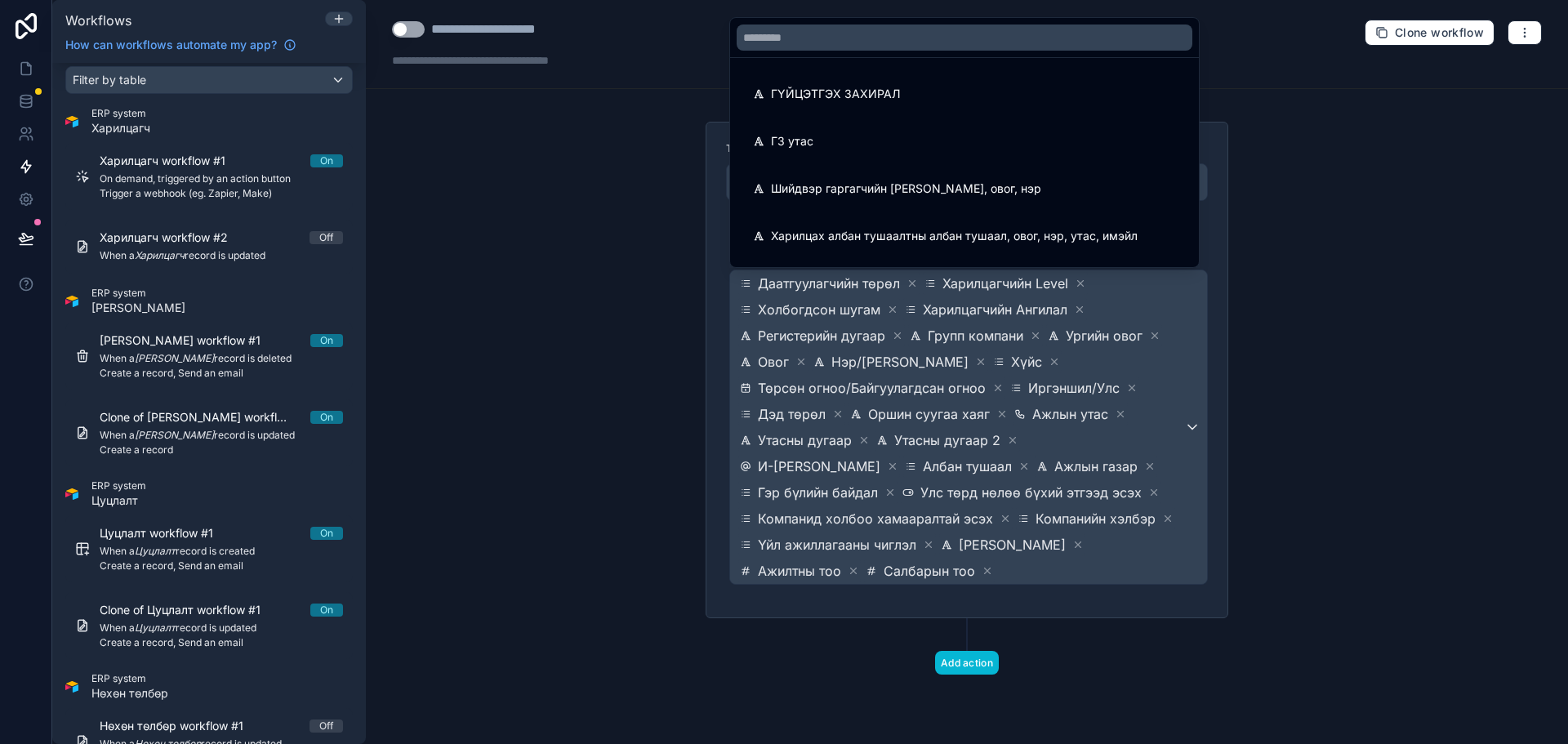
click at [204, 184] on div at bounding box center [784, 372] width 1568 height 744
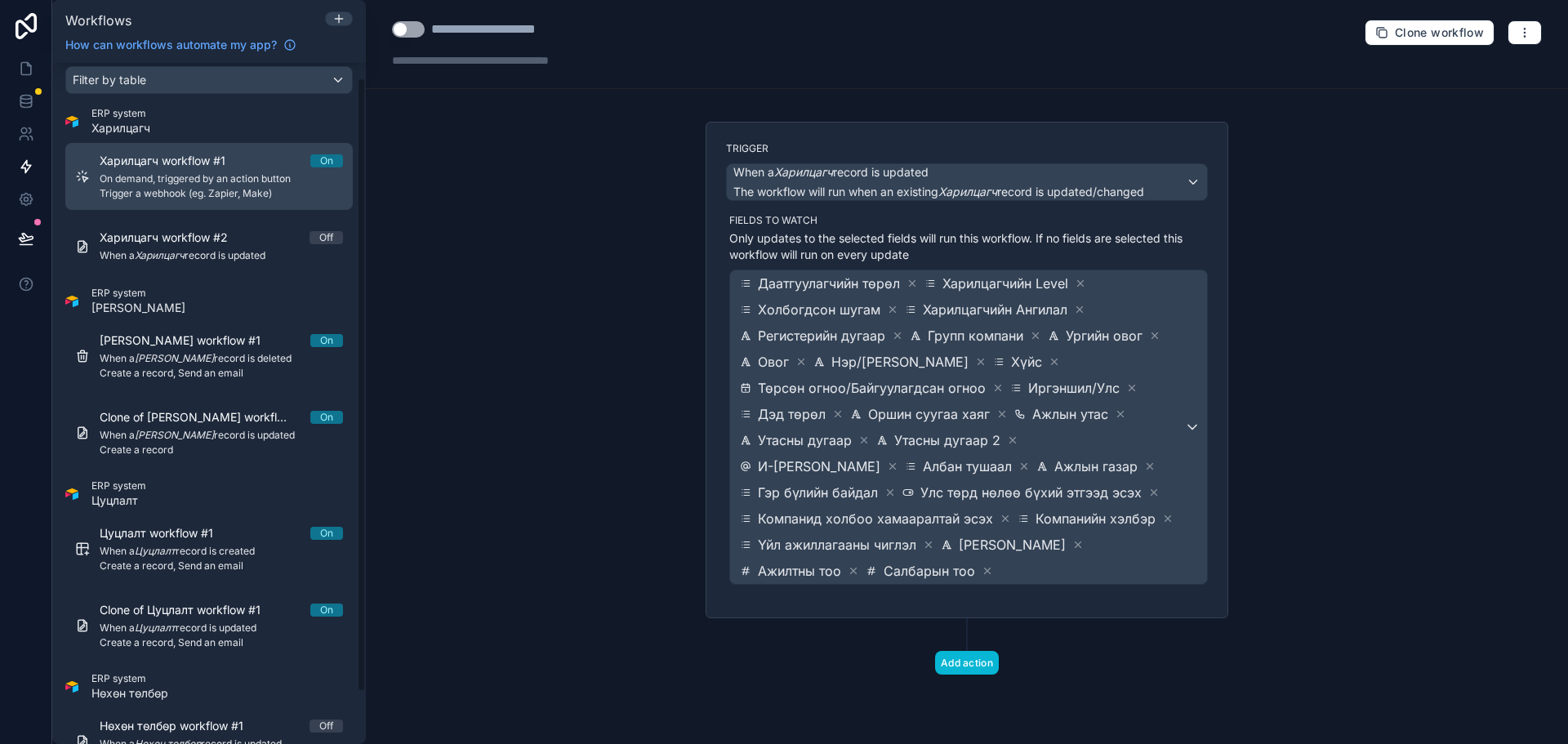
click at [257, 194] on span "Trigger a webhook (eg. Zapier, Make)" at bounding box center [221, 194] width 243 height 13
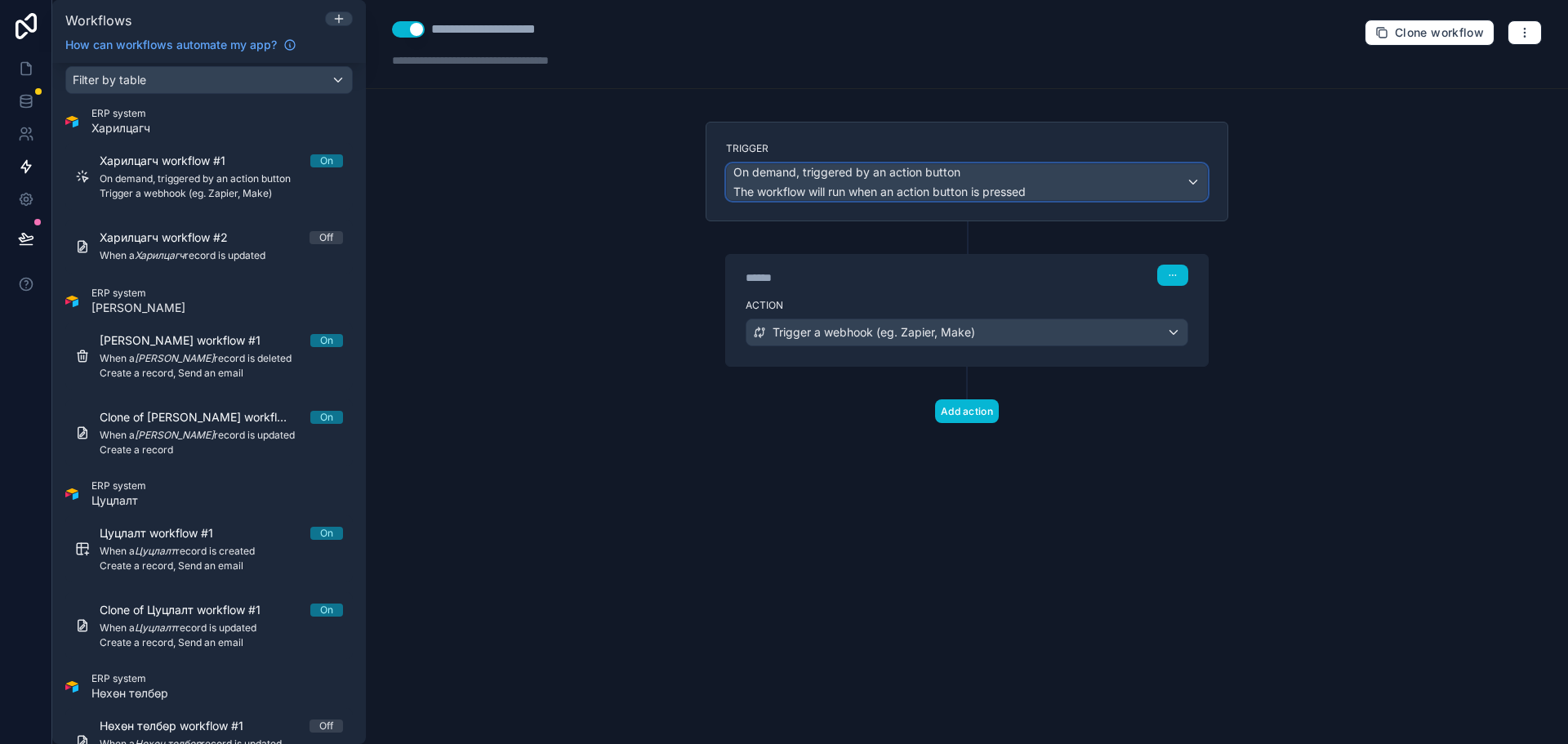
click at [998, 191] on span "The workflow will run when an action button is pressed" at bounding box center [880, 191] width 292 height 14
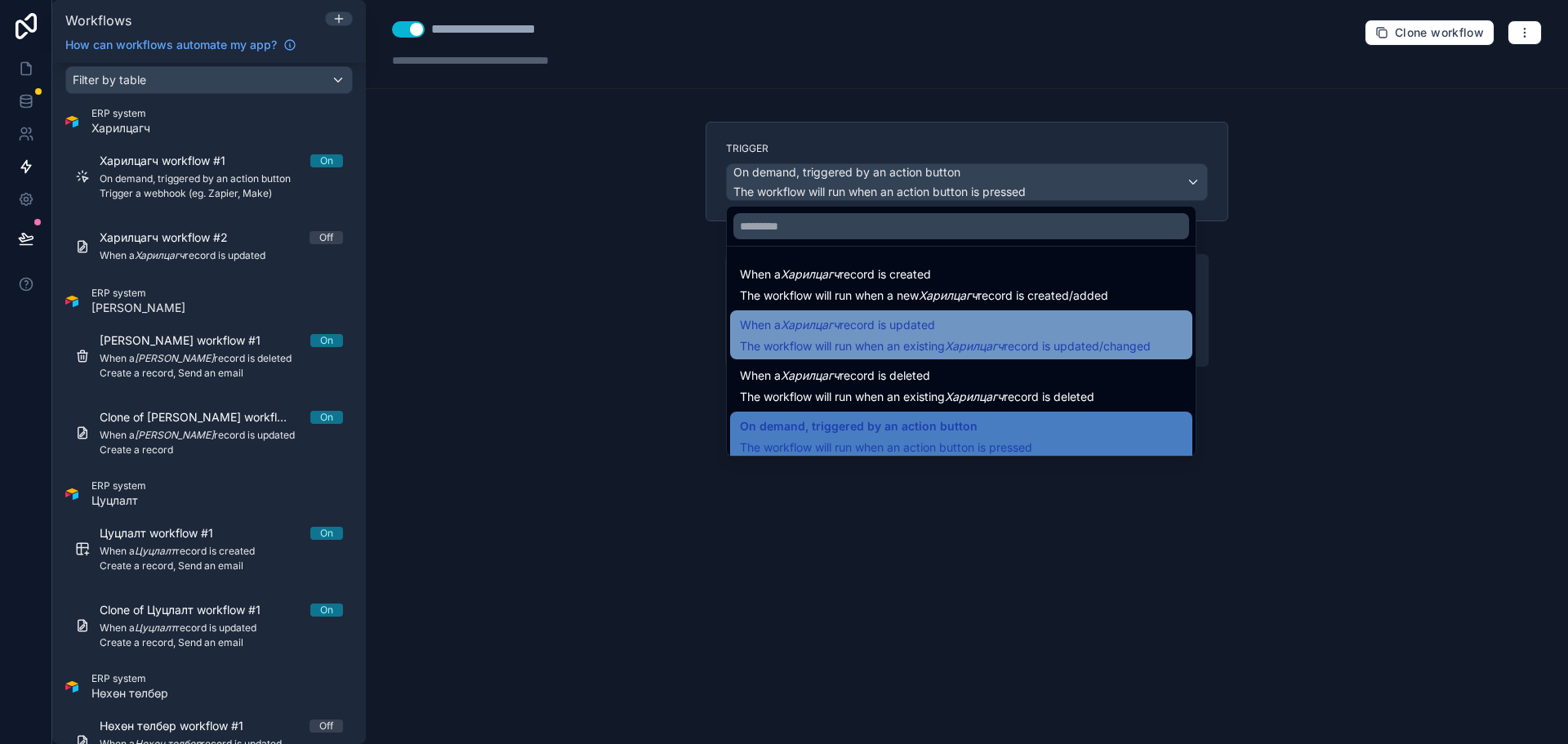
click at [967, 329] on span "When a Харилцагч record is updated" at bounding box center [945, 325] width 411 height 20
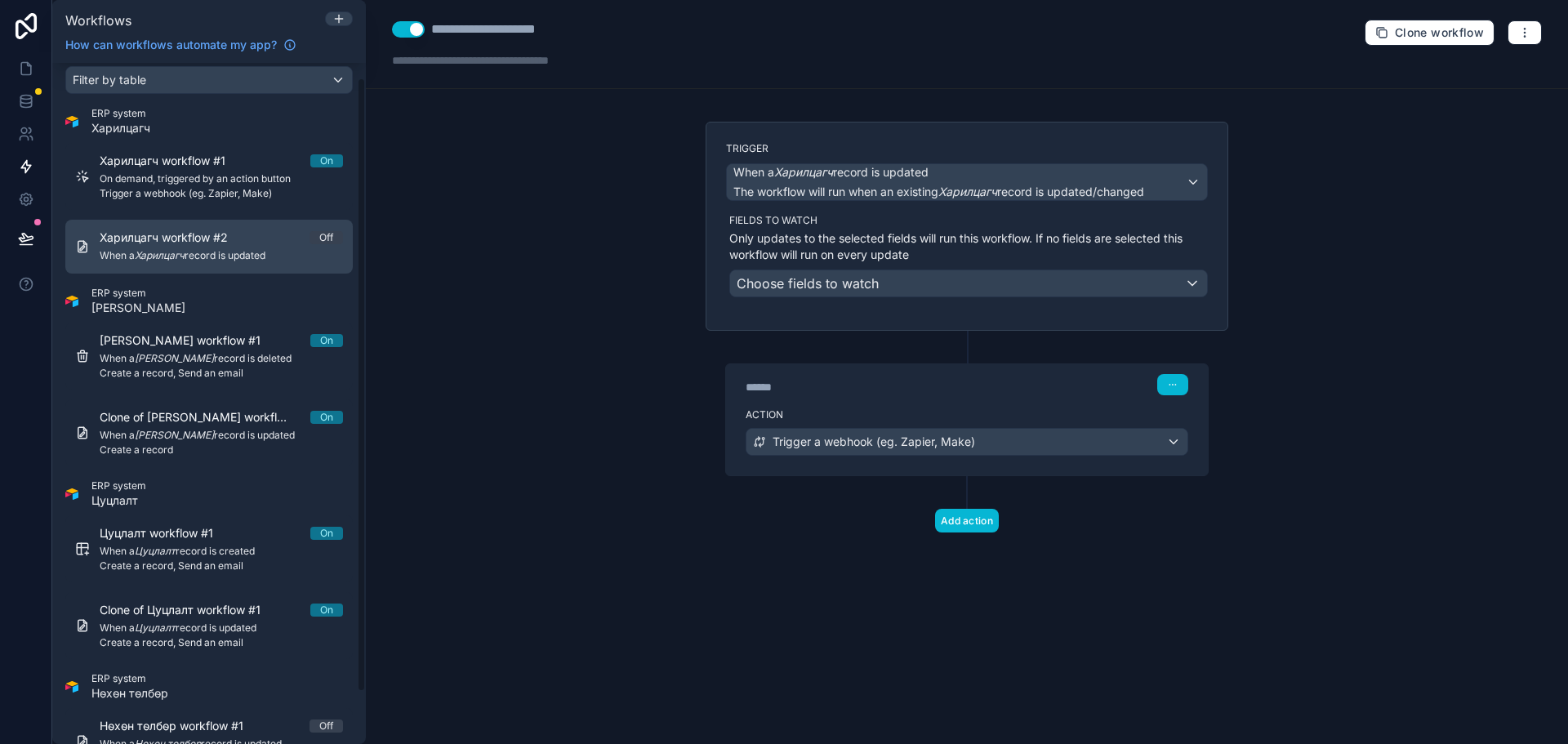
click at [254, 266] on link "Харилцагч workflow #2 Off When a Харилцагч record is updated" at bounding box center [209, 247] width 287 height 54
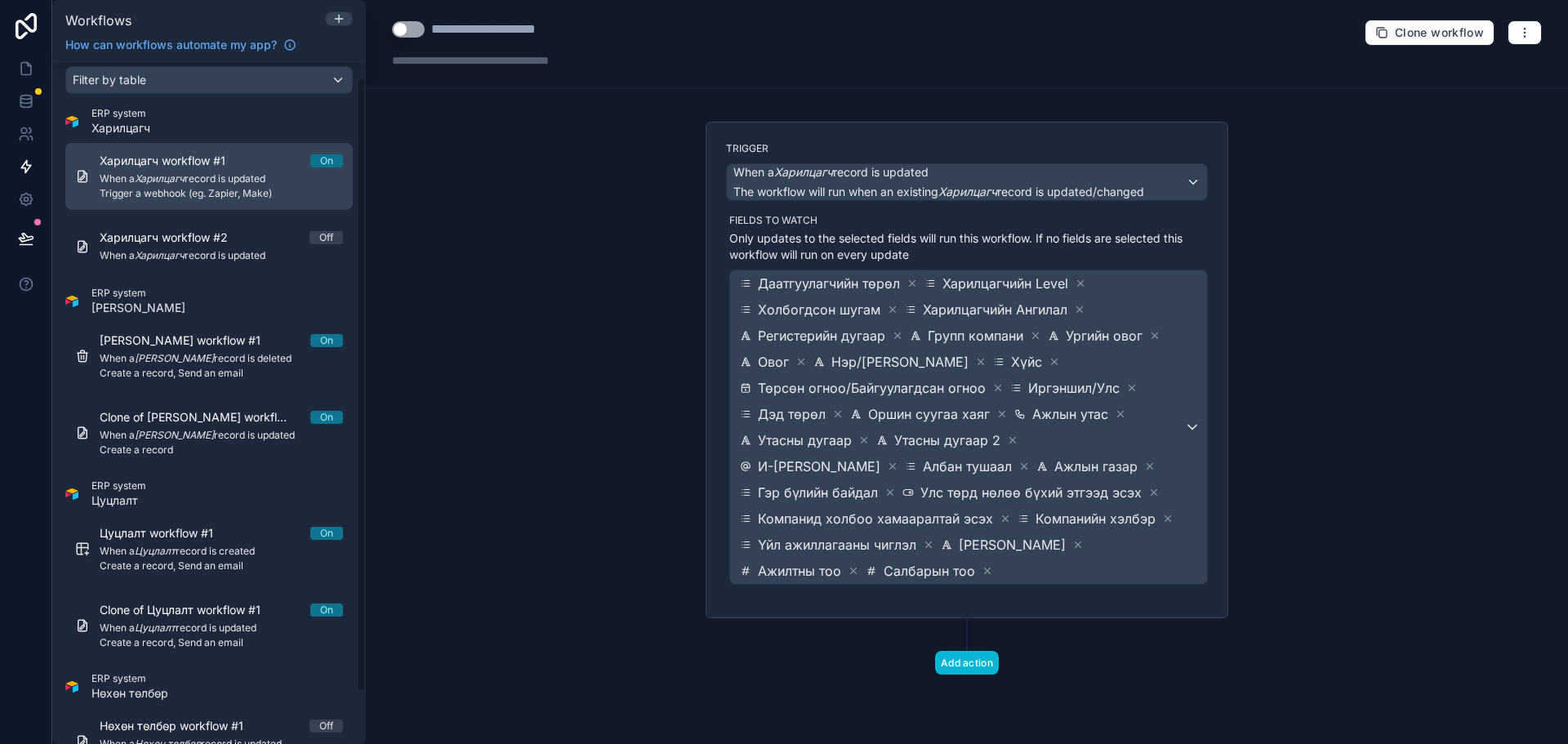
click at [261, 196] on span "Trigger a webhook (eg. Zapier, Make)" at bounding box center [221, 194] width 243 height 13
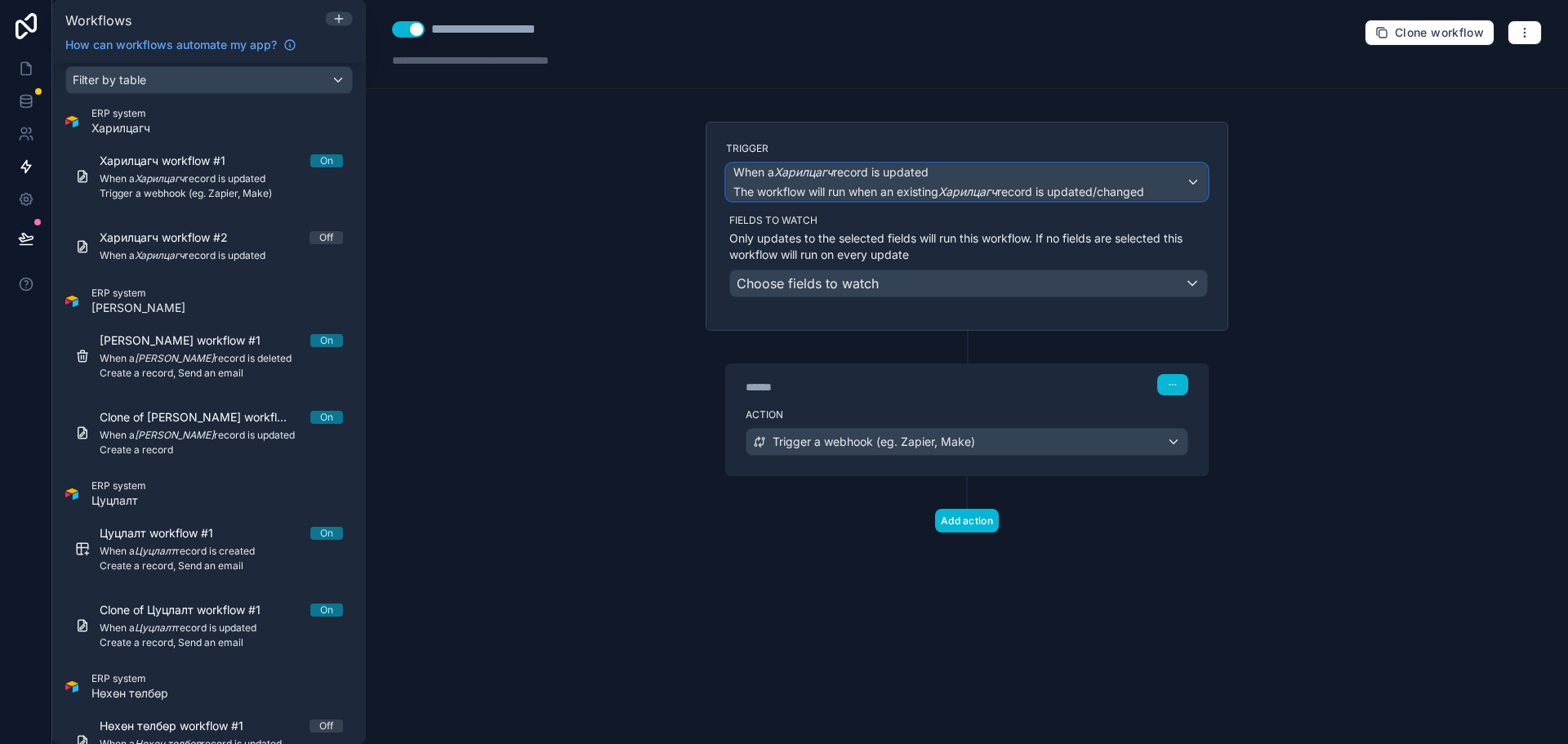
click at [956, 191] on em "Харилцагч" at bounding box center [968, 191] width 59 height 14
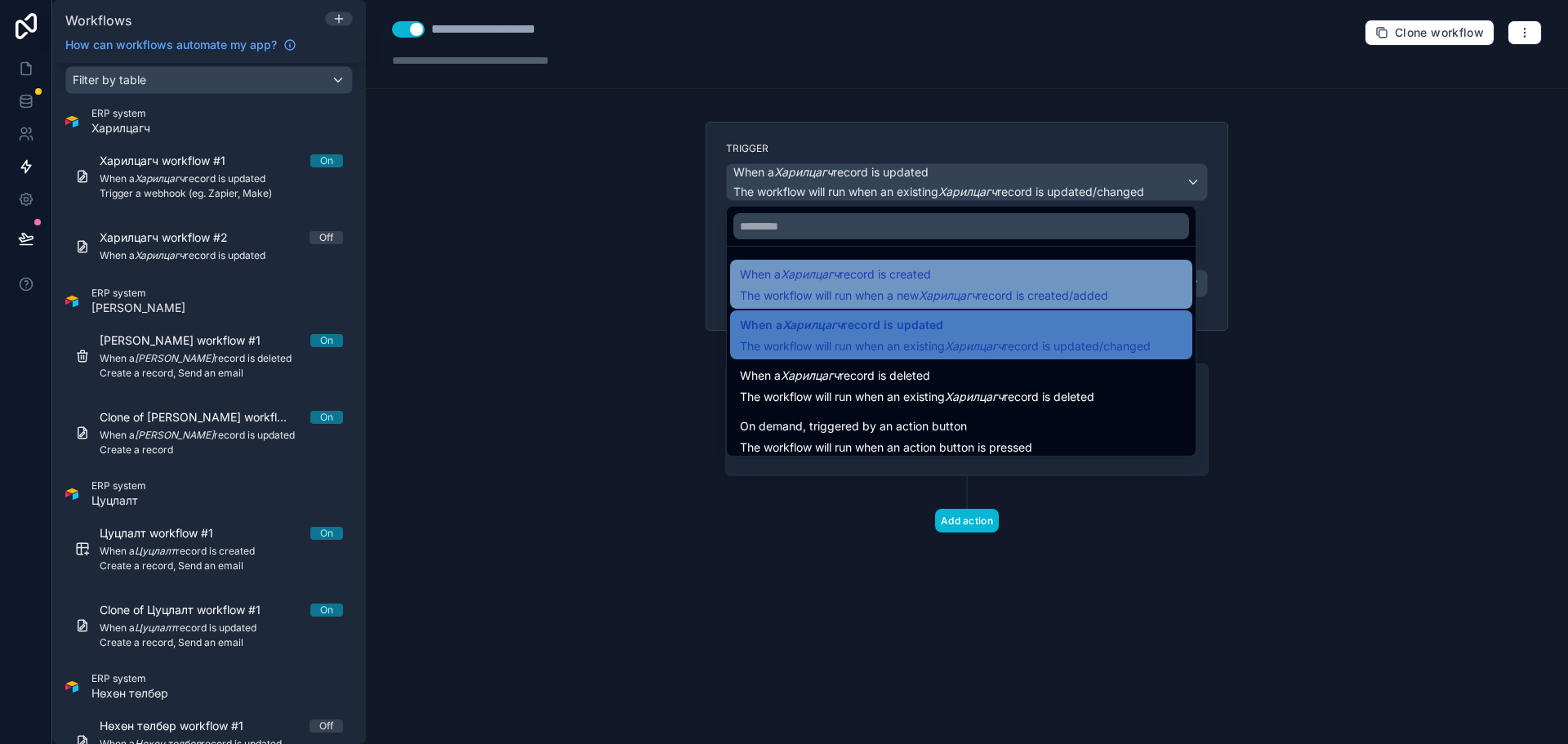
click at [931, 269] on span "When a Харилцагч record is created" at bounding box center [835, 274] width 191 height 20
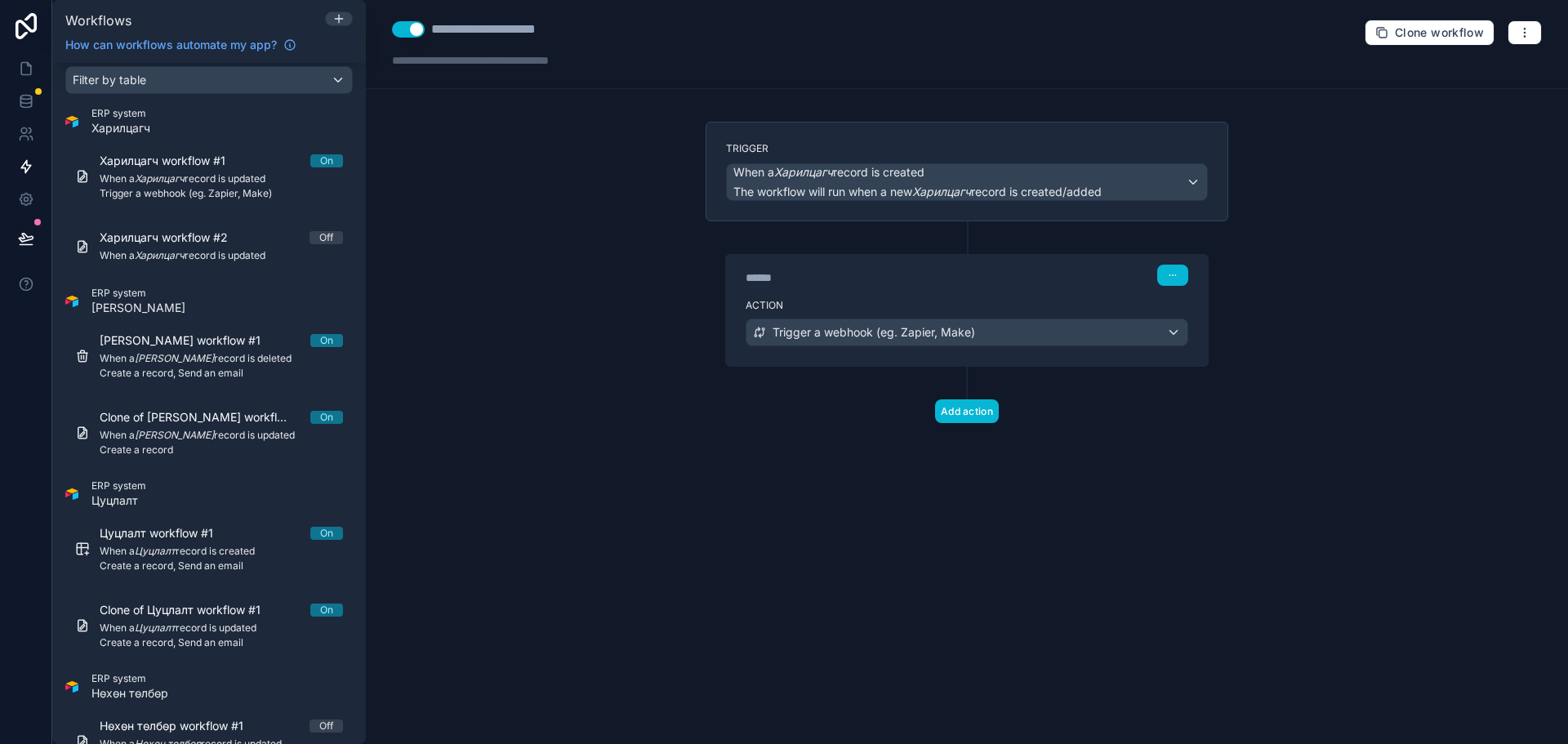
click at [1414, 376] on div "**********" at bounding box center [967, 372] width 1202 height 744
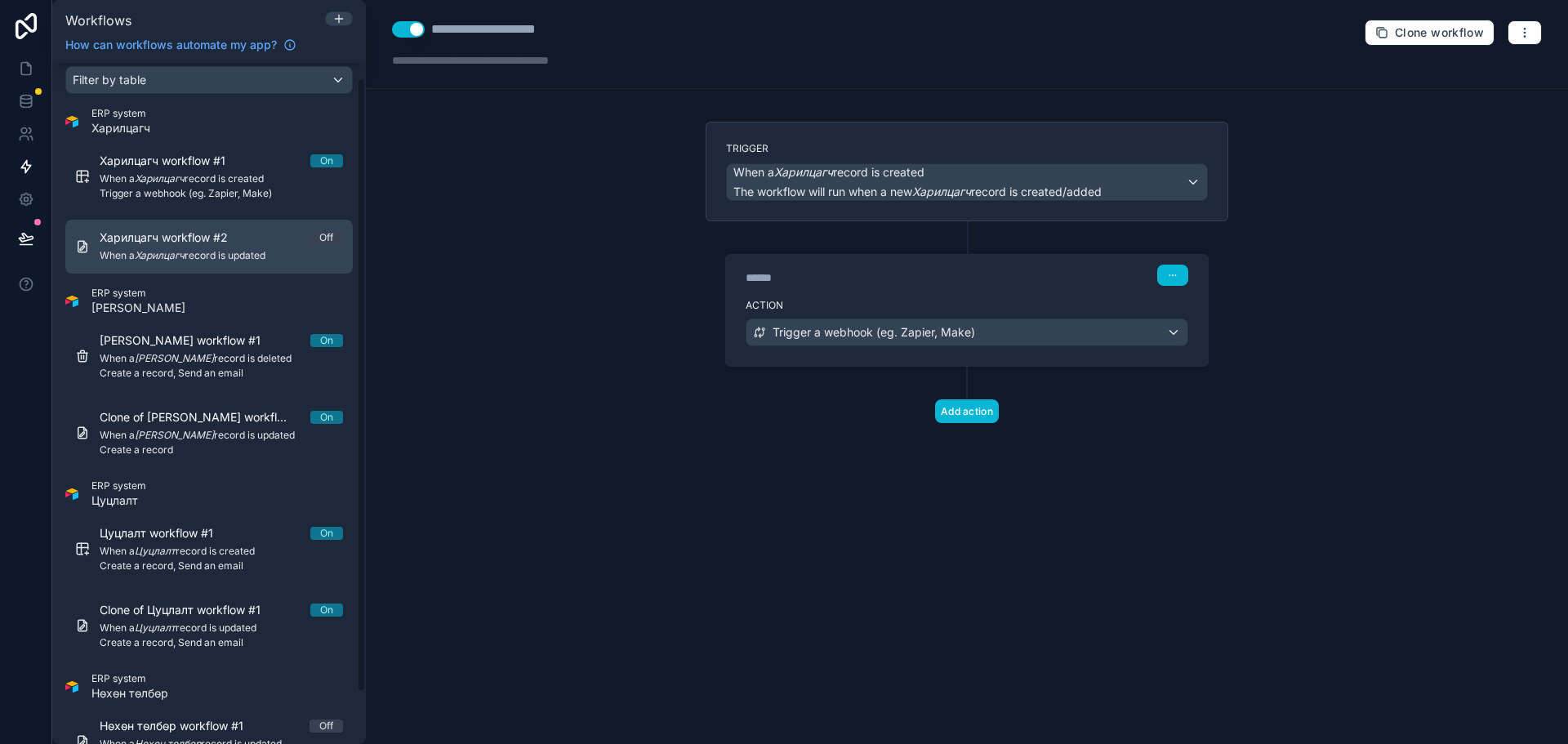
click at [171, 256] on em "Харилцагч" at bounding box center [159, 255] width 50 height 12
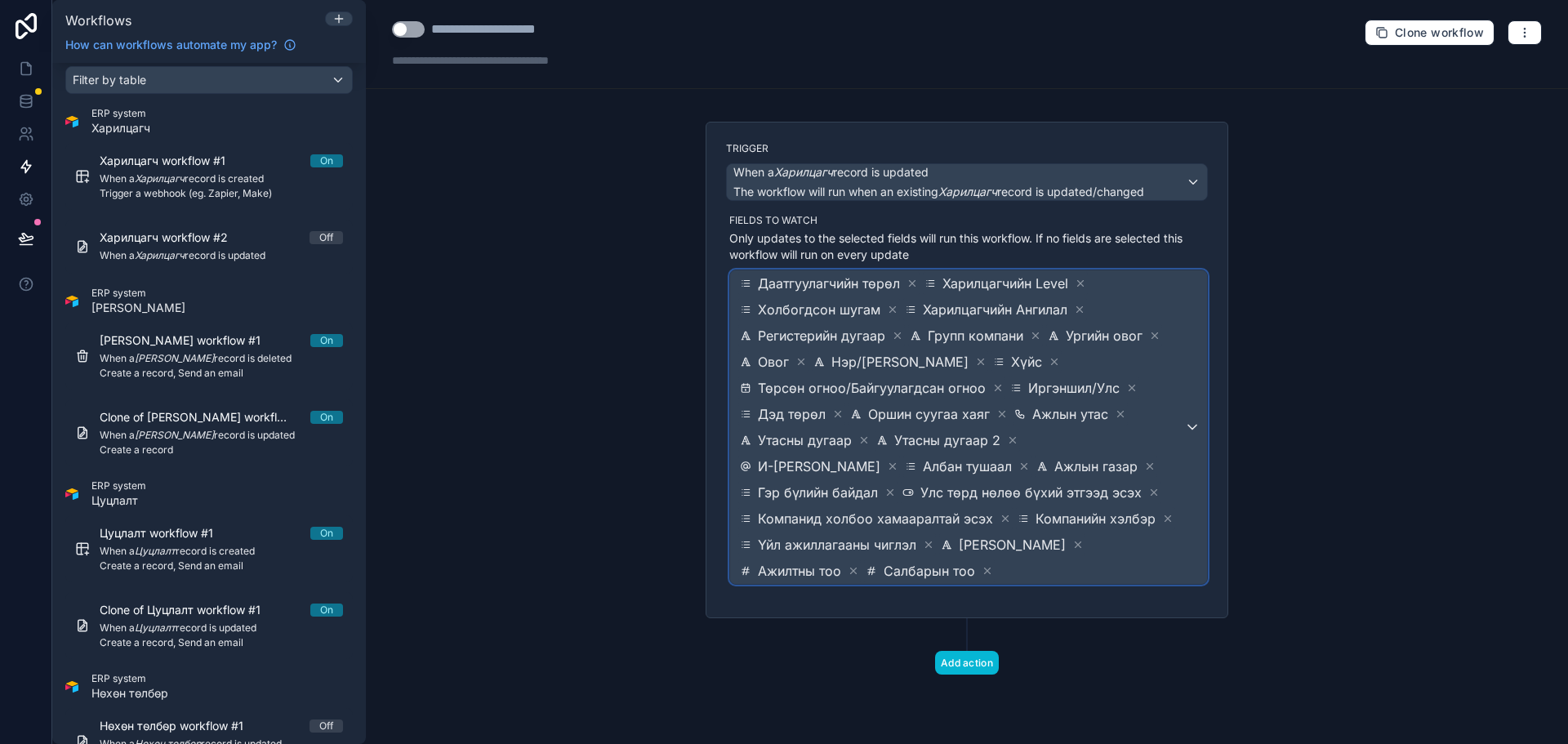
click at [964, 563] on span "Даатгуулагчийн төрөл Харилцагчийн Level Холбогдсон шугам Харилцагчийн Ангилал Р…" at bounding box center [960, 427] width 448 height 314
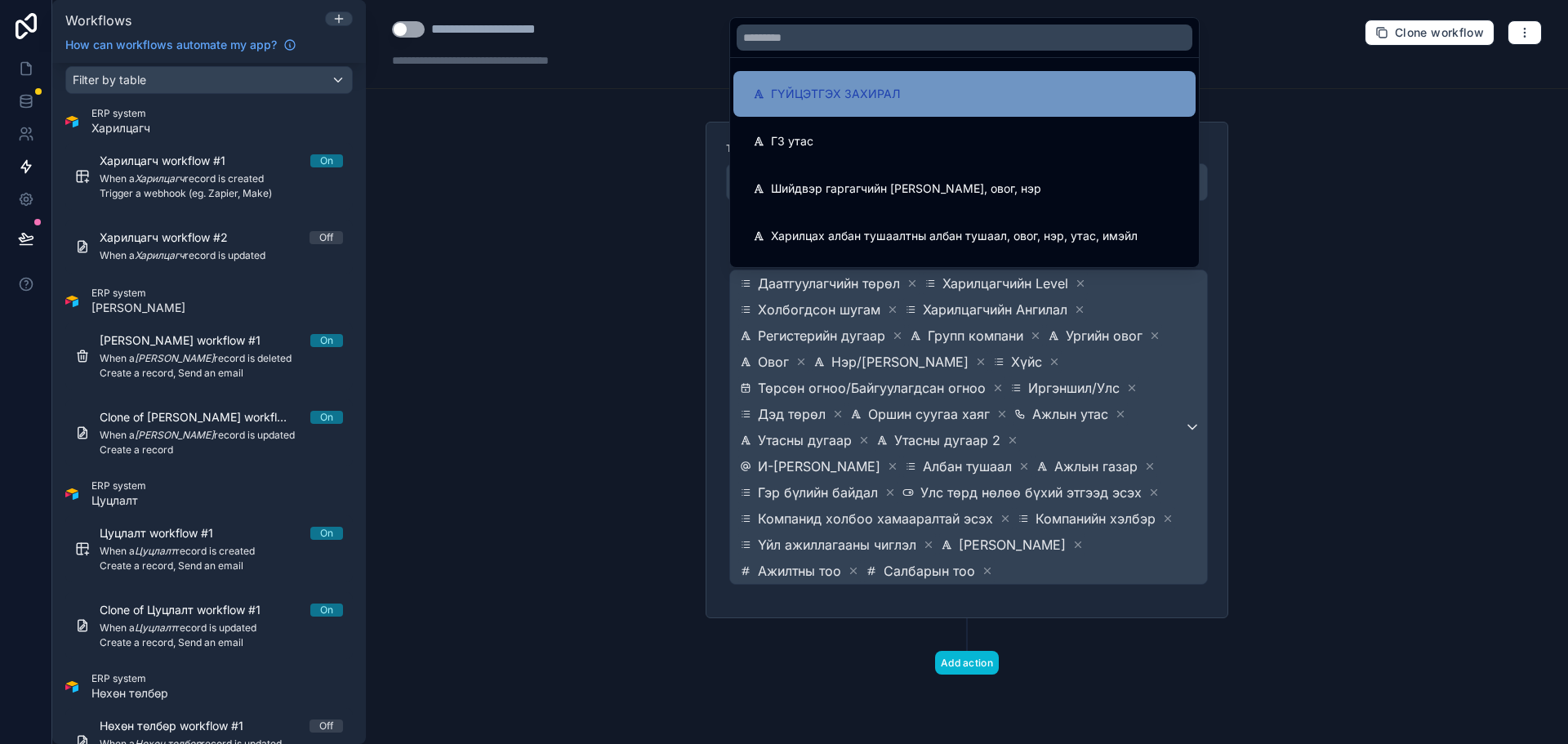
click at [902, 100] on div "ГҮЙЦЭТГЭХ ЗАХИРАЛ" at bounding box center [964, 94] width 423 height 20
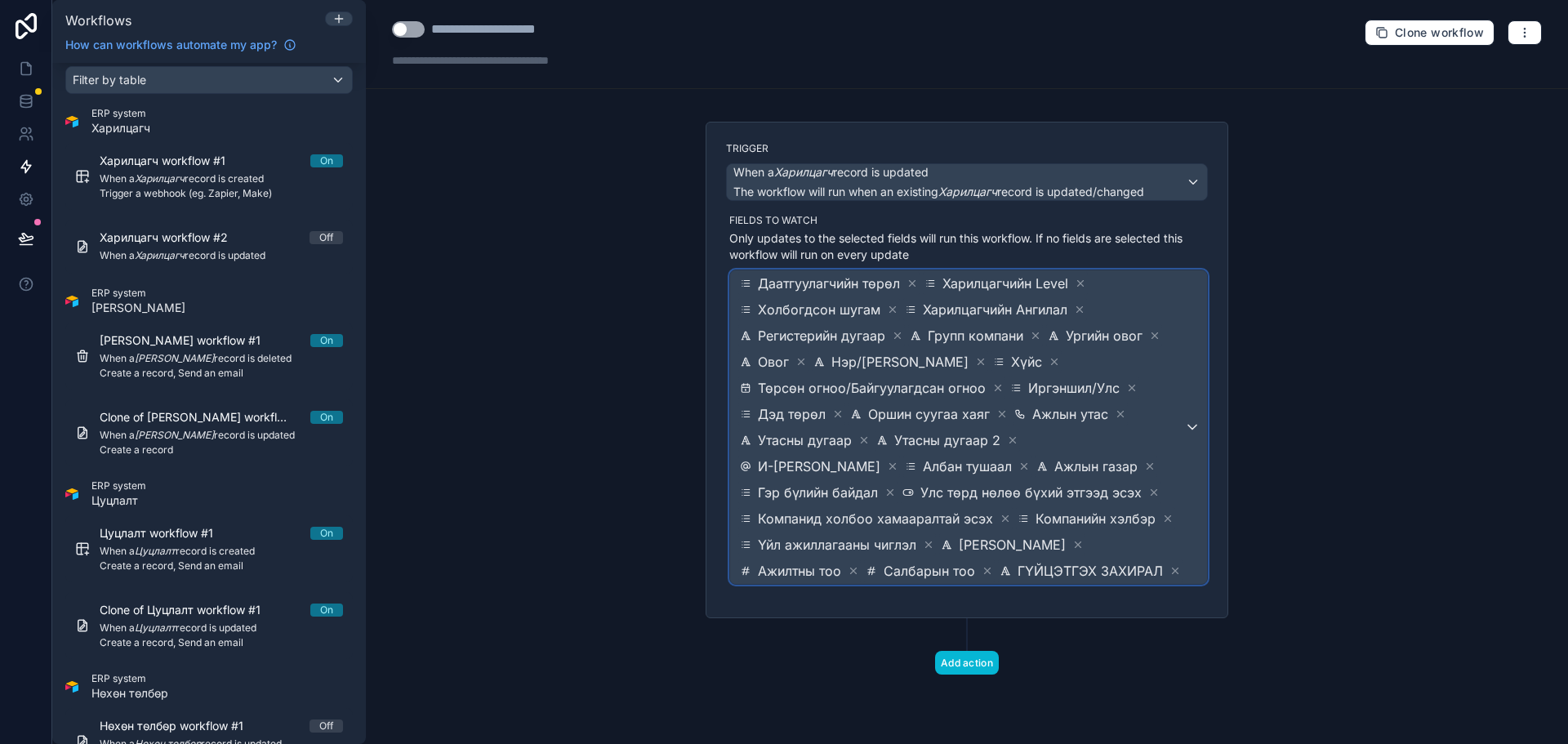
click at [1104, 567] on span "Даатгуулагчийн төрөл Харилцагчийн Level Холбогдсон шугам Харилцагчийн Ангилал Р…" at bounding box center [960, 427] width 448 height 314
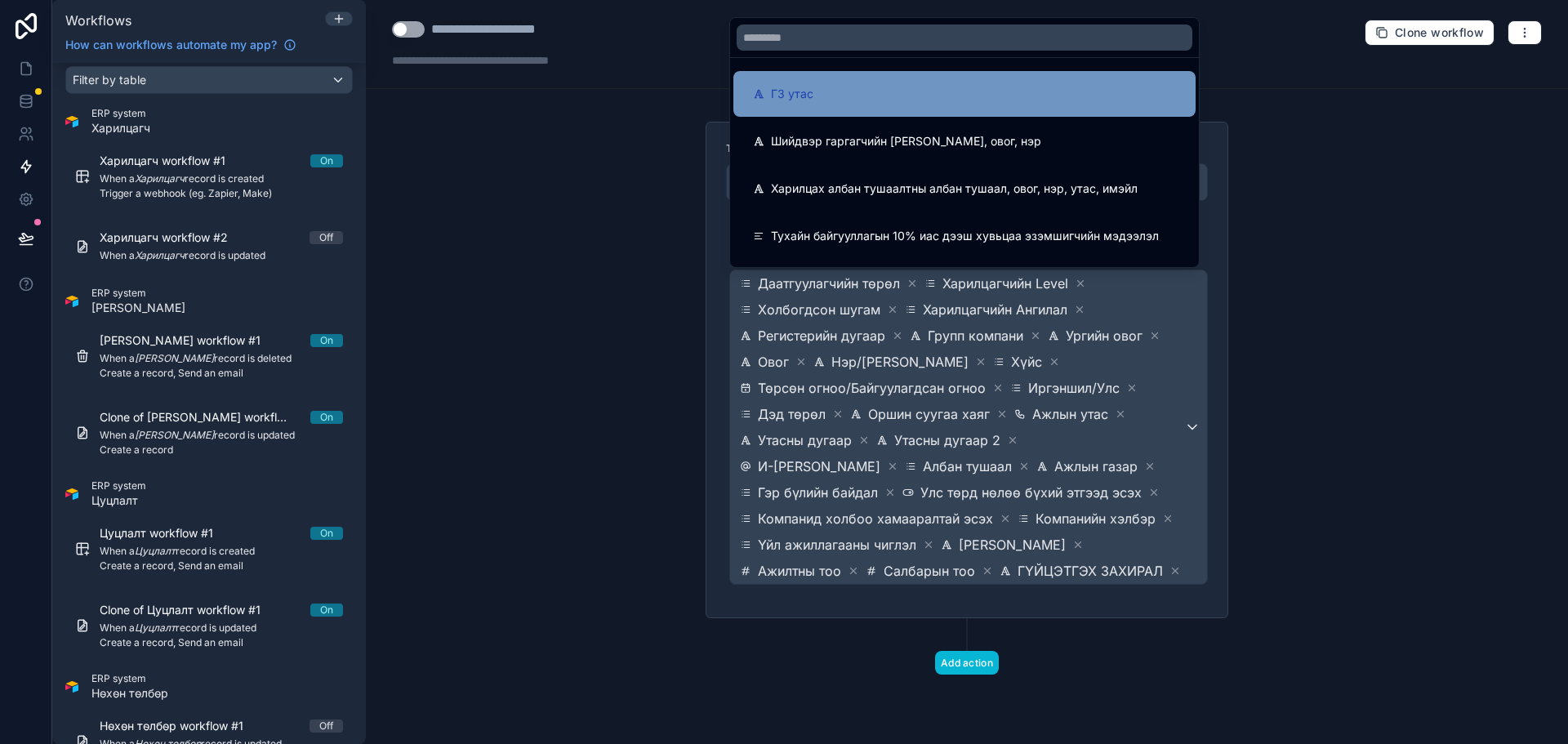
click at [982, 91] on div "ГЗ утас" at bounding box center [964, 94] width 423 height 20
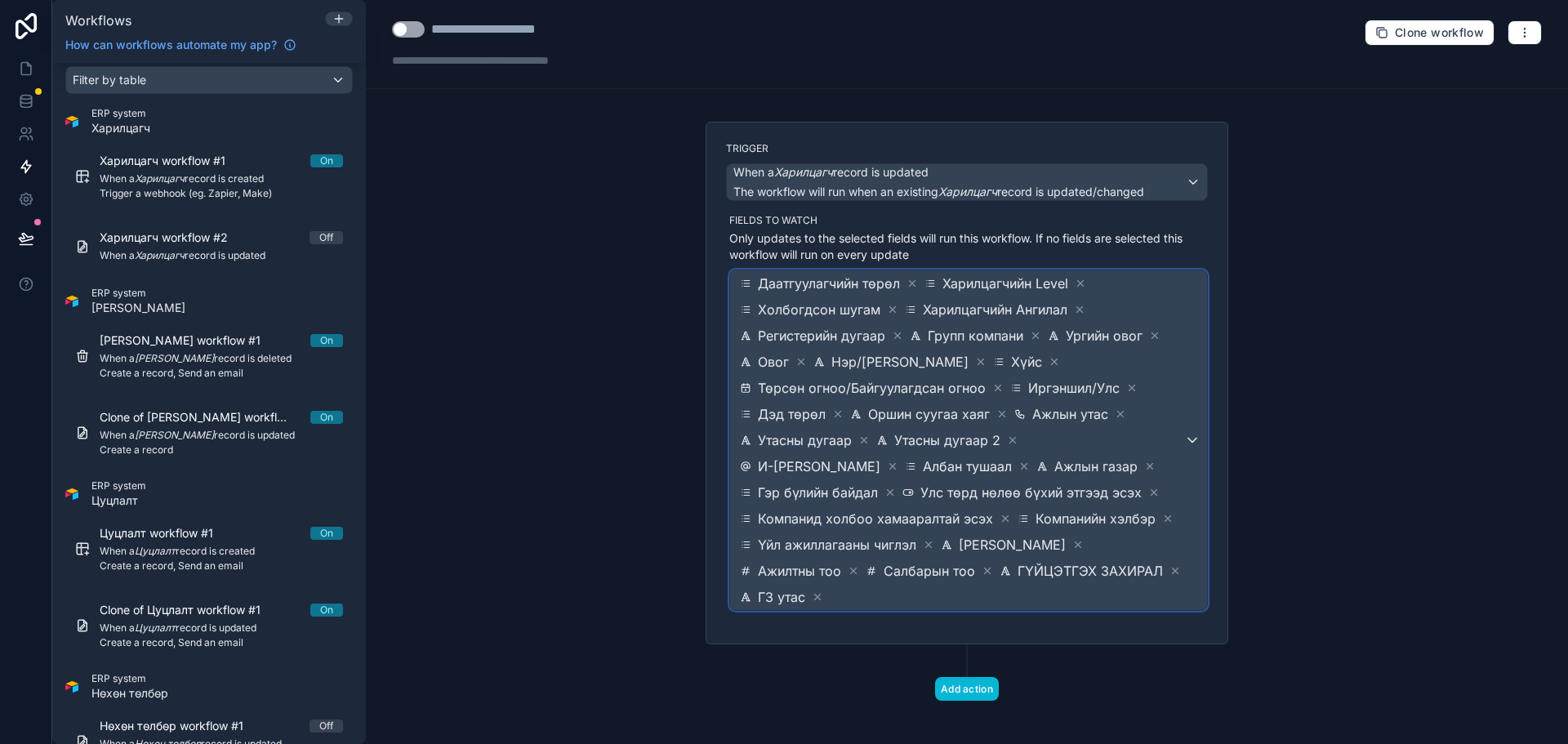
click at [1173, 567] on span "Даатгуулагчийн төрөл Харилцагчийн Level Холбогдсон шугам Харилцагчийн Ангилал Р…" at bounding box center [960, 440] width 448 height 340
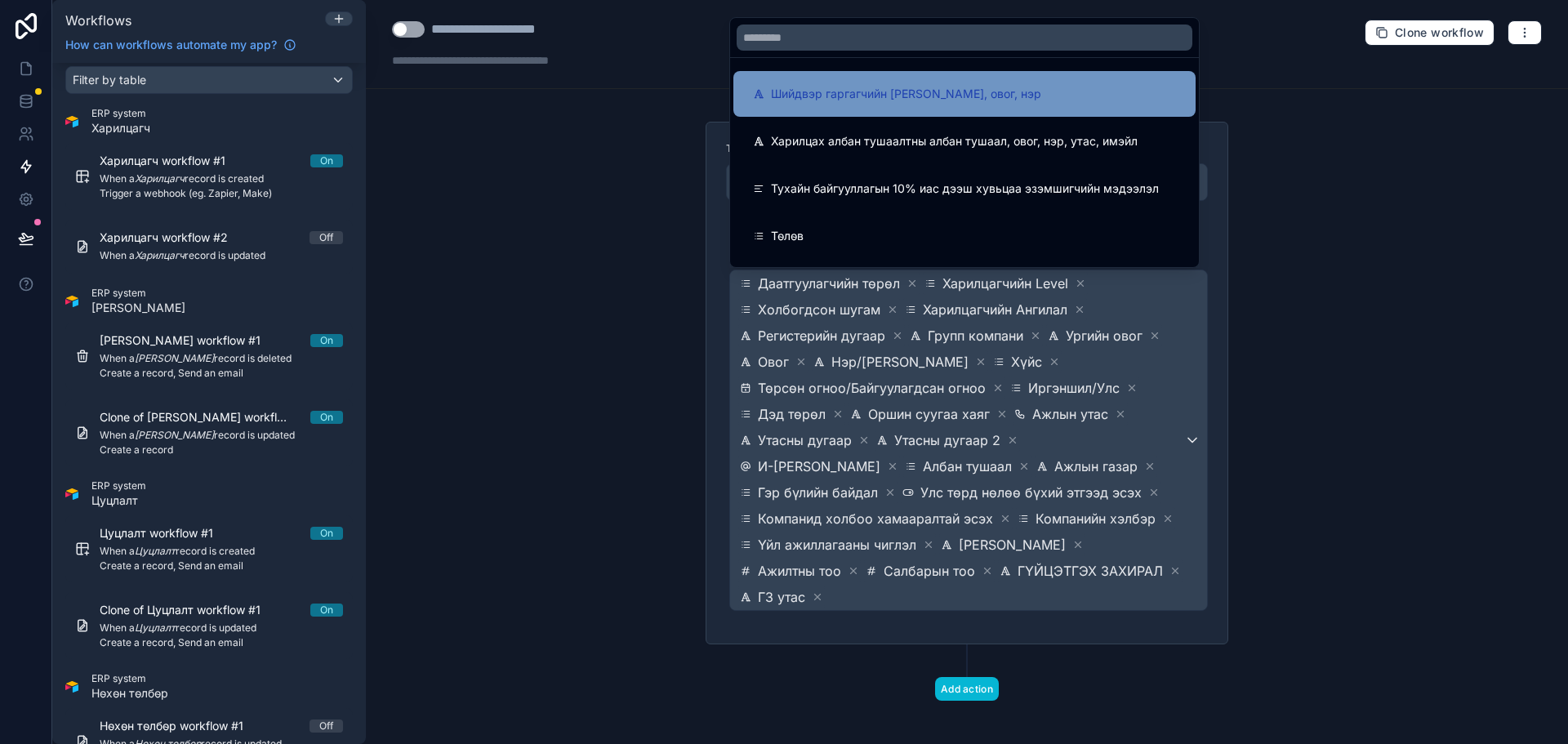
click at [870, 87] on span "Шийдвэр гаргагчийн [PERSON_NAME], овог, нэр" at bounding box center [906, 94] width 270 height 20
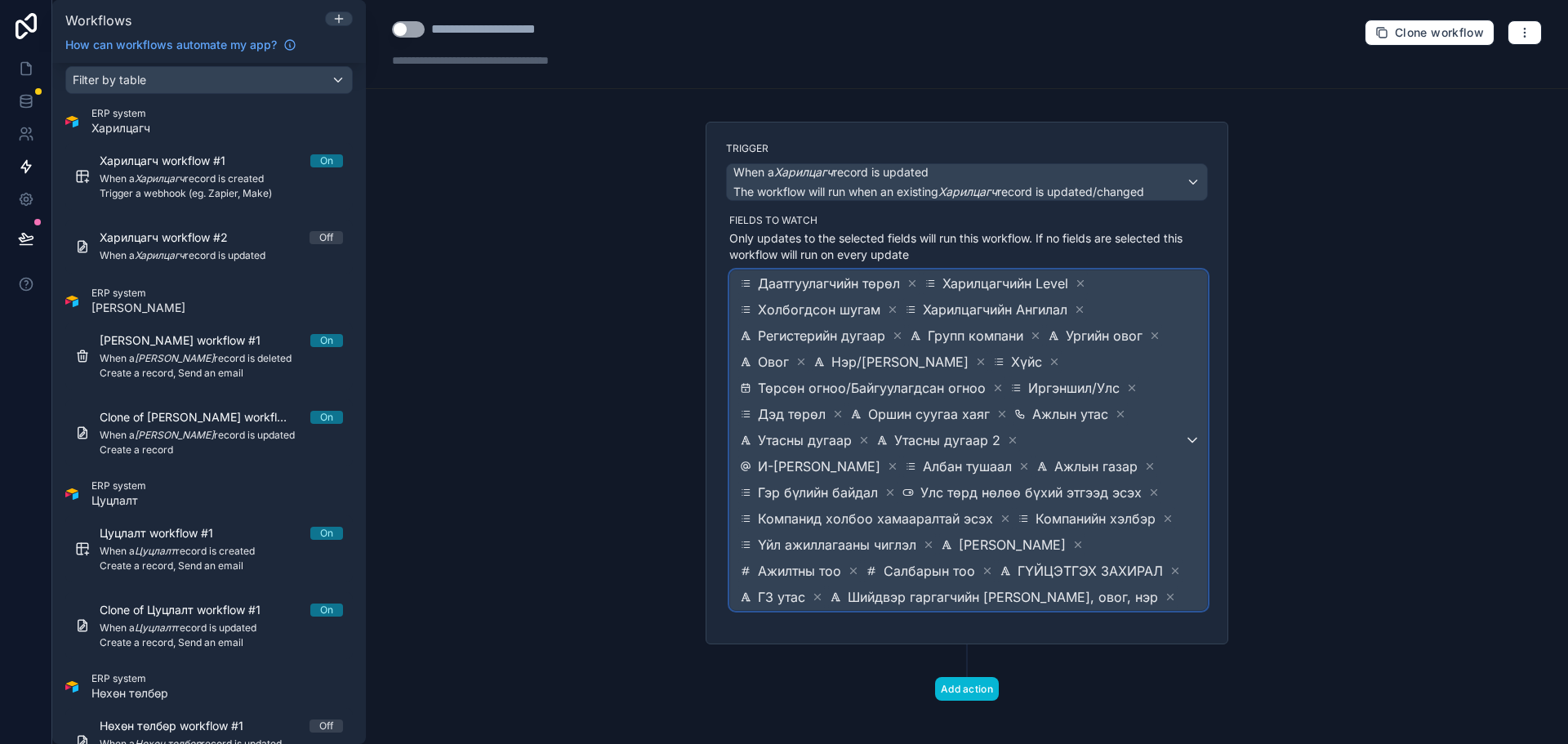
click at [1142, 588] on span "Даатгуулагчийн төрөл Харилцагчийн Level Холбогдсон шугам Харилцагчийн Ангилал Р…" at bounding box center [960, 440] width 448 height 340
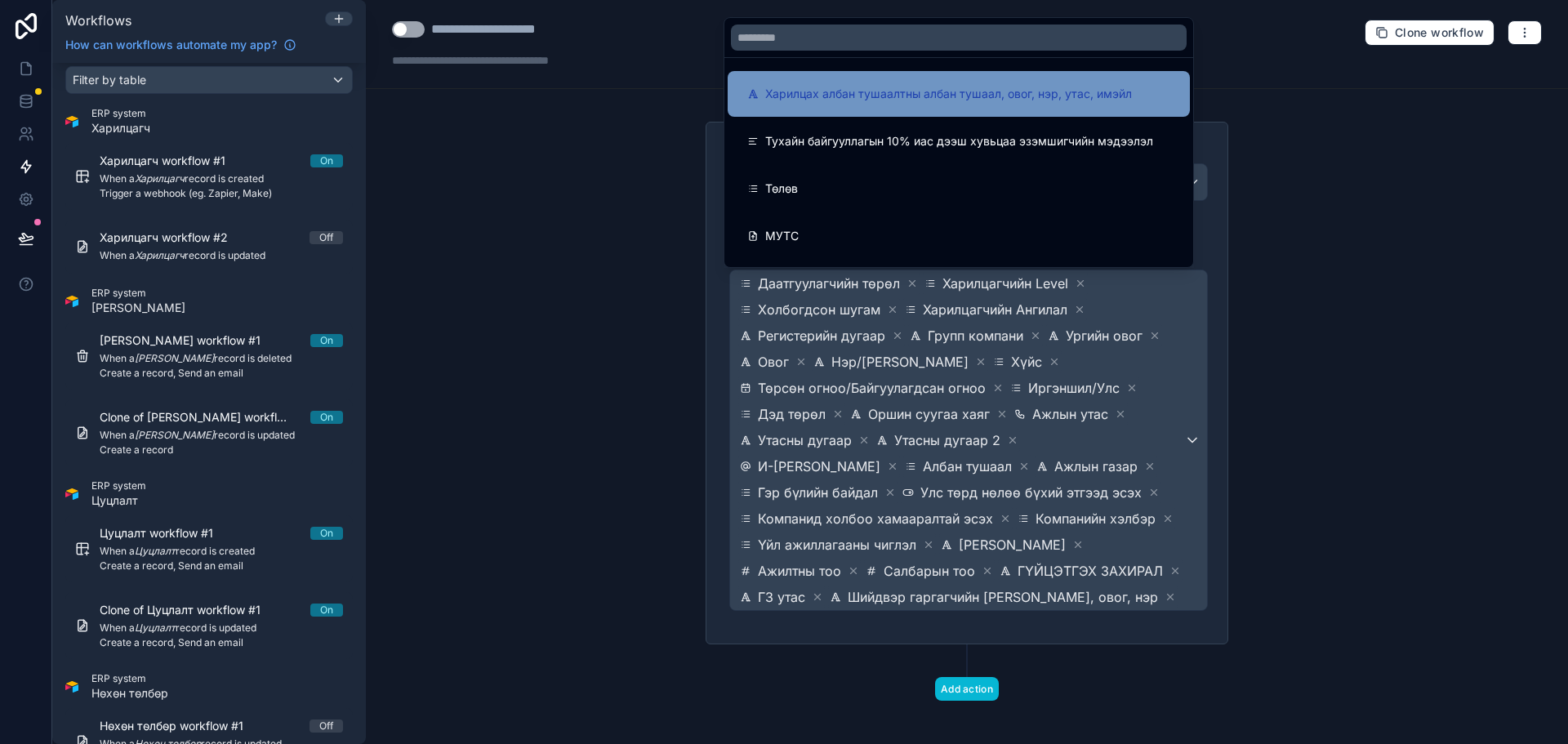
click at [906, 105] on div "Харилцах албан тушаалтны албан тушаал, овог, нэр, утас, имэйл" at bounding box center [959, 94] width 462 height 46
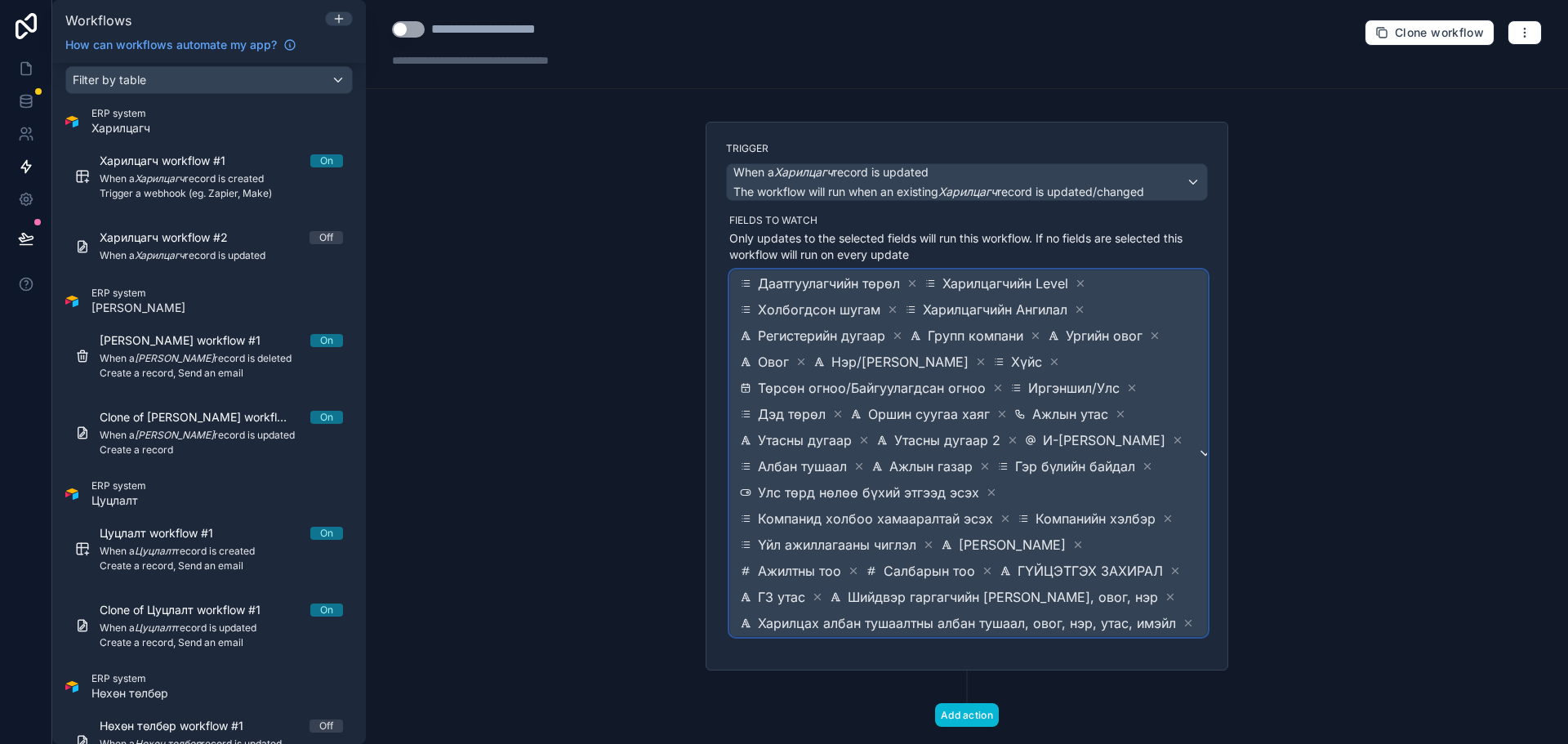
click at [1161, 590] on span "Даатгуулагчийн төрөл Харилцагчийн Level Холбогдсон шугам Харилцагчийн Ангилал Р…" at bounding box center [967, 453] width 461 height 366
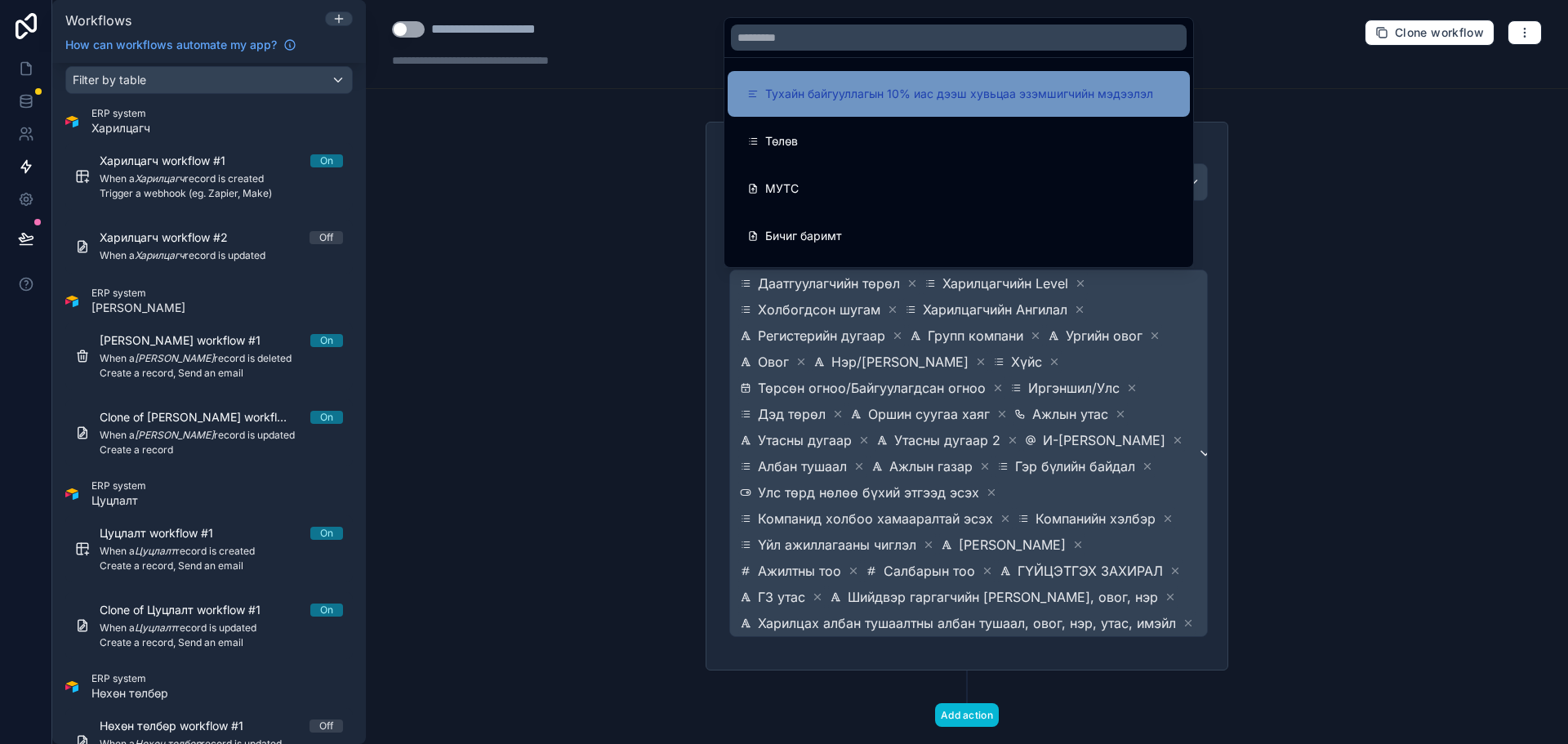
click at [818, 81] on div "Тухайн байгууллагын 10% иас дээш хувьцаа эзэмшигчийн мэдээлэл" at bounding box center [959, 94] width 462 height 46
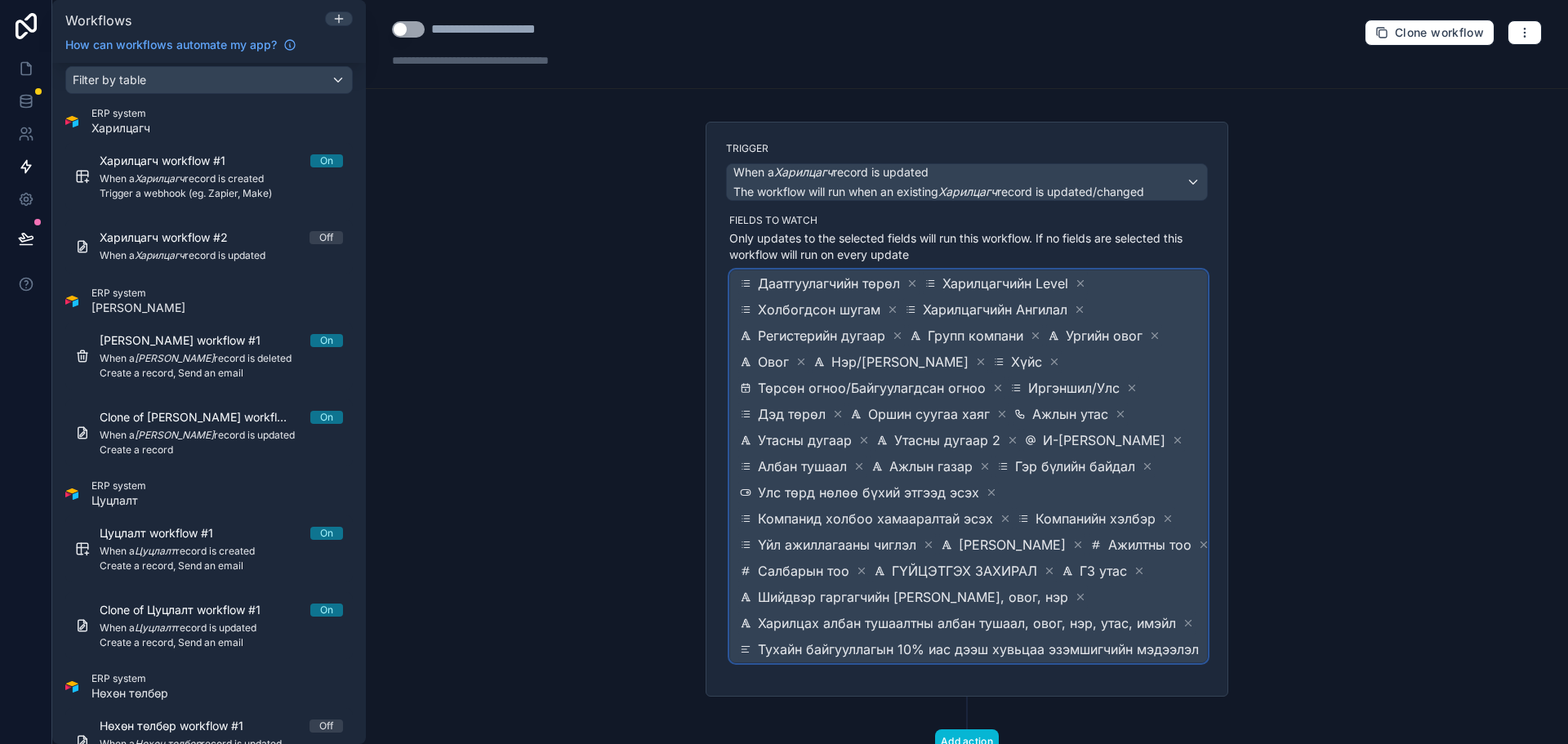
click at [1151, 594] on span "Даатгуулагчийн төрөл Харилцагчийн Level Холбогдсон шугам Харилцагчийн Ангилал Р…" at bounding box center [978, 466] width 483 height 392
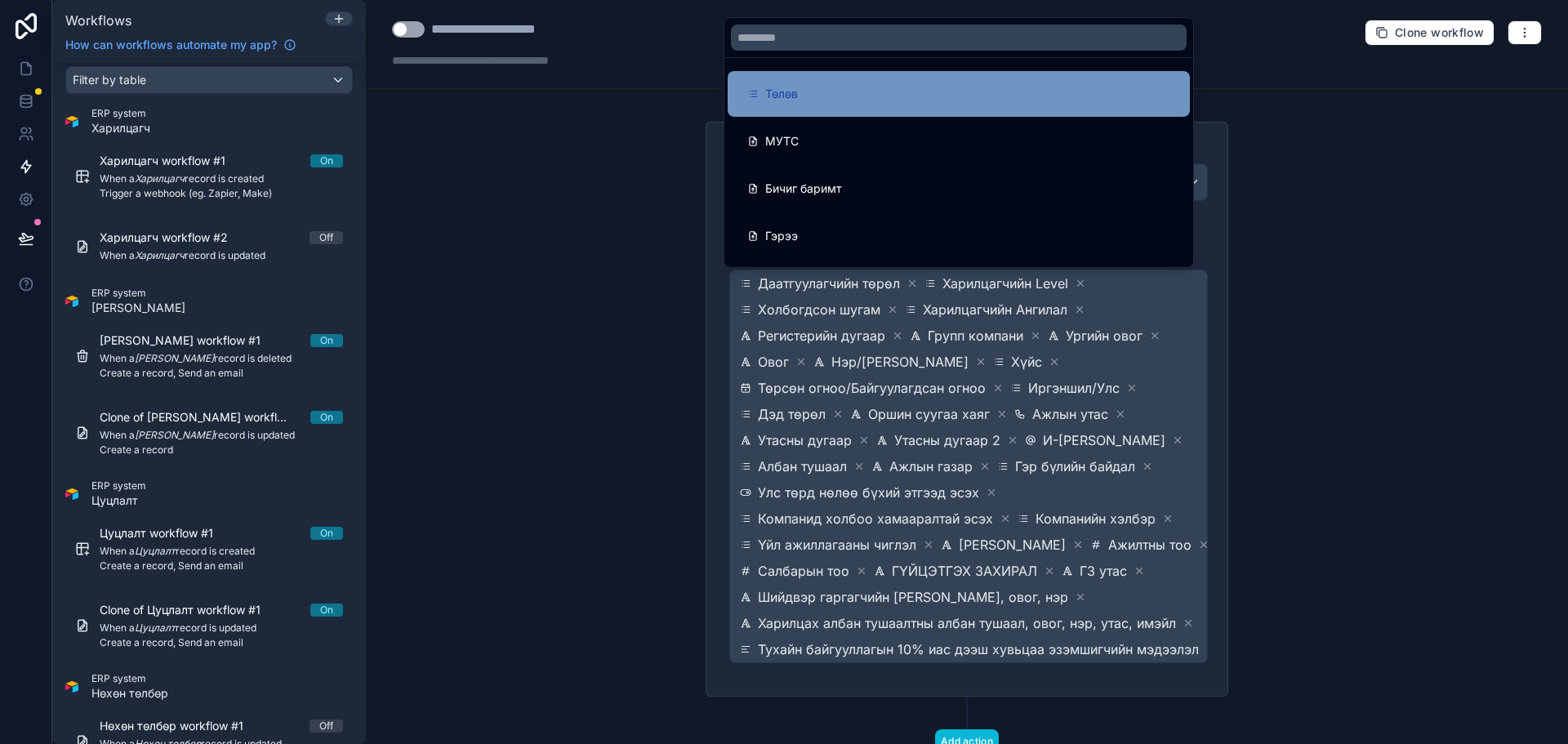
click at [850, 96] on div "Төлөв" at bounding box center [959, 94] width 423 height 20
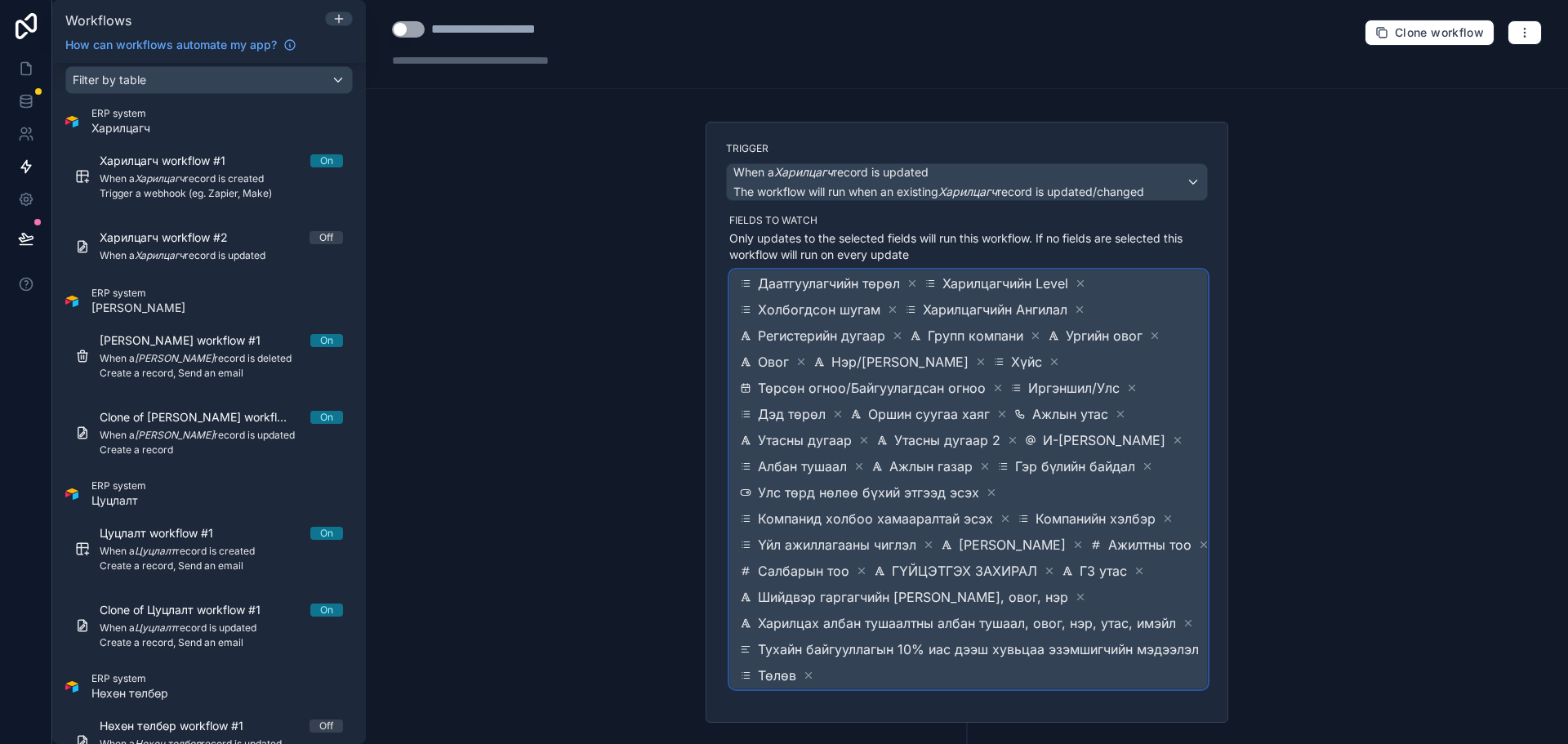
click at [1152, 595] on span "Даатгуулагчийн төрөл Харилцагчийн Level Холбогдсон шугам Харилцагчийн Ангилал Р…" at bounding box center [978, 479] width 483 height 418
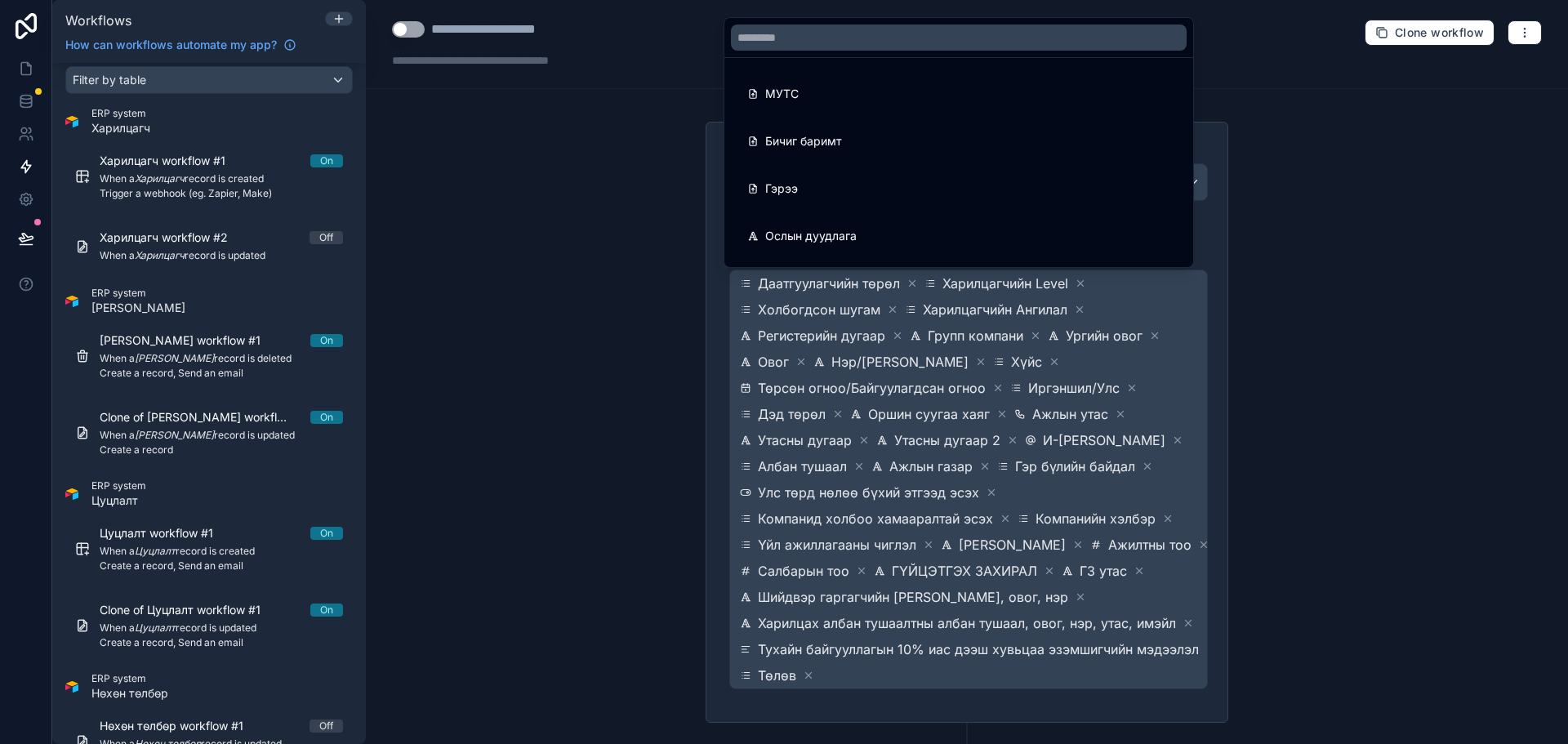
click at [854, 94] on div "МУТС" at bounding box center [959, 94] width 423 height 20
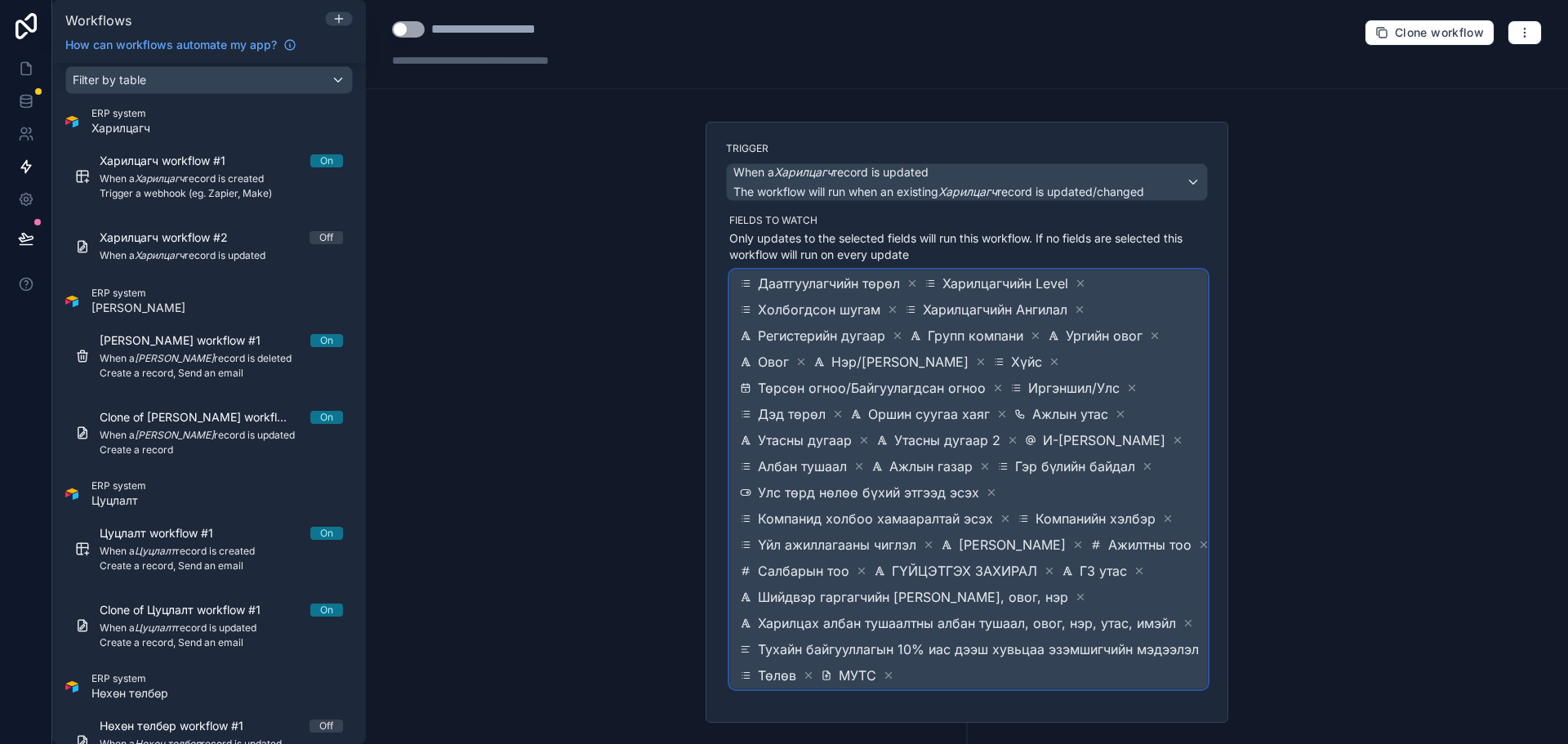
click at [1106, 602] on span "Даатгуулагчийн төрөл Харилцагчийн Level Холбогдсон шугам Харилцагчийн Ангилал Р…" at bounding box center [978, 479] width 483 height 418
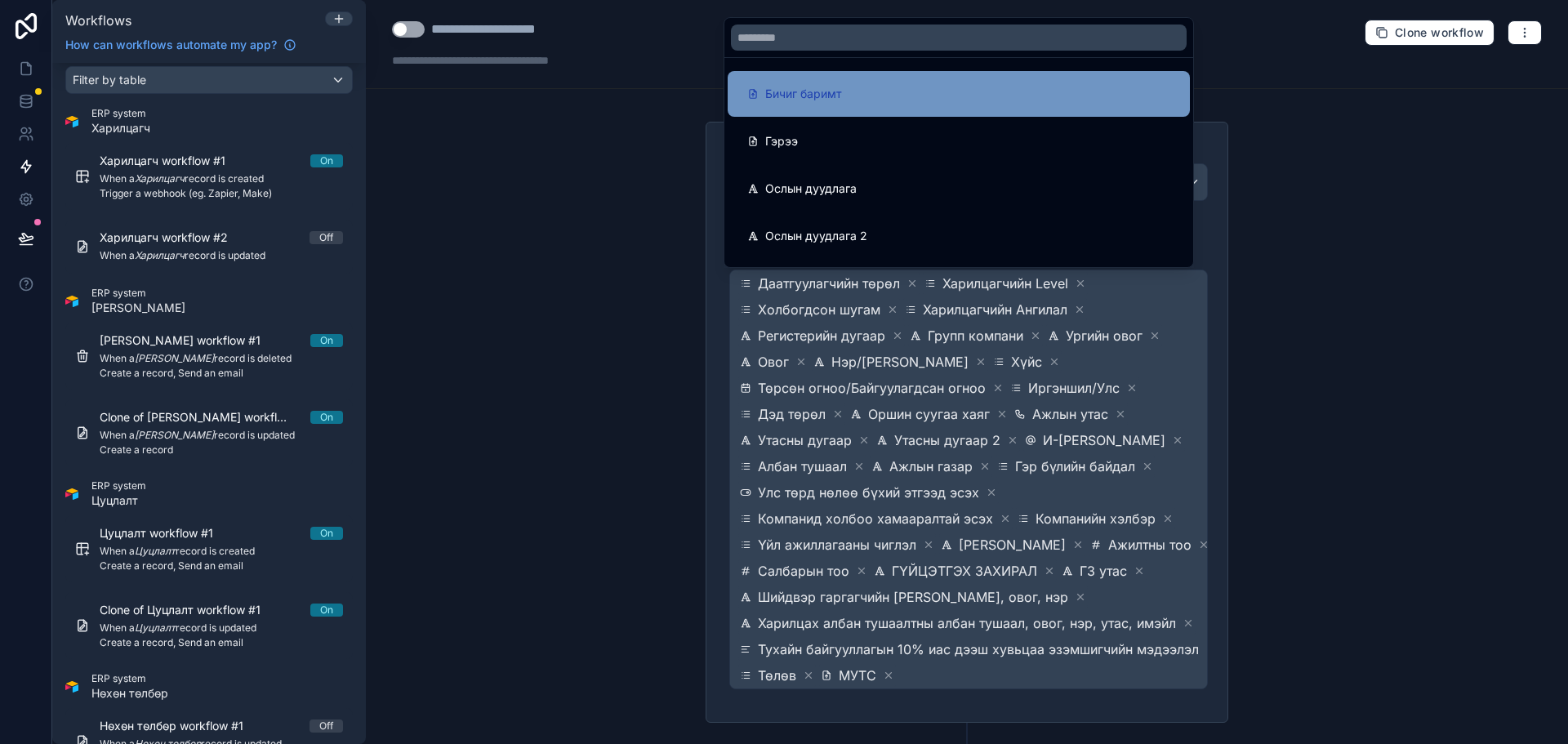
click at [844, 91] on div "Бичиг баримт" at bounding box center [959, 94] width 423 height 20
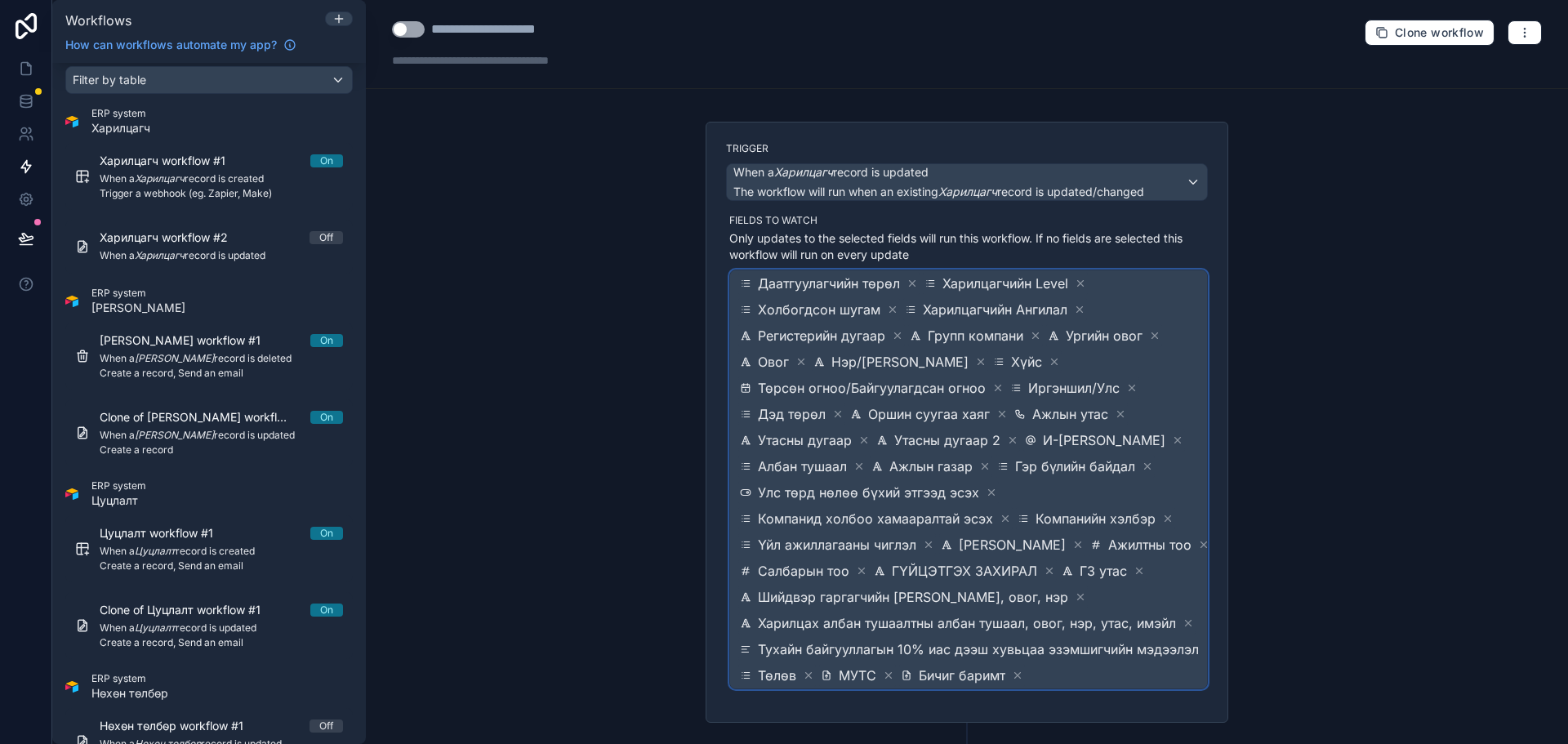
click at [1126, 595] on span "Даатгуулагчийн төрөл Харилцагчийн Level Холбогдсон шугам Харилцагчийн Ангилал Р…" at bounding box center [978, 479] width 483 height 418
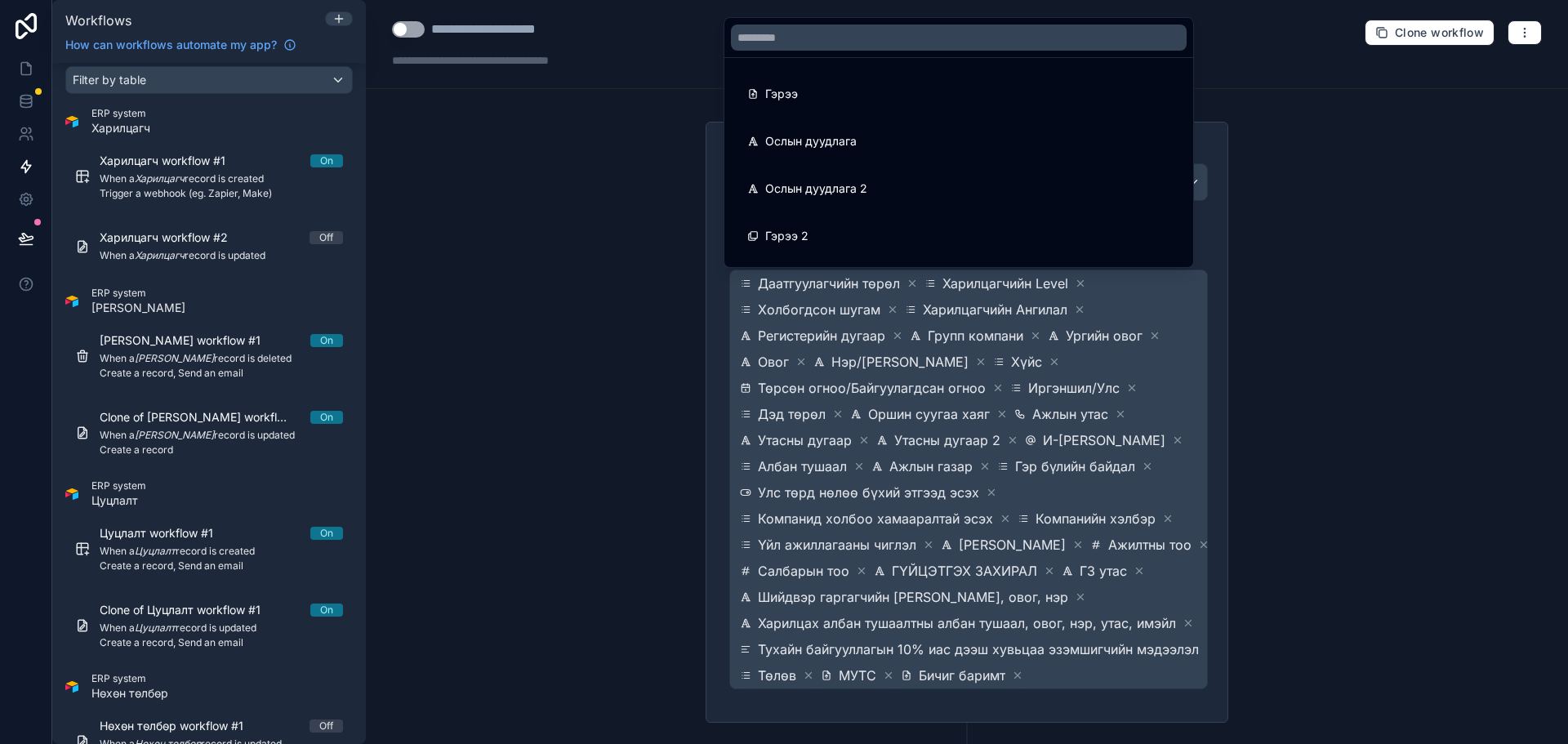
click at [834, 79] on div "Гэрээ" at bounding box center [959, 94] width 462 height 46
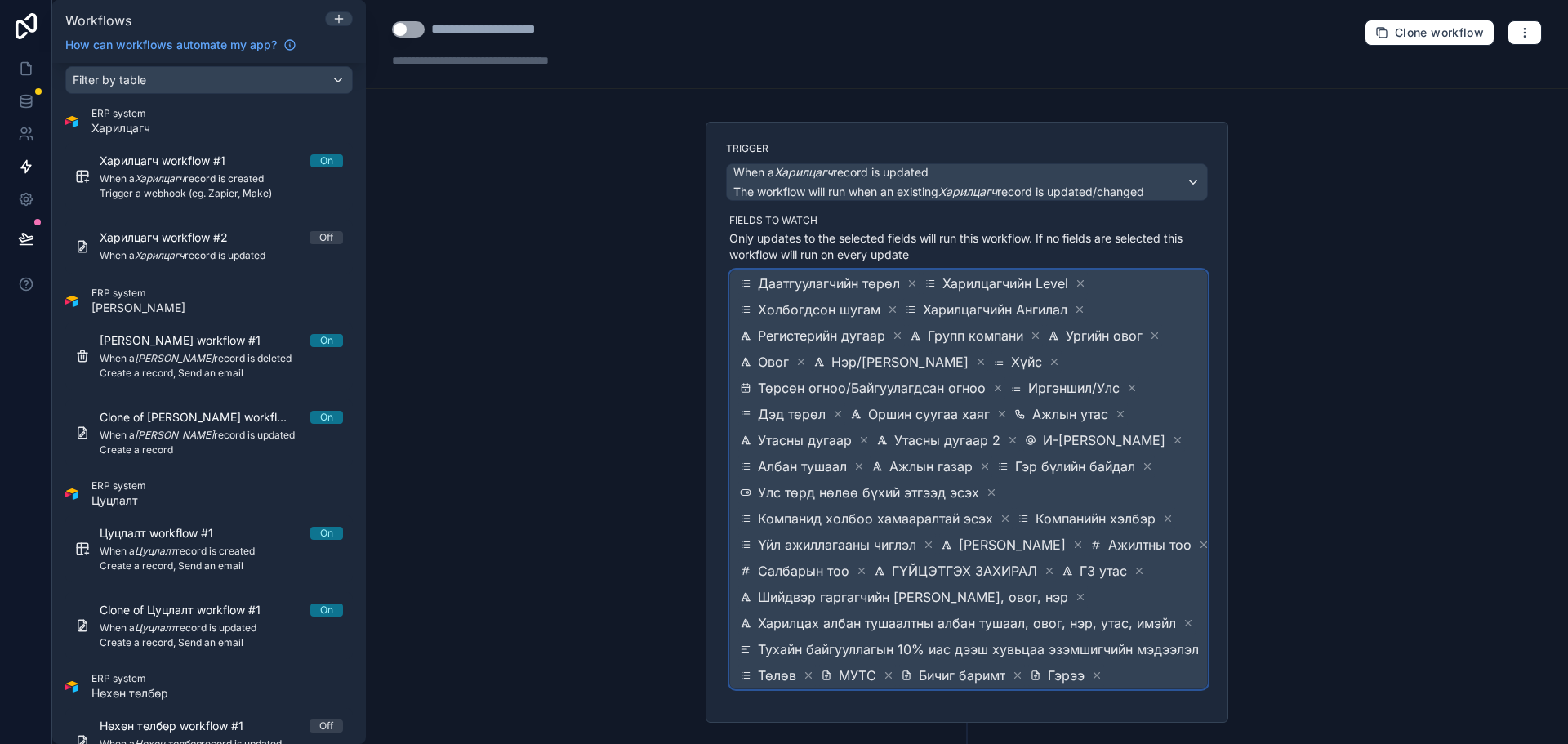
click at [1116, 604] on span "Даатгуулагчийн төрөл Харилцагчийн Level Холбогдсон шугам Харилцагчийн Ангилал Р…" at bounding box center [978, 479] width 483 height 418
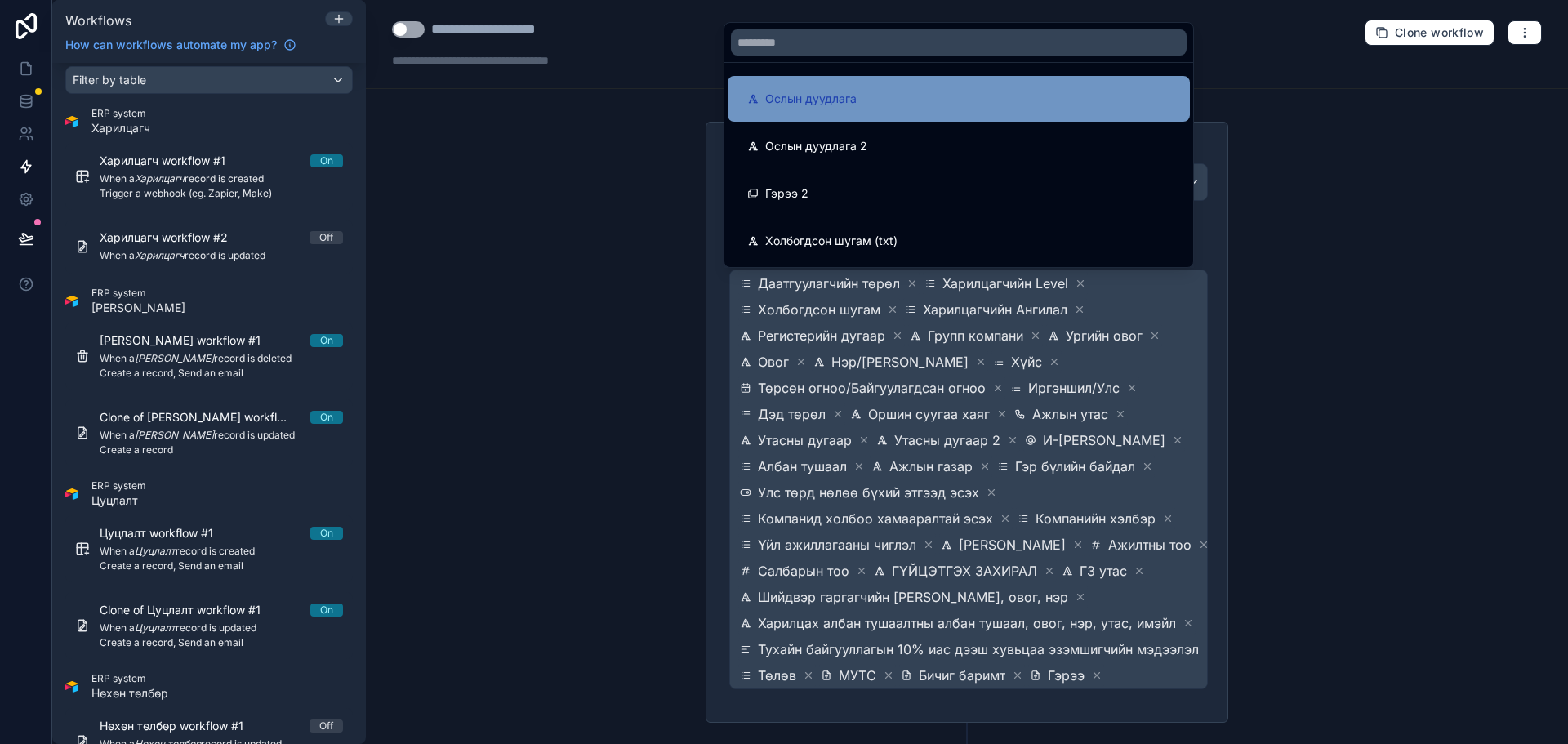
click at [900, 105] on div "Ослын дуудлага" at bounding box center [959, 99] width 423 height 20
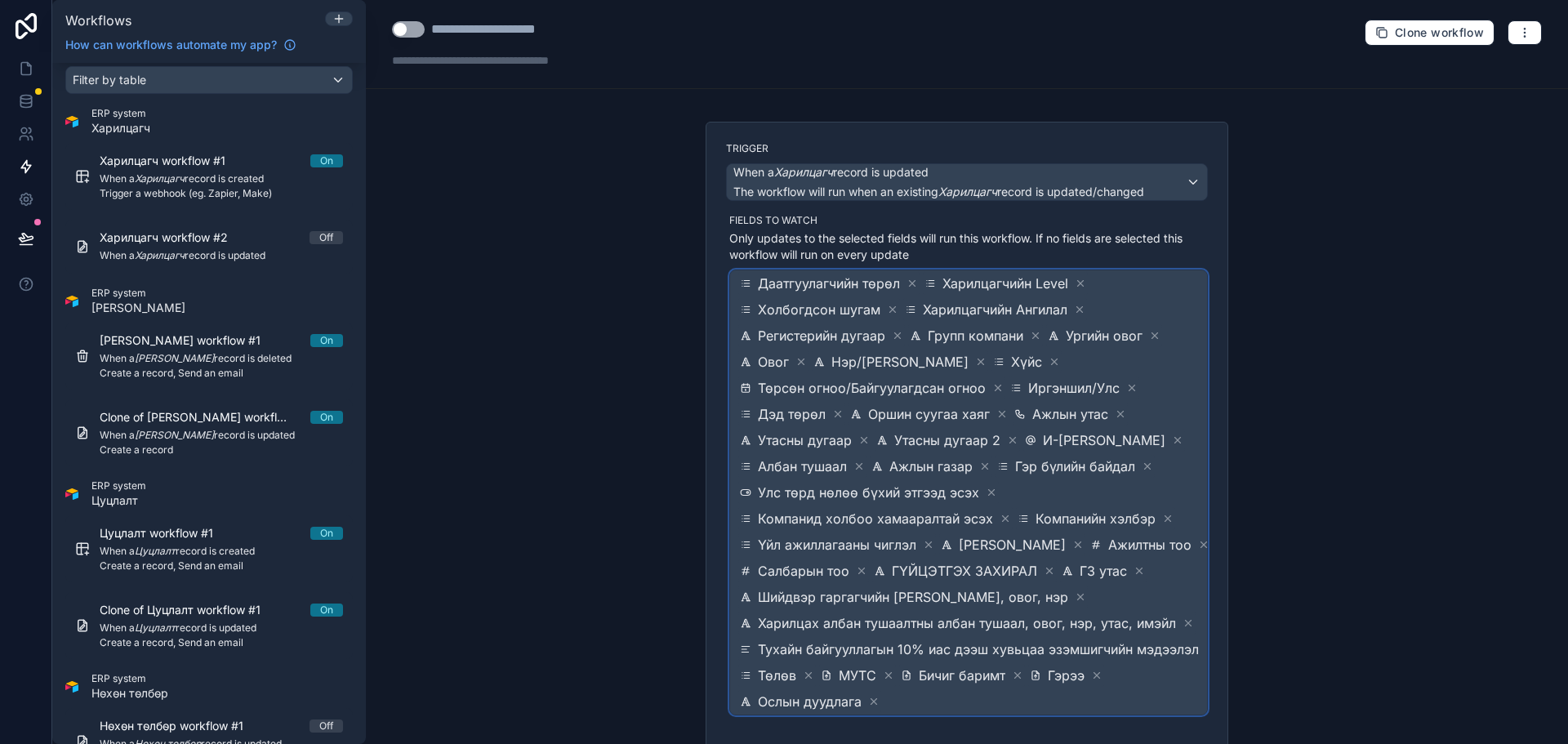
click at [1117, 689] on span "Даатгуулагчийн төрөл Харилцагчийн Level Холбогдсон шугам Харилцагчийн Ангилал Р…" at bounding box center [978, 492] width 483 height 444
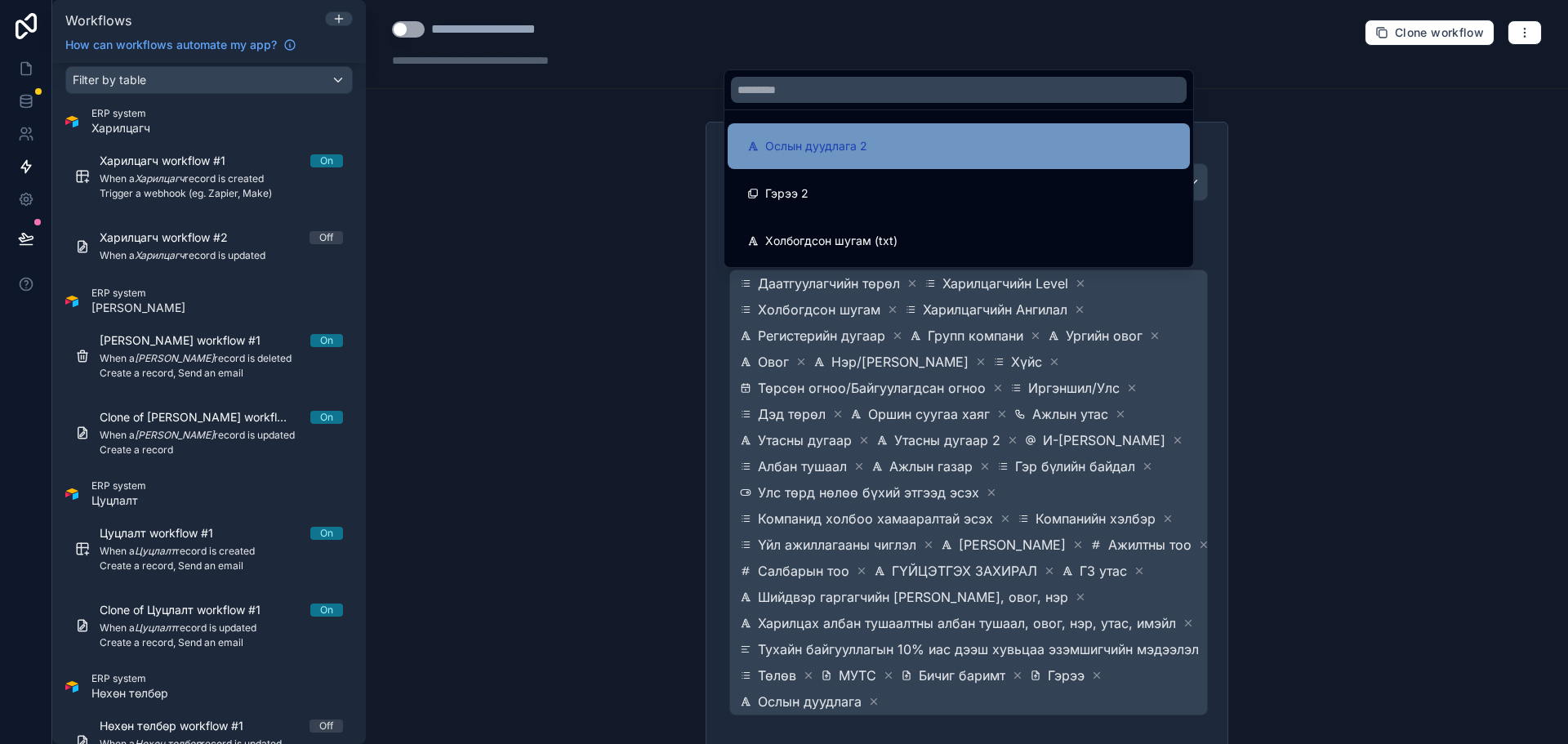
click at [880, 145] on div "Ослын дуудлага 2" at bounding box center [959, 146] width 423 height 20
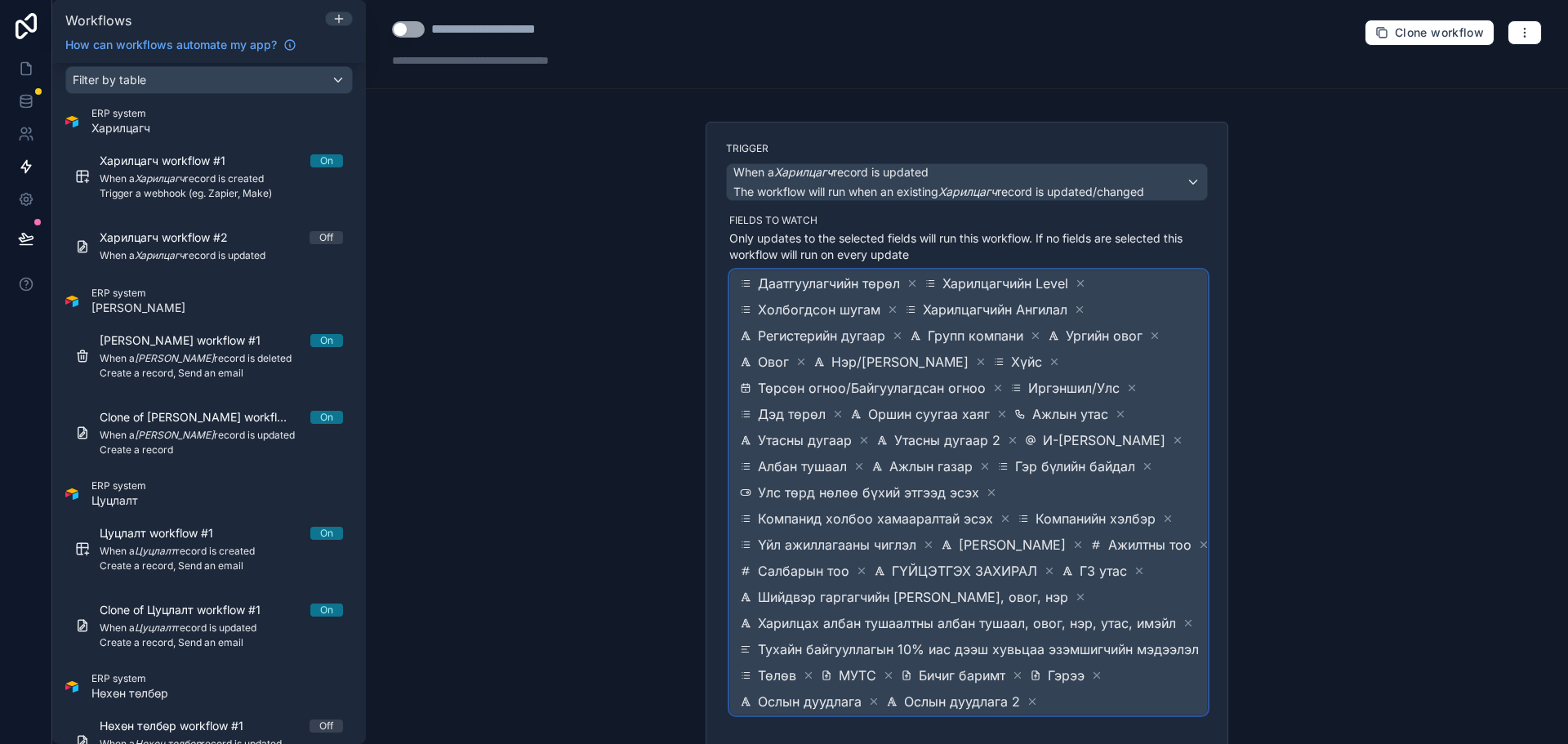
click at [1120, 685] on span "Даатгуулагчийн төрөл Харилцагчийн Level Холбогдсон шугам Харилцагчийн Ангилал Р…" at bounding box center [978, 492] width 483 height 444
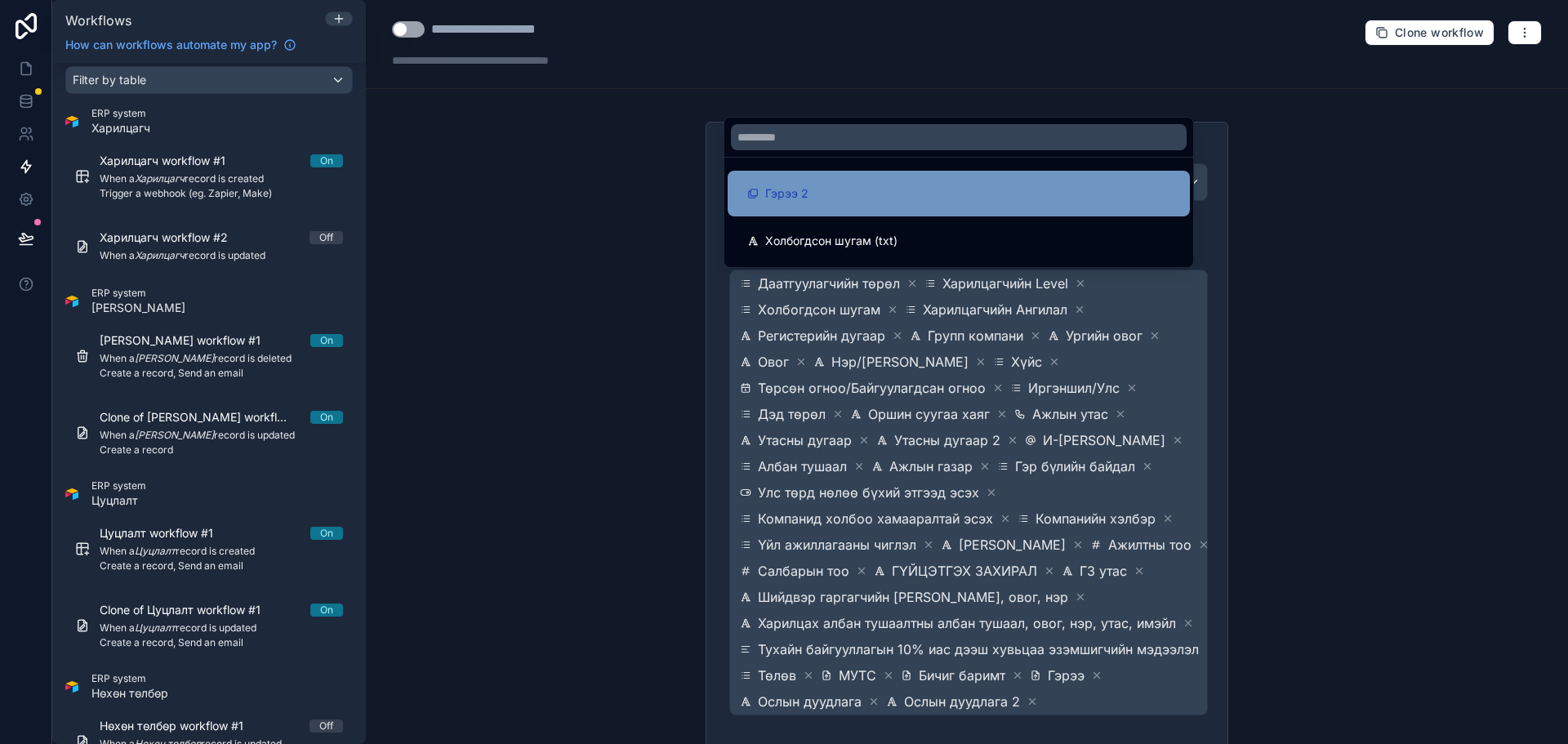
click at [884, 207] on div "Гэрээ 2" at bounding box center [959, 194] width 462 height 46
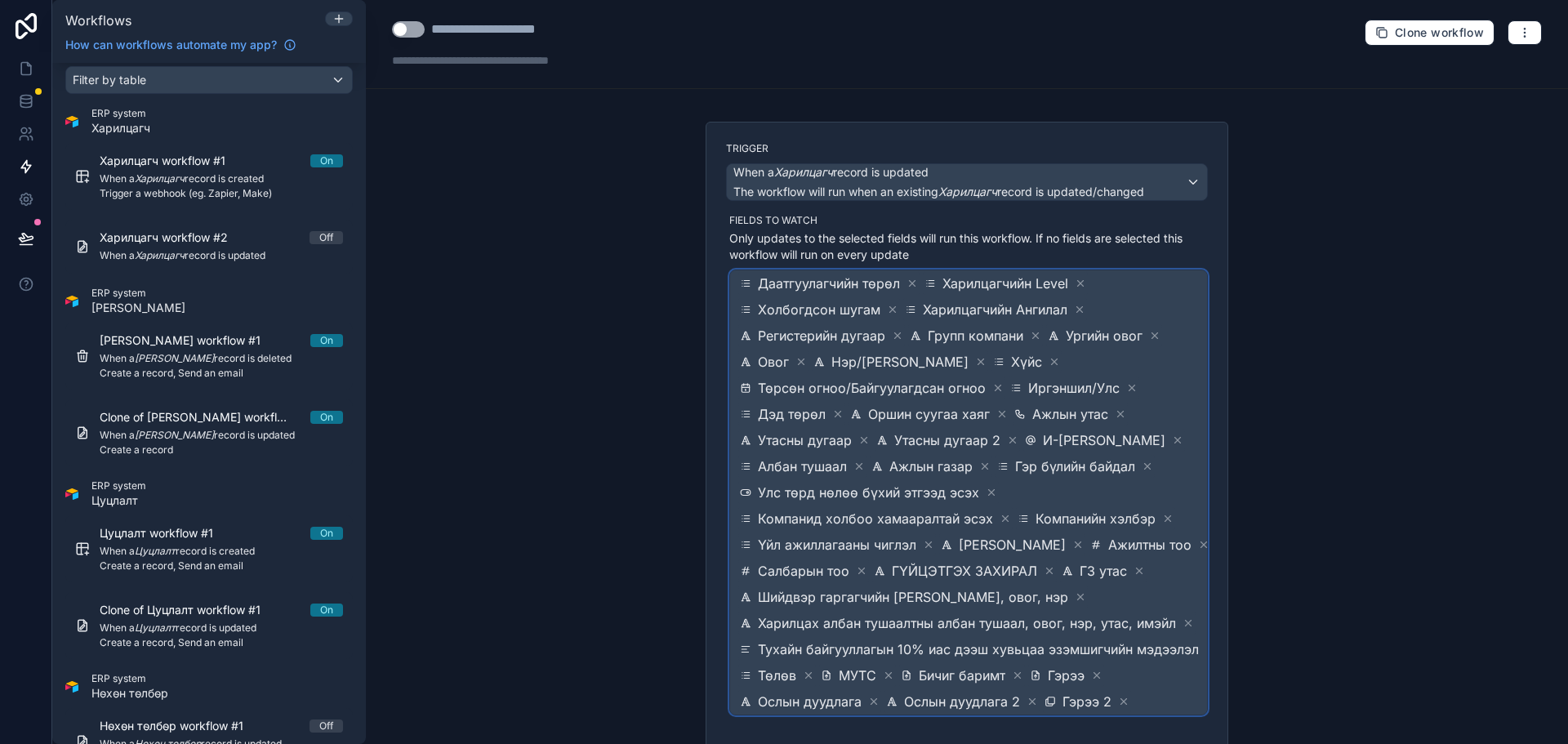
click at [1129, 679] on span "Даатгуулагчийн төрөл Харилцагчийн Level Холбогдсон шугам Харилцагчийн Ангилал Р…" at bounding box center [978, 492] width 483 height 444
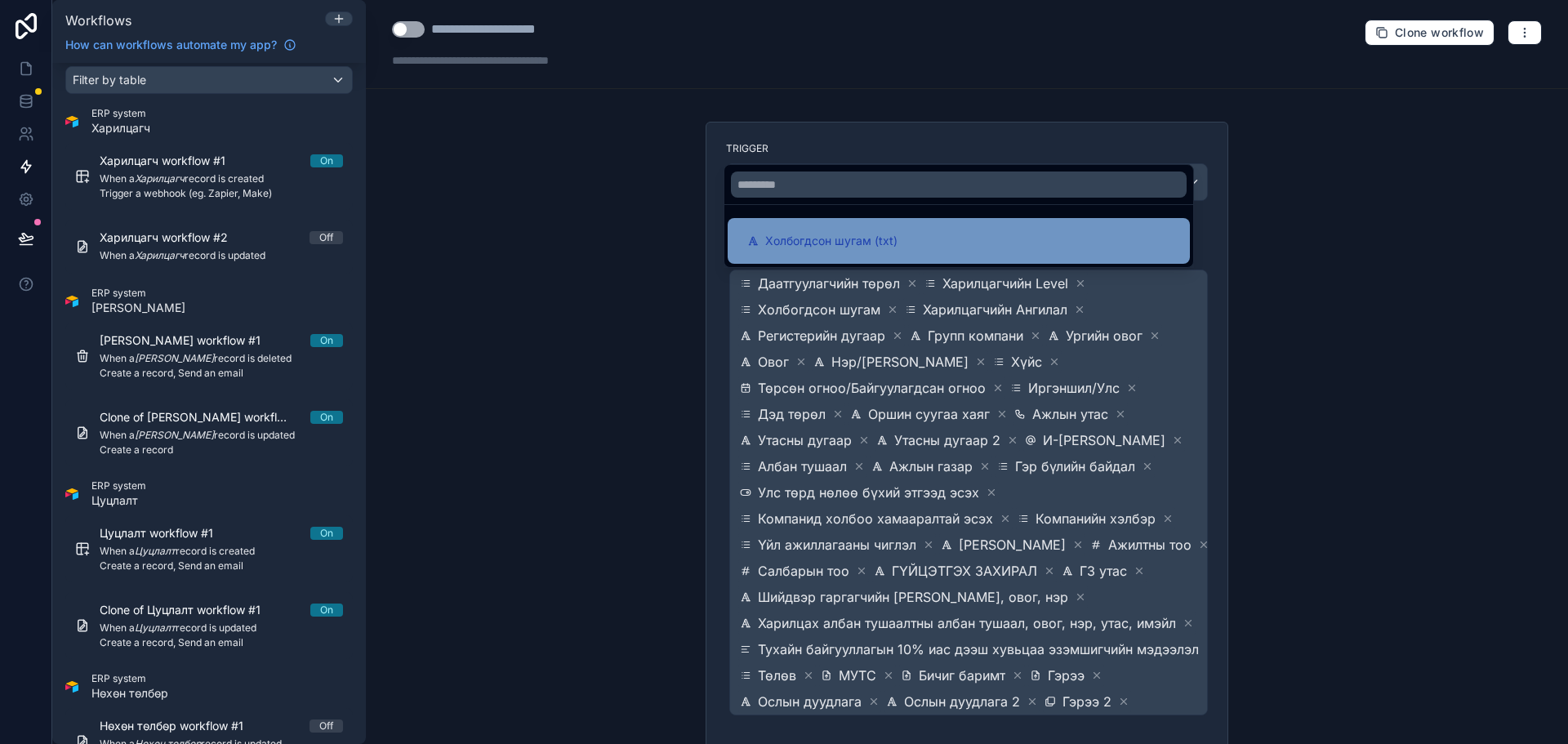
click at [840, 248] on span "Холбогдсон шугам (txt)" at bounding box center [831, 241] width 132 height 20
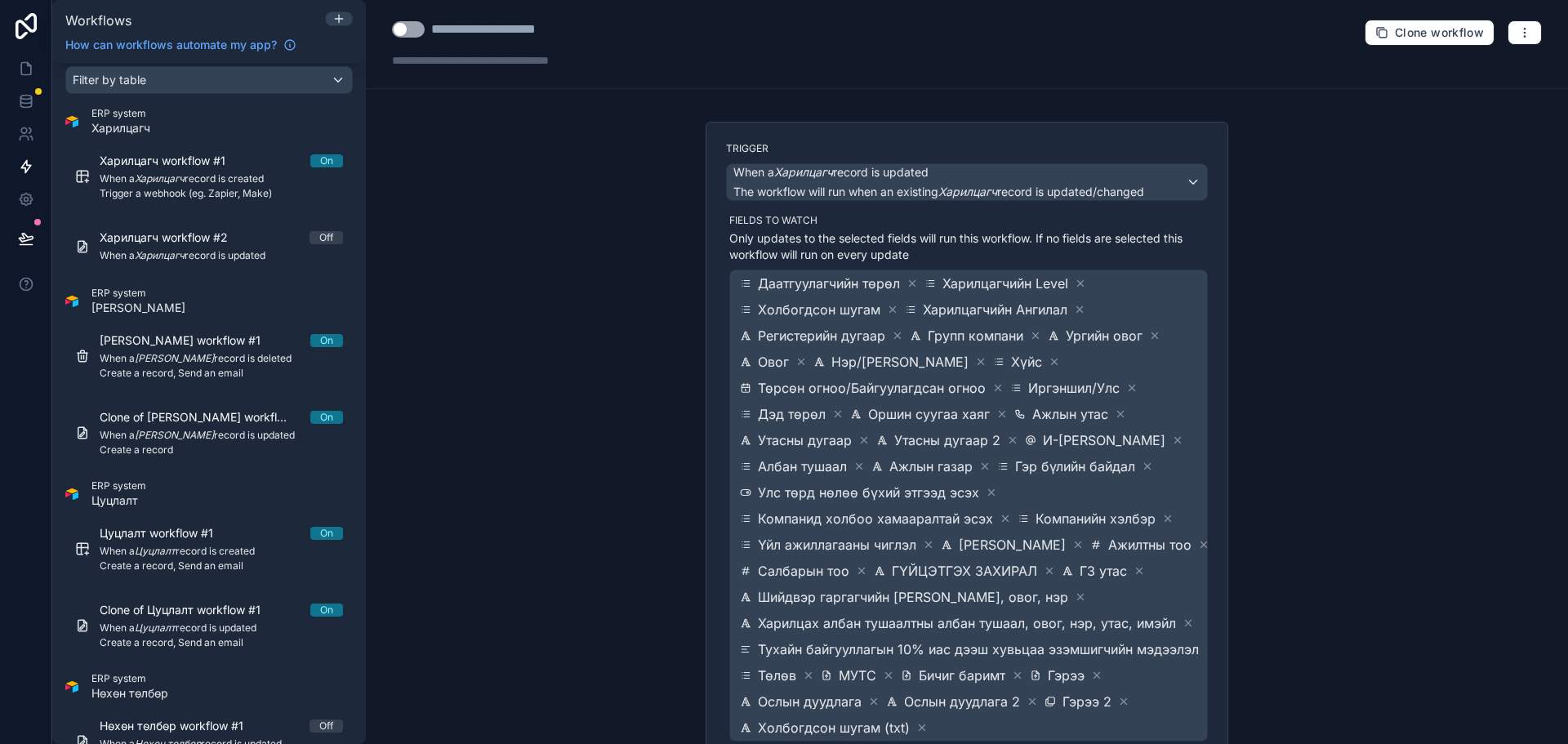
scroll to position [140, 0]
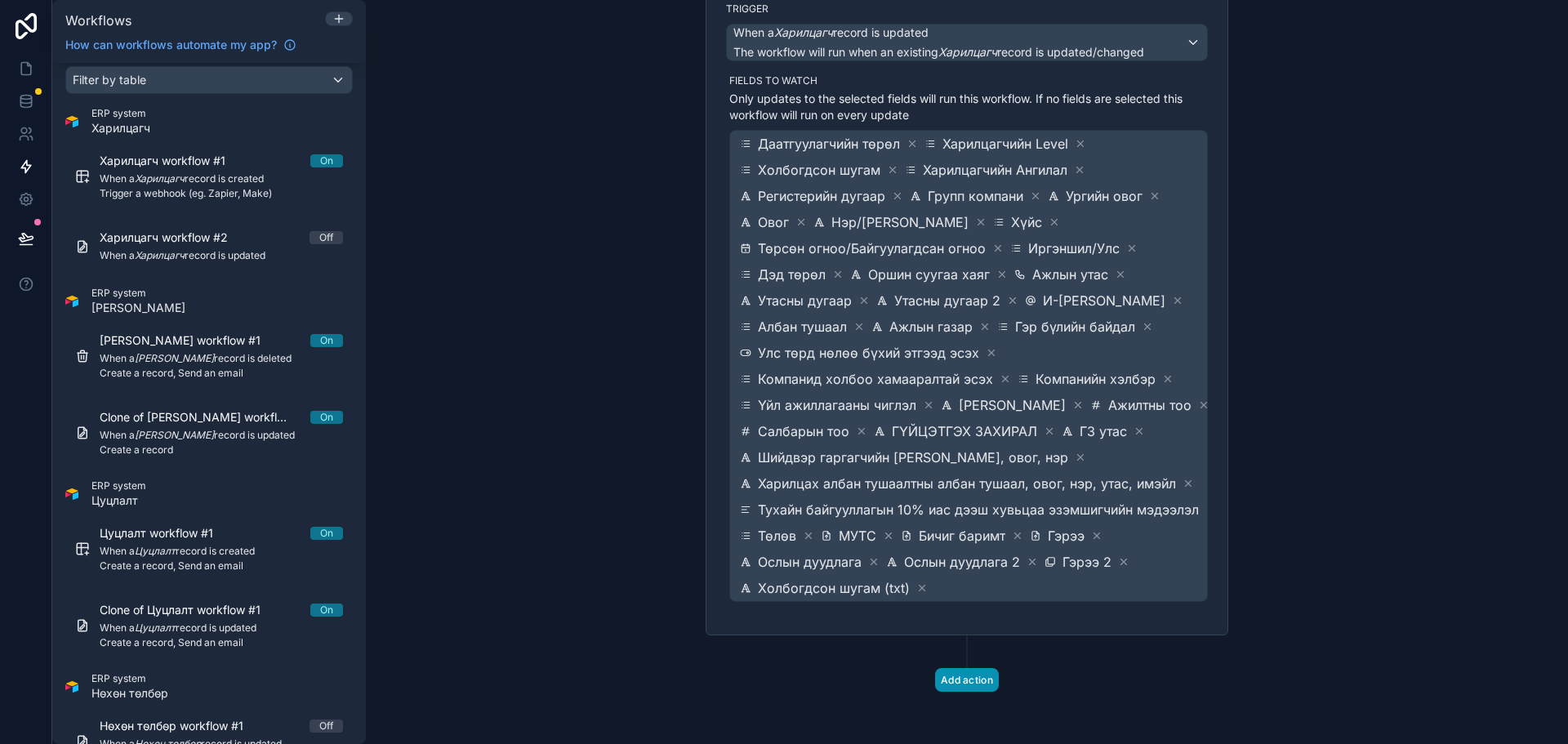
click at [959, 678] on button "Add action" at bounding box center [967, 679] width 64 height 24
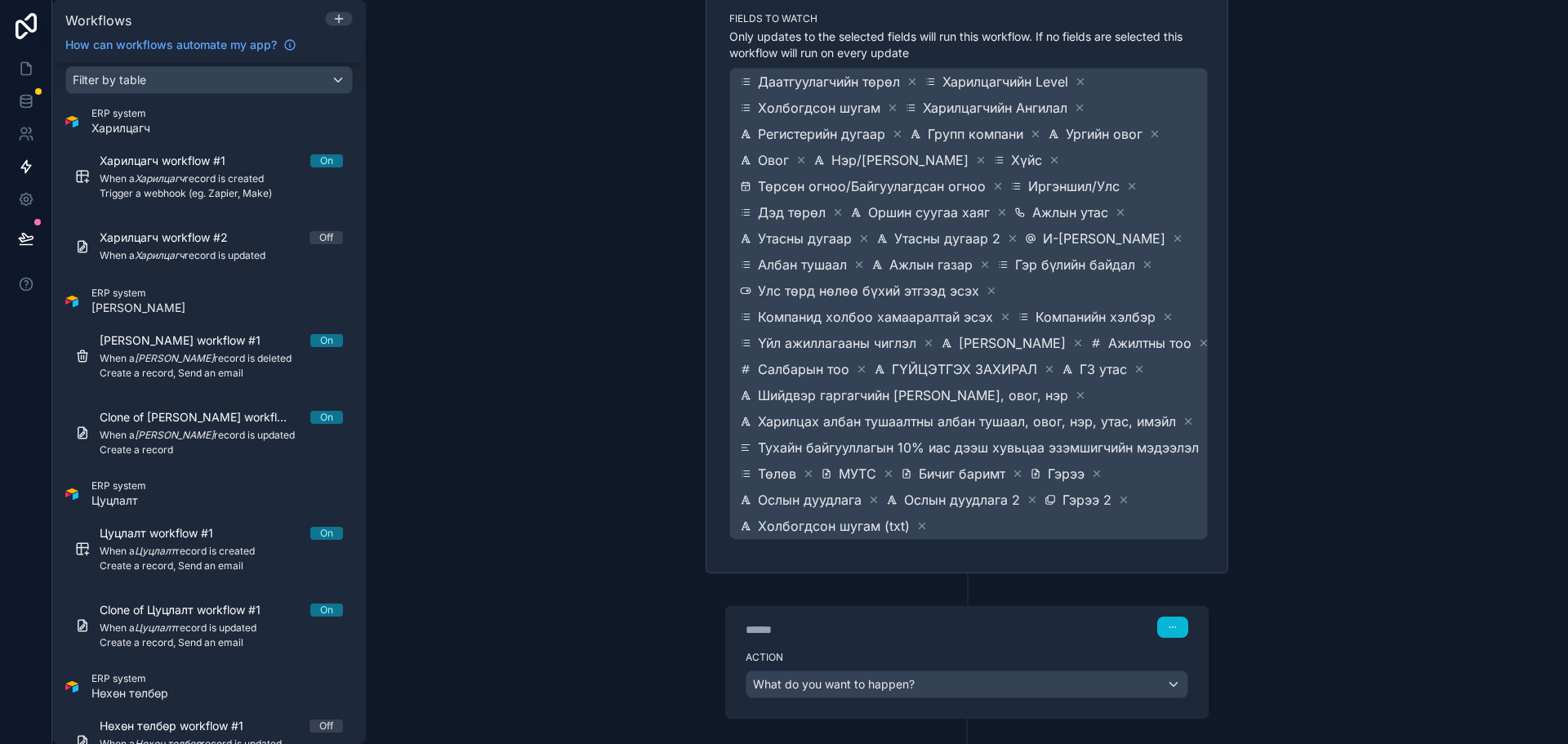
scroll to position [285, 0]
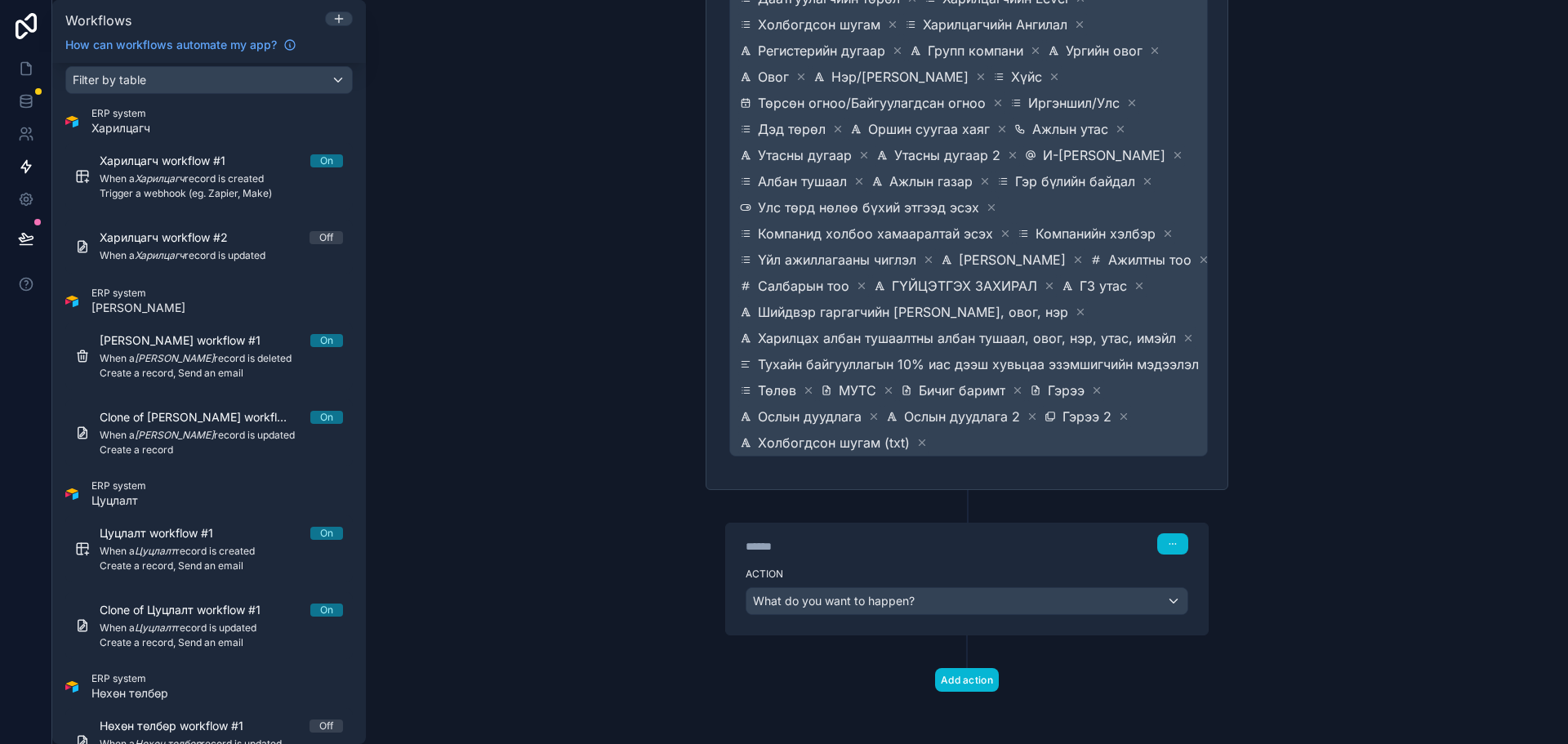
click at [919, 617] on div "Action What do you want to happen?" at bounding box center [967, 598] width 482 height 74
click at [921, 604] on div "What do you want to happen?" at bounding box center [967, 601] width 441 height 26
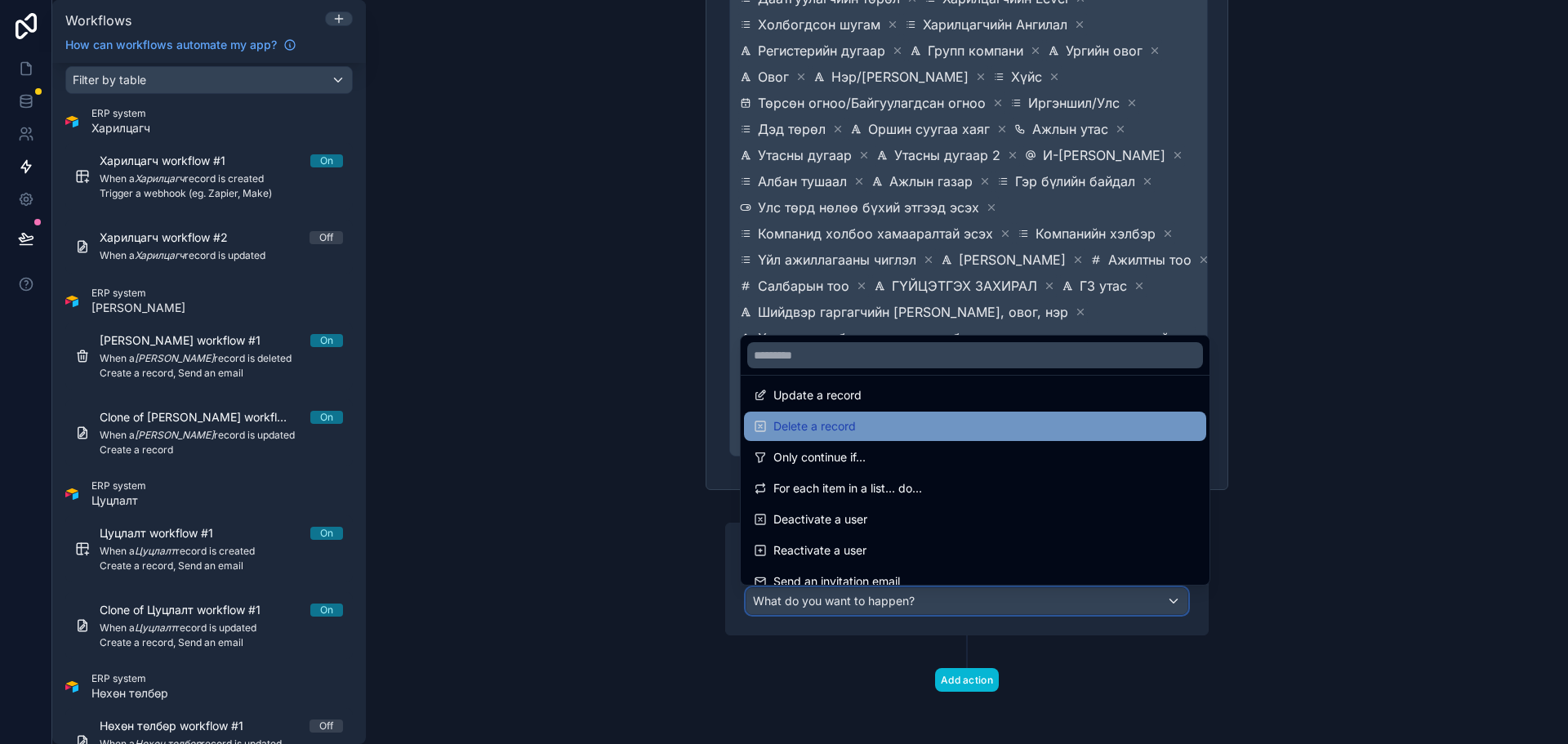
scroll to position [82, 0]
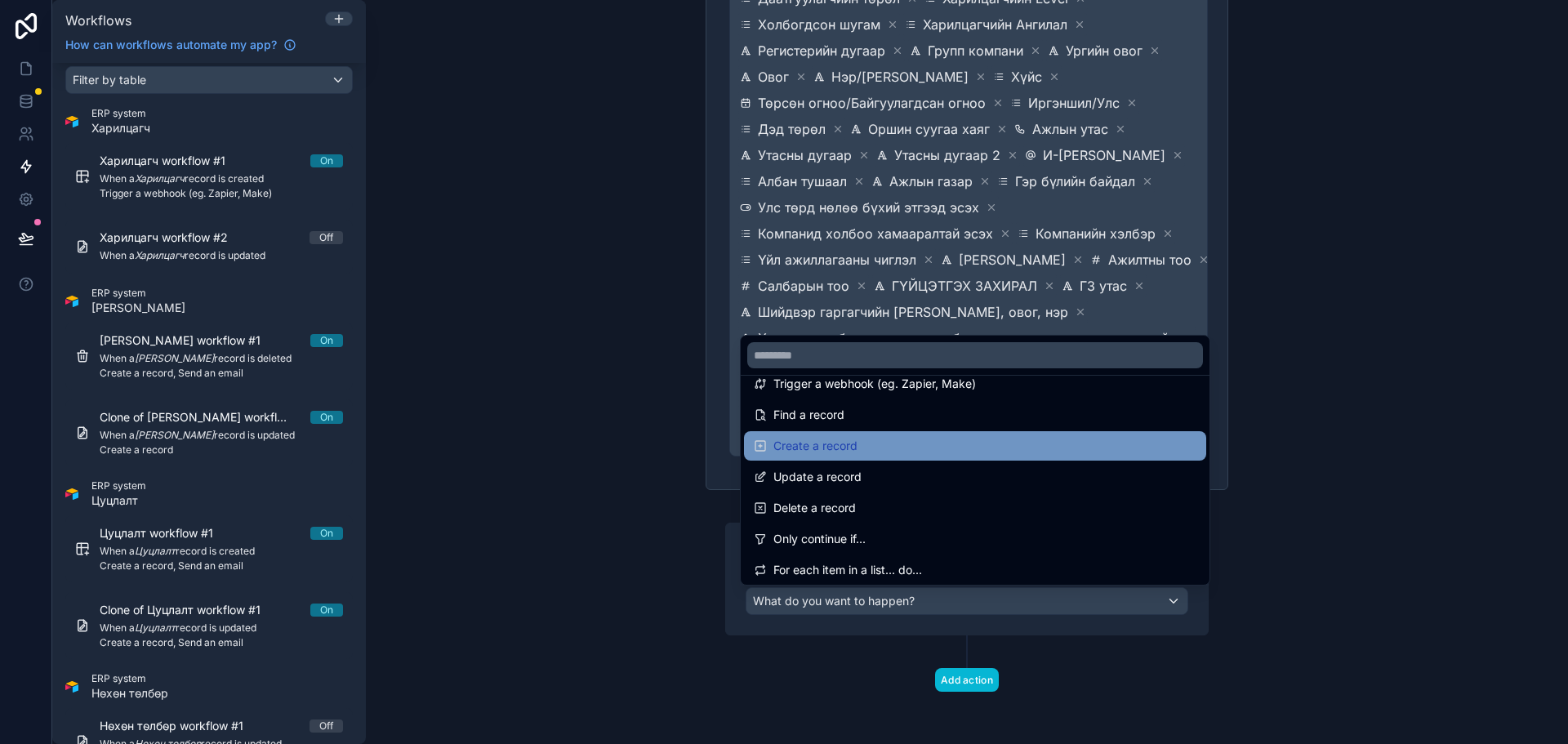
click at [878, 448] on div "Create a record" at bounding box center [975, 446] width 443 height 20
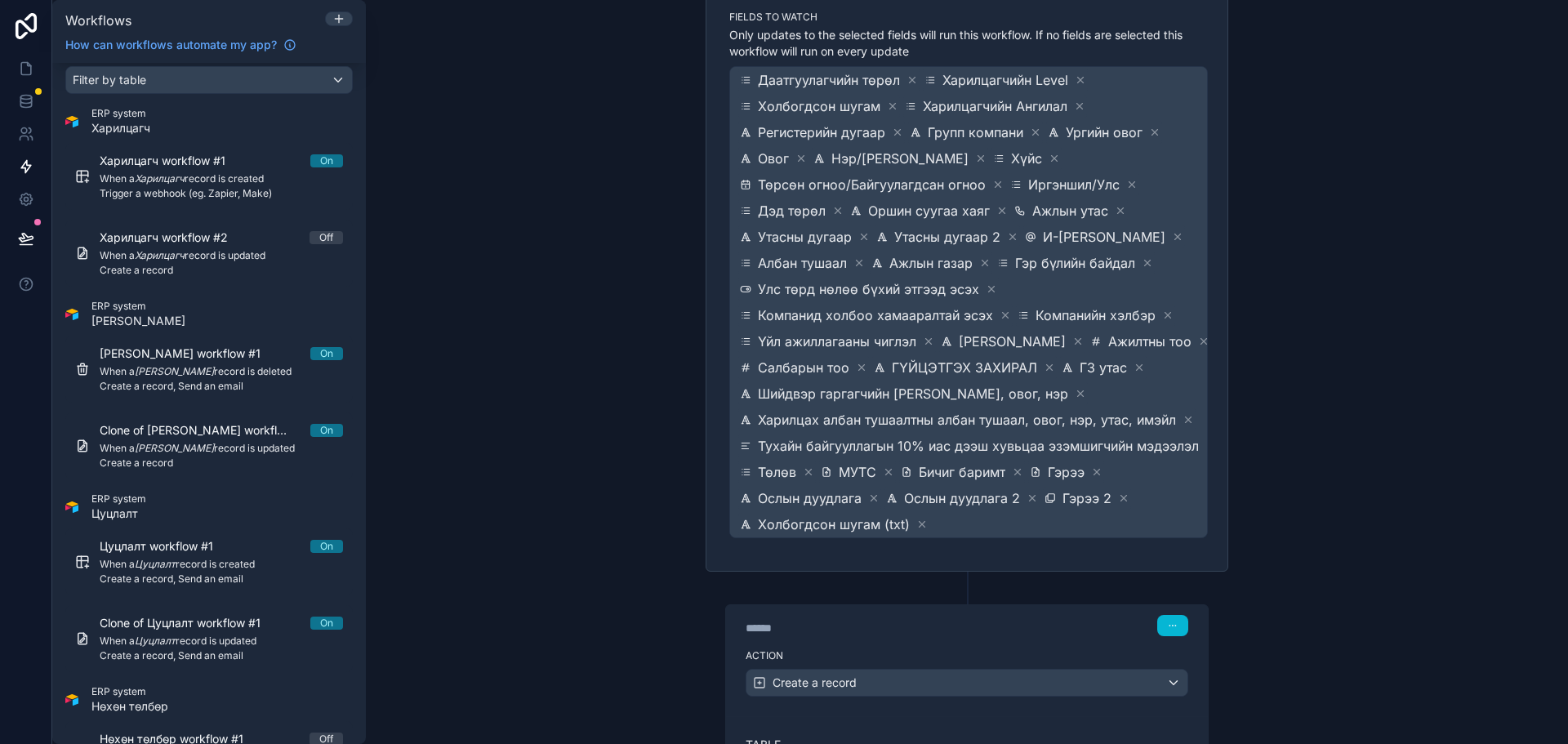
scroll to position [514, 0]
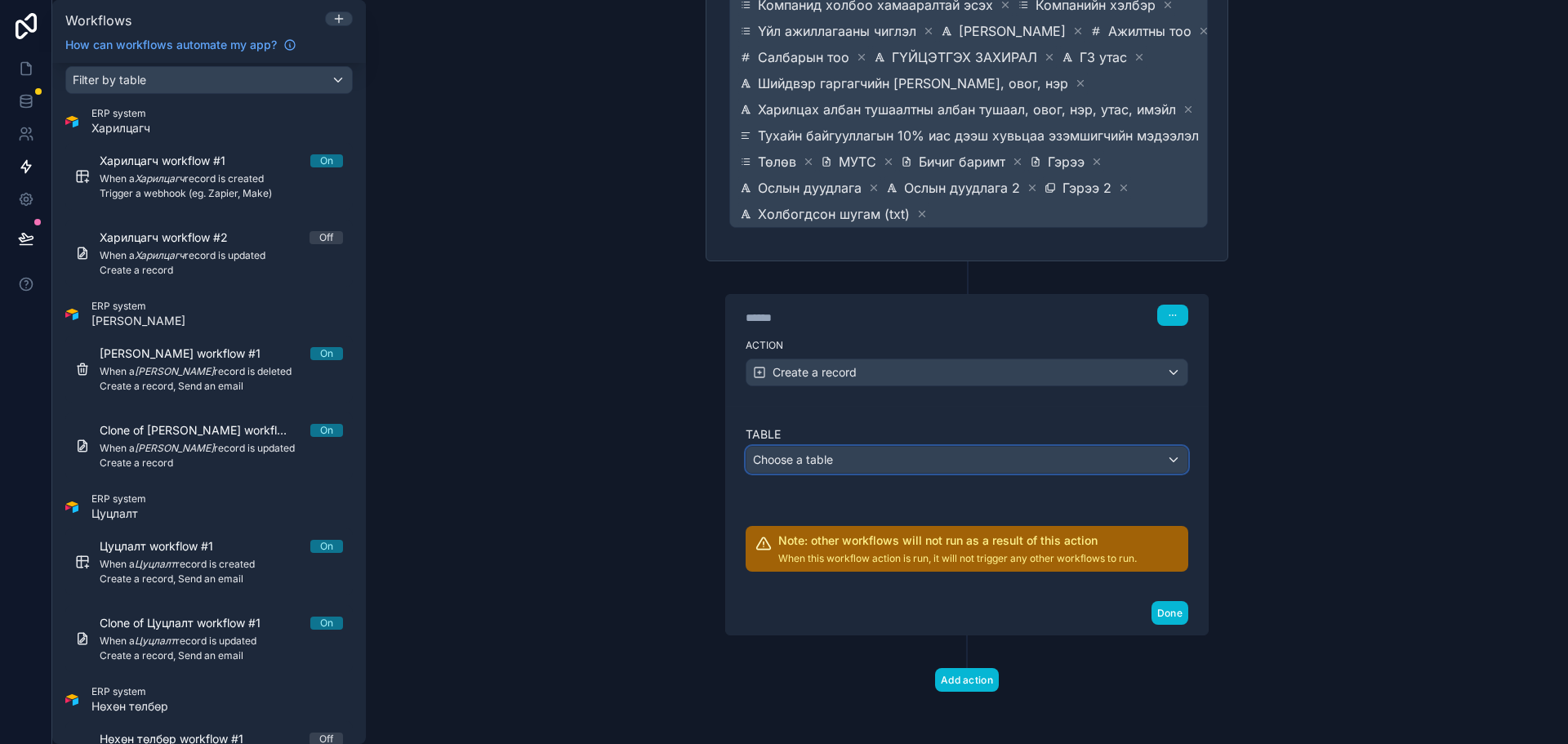
click at [886, 457] on div "Choose a table" at bounding box center [967, 460] width 441 height 26
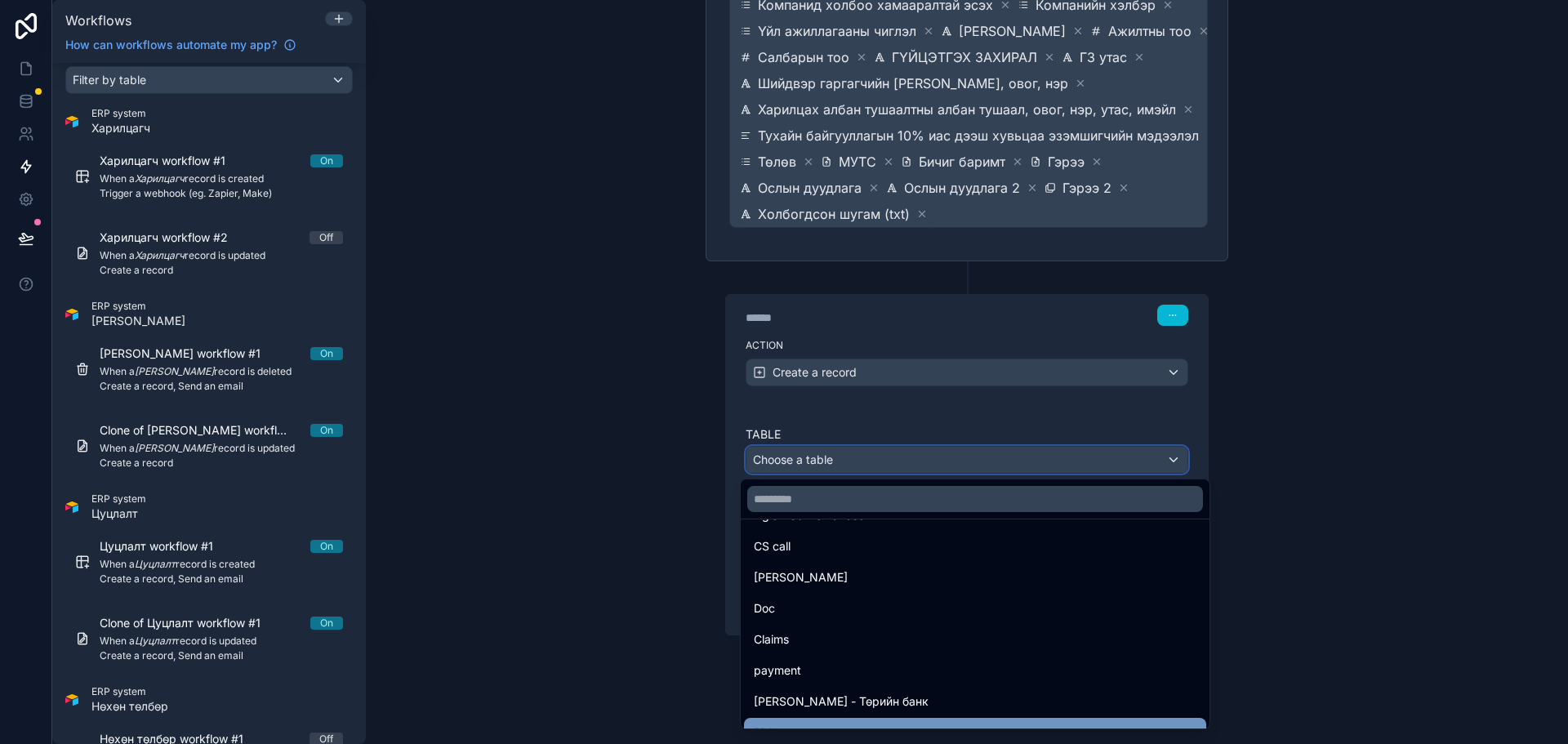
scroll to position [405, 0]
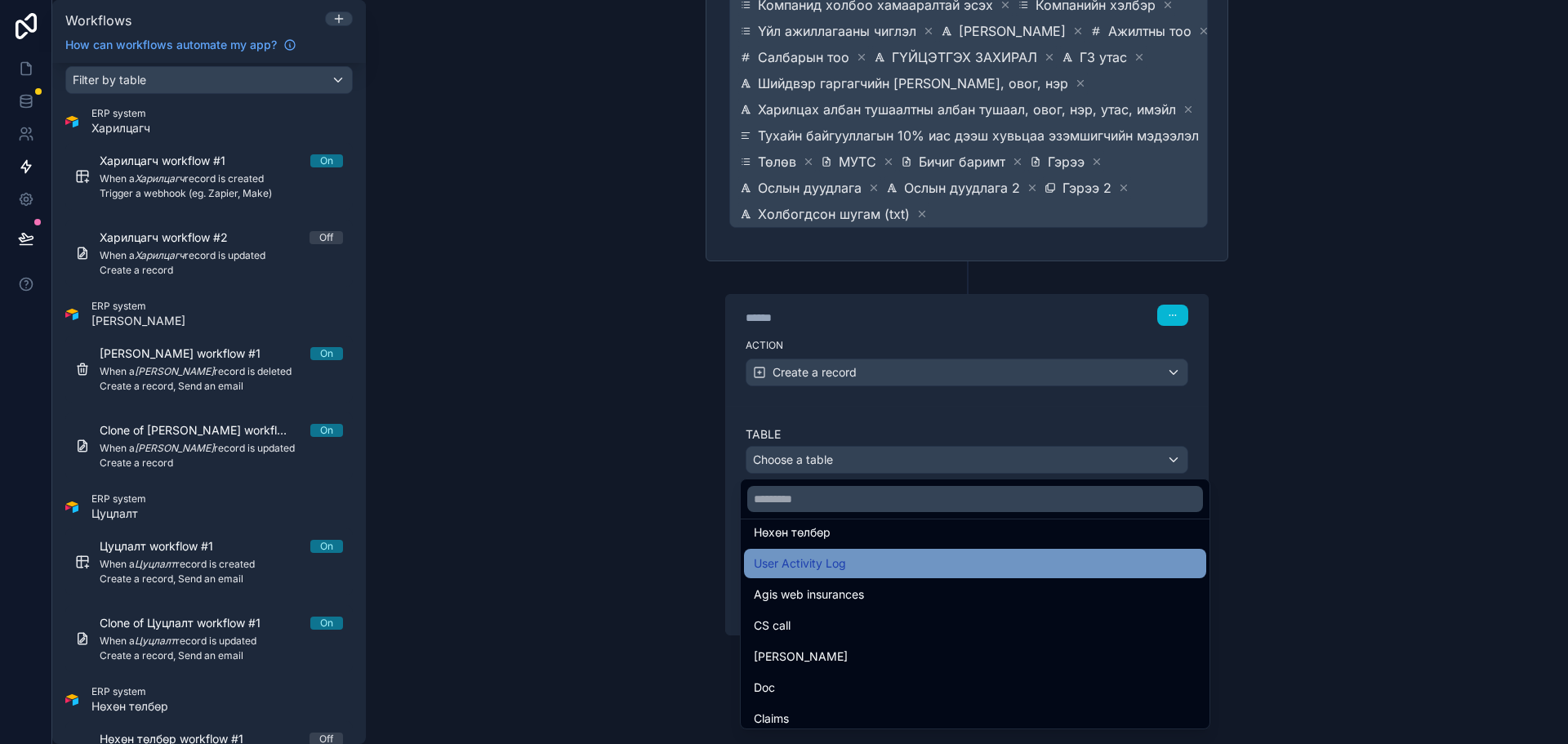
click at [849, 558] on div "User Activity Log" at bounding box center [975, 564] width 443 height 20
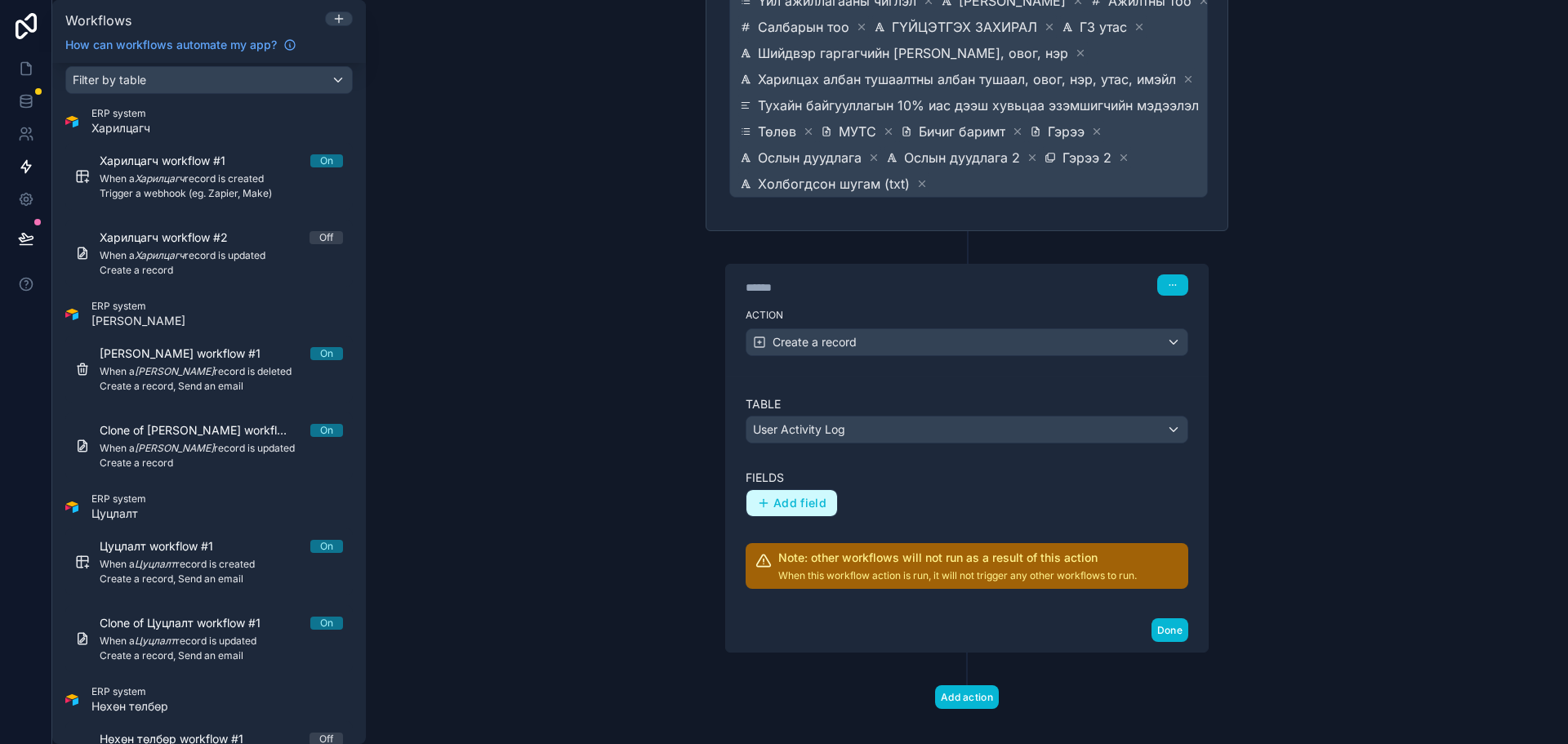
scroll to position [561, 0]
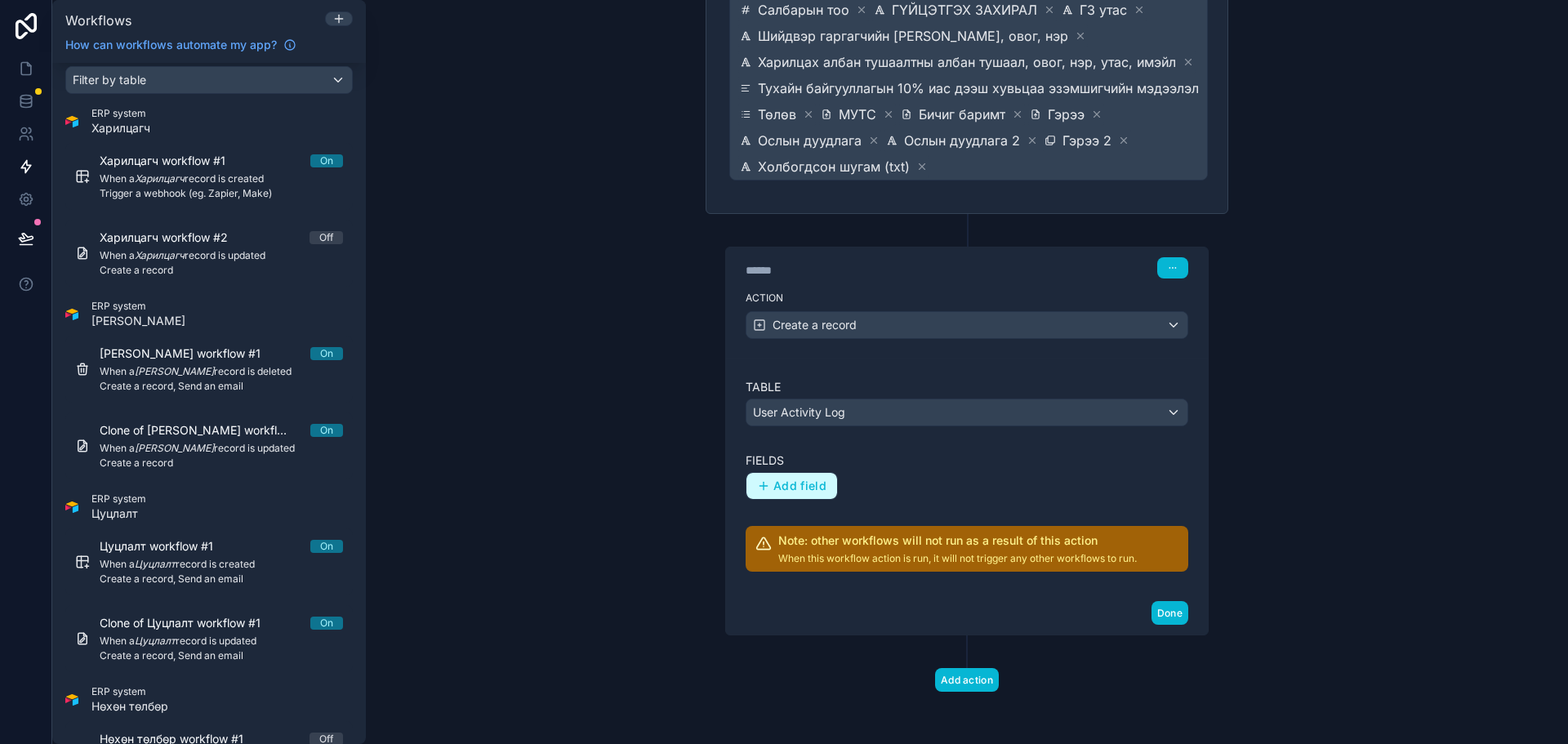
click at [796, 483] on span "Add field" at bounding box center [800, 486] width 53 height 15
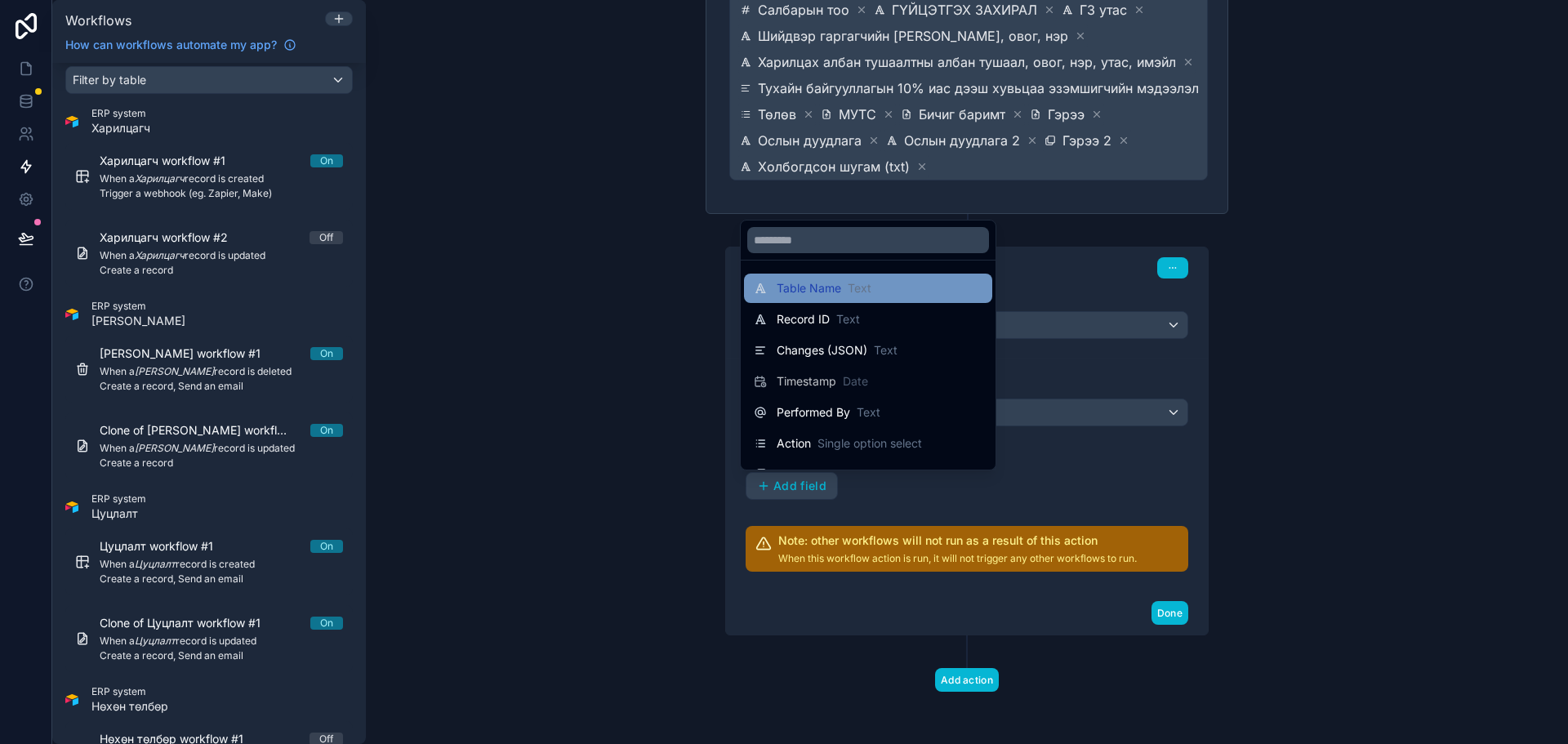
click at [839, 283] on span "Table Name" at bounding box center [808, 288] width 65 height 16
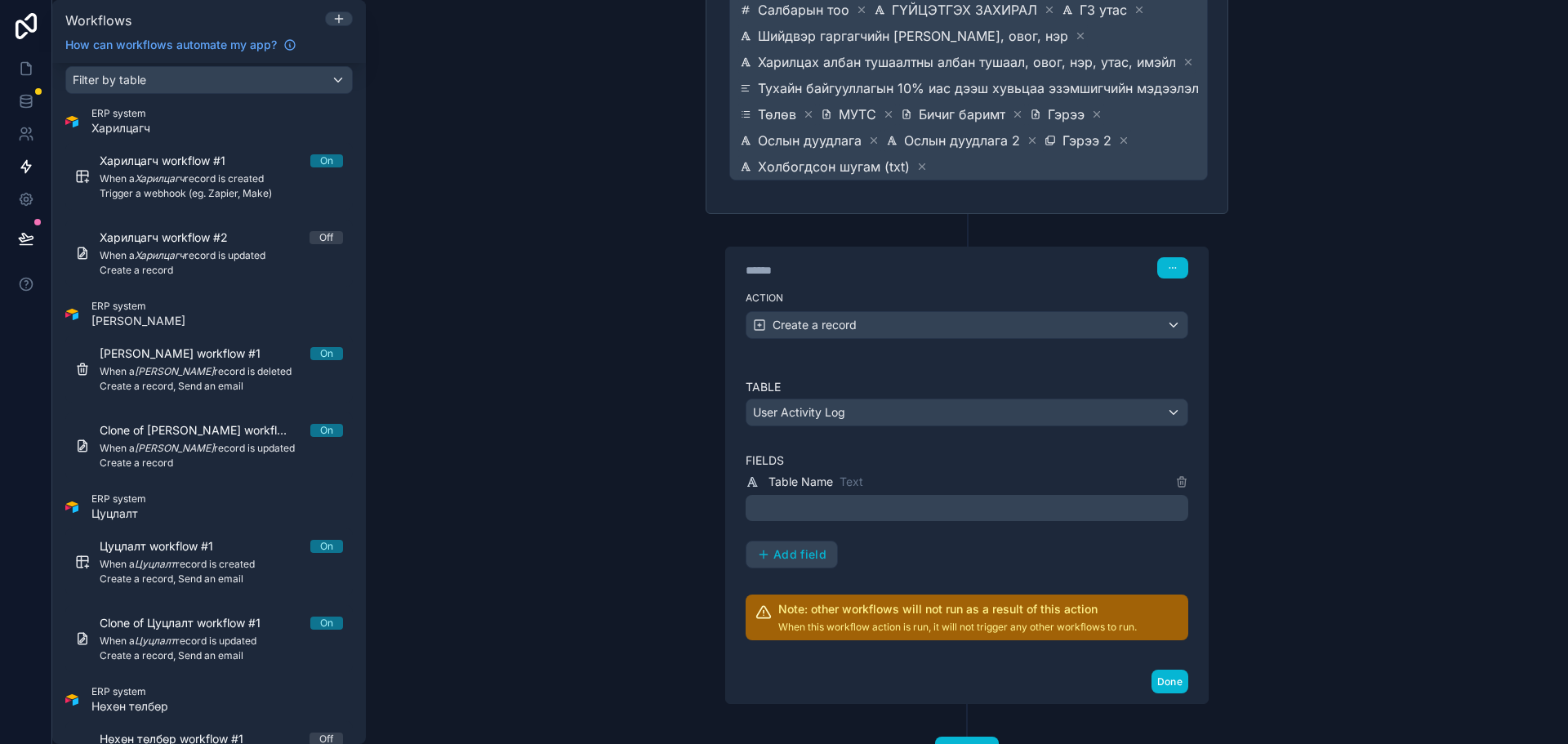
click at [871, 497] on div "﻿" at bounding box center [967, 508] width 443 height 26
click at [877, 498] on p "﻿" at bounding box center [969, 508] width 433 height 20
click at [1272, 496] on div "**********" at bounding box center [967, 372] width 1202 height 744
click at [773, 550] on span "Add field" at bounding box center [800, 555] width 53 height 15
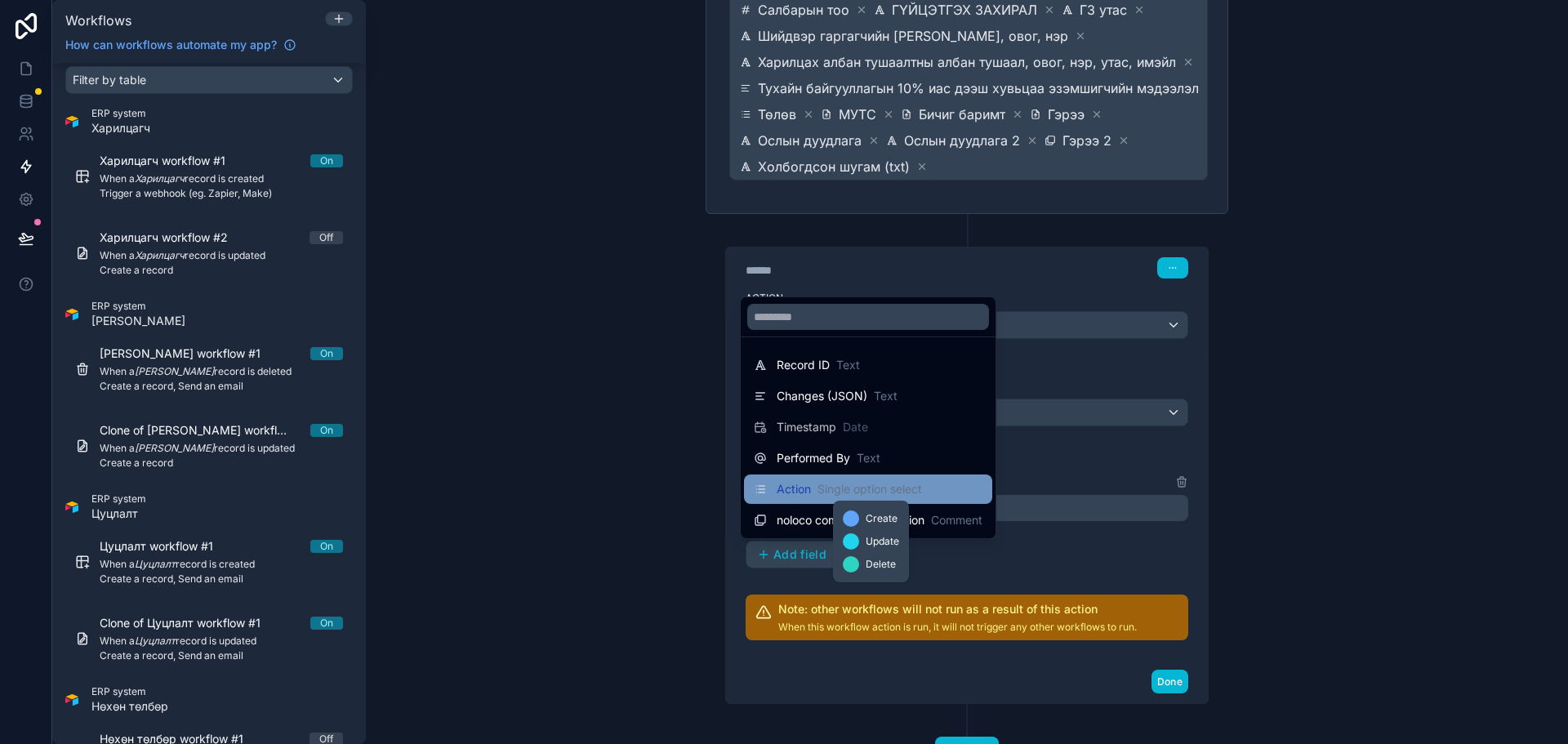
click at [850, 493] on span "Single option select" at bounding box center [870, 489] width 105 height 16
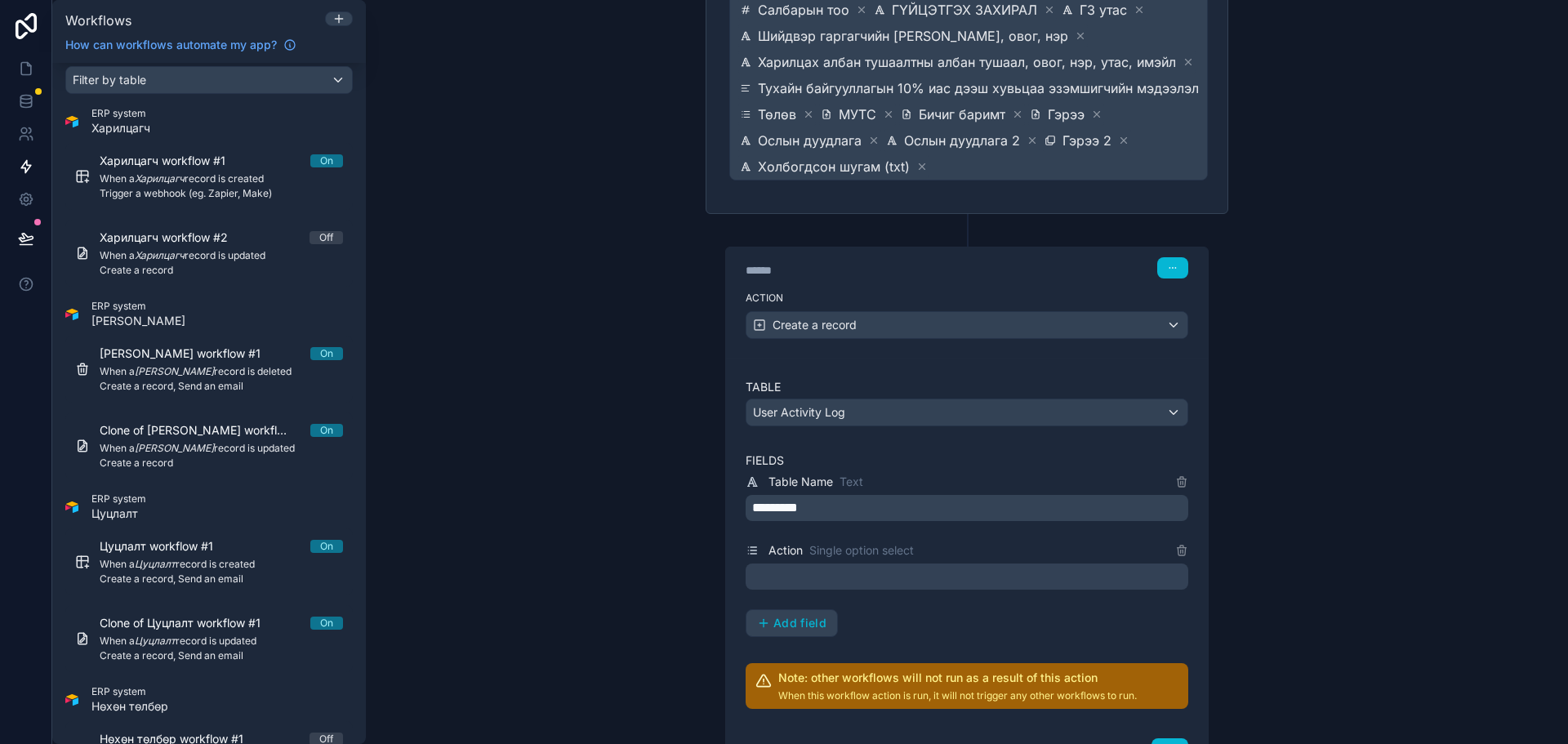
click at [819, 579] on div at bounding box center [967, 577] width 443 height 26
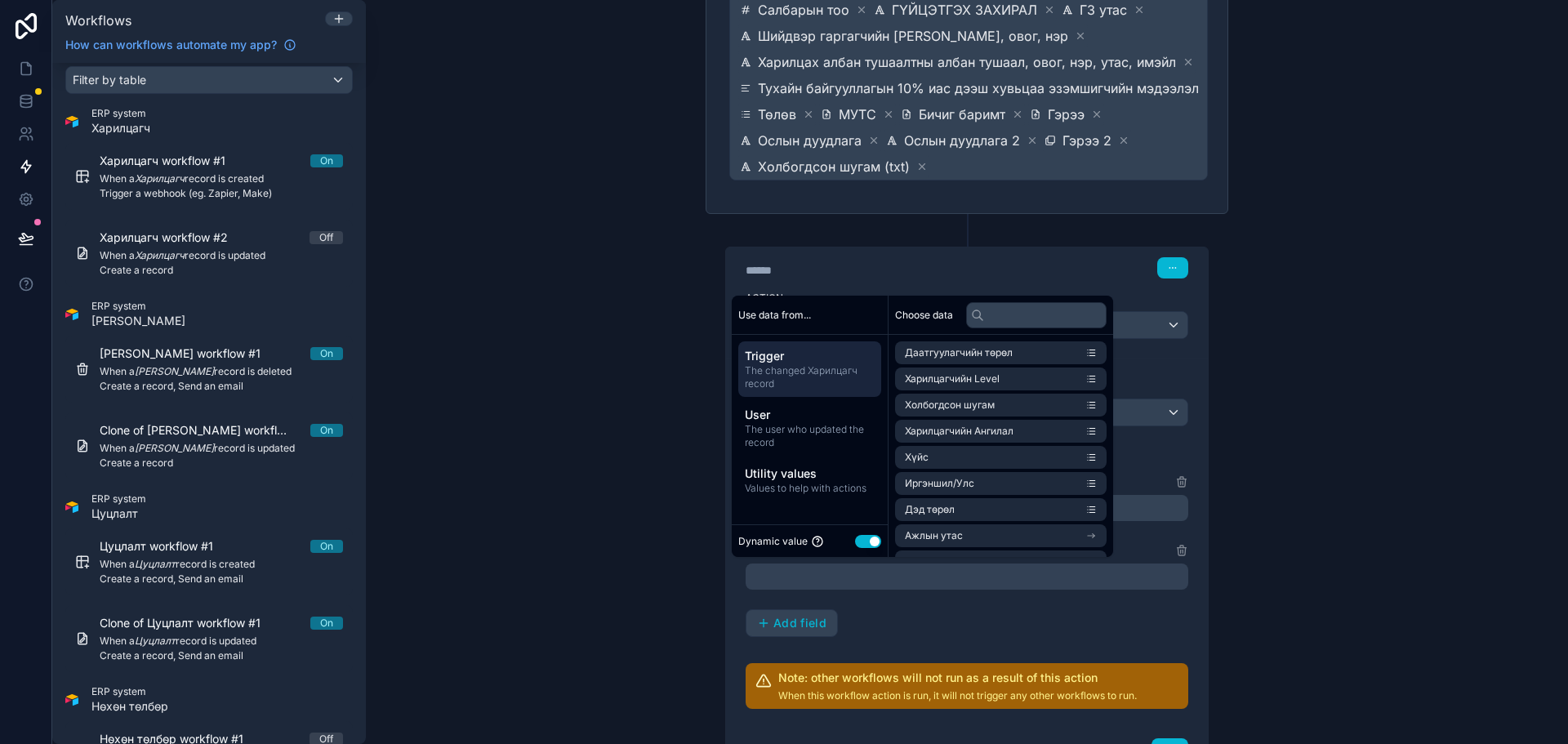
click at [881, 544] on div "Dynamic value Use setting" at bounding box center [809, 541] width 156 height 33
click at [873, 545] on button "Use setting" at bounding box center [868, 541] width 26 height 13
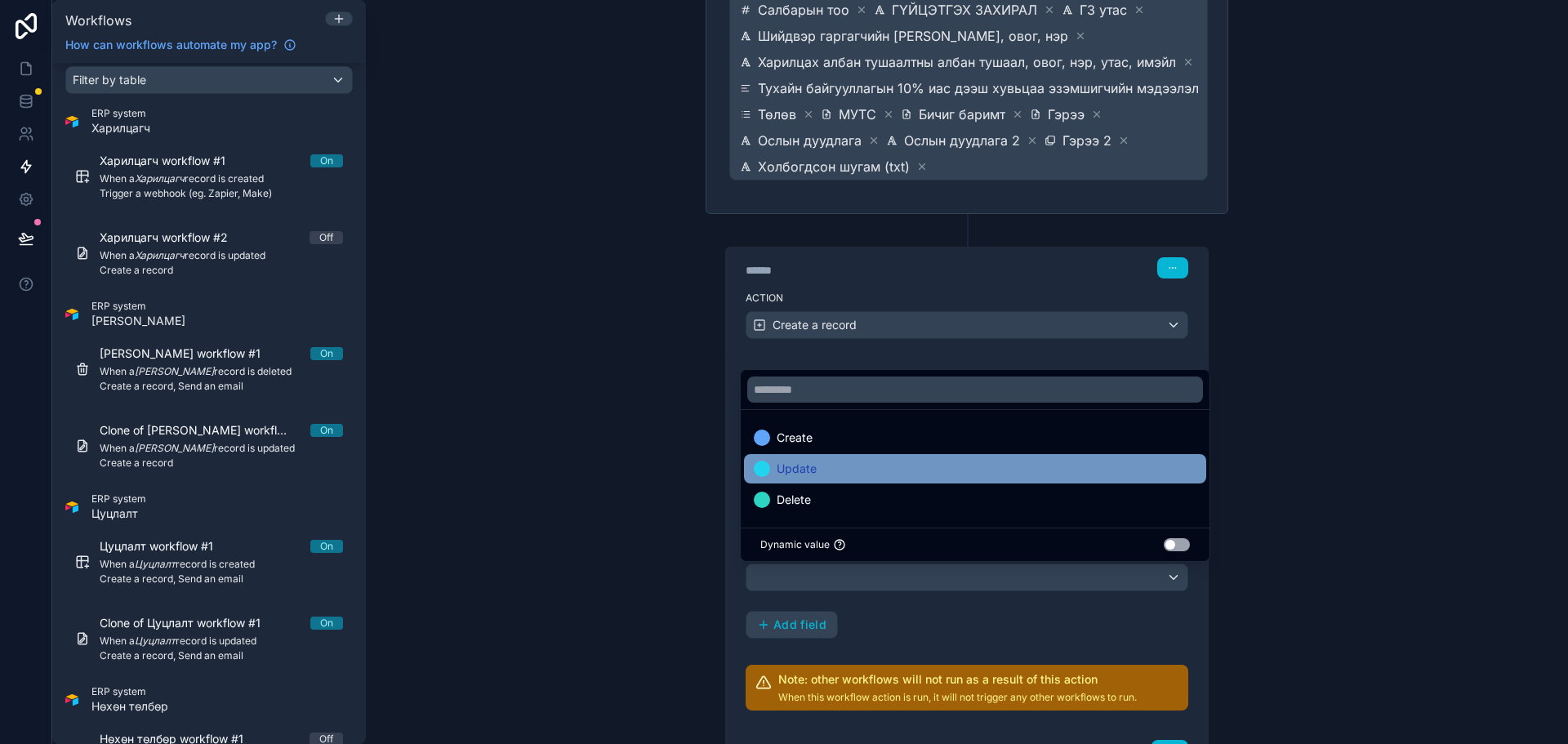
click at [844, 466] on div "Update" at bounding box center [975, 469] width 443 height 20
click at [1304, 590] on div "**********" at bounding box center [967, 372] width 1202 height 744
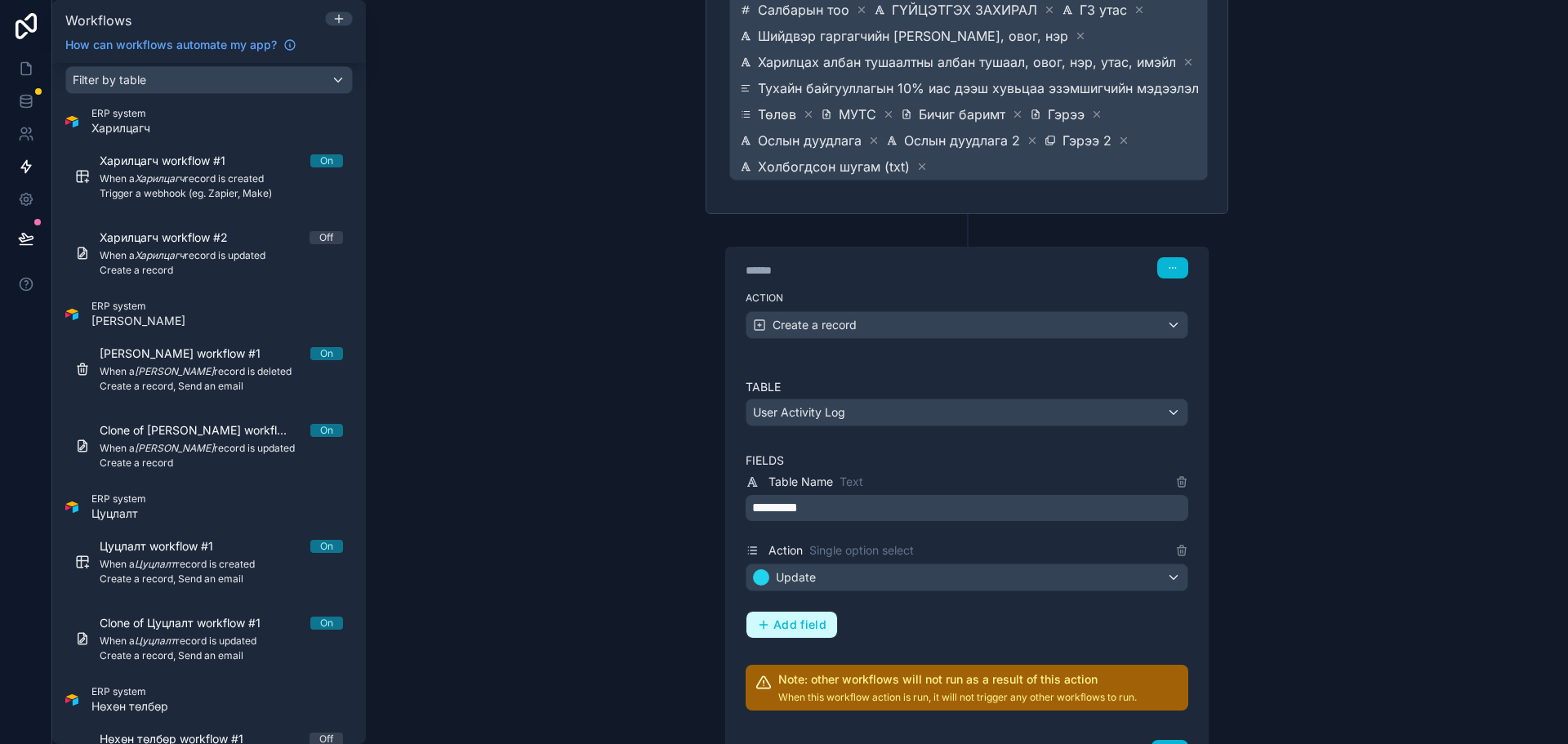
click at [797, 630] on span "Add field" at bounding box center [800, 625] width 53 height 15
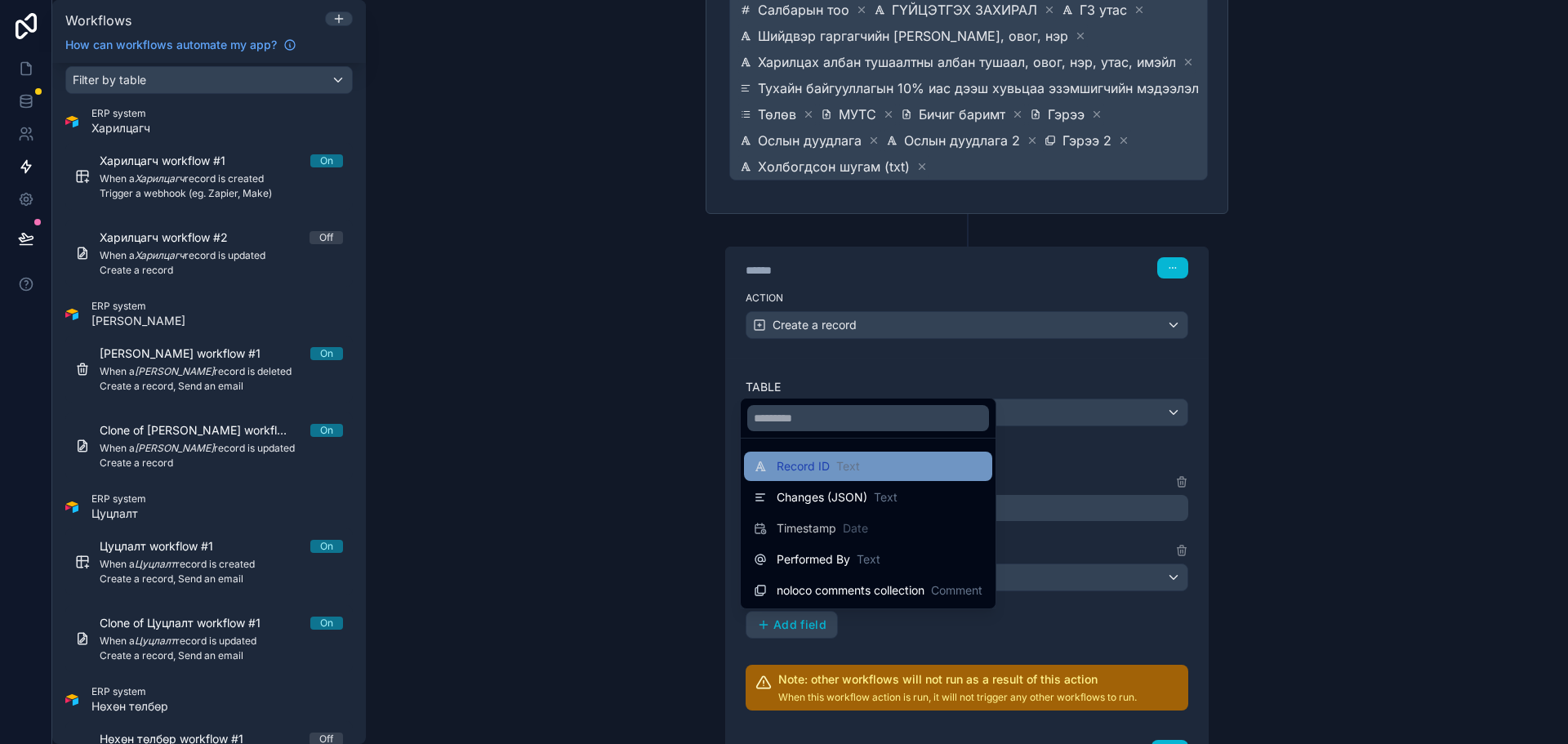
click at [852, 467] on span "Text" at bounding box center [848, 466] width 24 height 16
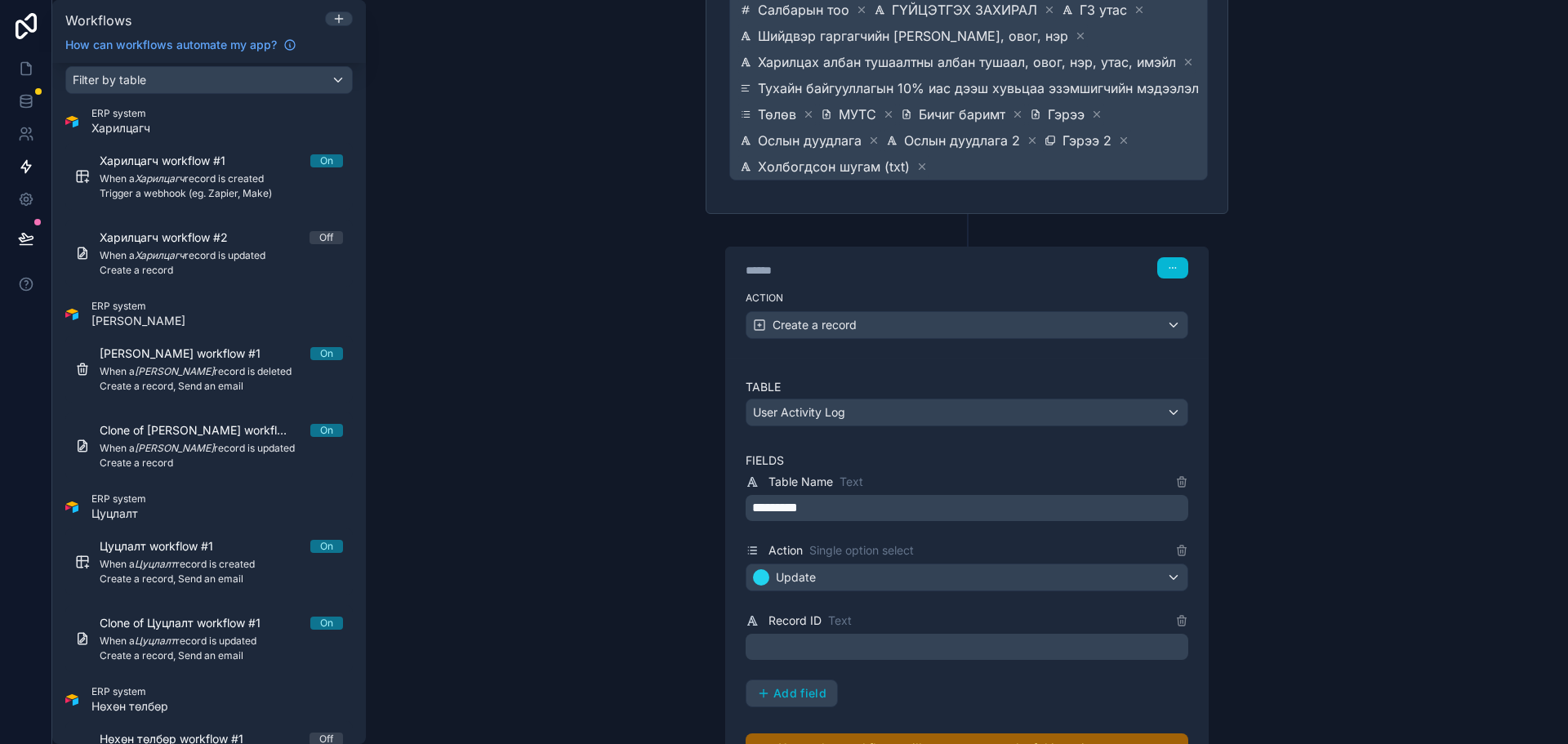
click at [853, 651] on p "﻿" at bounding box center [969, 647] width 433 height 20
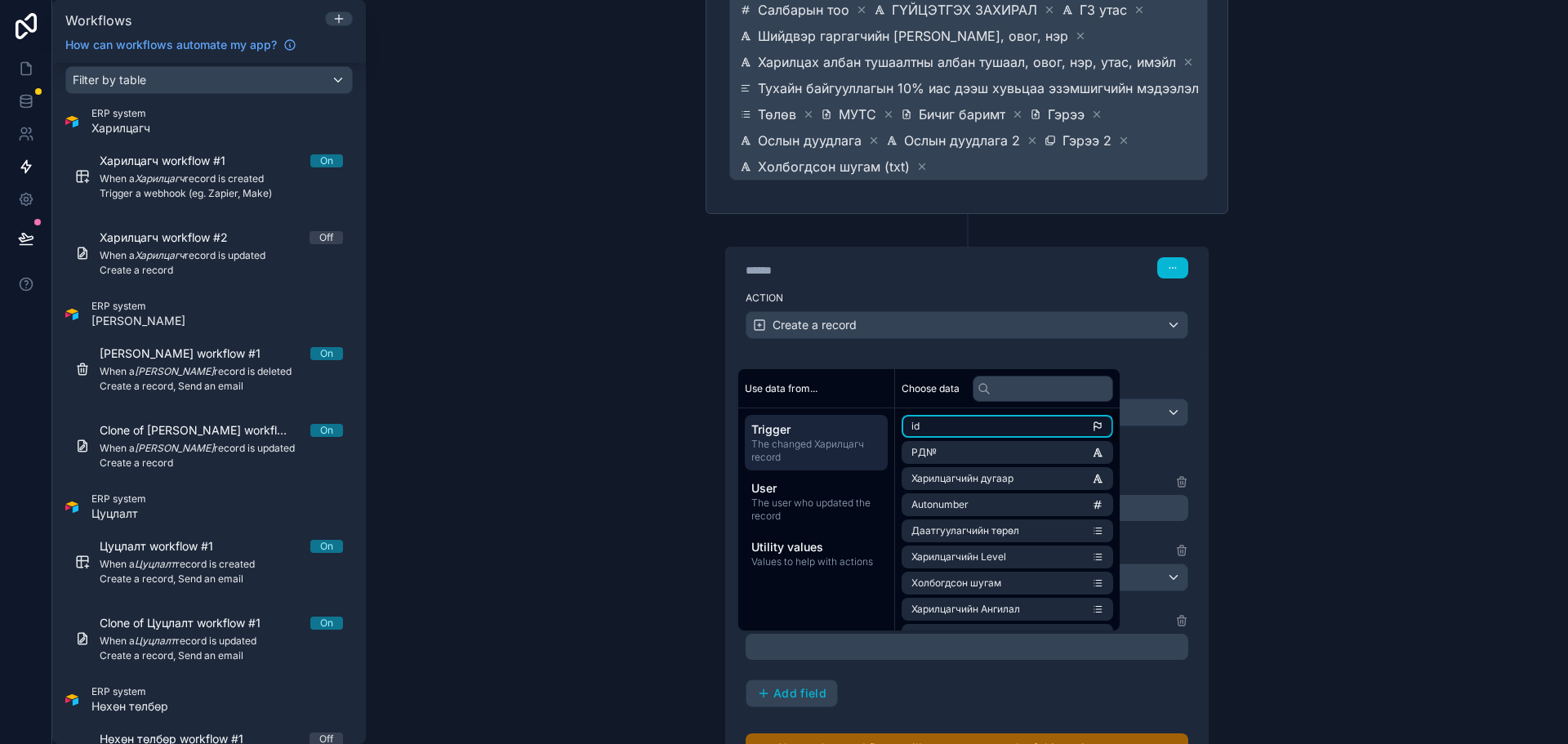
click at [957, 430] on li "id" at bounding box center [1007, 426] width 212 height 23
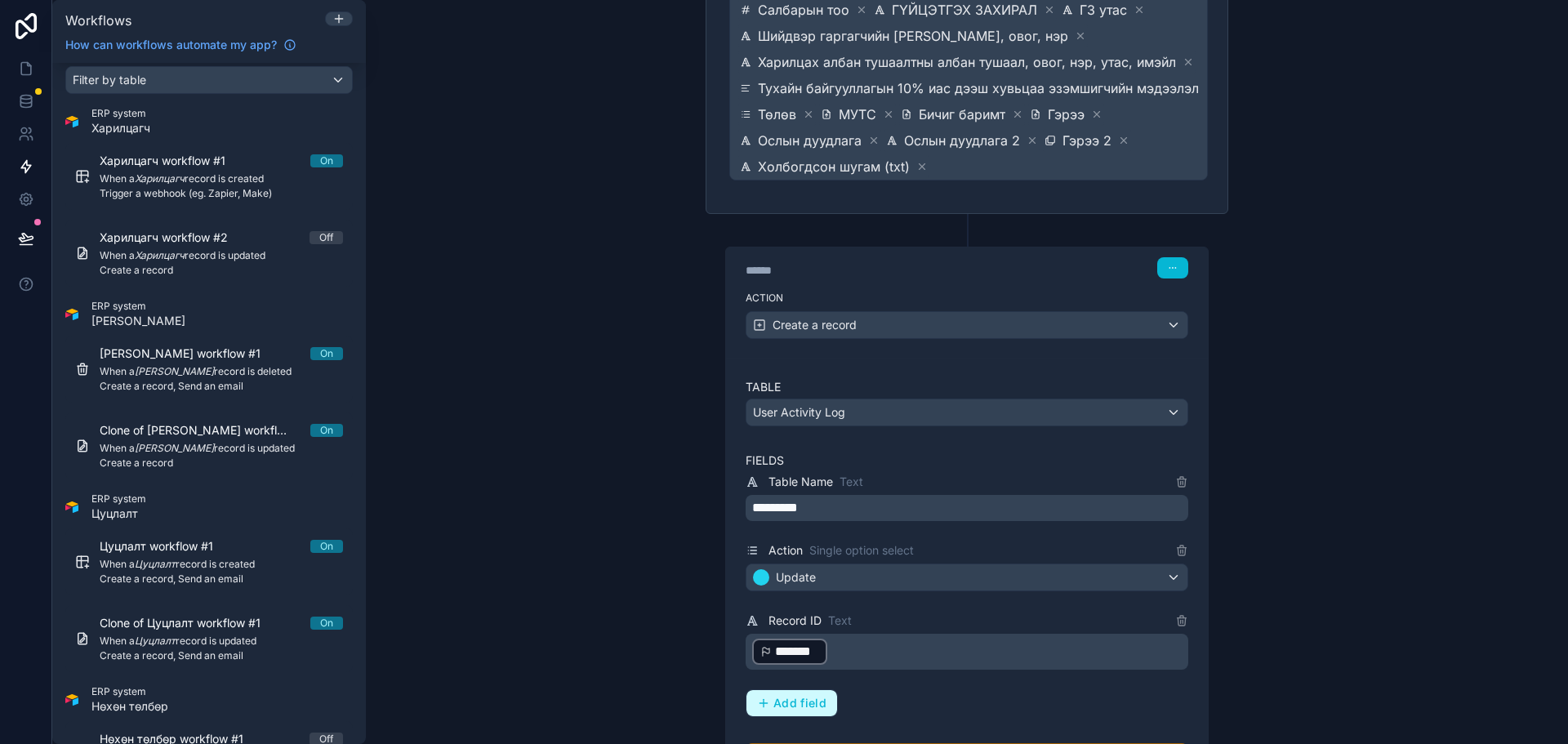
click at [805, 705] on span "Add field" at bounding box center [800, 703] width 53 height 15
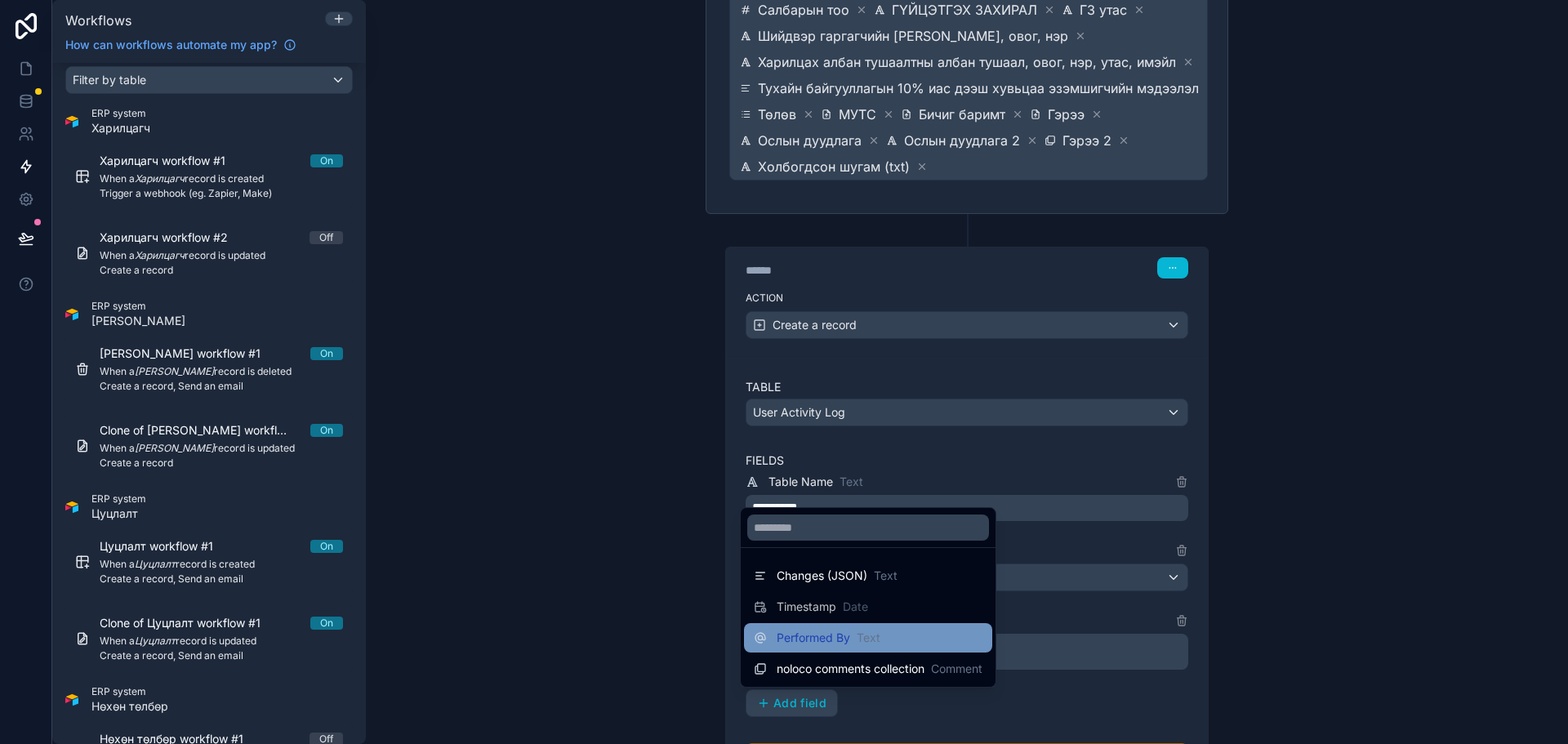
click at [849, 644] on span "Performed By" at bounding box center [813, 638] width 74 height 16
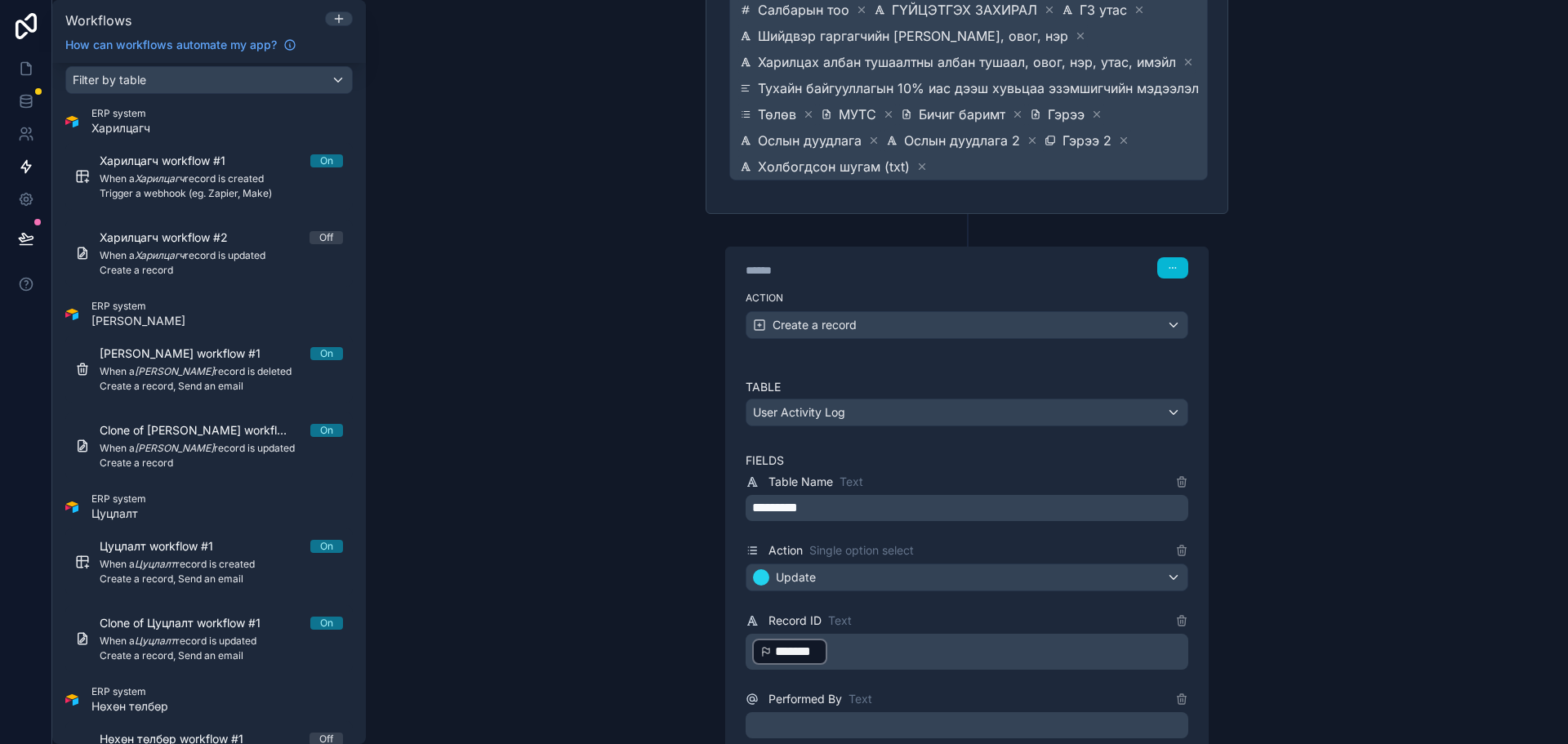
scroll to position [724, 0]
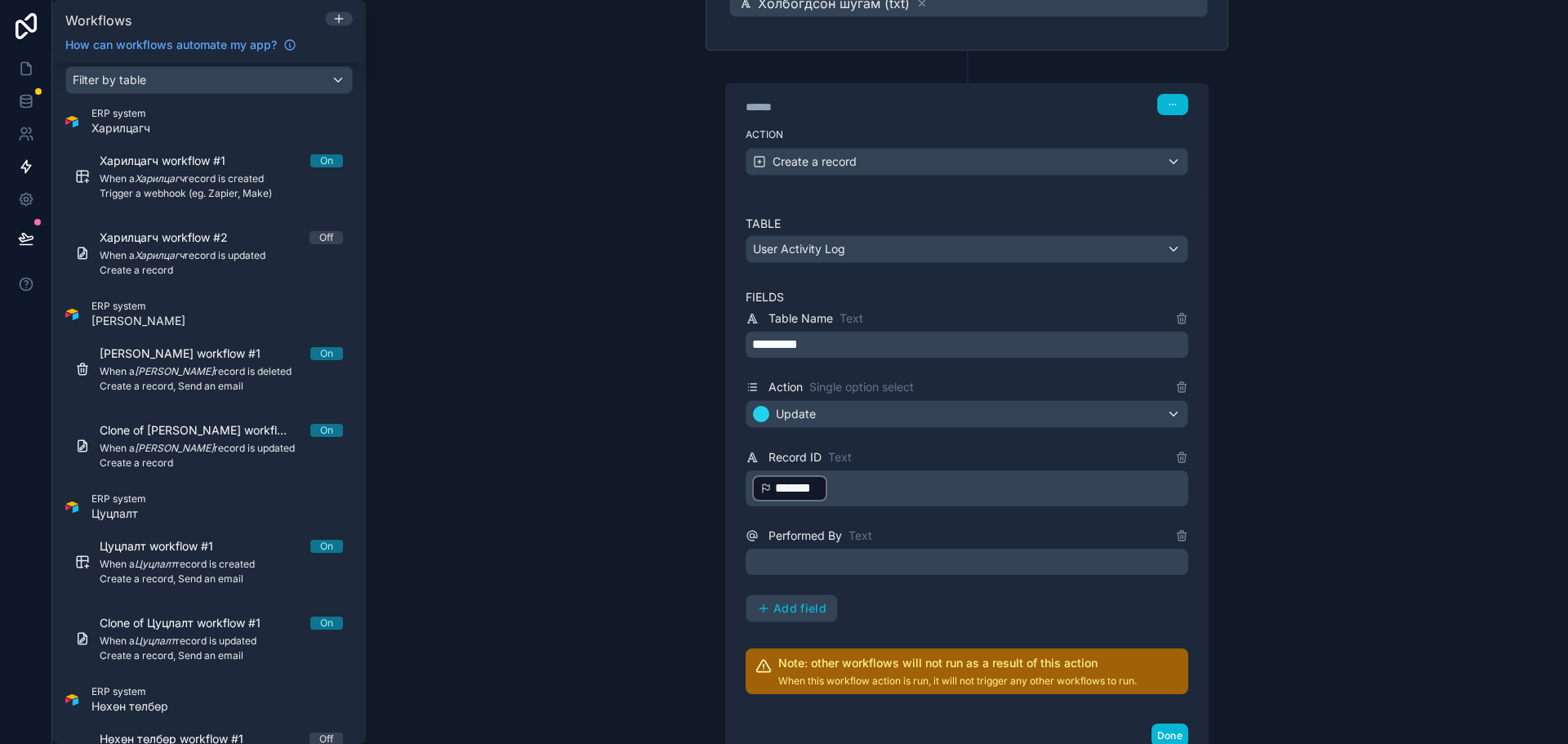
click at [861, 559] on p "﻿" at bounding box center [969, 562] width 433 height 20
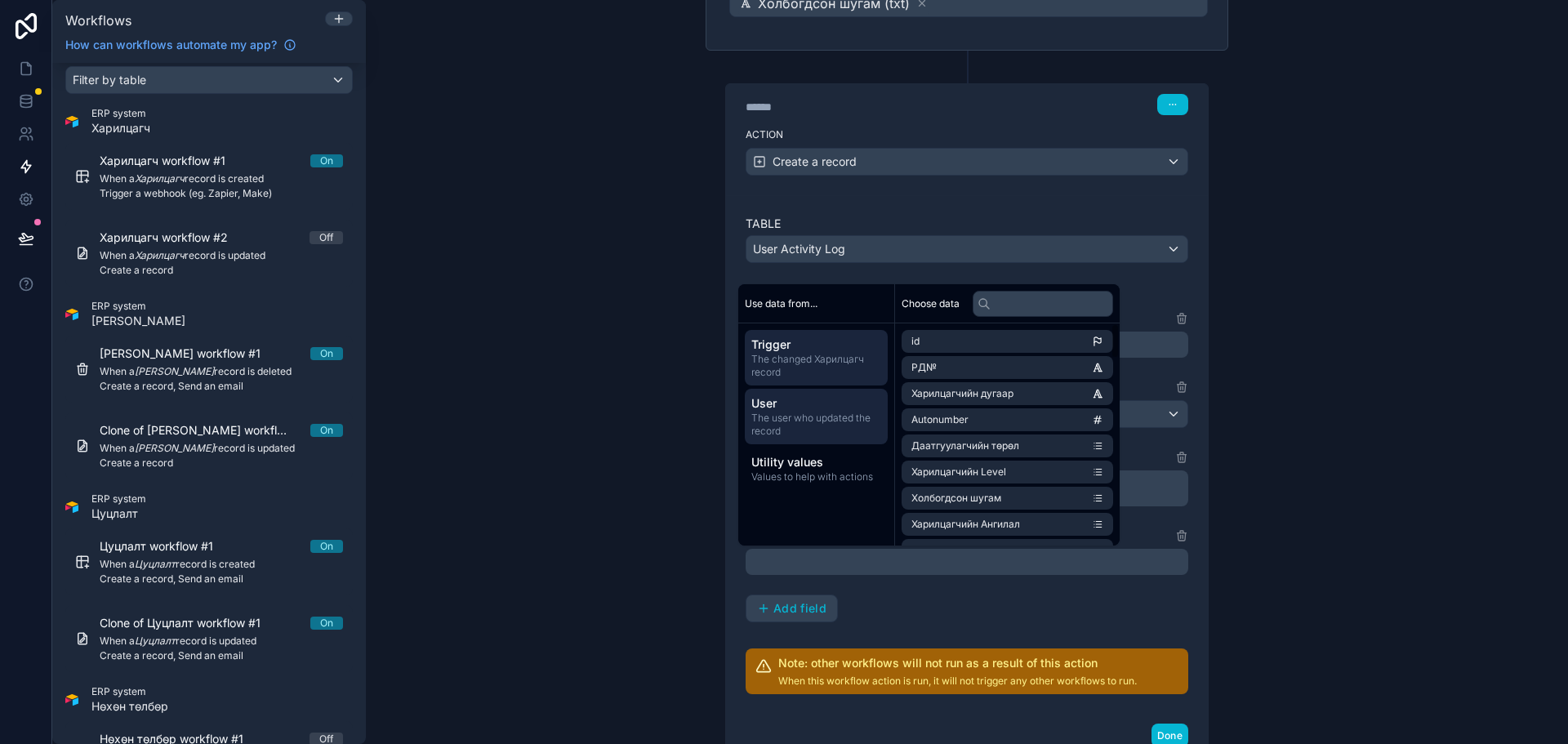
click at [825, 403] on span "User" at bounding box center [816, 403] width 130 height 16
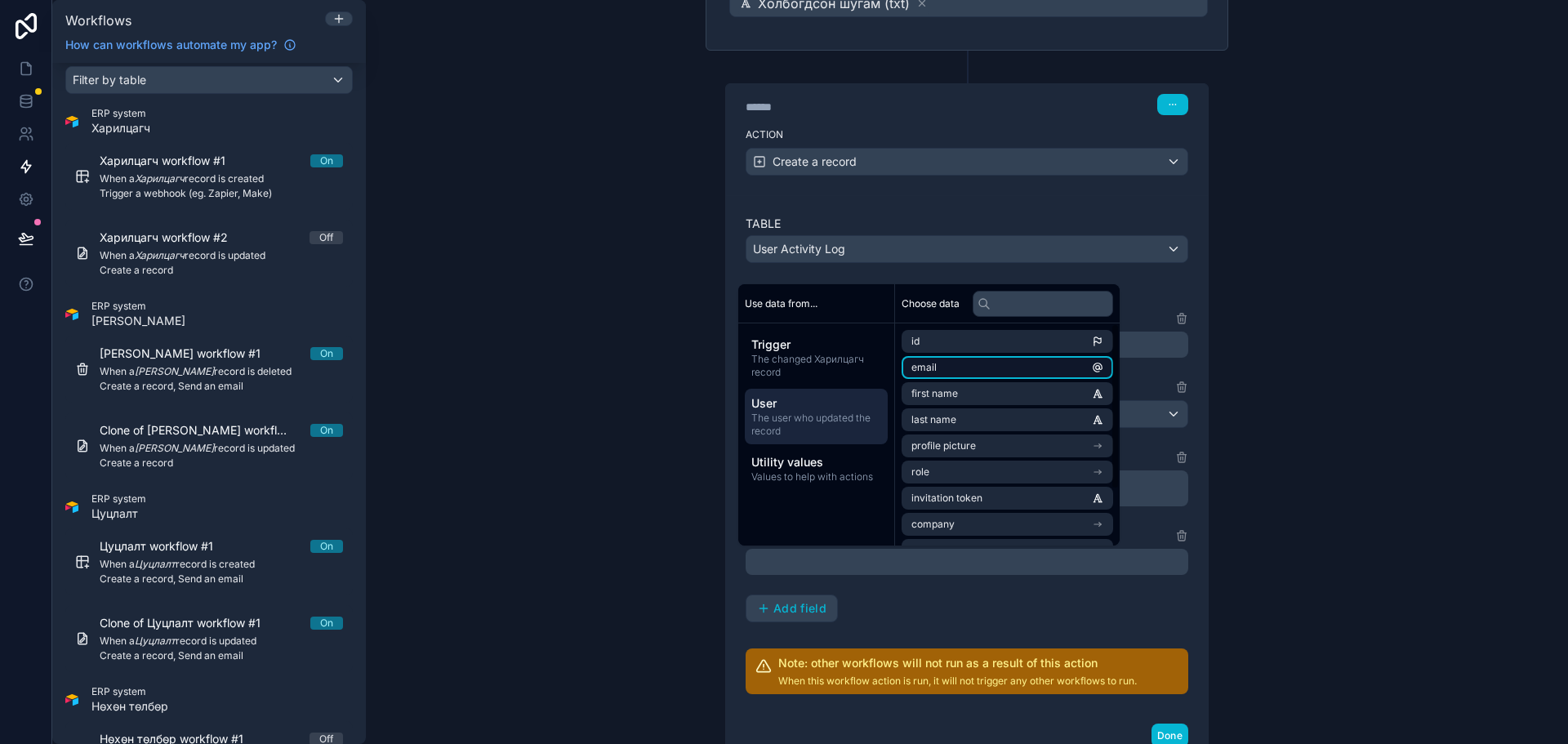
click at [973, 366] on li "email" at bounding box center [1007, 368] width 212 height 23
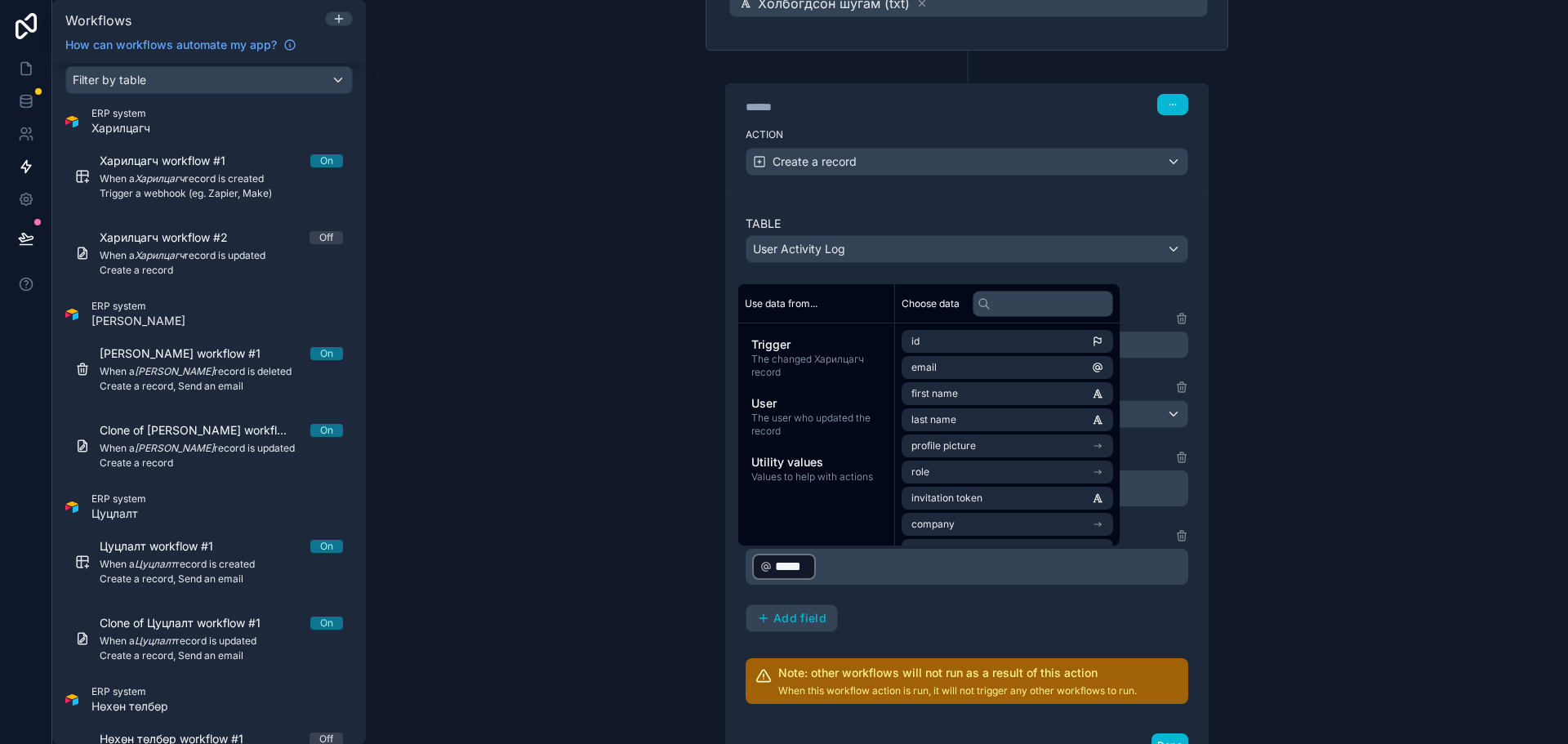
drag, startPoint x: 1021, startPoint y: 601, endPoint x: 1005, endPoint y: 607, distance: 17.1
click at [1019, 601] on div "Table Name Text ********* Action Single option select Update Record ID Text ﻿ *…" at bounding box center [967, 470] width 443 height 323
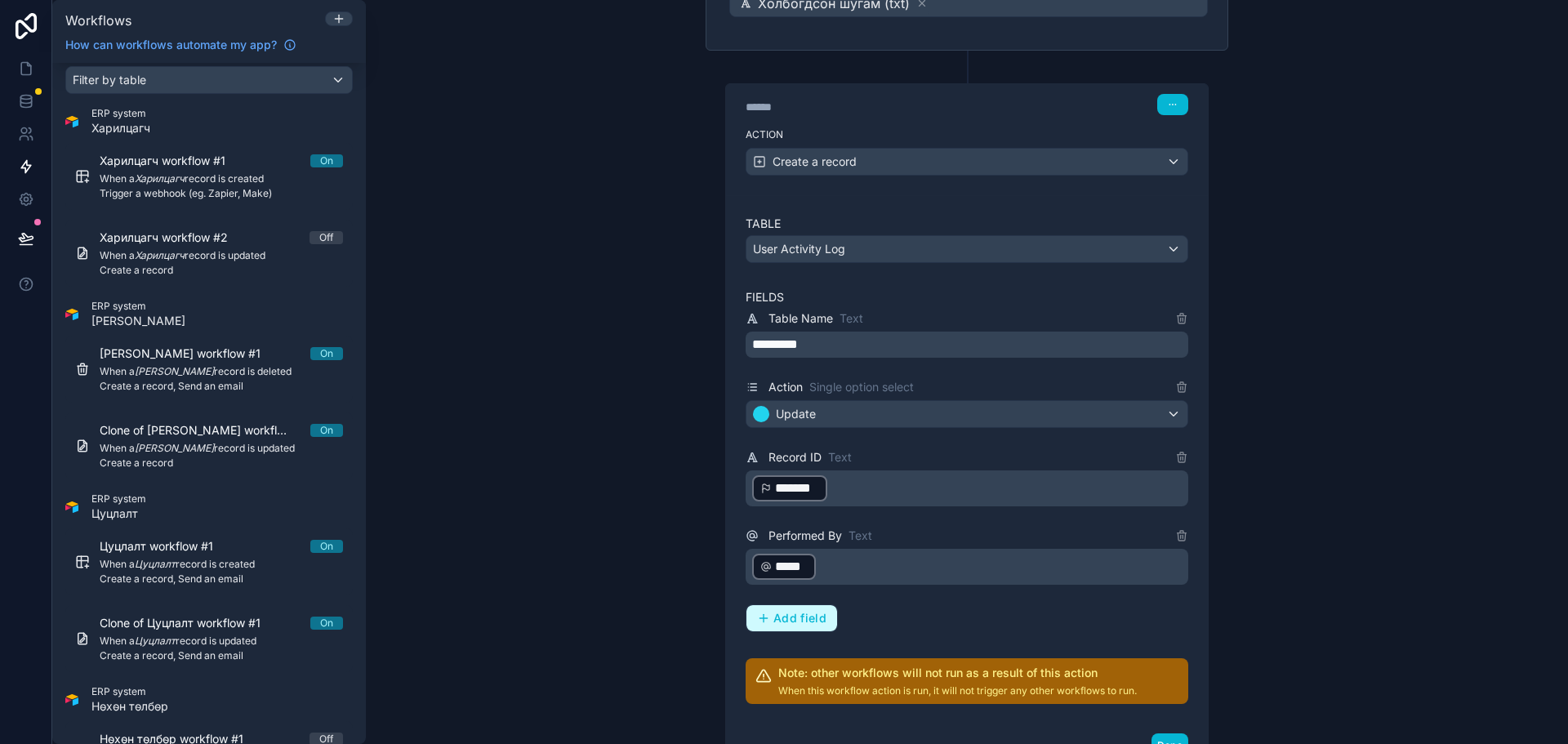
click at [806, 617] on span "Add field" at bounding box center [800, 618] width 53 height 15
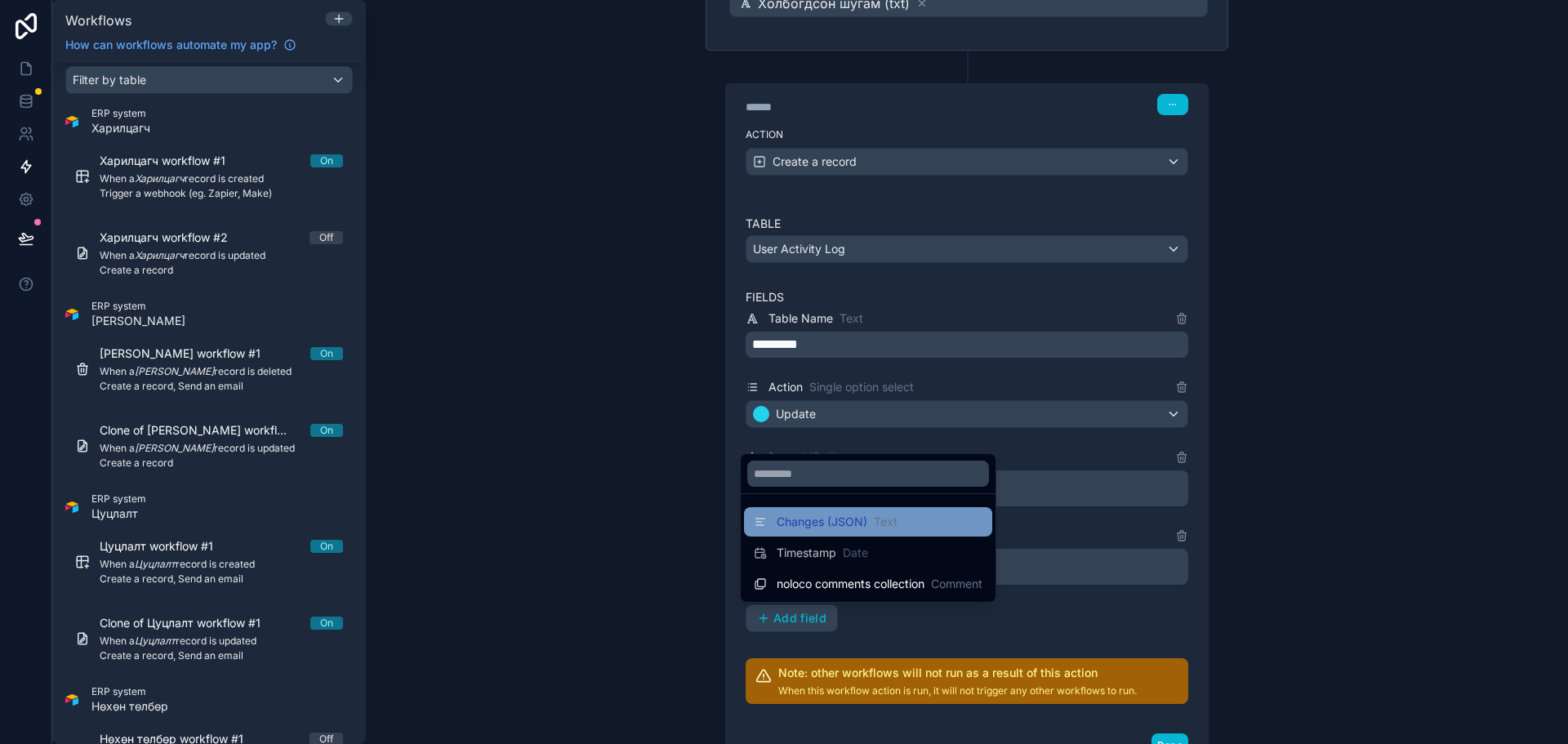
click at [835, 518] on span "Changes (JSON)" at bounding box center [822, 522] width 91 height 16
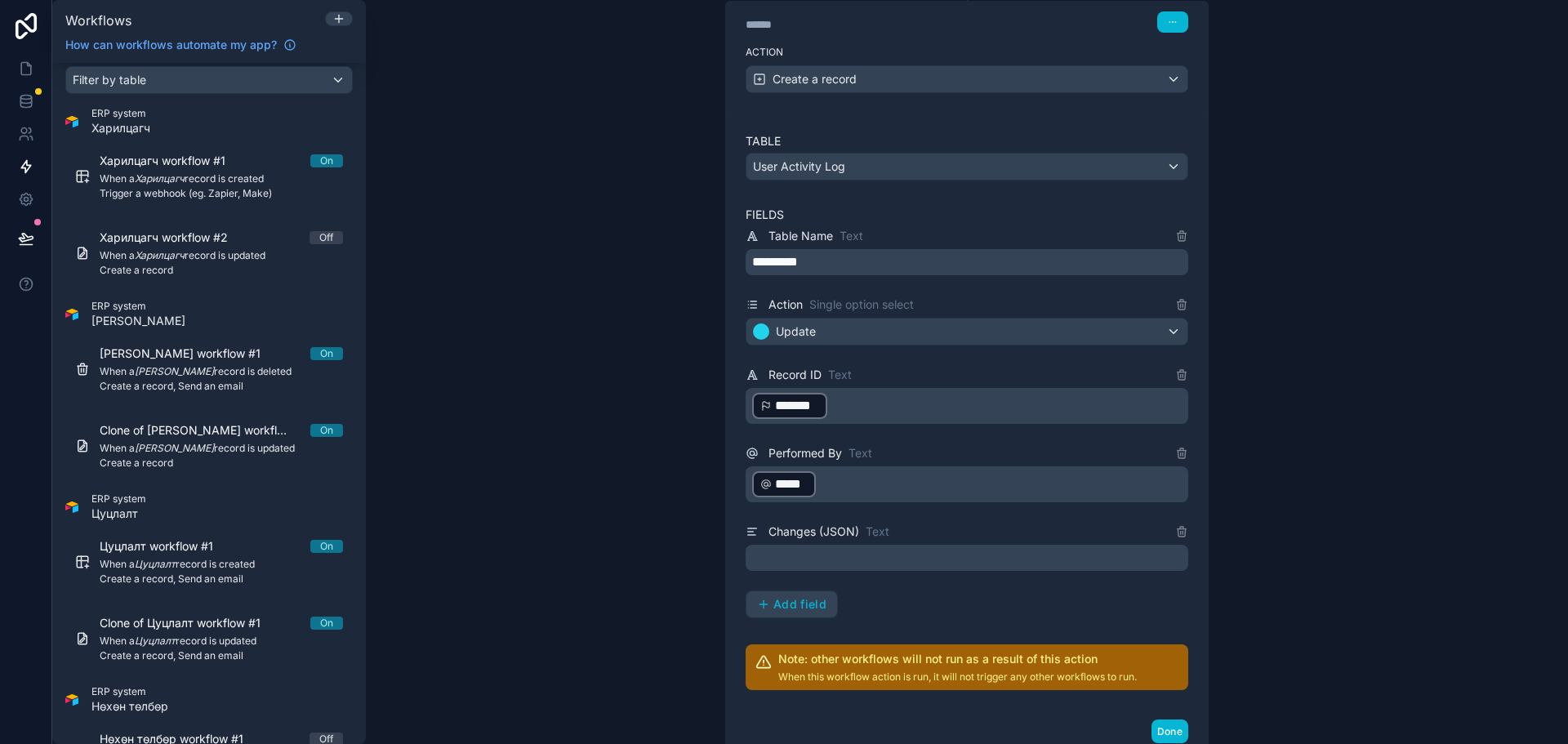
scroll to position [925, 0]
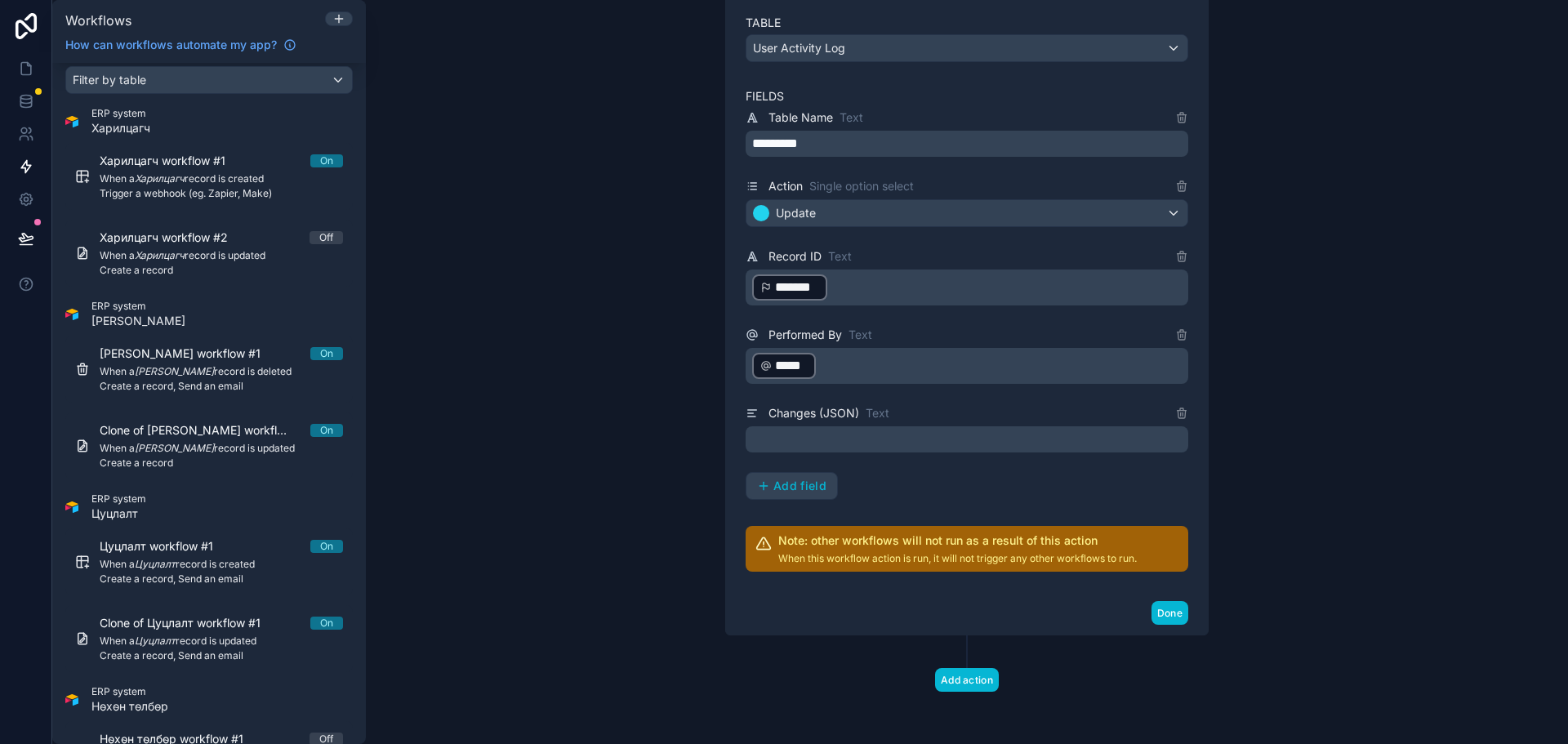
click at [875, 441] on p "﻿" at bounding box center [969, 439] width 433 height 20
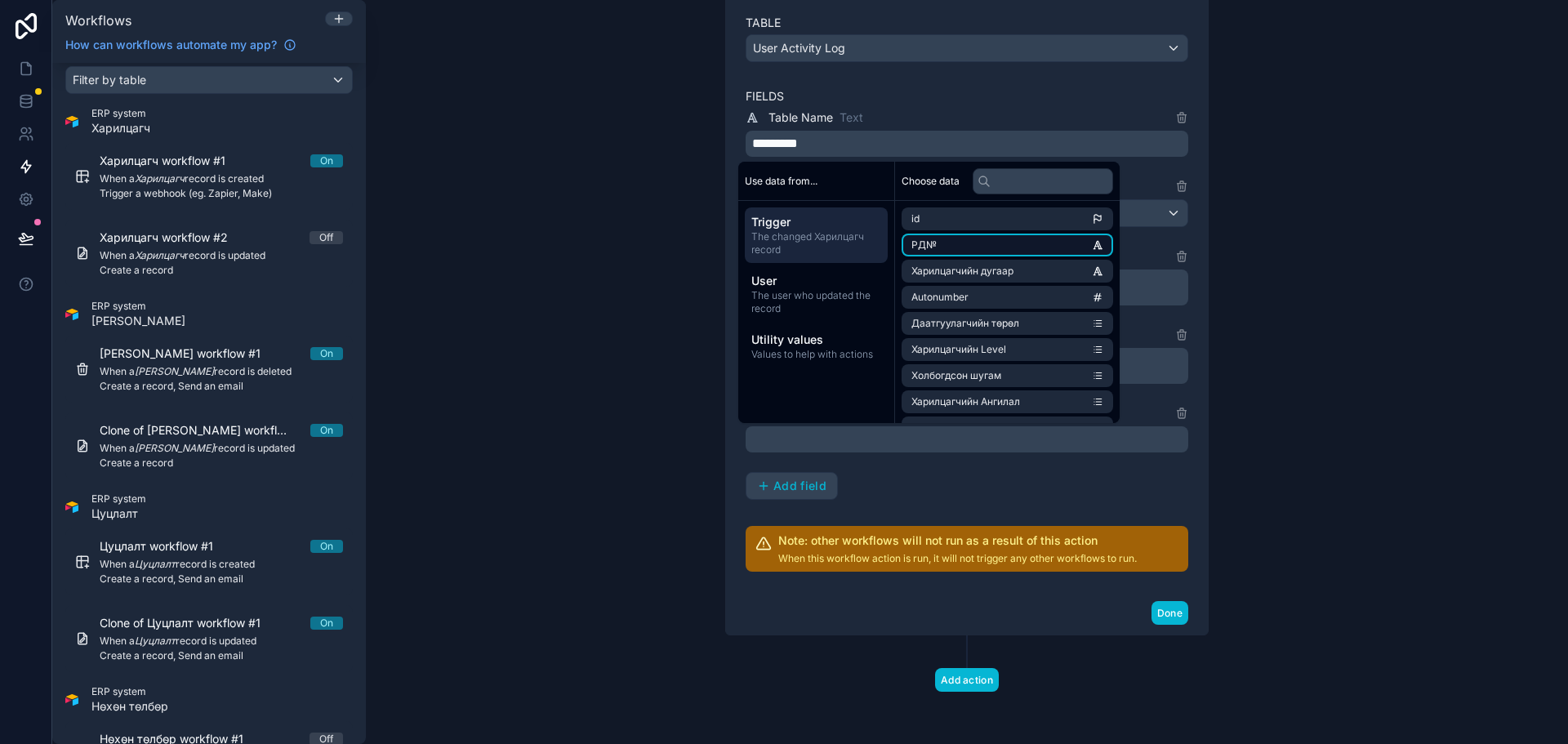
click at [974, 241] on li "РД№" at bounding box center [1007, 245] width 212 height 23
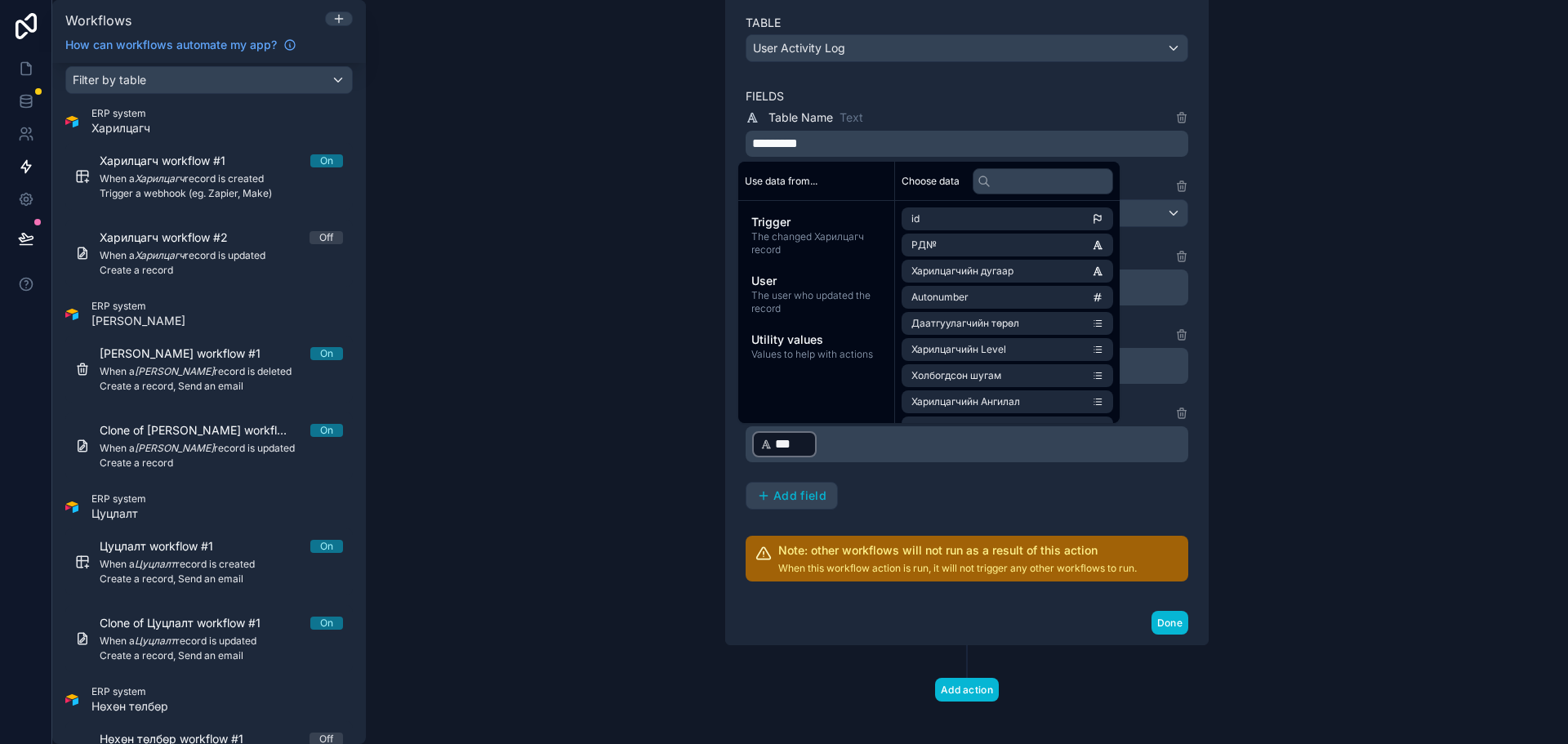
click at [965, 454] on p "﻿ *** ﻿ ﻿" at bounding box center [969, 444] width 433 height 29
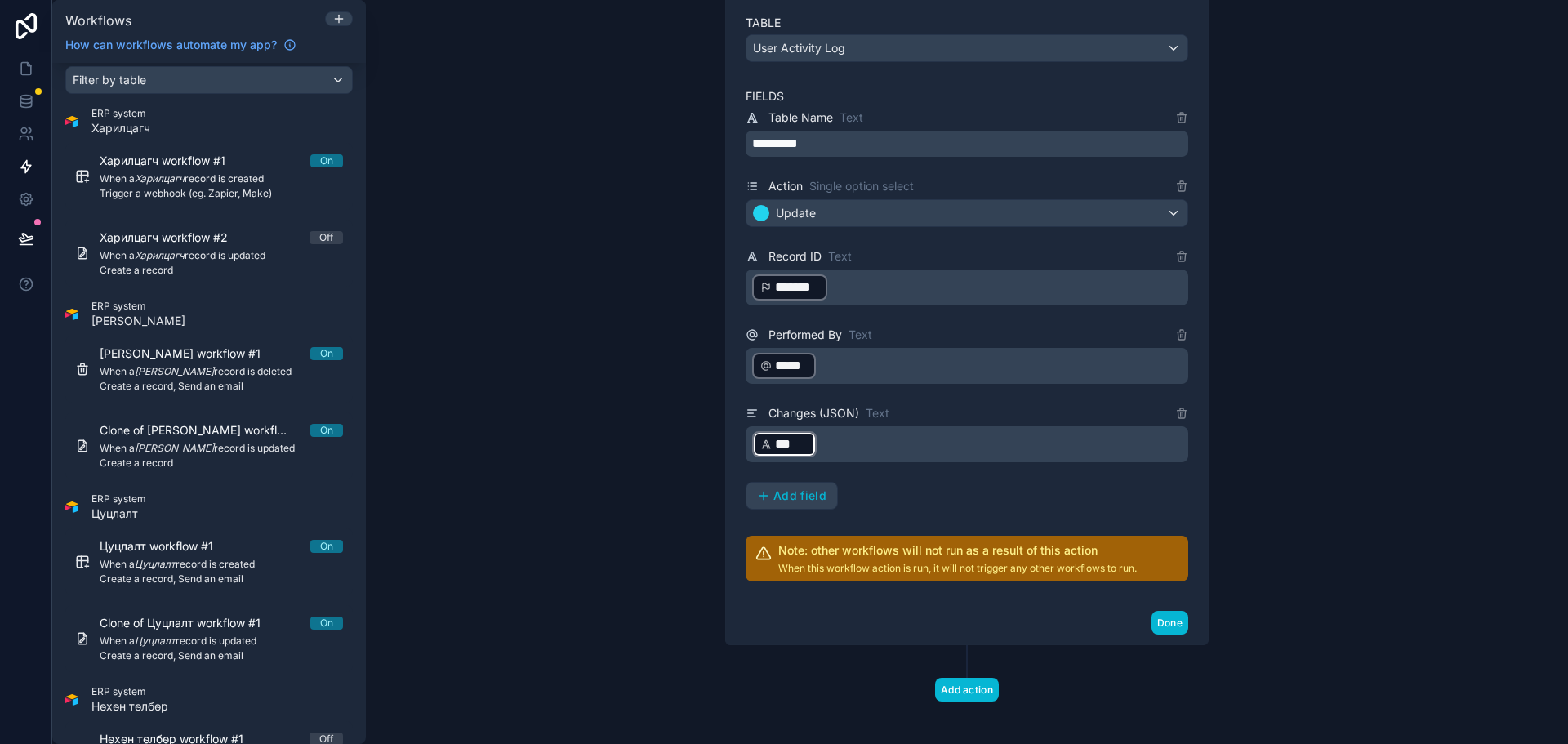
click at [967, 443] on p "﻿ *** ﻿ ﻿" at bounding box center [969, 444] width 433 height 29
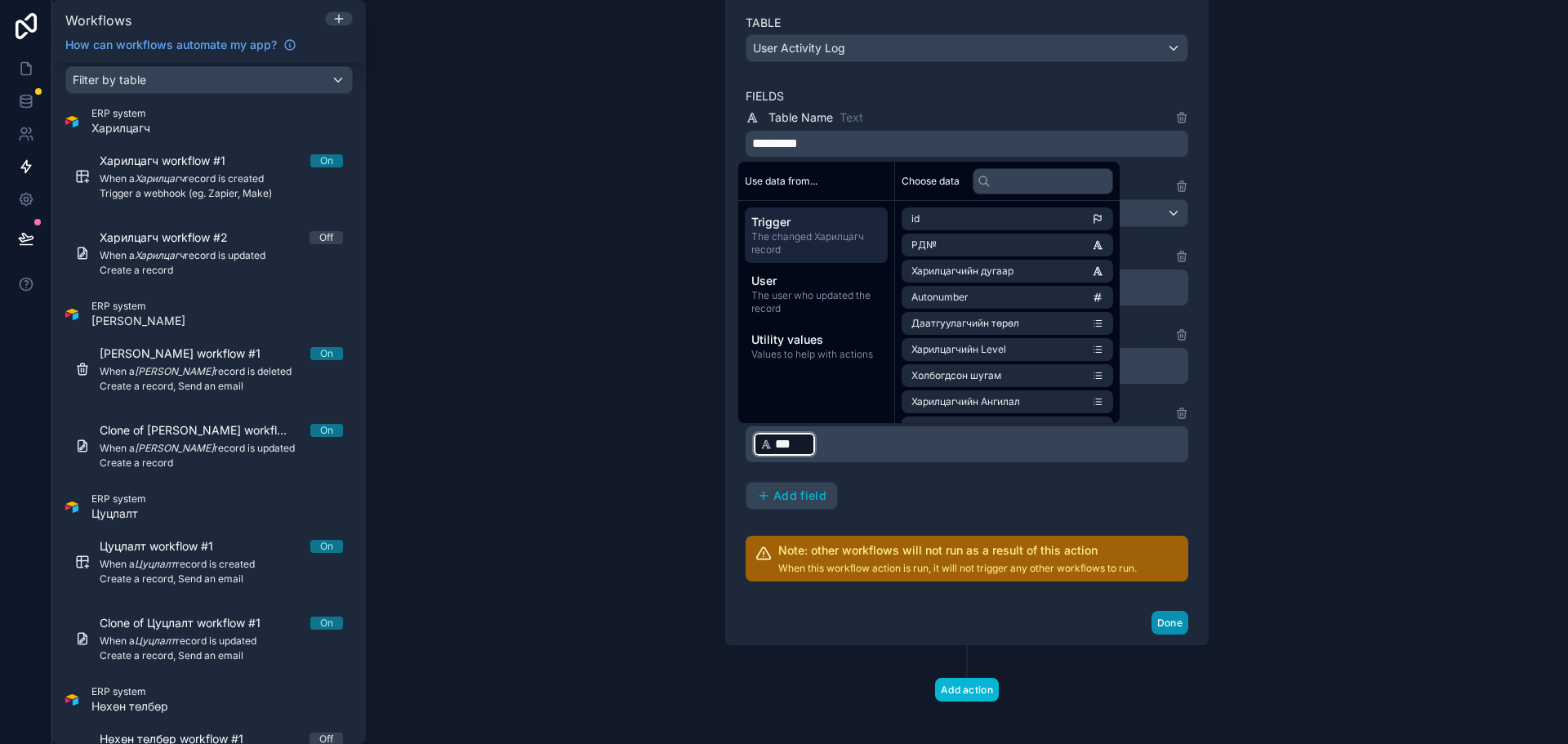
click at [1165, 626] on button "Done" at bounding box center [1169, 622] width 37 height 24
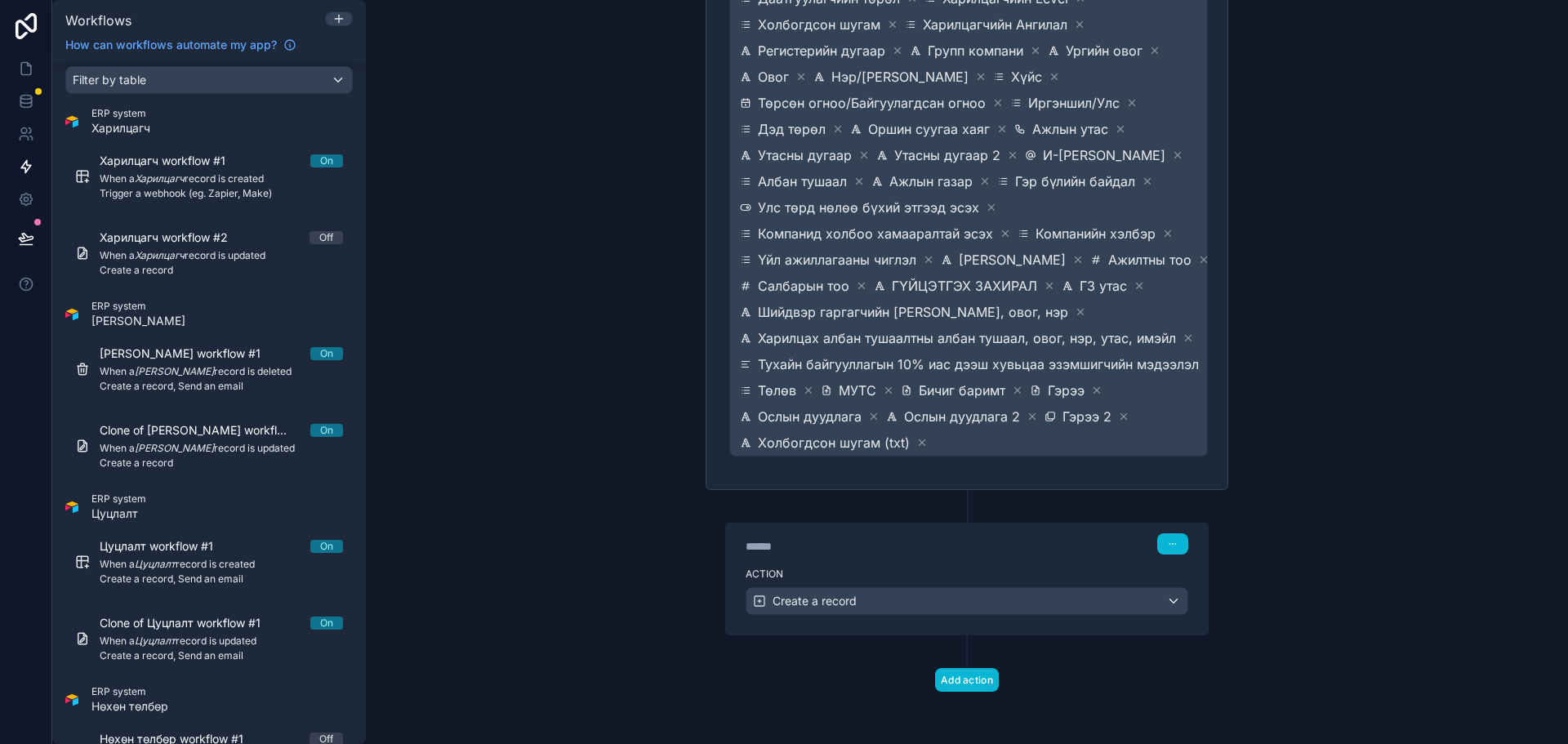
scroll to position [0, 0]
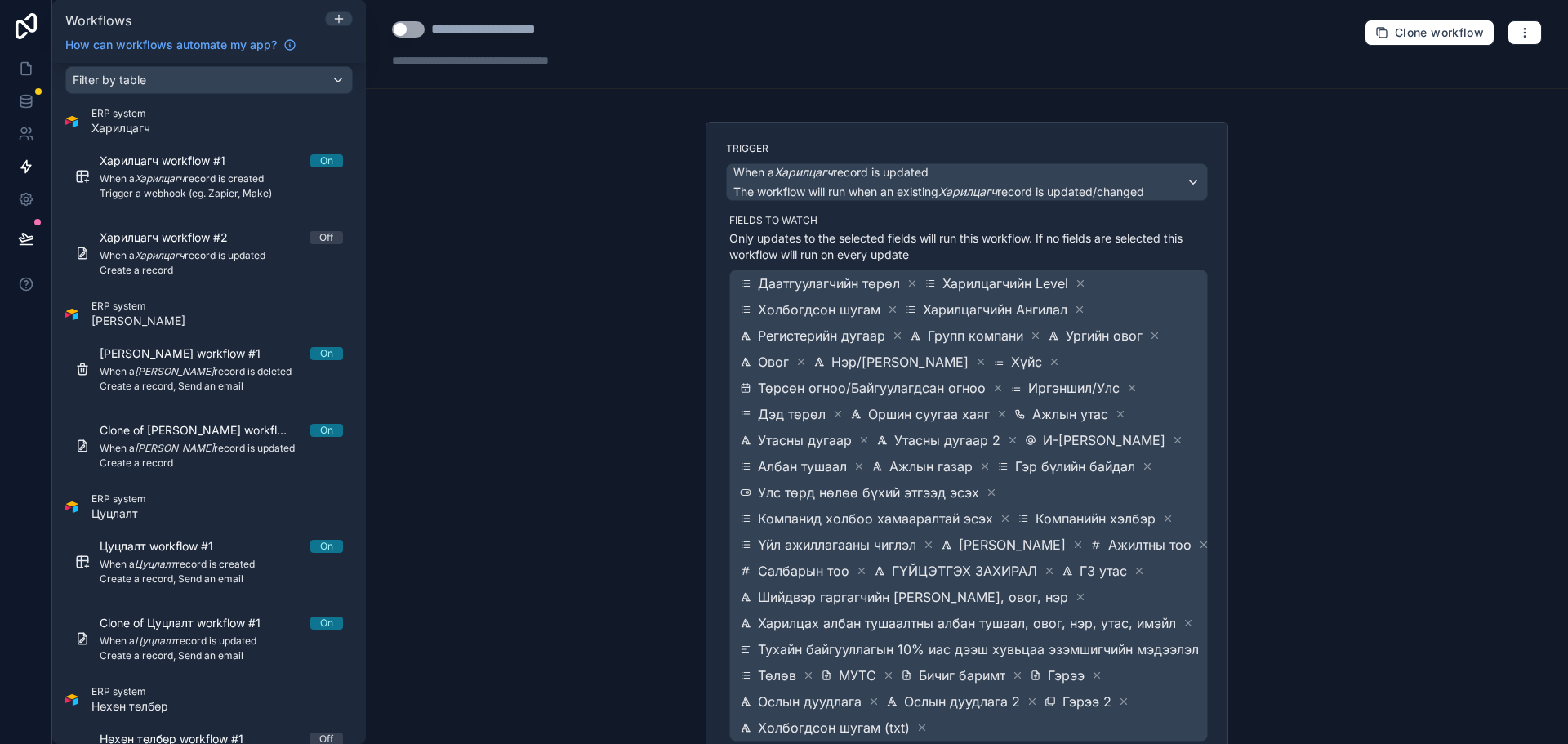
click at [408, 29] on button "Use setting" at bounding box center [408, 29] width 33 height 16
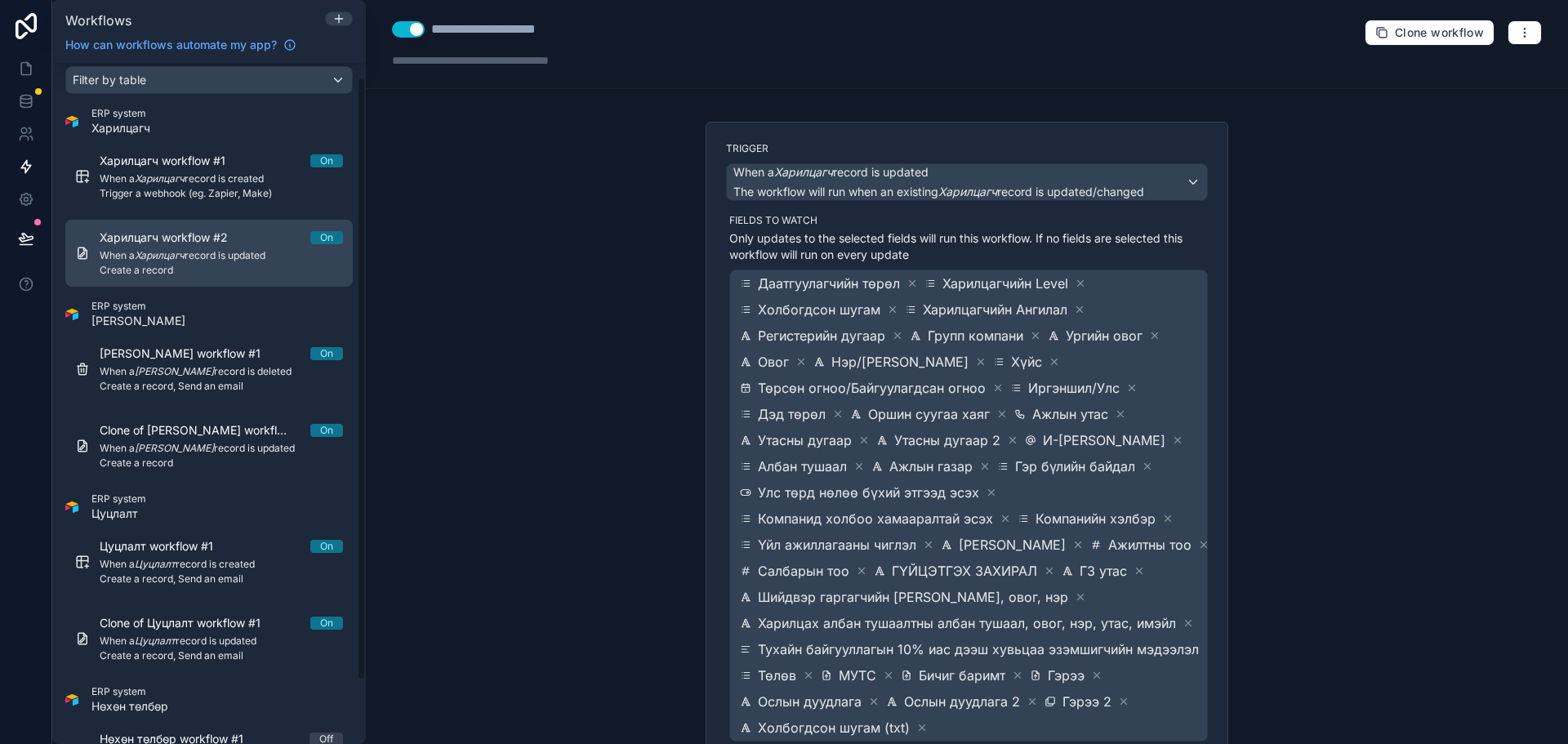
click at [229, 257] on span "When a Харилцагч record is updated" at bounding box center [221, 256] width 243 height 13
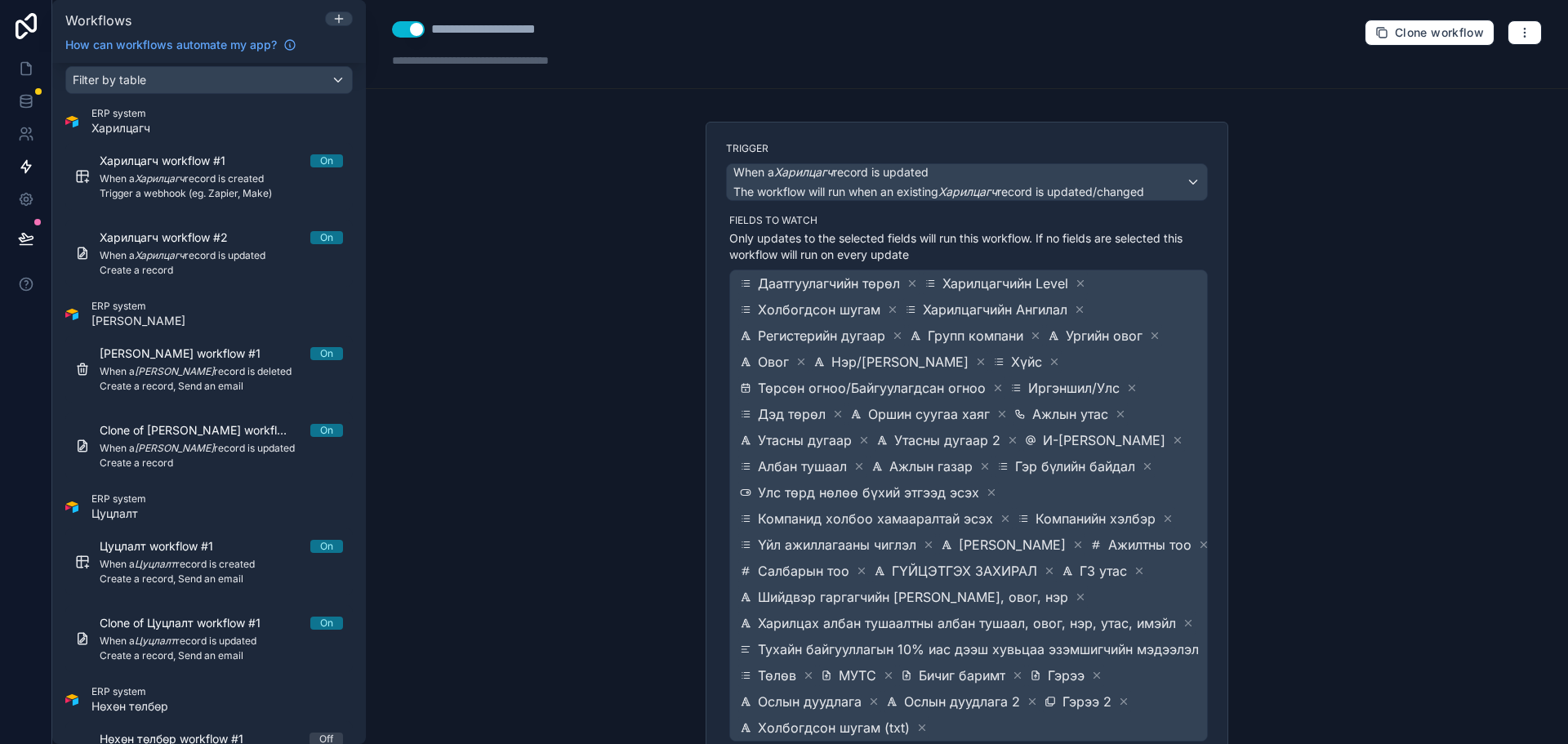
click at [1530, 27] on div "**********" at bounding box center [967, 44] width 1202 height 89
click at [1518, 33] on icon "button" at bounding box center [1525, 33] width 13 height 13
click at [1421, 14] on div "**********" at bounding box center [967, 44] width 1202 height 89
click at [330, 19] on div at bounding box center [339, 19] width 26 height 13
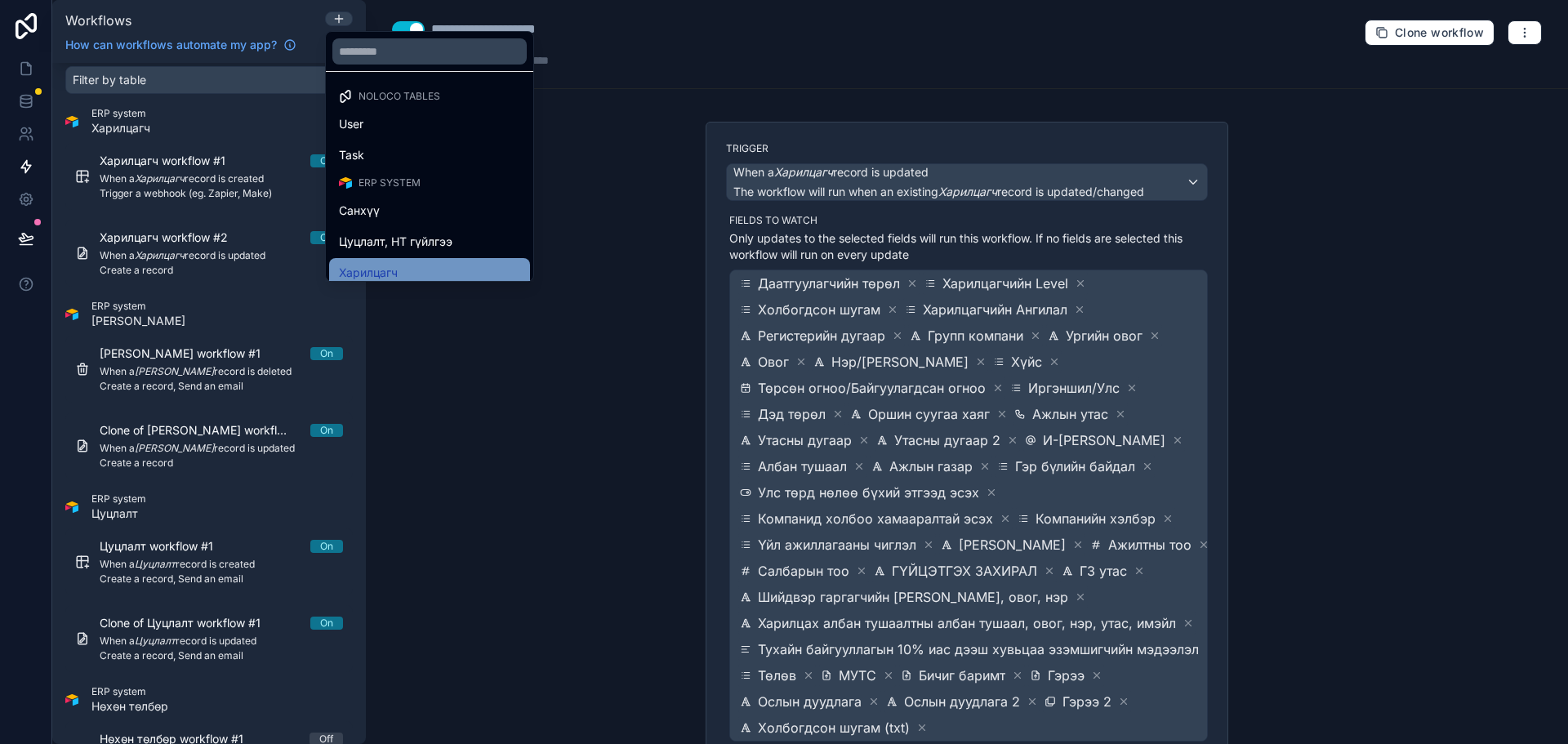
click at [392, 264] on span "Харилцагч" at bounding box center [368, 273] width 59 height 20
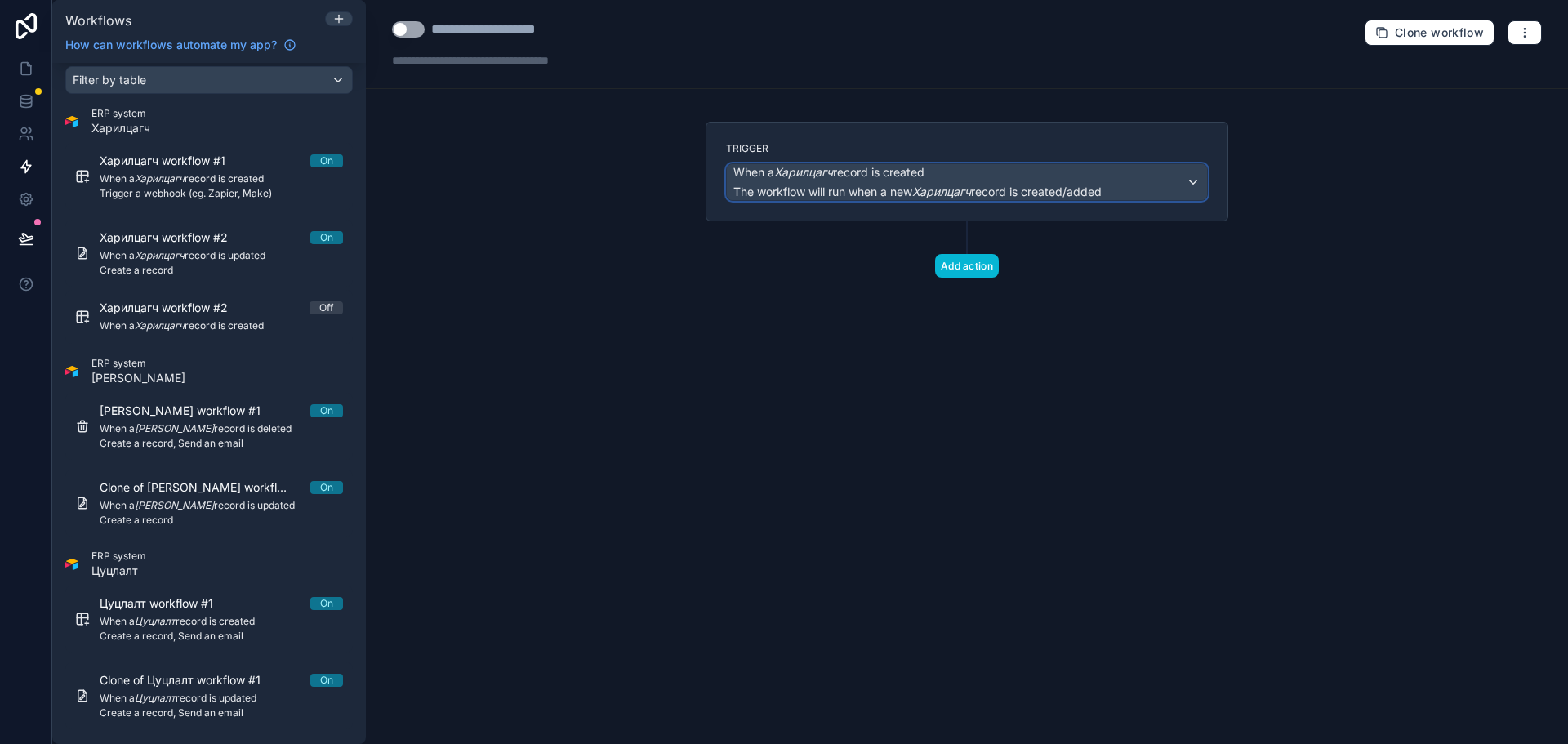
click at [948, 175] on span "When a Харилцагч record is created" at bounding box center [917, 172] width 368 height 16
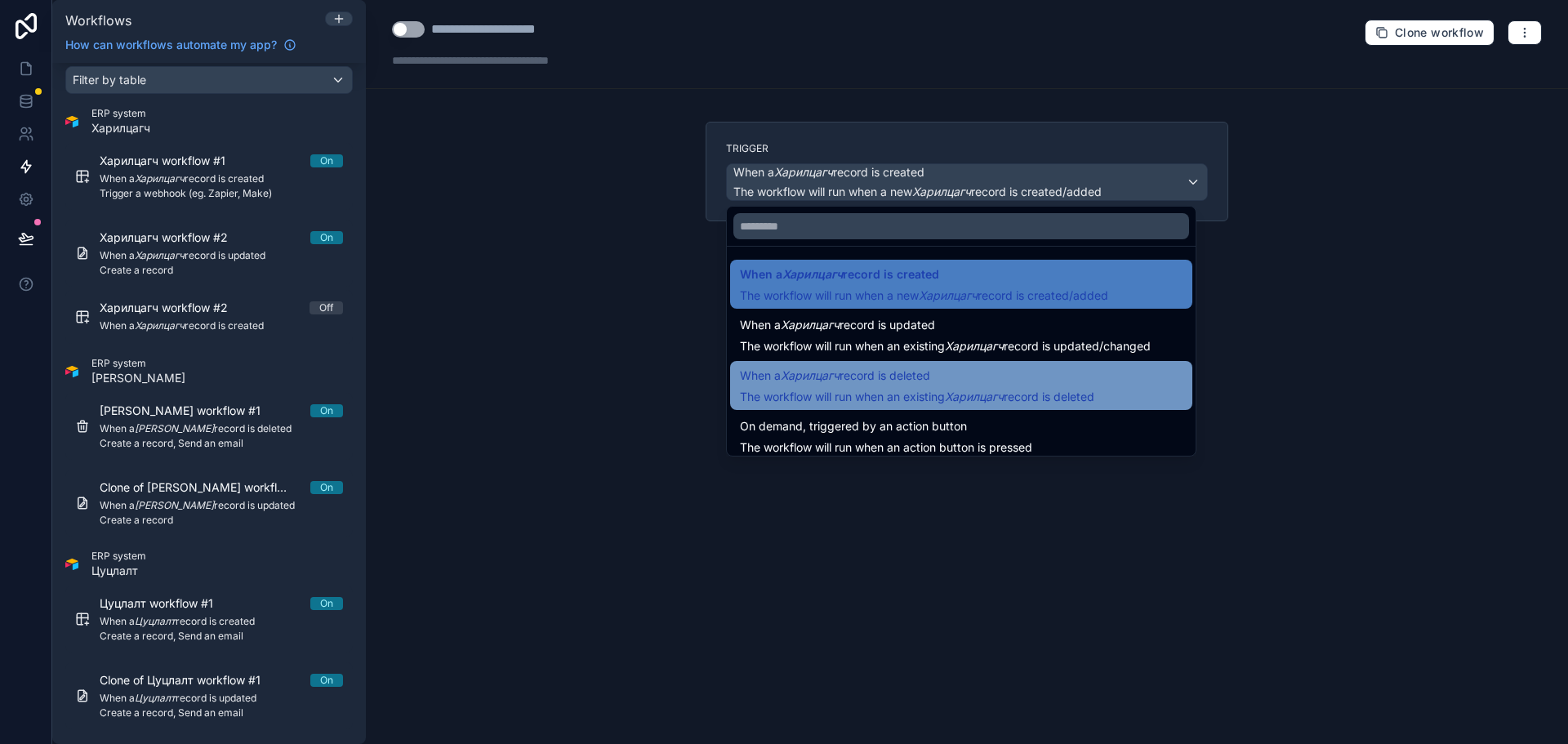
click at [956, 380] on span "When a Харилцагч record is deleted" at bounding box center [917, 376] width 354 height 20
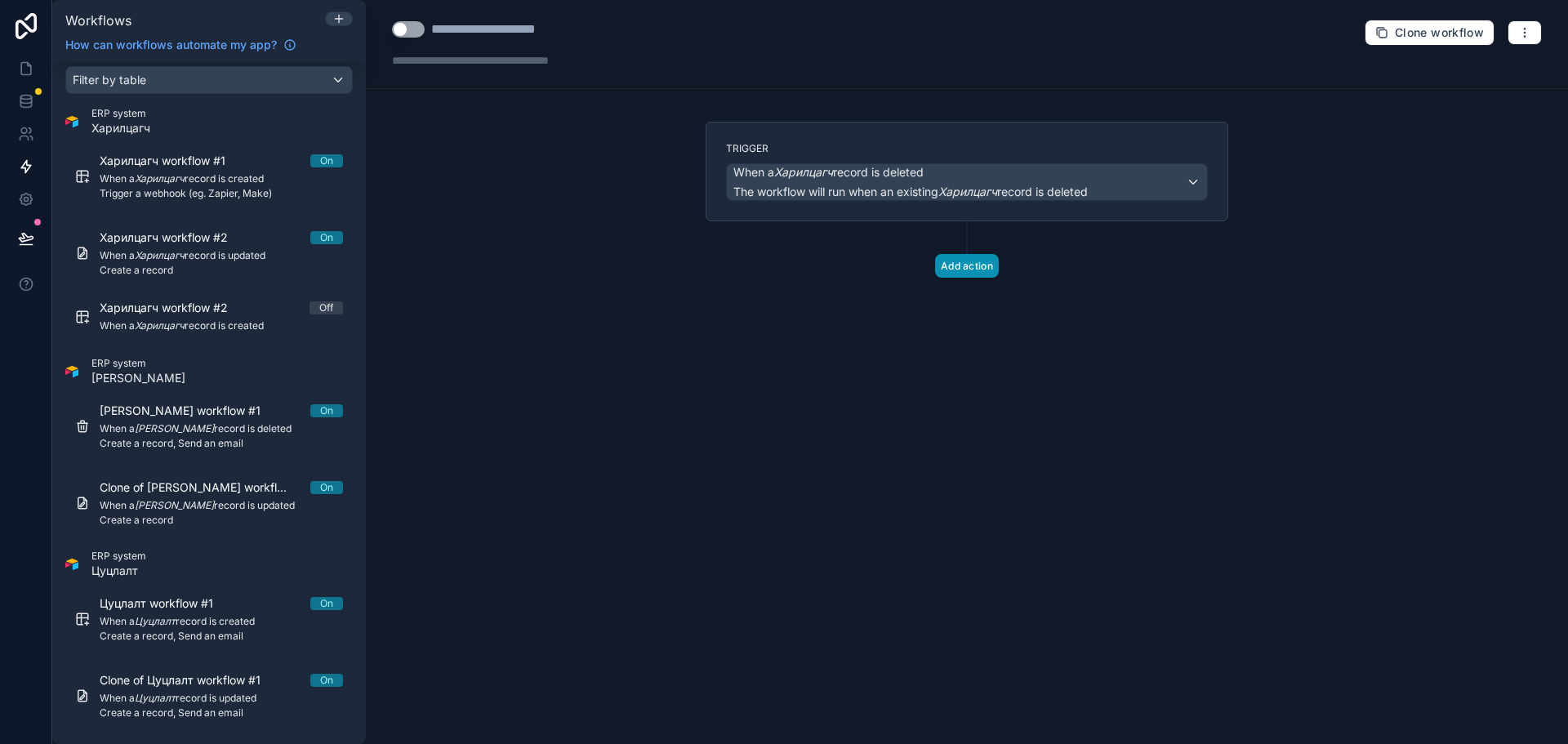
click at [964, 270] on button "Add action" at bounding box center [967, 265] width 64 height 24
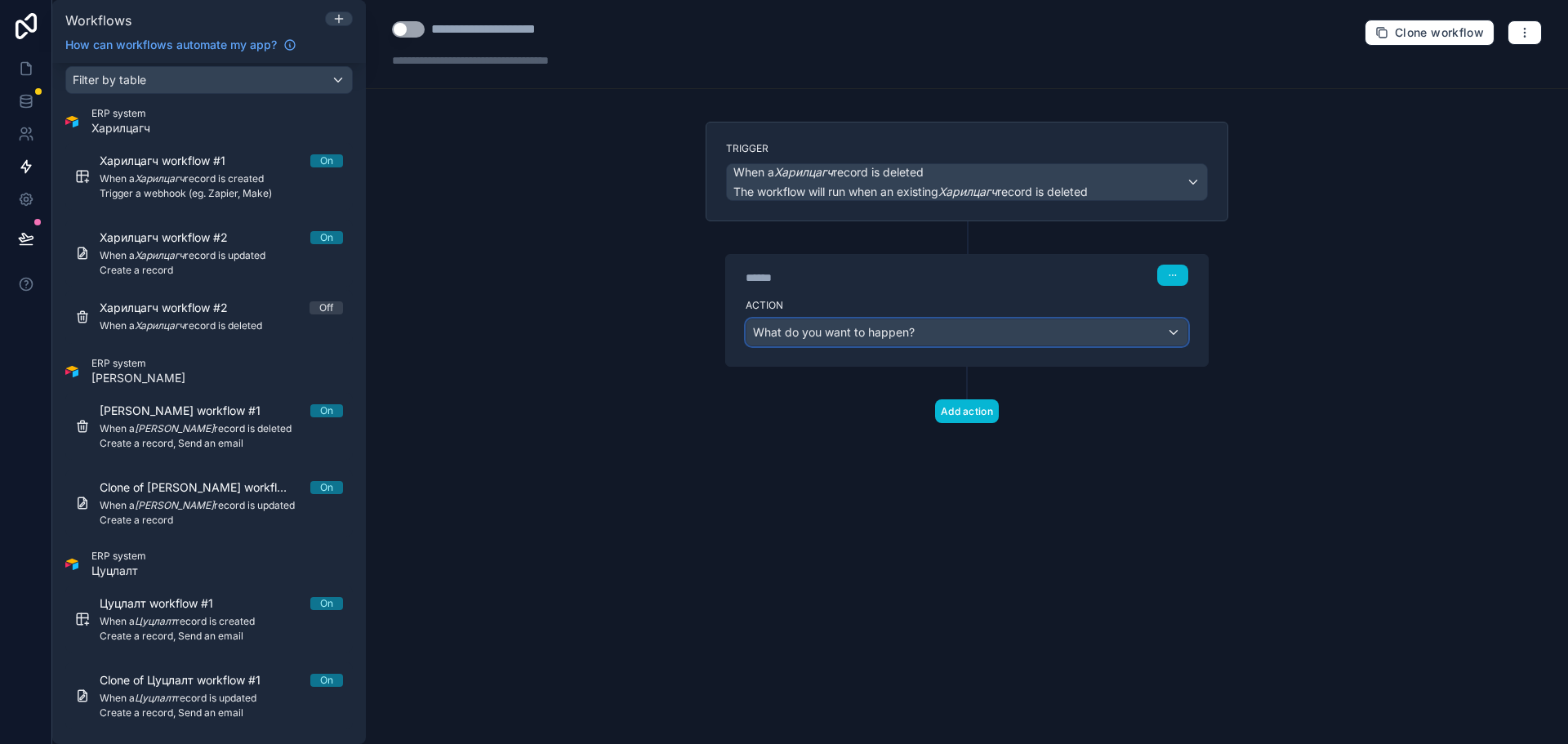
click at [866, 328] on span "What do you want to happen?" at bounding box center [834, 332] width 162 height 14
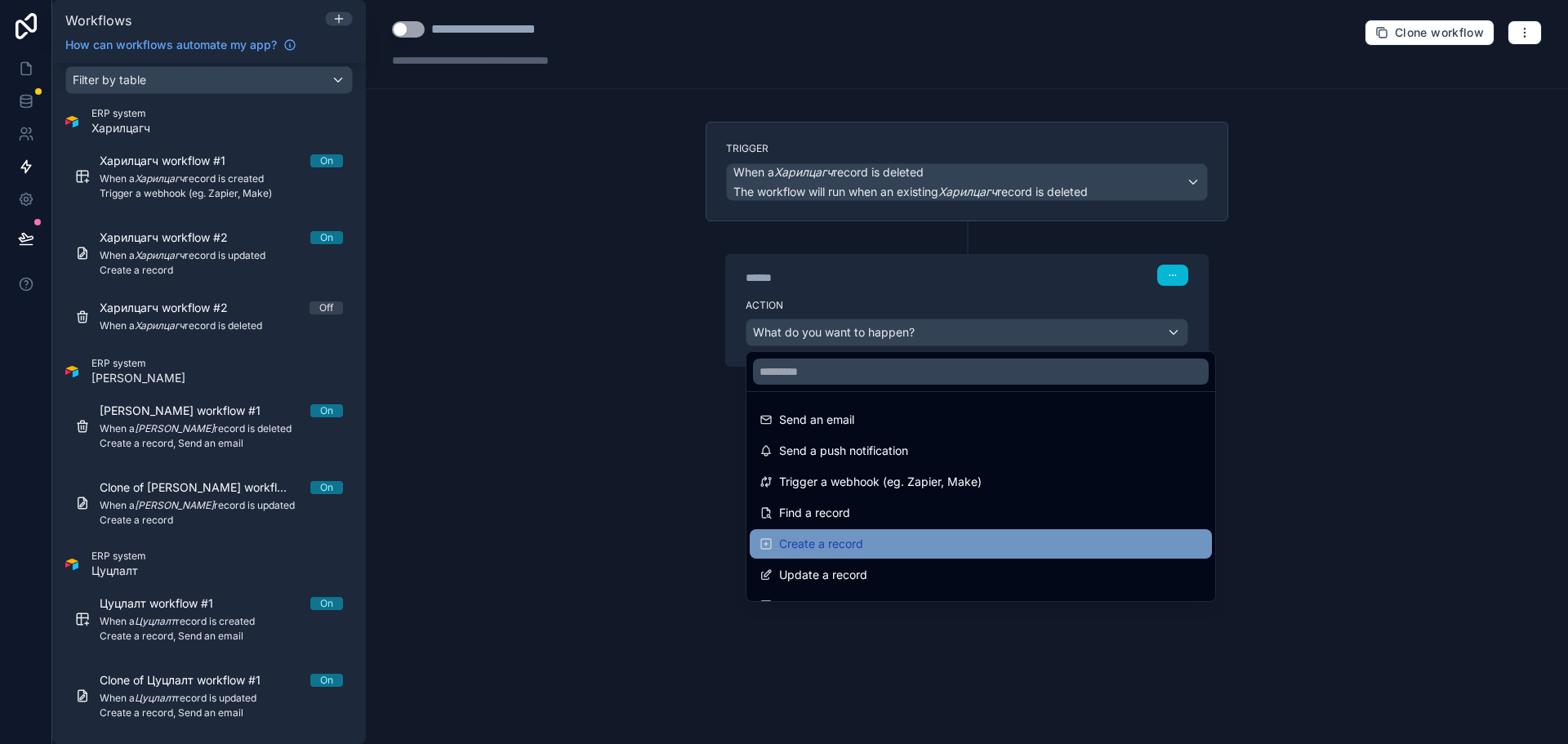
click at [862, 540] on span "Create a record" at bounding box center [821, 544] width 84 height 20
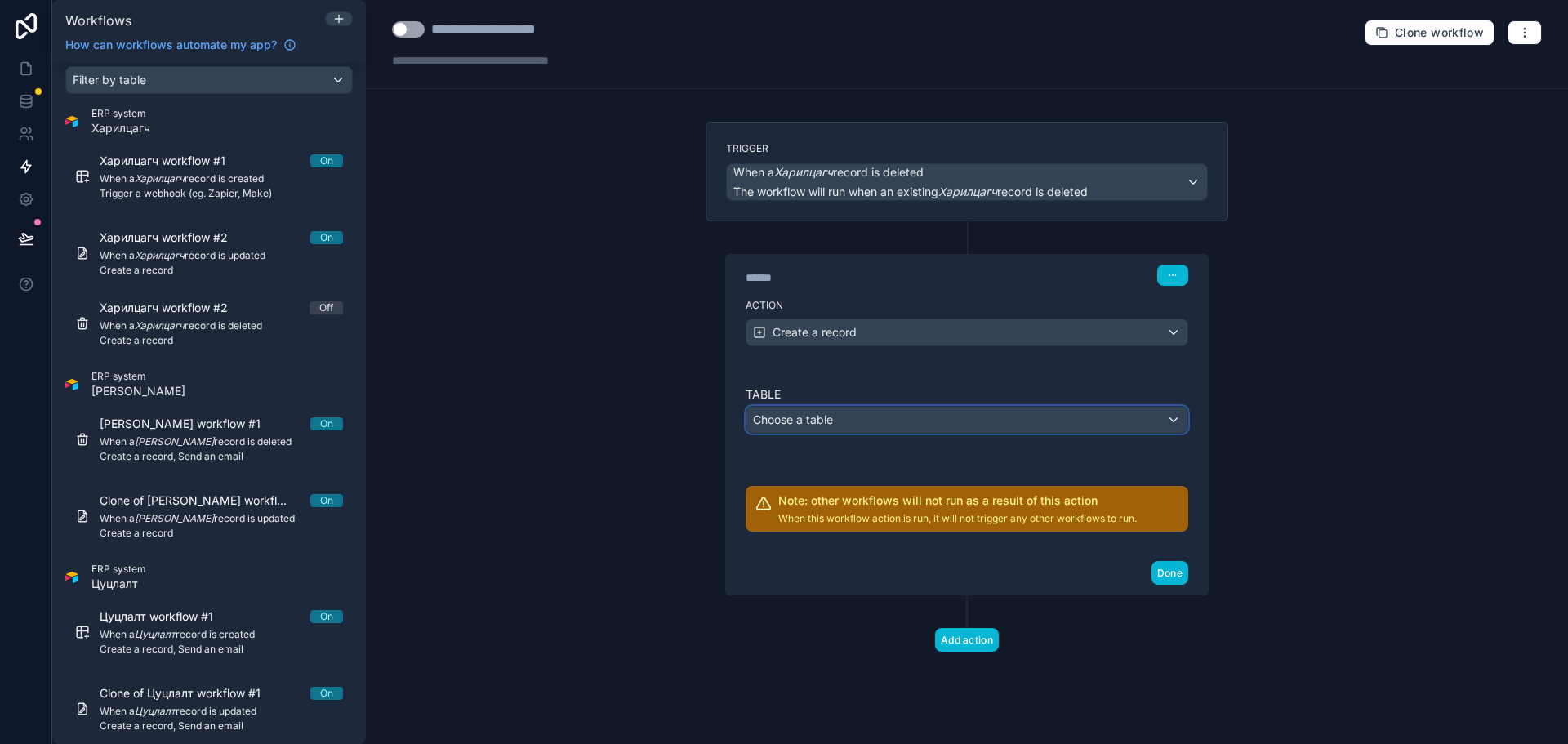
click at [898, 425] on div "Choose a table" at bounding box center [967, 420] width 441 height 26
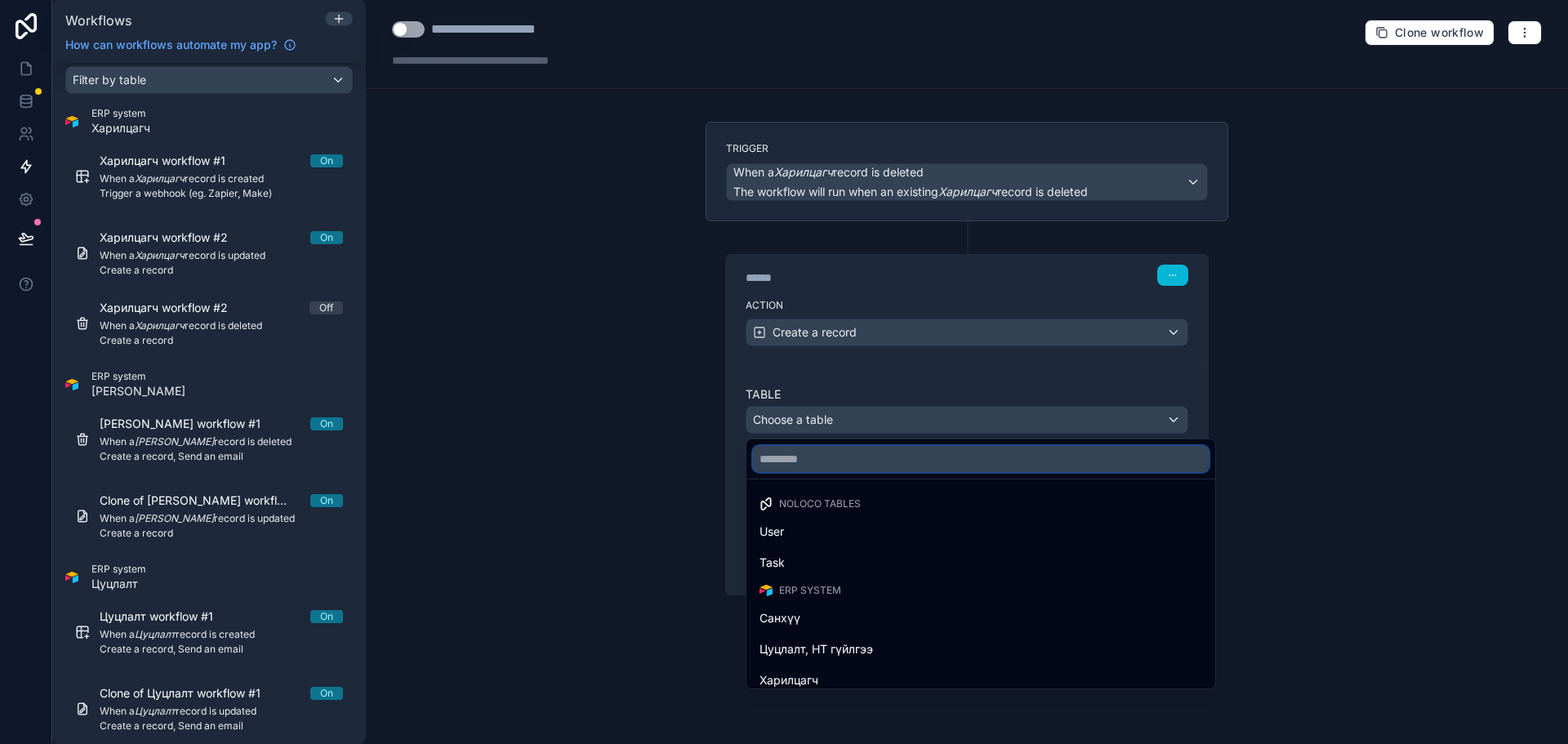
click at [871, 462] on input "text" at bounding box center [981, 459] width 456 height 26
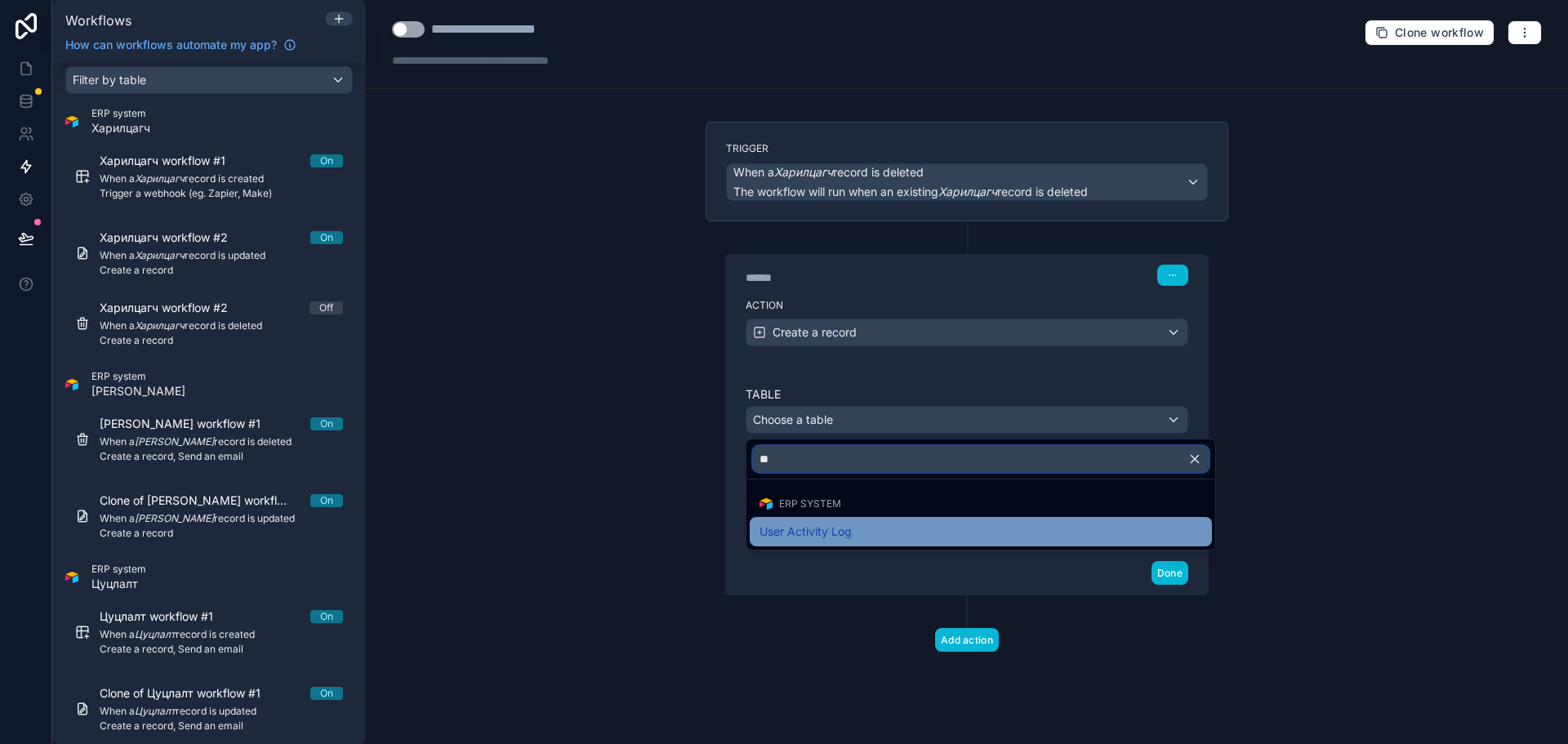
type input "**"
click at [926, 533] on div "User Activity Log" at bounding box center [981, 532] width 443 height 20
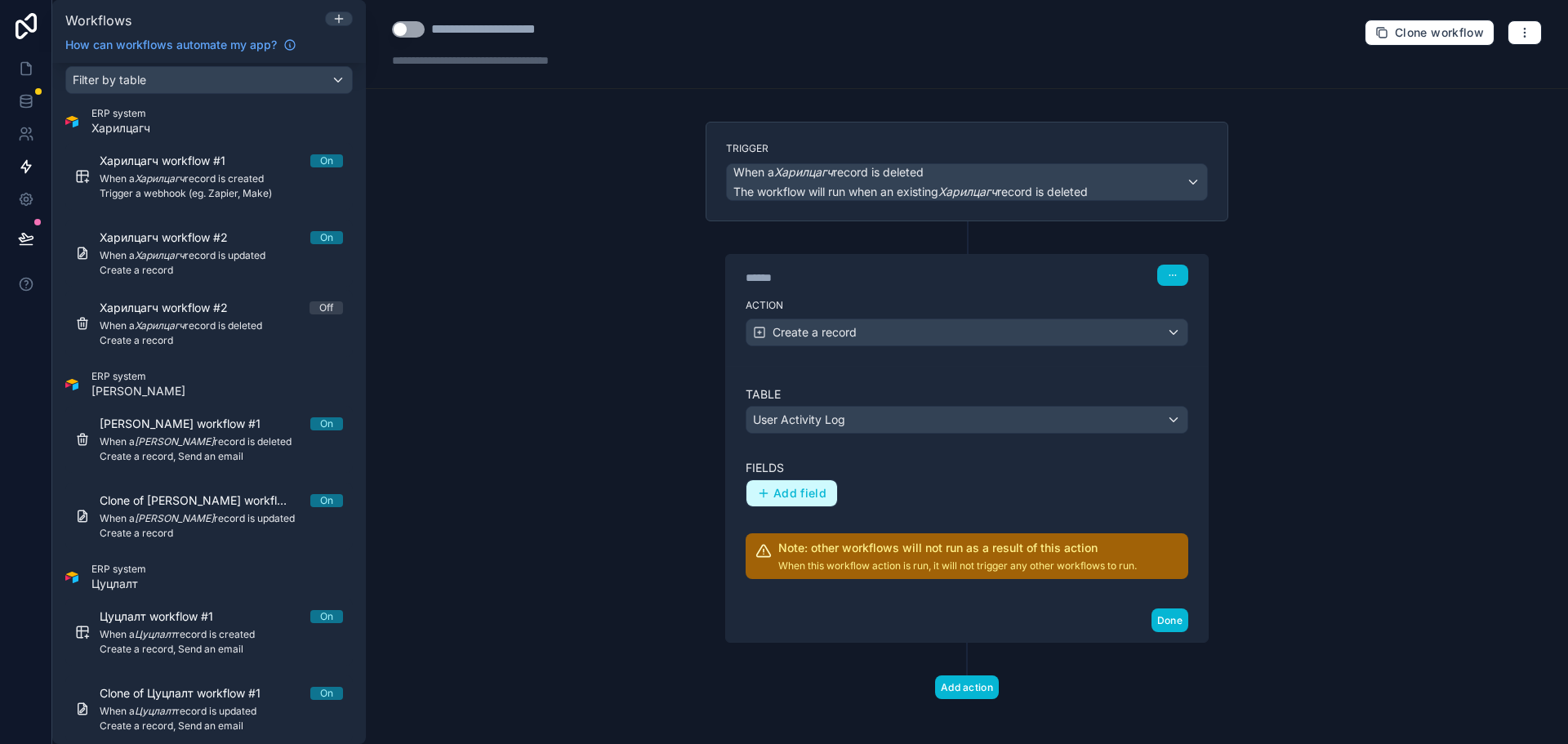
click at [773, 491] on span "Add field" at bounding box center [800, 493] width 53 height 15
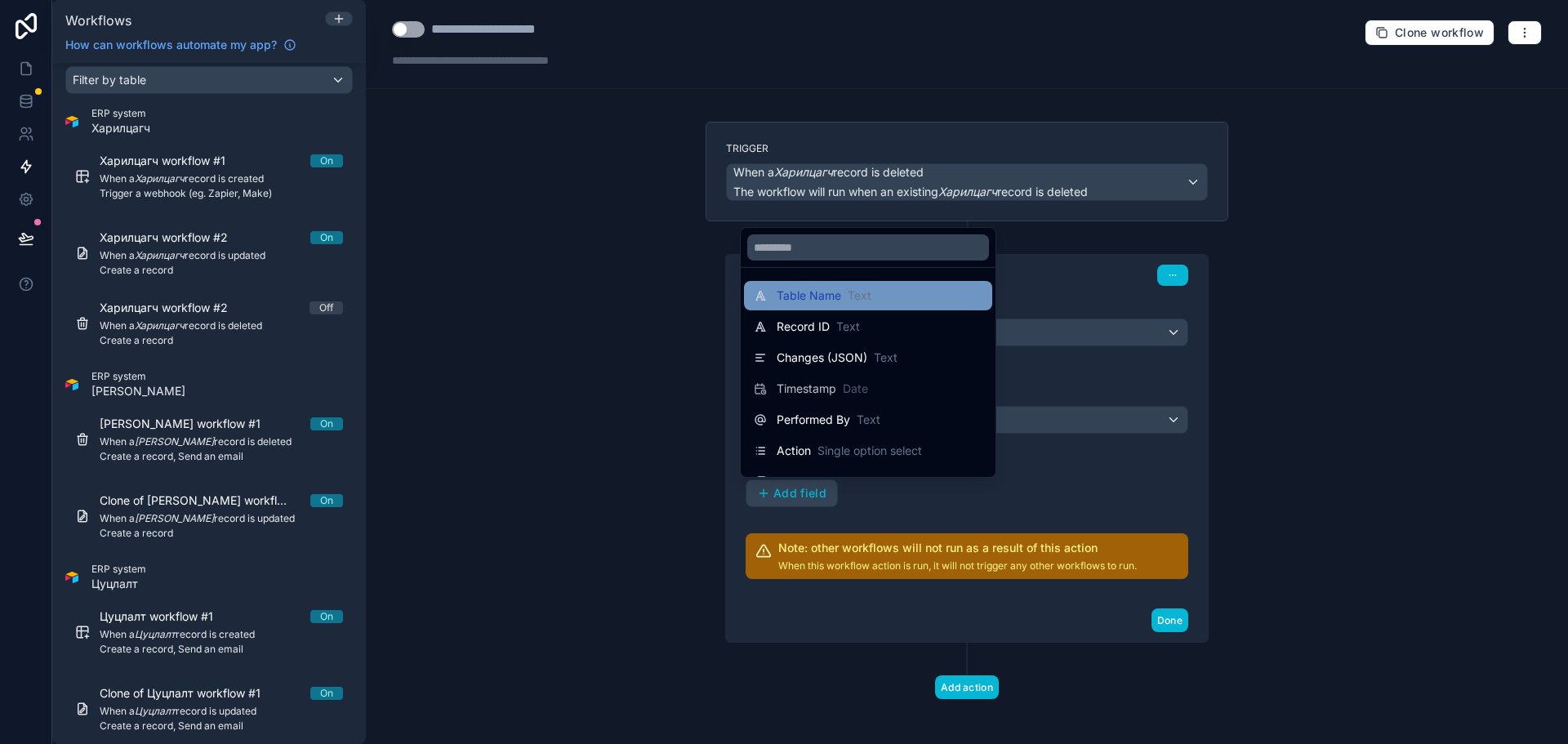
click at [826, 303] on span "Table Name" at bounding box center [808, 296] width 65 height 16
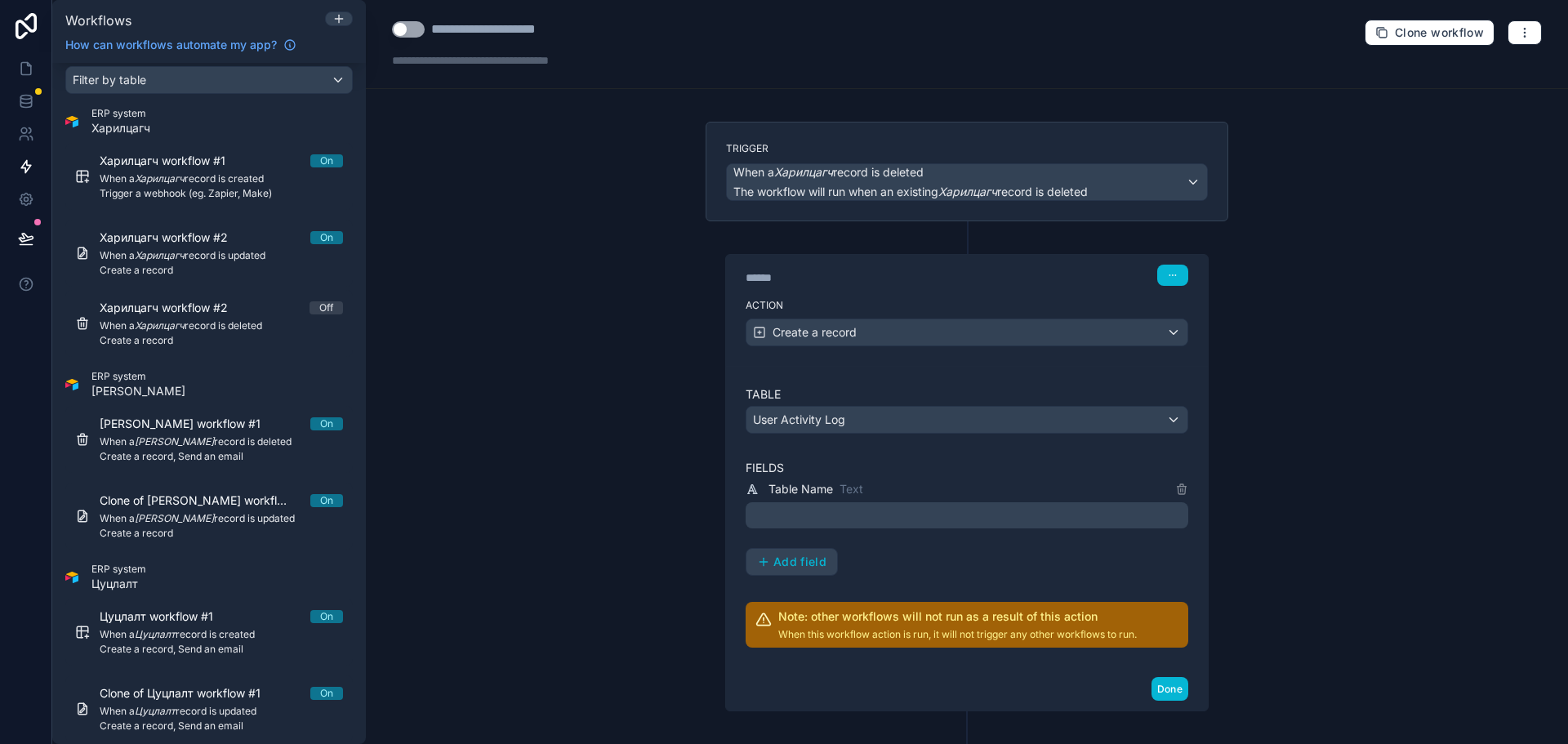
click at [771, 510] on p "﻿" at bounding box center [969, 515] width 433 height 20
click at [777, 566] on span "Add field" at bounding box center [800, 562] width 53 height 15
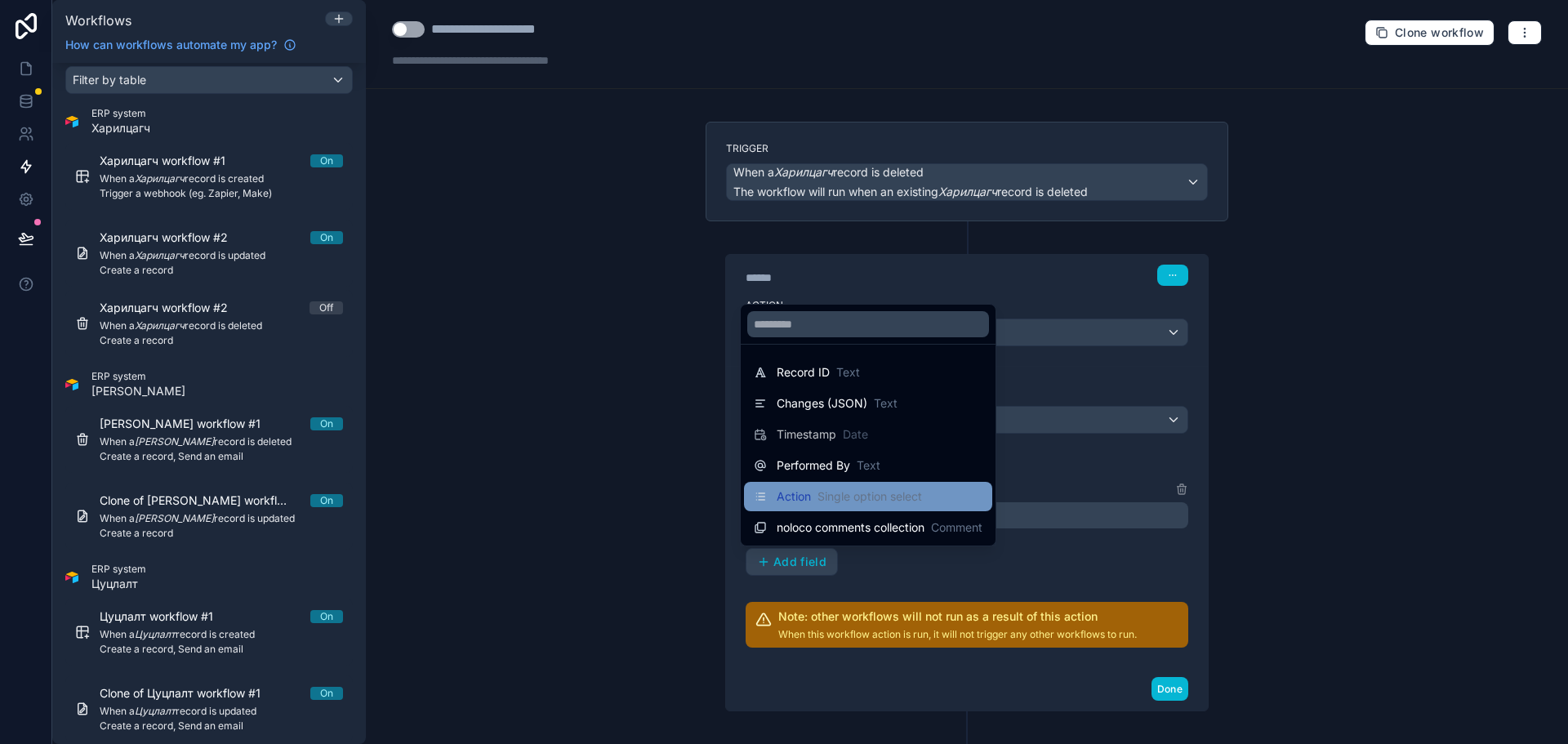
click at [803, 506] on div "Action Single option select" at bounding box center [838, 497] width 168 height 20
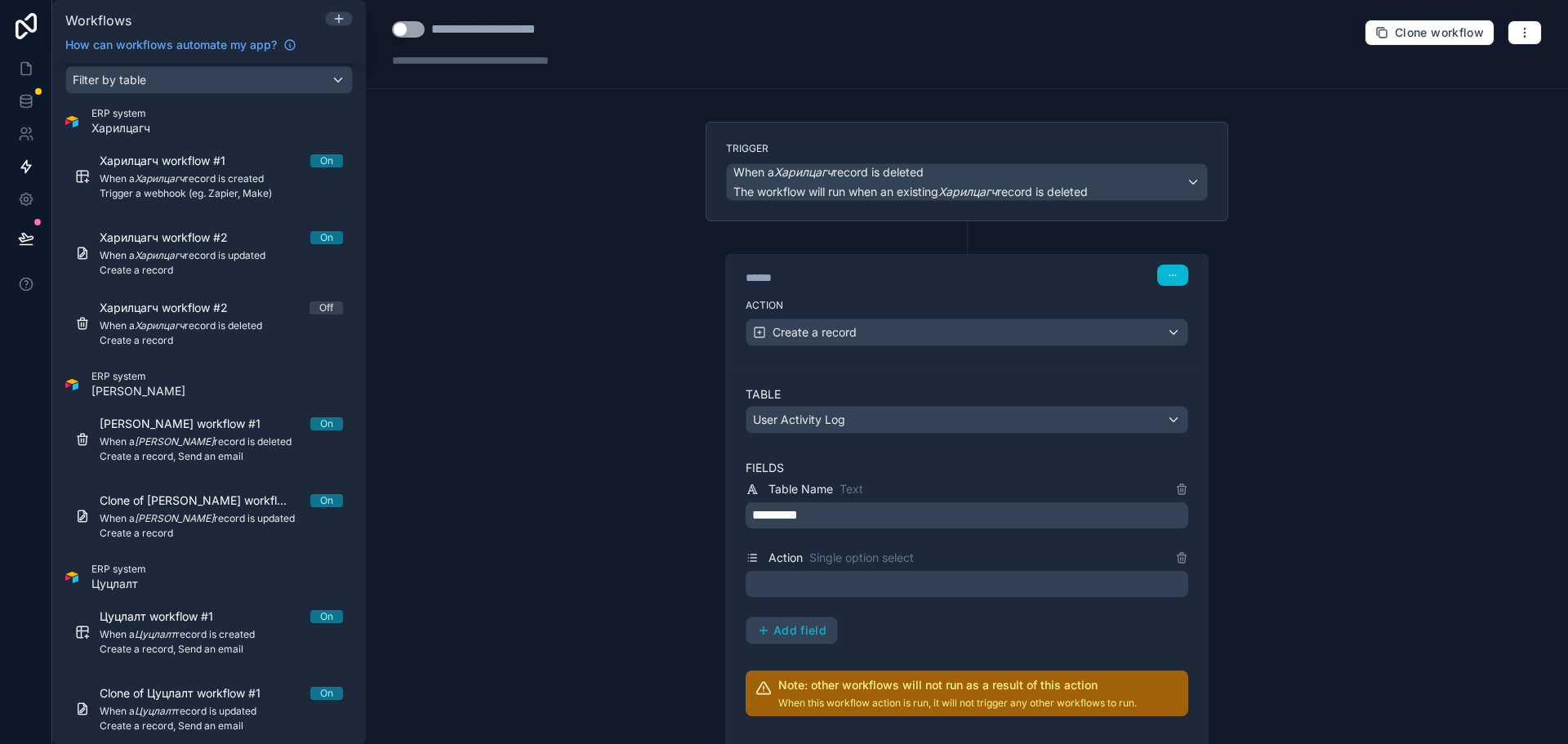
click at [825, 586] on div at bounding box center [967, 584] width 443 height 26
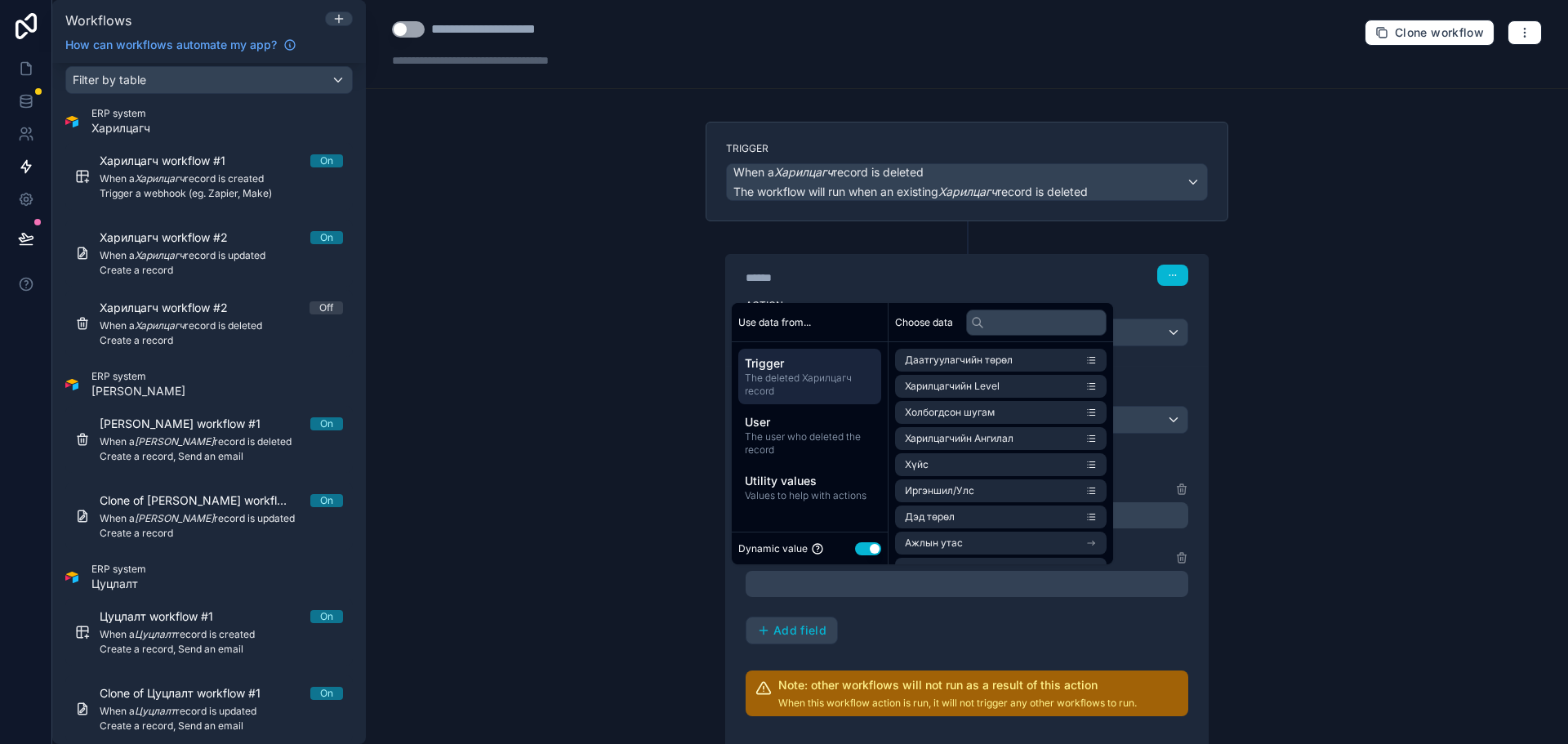
click at [858, 548] on button "Use setting" at bounding box center [868, 549] width 26 height 13
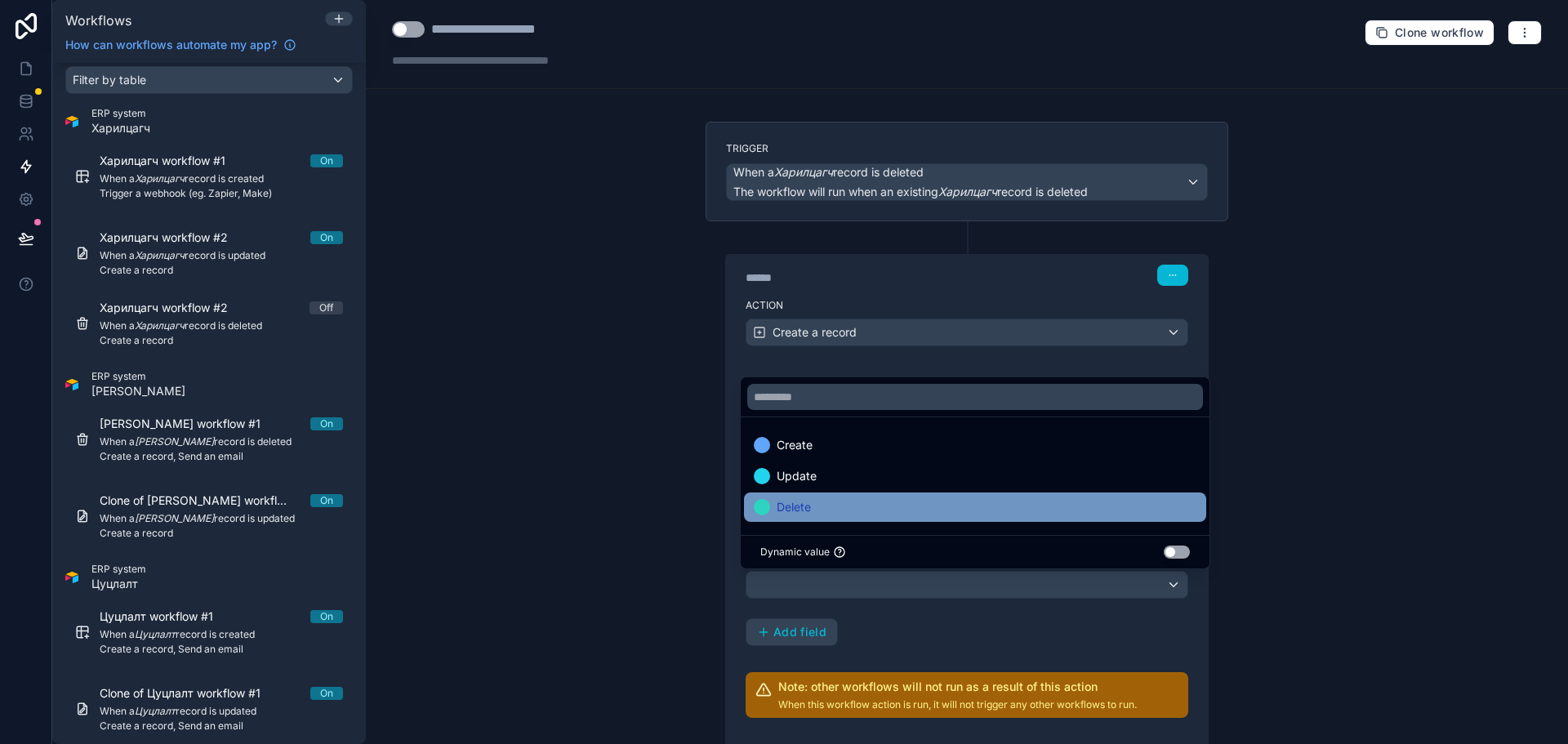
click at [794, 500] on span "Delete" at bounding box center [794, 507] width 34 height 20
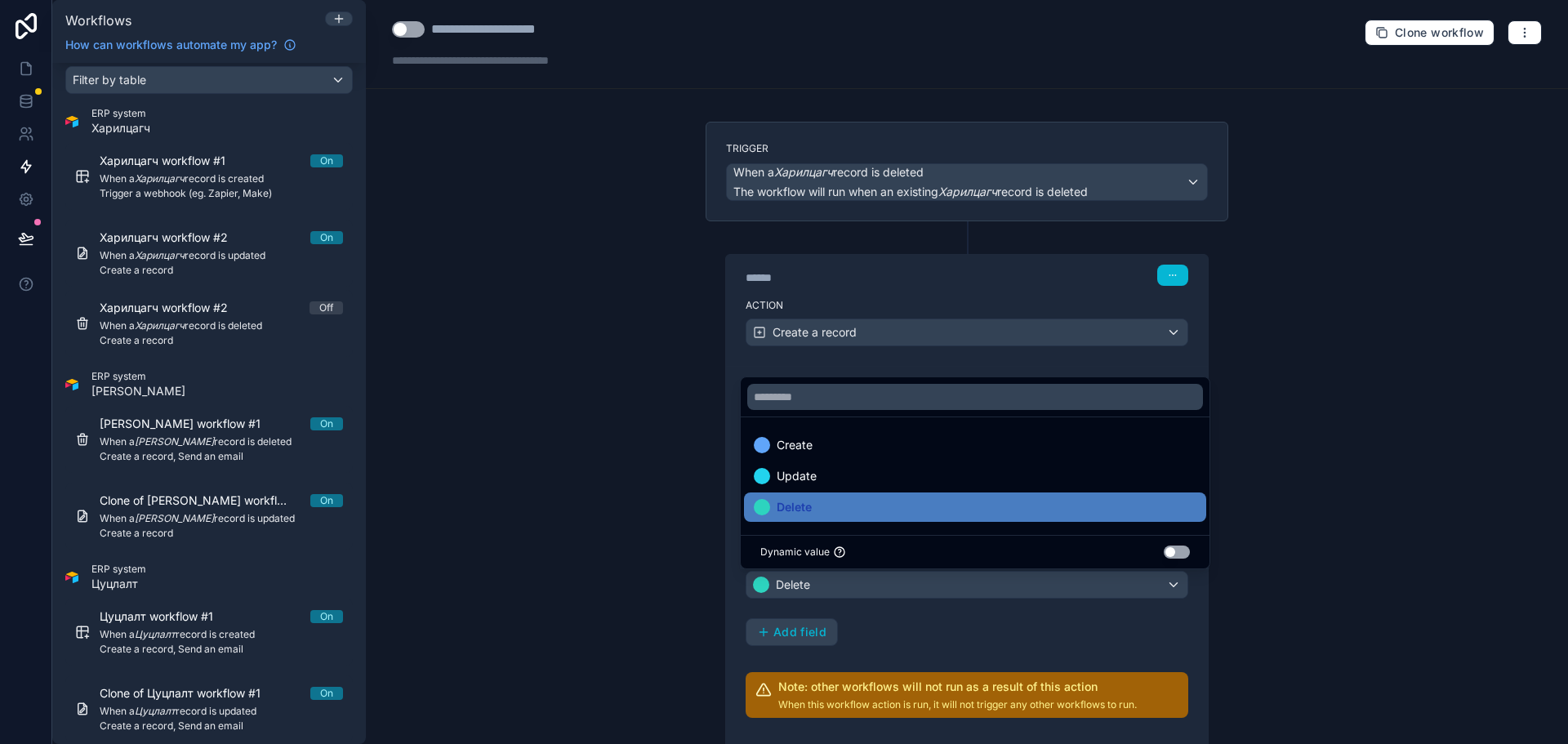
click at [862, 617] on div "Table Name Text ********* Action Single option select Delete Add field" at bounding box center [967, 563] width 443 height 167
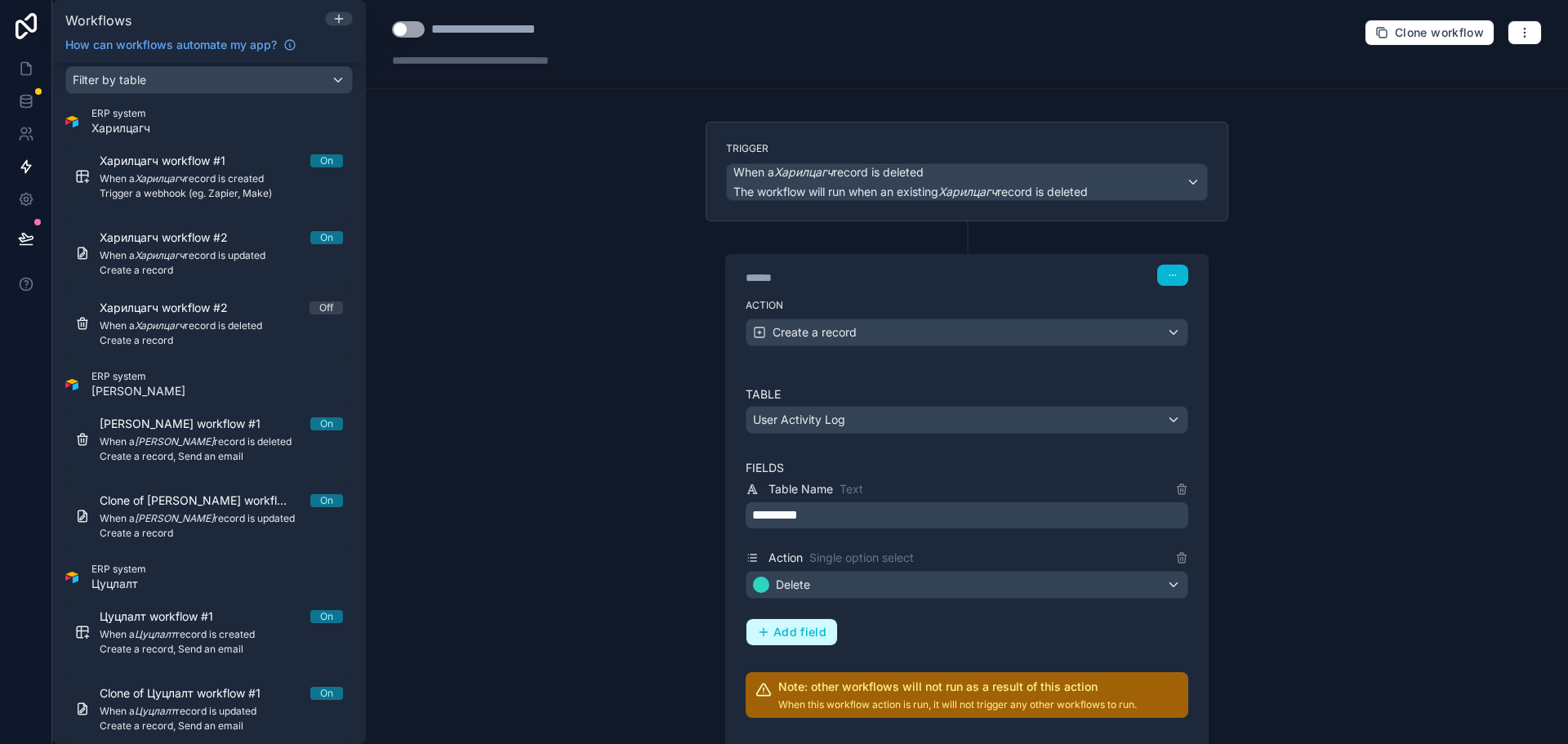
click at [760, 626] on icon "button" at bounding box center [764, 632] width 13 height 13
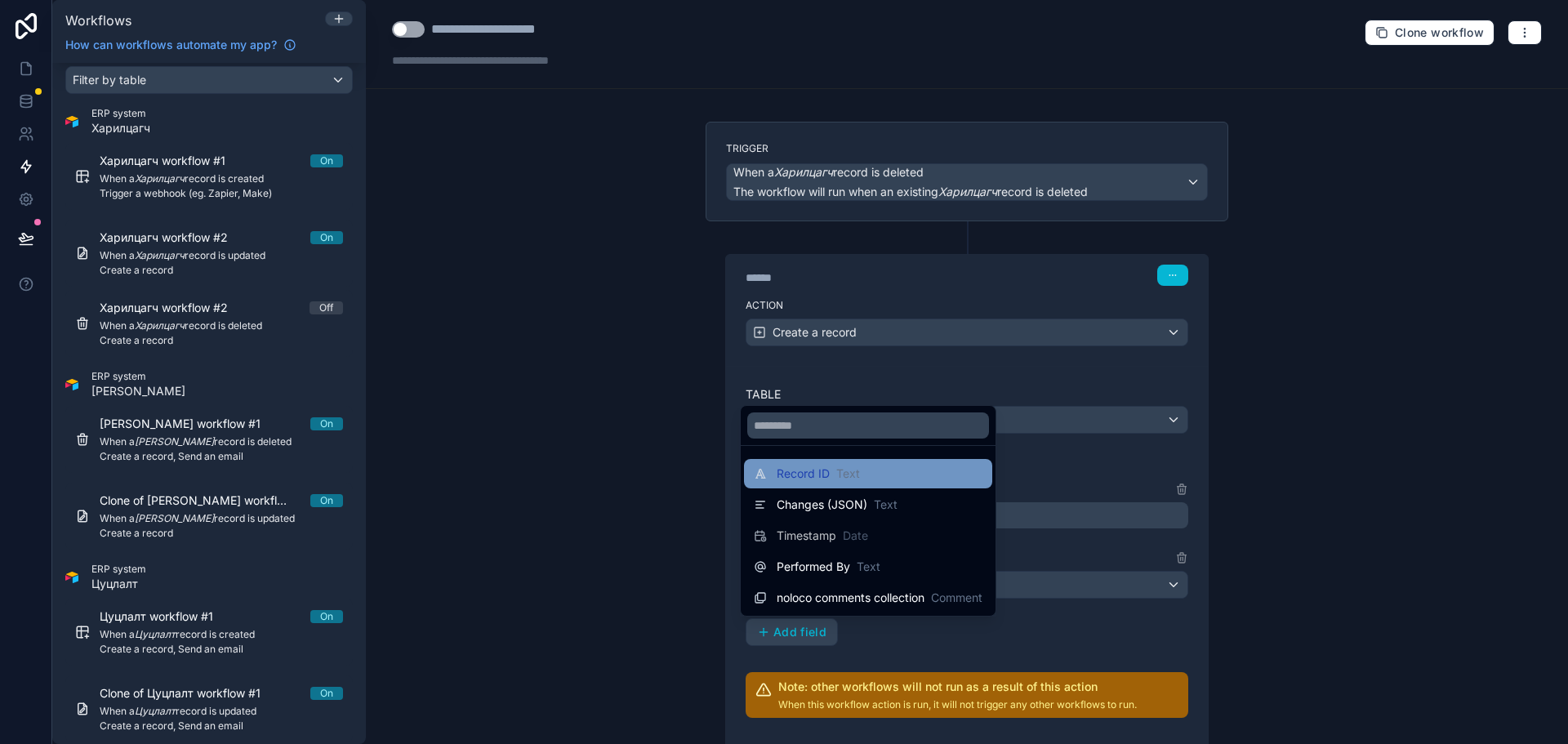
click at [838, 473] on span "Text" at bounding box center [848, 474] width 24 height 16
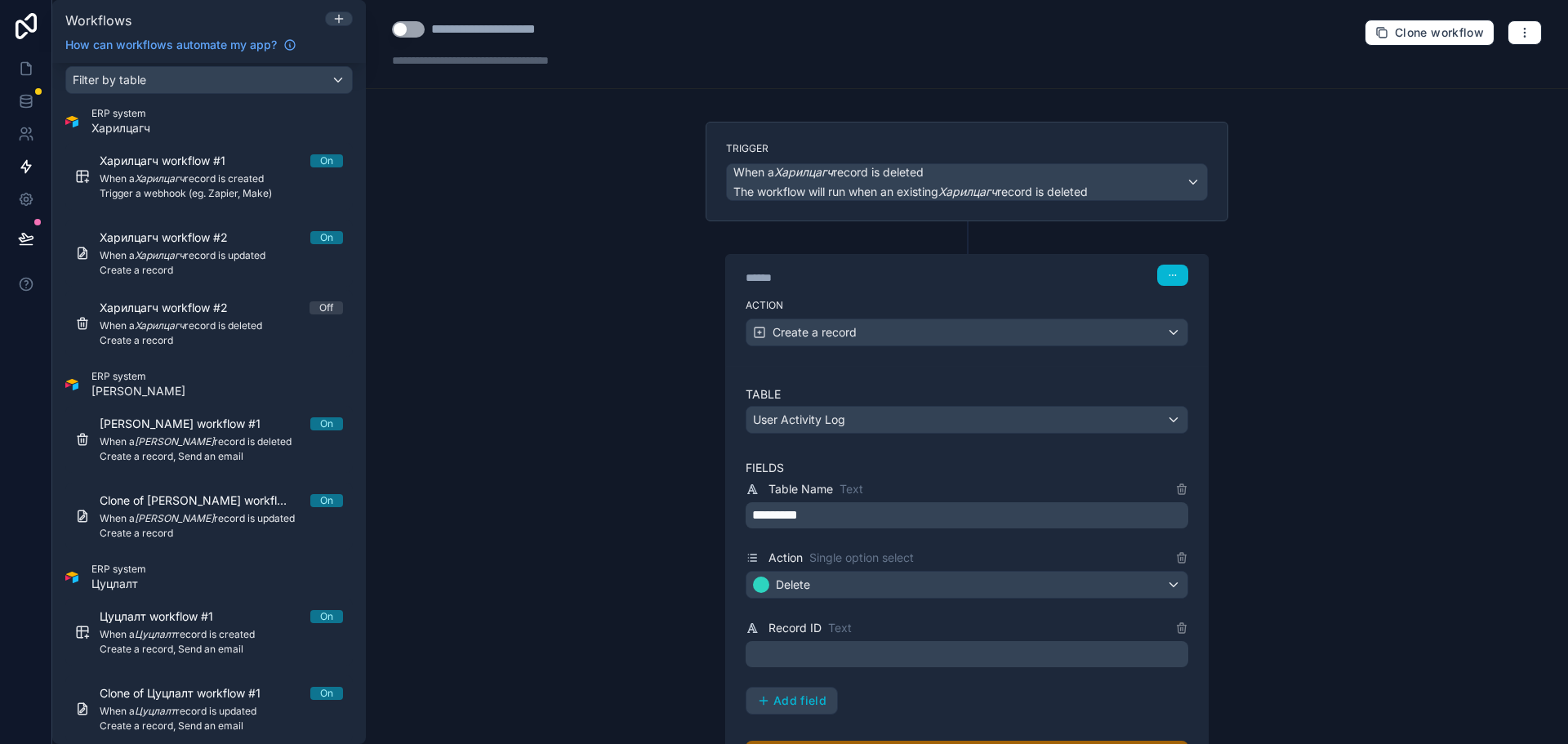
click at [777, 654] on p "﻿" at bounding box center [969, 654] width 433 height 20
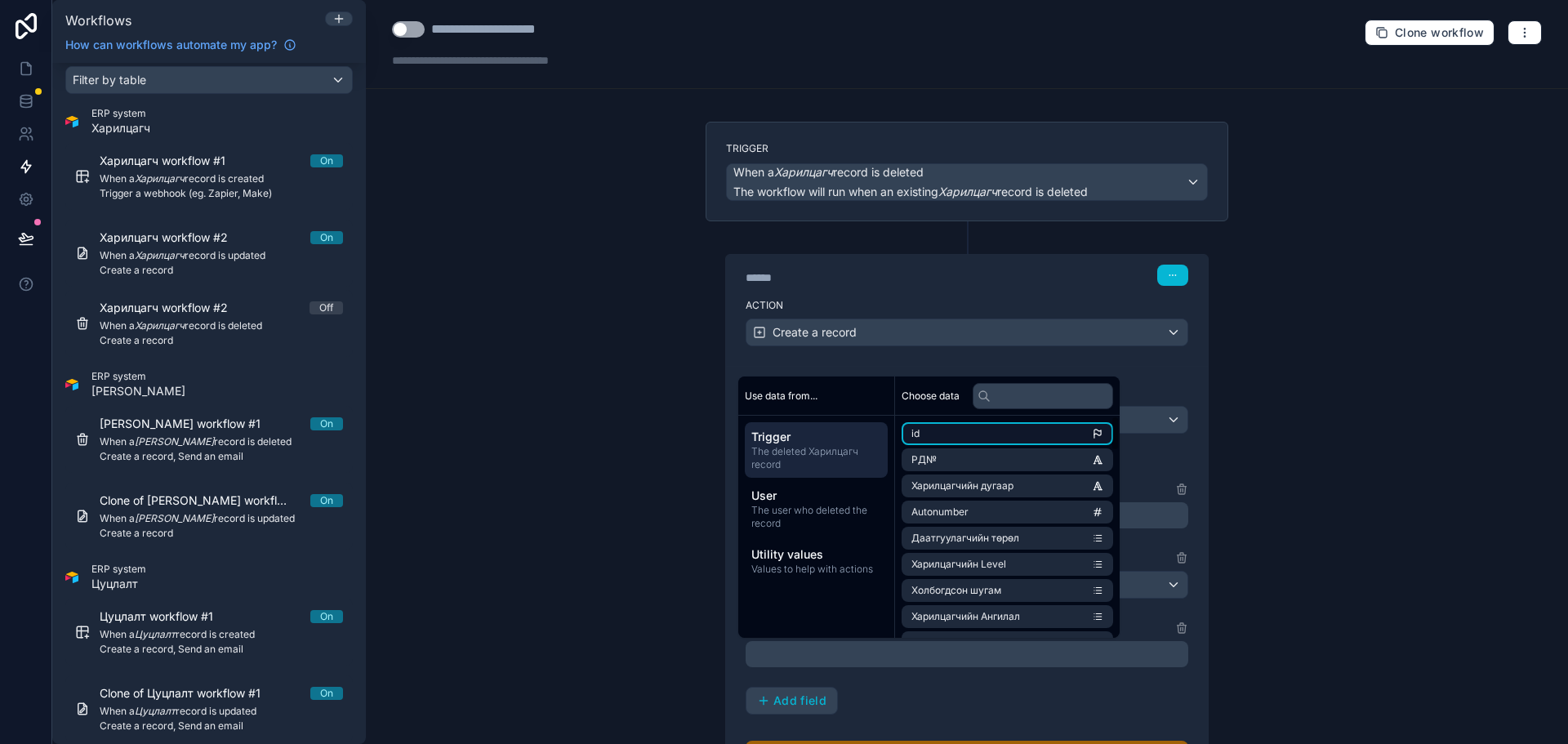
click at [956, 429] on li "id" at bounding box center [1007, 434] width 212 height 23
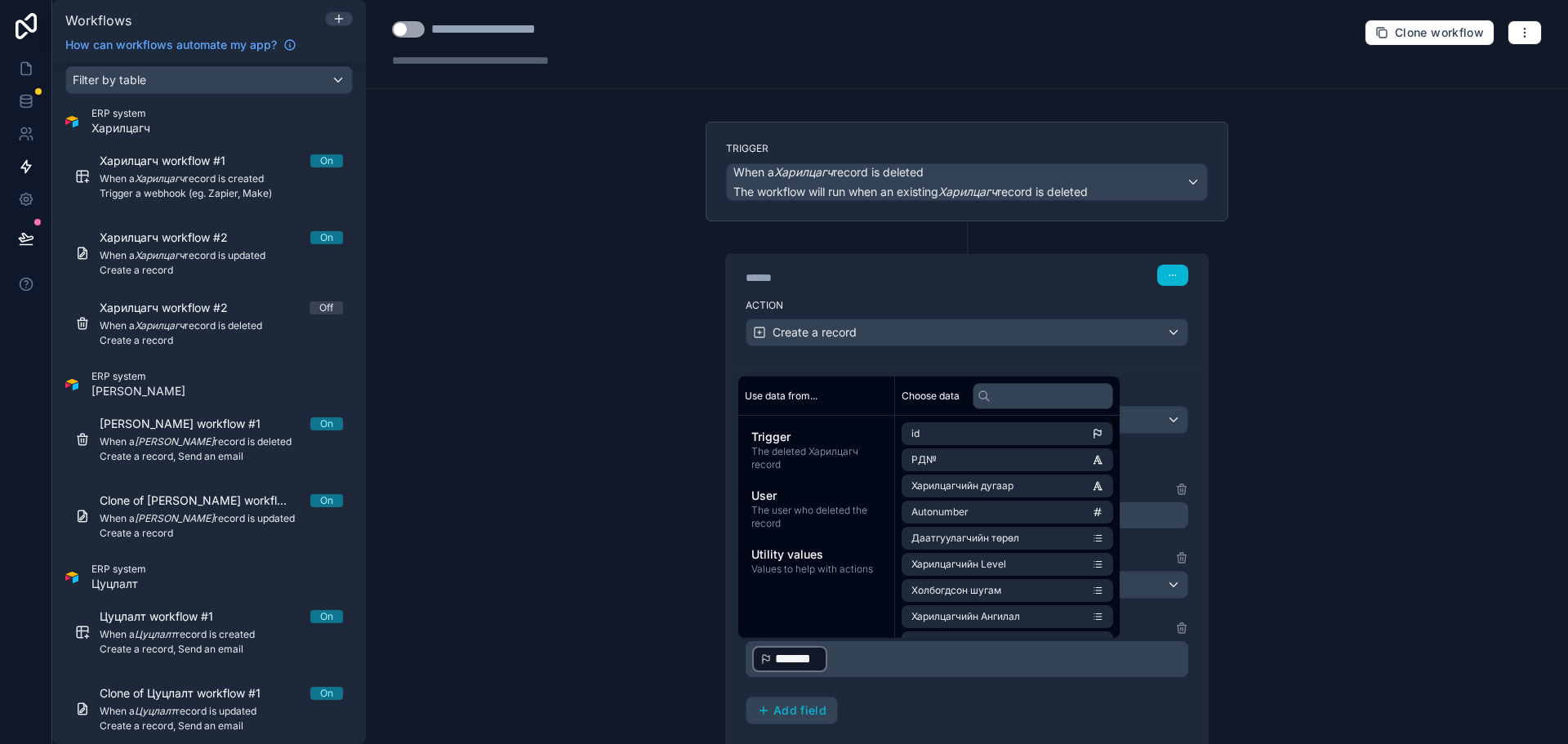
click at [898, 676] on div "﻿ ******* ﻿ ﻿" at bounding box center [967, 659] width 443 height 36
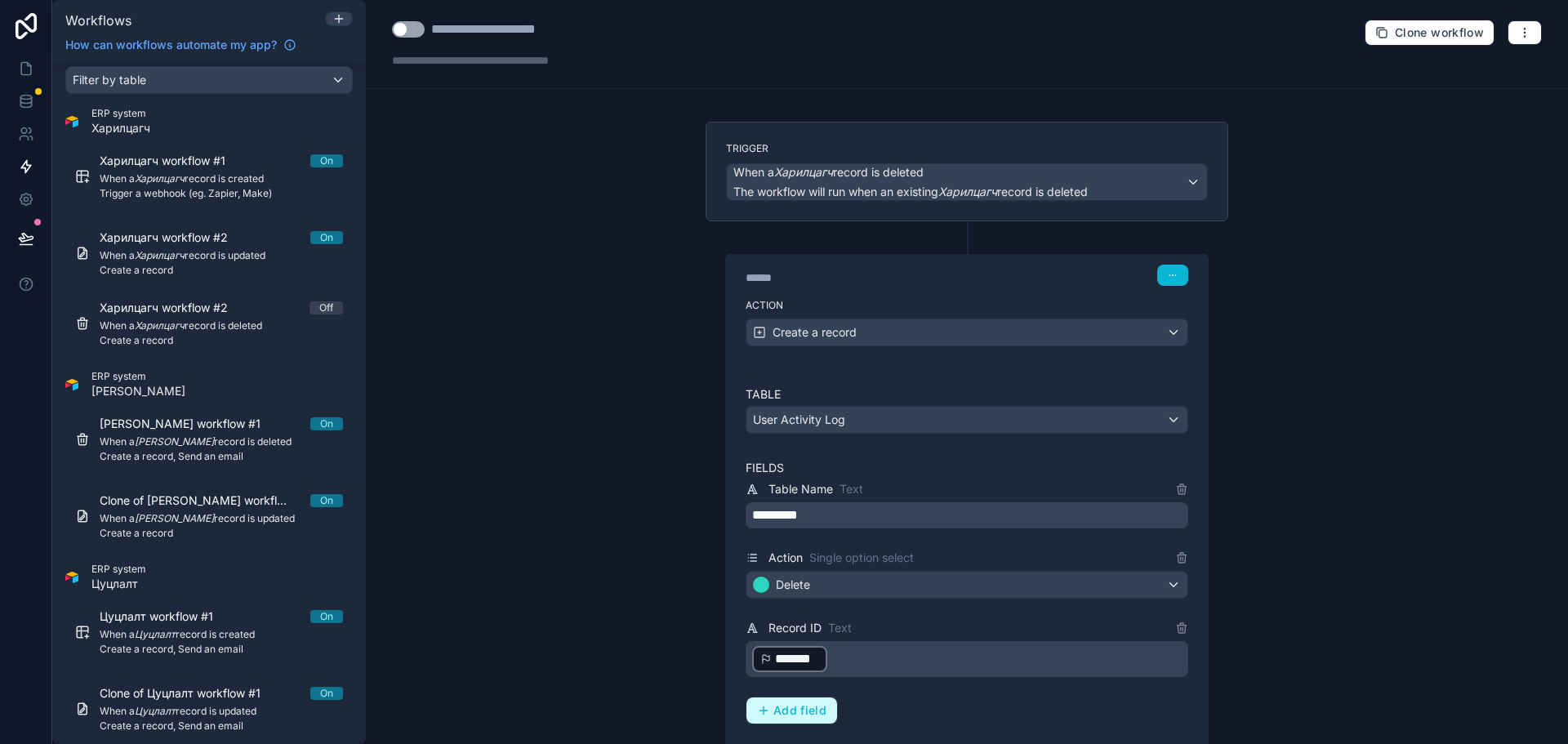
click at [817, 711] on span "Add field" at bounding box center [800, 711] width 53 height 15
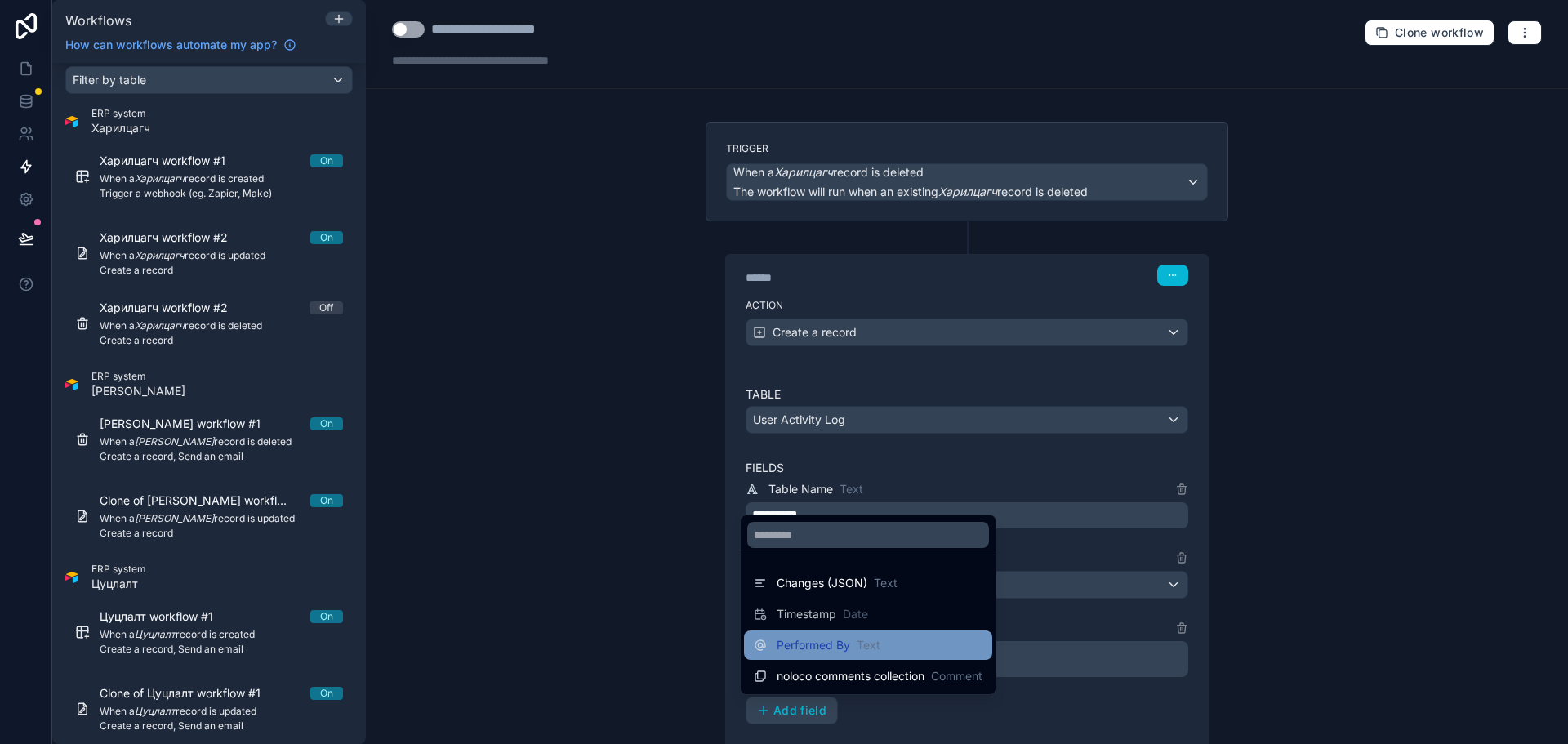
click at [838, 652] on span "Performed By" at bounding box center [813, 645] width 74 height 16
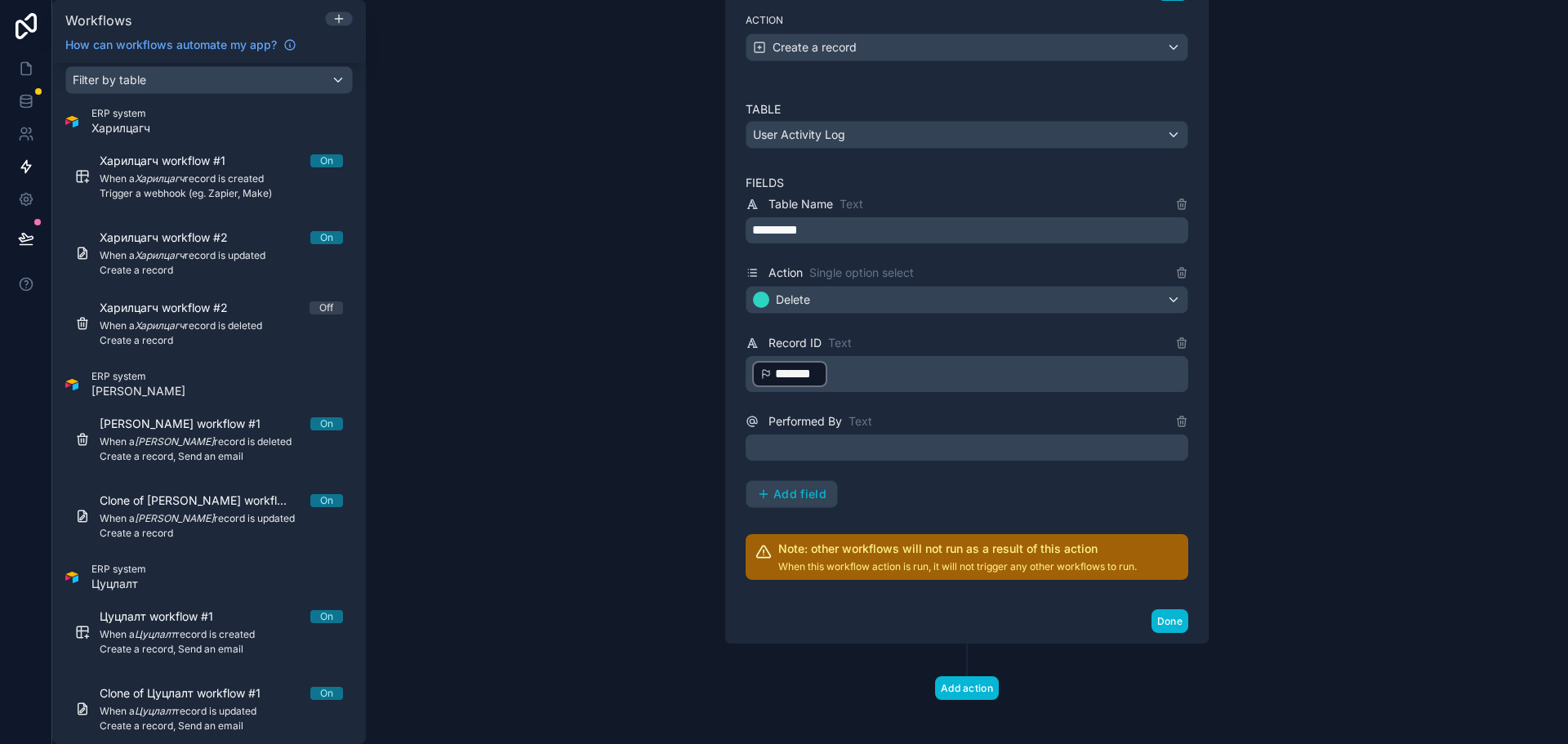
scroll to position [293, 0]
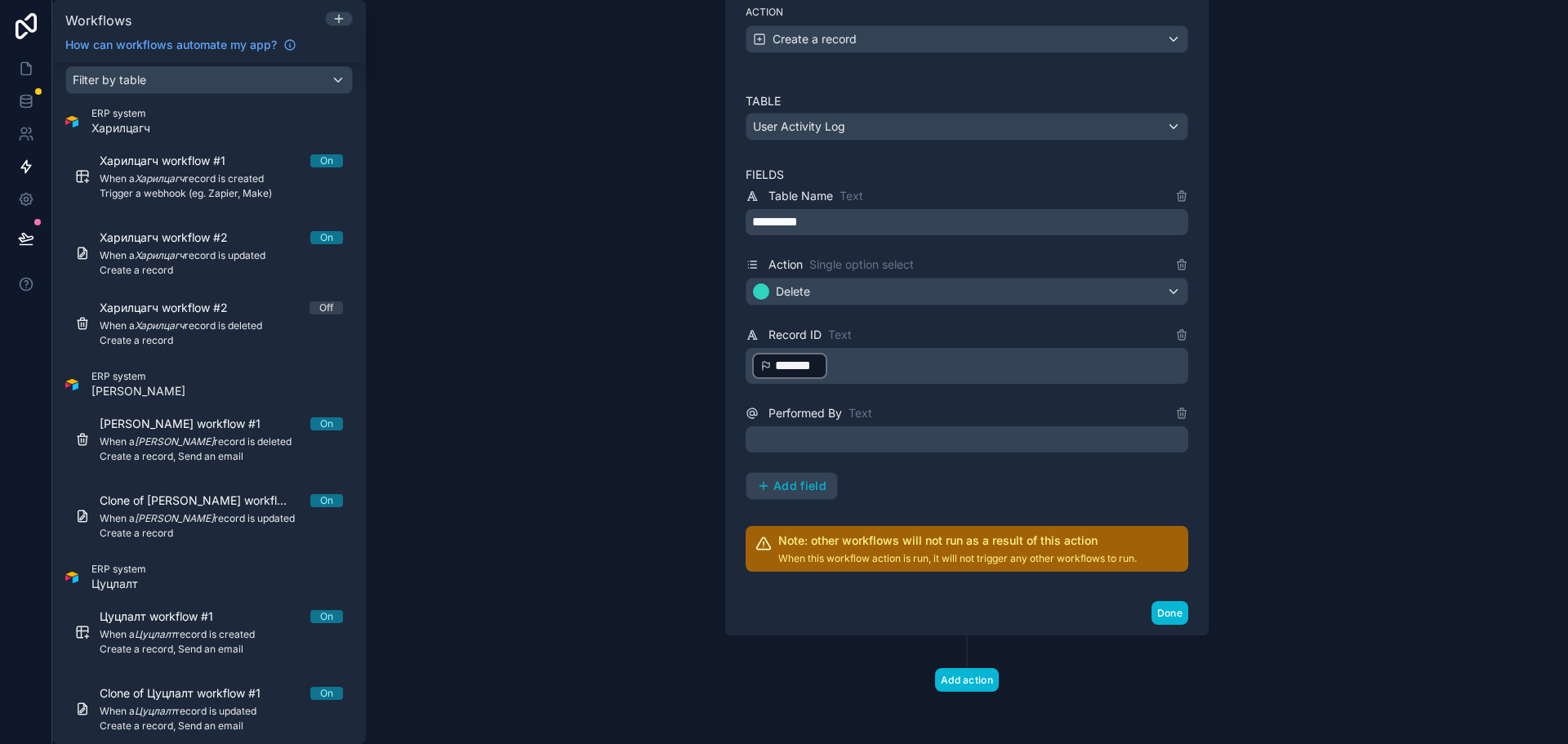
click at [849, 439] on p "﻿" at bounding box center [969, 439] width 433 height 20
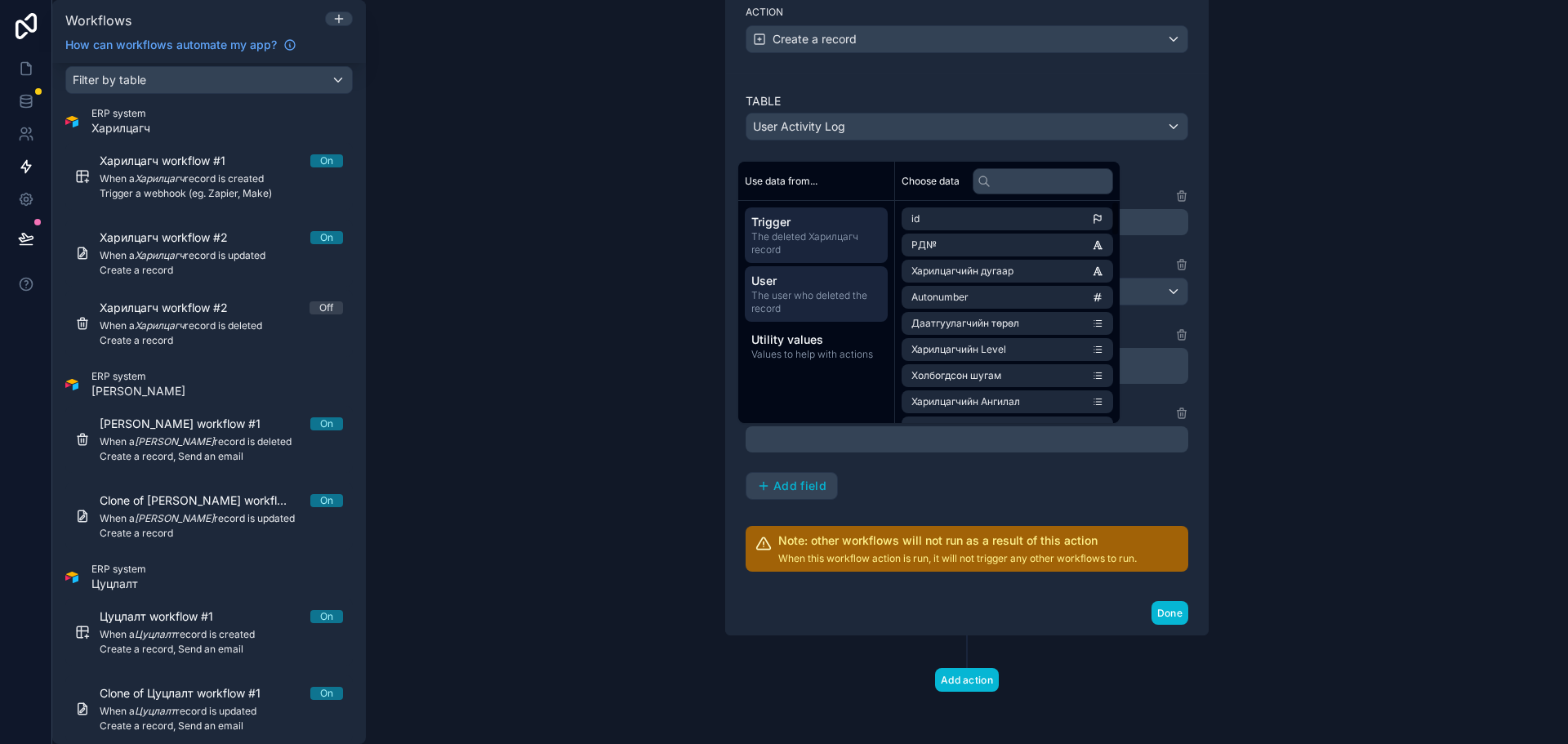
click at [849, 289] on span "The user who deleted the record" at bounding box center [816, 302] width 130 height 26
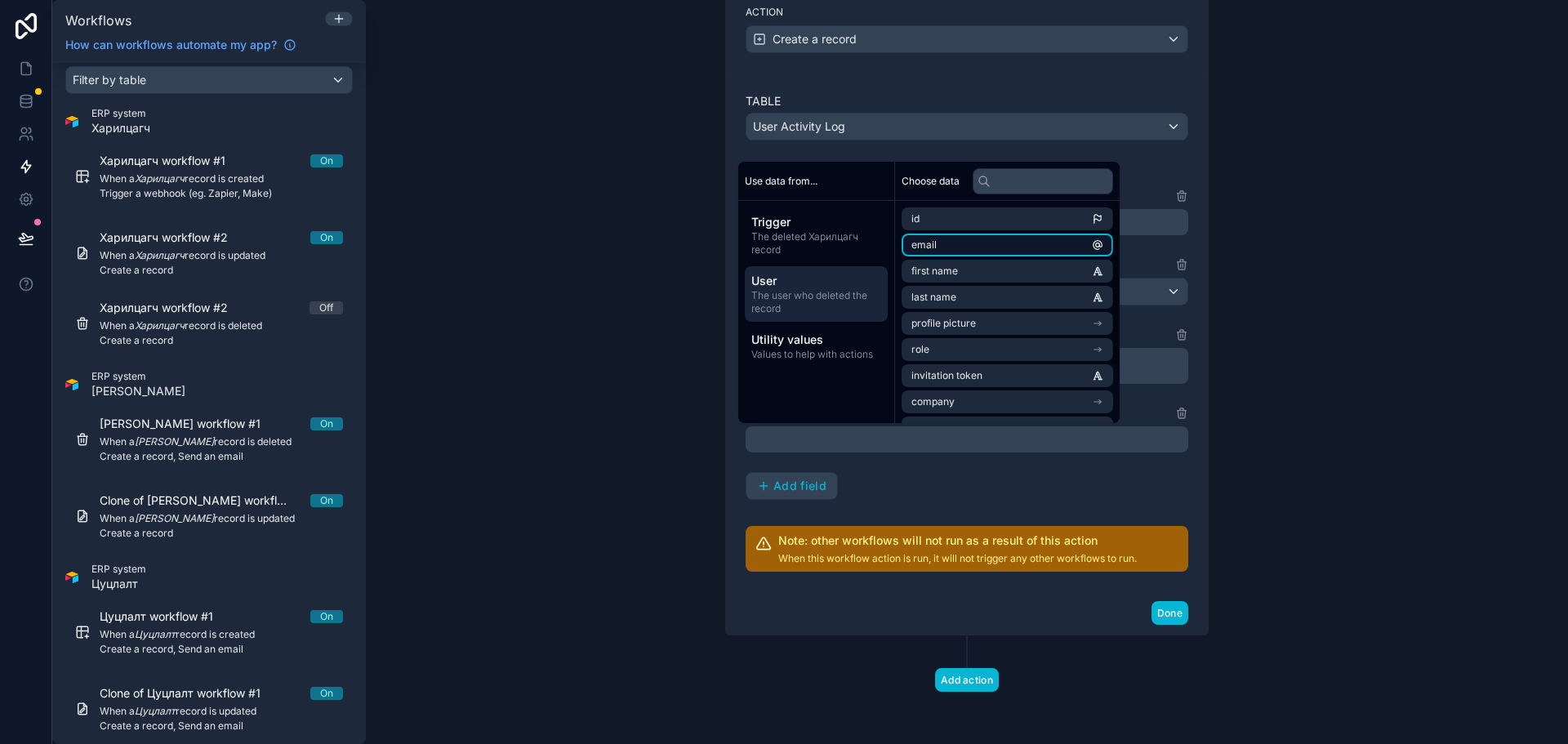
click at [976, 240] on li "email" at bounding box center [1007, 245] width 212 height 23
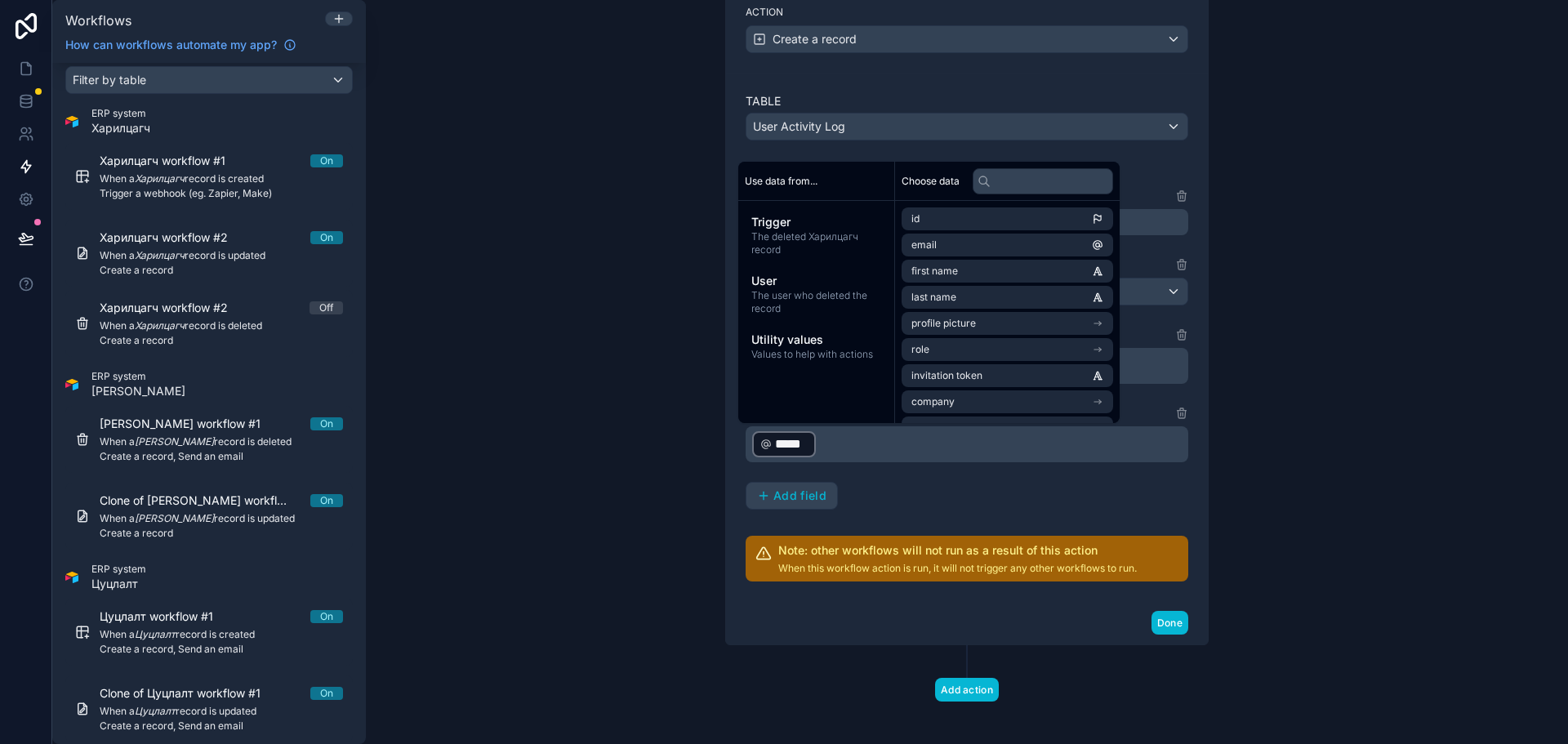
click at [932, 507] on div "Table Name Text ********* Action Single option select Delete Record ID Text ﻿ *…" at bounding box center [967, 348] width 443 height 323
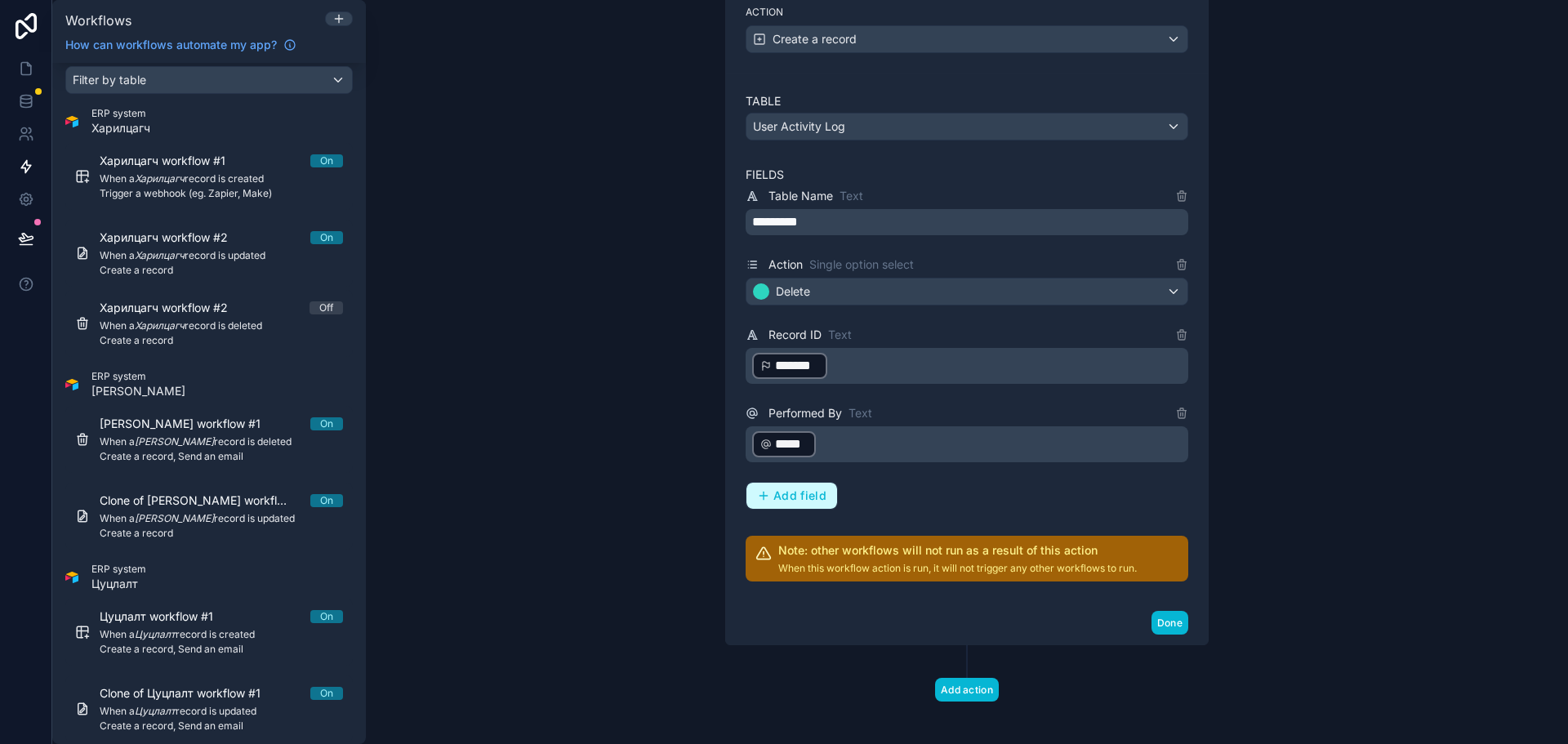
click at [776, 500] on span "Add field" at bounding box center [800, 496] width 53 height 15
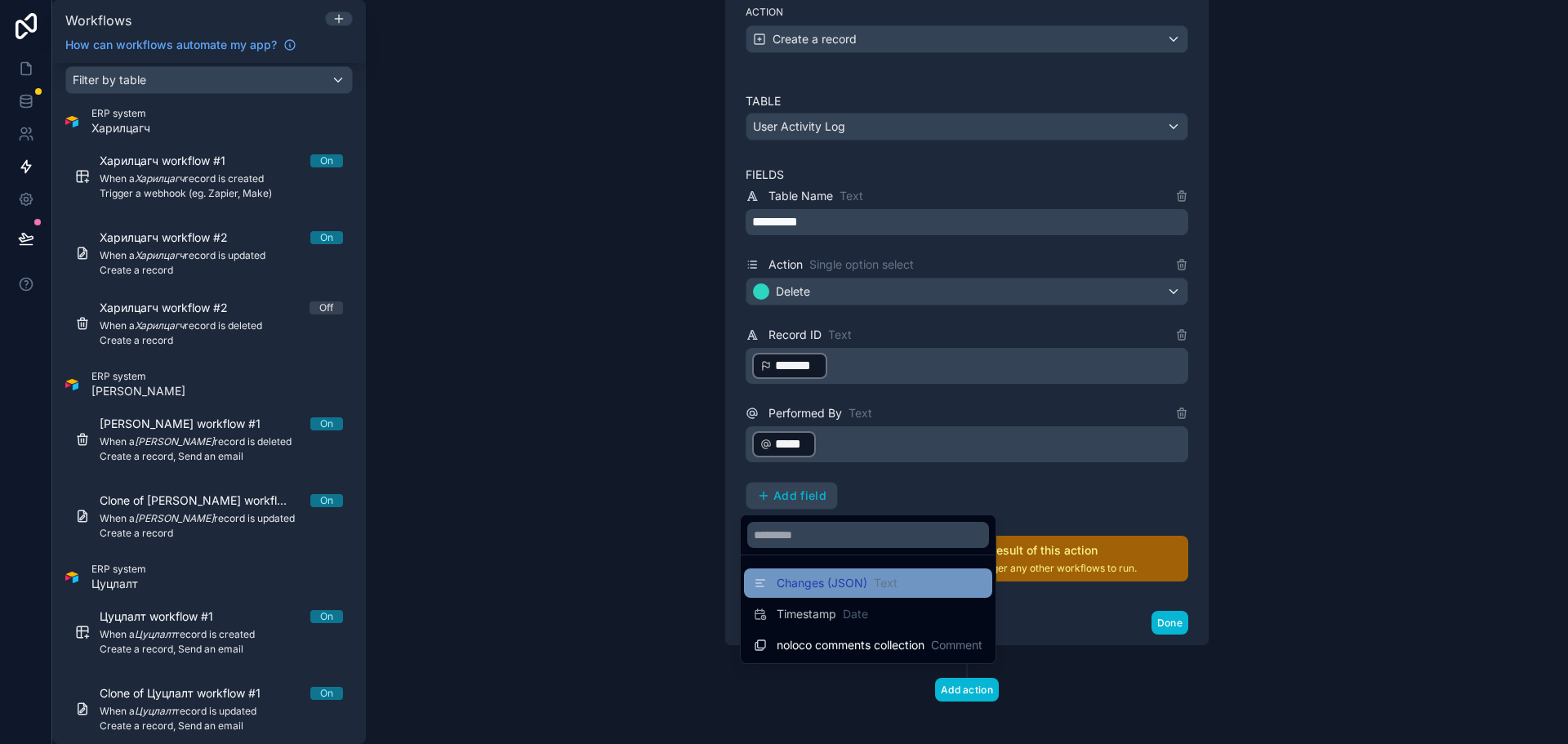
click at [866, 587] on span "Changes (JSON)" at bounding box center [822, 583] width 91 height 16
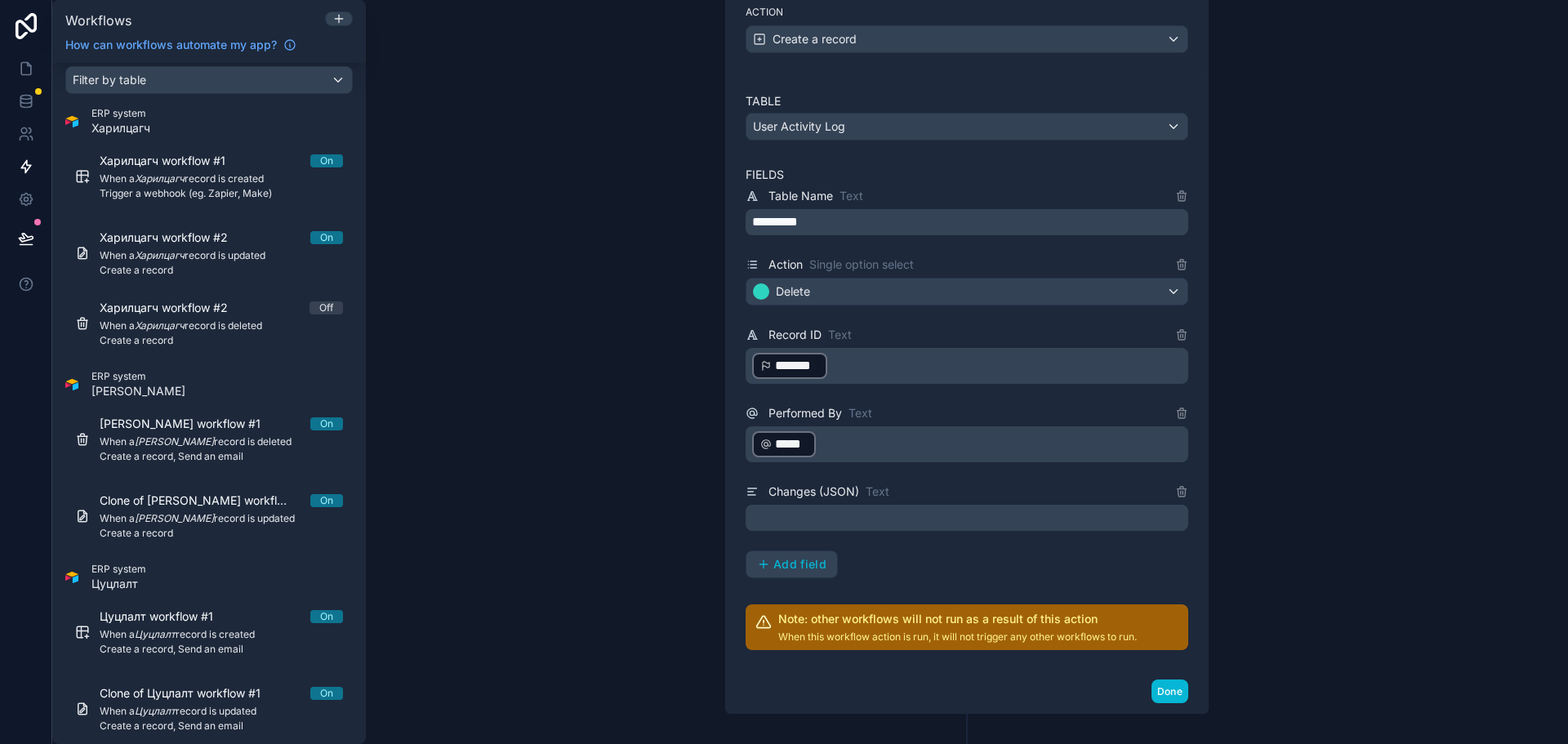
click at [909, 510] on p "﻿" at bounding box center [969, 518] width 433 height 20
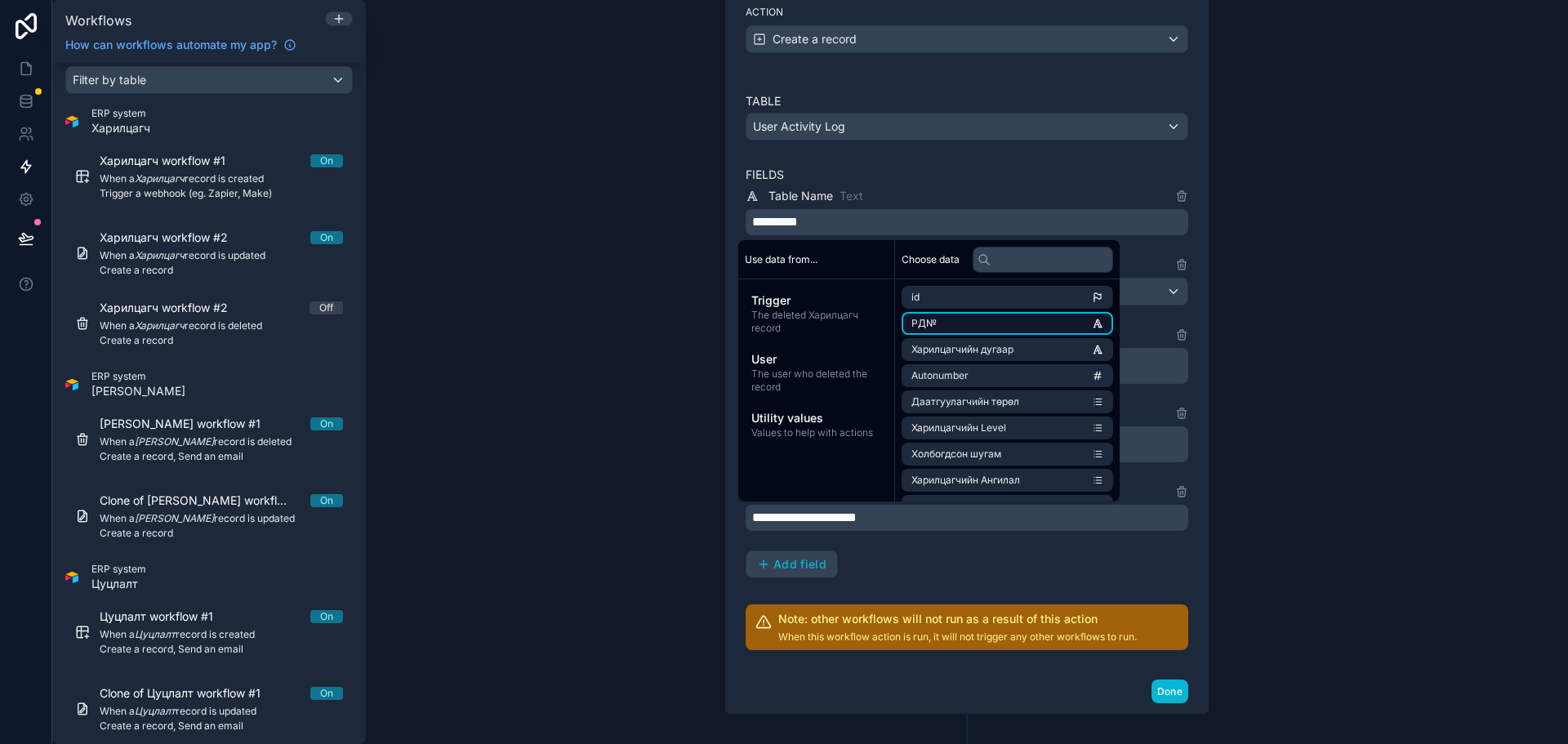
click at [960, 323] on li "РД№" at bounding box center [1007, 323] width 212 height 23
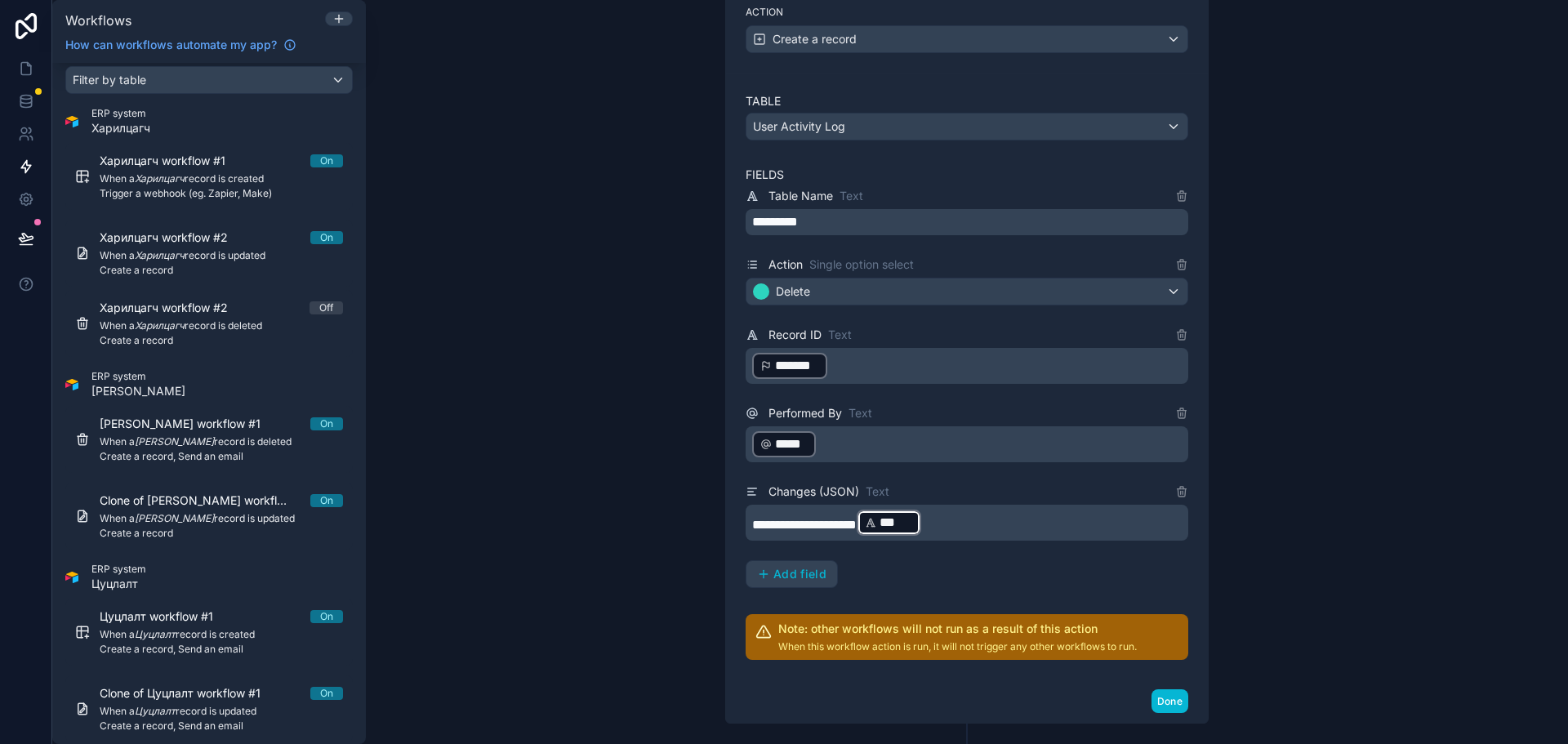
click at [1047, 534] on p "**********" at bounding box center [969, 523] width 433 height 29
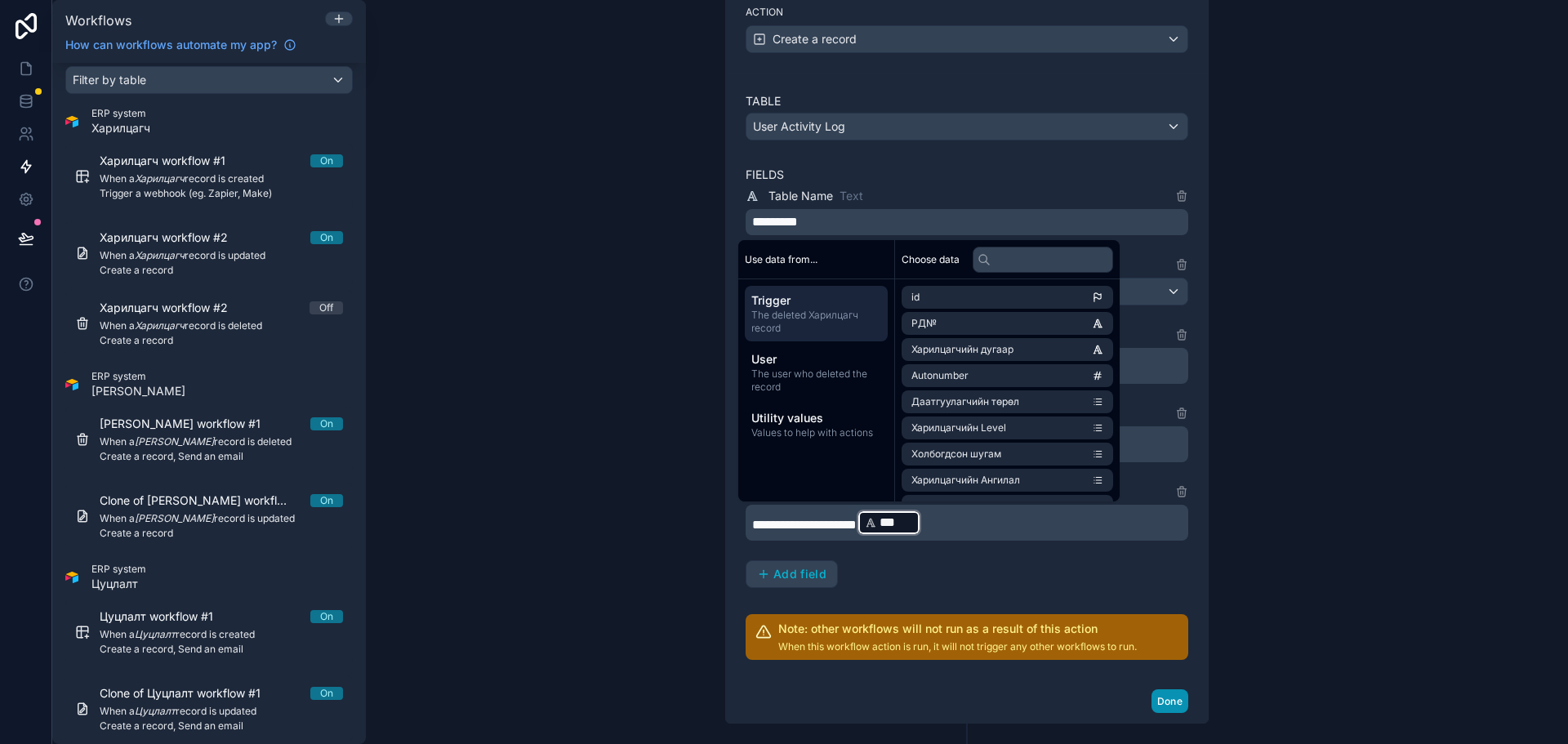
click at [1170, 706] on button "Done" at bounding box center [1169, 701] width 37 height 24
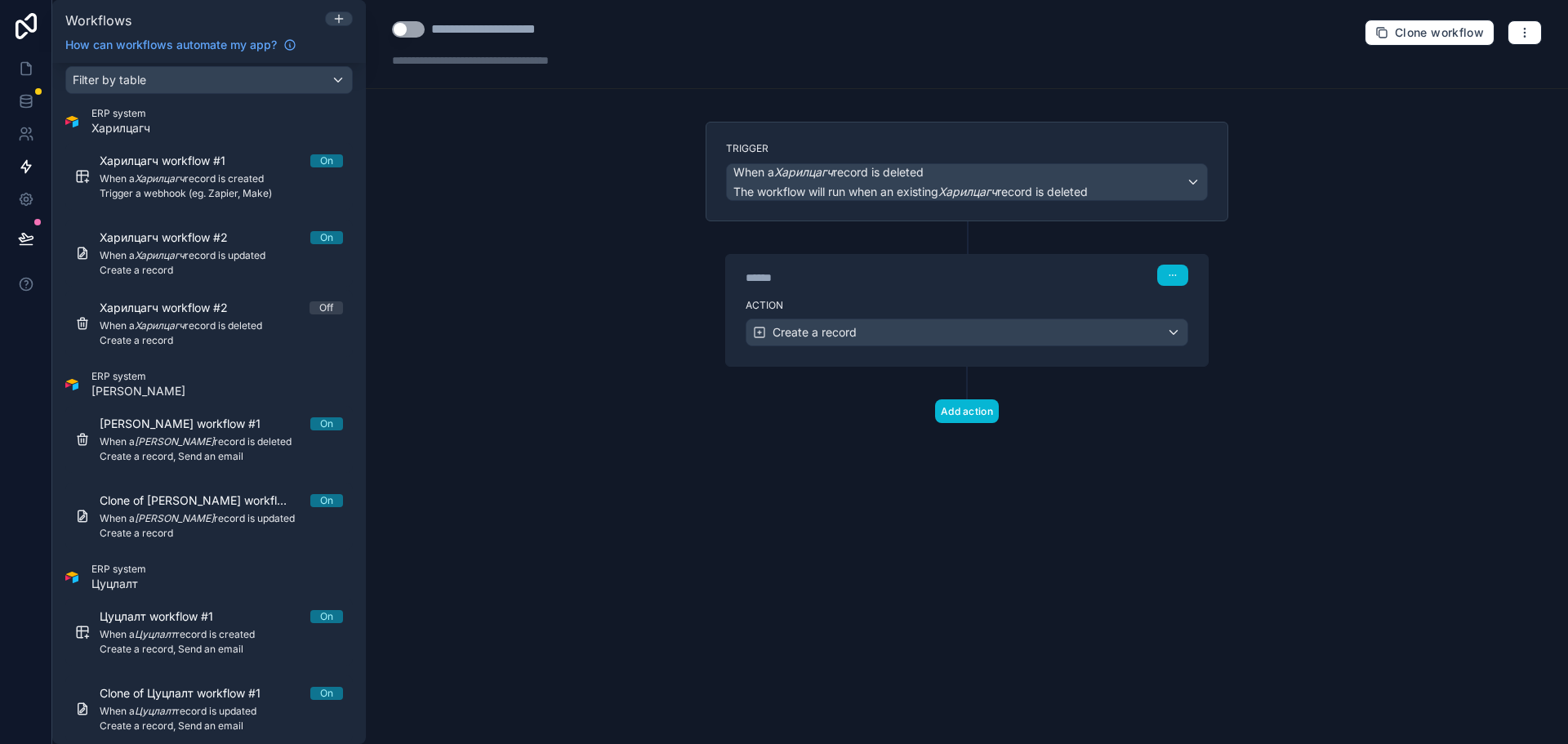
scroll to position [0, 0]
click at [956, 408] on button "Add action" at bounding box center [967, 411] width 64 height 24
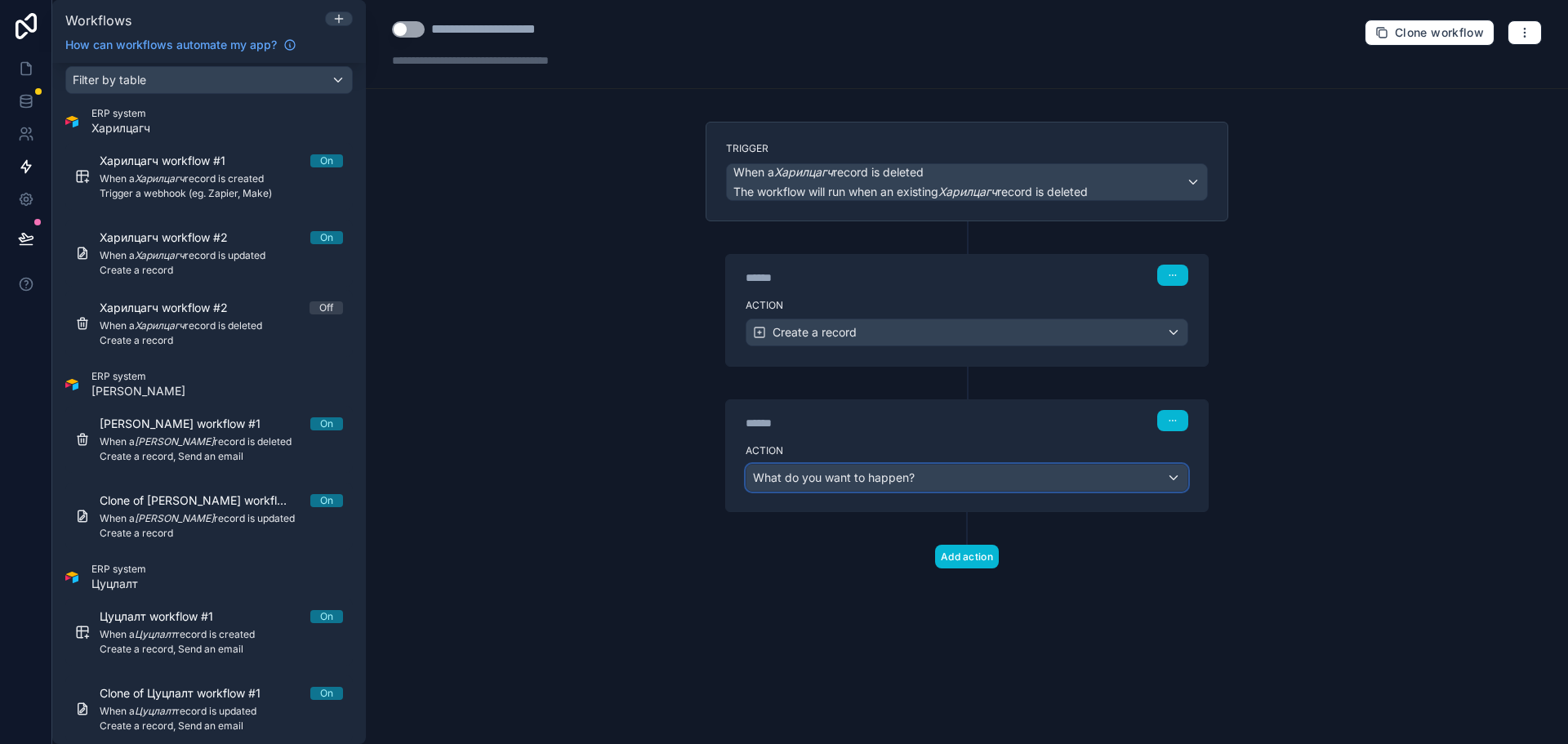
click at [870, 474] on span "What do you want to happen?" at bounding box center [834, 477] width 162 height 14
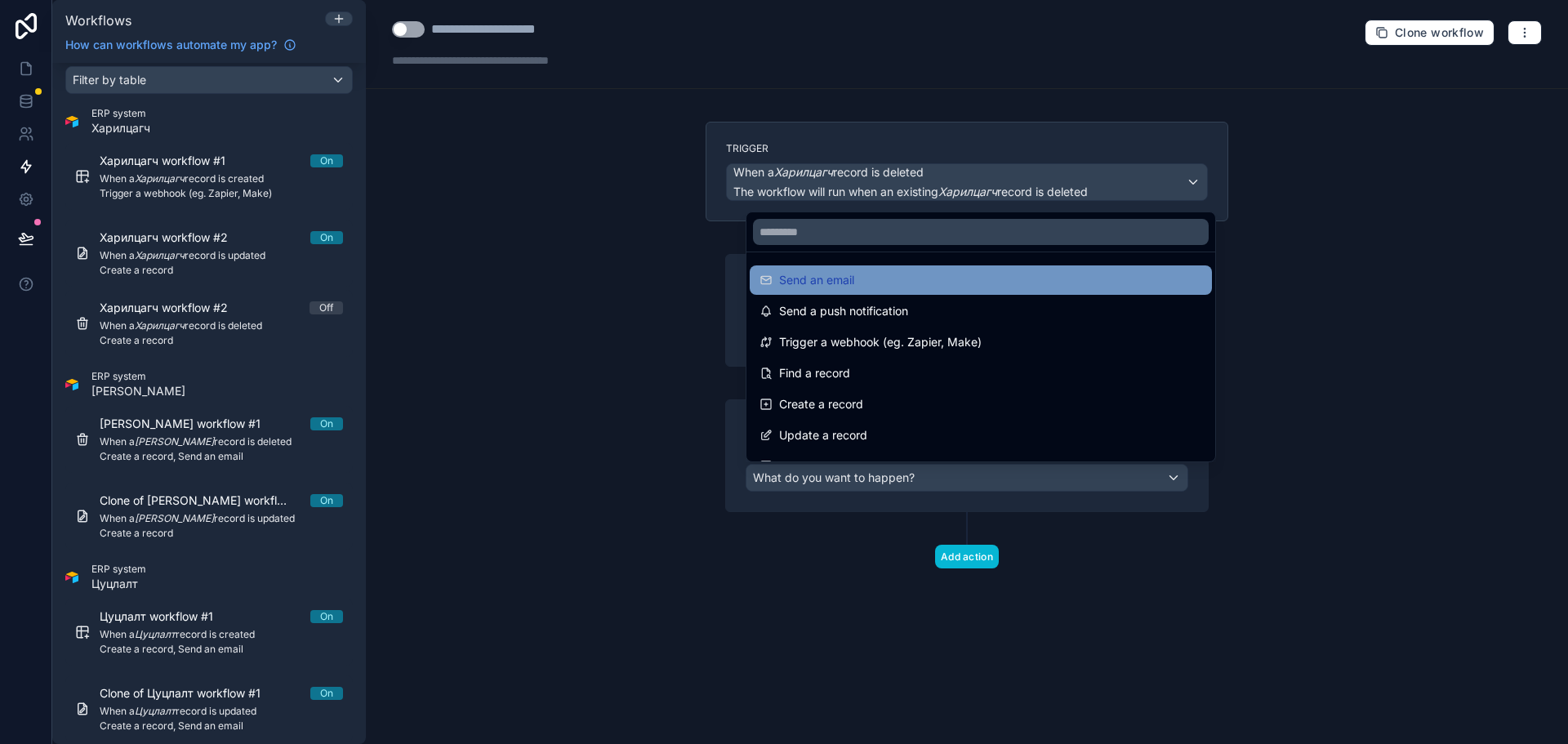
click at [909, 287] on div "Send an email" at bounding box center [981, 280] width 443 height 20
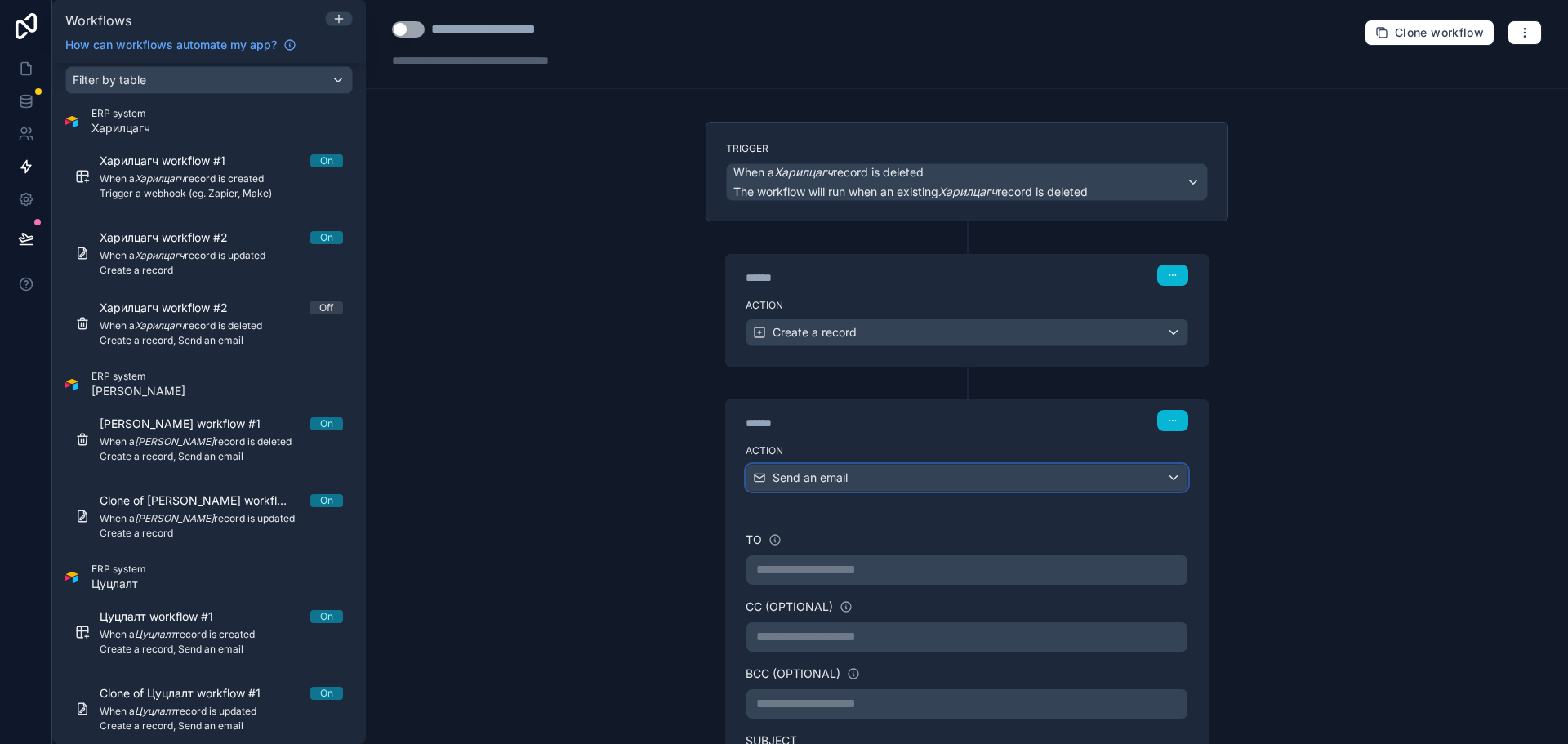
click at [835, 482] on span "Send an email" at bounding box center [810, 478] width 75 height 16
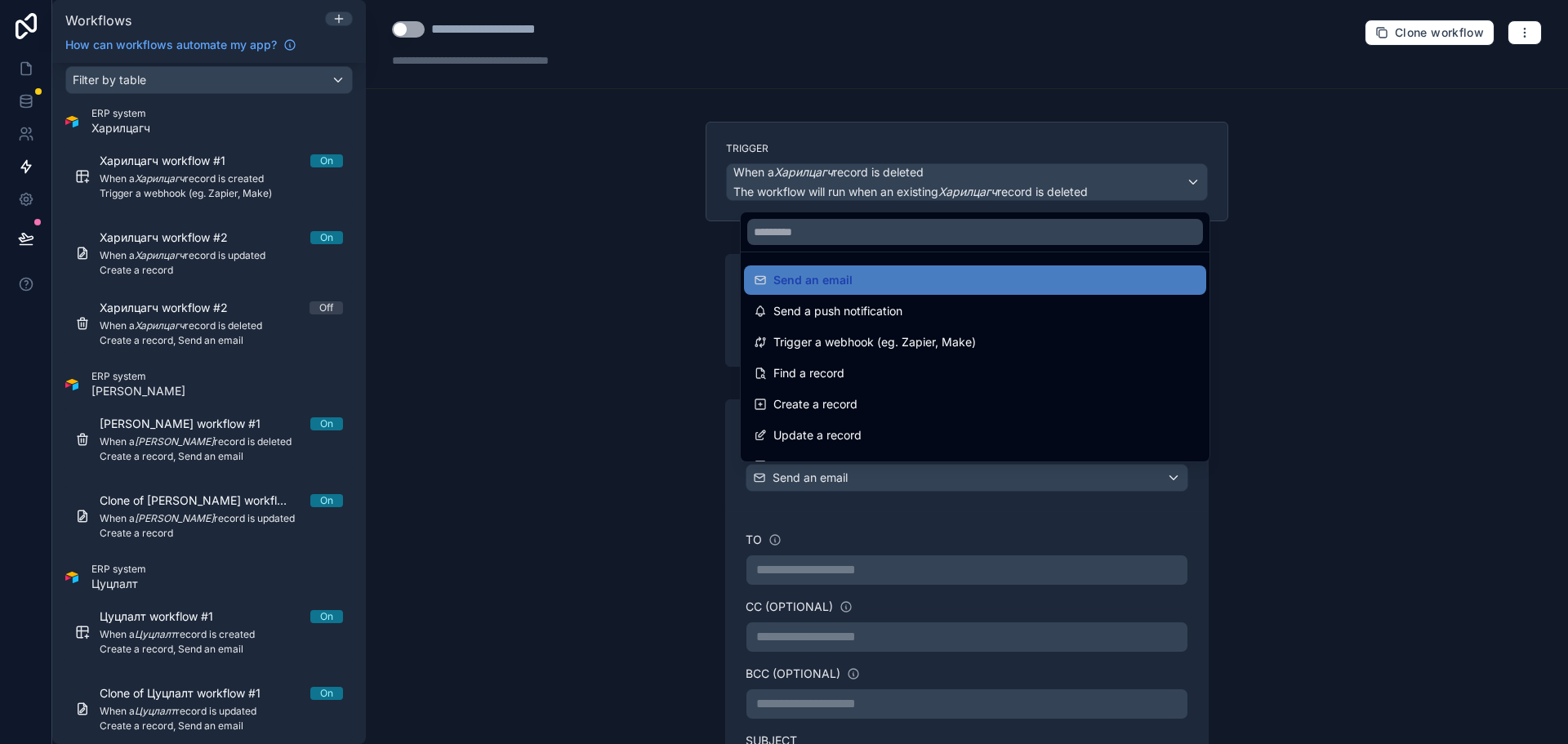
click at [906, 533] on div at bounding box center [784, 372] width 1568 height 744
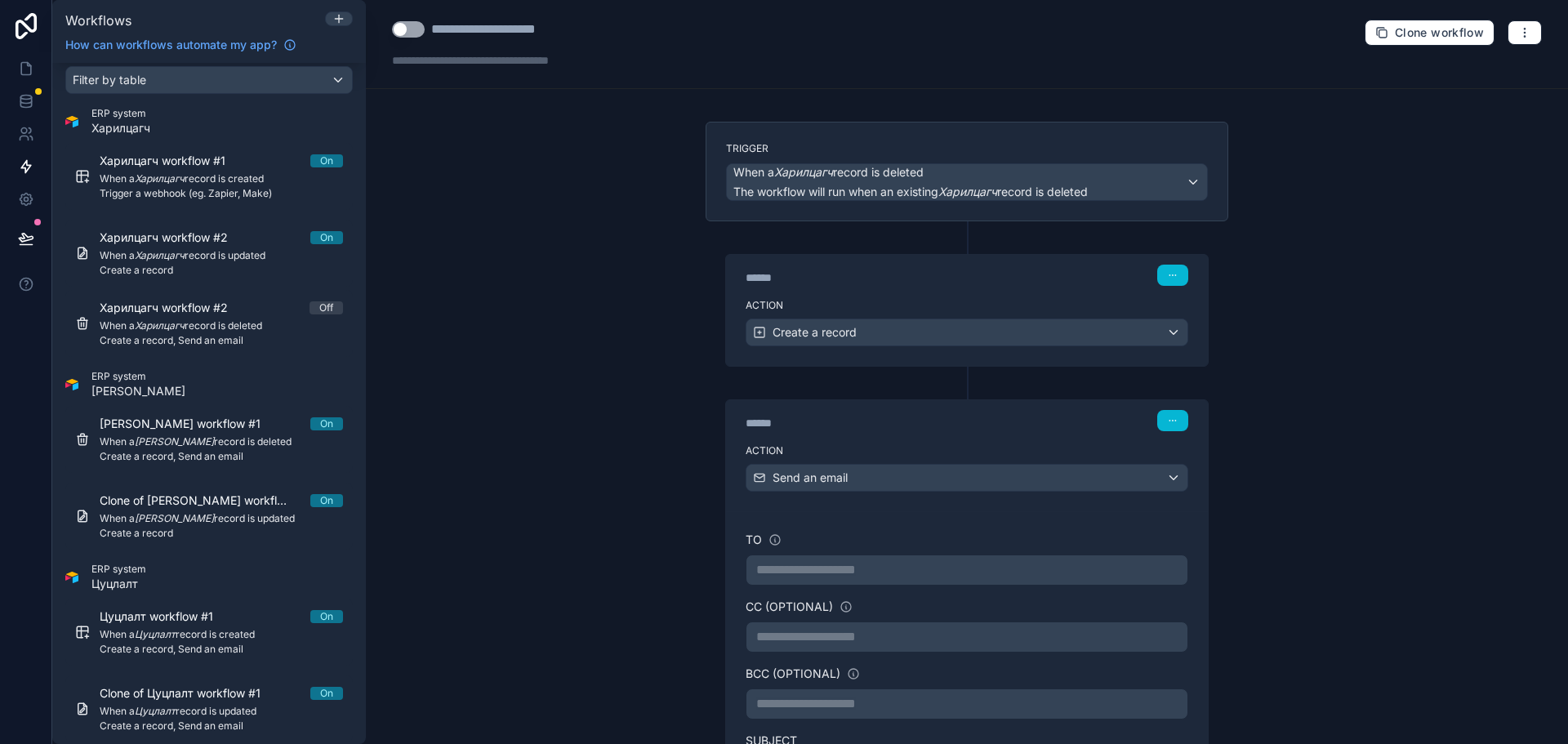
click at [899, 577] on p "**********" at bounding box center [967, 570] width 421 height 20
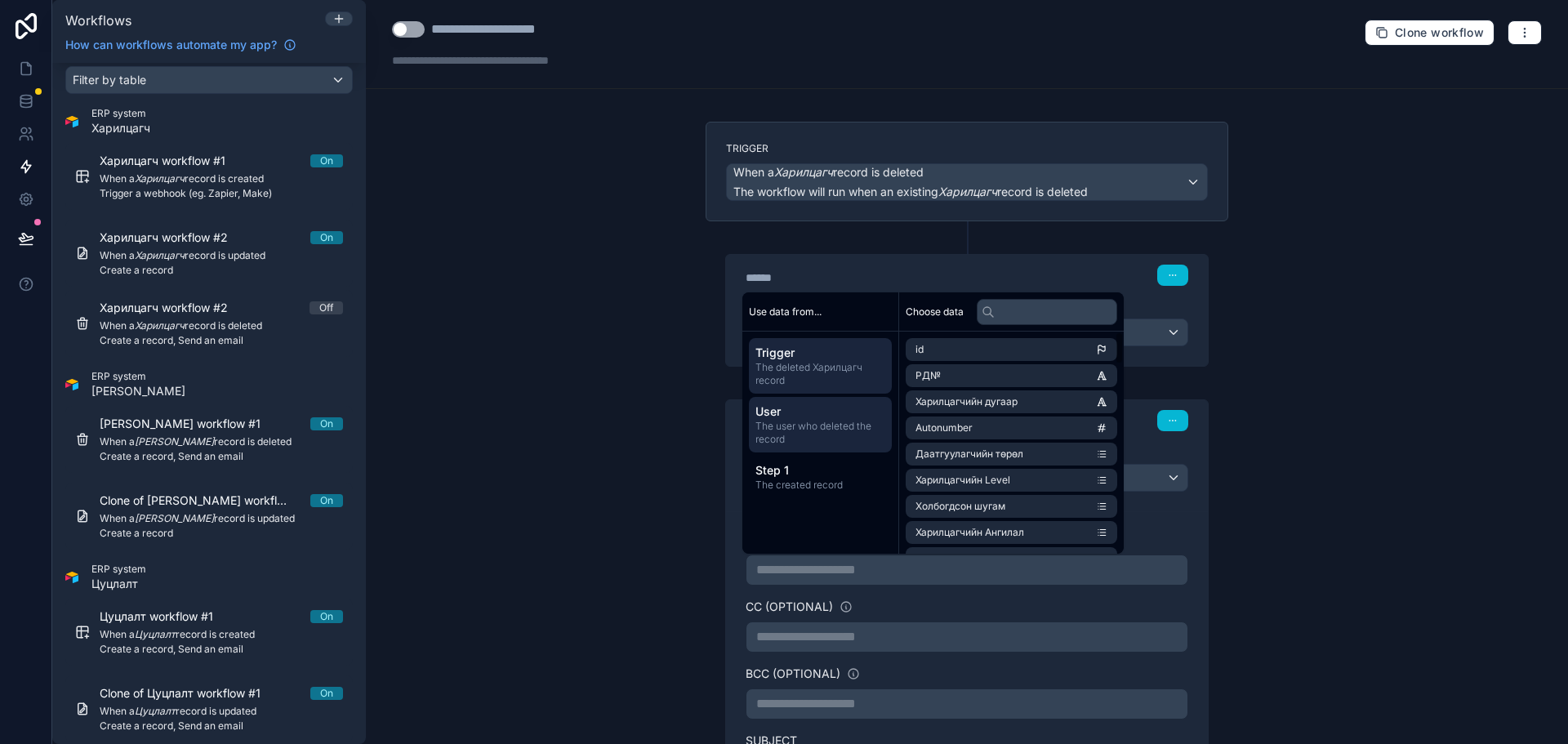
click at [832, 423] on span "The user who deleted the record" at bounding box center [820, 433] width 130 height 26
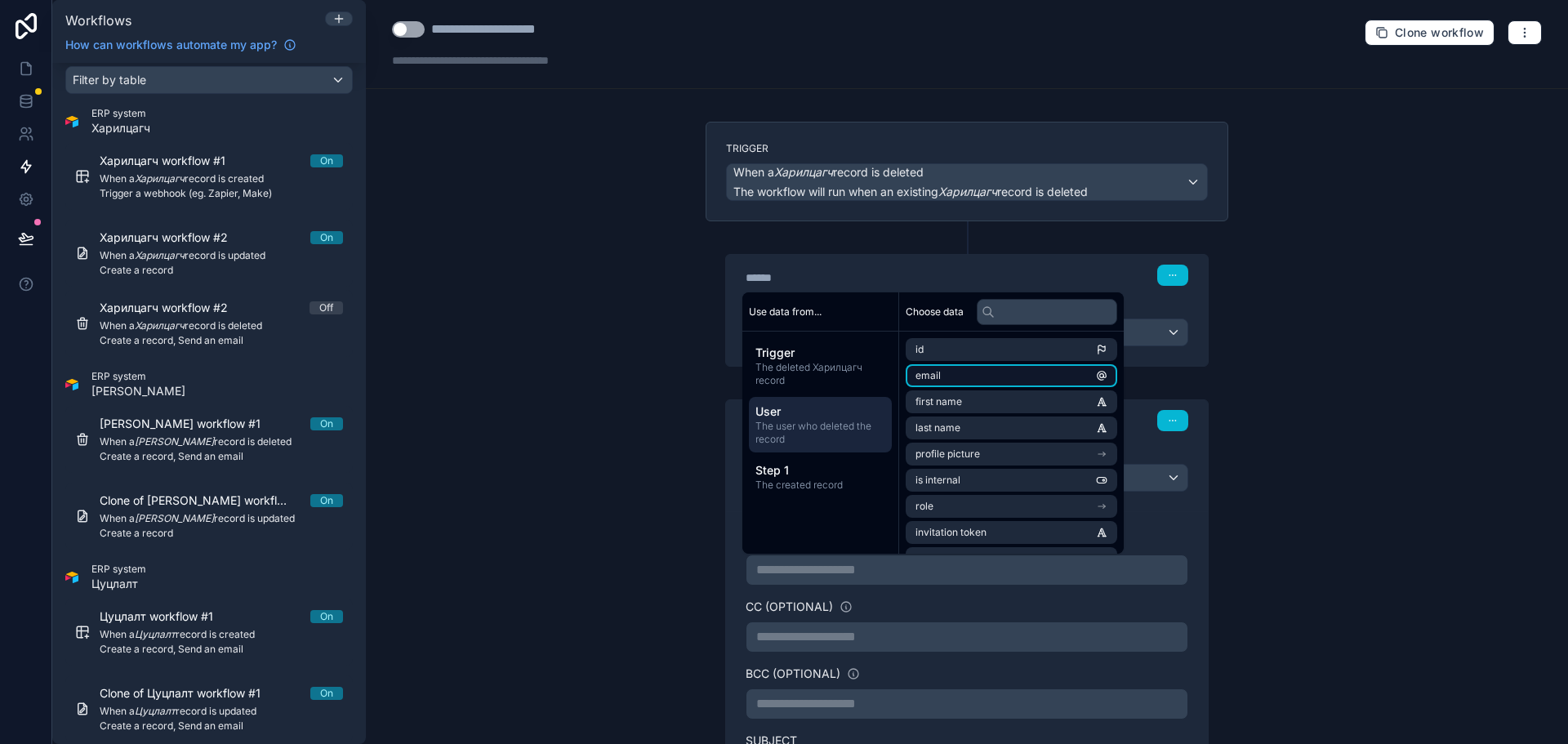
click at [965, 377] on li "email" at bounding box center [1011, 376] width 212 height 23
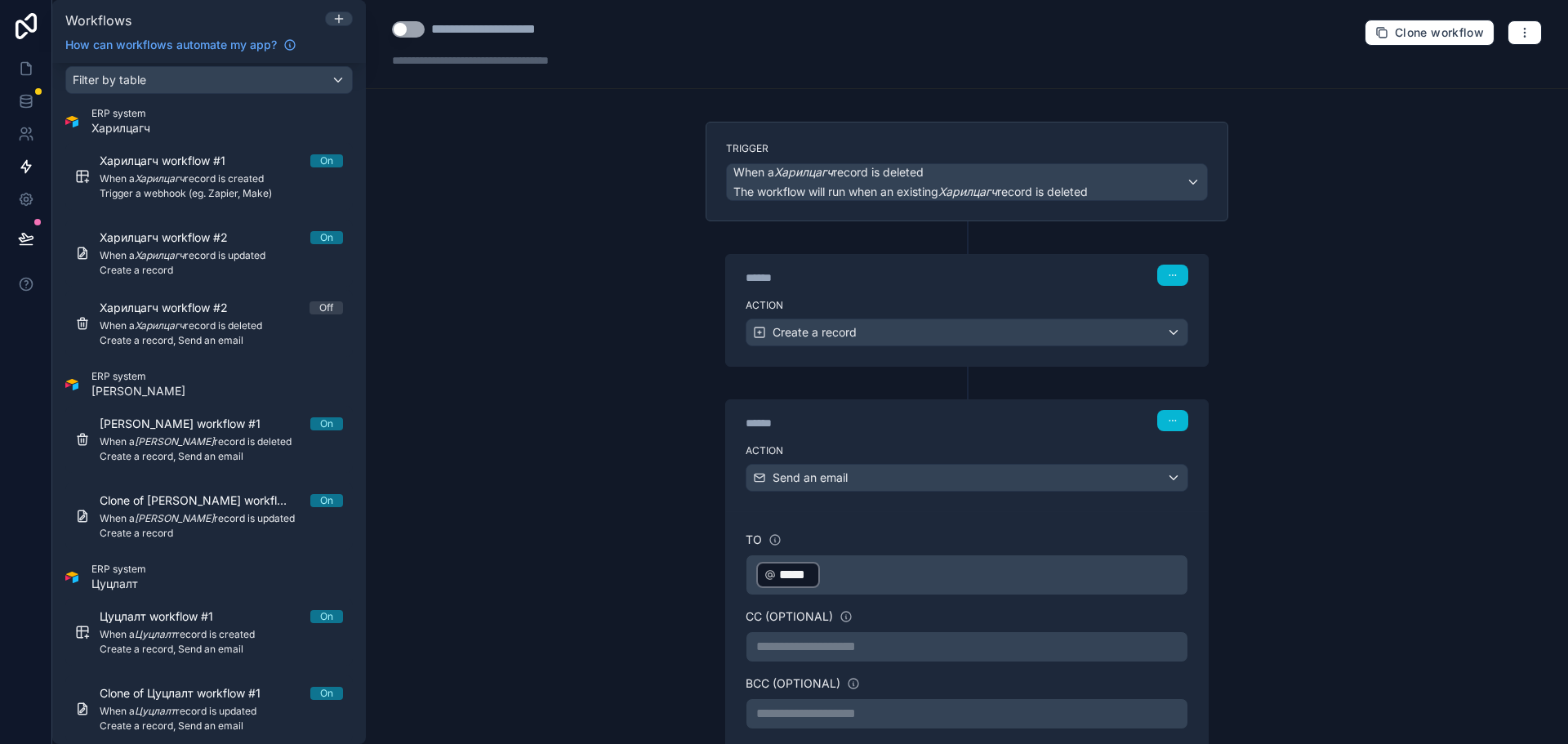
click at [902, 638] on p "**********" at bounding box center [967, 647] width 421 height 20
click at [822, 643] on p "**********" at bounding box center [967, 647] width 421 height 20
click at [813, 715] on p "**********" at bounding box center [967, 714] width 421 height 20
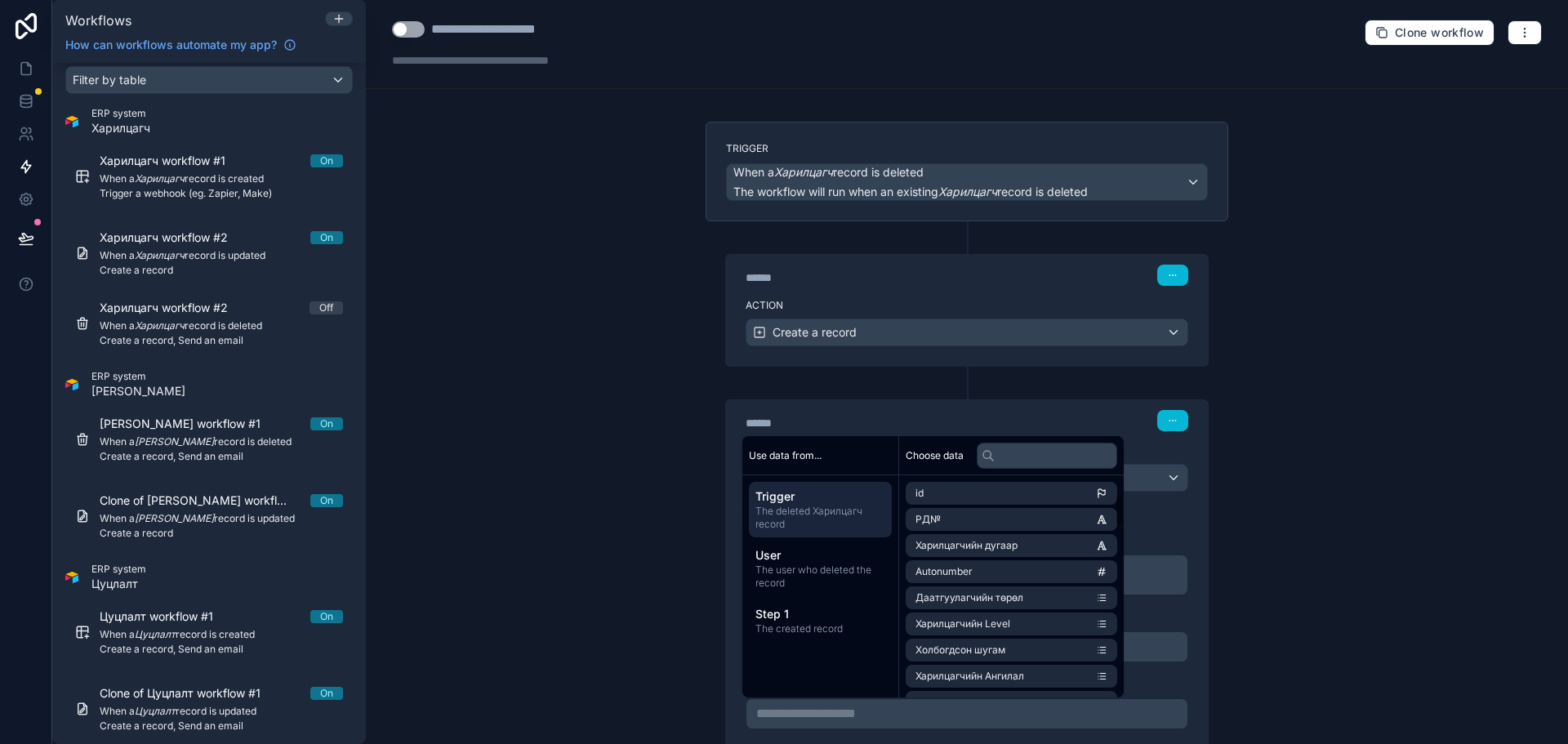
scroll to position [572, 0]
click at [1374, 529] on div "**********" at bounding box center [967, 372] width 1202 height 744
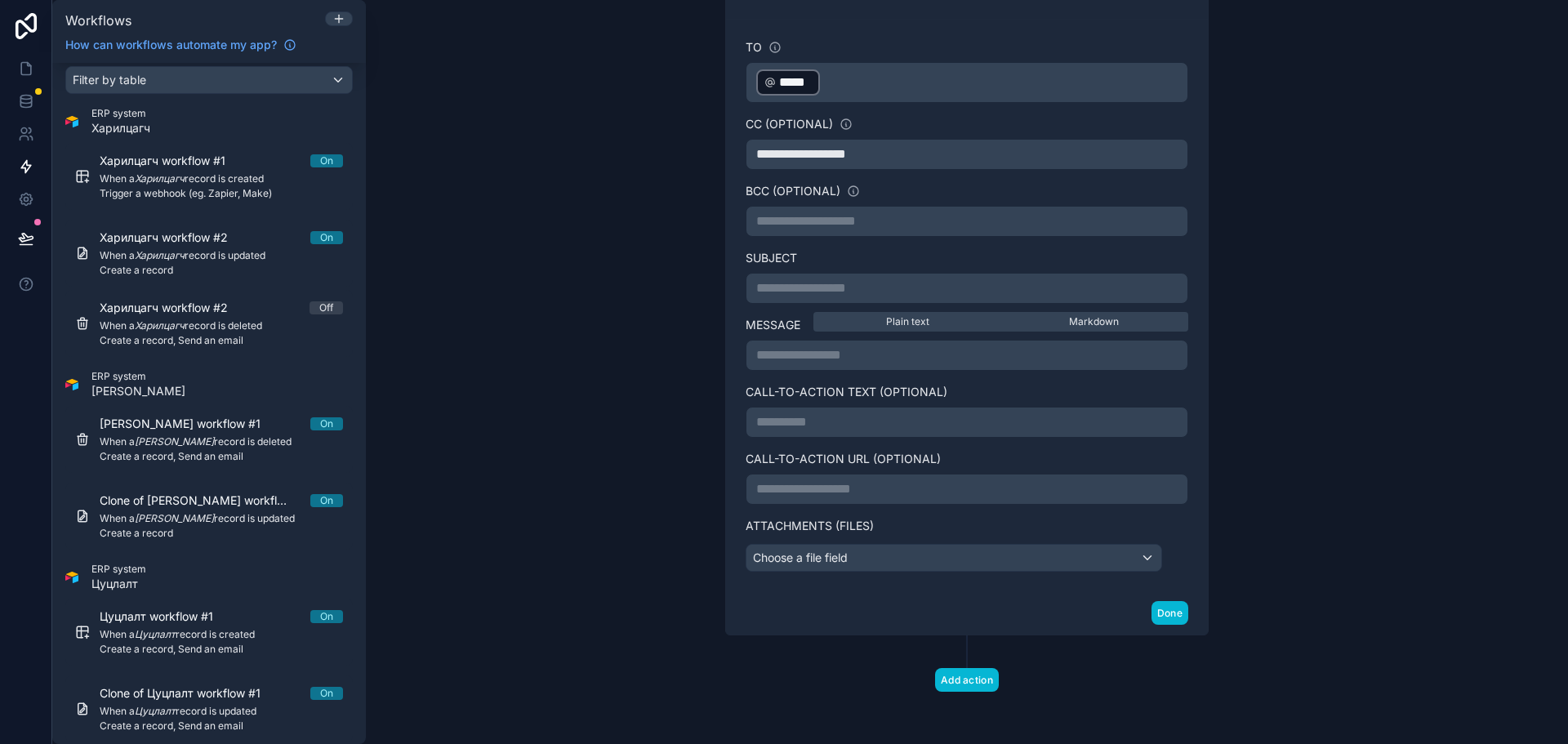
scroll to position [411, 0]
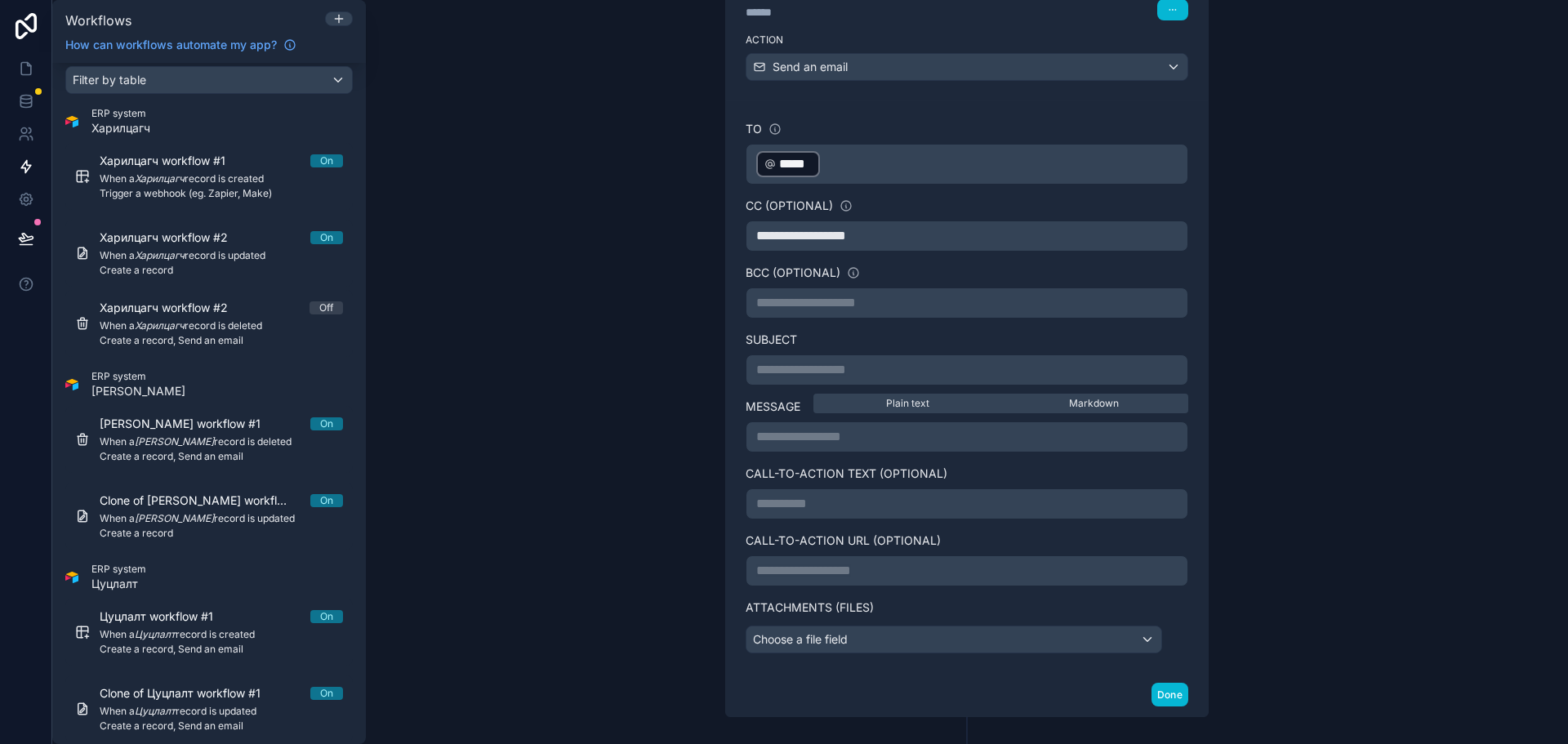
click at [792, 365] on p "**********" at bounding box center [967, 370] width 421 height 20
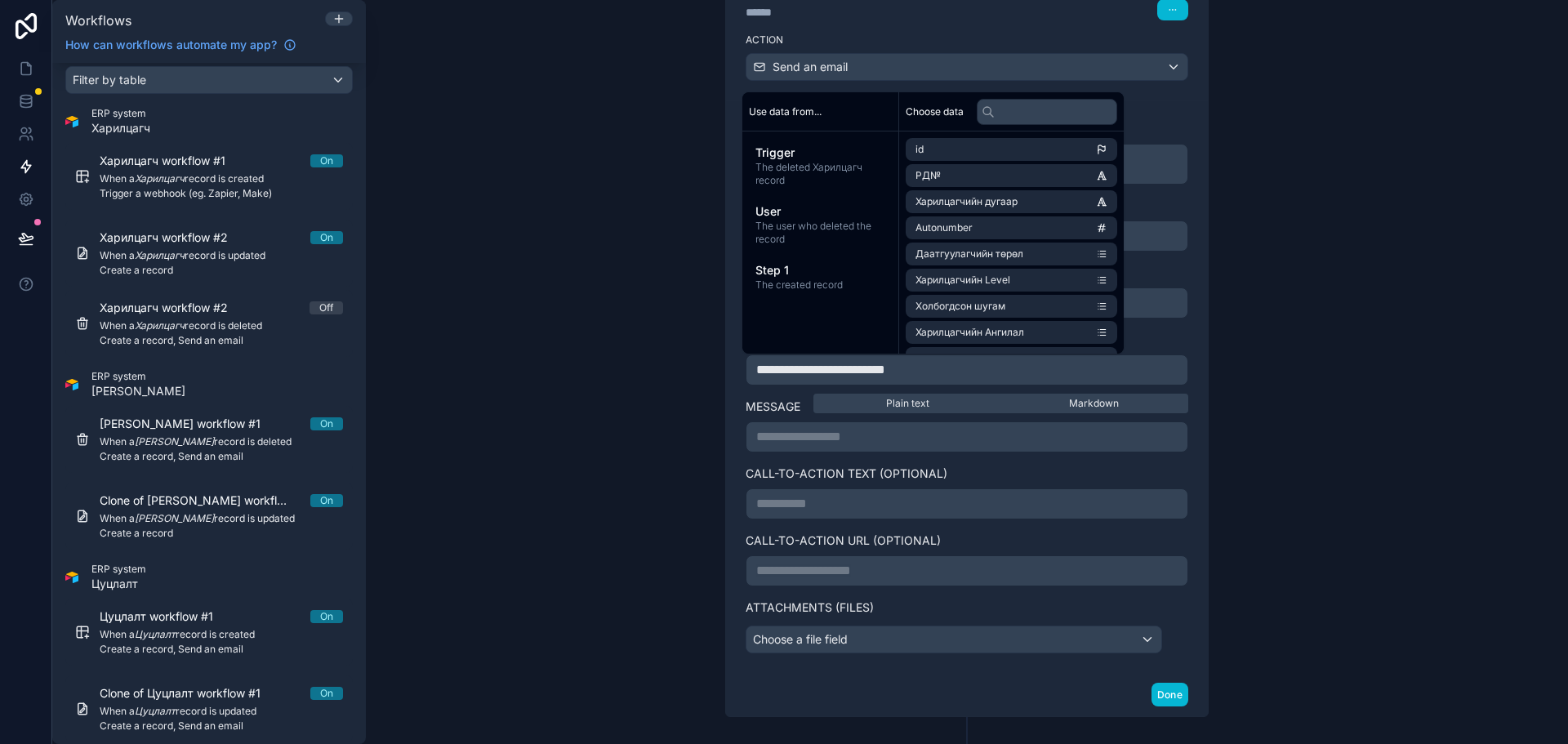
drag, startPoint x: 871, startPoint y: 443, endPoint x: 1198, endPoint y: 409, distance: 328.8
click at [871, 443] on p "**********" at bounding box center [967, 437] width 421 height 20
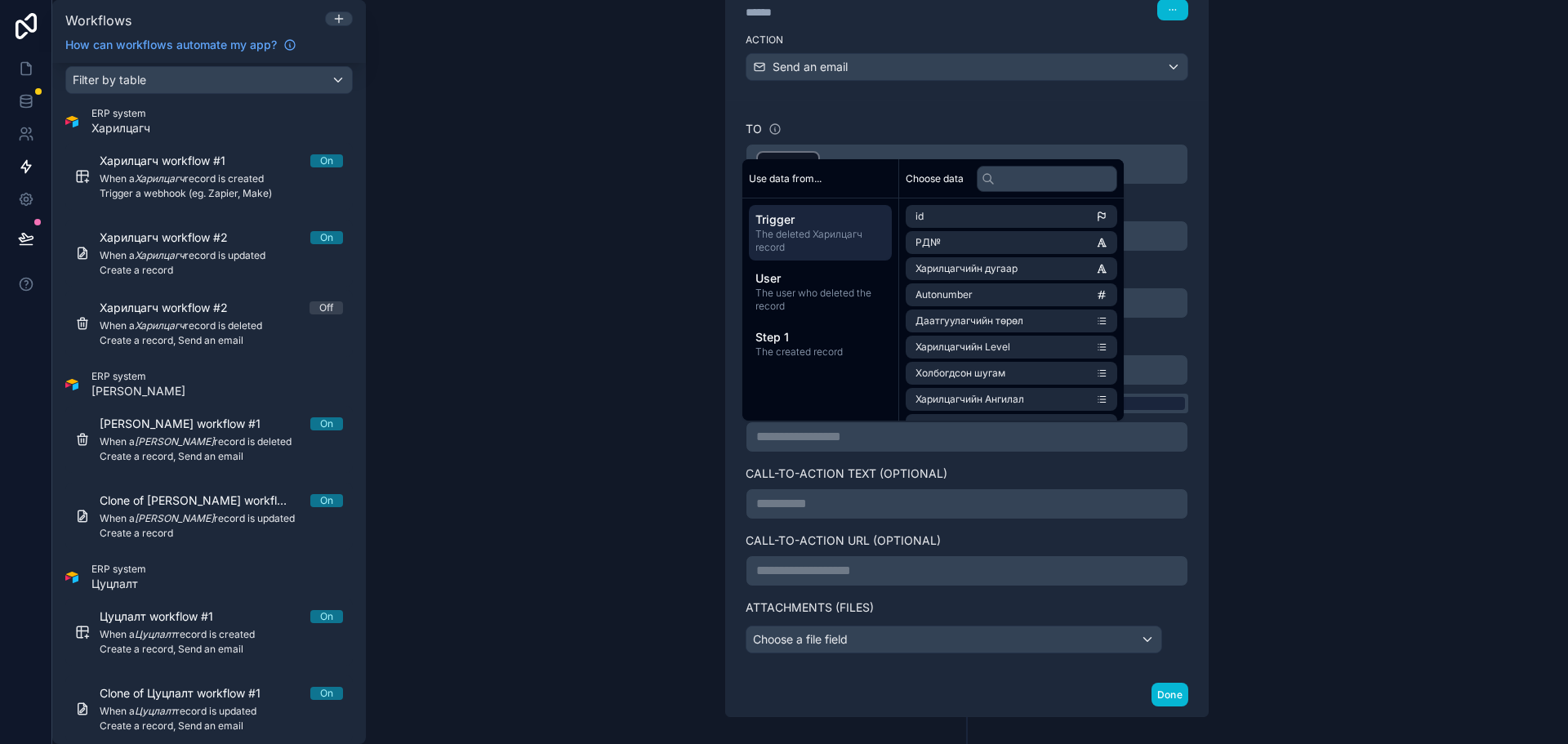
click at [1172, 402] on div "Markdown" at bounding box center [1094, 403] width 183 height 13
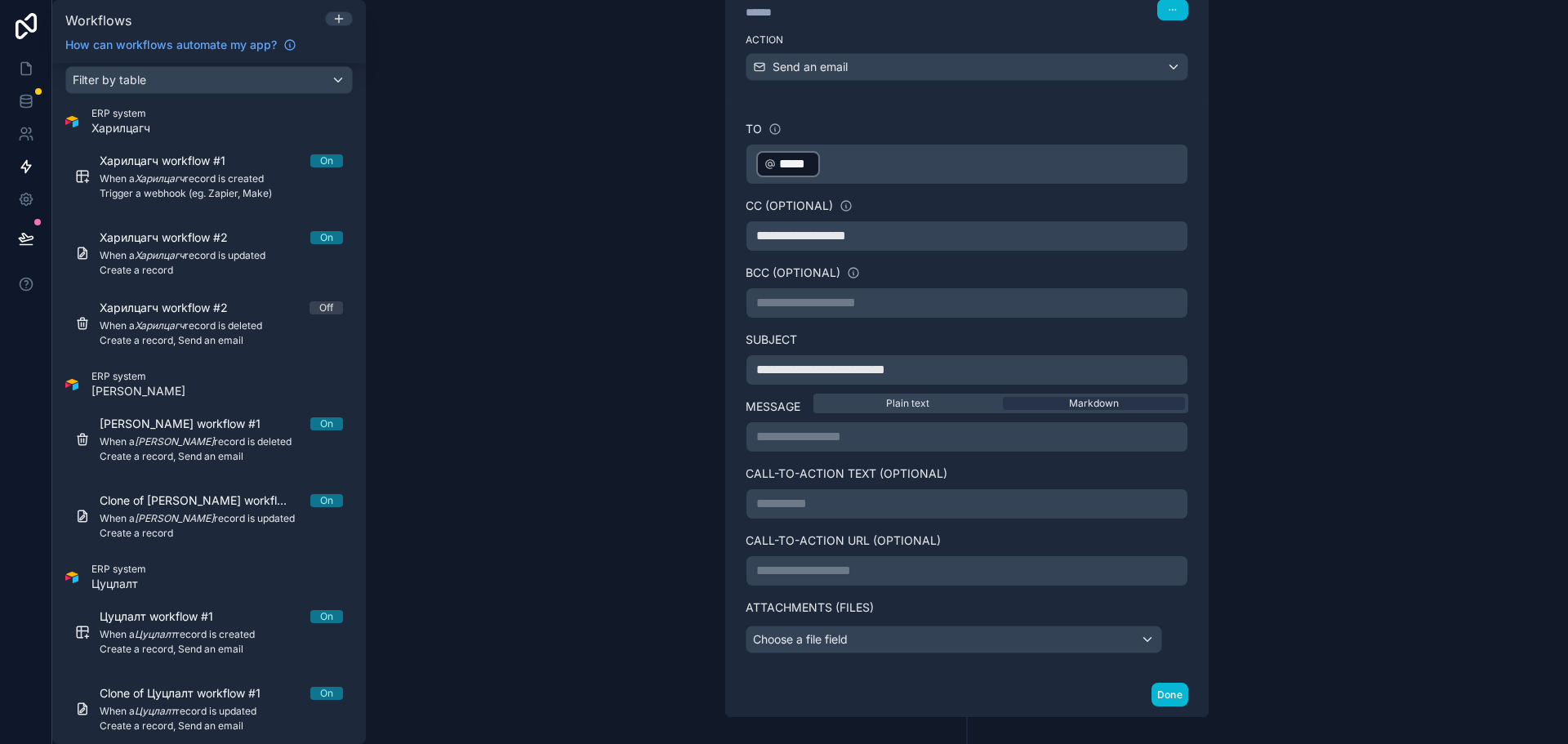
click at [979, 444] on p "**********" at bounding box center [967, 437] width 421 height 20
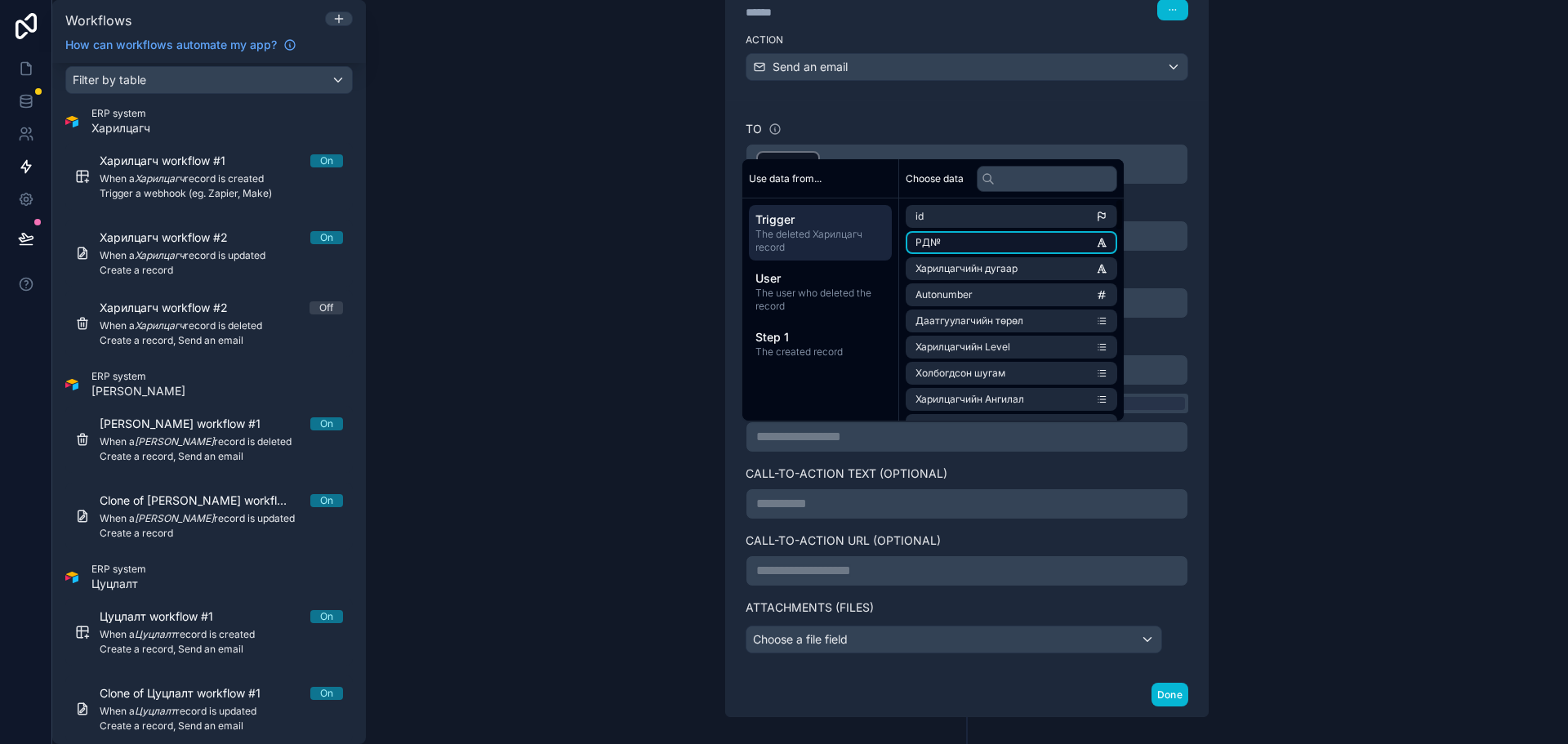
click at [965, 246] on li "РД№" at bounding box center [1011, 243] width 212 height 23
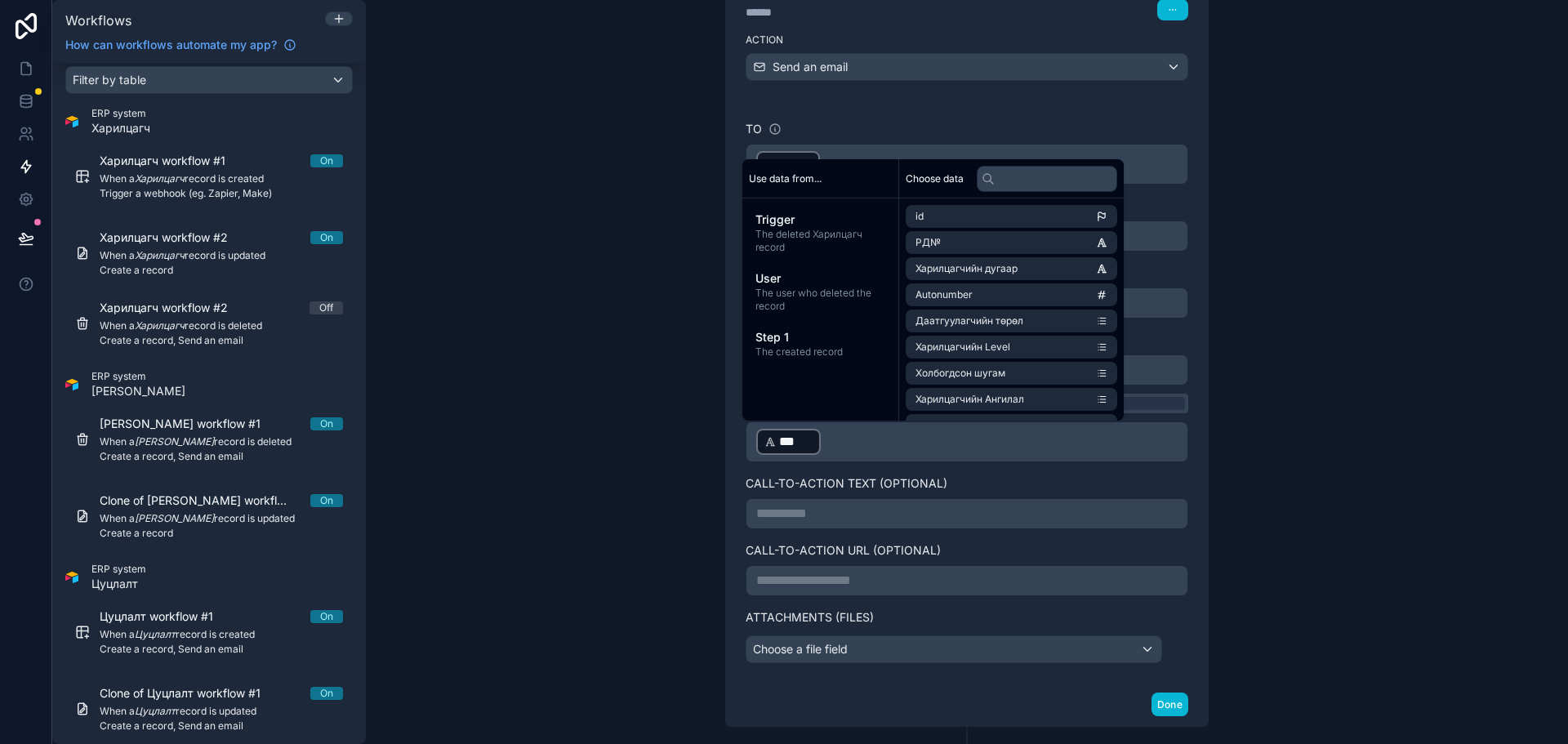
click at [920, 438] on p "﻿ *** ﻿ ﻿" at bounding box center [967, 442] width 421 height 29
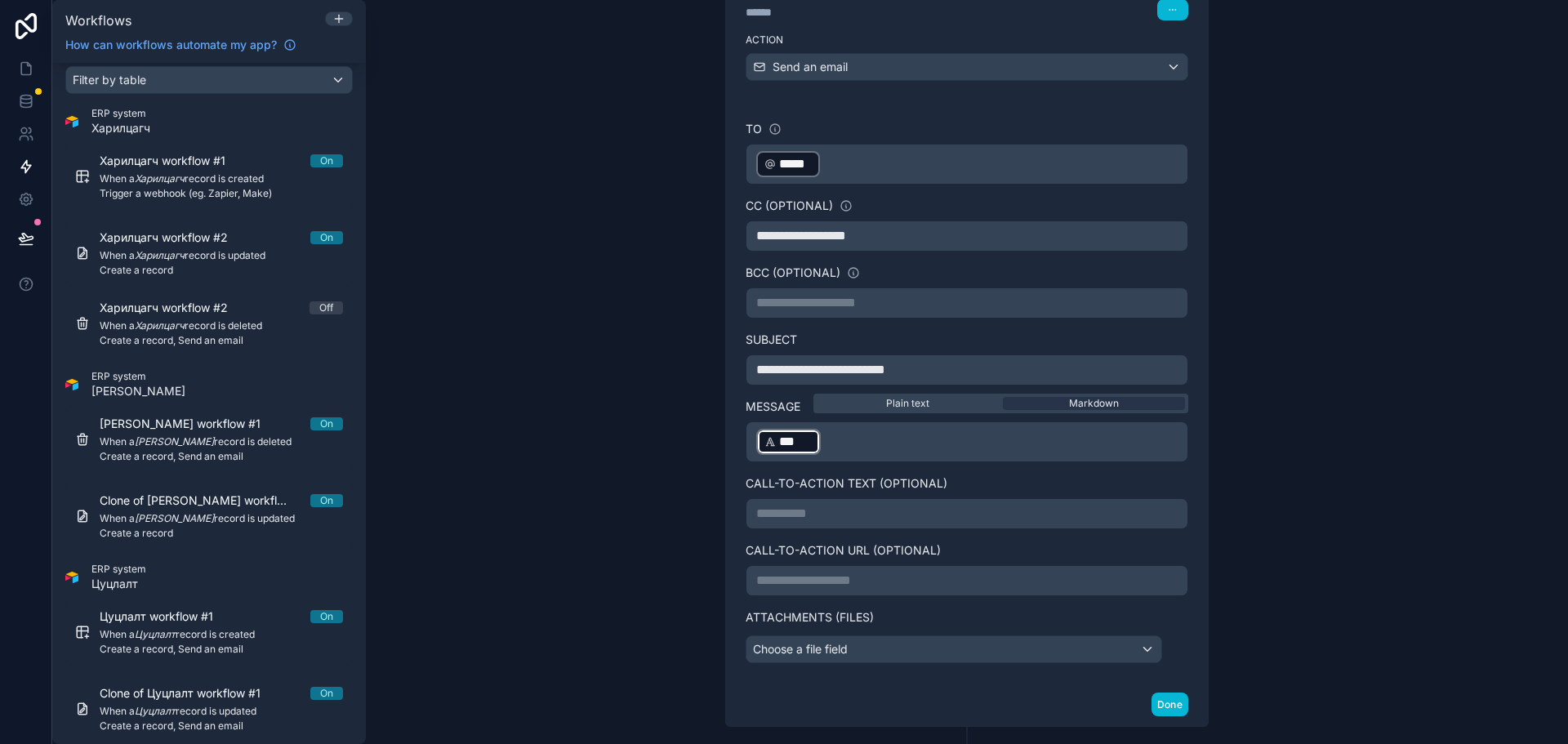
click at [928, 438] on p "﻿ *** ﻿ ﻿" at bounding box center [967, 442] width 421 height 29
click at [929, 436] on p "﻿ *** ﻿ ﻿" at bounding box center [967, 442] width 421 height 29
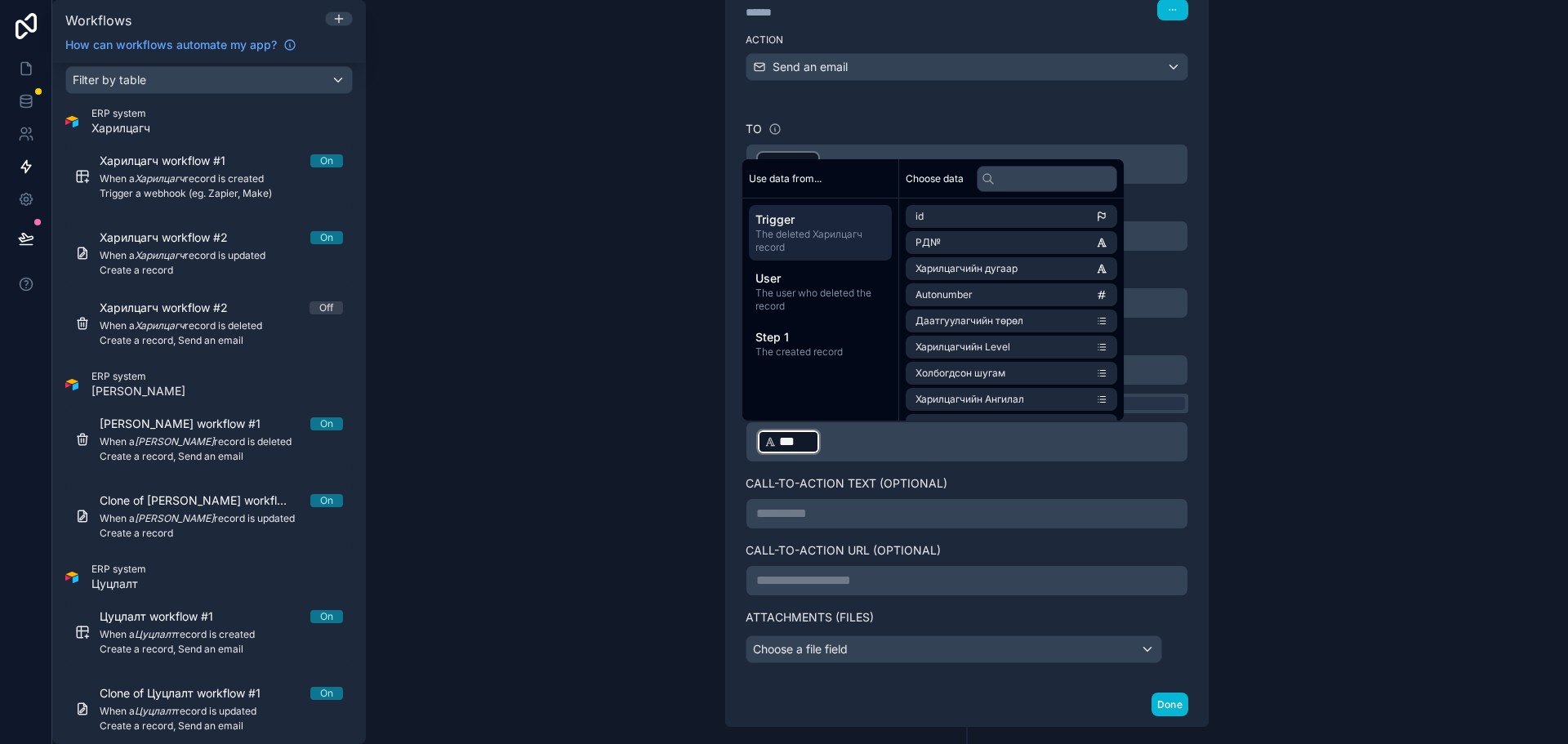
click at [932, 442] on p "﻿ *** ﻿ ﻿" at bounding box center [967, 442] width 421 height 29
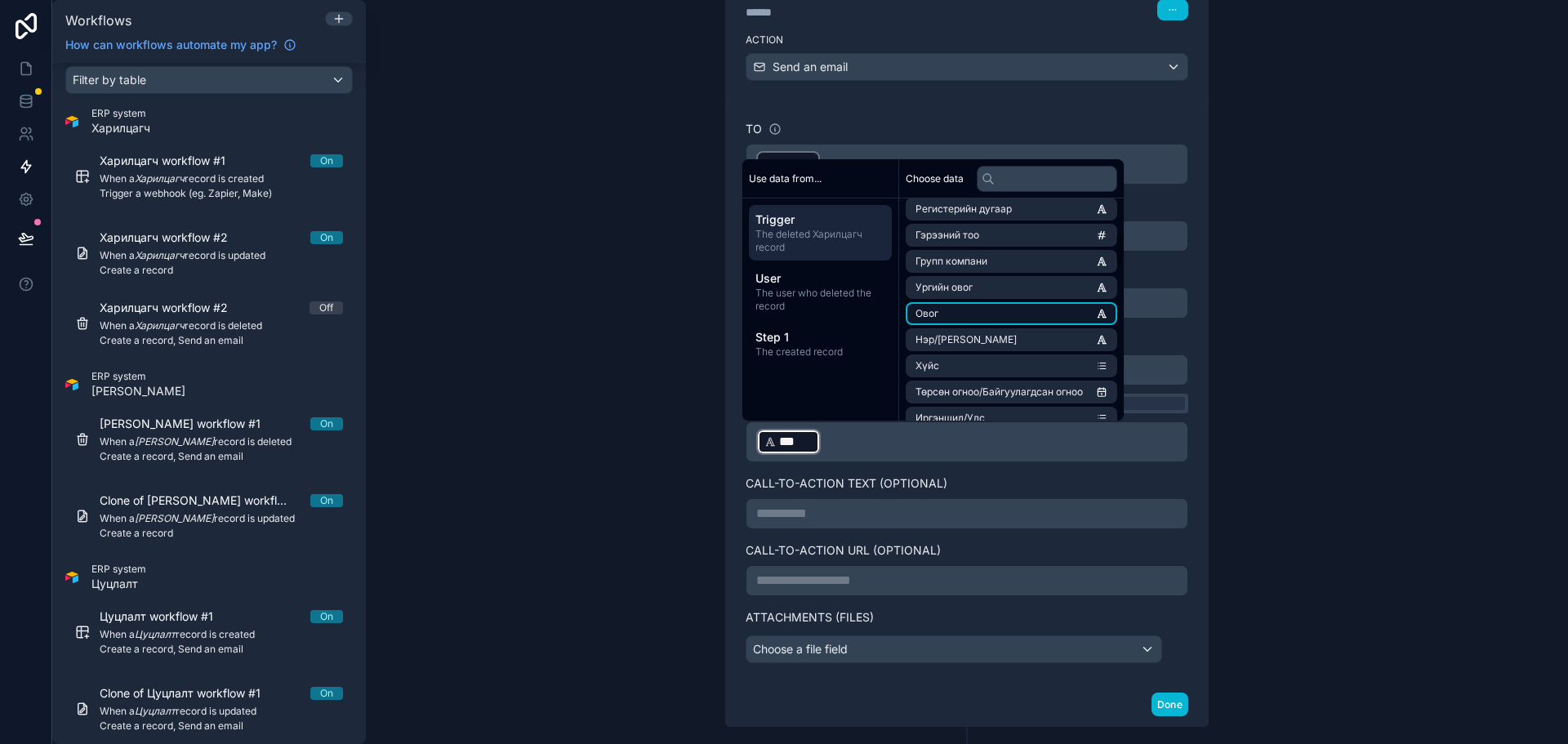
scroll to position [245, 0]
click at [1006, 308] on span "Нэр/[PERSON_NAME]" at bounding box center [966, 311] width 101 height 13
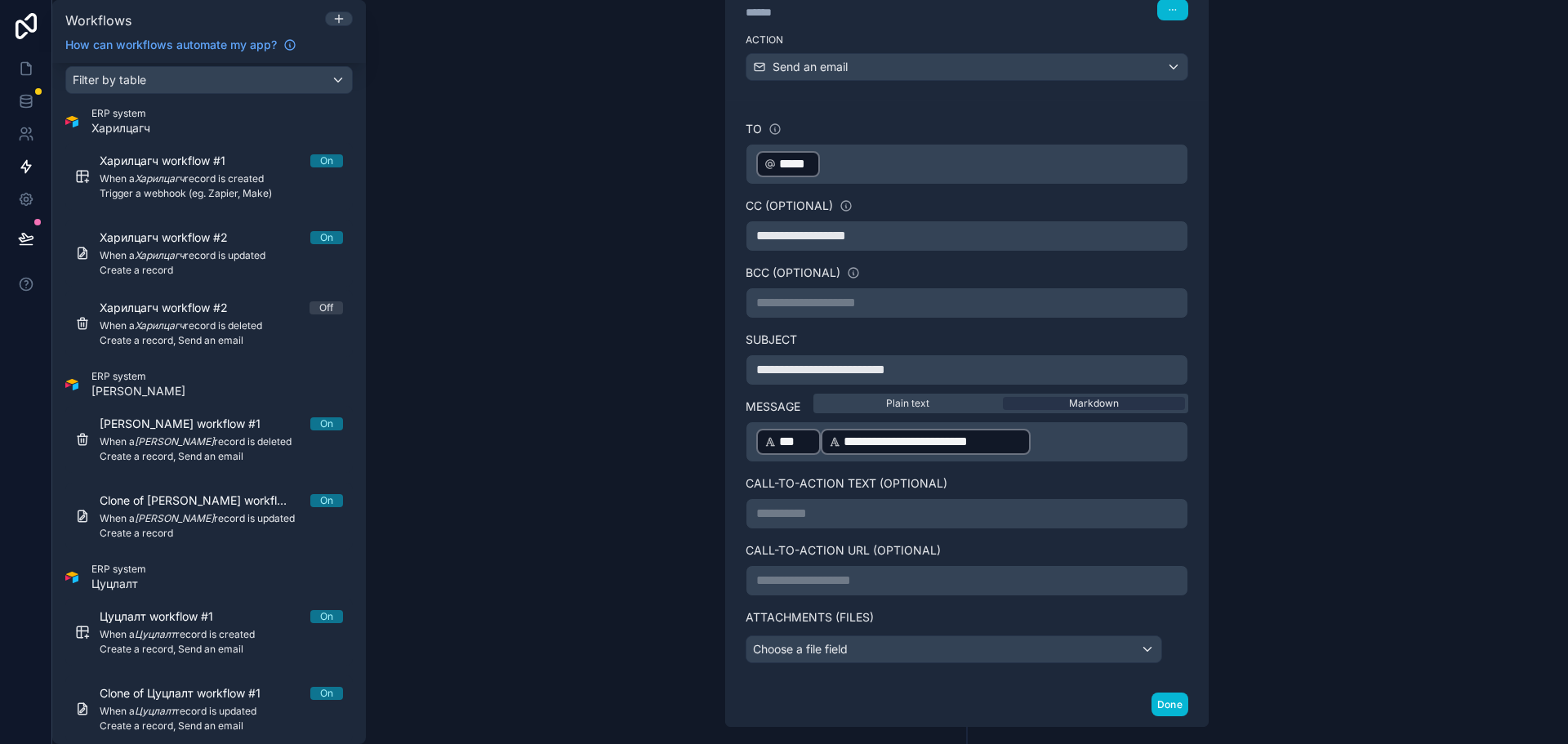
click at [1090, 533] on div "**********" at bounding box center [967, 392] width 443 height 542
click at [1093, 517] on p "**********" at bounding box center [967, 514] width 421 height 20
click at [1343, 591] on div "**********" at bounding box center [967, 372] width 1202 height 744
click at [1173, 701] on button "Done" at bounding box center [1169, 704] width 37 height 24
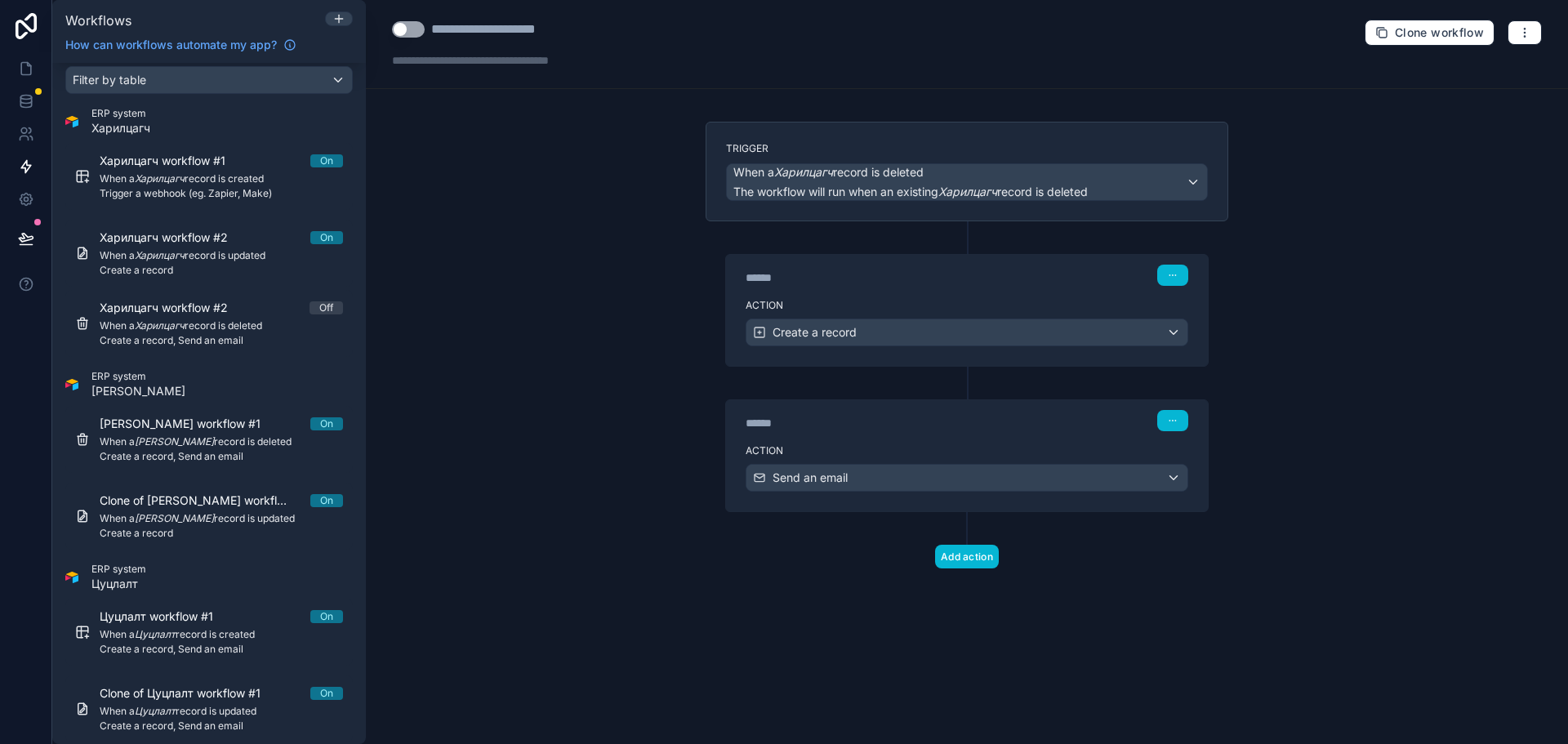
scroll to position [0, 0]
click at [1000, 444] on label "Action" at bounding box center [967, 451] width 443 height 13
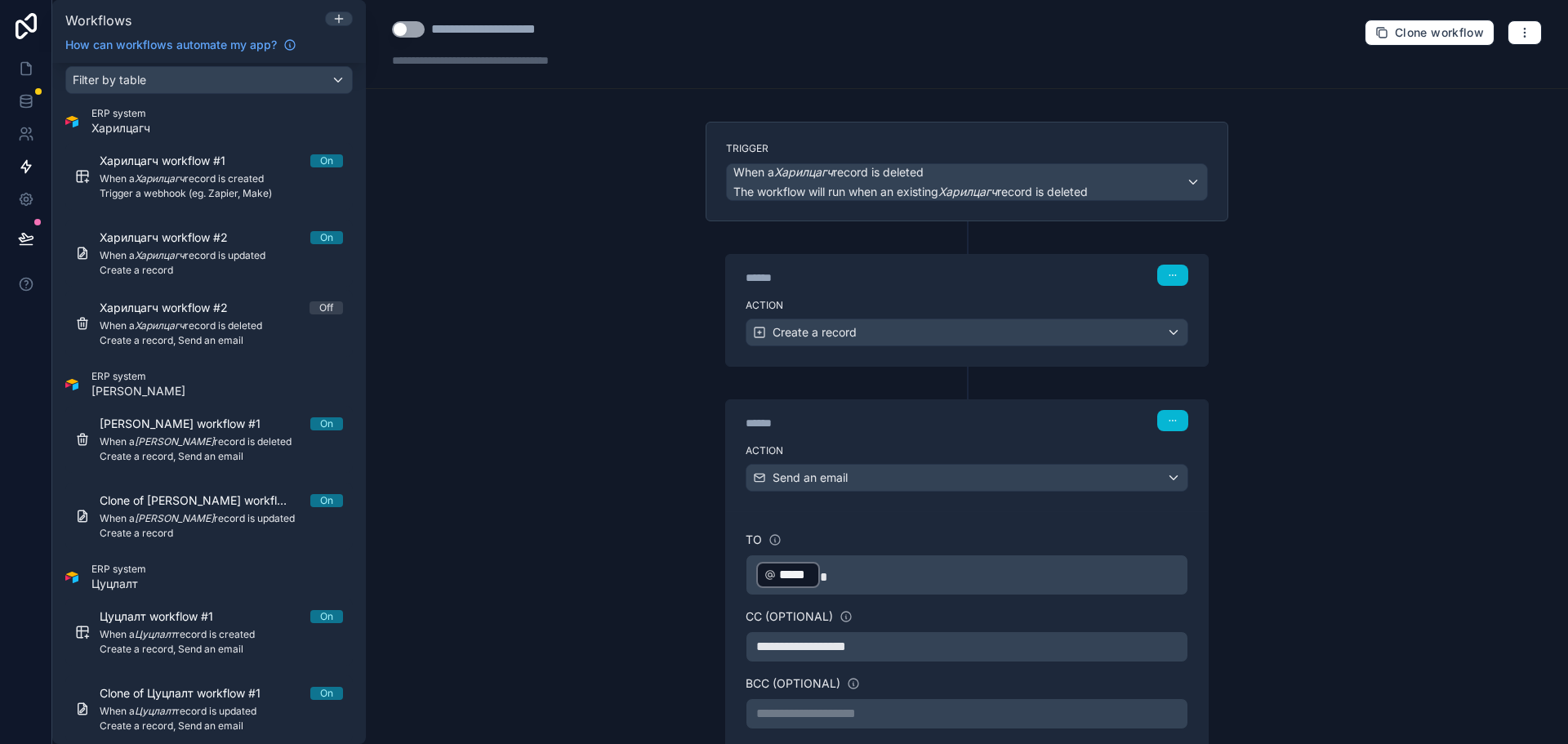
click at [1363, 430] on div "**********" at bounding box center [967, 372] width 1202 height 744
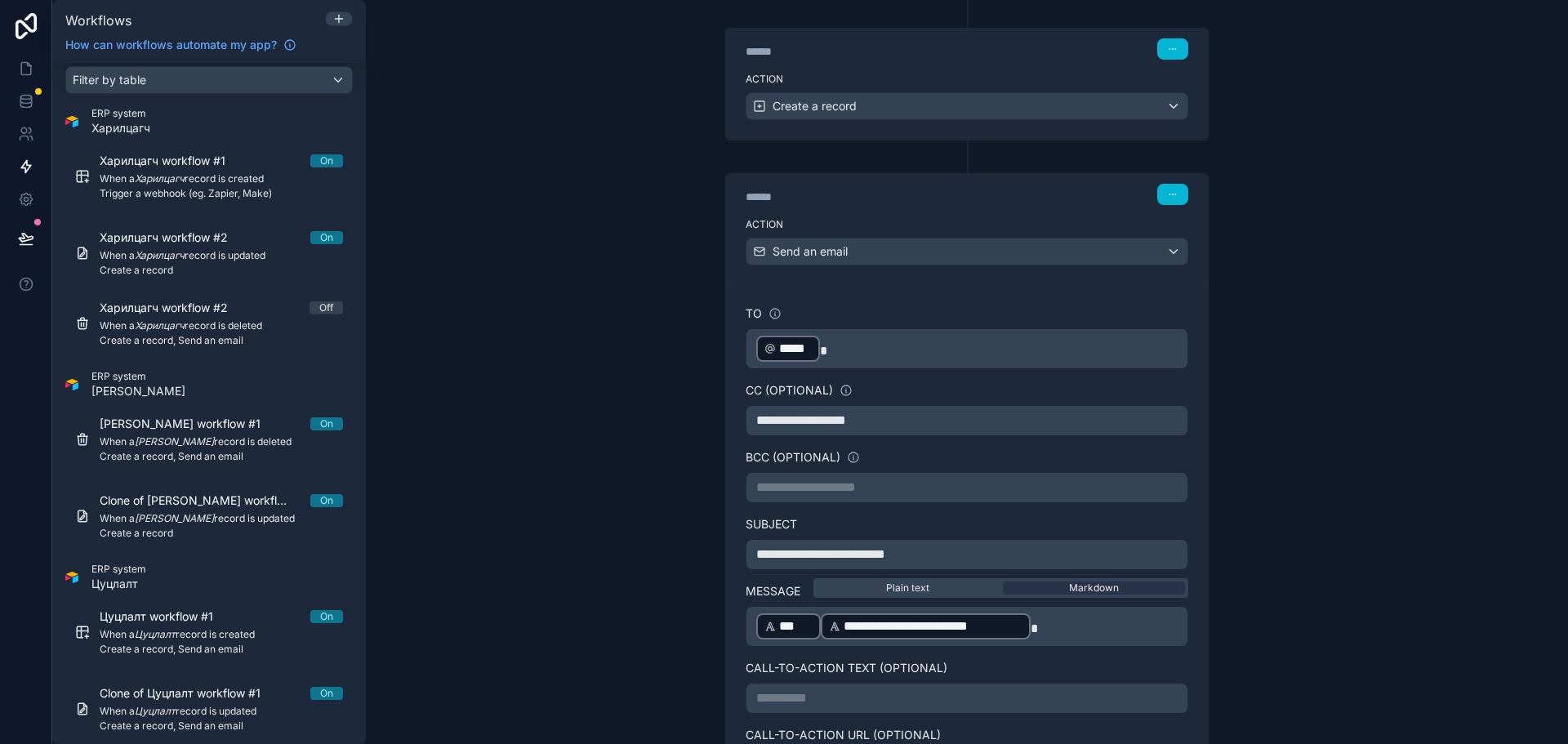
scroll to position [12, 0]
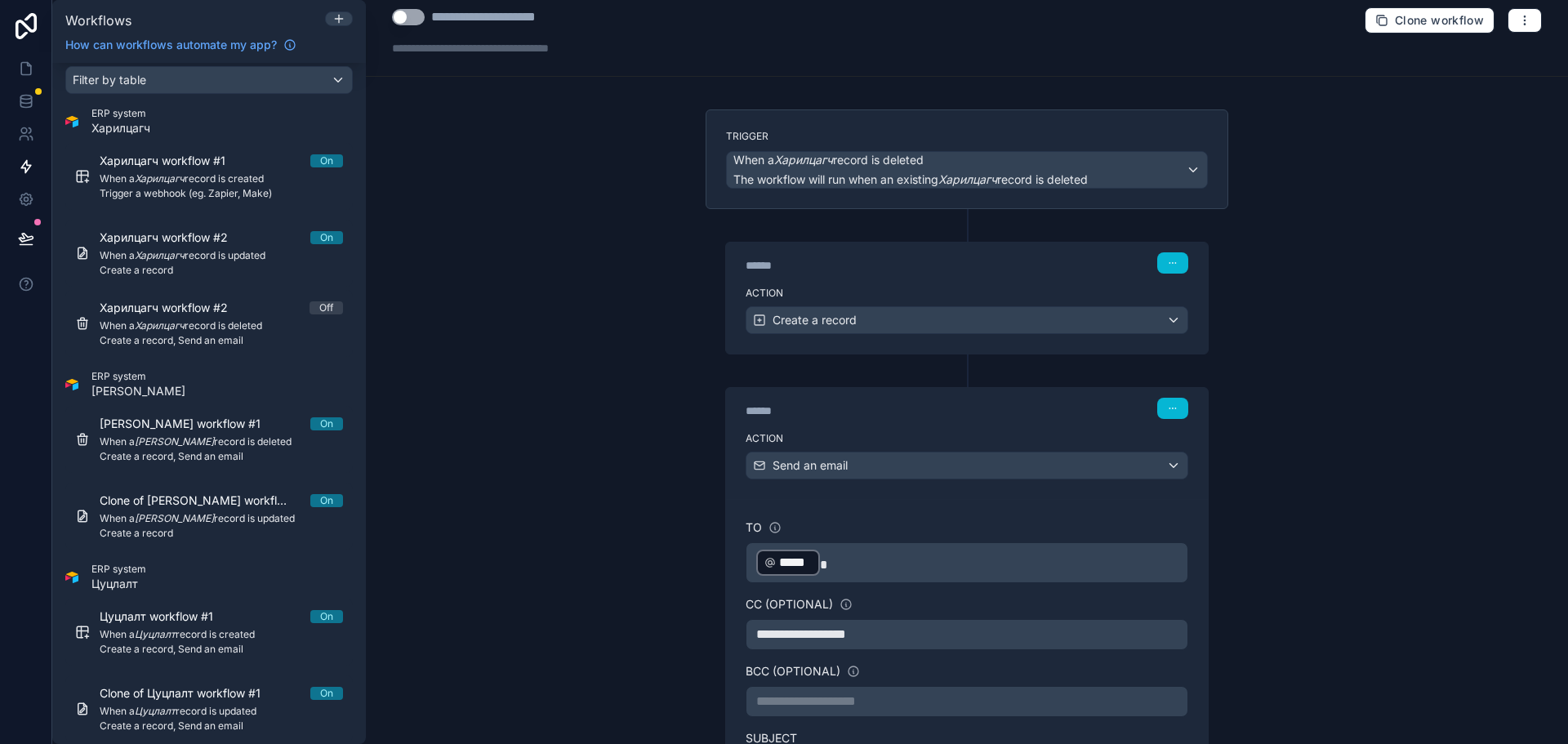
click at [987, 425] on div "****** Step 2" at bounding box center [967, 407] width 482 height 38
click at [1010, 409] on div "****** Step 2" at bounding box center [967, 408] width 443 height 21
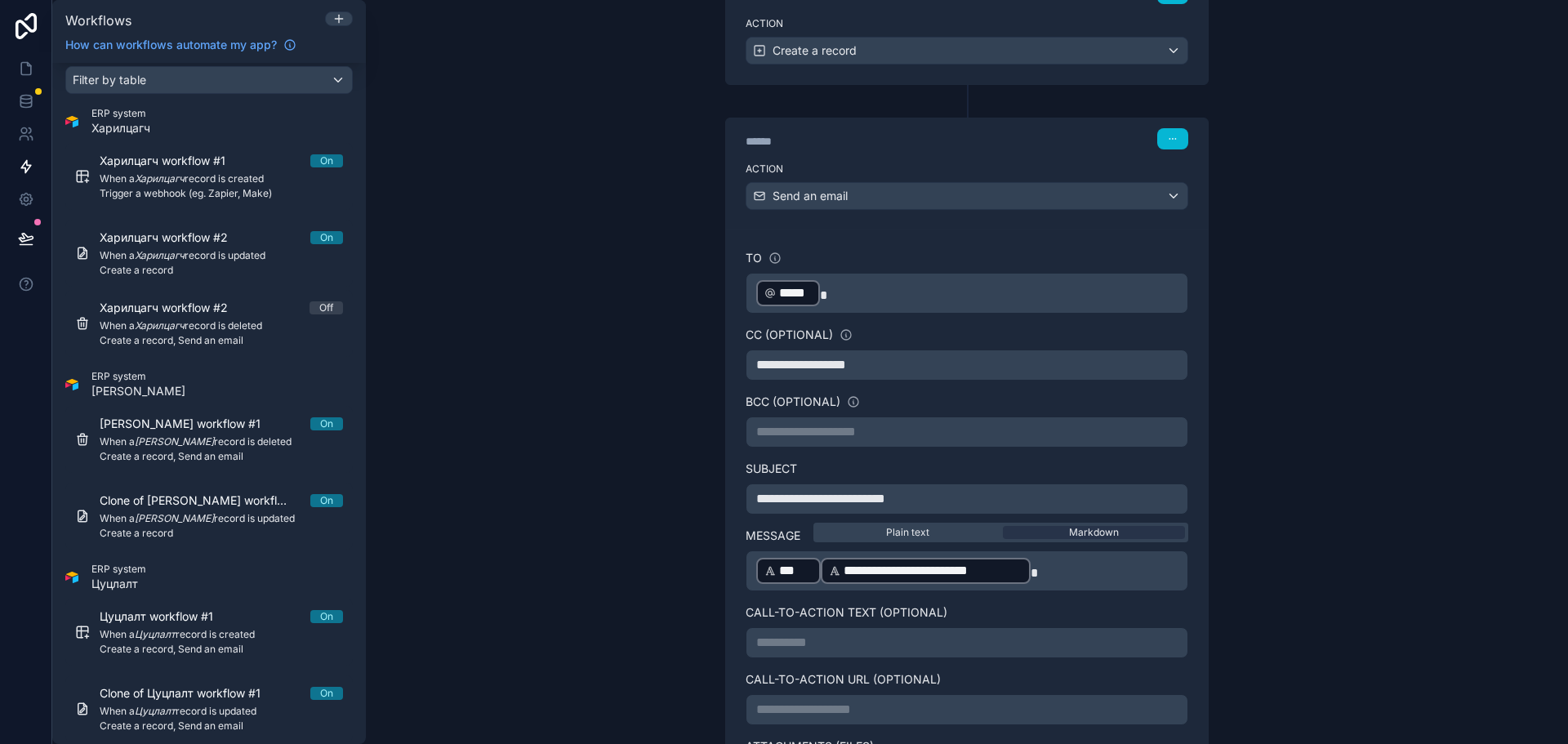
scroll to position [502, 0]
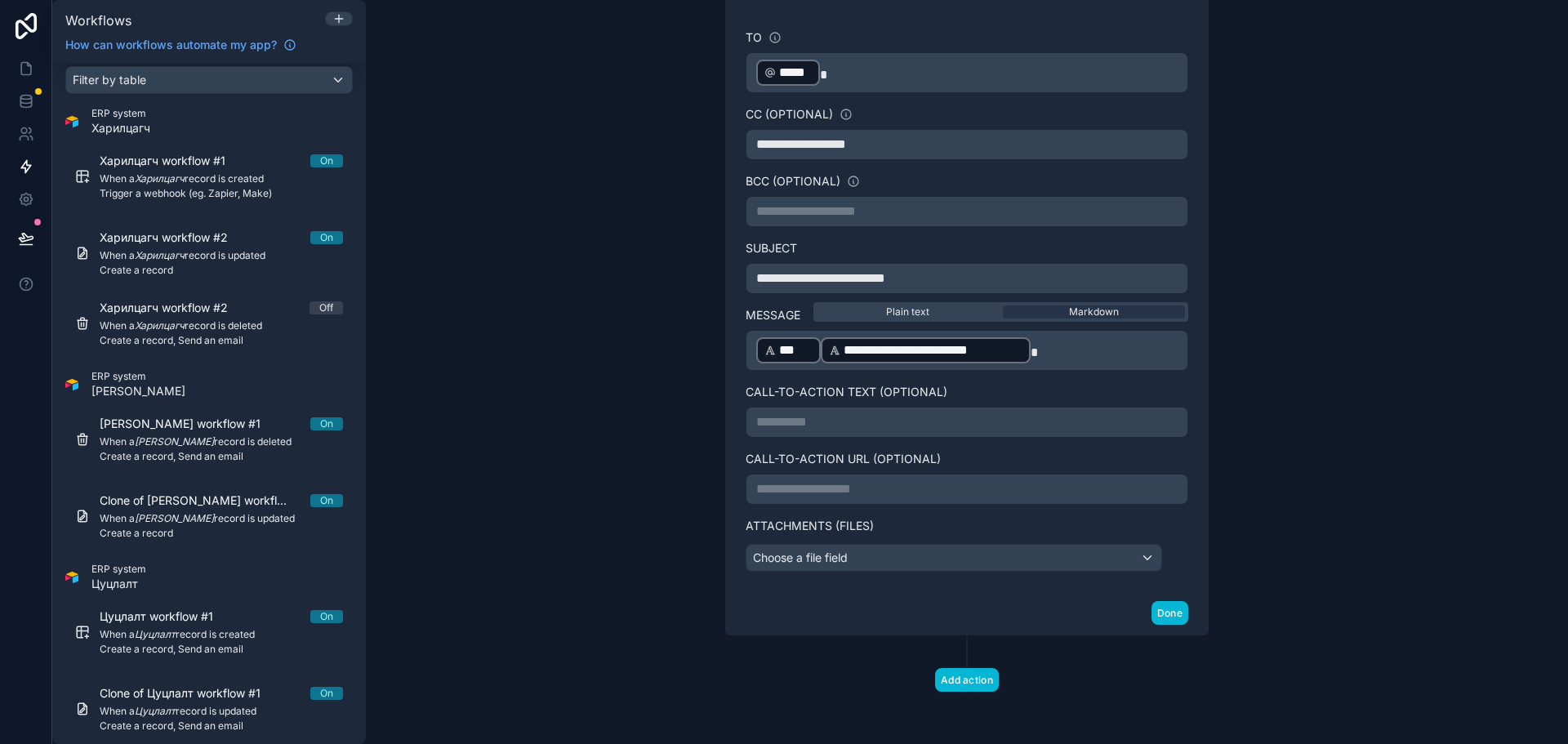
click at [1181, 702] on div "**********" at bounding box center [967, 181] width 549 height 1125
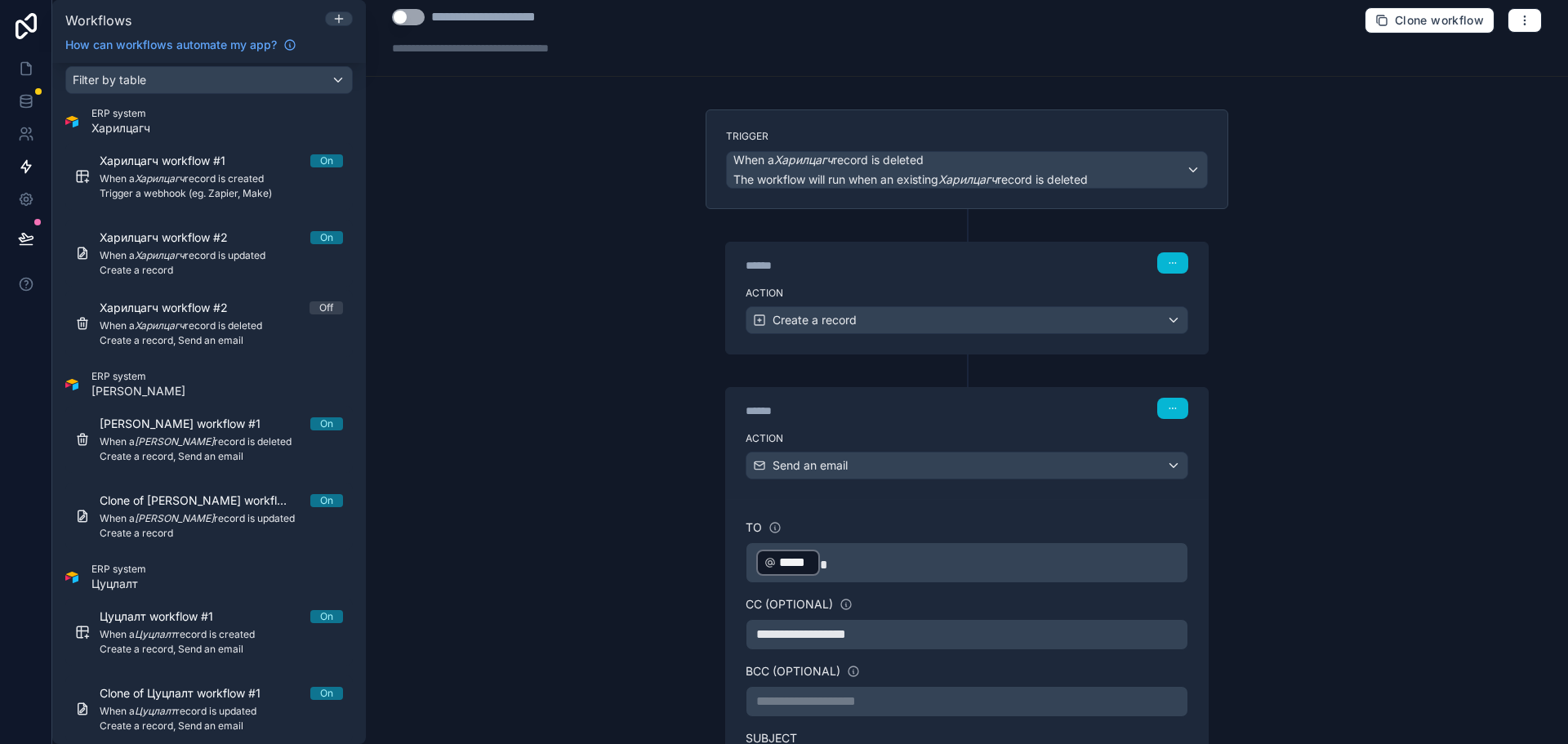
scroll to position [0, 0]
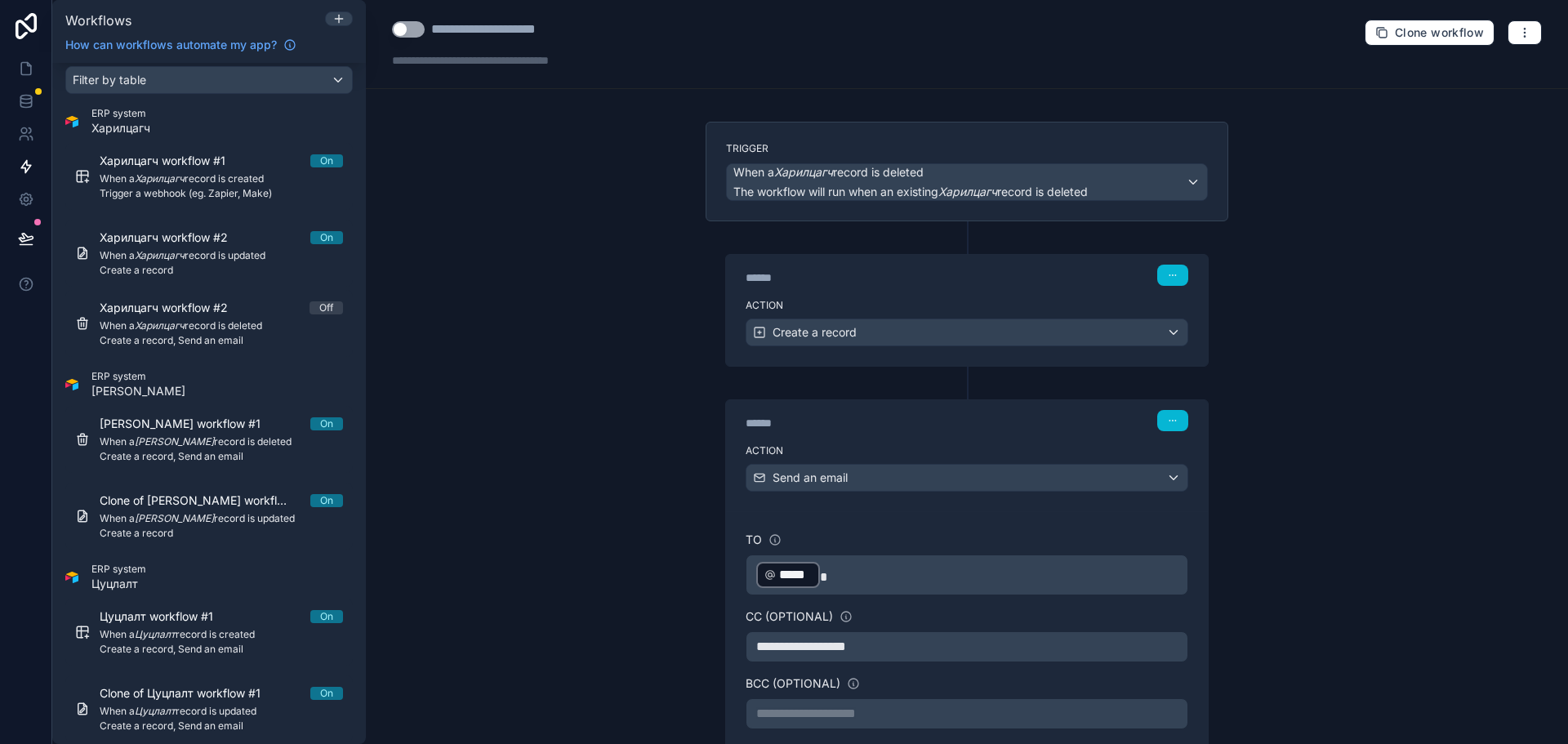
click at [394, 30] on button "Use setting" at bounding box center [408, 29] width 33 height 16
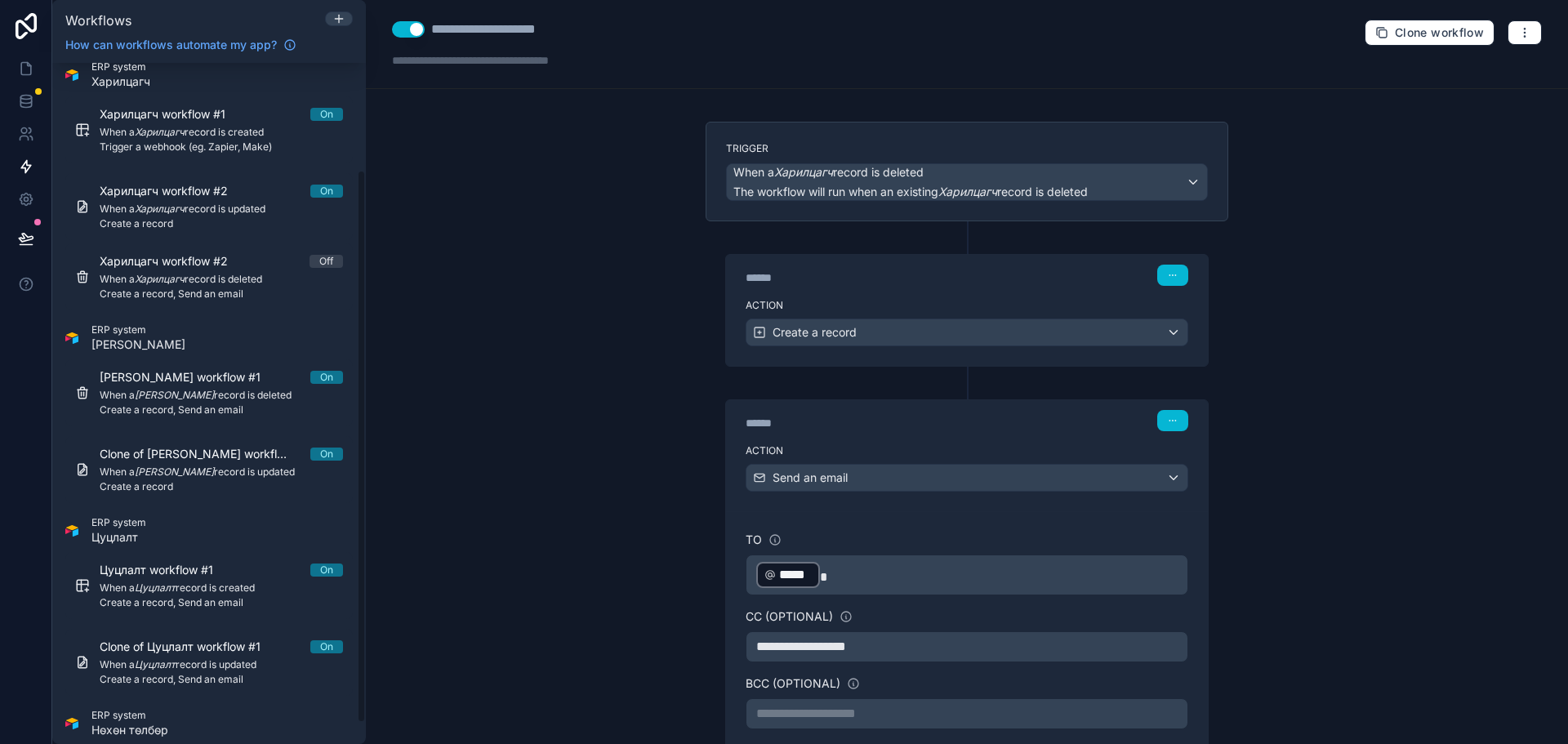
scroll to position [157, 0]
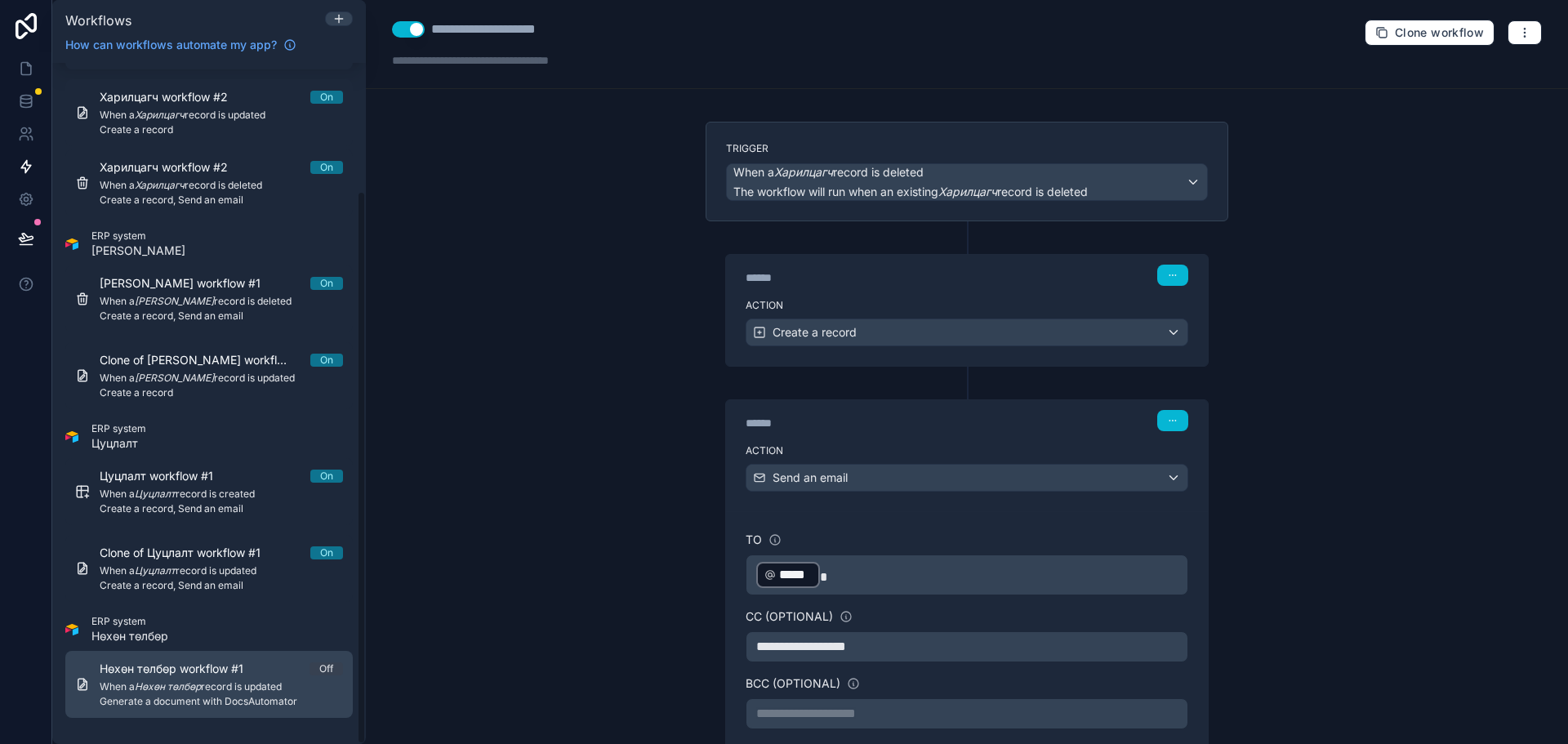
click at [293, 685] on span "When a Нөхөн төлбөр record is updated" at bounding box center [221, 687] width 243 height 13
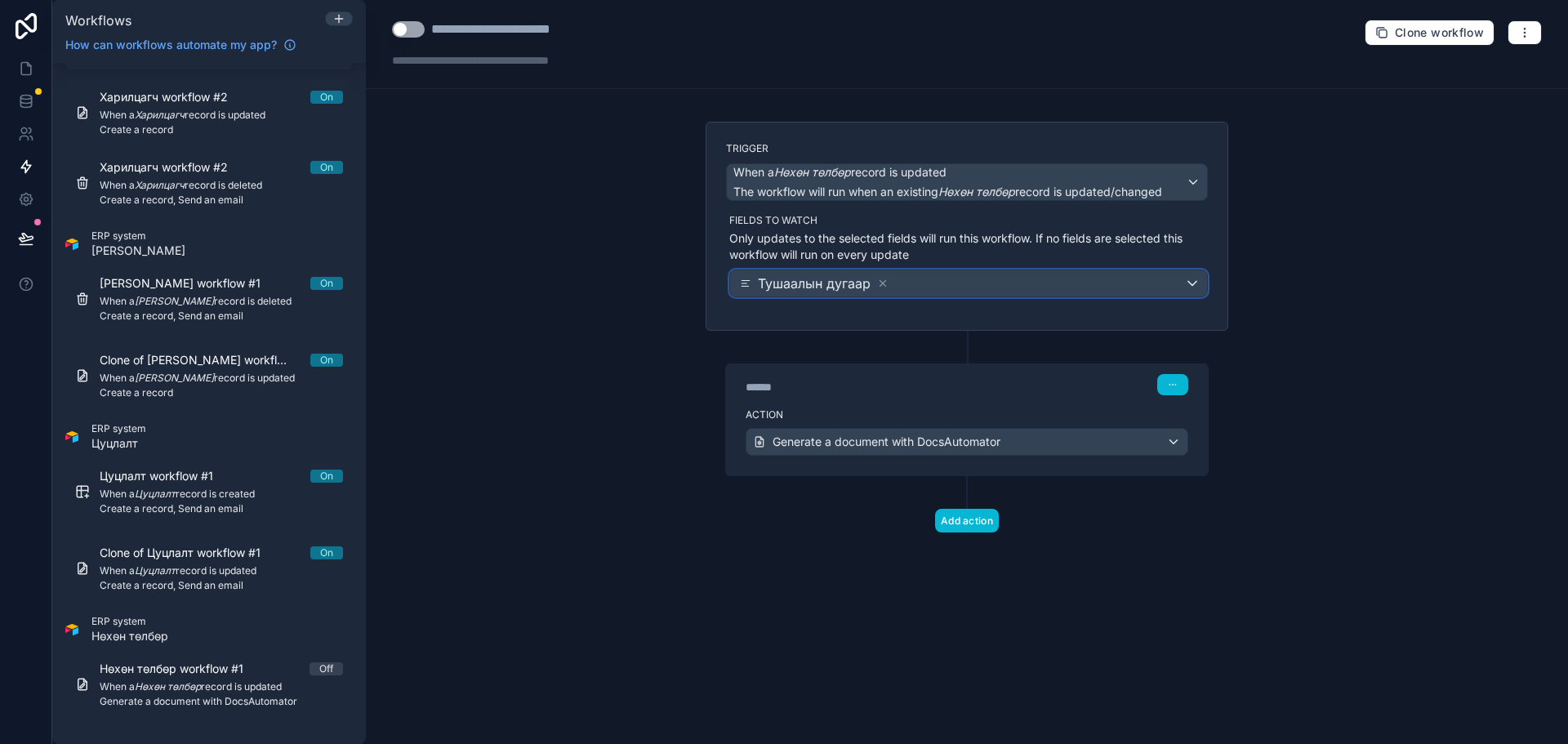
click at [970, 283] on div "Тушаалын дугаар" at bounding box center [969, 283] width 477 height 26
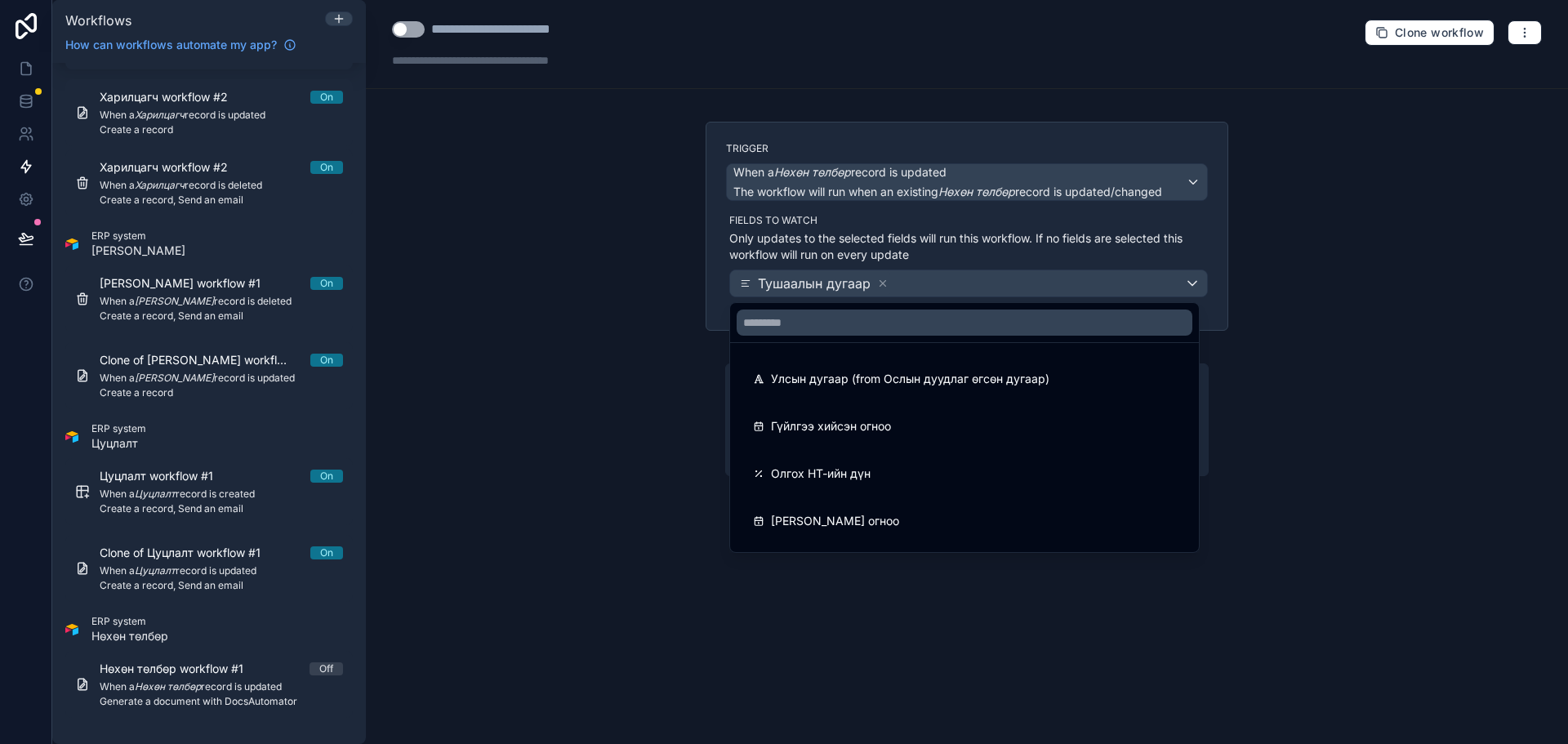
click at [403, 29] on div at bounding box center [784, 372] width 1568 height 744
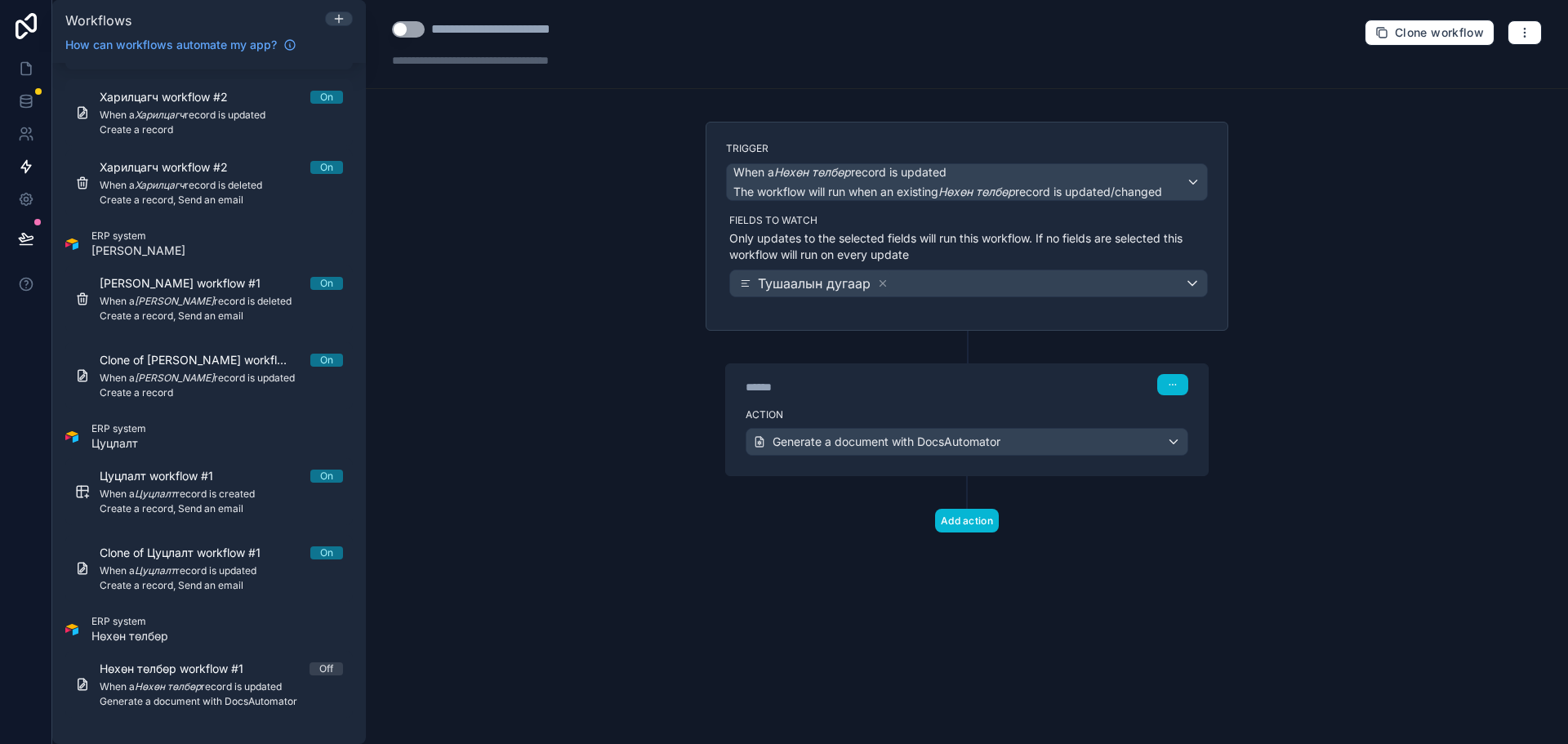
click at [412, 29] on button "Use setting" at bounding box center [408, 29] width 33 height 16
click at [916, 439] on span "Generate a document with DocsAutomator" at bounding box center [886, 442] width 228 height 16
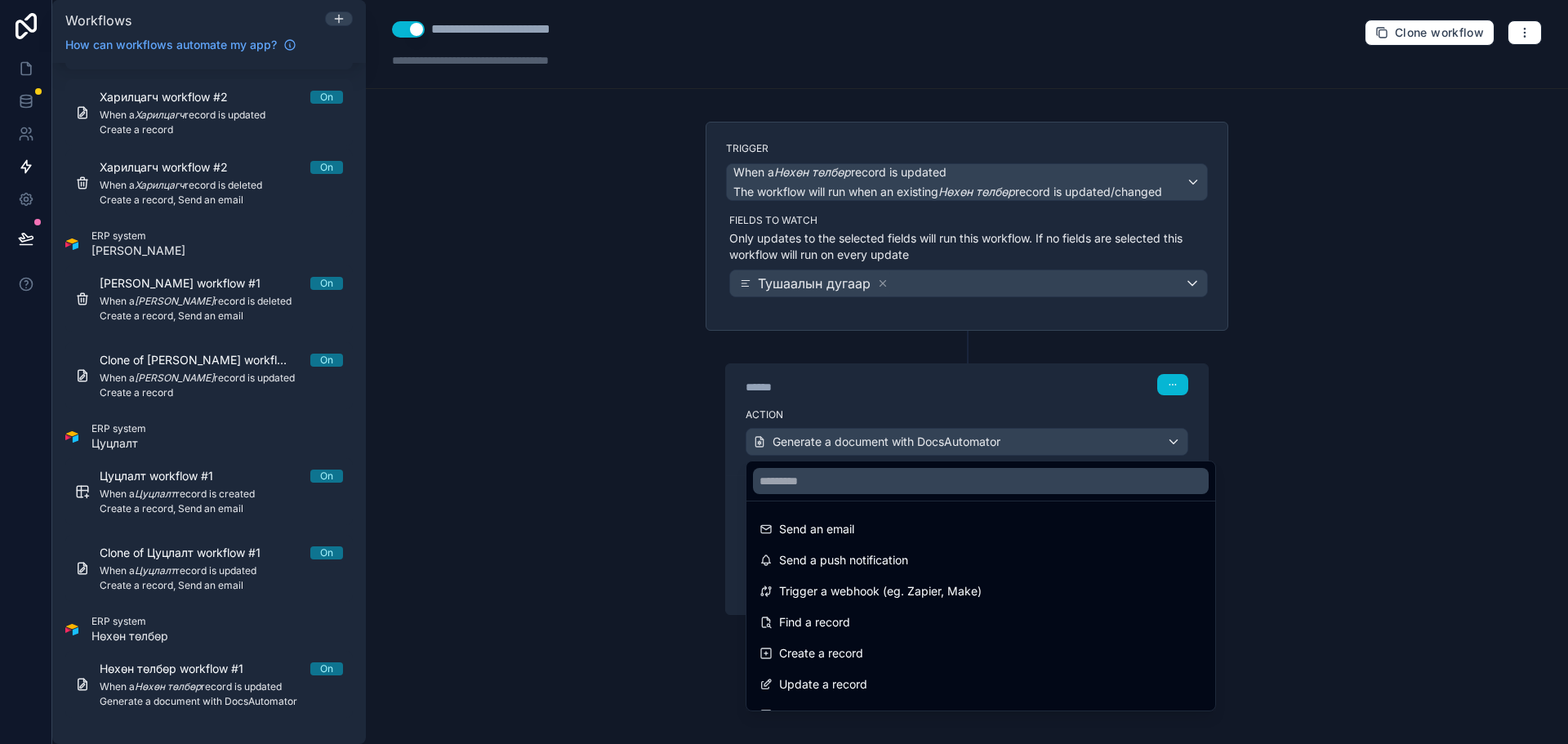
click at [964, 385] on div at bounding box center [784, 372] width 1568 height 744
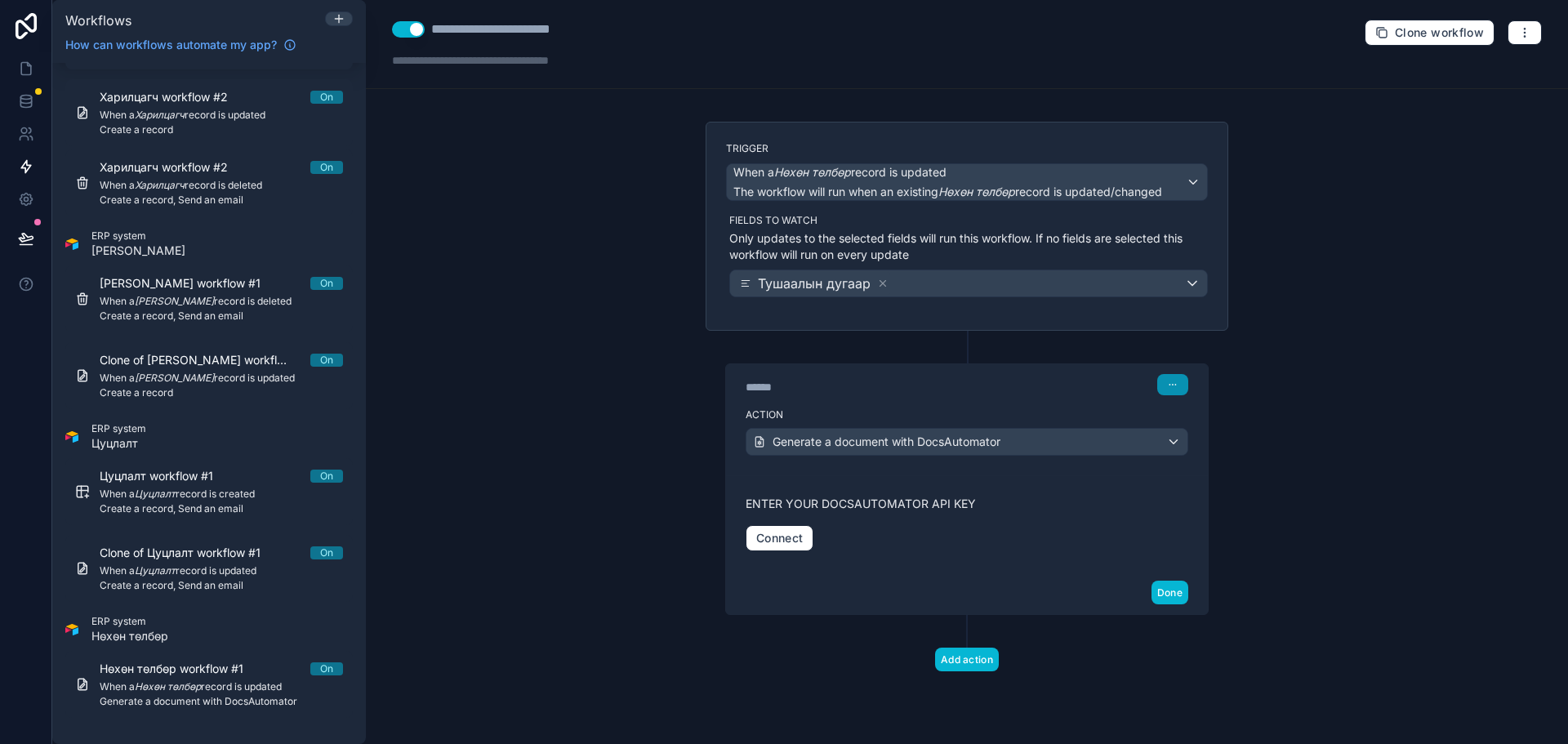
click at [1169, 386] on icon "button" at bounding box center [1173, 385] width 10 height 10
click at [1213, 443] on span "Delete" at bounding box center [1203, 448] width 30 height 13
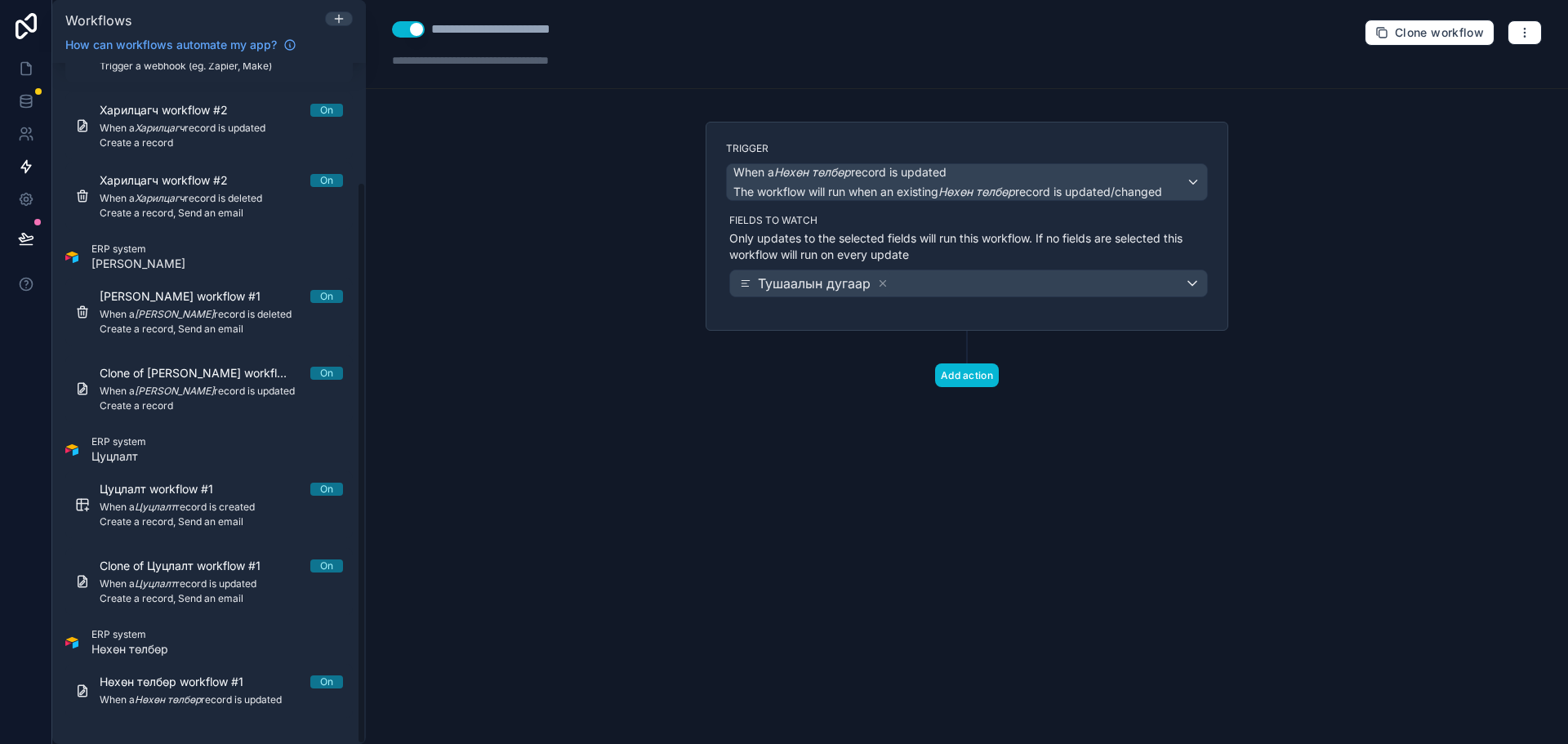
scroll to position [144, 0]
click at [976, 385] on button "Add action" at bounding box center [967, 375] width 64 height 24
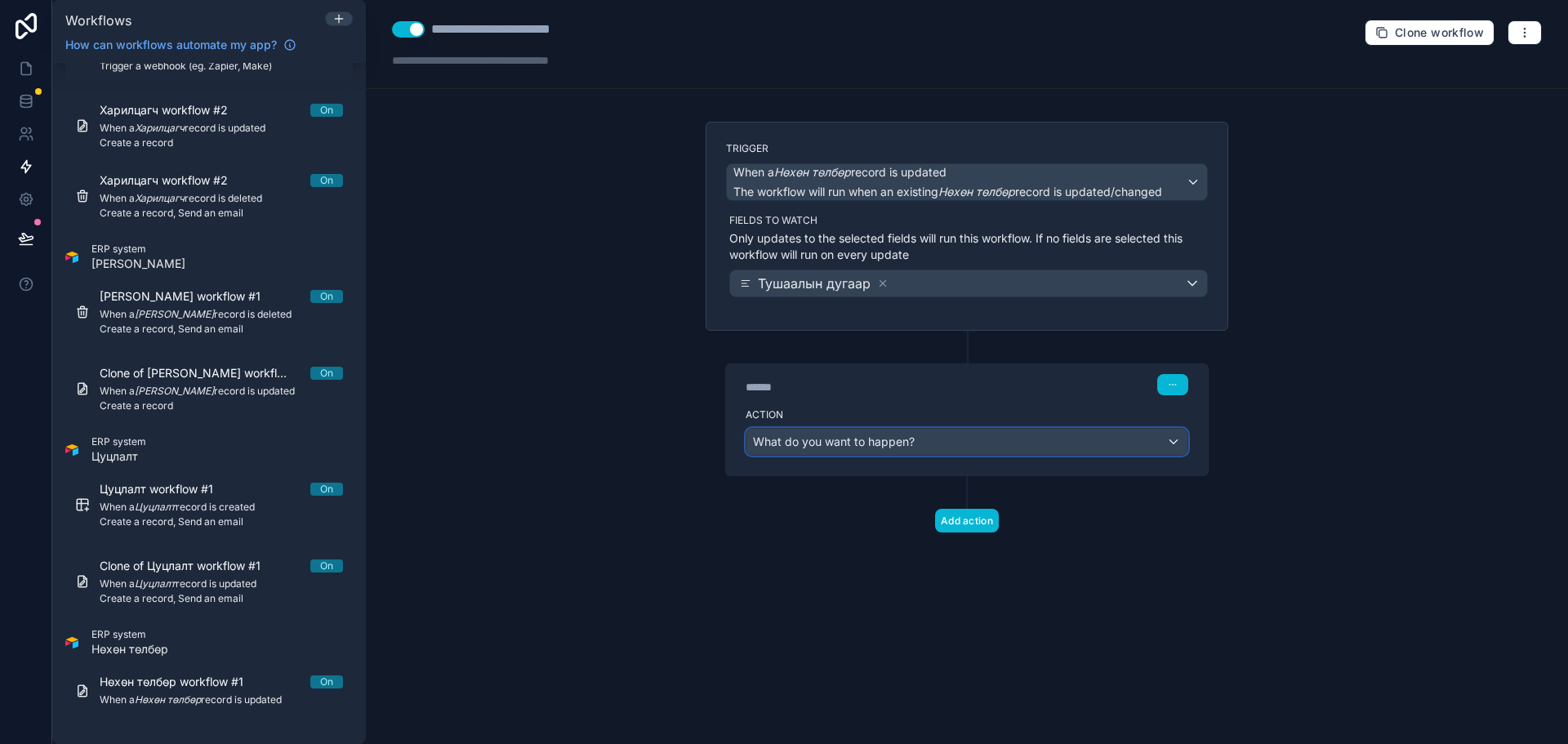
click at [872, 443] on span "What do you want to happen?" at bounding box center [834, 441] width 162 height 14
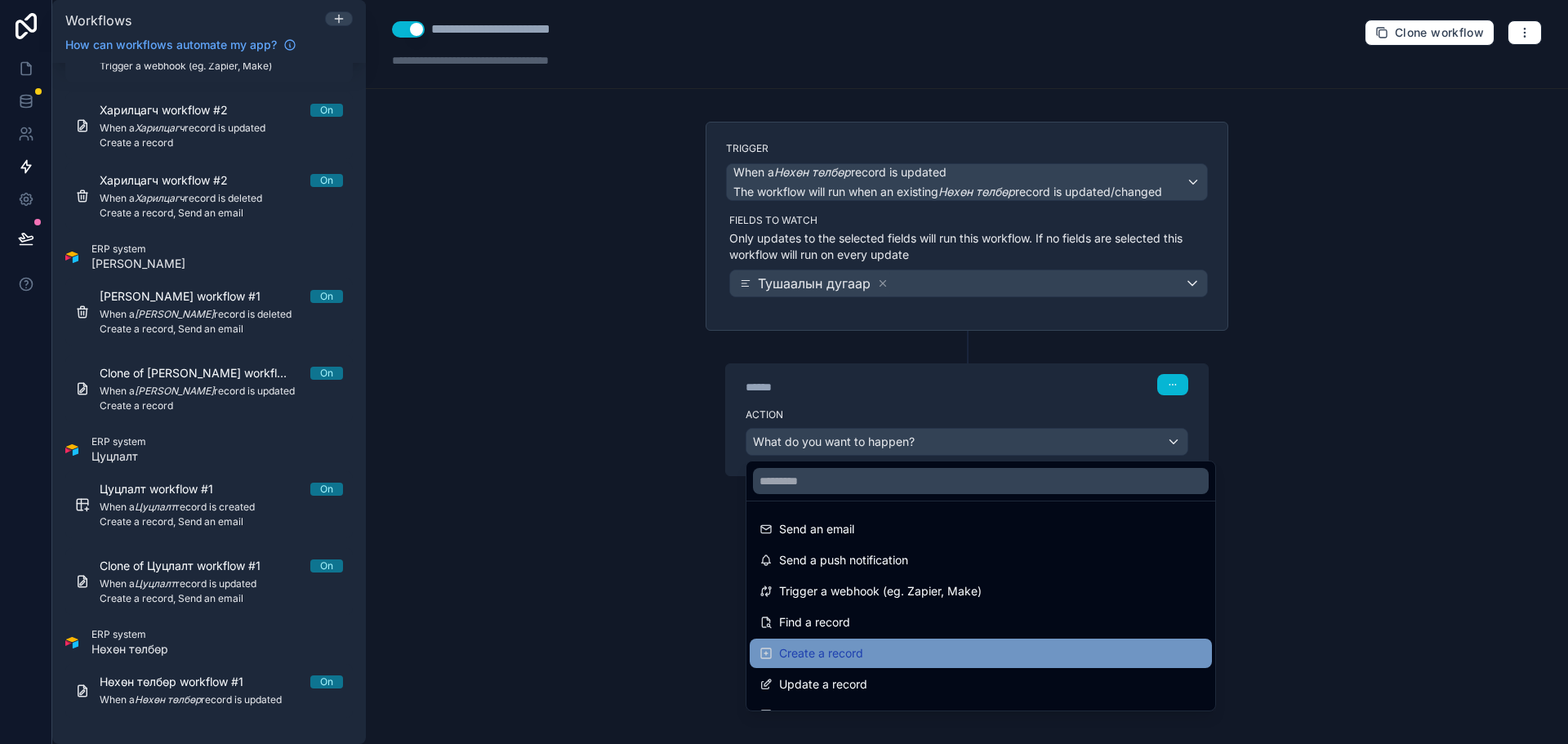
click at [888, 645] on div "Create a record" at bounding box center [981, 653] width 443 height 20
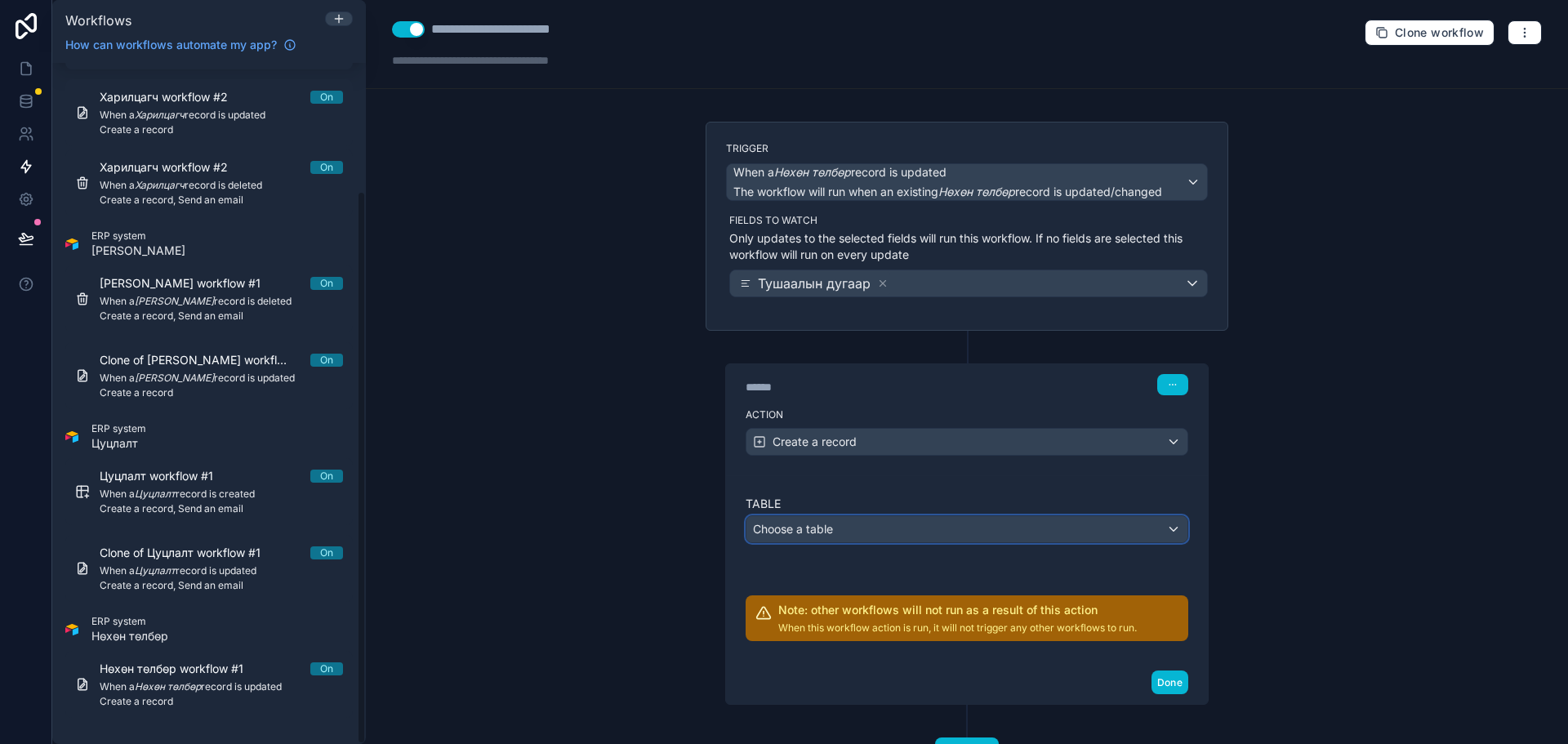
click at [907, 533] on div "Choose a table" at bounding box center [967, 529] width 441 height 26
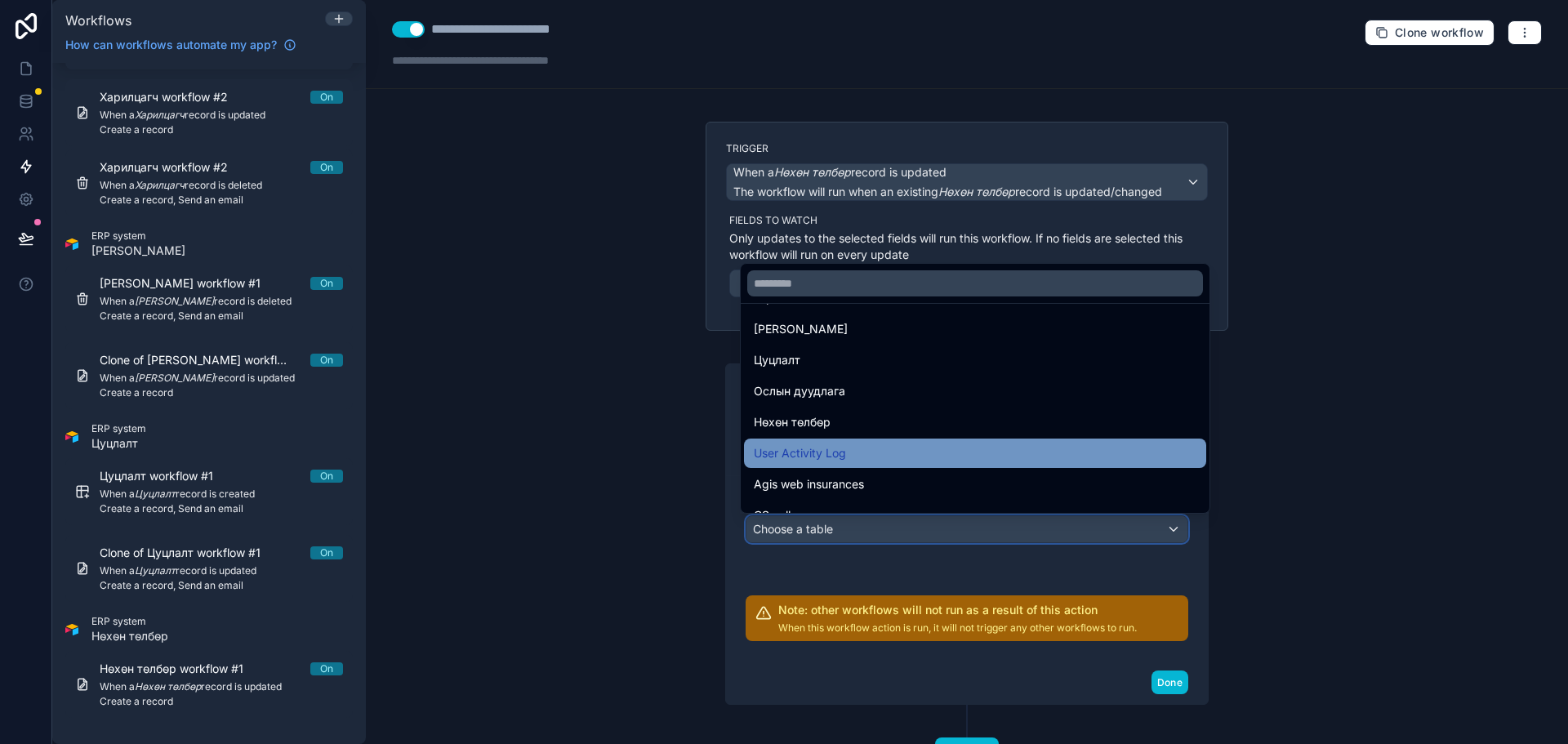
scroll to position [327, 0]
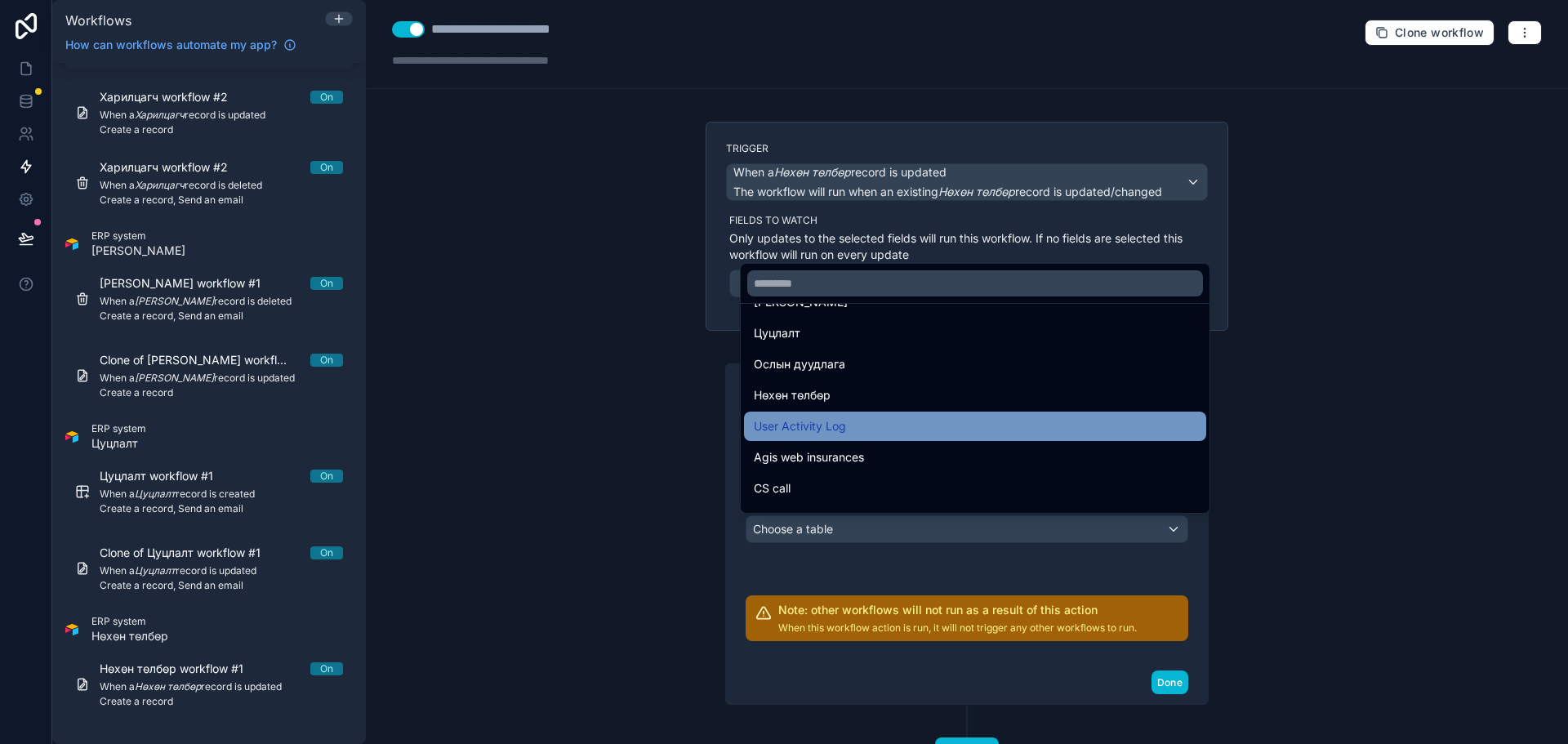
click at [839, 426] on span "User Activity Log" at bounding box center [800, 426] width 92 height 20
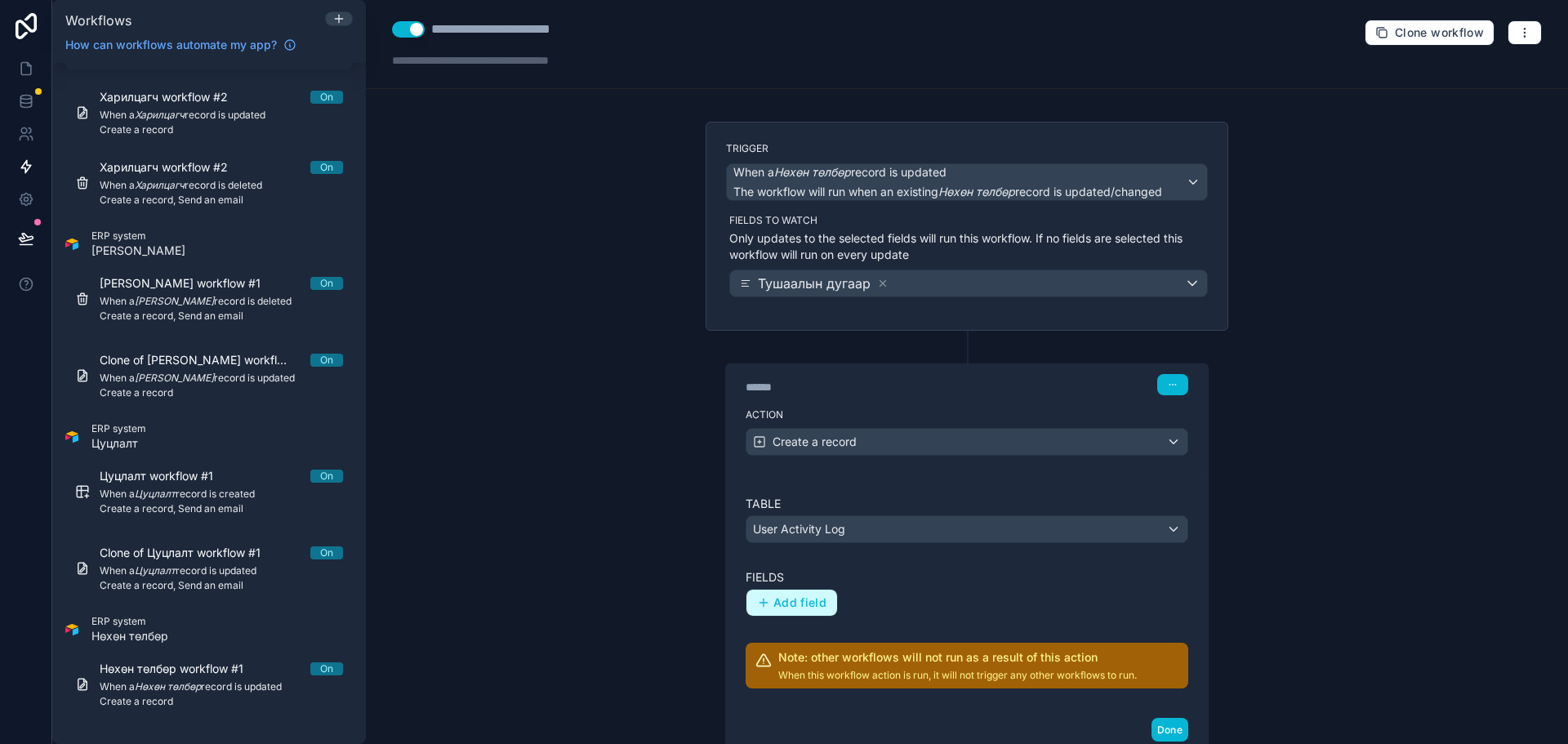
click at [782, 590] on button "Add field" at bounding box center [791, 603] width 91 height 26
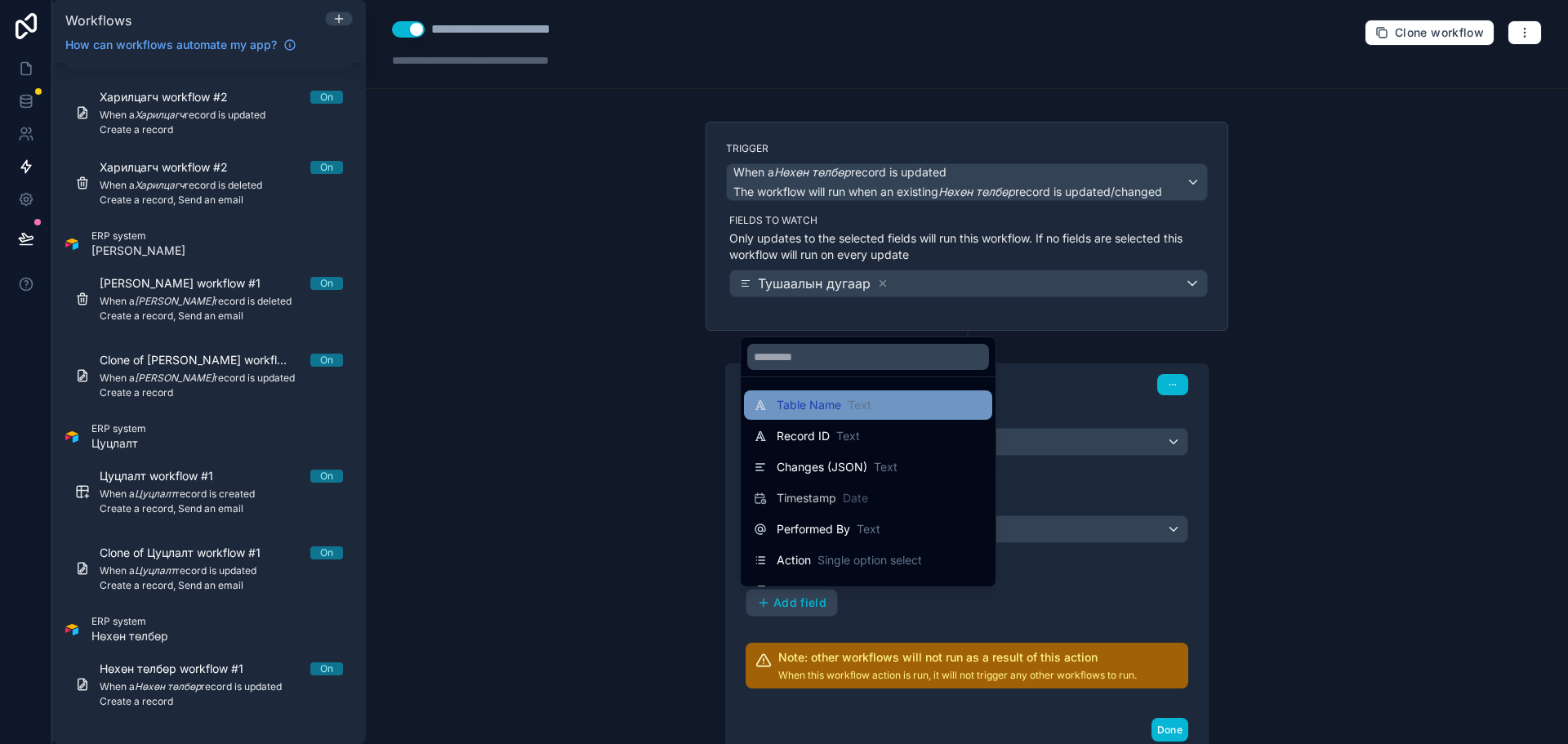
click at [855, 412] on span "Text" at bounding box center [859, 405] width 24 height 16
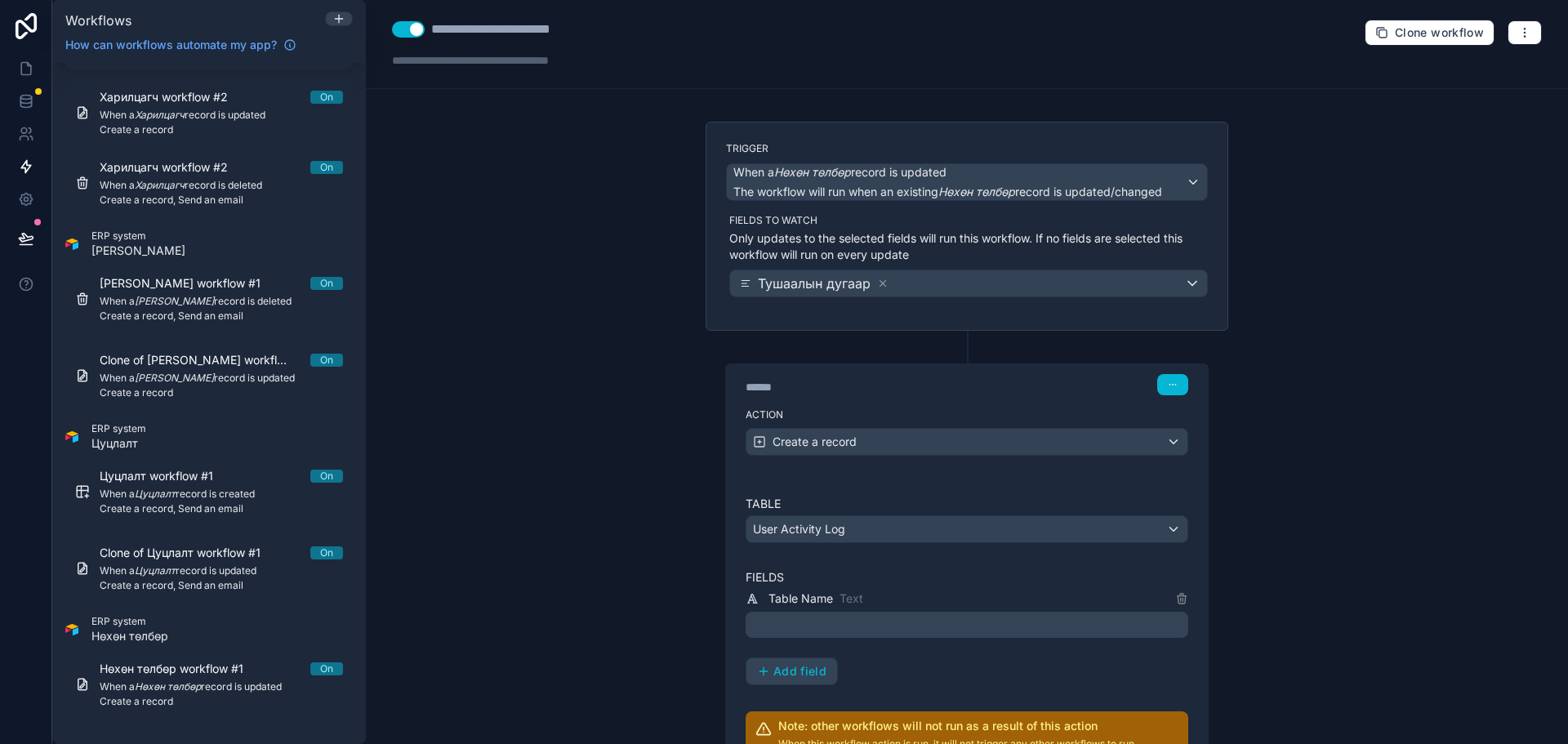
click at [875, 624] on p "﻿" at bounding box center [969, 625] width 433 height 20
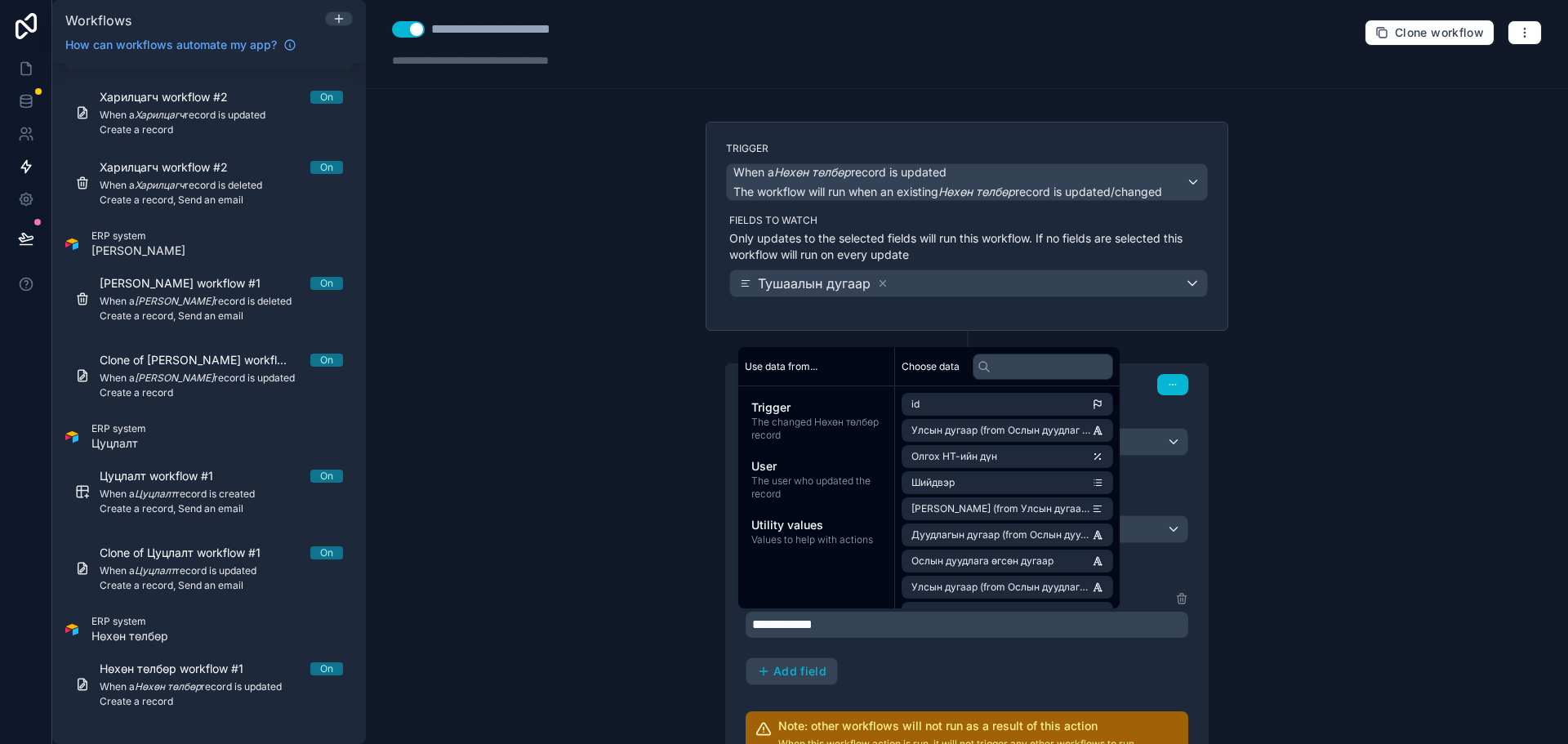
click at [1323, 638] on div "**********" at bounding box center [967, 372] width 1202 height 744
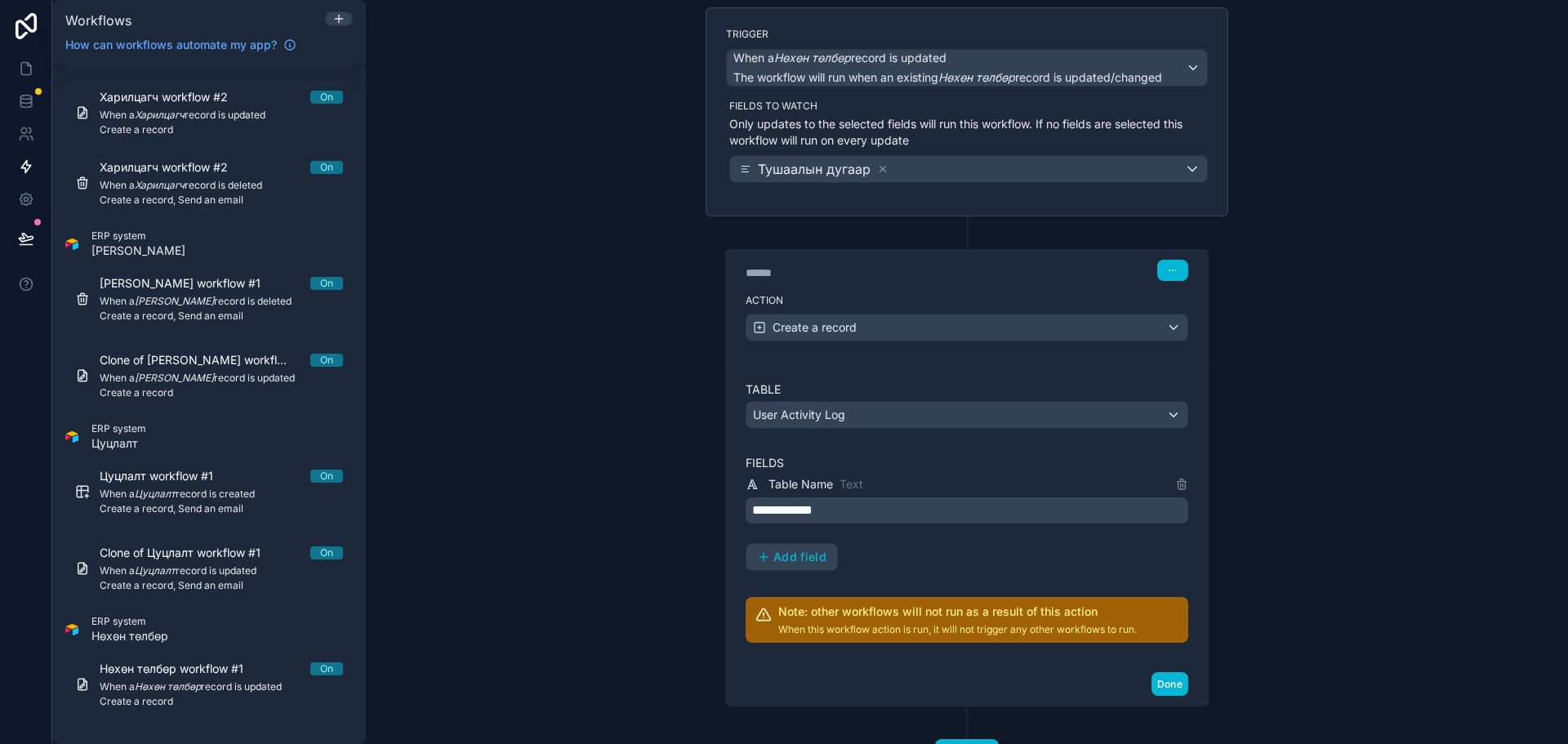
scroll to position [185, 0]
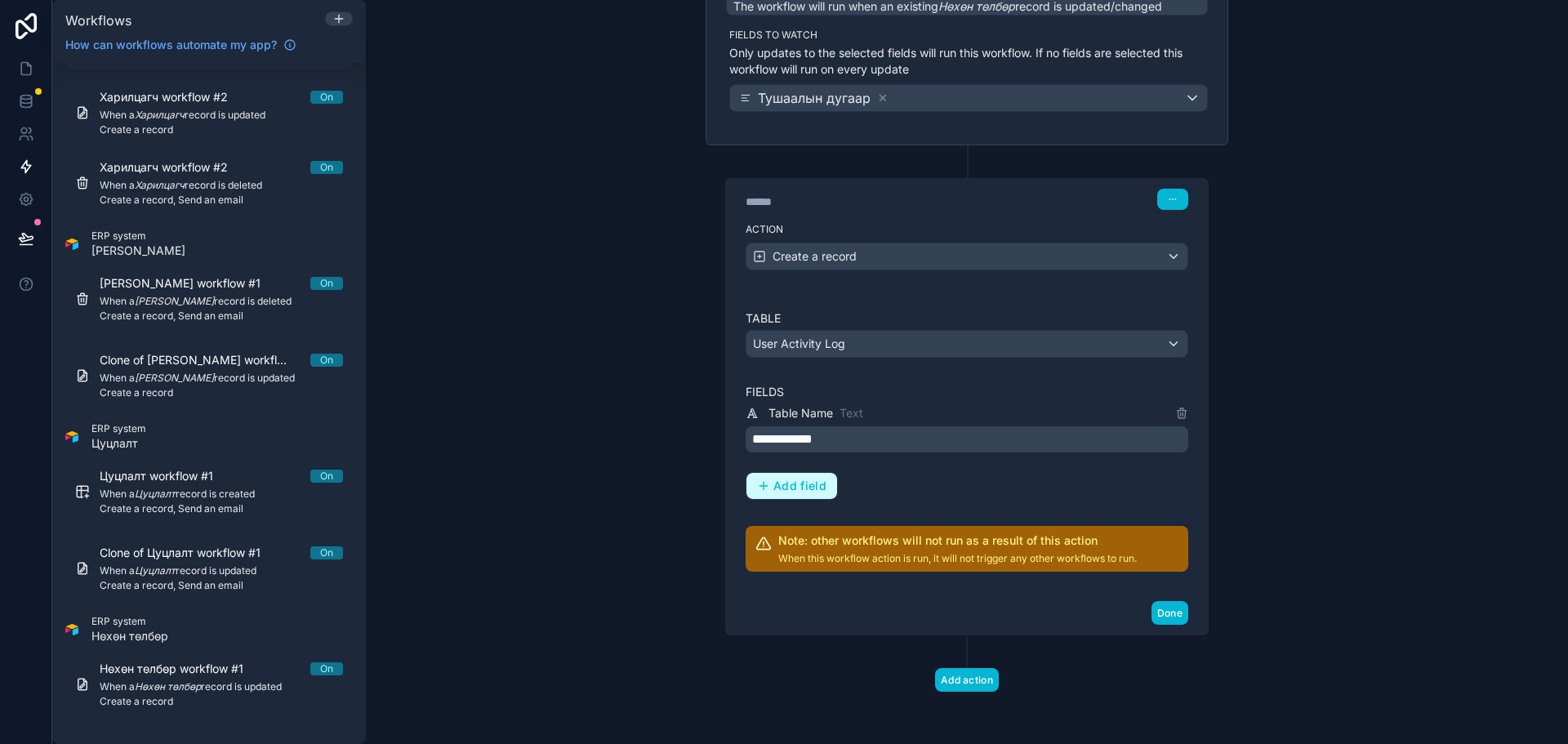
click at [786, 496] on button "Add field" at bounding box center [791, 486] width 91 height 26
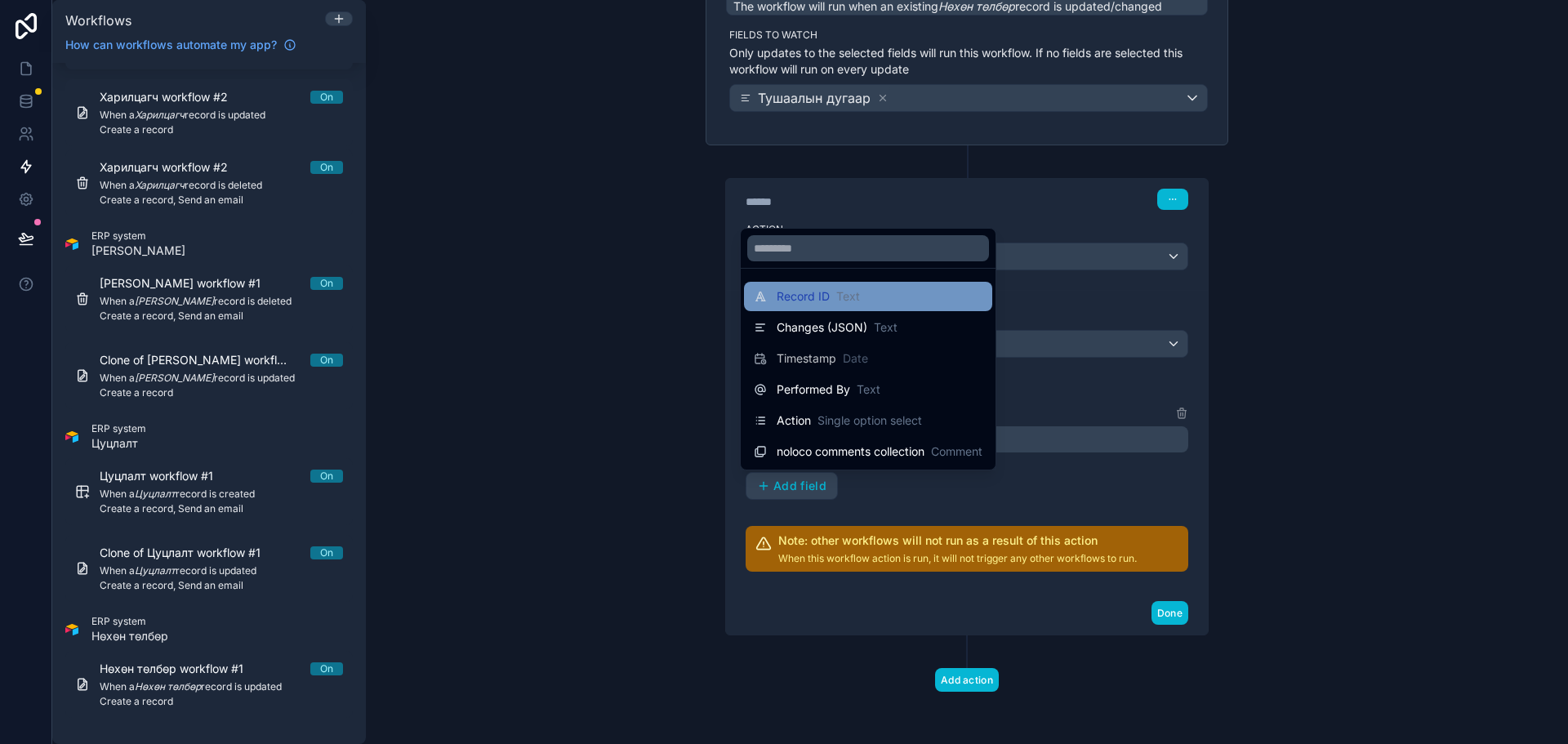
click at [889, 301] on div "Record ID Text" at bounding box center [868, 296] width 229 height 20
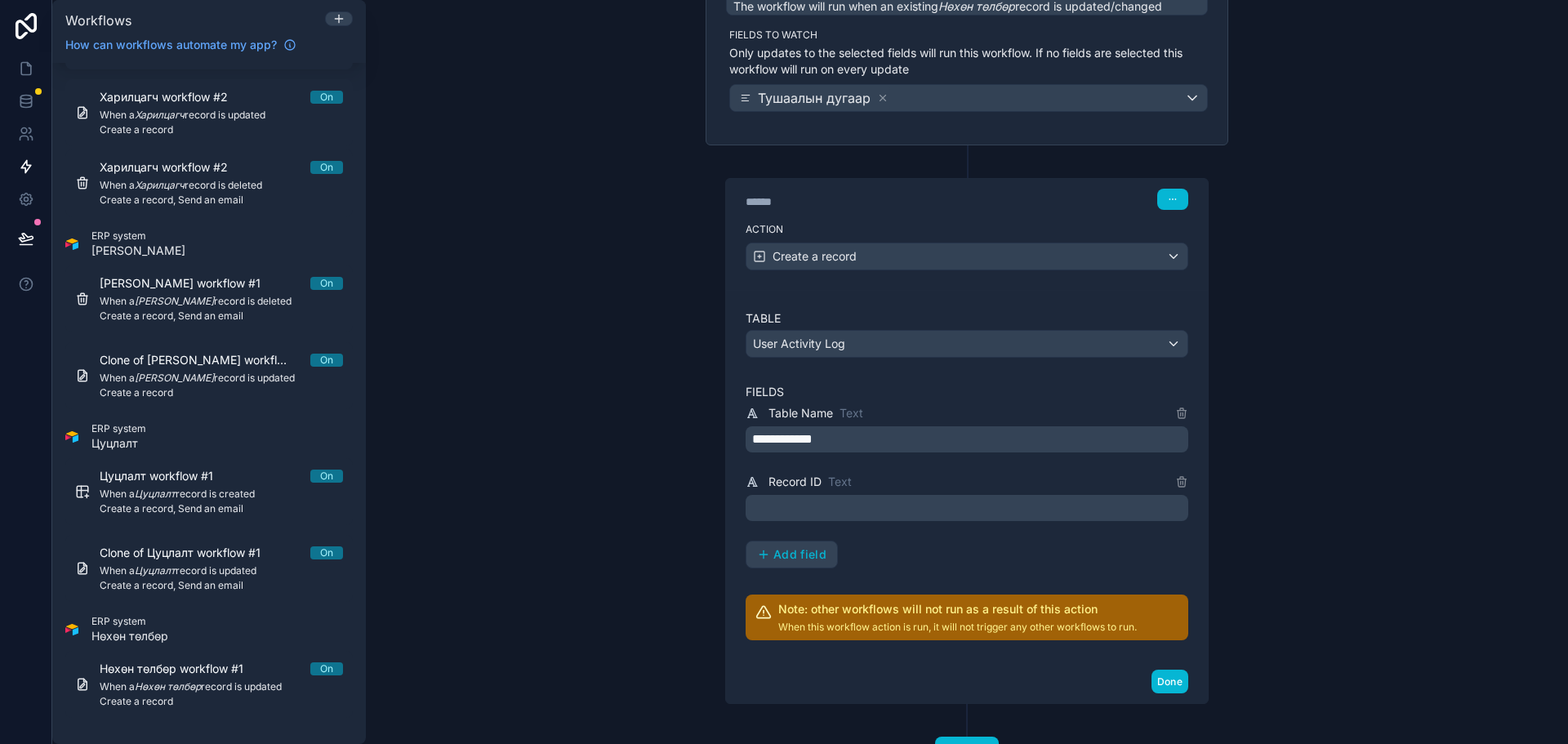
click at [853, 522] on div "**********" at bounding box center [967, 486] width 443 height 165
click at [856, 511] on p "﻿" at bounding box center [969, 508] width 433 height 20
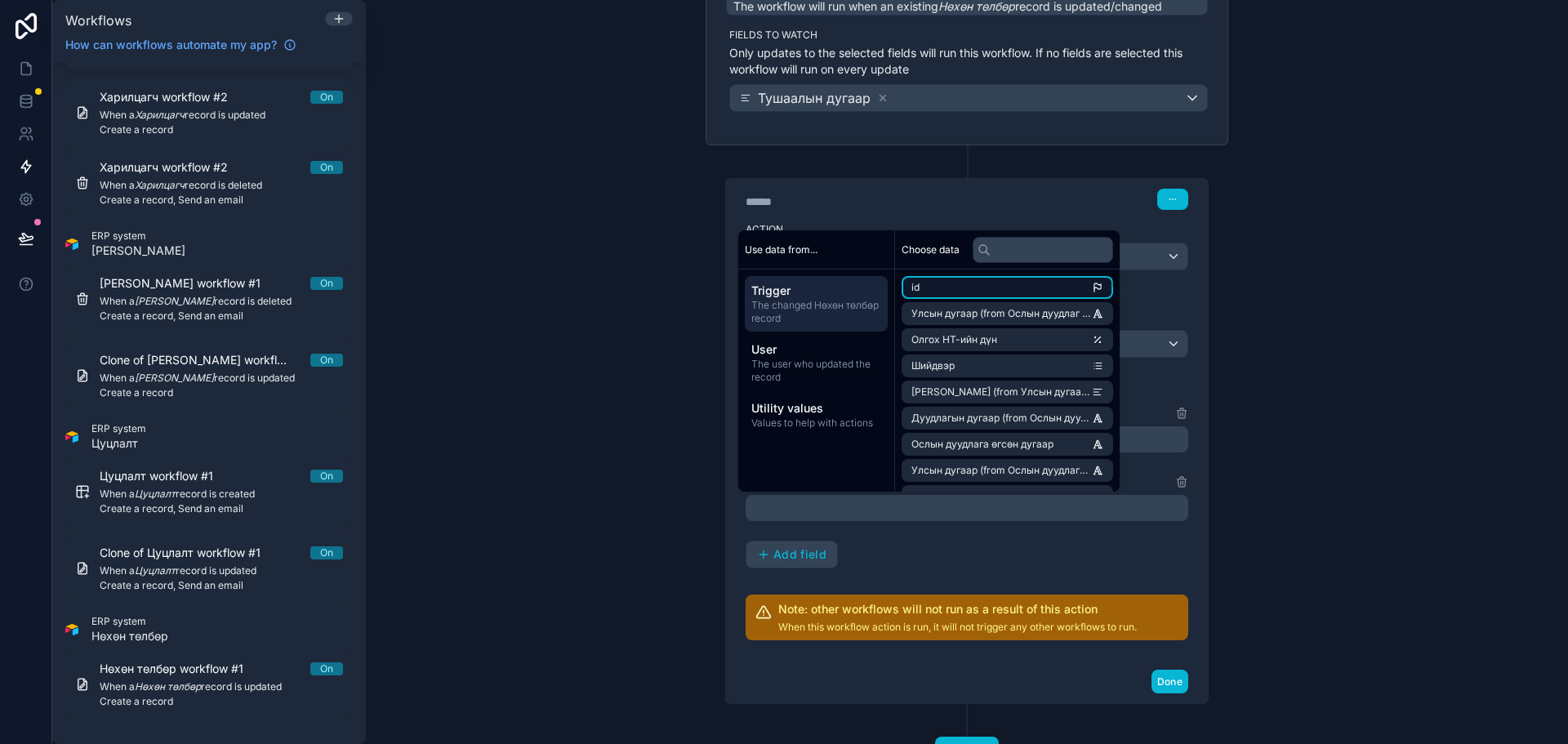
click at [963, 287] on li "id" at bounding box center [1007, 287] width 212 height 23
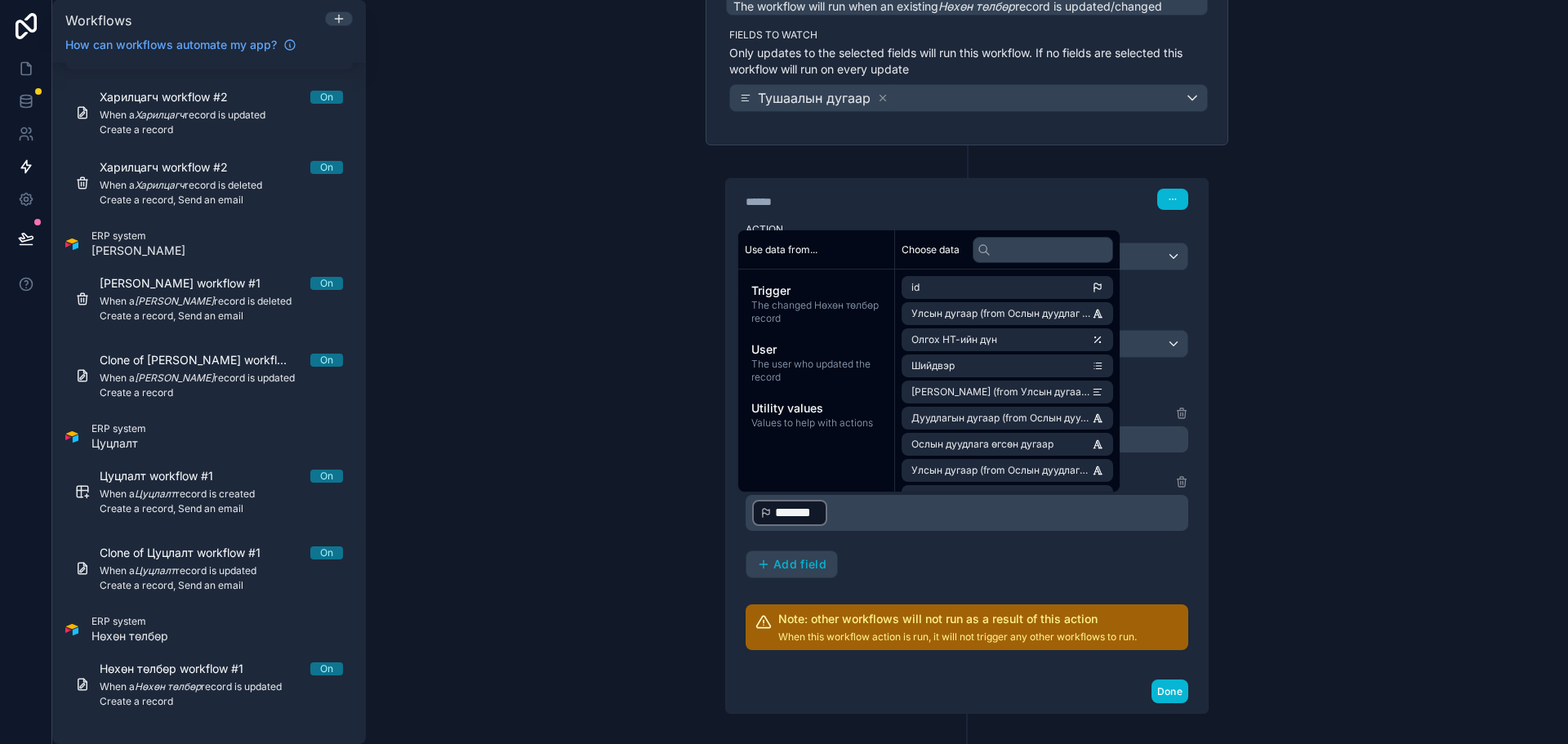
click at [884, 550] on div "**********" at bounding box center [967, 491] width 443 height 175
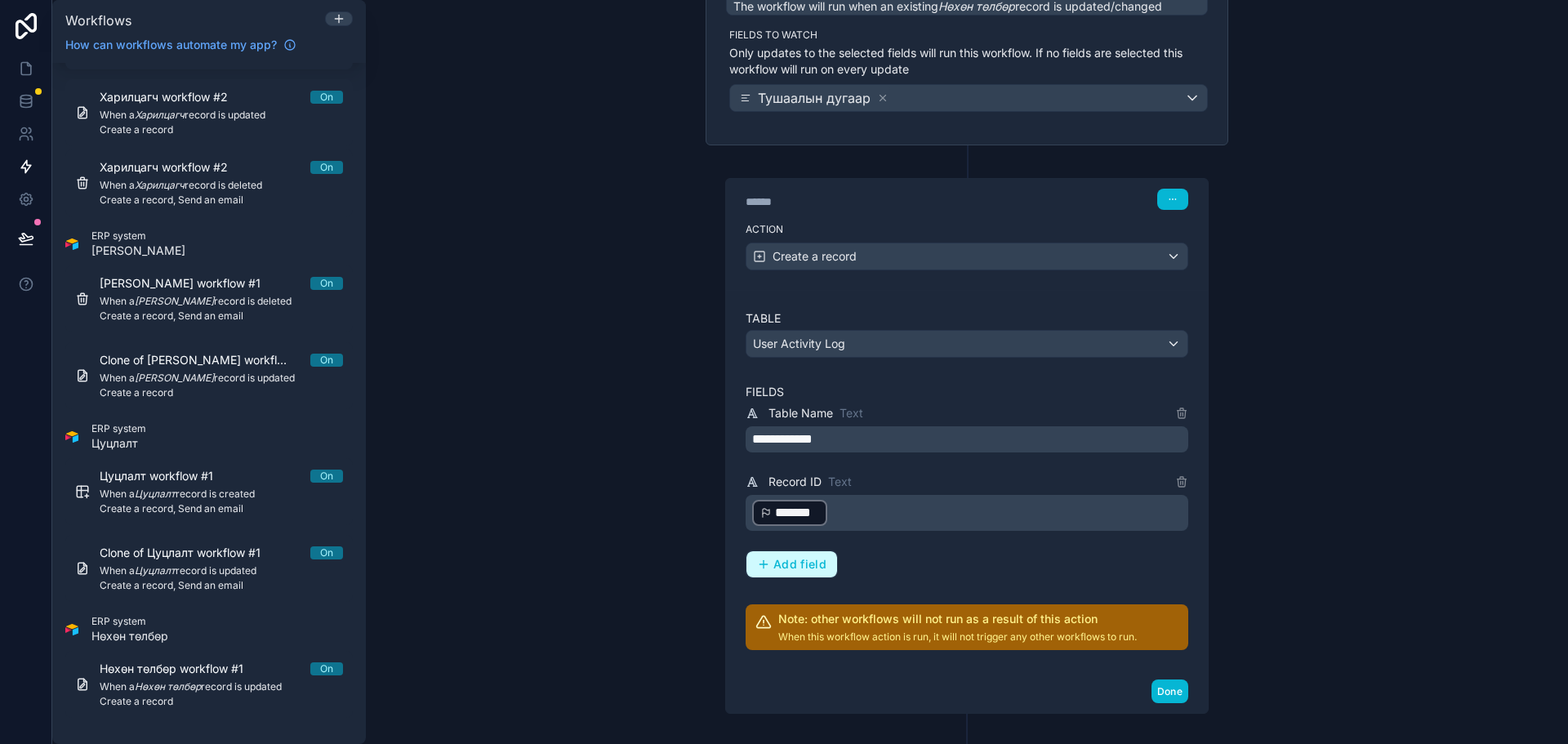
click at [796, 568] on span "Add field" at bounding box center [800, 564] width 53 height 15
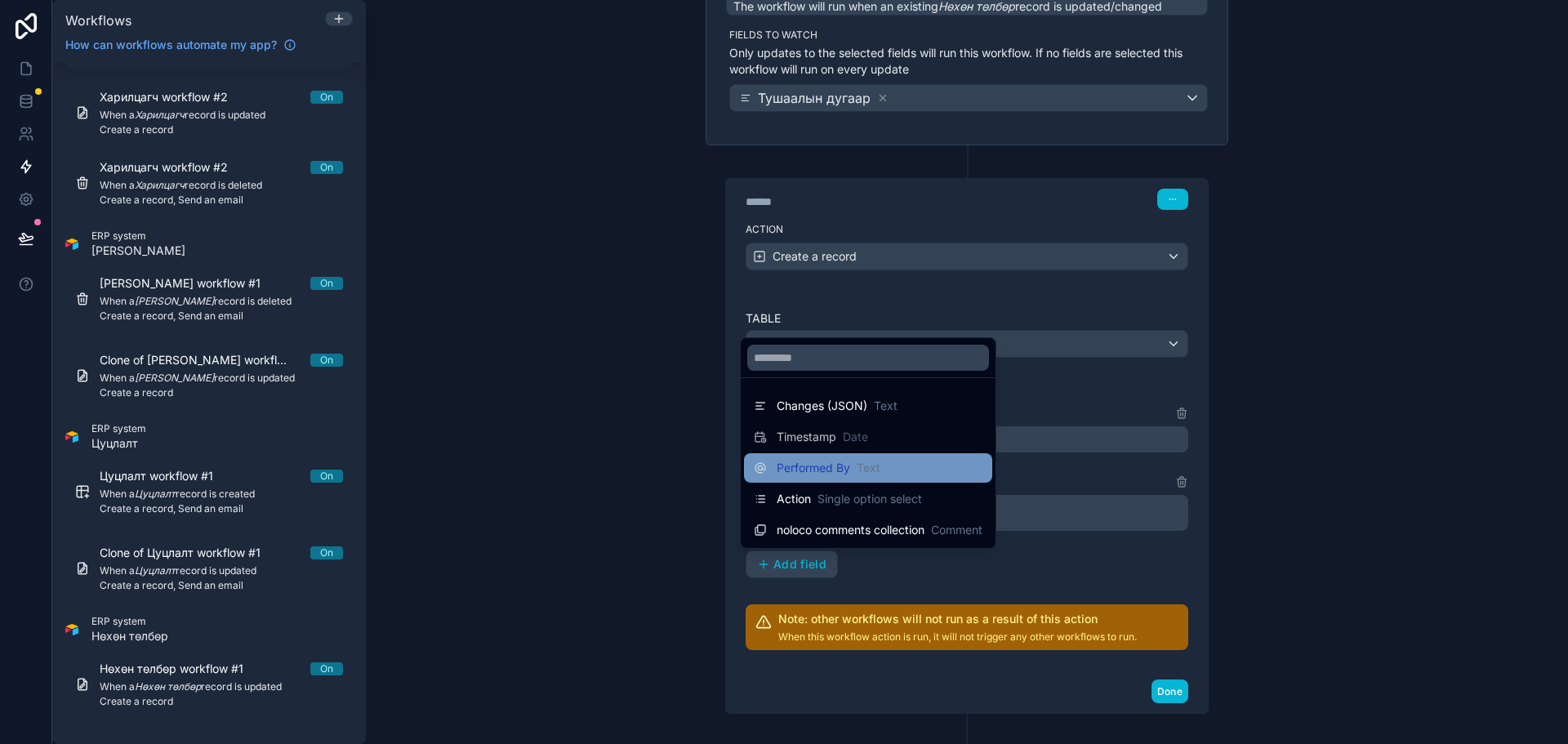
click at [841, 473] on span "Performed By" at bounding box center [813, 468] width 74 height 16
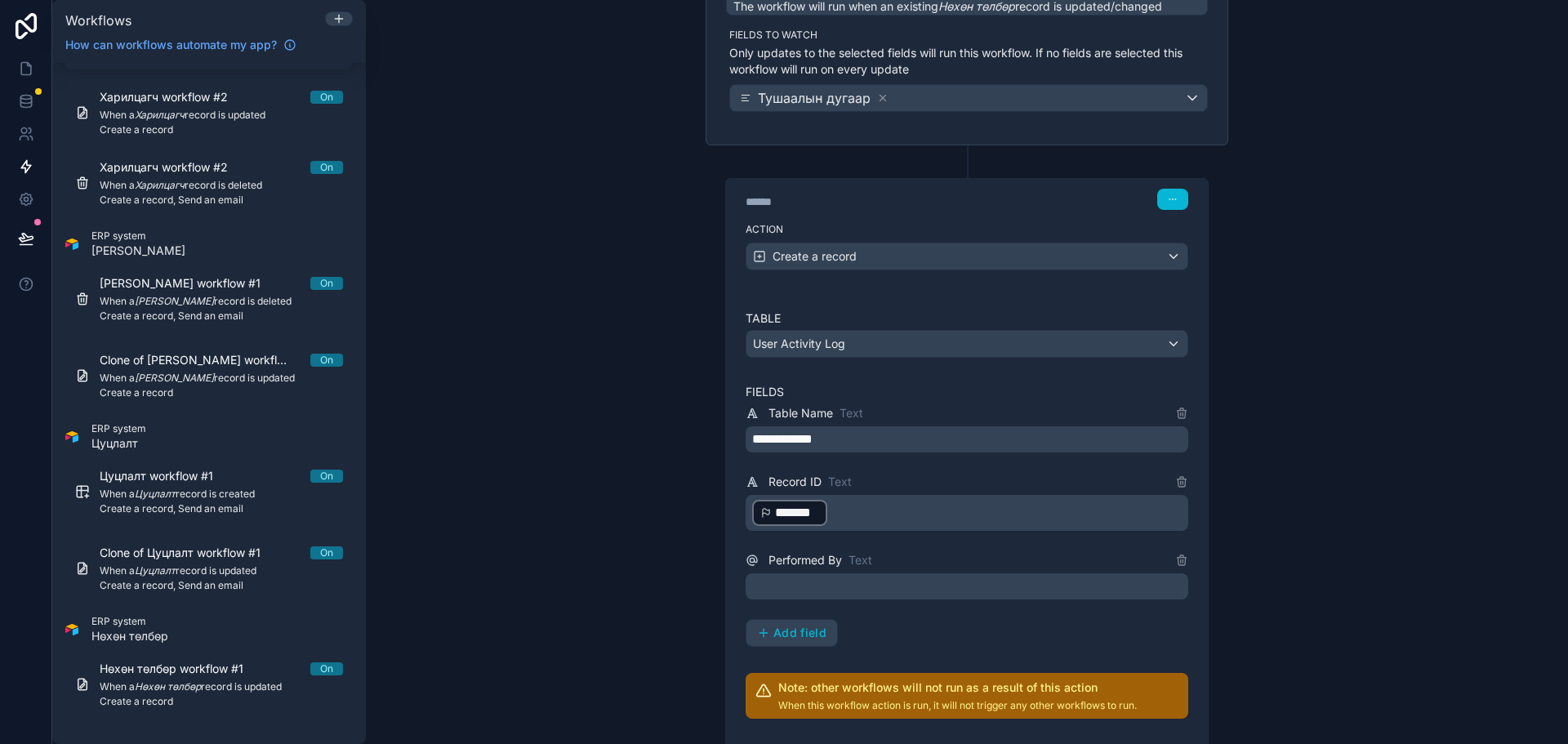
click at [851, 583] on p "﻿" at bounding box center [969, 586] width 433 height 20
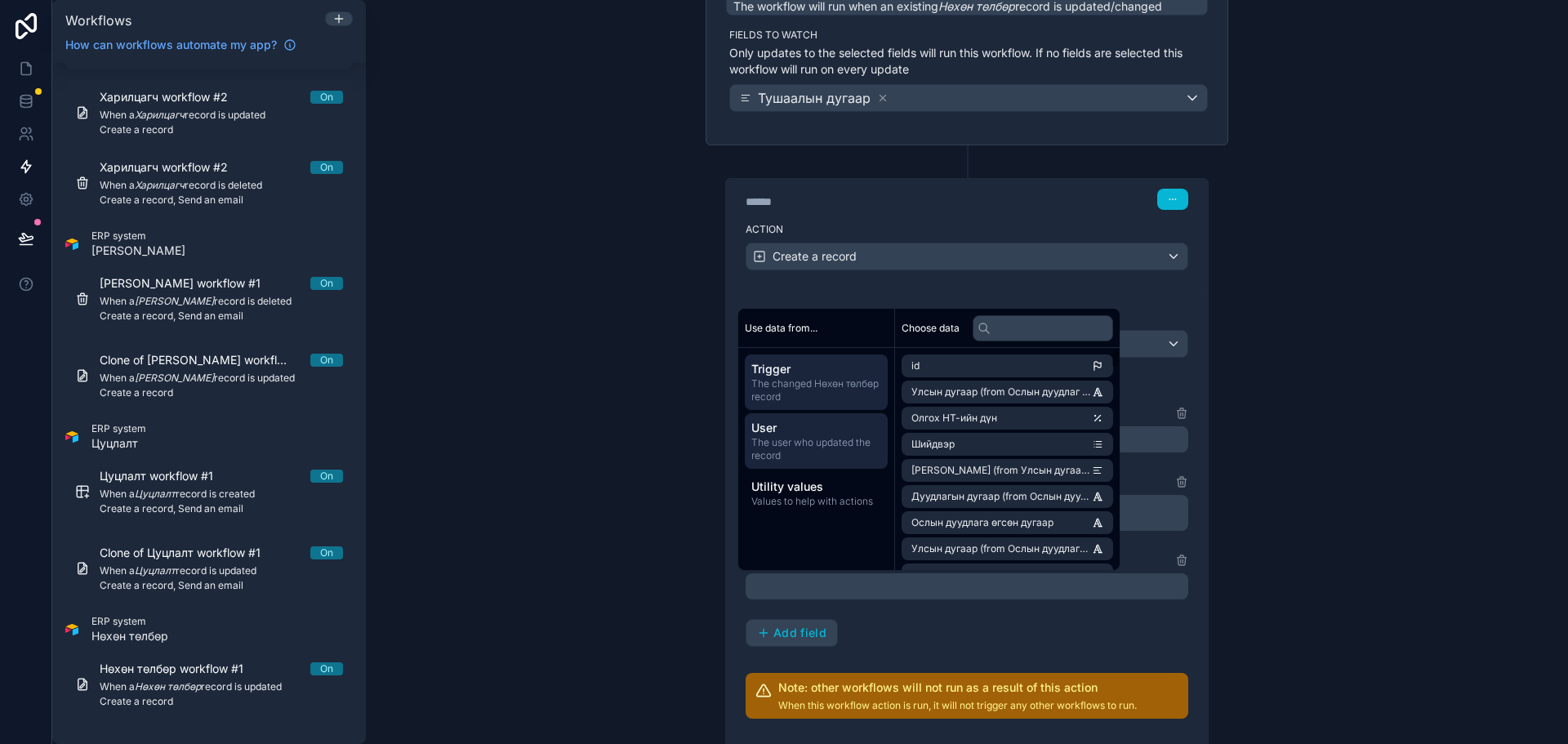
click at [826, 446] on span "The user who updated the record" at bounding box center [816, 449] width 130 height 26
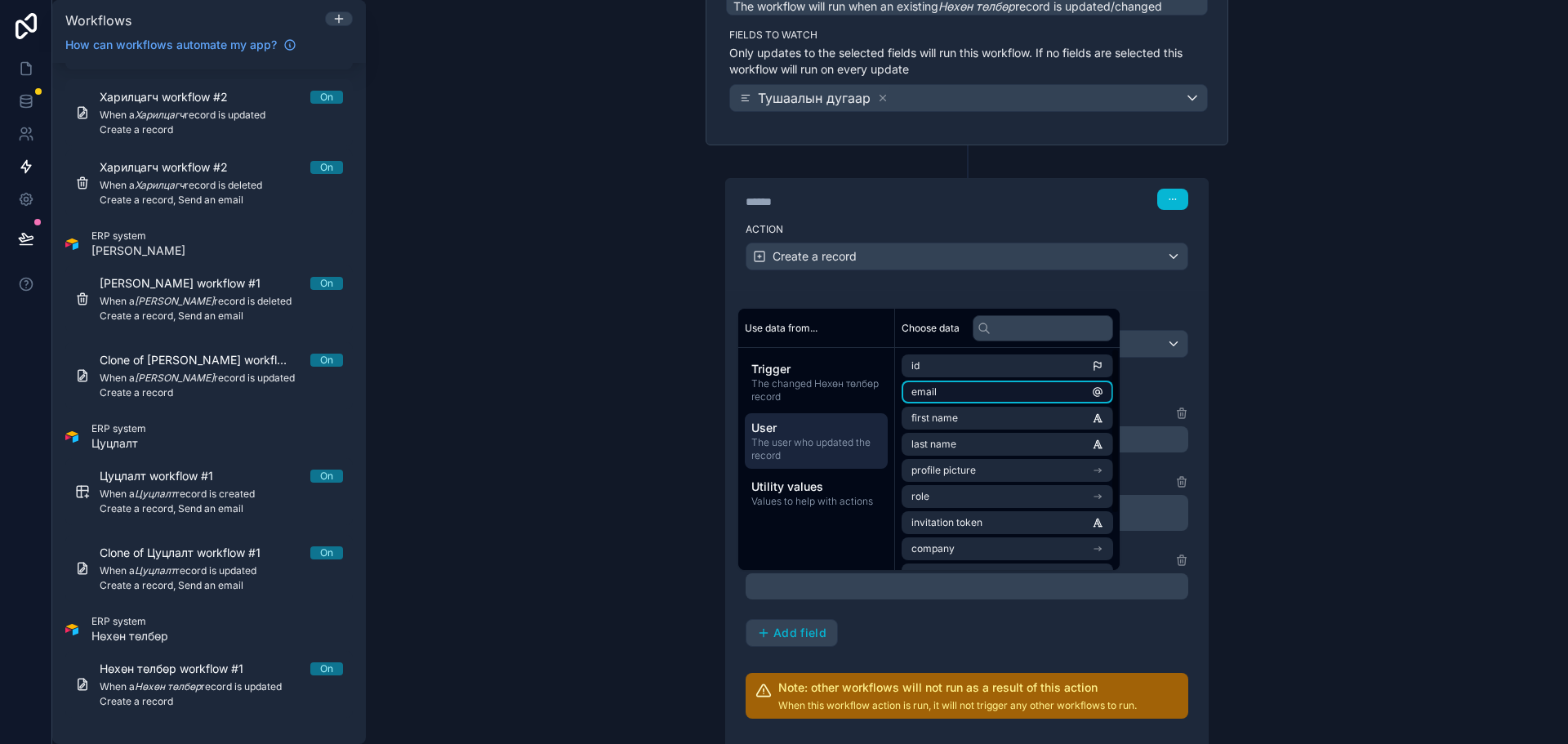
click at [974, 390] on li "email" at bounding box center [1007, 392] width 212 height 23
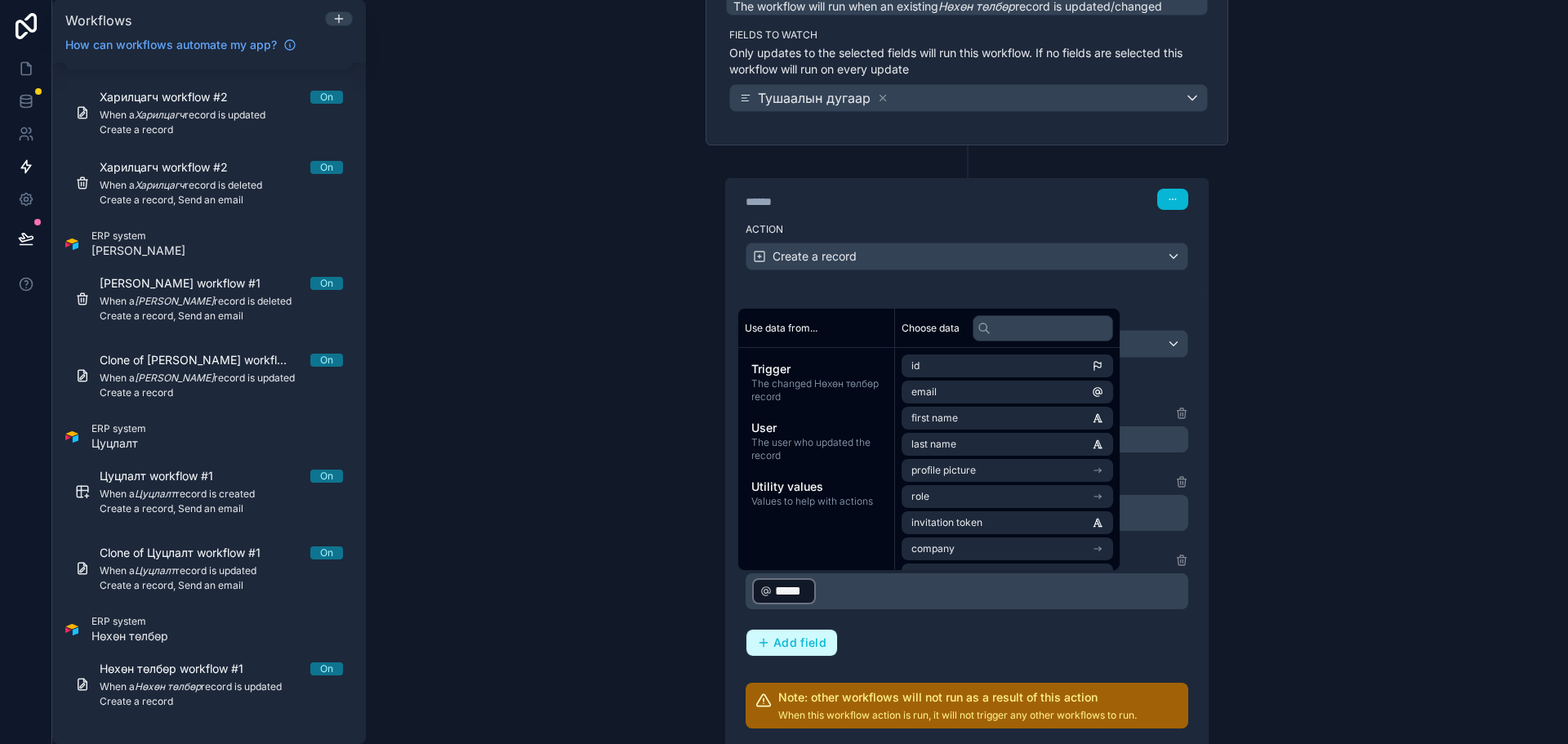
click at [796, 636] on span "Add field" at bounding box center [800, 643] width 53 height 15
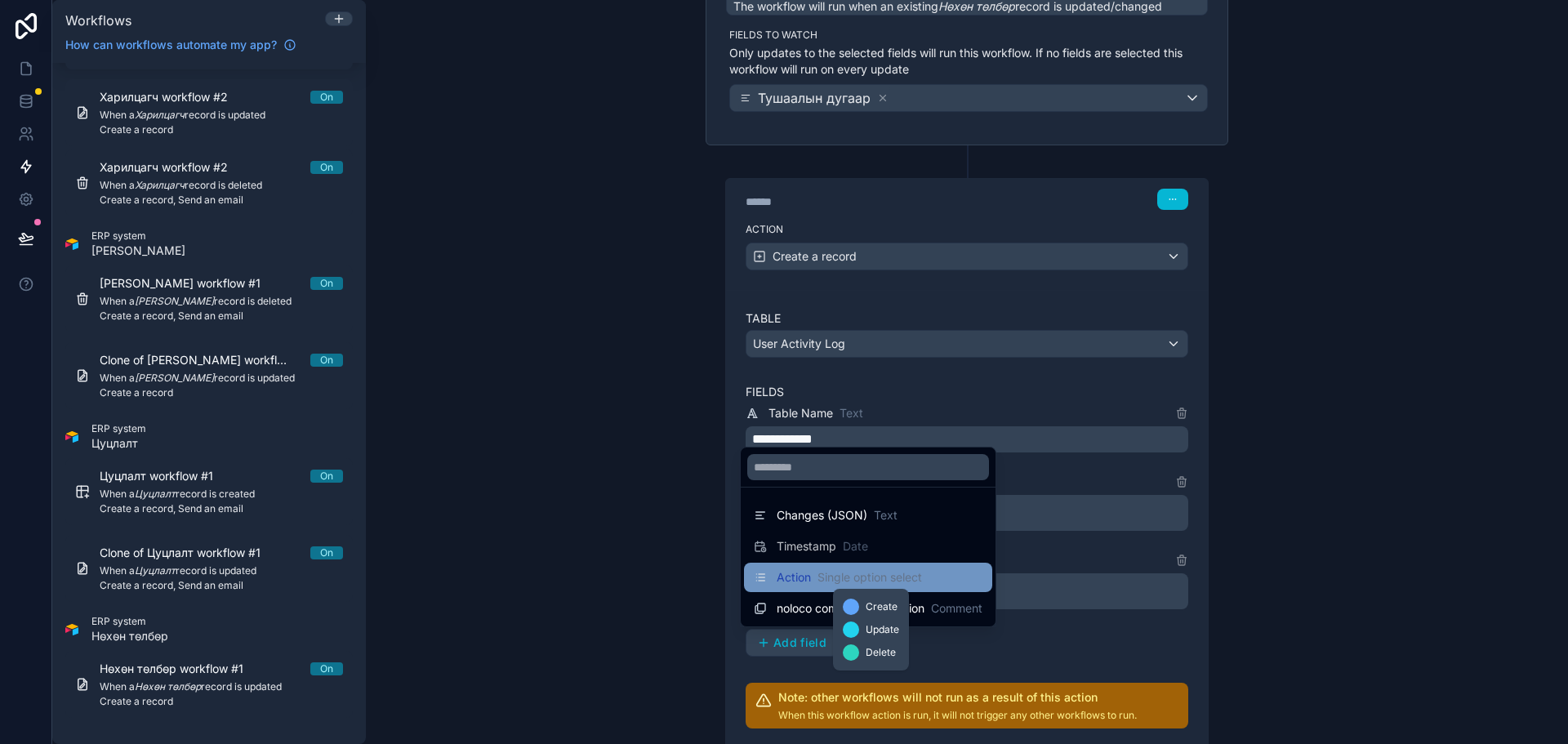
click at [837, 580] on span "Single option select" at bounding box center [870, 577] width 105 height 16
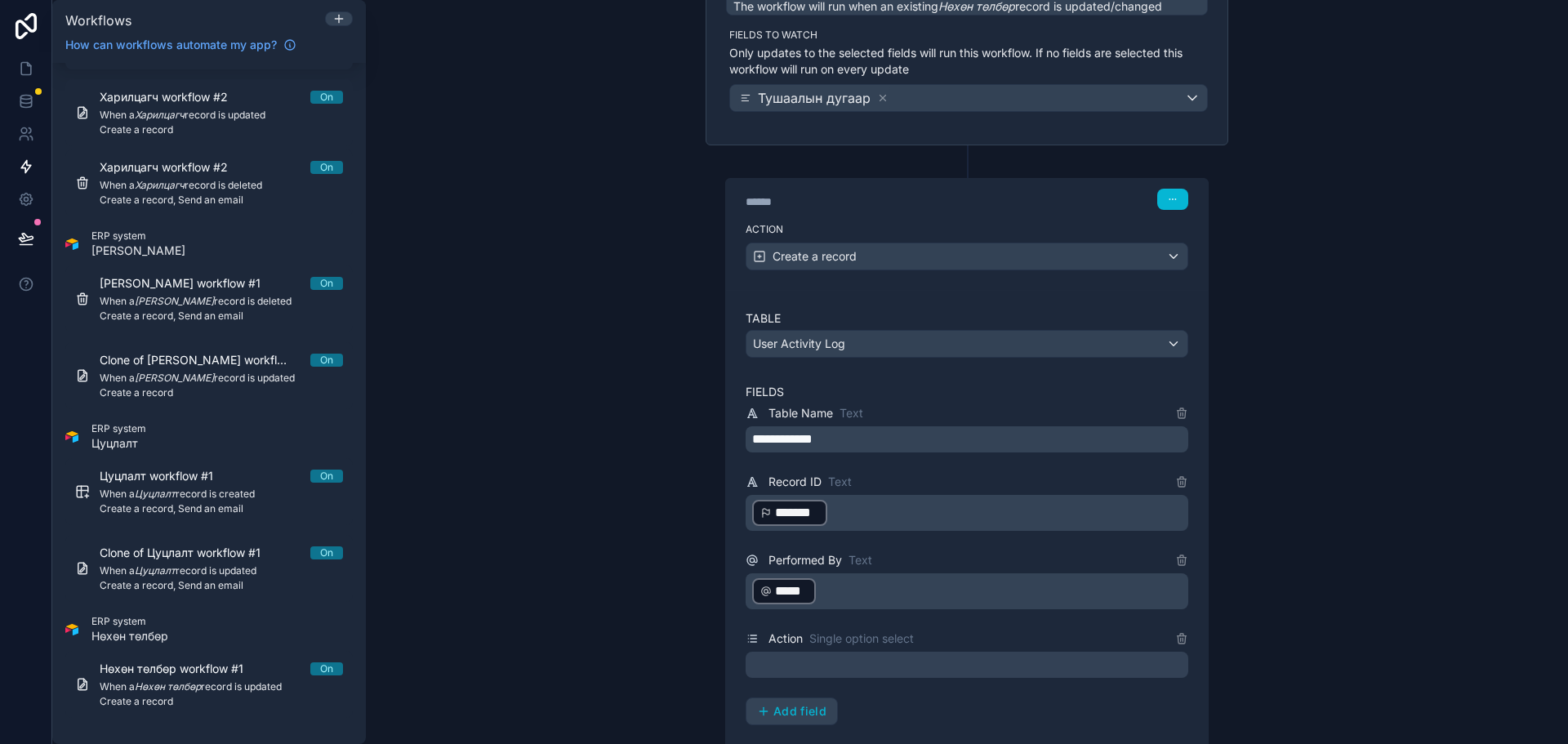
click at [827, 658] on div at bounding box center [967, 665] width 443 height 26
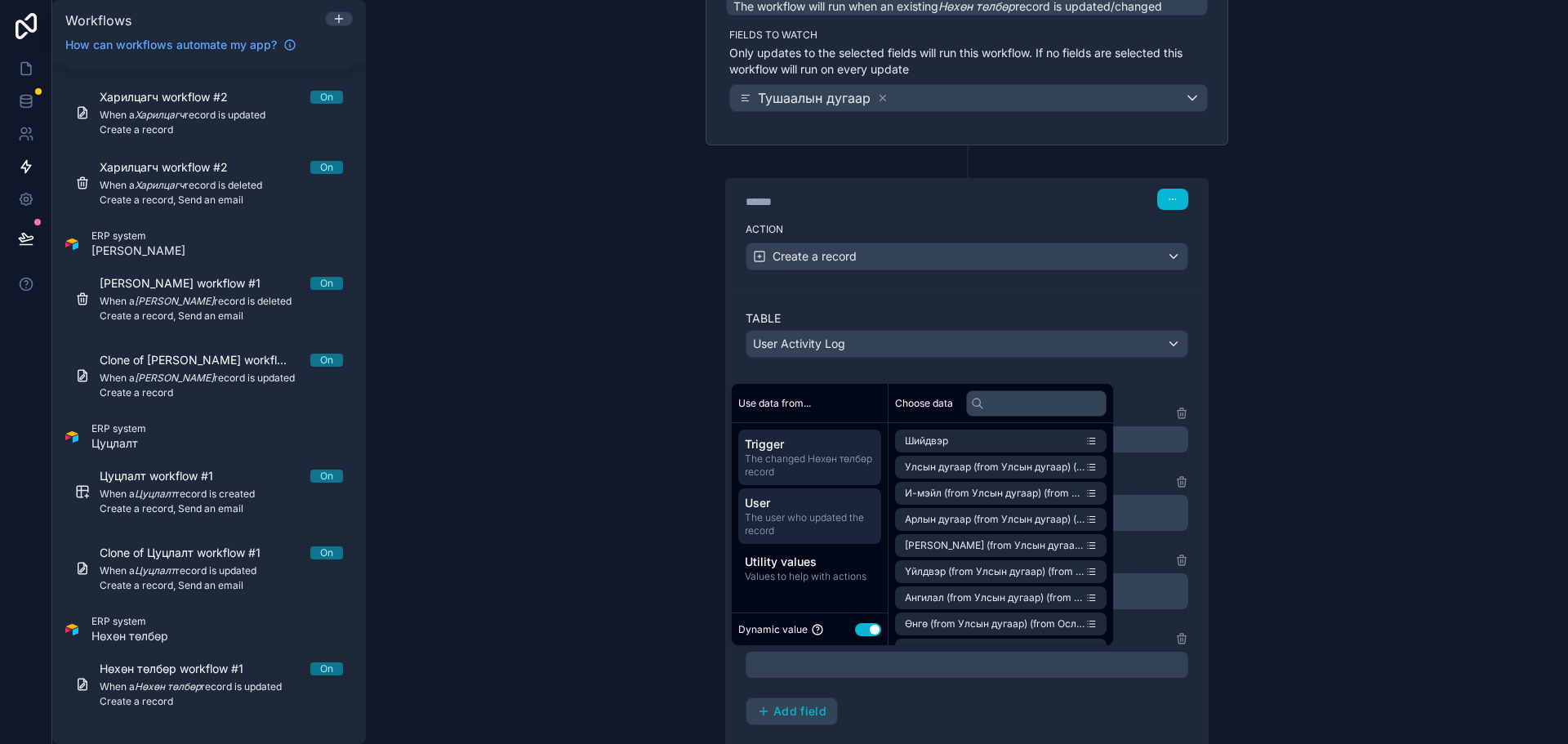
click at [815, 512] on span "The user who updated the record" at bounding box center [809, 524] width 130 height 26
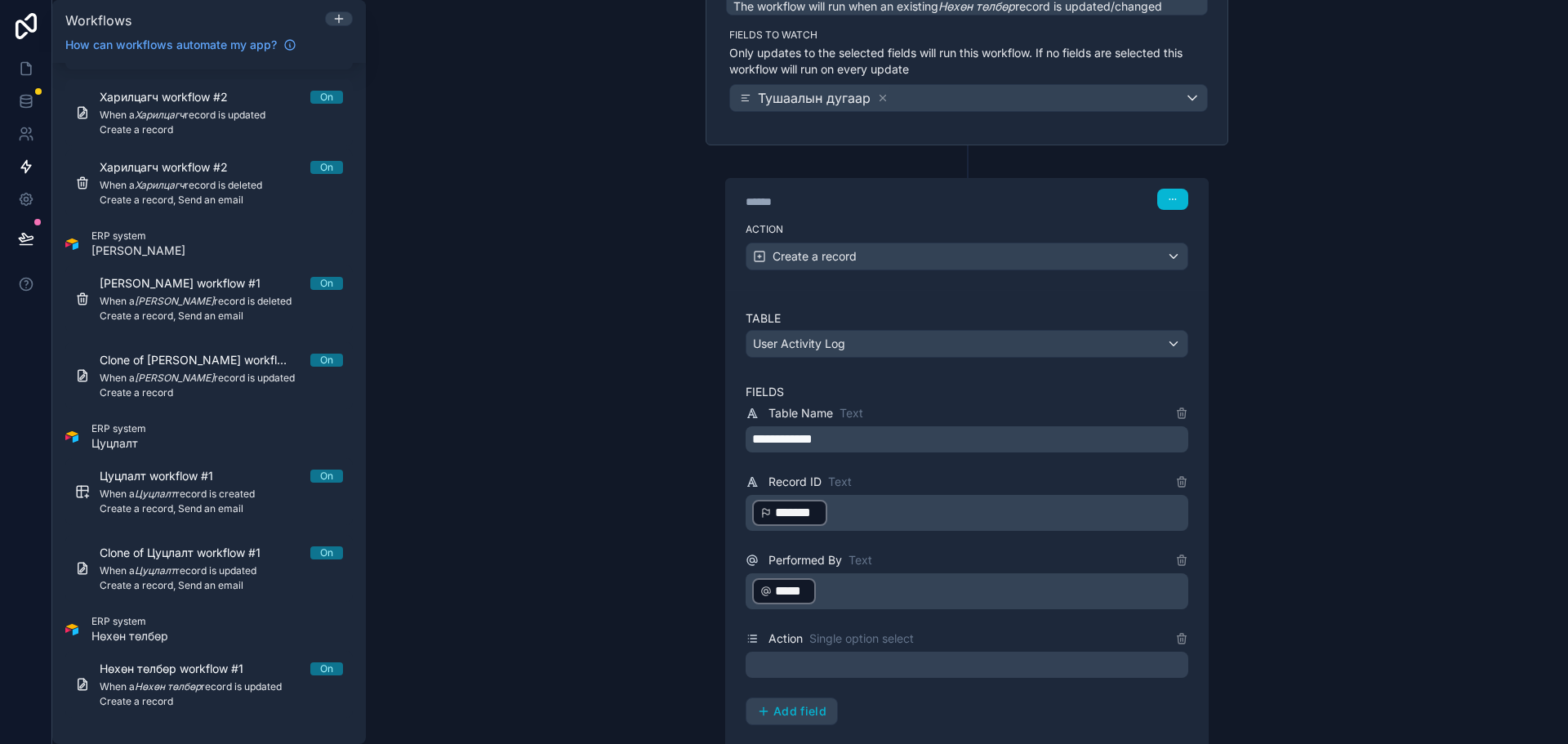
click at [556, 485] on div "**********" at bounding box center [967, 372] width 1202 height 744
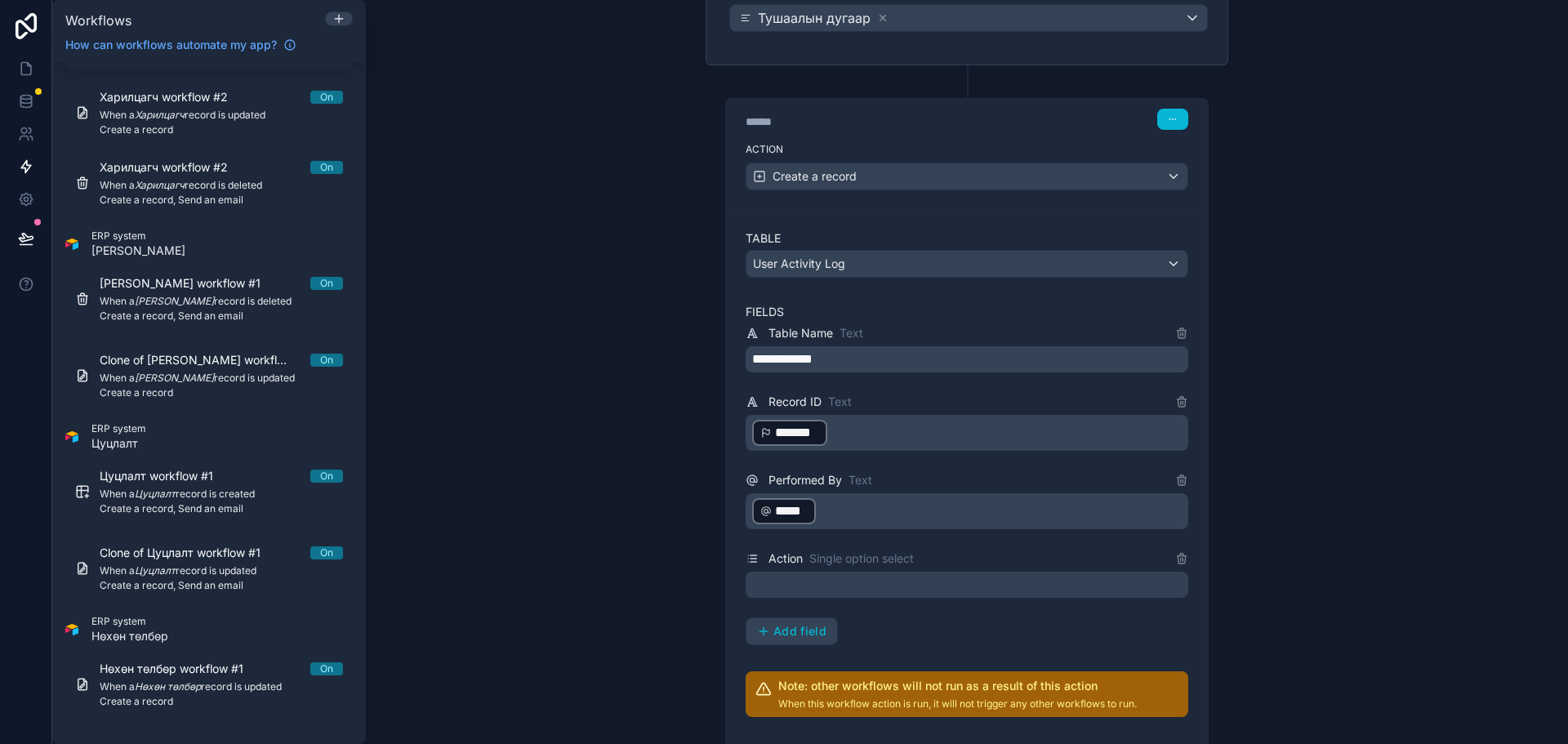
scroll to position [411, 0]
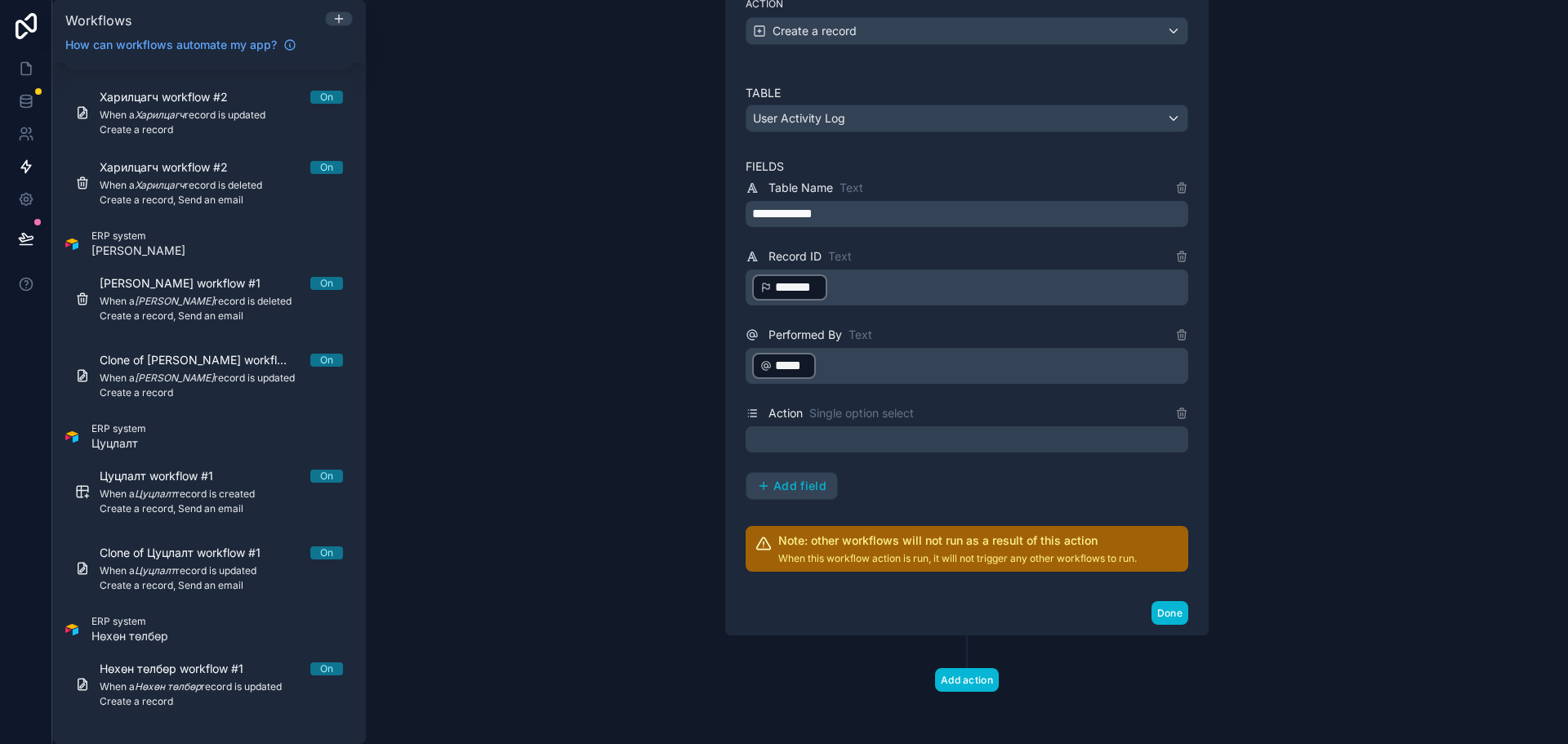
click at [826, 443] on div at bounding box center [967, 439] width 443 height 26
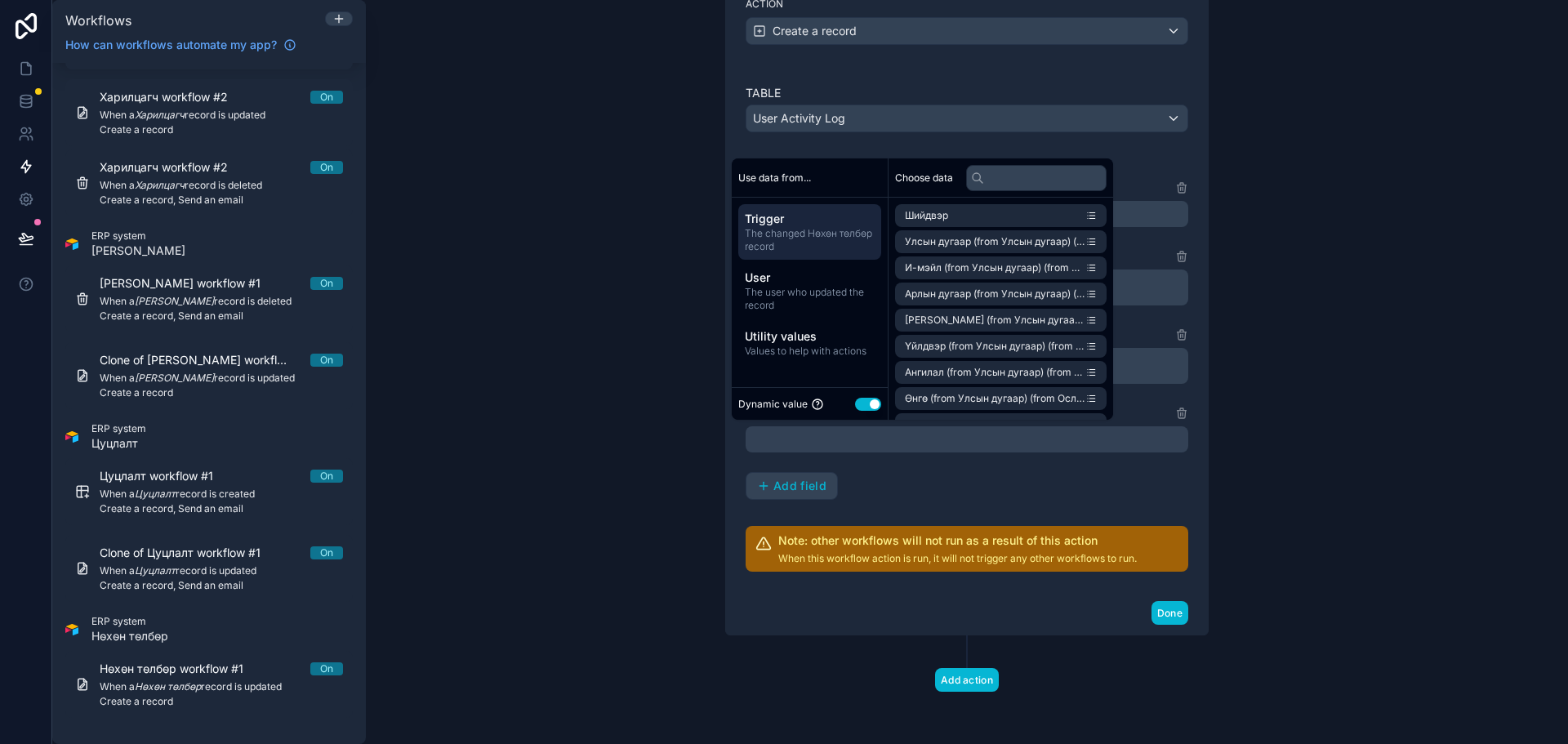
click at [866, 403] on button "Use setting" at bounding box center [868, 404] width 26 height 13
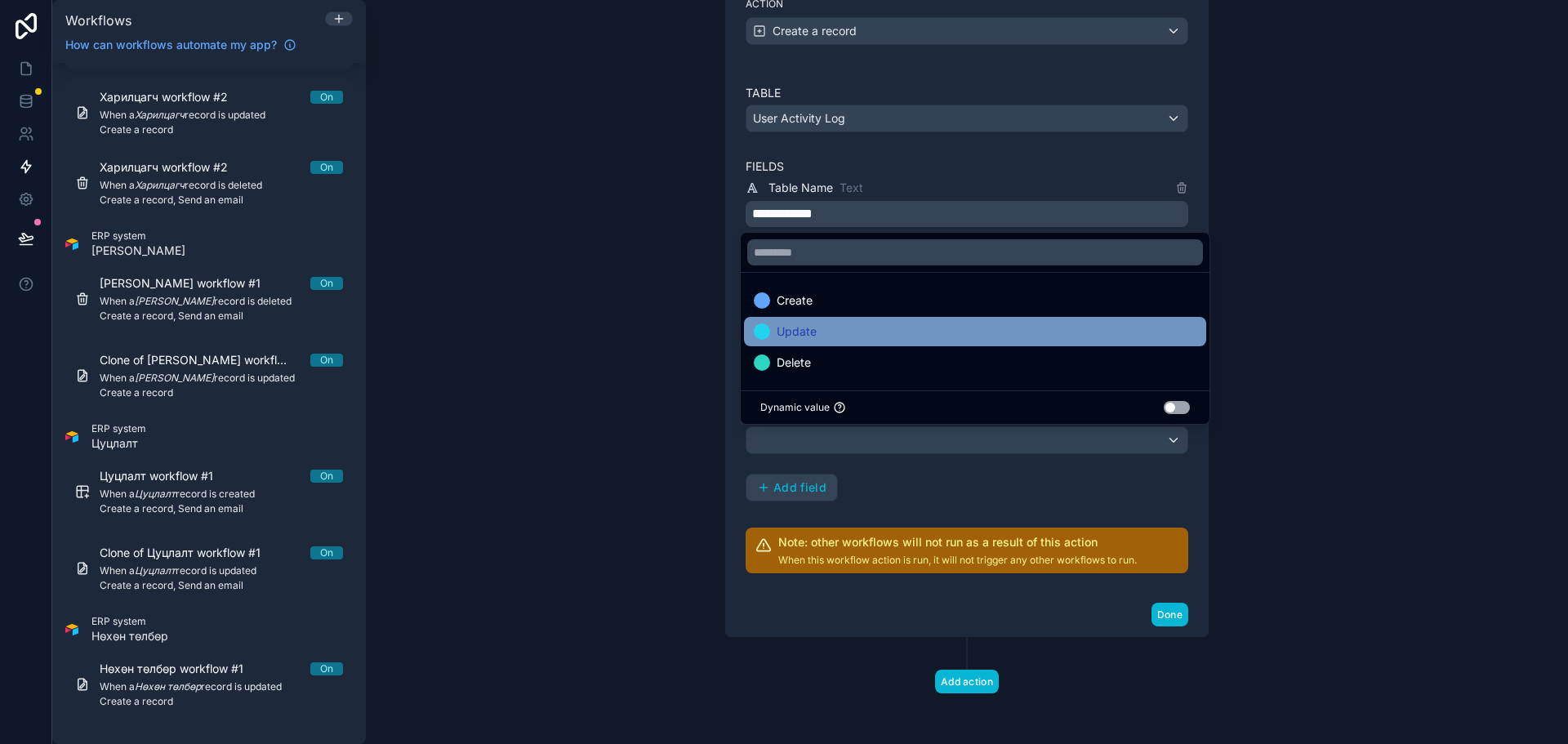
click at [809, 338] on span "Update" at bounding box center [796, 332] width 40 height 20
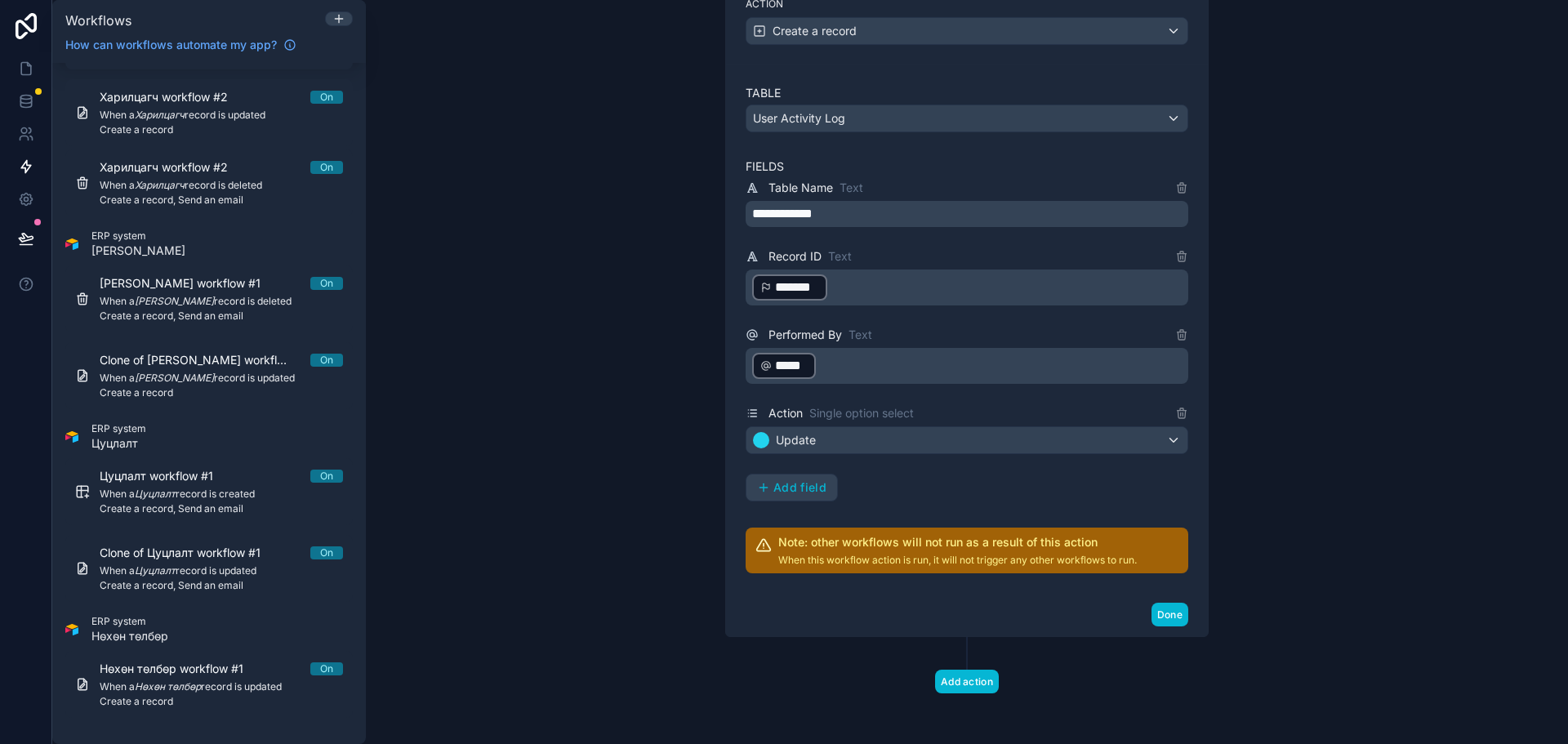
click at [1013, 477] on div "**********" at bounding box center [967, 340] width 443 height 323
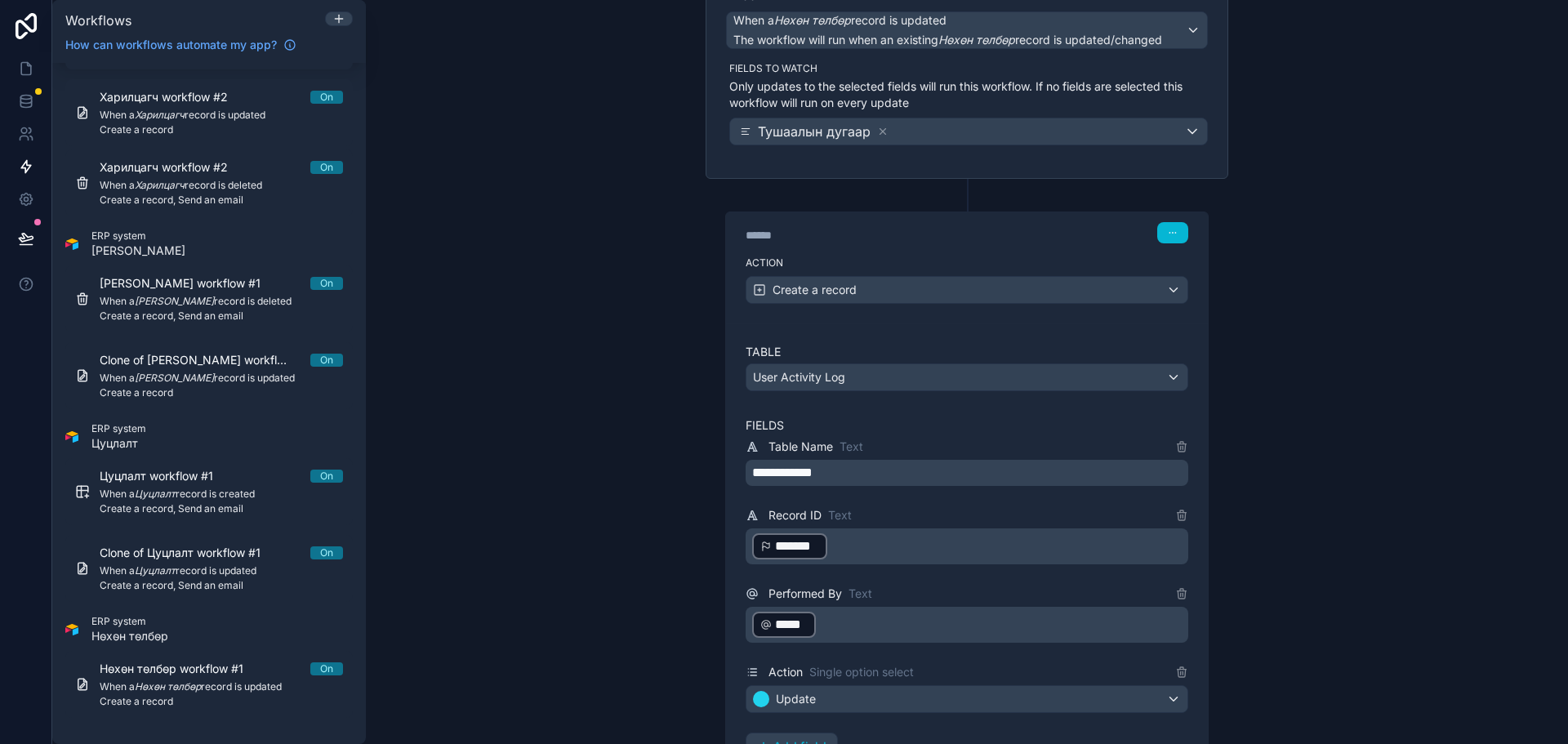
scroll to position [0, 0]
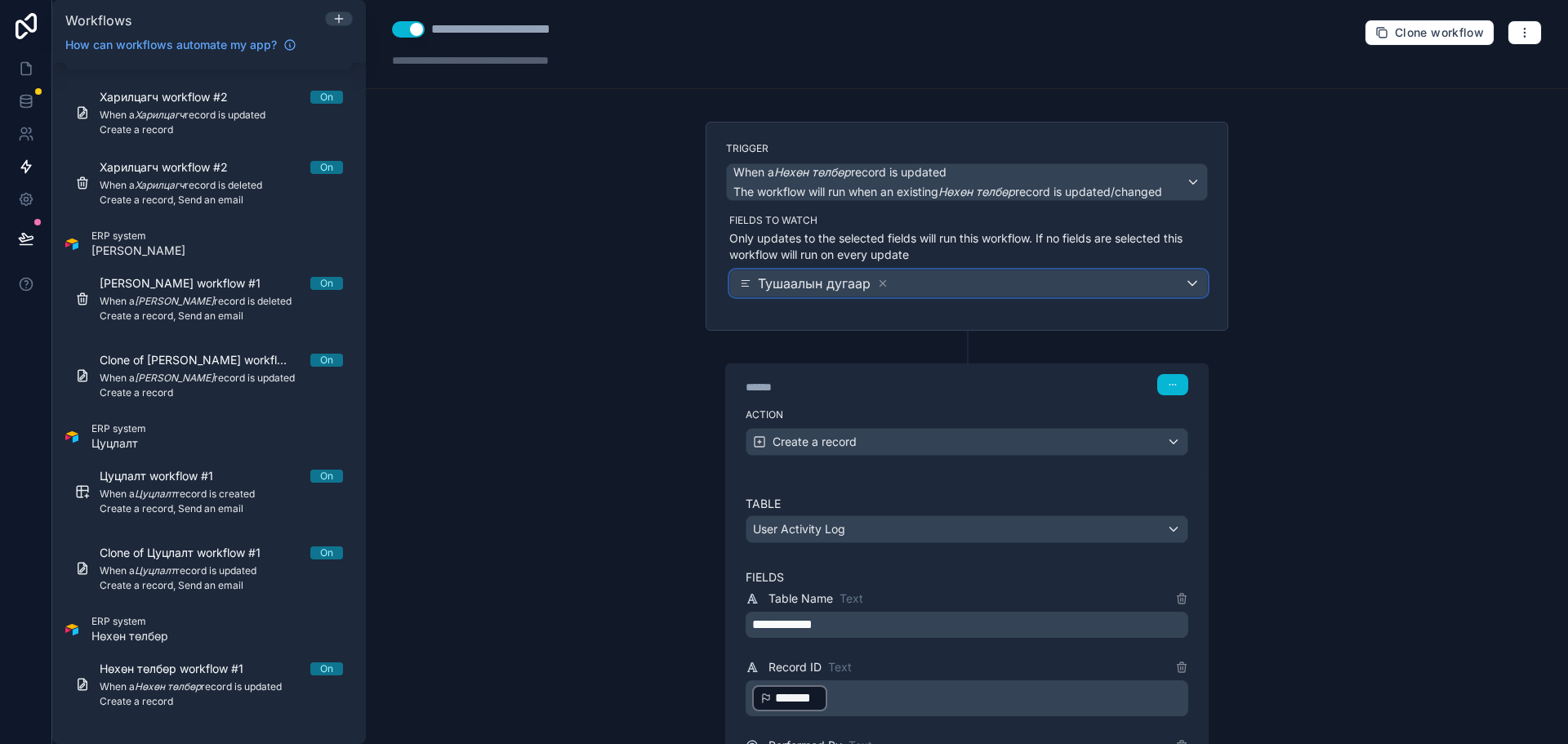
click at [961, 275] on div "Тушаалын дугаар" at bounding box center [969, 283] width 477 height 26
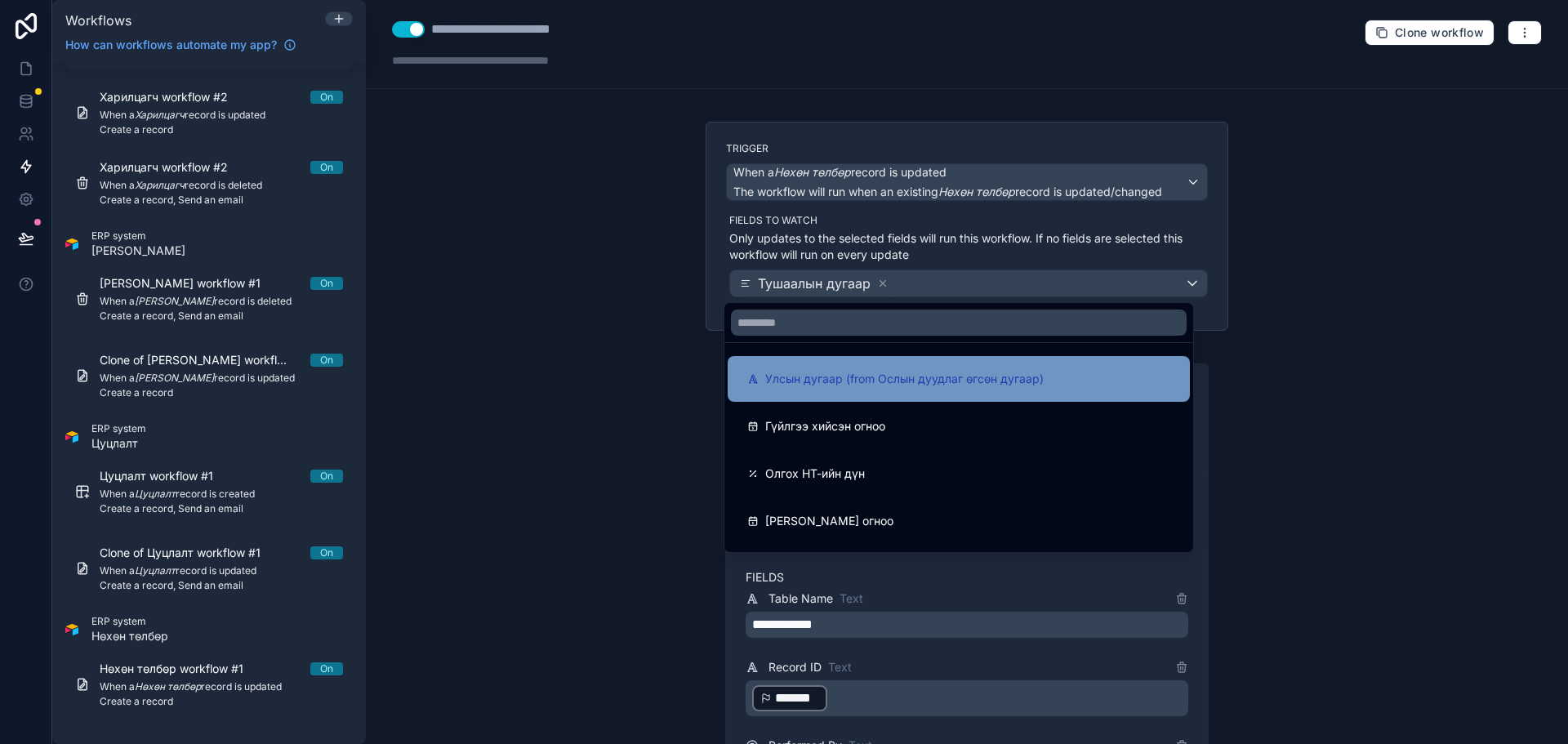
click at [934, 383] on span "Улсын дугаар (from Ослын дуудлаг өгсөн дугаар)" at bounding box center [904, 379] width 278 height 20
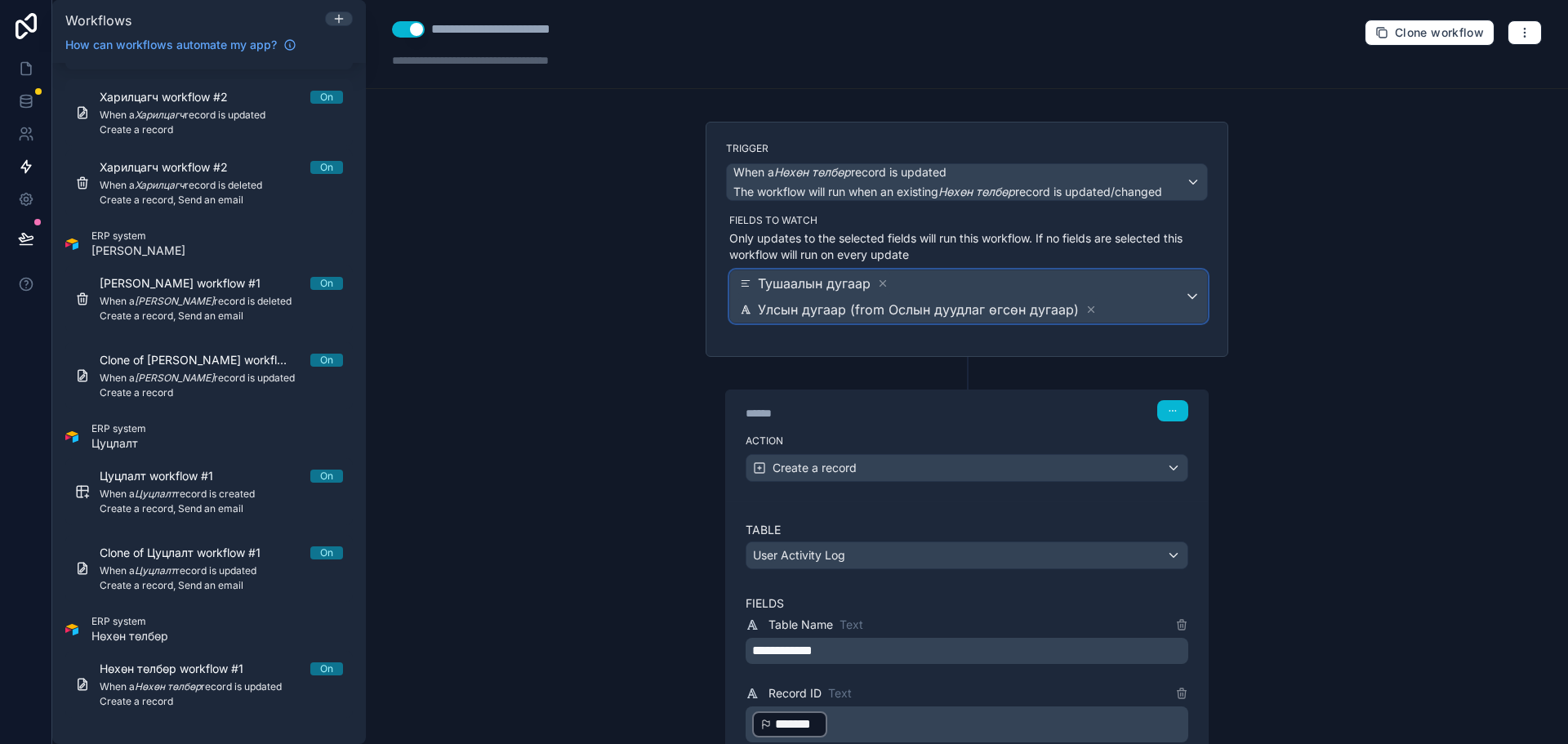
click at [1017, 287] on span "Тушаалын дугаар Улсын дугаар (from Ослын дуудлаг өгсөн дугаар)" at bounding box center [960, 296] width 448 height 52
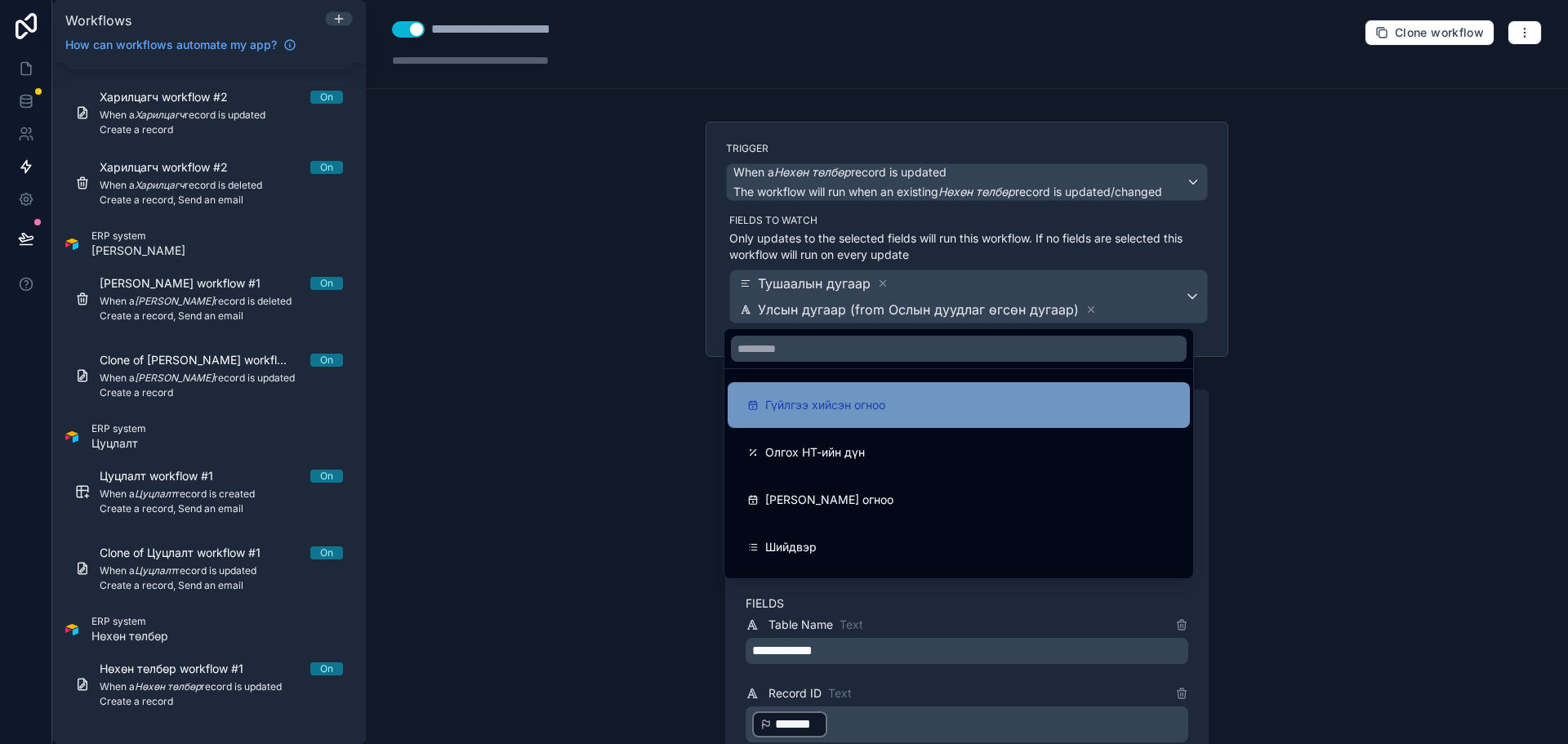
click at [956, 398] on div "Гүйлгээ хийсэн огноо" at bounding box center [959, 405] width 423 height 20
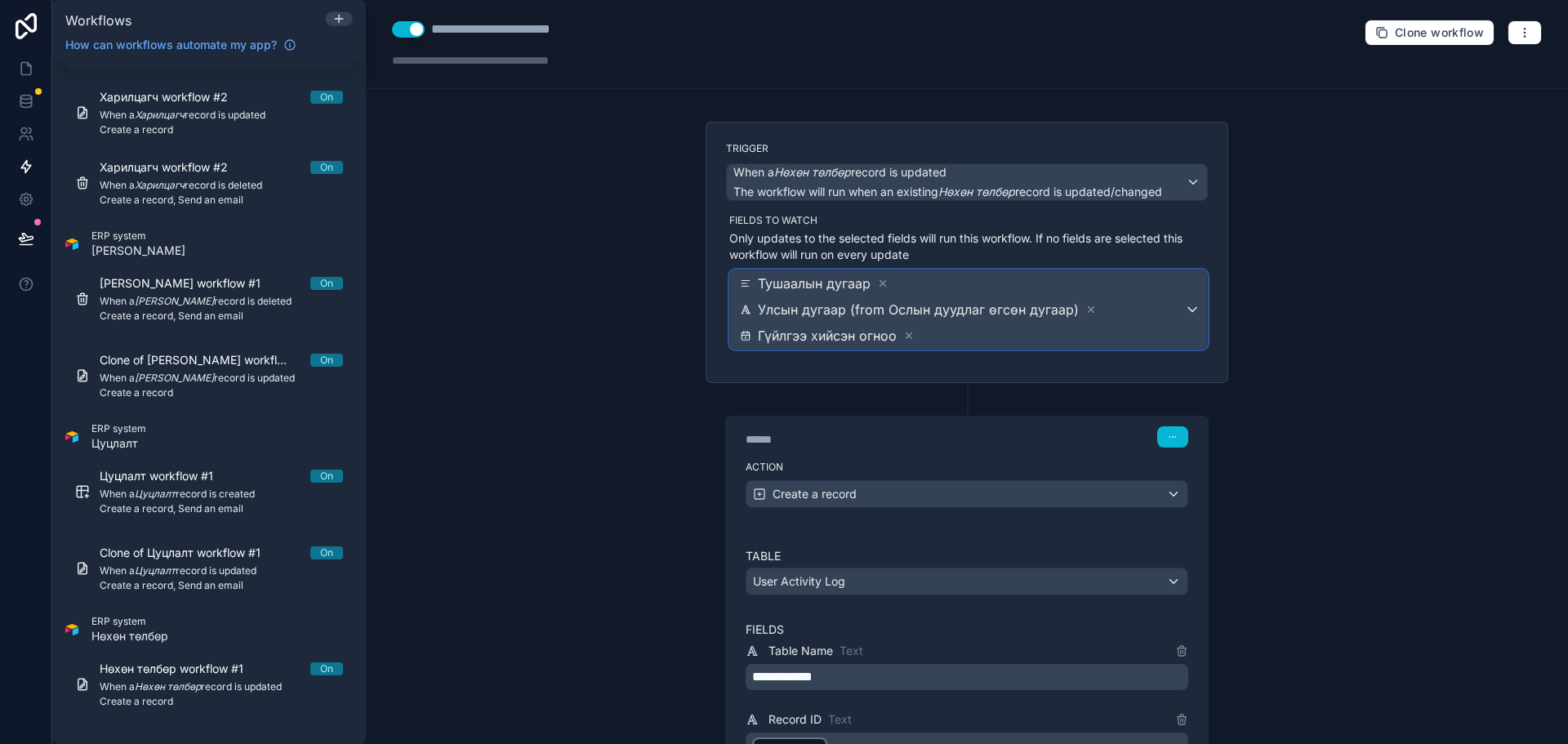
click at [1092, 310] on span "Тушаалын дугаар Улсын дугаар (from Ослын дуудлаг өгсөн дугаар) Гүйлгээ хийсэн о…" at bounding box center [960, 310] width 448 height 78
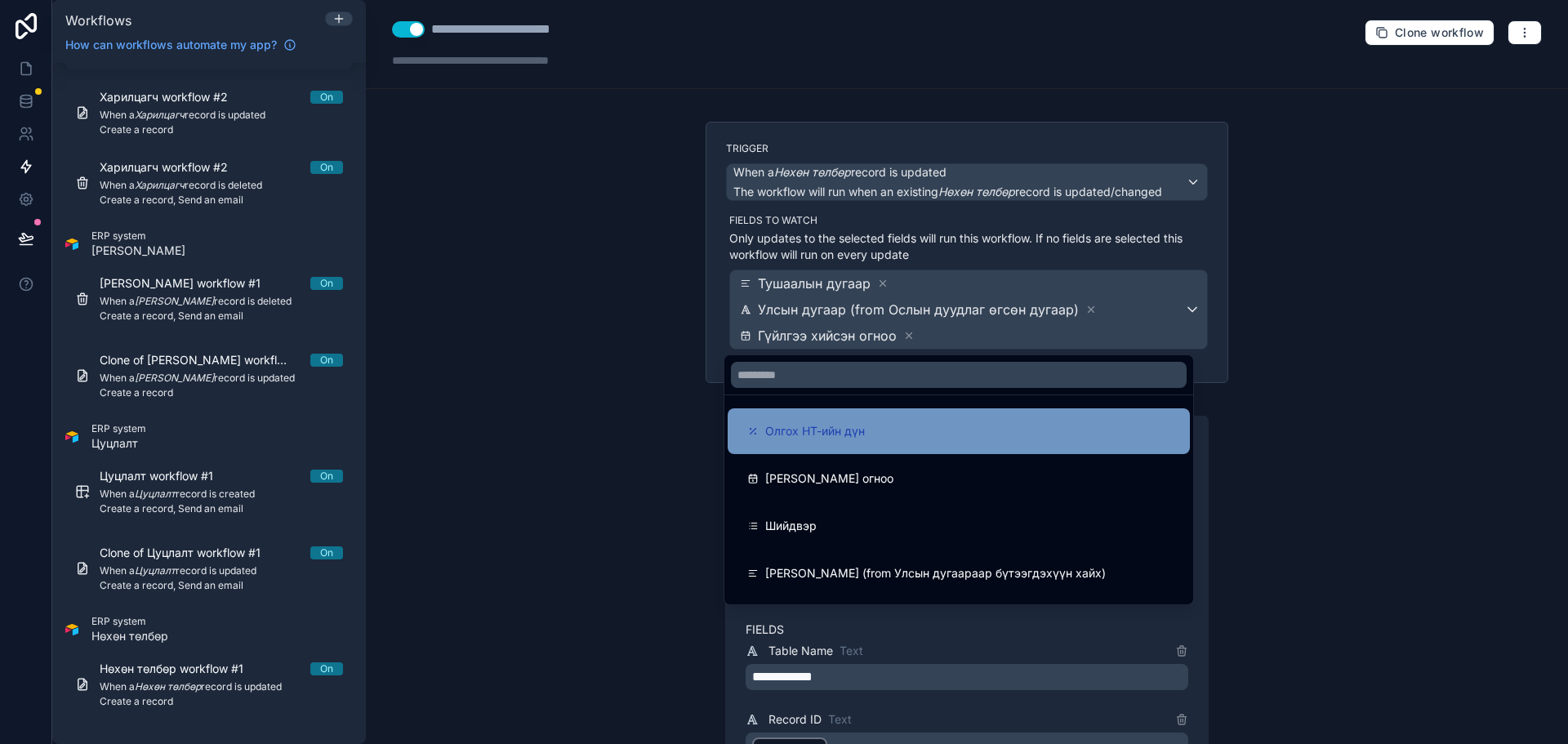
click at [993, 434] on div "Олгох НТ-ийн дүн" at bounding box center [959, 431] width 423 height 20
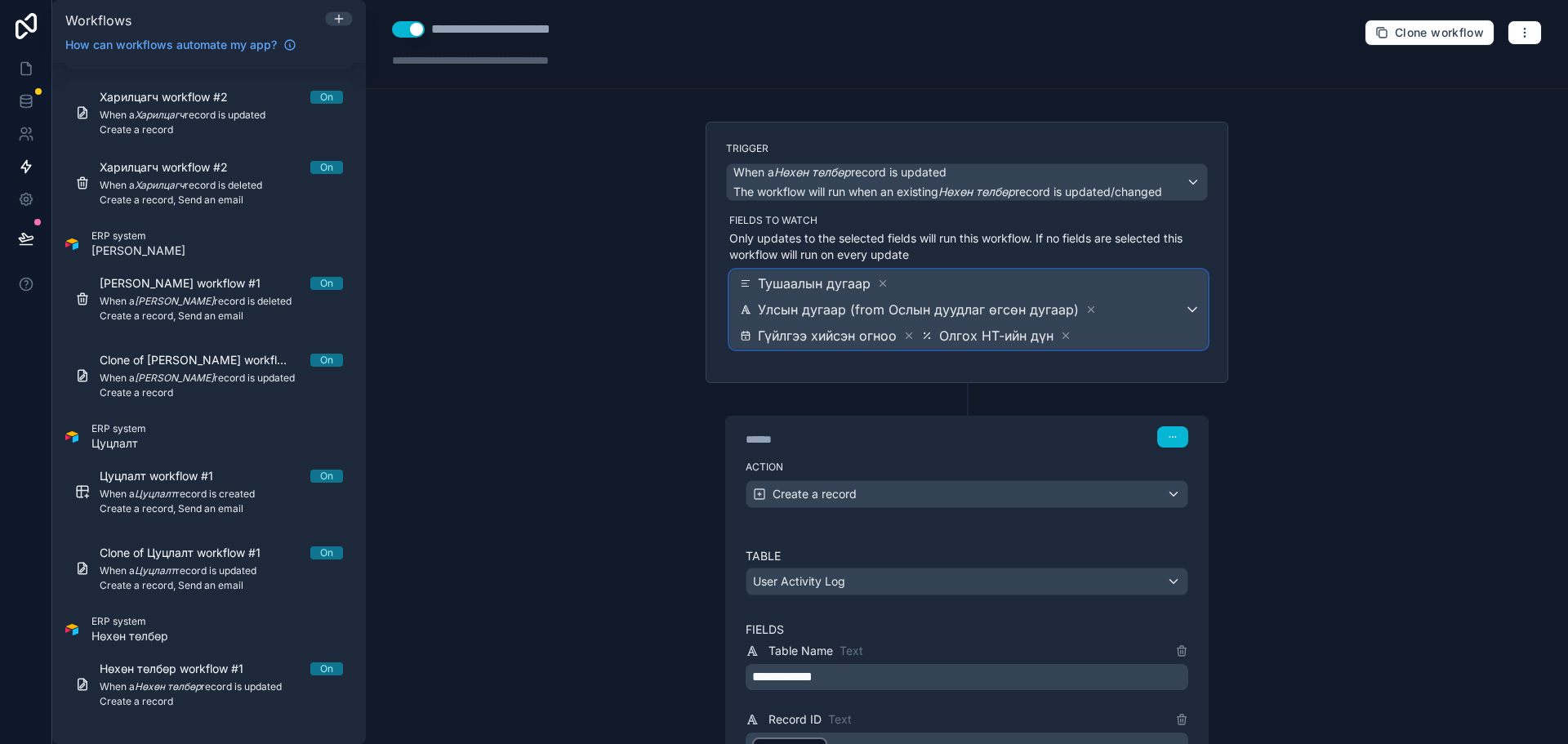
click at [1143, 325] on span "Тушаалын дугаар Улсын дугаар (from Ослын дуудлаг өгсөн дугаар) Гүйлгээ хийсэн о…" at bounding box center [960, 310] width 448 height 78
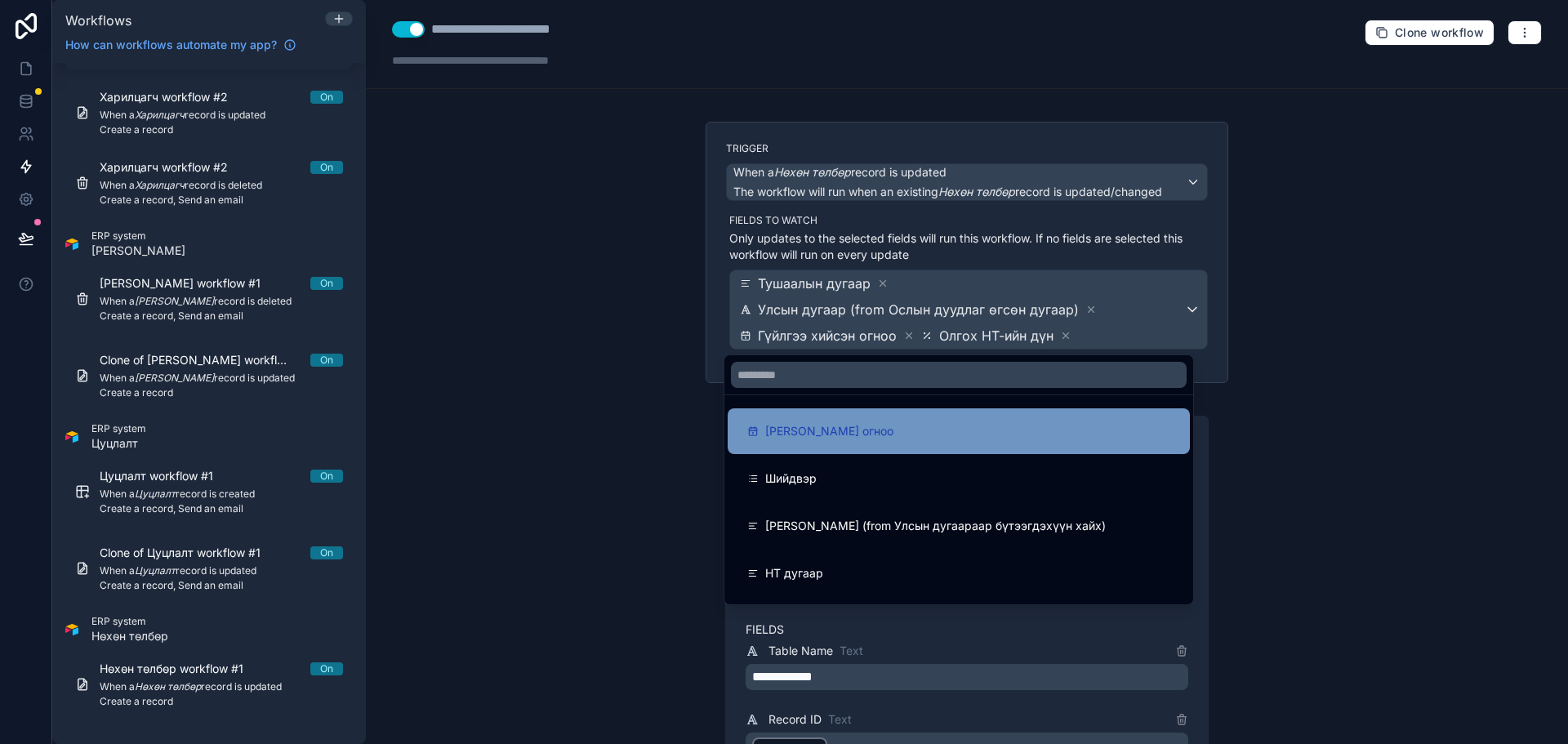
click at [991, 421] on div "[PERSON_NAME] огноо" at bounding box center [959, 431] width 423 height 20
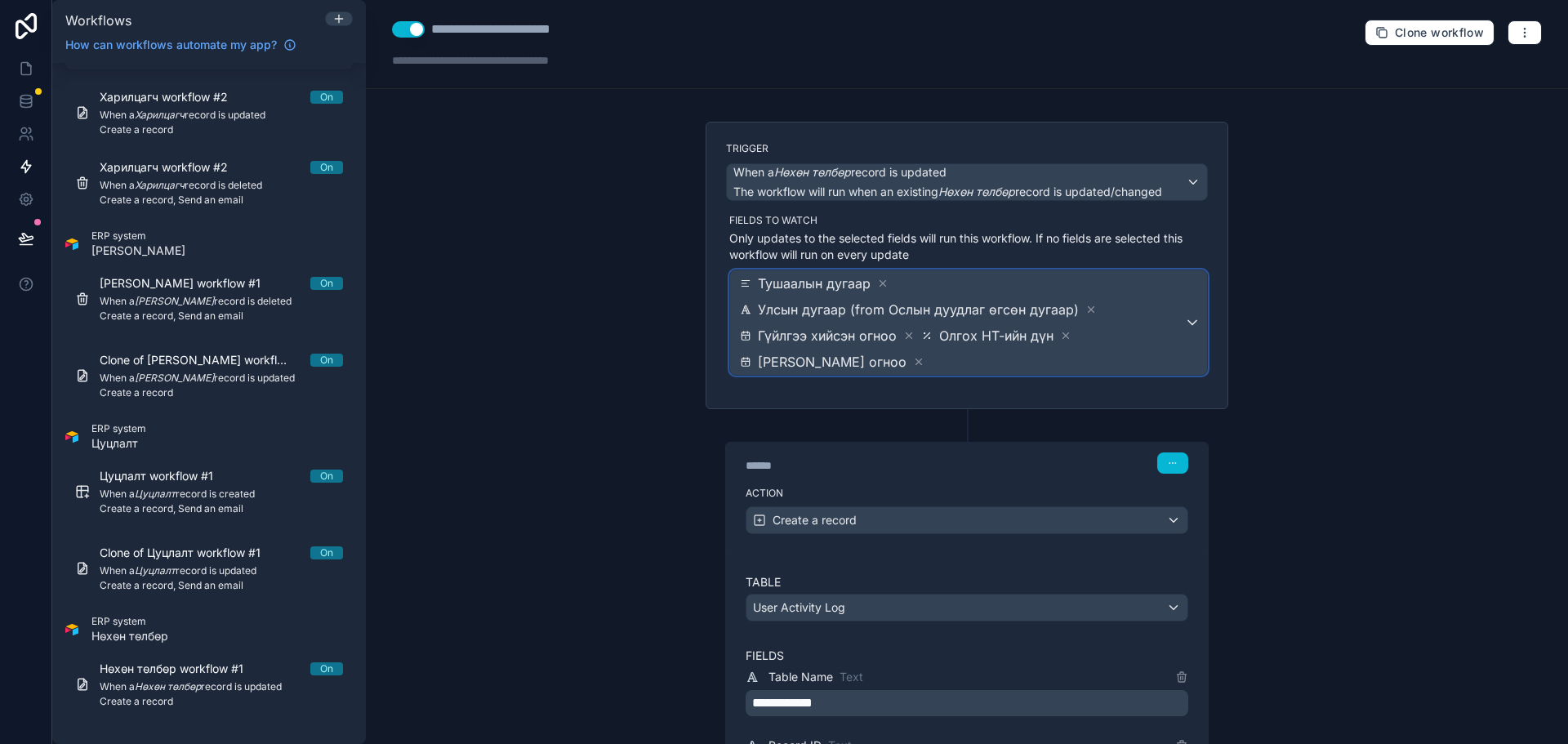
click at [1134, 314] on span "Тушаалын дугаар Улсын дугаар (from Ослын дуудлаг өгсөн дугаар) Гүйлгээ хийсэн о…" at bounding box center [960, 323] width 448 height 105
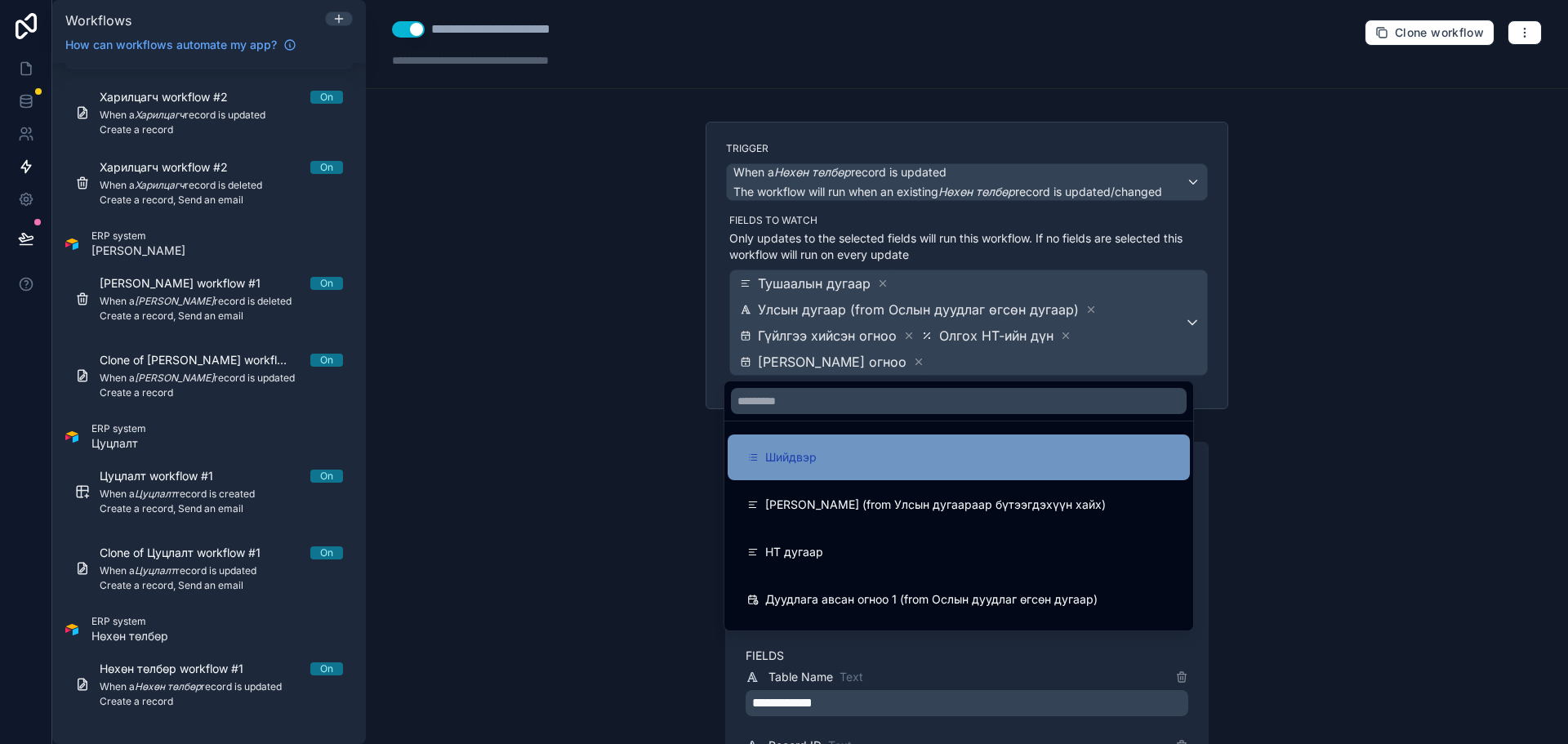
click at [956, 450] on div "Шийдвэр" at bounding box center [959, 457] width 423 height 20
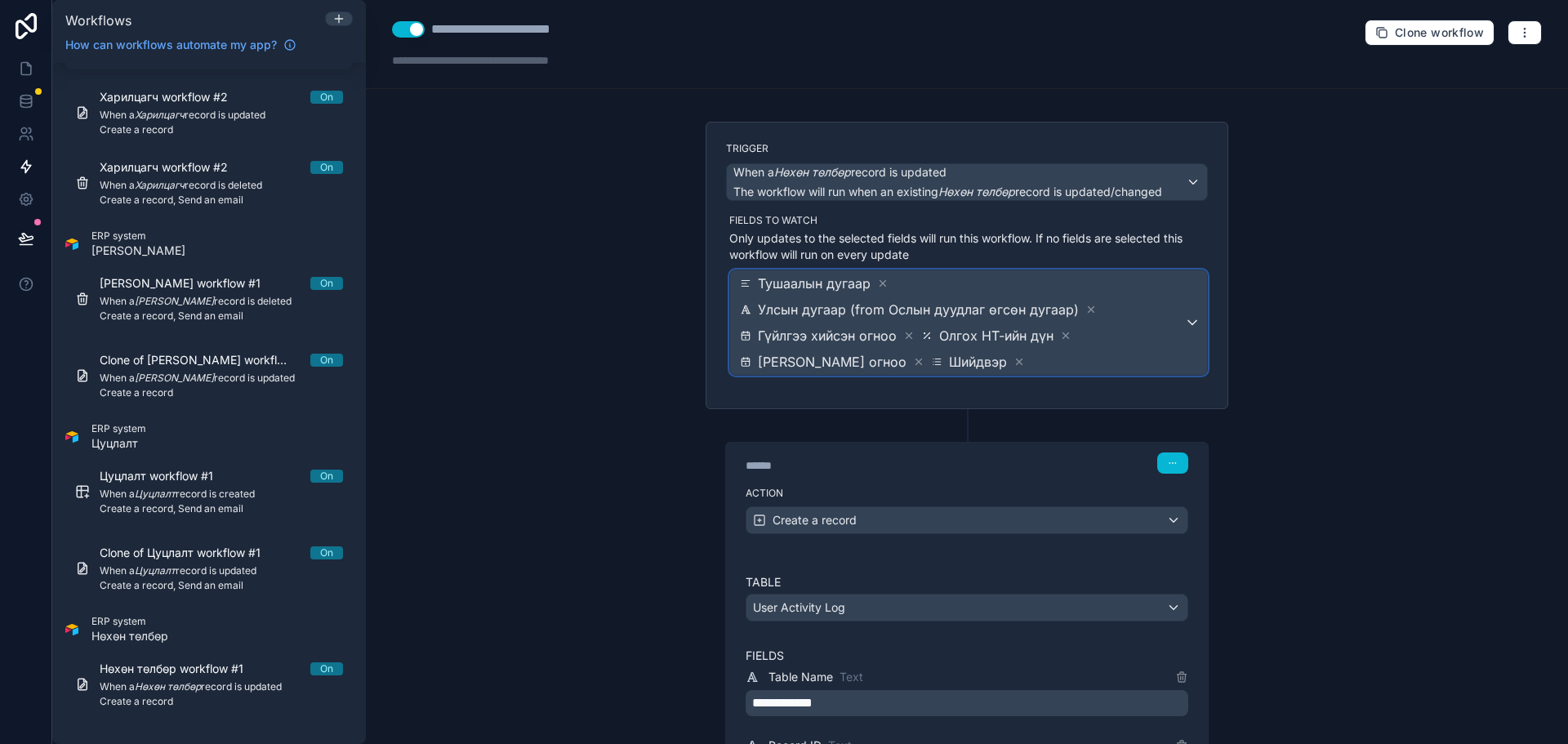
click at [1169, 356] on span "Тушаалын дугаар Улсын дугаар (from Ослын дуудлаг өгсөн дугаар) Гүйлгээ хийсэн о…" at bounding box center [960, 323] width 448 height 105
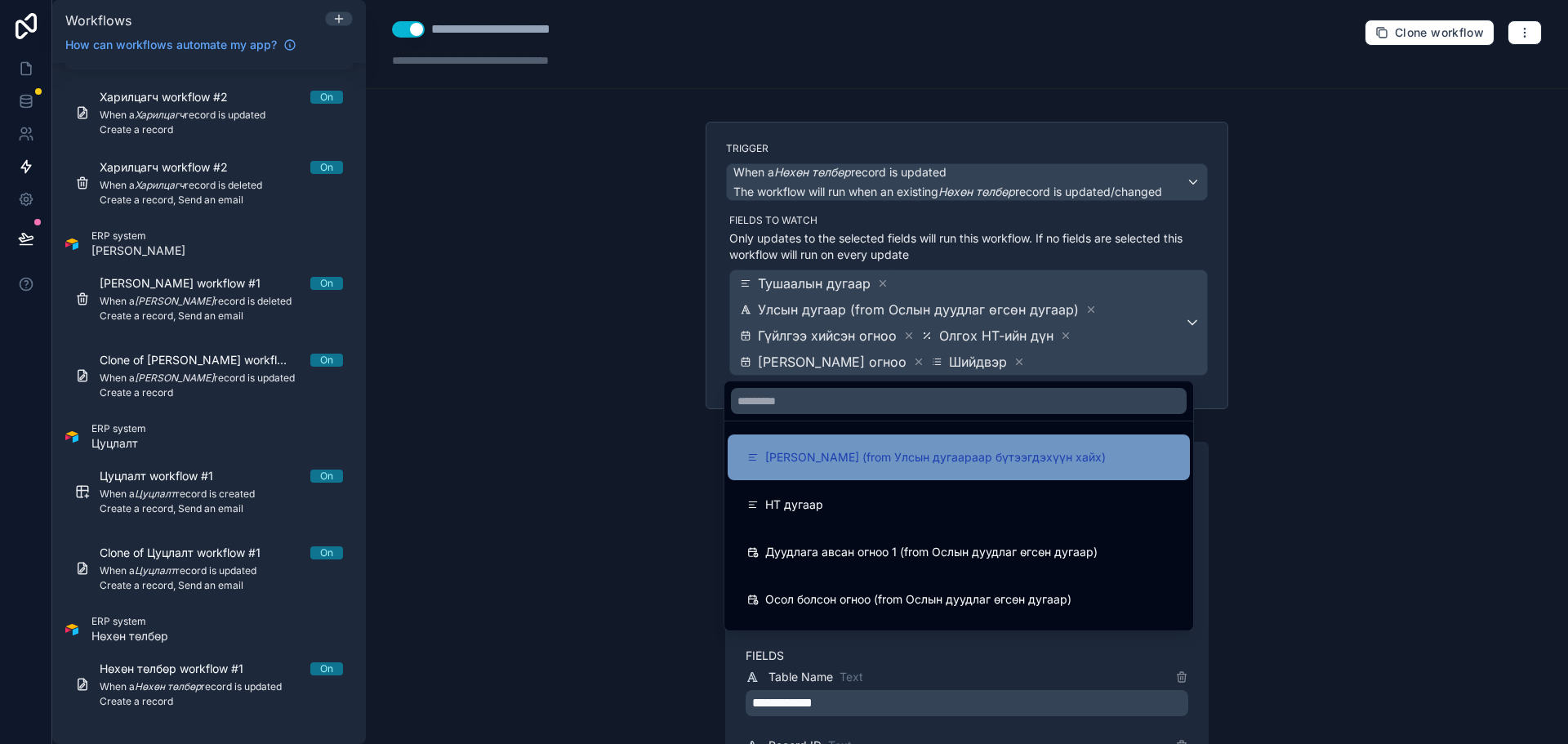
click at [956, 451] on span "[PERSON_NAME] (from Улсын дугаараар бүтээгдэхүүн хайх)" at bounding box center [935, 457] width 341 height 20
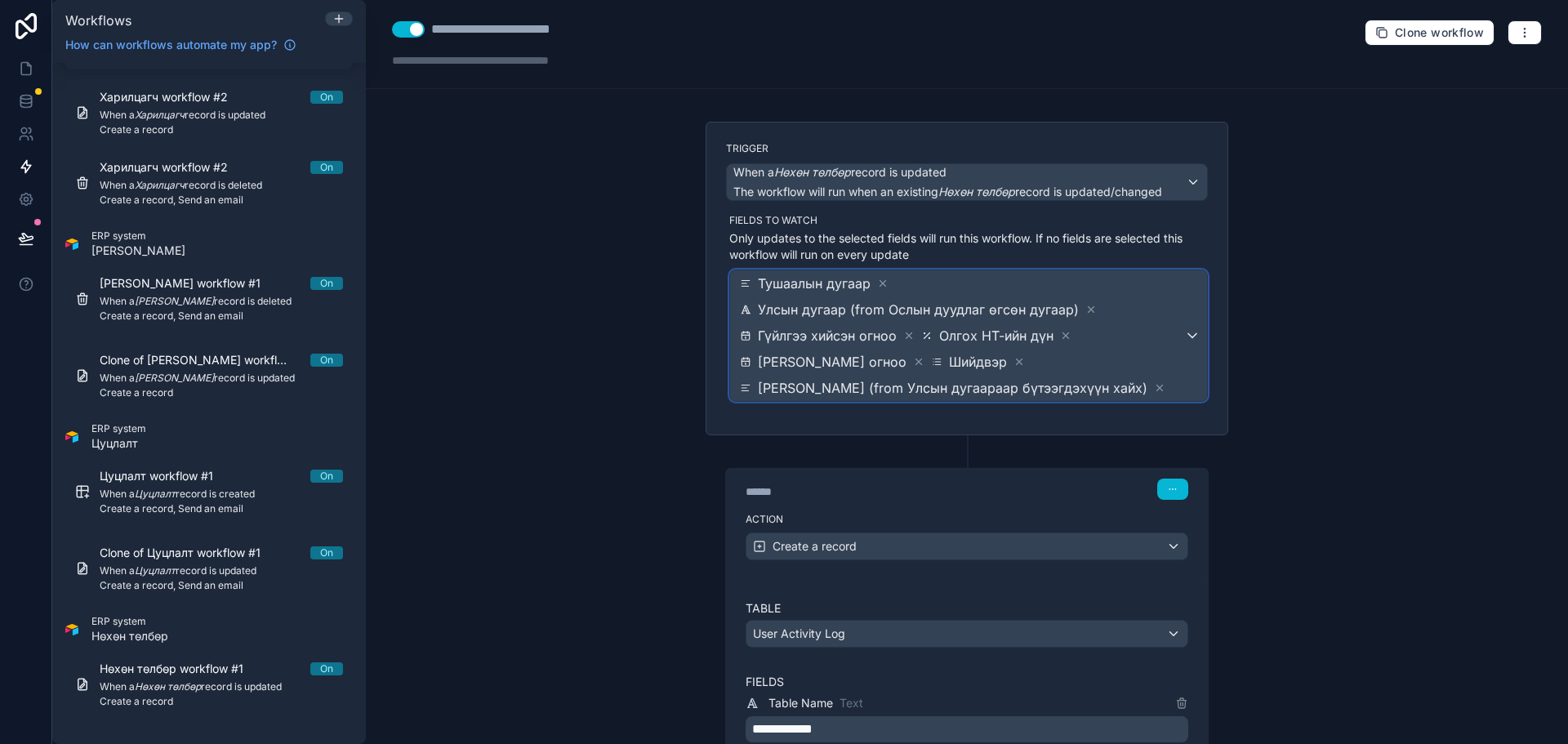
click at [1197, 359] on div "Тушаалын дугаар Улсын дугаар (from Ослын дуудлаг өгсөн дугаар) Гүйлгээ хийсэн о…" at bounding box center [969, 336] width 477 height 131
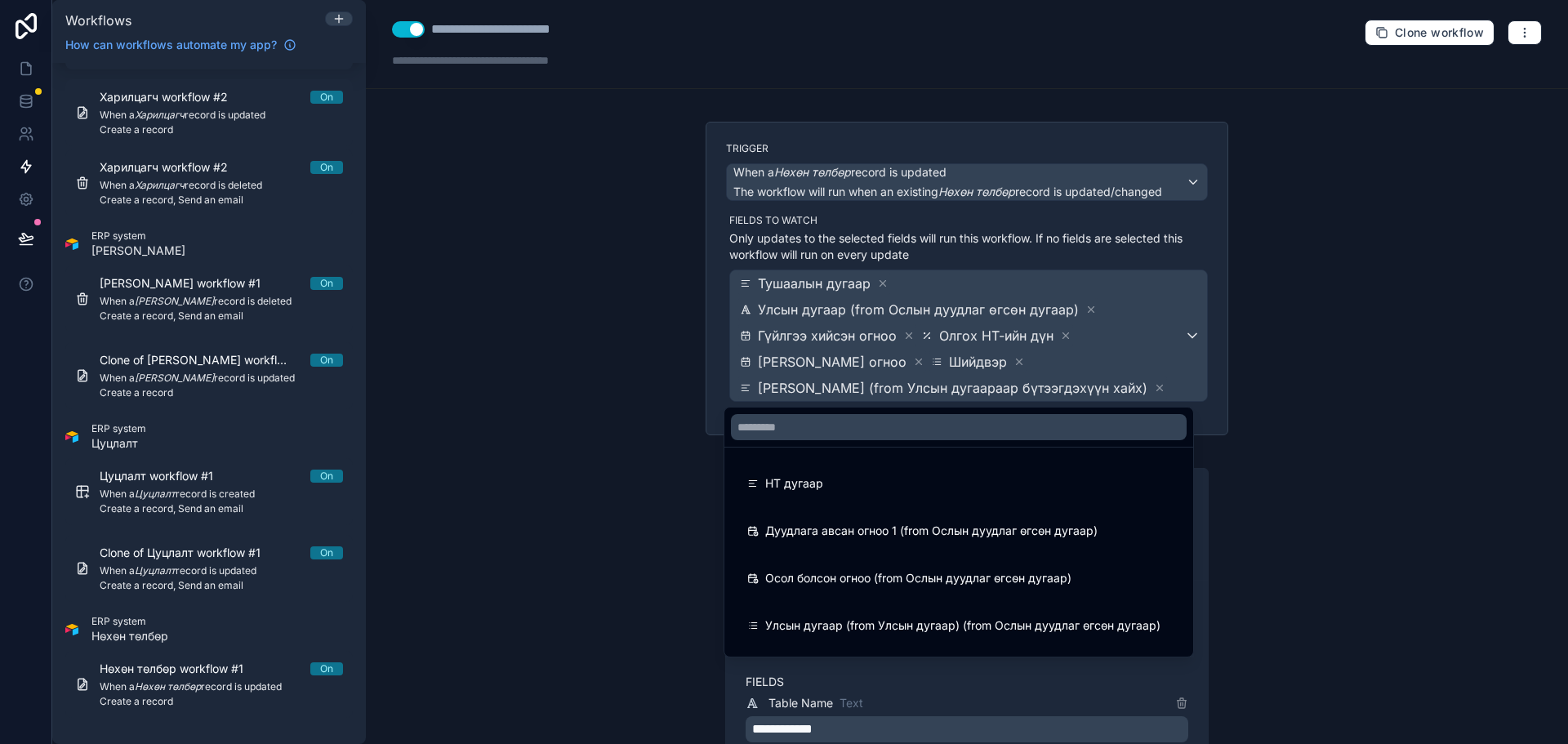
click at [987, 487] on div "НТ дугаар" at bounding box center [959, 483] width 423 height 20
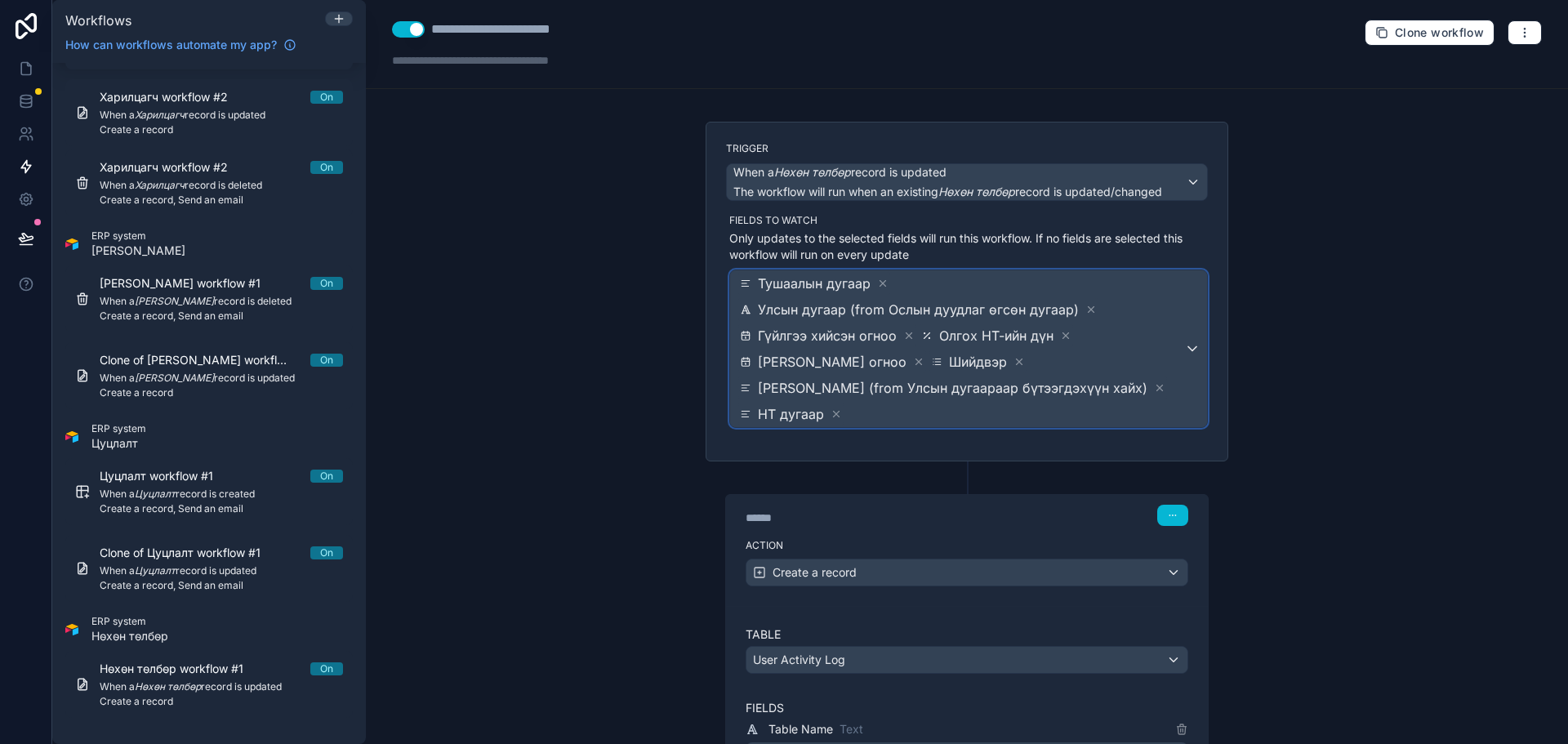
click at [1193, 400] on div "Тушаалын дугаар Улсын дугаар (from Ослын дуудлаг өгсөн дугаар) Гүйлгээ хийсэн о…" at bounding box center [969, 349] width 477 height 157
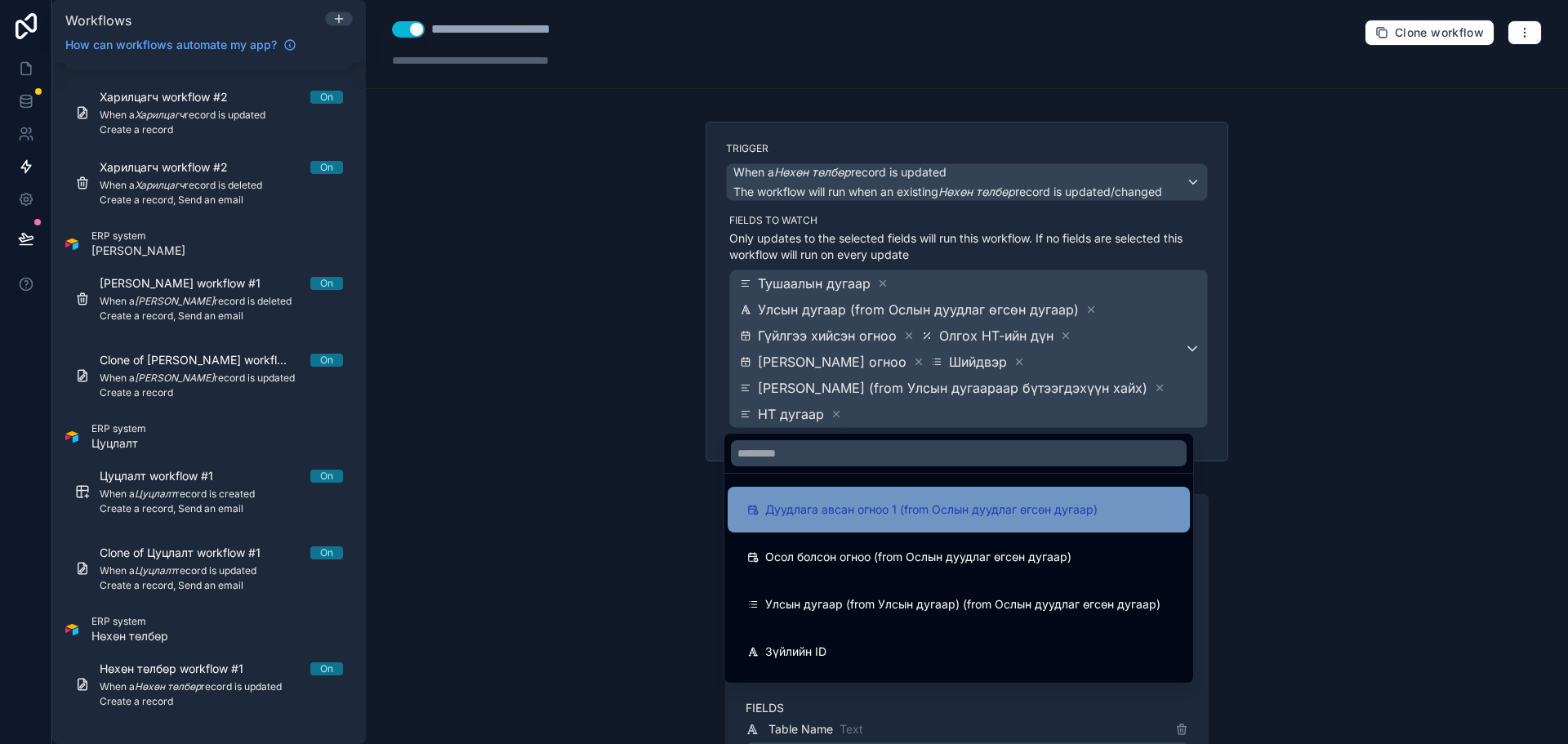
click at [954, 506] on span "Дуудлага авсан огноо 1 (from Ослын дуудлаг өгсөн дугаар)" at bounding box center [931, 510] width 332 height 20
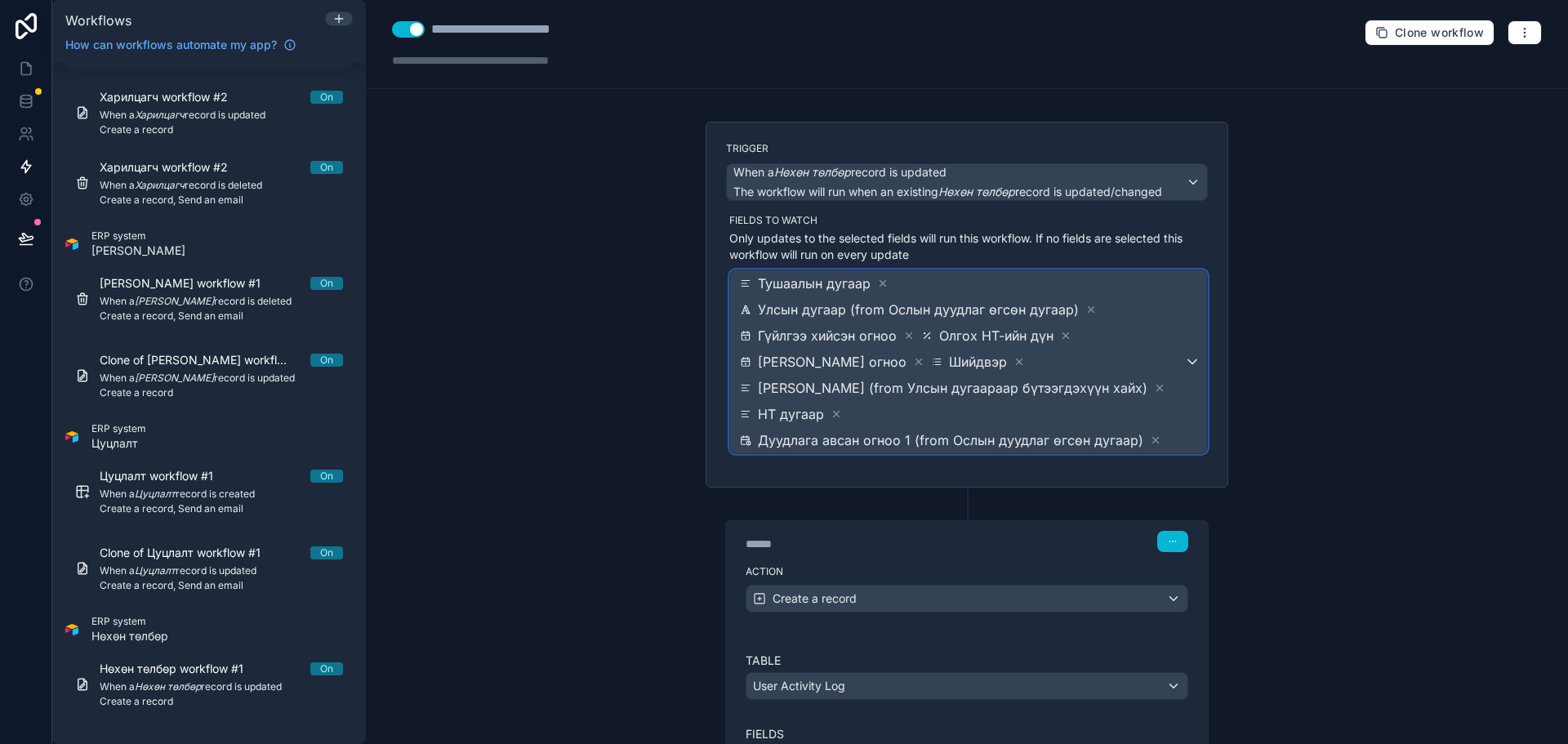
click at [1174, 395] on span "Тушаалын дугаар Улсын дугаар (from Ослын дуудлаг өгсөн дугаар) Гүйлгээ хийсэн о…" at bounding box center [960, 362] width 448 height 183
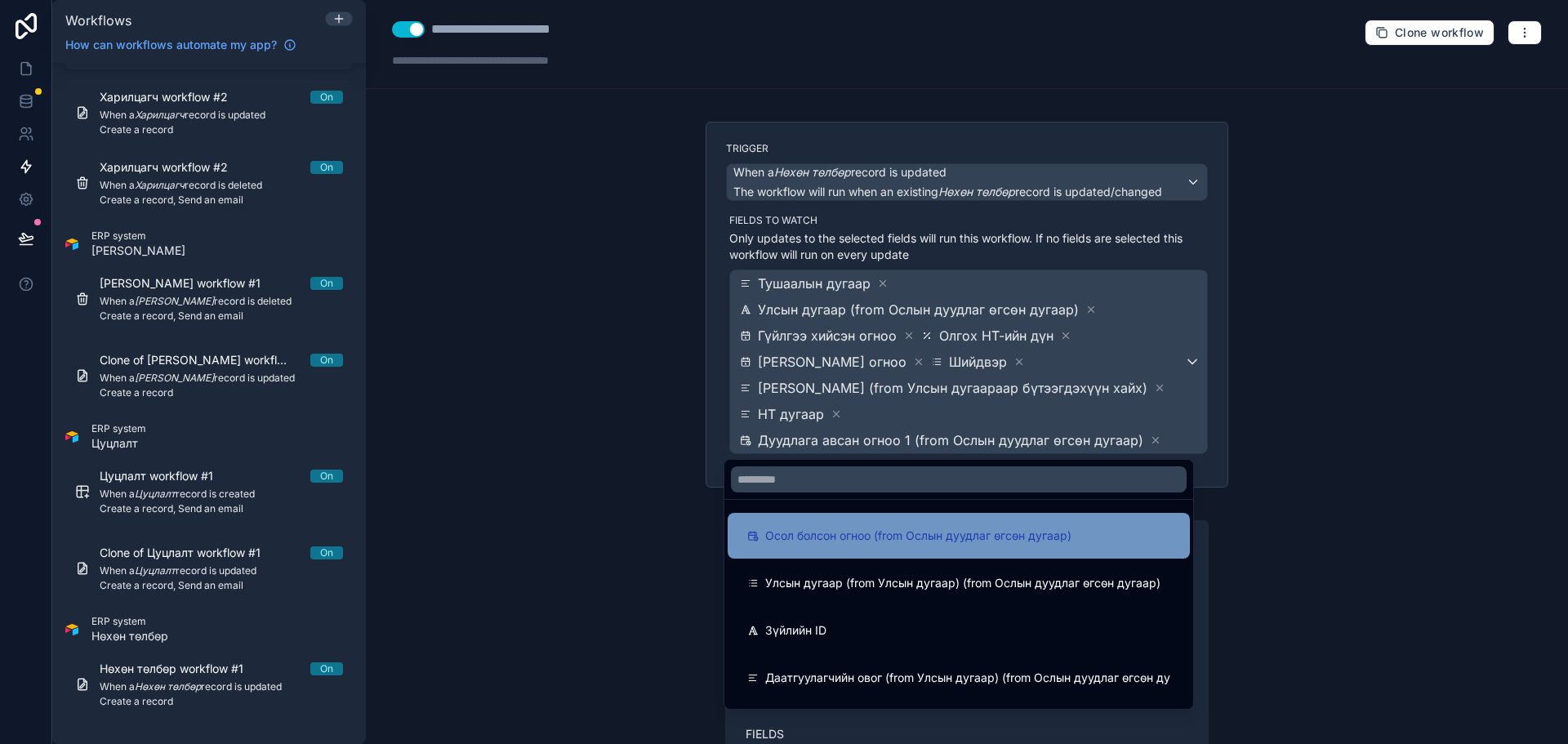
click at [1049, 516] on div "Осол болсон огноо (from Ослын дуудлаг өгсөн дугаар)" at bounding box center [959, 536] width 462 height 46
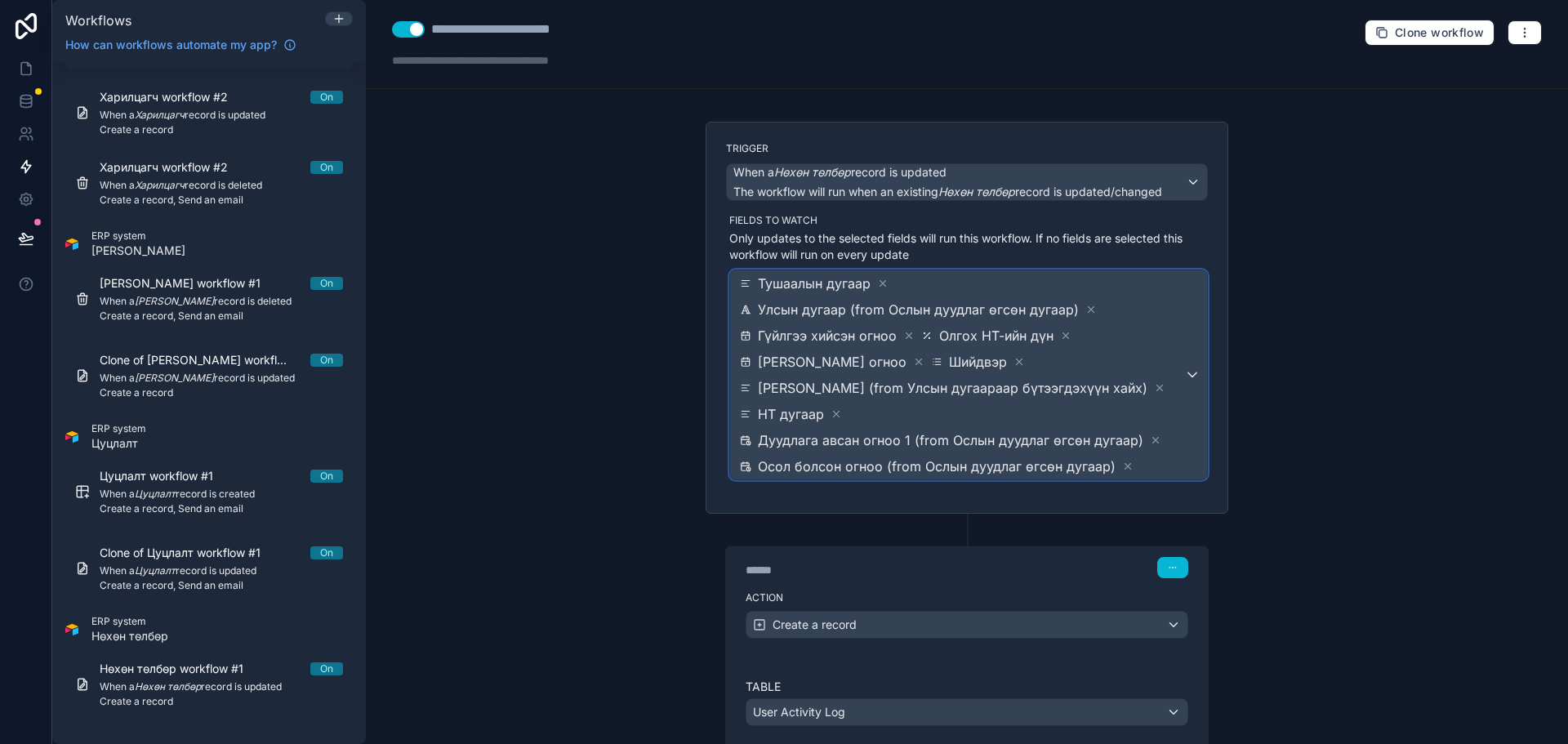
click at [1149, 430] on div "Дуудлага авсан огноо 1 (from Ослын дуудлаг өгсөн дугаар)" at bounding box center [951, 440] width 425 height 23
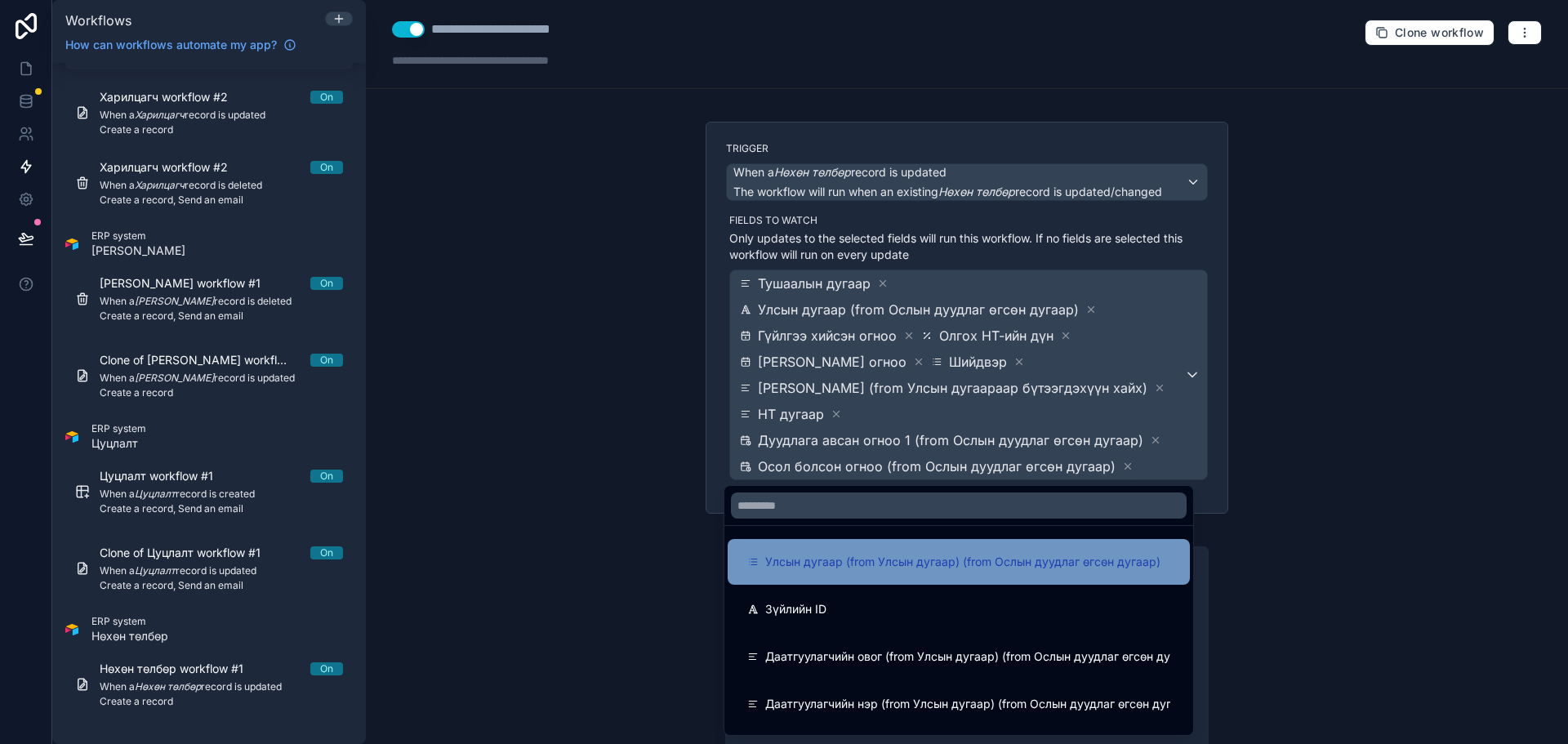
click at [1071, 548] on div "Улсын дугаар (from Улсын дугаар) (from Ослын дуудлаг өгсөн дугаар)" at bounding box center [959, 562] width 462 height 46
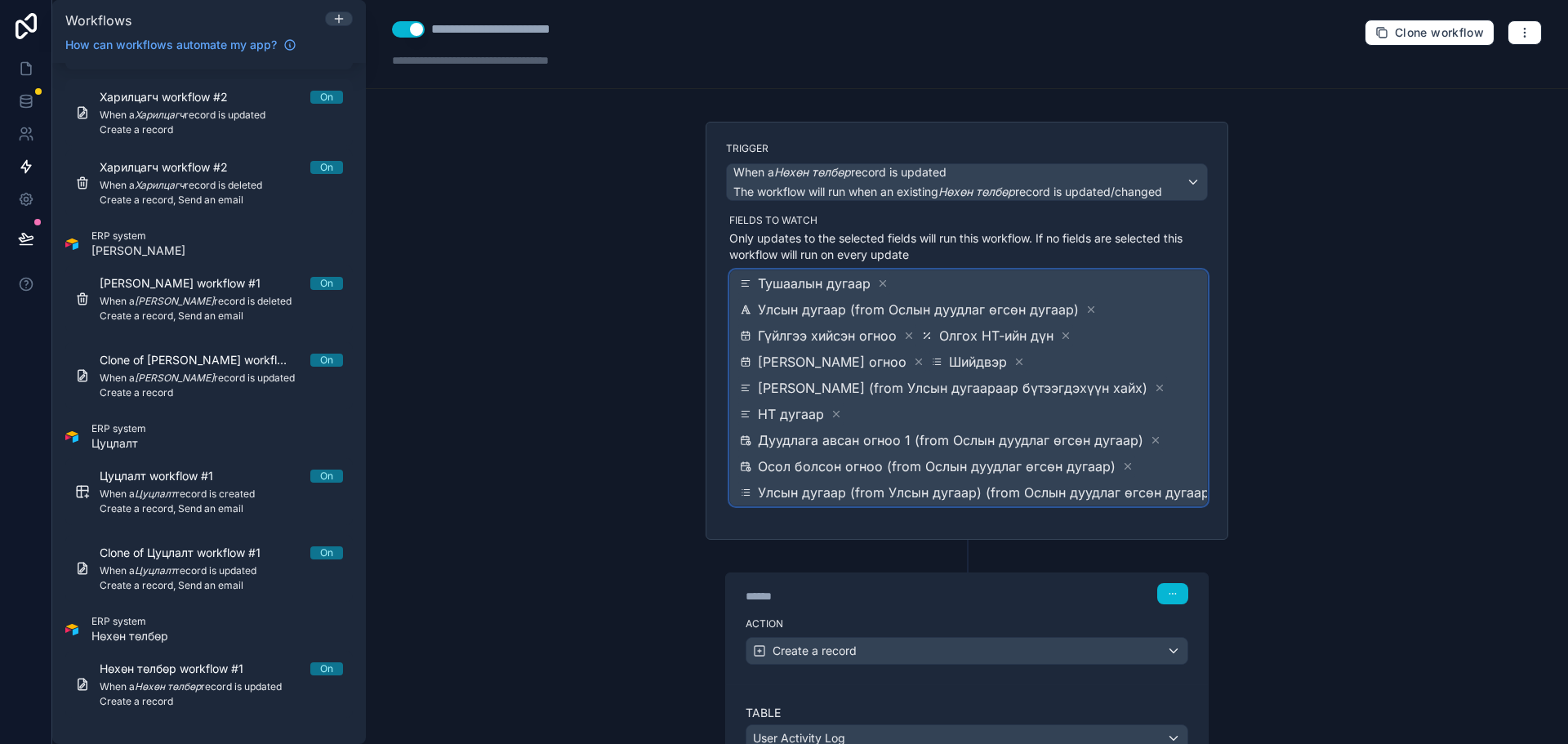
click at [1159, 461] on span "Тушаалын дугаар Улсын дугаар (from Ослын дуудлаг өгсөн дугаар) Гүйлгээ хийсэн о…" at bounding box center [986, 388] width 499 height 235
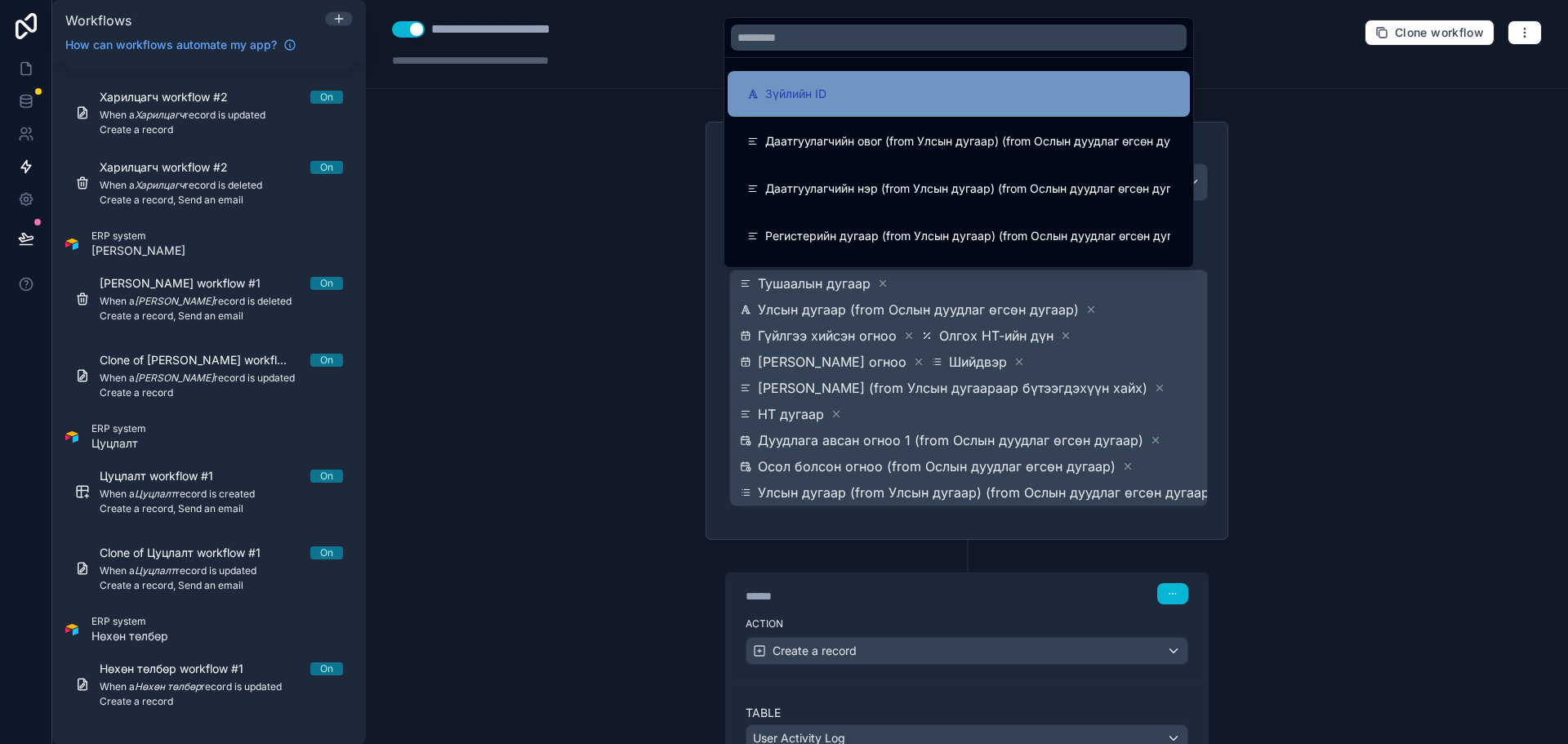
click at [890, 93] on div "Зүйлийн ID" at bounding box center [959, 94] width 423 height 20
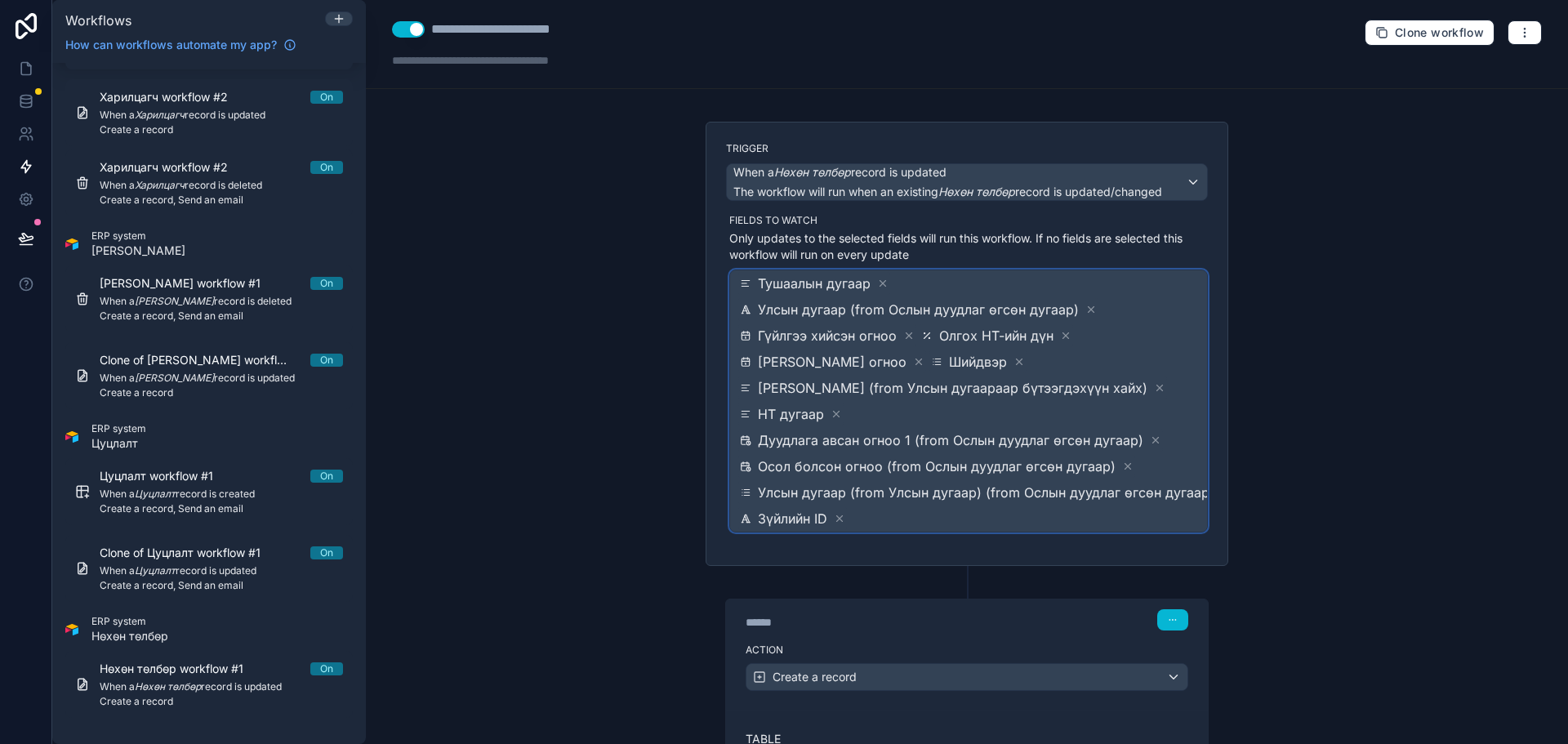
click at [1140, 280] on span "Тушаалын дугаар Улсын дугаар (from Ослын дуудлаг өгсөн дугаар) Гүйлгээ хийсэн о…" at bounding box center [986, 401] width 499 height 261
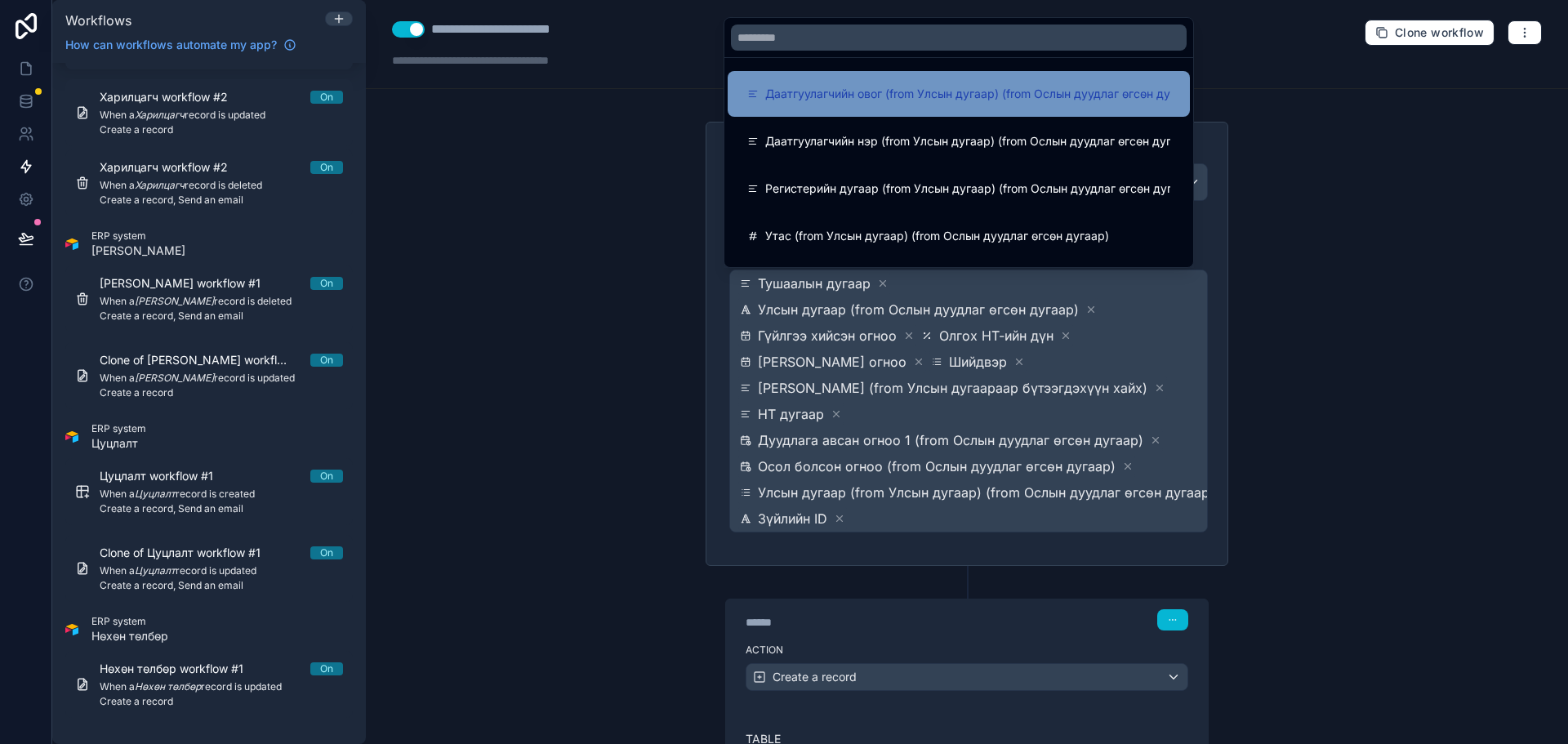
click at [870, 96] on span "Даатгуулагчийн овог (from Улсын дугаар) (from Ослын дуудлаг өгсөн дугаар)" at bounding box center [982, 94] width 434 height 20
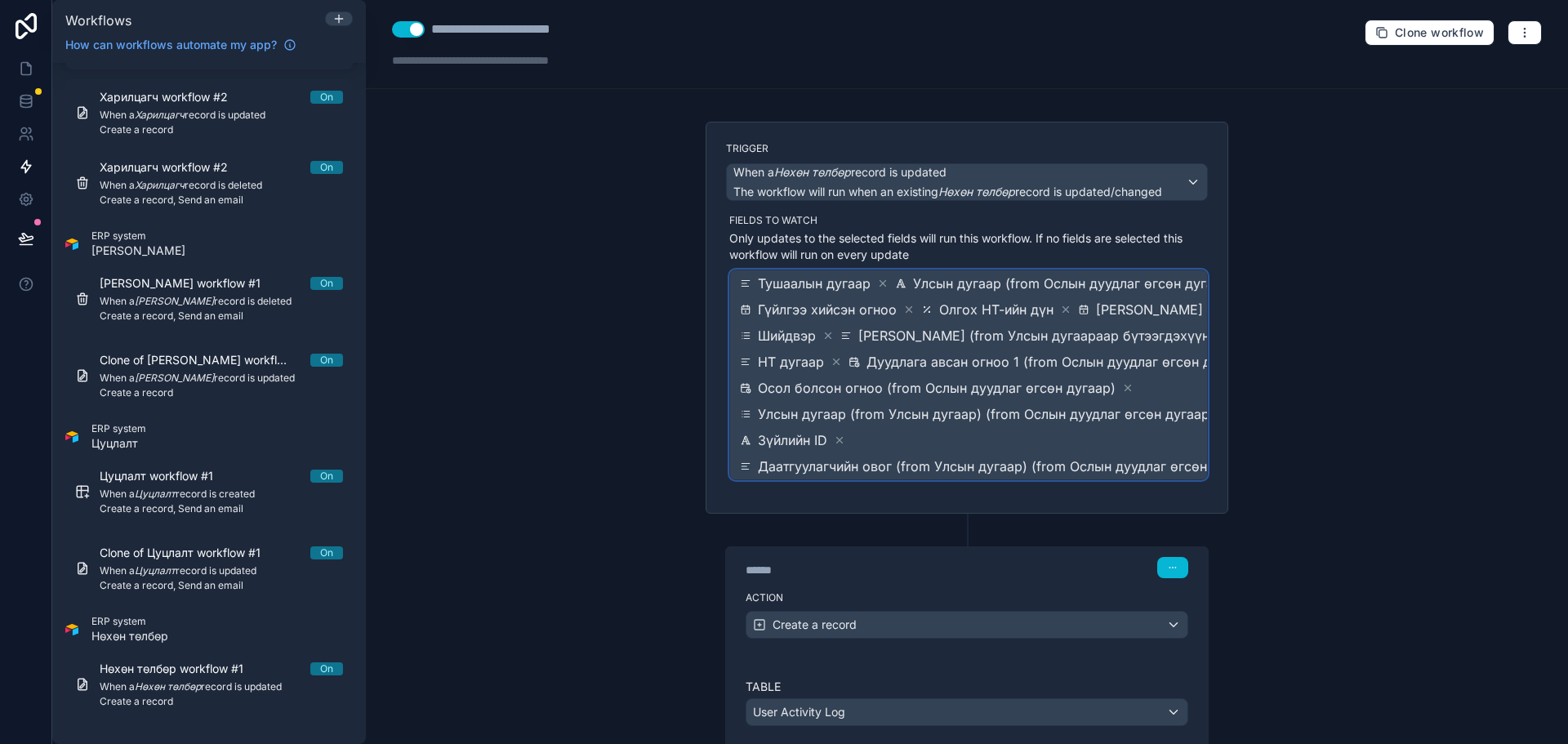
click at [1123, 301] on span "[PERSON_NAME] огноо" at bounding box center [1170, 310] width 149 height 20
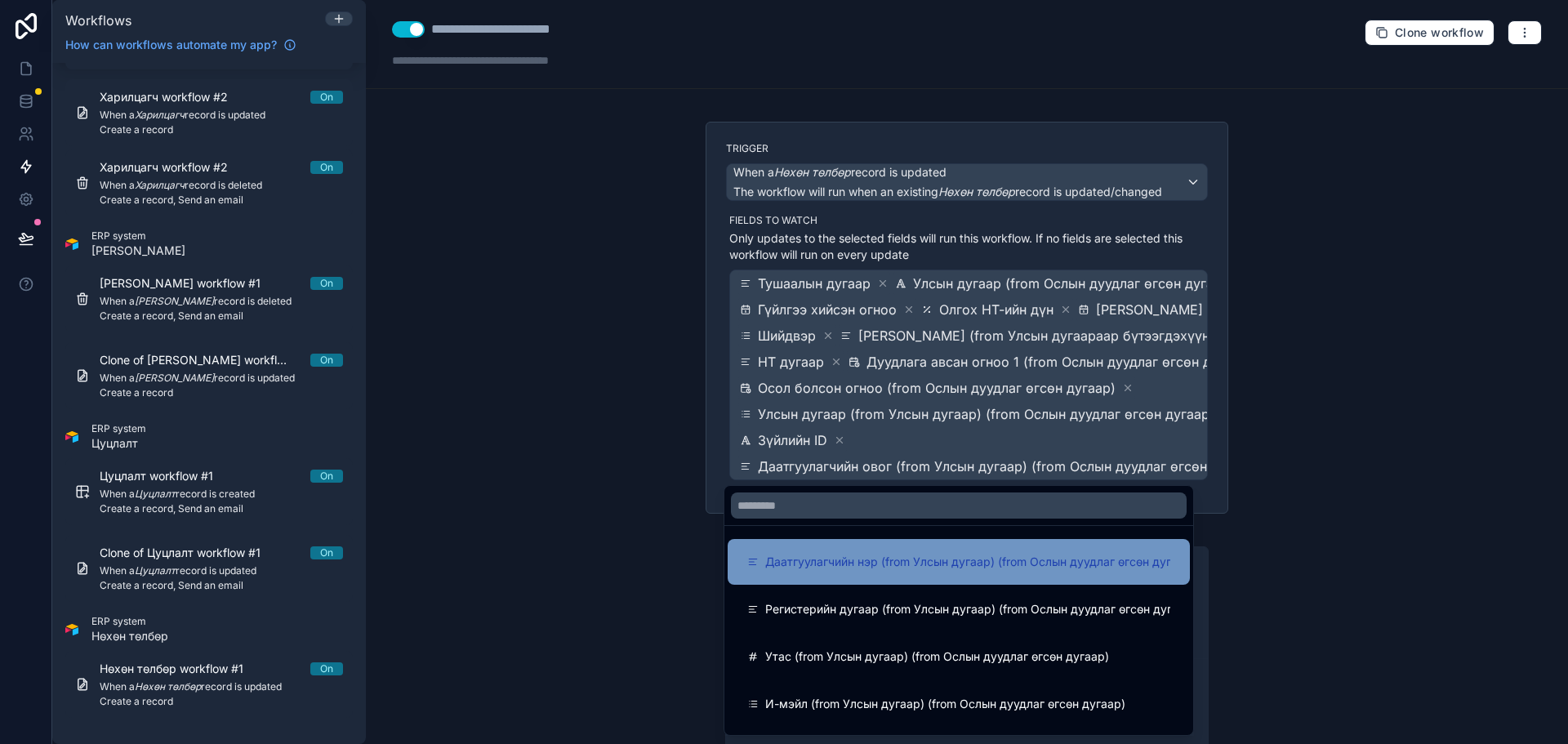
click at [884, 562] on span "Даатгуулагчийн нэр (from Улсын дугаар) (from Ослын дуудлаг өгсөн дугаар)" at bounding box center [980, 562] width 430 height 20
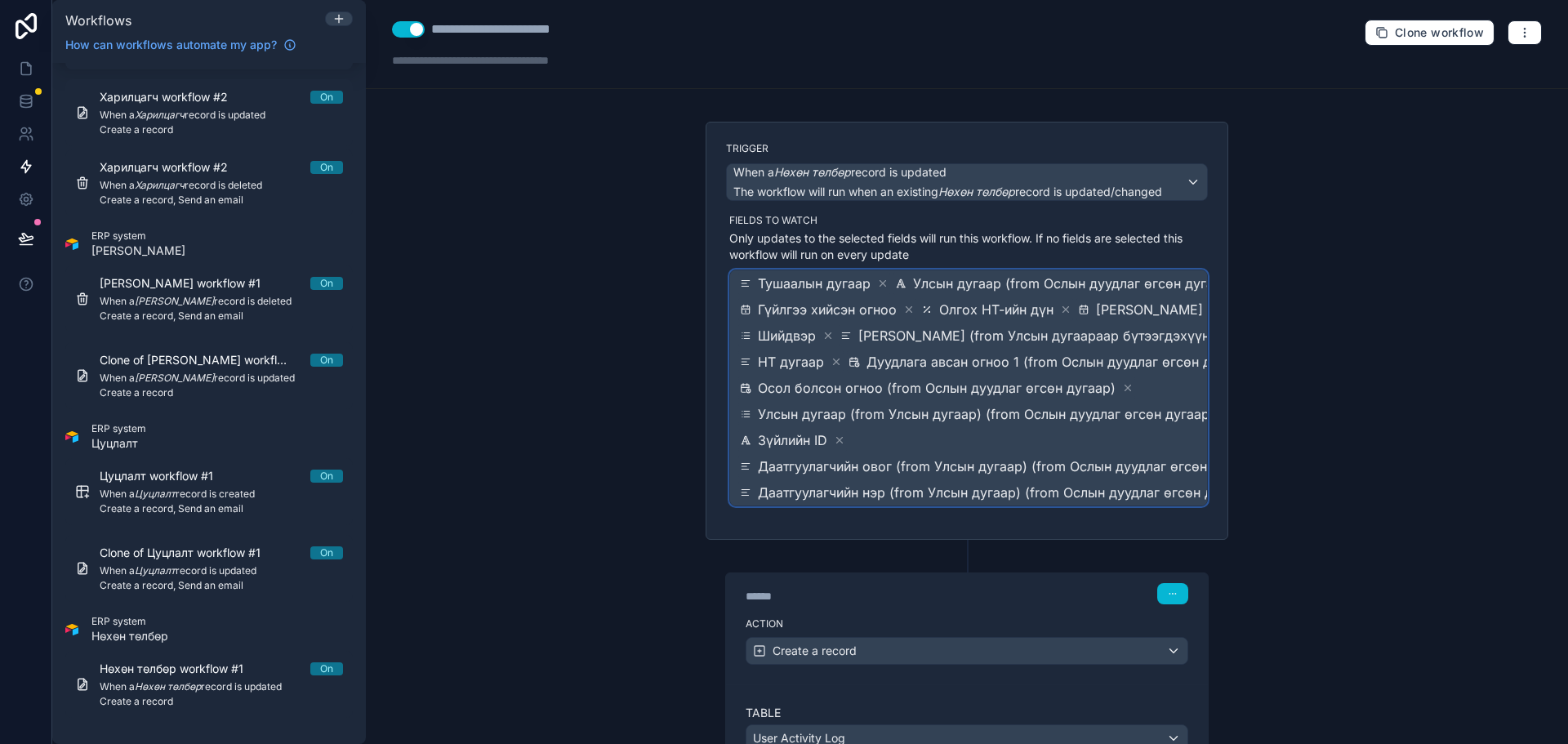
click at [1005, 494] on span "Даатгуулагчийн нэр (from Улсын дугаар) (from Ослын дуудлаг өгсөн дугаар)" at bounding box center [1005, 492] width 496 height 20
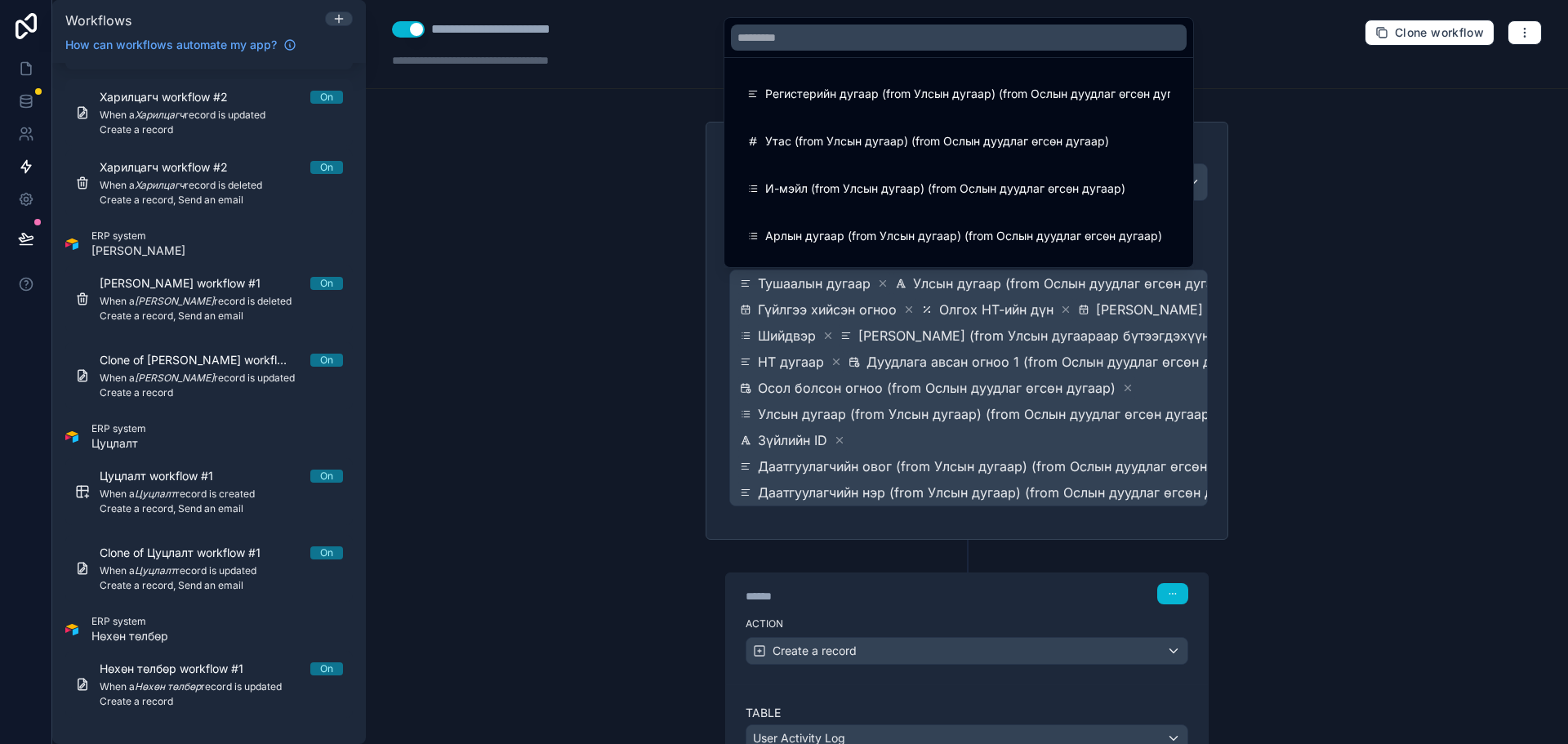
click at [1053, 455] on div at bounding box center [784, 372] width 1568 height 744
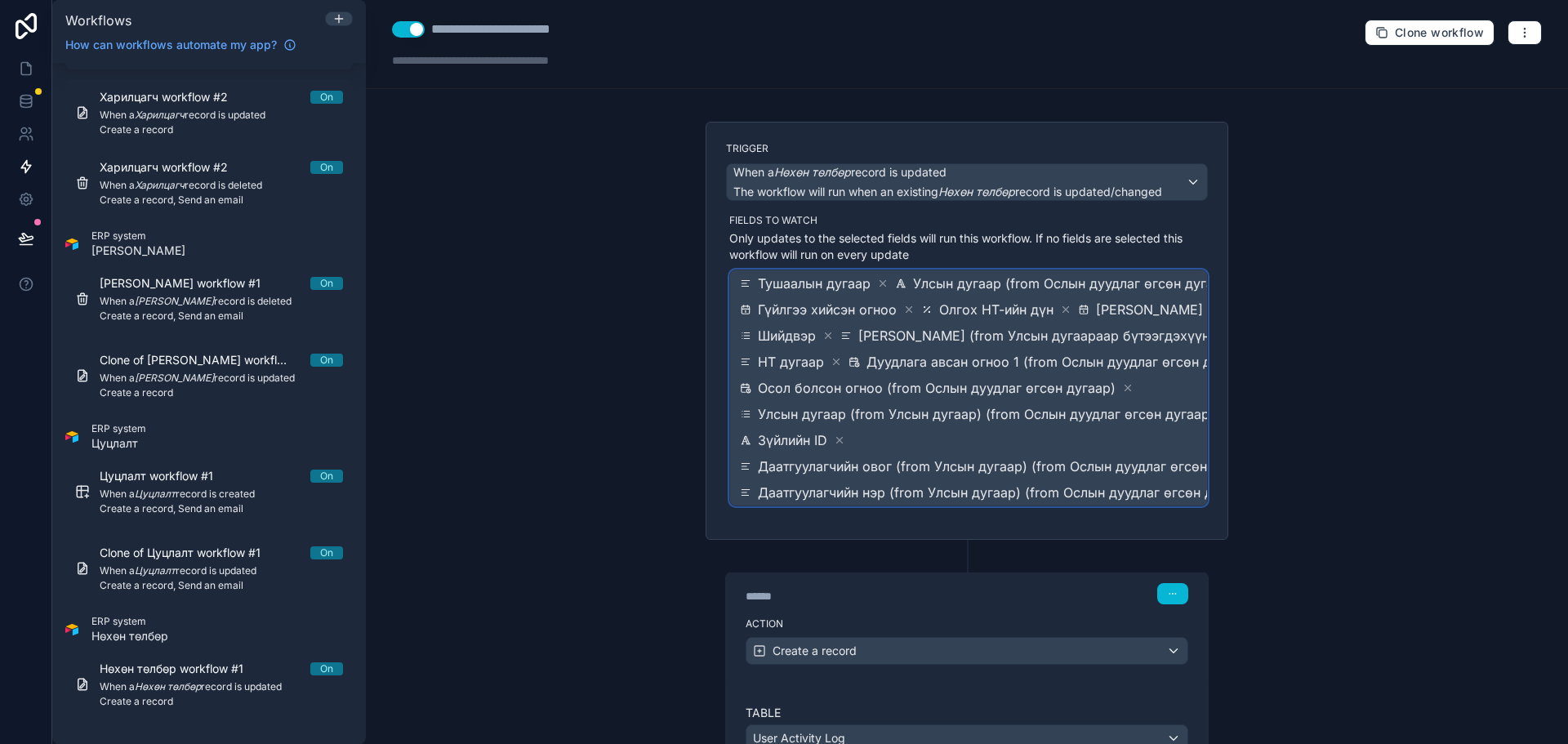
click at [925, 434] on span "Тушаалын дугаар Улсын дугаар (from Ослын дуудлаг өгсөн дугаар) Гүйлгээ хийсэн о…" at bounding box center [1009, 388] width 545 height 235
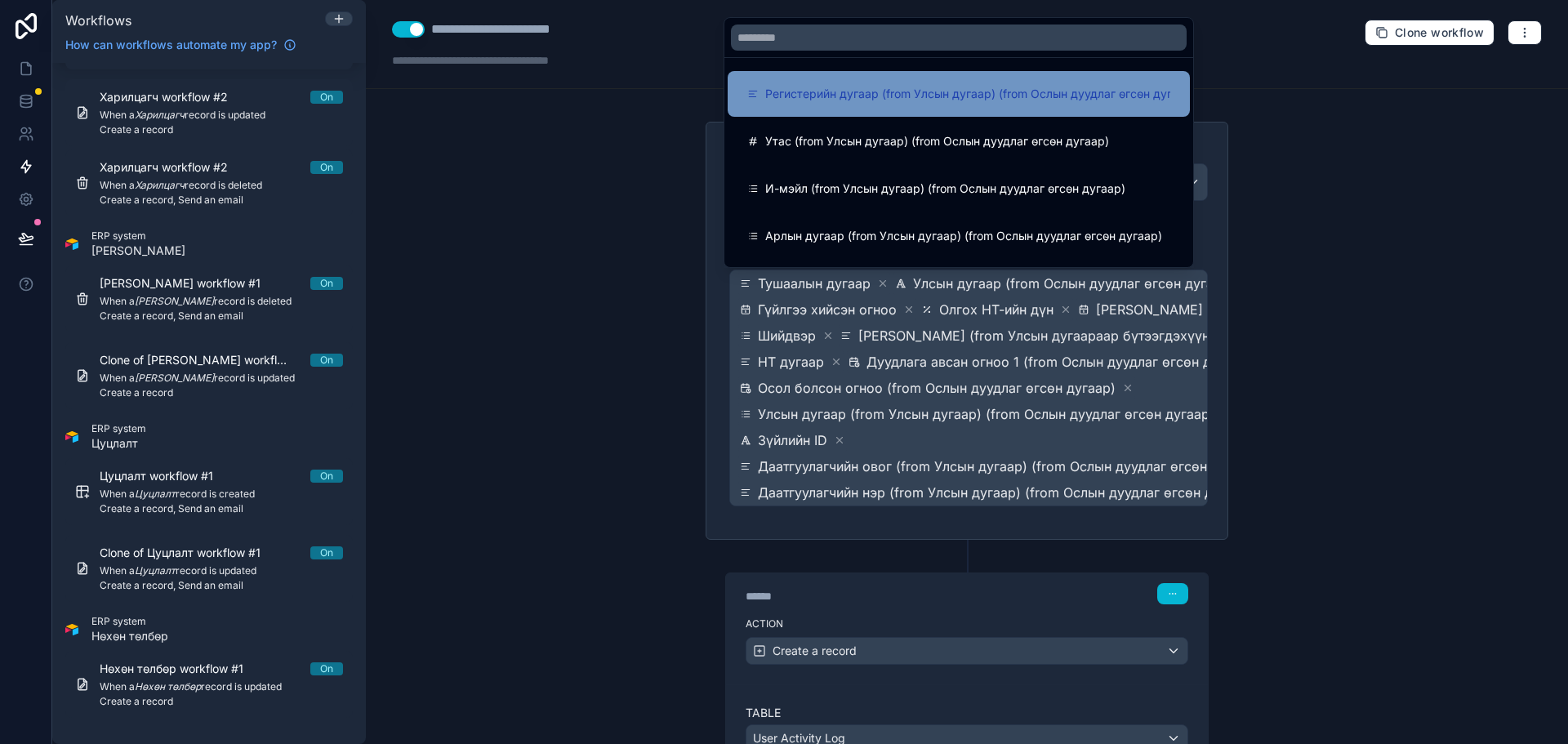
click at [867, 97] on span "Регистерийн дугаар (from Улсын дугаар) (from Ослын дуудлаг өгсөн дугаар)" at bounding box center [981, 94] width 431 height 20
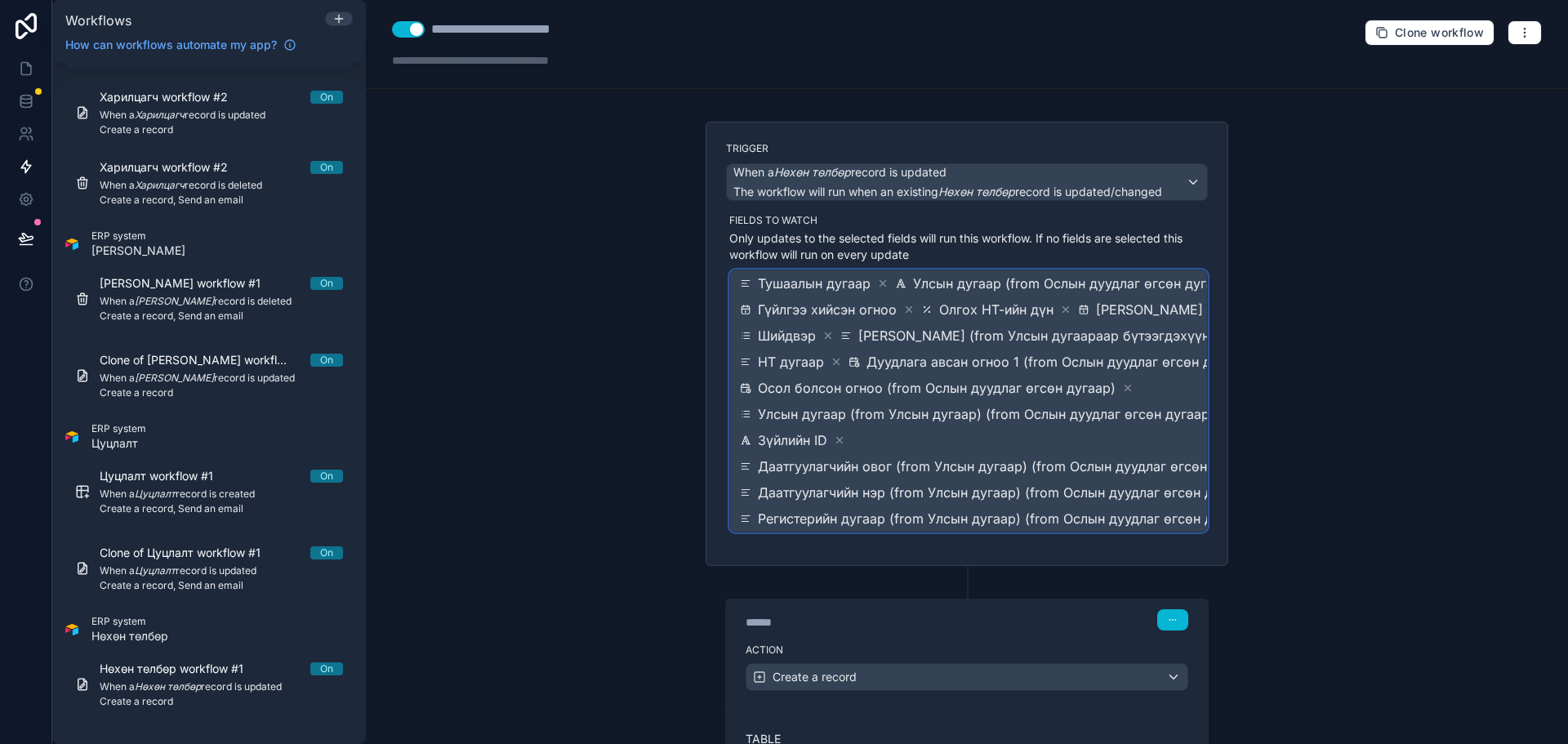
click at [939, 412] on span "Улсын дугаар (from Улсын дугаар) (from Ослын дуудлаг өгсөн дугаар)" at bounding box center [986, 414] width 457 height 20
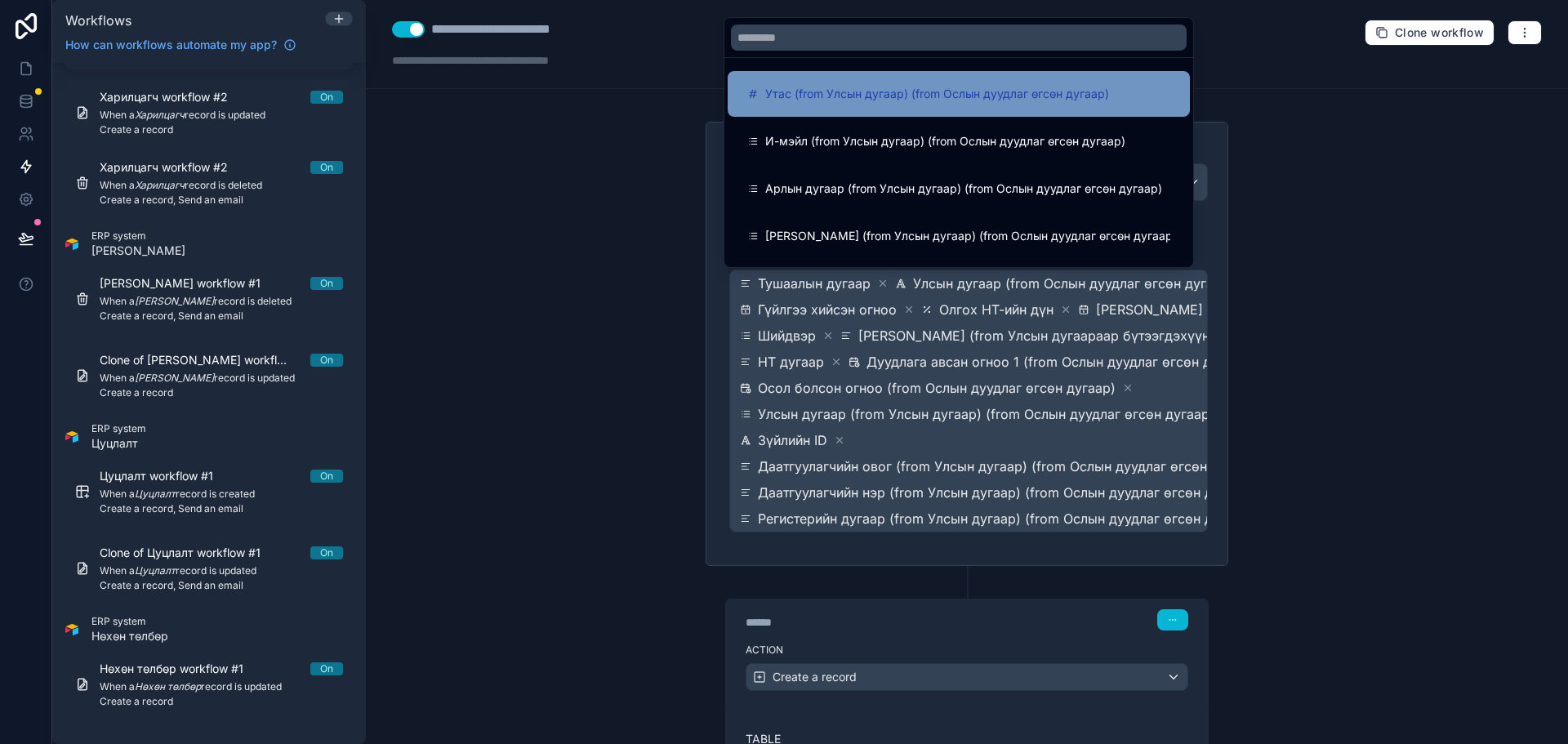
click at [898, 102] on span "Утас (from Улсын дугаар) (from Ослын дуудлаг өгсөн дугаар)" at bounding box center [937, 94] width 344 height 20
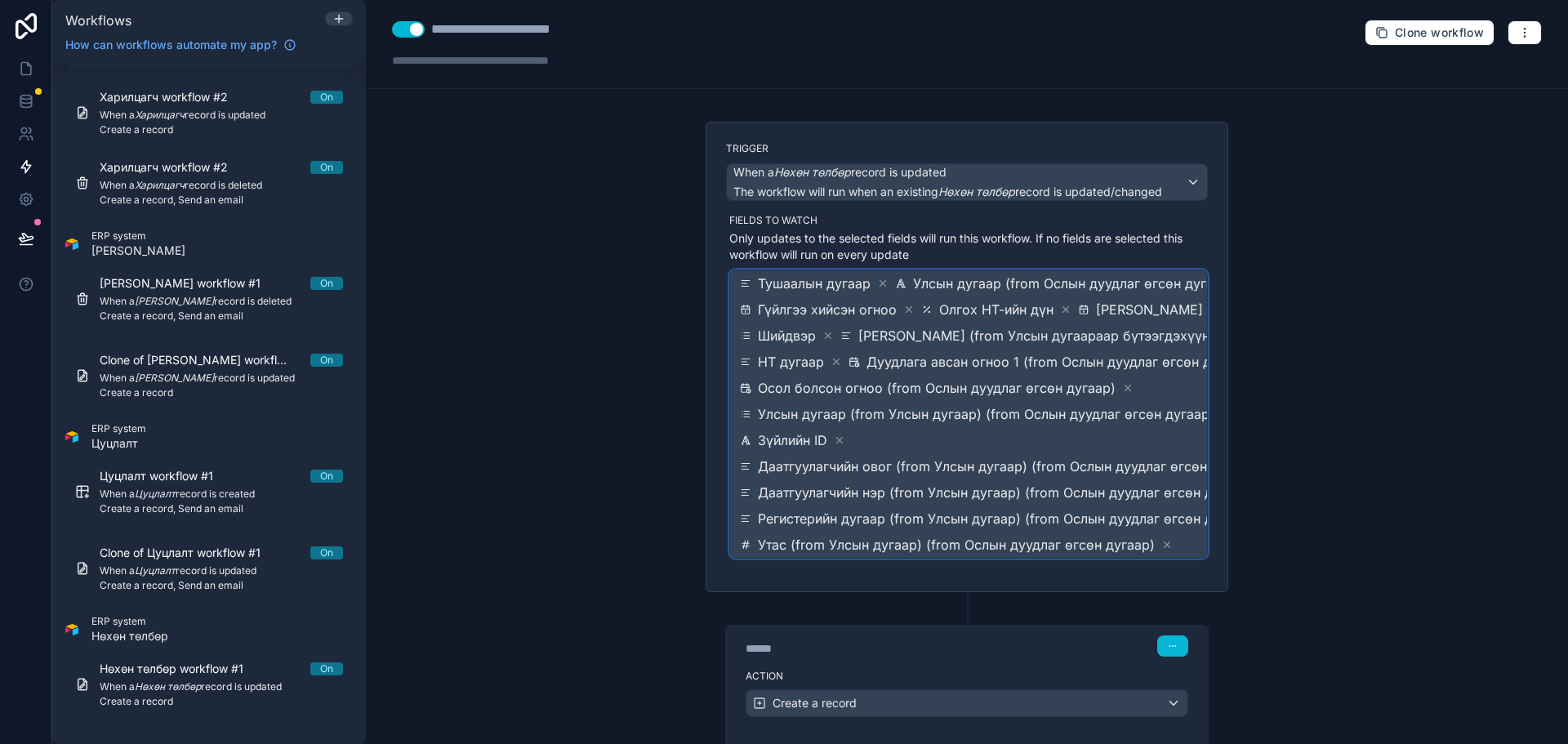
click at [943, 428] on span "Тушаалын дугаар Улсын дугаар (from Ослын дуудлаг өгсөн дугаар) Гүйлгээ хийсэн о…" at bounding box center [1009, 414] width 545 height 287
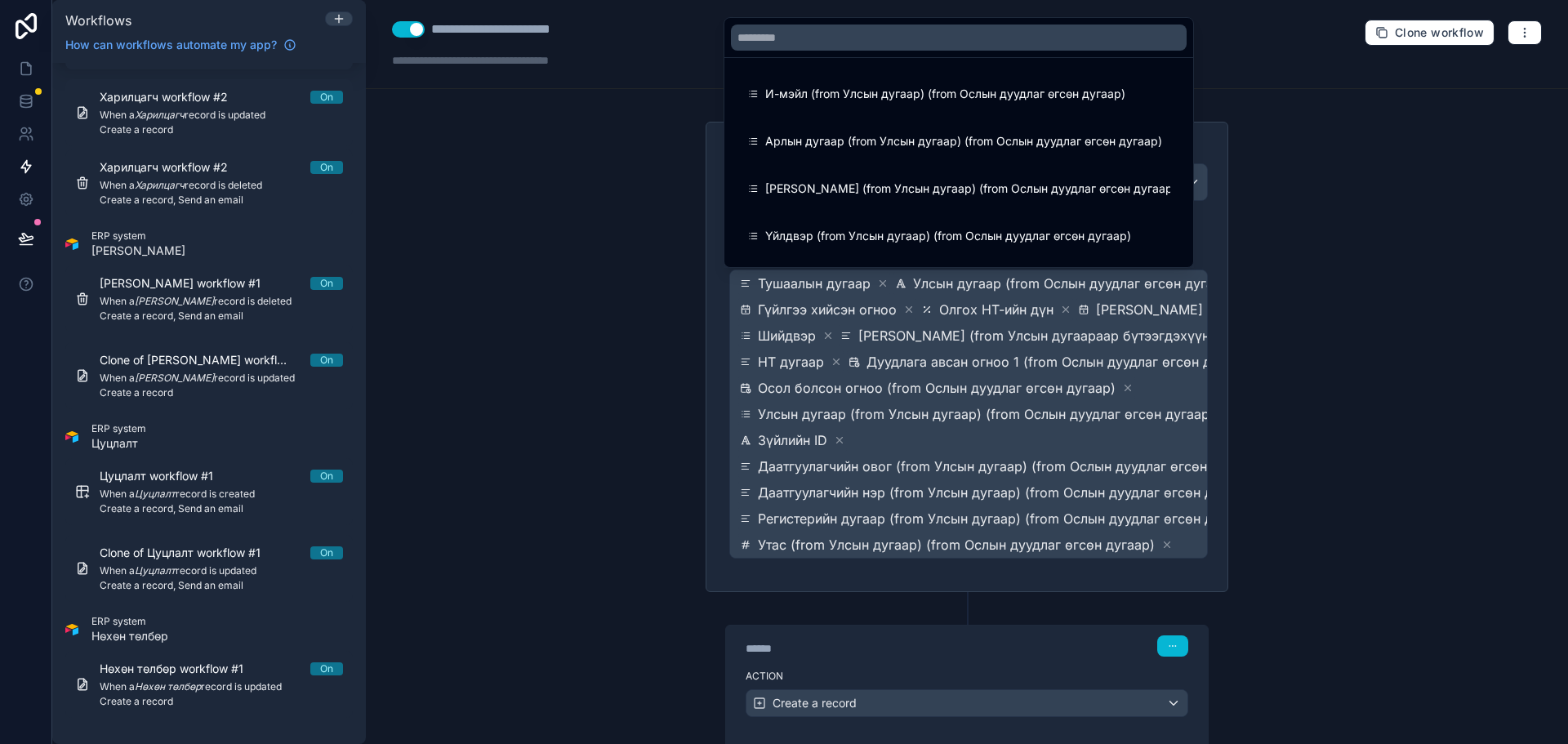
click at [880, 94] on span "И-мэйл (from Улсын дугаар) (from Ослын дуудлаг өгсөн дугаар)" at bounding box center [945, 94] width 360 height 20
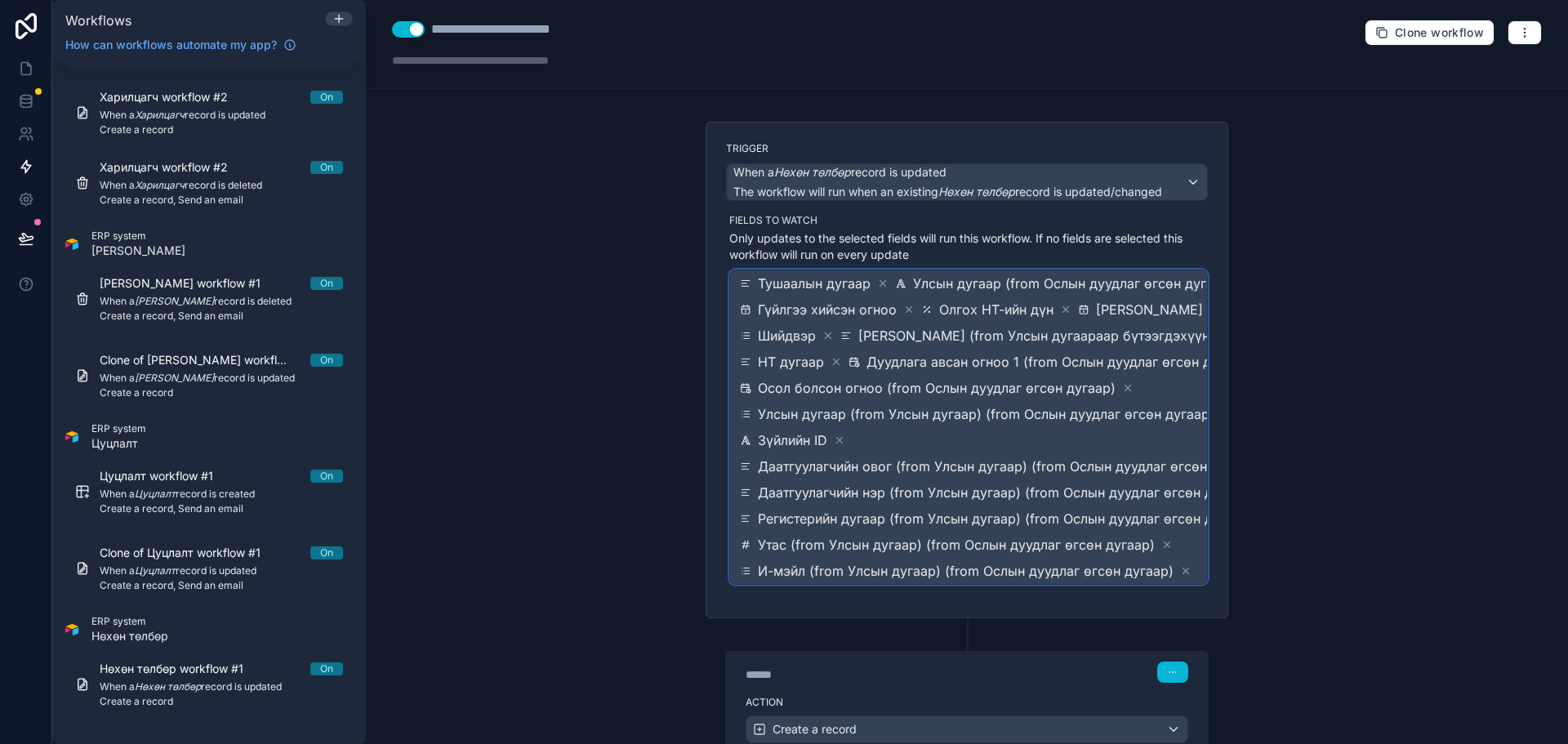
click at [973, 416] on span "Улсын дугаар (from Улсын дугаар) (from Ослын дуудлаг өгсөн дугаар)" at bounding box center [986, 414] width 457 height 20
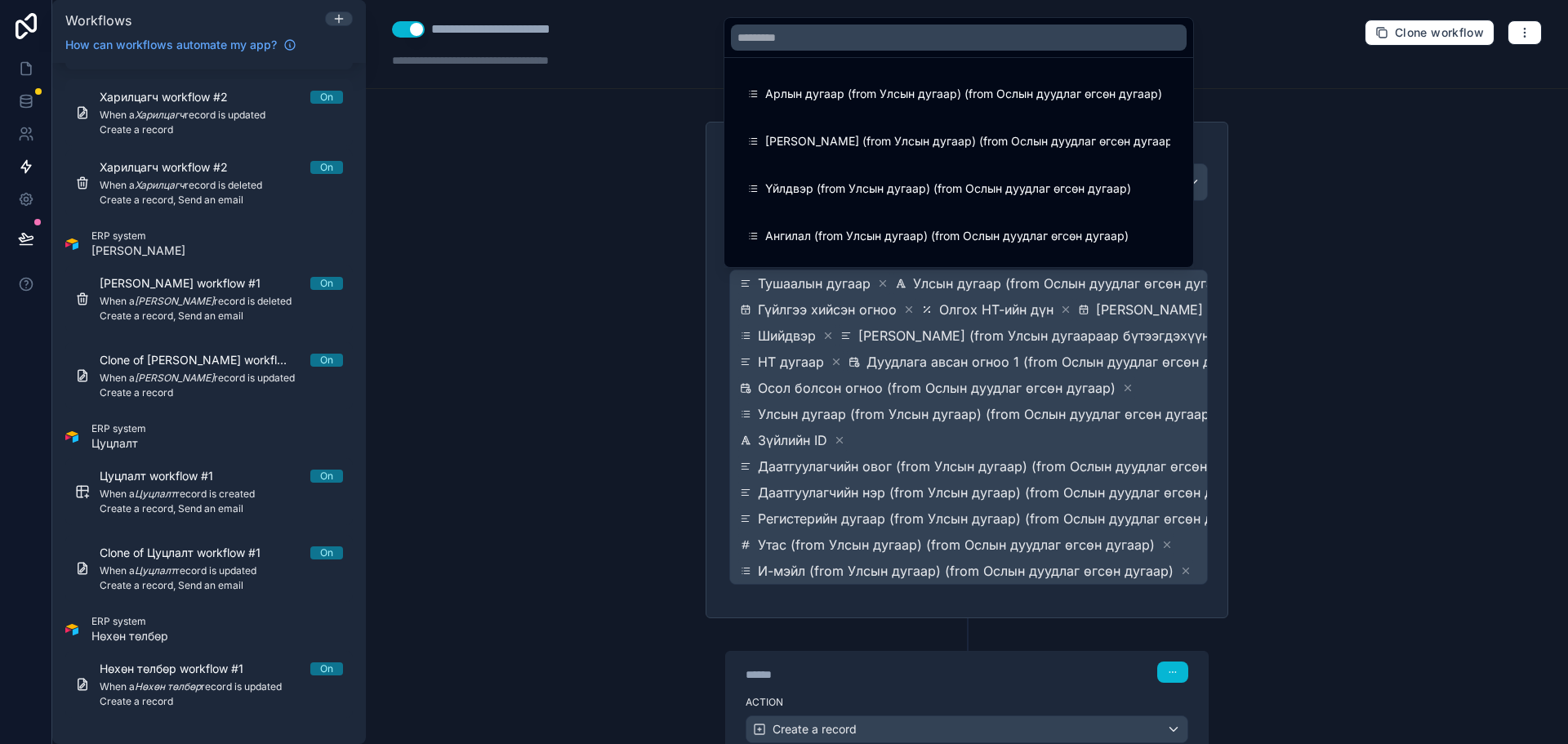
click at [887, 94] on span "Арлын дугаар (from Улсын дугаар) (from Ослын дуудлаг өгсөн дугаар)" at bounding box center [964, 94] width 397 height 20
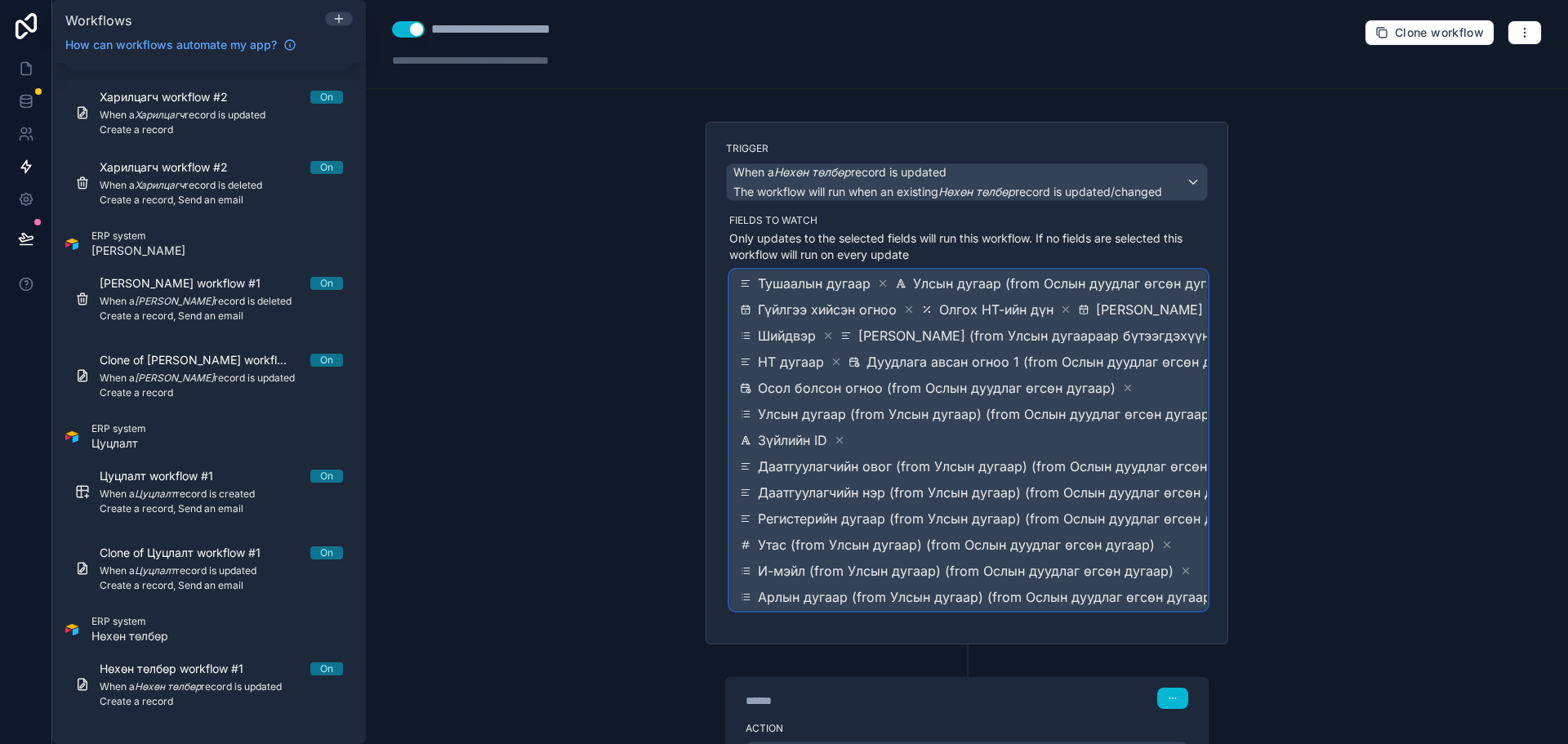
click at [1003, 464] on span "Даатгуулагчийн овог (from Улсын дугаар) (from Ослын дуудлаг өгсөн дугаар)" at bounding box center [1009, 466] width 502 height 20
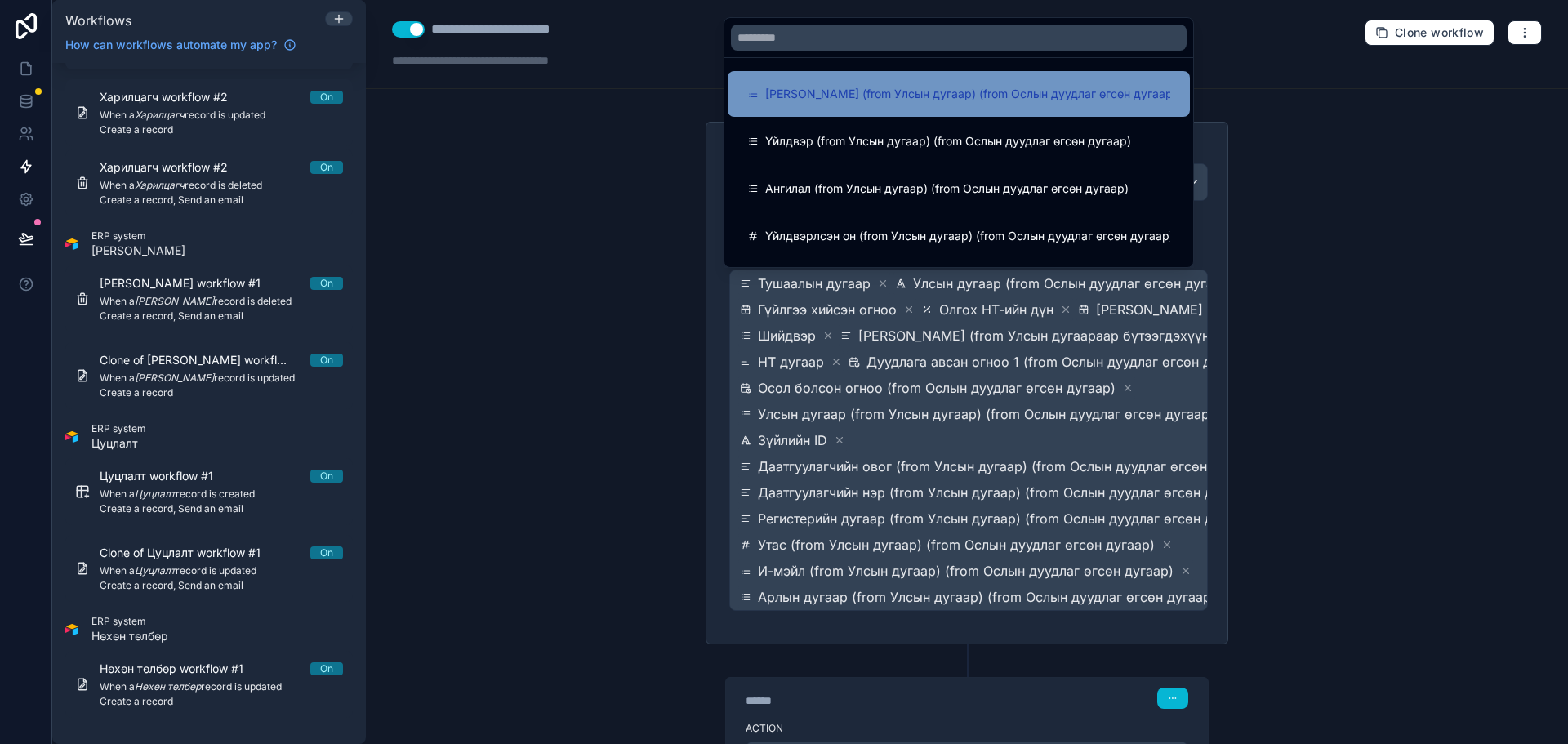
click at [859, 109] on div "[PERSON_NAME] (from Улсын дугаар) (from Ослын дуудлаг өгсөн дугаар)" at bounding box center [959, 94] width 462 height 46
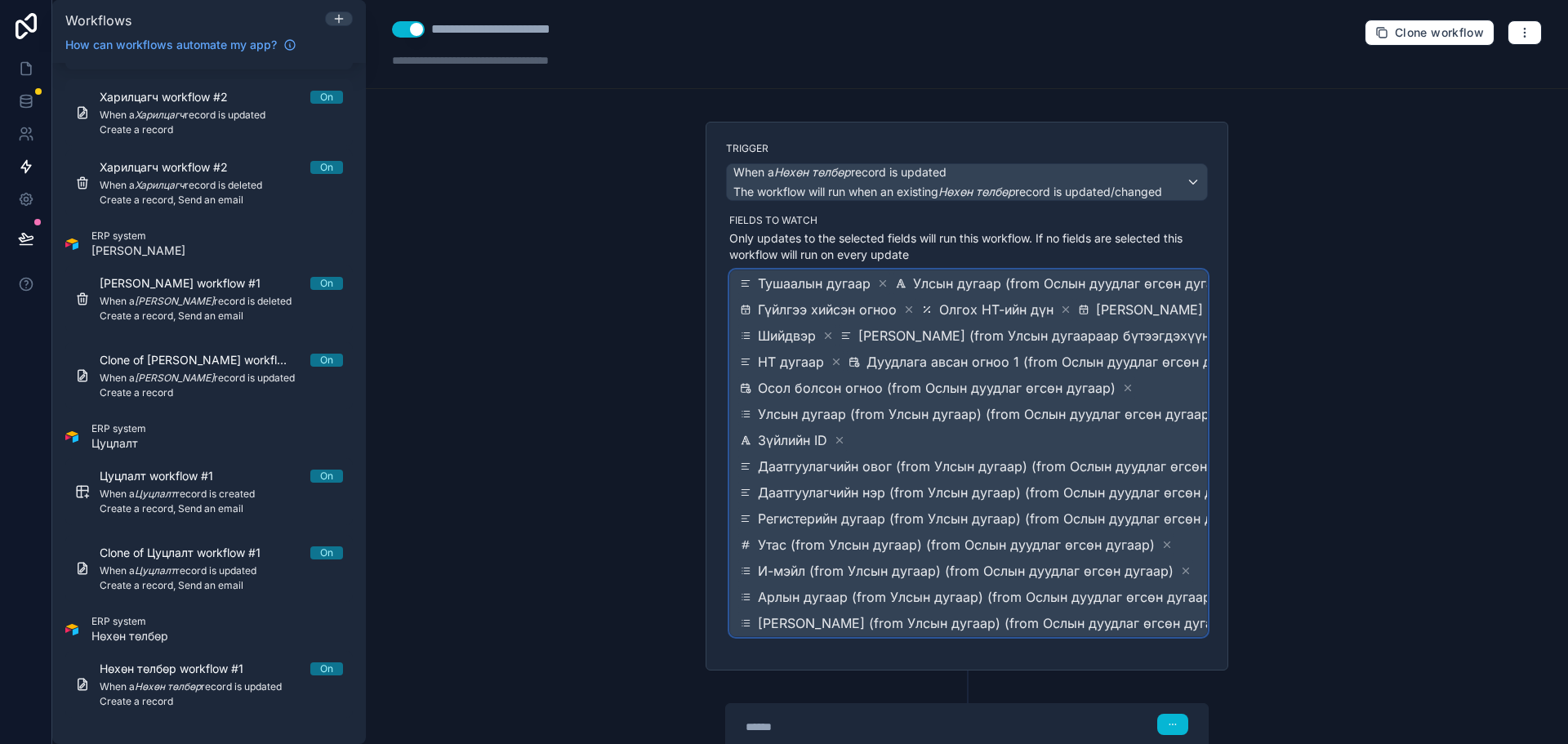
click at [940, 436] on span "Тушаалын дугаар Улсын дугаар (from Ослын дуудлаг өгсөн дугаар) Гүйлгээ хийсэн о…" at bounding box center [1009, 453] width 545 height 366
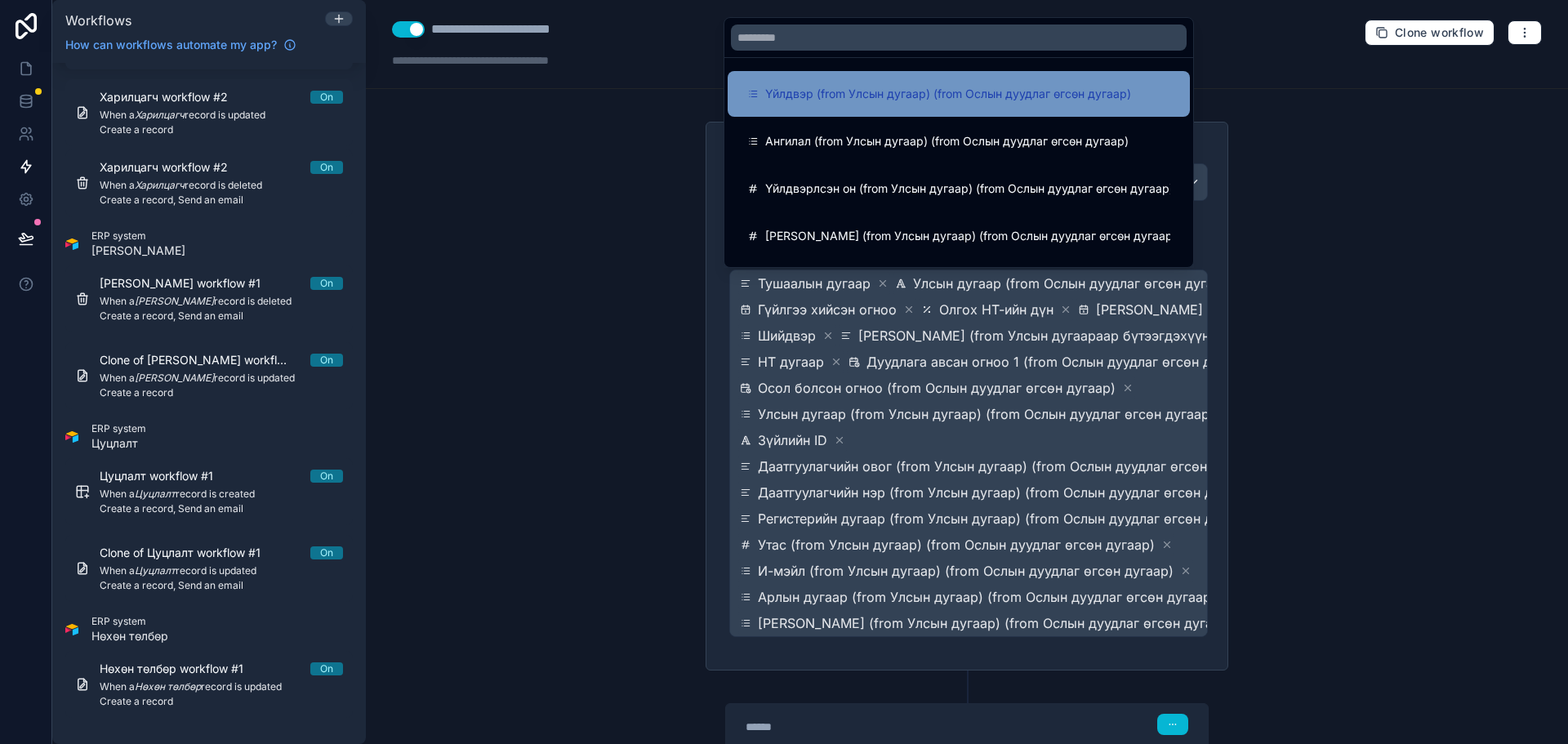
click at [886, 97] on span "Үйлдвэр (from Улсын дугаар) (from Ослын дуудлаг өгсөн дугаар)" at bounding box center [948, 94] width 366 height 20
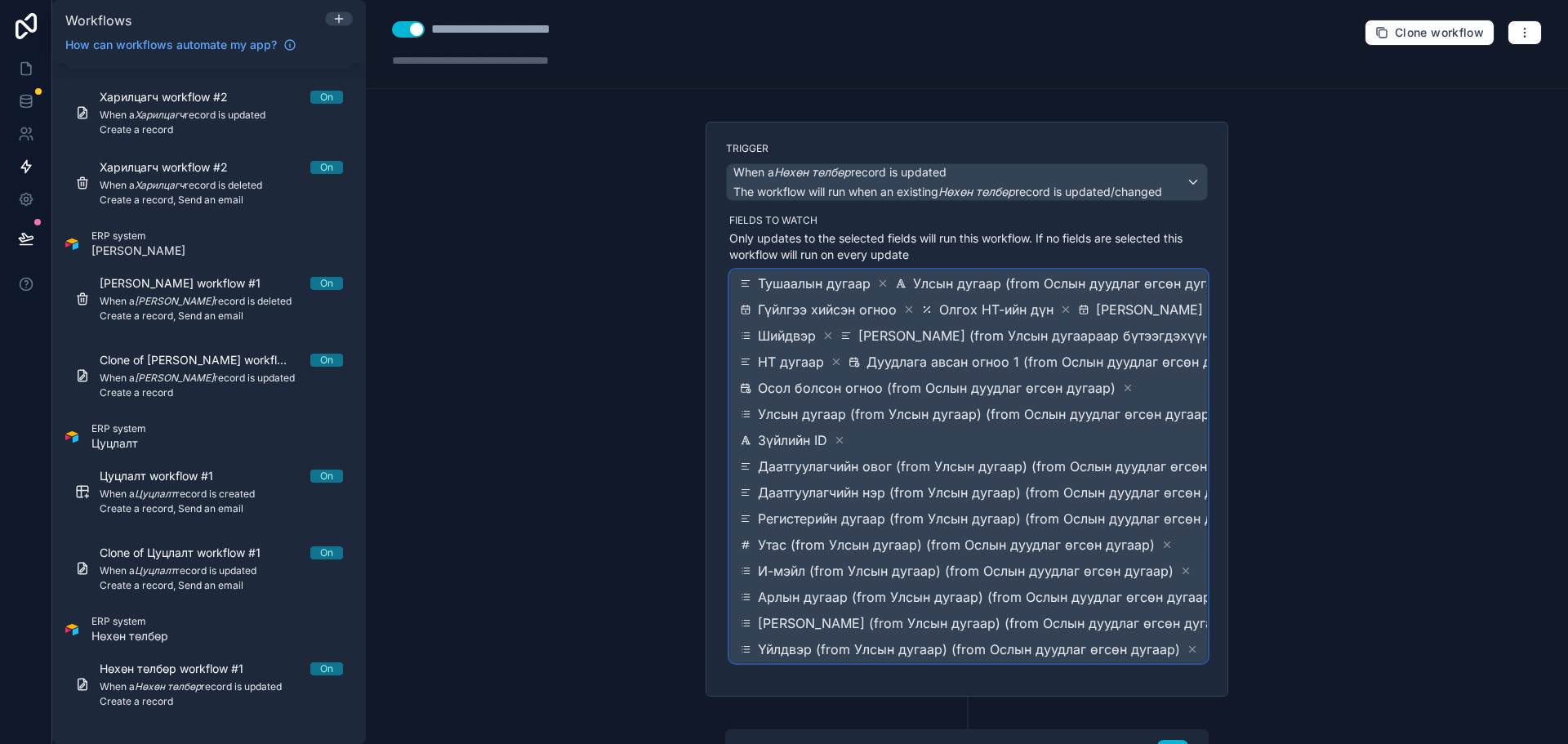
click at [961, 474] on span "Даатгуулагчийн овог (from Улсын дугаар) (from Ослын дуудлаг өгсөн дугаар)" at bounding box center [1009, 466] width 502 height 20
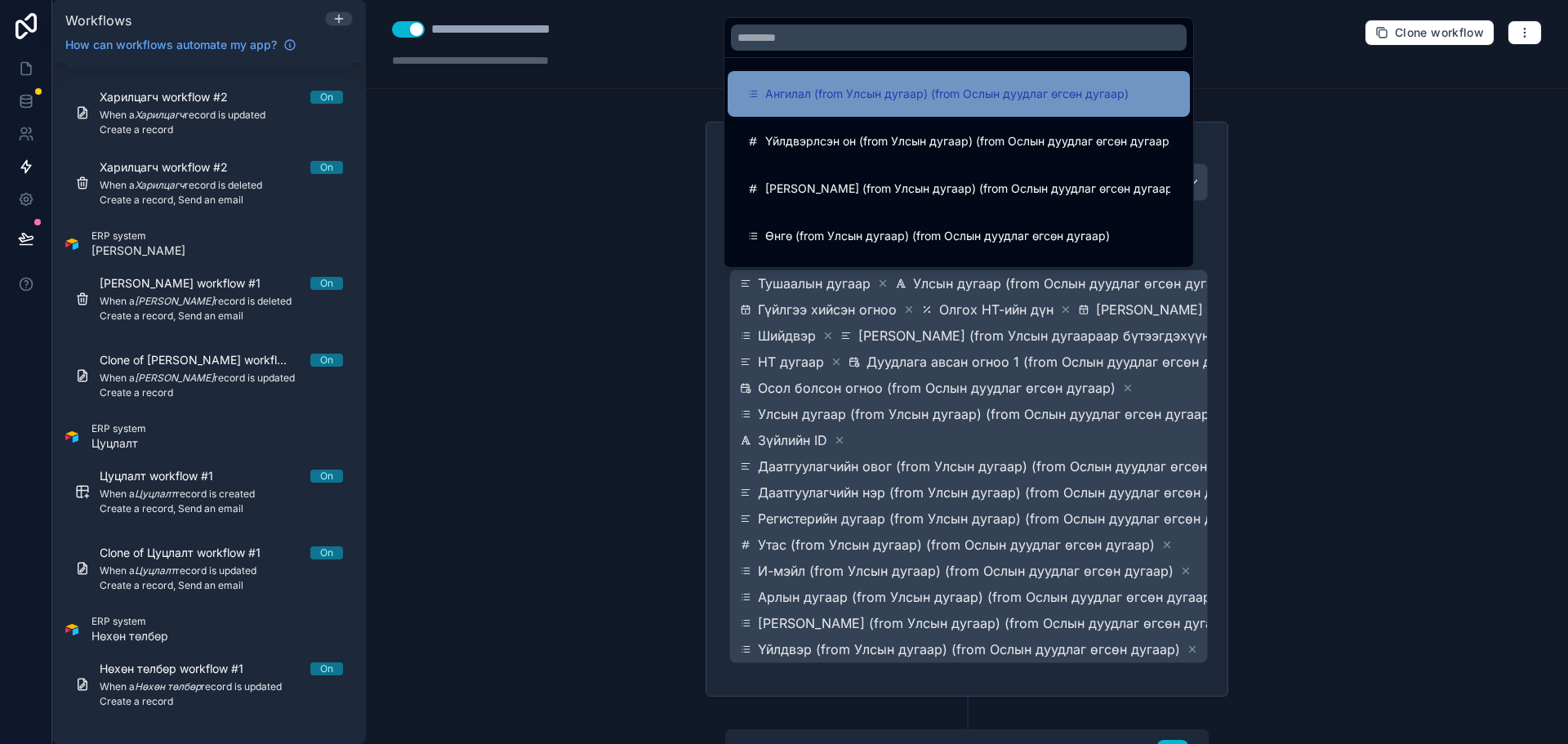
click at [850, 96] on span "Ангилал (from Улсын дугаар) (from Ослын дуудлаг өгсөн дугаар)" at bounding box center [947, 94] width 363 height 20
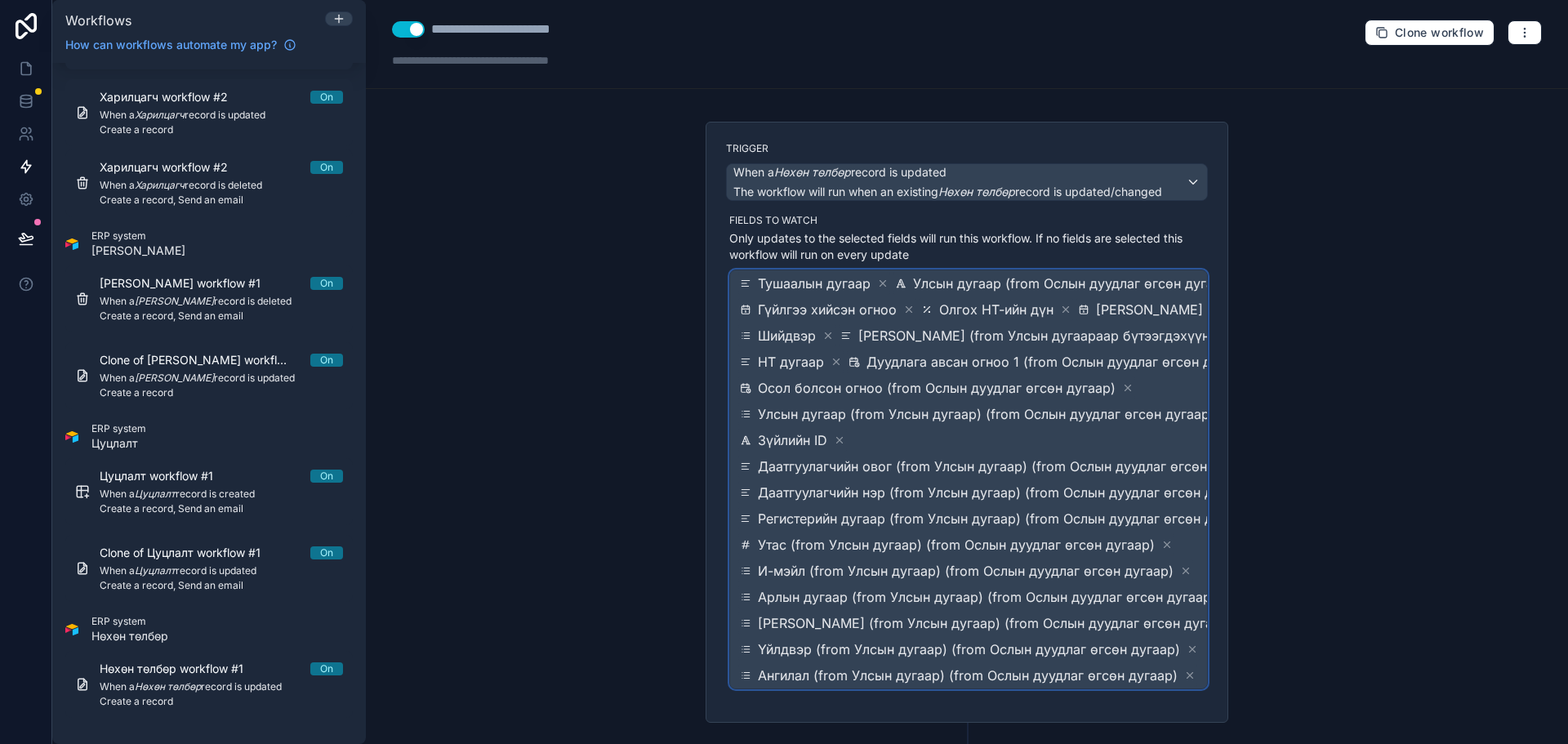
click at [942, 412] on span "Улсын дугаар (from Улсын дугаар) (from Ослын дуудлаг өгсөн дугаар)" at bounding box center [986, 414] width 457 height 20
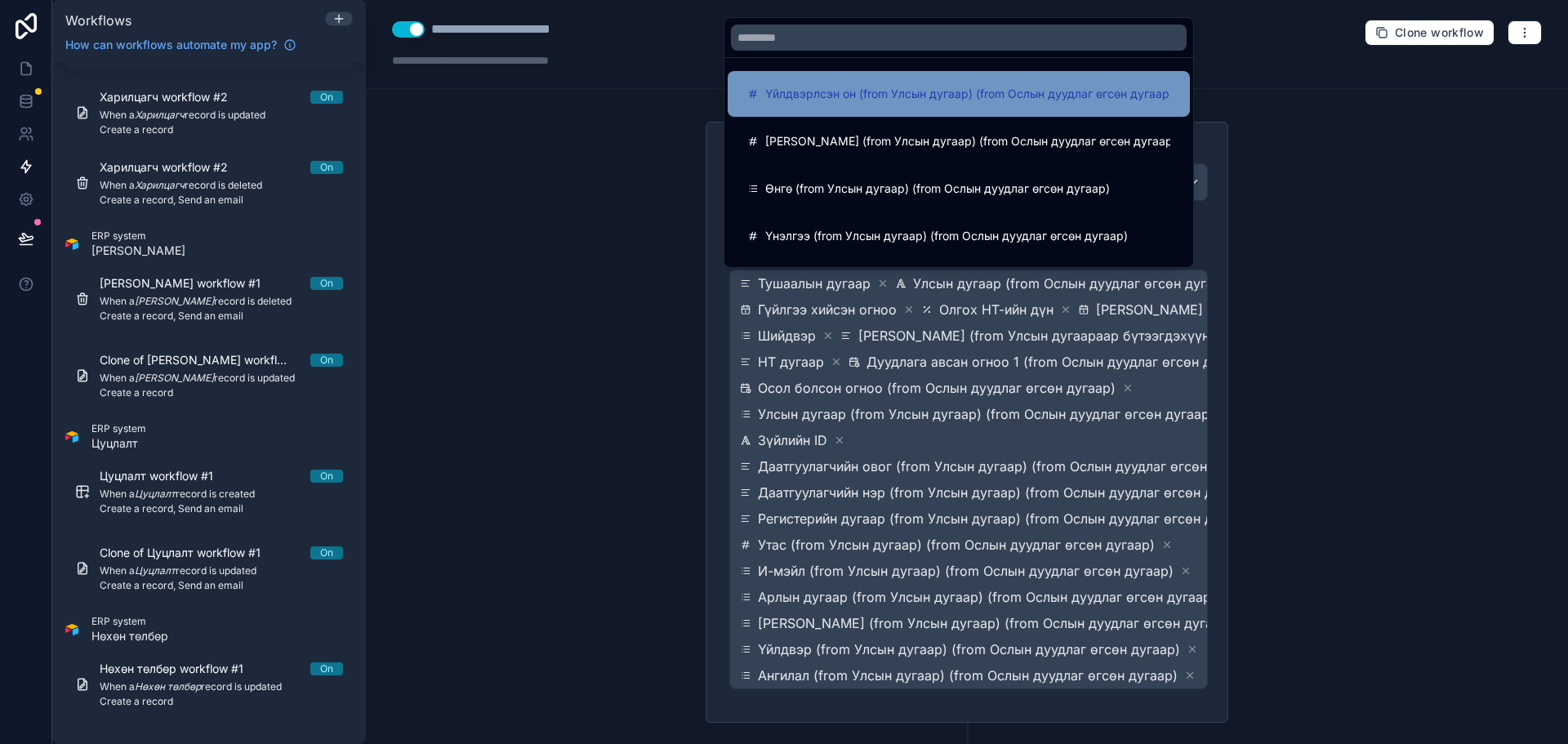
click at [864, 93] on span "Үйлдвэрлсэн он (from Улсын дугаар) (from Ослын дуудлаг өгсөн дугаар)" at bounding box center [969, 94] width 408 height 20
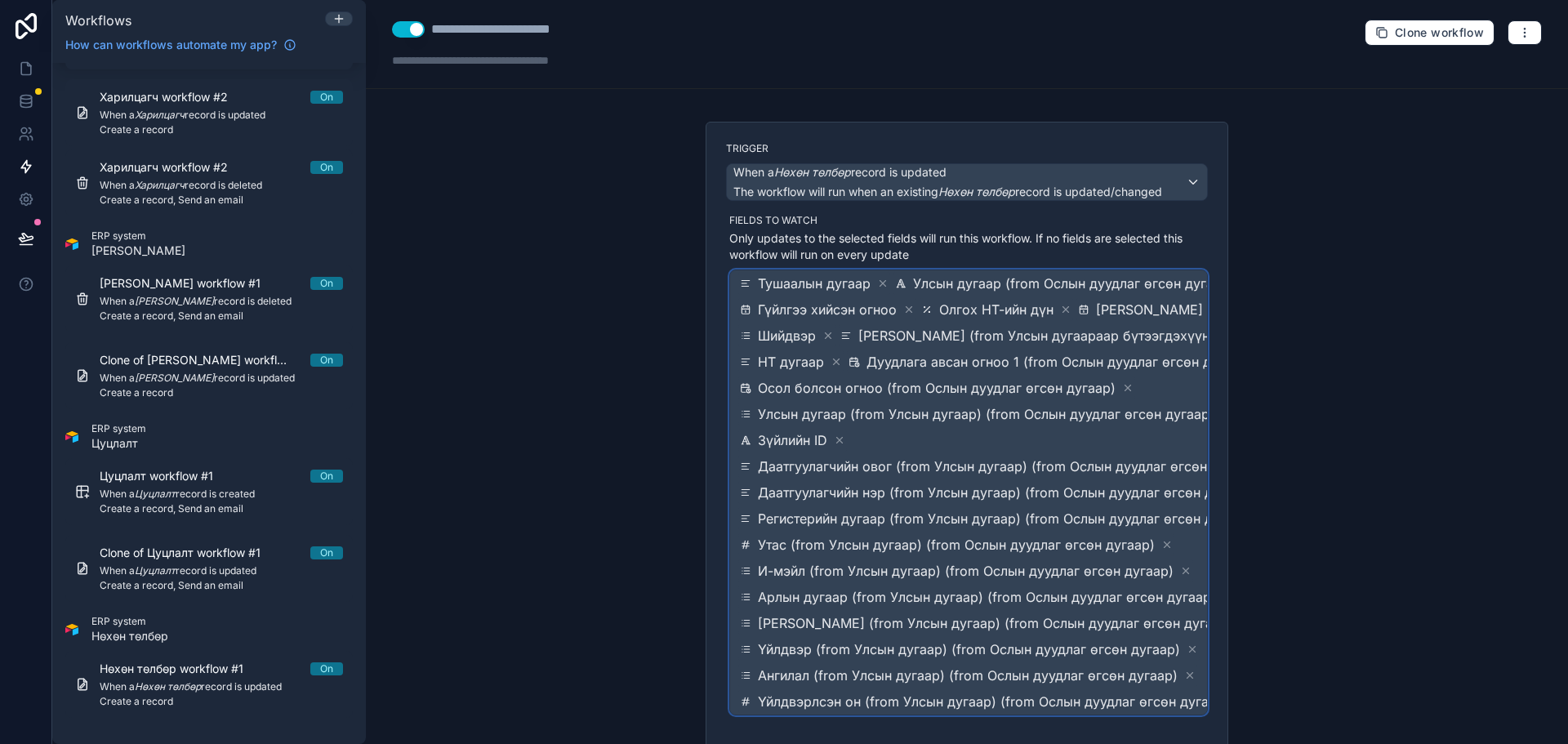
click at [962, 509] on div "Регистерийн дугаар (from Улсын дугаар) (from Ослын дуудлаг өгсөн дугаар)" at bounding box center [1005, 519] width 535 height 23
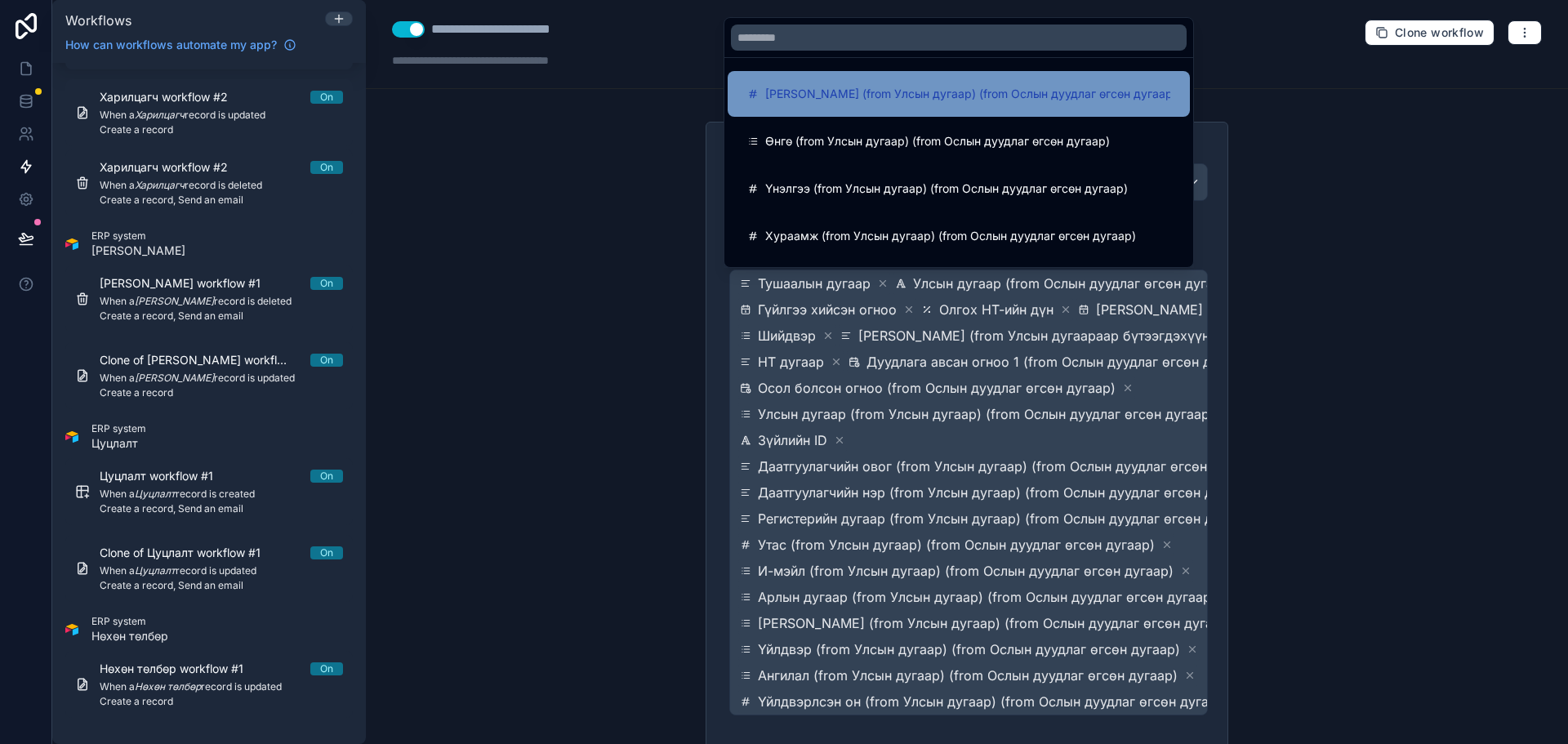
click at [870, 74] on div "[PERSON_NAME] (from Улсын дугаар) (from Ослын дуудлаг өгсөн дугаар)" at bounding box center [959, 94] width 462 height 46
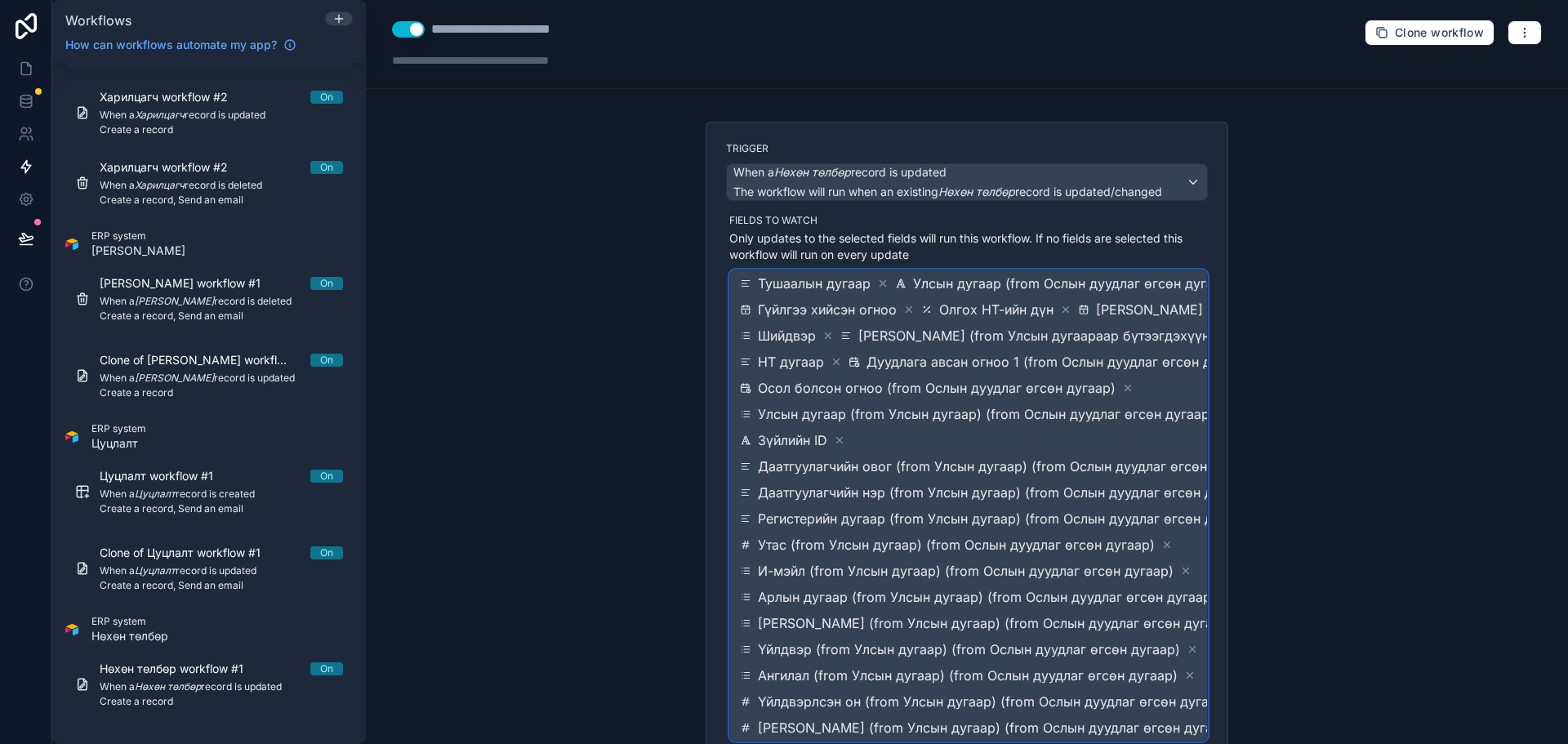
click at [983, 484] on span "Даатгуулагчийн нэр (from Улсын дугаар) (from Ослын дуудлаг өгсөн дугаар)" at bounding box center [1005, 492] width 496 height 20
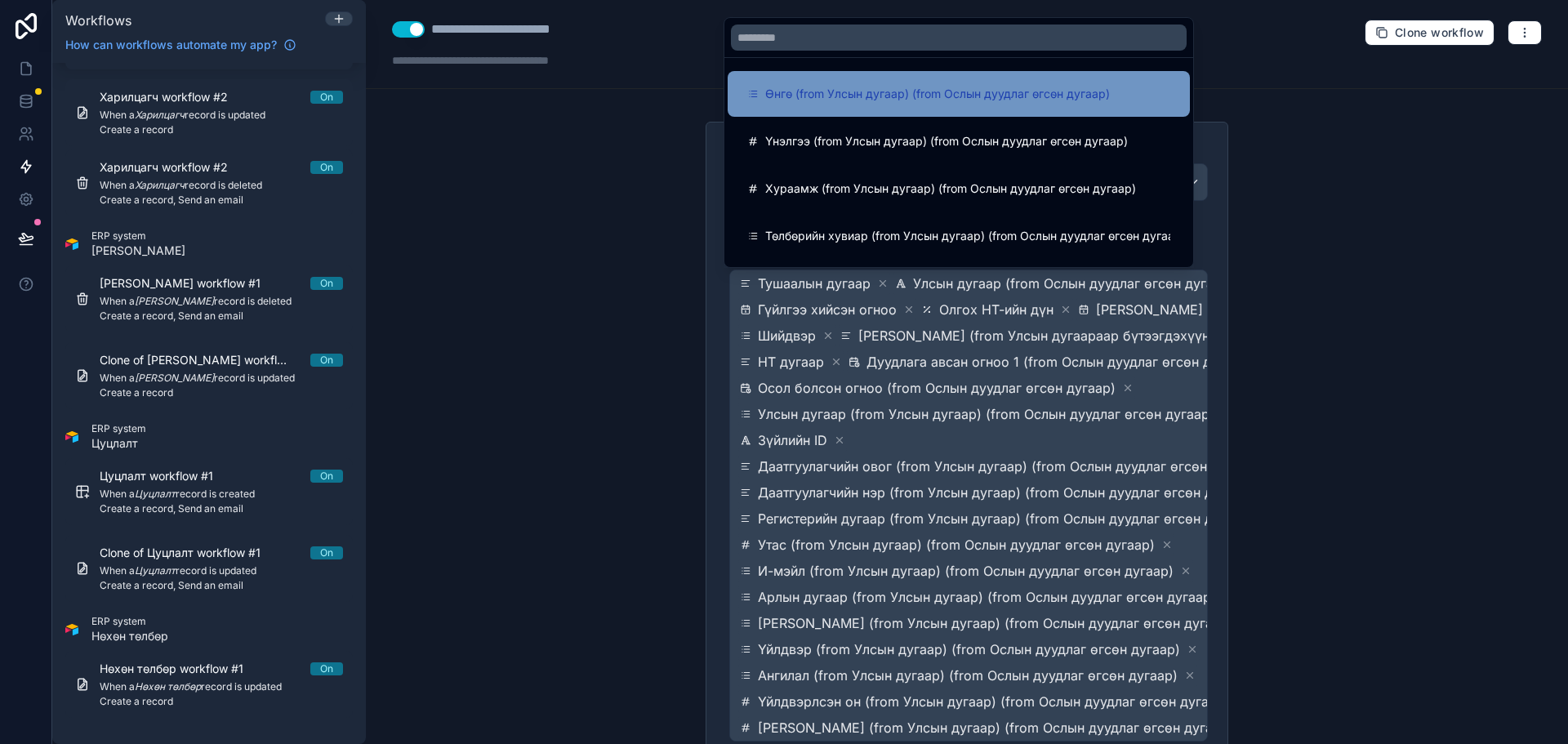
click at [831, 102] on span "Өнгө (from Улсын дугаар) (from Ослын дуудлаг өгсөн дугаар)" at bounding box center [938, 94] width 345 height 20
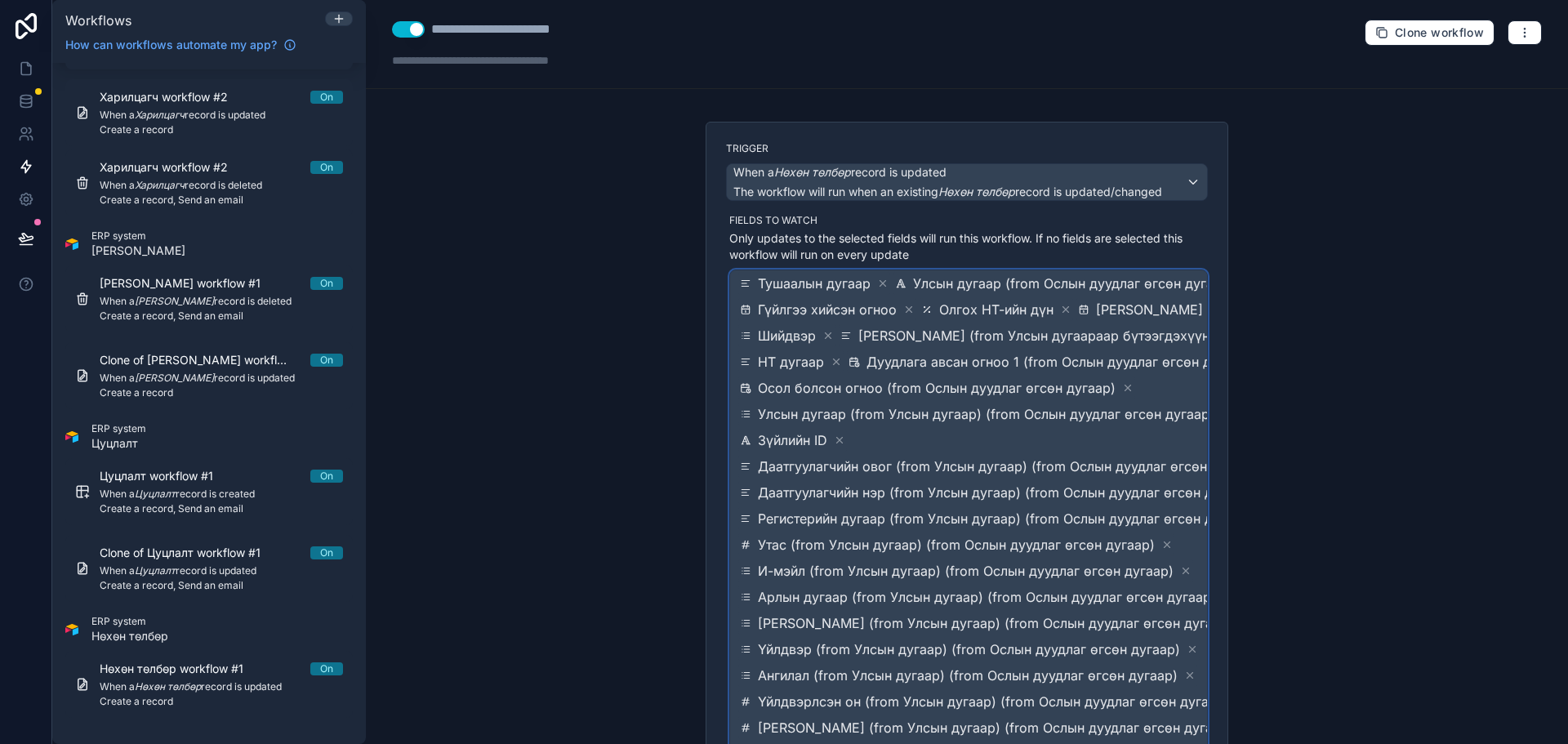
click at [961, 427] on span "Тушаалын дугаар Улсын дугаар (from Ослын дуудлаг өгсөн дугаар) Гүйлгээ хийсэн о…" at bounding box center [1009, 519] width 545 height 497
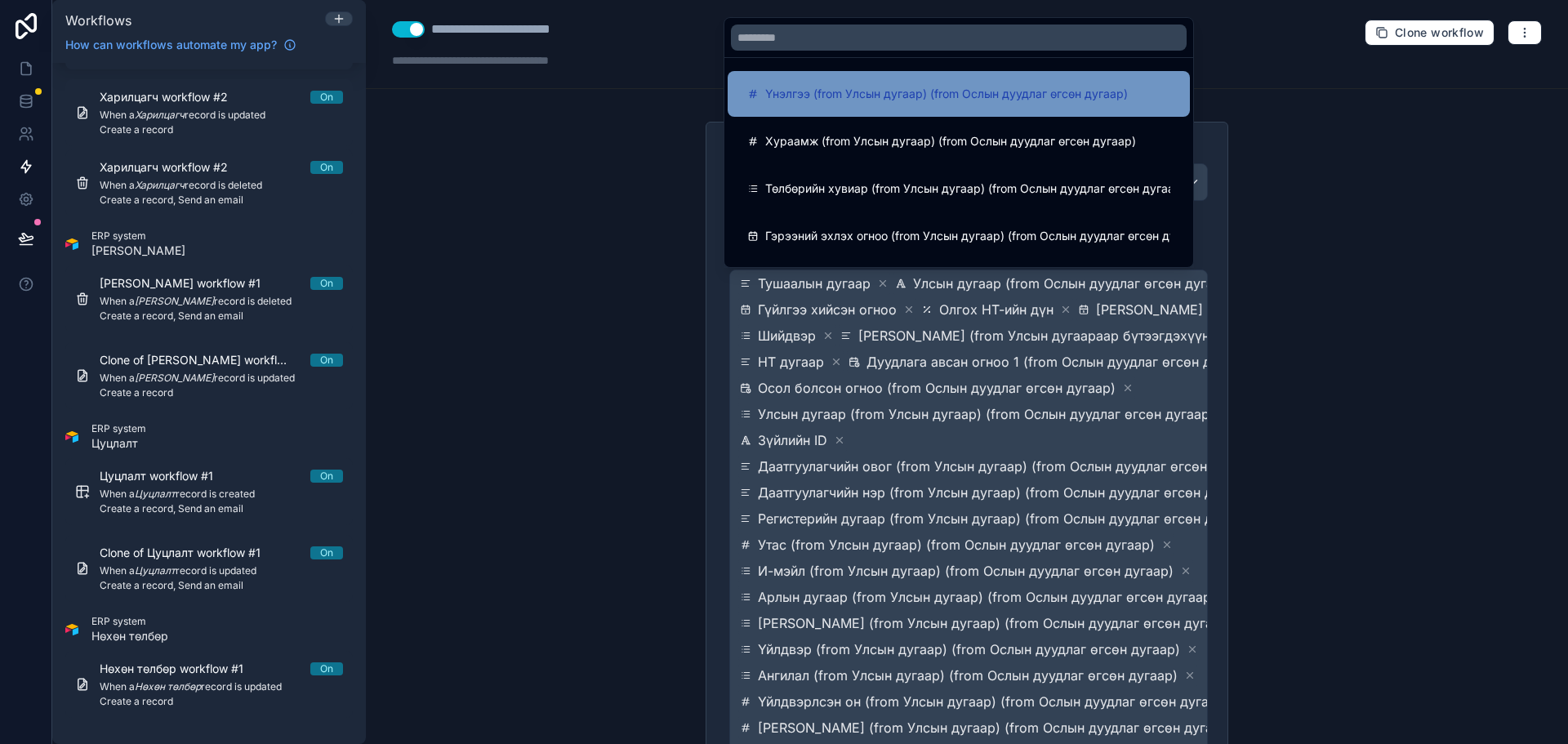
click at [857, 109] on div "Үнэлгээ (from Улсын дугаар) (from Ослын дуудлаг өгсөн дугаар)" at bounding box center [959, 94] width 462 height 46
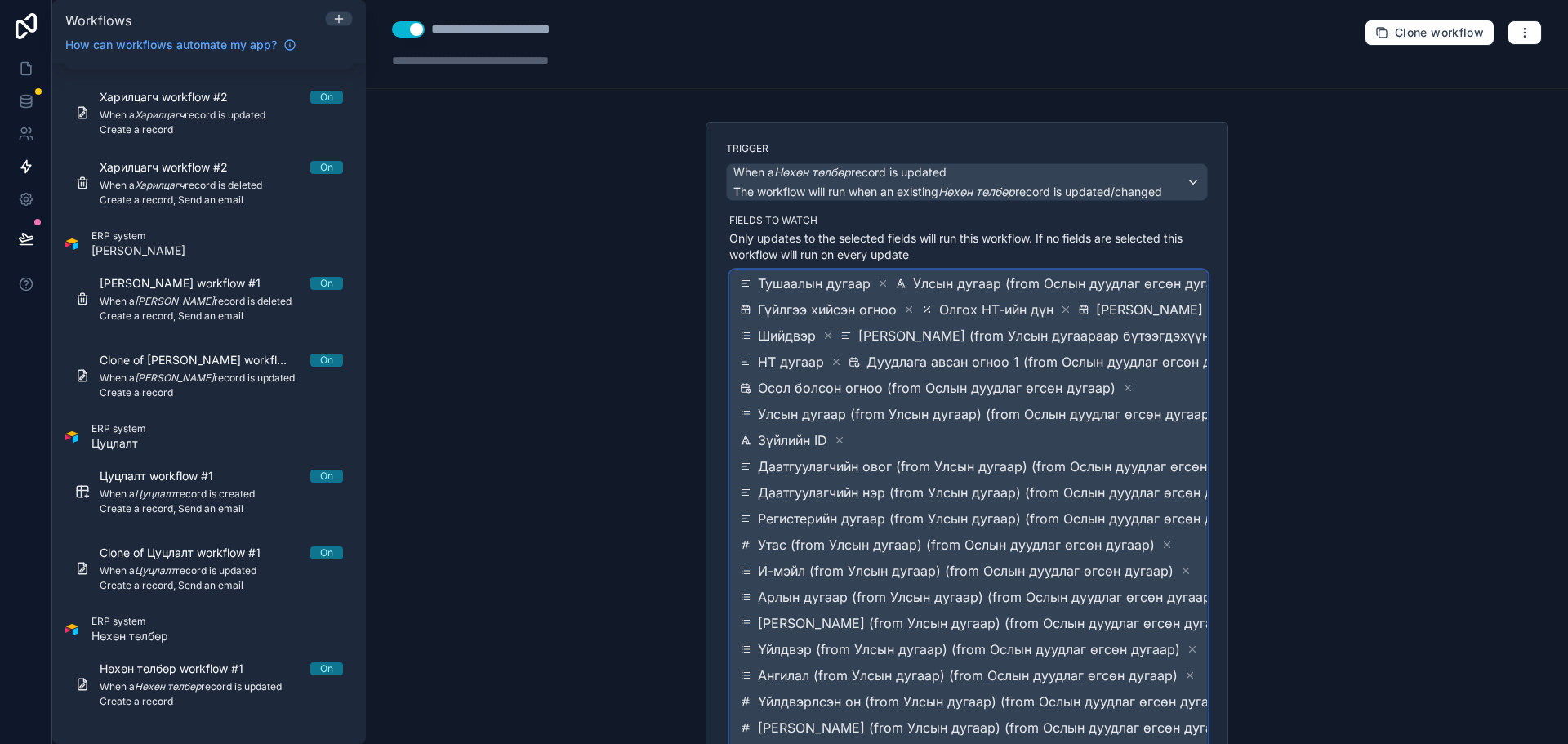
click at [966, 448] on span "Тушаалын дугаар Улсын дугаар (from Ослын дуудлаг өгсөн дугаар) Гүйлгээ хийсэн о…" at bounding box center [1009, 532] width 545 height 523
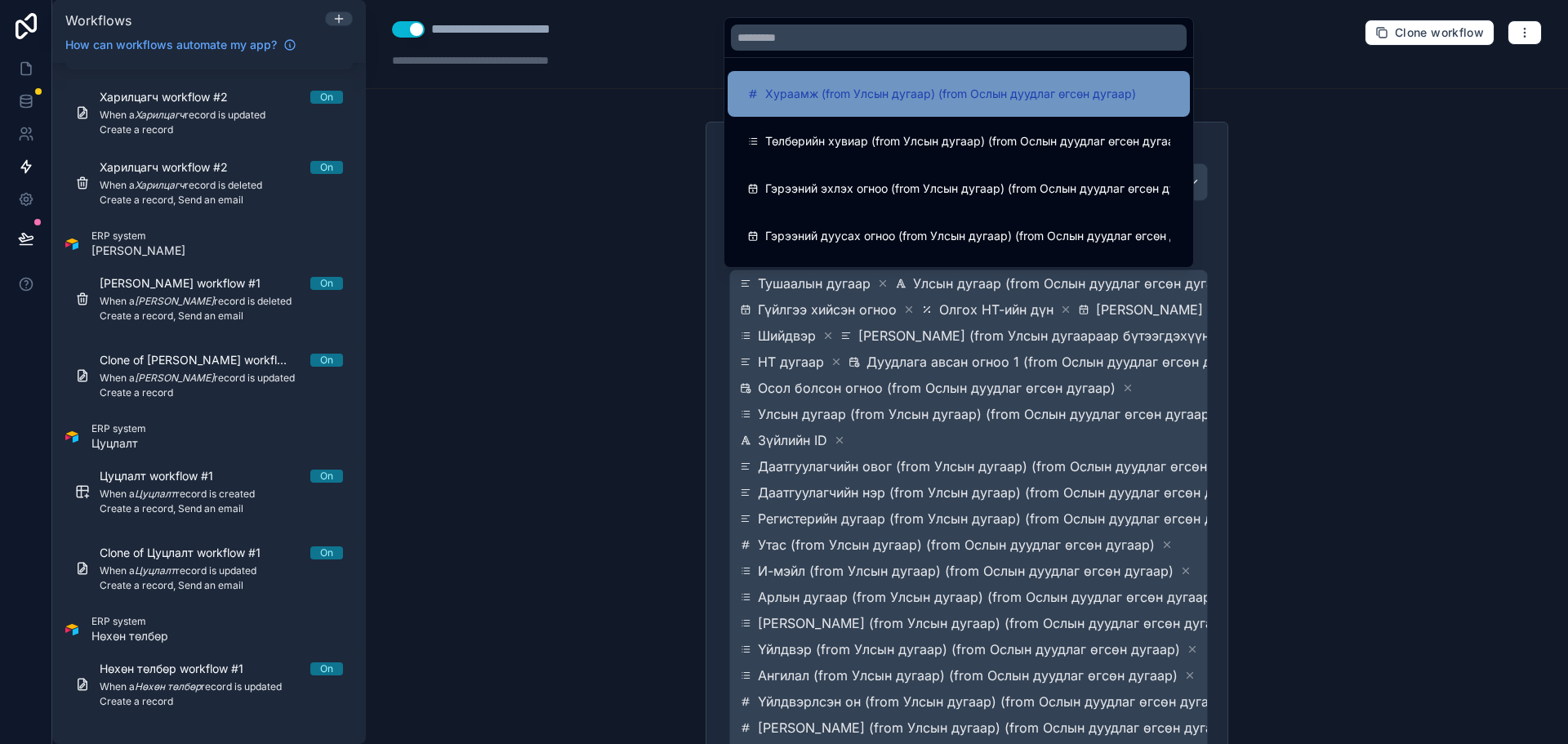
click at [915, 84] on span "Хураамж (from Улсын дугаар) (from Ослын дуудлаг өгсөн дугаар)" at bounding box center [951, 94] width 371 height 20
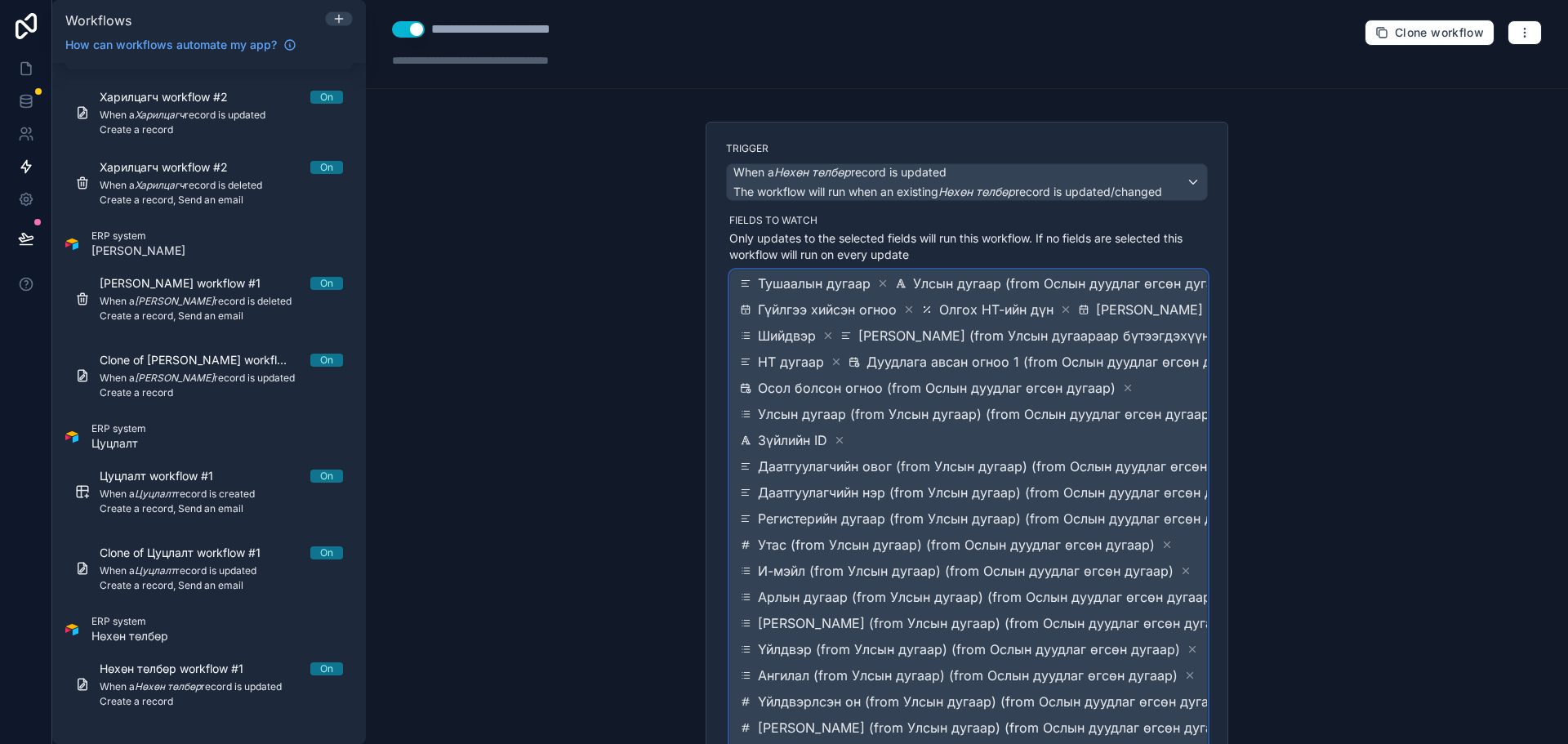
click at [990, 490] on span "Даатгуулагчийн нэр (from Улсын дугаар) (from Ослын дуудлаг өгсөн дугаар)" at bounding box center [1005, 492] width 496 height 20
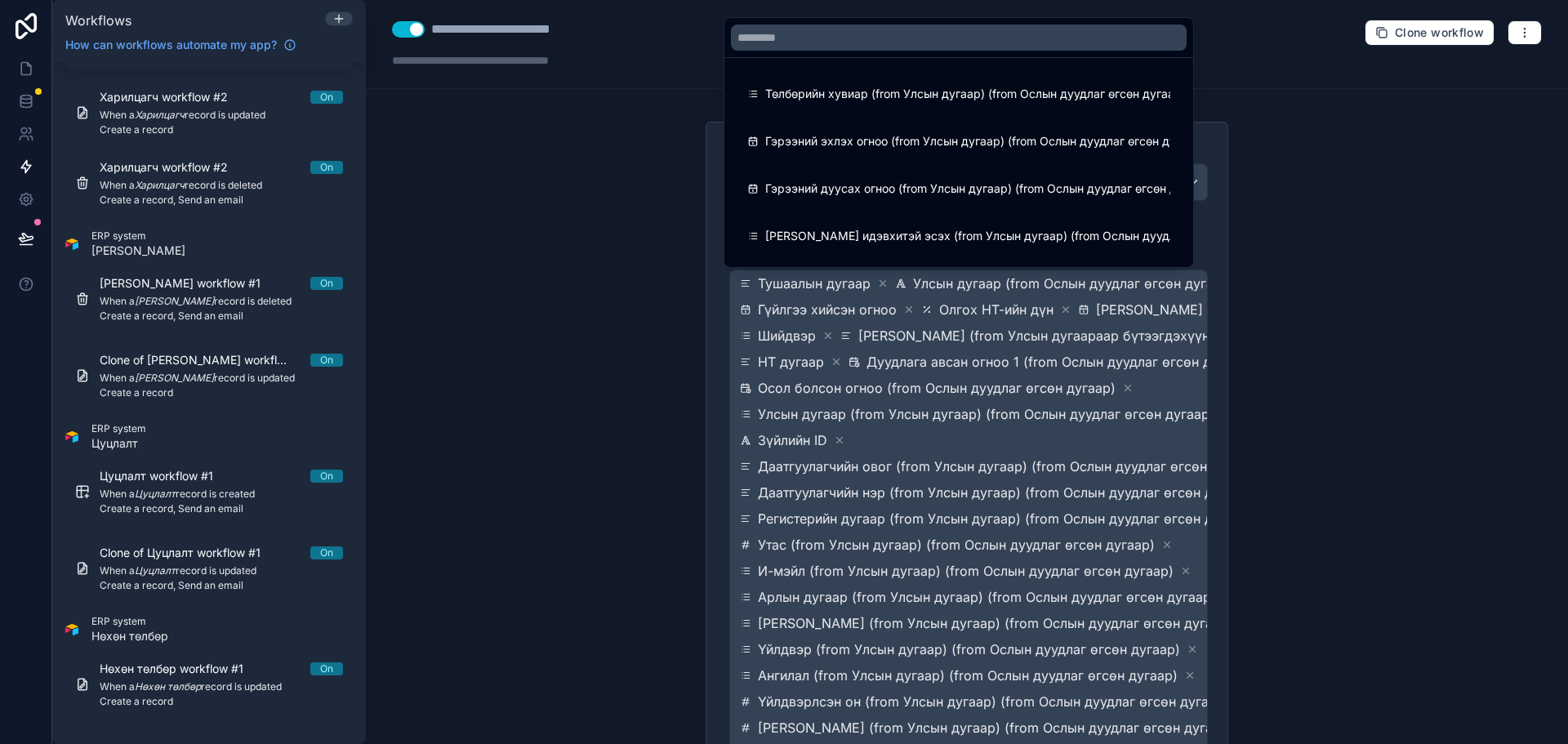
drag, startPoint x: 844, startPoint y: 106, endPoint x: 849, endPoint y: 125, distance: 19.6
click at [844, 105] on div "Төлбөрийн хувиар (from Улсын дугаар) (from Ослын дуудлаг өгсөн дугаар)" at bounding box center [959, 94] width 462 height 46
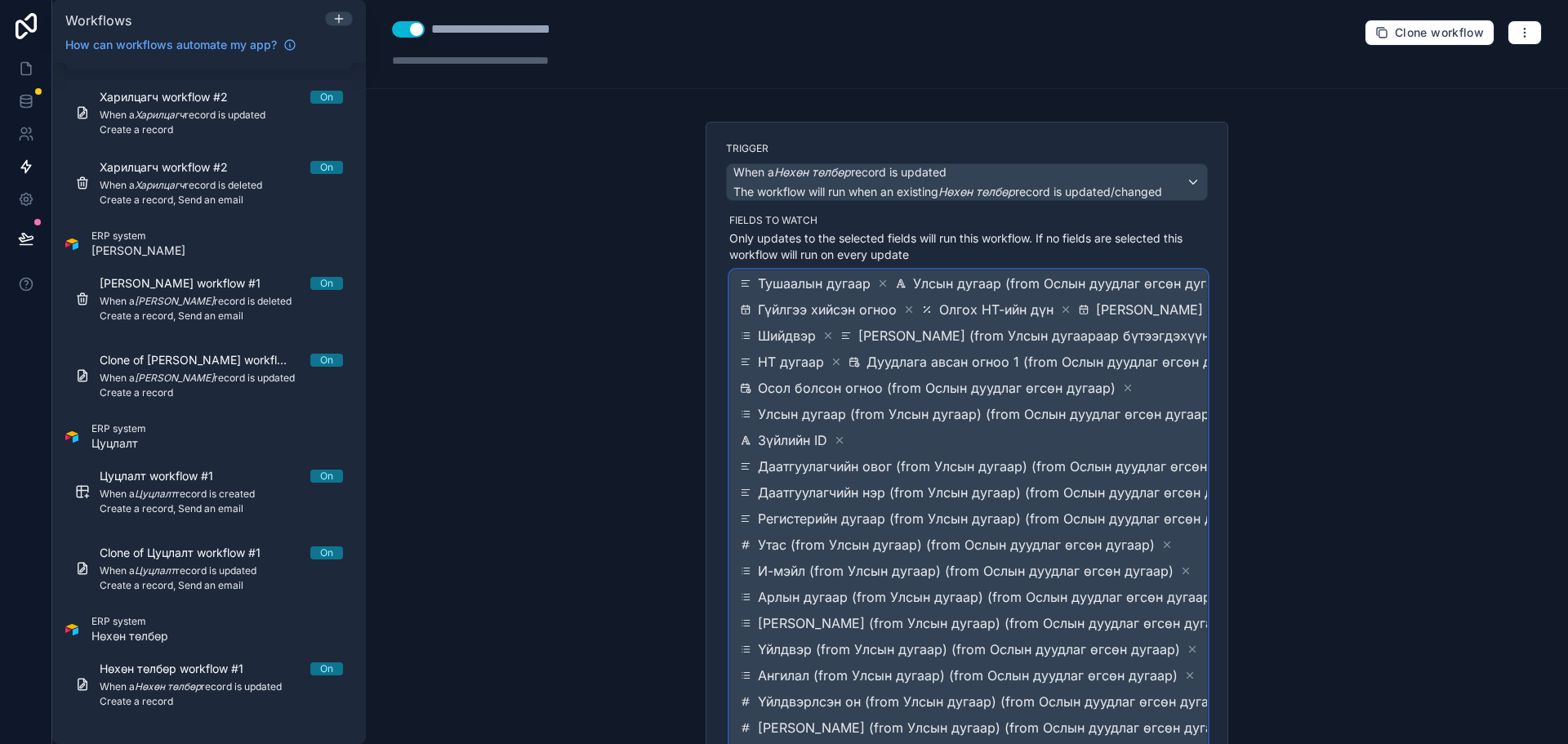
click at [1010, 464] on span "Даатгуулагчийн овог (from Улсын дугаар) (from Ослын дуудлаг өгсөн дугаар)" at bounding box center [1009, 466] width 502 height 20
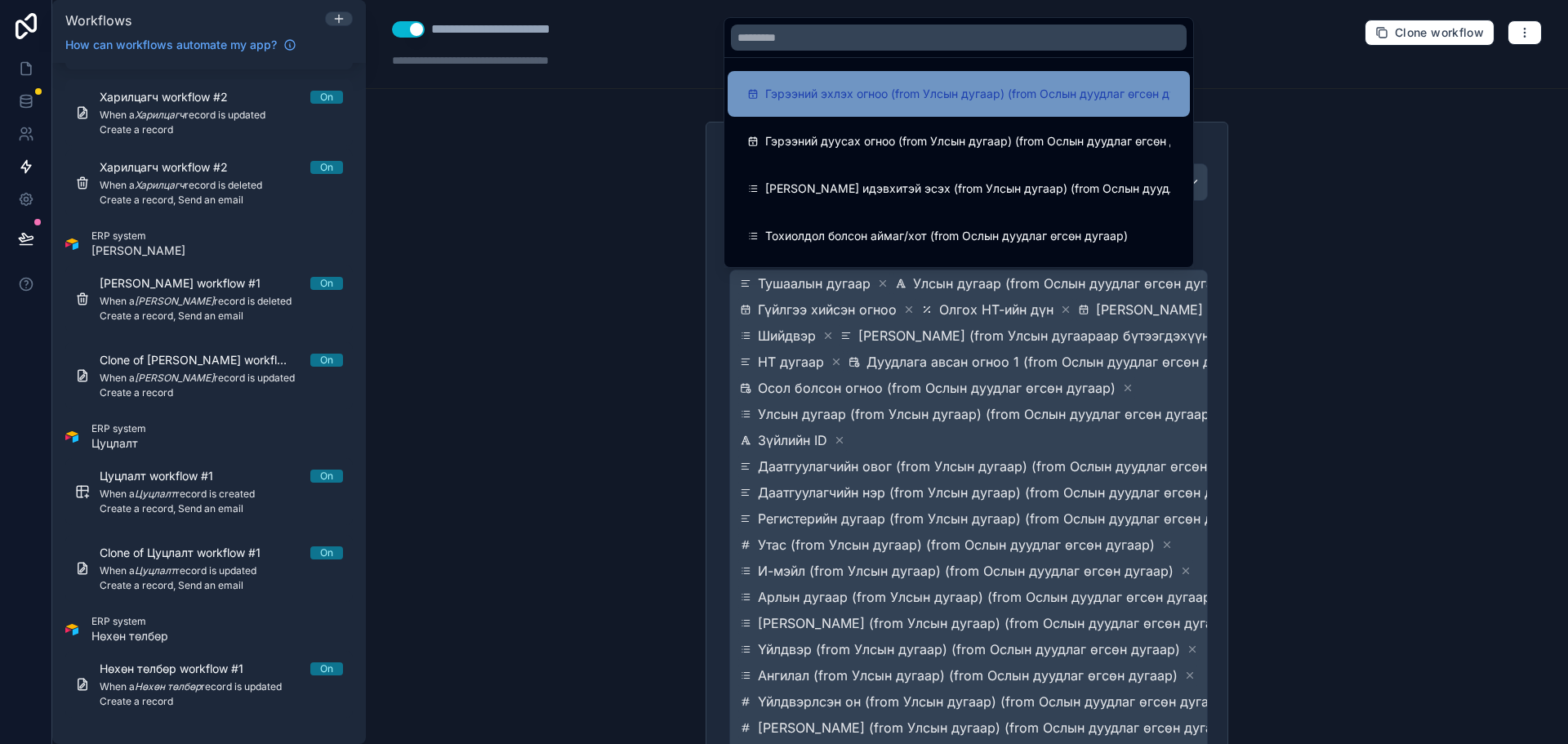
click at [925, 110] on div "Гэрээний эхлэх огноо (from Улсын дугаар) (from Ослын дуудлаг өгсөн дугаар)" at bounding box center [959, 94] width 462 height 46
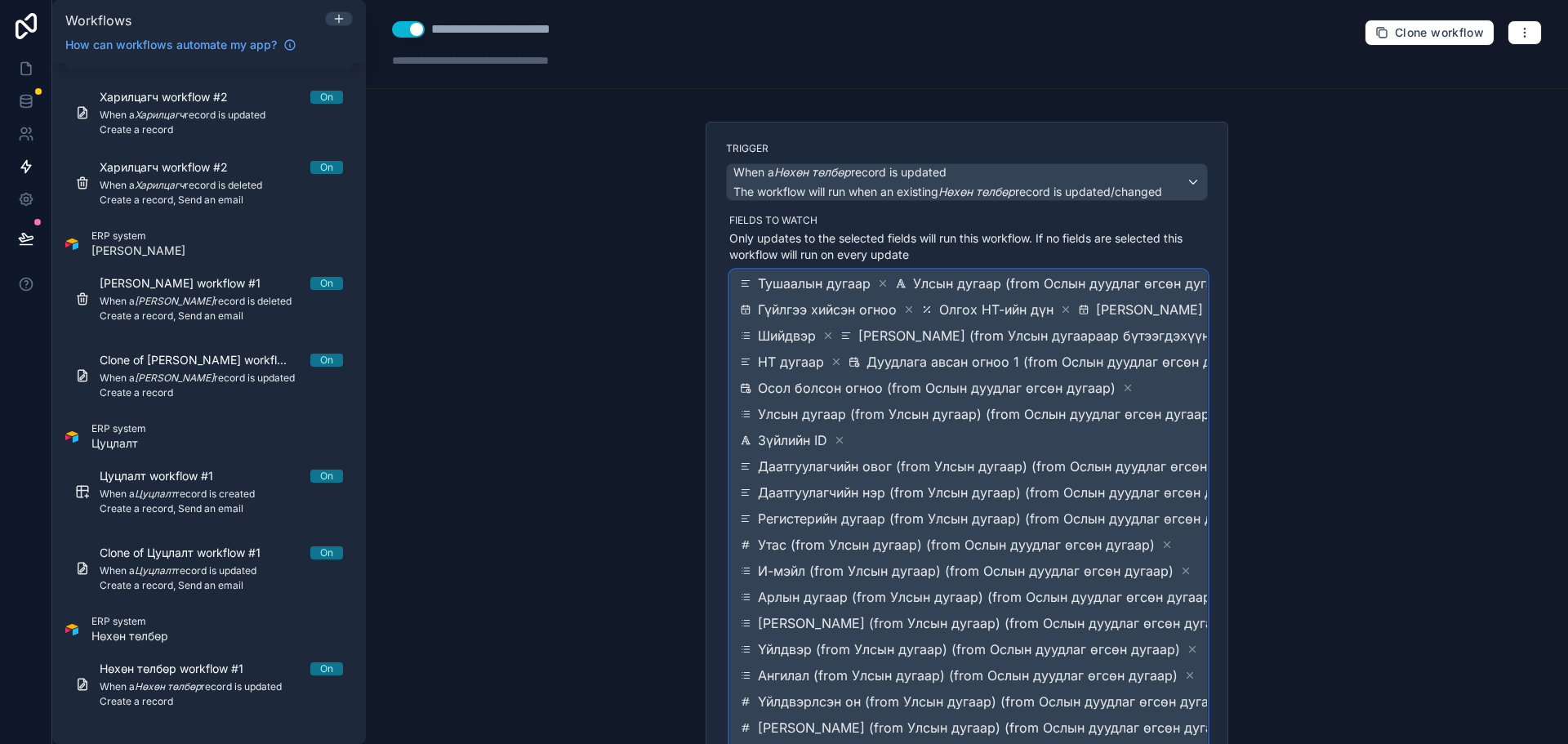
click at [974, 403] on div "Улсын дугаар (from Улсын дугаар) (from Ослын дуудлаг өгсөн дугаар)" at bounding box center [986, 414] width 496 height 23
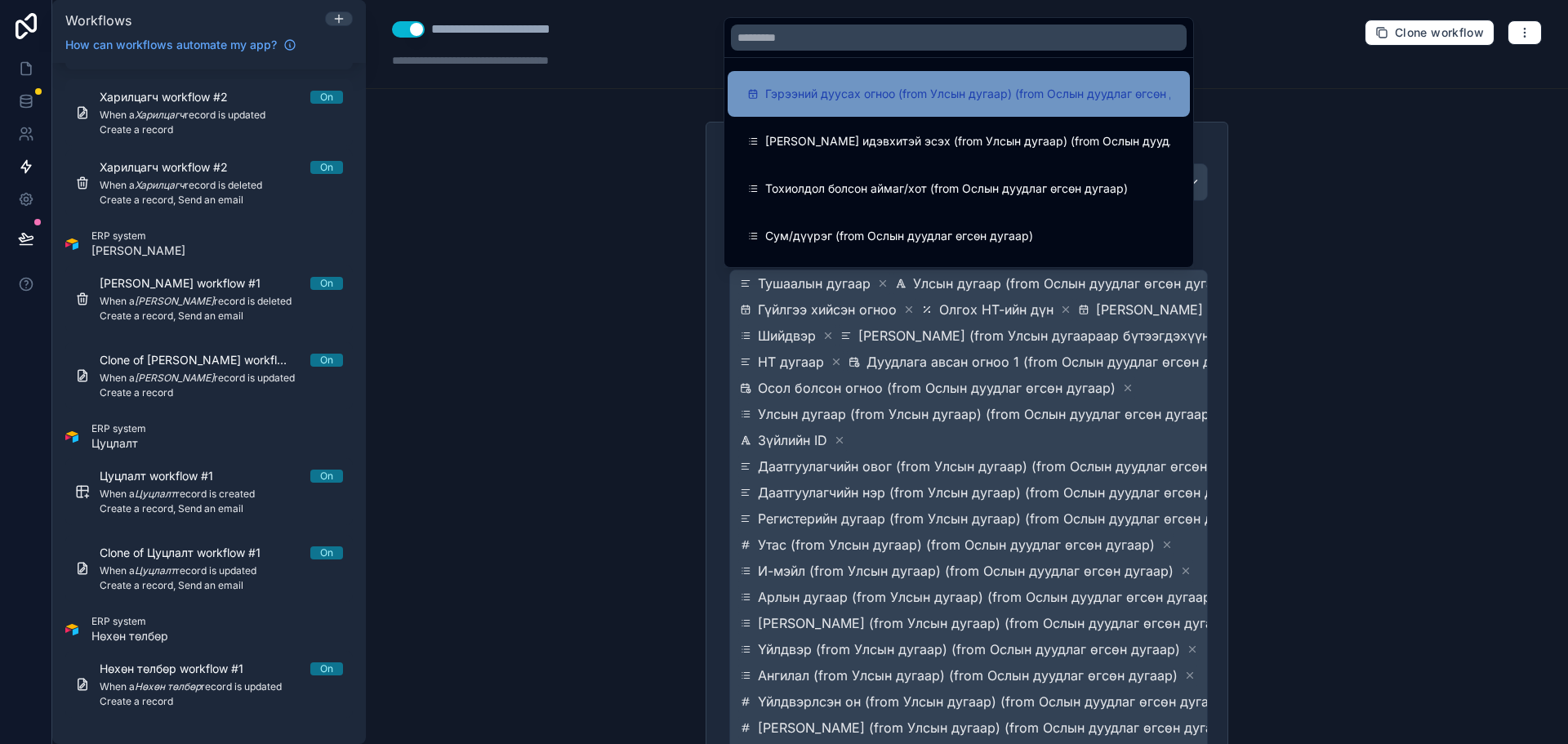
click at [885, 112] on div "Гэрээний дуусах огноо (from Улсын дугаар) (from Ослын дуудлаг өгсөн дугаар)" at bounding box center [959, 94] width 462 height 46
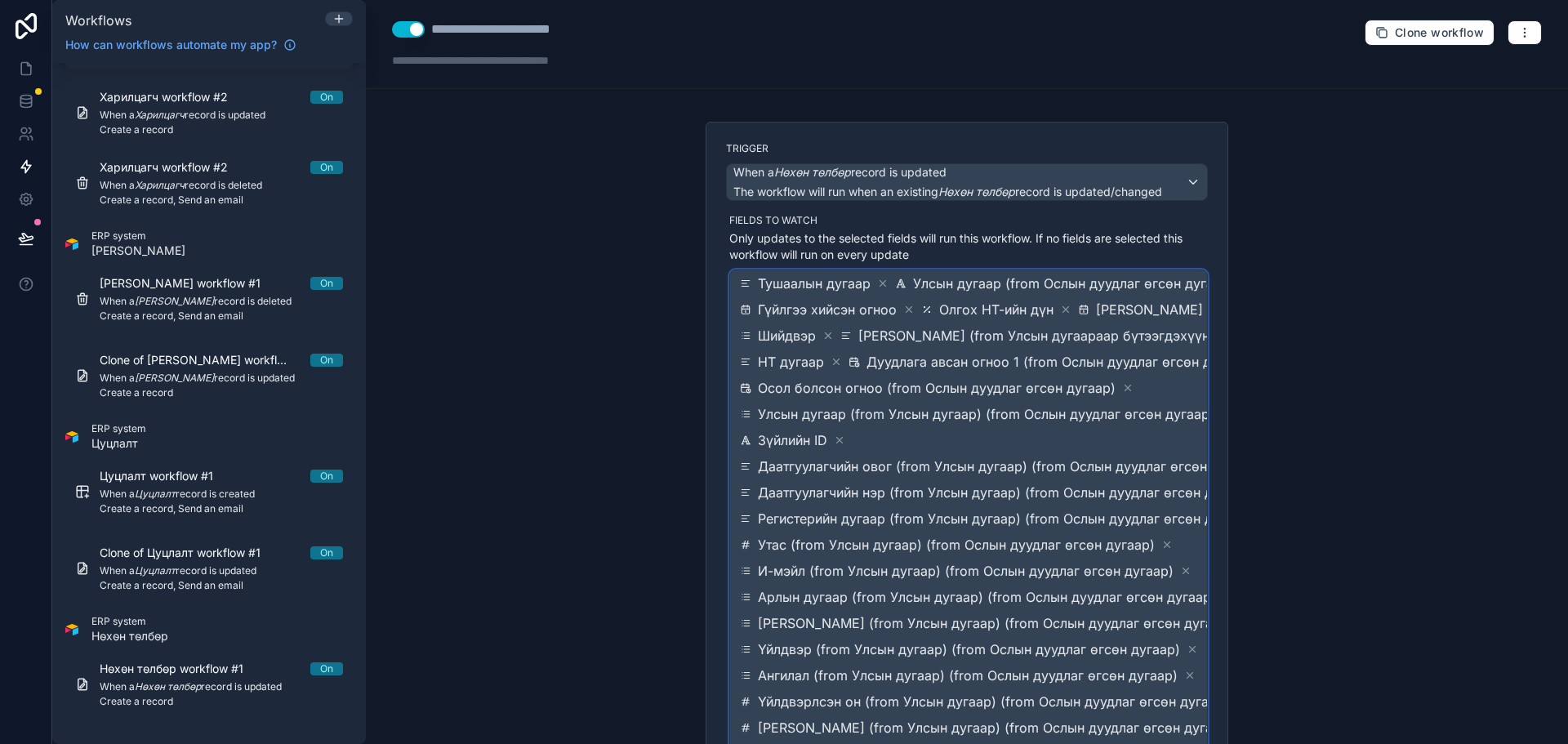
click at [1035, 445] on span "Тушаалын дугаар Улсын дугаар (from Ослын дуудлаг өгсөн дугаар) Гүйлгээ хийсэн о…" at bounding box center [1017, 584] width 560 height 627
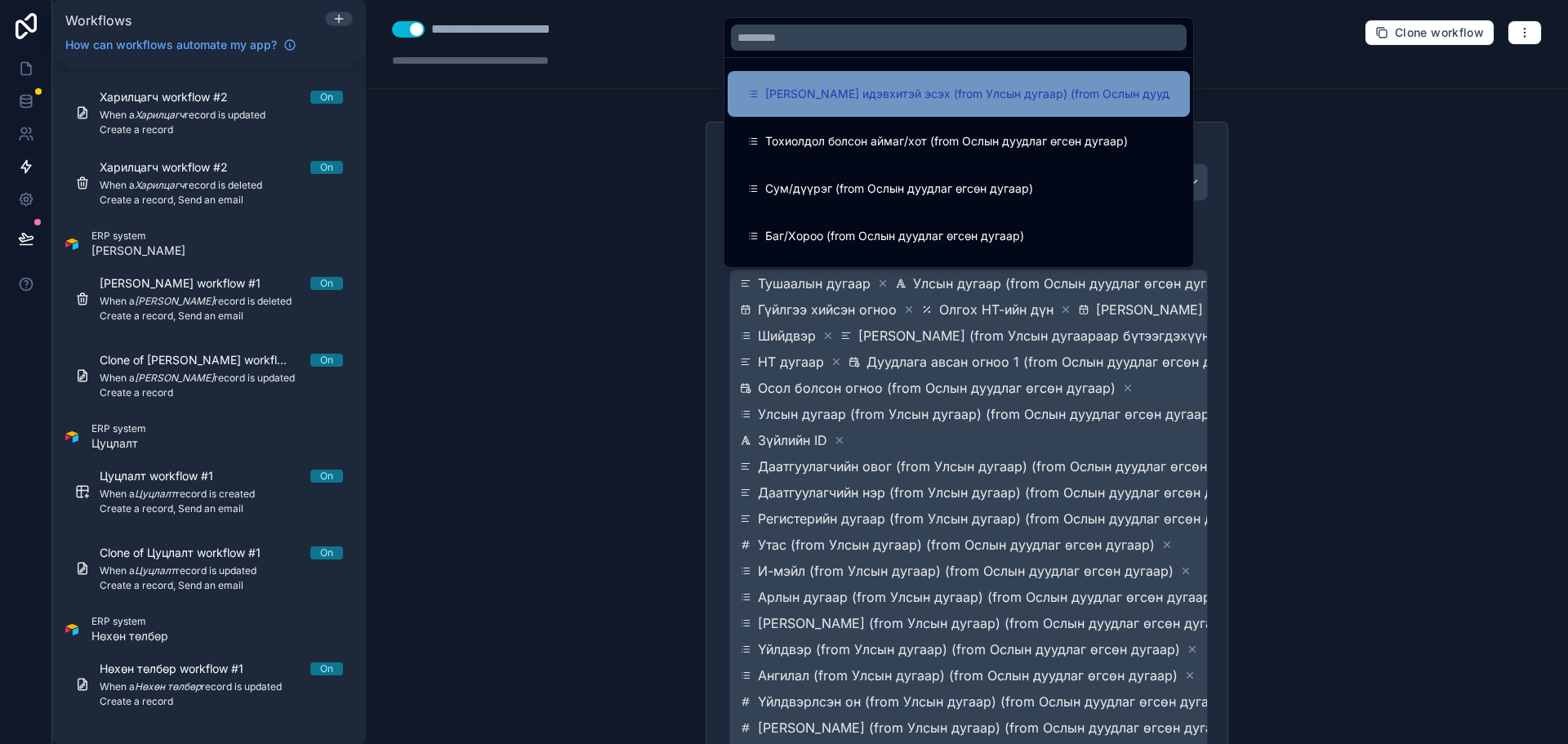
click at [901, 97] on span "[PERSON_NAME] идэвхитэй эсэх (from Улсын дугаар) (from Ослын дуудлаг өгсөн дуга…" at bounding box center [1017, 94] width 503 height 20
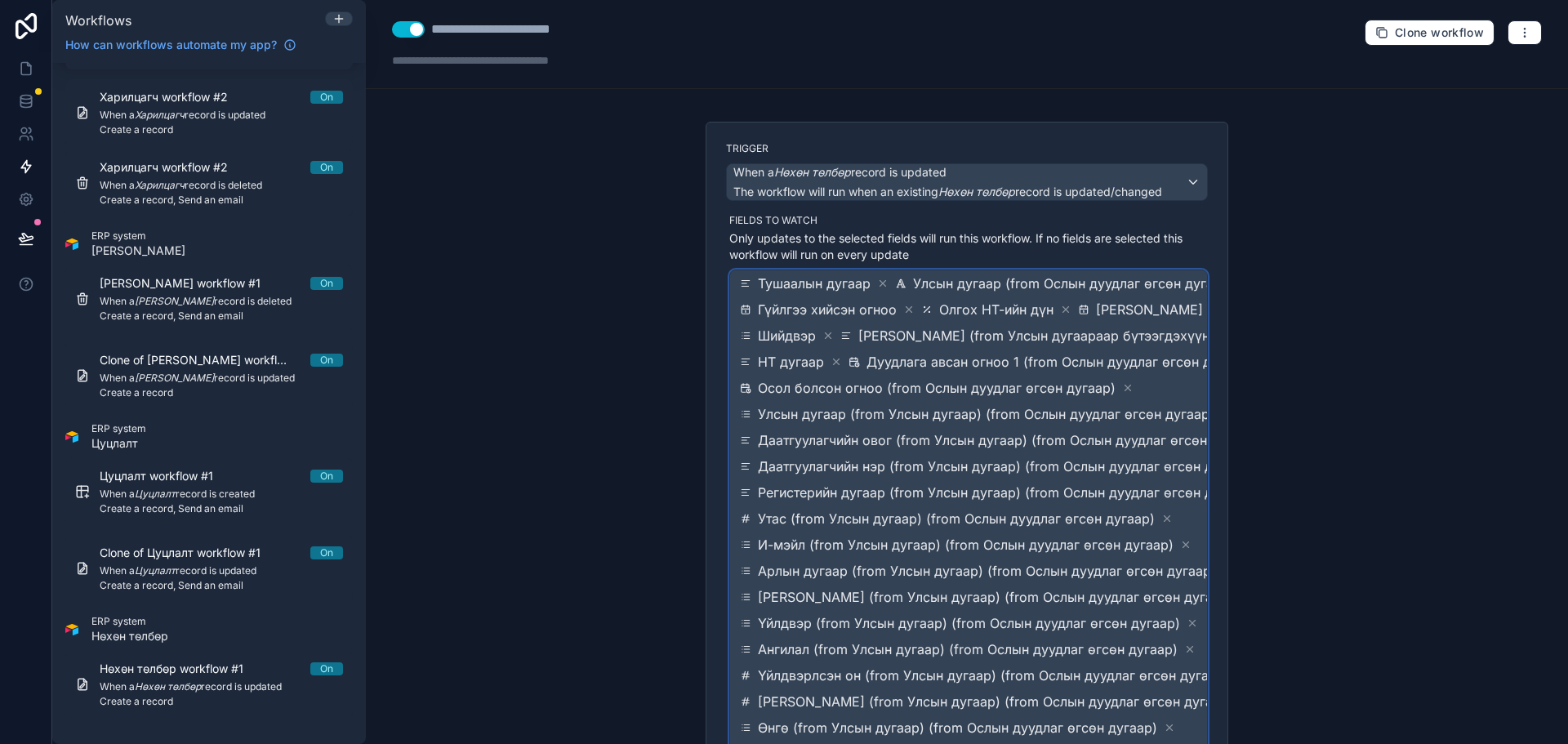
click at [1023, 450] on span "Даатгуулагчийн овог (from Улсын дугаар) (from Ослын дуудлаг өгсөн дугаар)" at bounding box center [1009, 440] width 502 height 20
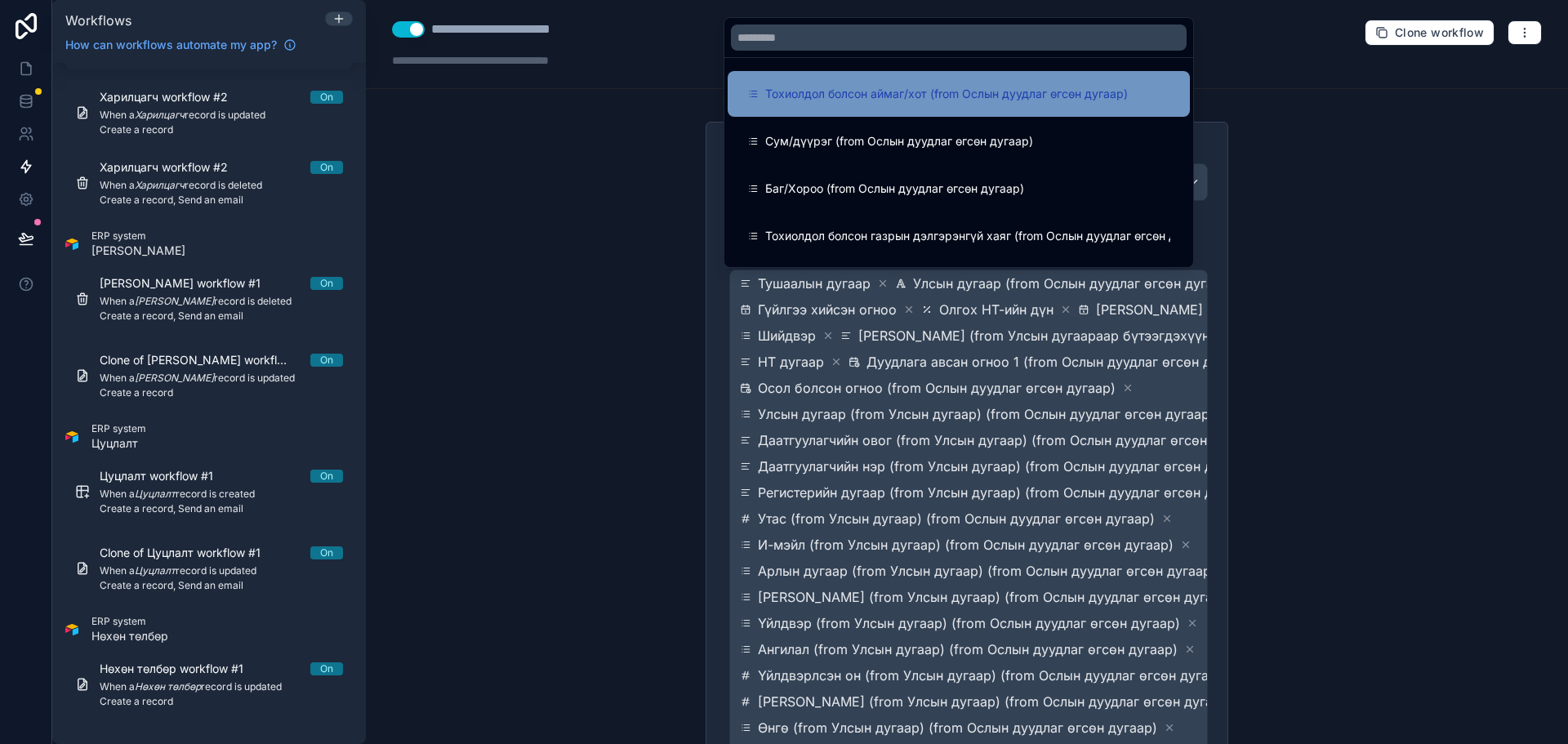
click at [899, 90] on span "Тохиолдол болсон аймаг/хот (from Ослын дуудлаг өгсөн дугаар)" at bounding box center [947, 94] width 363 height 20
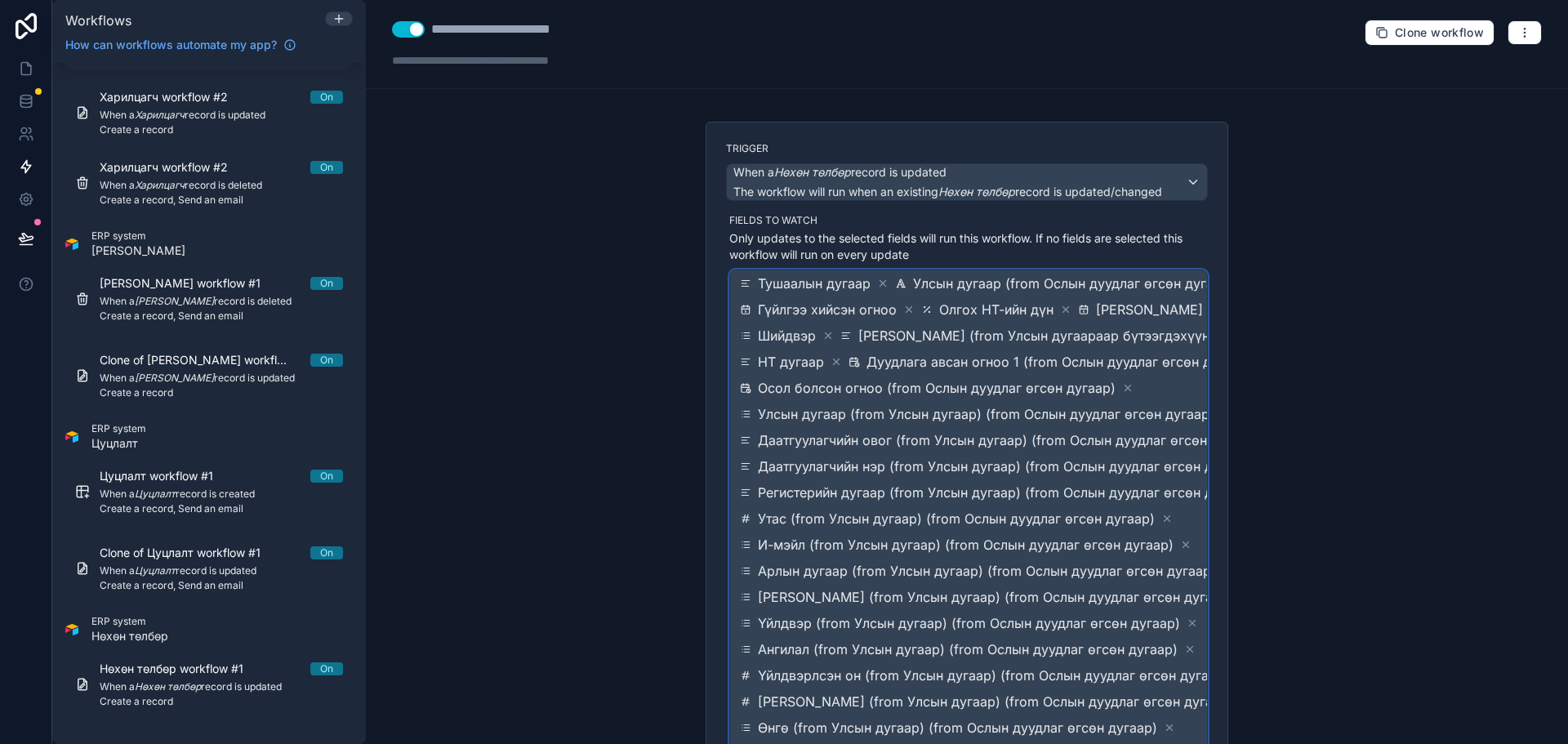
click at [1007, 450] on span "Даатгуулагчийн овог (from Улсын дугаар) (from Ослын дуудлаг өгсөн дугаар)" at bounding box center [1009, 440] width 502 height 20
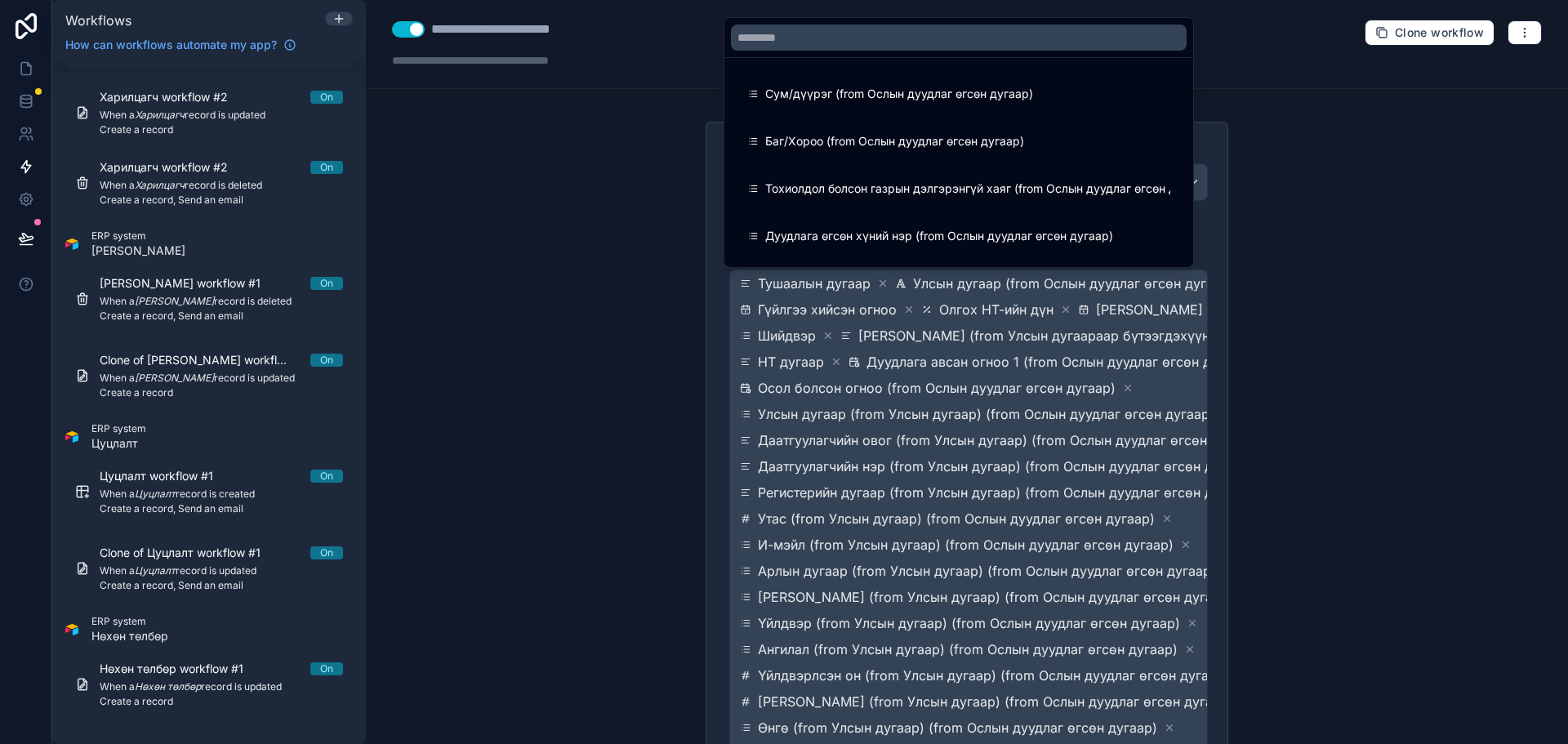
drag, startPoint x: 1073, startPoint y: 492, endPoint x: 1064, endPoint y: 478, distance: 16.6
click at [1073, 493] on div at bounding box center [784, 372] width 1568 height 744
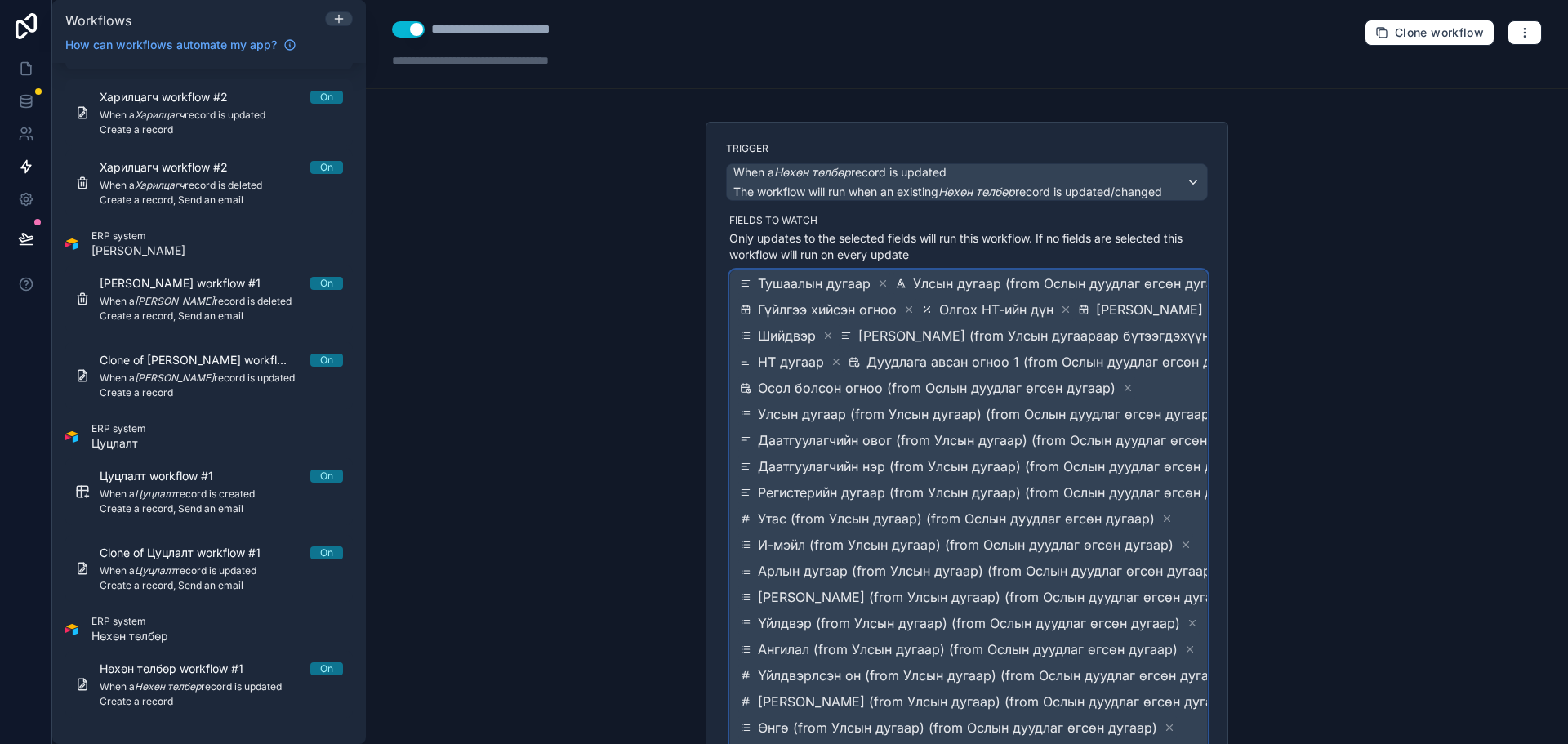
click at [869, 372] on div "Дуудлага авсан огноо 1 (from Ослын дуудлаг өгсөн дугаар)" at bounding box center [1059, 362] width 425 height 23
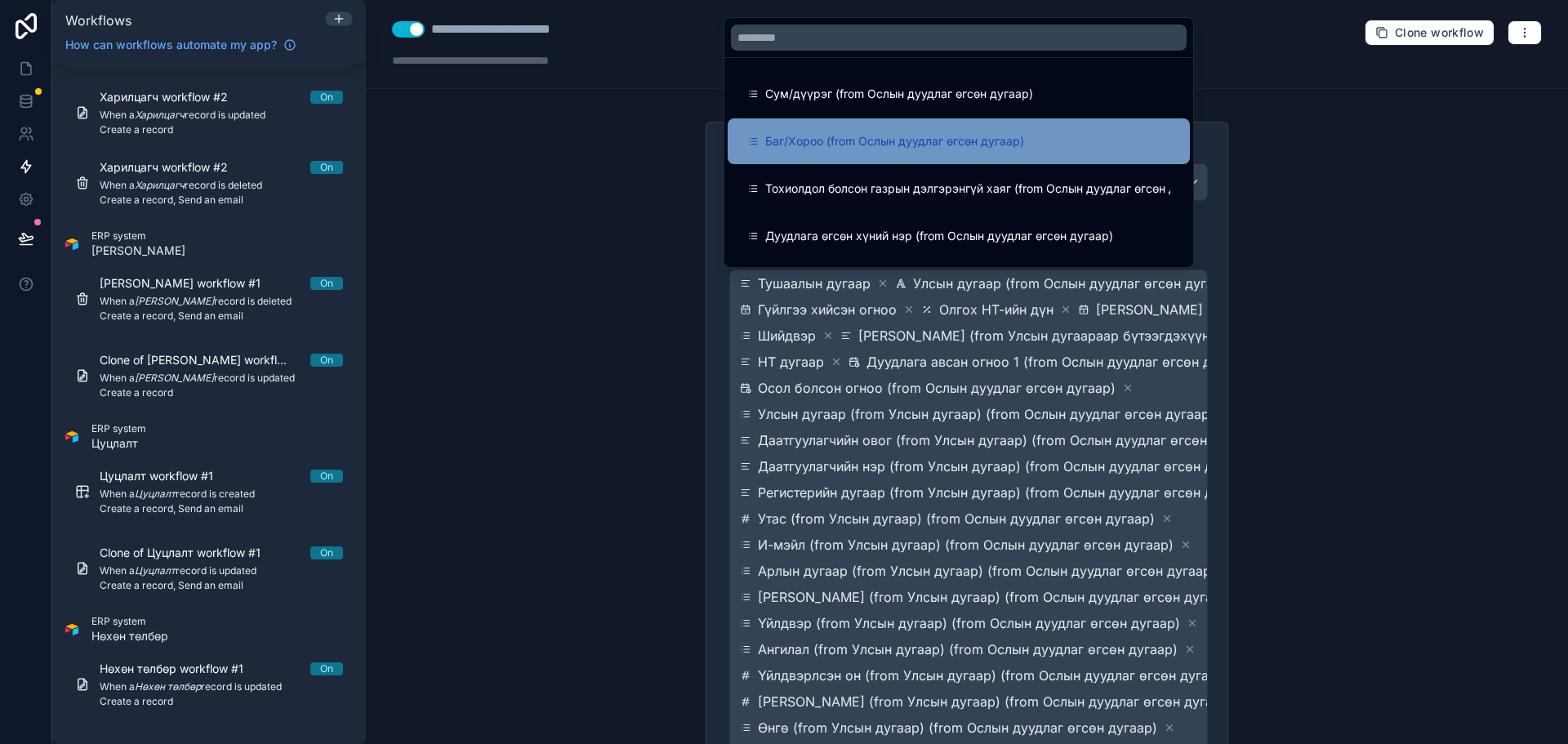
click at [846, 119] on div "Баг/Хороо (from Ослын дуудлаг өгсөн дугаар)" at bounding box center [959, 141] width 462 height 46
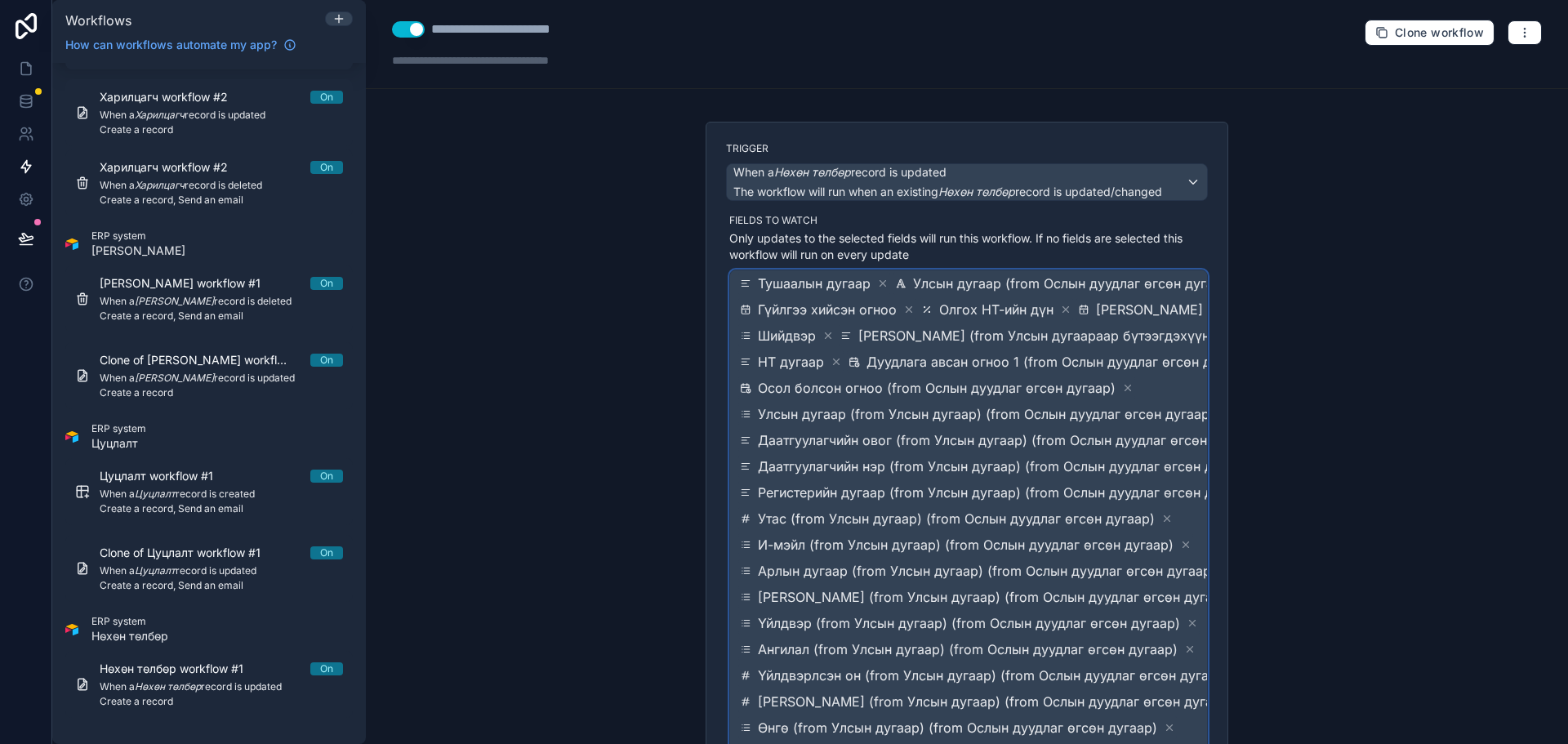
click at [965, 450] on span "Даатгуулагчийн овог (from Улсын дугаар) (from Ослын дуудлаг өгсөн дугаар)" at bounding box center [1009, 440] width 502 height 20
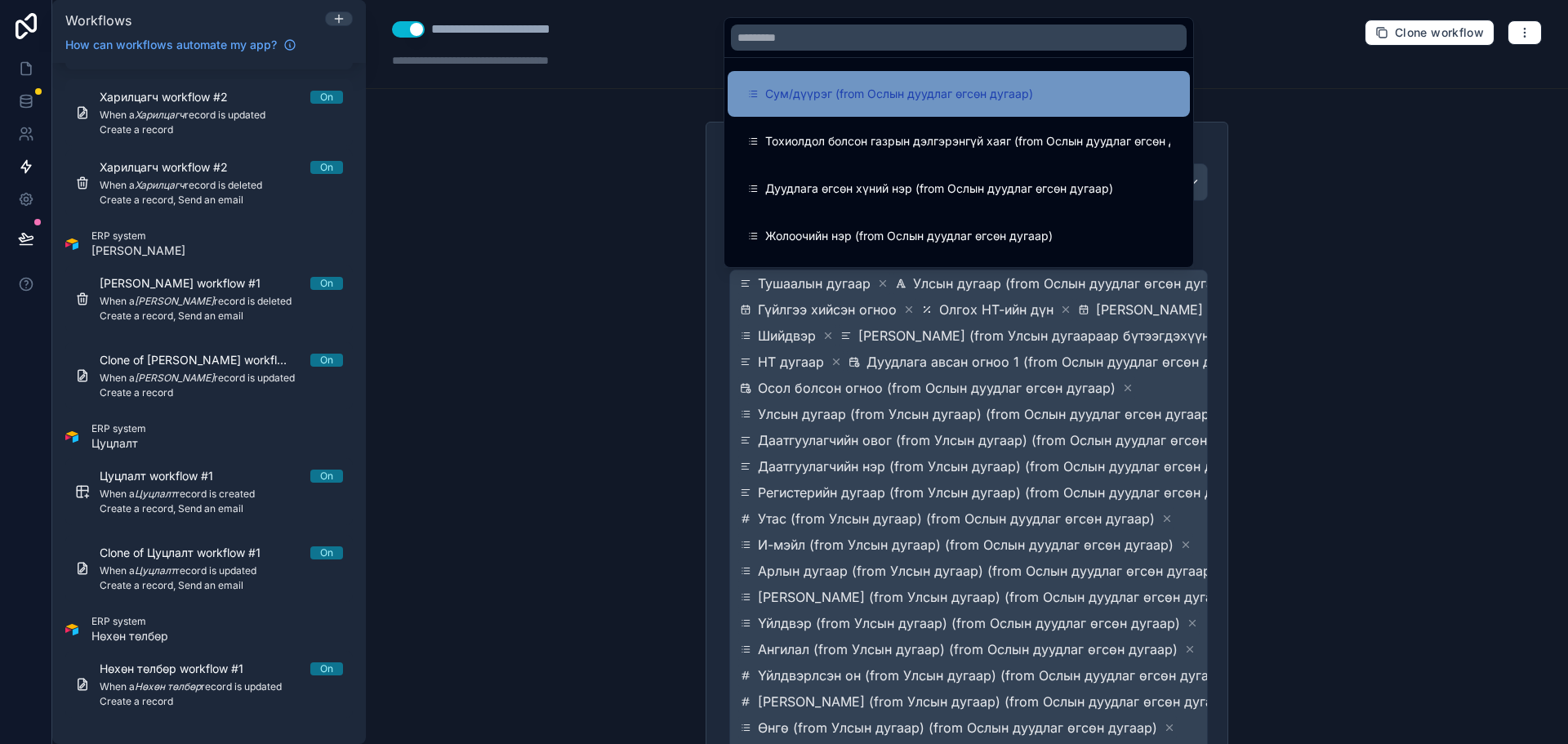
click at [835, 100] on span "Сум/дүүрэг (from Ослын дуудлаг өгсөн дугаар)" at bounding box center [899, 94] width 268 height 20
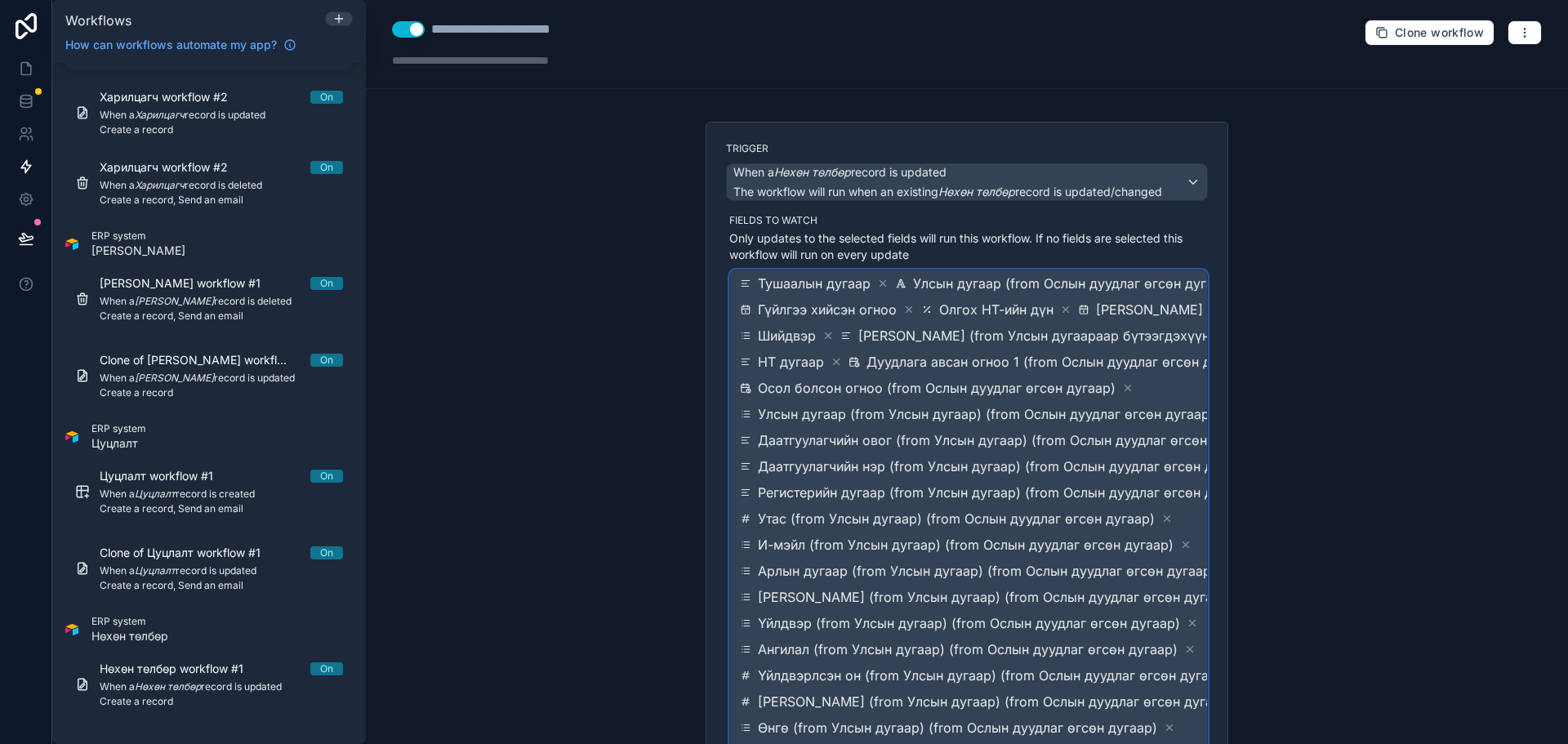
click at [1009, 450] on span "Даатгуулагчийн овог (from Улсын дугаар) (from Ослын дуудлаг өгсөн дугаар)" at bounding box center [1009, 440] width 502 height 20
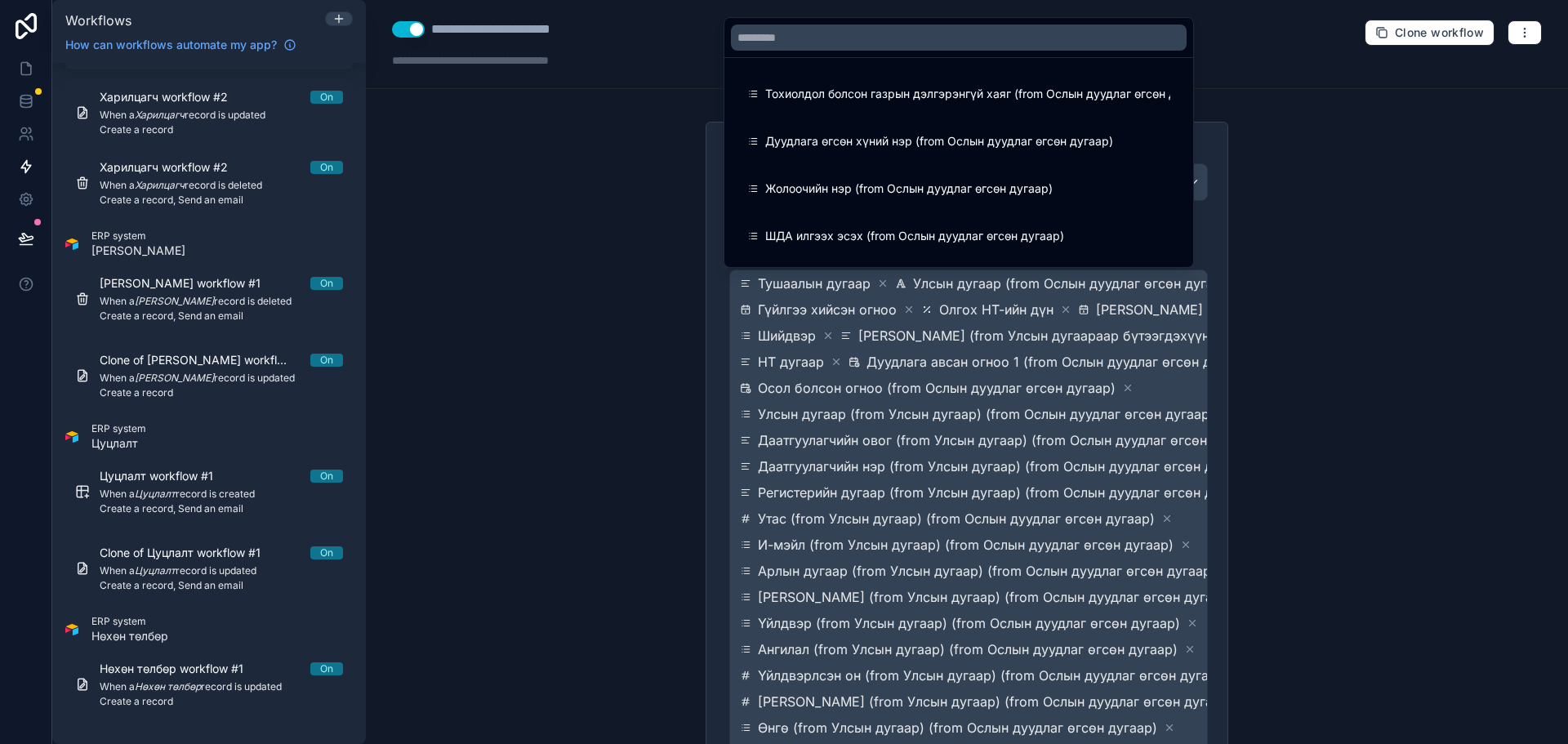
click at [867, 92] on span "Тохиолдол болсон газрын дэлгэрэнгүй хаяг (from Ослын дуудлаг өгсөн дугаар)" at bounding box center [988, 94] width 447 height 20
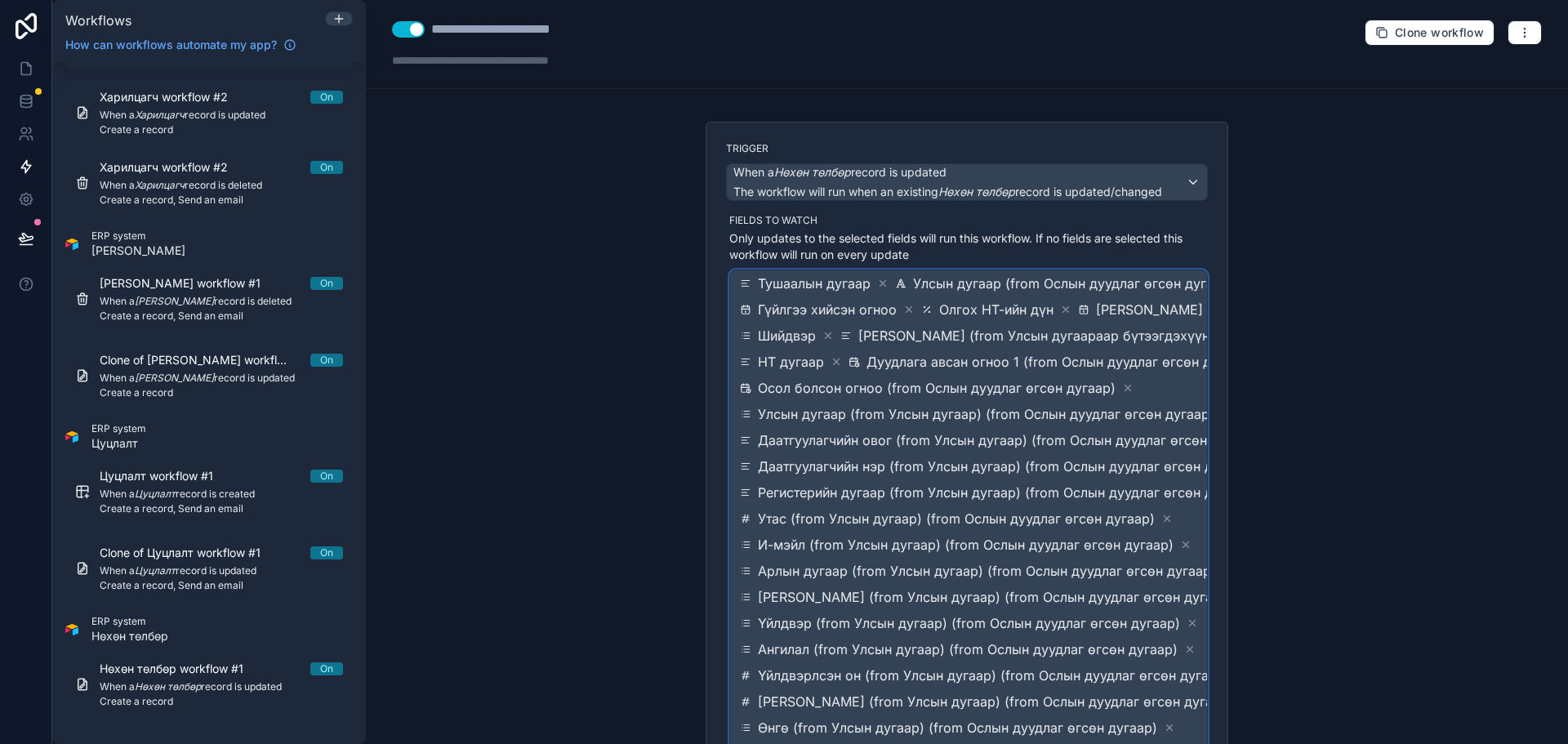
click at [944, 382] on span "Осол болсон огноо (from Ослын дуудлаг өгсөн дугаар)" at bounding box center [937, 388] width 358 height 20
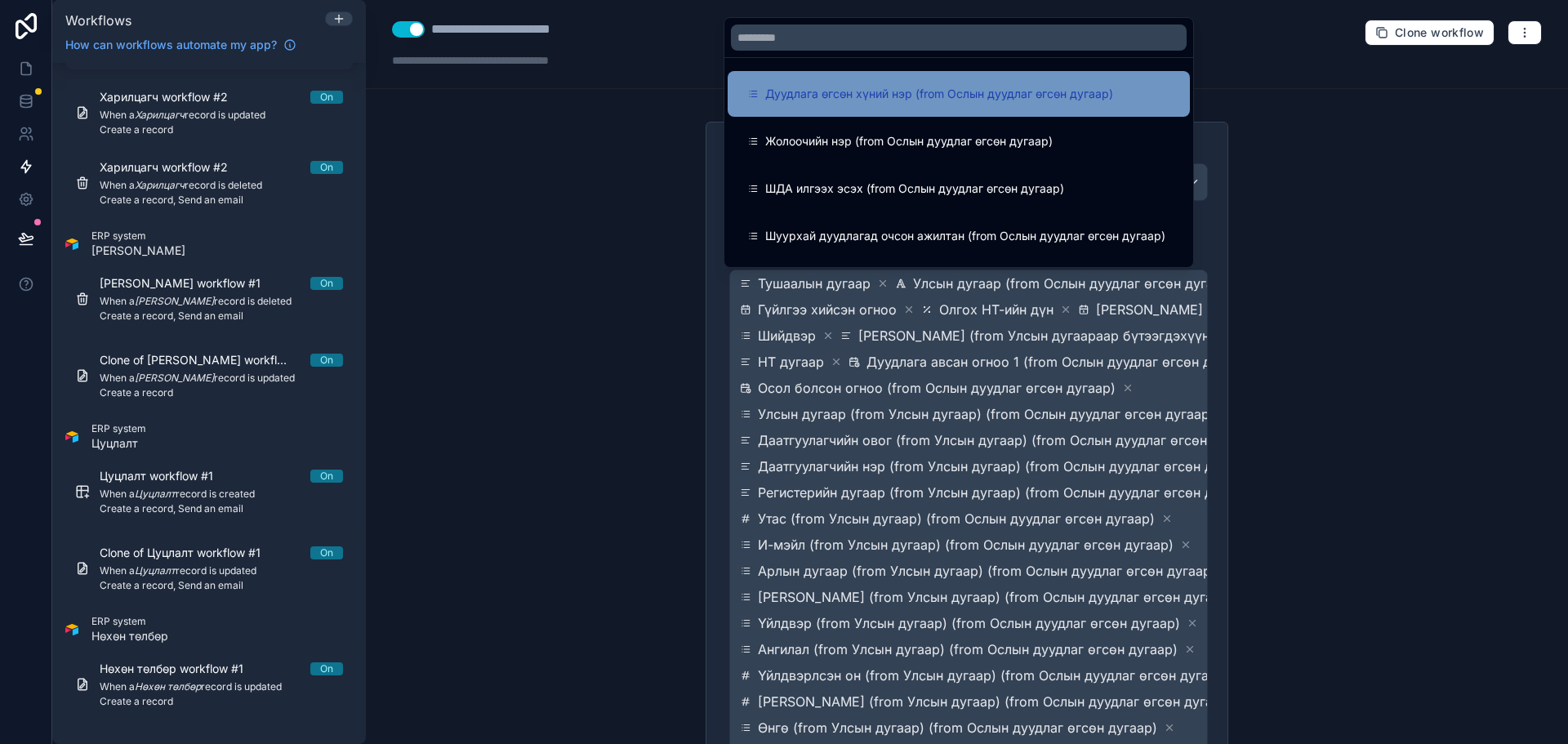
click at [867, 106] on div "Дуудлага өгсөн хүний нэр (from Ослын дуудлаг өгсөн дугаар)" at bounding box center [959, 94] width 462 height 46
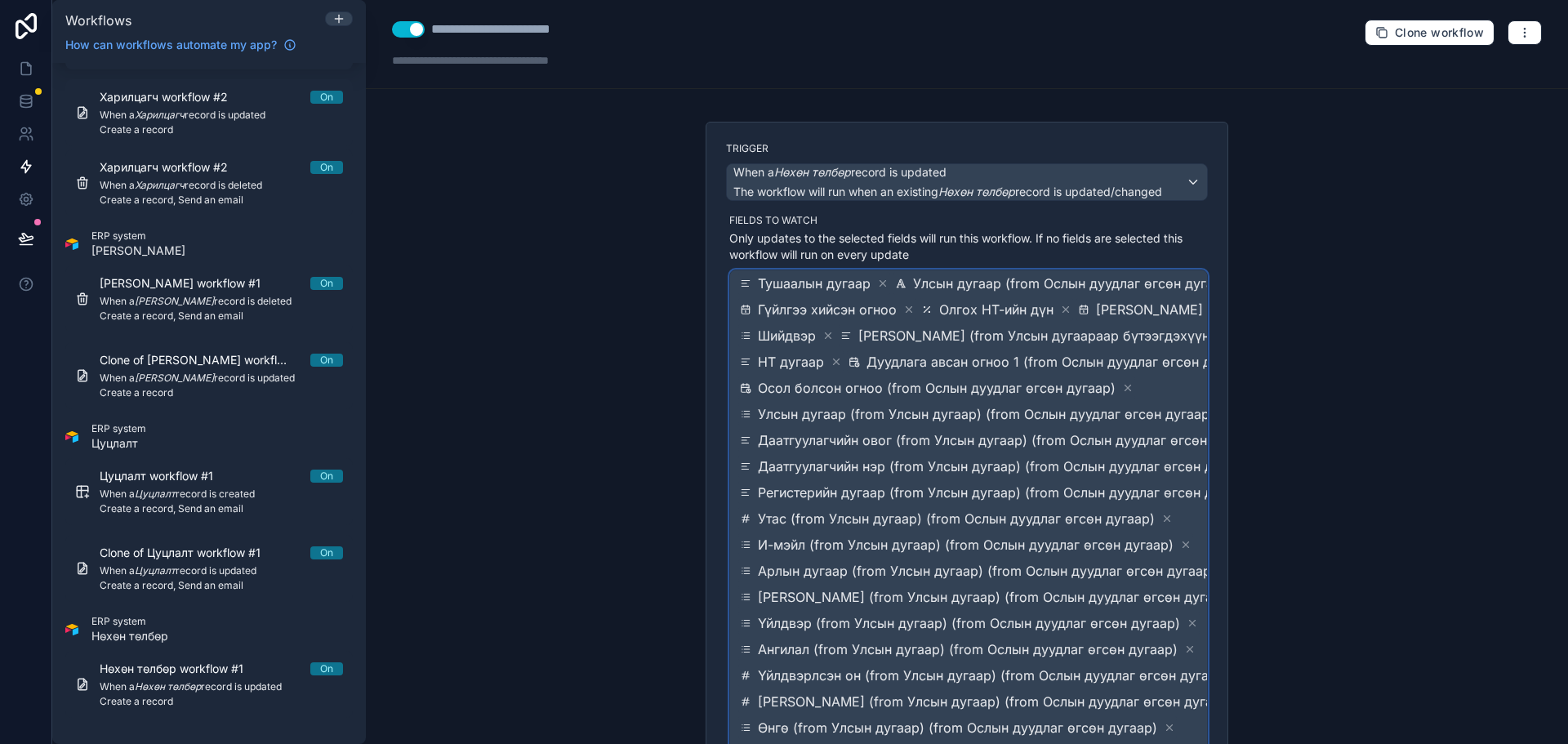
click at [951, 353] on span "Дуудлага авсан огноо 1 (from Ослын дуудлаг өгсөн дугаар)" at bounding box center [1059, 362] width 385 height 20
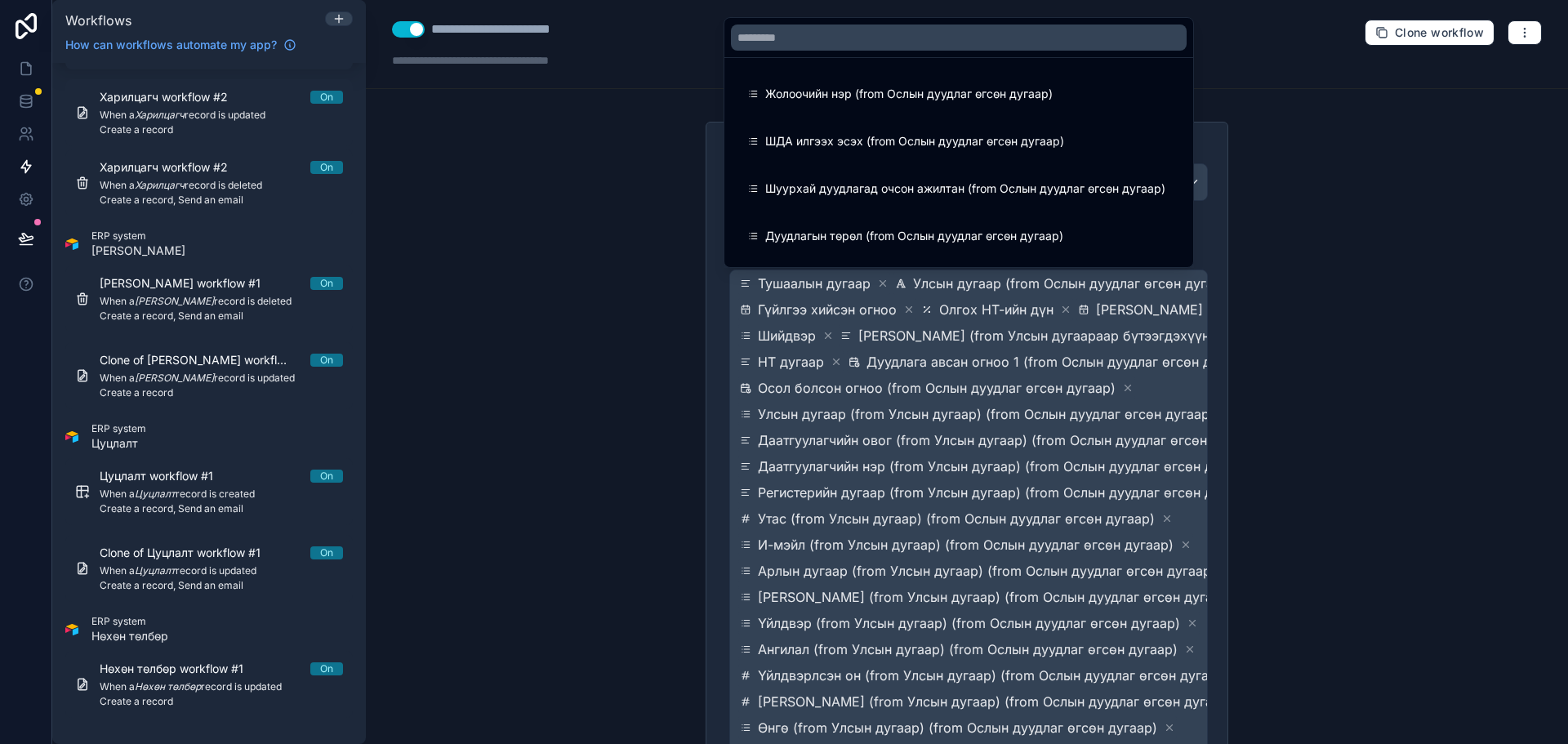
click at [908, 96] on span "Жолоочийн нэр (from Ослын дуудлаг өгсөн дугаар)" at bounding box center [909, 94] width 287 height 20
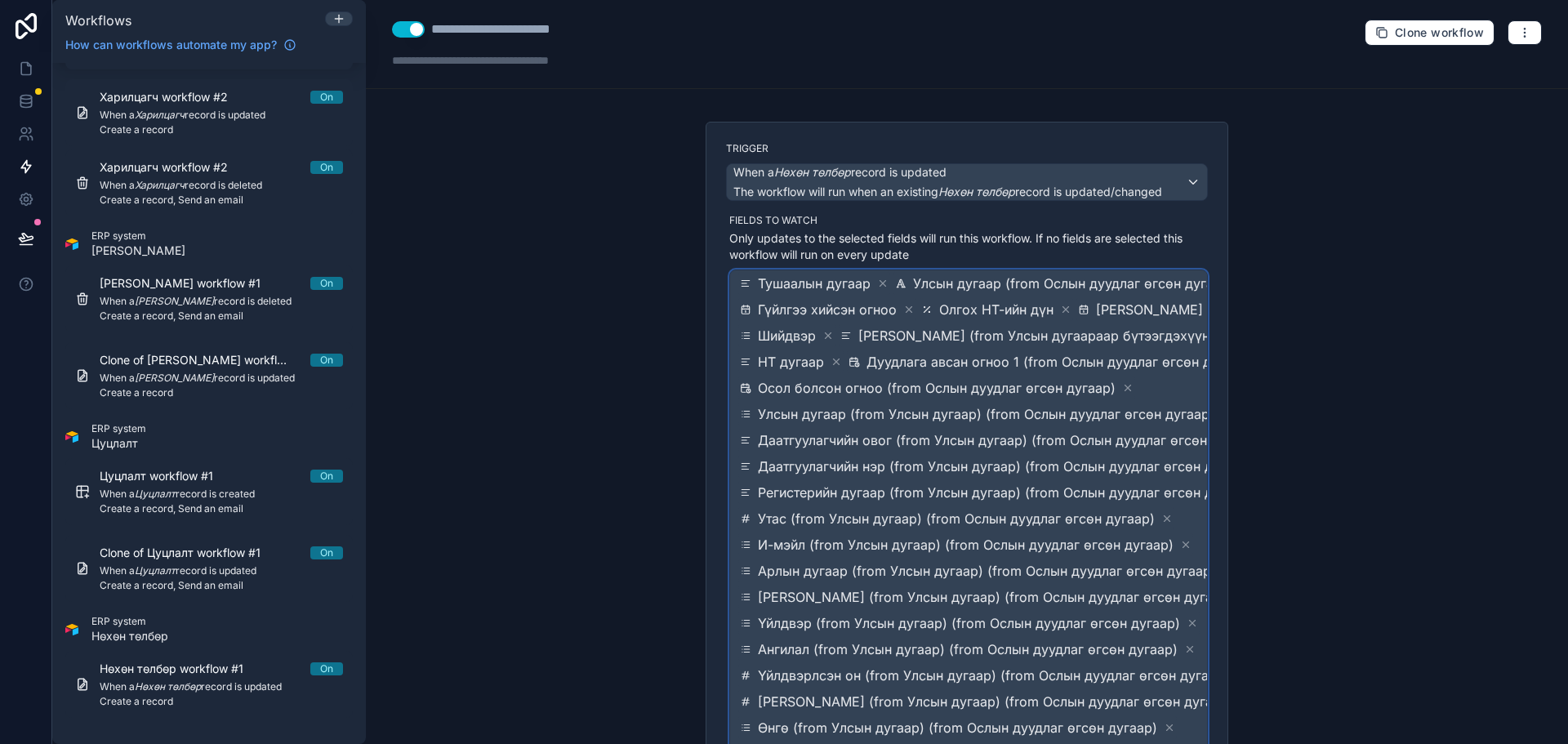
click at [960, 417] on span "Улсын дугаар (from Улсын дугаар) (from Ослын дуудлаг өгсөн дугаар)" at bounding box center [986, 414] width 457 height 20
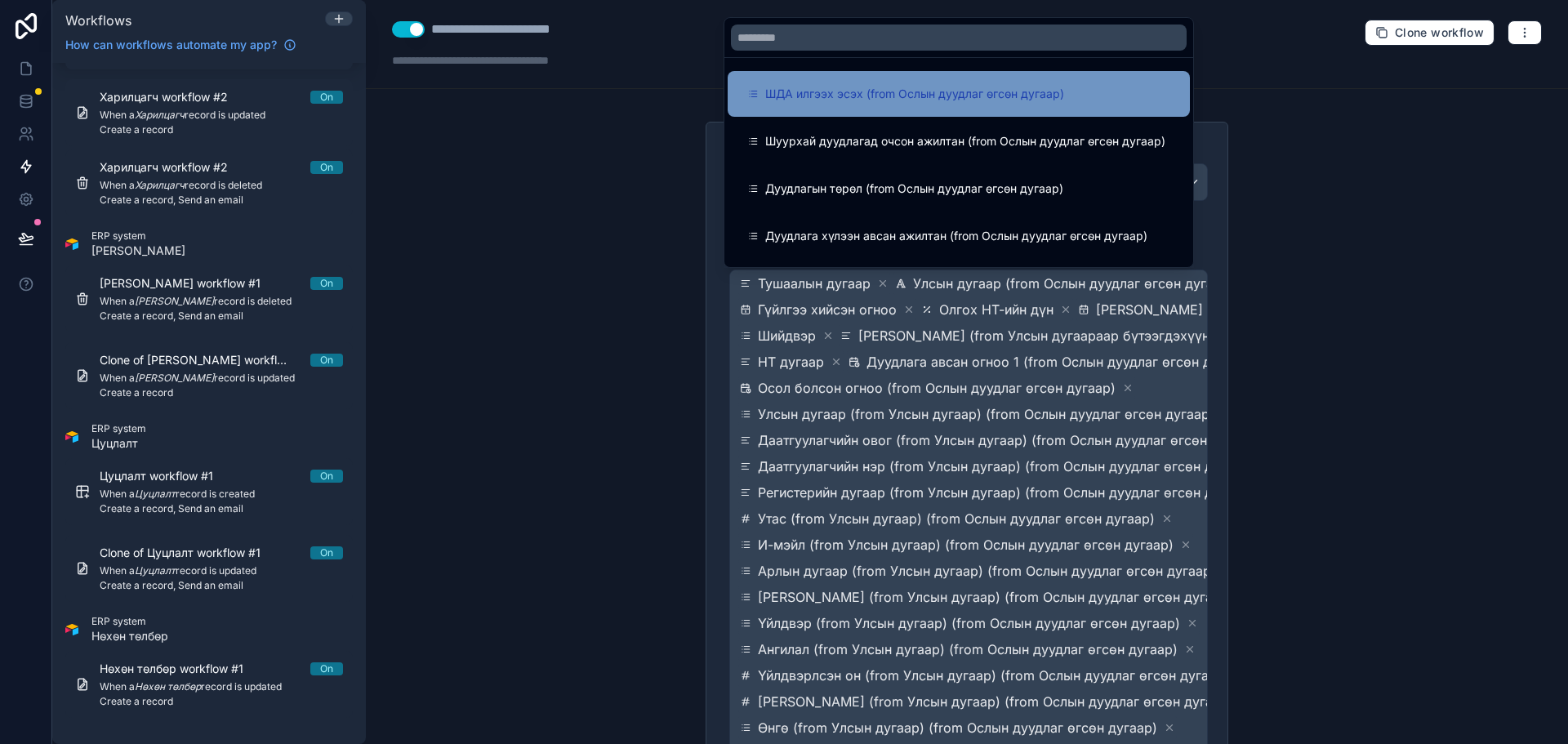
click at [919, 103] on span "ШДА илгээх эсэх (from Ослын дуудлаг өгсөн дугаар)" at bounding box center [915, 94] width 299 height 20
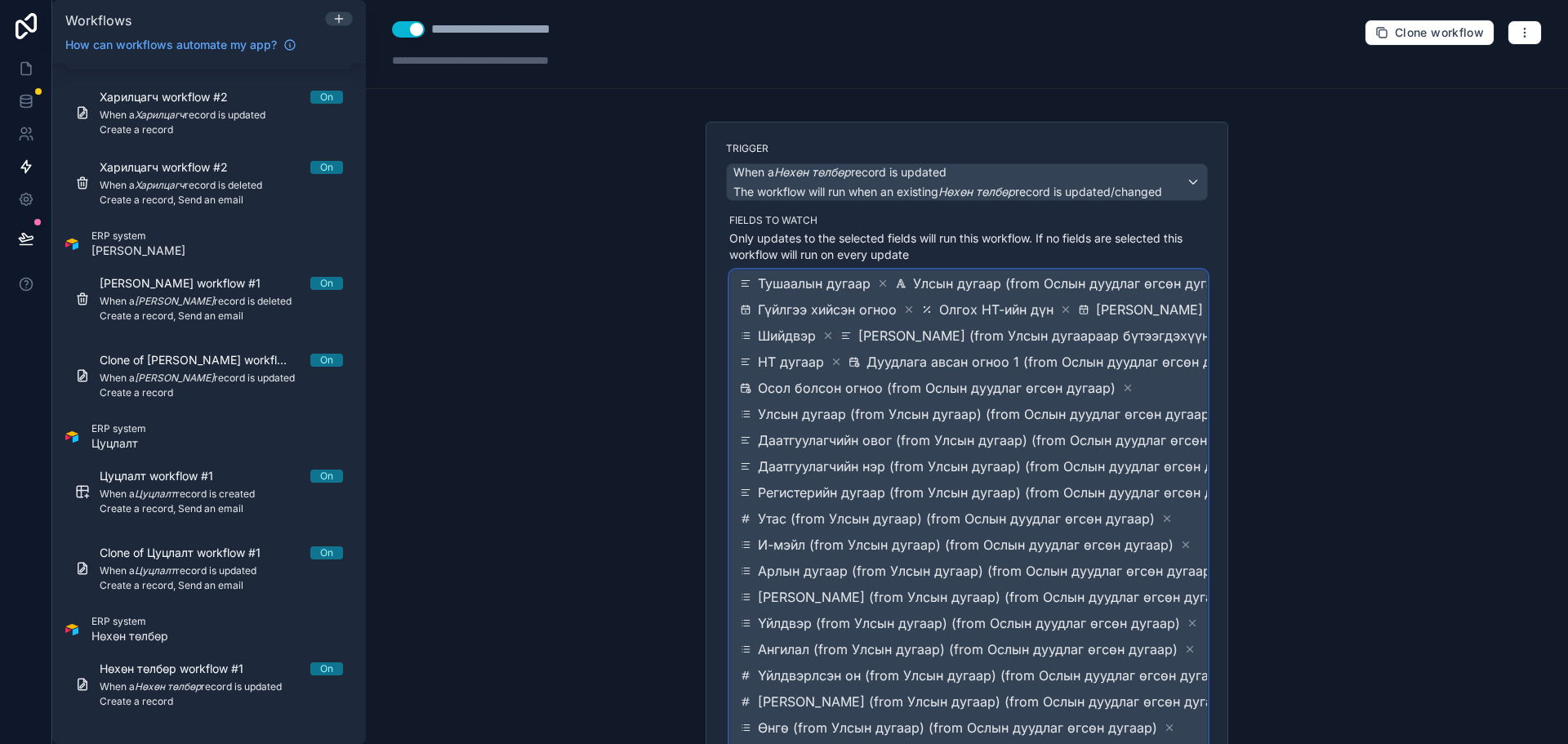
click at [945, 430] on span "Тушаалын дугаар Улсын дугаар (from Ослын дуудлаг өгсөн дугаар) Гүйлгээ хийсэн о…" at bounding box center [1047, 675] width 621 height 810
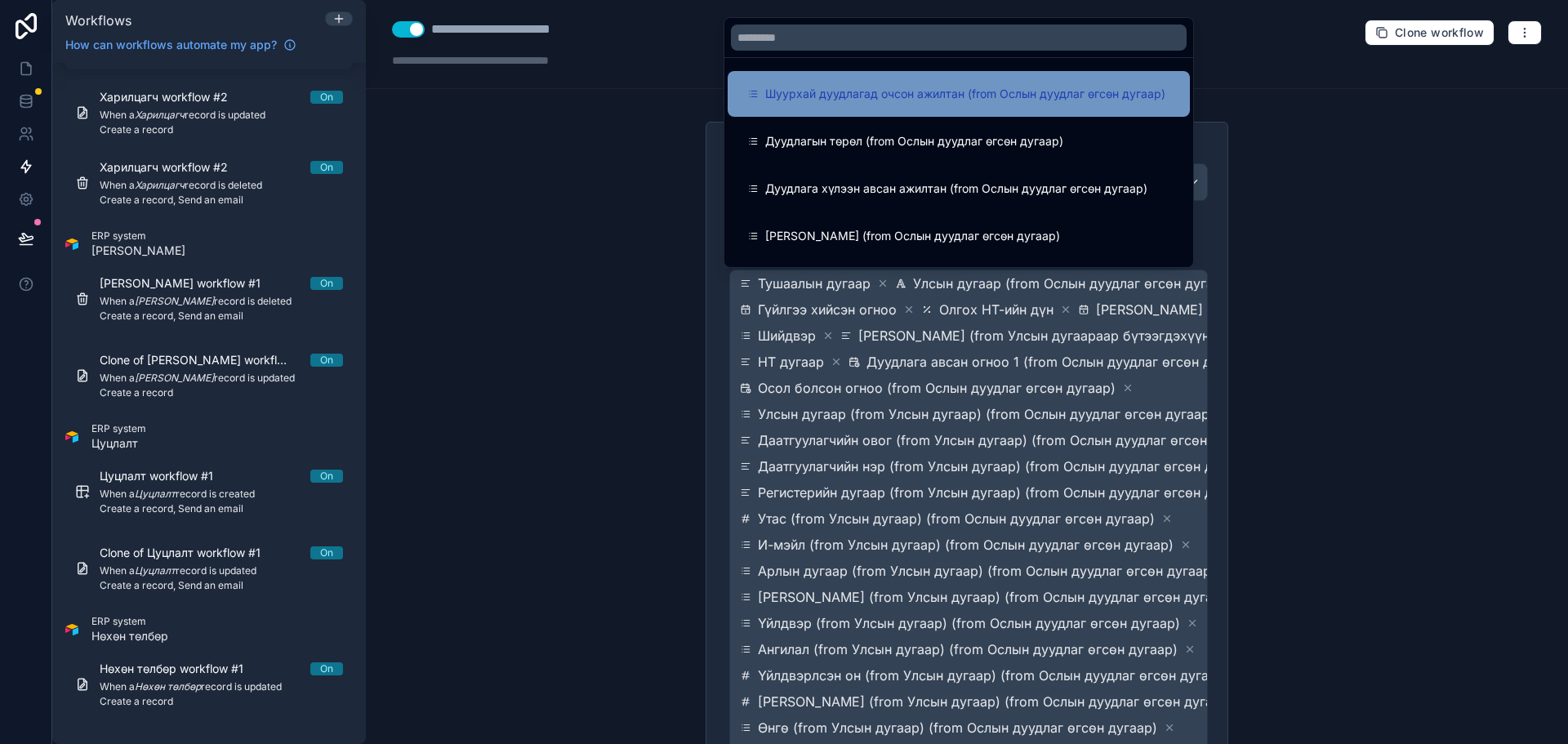
click at [888, 105] on div "Шуурхай дуудлагад очсон ажилтан (from Ослын дуудлаг өгсөн дугаар)" at bounding box center [959, 94] width 462 height 46
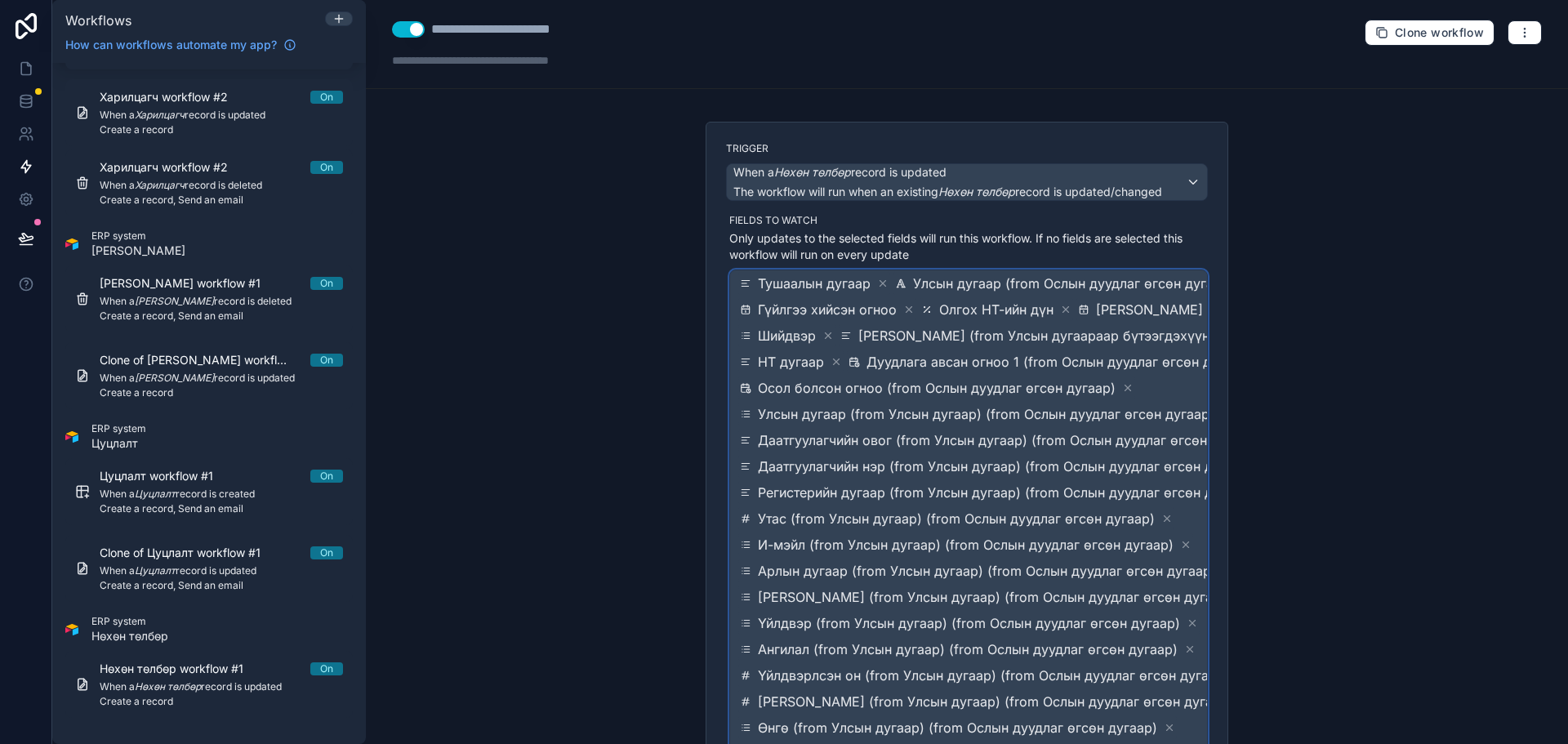
click at [937, 390] on span "Осол болсон огноо (from Ослын дуудлаг өгсөн дугаар)" at bounding box center [937, 388] width 358 height 20
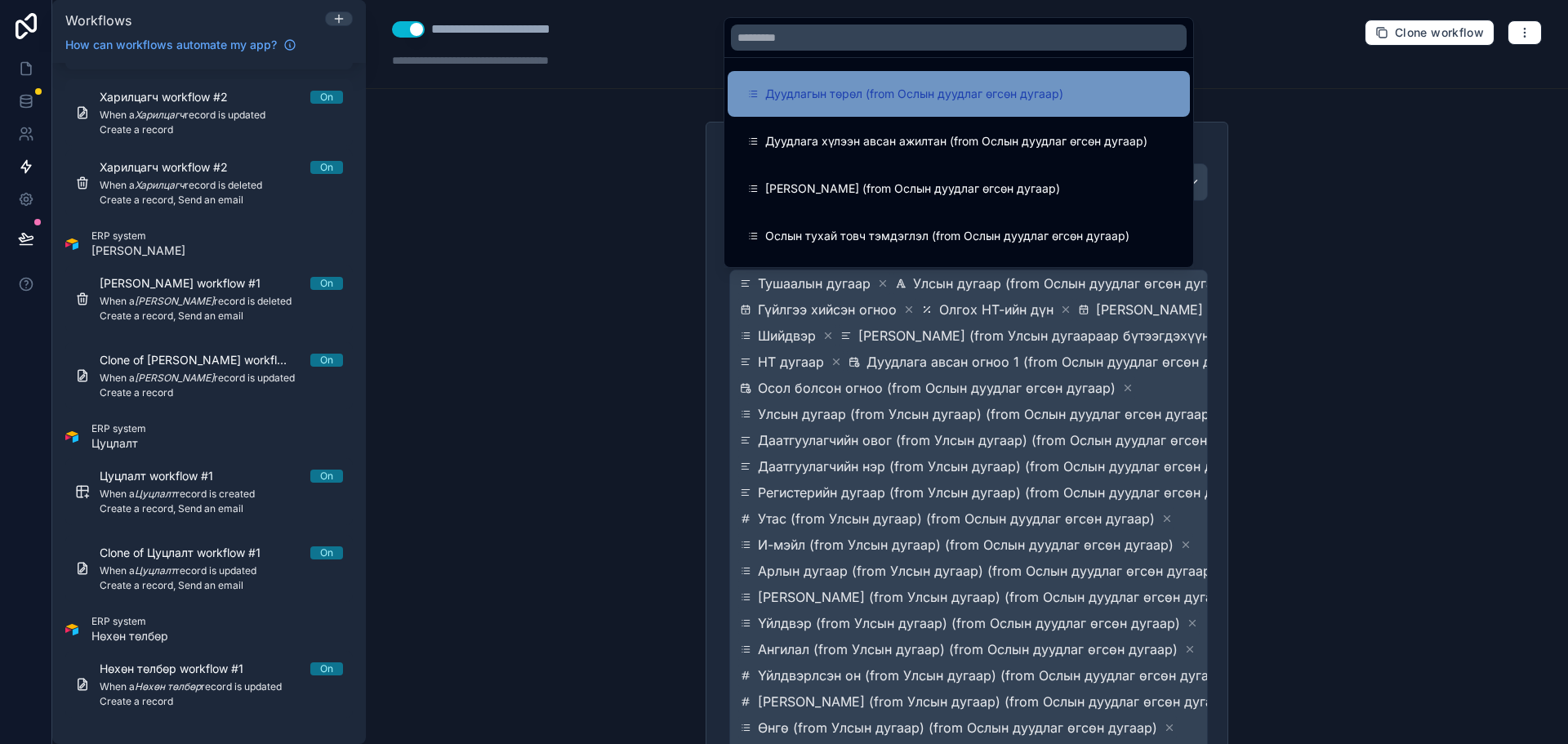
click at [875, 102] on span "Дуудлагын төрөл (from Ослын дуудлаг өгсөн дугаар)" at bounding box center [914, 94] width 298 height 20
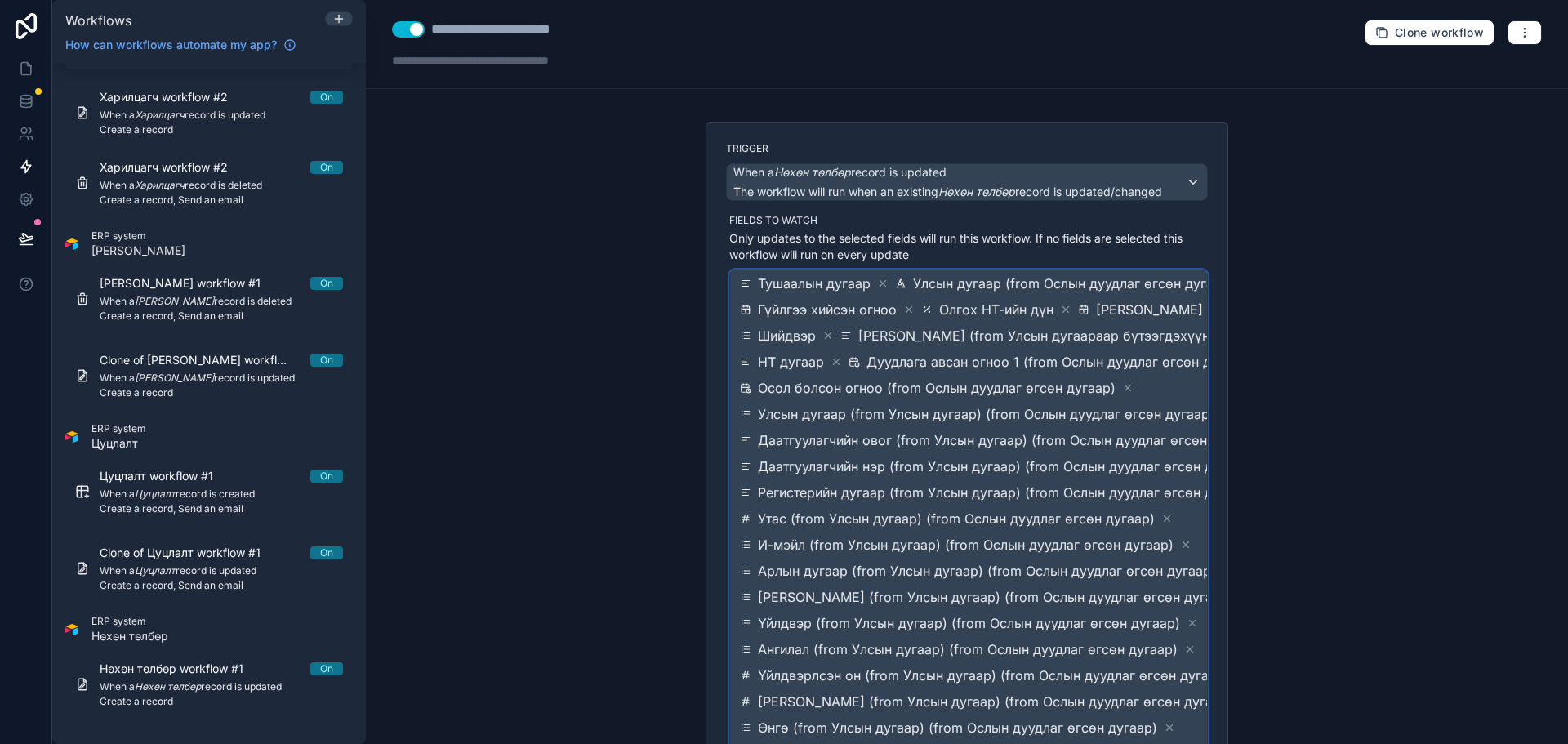
click at [945, 378] on span "Осол болсон огноо (from Ослын дуудлаг өгсөн дугаар)" at bounding box center [937, 388] width 358 height 20
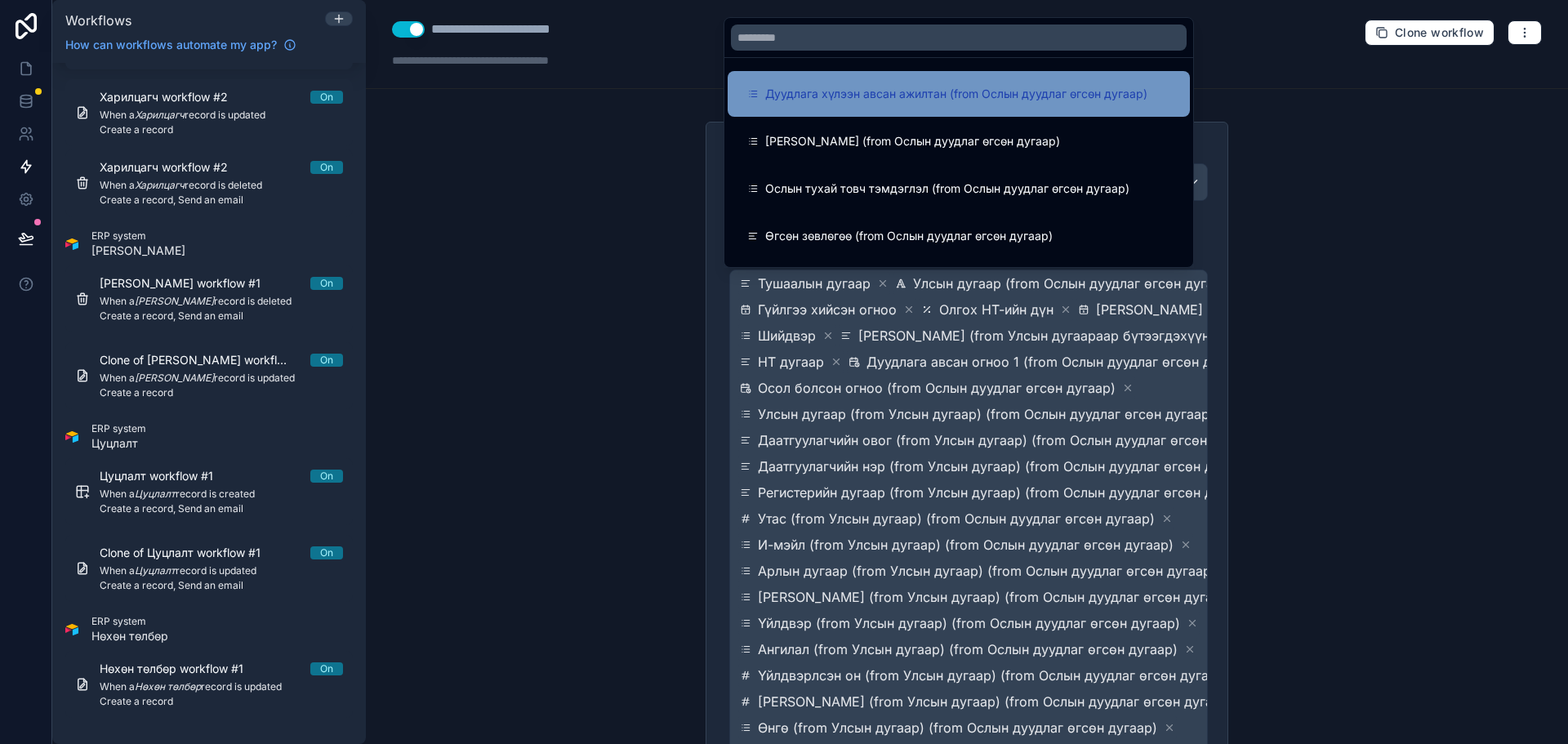
click at [884, 101] on span "Дуудлага хүлээн авсан ажилтан (from Ослын дуудлаг өгсөн дугаар)" at bounding box center [956, 94] width 382 height 20
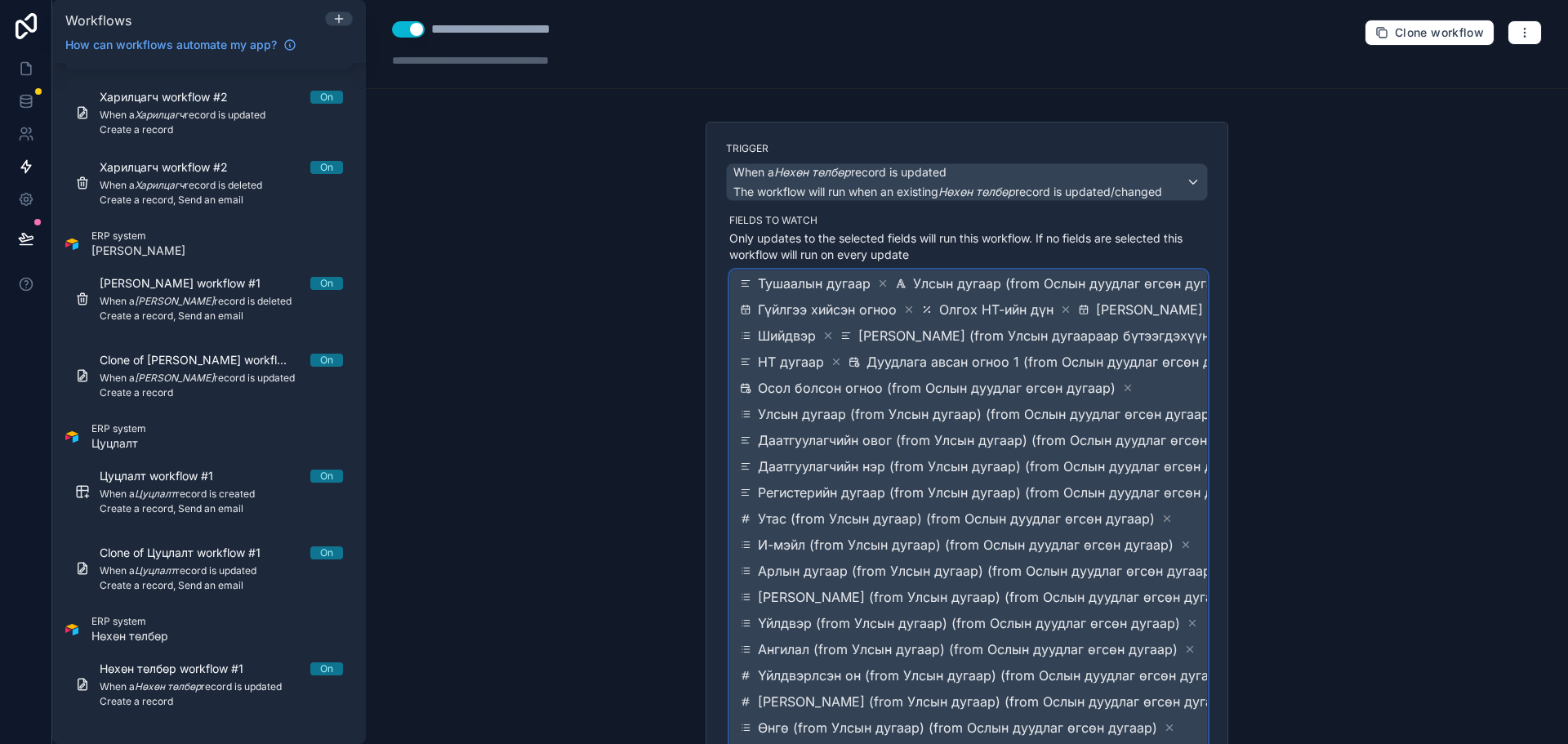
click at [930, 372] on div "Дуудлага авсан огноо 1 (from Ослын дуудлаг өгсөн дугаар)" at bounding box center [1059, 362] width 425 height 23
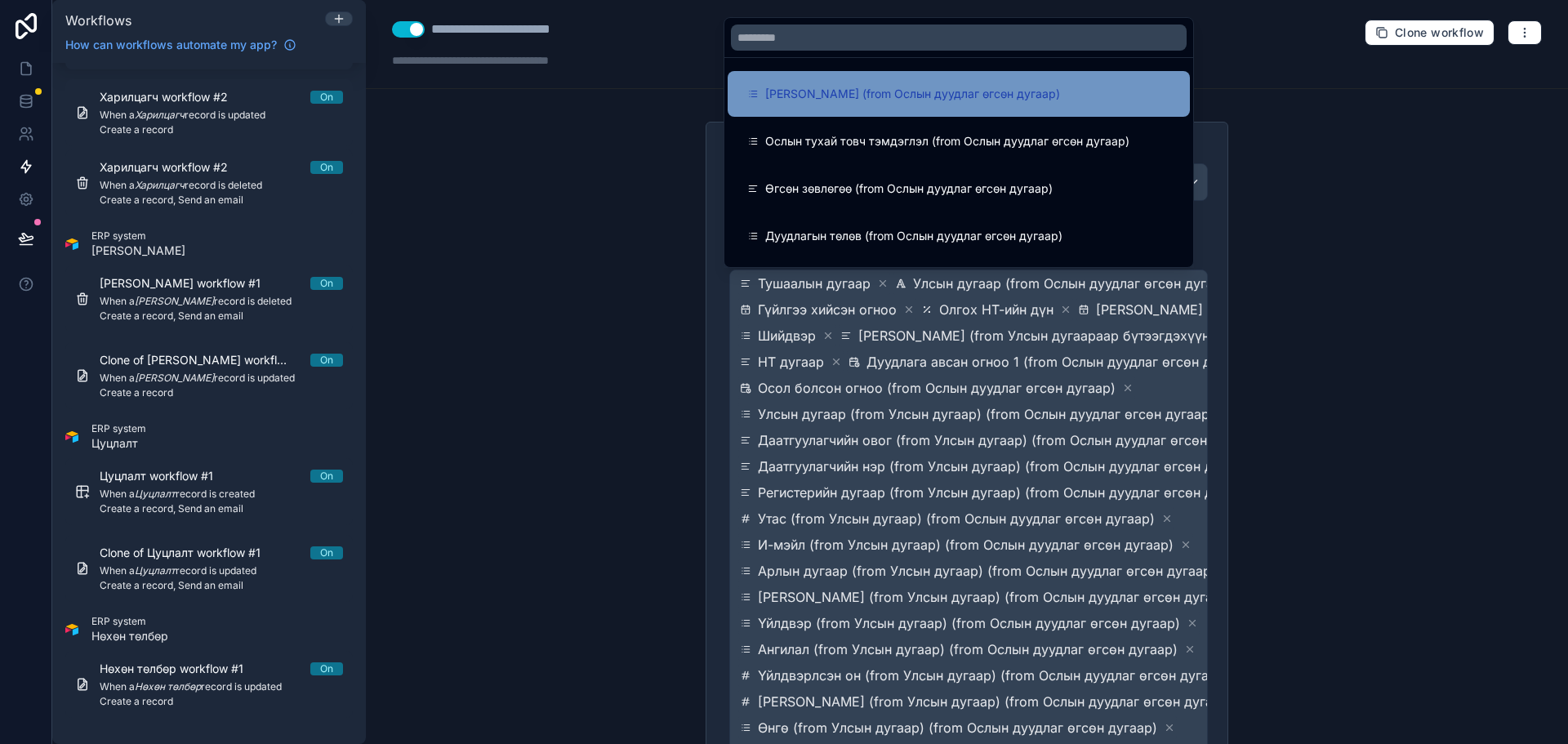
click
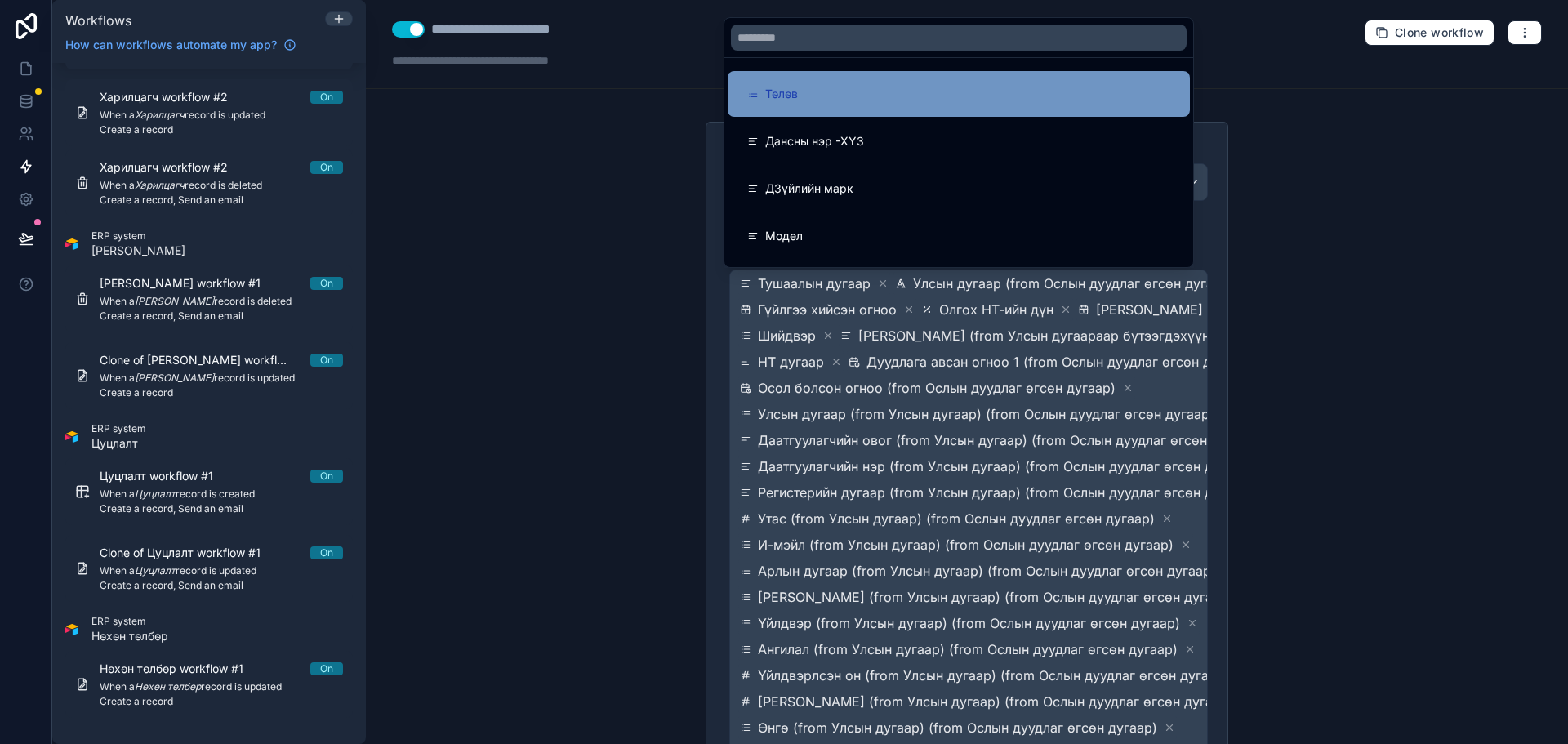
drag, startPoint x: 869, startPoint y: 96, endPoint x: 933, endPoint y: 400, distance: 310.7
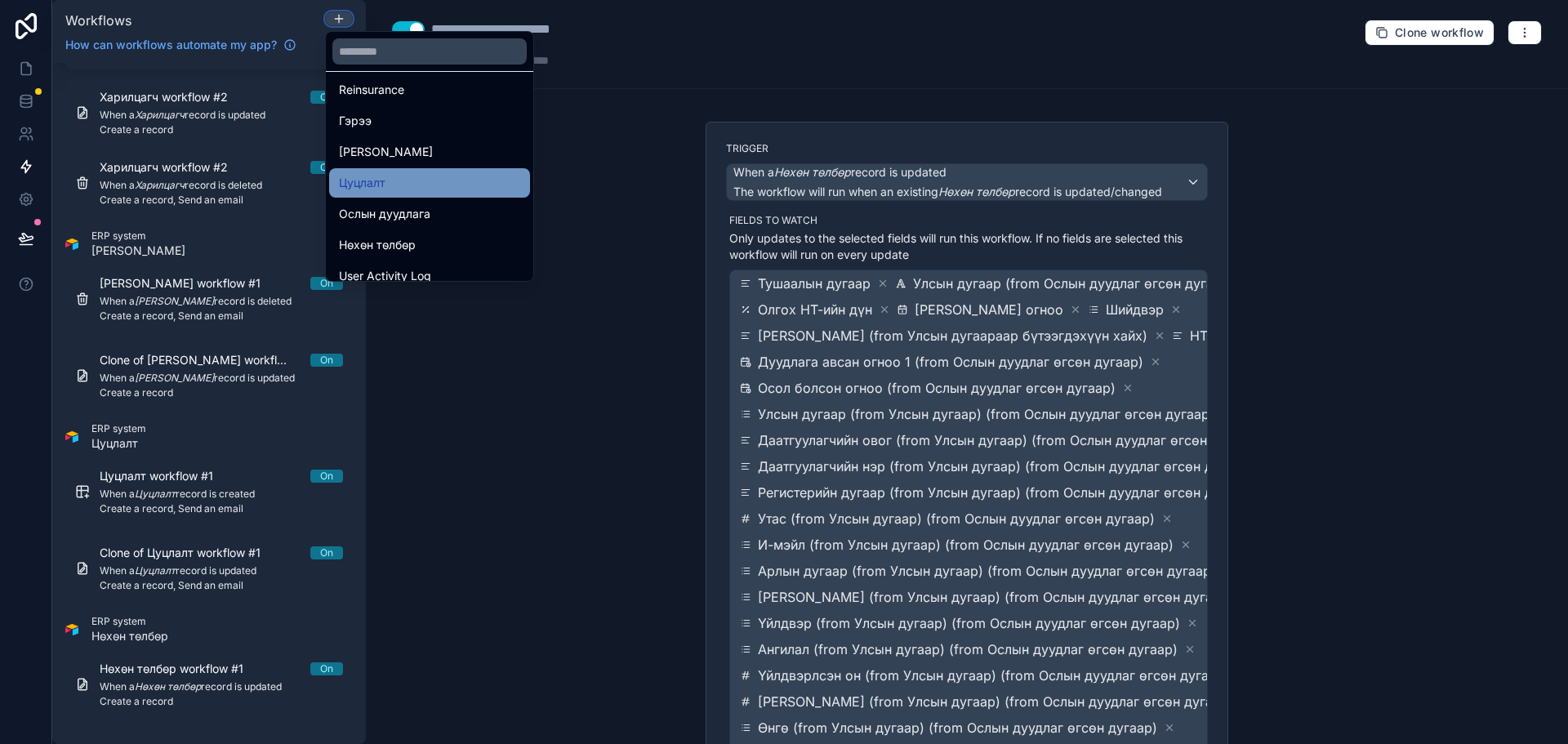
scroll to position [327, 0]
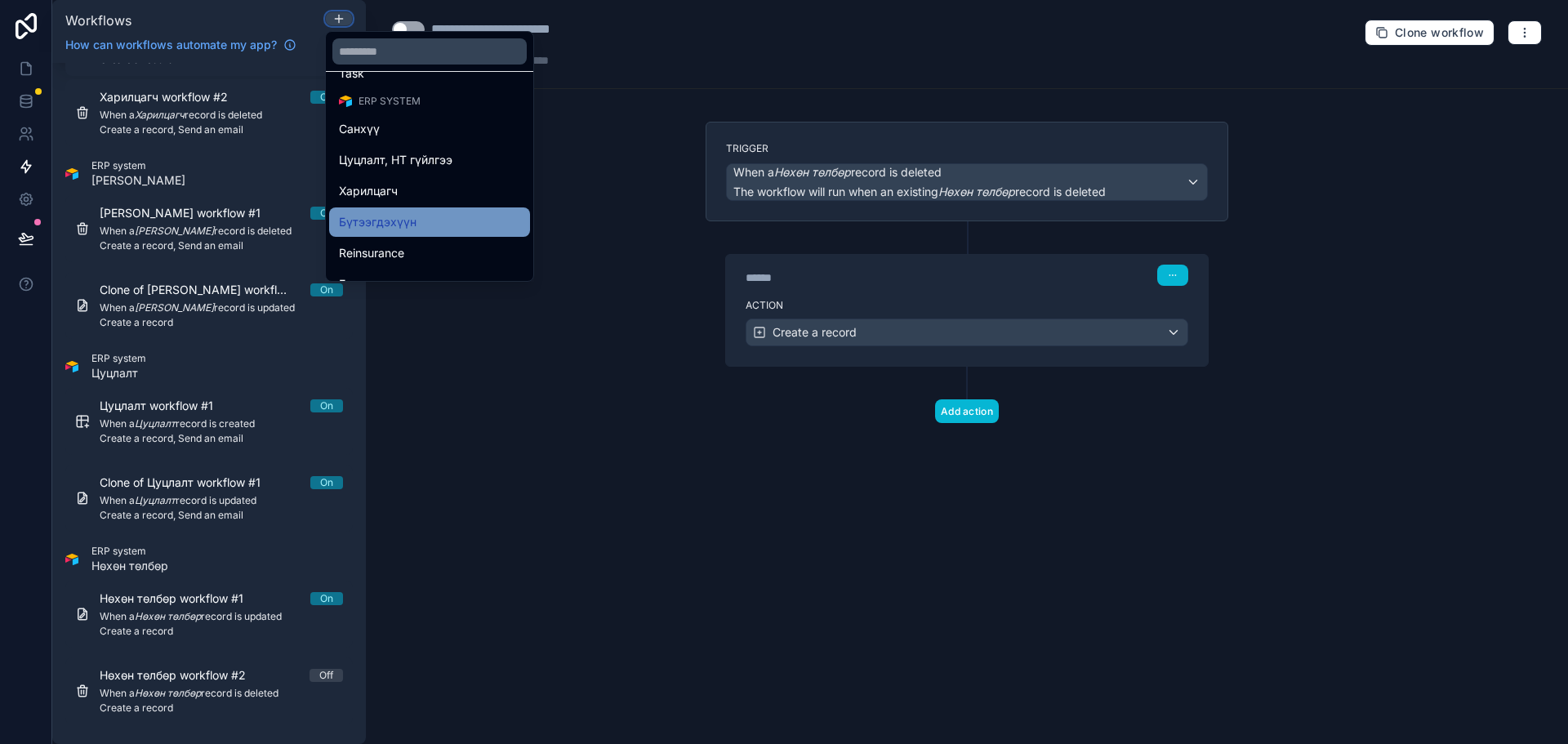
scroll to position [163, 0]
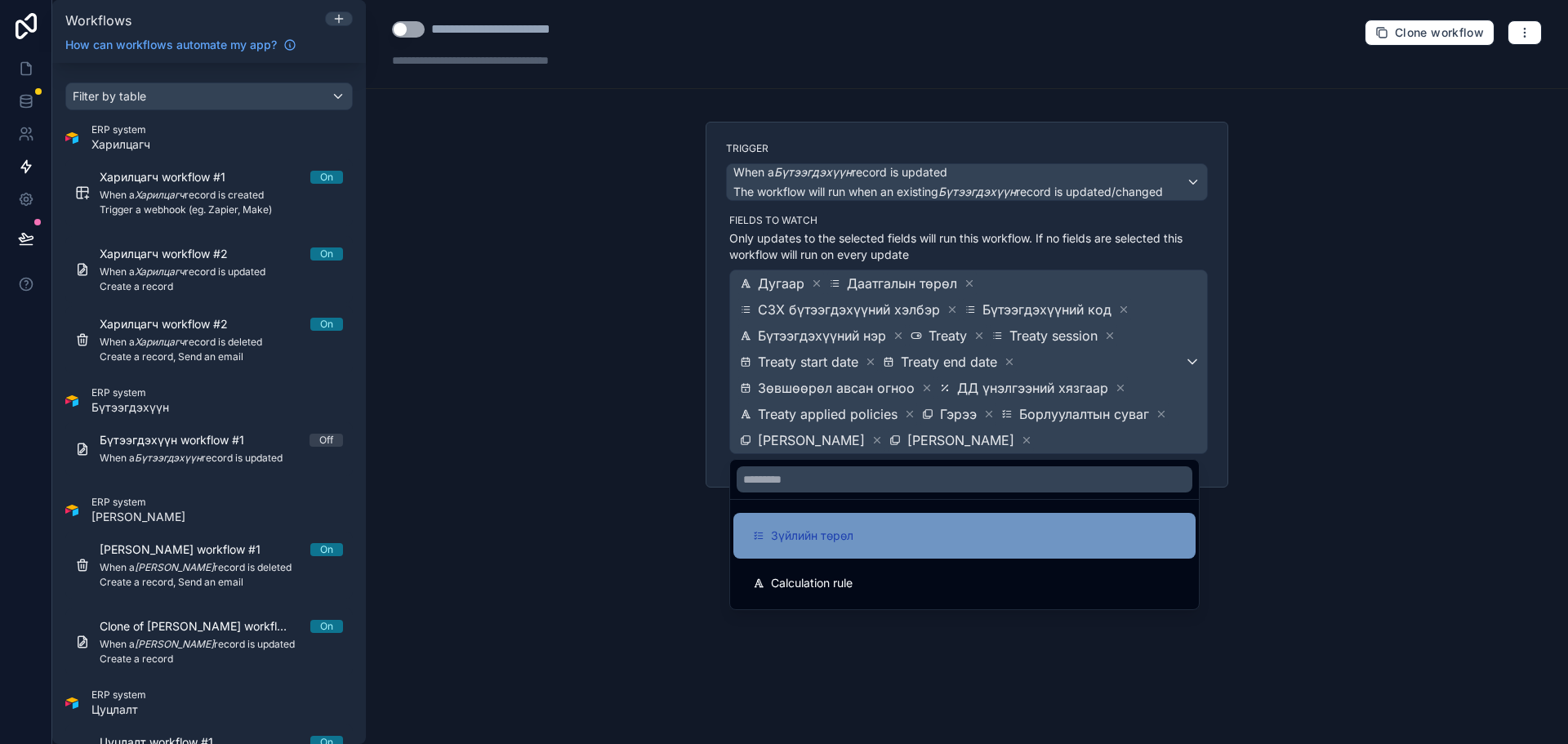
drag, startPoint x: 1001, startPoint y: 520, endPoint x: 1086, endPoint y: 499, distance: 87.6
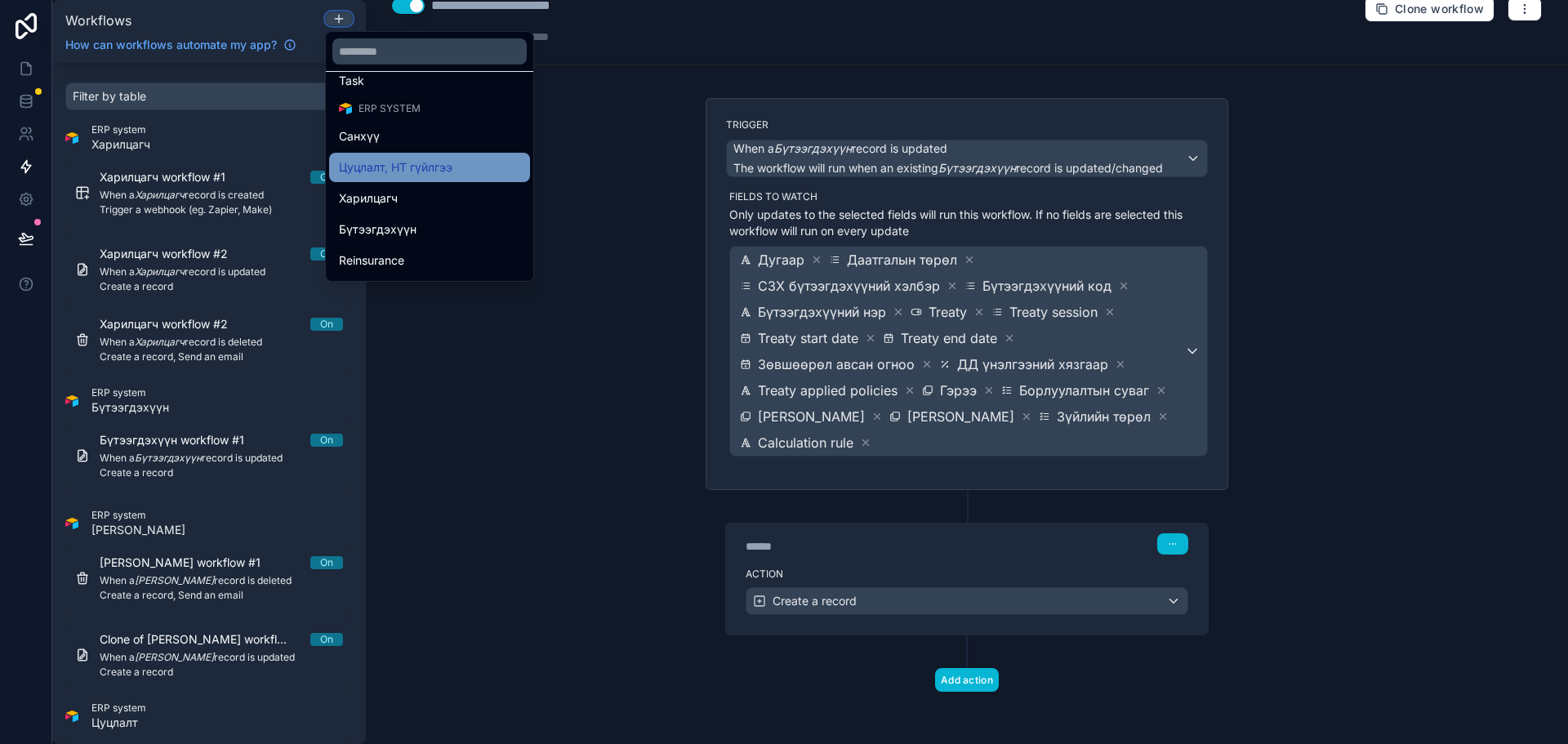
scroll to position [163, 0]
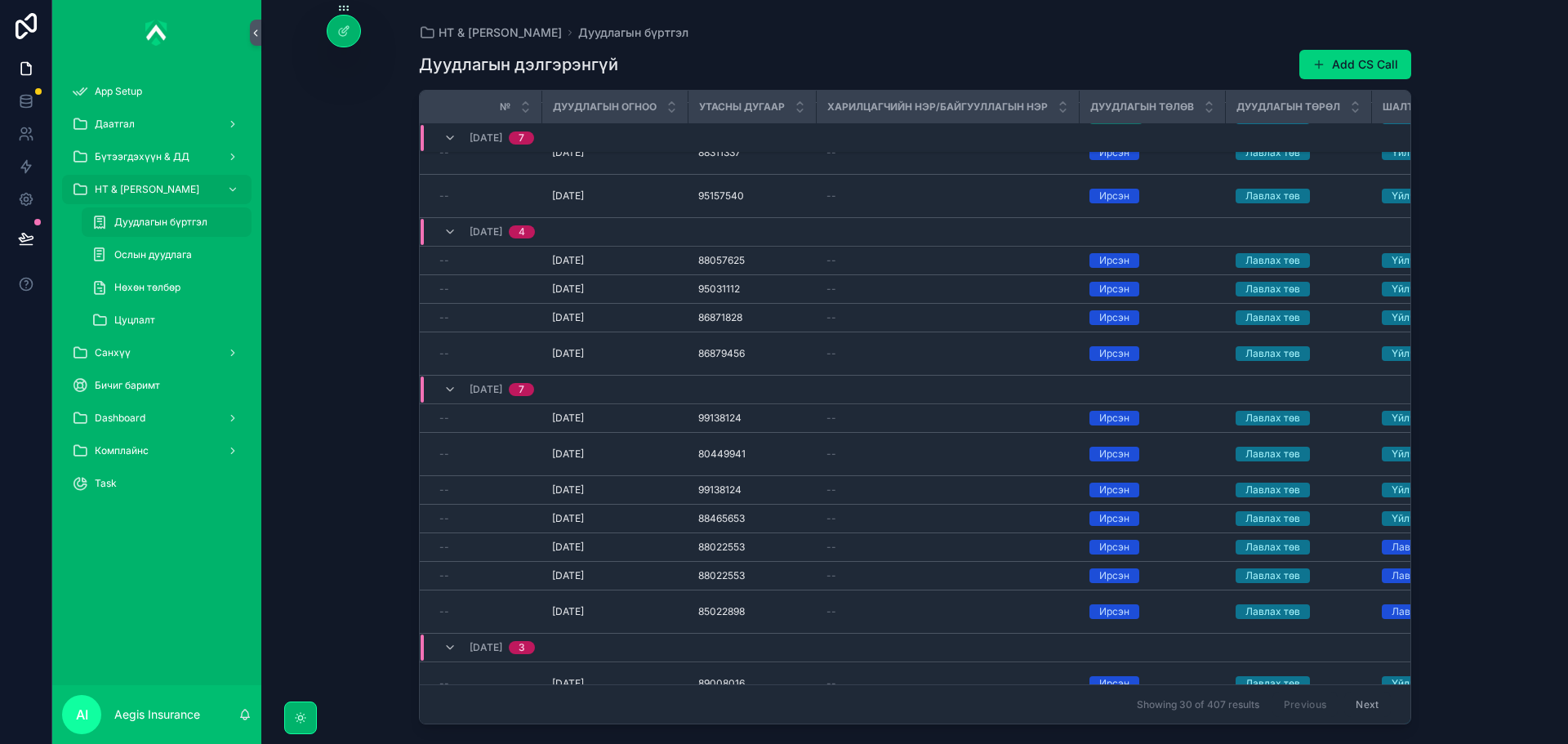
scroll to position [756, 0]
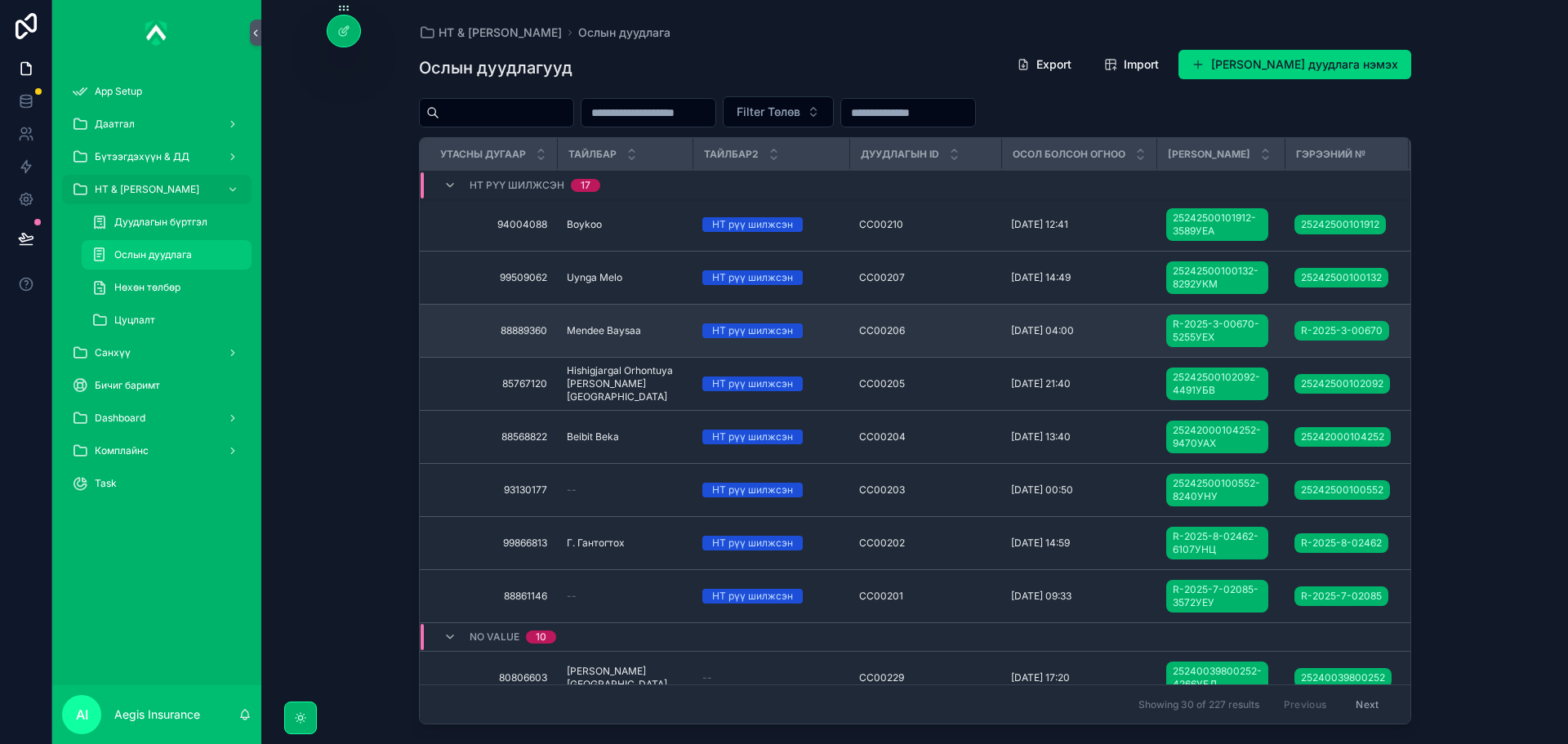
scroll to position [1236, 0]
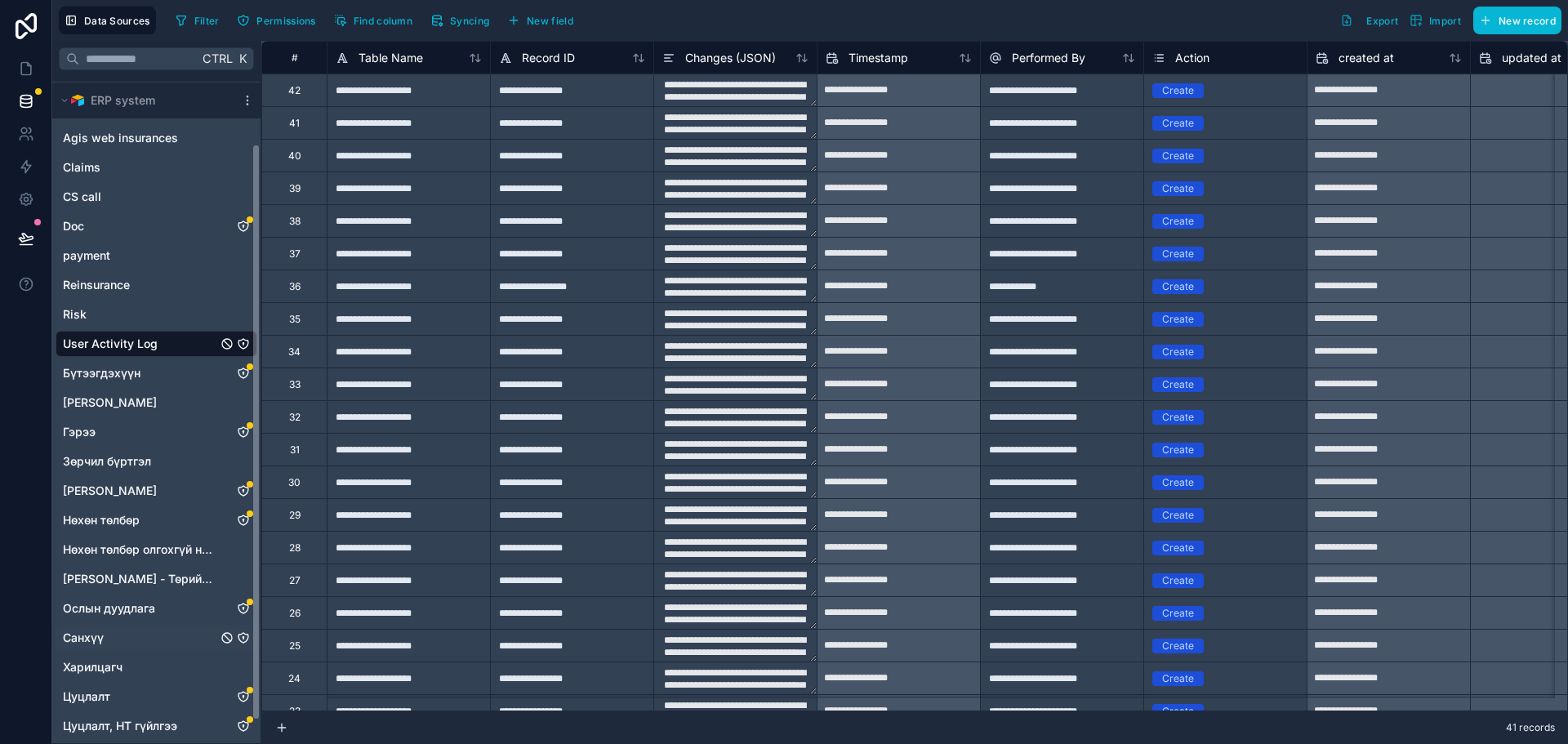
scroll to position [103, 0]
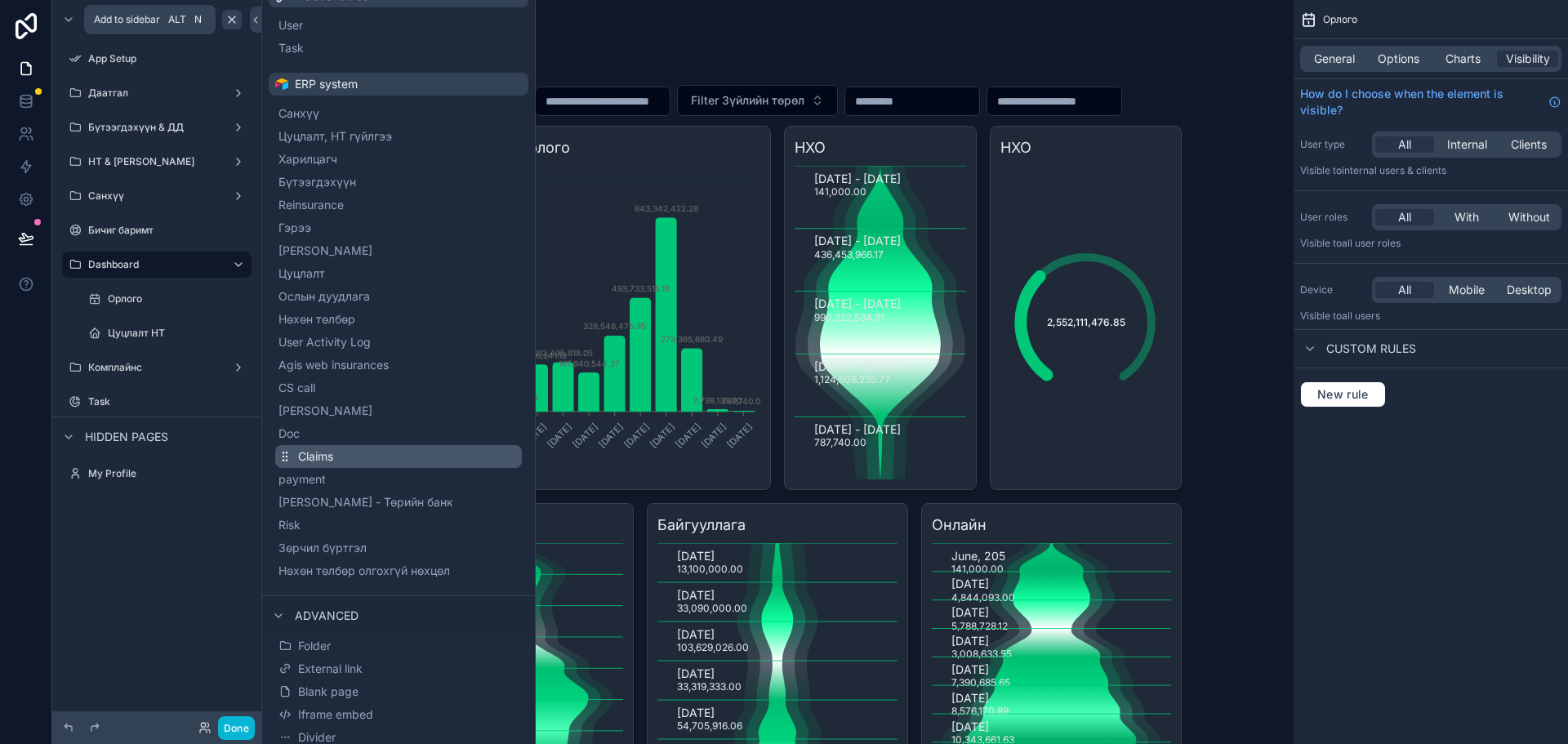
scroll to position [105, 0]
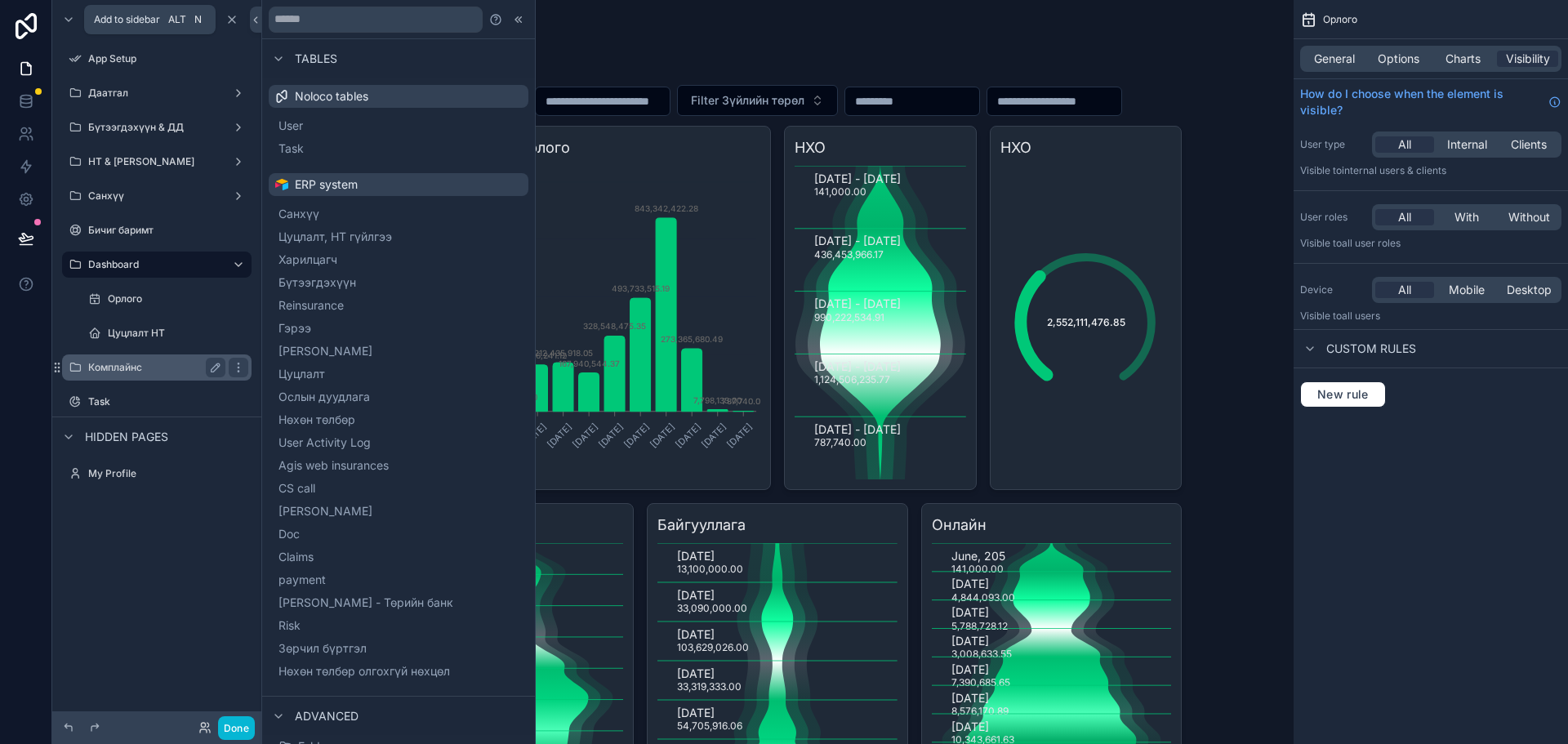
scroll to position [105, 0]
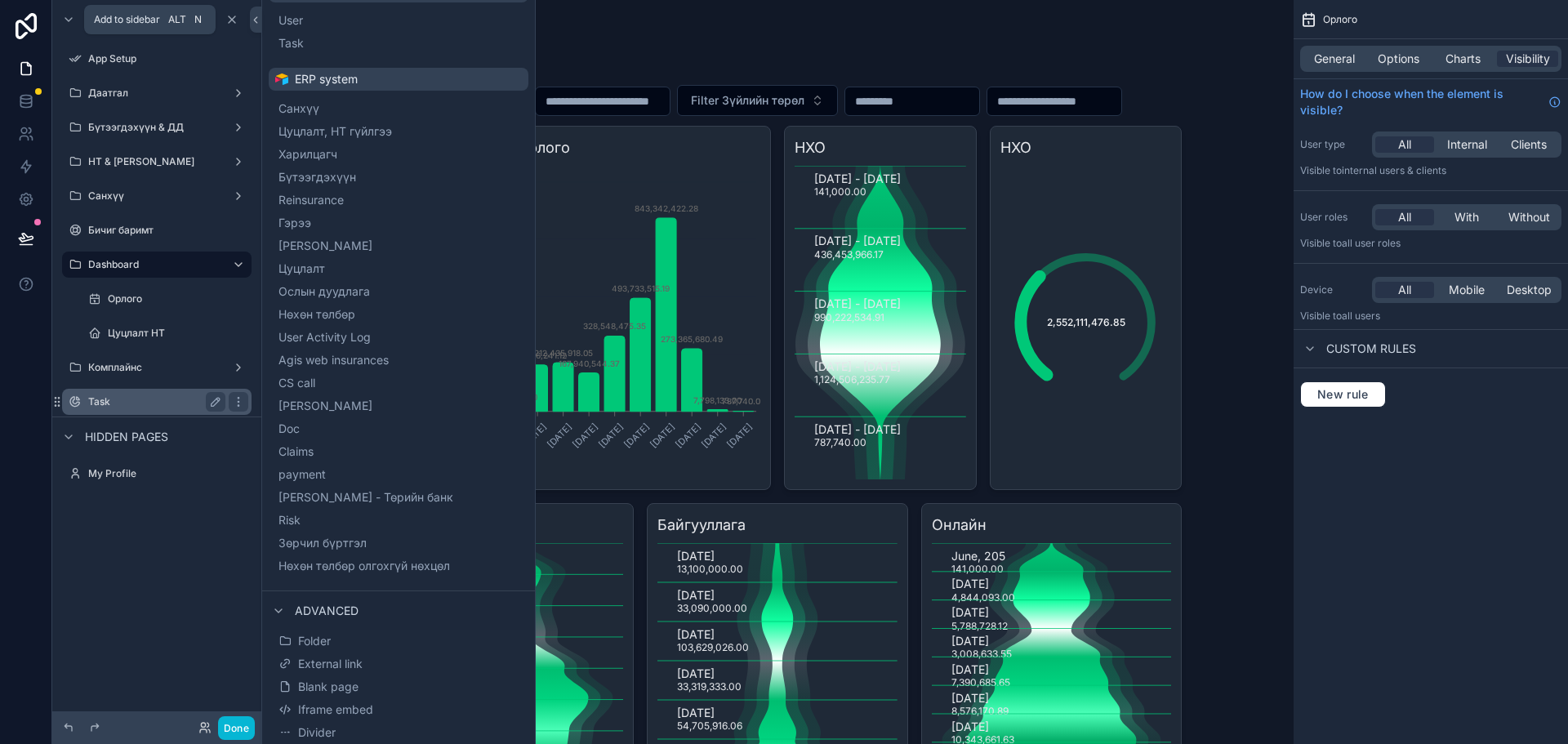
drag, startPoint x: 116, startPoint y: 354, endPoint x: 126, endPoint y: 357, distance: 10.4
click at [116, 354] on div "Комплайнс" at bounding box center [157, 368] width 183 height 26
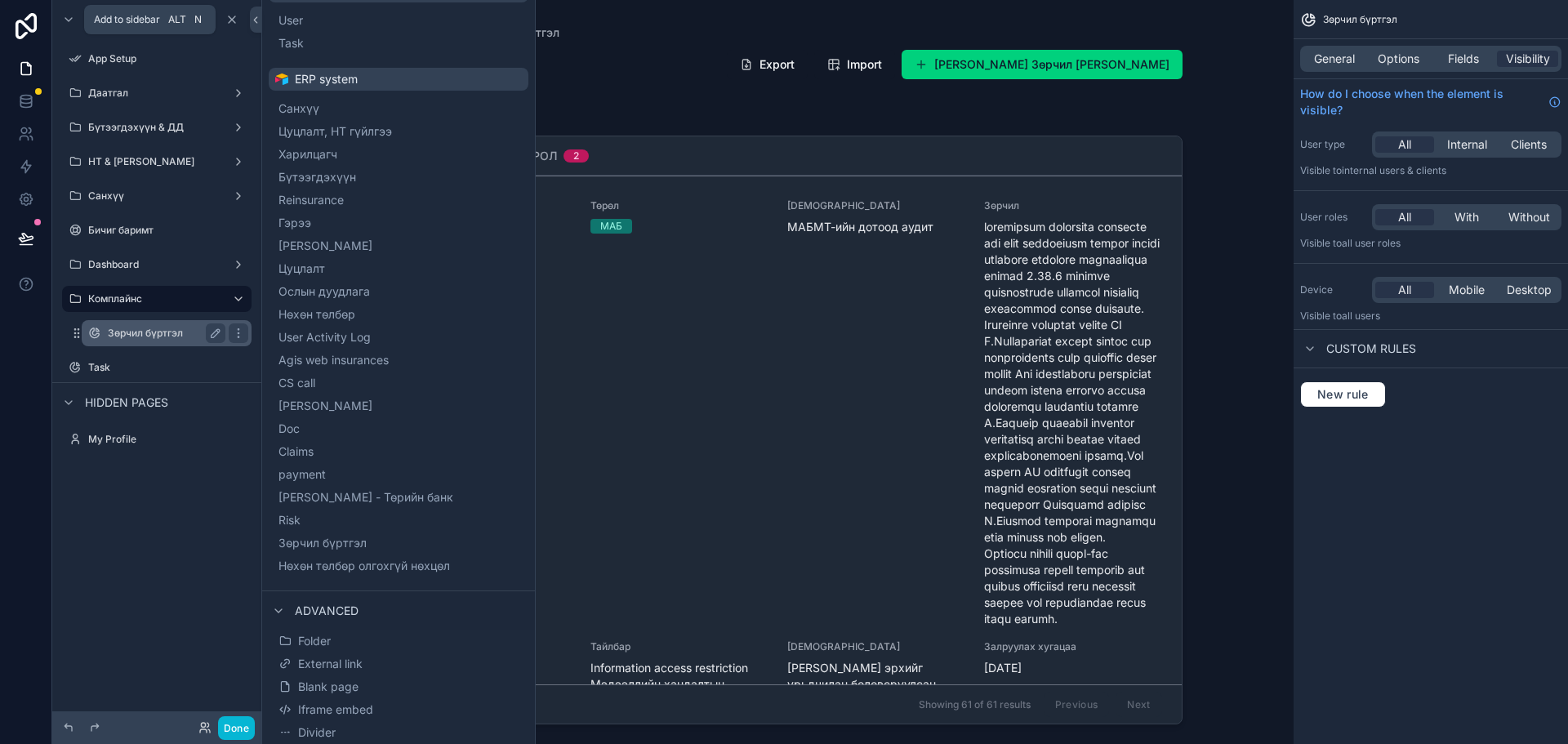
click at [160, 325] on div "Зөрчил бүртгэл" at bounding box center [167, 333] width 118 height 20
click at [33, 83] on link at bounding box center [25, 69] width 51 height 33
click at [24, 105] on icon at bounding box center [26, 101] width 16 height 16
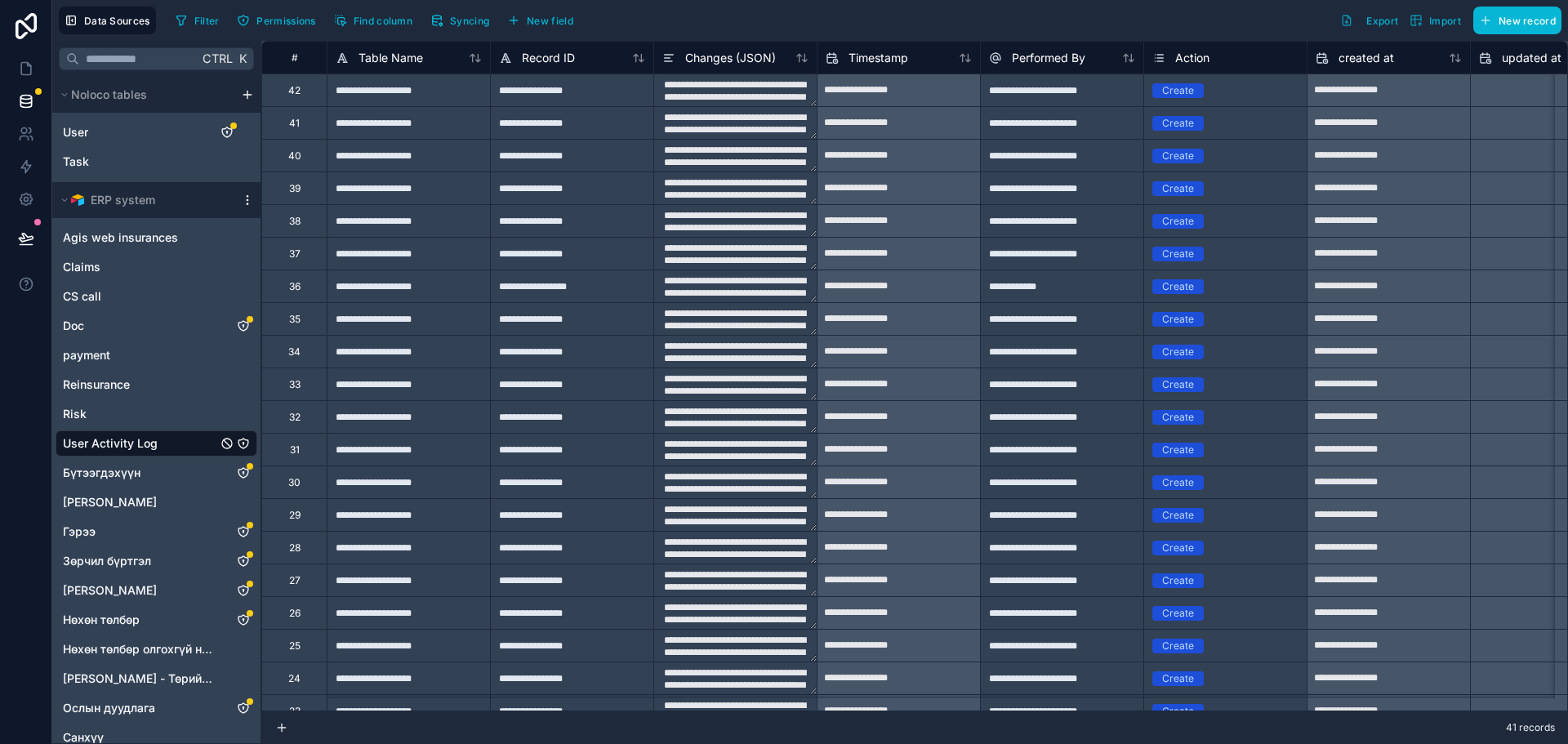
click at [243, 201] on icon "scrollable content" at bounding box center [247, 200] width 13 height 13
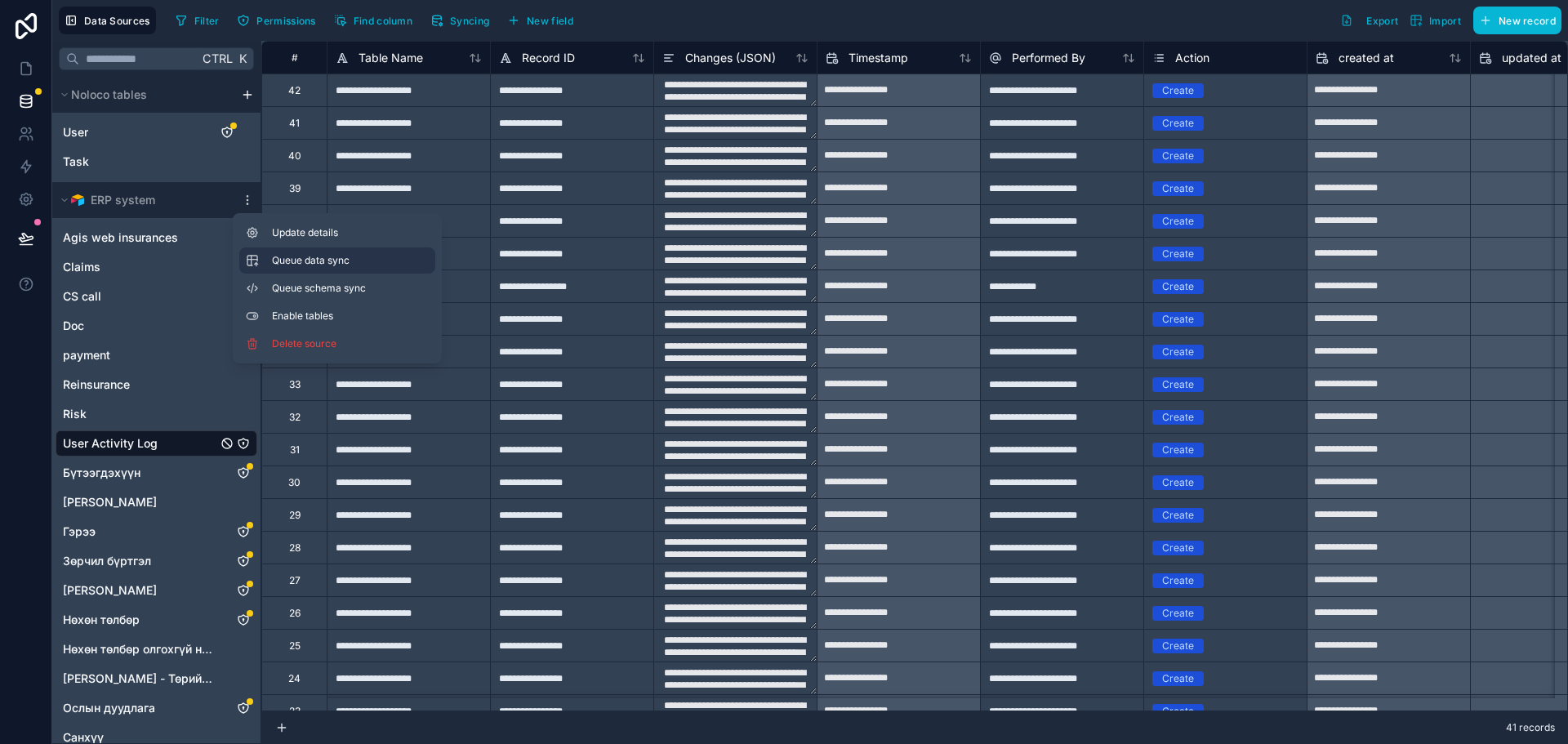
click at [342, 261] on span "Queue data sync" at bounding box center [331, 261] width 118 height 13
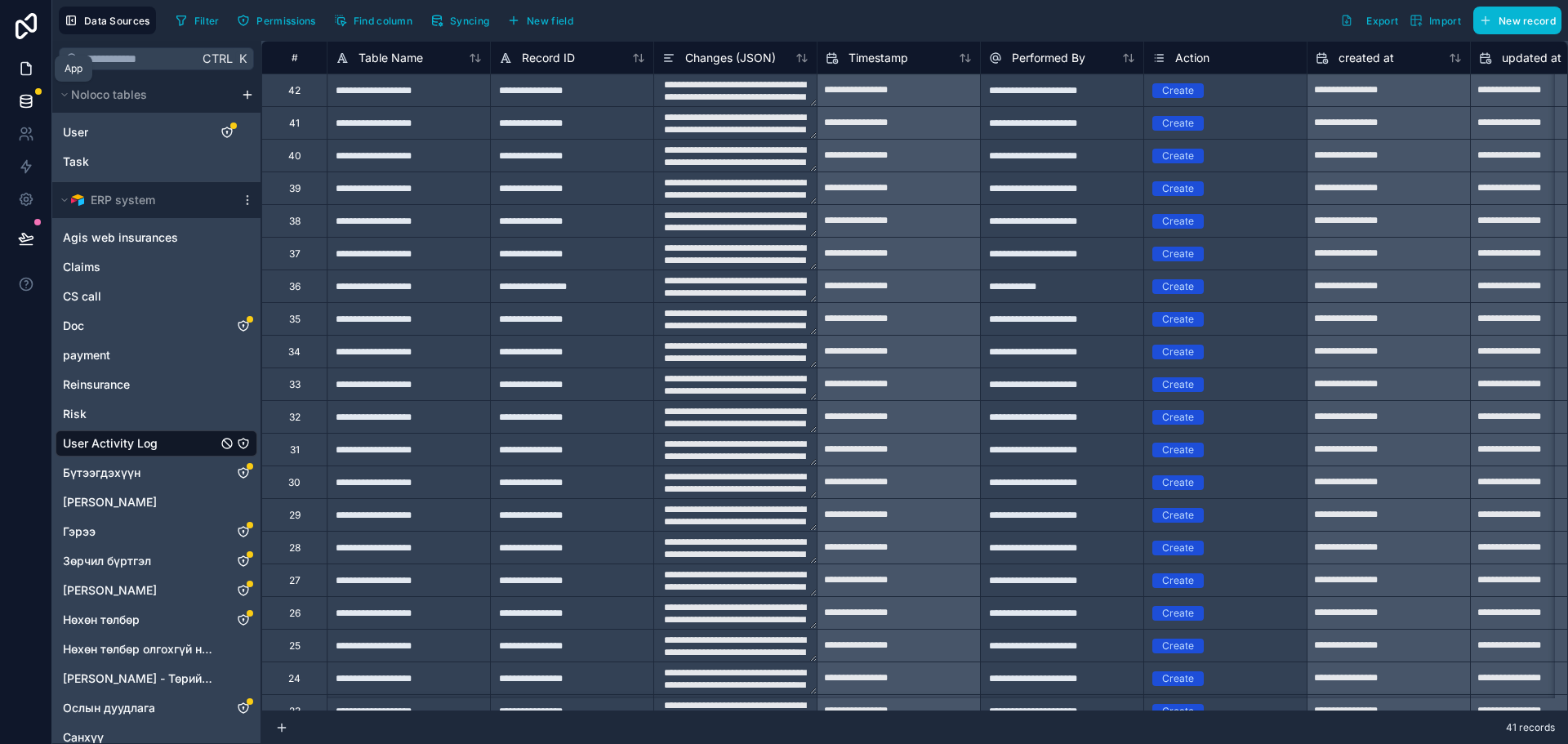
click at [13, 65] on link at bounding box center [25, 69] width 51 height 33
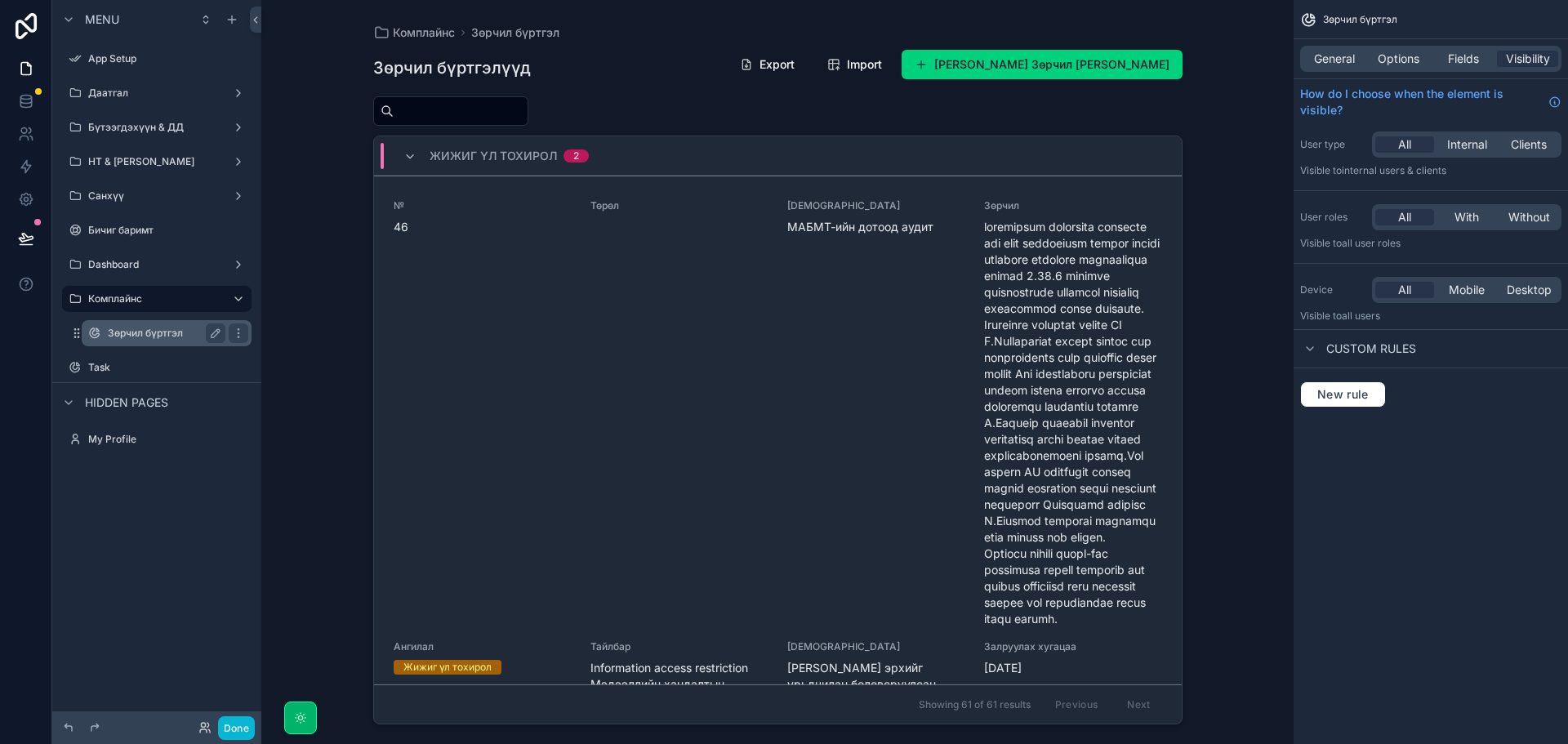
click at [154, 328] on label "Зөрчил бүртгэл" at bounding box center [163, 333] width 111 height 13
click at [224, 20] on div "scrollable content" at bounding box center [232, 20] width 20 height 20
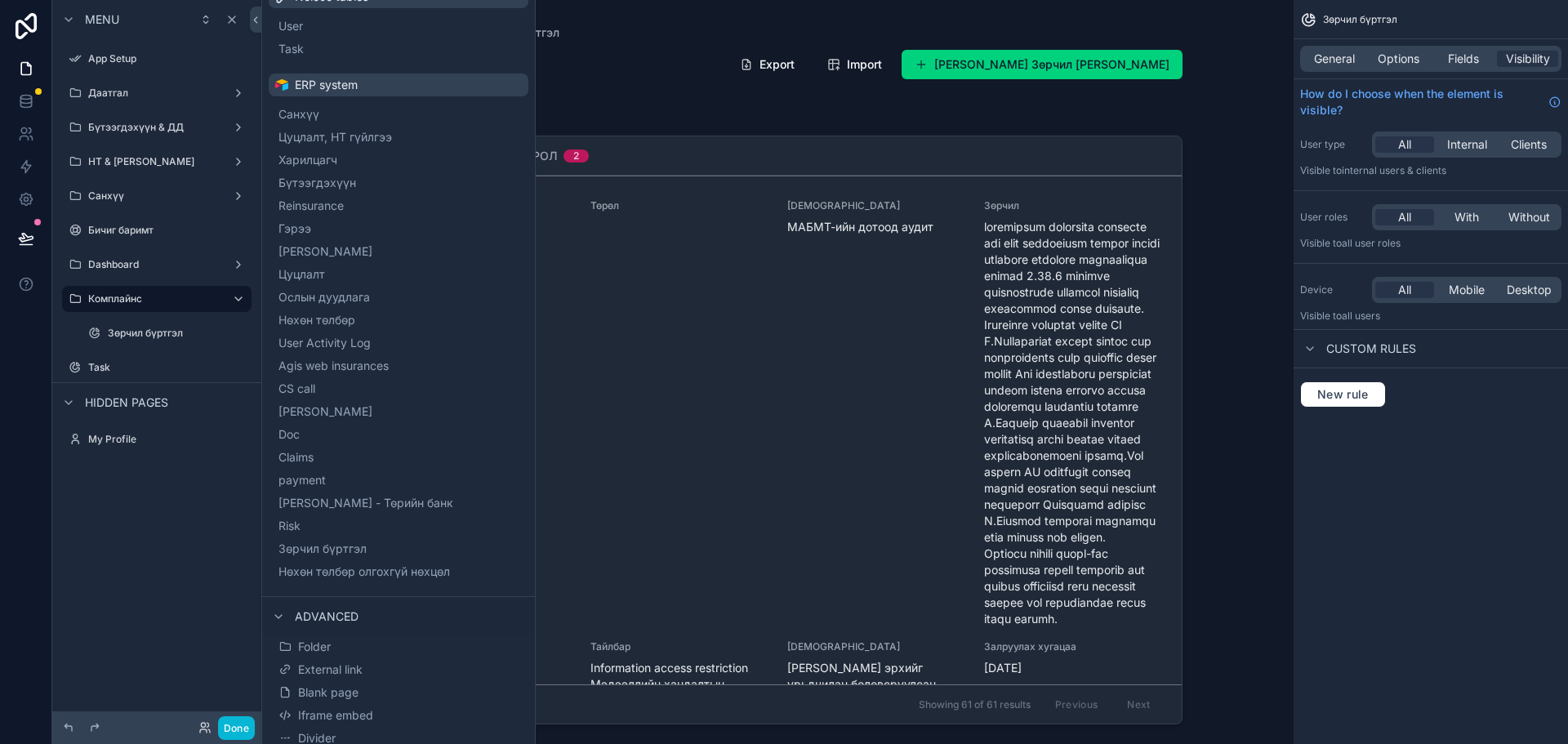
scroll to position [105, 0]
click at [336, 539] on span "Зөрчил бүртгэл" at bounding box center [342, 543] width 88 height 16
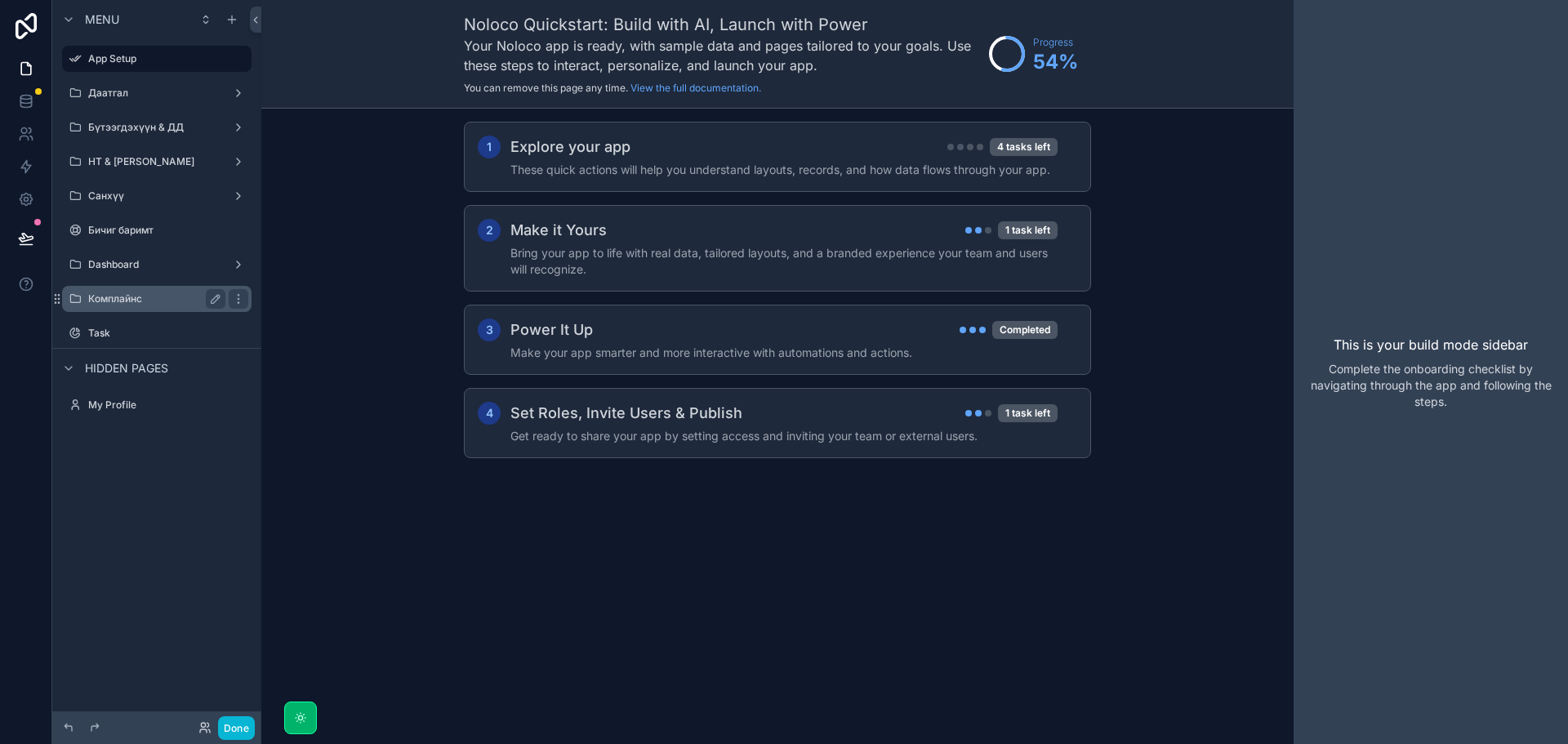
click at [118, 299] on label "Комплайнс" at bounding box center [154, 299] width 131 height 13
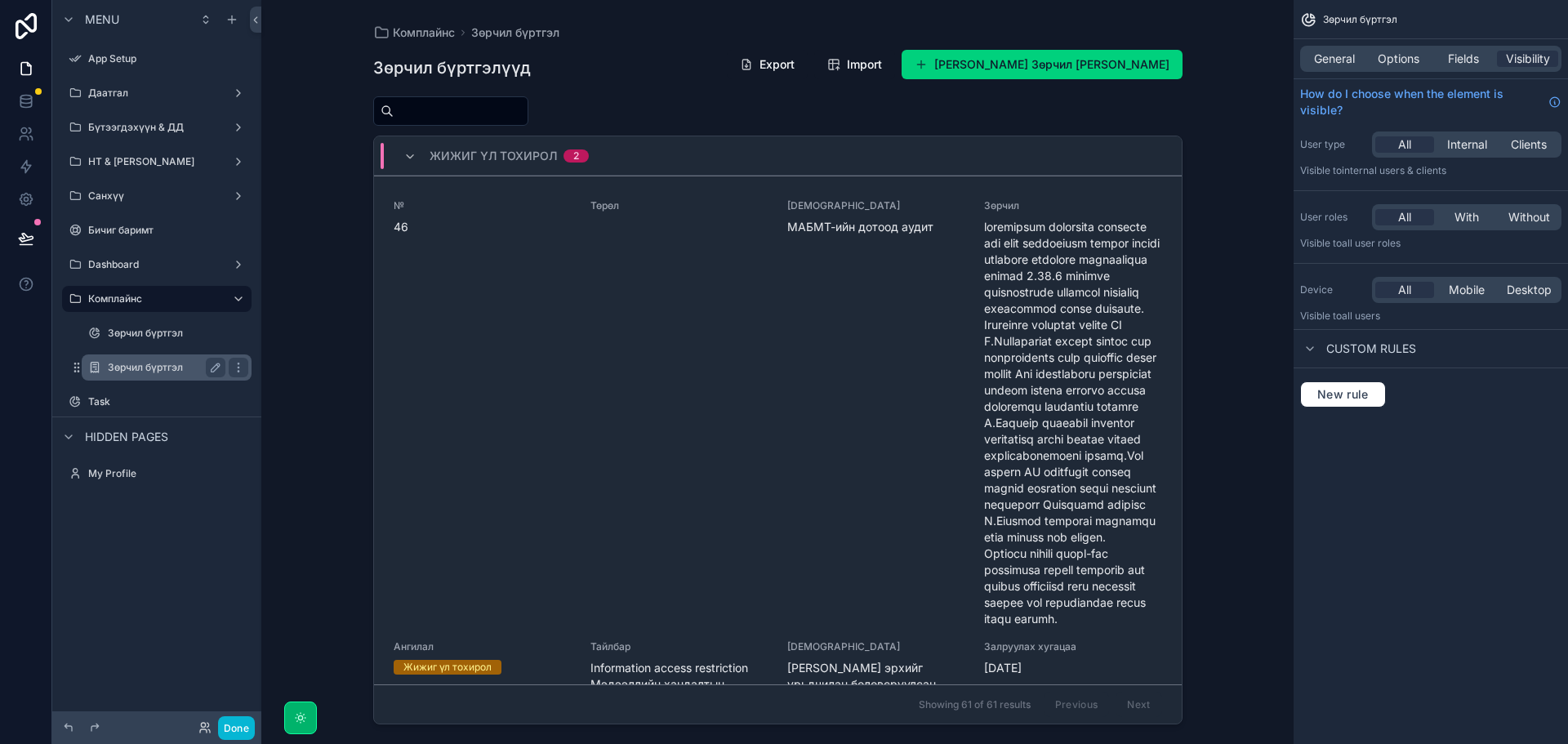
click at [124, 372] on label "Зөрчил бүртгэл" at bounding box center [163, 368] width 111 height 13
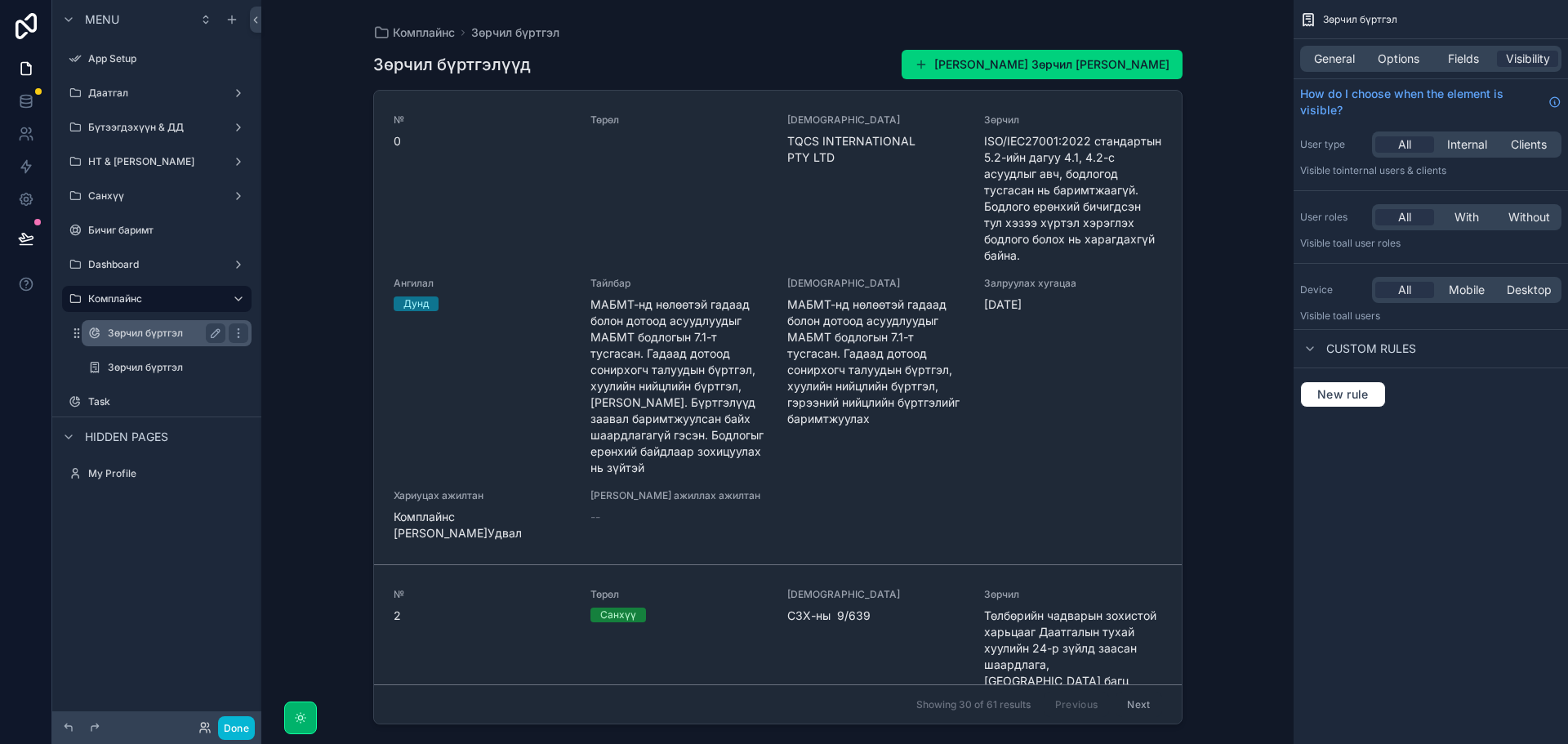
click at [144, 341] on div "Зөрчил бүртгэл" at bounding box center [167, 333] width 118 height 20
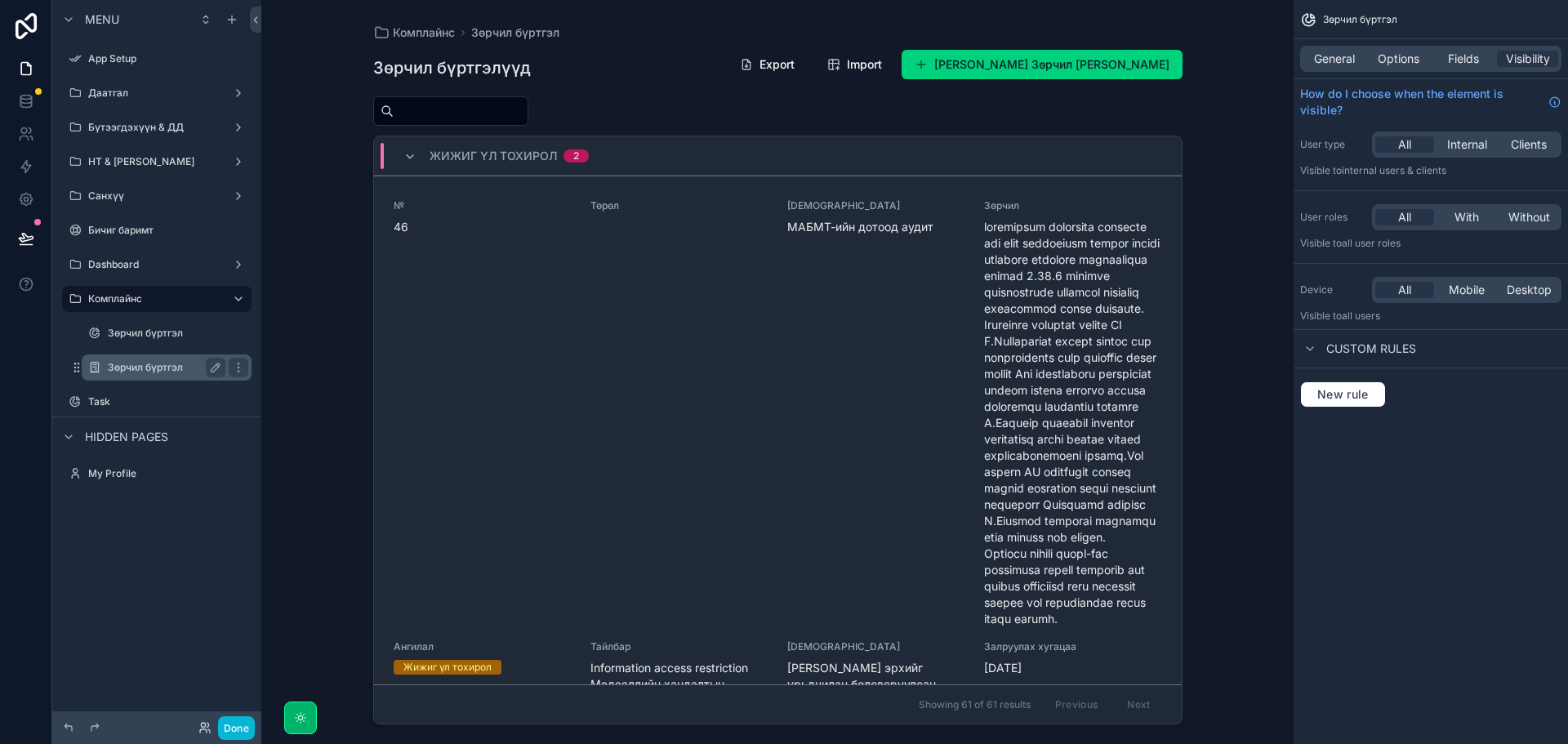
click at [149, 371] on label "Зөрчил бүртгэл" at bounding box center [163, 368] width 111 height 13
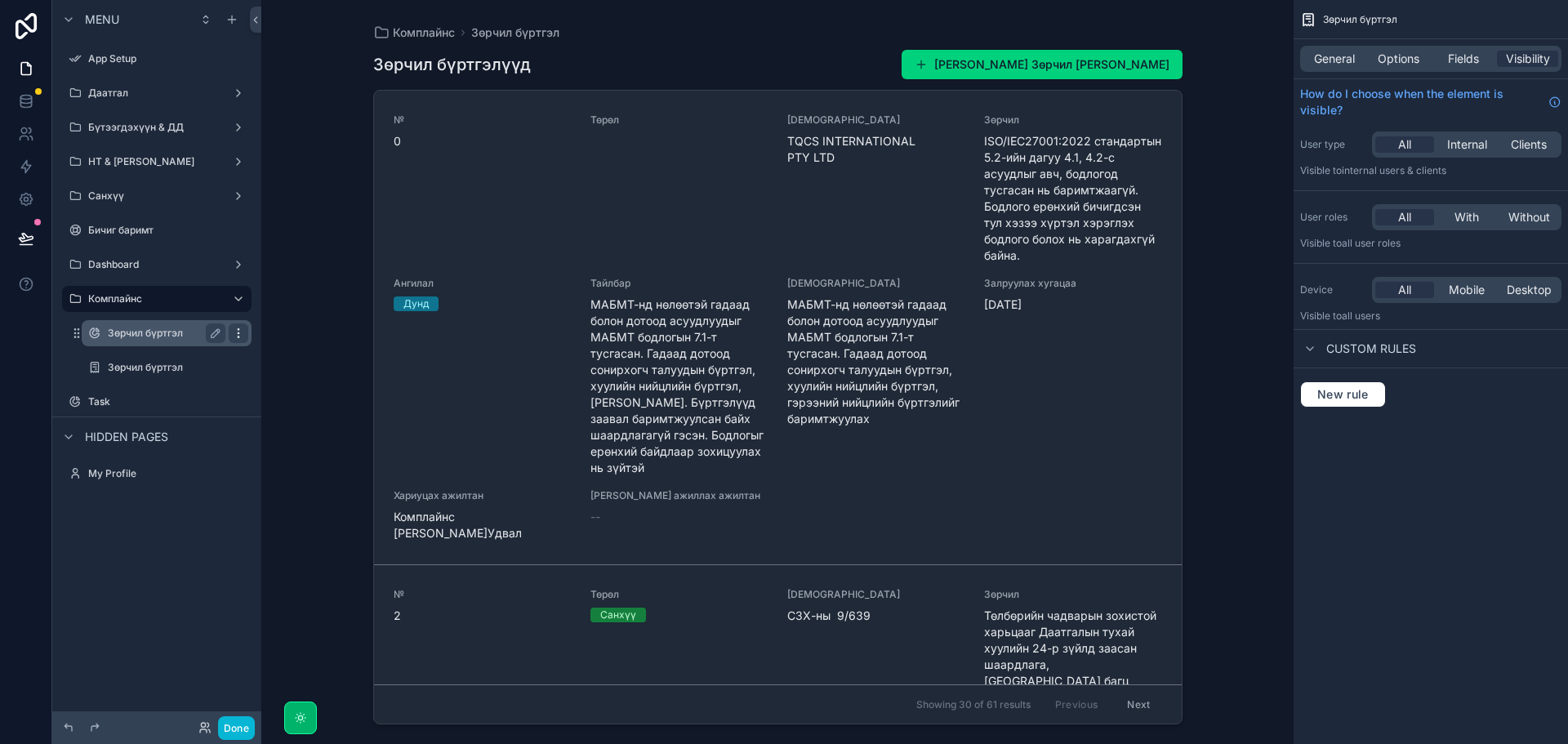
click at [236, 336] on icon "scrollable content" at bounding box center [238, 333] width 13 height 13
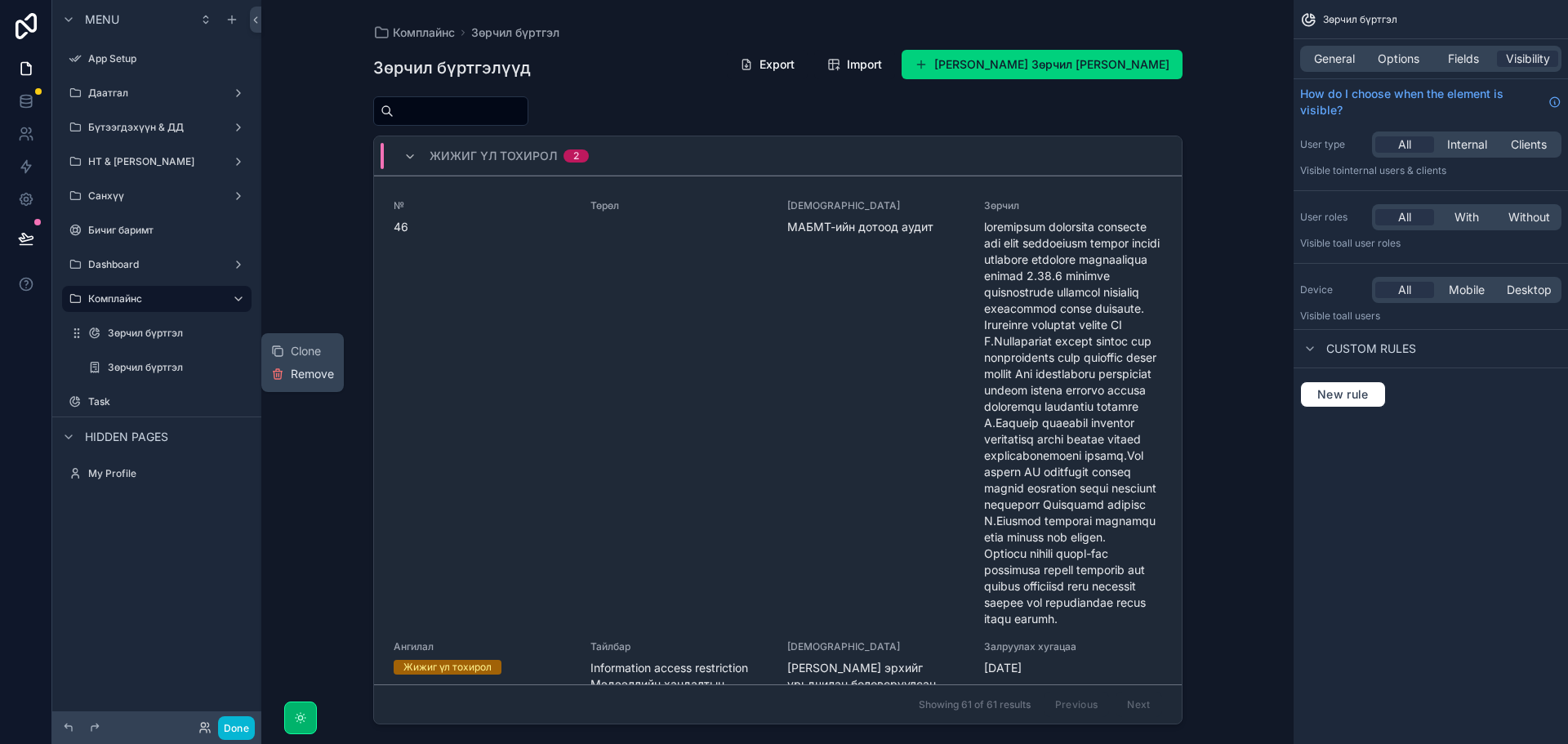
click at [308, 372] on span "Remove" at bounding box center [312, 374] width 43 height 16
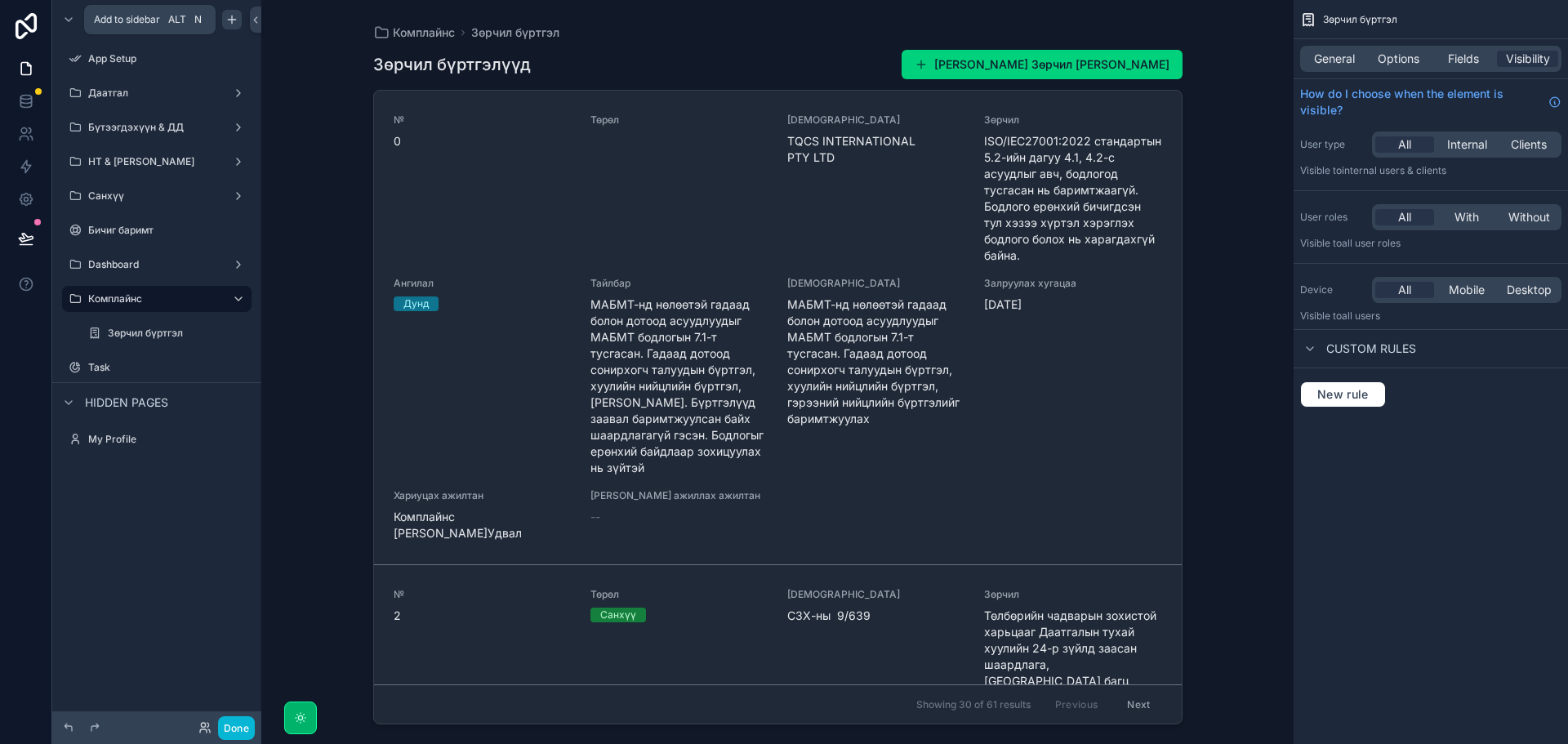
click at [231, 24] on icon "scrollable content" at bounding box center [232, 20] width 13 height 13
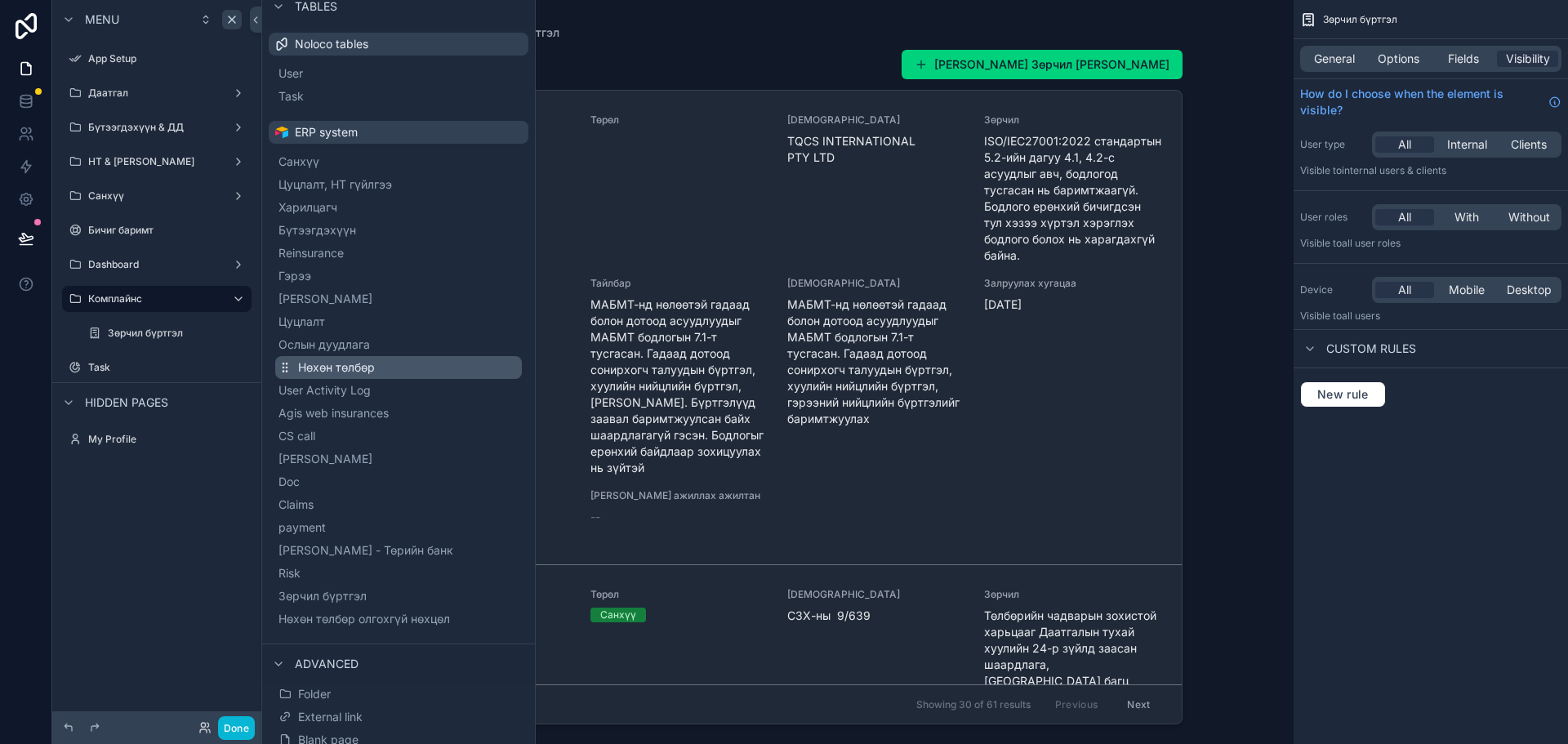
scroll to position [105, 0]
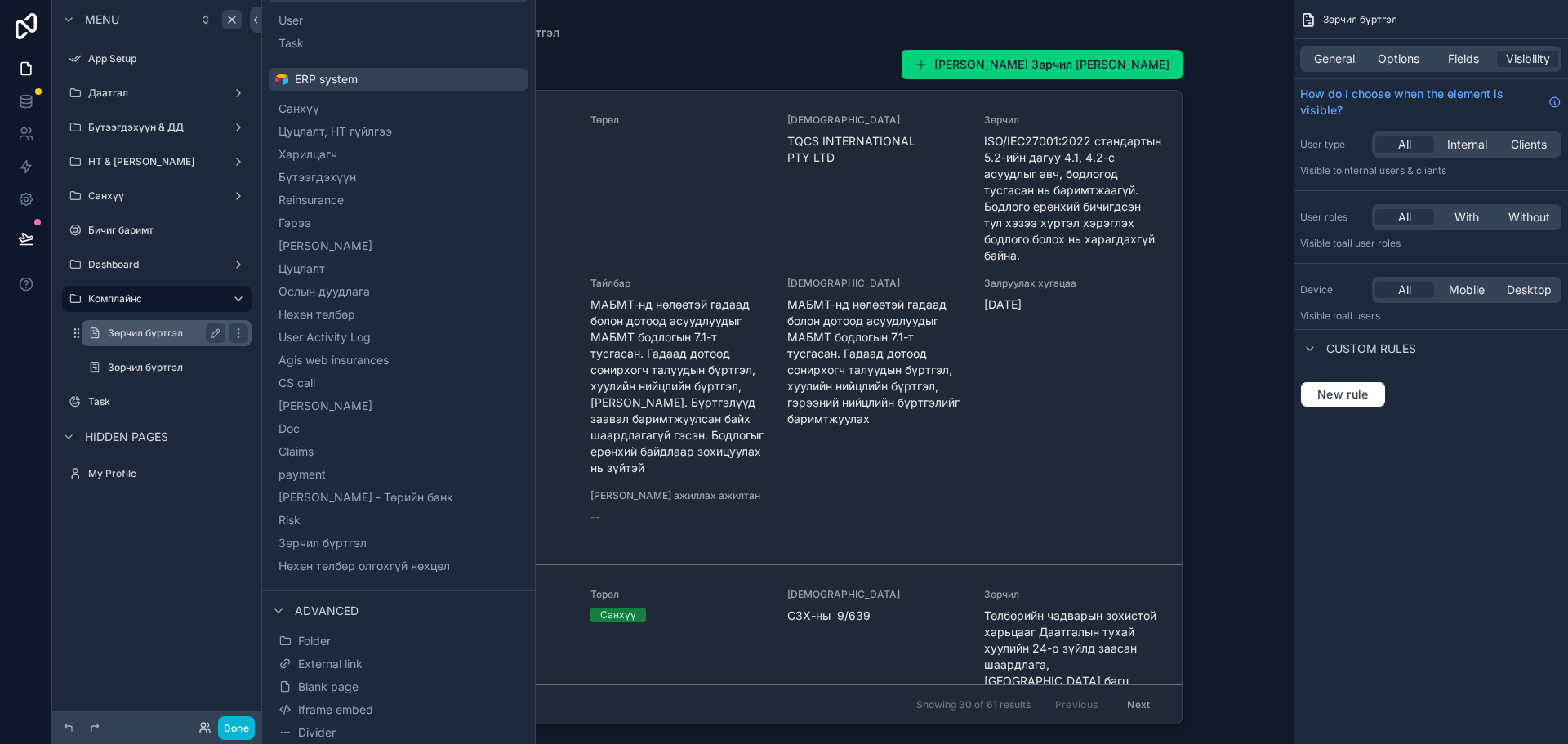
click at [135, 335] on label "Зөрчил бүртгэл" at bounding box center [163, 333] width 111 height 13
click at [608, 35] on div "scrollable content" at bounding box center [777, 362] width 835 height 724
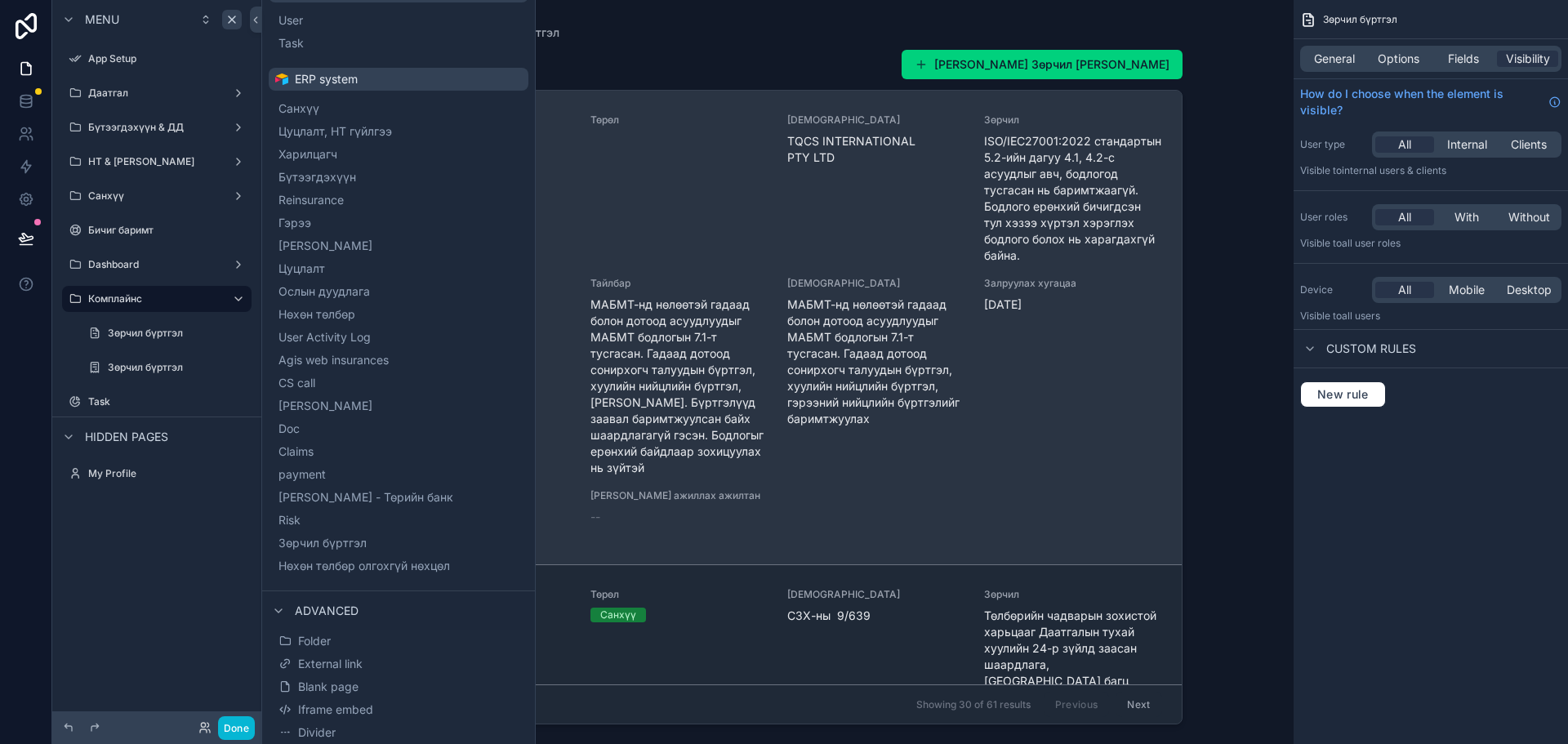
click at [728, 371] on span "МАБМТ-нд нөлөөтэй гадаад болон дотоод асуудлуудыг МАБМТ бодлогын 7.1-т тусгасан…" at bounding box center [679, 386] width 177 height 180
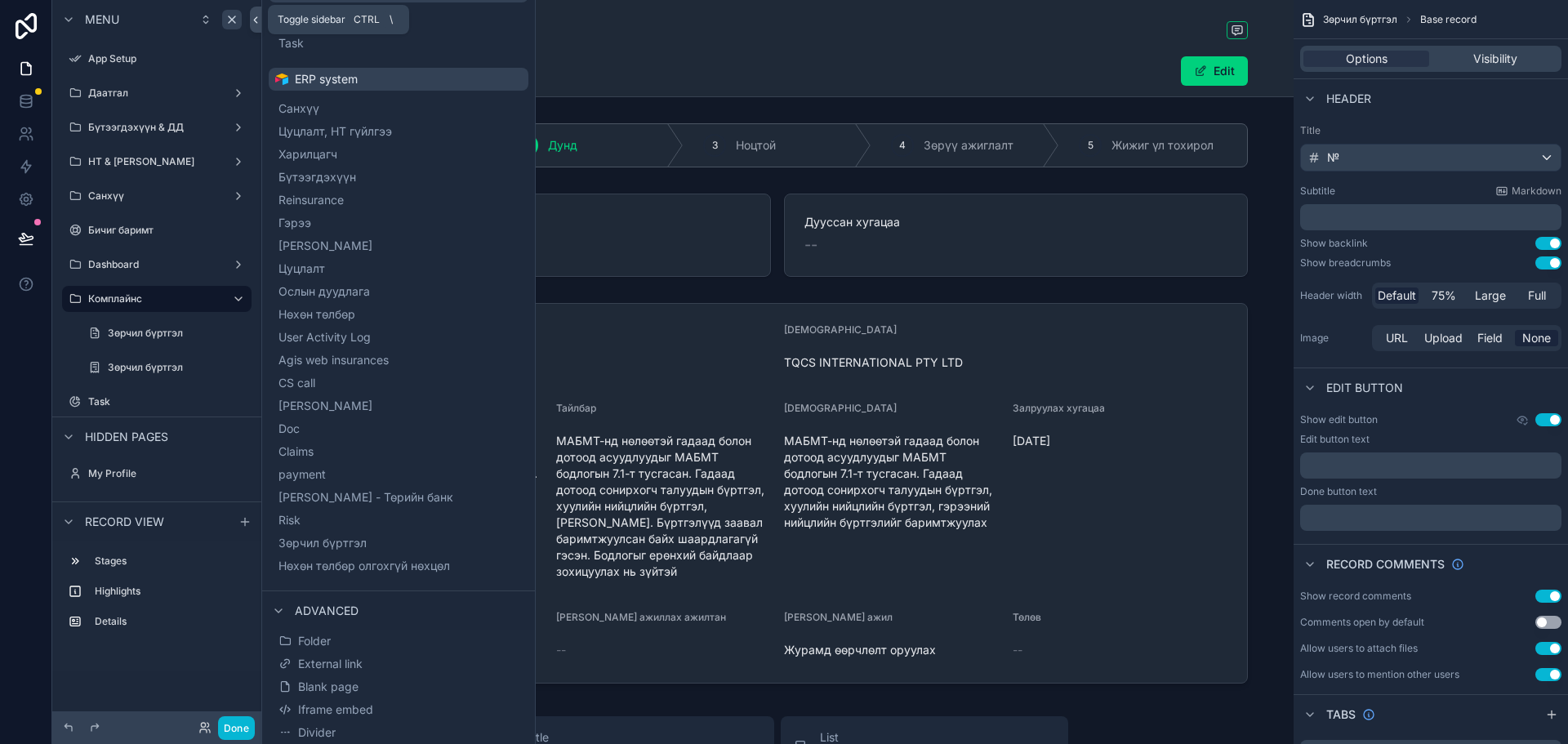
click at [261, 11] on button at bounding box center [256, 20] width 11 height 26
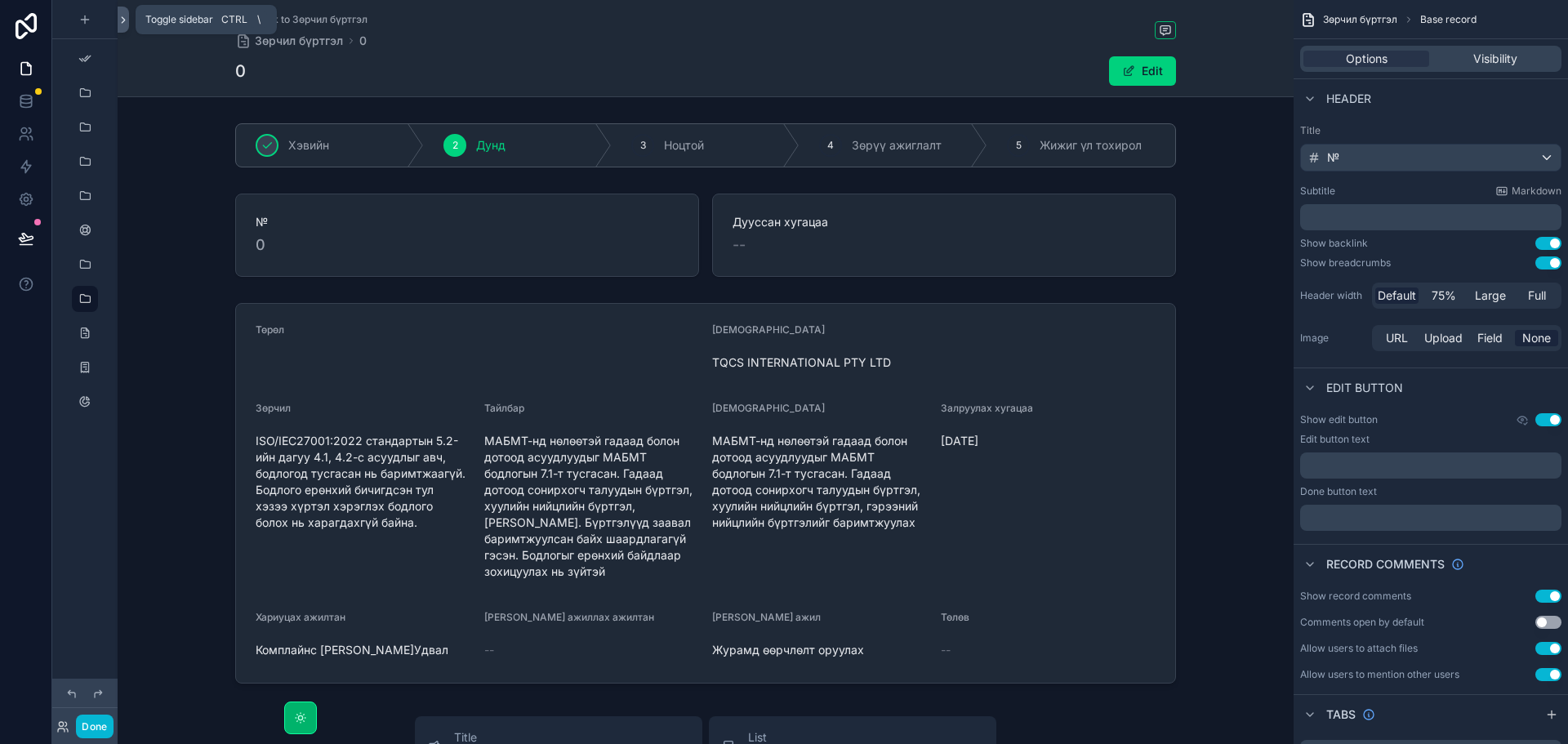
click at [122, 23] on icon at bounding box center [123, 20] width 3 height 6
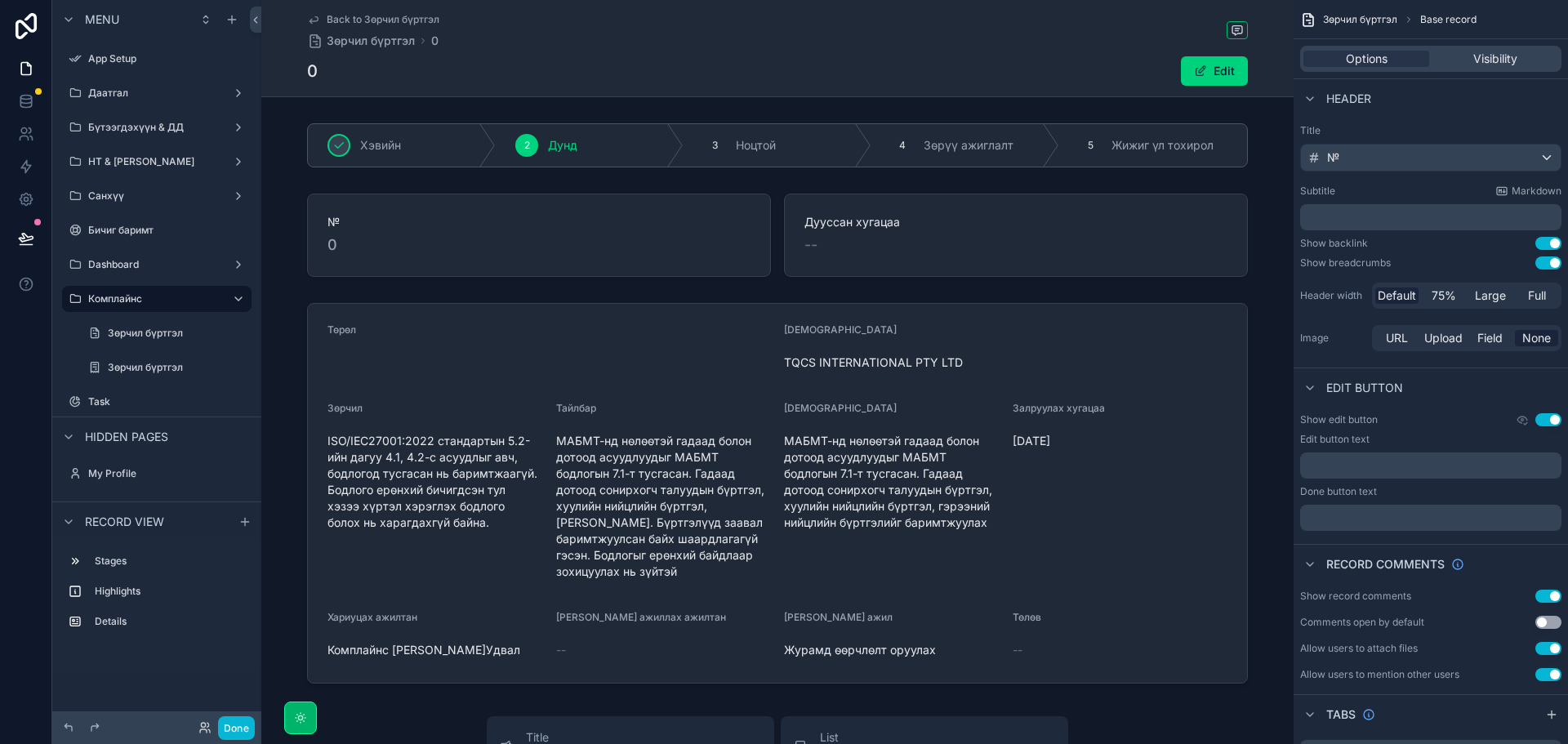
click at [144, 319] on div "Зөрчил бүртгэл" at bounding box center [167, 333] width 189 height 29
click at [144, 329] on label "Зөрчил бүртгэл" at bounding box center [163, 333] width 111 height 13
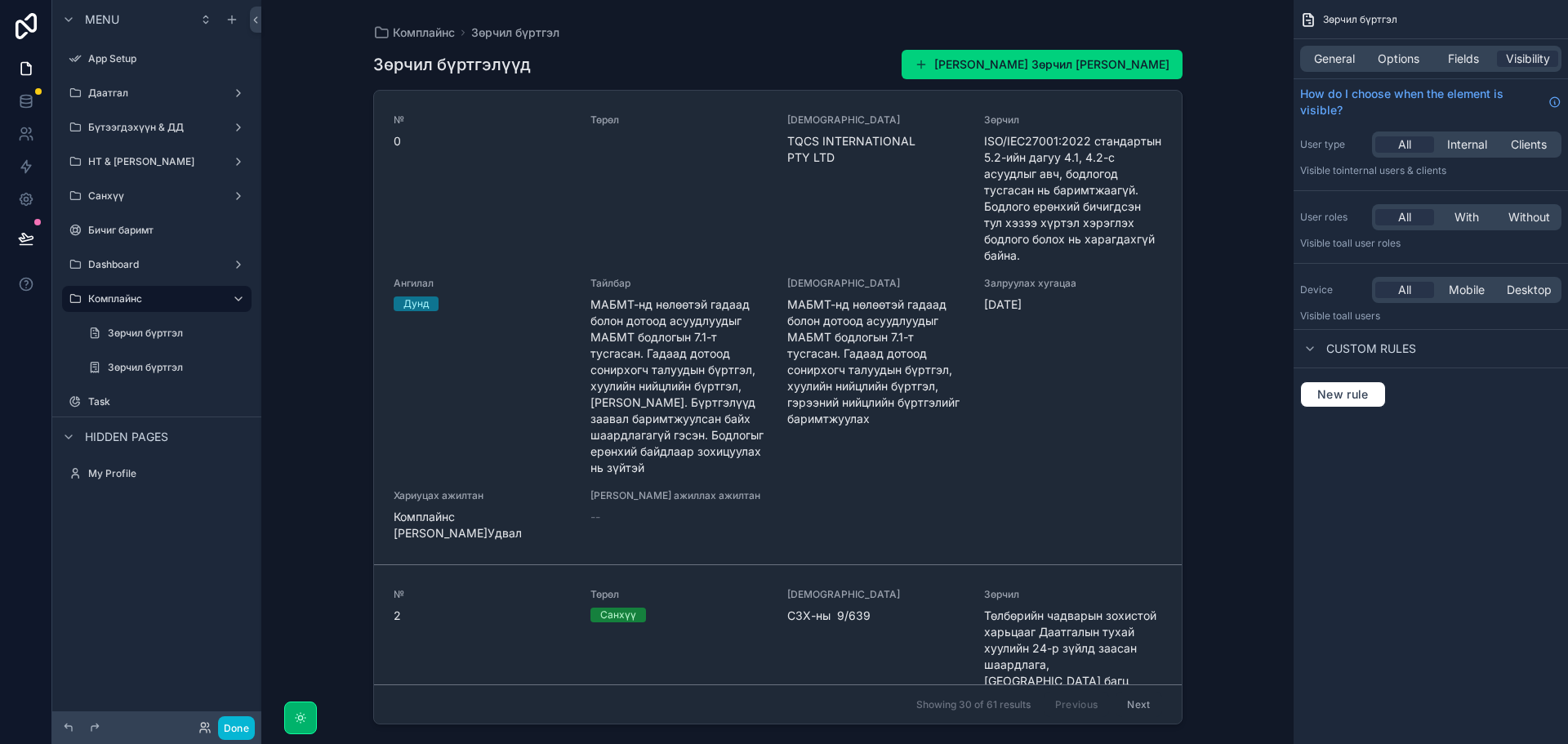
click at [1236, 196] on div "Комплайнс Зөрчил бүртгэл Зөрчил бүртгэлүүд Шинэ Зөрчил бүртгэл нэмэх № 0 Төрөл …" at bounding box center [777, 372] width 1032 height 744
click at [1181, 179] on div "№ 0 Төрөл Хаанаас TQCS INTERNATIONAL PTY LTD Зөрчил ISO/IEC27001:2022 стандарты…" at bounding box center [777, 407] width 808 height 633
click at [235, 301] on icon "scrollable content" at bounding box center [238, 299] width 13 height 13
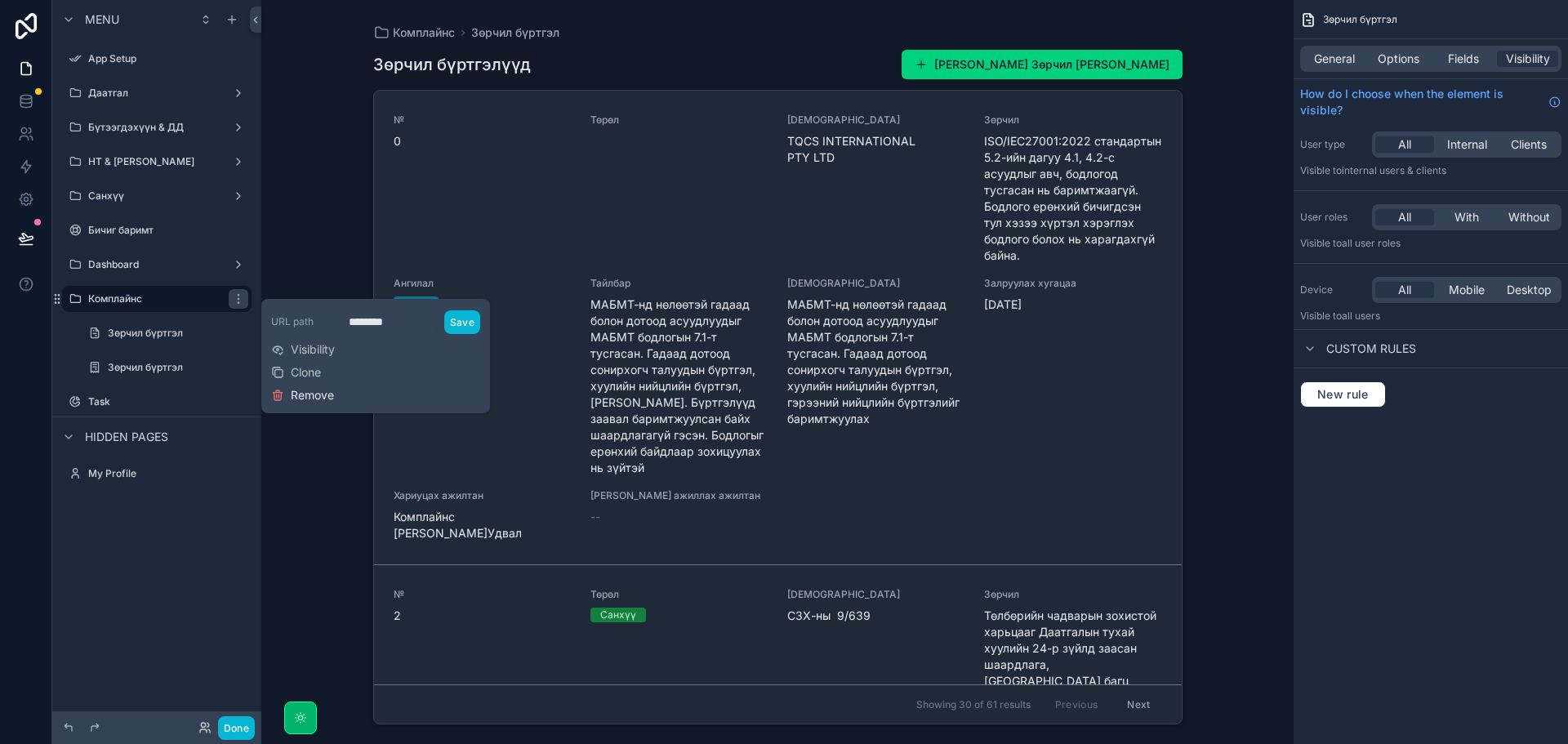
click at [321, 389] on span "Remove" at bounding box center [312, 395] width 43 height 16
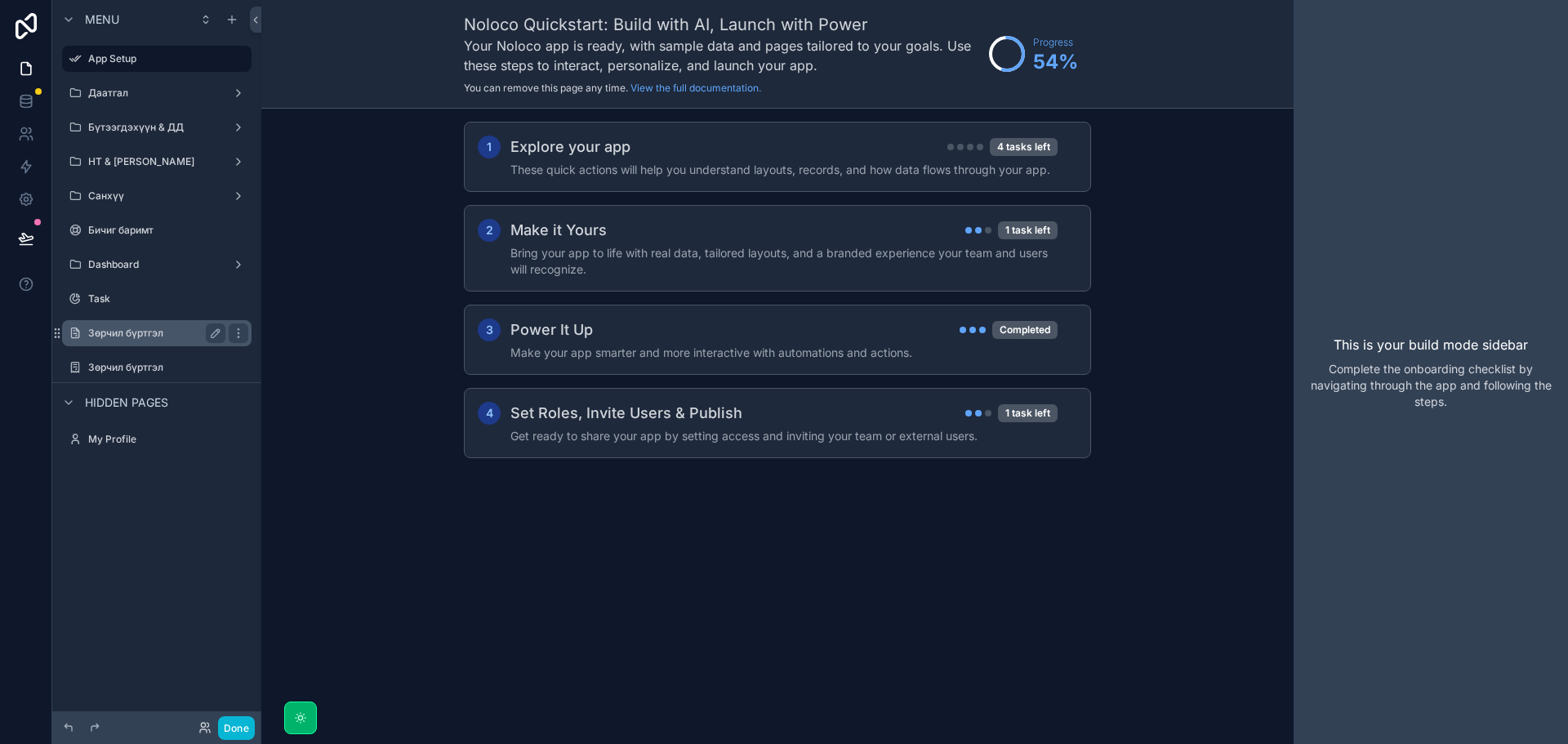
click at [127, 338] on label "Зөрчил бүртгэл" at bounding box center [154, 333] width 131 height 13
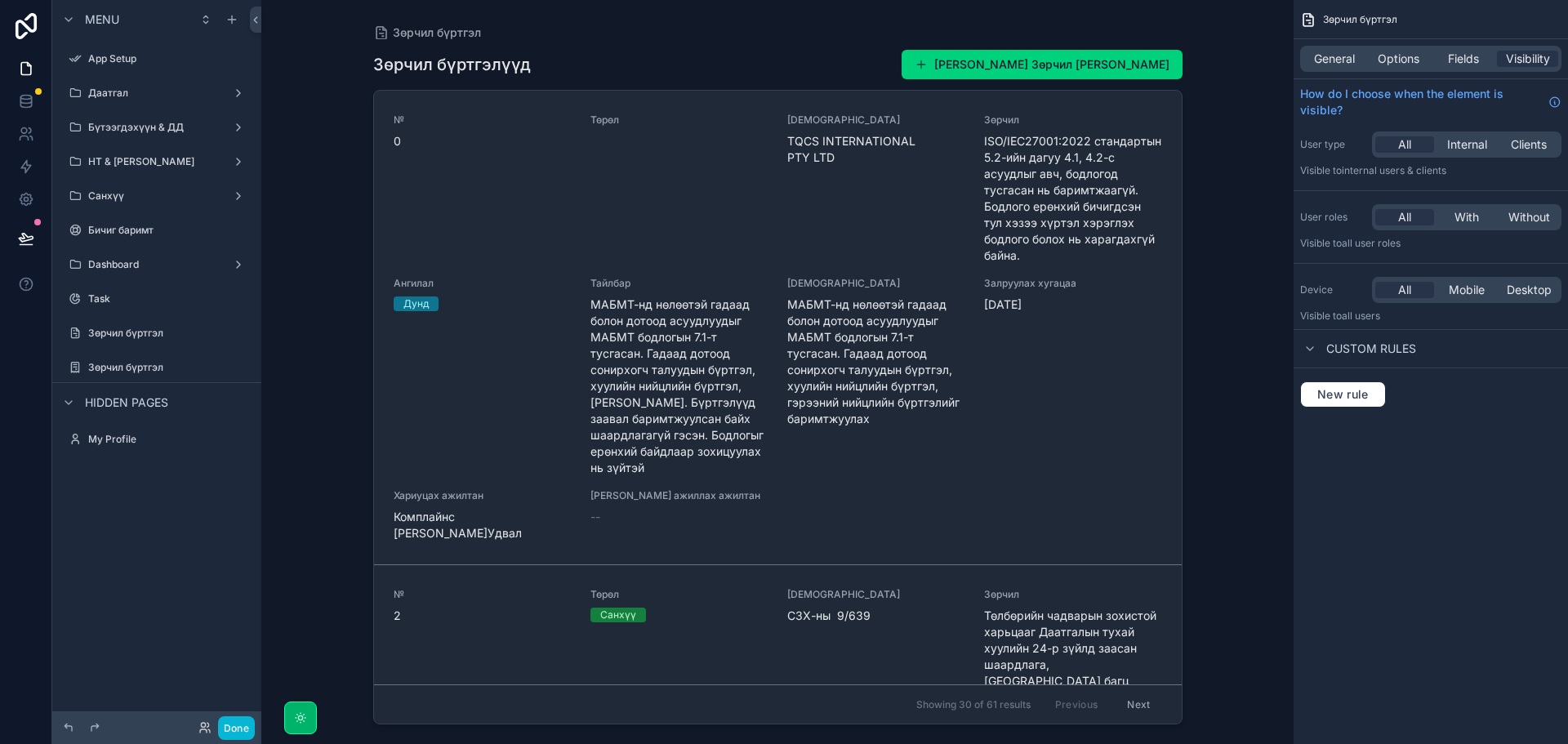
click at [298, 376] on div "Зөрчил бүртгэл Зөрчил бүртгэлүүд Шинэ Зөрчил бүртгэл нэмэх № 0 Төрөл Хаанаас TQ…" at bounding box center [777, 372] width 1032 height 744
click at [229, 16] on icon "scrollable content" at bounding box center [232, 20] width 13 height 13
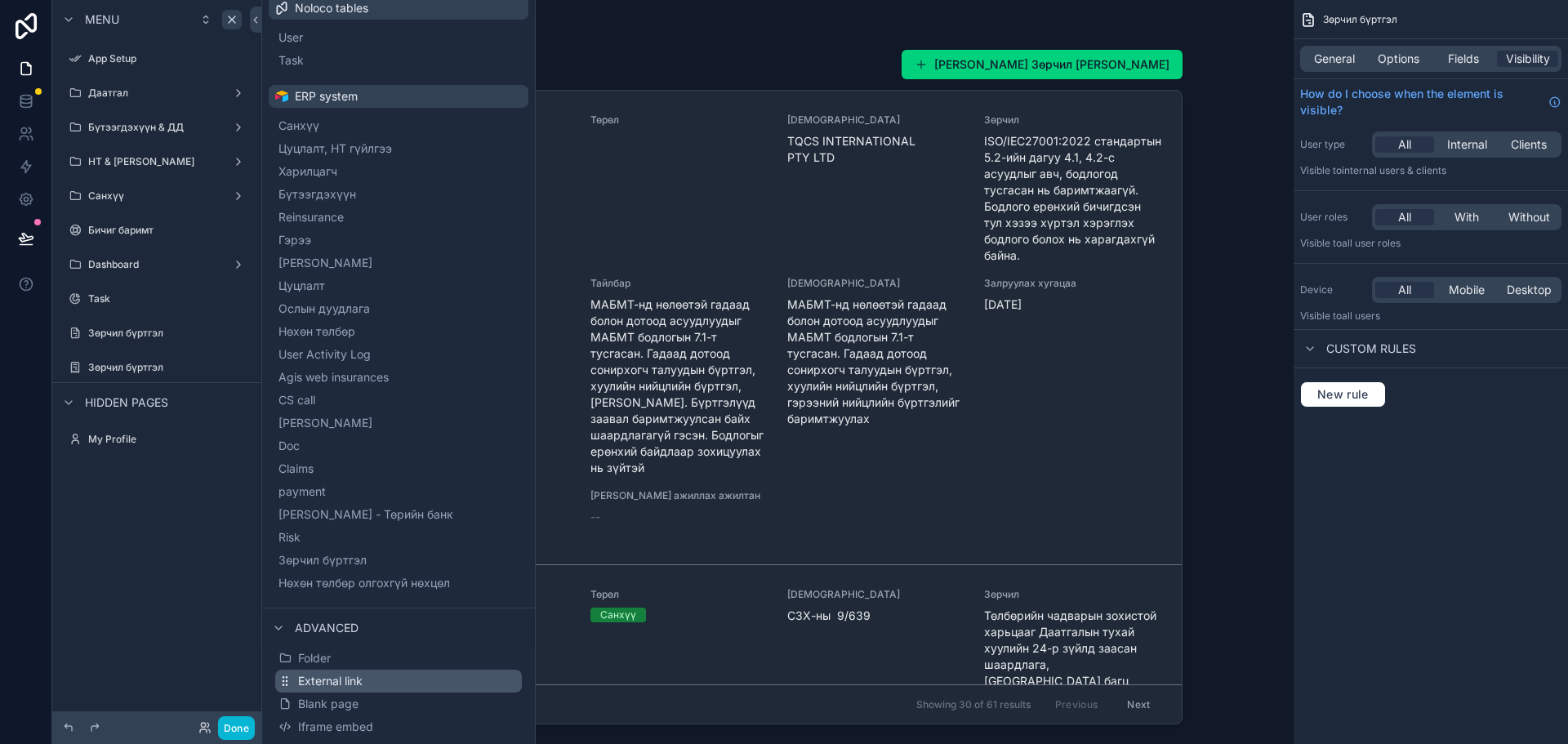
scroll to position [105, 0]
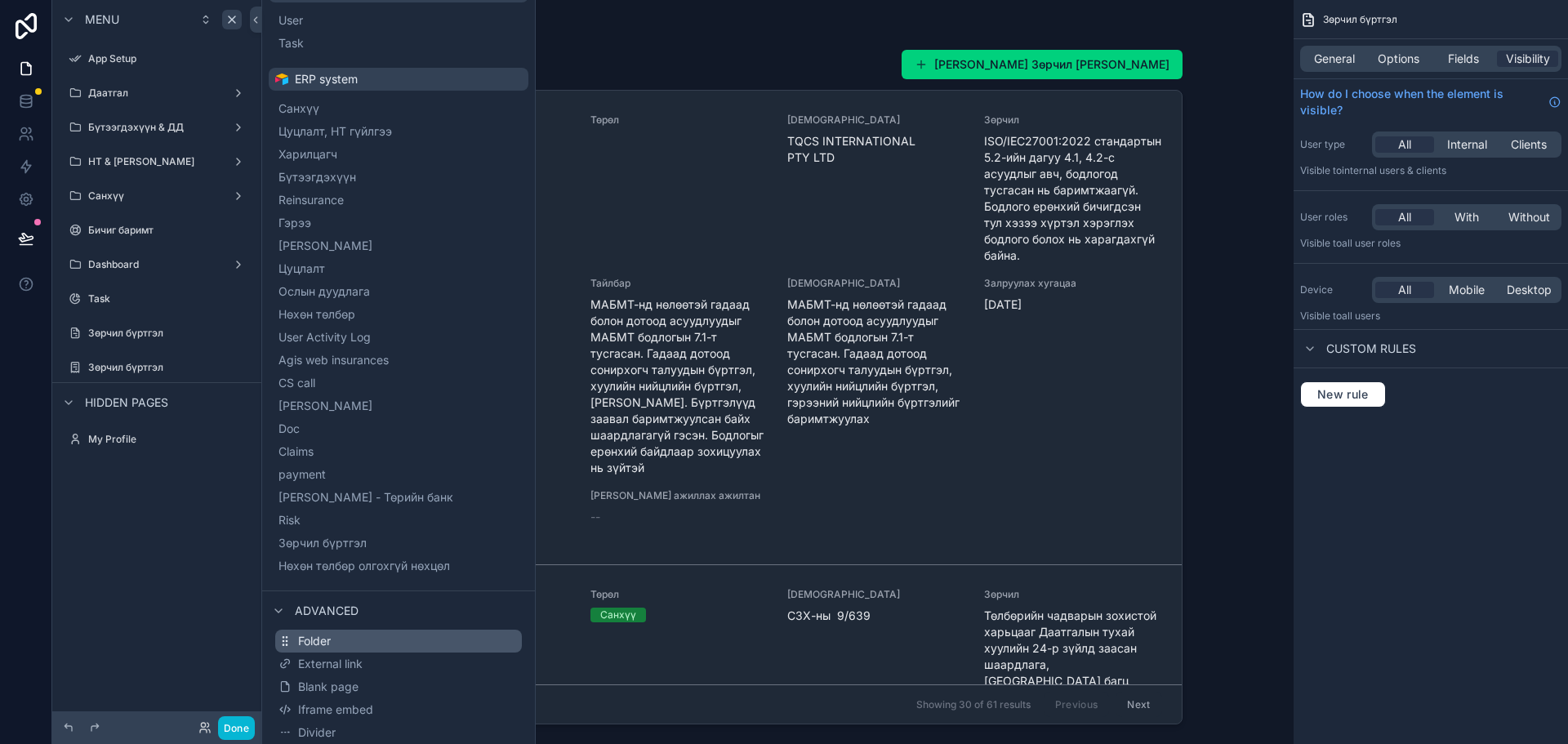
click at [342, 644] on button "Folder" at bounding box center [399, 641] width 247 height 23
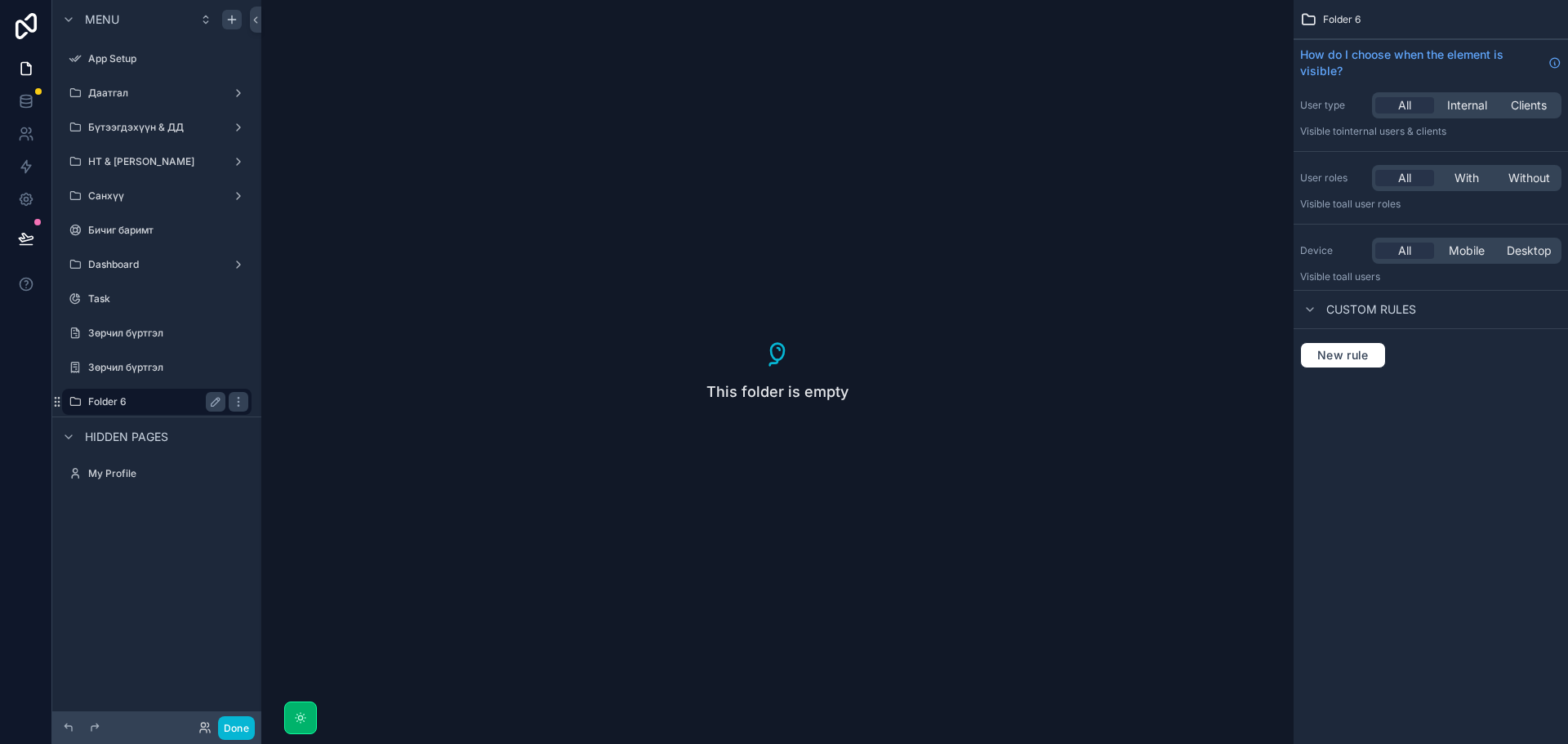
click at [120, 399] on label "Folder 6" at bounding box center [154, 402] width 131 height 13
click at [212, 403] on icon "scrollable content" at bounding box center [216, 402] width 8 height 8
click at [160, 403] on input "********" at bounding box center [144, 402] width 111 height 20
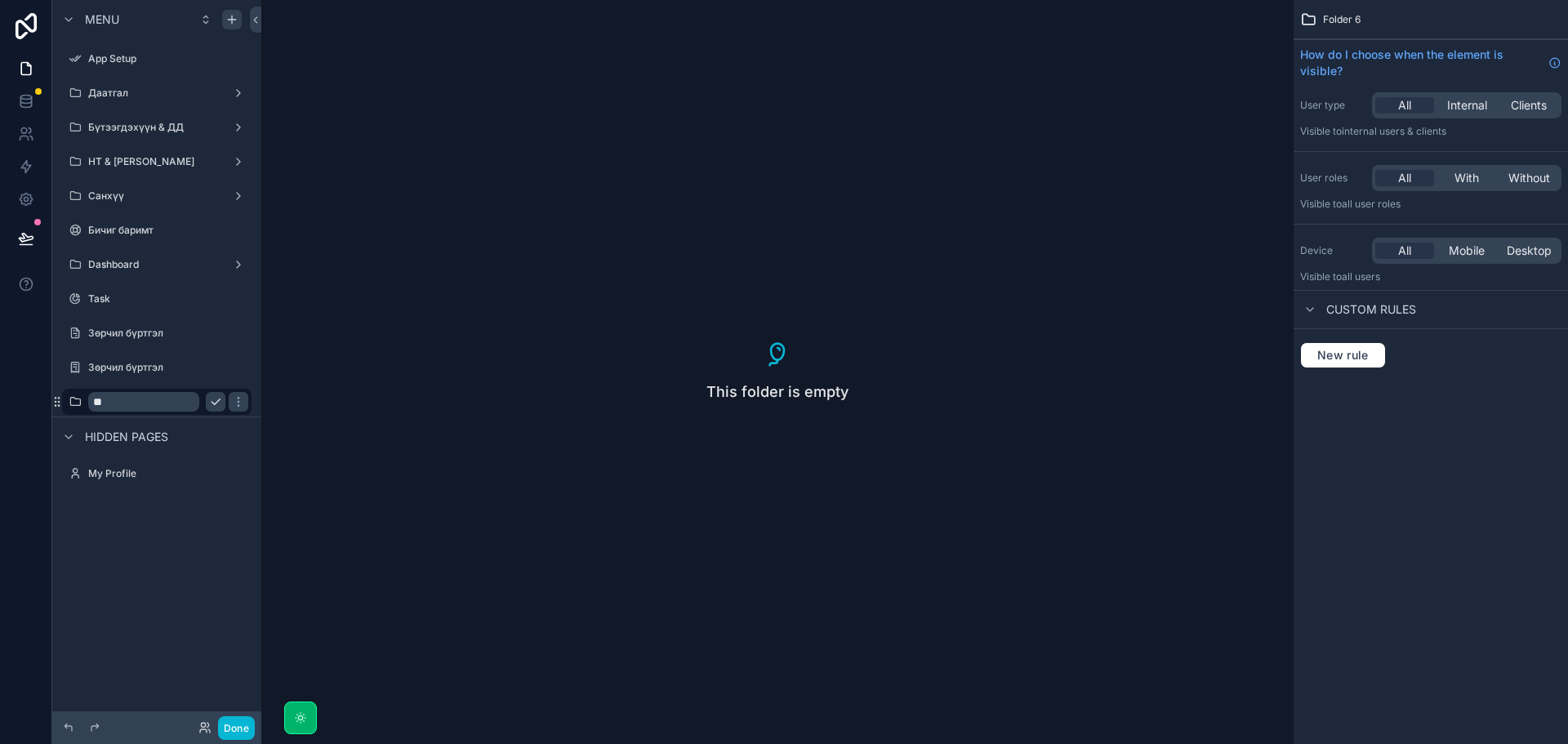
type input "*"
type input "*********"
click at [229, 403] on button "scrollable content" at bounding box center [238, 402] width 20 height 20
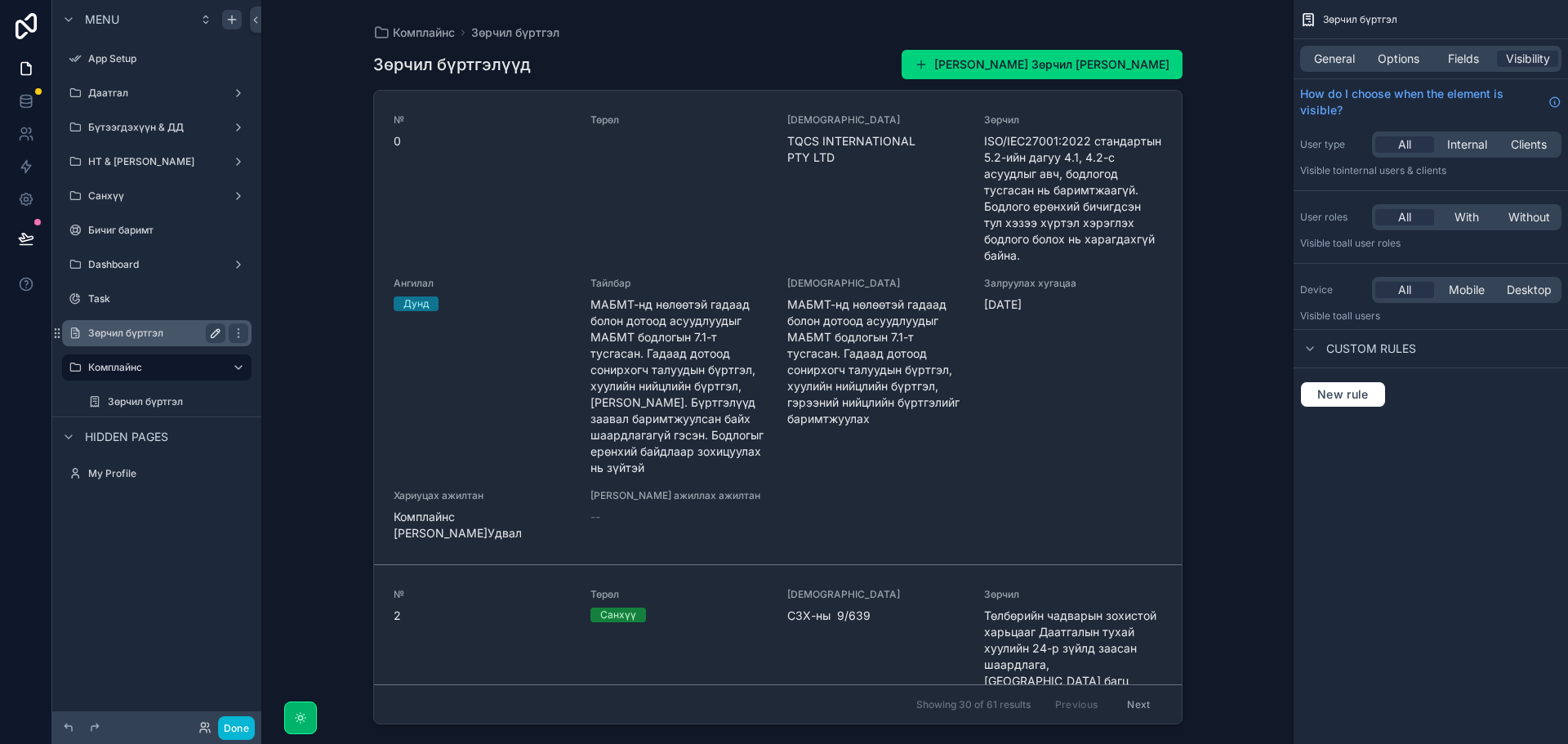
click at [118, 338] on label "Зөрчил бүртгэл" at bounding box center [154, 333] width 131 height 13
click at [237, 331] on icon "scrollable content" at bounding box center [238, 333] width 13 height 13
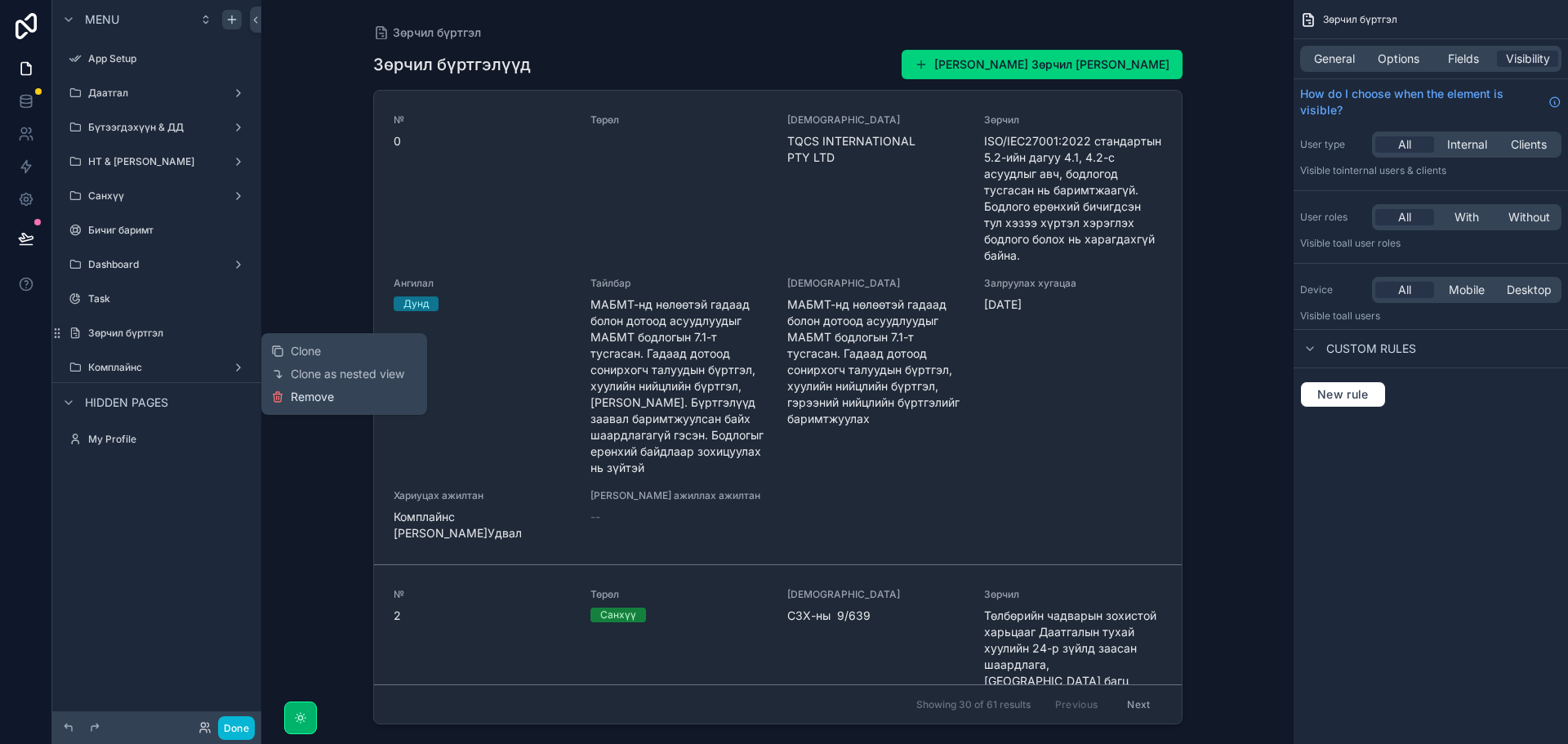
click at [293, 396] on span "Remove" at bounding box center [312, 397] width 43 height 16
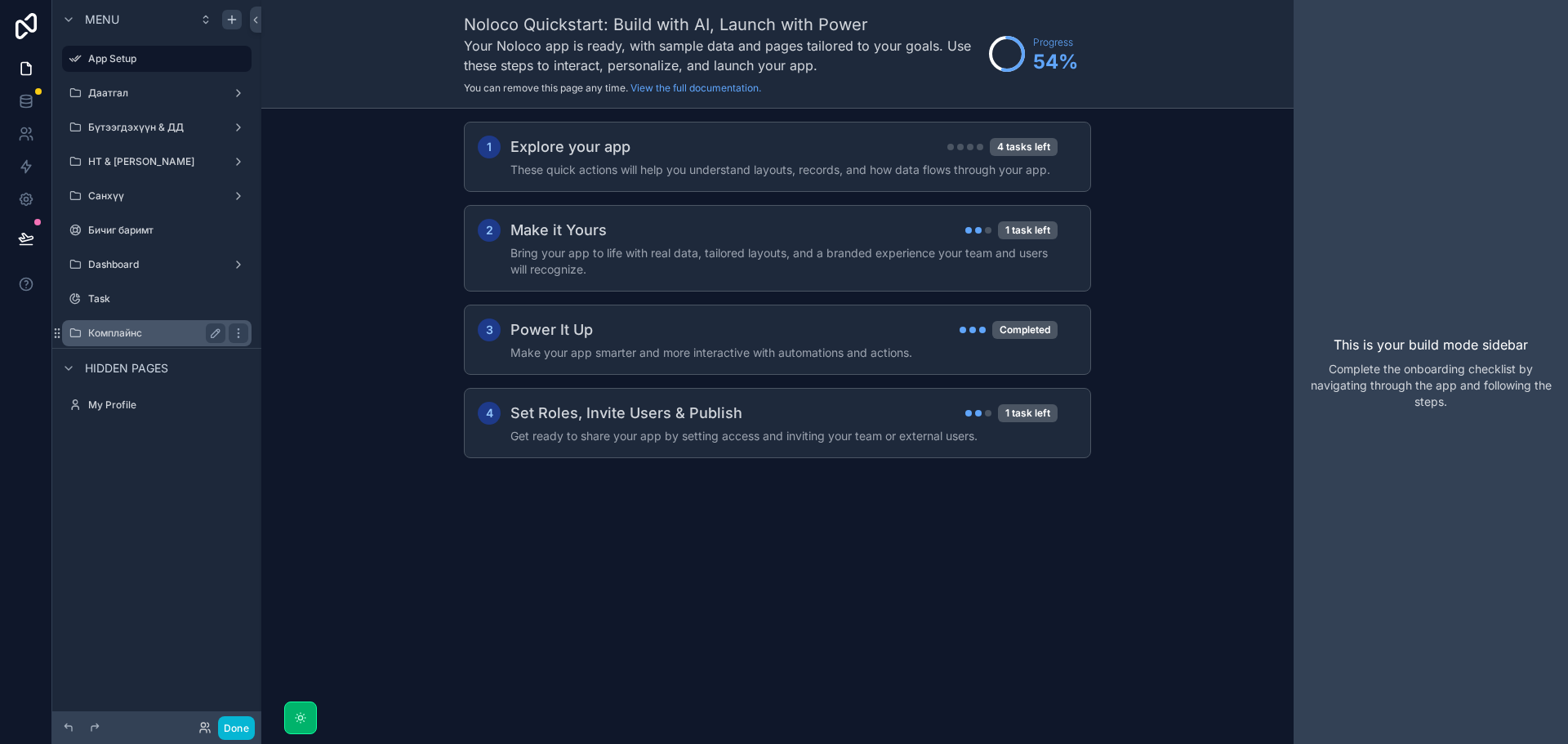
click at [126, 340] on div "Комплайнс" at bounding box center [157, 333] width 137 height 20
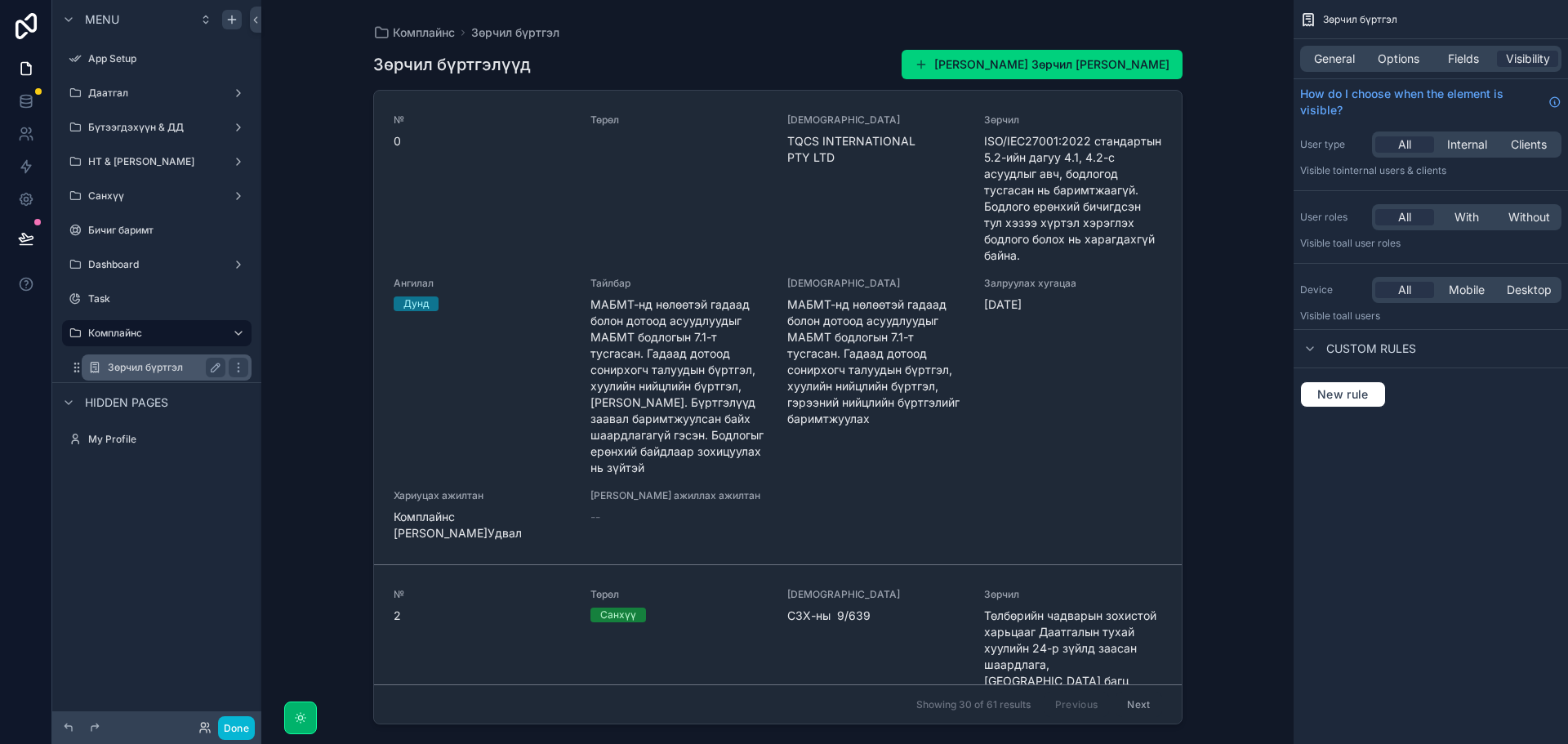
click at [148, 369] on label "Зөрчил бүртгэл" at bounding box center [163, 368] width 111 height 13
click at [165, 351] on icon "scrollable content" at bounding box center [167, 352] width 15 height 15
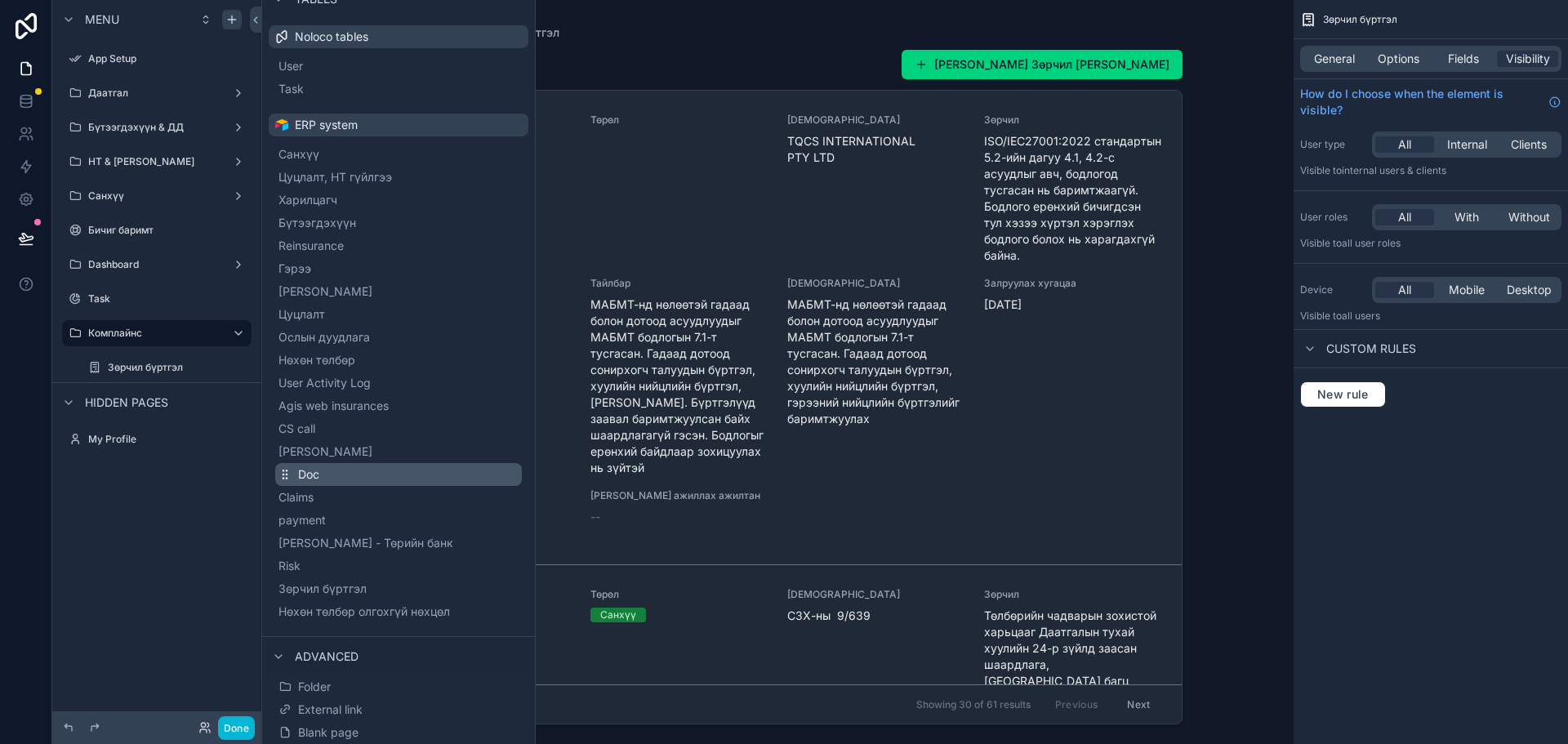
scroll to position [105, 0]
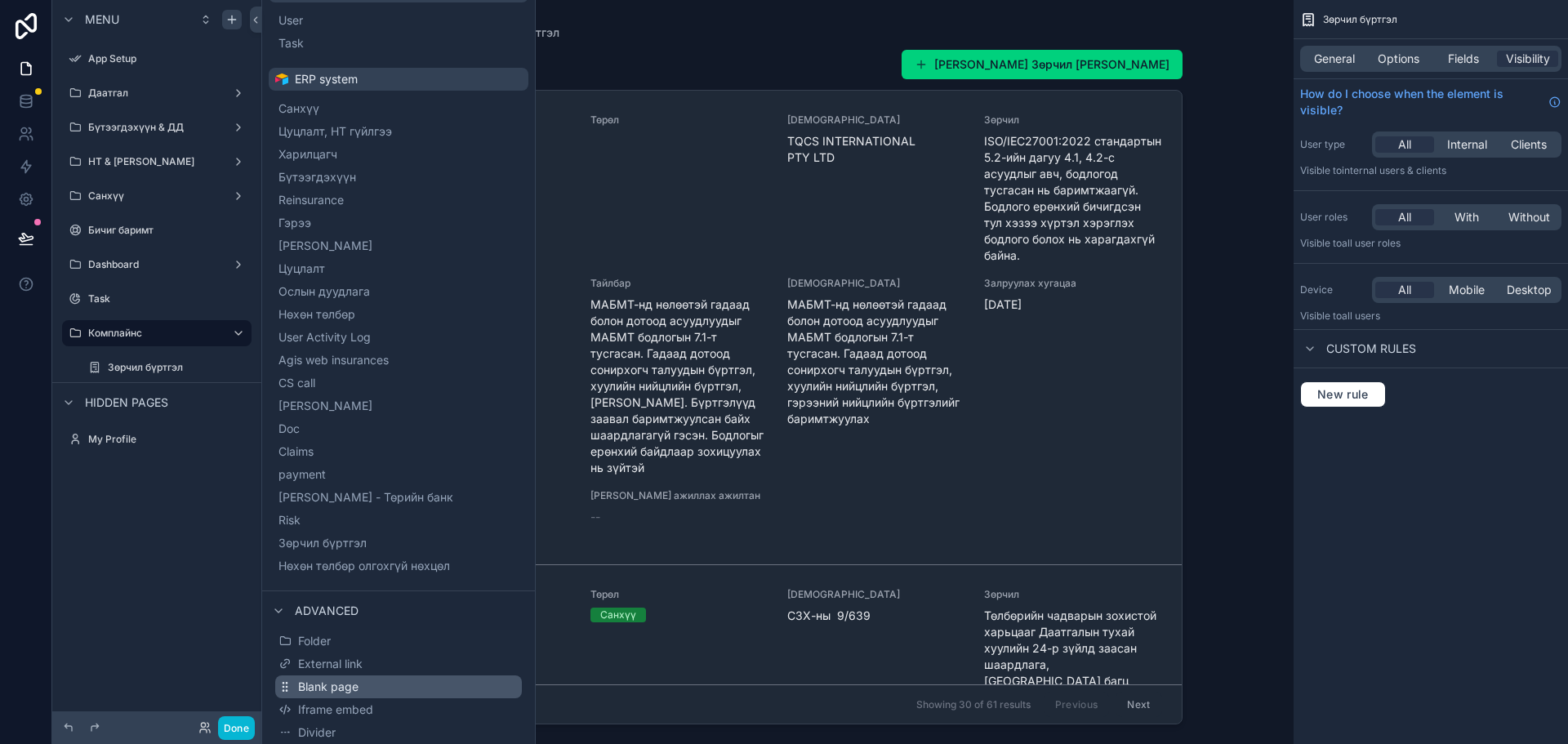
click at [359, 681] on button "Blank page" at bounding box center [399, 687] width 247 height 23
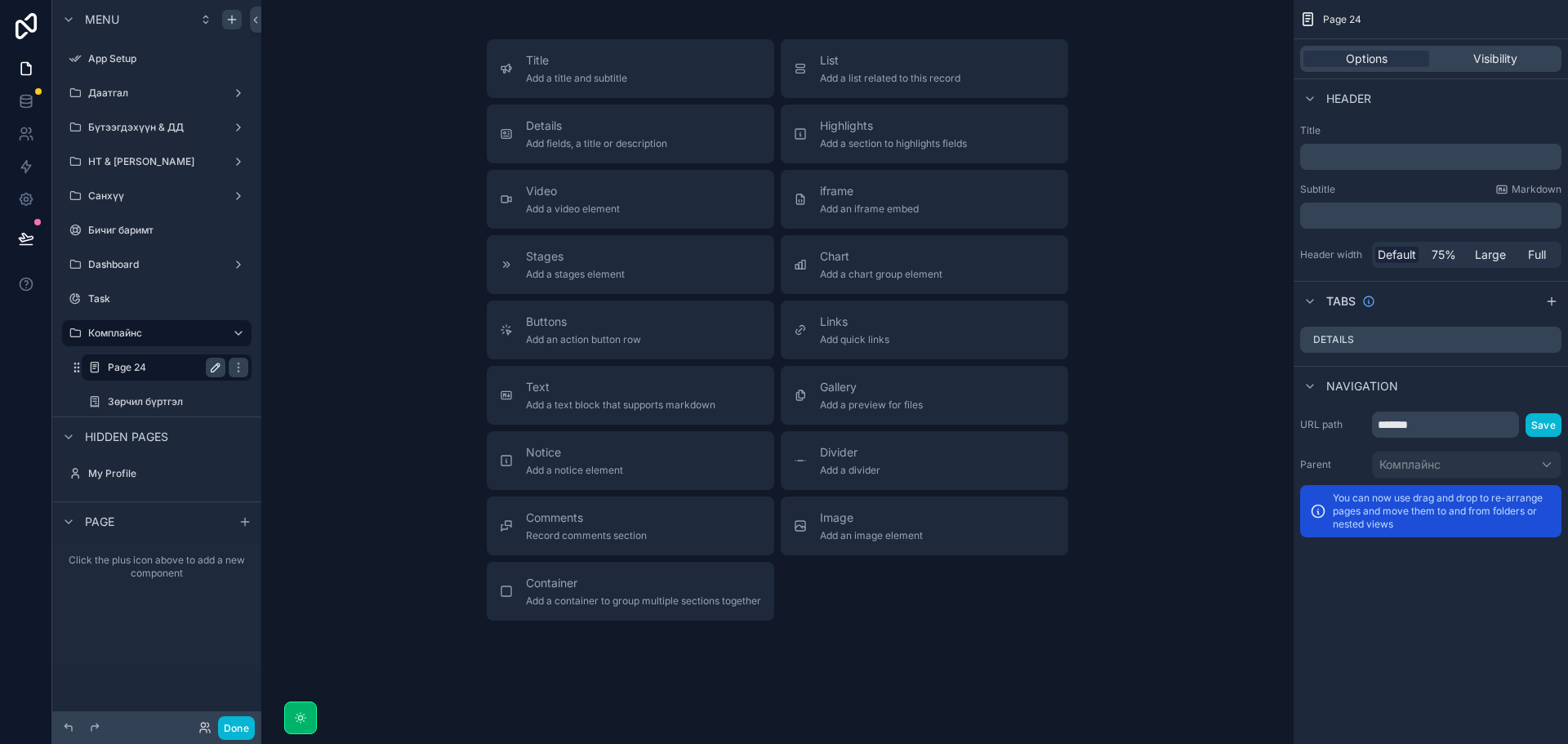
click at [218, 370] on icon "scrollable content" at bounding box center [216, 368] width 13 height 13
click at [193, 369] on input "*******" at bounding box center [154, 368] width 91 height 20
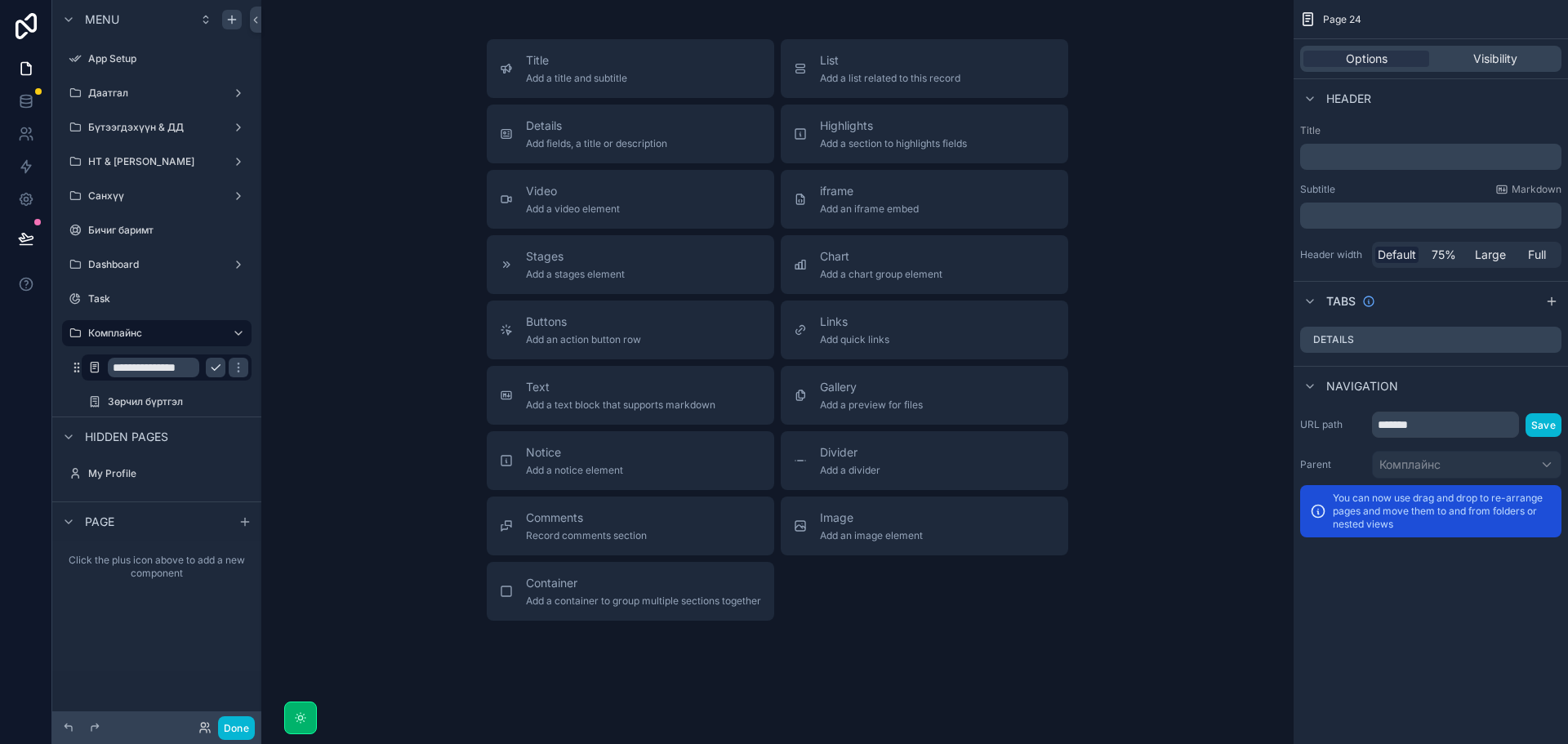
type input "**********"
click at [232, 369] on icon "scrollable content" at bounding box center [238, 368] width 13 height 13
click at [880, 268] on span "Add a chart group element" at bounding box center [881, 274] width 122 height 13
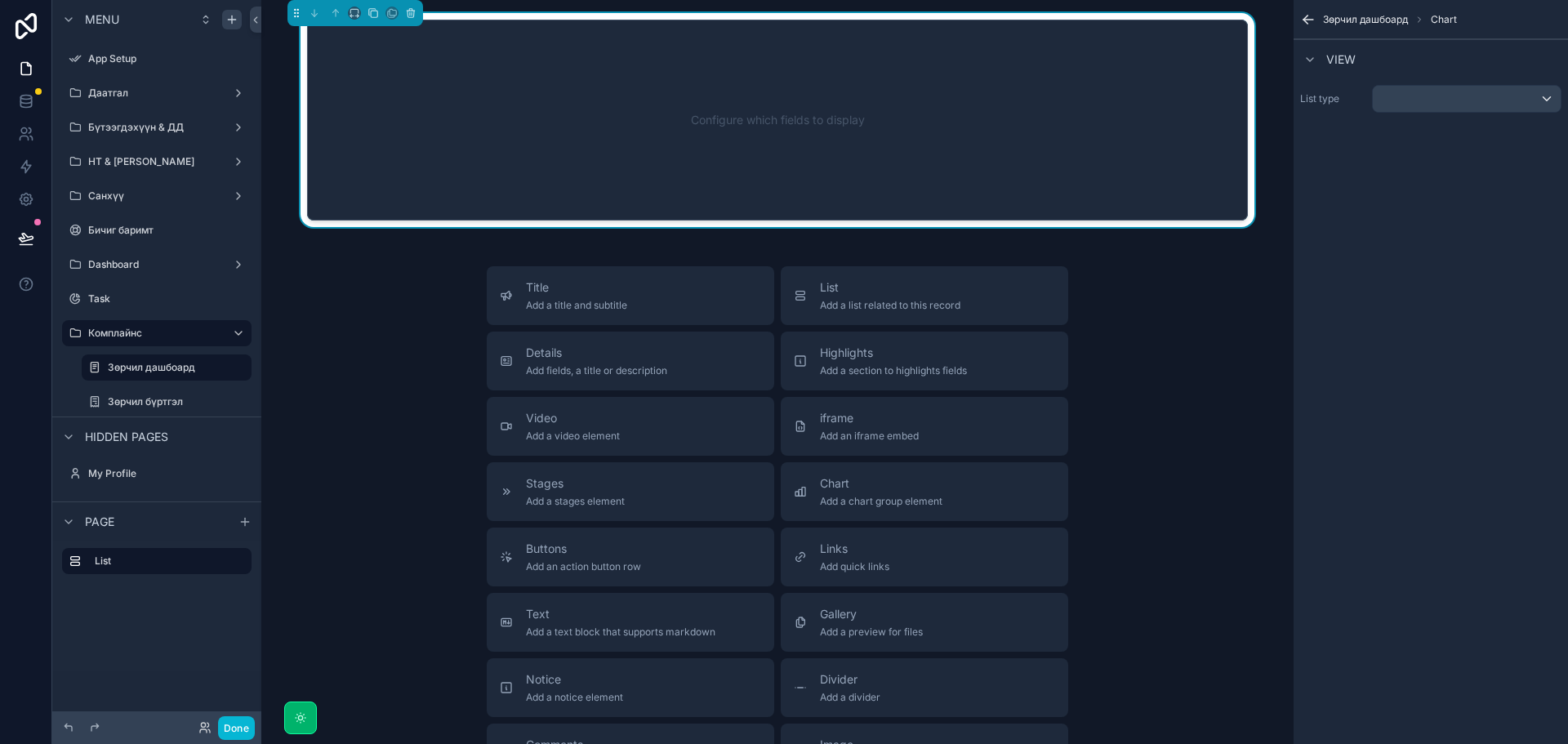
click at [487, 113] on div "Configure which fields to display" at bounding box center [777, 120] width 887 height 147
click at [1483, 97] on div "scrollable content" at bounding box center [1467, 99] width 188 height 26
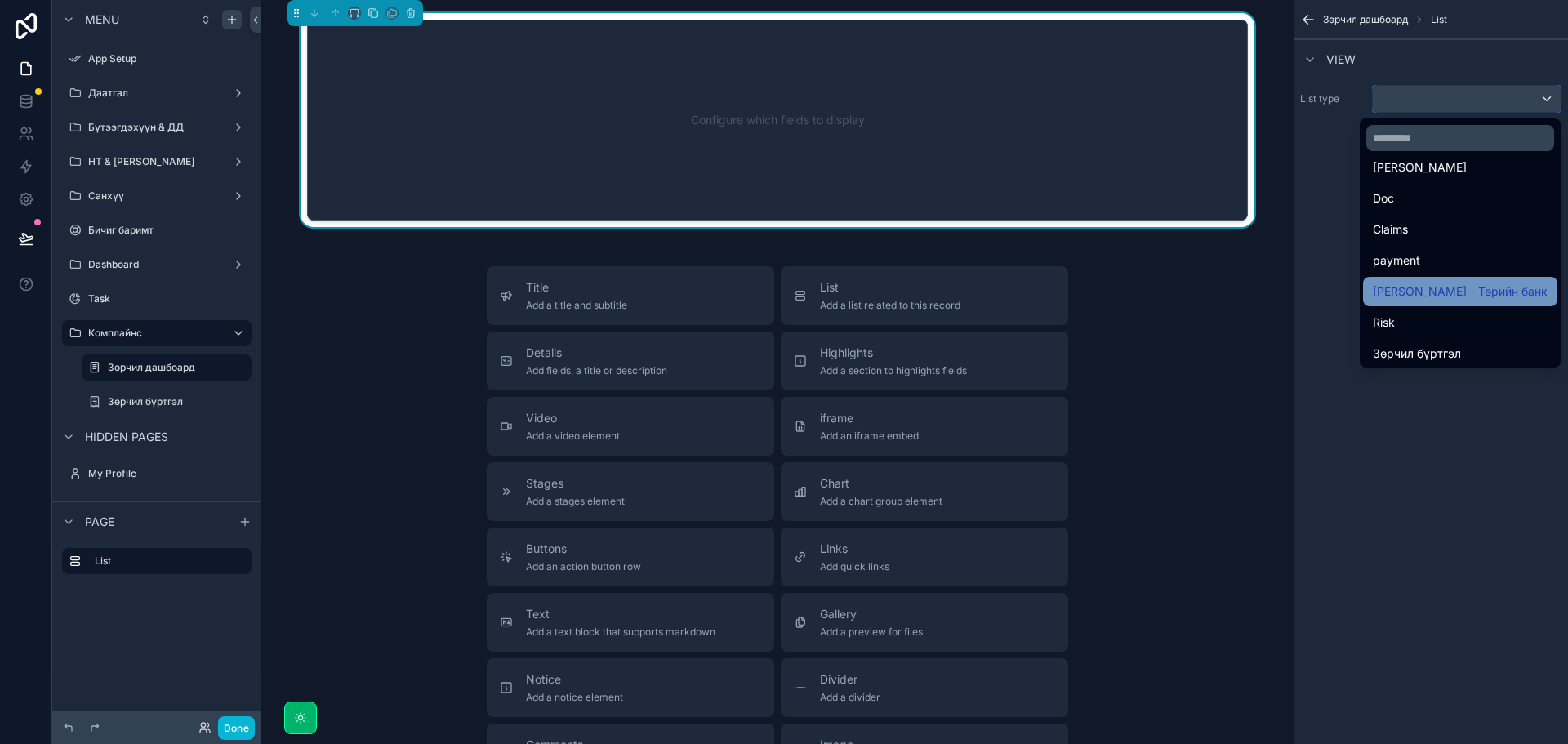
scroll to position [568, 0]
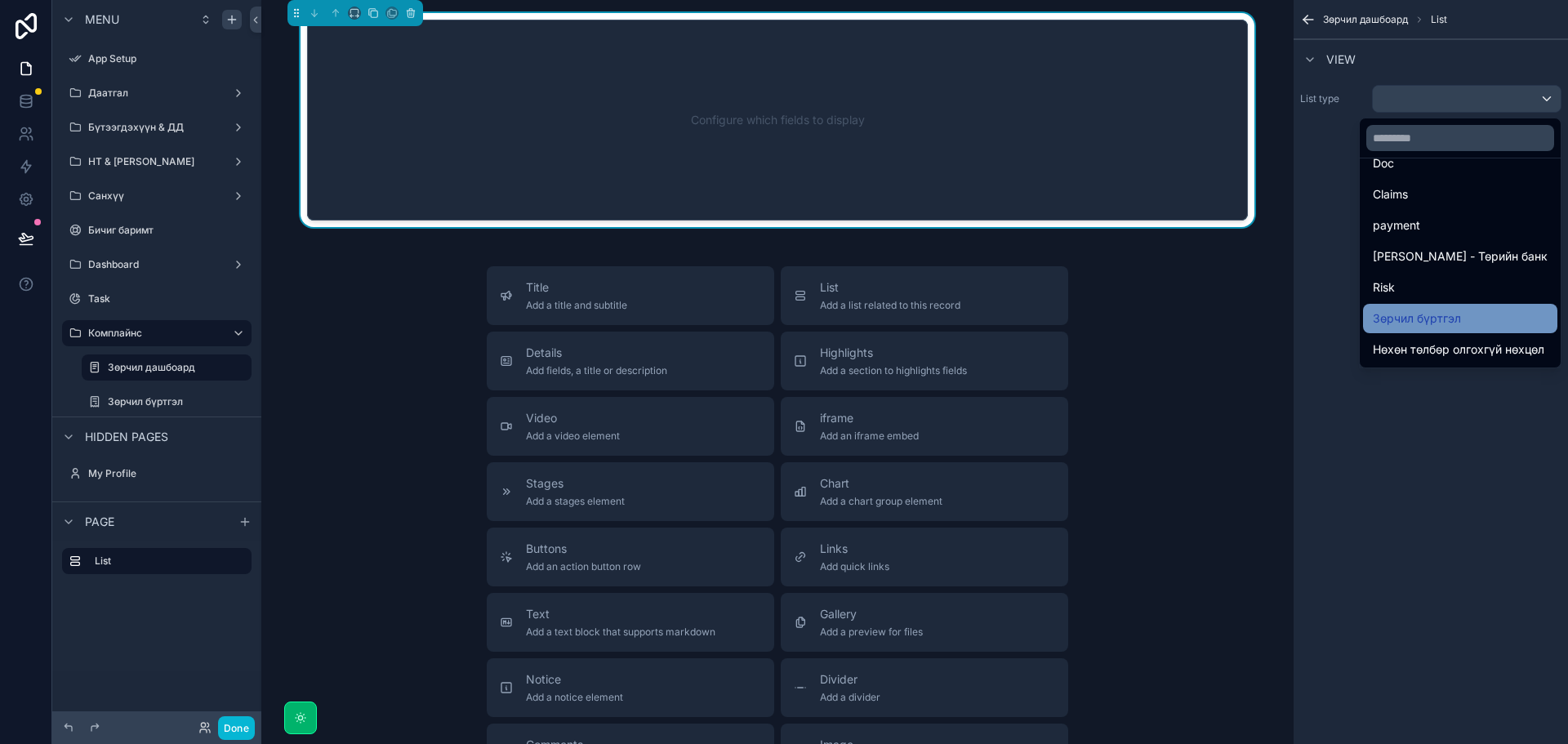
click at [1450, 325] on span "Зөрчил бүртгэл" at bounding box center [1417, 319] width 88 height 20
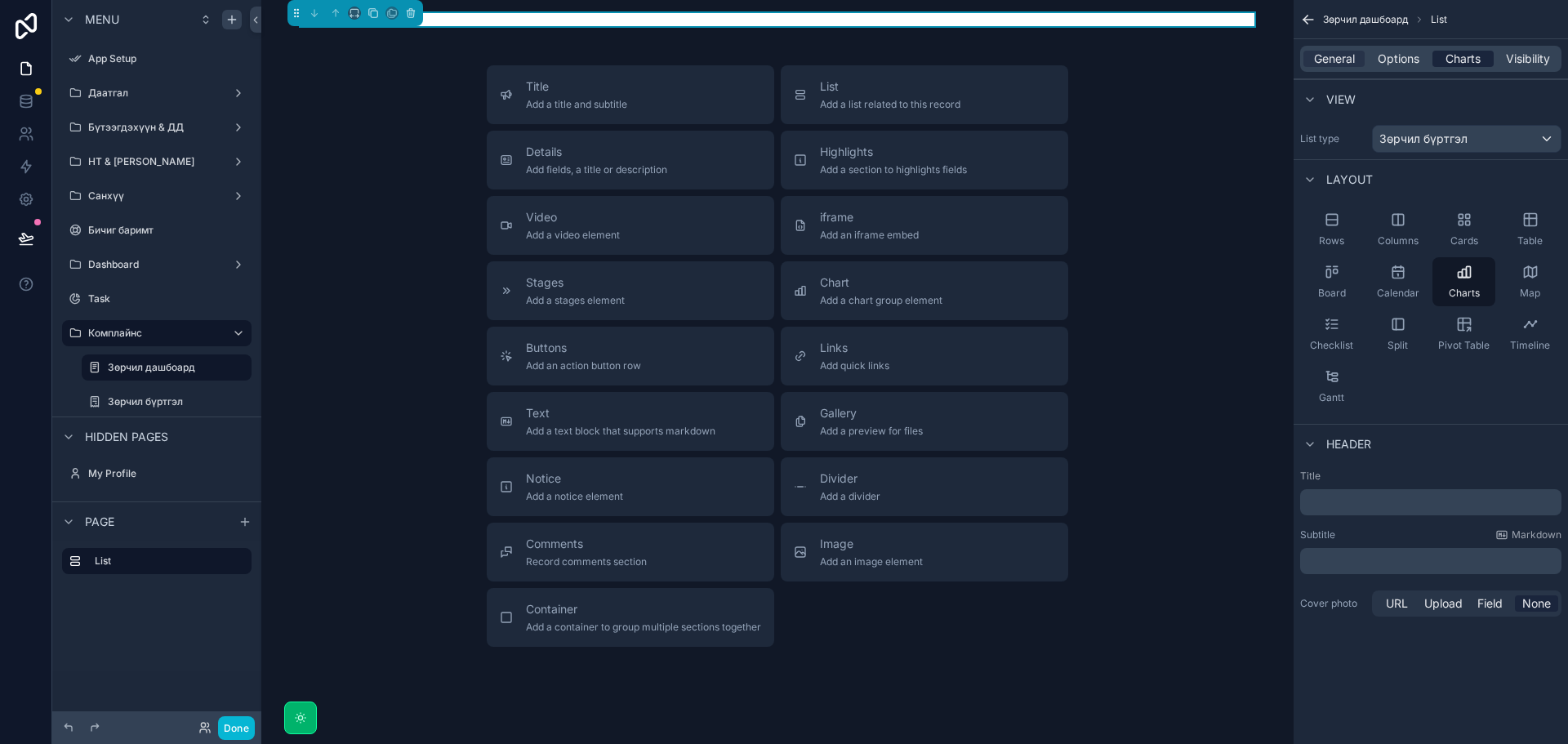
click at [1459, 60] on span "Charts" at bounding box center [1463, 59] width 35 height 16
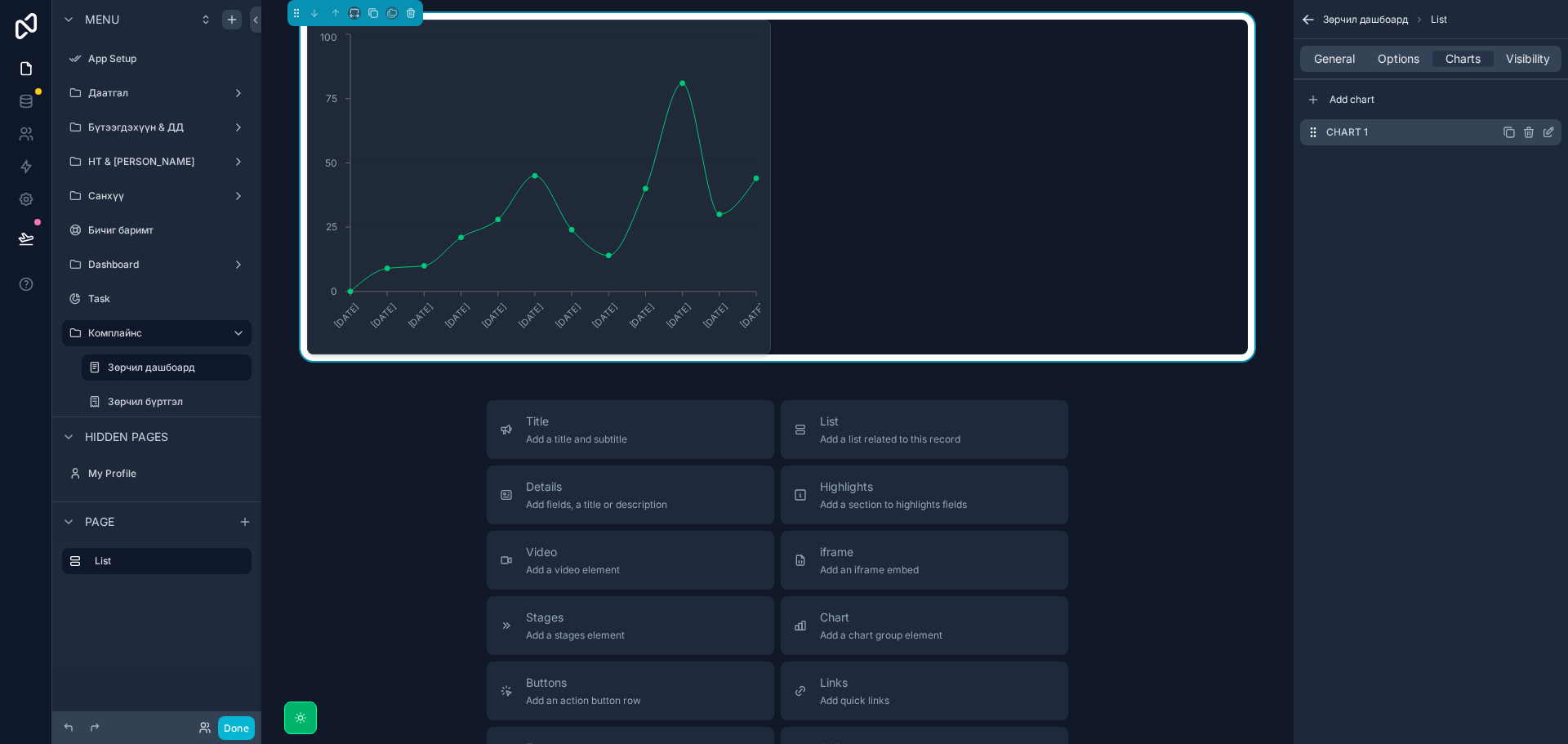
click at [1544, 128] on icon "scrollable content" at bounding box center [1548, 132] width 13 height 13
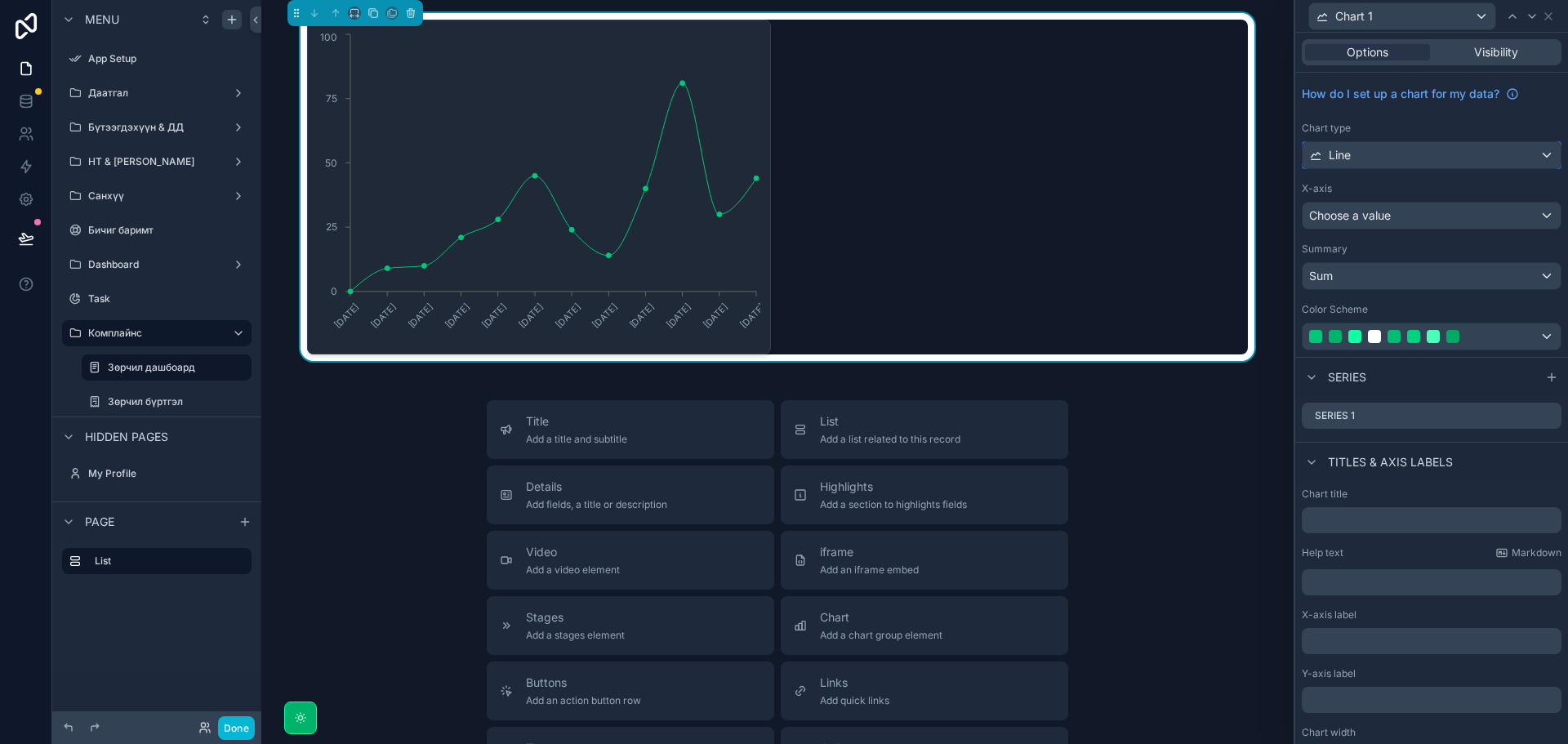
click at [1409, 155] on div "Line" at bounding box center [1432, 155] width 258 height 26
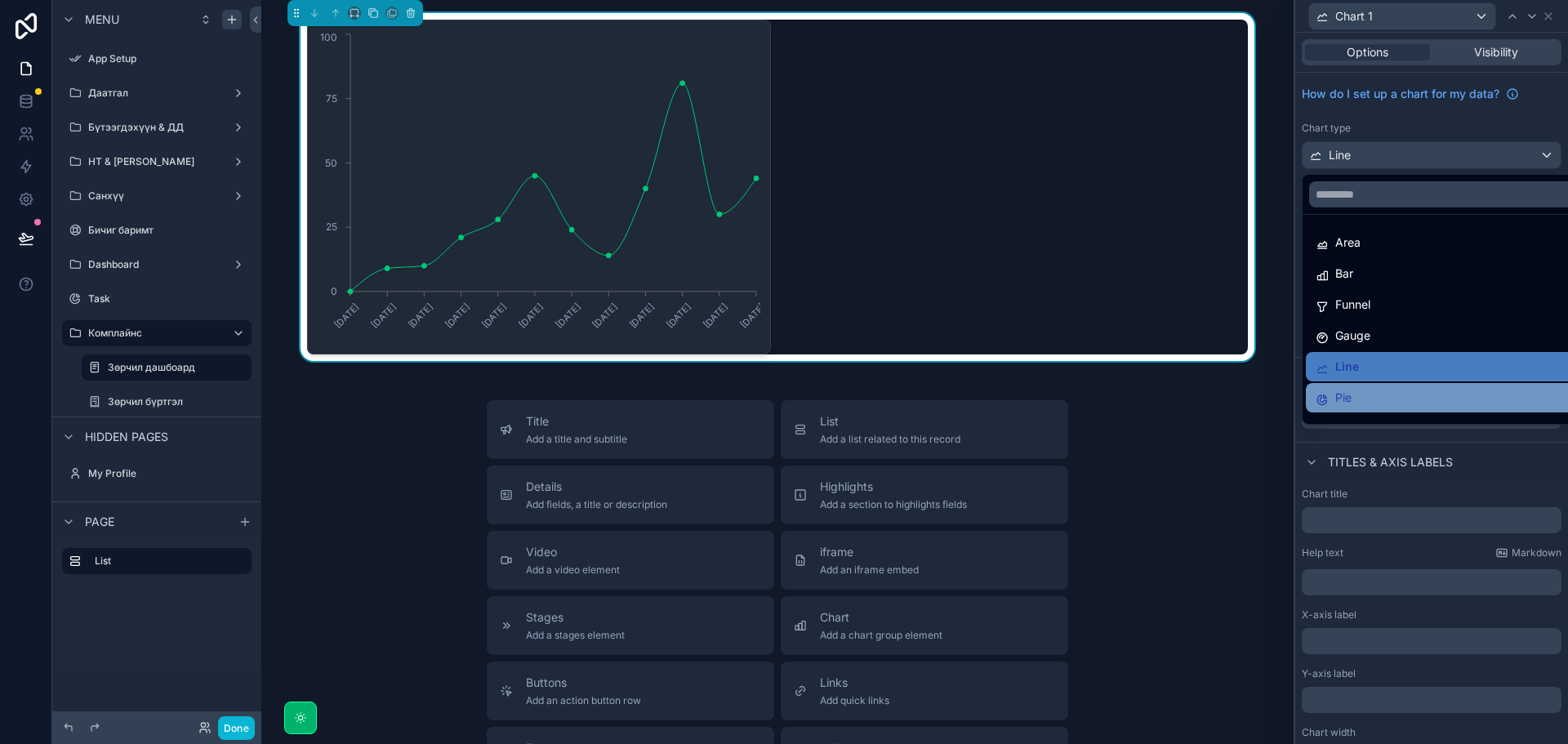
click at [1380, 388] on div "Pie" at bounding box center [1444, 398] width 257 height 20
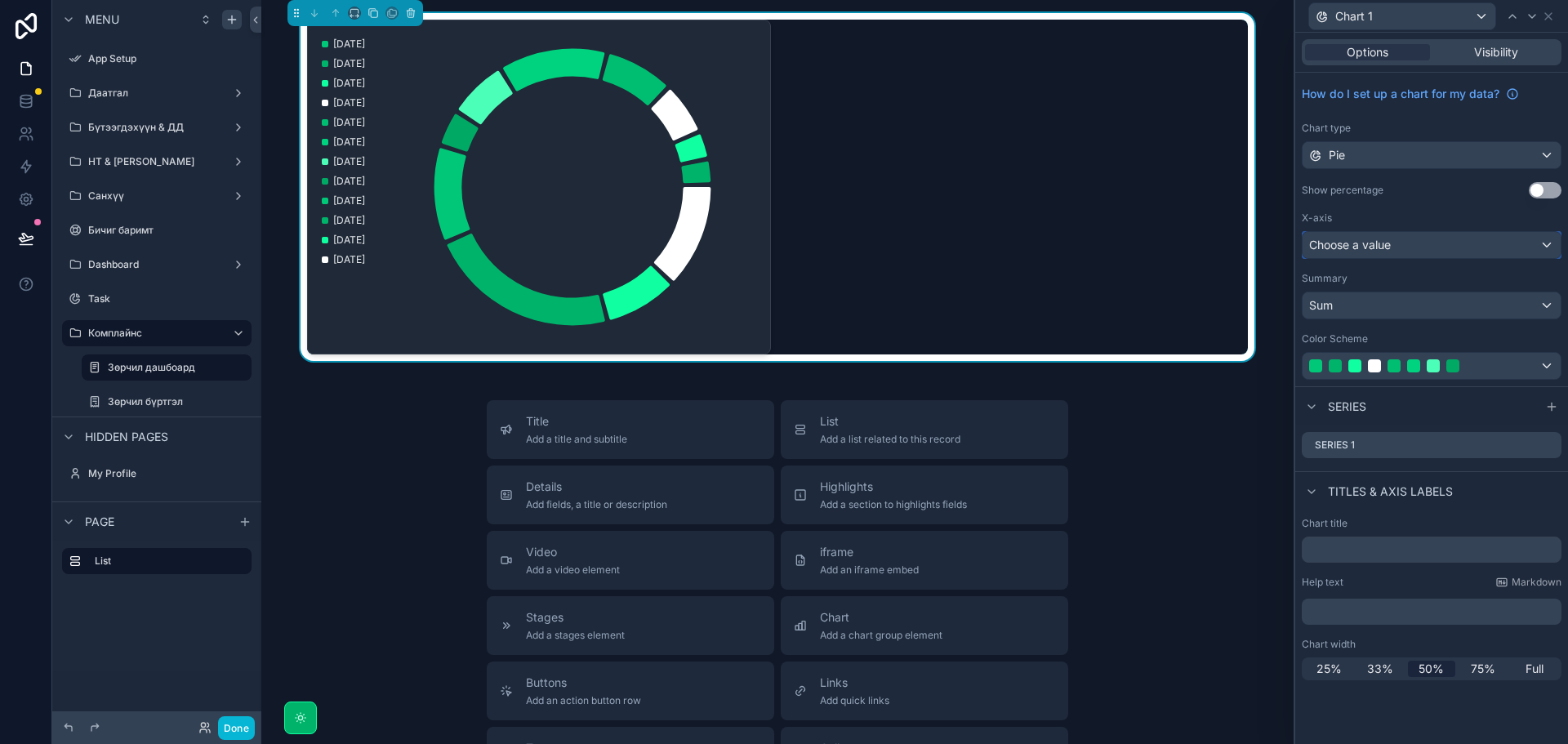
click at [1424, 246] on div "Choose a value" at bounding box center [1432, 245] width 258 height 26
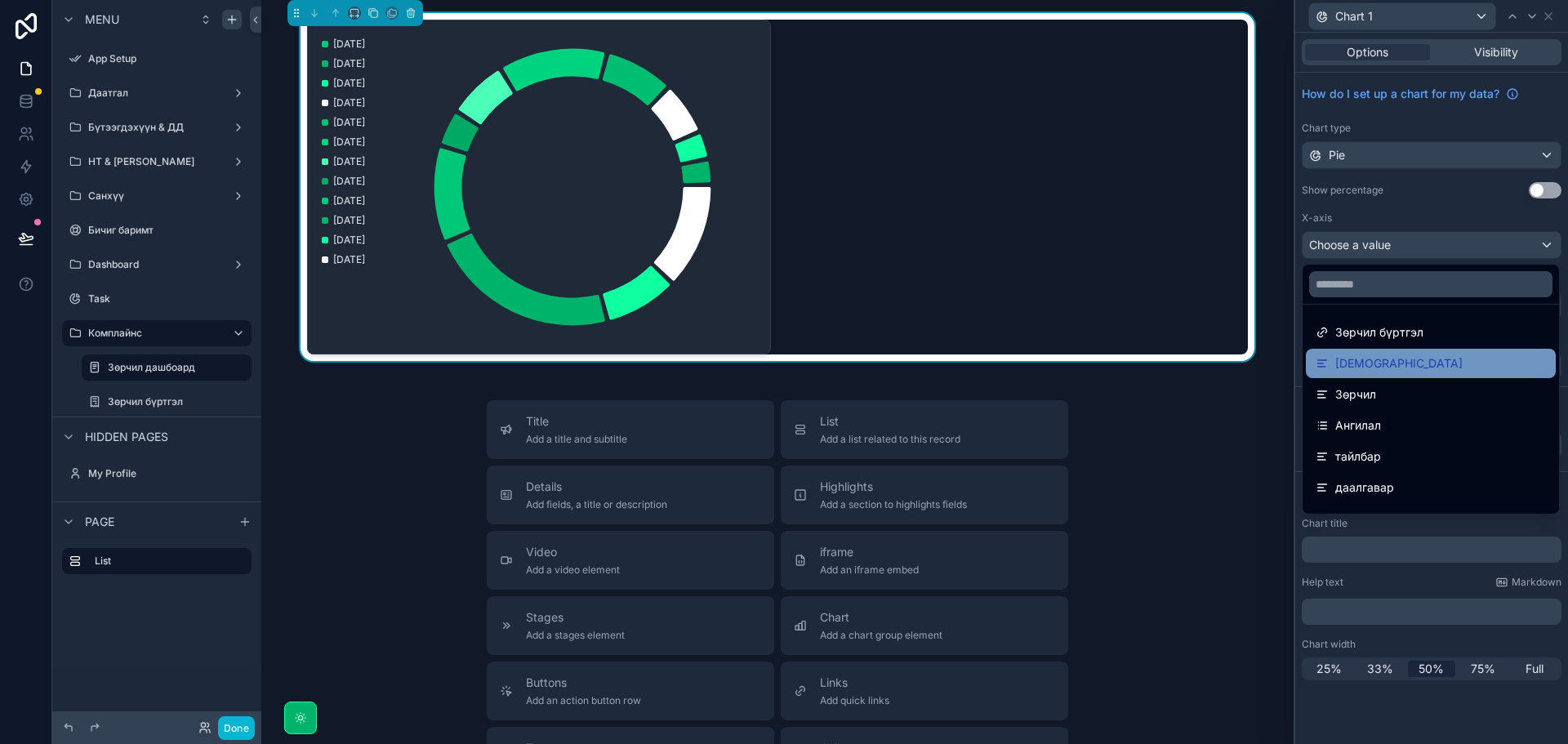
click at [1395, 368] on div "[DEMOGRAPHIC_DATA]" at bounding box center [1431, 363] width 230 height 20
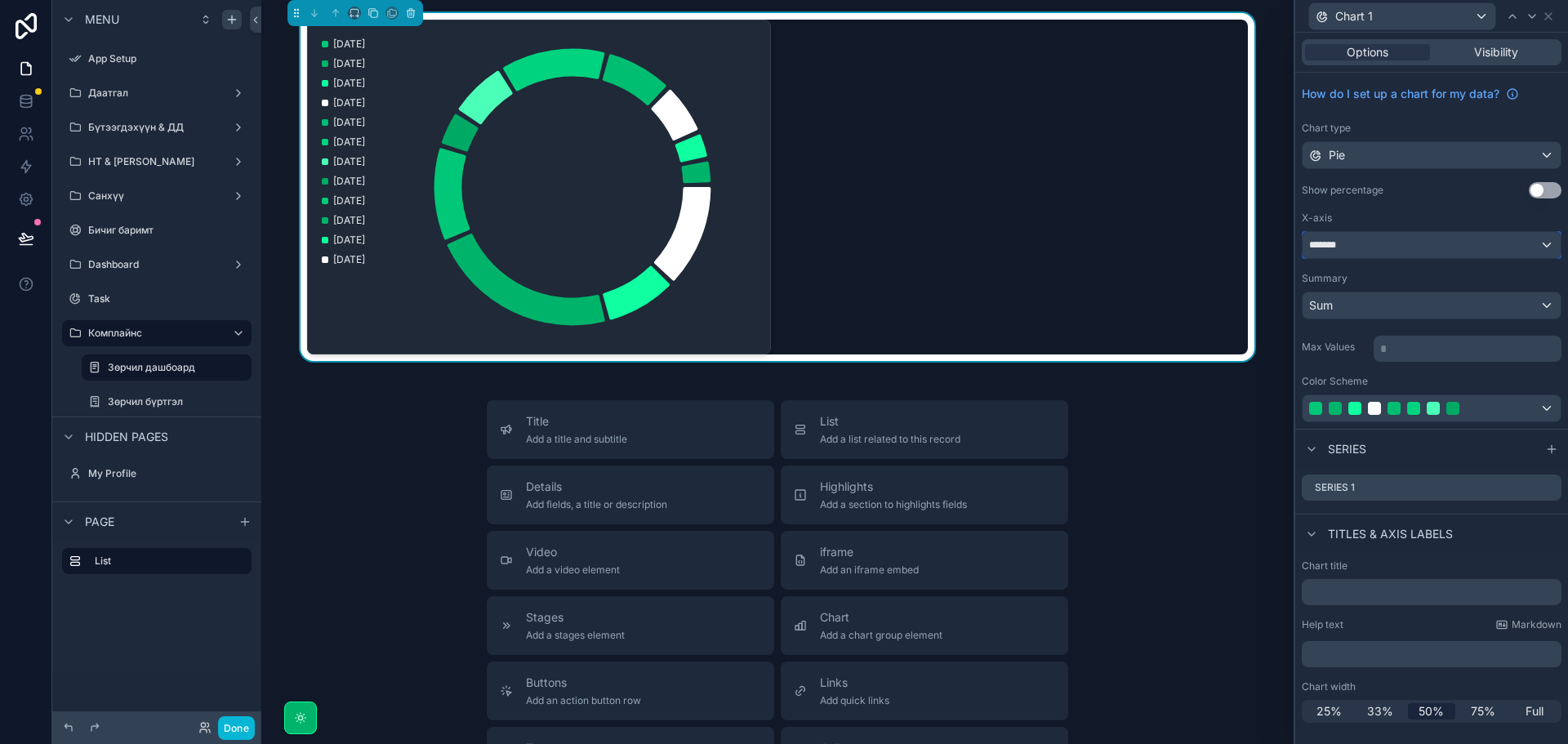
click at [1450, 246] on div "*******" at bounding box center [1432, 245] width 258 height 26
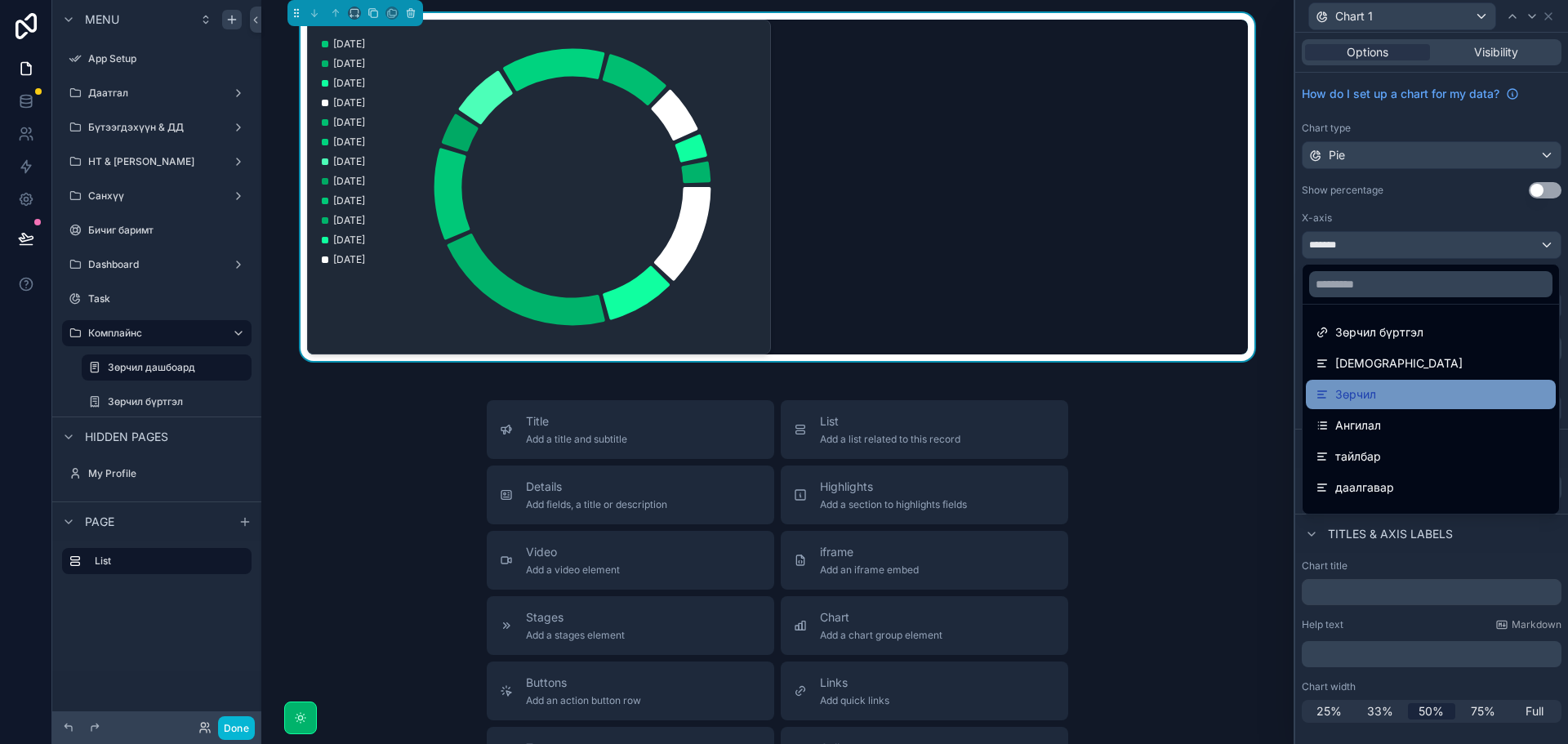
click at [1398, 397] on div "Зөрчил" at bounding box center [1431, 394] width 230 height 20
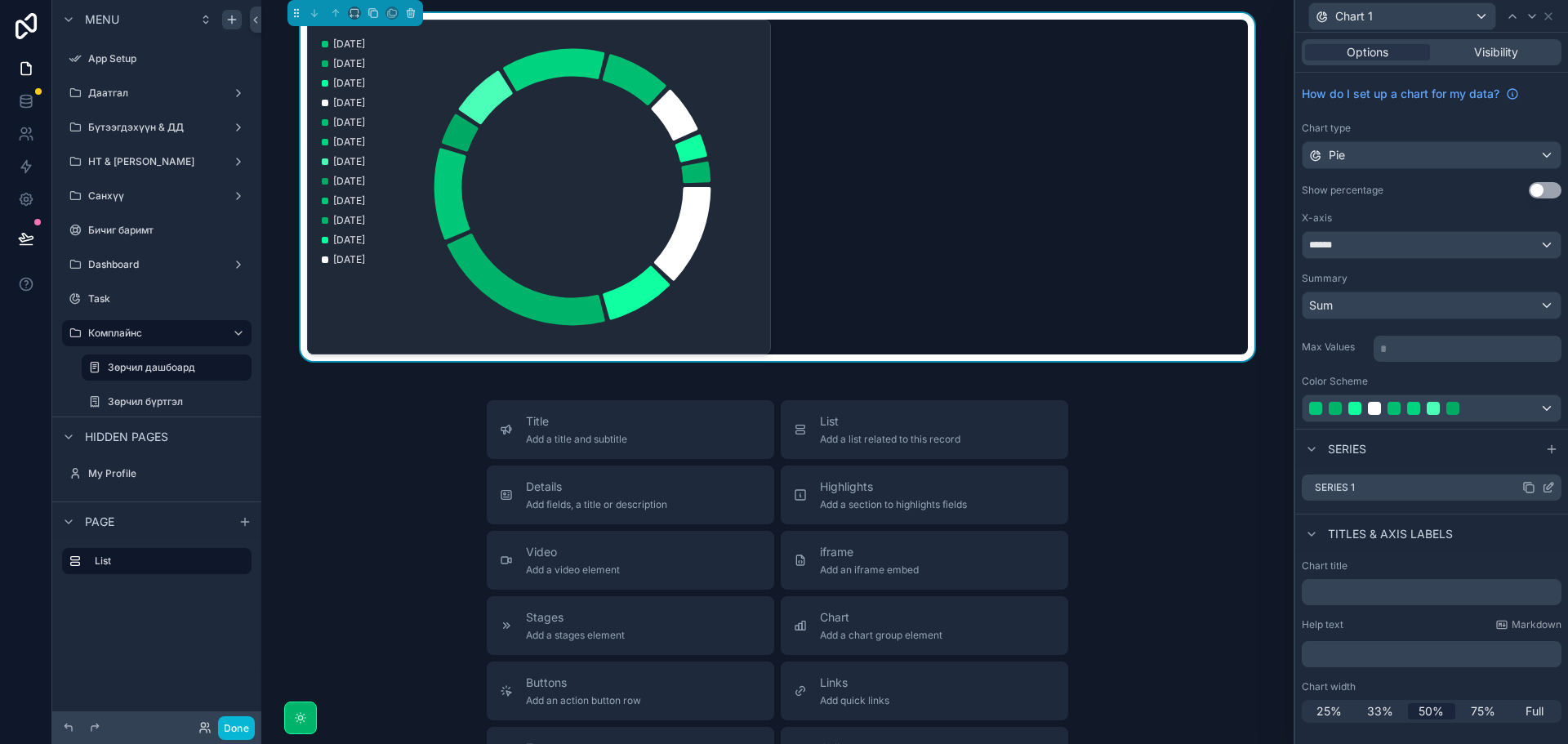
click at [1434, 482] on div "Series 1" at bounding box center [1432, 488] width 260 height 26
click at [1551, 485] on icon at bounding box center [1548, 488] width 13 height 13
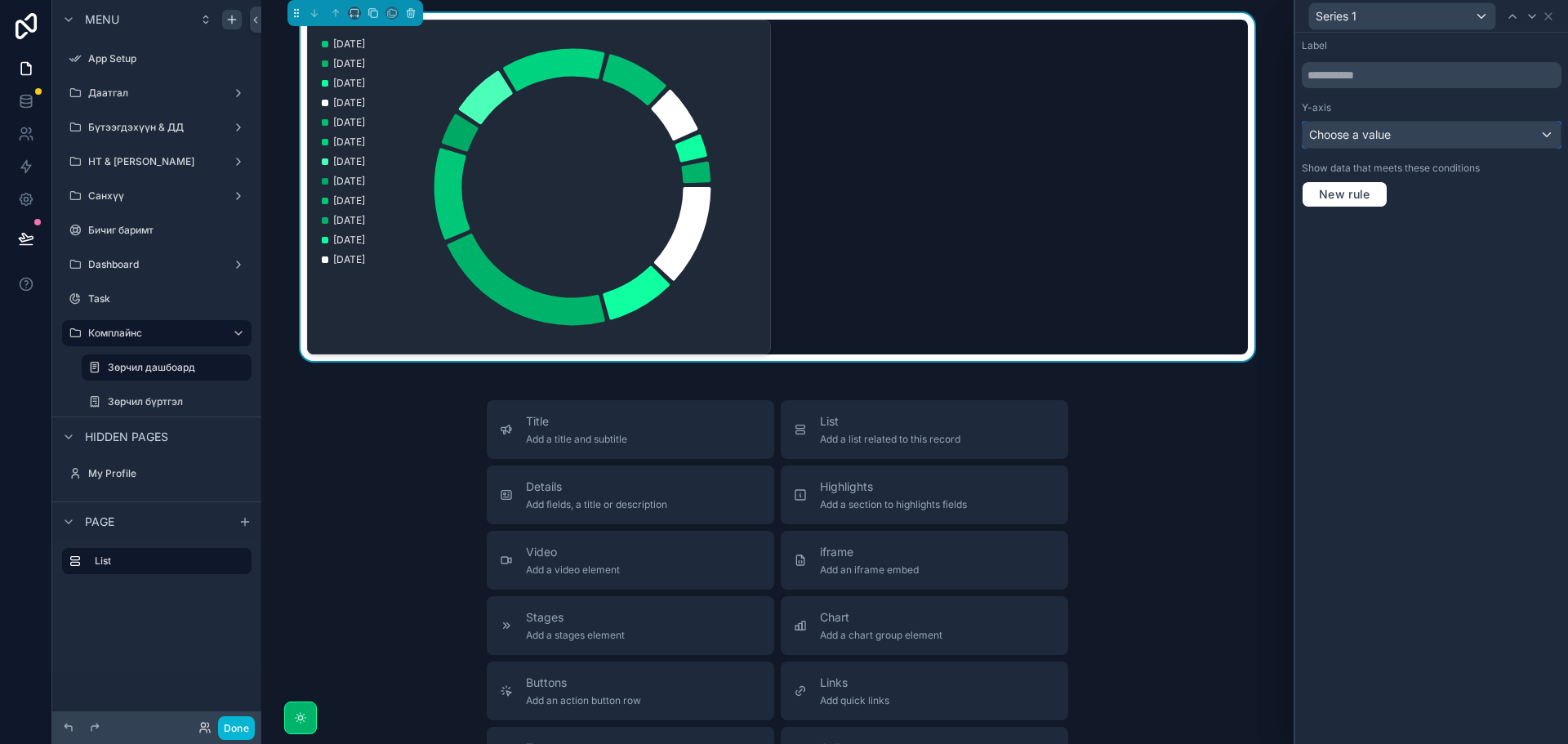
click at [1420, 135] on div "Choose a value" at bounding box center [1432, 135] width 258 height 26
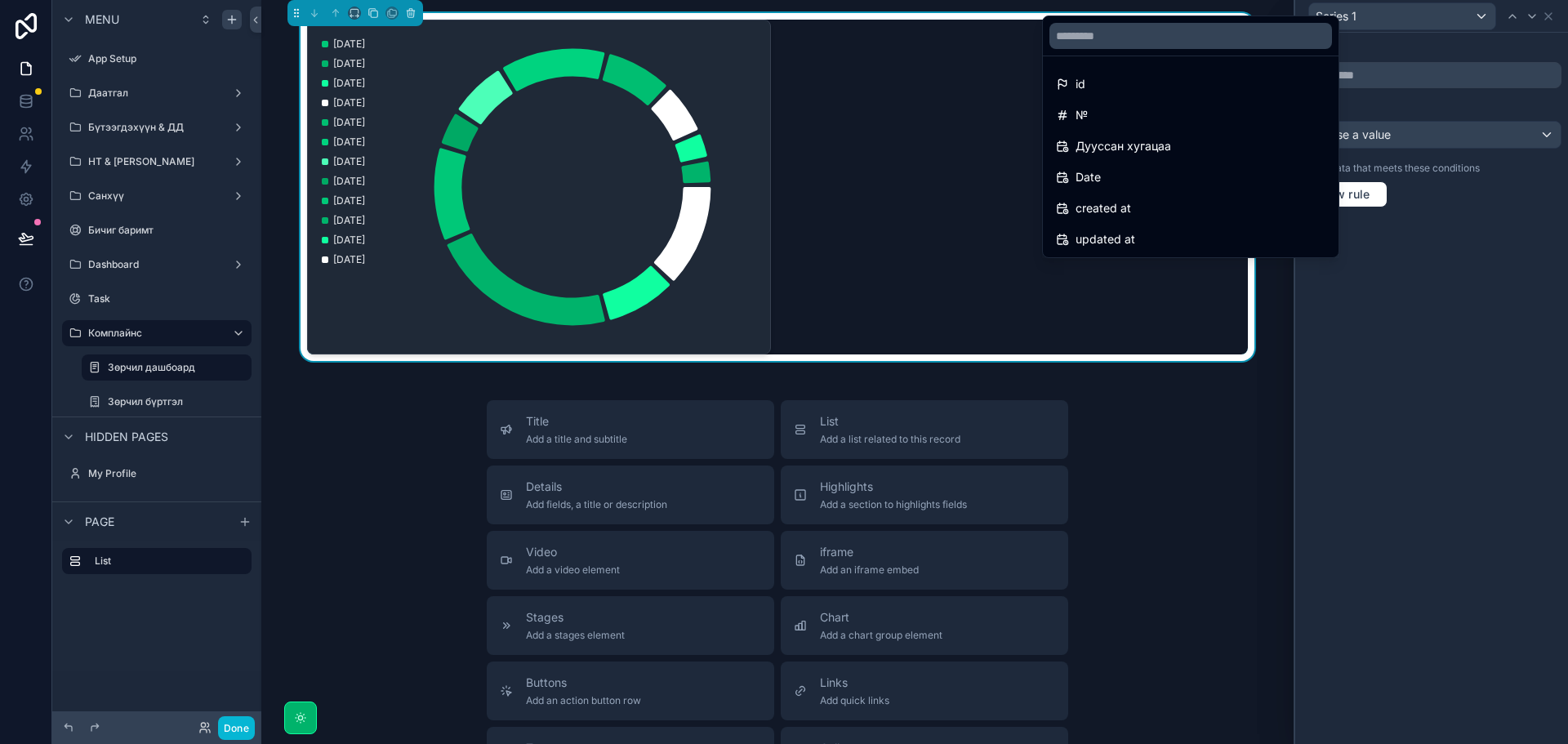
click at [1514, 216] on div at bounding box center [1432, 372] width 273 height 744
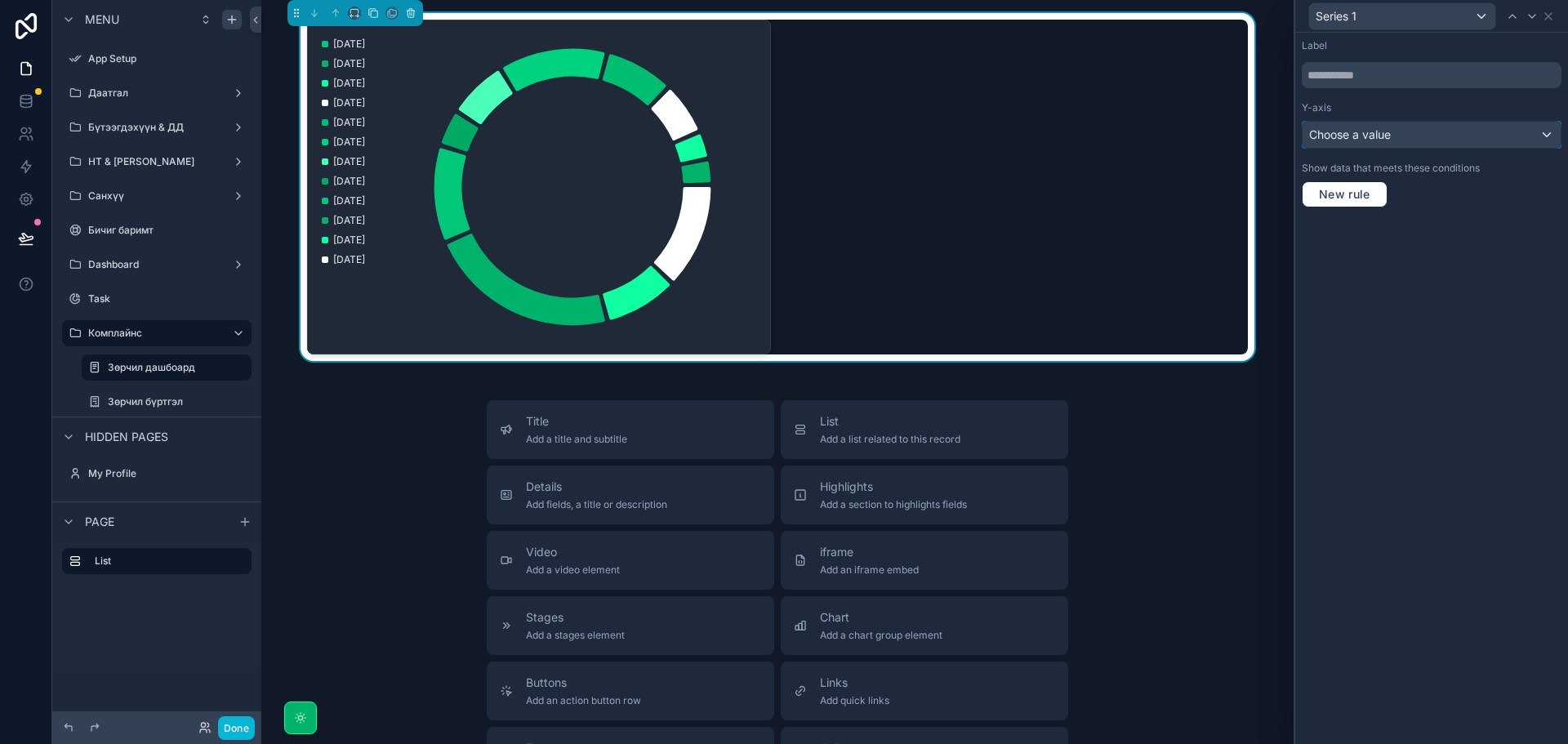
click at [1443, 135] on div "Choose a value" at bounding box center [1432, 135] width 258 height 26
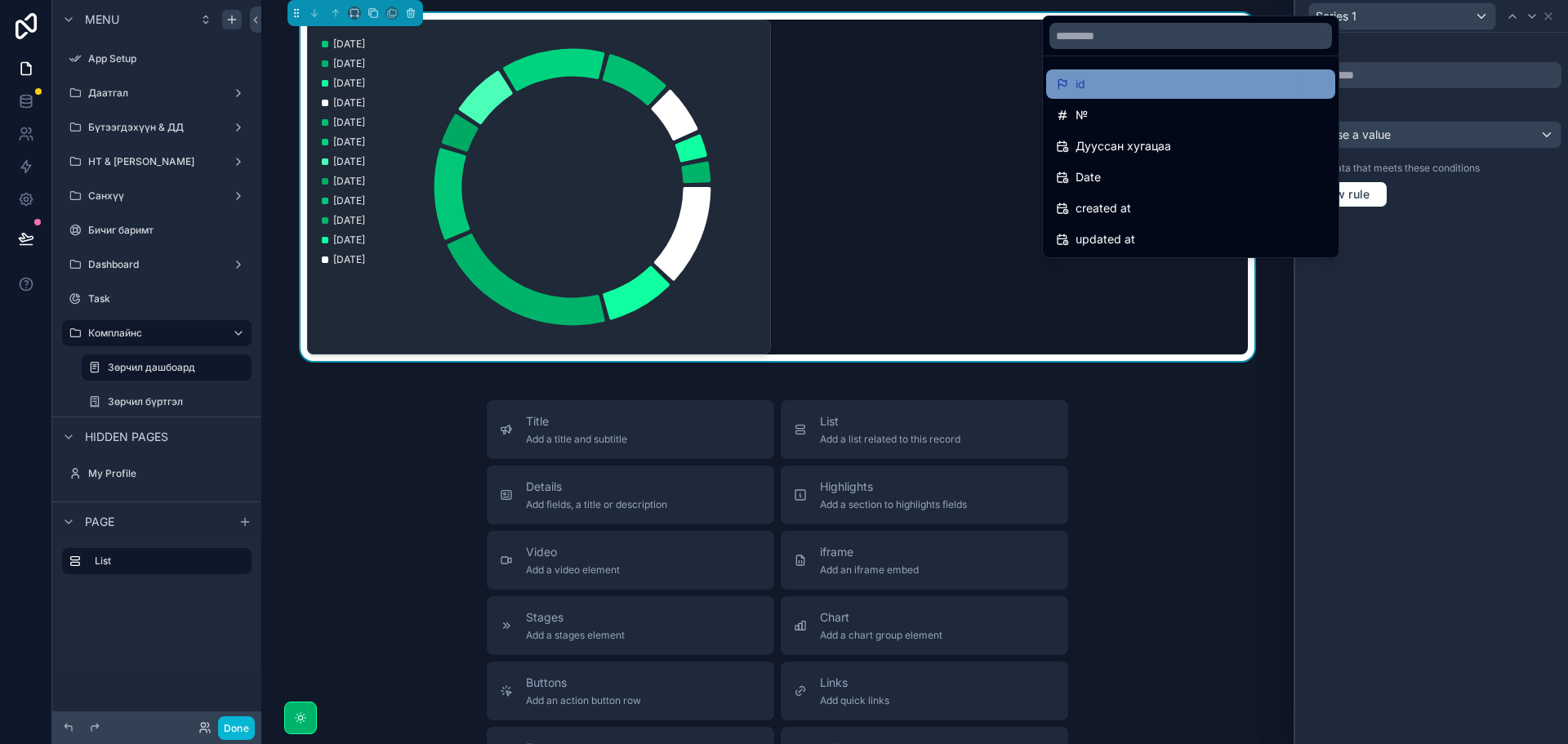
click at [1281, 91] on div "id" at bounding box center [1191, 84] width 270 height 20
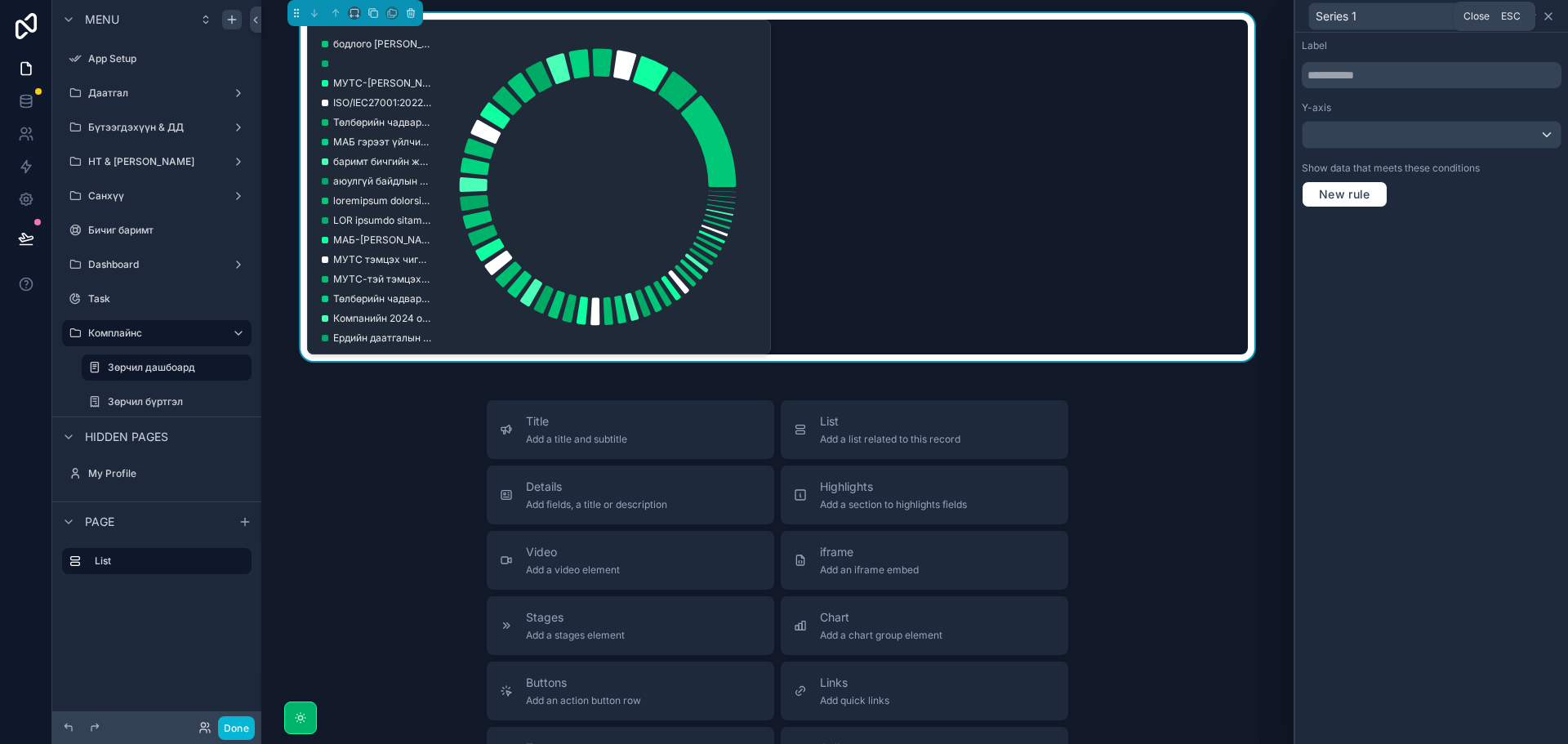
click at [1549, 16] on icon at bounding box center [1548, 16] width 7 height 7
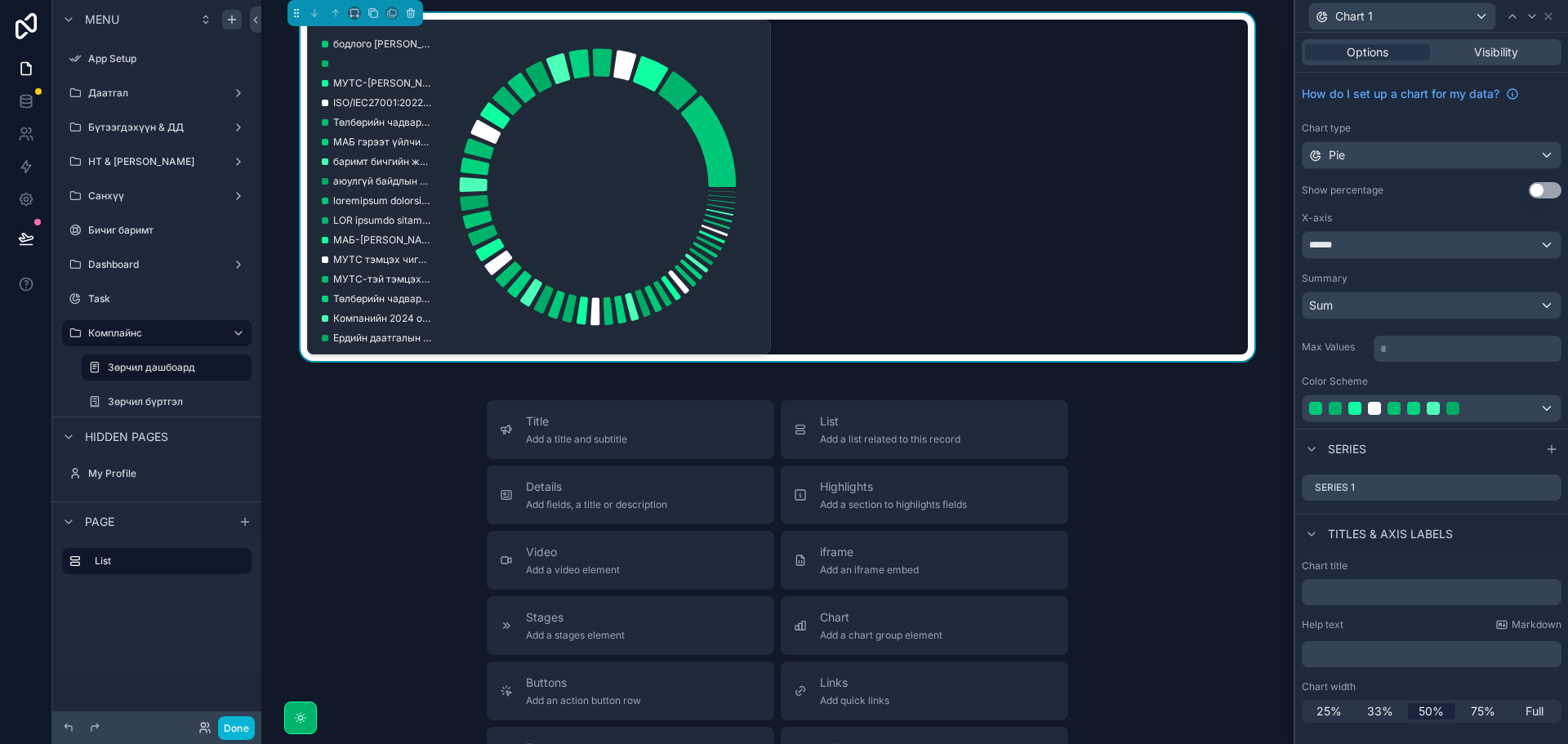
click at [403, 489] on div "Title Add a title and subtitle List Add a list related to this record Details A…" at bounding box center [777, 691] width 1006 height 581
click at [164, 395] on label "Зөрчил бүртгэл" at bounding box center [163, 402] width 111 height 13
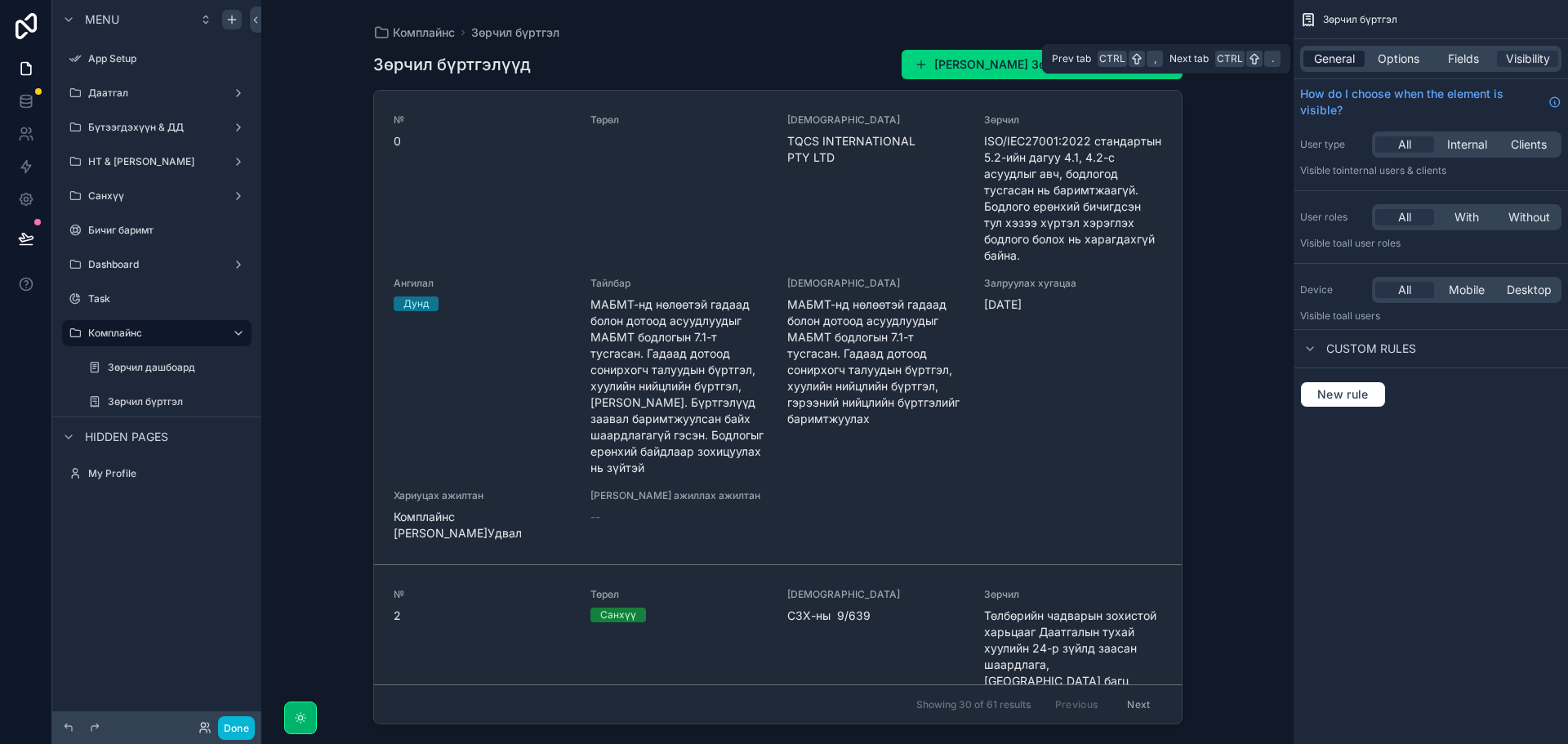
click at [1321, 60] on span "General" at bounding box center [1334, 59] width 41 height 16
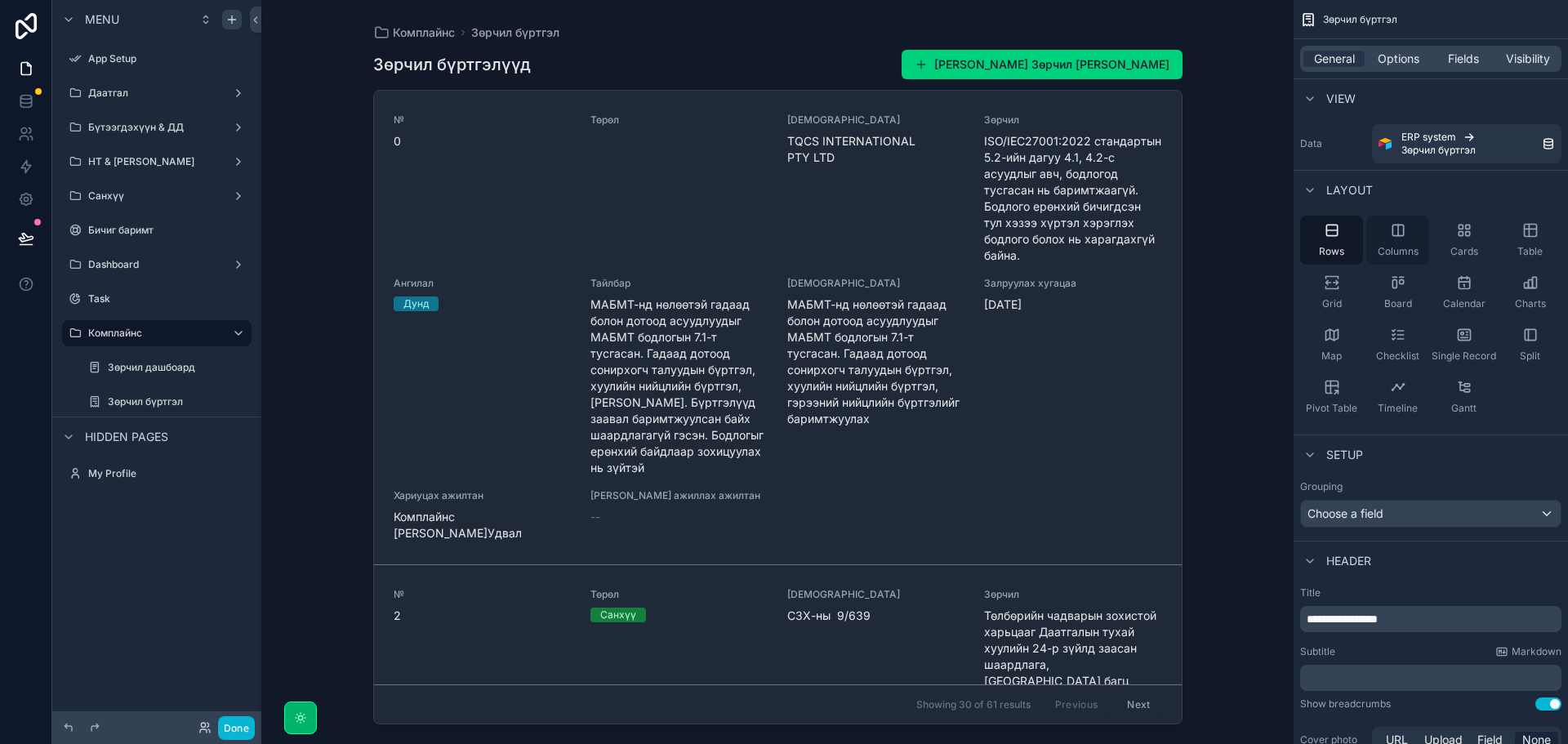
click at [1389, 243] on div "Columns" at bounding box center [1397, 240] width 63 height 49
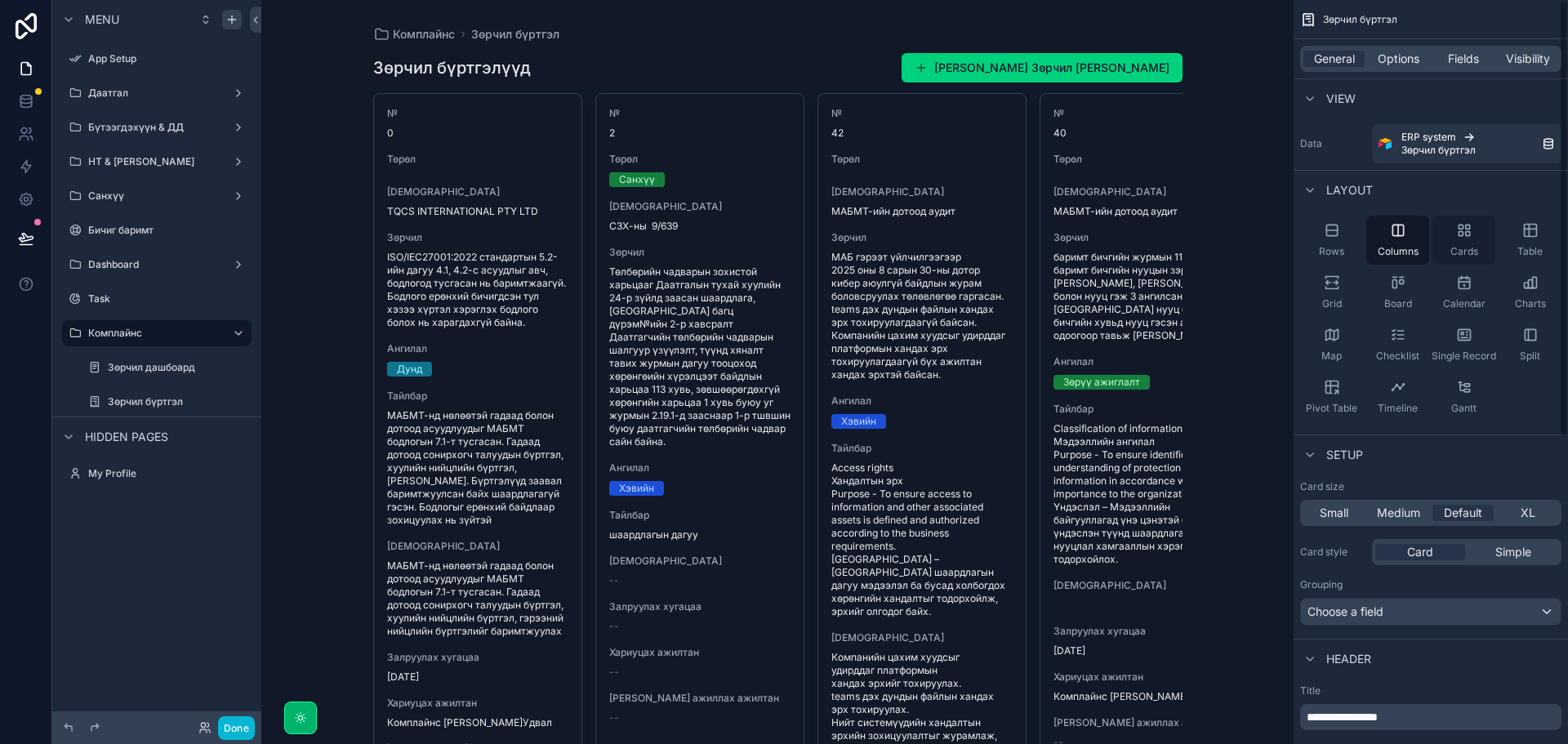
click at [1465, 239] on div "Cards" at bounding box center [1463, 240] width 63 height 49
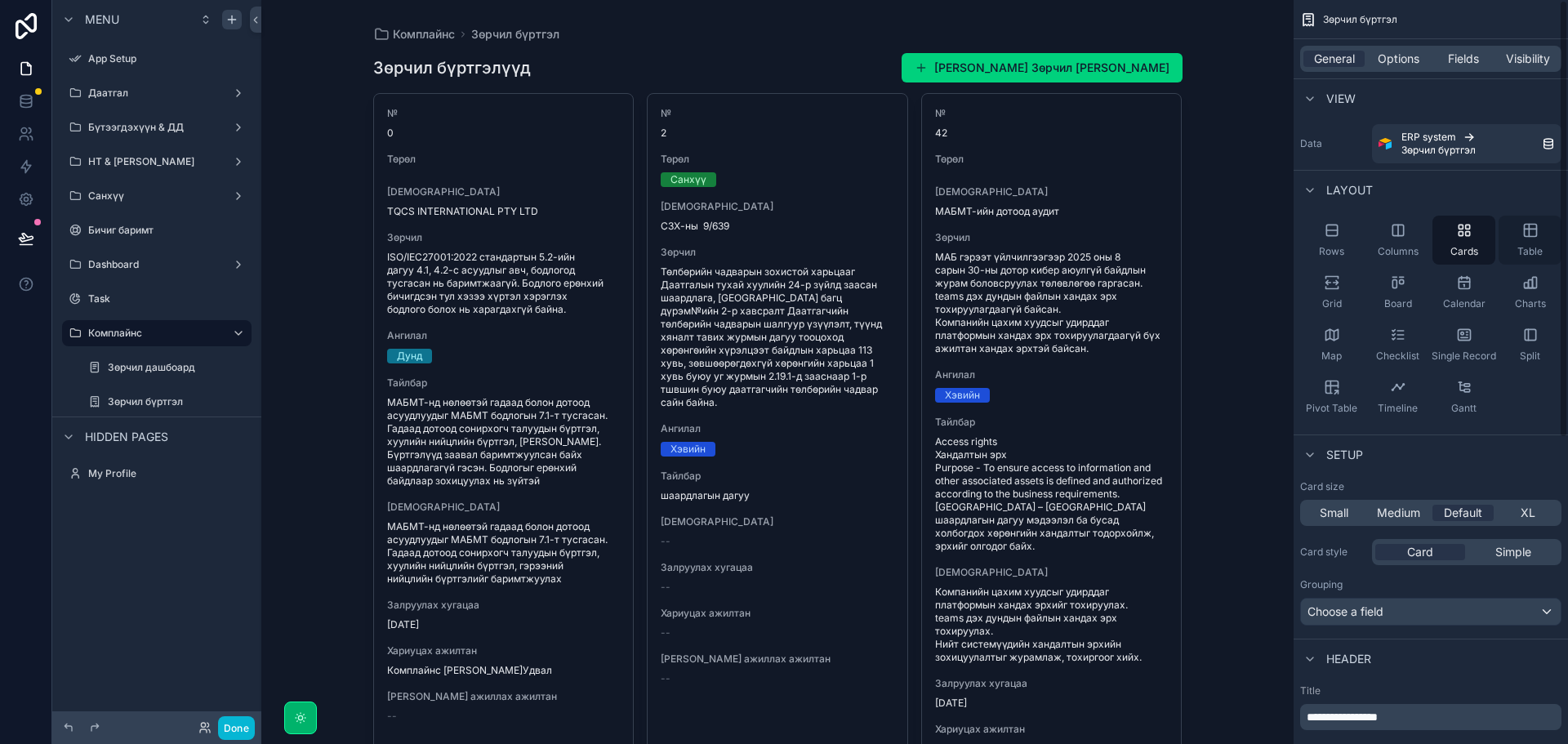
click at [1537, 224] on icon "scrollable content" at bounding box center [1530, 230] width 16 height 16
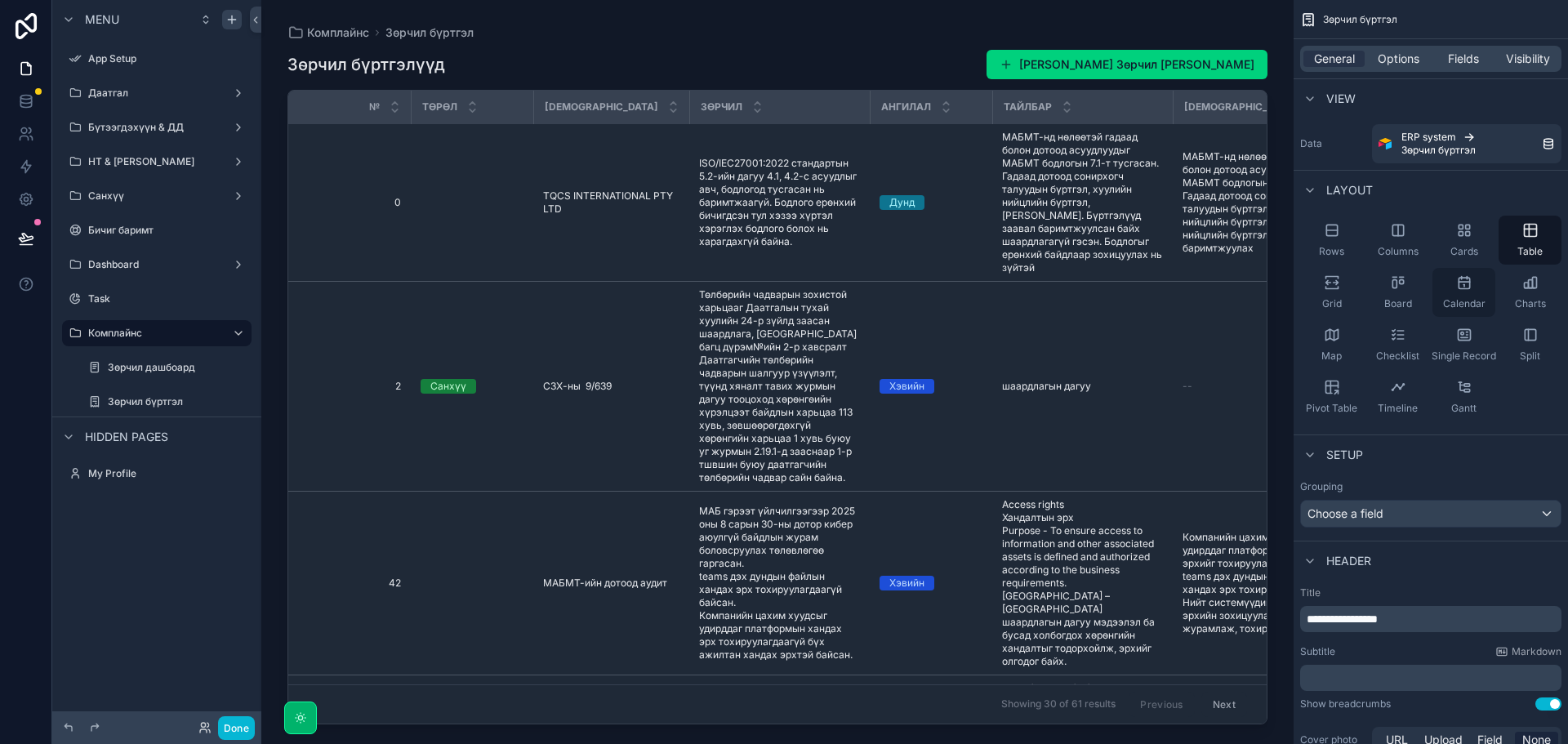
click at [1470, 292] on div "Calendar" at bounding box center [1463, 292] width 63 height 49
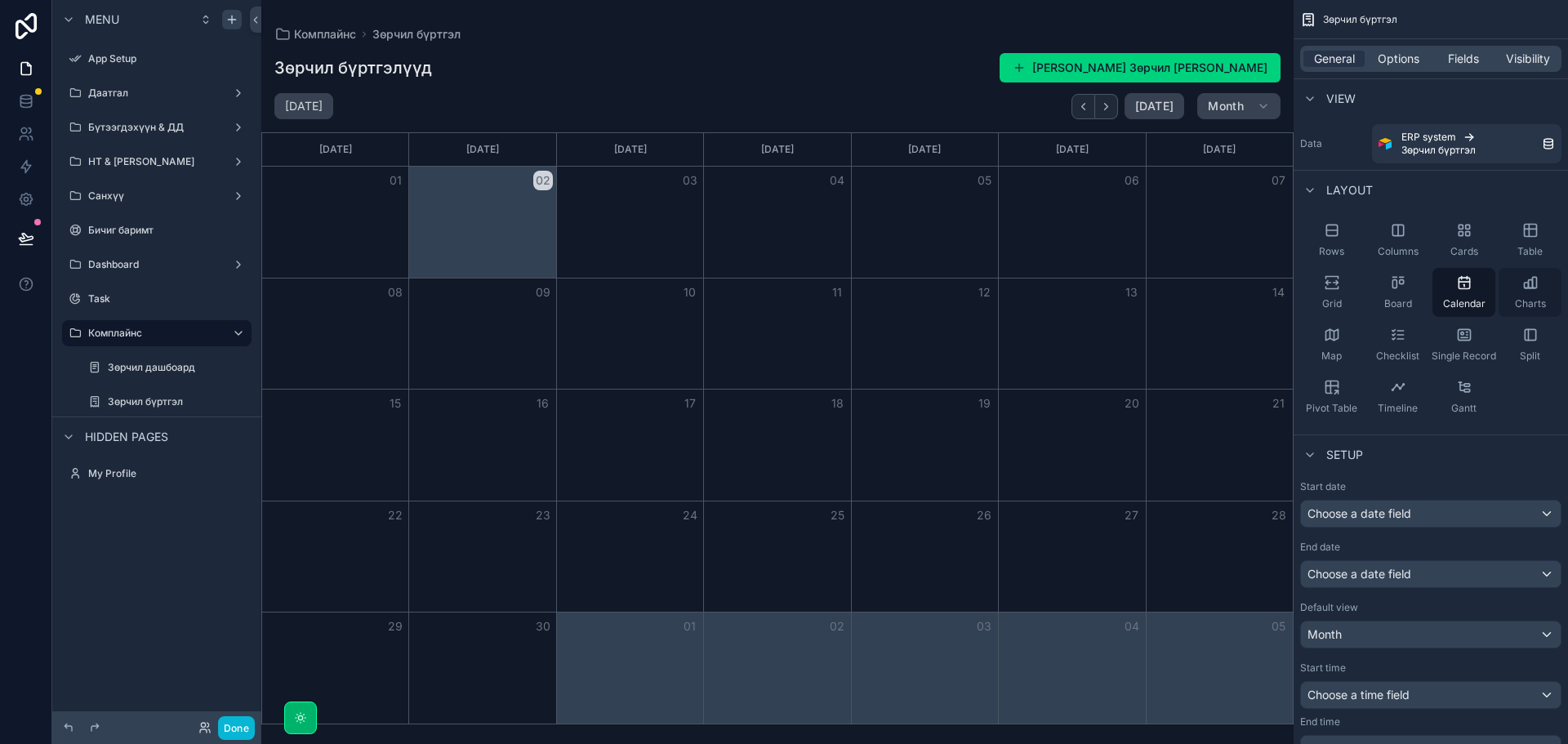
click at [1539, 293] on div "Charts" at bounding box center [1530, 292] width 63 height 49
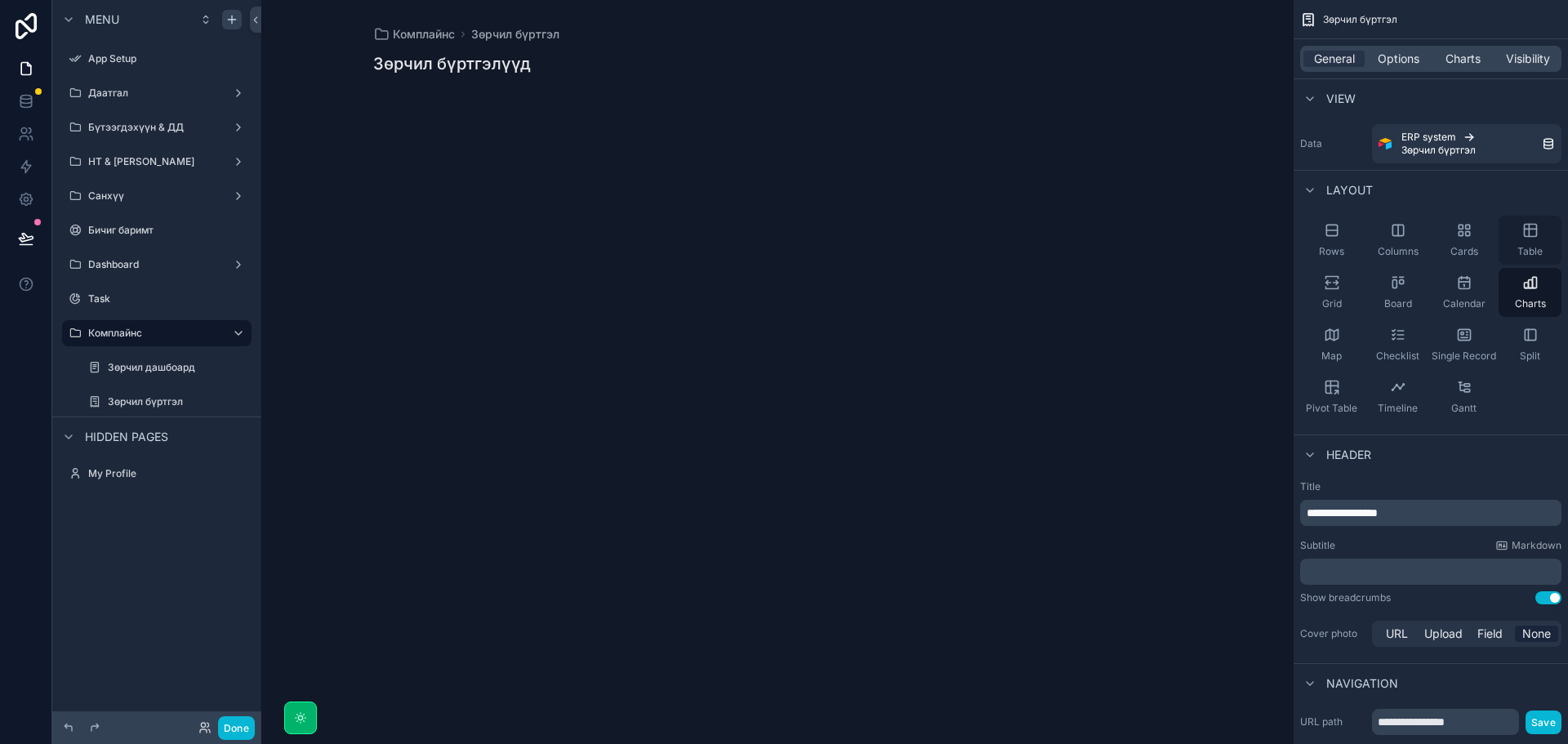
click at [1543, 231] on div "Table" at bounding box center [1530, 240] width 63 height 49
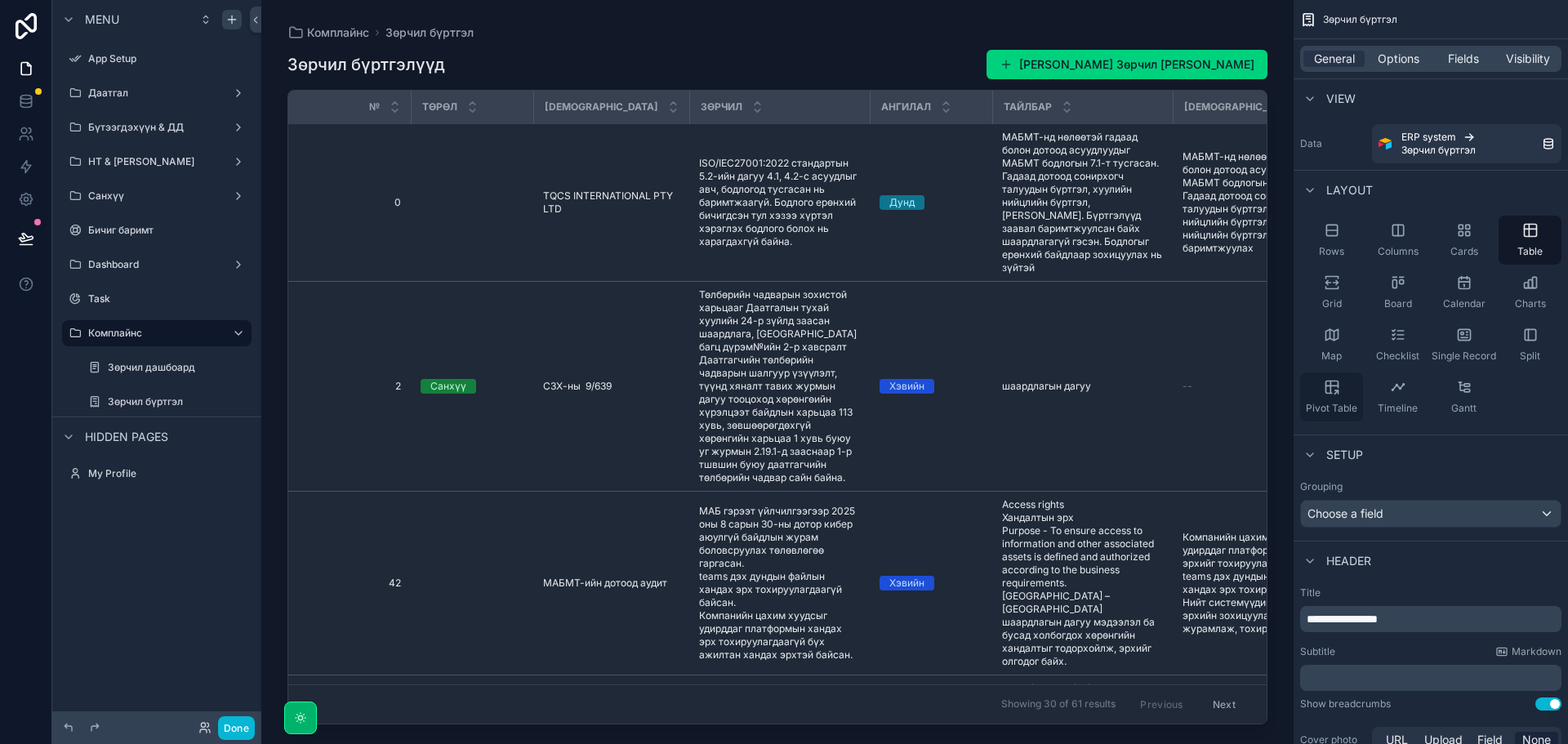
click at [1338, 401] on div "Pivot Table" at bounding box center [1331, 397] width 63 height 49
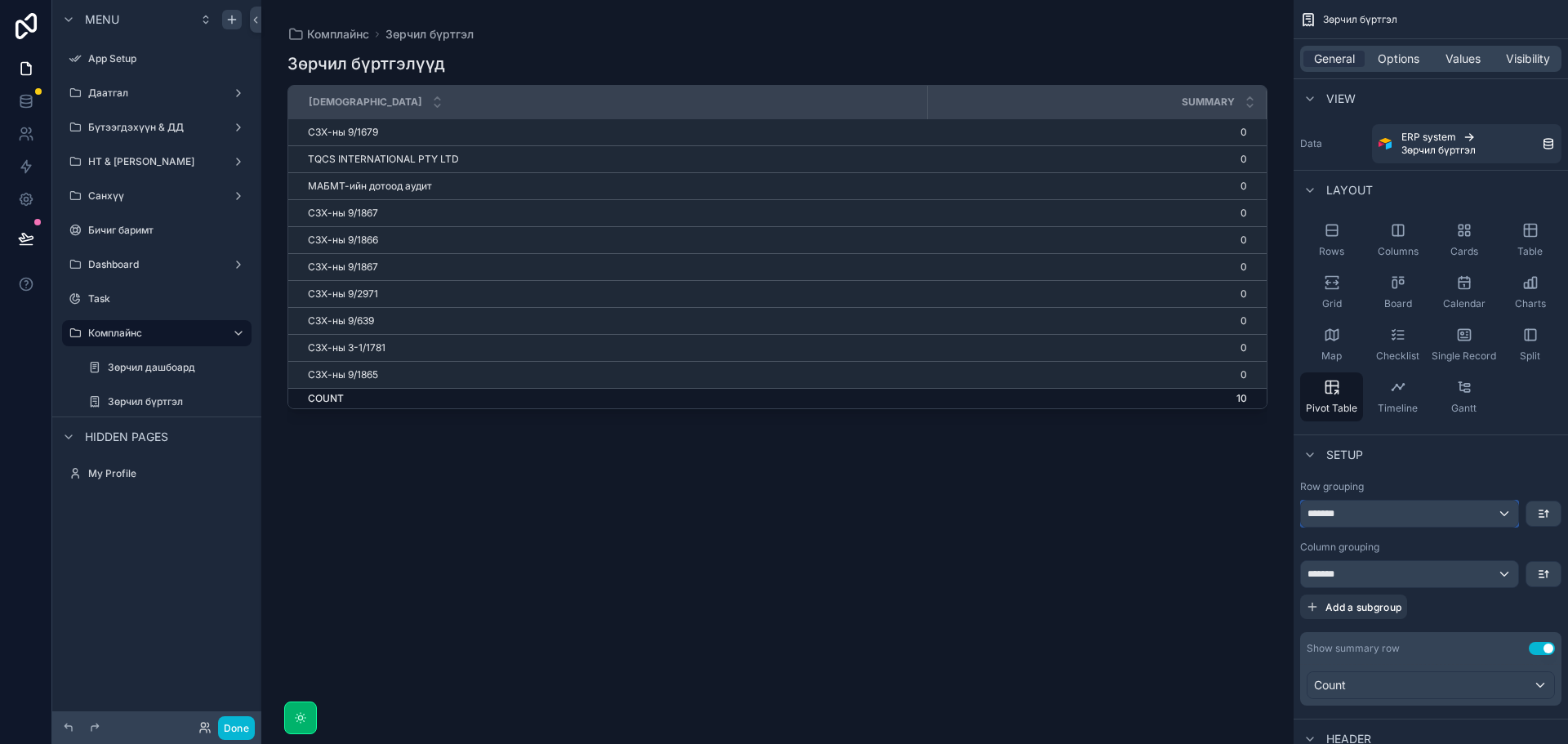
click at [1459, 510] on div "*******" at bounding box center [1410, 514] width 217 height 26
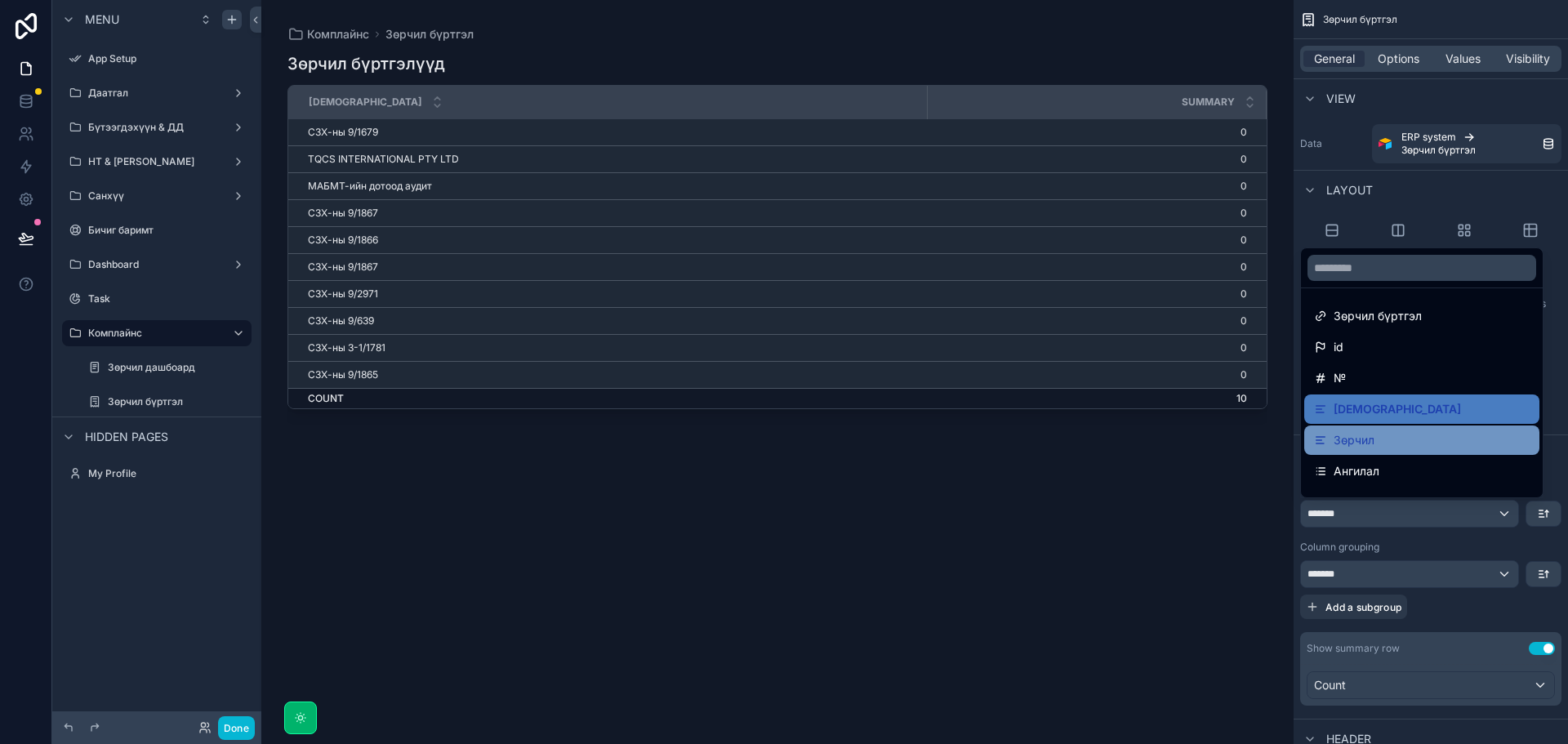
click at [1379, 437] on div "Зөрчил" at bounding box center [1422, 440] width 216 height 20
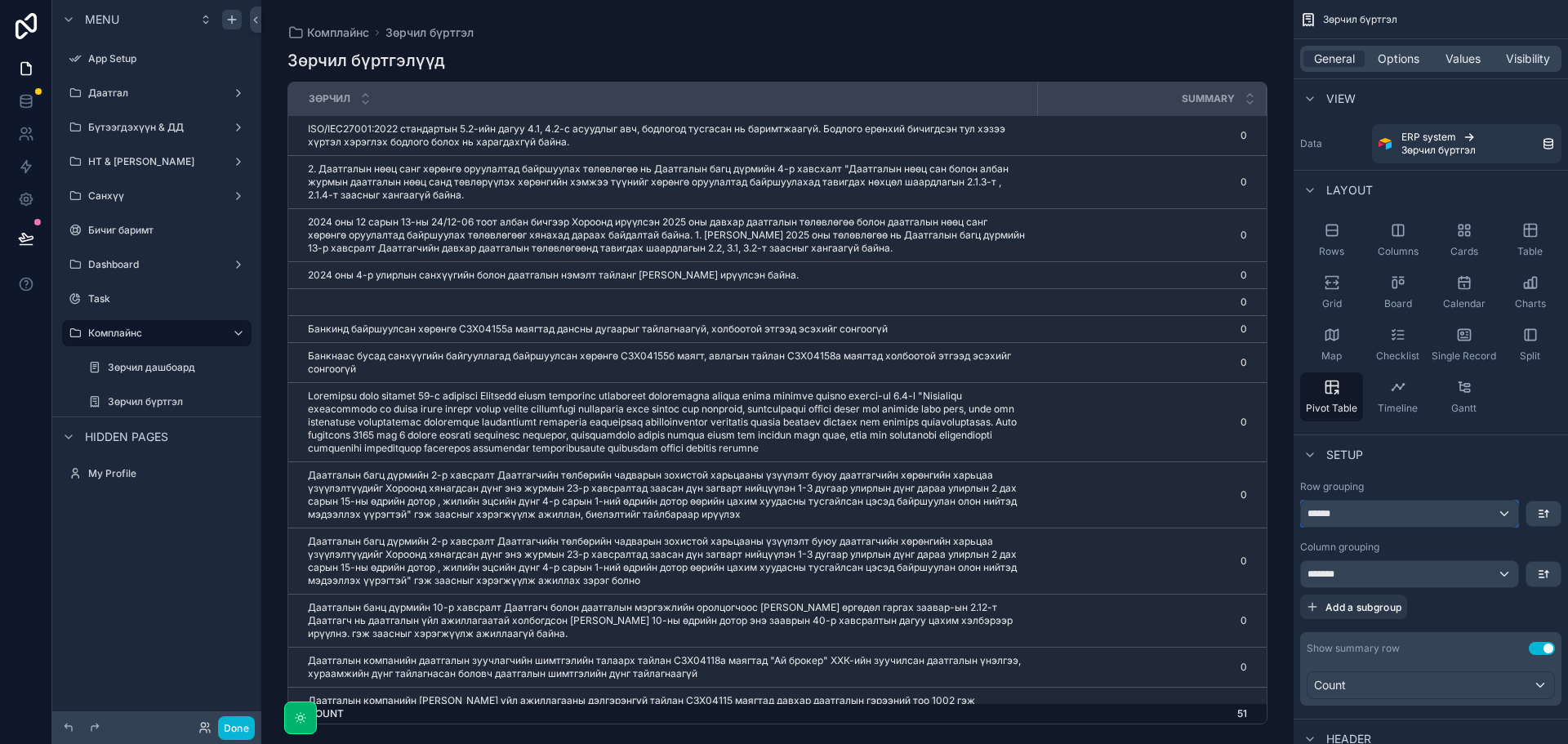
click at [1394, 518] on div "******" at bounding box center [1410, 514] width 217 height 26
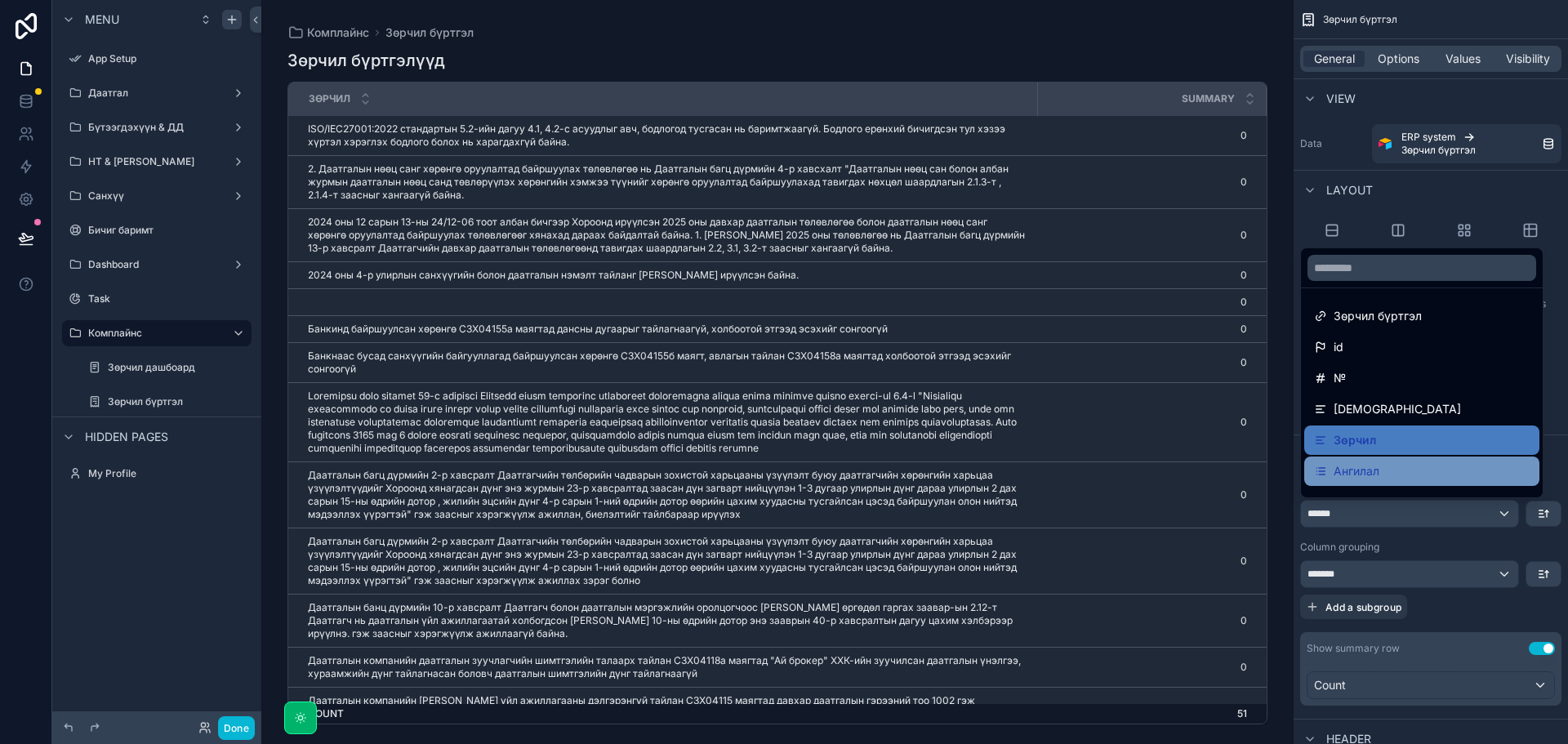
click at [1390, 473] on div "Ангилал" at bounding box center [1422, 471] width 216 height 20
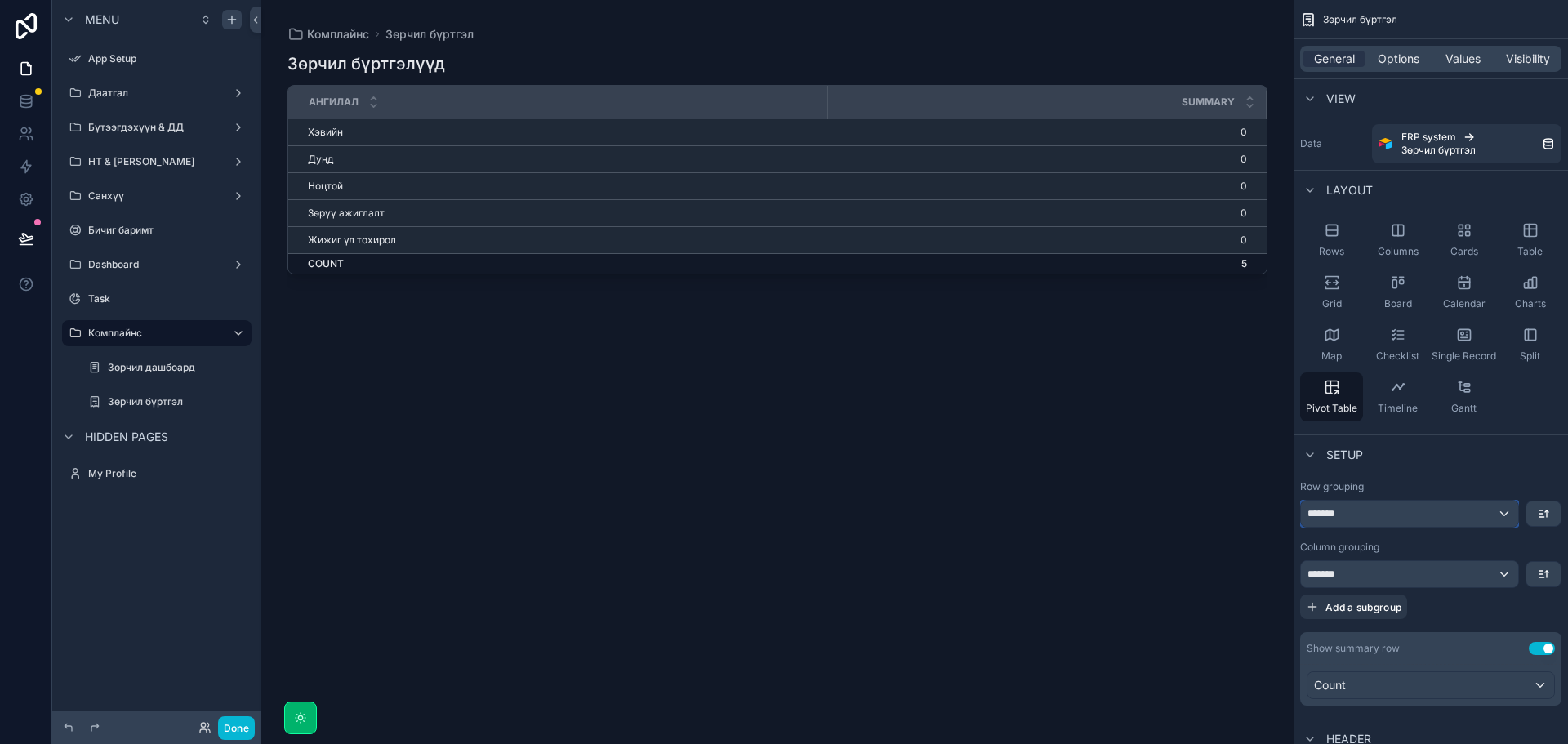
click at [1483, 504] on div "*******" at bounding box center [1410, 514] width 217 height 26
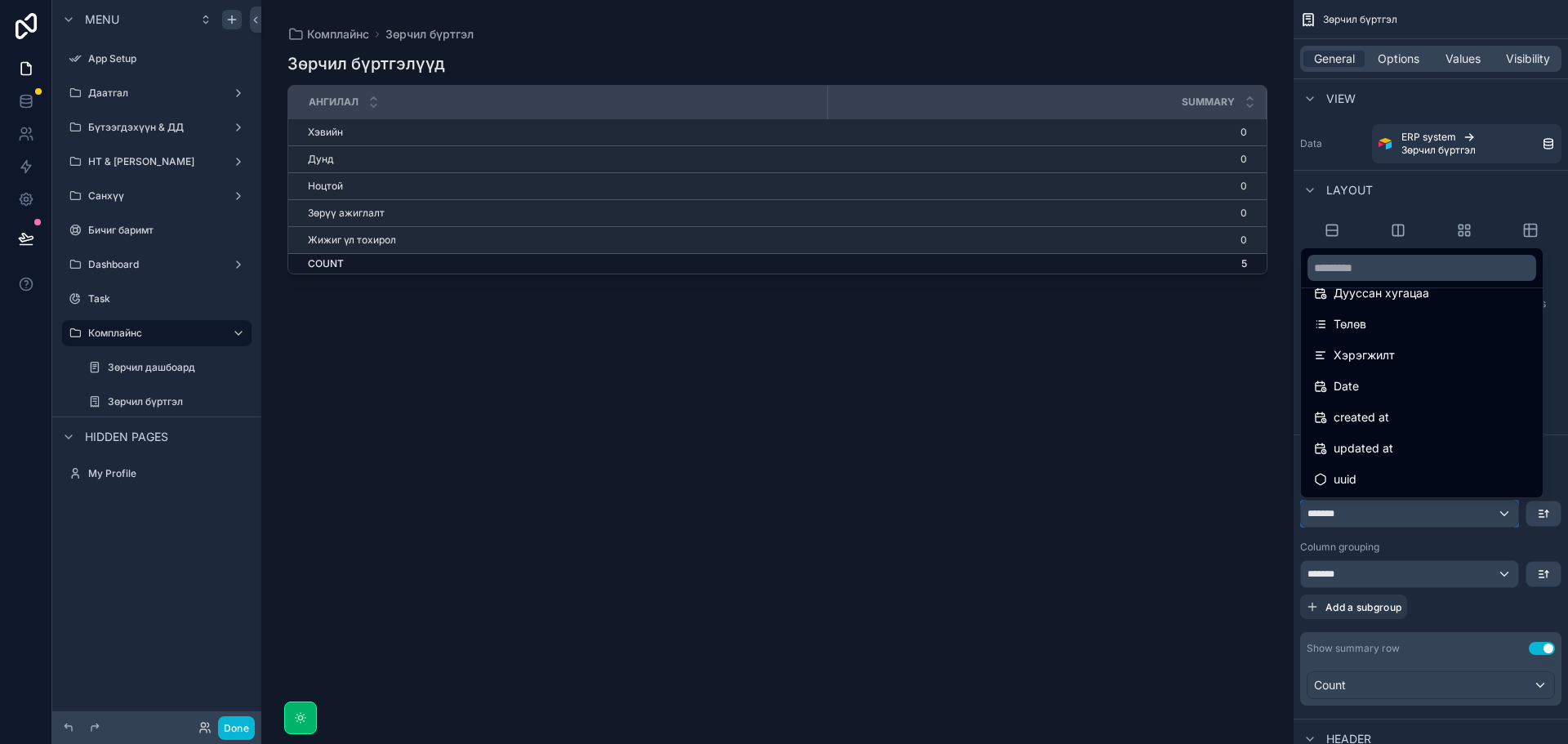
scroll to position [150, 0]
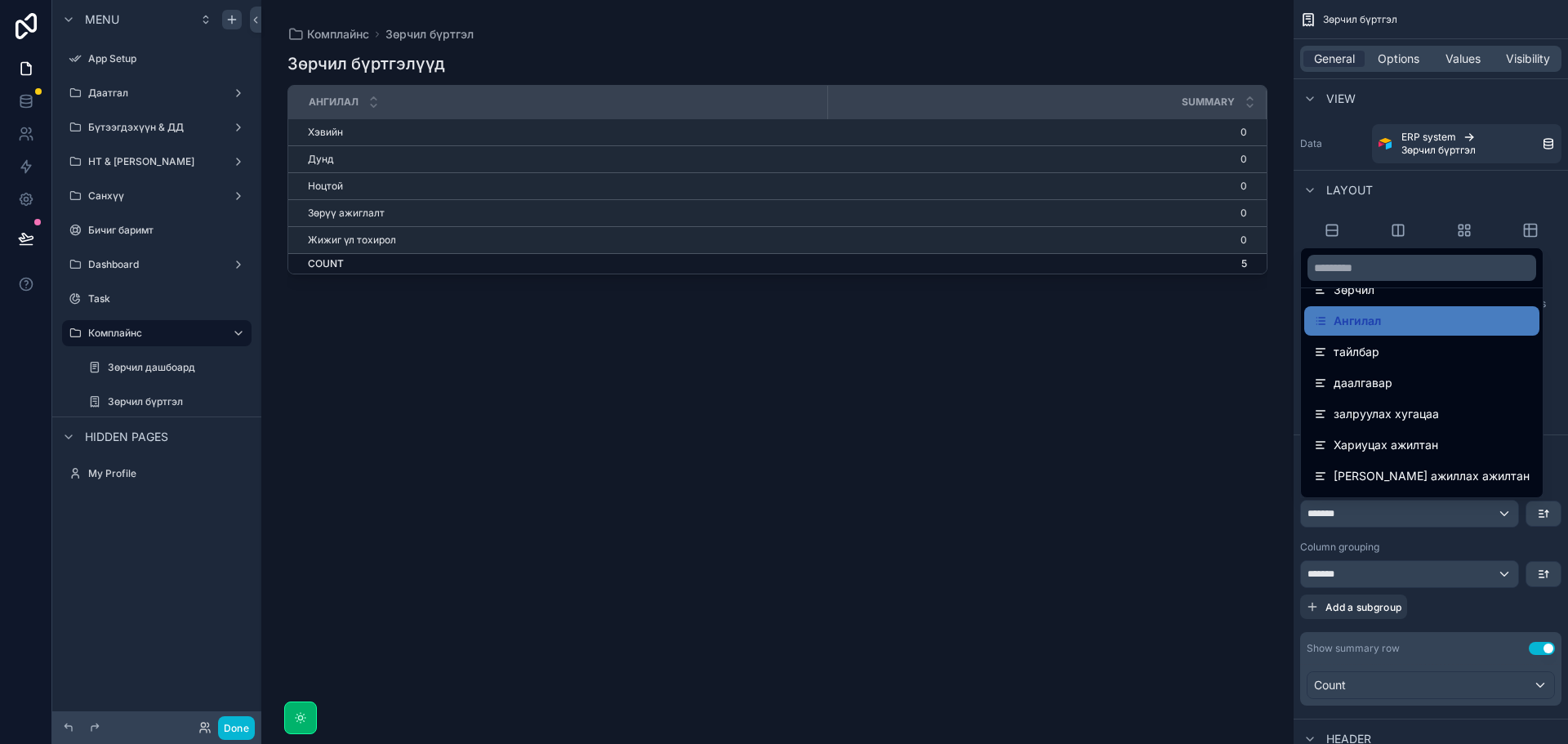
click at [1018, 535] on div "scrollable content" at bounding box center [777, 362] width 1032 height 724
click at [707, 531] on div "Зөрчил бүртгэлүүд Ангилал Summary Хэвийн 0 Дунд 0 Ноцтой 0 Зөрүү ажиглалт 0 Жиж…" at bounding box center [777, 383] width 980 height 682
click at [661, 412] on div "Зөрчил бүртгэлүүд Ангилал Summary Хэвийн 0 Дунд 0 Ноцтой 0 Зөрүү ажиглалт 0 Жиж…" at bounding box center [777, 383] width 980 height 682
click at [1202, 328] on div "Зөрчил бүртгэлүүд Ангилал Summary Хэвийн 0 Дунд 0 Ноцтой 0 Зөрүү ажиглалт 0 Жиж…" at bounding box center [777, 383] width 980 height 682
click at [1405, 546] on div "scrollable content" at bounding box center [784, 372] width 1568 height 744
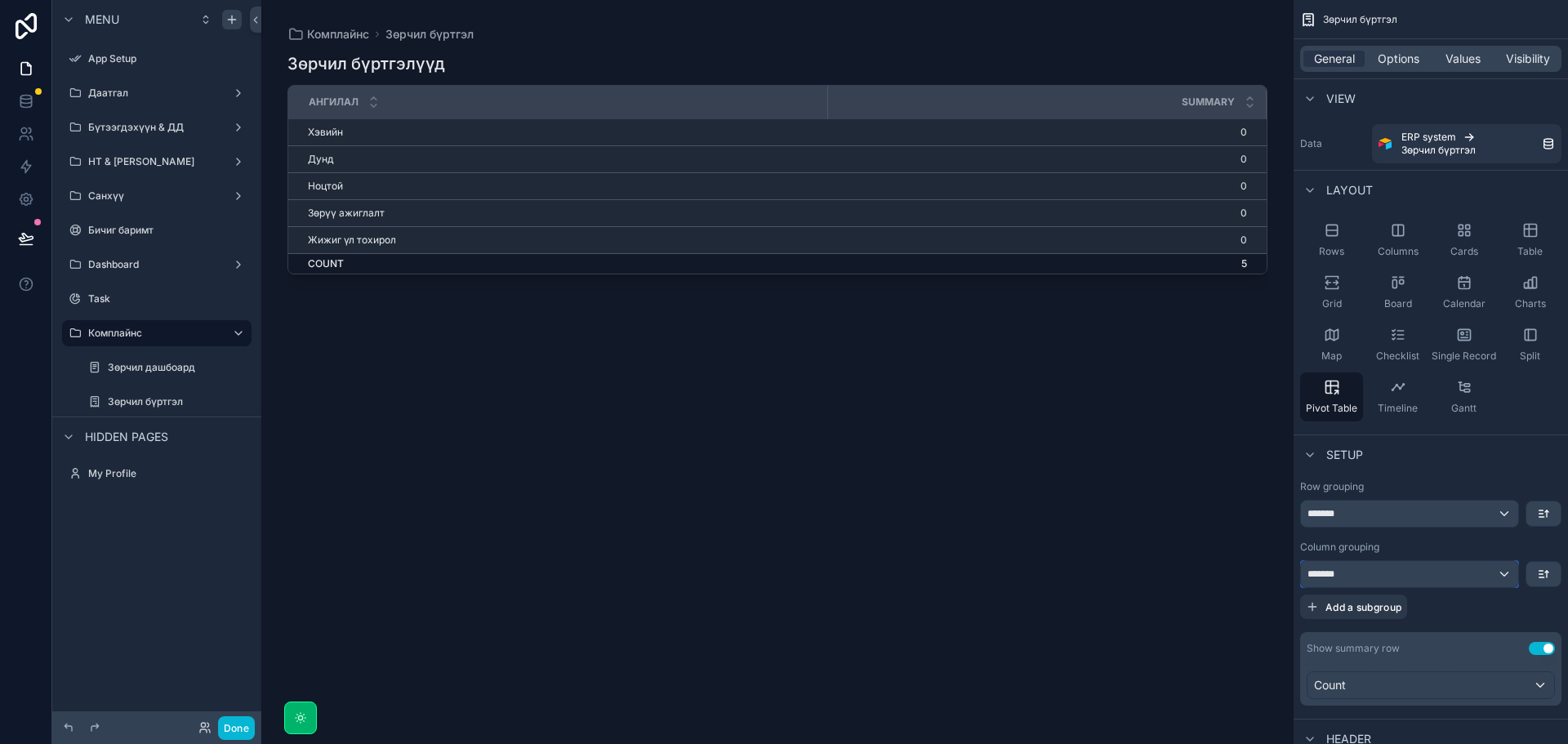
click at [1510, 574] on div "*******" at bounding box center [1410, 574] width 217 height 26
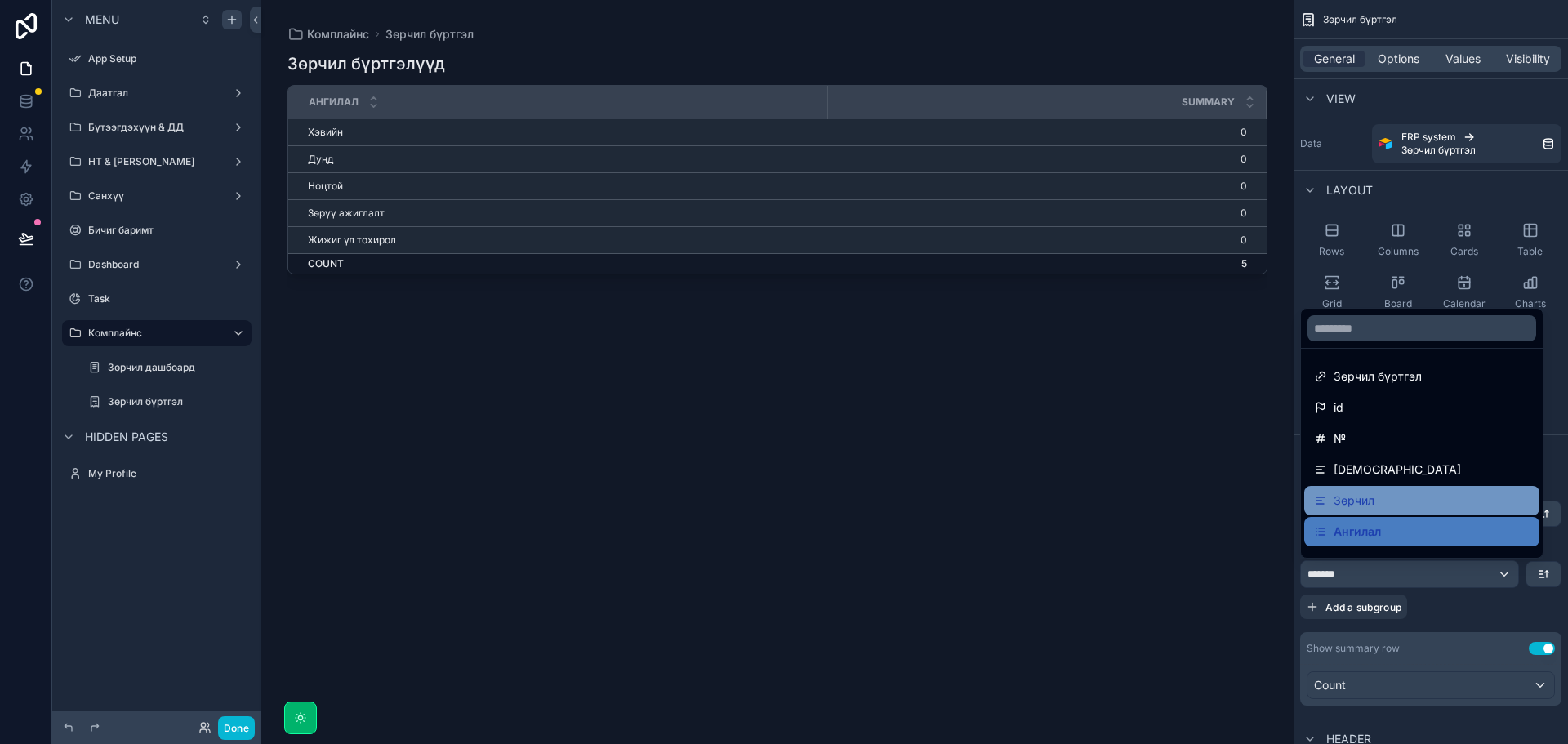
click at [1411, 500] on div "Зөрчил" at bounding box center [1422, 501] width 216 height 20
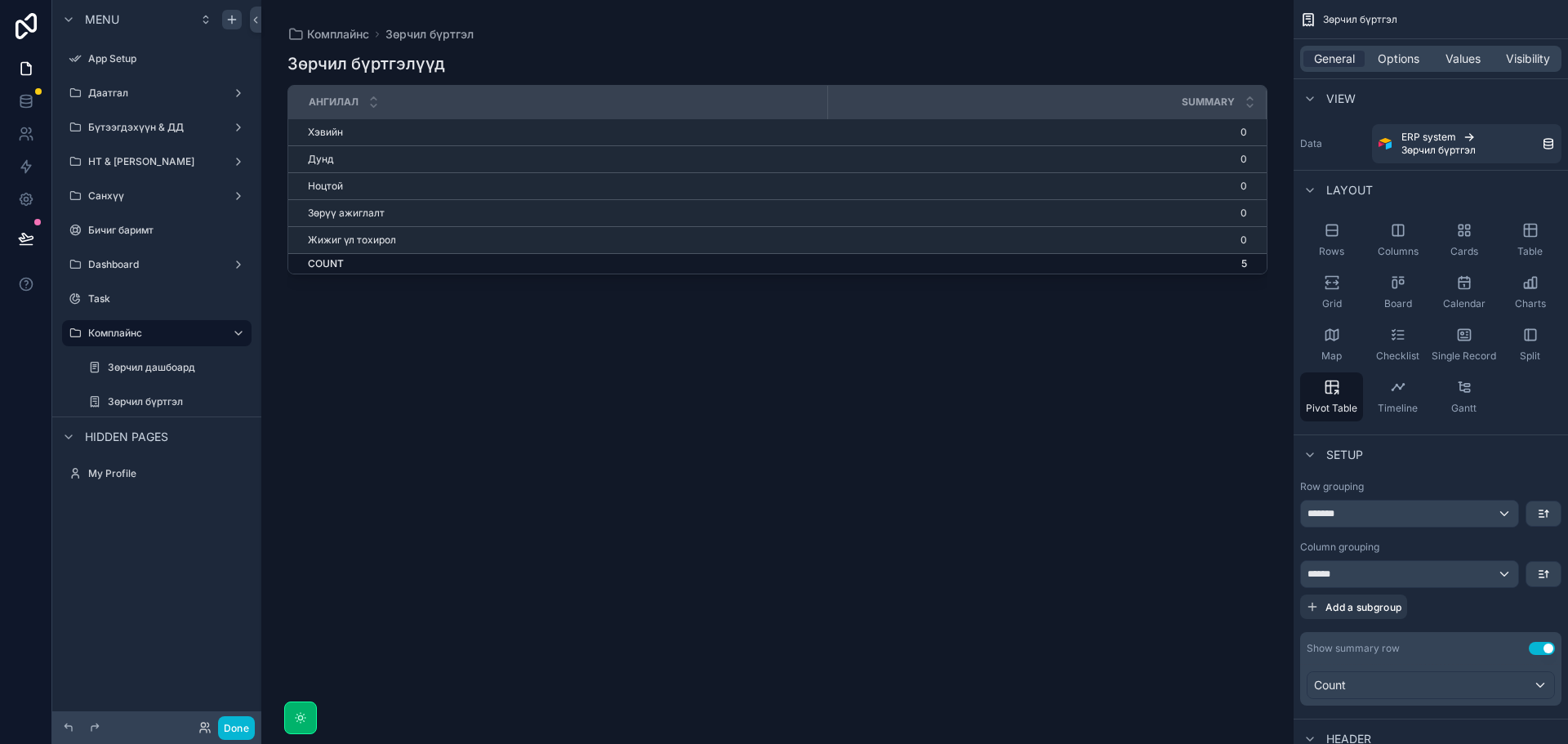
click at [454, 136] on td "Хэвийн" at bounding box center [558, 132] width 540 height 27
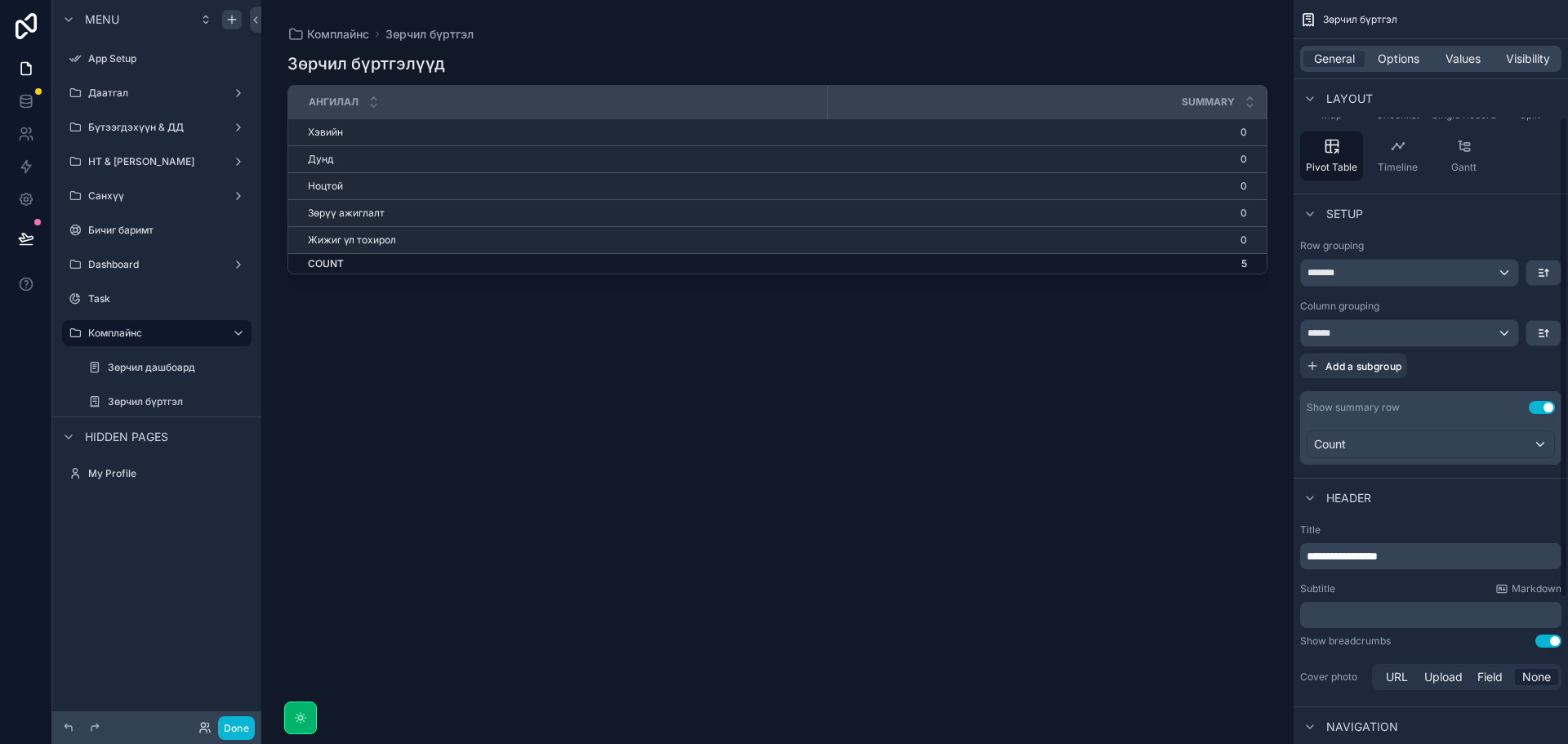
scroll to position [245, 0]
click at [1493, 442] on div "Count" at bounding box center [1431, 440] width 247 height 26
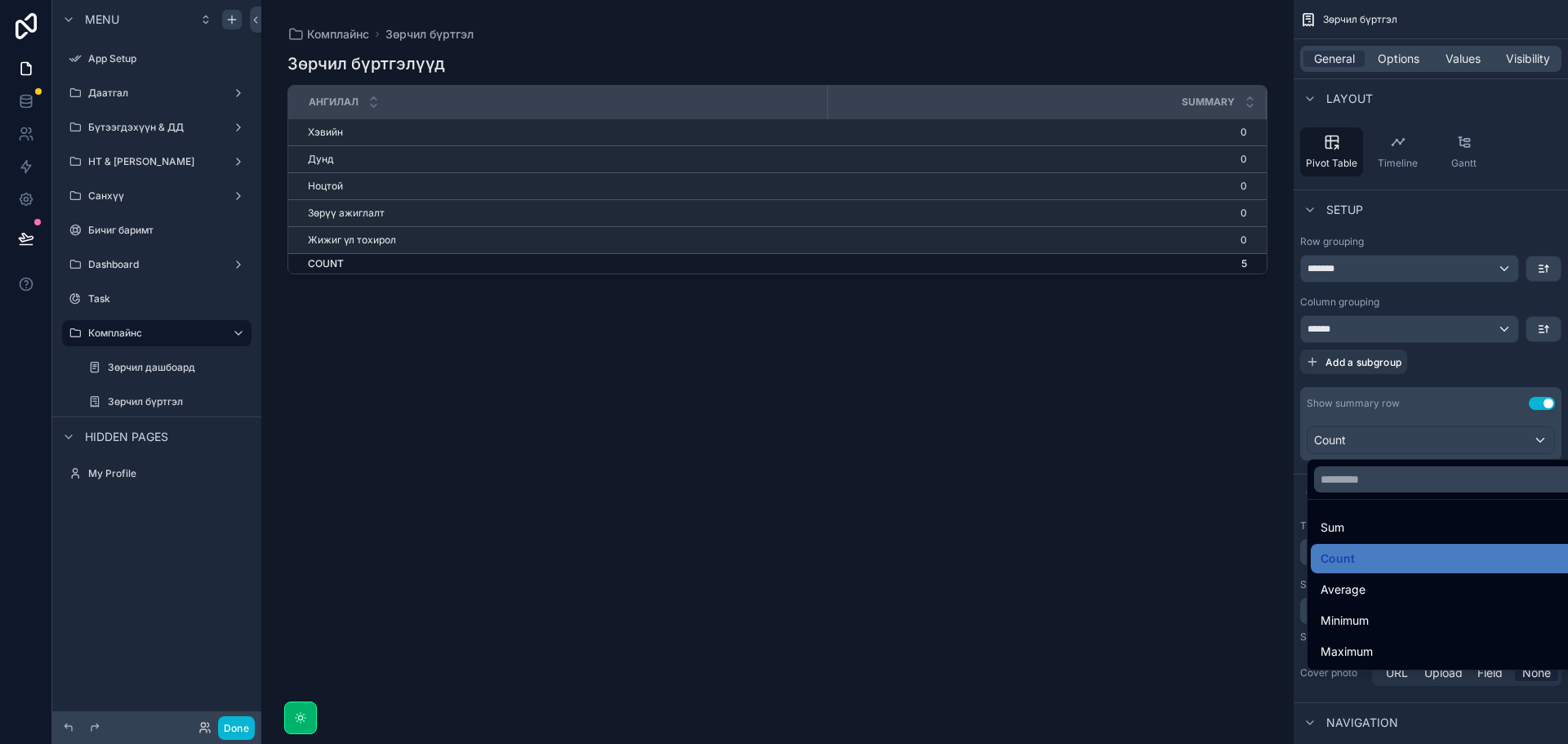
drag, startPoint x: 1455, startPoint y: 560, endPoint x: 1467, endPoint y: 535, distance: 27.7
click at [1455, 561] on div "Count" at bounding box center [1450, 559] width 258 height 20
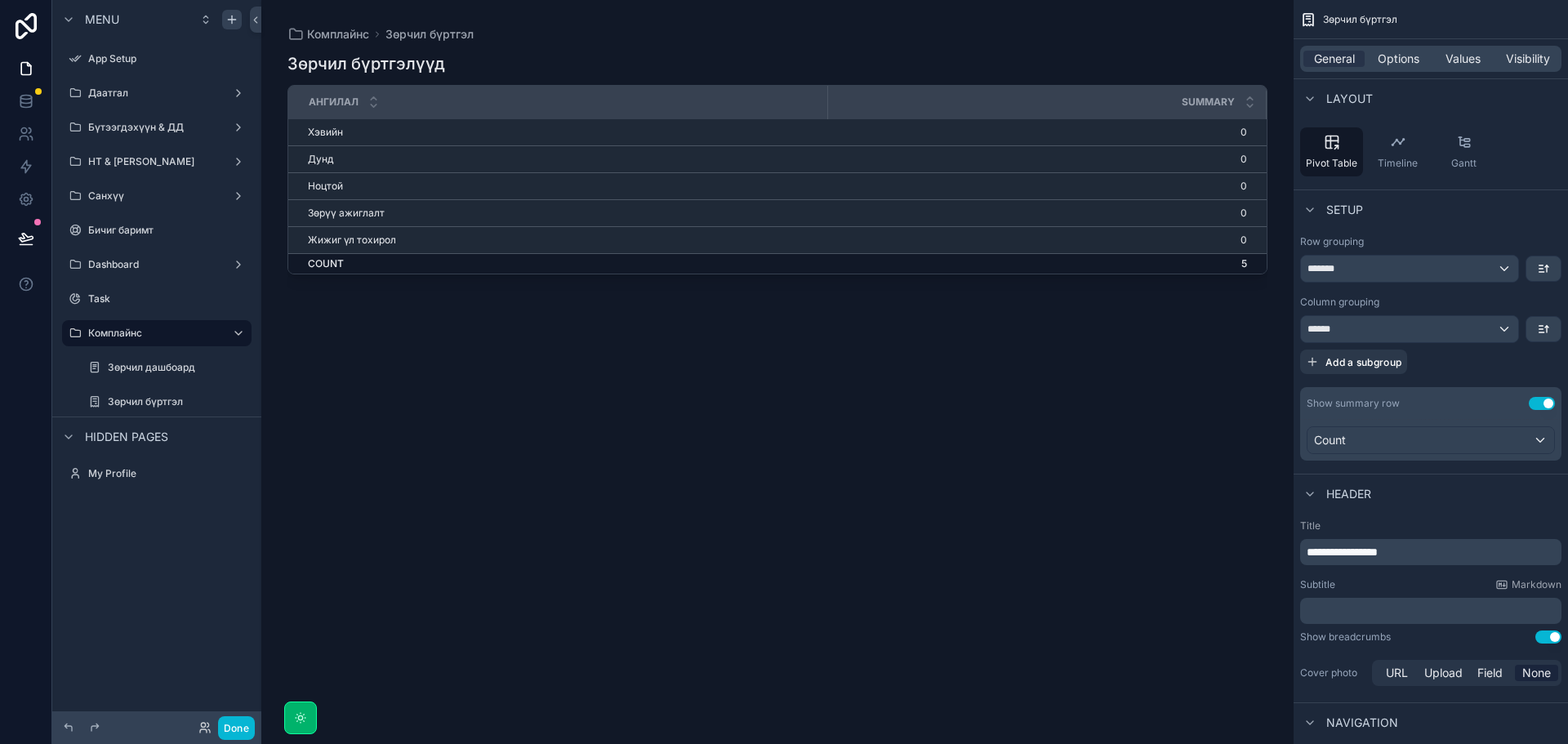
click at [1539, 405] on button "Use setting" at bounding box center [1542, 403] width 26 height 13
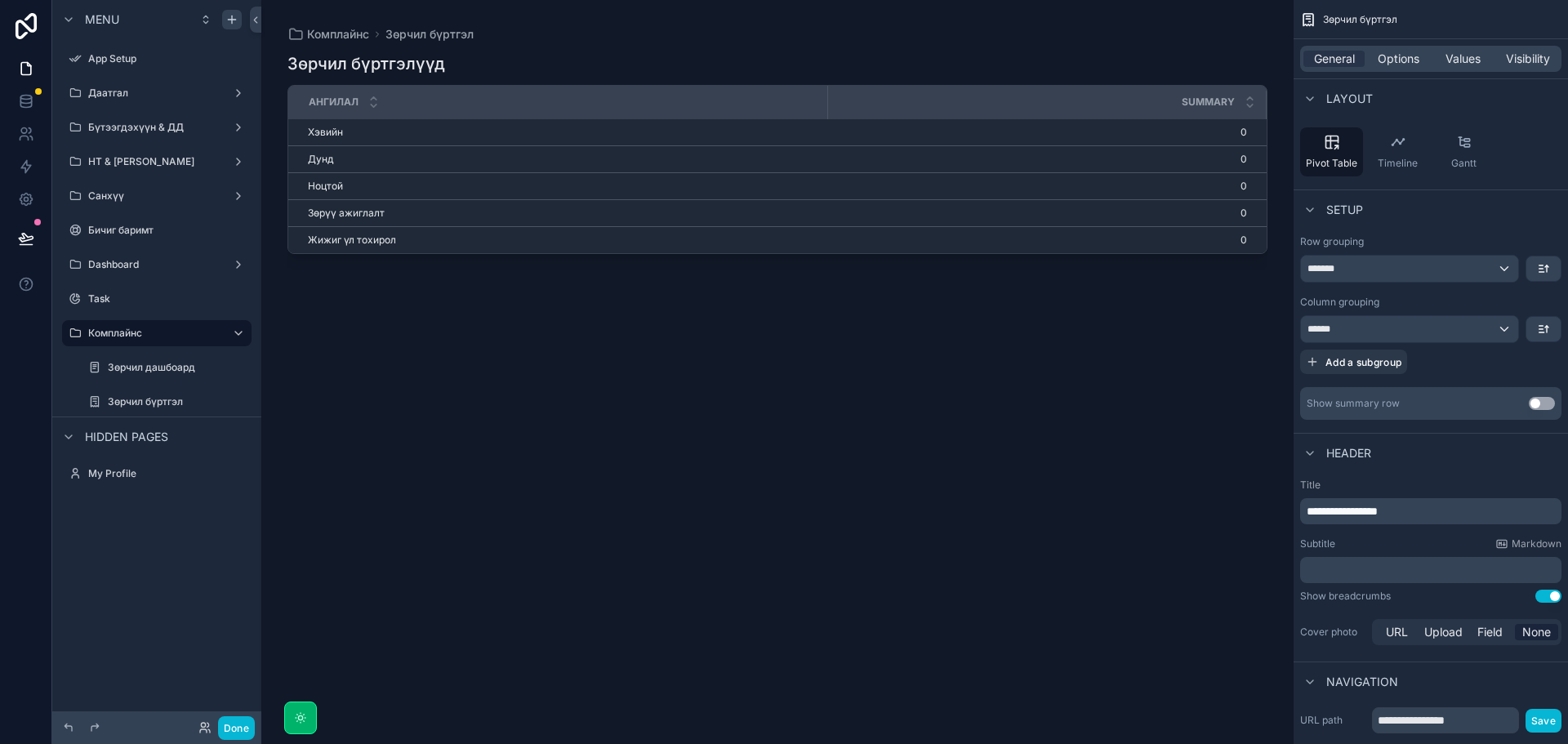
click at [1540, 403] on button "Use setting" at bounding box center [1542, 403] width 26 height 13
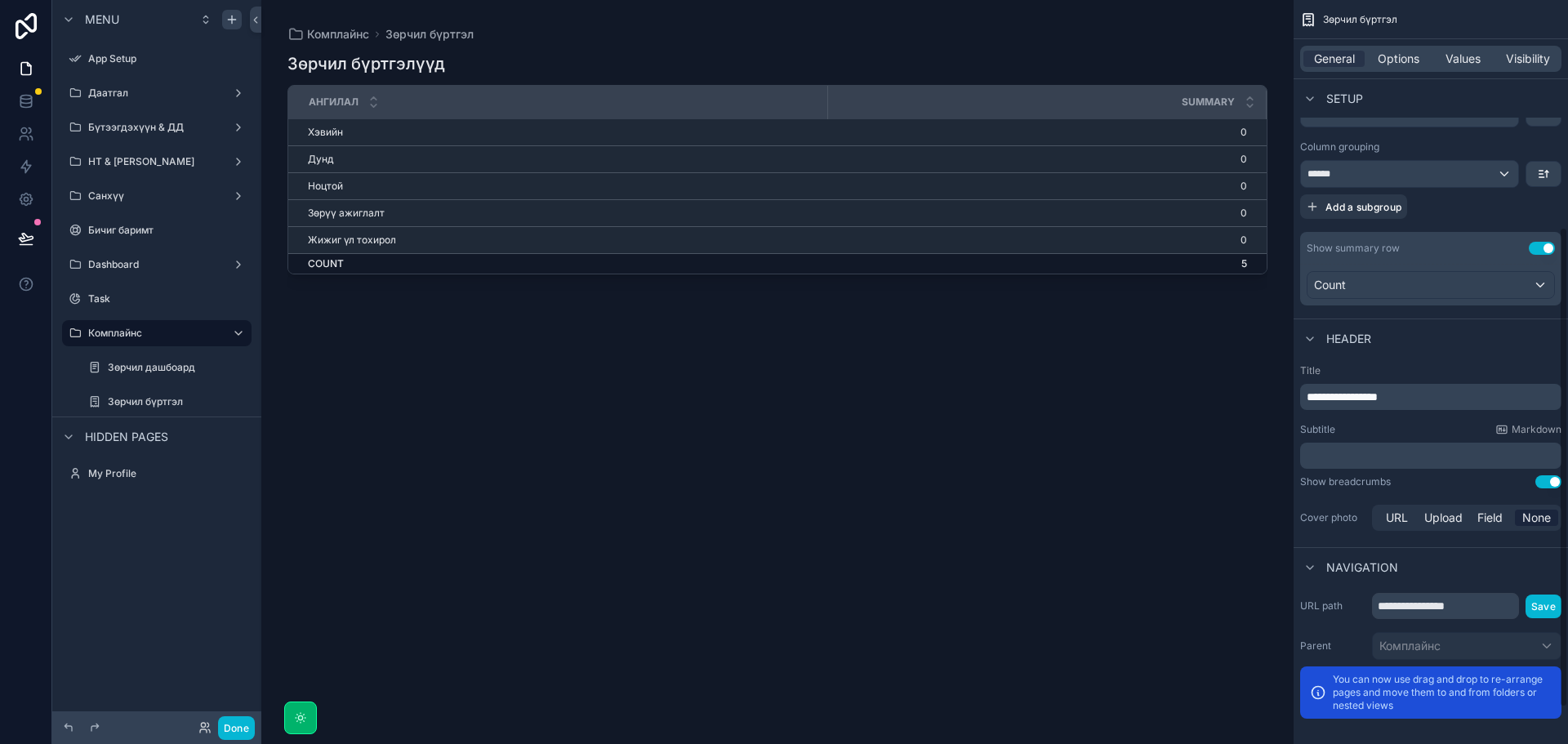
scroll to position [408, 0]
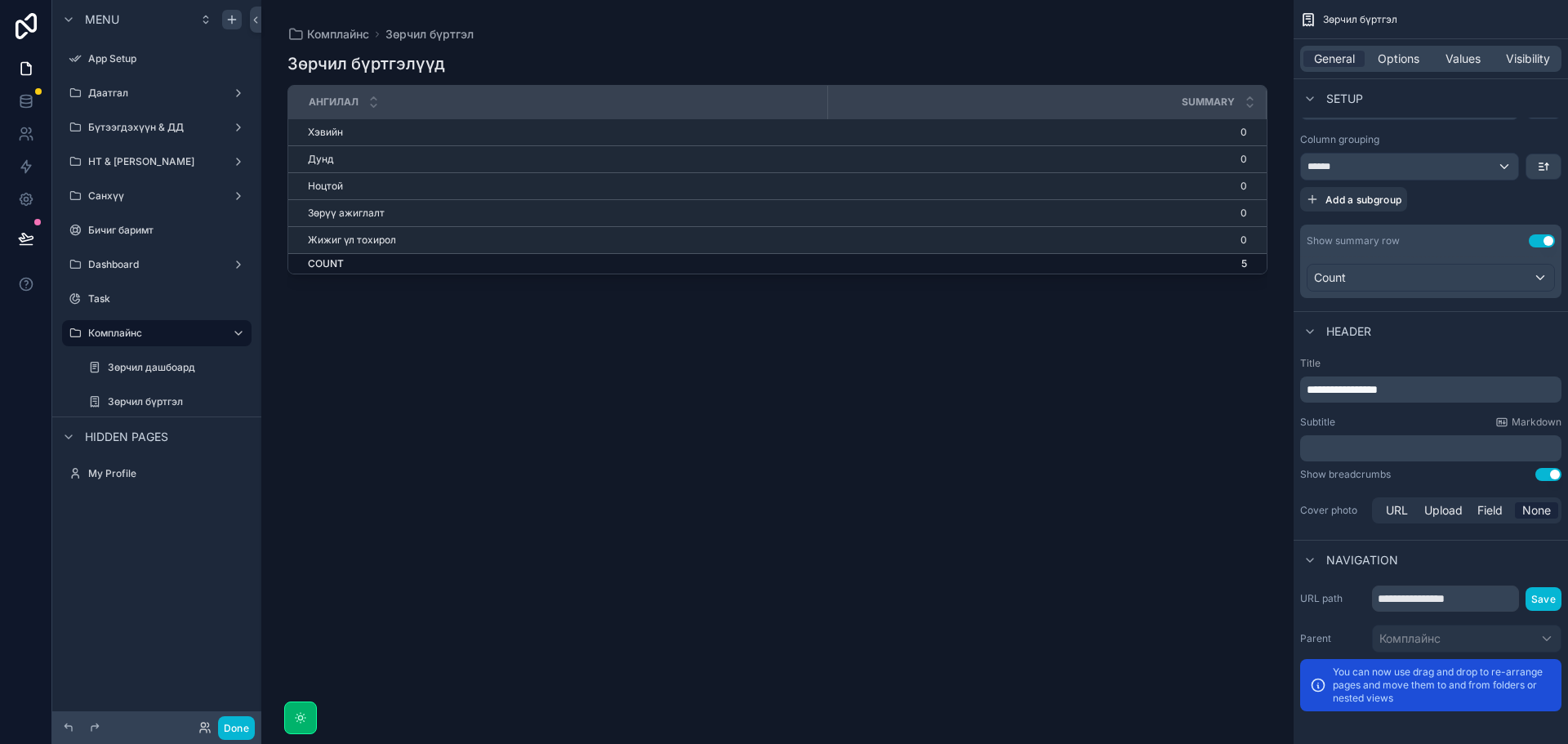
click at [1427, 386] on p "**********" at bounding box center [1432, 390] width 252 height 16
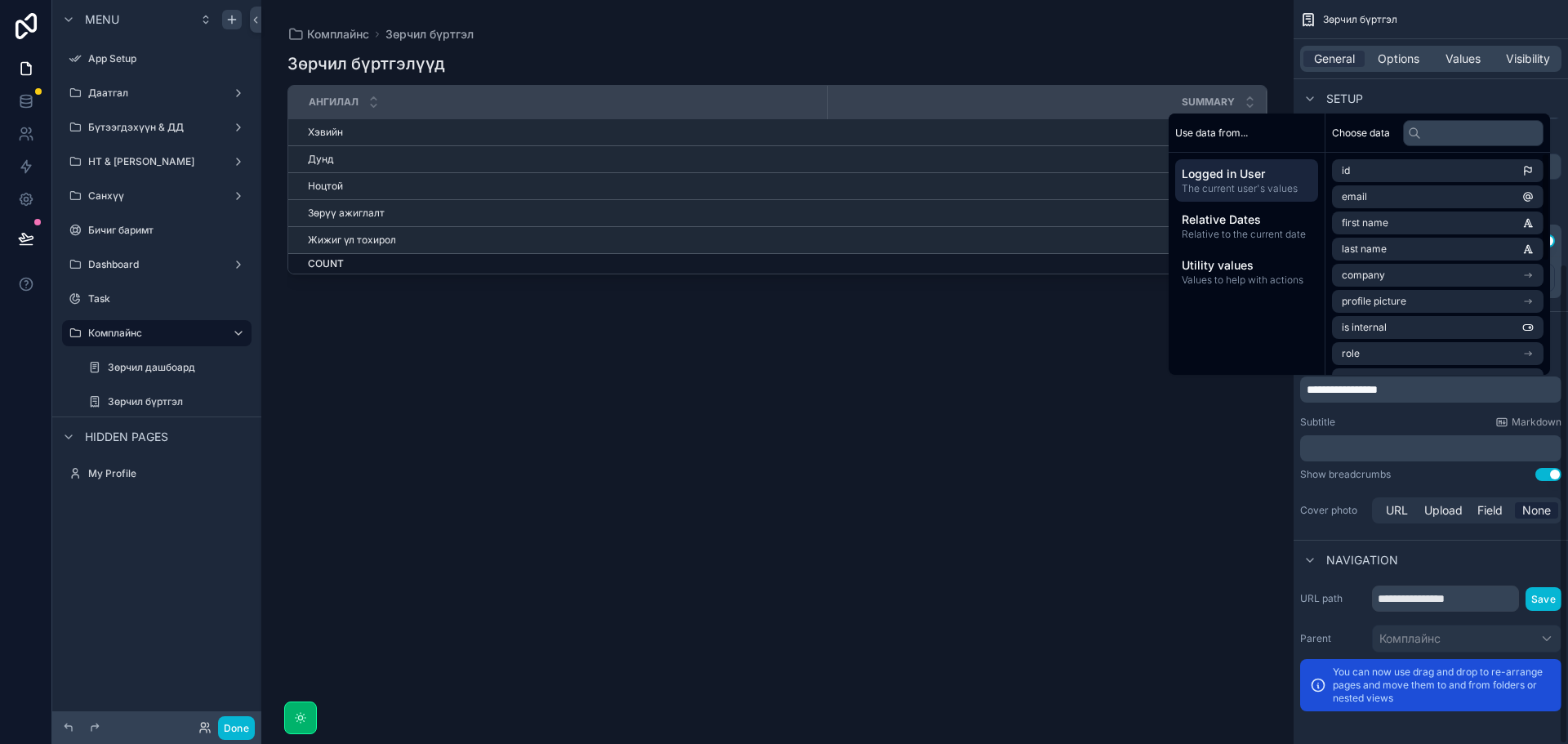
drag, startPoint x: 1097, startPoint y: 525, endPoint x: 1165, endPoint y: 509, distance: 69.9
click at [1096, 525] on div "Зөрчил бүртгэлүүд Ангилал Summary Хэвийн 0 Дунд 0 Ноцтой 0 Зөрүү ажиглалт 0 Жиж…" at bounding box center [777, 383] width 980 height 682
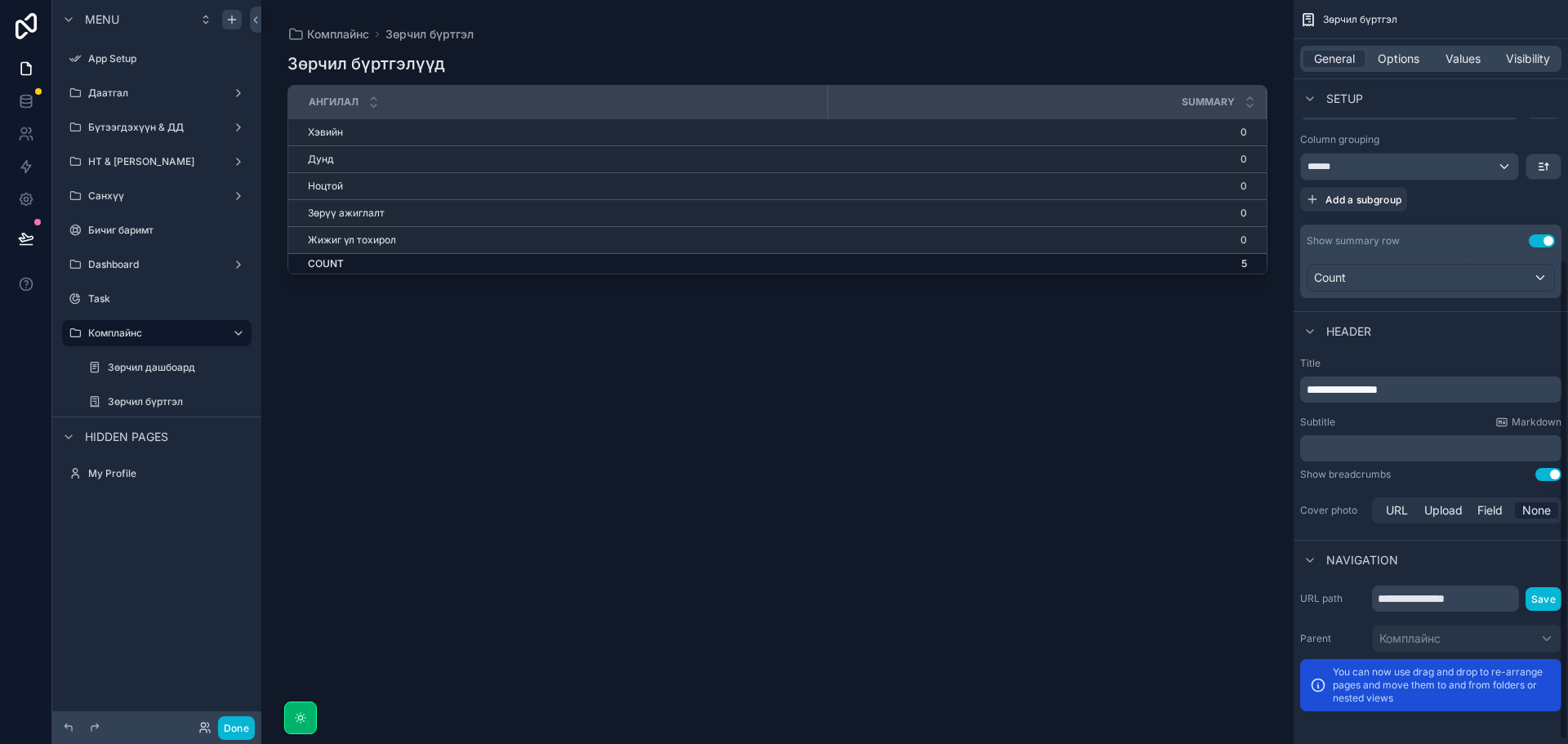
scroll to position [0, 0]
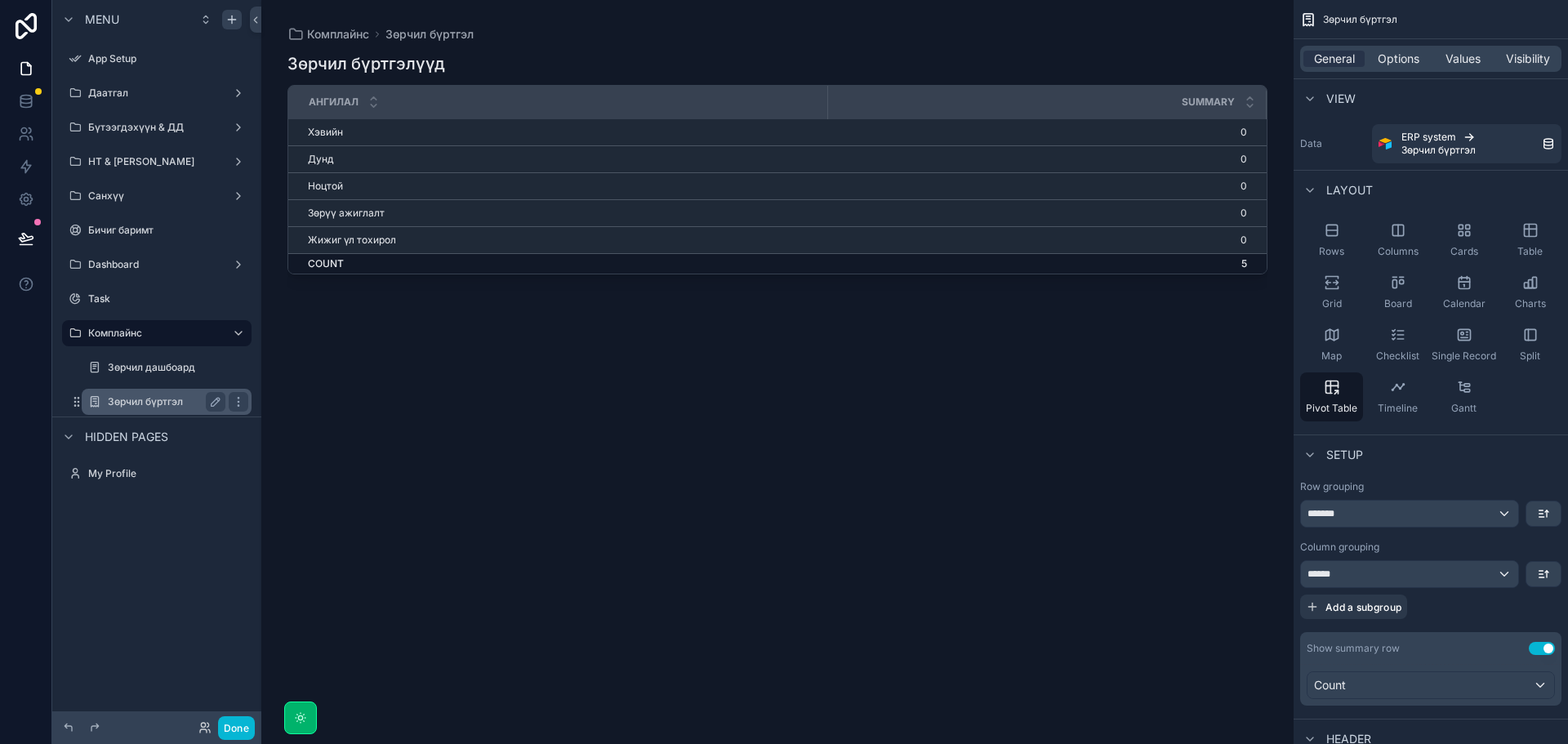
click at [154, 401] on label "Зөрчил бүртгэл" at bounding box center [163, 402] width 111 height 13
click at [1340, 252] on span "Rows" at bounding box center [1331, 252] width 25 height 13
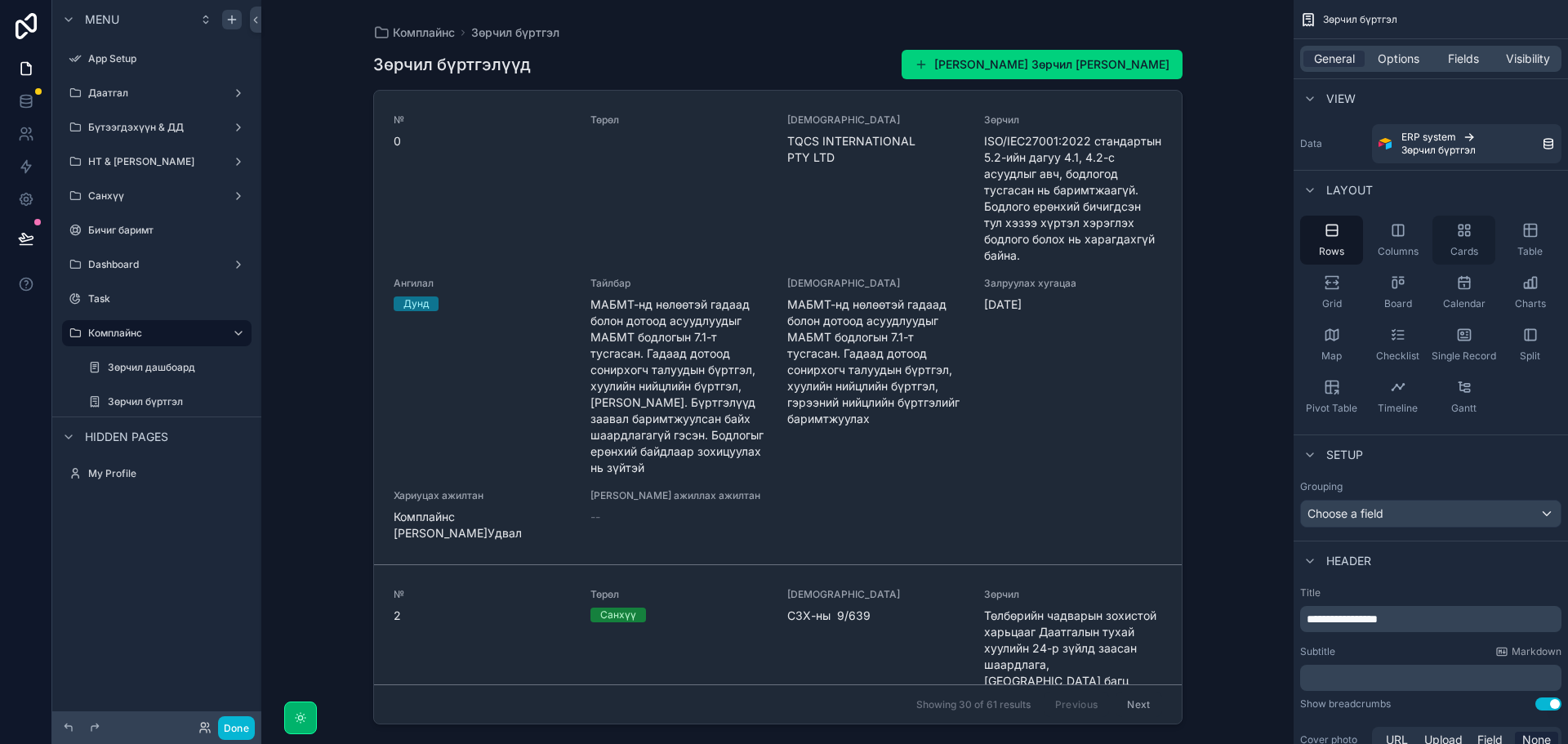
click at [1402, 240] on div "Columns" at bounding box center [1397, 240] width 63 height 49
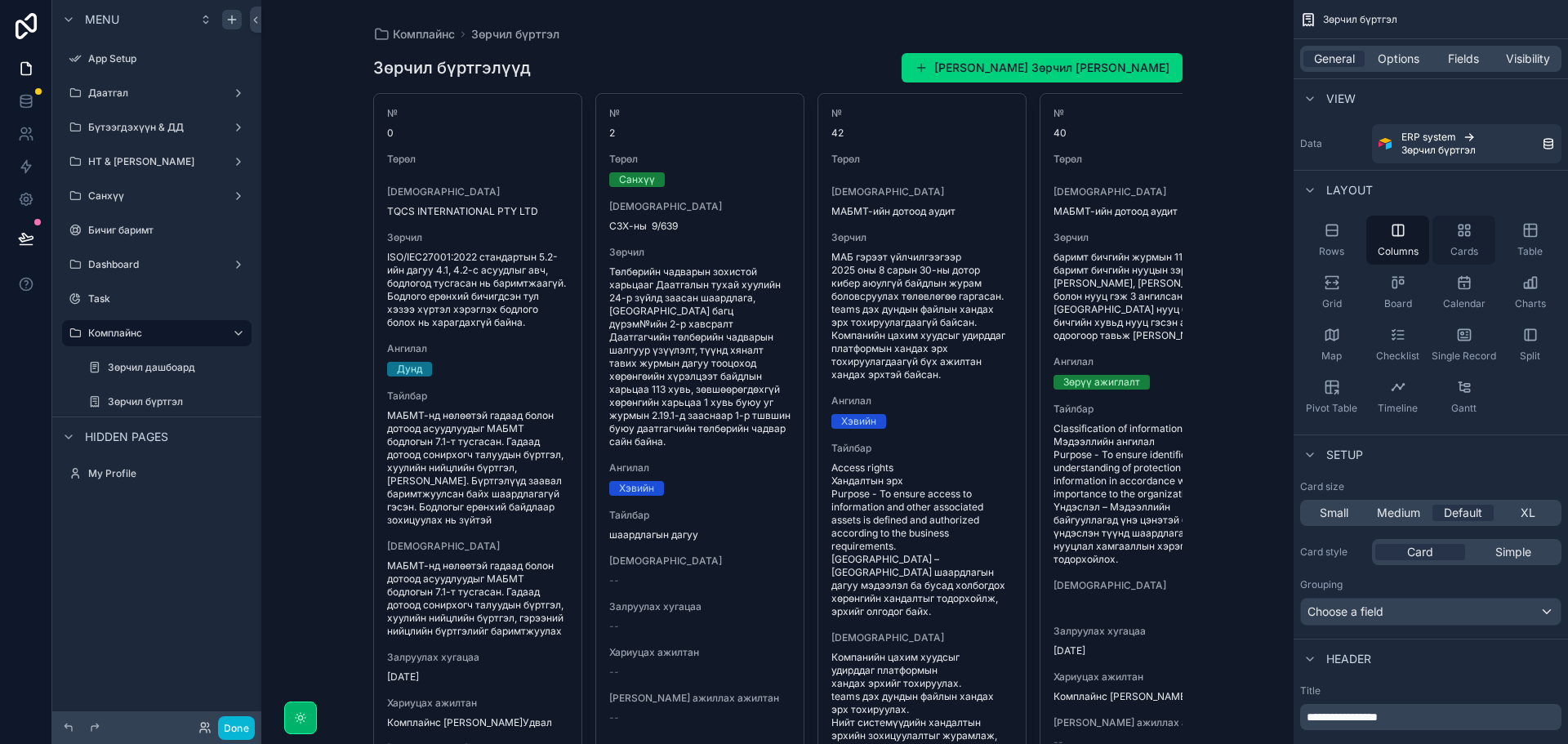
click at [1457, 236] on icon "scrollable content" at bounding box center [1464, 230] width 16 height 16
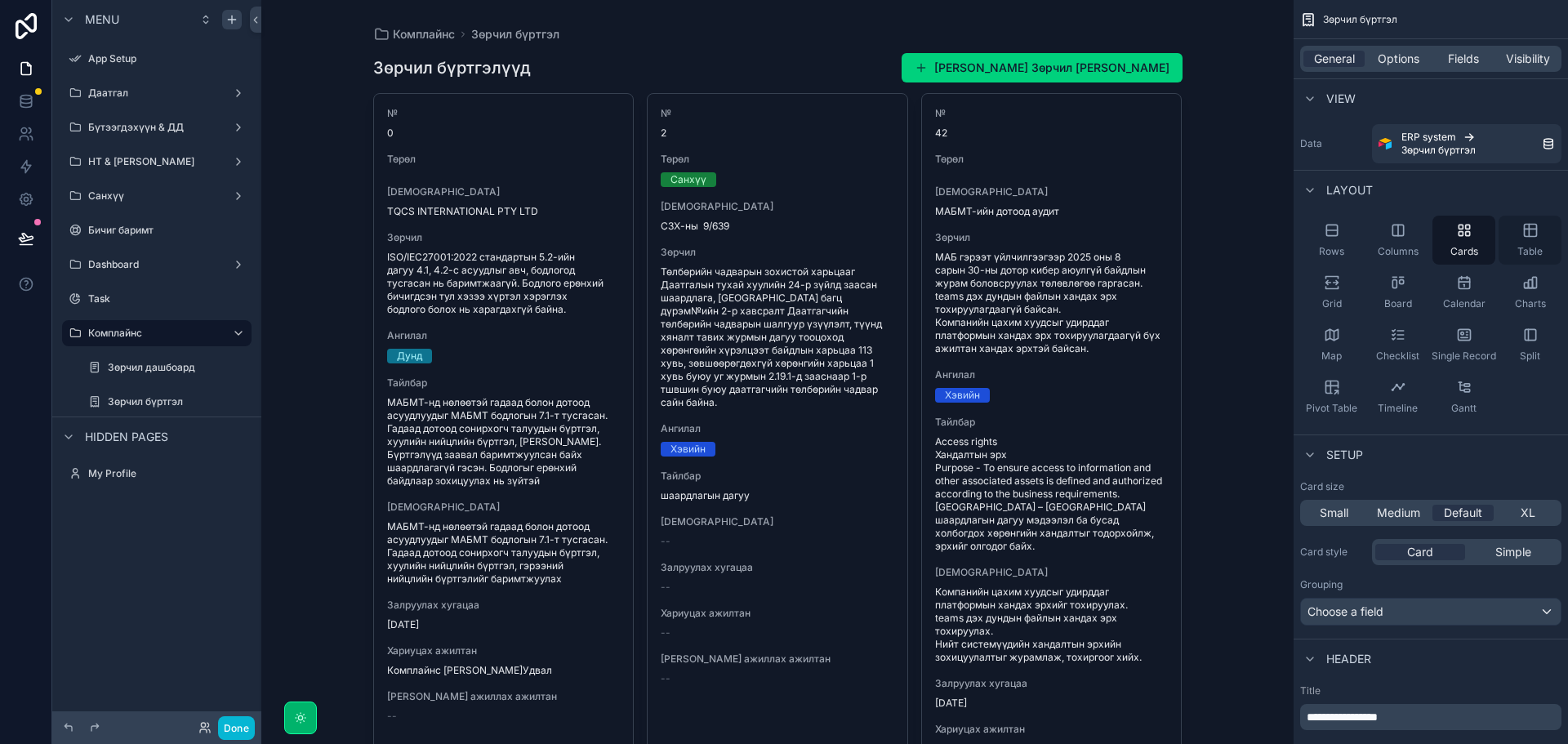
click at [1540, 227] on div "Table" at bounding box center [1530, 240] width 63 height 49
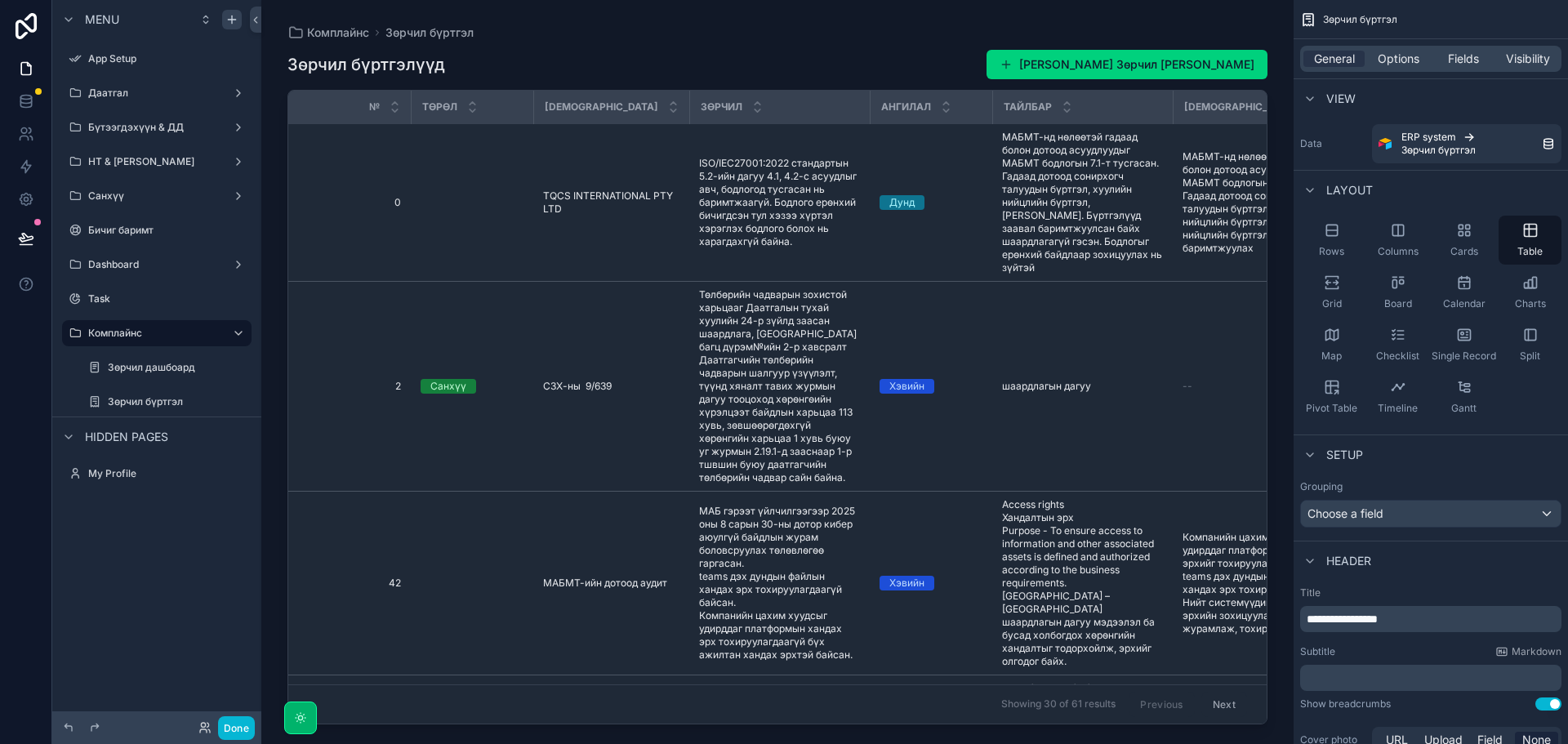
click at [531, 711] on div "Showing 30 of 61 results Previous Next" at bounding box center [777, 704] width 978 height 39
drag, startPoint x: 1402, startPoint y: 64, endPoint x: 1412, endPoint y: 65, distance: 10.0
click at [1402, 64] on span "Options" at bounding box center [1398, 59] width 42 height 16
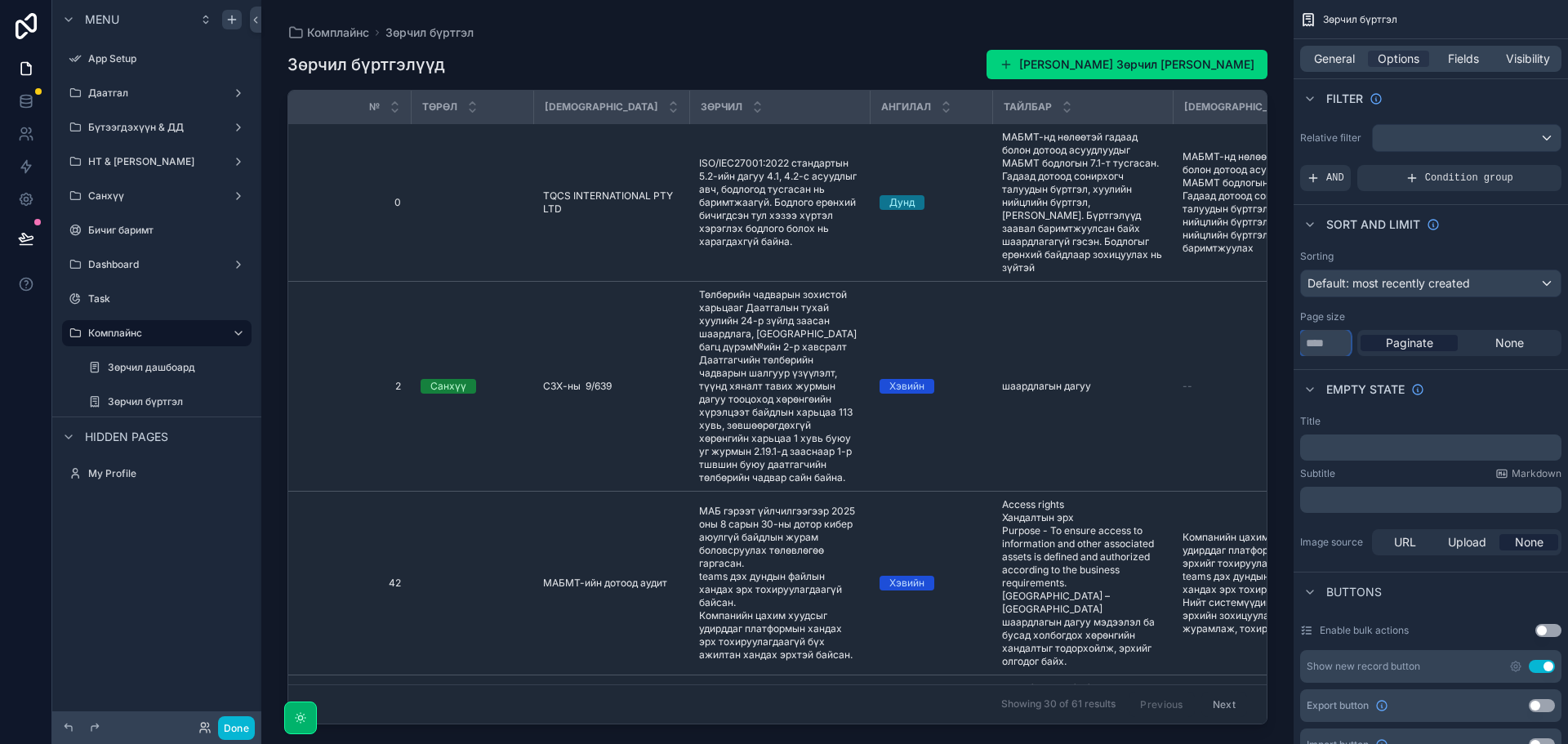
click at [1330, 340] on input "**" at bounding box center [1325, 343] width 51 height 26
type input "*"
type input "***"
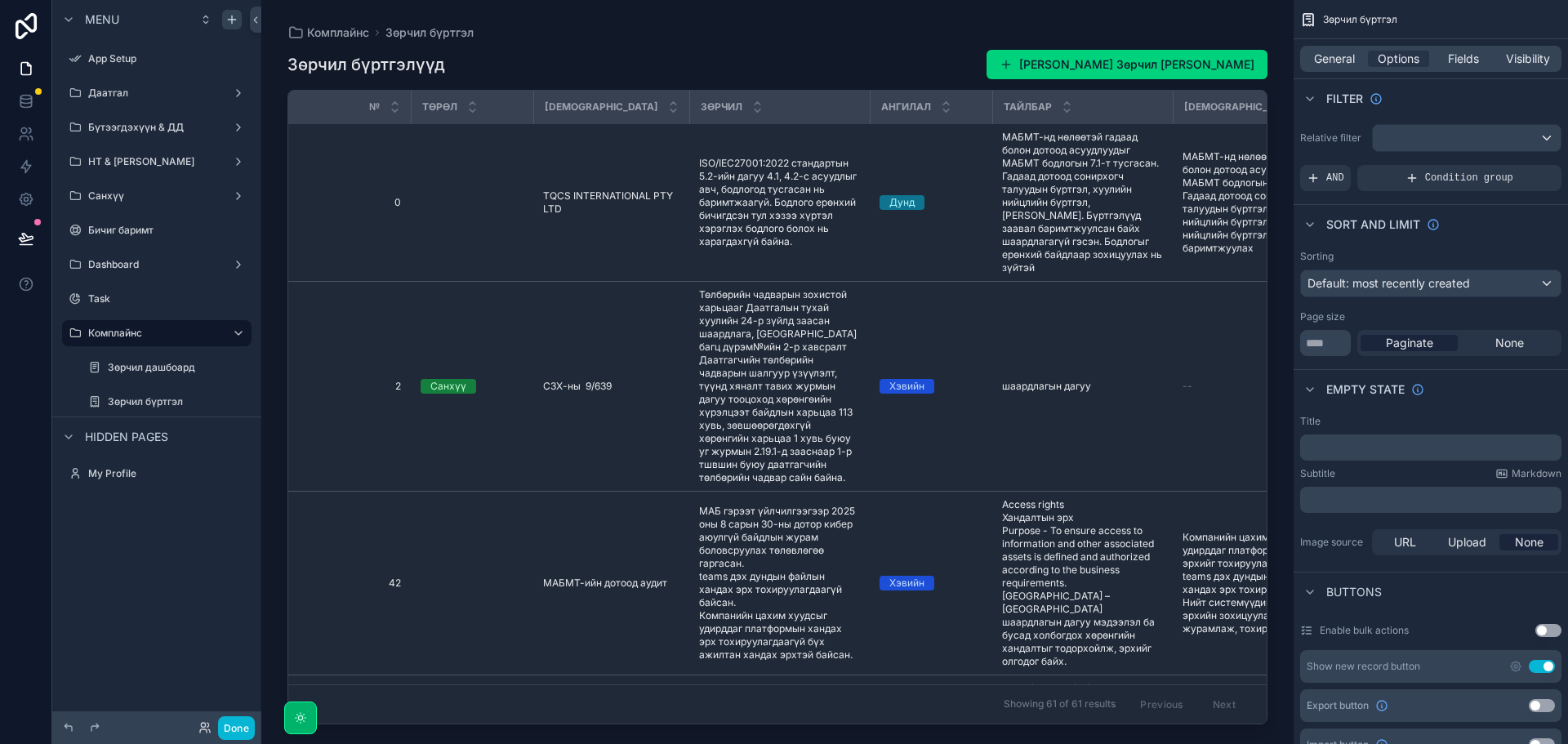
click at [786, 41] on div "Зөрчил бүртгэлүүд Шинэ Зөрчил бүртгэл нэмэх № Төрөл Хаанаас Зөрчил Ангилал Тайл…" at bounding box center [777, 381] width 980 height 685
click at [1470, 56] on span "Fields" at bounding box center [1463, 59] width 31 height 16
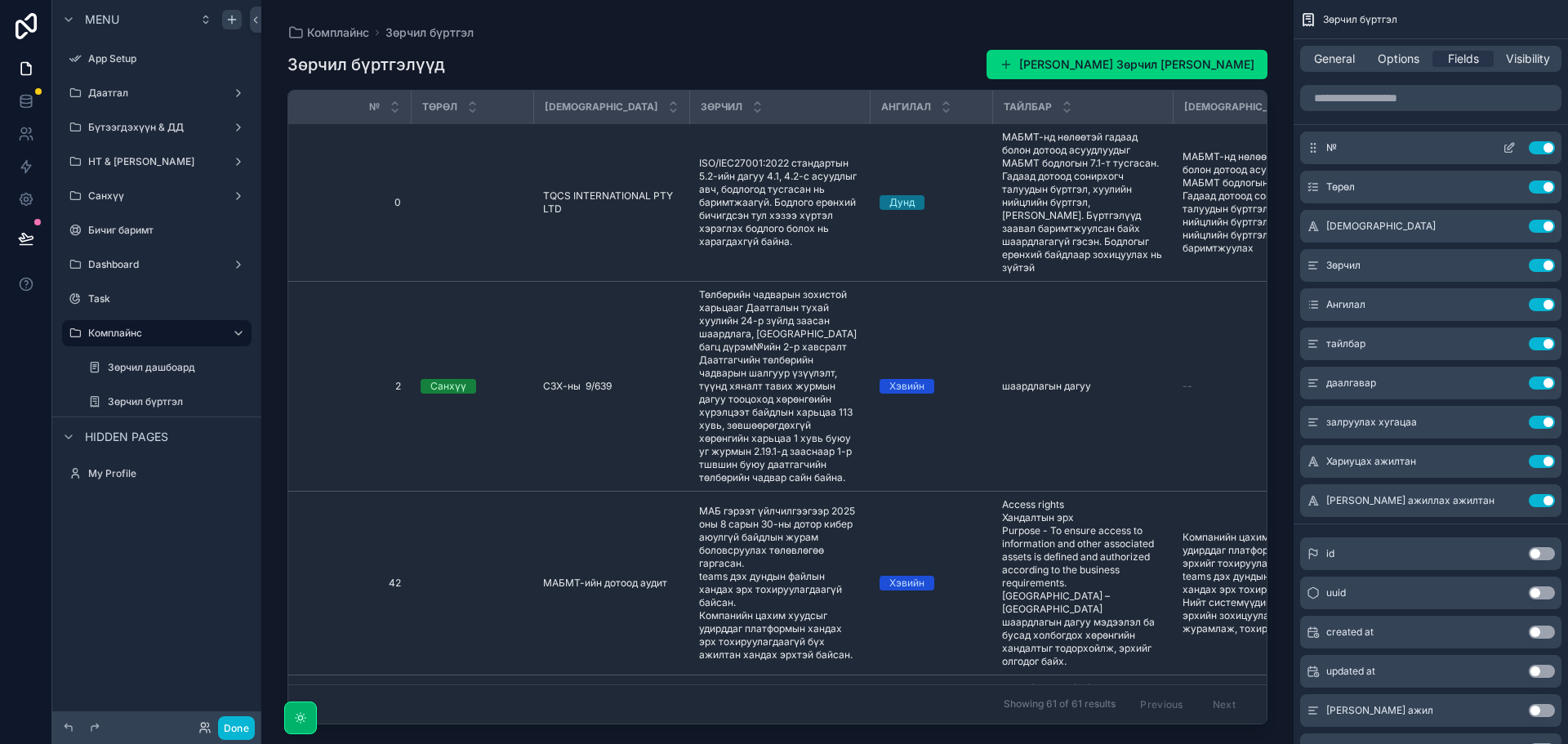
click at [1539, 148] on button "Use setting" at bounding box center [1542, 148] width 26 height 13
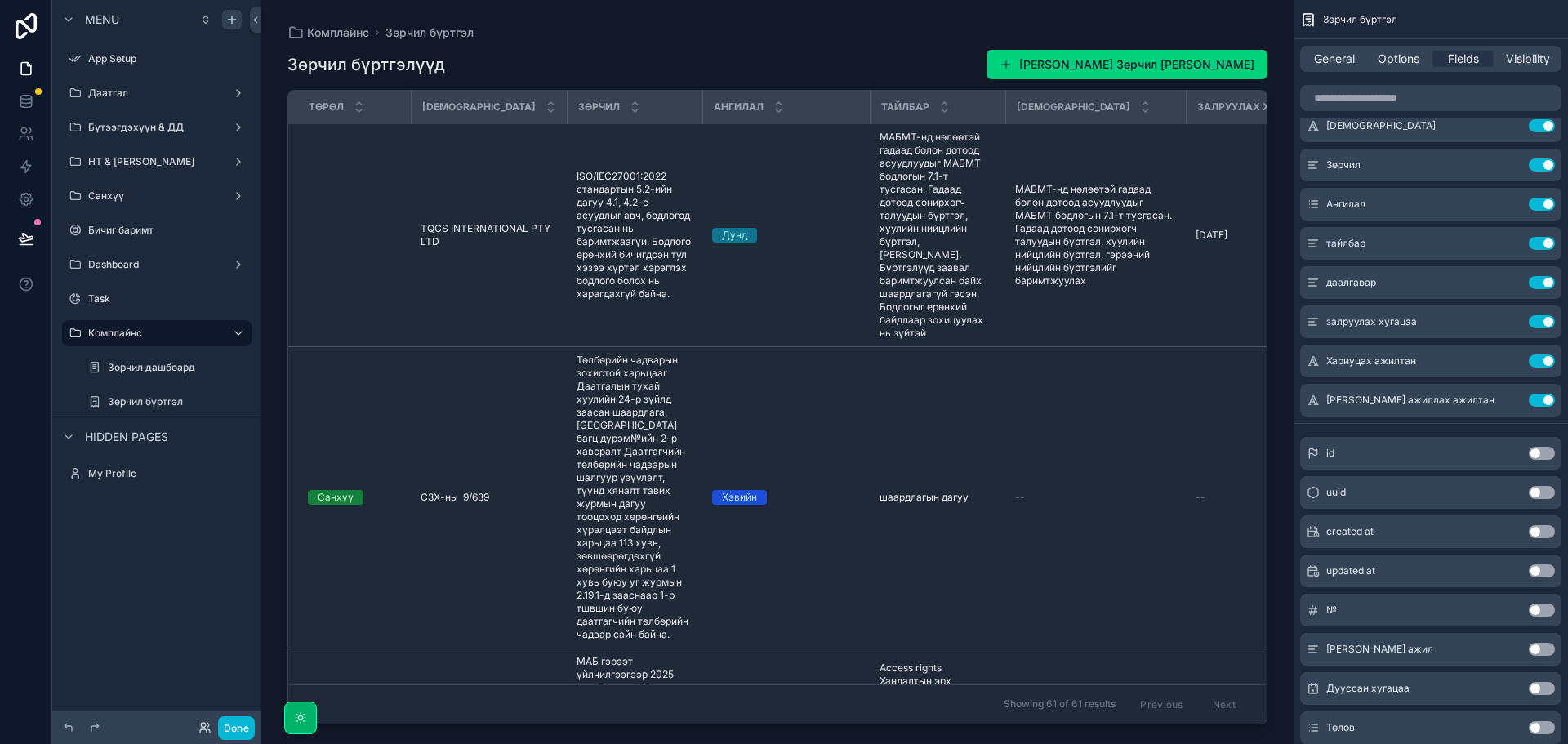
scroll to position [0, 367]
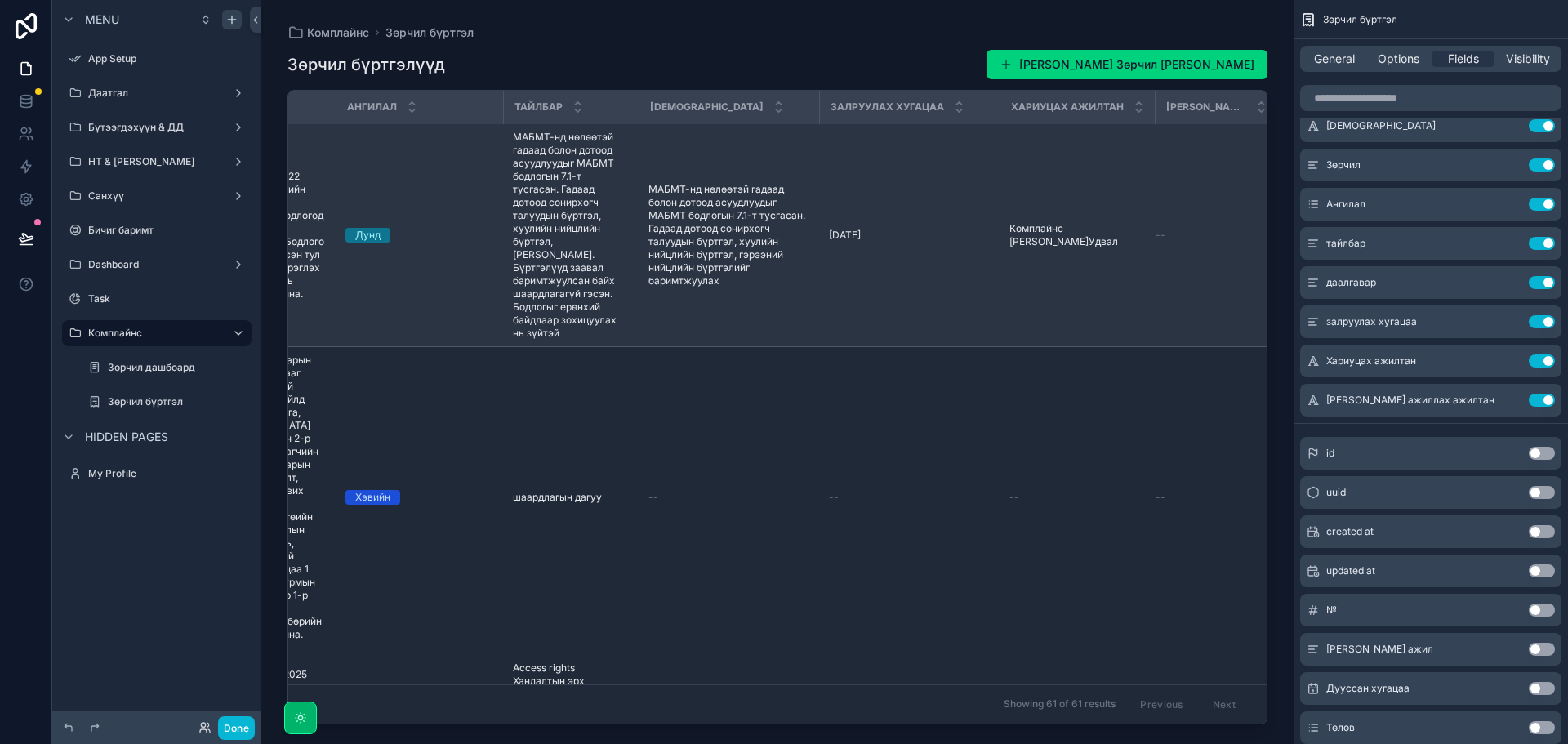
click at [1062, 273] on td "Комплайнс менежер Э.Удвал Комплайнс менежер Э.Удвал" at bounding box center [1077, 235] width 155 height 223
click at [1060, 231] on span "Комплайнс менежер Э.Удвал" at bounding box center [1077, 235] width 136 height 26
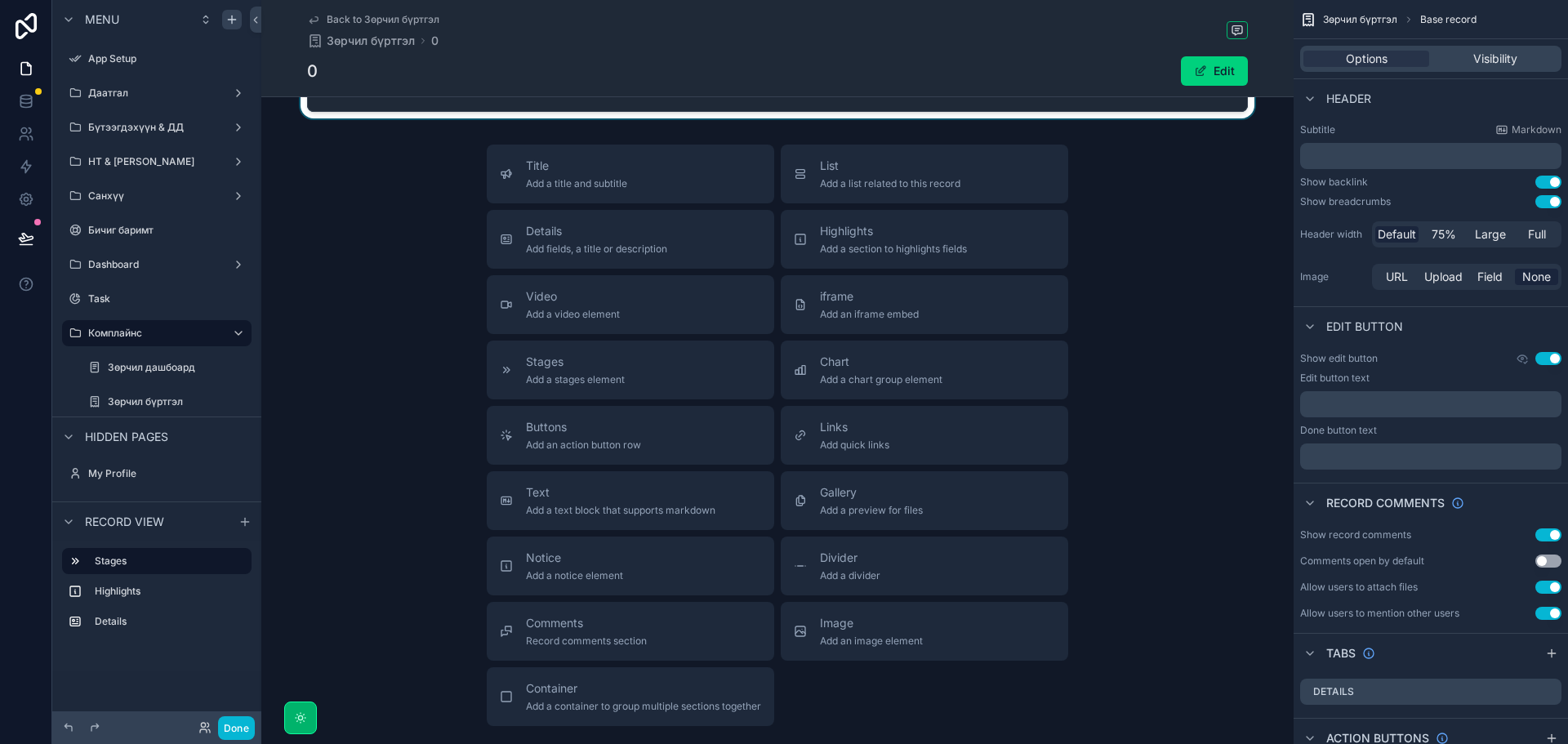
scroll to position [82, 0]
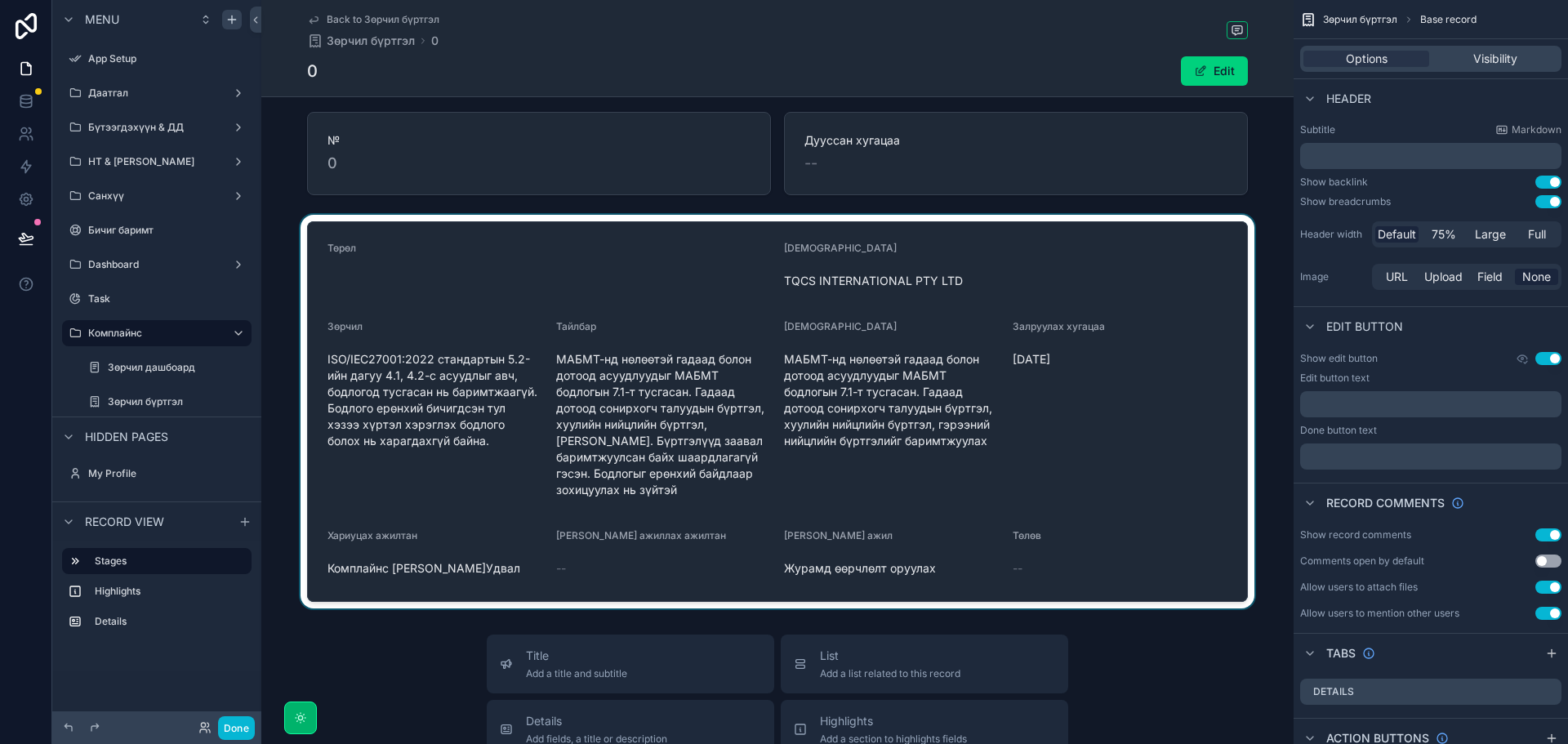
click at [455, 574] on div "scrollable content" at bounding box center [777, 412] width 1032 height 394
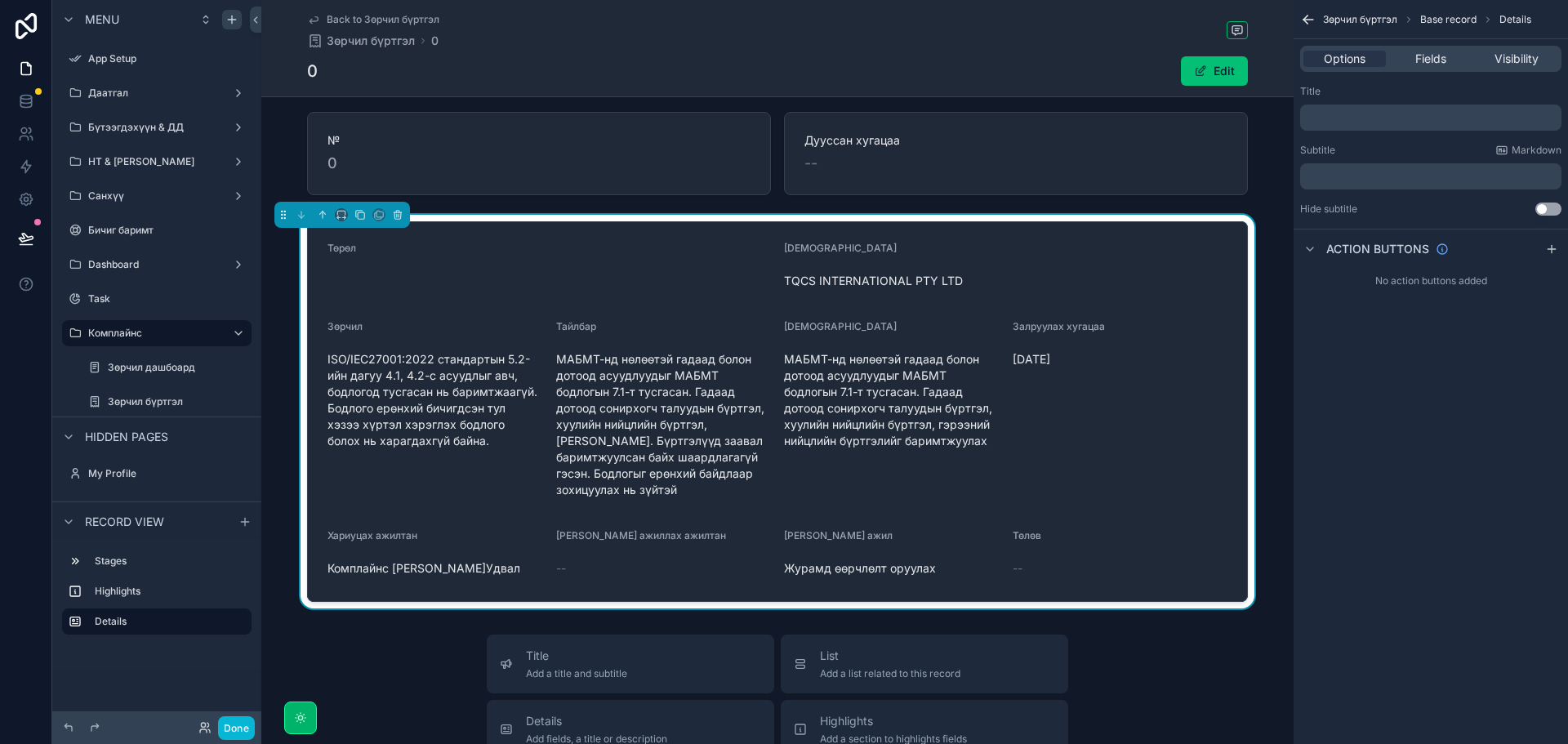
click at [1222, 75] on button "Edit" at bounding box center [1214, 71] width 67 height 29
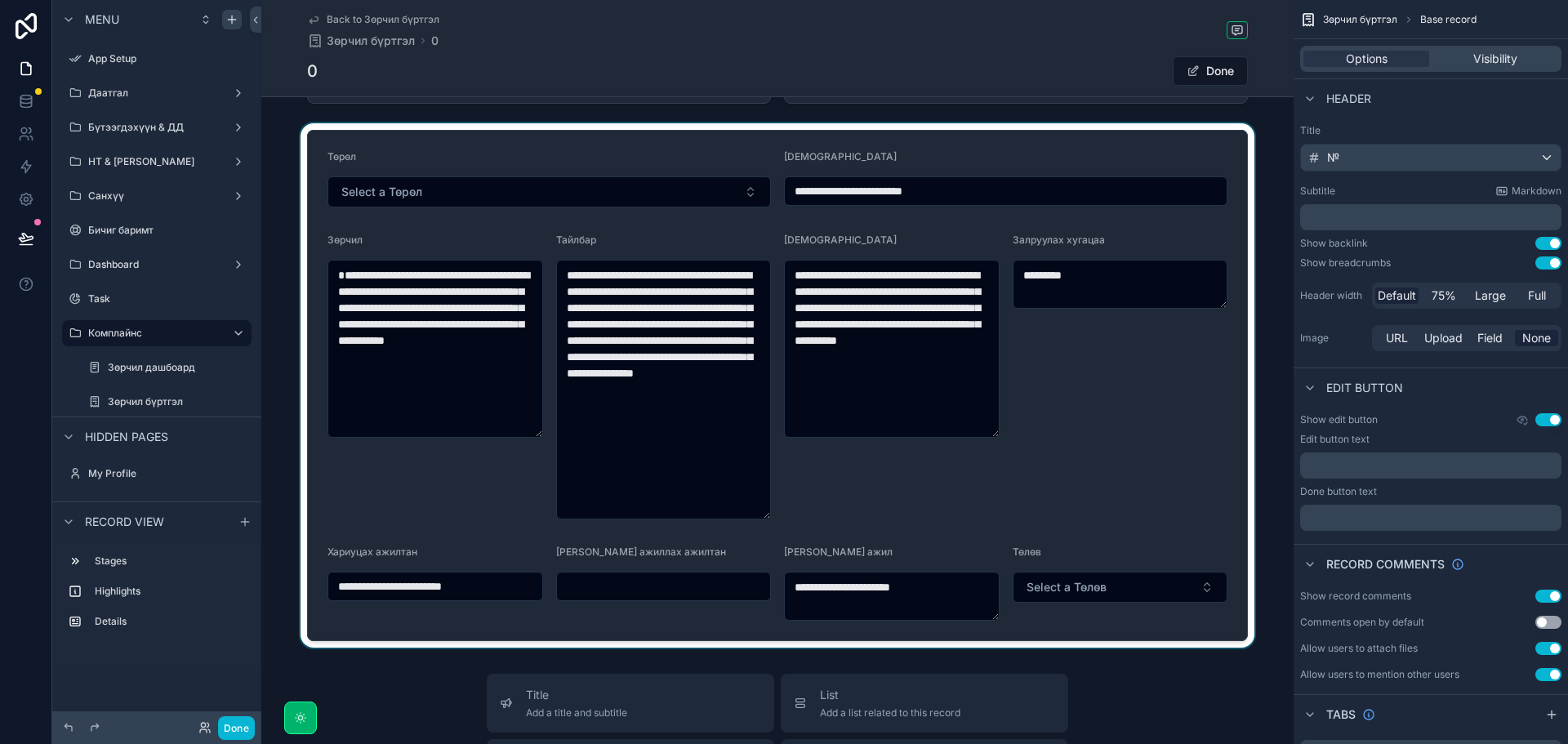
scroll to position [408, 0]
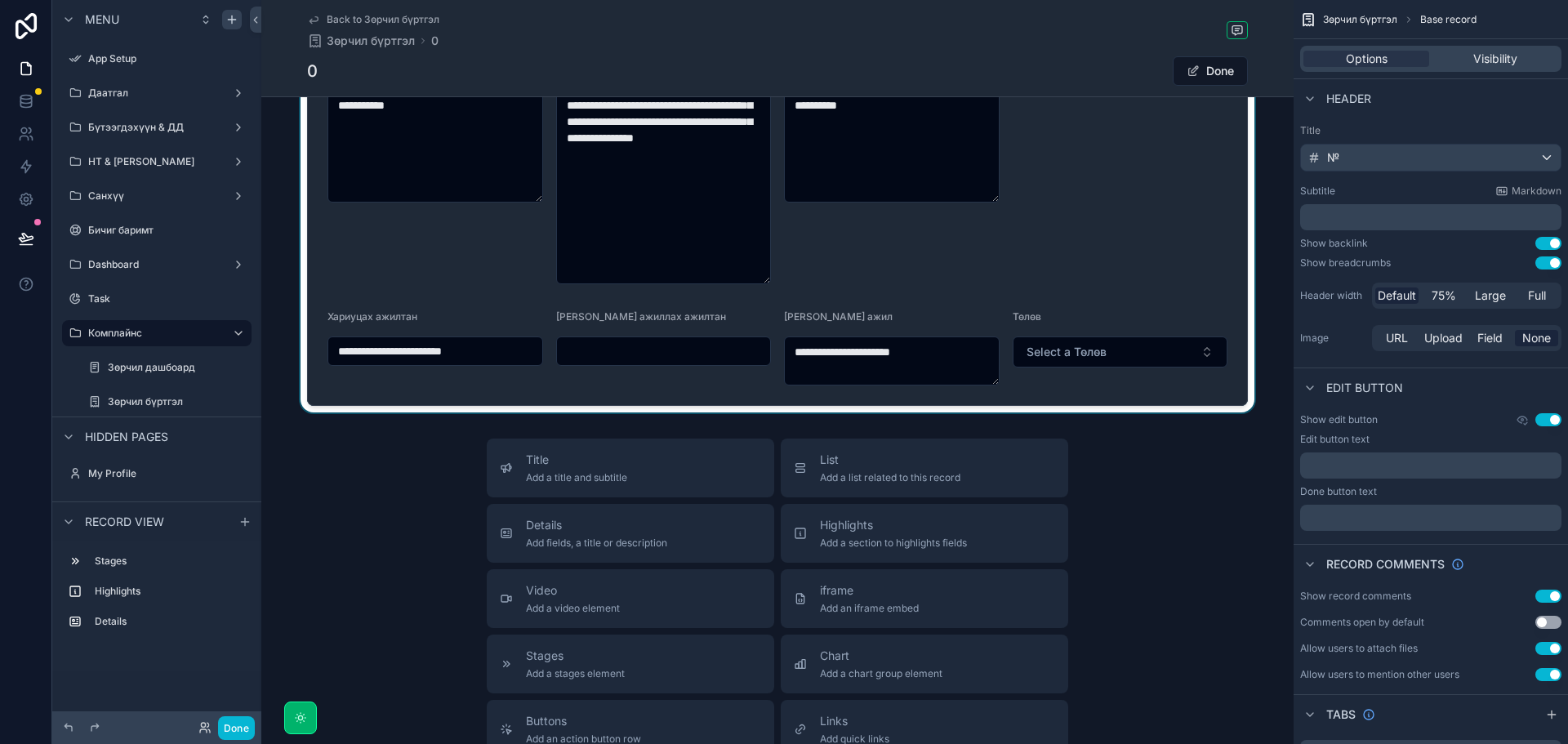
click at [481, 343] on div "scrollable content" at bounding box center [777, 150] width 1032 height 524
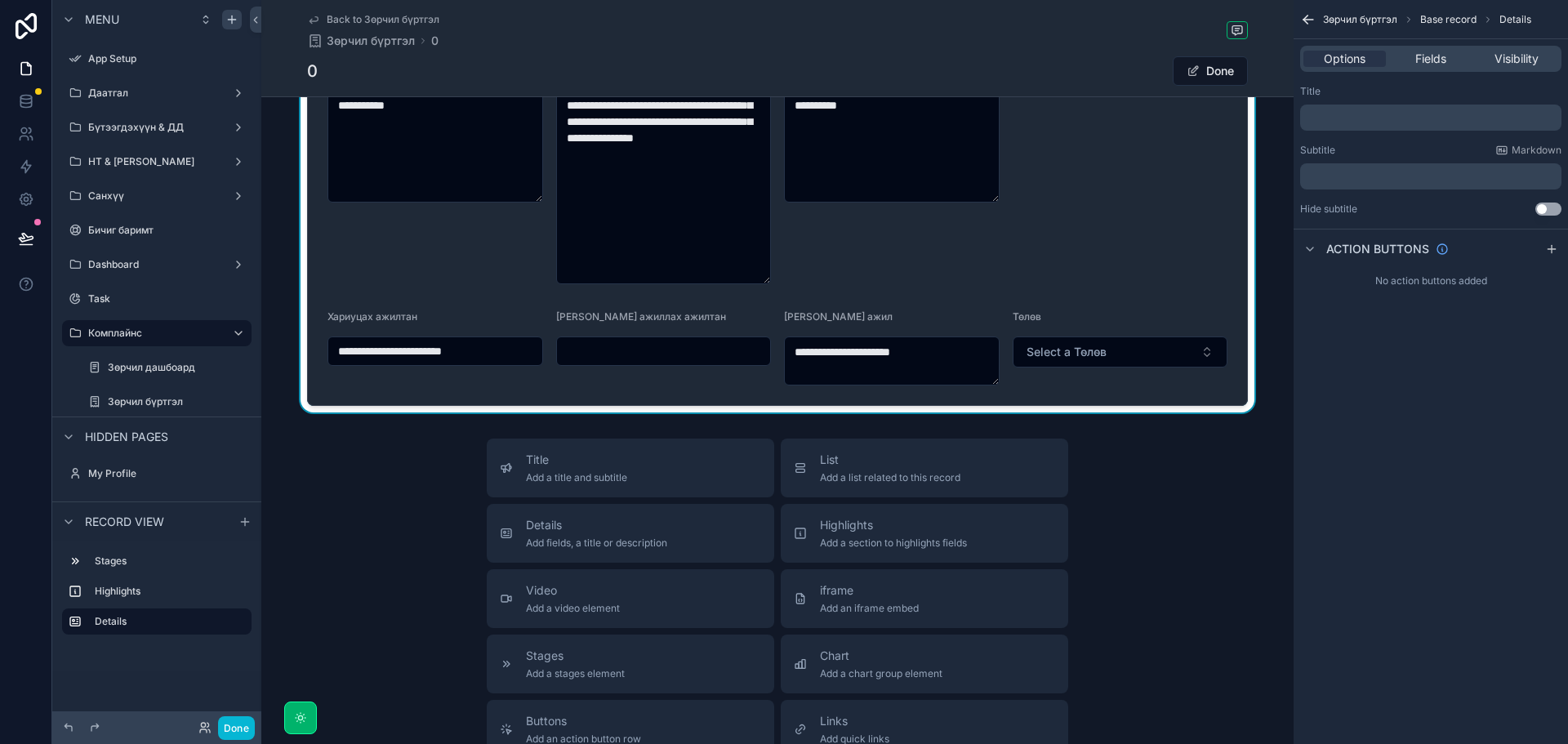
click at [474, 355] on input "**********" at bounding box center [435, 351] width 214 height 23
click at [1187, 451] on div "Title Add a title and subtitle List Add a list related to this record Details A…" at bounding box center [777, 729] width 1032 height 581
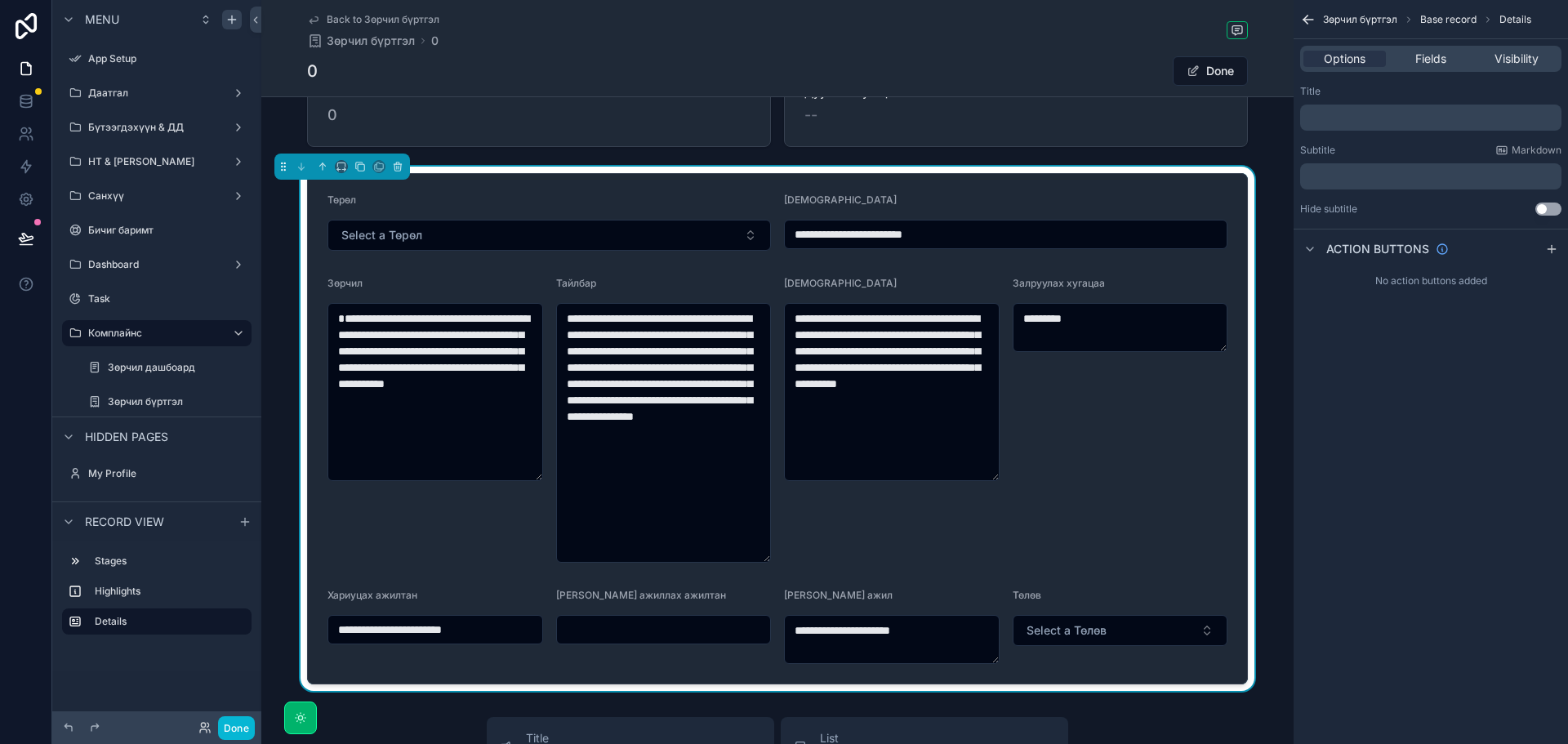
scroll to position [0, 0]
